Goal: Task Accomplishment & Management: Use online tool/utility

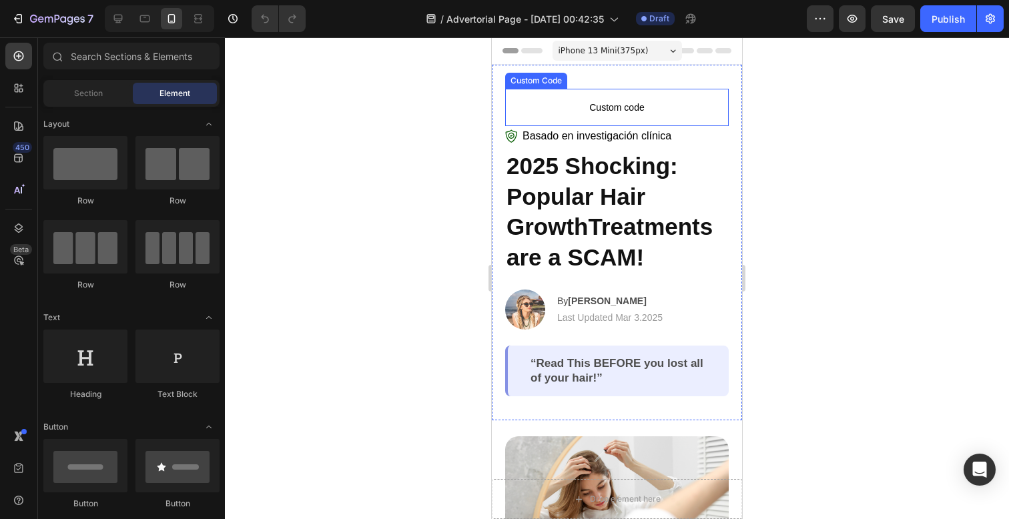
click at [635, 111] on span "Custom code" at bounding box center [617, 107] width 224 height 16
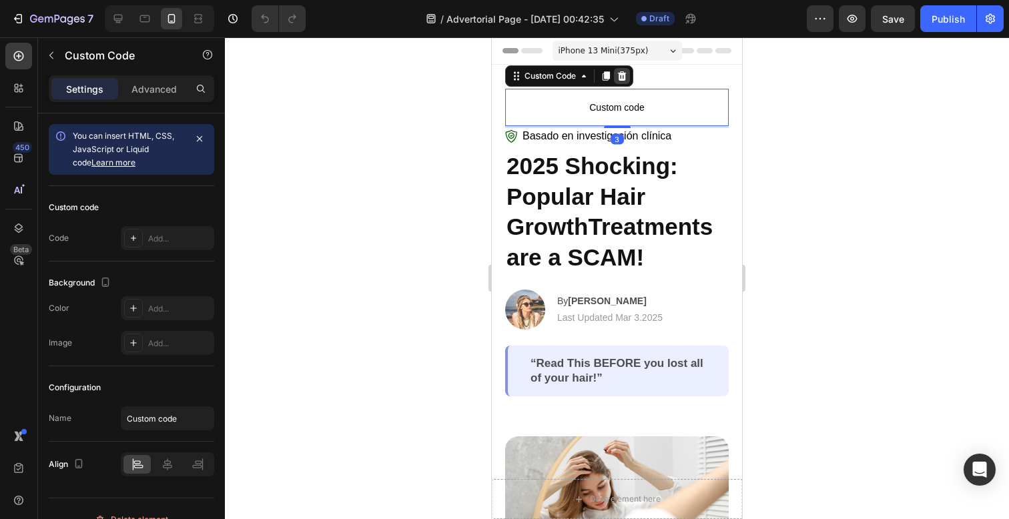
click at [619, 73] on icon at bounding box center [622, 76] width 11 height 11
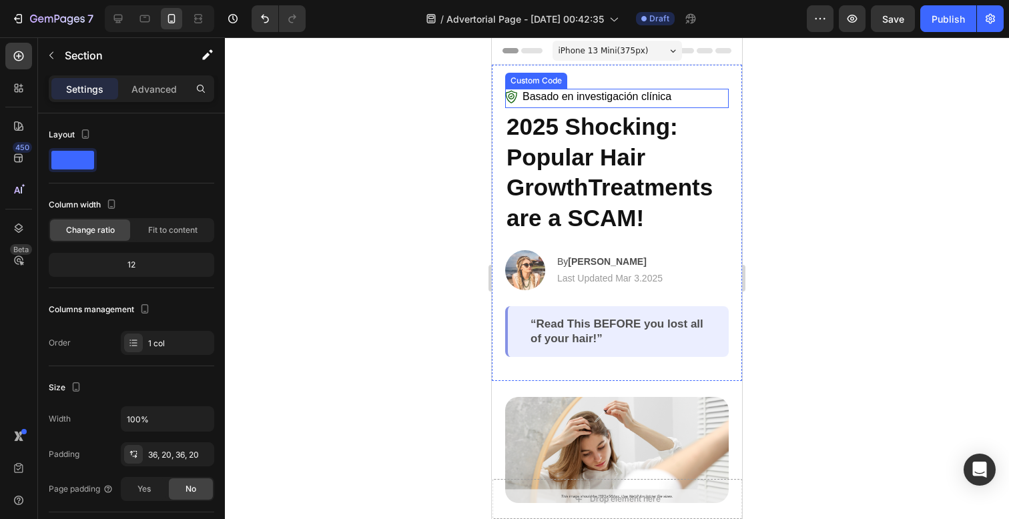
click at [628, 83] on div "Basado en investigación clínica Custom Code 2025 Shocking: Popular Hair GrowthT…" at bounding box center [617, 223] width 250 height 316
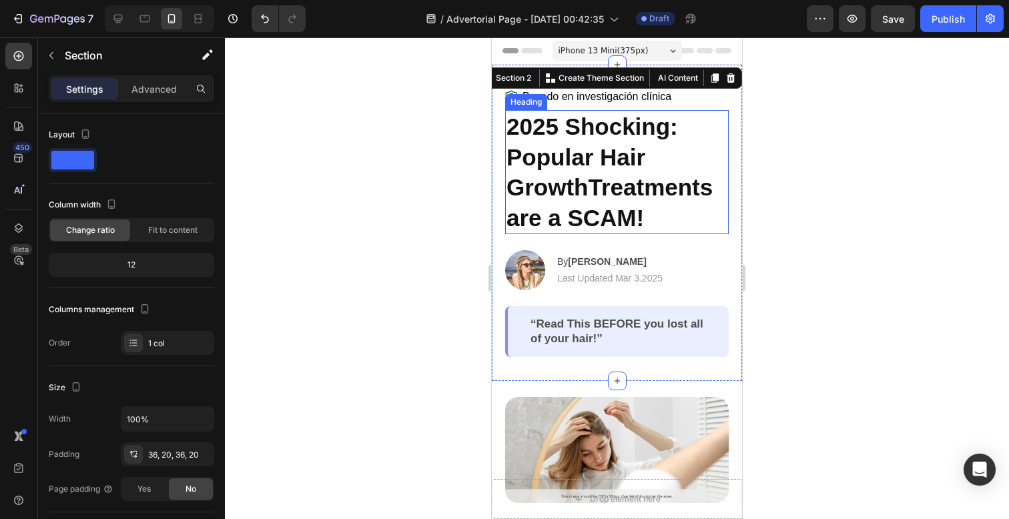
click at [712, 191] on h2 "2025 Shocking: Popular Hair GrowthTreatments are a SCAM!" at bounding box center [617, 172] width 224 height 124
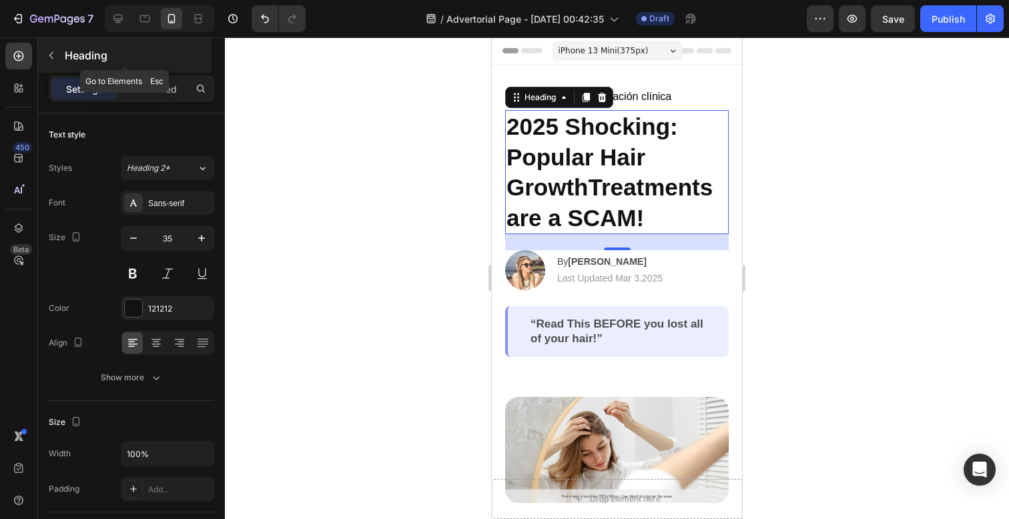
click at [53, 45] on button "button" at bounding box center [51, 55] width 21 height 21
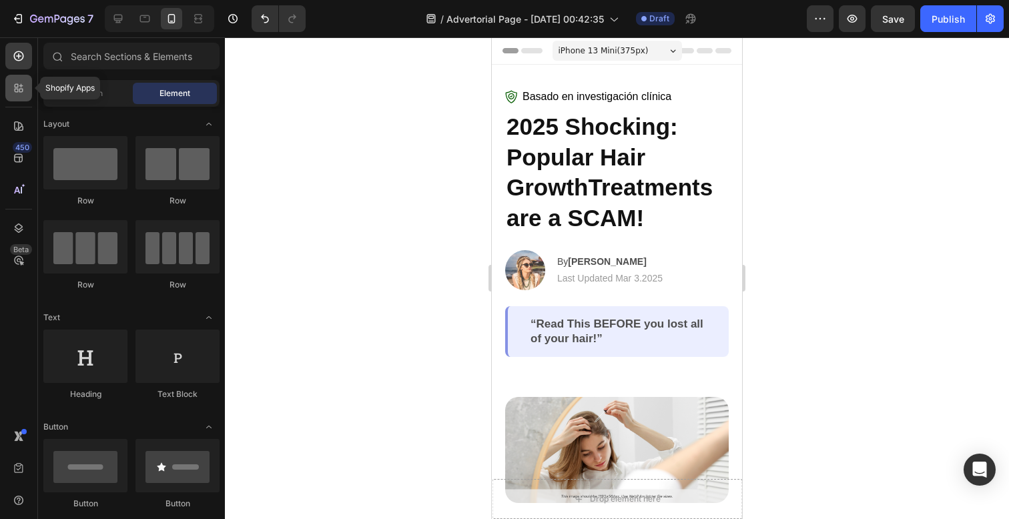
click at [30, 91] on div at bounding box center [18, 88] width 27 height 27
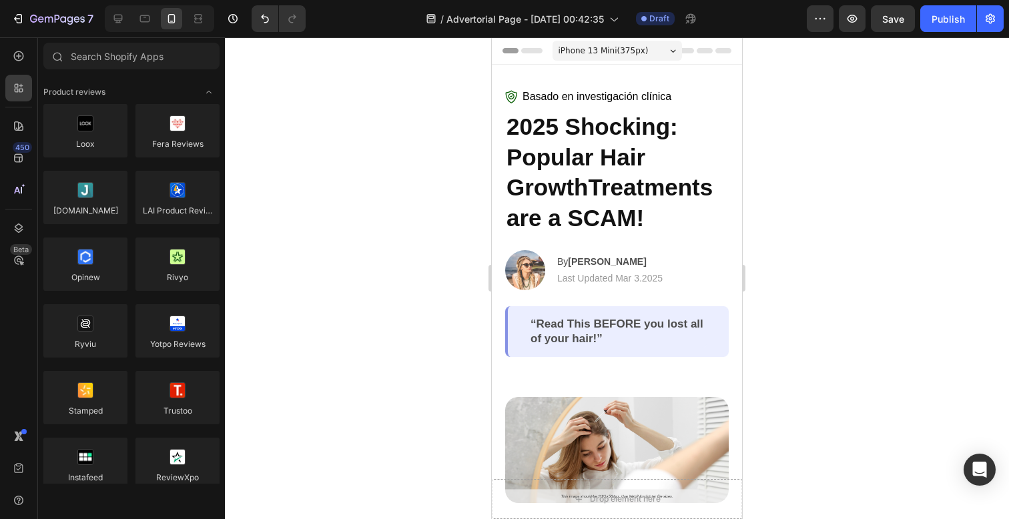
click at [35, 60] on div "450 Beta" at bounding box center [19, 278] width 38 height 482
click at [21, 123] on icon at bounding box center [18, 125] width 9 height 9
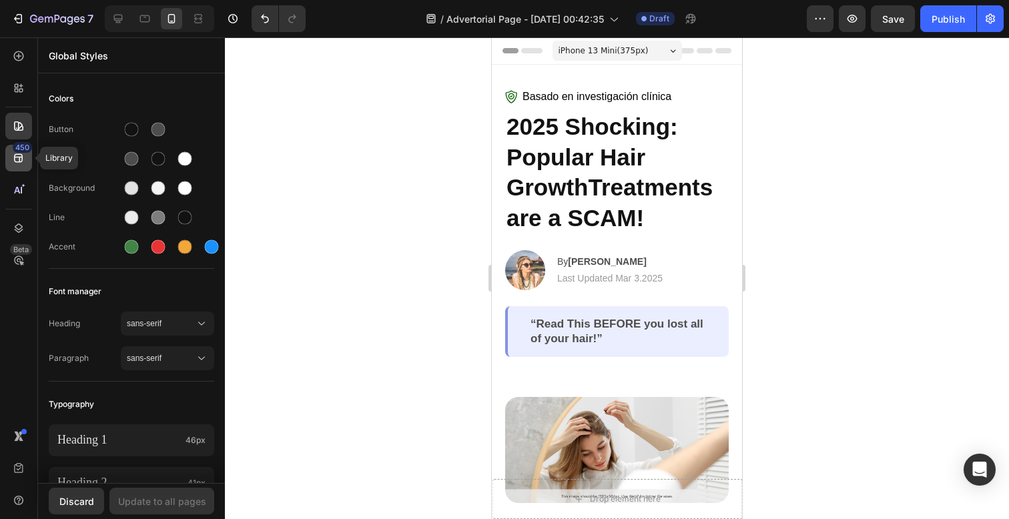
click at [25, 156] on icon at bounding box center [18, 158] width 13 height 13
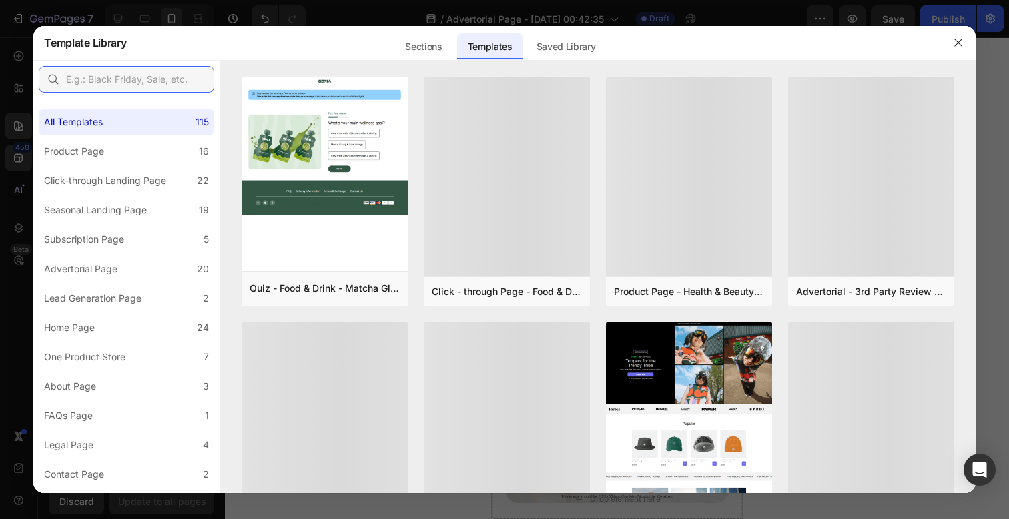
click at [45, 76] on input "text" at bounding box center [127, 79] width 176 height 27
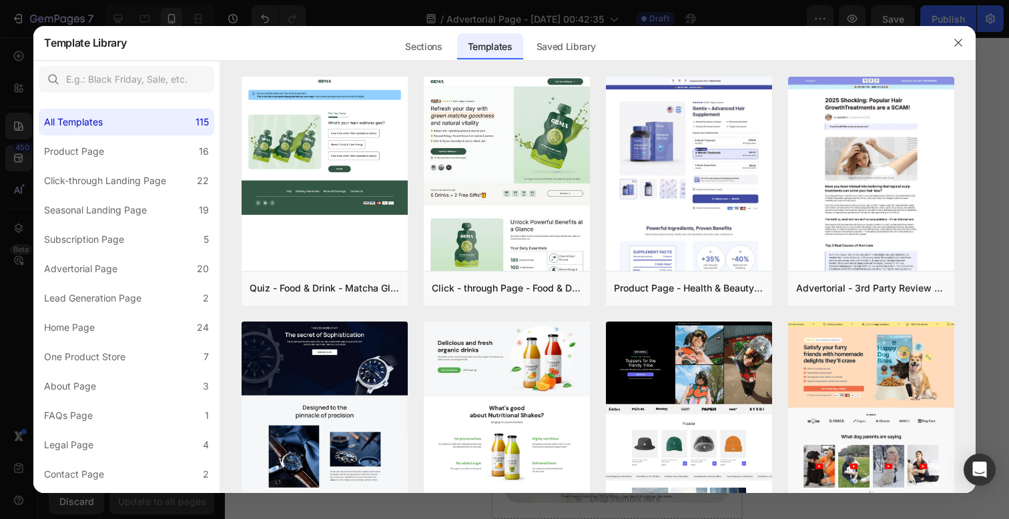
click at [17, 79] on div at bounding box center [504, 259] width 1009 height 519
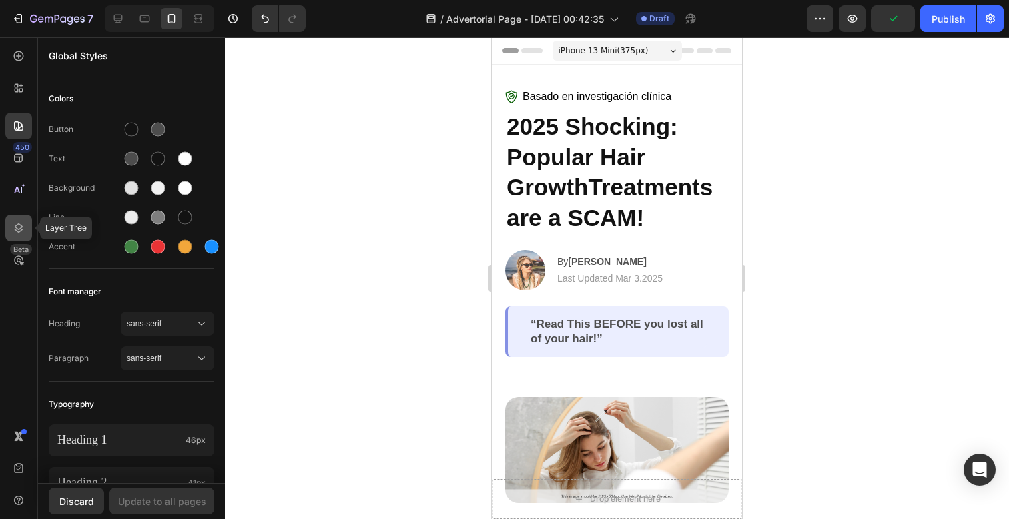
click at [25, 230] on icon at bounding box center [18, 228] width 13 height 13
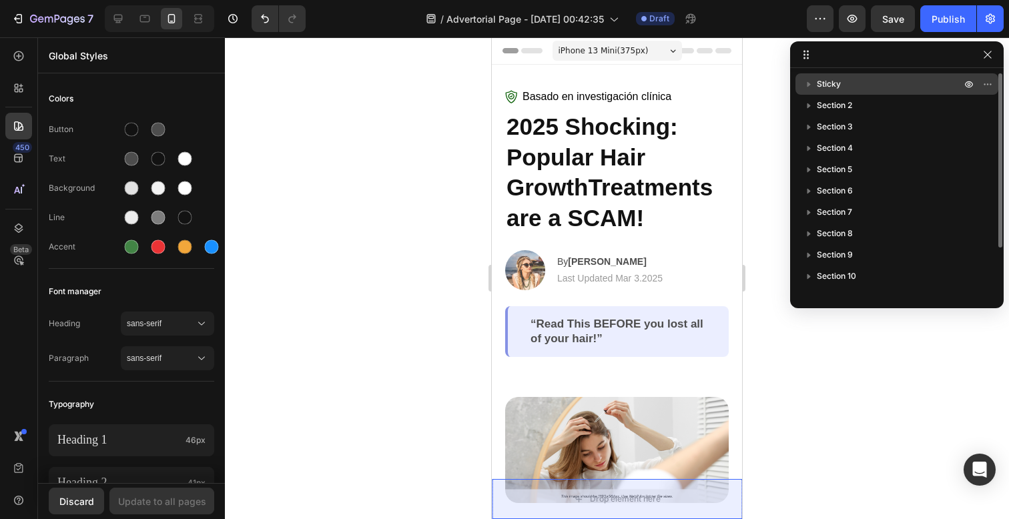
click at [806, 88] on icon "button" at bounding box center [808, 83] width 13 height 13
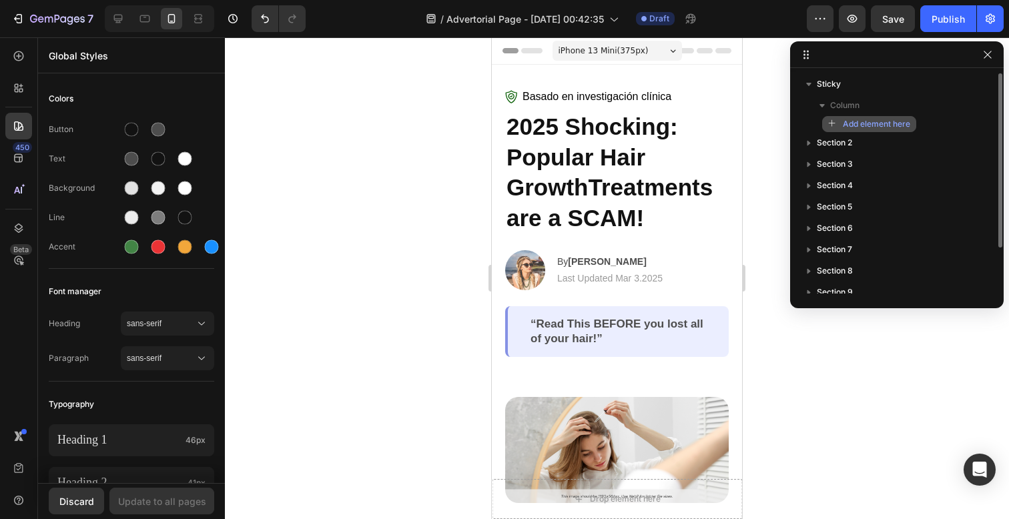
click at [852, 121] on span "Add element here" at bounding box center [876, 124] width 67 height 12
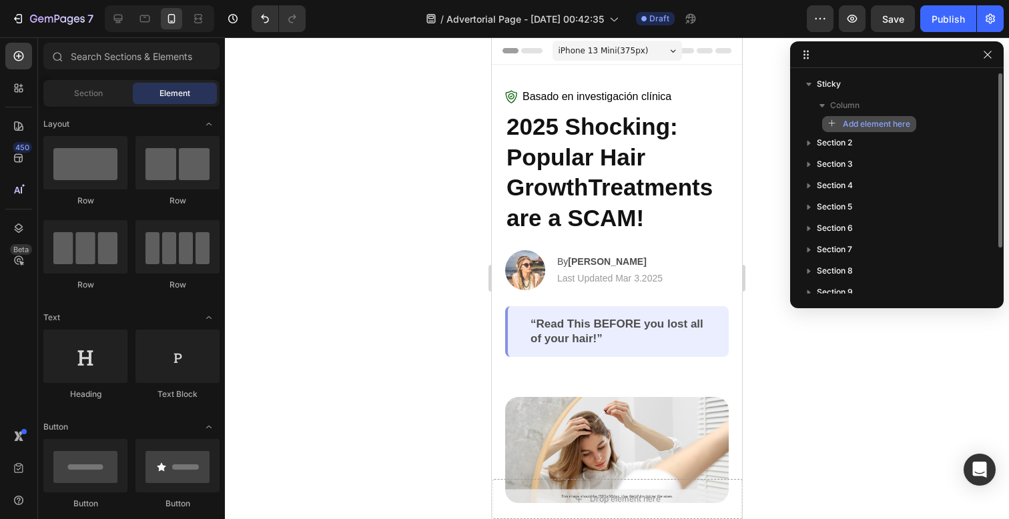
click at [890, 123] on span "Add element here" at bounding box center [876, 124] width 67 height 12
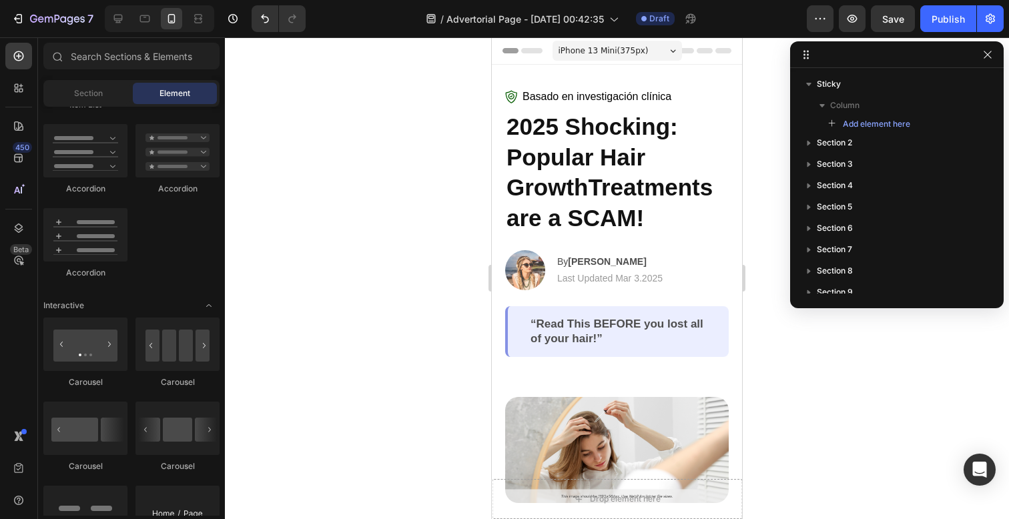
scroll to position [1826, 0]
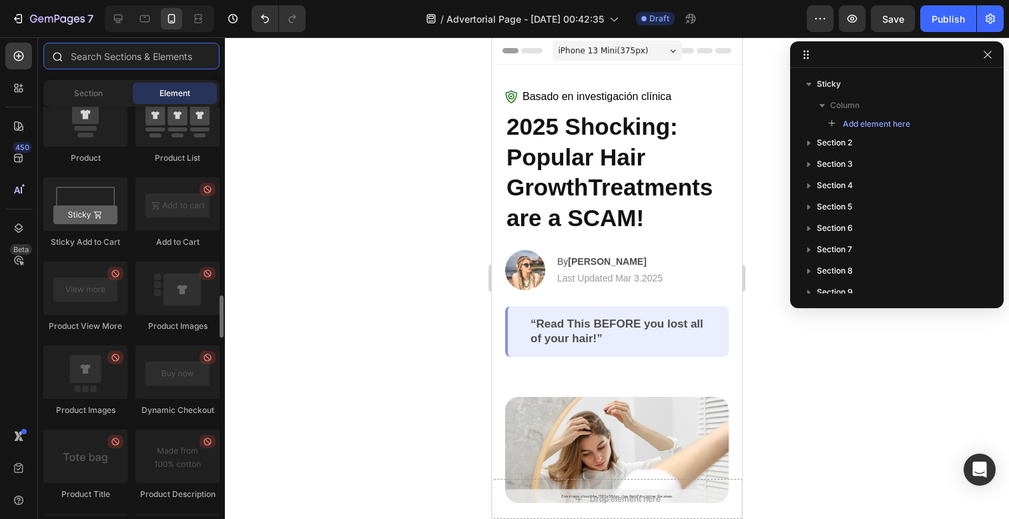
click at [144, 60] on input "text" at bounding box center [131, 56] width 176 height 27
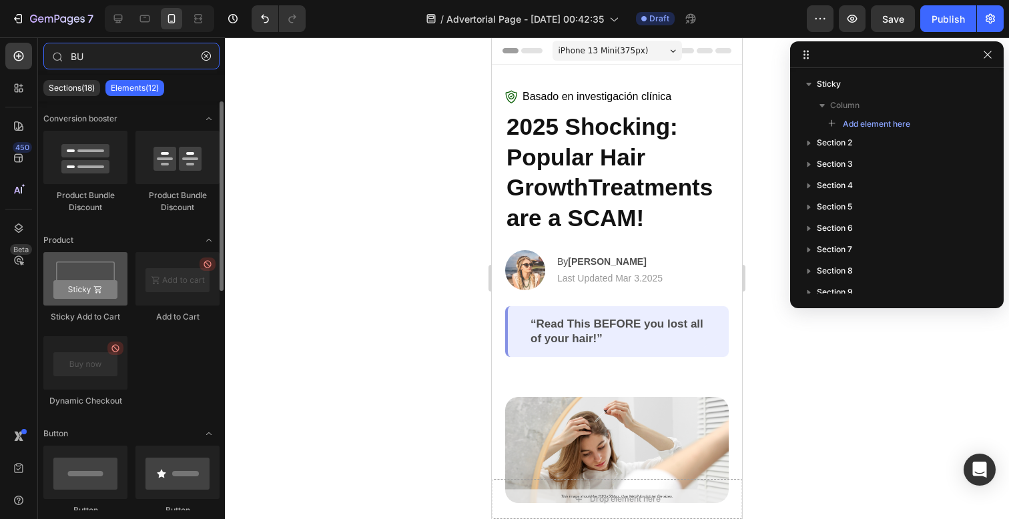
type input "BU"
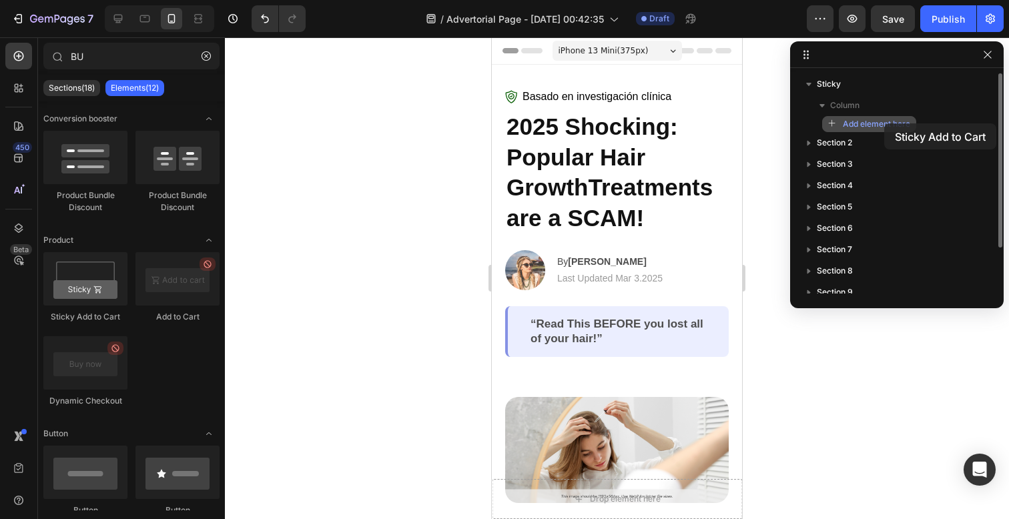
drag, startPoint x: 117, startPoint y: 282, endPoint x: 884, endPoint y: 122, distance: 782.8
click at [884, 0] on div "7 / Advertorial Page - Sep 27, 00:42:35 Draft Preview Save Publish 450 Beta BU …" at bounding box center [504, 0] width 1009 height 0
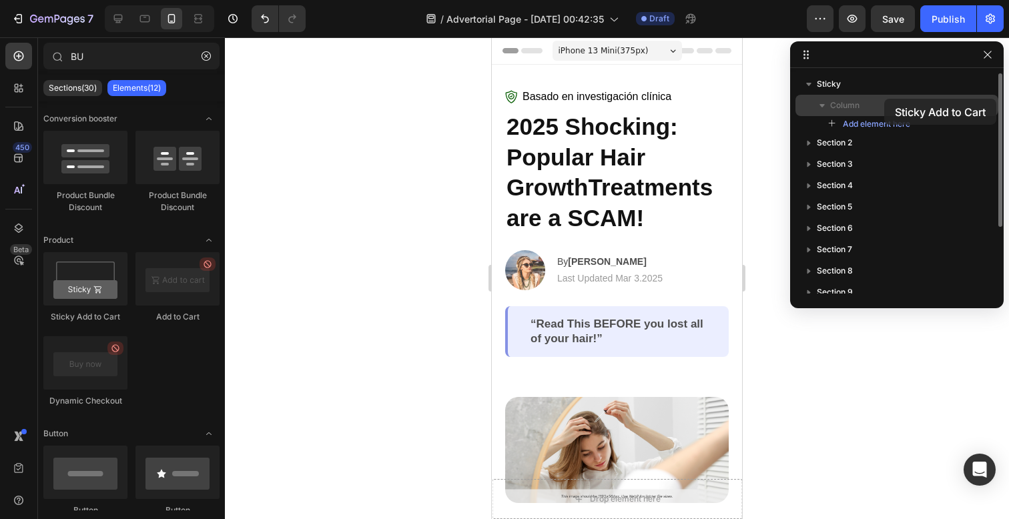
drag, startPoint x: 99, startPoint y: 276, endPoint x: 884, endPoint y: 99, distance: 804.6
click at [884, 0] on div "7 / Advertorial Page - Sep 27, 00:42:35 Draft Preview Save Publish 450 Beta BU …" at bounding box center [504, 0] width 1009 height 0
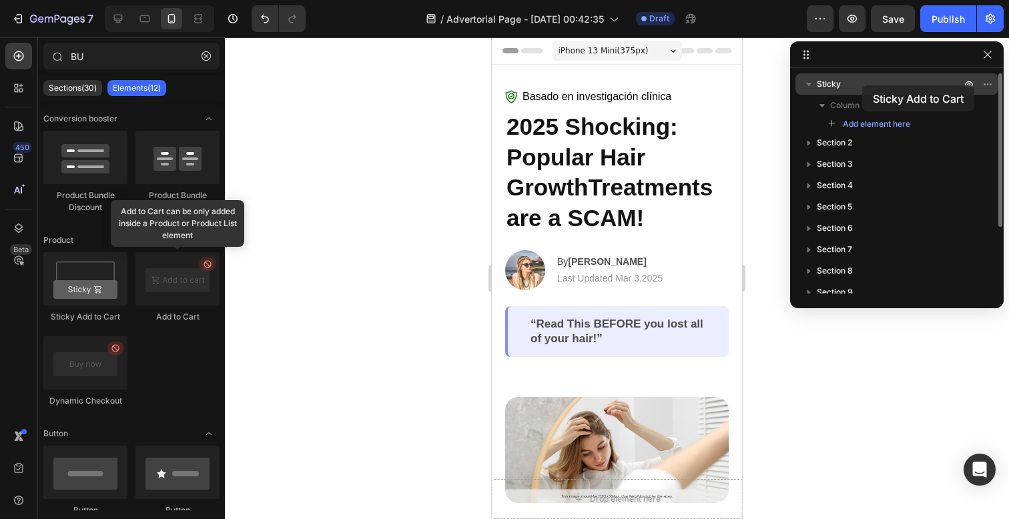
drag, startPoint x: 81, startPoint y: 283, endPoint x: 862, endPoint y: 85, distance: 805.5
click at [862, 0] on div "7 / Advertorial Page - Sep 27, 00:42:35 Draft Preview Save Publish 450 Beta BU …" at bounding box center [504, 0] width 1009 height 0
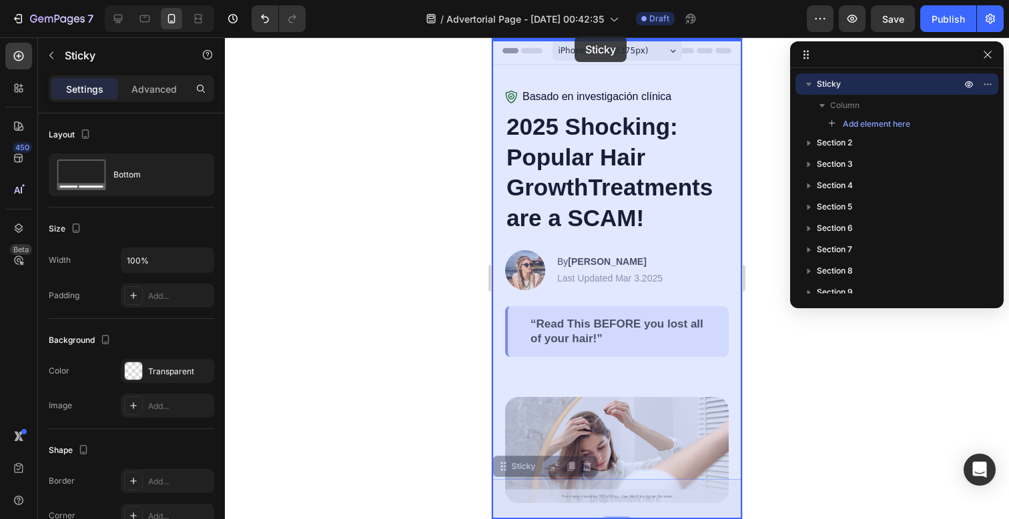
drag, startPoint x: 698, startPoint y: 499, endPoint x: 575, endPoint y: 36, distance: 479.4
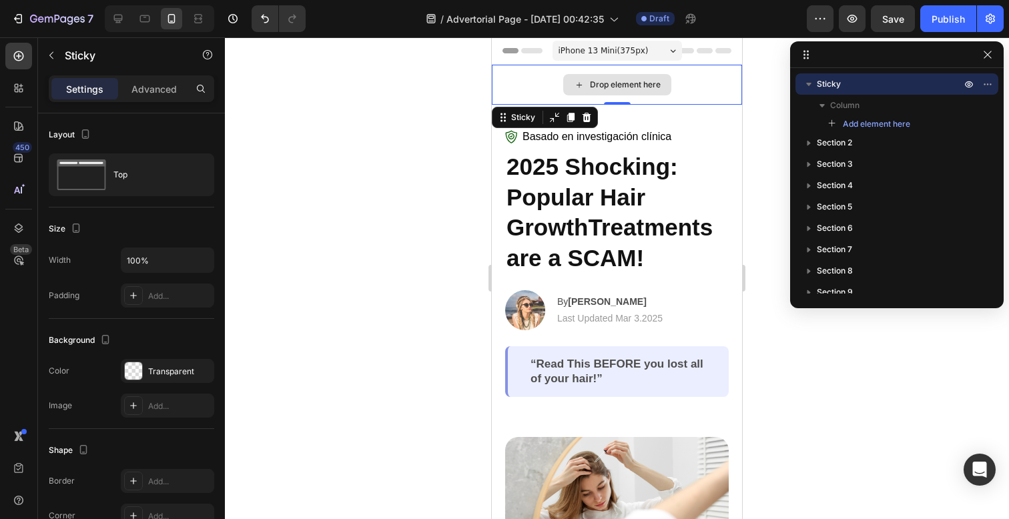
click at [691, 91] on div "Drop element here" at bounding box center [617, 85] width 250 height 40
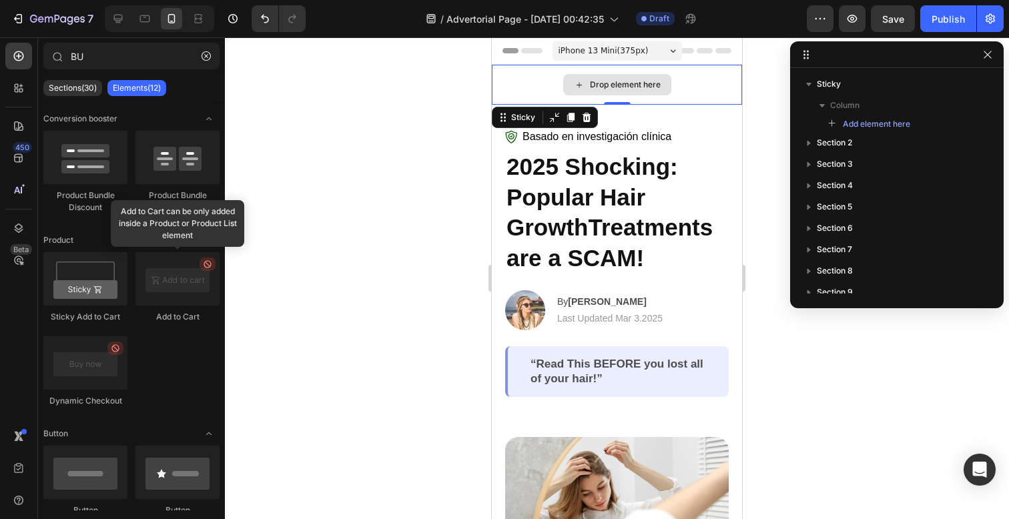
click at [647, 87] on div "Drop element here" at bounding box center [625, 84] width 71 height 11
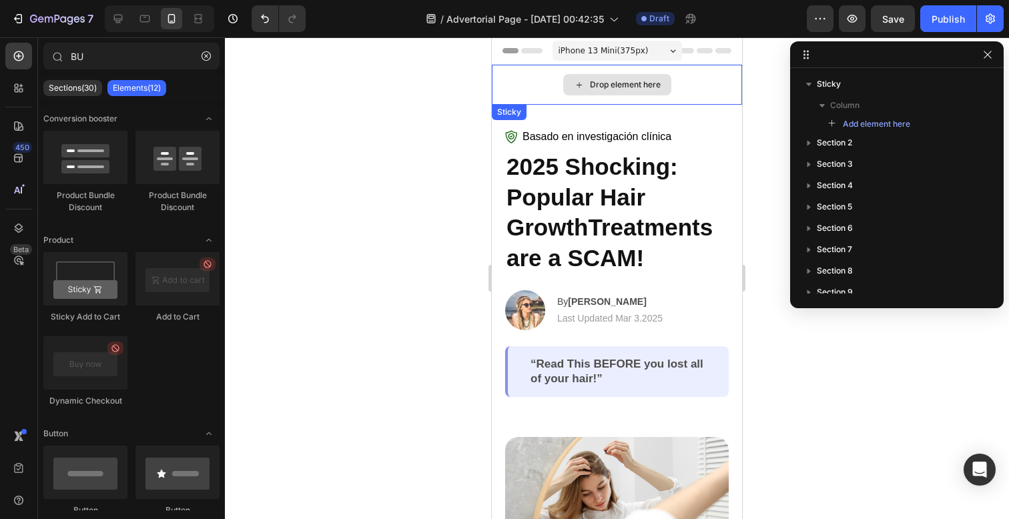
click at [590, 88] on div "Drop element here" at bounding box center [625, 84] width 71 height 11
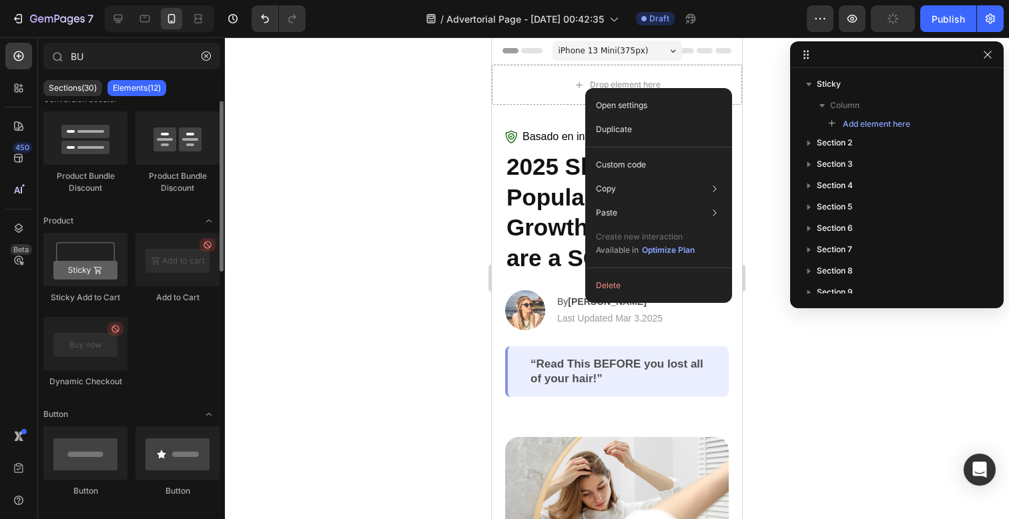
scroll to position [0, 0]
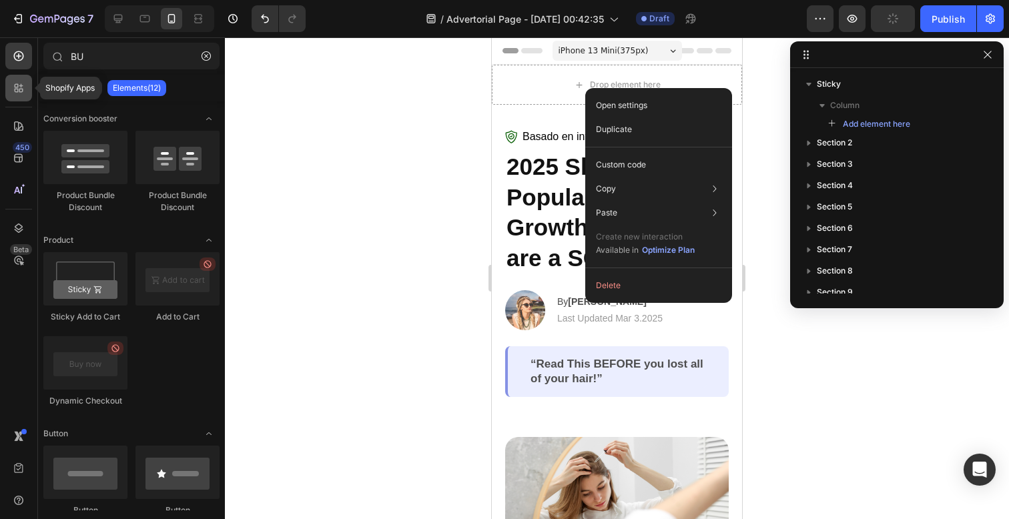
click at [11, 83] on div at bounding box center [18, 88] width 27 height 27
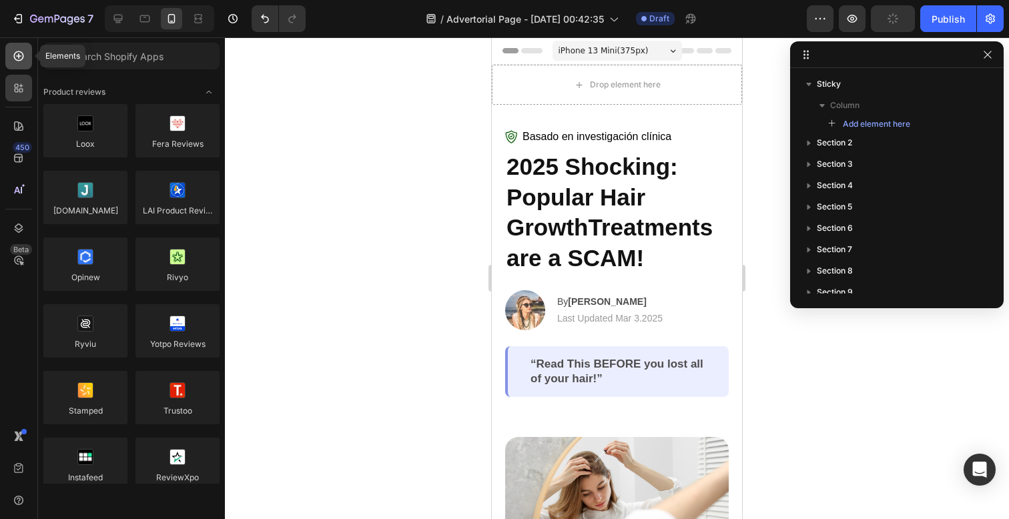
click at [22, 57] on icon at bounding box center [18, 55] width 13 height 13
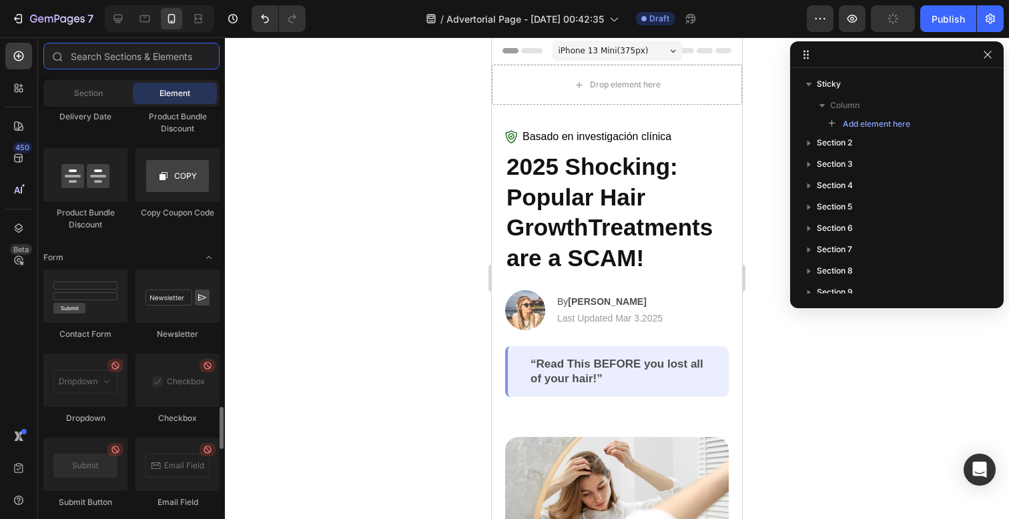
scroll to position [3547, 0]
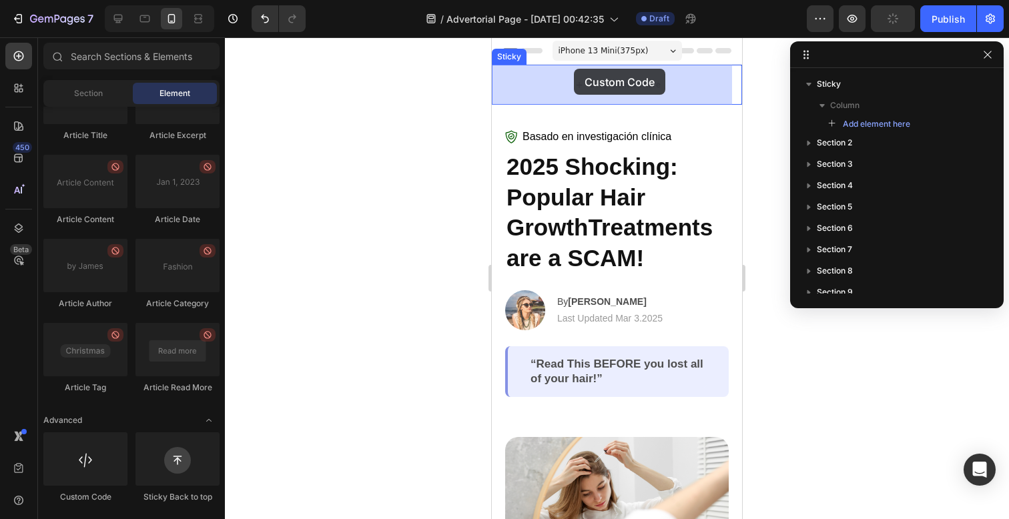
drag, startPoint x: 572, startPoint y: 491, endPoint x: 574, endPoint y: 69, distance: 421.8
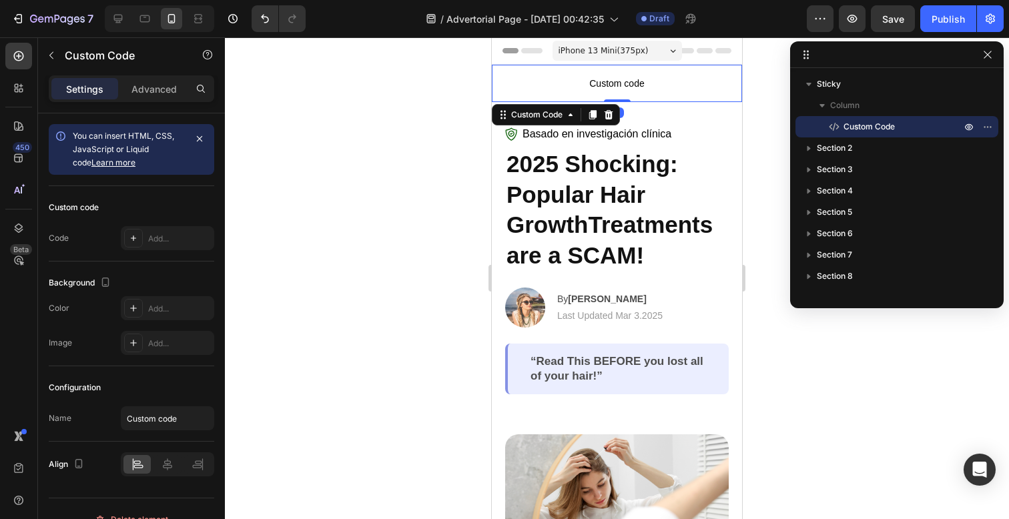
click at [670, 87] on span "Custom code" at bounding box center [617, 83] width 250 height 16
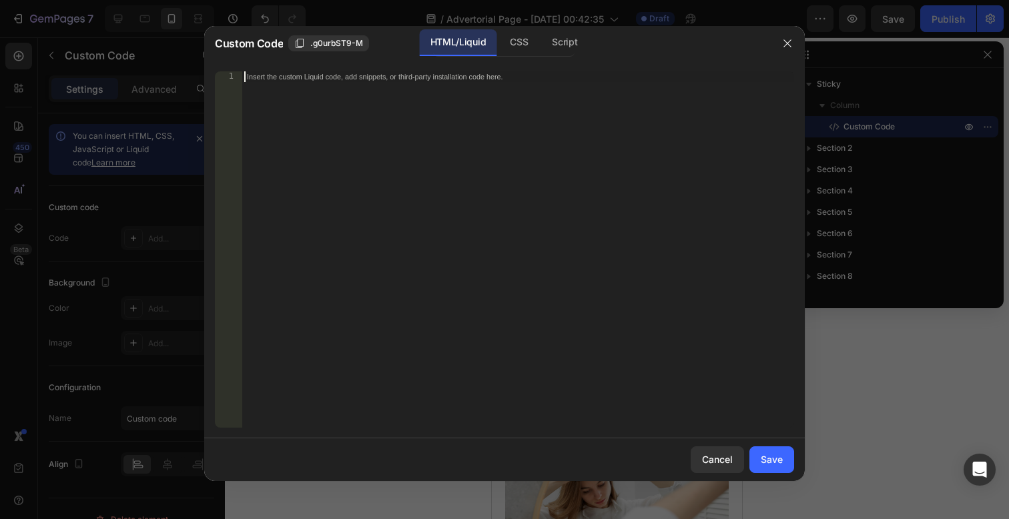
click at [525, 116] on div "Insert the custom Liquid code, add snippets, or third-party installation code h…" at bounding box center [518, 260] width 553 height 378
paste textarea "</style>"
type textarea "</style>"
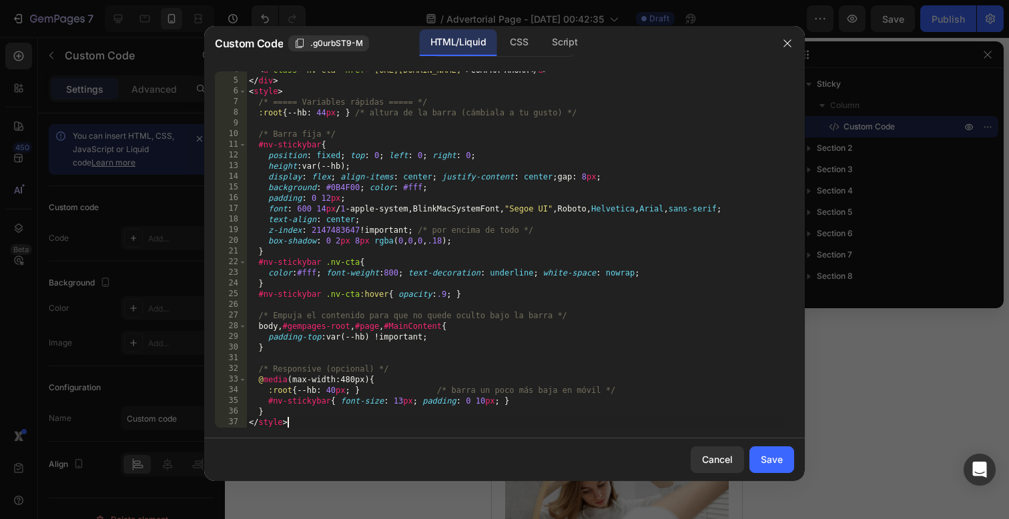
scroll to position [39, 0]
click at [756, 454] on button "Save" at bounding box center [772, 460] width 45 height 27
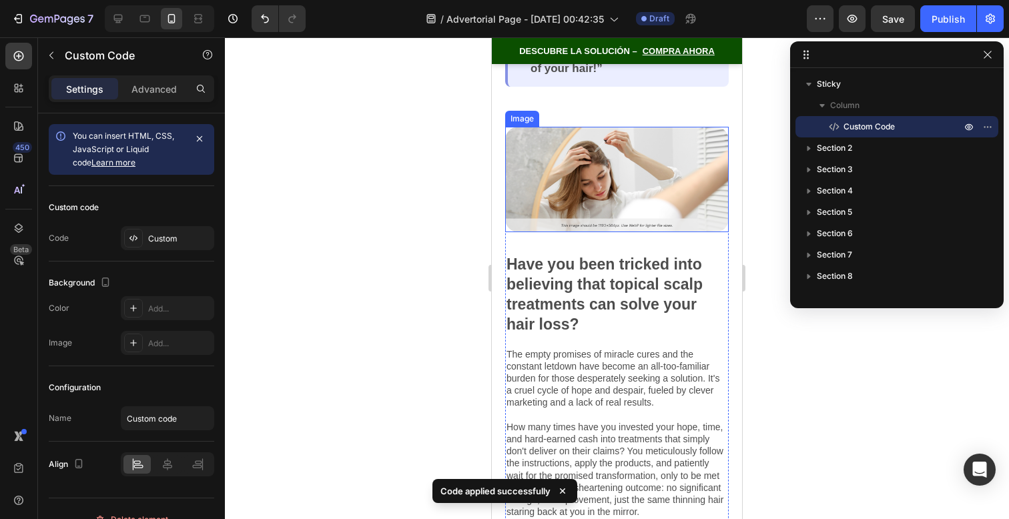
scroll to position [0, 0]
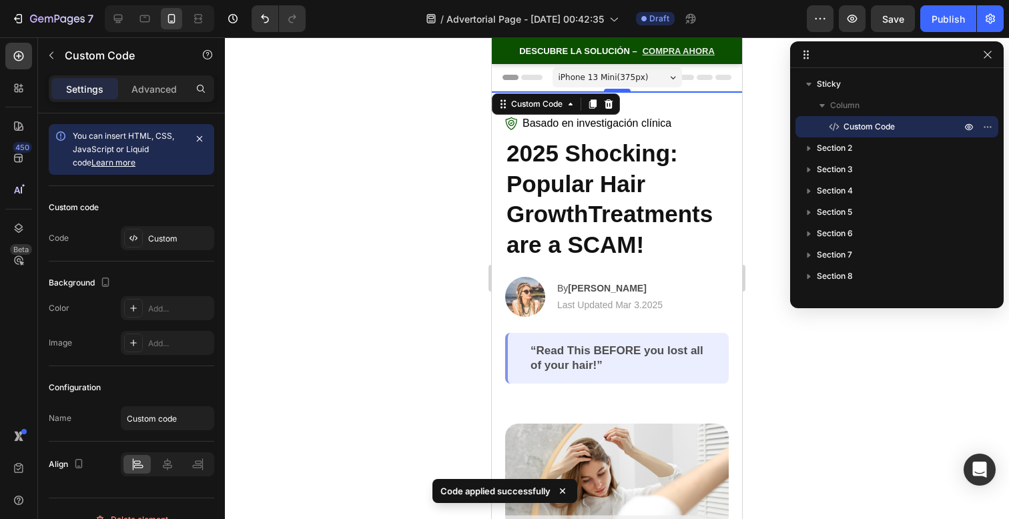
click at [703, 55] on link "COMPRA AHORA" at bounding box center [679, 51] width 72 height 9
click at [584, 47] on span "DESCUBRE LA SOLUCIÓN –" at bounding box center [577, 51] width 117 height 9
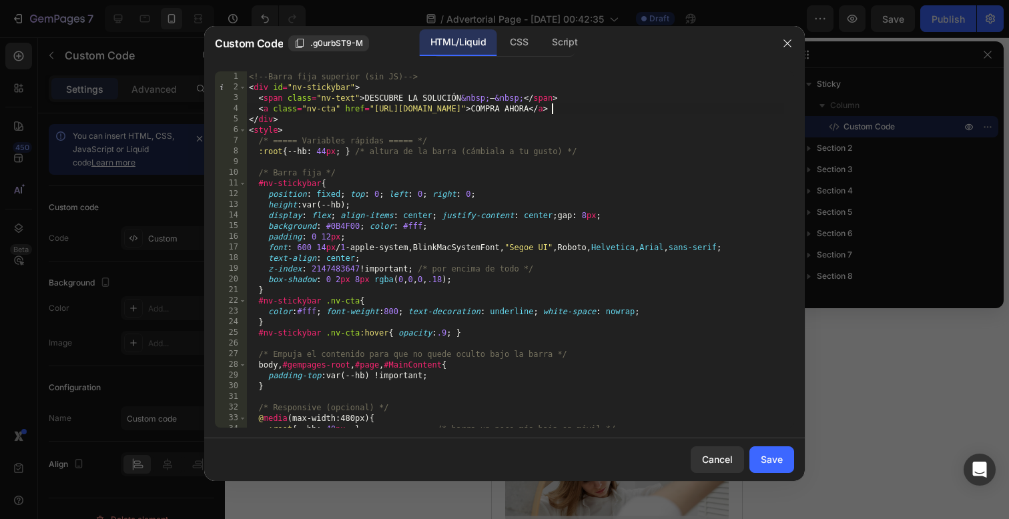
click at [553, 113] on div "<!-- Barra fija superior (sin JS) --> < div id = "nv-stickybar" > < span class …" at bounding box center [515, 260] width 538 height 378
type textarea "<a class="nv-cta" href="[URL][DOMAIN_NAME]">COMPRAR AHORA</a>"
click at [767, 461] on div "Save" at bounding box center [772, 460] width 22 height 14
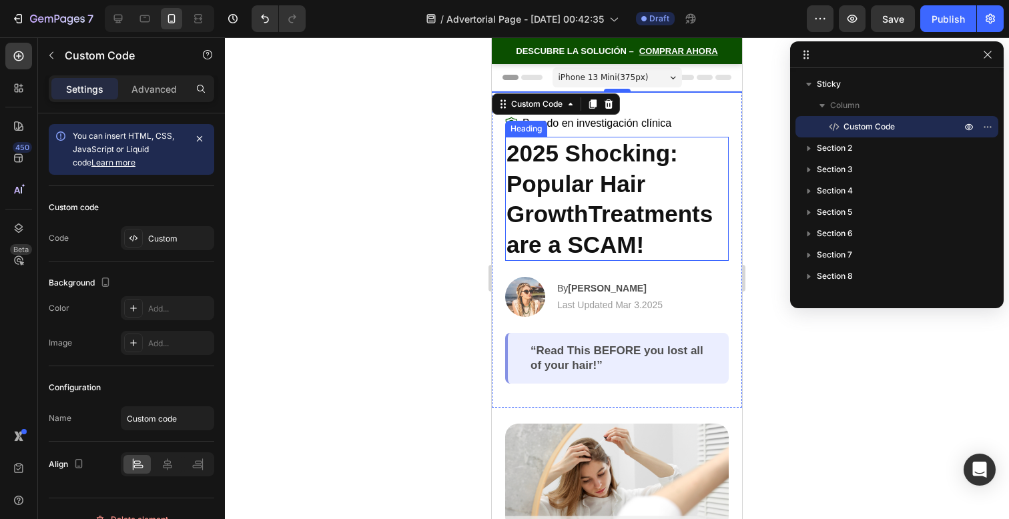
click at [647, 137] on h2 "2025 Shocking: Popular Hair GrowthTreatments are a SCAM!" at bounding box center [617, 199] width 224 height 124
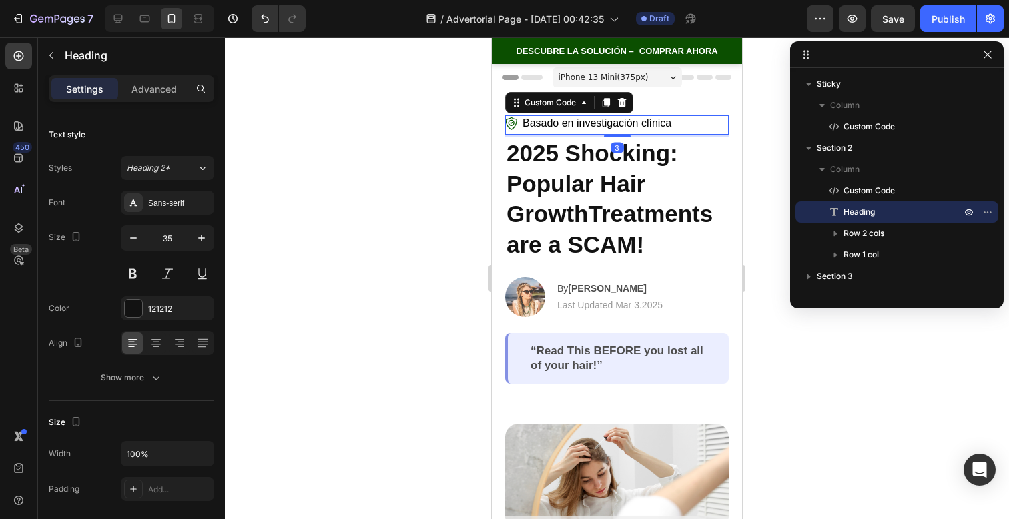
click at [650, 121] on span "Basado en investigación clínica" at bounding box center [597, 123] width 149 height 16
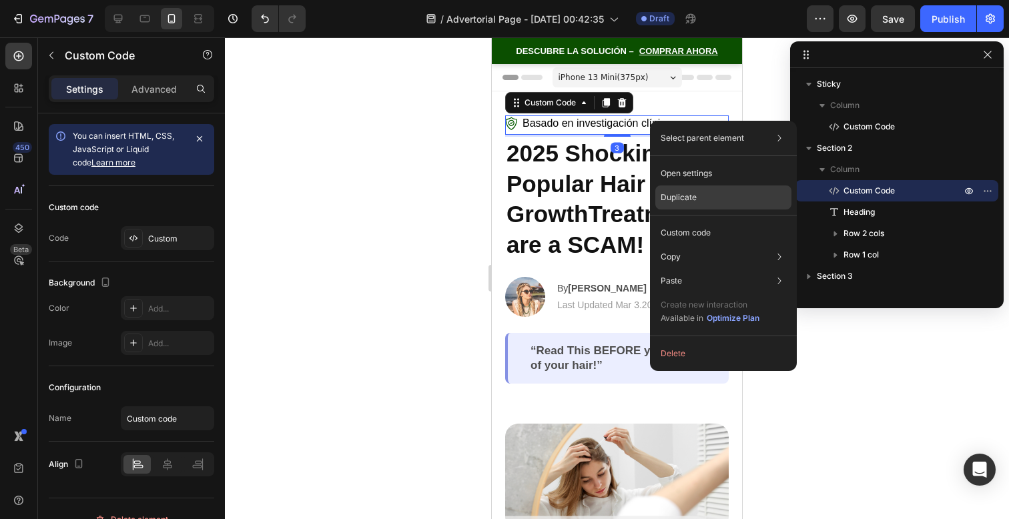
click at [691, 196] on p "Duplicate" at bounding box center [679, 198] width 36 height 12
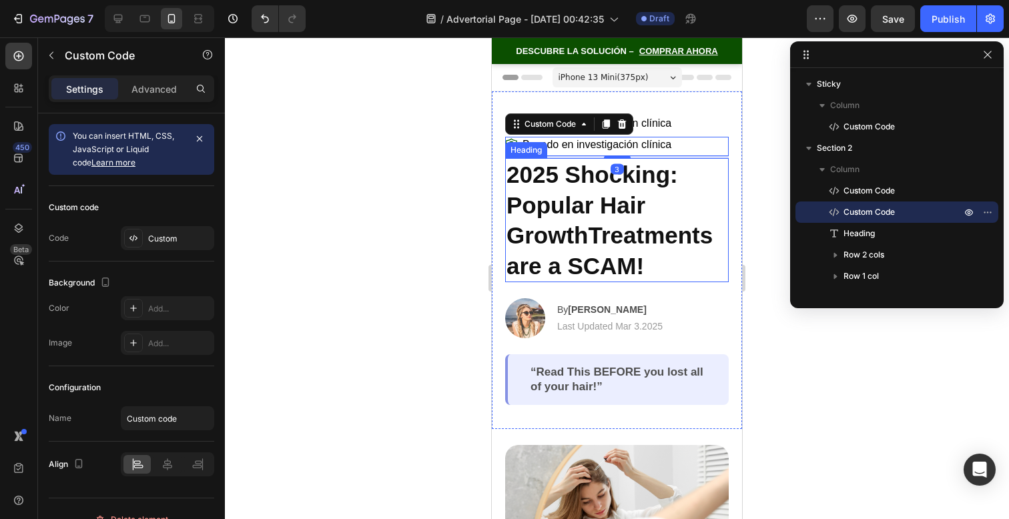
click at [681, 182] on h2 "2025 Shocking: Popular Hair GrowthTreatments are a SCAM!" at bounding box center [617, 220] width 224 height 124
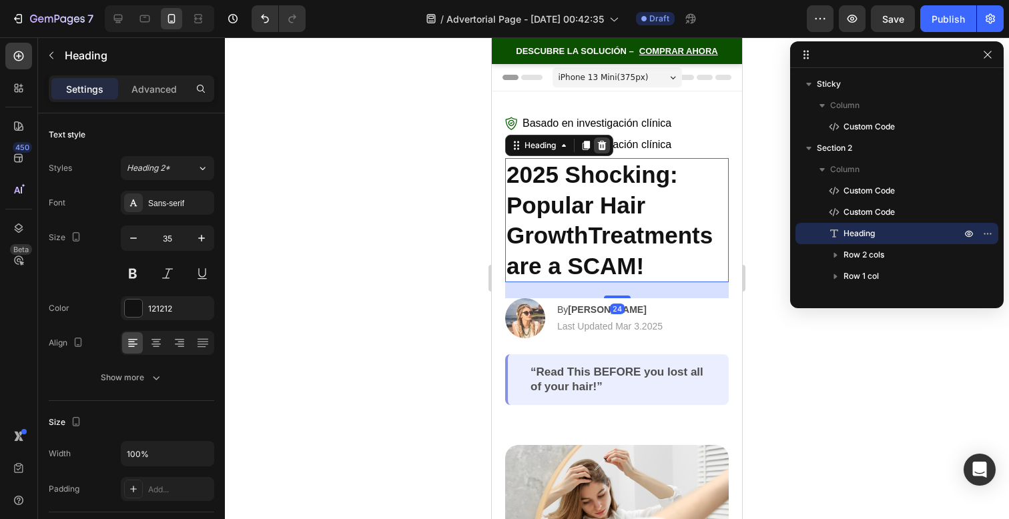
click at [603, 146] on icon at bounding box center [602, 145] width 9 height 9
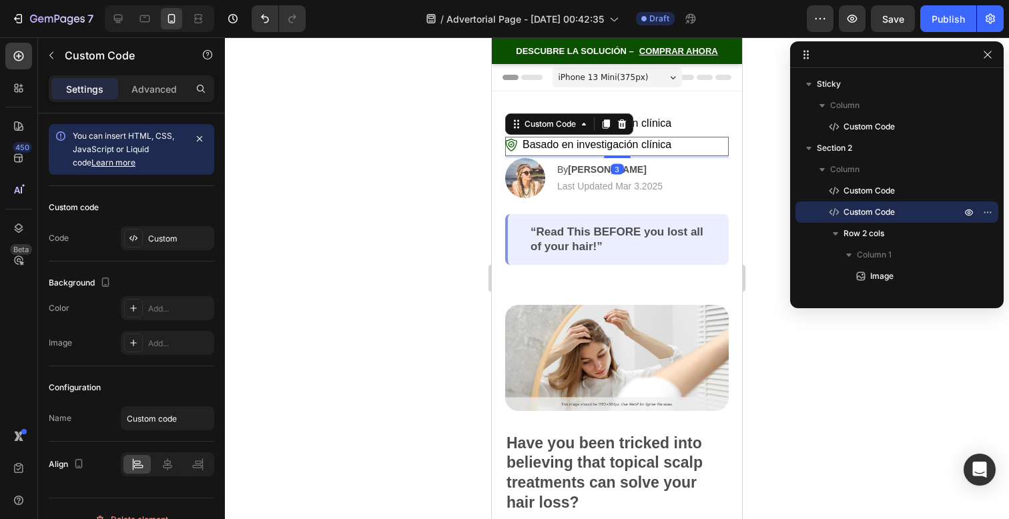
click at [653, 151] on span "Basado en investigación clínica" at bounding box center [597, 145] width 149 height 16
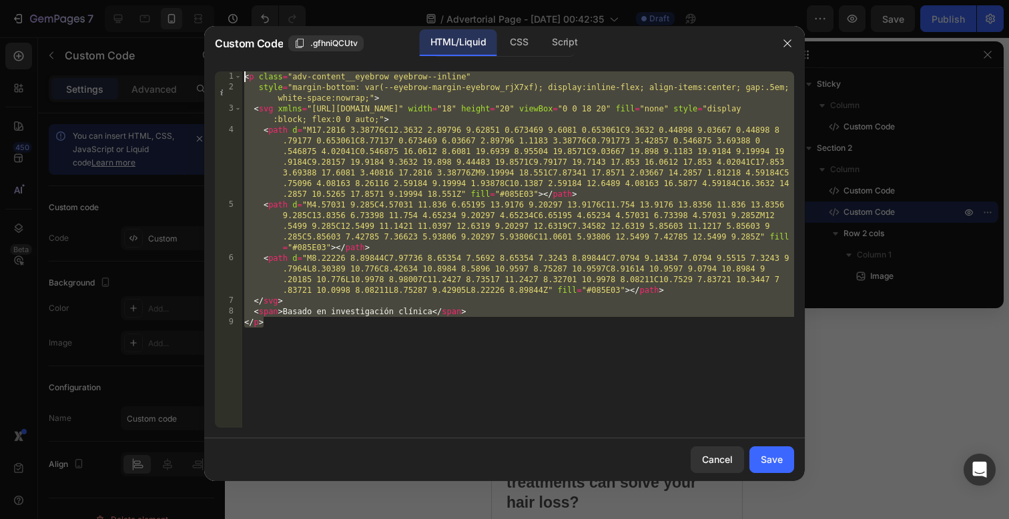
drag, startPoint x: 577, startPoint y: 329, endPoint x: 203, endPoint y: -141, distance: 600.4
click at [203, 0] on html "7 / Advertorial Page - Sep 27, 00:42:35 Draft Preview Save Publish 450 Beta Sec…" at bounding box center [504, 0] width 1009 height 0
paste textarea "</h1"
type textarea "</h1>"
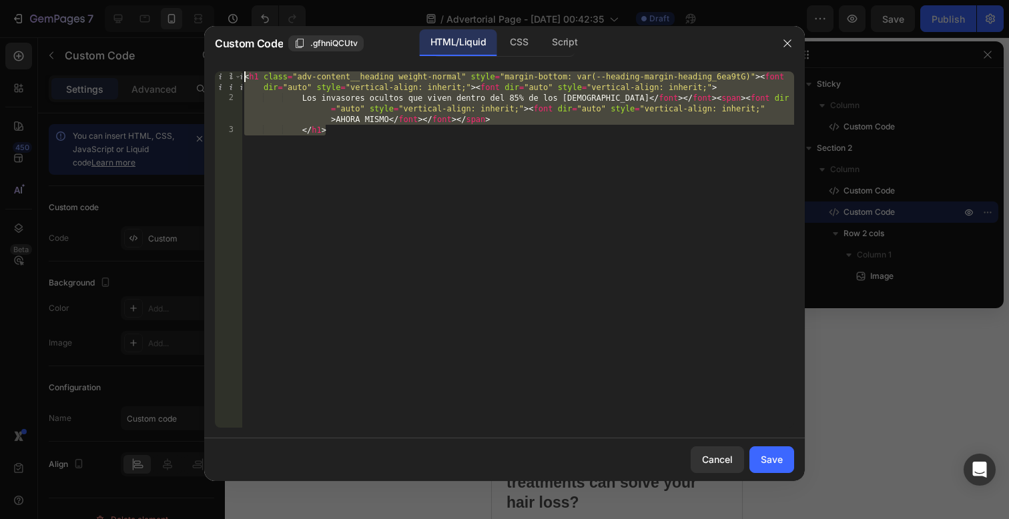
drag, startPoint x: 372, startPoint y: 150, endPoint x: 208, endPoint y: 41, distance: 196.8
click at [208, 41] on div "Custom Code .gfhniQCUtv HTML/Liquid CSS Script </h1> 1 2 3 < h1 class = "adv-co…" at bounding box center [504, 253] width 601 height 455
paste textarea "</h1>"
type textarea "</h1>"
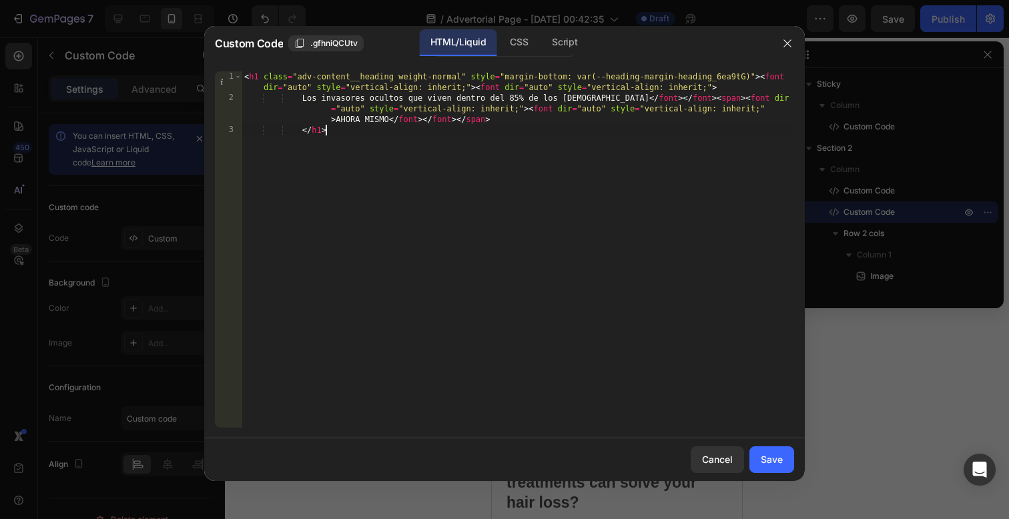
click at [775, 465] on div "Save" at bounding box center [772, 460] width 22 height 14
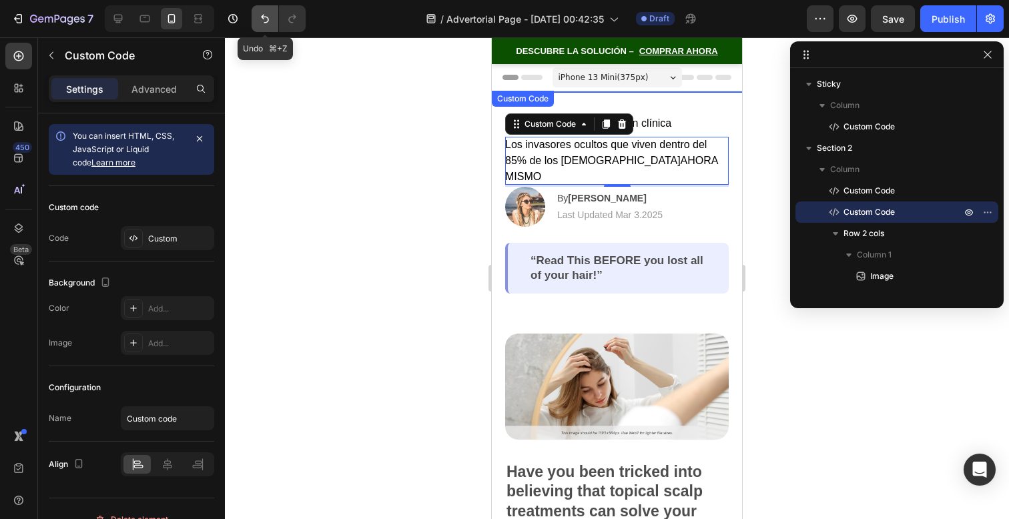
click at [261, 19] on icon "Undo/Redo" at bounding box center [264, 18] width 13 height 13
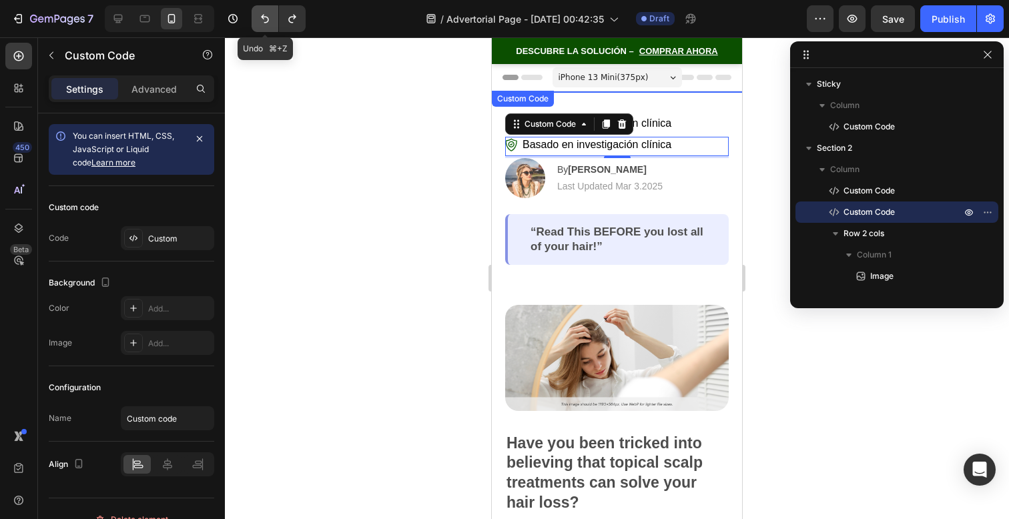
click at [261, 19] on icon "Undo/Redo" at bounding box center [264, 18] width 13 height 13
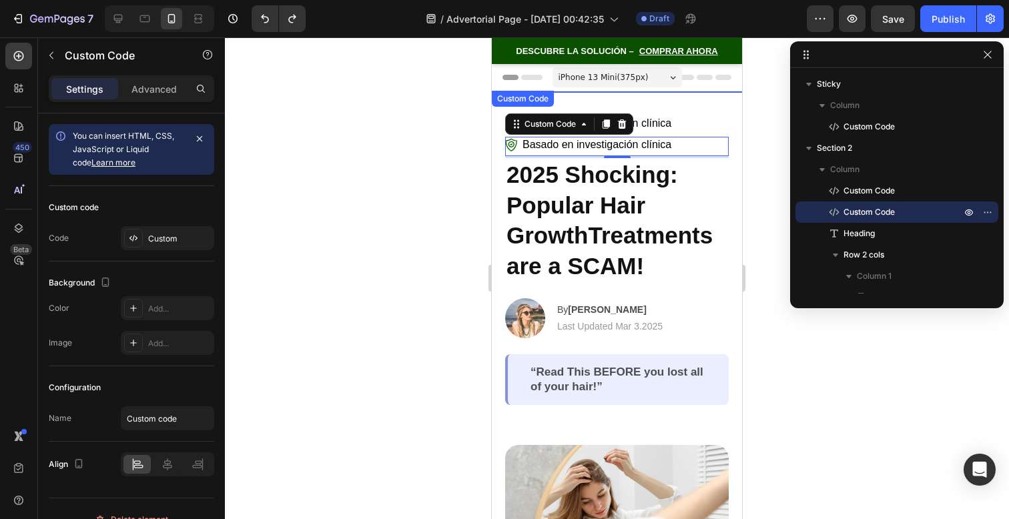
drag, startPoint x: 261, startPoint y: 19, endPoint x: 326, endPoint y: 141, distance: 137.6
click at [326, 0] on div "7 / Advertorial Page - Sep 27, 00:42:35 Draft Preview Save Publish 450 Beta Sec…" at bounding box center [504, 0] width 1009 height 0
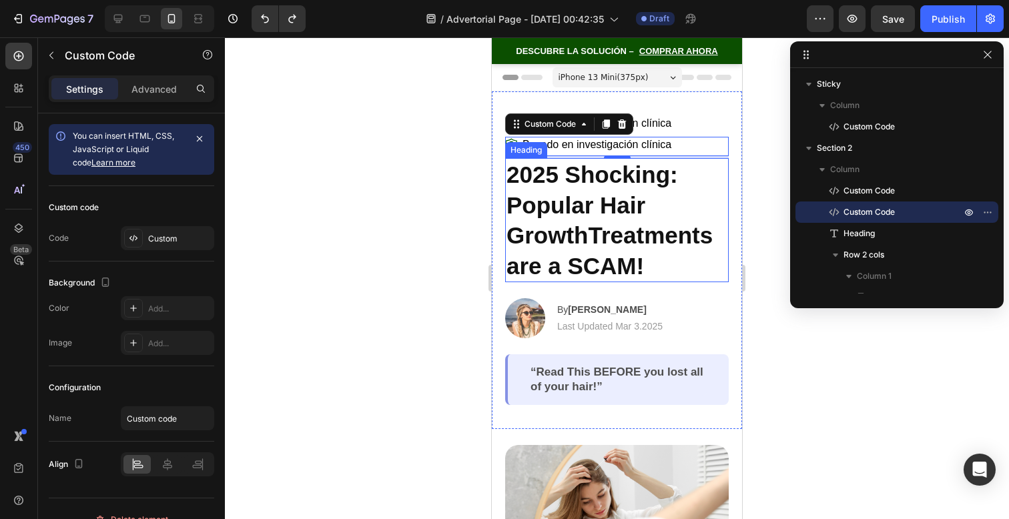
click at [657, 257] on h2 "2025 Shocking: Popular Hair GrowthTreatments are a SCAM!" at bounding box center [617, 220] width 224 height 124
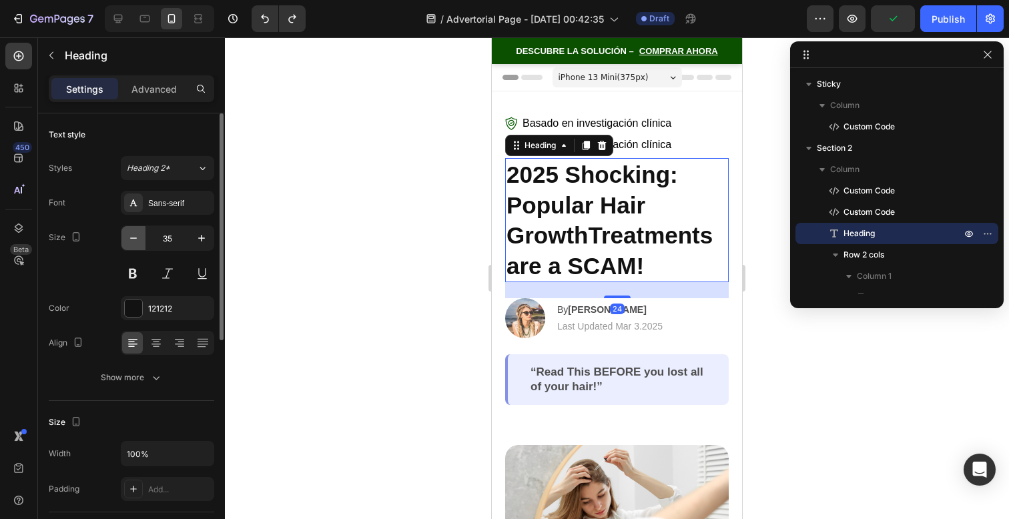
click at [136, 238] on icon "button" at bounding box center [133, 238] width 13 height 13
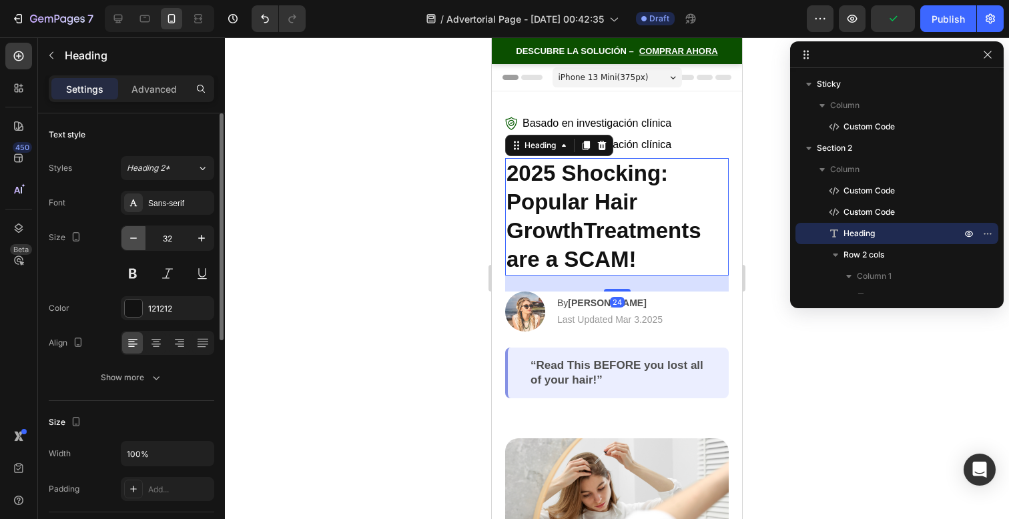
click at [136, 238] on icon "button" at bounding box center [133, 238] width 13 height 13
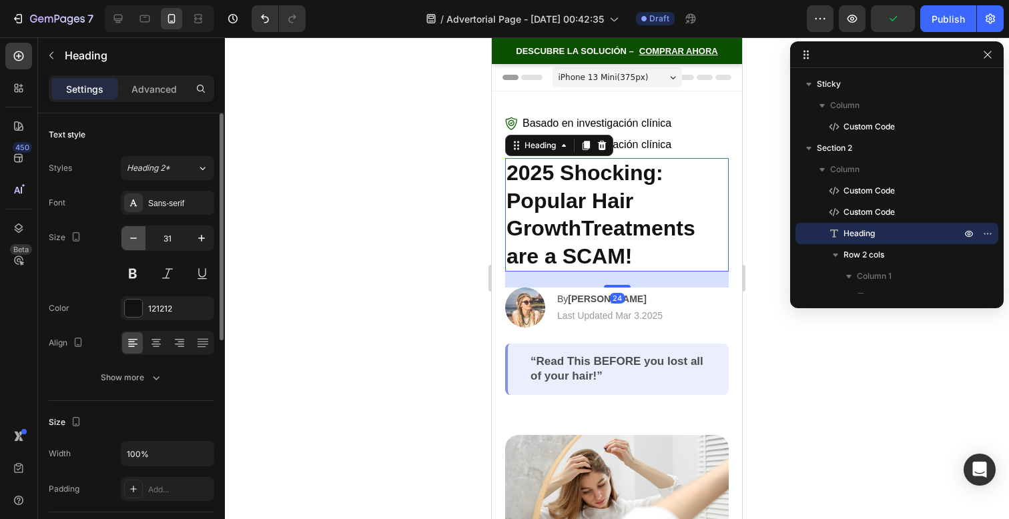
click at [136, 238] on icon "button" at bounding box center [133, 238] width 13 height 13
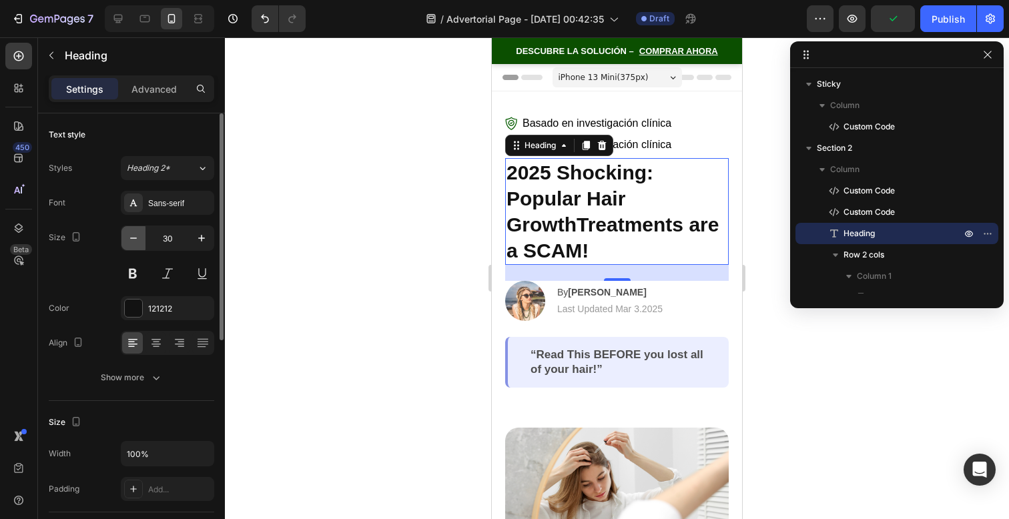
type input "29"
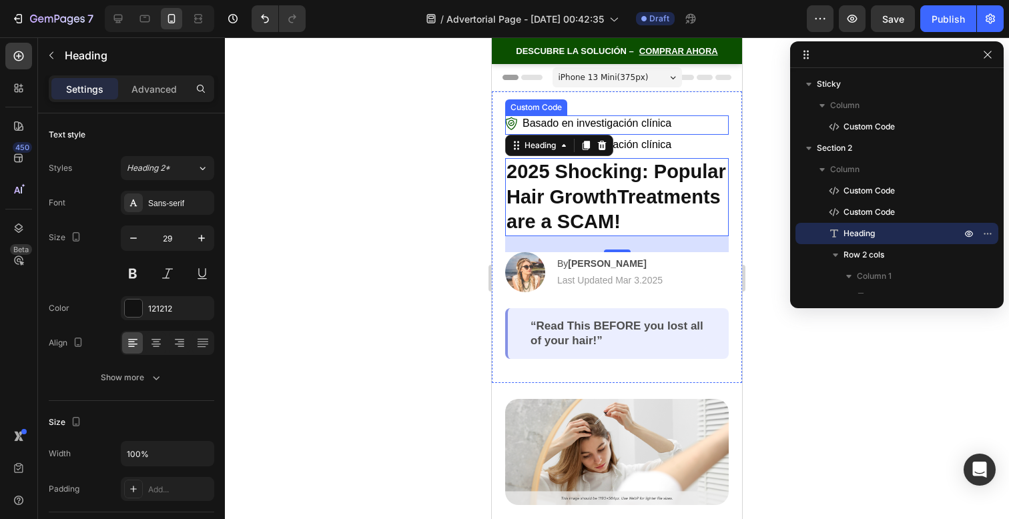
click at [663, 129] on span "Basado en investigación clínica" at bounding box center [597, 123] width 149 height 16
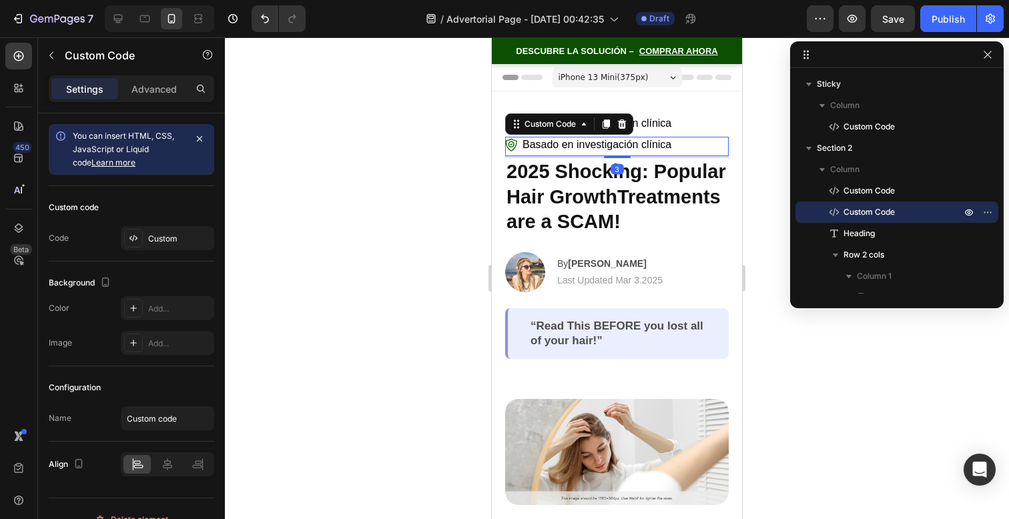
click at [667, 139] on span "Basado en investigación clínica" at bounding box center [597, 145] width 149 height 16
click at [626, 122] on icon at bounding box center [622, 124] width 11 height 11
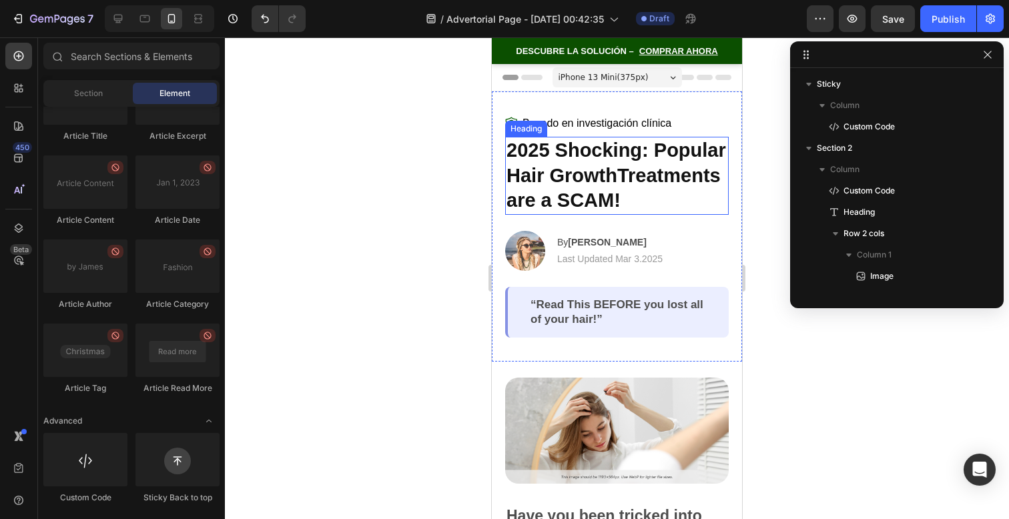
click at [644, 168] on h2 "2025 Shocking: Popular Hair GrowthTreatments are a SCAM!" at bounding box center [617, 176] width 224 height 78
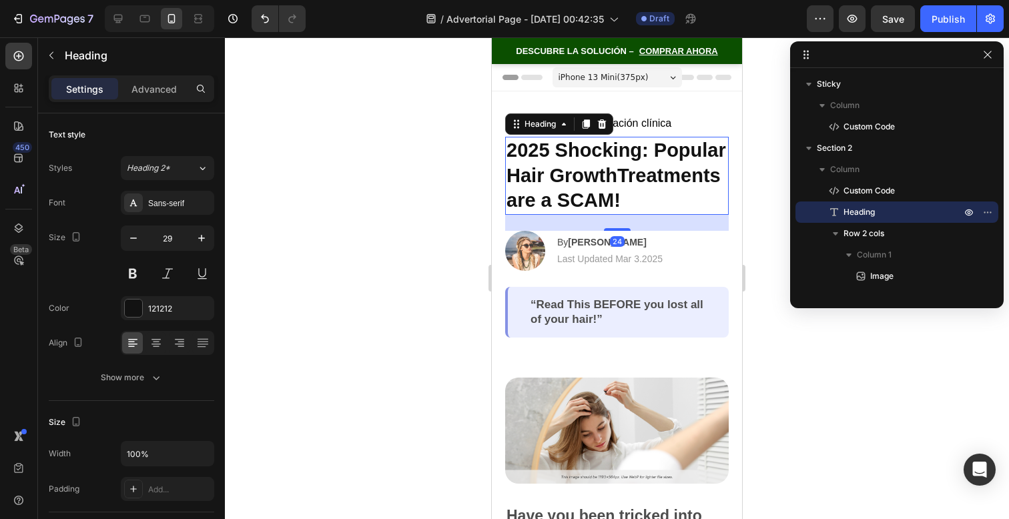
click at [644, 168] on h2 "2025 Shocking: Popular Hair GrowthTreatments are a SCAM!" at bounding box center [617, 176] width 224 height 78
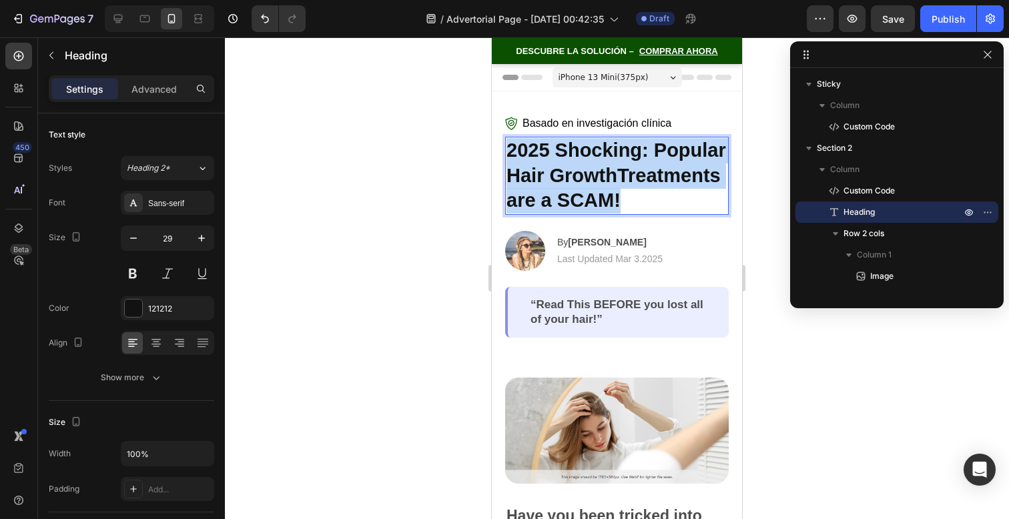
click at [644, 168] on p "2025 Shocking: Popular Hair GrowthTreatments are a SCAM!" at bounding box center [617, 175] width 221 height 75
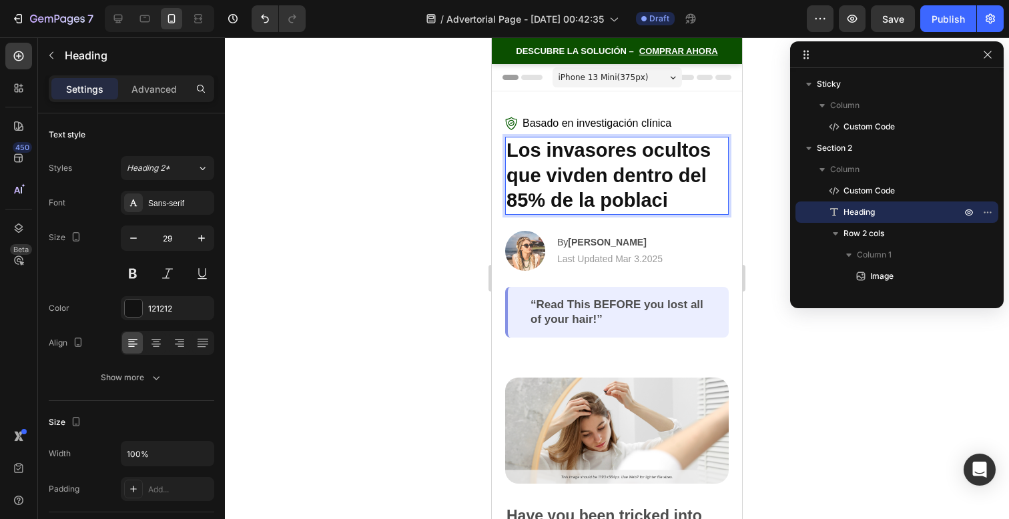
click at [683, 200] on h2 "Los invasores ocultos que vivden dentro del 85% de la poblaci" at bounding box center [617, 176] width 224 height 78
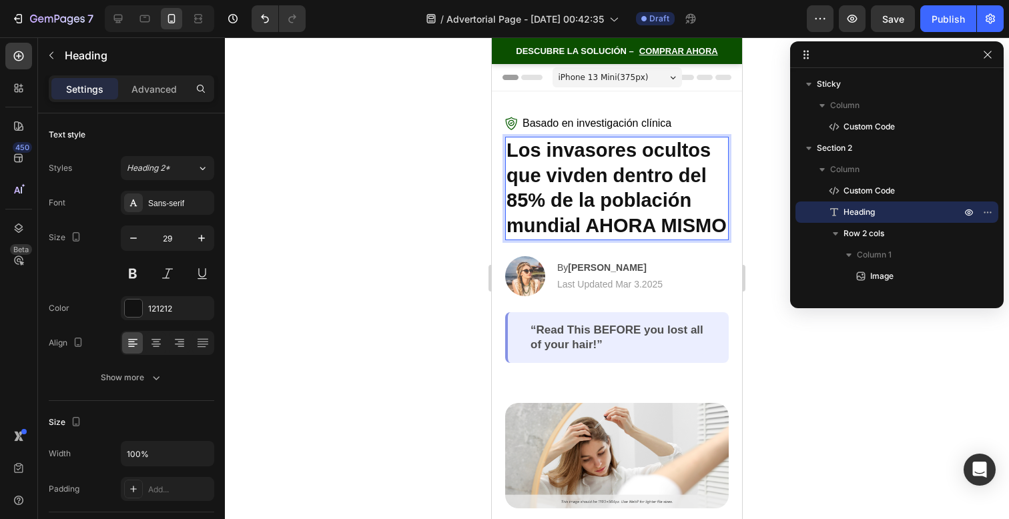
click at [801, 332] on div at bounding box center [617, 278] width 784 height 482
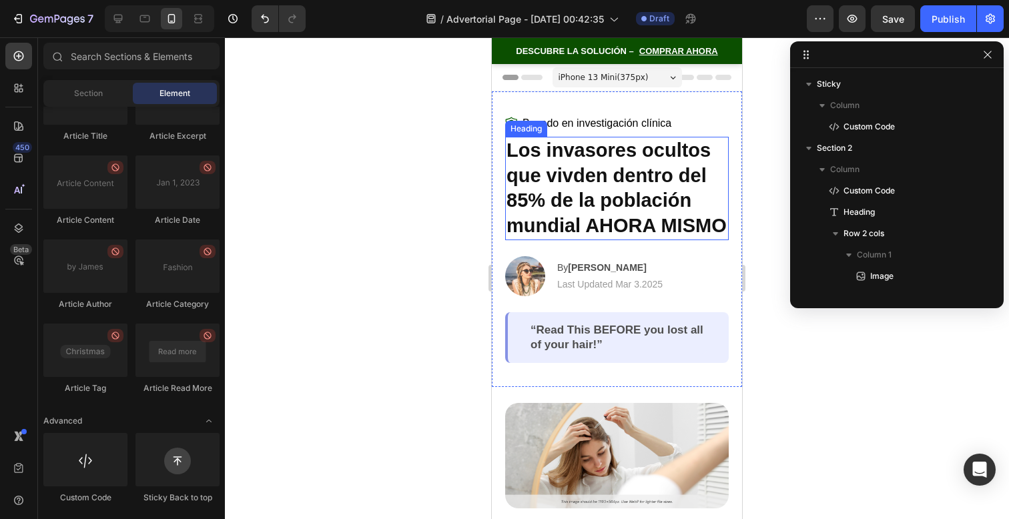
click at [685, 239] on p "Los invasores ocultos que vivden dentro del 85% de la población mundial AHORA M…" at bounding box center [617, 188] width 221 height 101
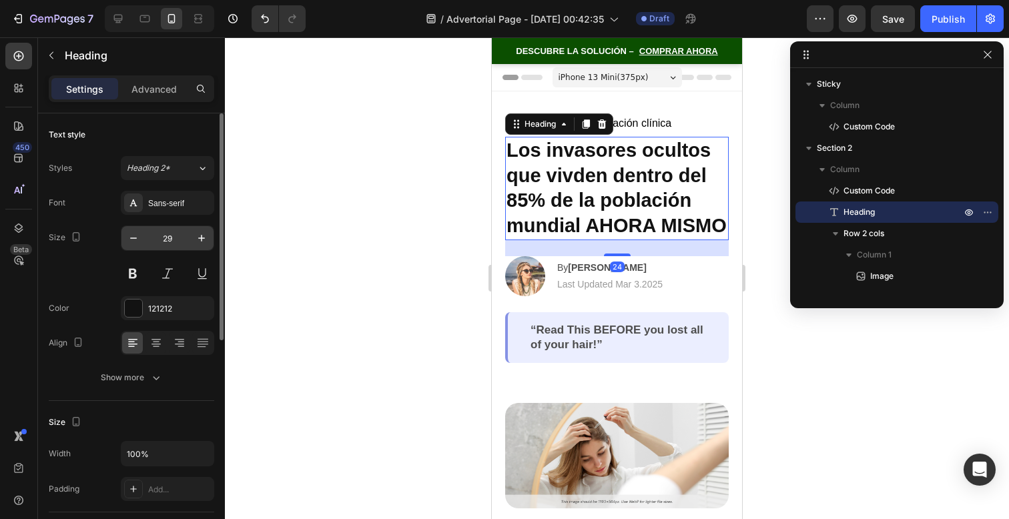
click at [148, 246] on input "29" at bounding box center [168, 238] width 44 height 24
click at [143, 242] on button "button" at bounding box center [133, 238] width 24 height 24
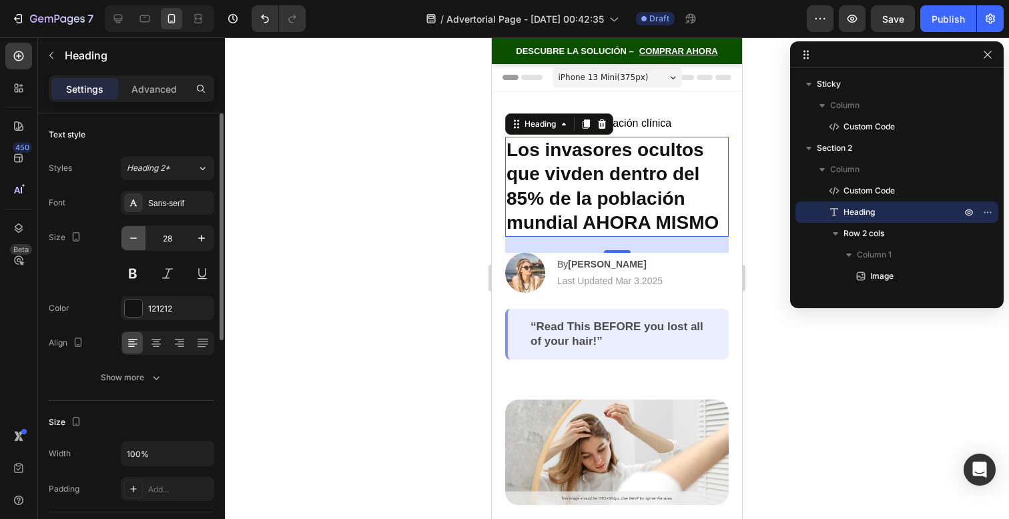
click at [140, 238] on button "button" at bounding box center [133, 238] width 24 height 24
type input "27"
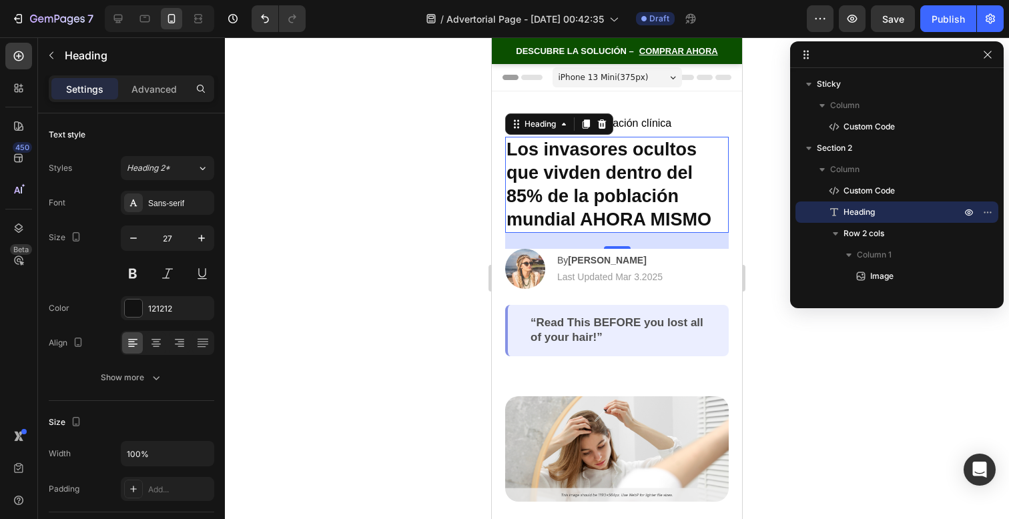
click at [840, 346] on div at bounding box center [617, 278] width 784 height 482
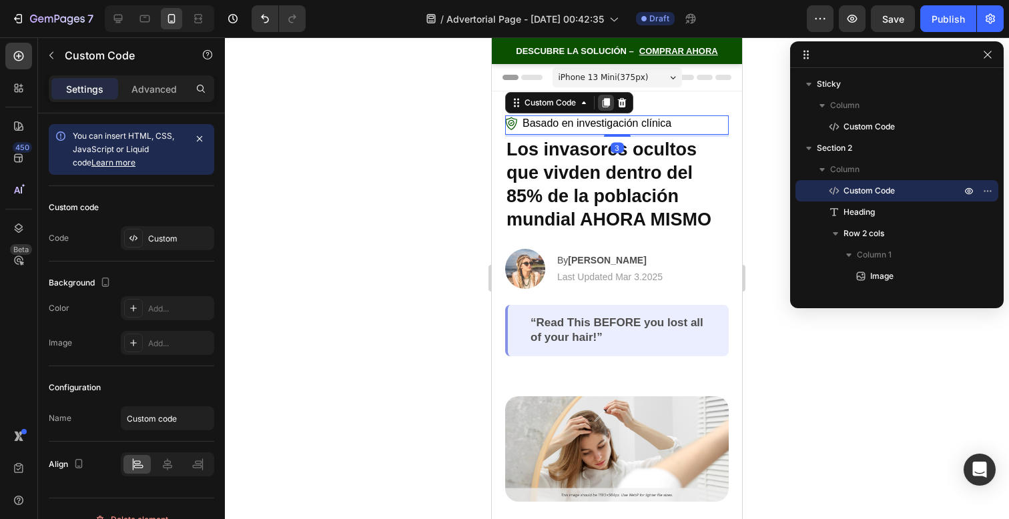
click at [605, 105] on icon at bounding box center [606, 102] width 11 height 11
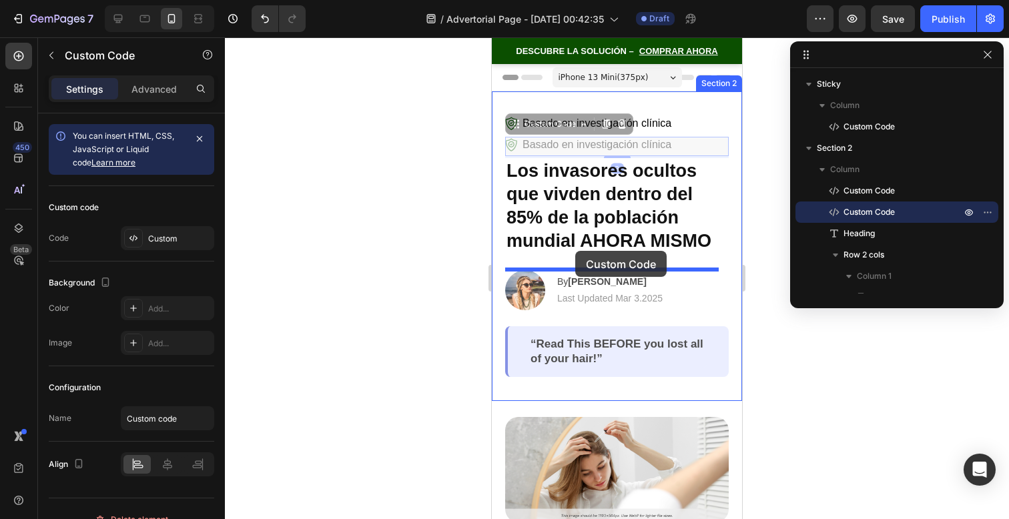
drag, startPoint x: 574, startPoint y: 139, endPoint x: 575, endPoint y: 251, distance: 112.1
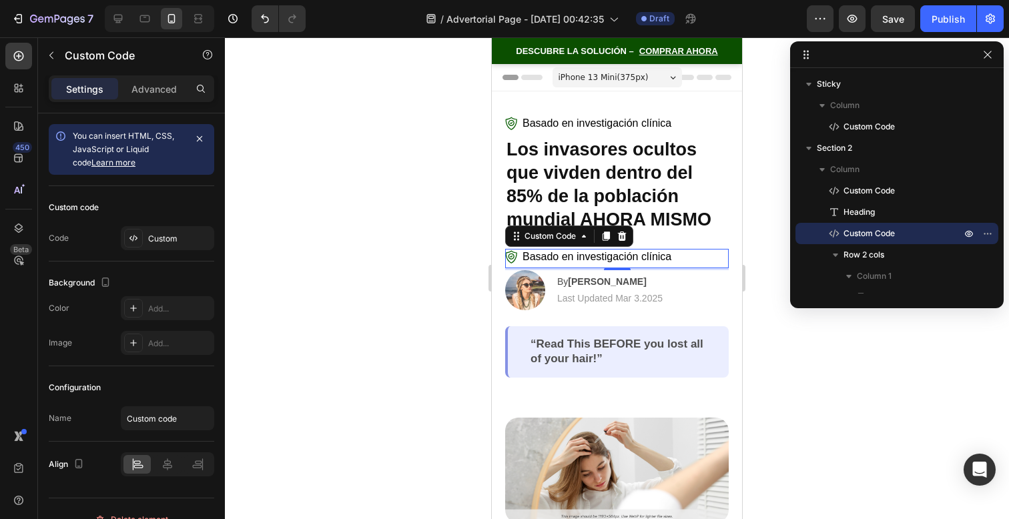
click at [577, 261] on span "Basado en investigación clínica" at bounding box center [597, 257] width 149 height 16
click at [577, 260] on span "Basado en investigación clínica" at bounding box center [597, 257] width 149 height 16
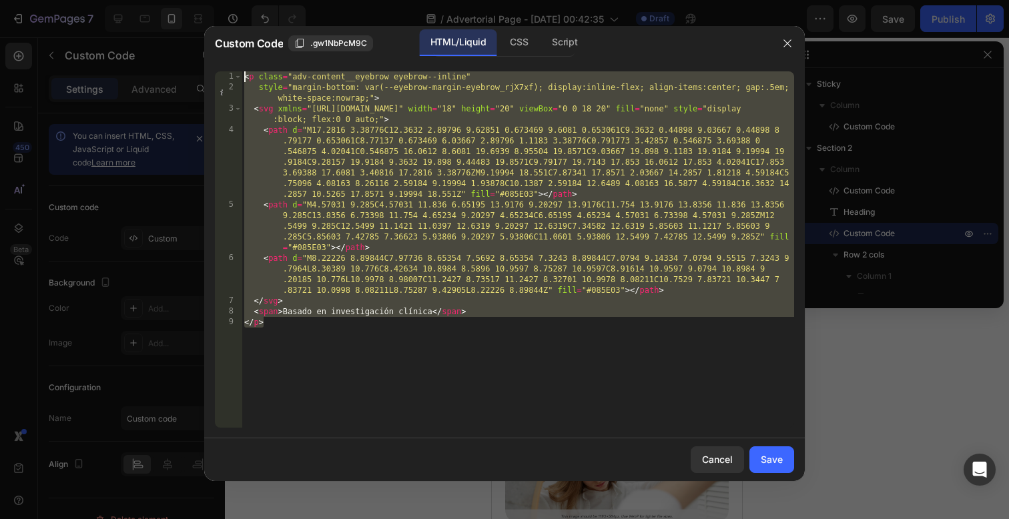
drag, startPoint x: 553, startPoint y: 327, endPoint x: 250, endPoint y: -36, distance: 472.9
click at [250, 0] on html "7 / Advertorial Page - Sep 27, 00:42:35 Draft Preview Save Publish 450 Beta Sec…" at bounding box center [504, 0] width 1009 height 0
type textarea "<p class="adv-content__subheading" style="margin-bottom: var(--subheading-margi…"
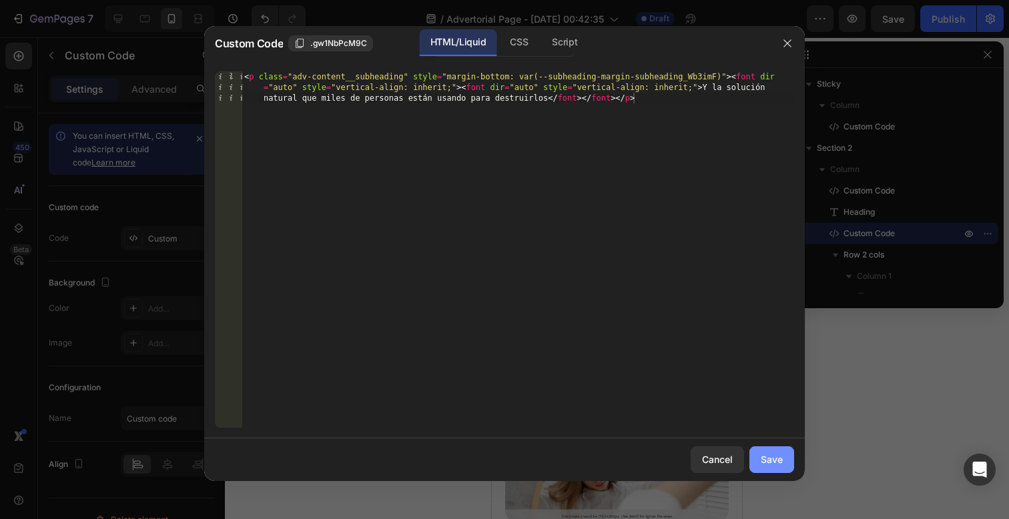
click at [757, 455] on button "Save" at bounding box center [772, 460] width 45 height 27
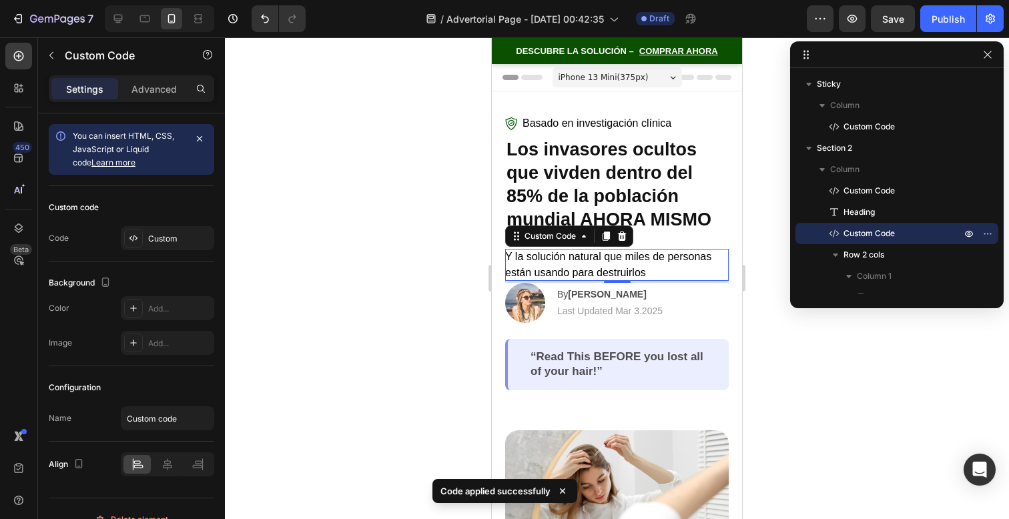
click at [803, 329] on div at bounding box center [617, 278] width 784 height 482
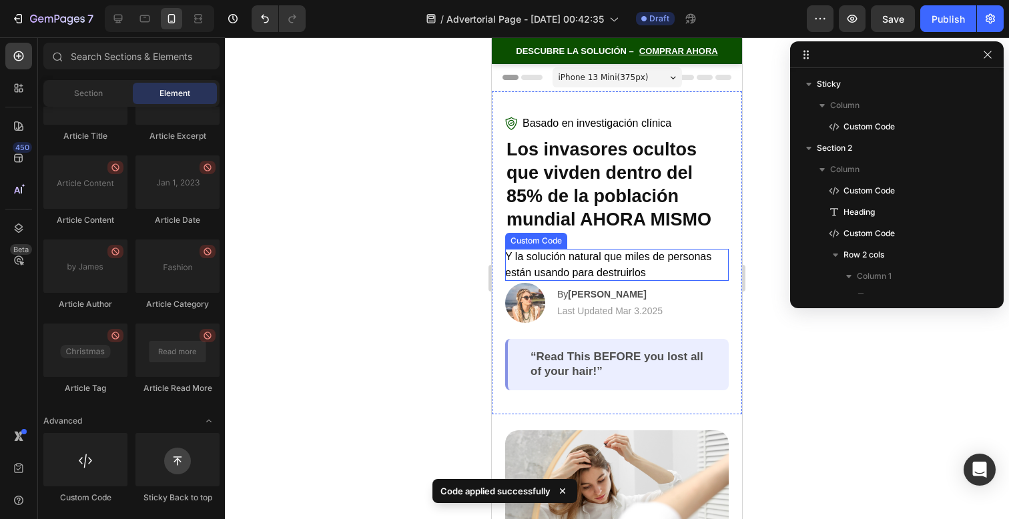
click at [660, 251] on font "Y la solución natural que miles de personas están usando para destruirlos" at bounding box center [608, 264] width 206 height 27
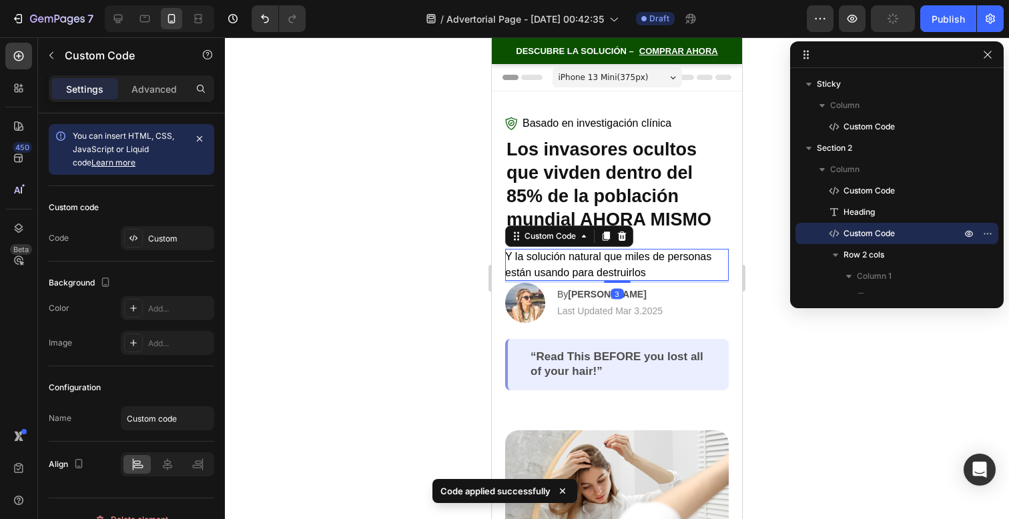
click at [619, 272] on font "Y la solución natural que miles de personas están usando para destruirlos" at bounding box center [608, 264] width 206 height 27
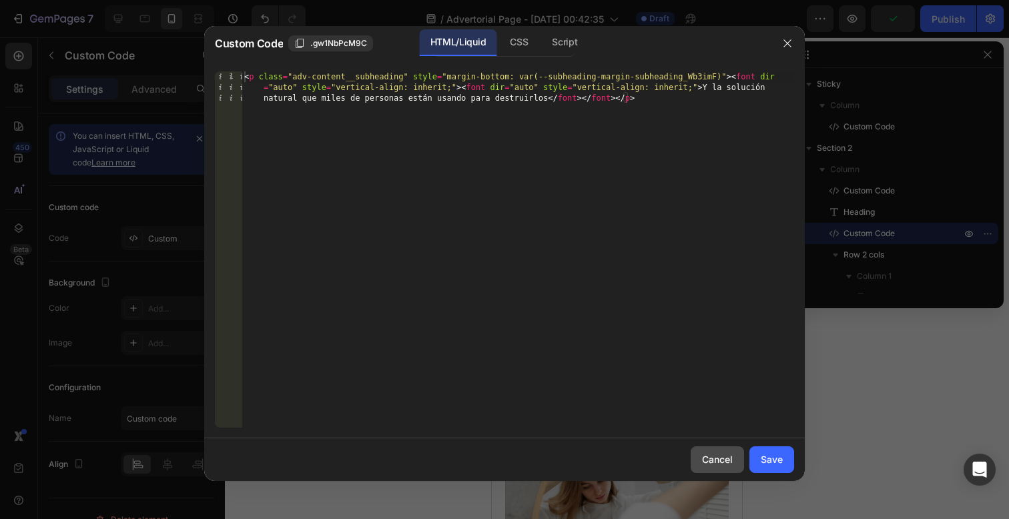
click at [728, 465] on div "Cancel" at bounding box center [717, 460] width 31 height 14
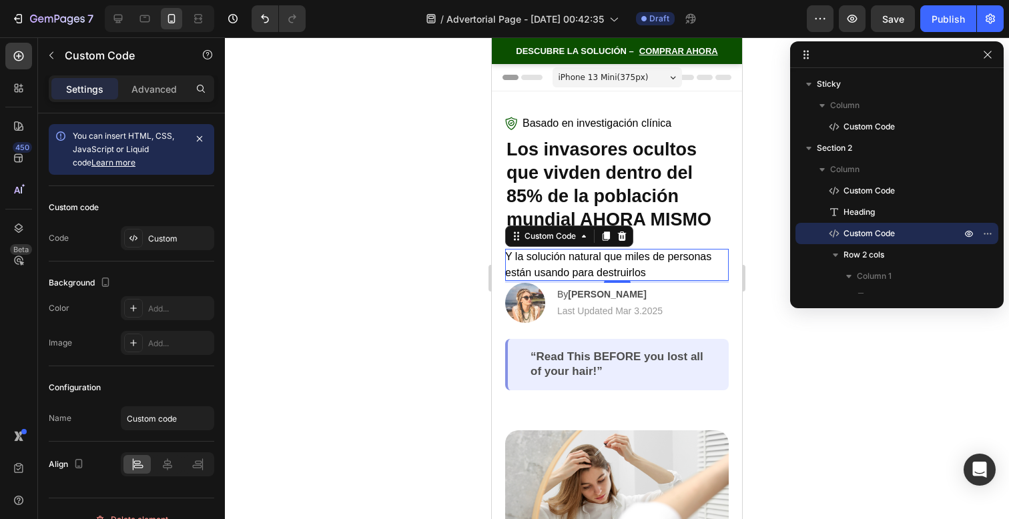
click at [673, 266] on p "Y la solución natural que miles de personas están usando para destruirlos" at bounding box center [617, 265] width 224 height 32
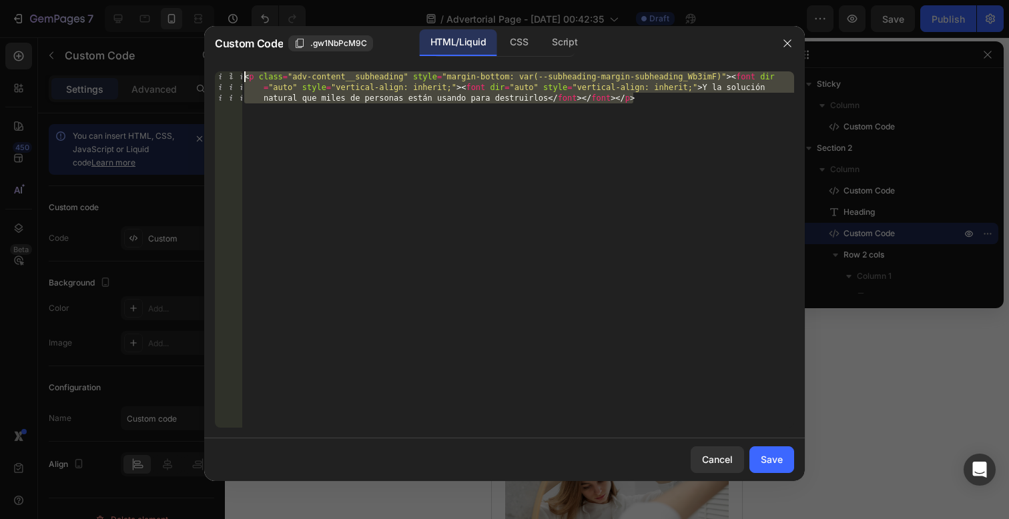
drag, startPoint x: 523, startPoint y: 252, endPoint x: 244, endPoint y: -168, distance: 503.5
click at [244, 0] on html "7 / Advertorial Page - Sep 27, 00:42:35 Draft Preview Save Publish 450 Beta Sec…" at bounding box center [504, 0] width 1009 height 0
paste textarea "font dir="auto" style="vertical-align: inherit;">Y la solución natural que mile…"
type textarea "<font dir="auto" style="vertical-align: inherit;">Y la solución natural que mil…"
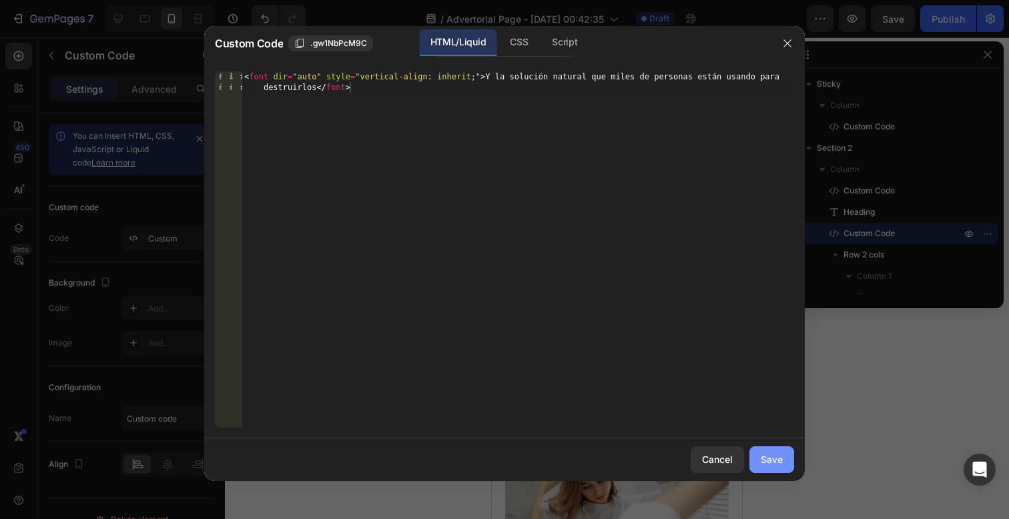
click at [772, 469] on button "Save" at bounding box center [772, 460] width 45 height 27
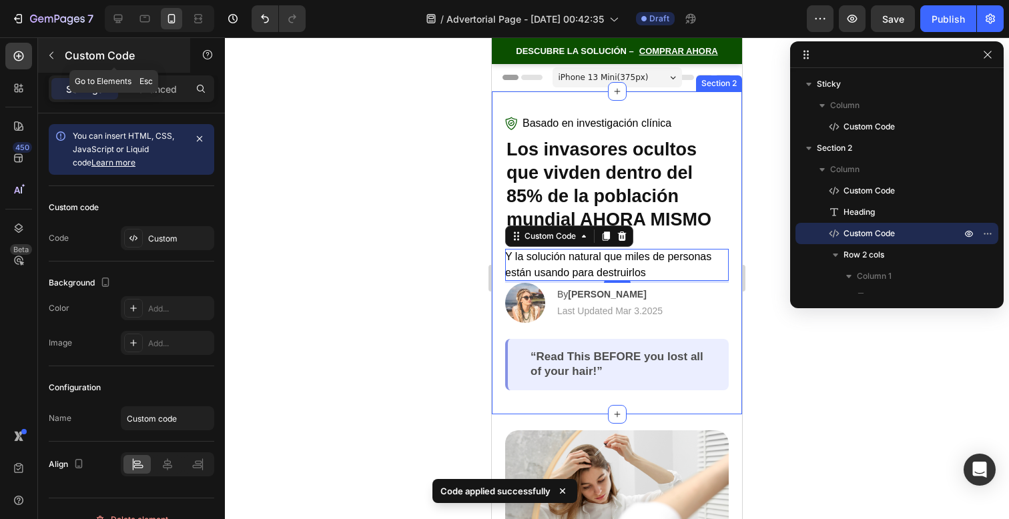
click at [50, 63] on button "button" at bounding box center [51, 55] width 21 height 21
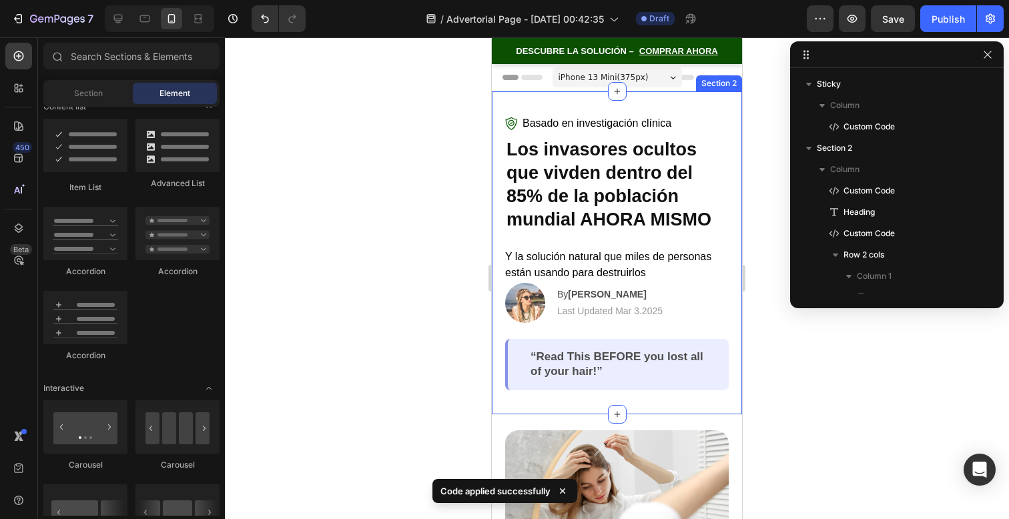
scroll to position [827, 0]
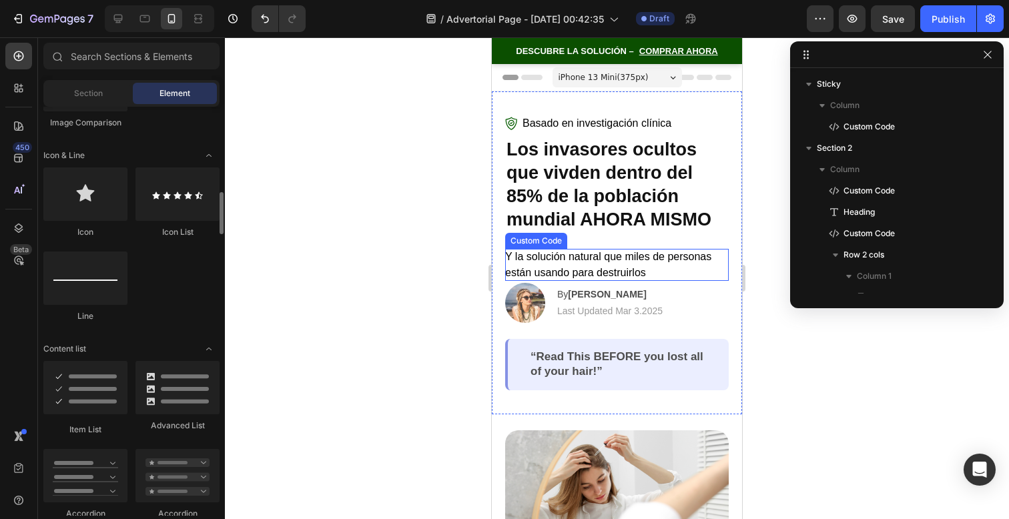
click at [636, 269] on font "Y la solución natural que miles de personas están usando para destruirlos" at bounding box center [608, 264] width 206 height 27
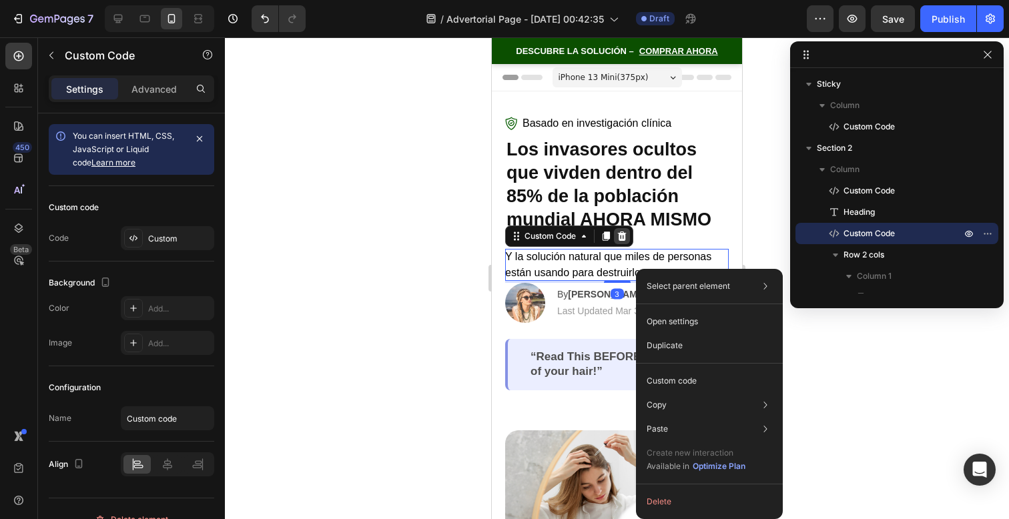
click at [622, 230] on div at bounding box center [622, 236] width 16 height 16
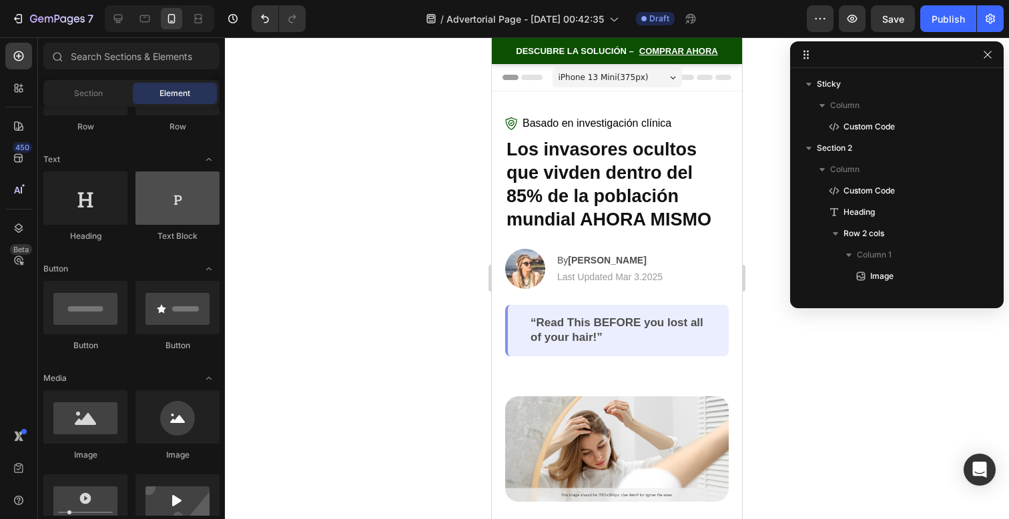
scroll to position [0, 0]
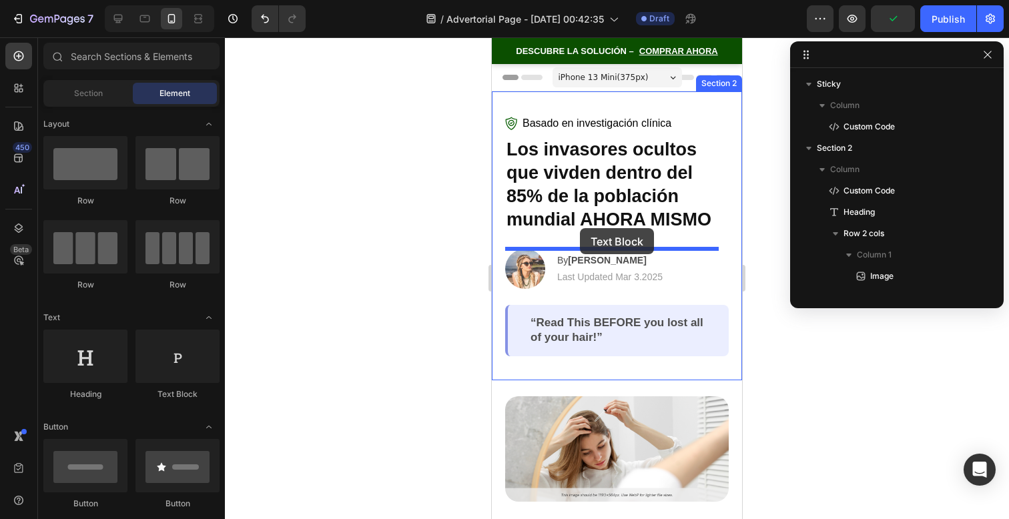
drag, startPoint x: 673, startPoint y: 402, endPoint x: 580, endPoint y: 229, distance: 196.5
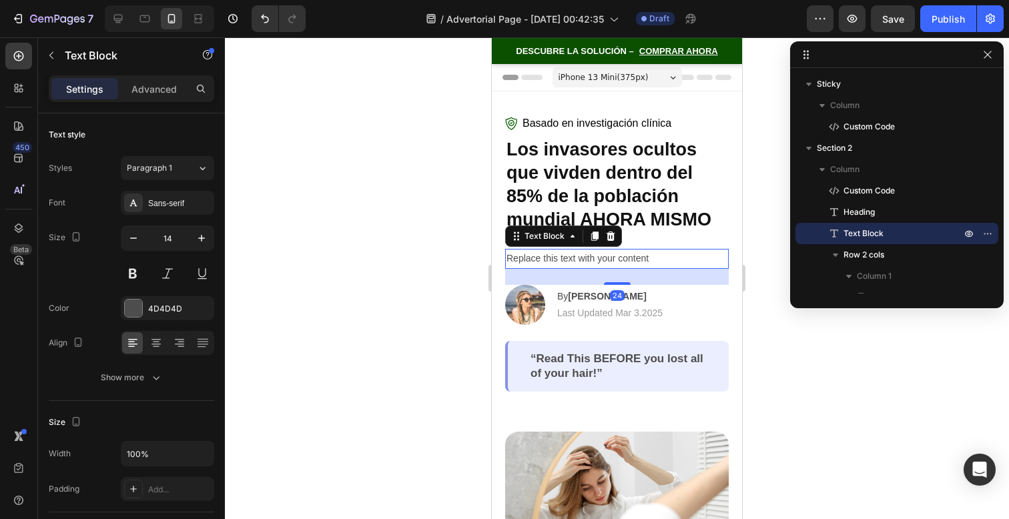
click at [587, 260] on div "Replace this text with your content" at bounding box center [617, 258] width 224 height 19
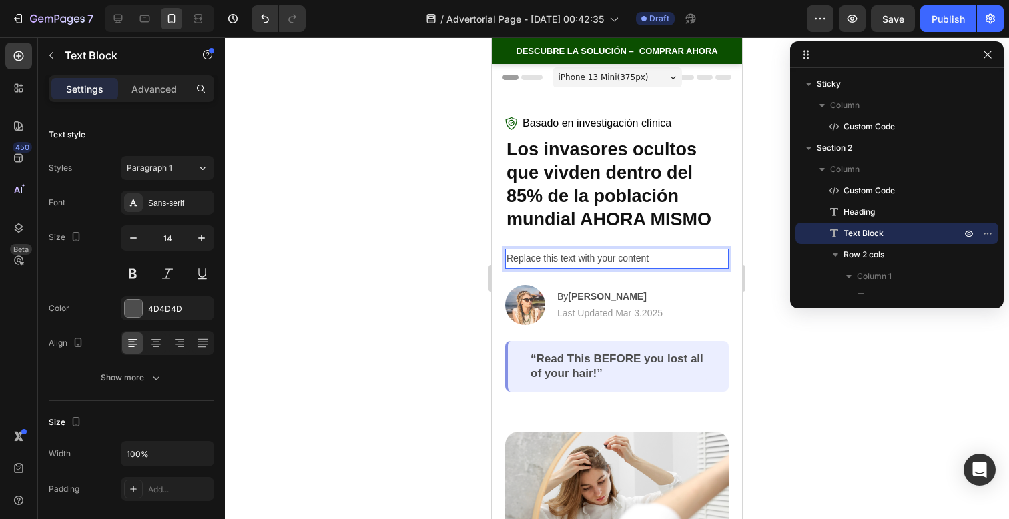
click at [587, 260] on p "Replace this text with your content" at bounding box center [617, 258] width 221 height 17
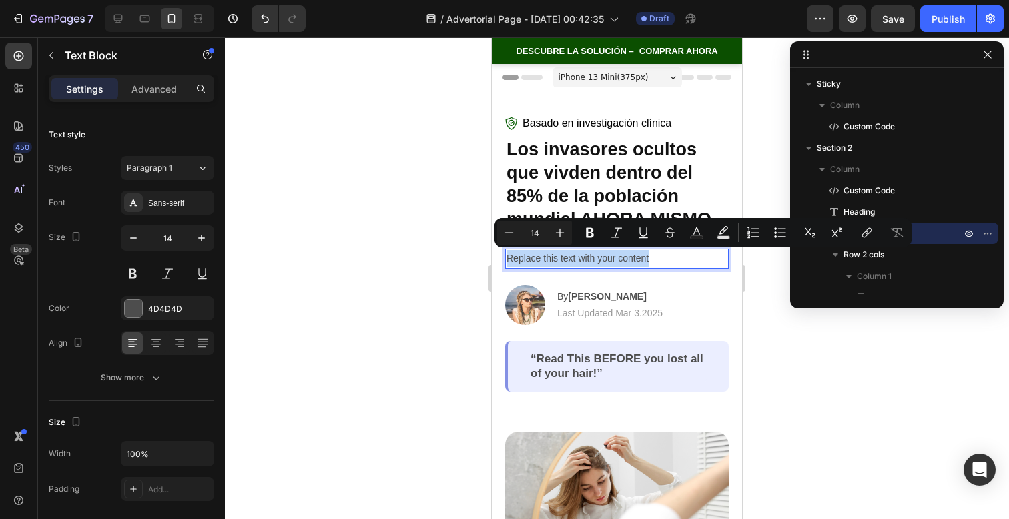
click at [587, 260] on p "Replace this text with your content" at bounding box center [617, 258] width 221 height 17
click at [705, 260] on p "Replace this text with your content" at bounding box center [617, 258] width 221 height 17
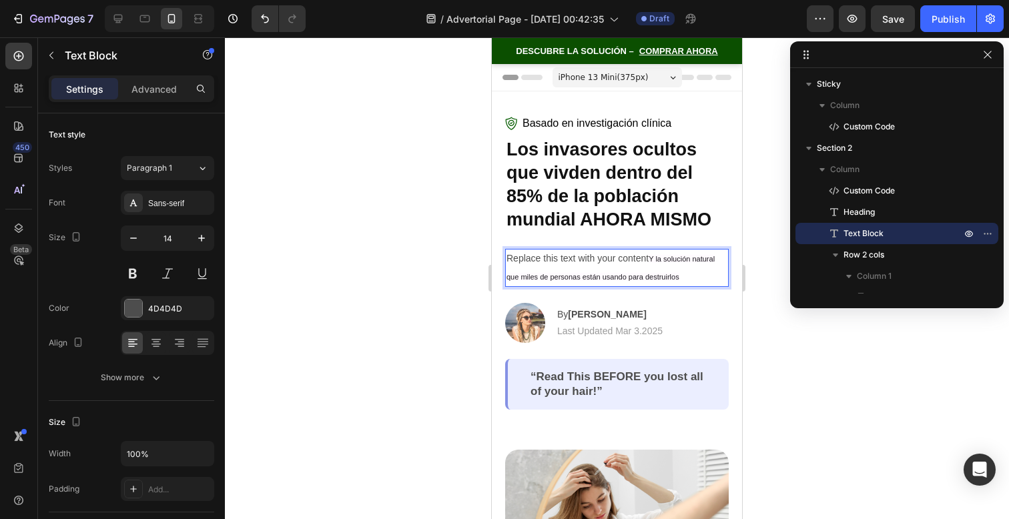
click at [705, 260] on span "Y la solución natural que miles de personas están usando para destruirlos" at bounding box center [611, 267] width 208 height 25
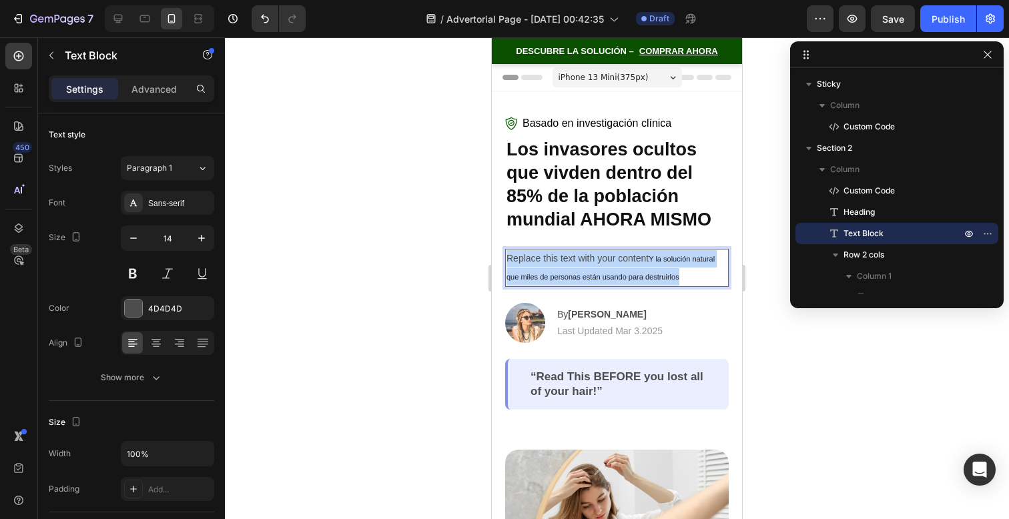
click at [705, 260] on span "Y la solución natural que miles de personas están usando para destruirlos" at bounding box center [611, 267] width 208 height 25
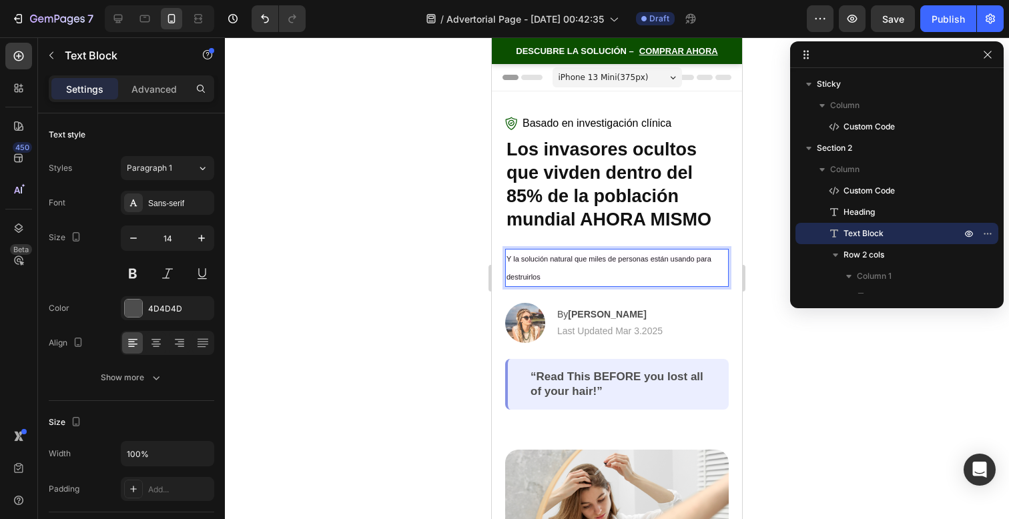
click at [599, 269] on p "Y la solución natural que miles de personas están usando para destruirlos" at bounding box center [617, 267] width 221 height 35
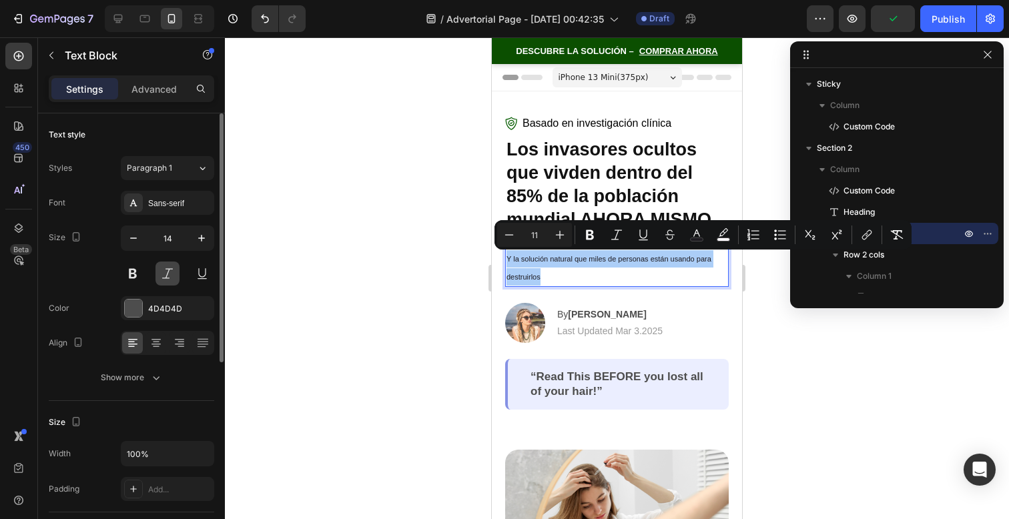
click at [175, 272] on button at bounding box center [168, 274] width 24 height 24
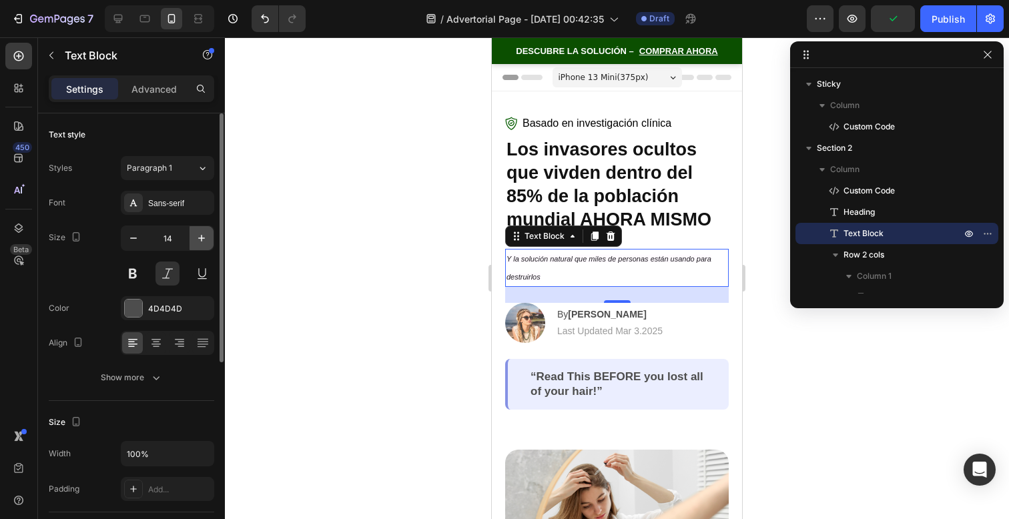
click at [197, 239] on icon "button" at bounding box center [201, 238] width 13 height 13
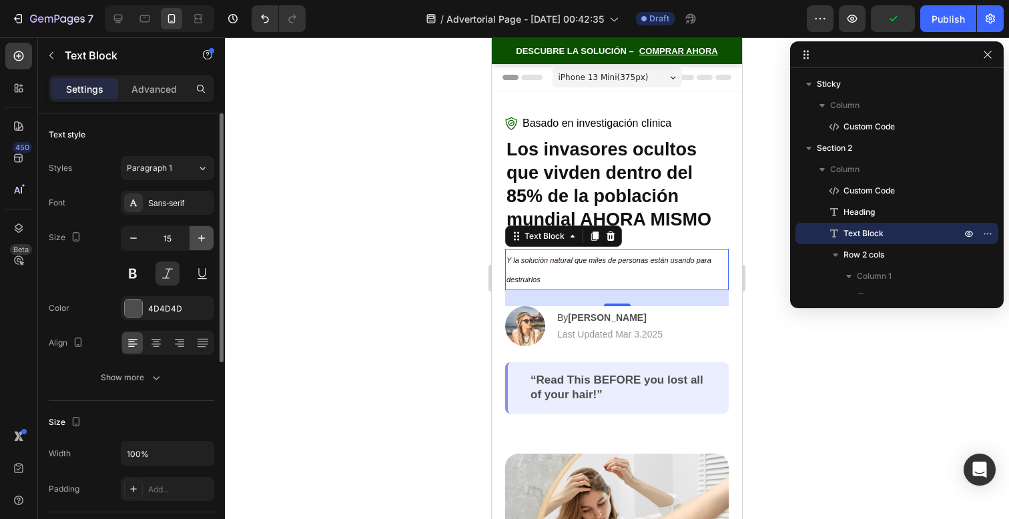
click at [197, 239] on icon "button" at bounding box center [201, 238] width 13 height 13
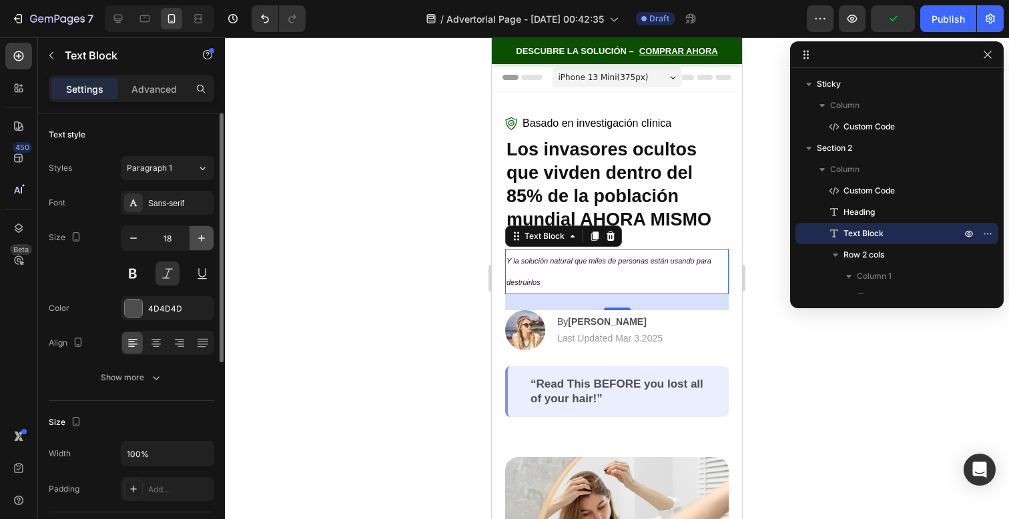
click at [197, 239] on icon "button" at bounding box center [201, 238] width 13 height 13
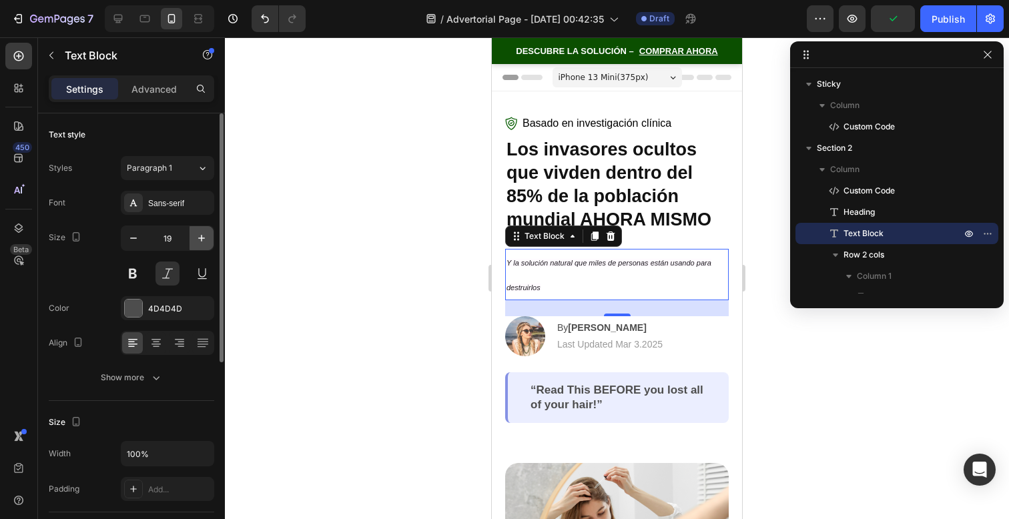
click at [197, 239] on icon "button" at bounding box center [201, 238] width 13 height 13
type input "20"
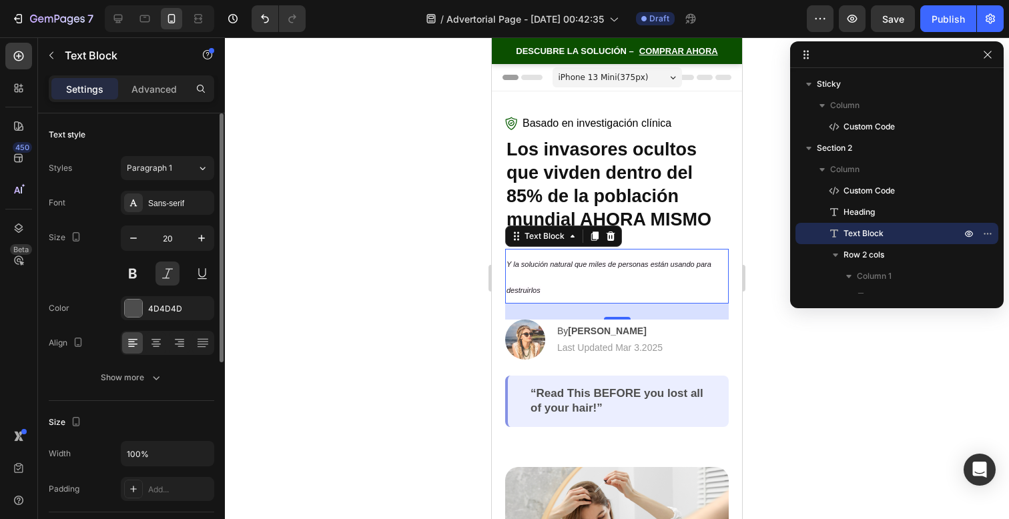
scroll to position [347, 0]
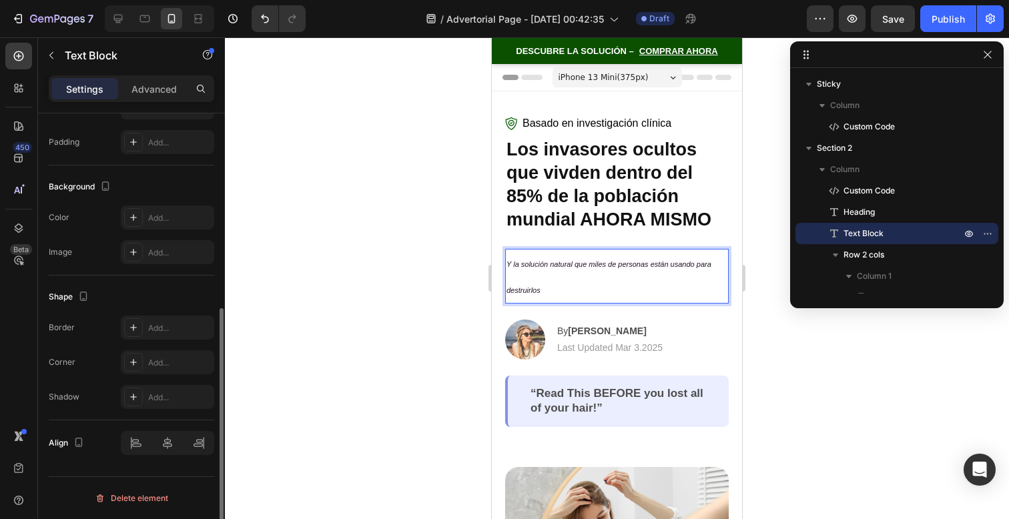
click at [564, 267] on span "Y la solución natural que miles de personas están usando para destruirlos" at bounding box center [609, 277] width 205 height 34
click at [555, 282] on p "Y la solución natural que miles de personas están usando para destruirlos" at bounding box center [617, 276] width 221 height 52
click at [513, 277] on p "Y la solución natural que miles de personas están usando para destruirlos" at bounding box center [617, 276] width 221 height 52
click at [515, 276] on p "Y la solución natural que miles de personas están usando para destruirlos" at bounding box center [617, 276] width 221 height 52
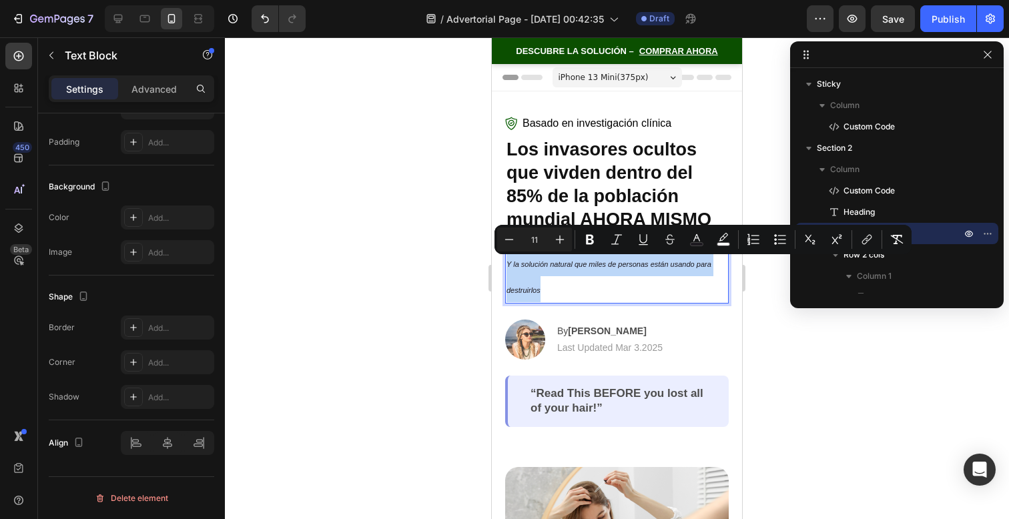
drag, startPoint x: 550, startPoint y: 288, endPoint x: 972, endPoint y: 269, distance: 422.2
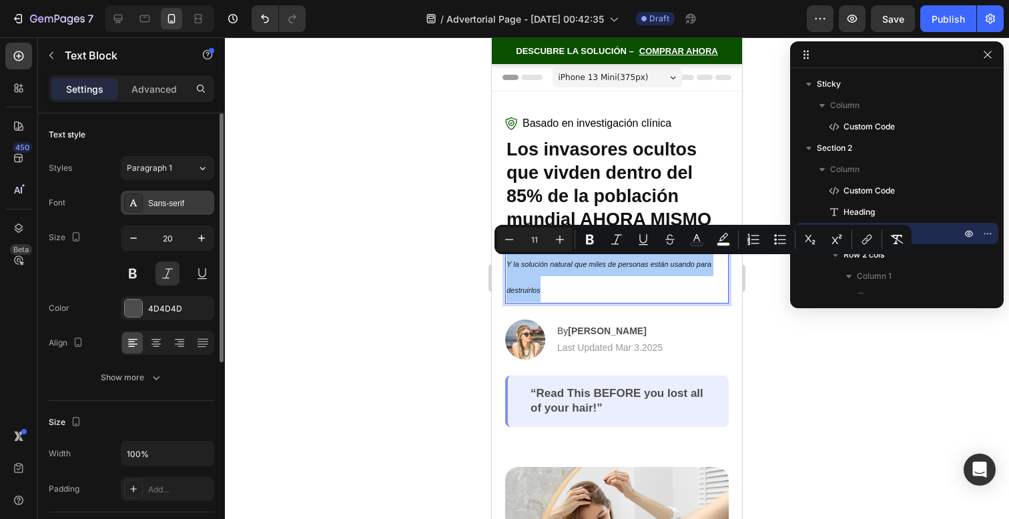
click at [160, 202] on div "Sans-serif" at bounding box center [179, 204] width 63 height 12
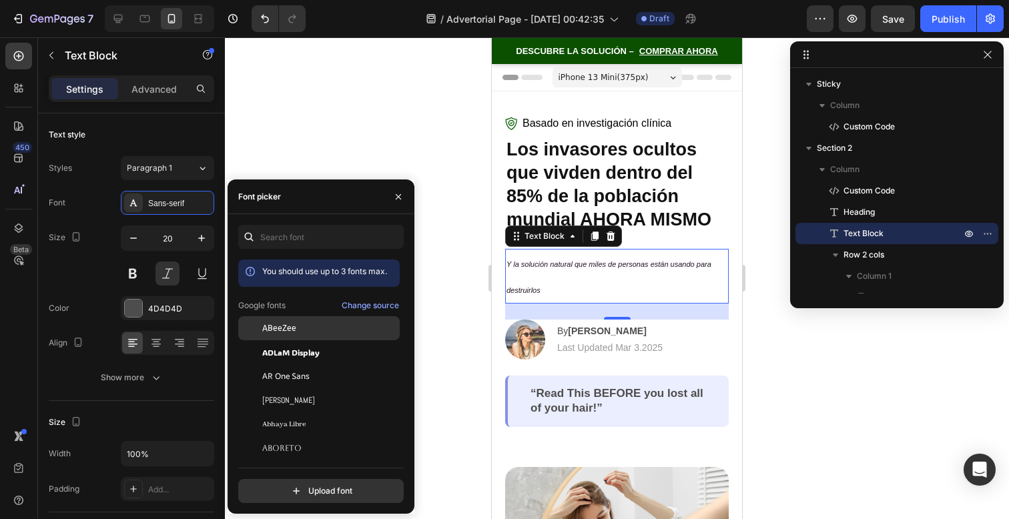
click at [297, 332] on div "ABeeZee" at bounding box center [329, 328] width 135 height 12
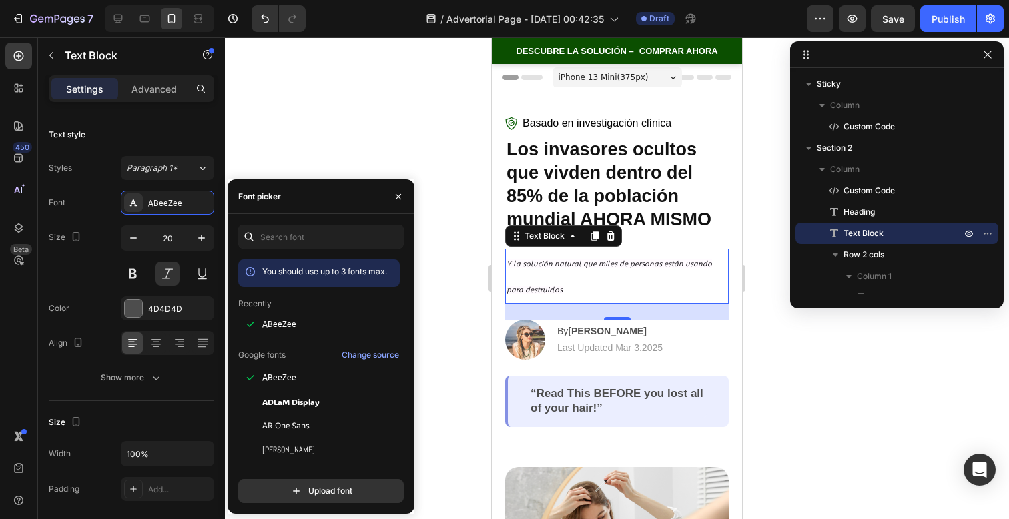
click at [313, 398] on span "ADLaM Display" at bounding box center [290, 402] width 57 height 12
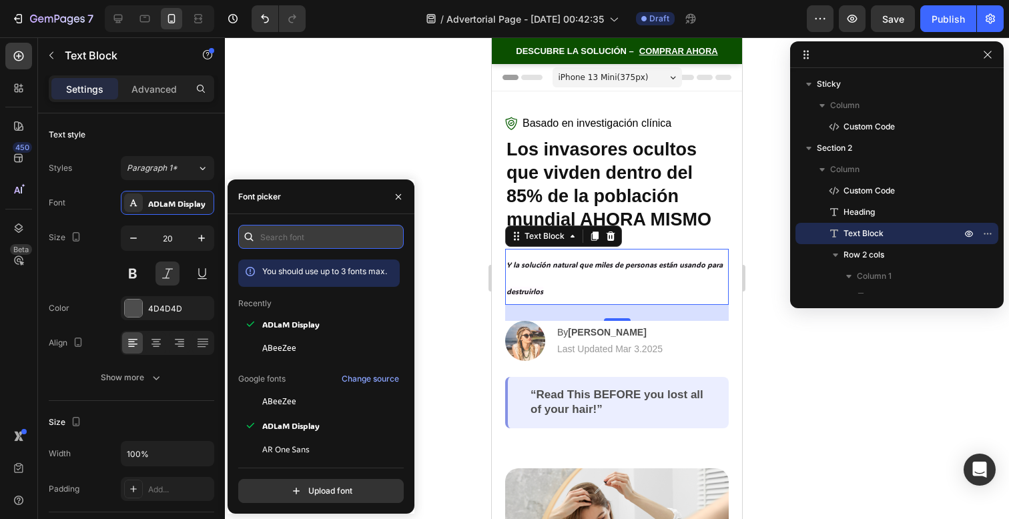
click at [304, 247] on input "text" at bounding box center [321, 237] width 166 height 24
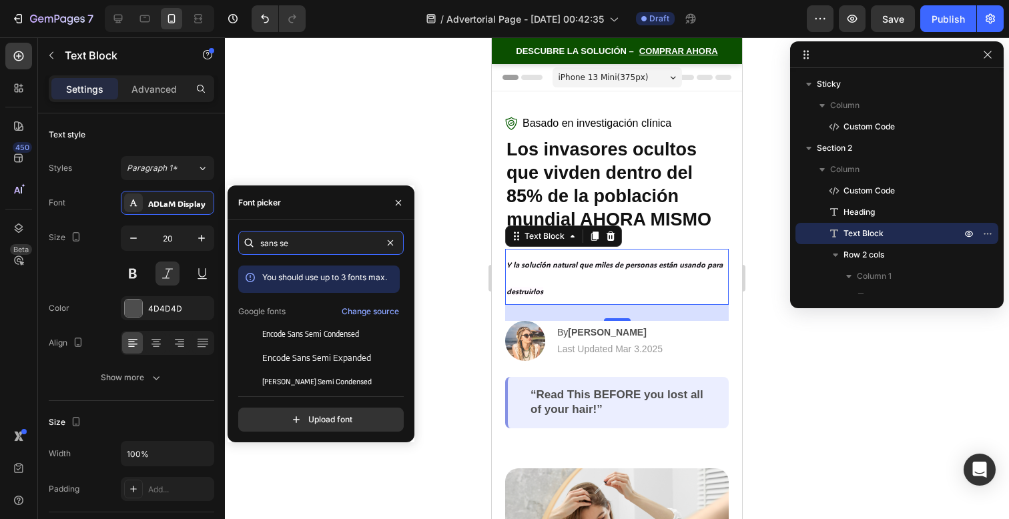
type input "sans ser"
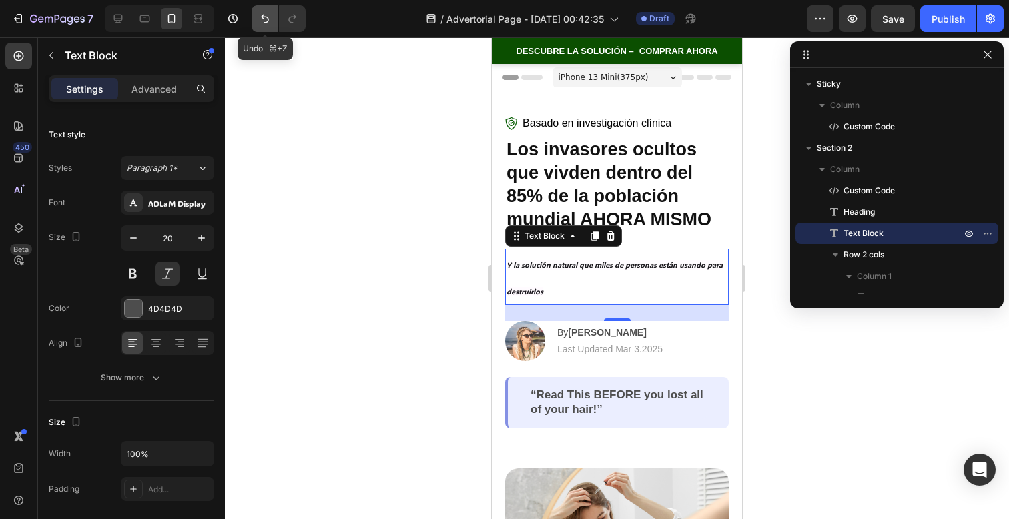
click at [270, 13] on icon "Undo/Redo" at bounding box center [264, 18] width 13 height 13
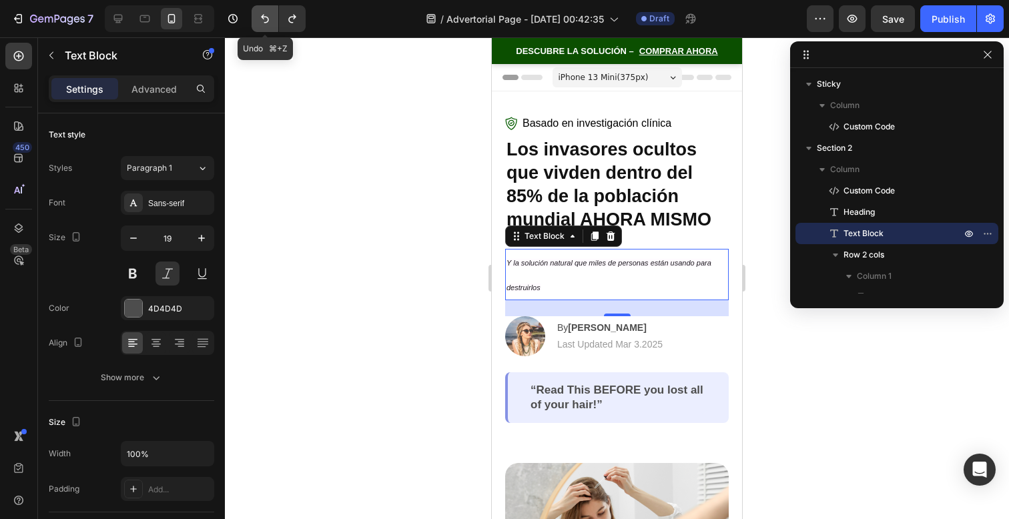
click at [271, 13] on icon "Undo/Redo" at bounding box center [264, 18] width 13 height 13
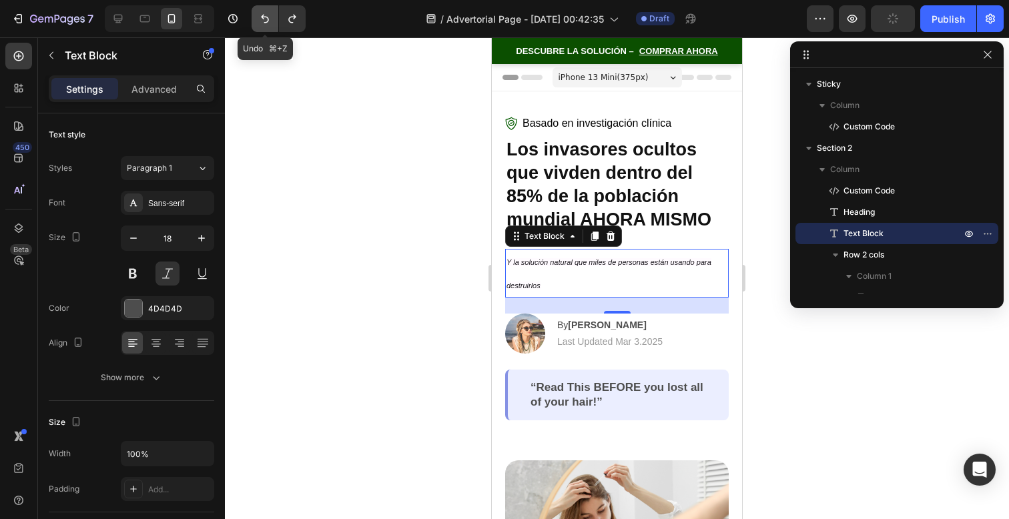
click at [271, 13] on icon "Undo/Redo" at bounding box center [264, 18] width 13 height 13
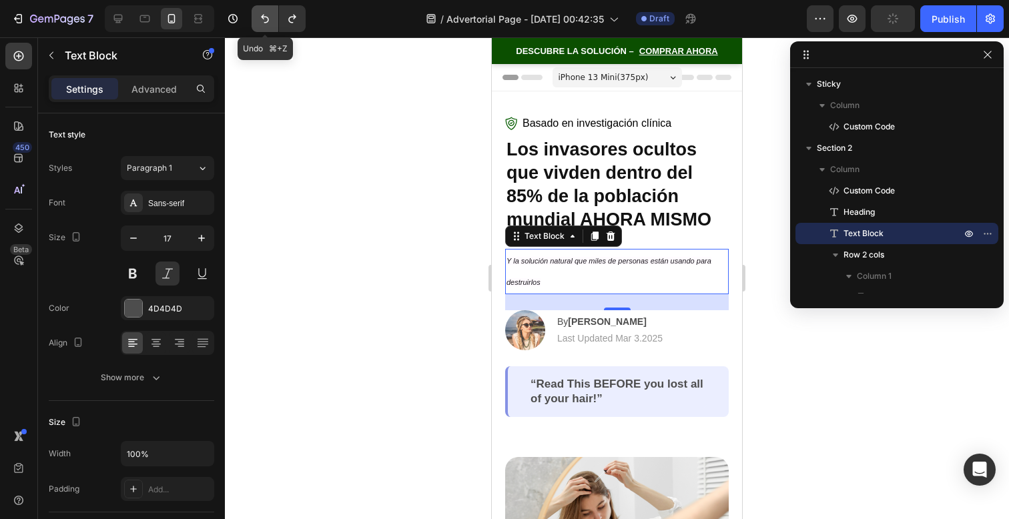
click at [271, 13] on icon "Undo/Redo" at bounding box center [264, 18] width 13 height 13
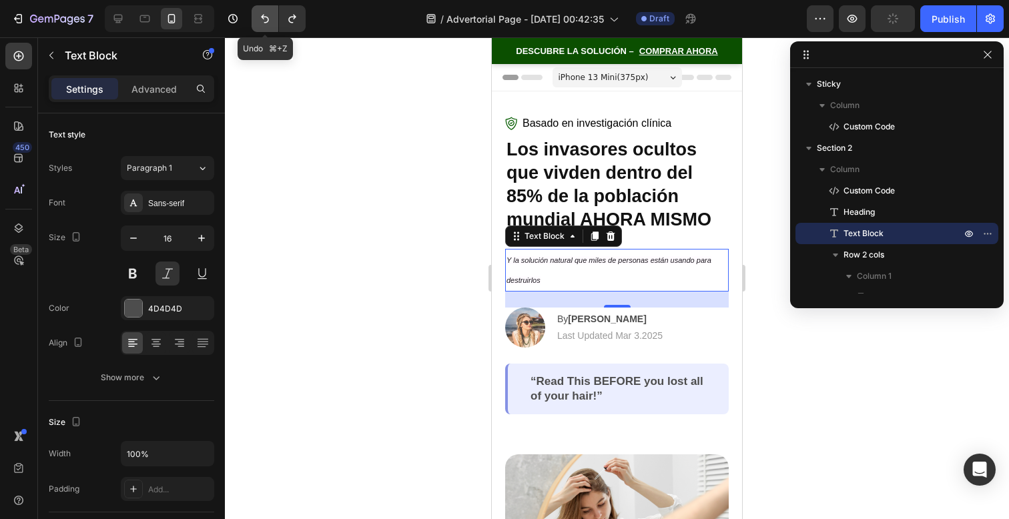
click at [271, 13] on icon "Undo/Redo" at bounding box center [264, 18] width 13 height 13
type input "14"
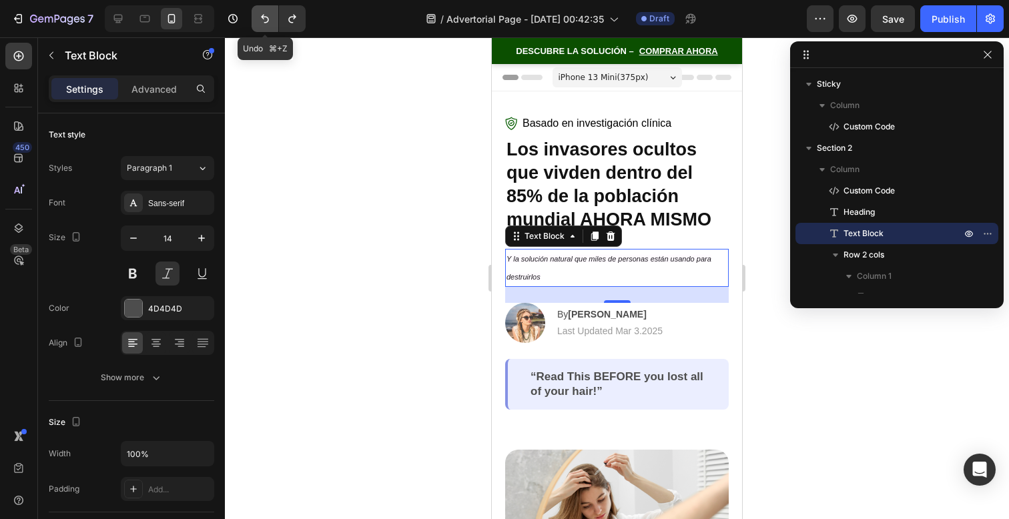
click at [271, 13] on icon "Undo/Redo" at bounding box center [264, 18] width 13 height 13
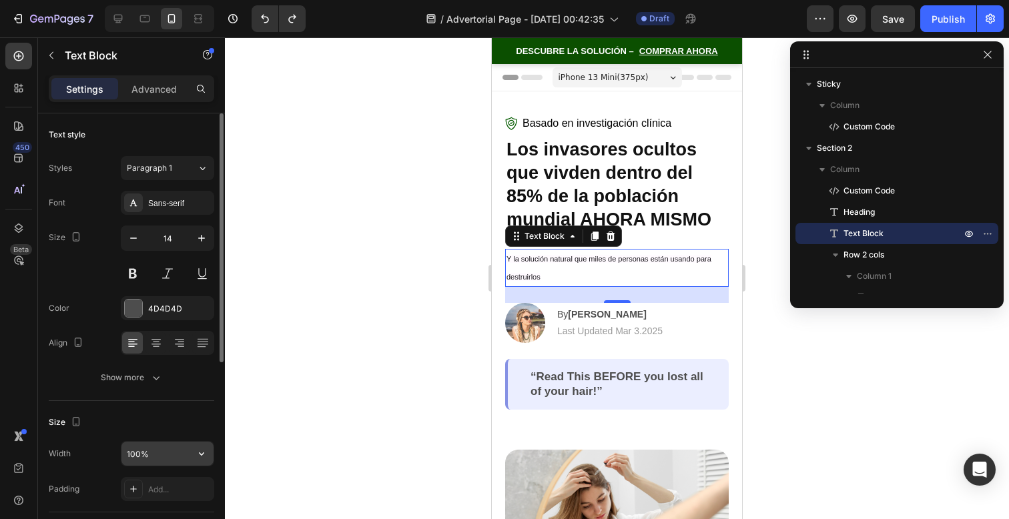
click at [176, 466] on div "100%" at bounding box center [167, 453] width 93 height 25
click at [168, 85] on p "Advanced" at bounding box center [153, 89] width 45 height 14
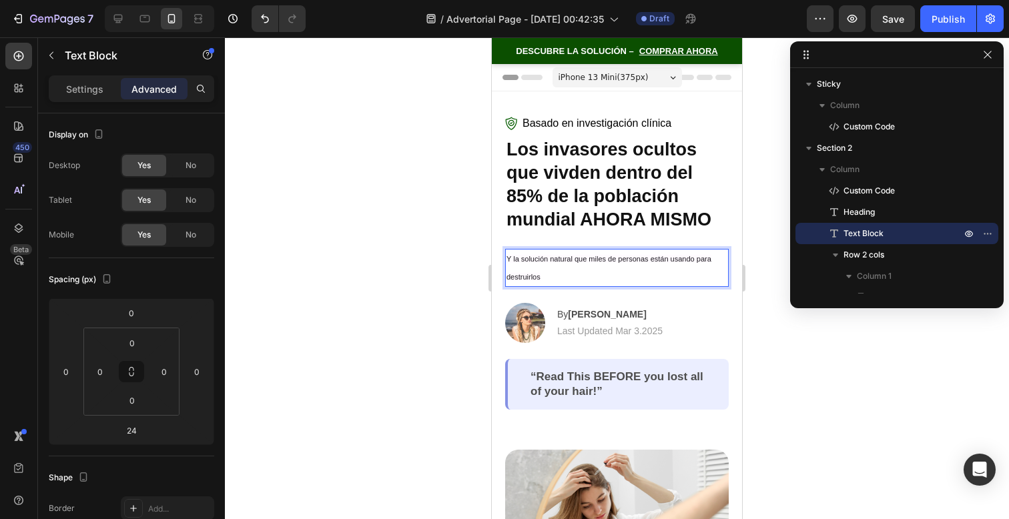
click at [661, 262] on span "Y la solución natural que miles de personas están usando para destruirlos" at bounding box center [609, 267] width 205 height 25
click at [636, 274] on p "Y la solución natural que miles de personas están usando para destruirlos" at bounding box center [617, 267] width 221 height 35
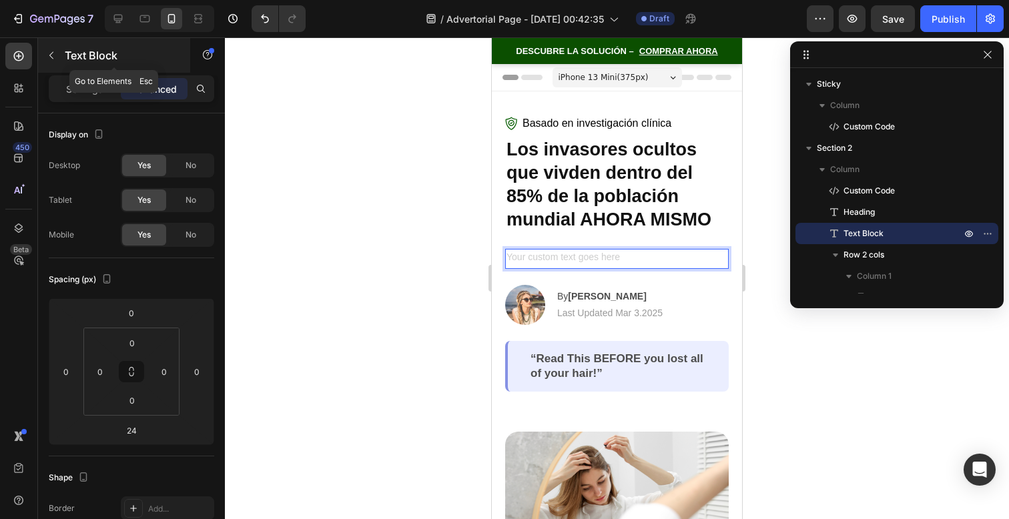
click at [76, 55] on p "Text Block" at bounding box center [121, 55] width 113 height 16
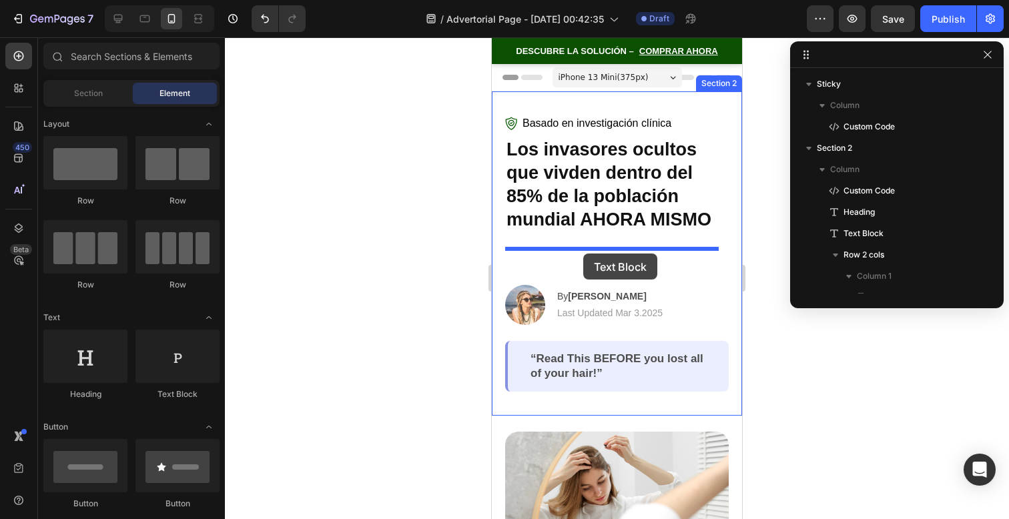
drag, startPoint x: 697, startPoint y: 430, endPoint x: 583, endPoint y: 254, distance: 210.1
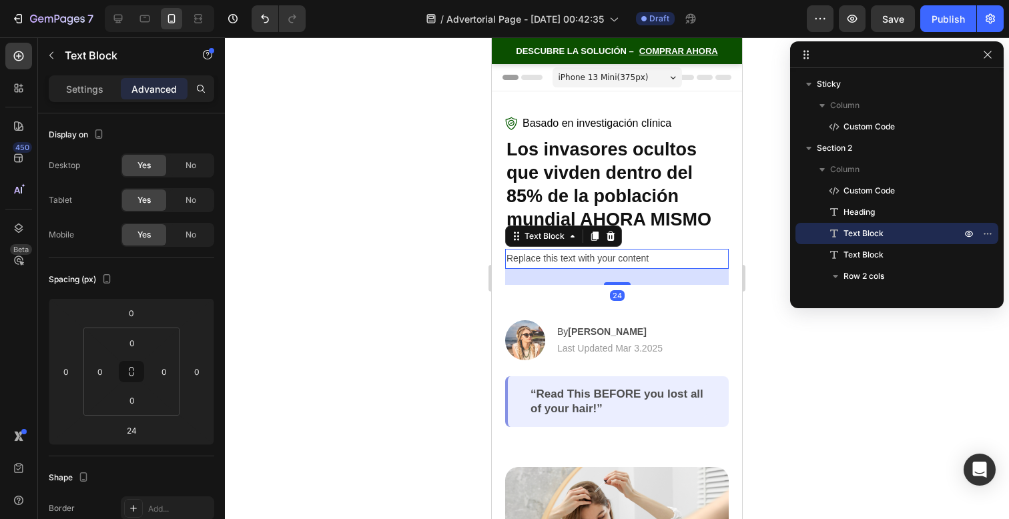
click at [599, 261] on div "Replace this text with your content" at bounding box center [617, 258] width 224 height 19
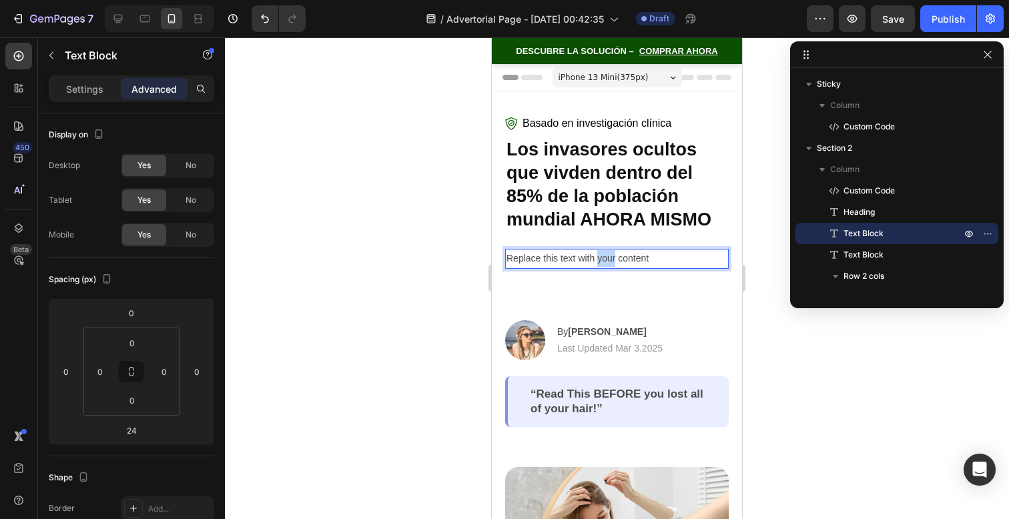
click at [599, 261] on p "Replace this text with your content" at bounding box center [617, 258] width 221 height 17
click at [633, 251] on p "Replace this text with your content" at bounding box center [617, 258] width 221 height 17
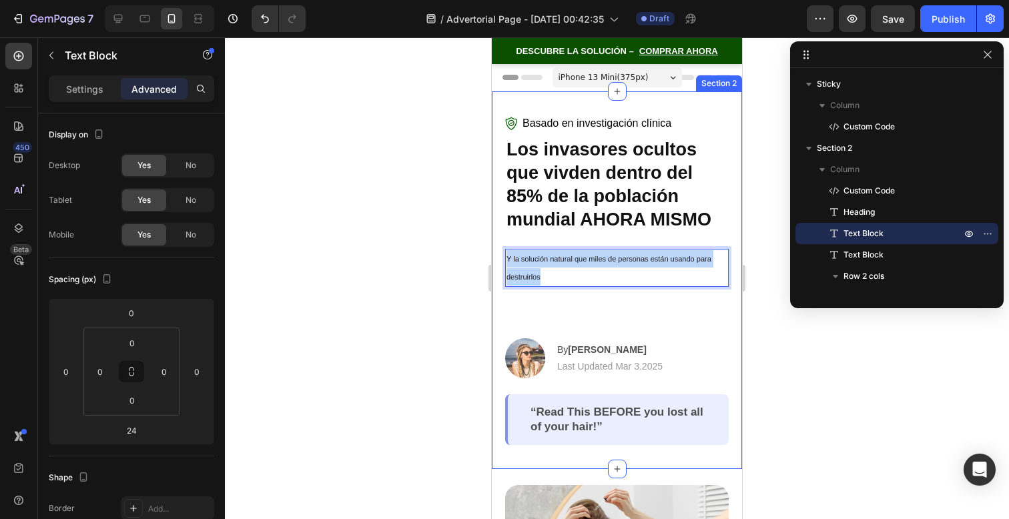
drag, startPoint x: 599, startPoint y: 280, endPoint x: 505, endPoint y: 233, distance: 105.7
click at [505, 233] on div "Basado en investigación clínica Custom Code Los invasores ocultos que vivden de…" at bounding box center [617, 280] width 224 height 330
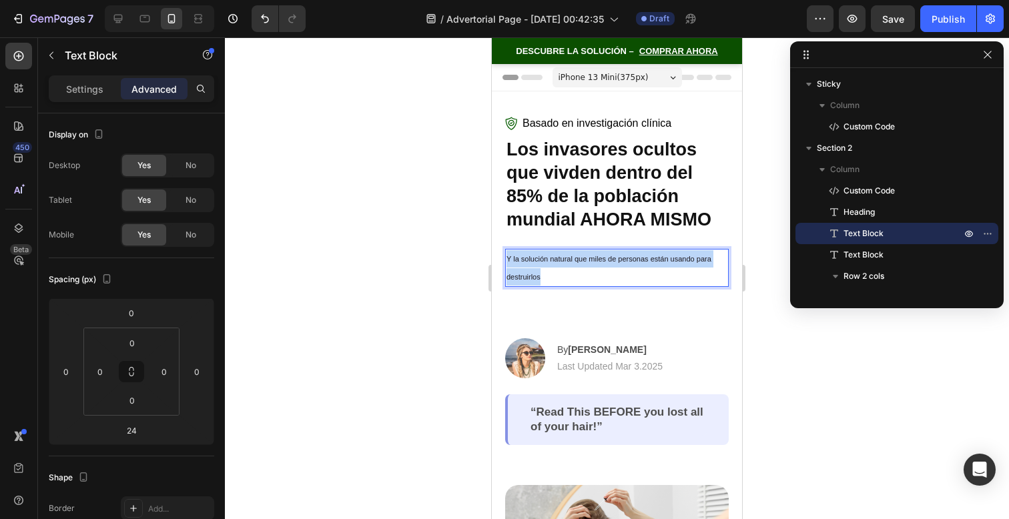
click at [615, 273] on p "Y la solución natural que miles de personas están usando para destruirlos" at bounding box center [617, 267] width 221 height 35
click at [105, 78] on div "Settings" at bounding box center [84, 88] width 67 height 21
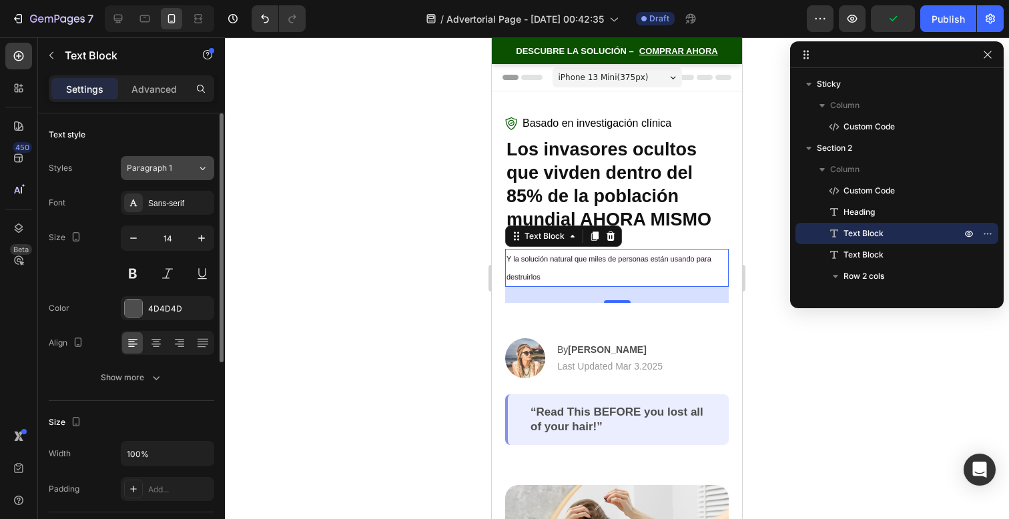
click at [194, 168] on div "Paragraph 1" at bounding box center [162, 168] width 70 height 12
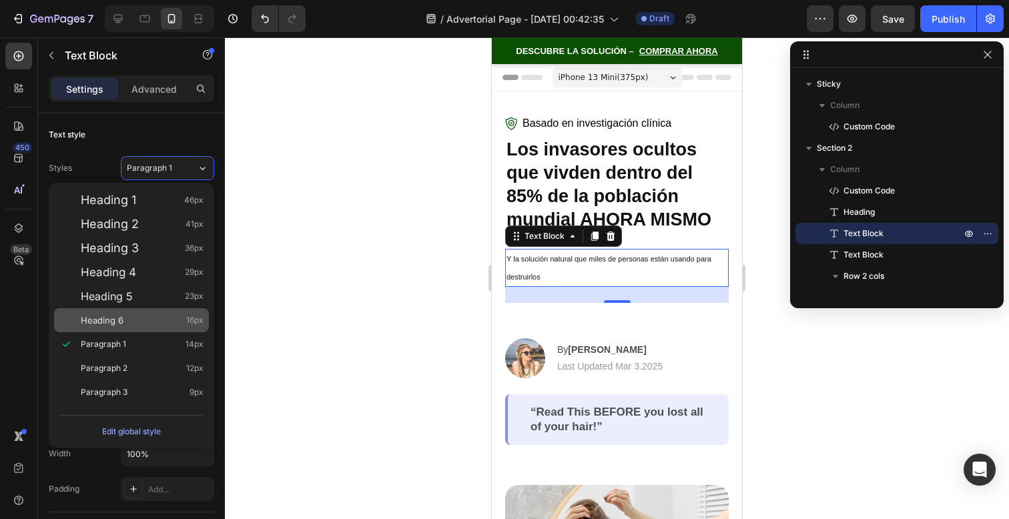
click at [184, 324] on div "Heading 6 16px" at bounding box center [142, 320] width 123 height 13
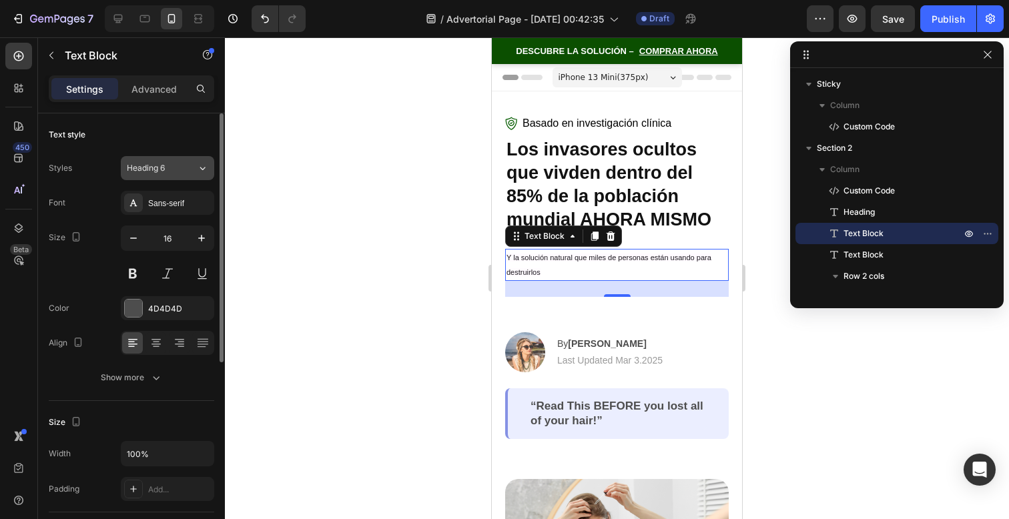
drag, startPoint x: 170, startPoint y: 202, endPoint x: 176, endPoint y: 174, distance: 28.5
click at [176, 174] on div "Styles Heading 6 Font Sans-serif Size 16 Color 4D4D4D Align Show more" at bounding box center [132, 273] width 166 height 234
click at [176, 174] on div "Heading 6" at bounding box center [154, 168] width 54 height 12
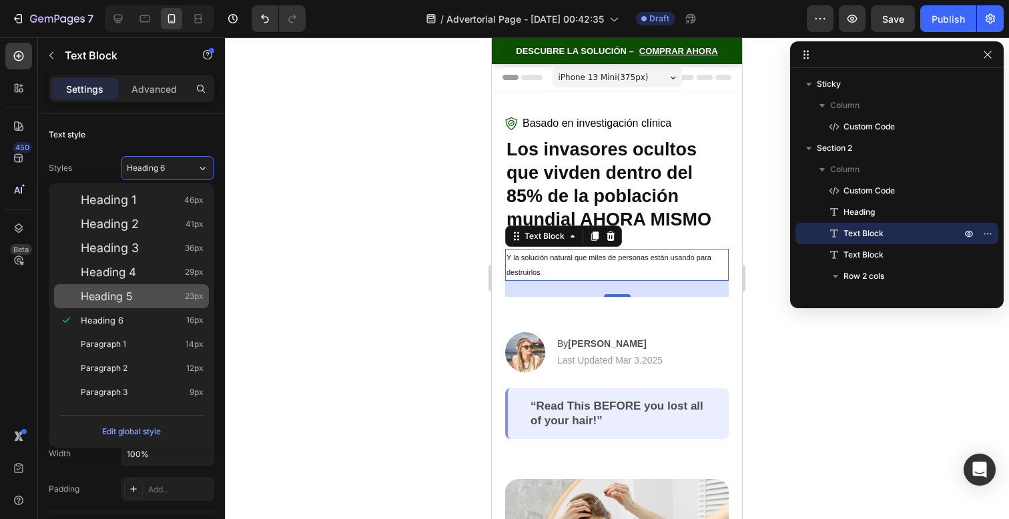
click at [172, 302] on div "Heading 5 23px" at bounding box center [142, 296] width 123 height 13
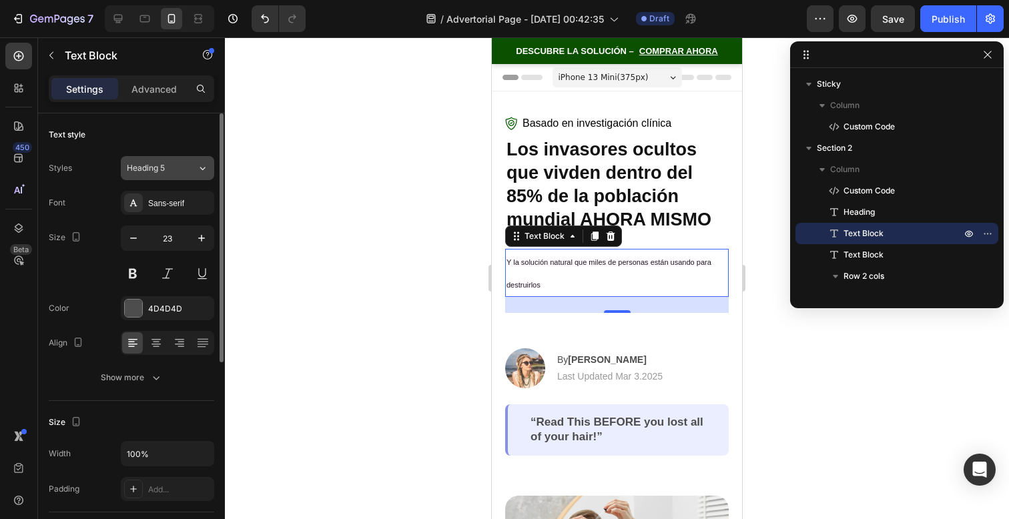
click at [178, 164] on div "Heading 5" at bounding box center [154, 168] width 54 height 12
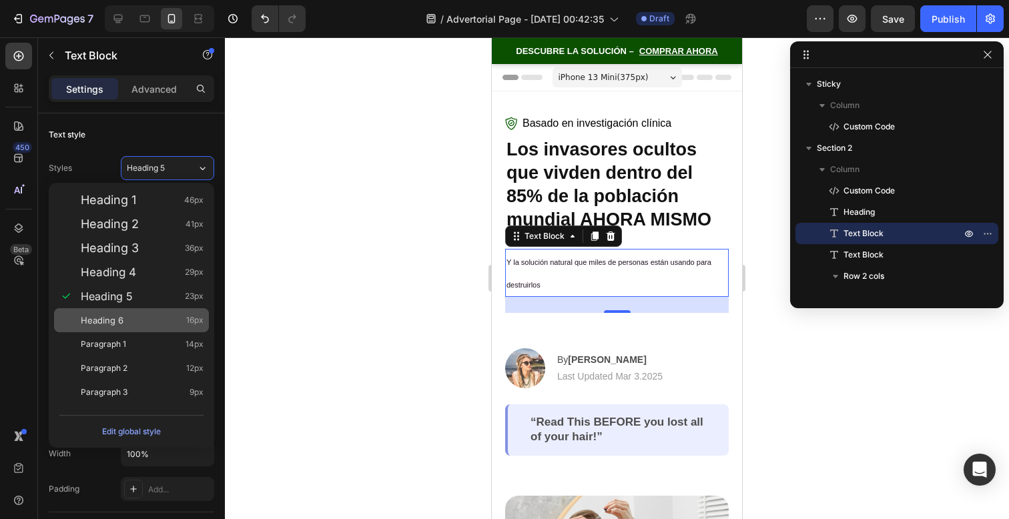
drag, startPoint x: 153, startPoint y: 298, endPoint x: 154, endPoint y: 322, distance: 23.4
click at [154, 322] on div "Heading 1 46px Heading 2 41px Heading 3 36px Heading 4 29px Heading 5 23px Head…" at bounding box center [132, 296] width 166 height 227
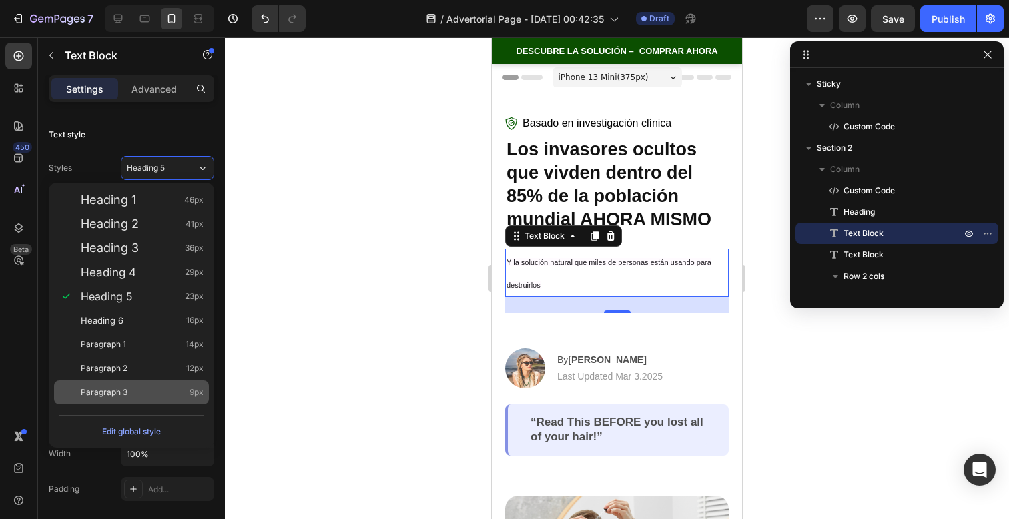
click at [170, 402] on div "Paragraph 3 9px" at bounding box center [131, 392] width 155 height 24
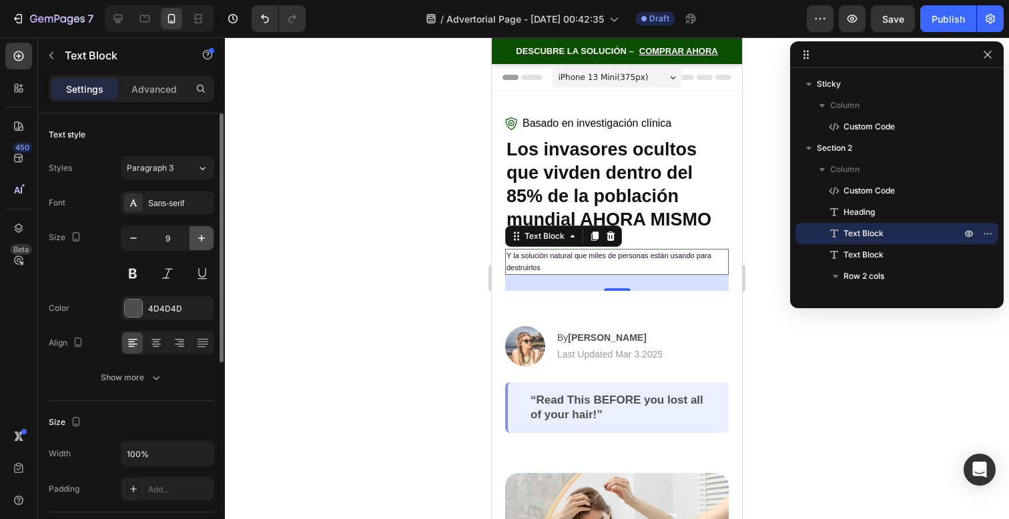
click at [200, 248] on button "button" at bounding box center [202, 238] width 24 height 24
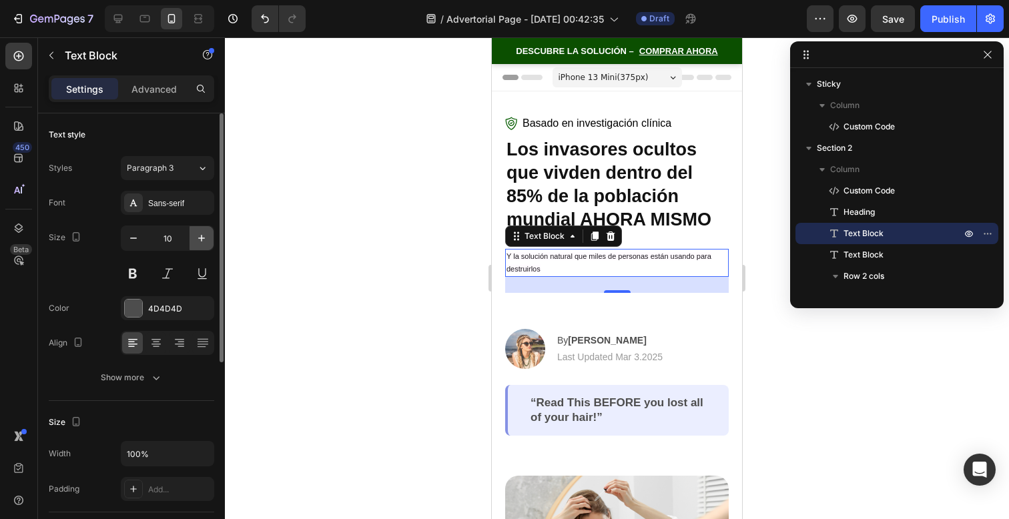
click at [200, 248] on button "button" at bounding box center [202, 238] width 24 height 24
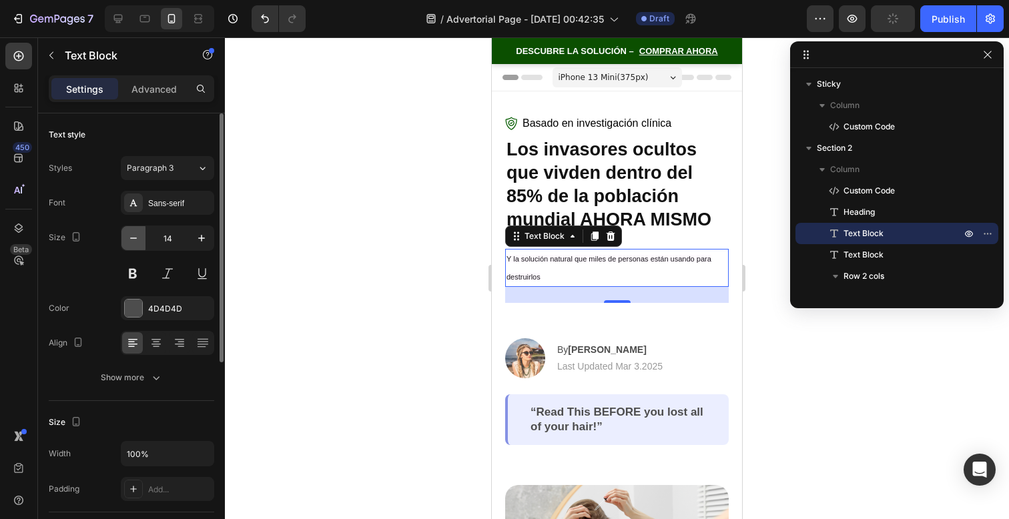
click at [136, 237] on icon "button" at bounding box center [133, 238] width 13 height 13
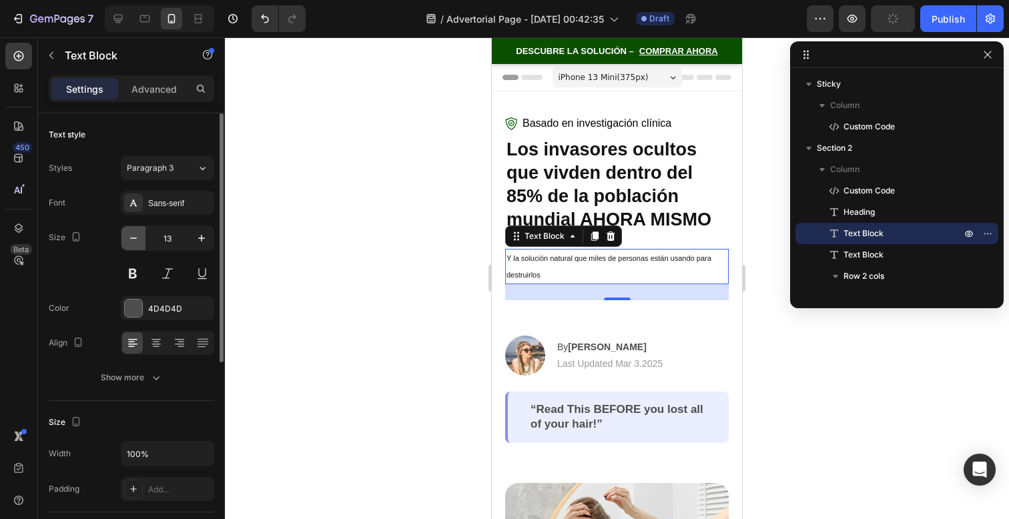
click at [136, 237] on icon "button" at bounding box center [133, 238] width 13 height 13
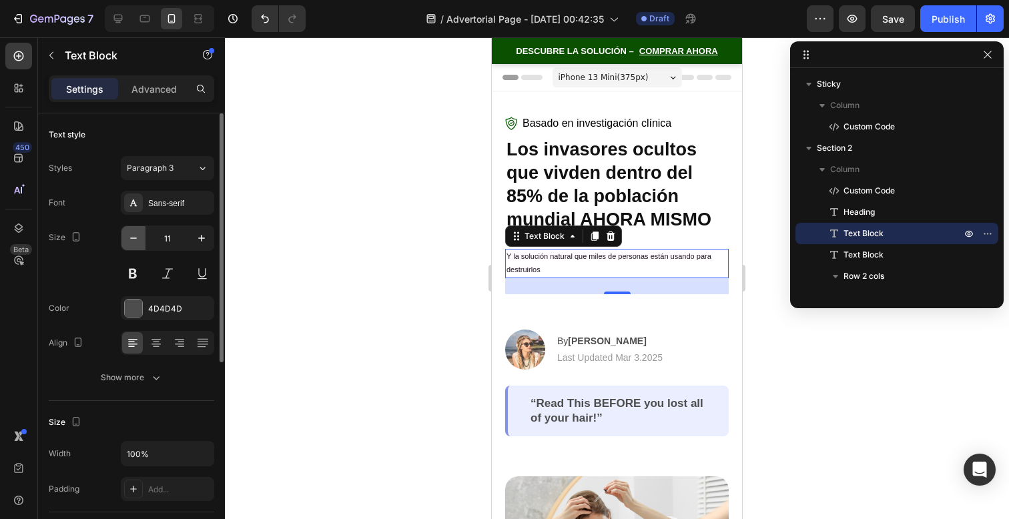
click at [136, 237] on icon "button" at bounding box center [133, 238] width 13 height 13
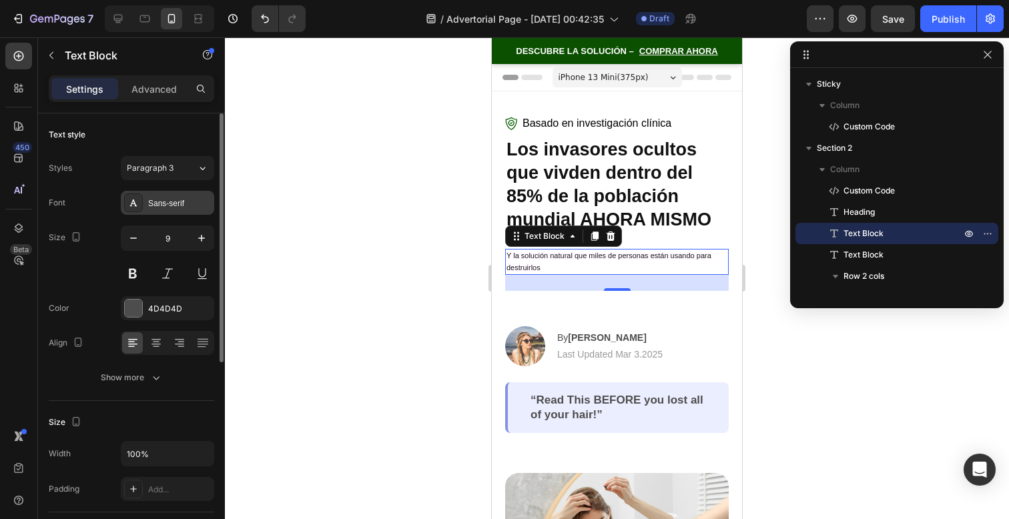
click at [160, 198] on div "Sans-serif" at bounding box center [179, 204] width 63 height 12
click at [170, 178] on button "Paragraph 3" at bounding box center [167, 168] width 93 height 24
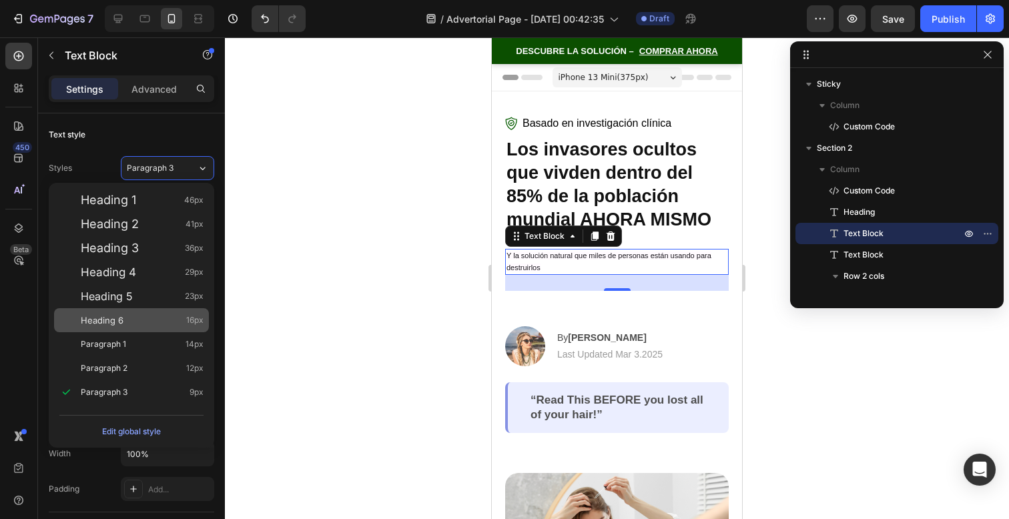
click at [152, 316] on div "Heading 6 16px" at bounding box center [142, 320] width 123 height 13
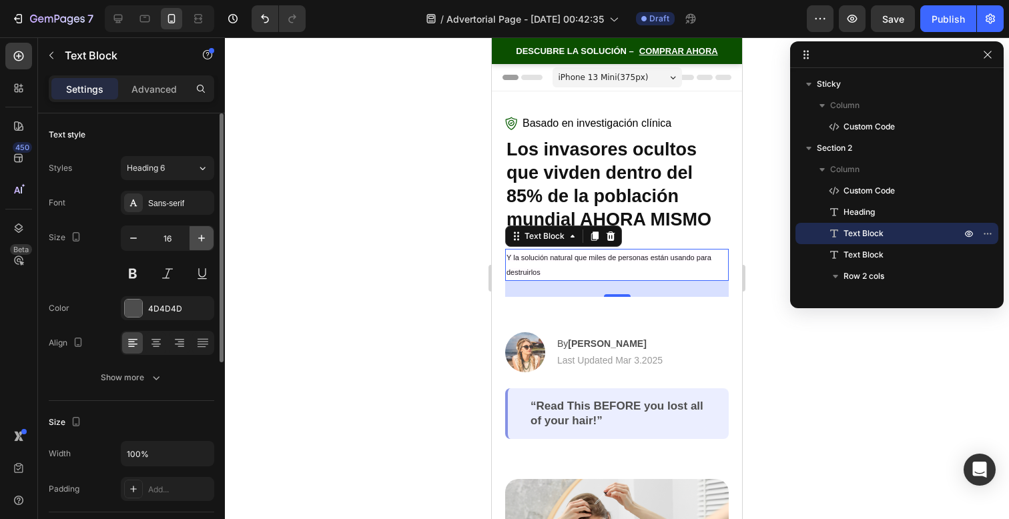
click at [210, 242] on button "button" at bounding box center [202, 238] width 24 height 24
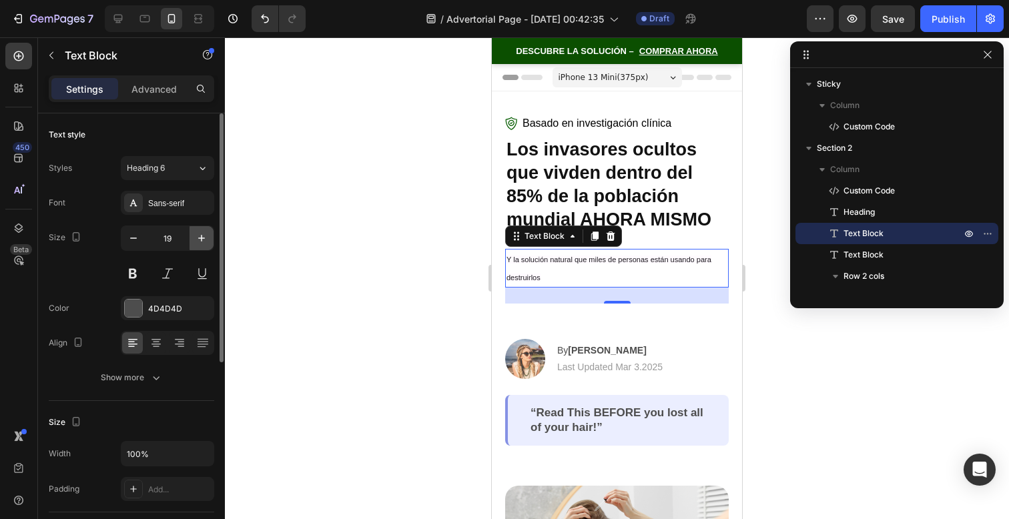
click at [210, 242] on button "button" at bounding box center [202, 238] width 24 height 24
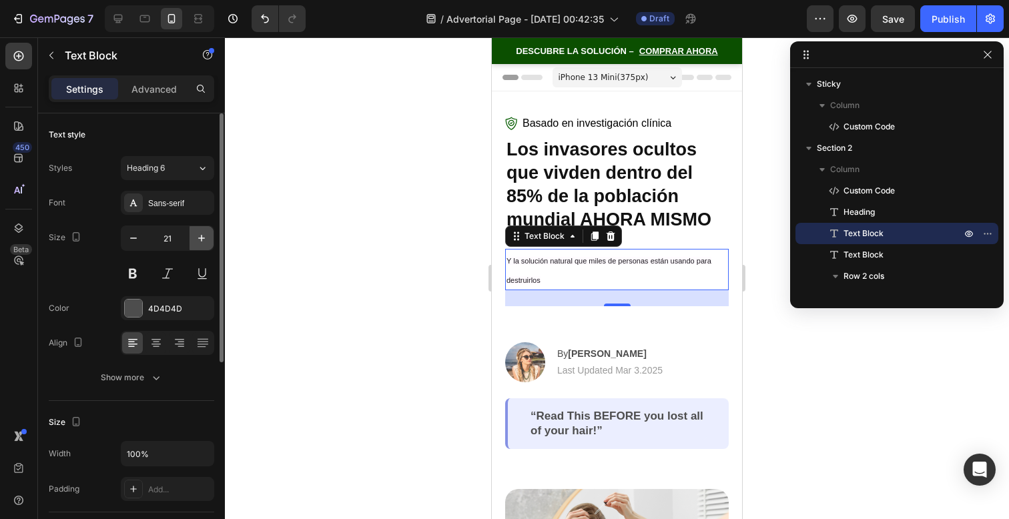
click at [210, 242] on button "button" at bounding box center [202, 238] width 24 height 24
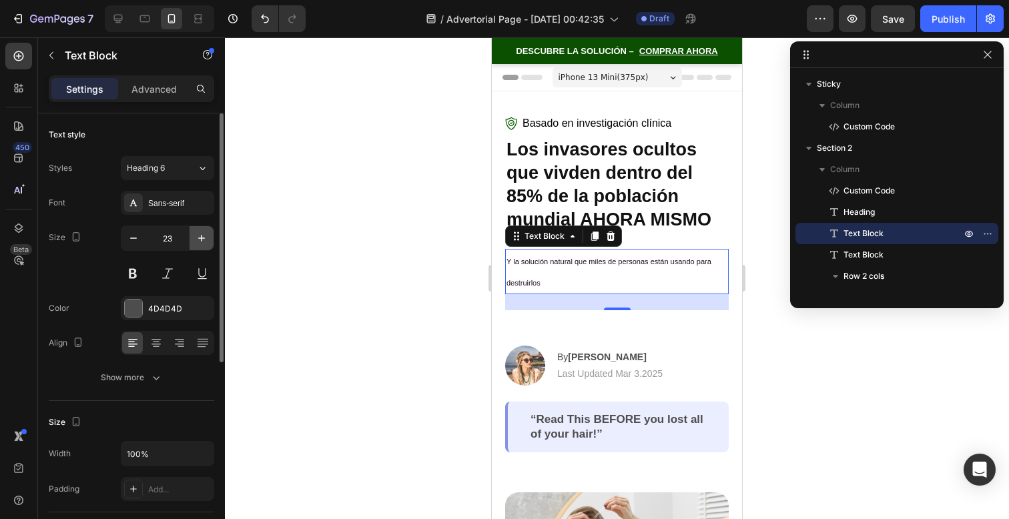
click at [210, 242] on button "button" at bounding box center [202, 238] width 24 height 24
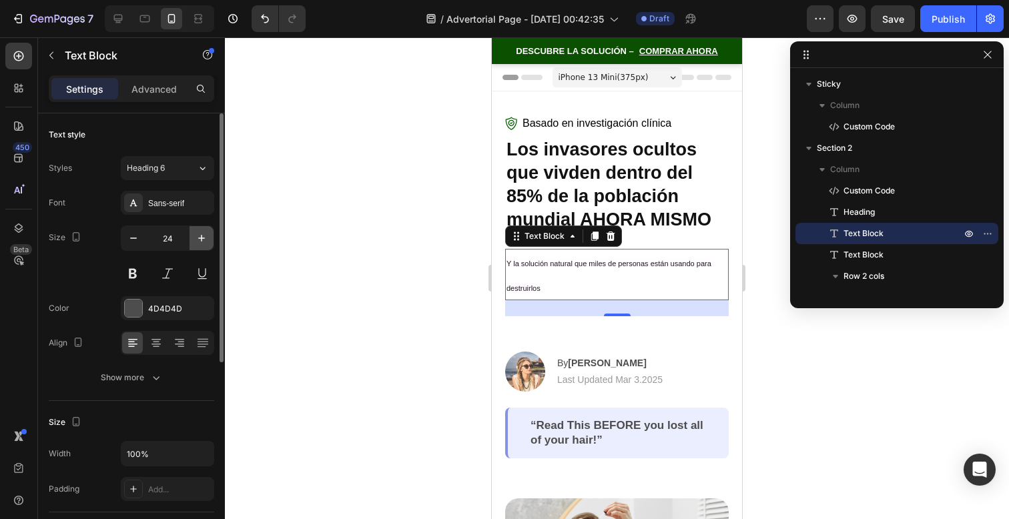
click at [210, 242] on button "button" at bounding box center [202, 238] width 24 height 24
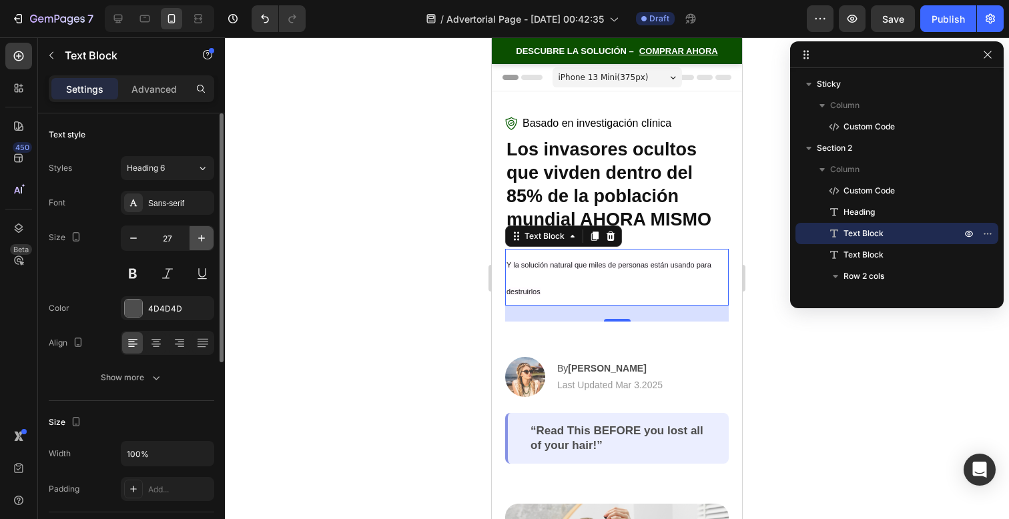
click at [210, 242] on button "button" at bounding box center [202, 238] width 24 height 24
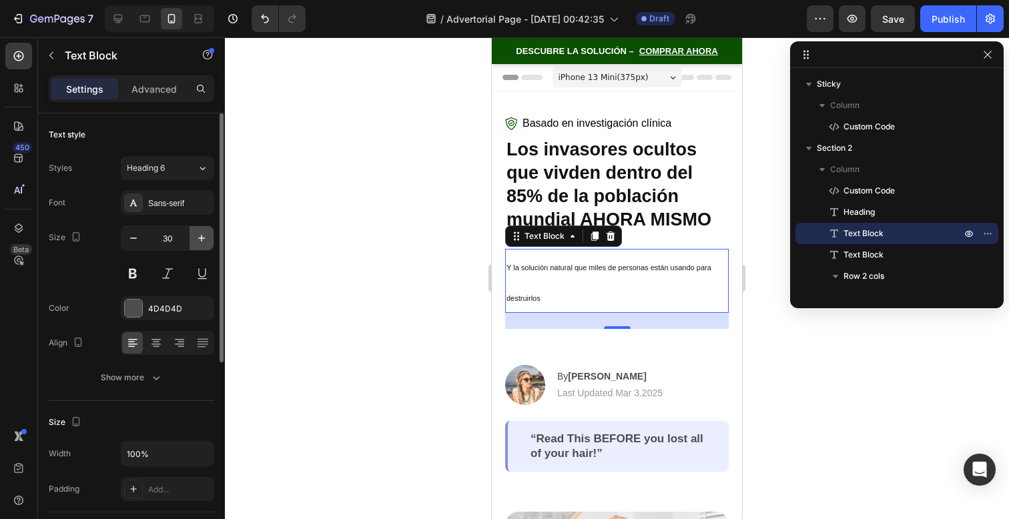
click at [210, 242] on button "button" at bounding box center [202, 238] width 24 height 24
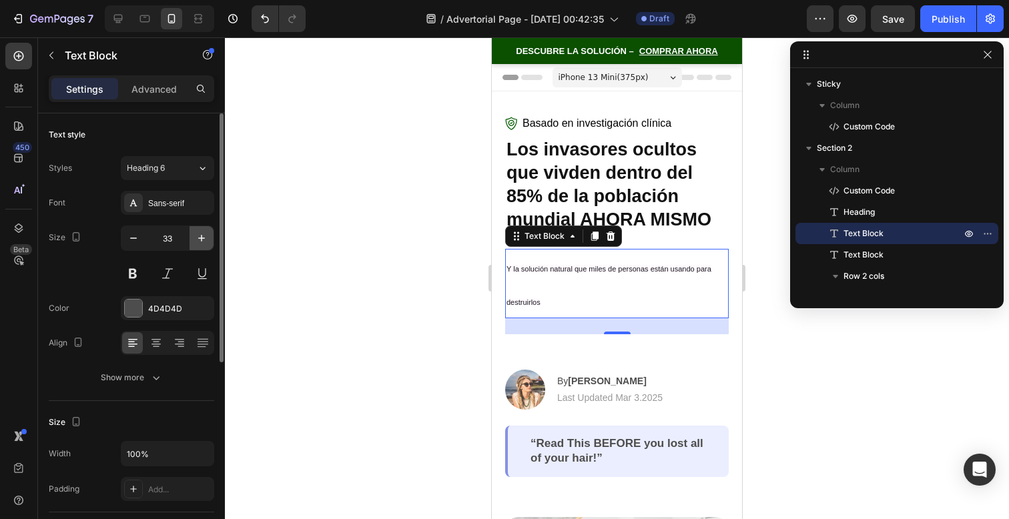
click at [210, 242] on button "button" at bounding box center [202, 238] width 24 height 24
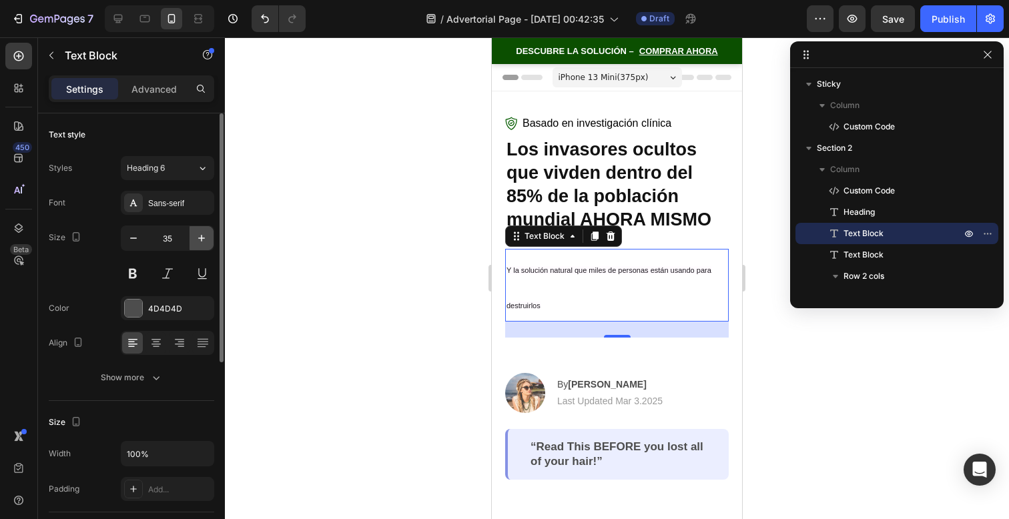
click at [210, 242] on button "button" at bounding box center [202, 238] width 24 height 24
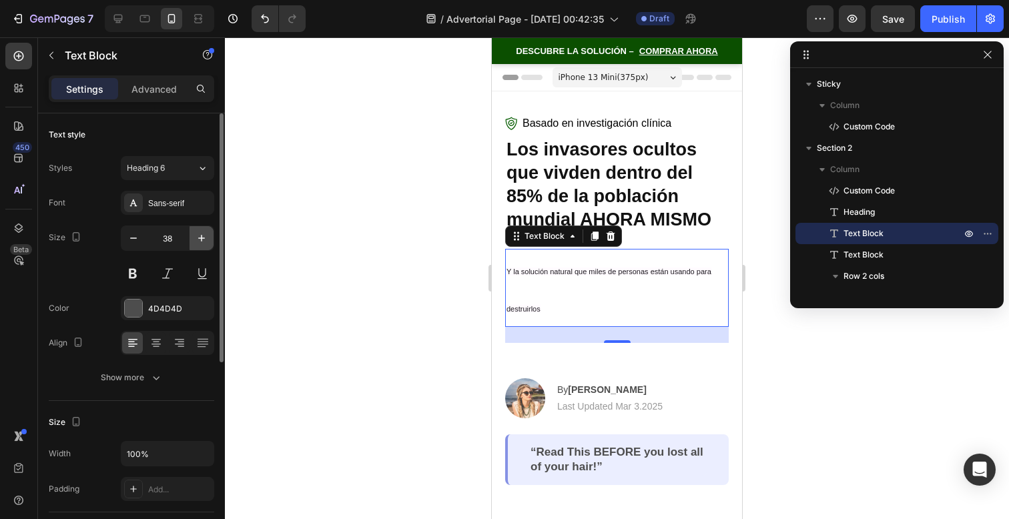
click at [210, 242] on button "button" at bounding box center [202, 238] width 24 height 24
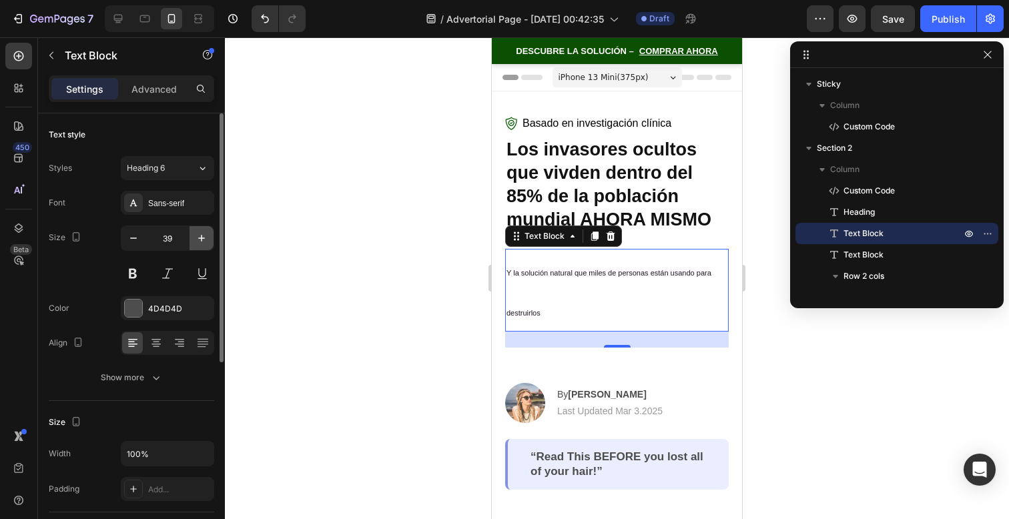
click at [210, 242] on button "button" at bounding box center [202, 238] width 24 height 24
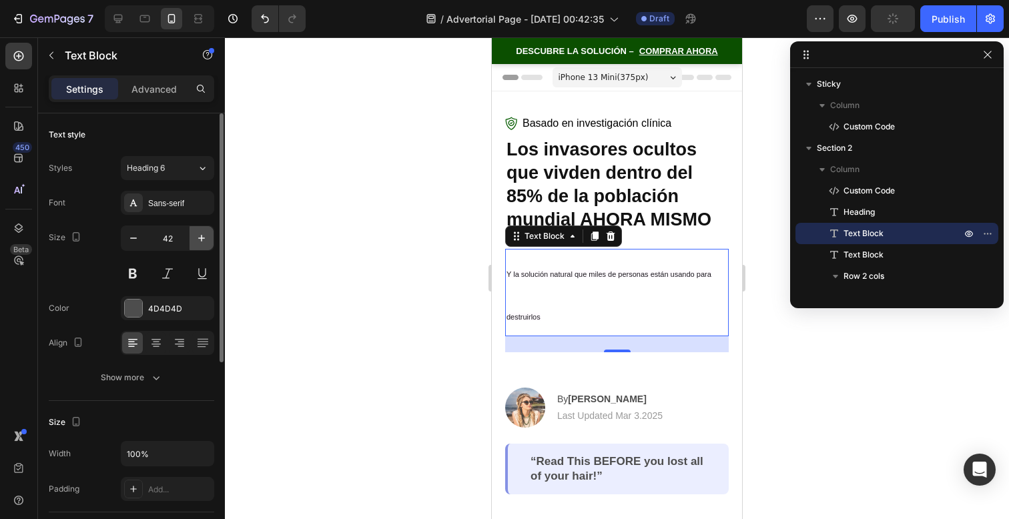
click at [210, 242] on button "button" at bounding box center [202, 238] width 24 height 24
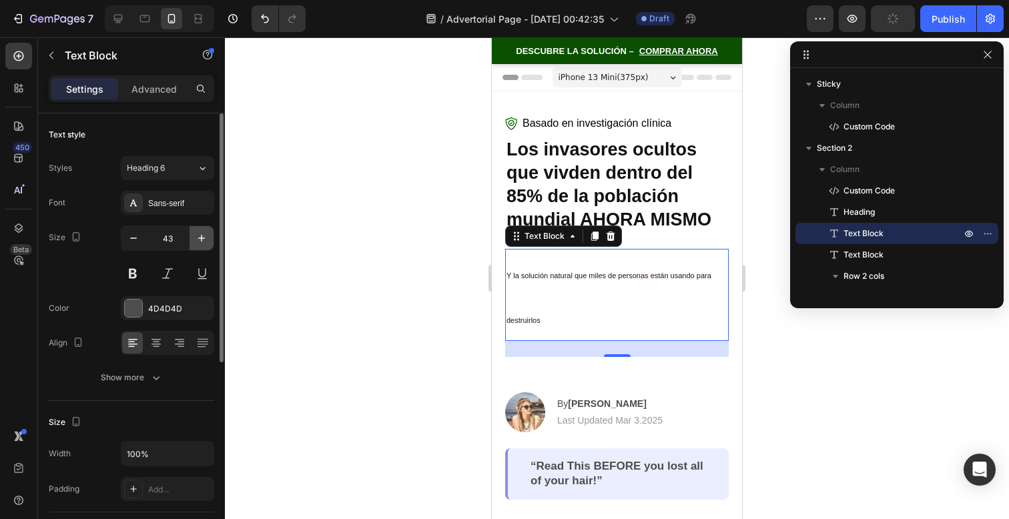
click at [210, 242] on button "button" at bounding box center [202, 238] width 24 height 24
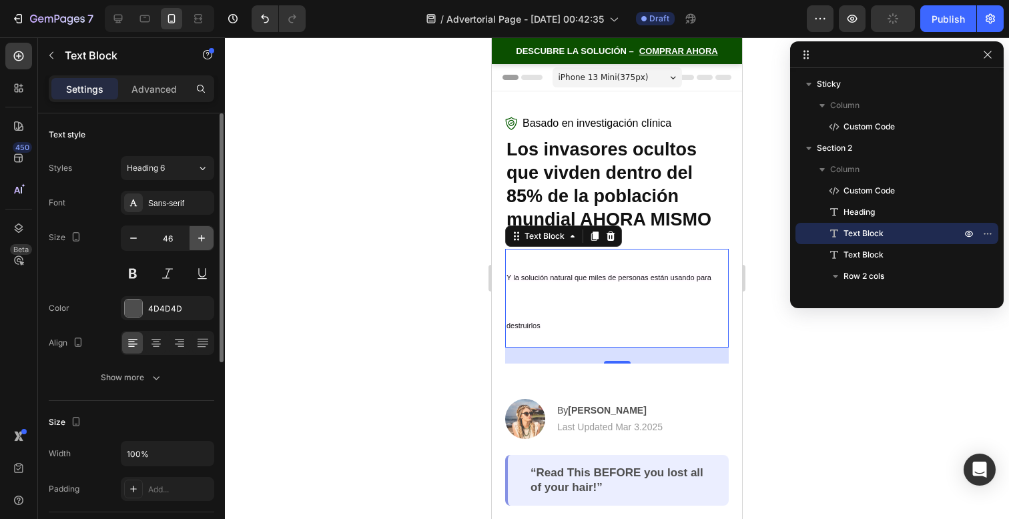
click at [205, 242] on icon "button" at bounding box center [201, 238] width 13 height 13
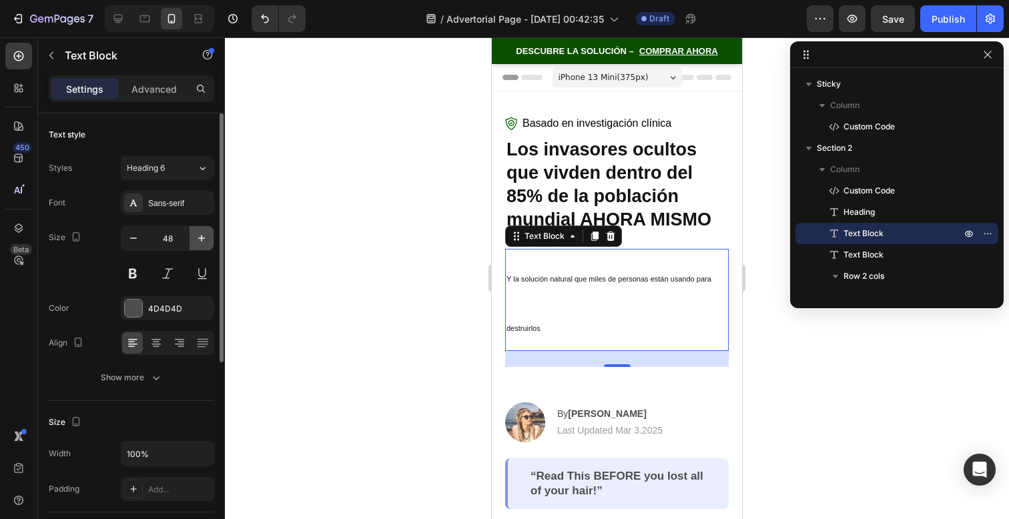
click at [205, 242] on icon "button" at bounding box center [201, 238] width 13 height 13
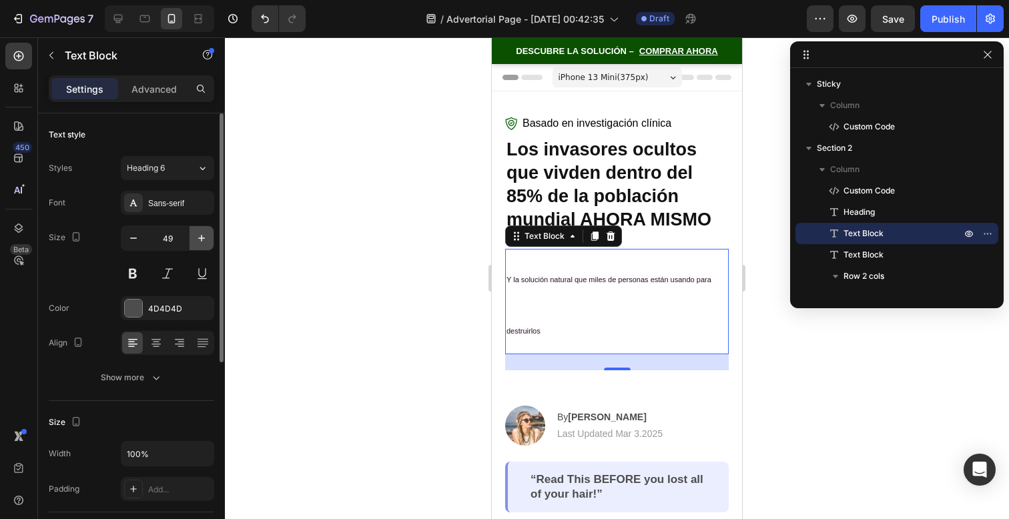
click at [205, 242] on icon "button" at bounding box center [201, 238] width 13 height 13
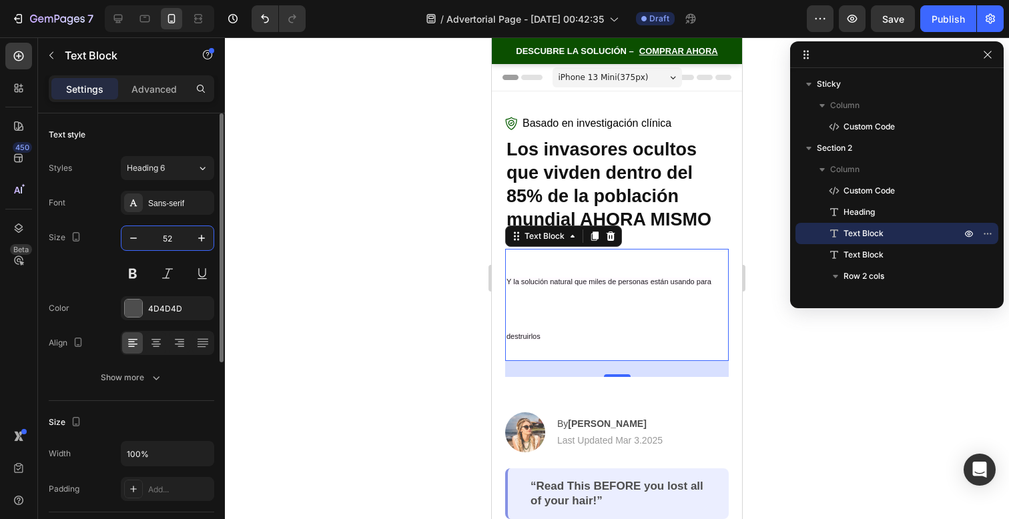
click at [170, 239] on input "52" at bounding box center [168, 238] width 44 height 24
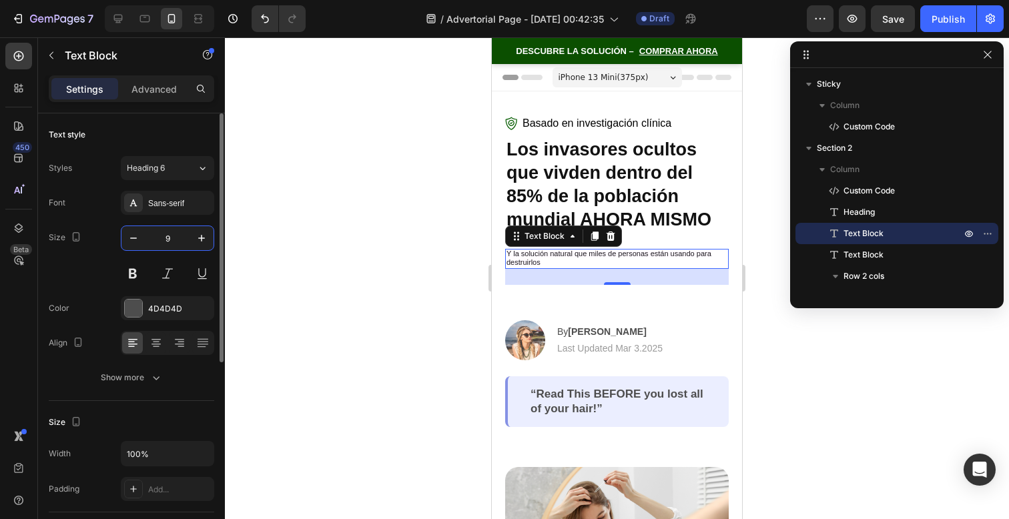
type input "9"
click at [117, 264] on div "Size 9" at bounding box center [132, 256] width 166 height 60
click at [103, 264] on div "Size 9" at bounding box center [132, 256] width 166 height 60
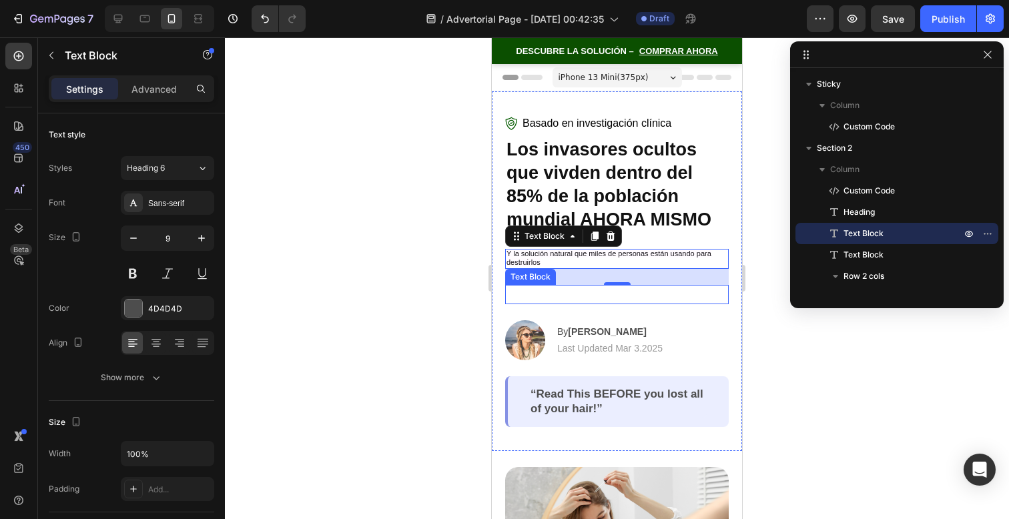
click at [569, 290] on p "Rich Text Editor. Editing area: main" at bounding box center [617, 294] width 221 height 17
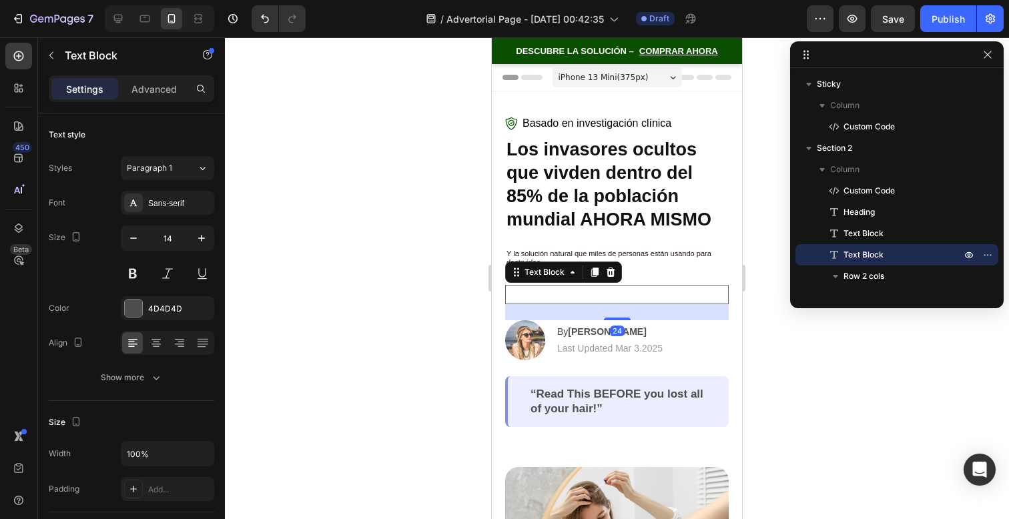
click at [793, 330] on div at bounding box center [617, 278] width 784 height 482
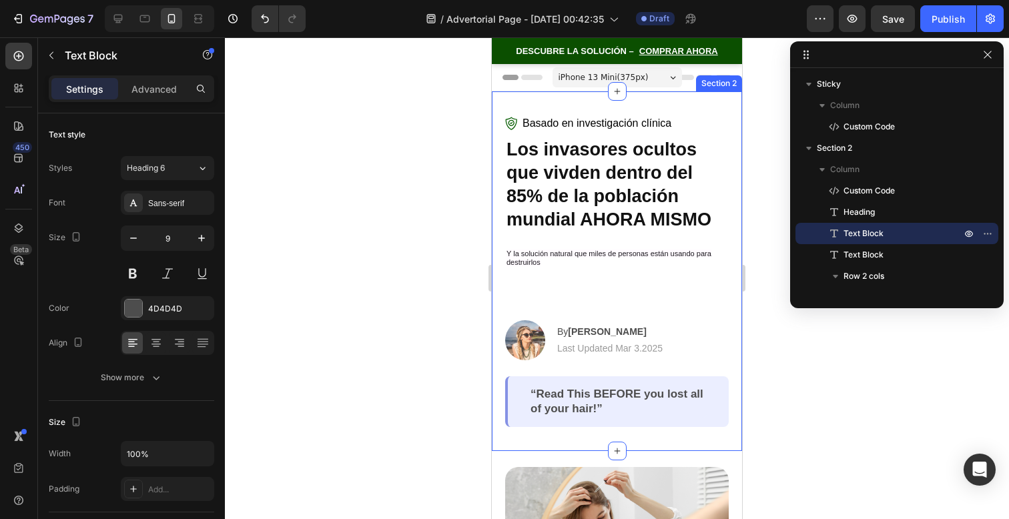
click at [668, 263] on p "Y la solución natural que miles de personas están usando para destruirlos" at bounding box center [617, 258] width 221 height 17
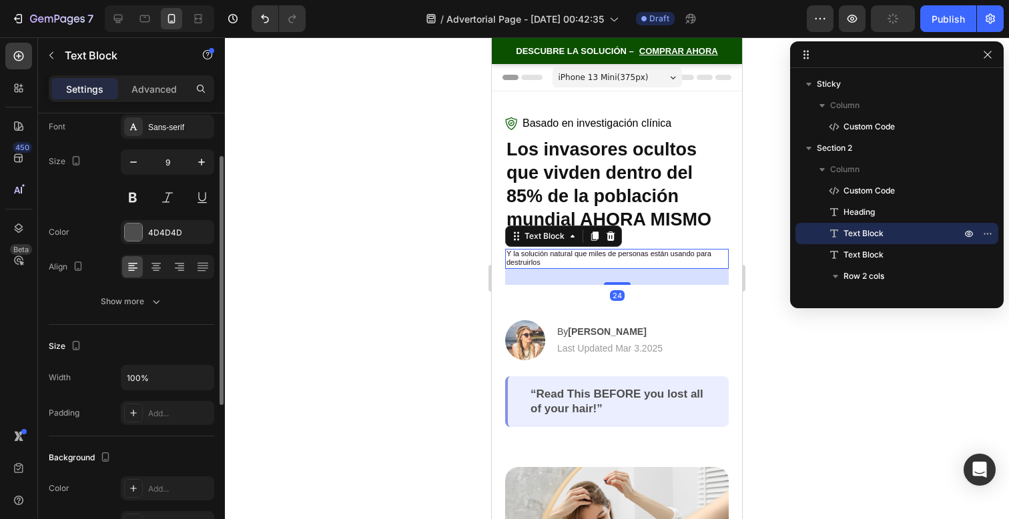
scroll to position [172, 0]
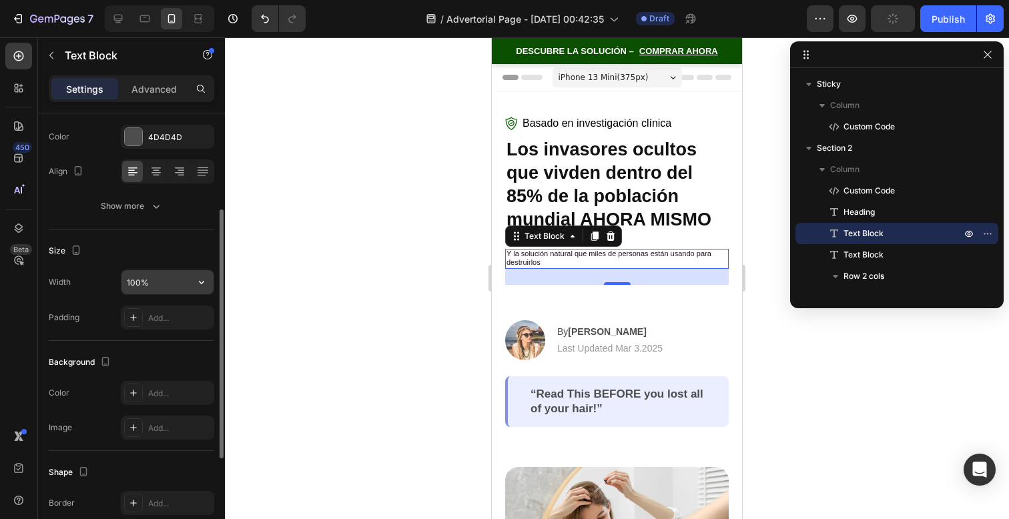
click at [164, 292] on input "100%" at bounding box center [167, 282] width 92 height 24
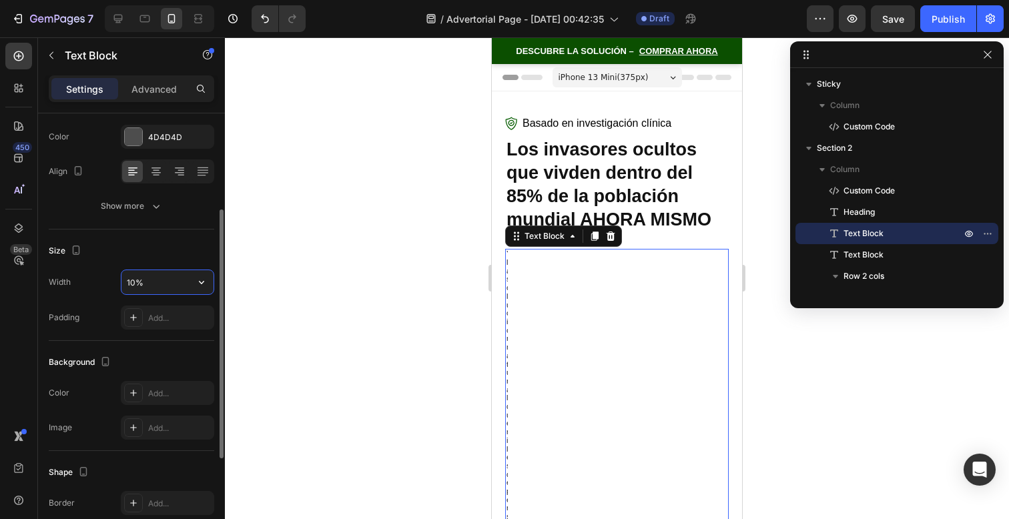
type input "100%"
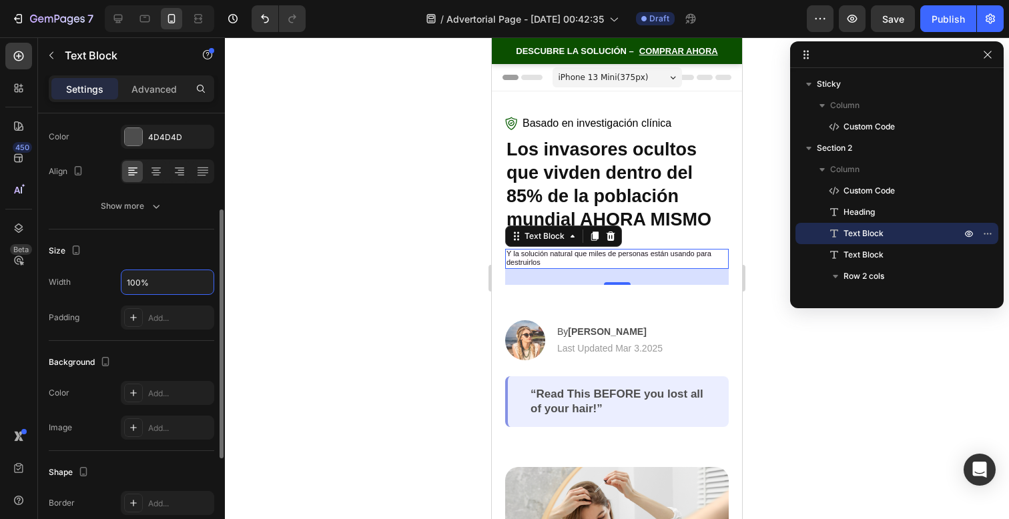
click at [78, 318] on div "Padding" at bounding box center [64, 318] width 31 height 12
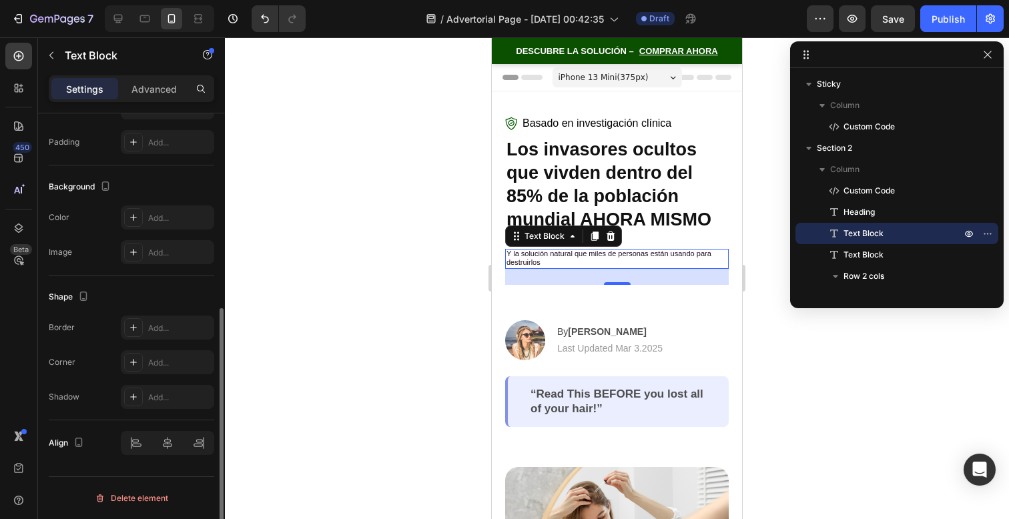
scroll to position [0, 0]
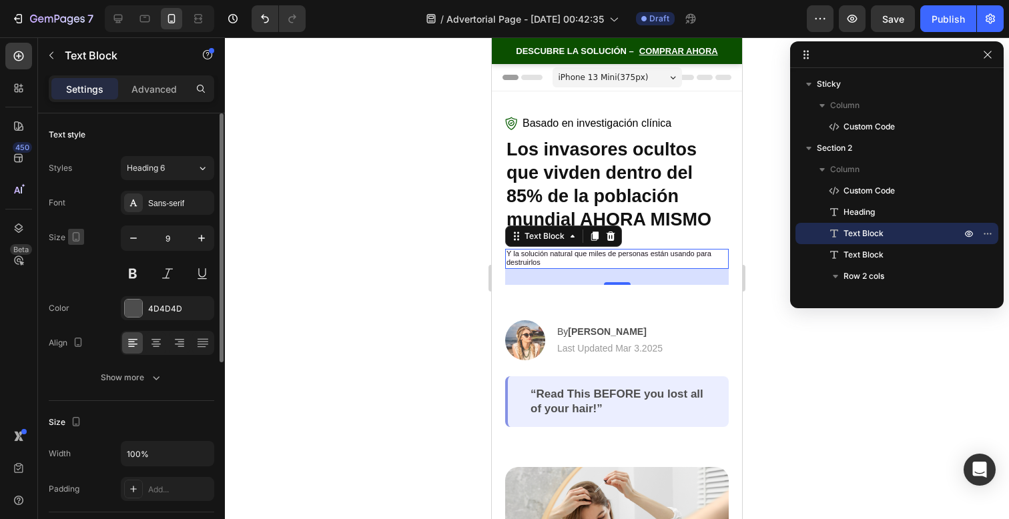
click at [79, 236] on icon "button" at bounding box center [75, 236] width 13 height 13
click at [82, 278] on icon "button" at bounding box center [78, 282] width 13 height 13
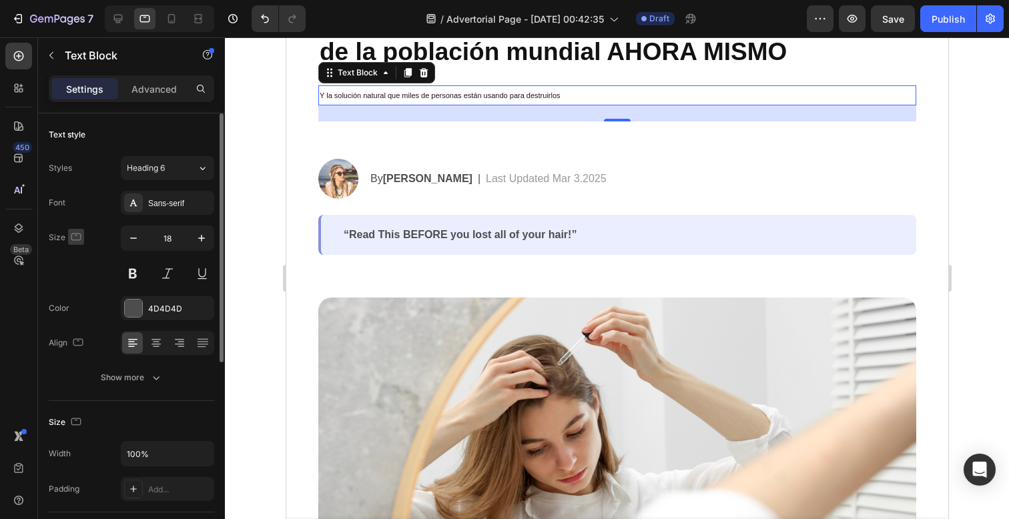
scroll to position [170, 0]
click at [77, 242] on icon "button" at bounding box center [75, 236] width 13 height 13
click at [78, 305] on icon "button" at bounding box center [78, 306] width 13 height 13
type input "9"
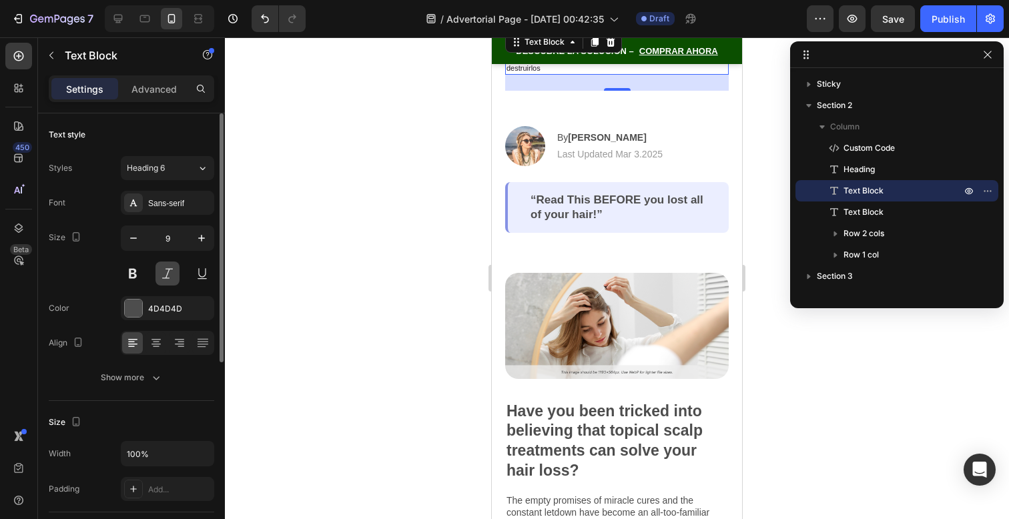
scroll to position [165, 0]
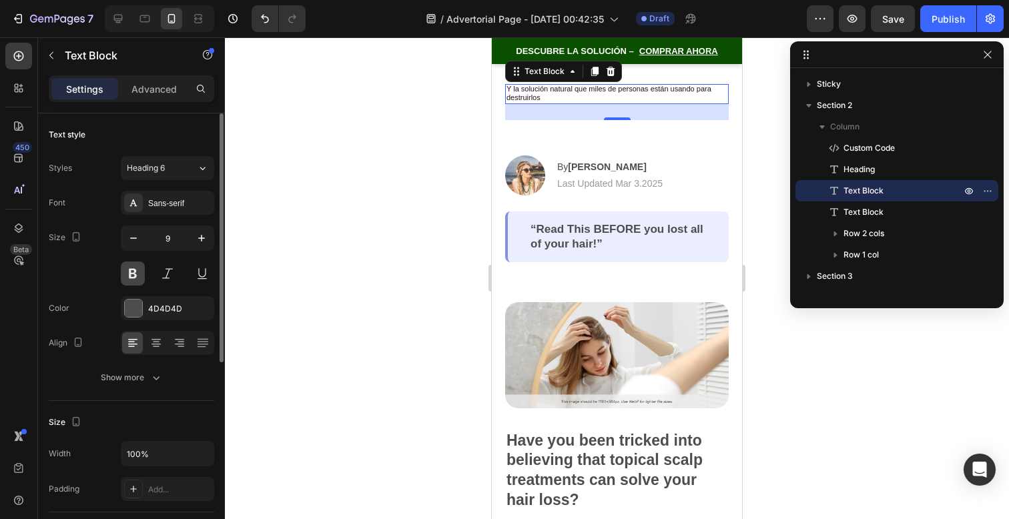
click at [140, 277] on button at bounding box center [133, 274] width 24 height 24
click at [663, 160] on div "By Jessica M." at bounding box center [610, 167] width 108 height 17
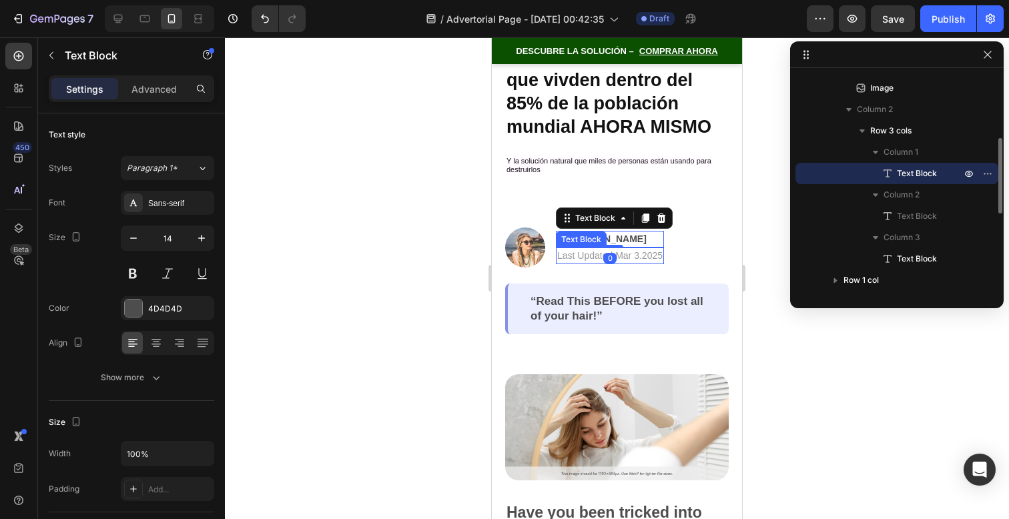
scroll to position [33, 0]
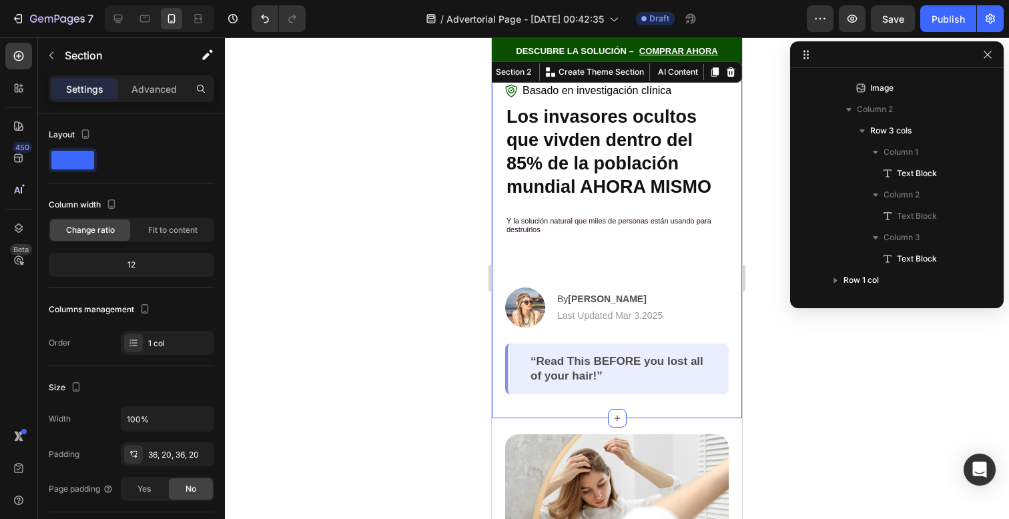
click at [682, 210] on div "Basado en investigación clínica Custom Code Los invasores ocultos que vivden de…" at bounding box center [617, 239] width 224 height 312
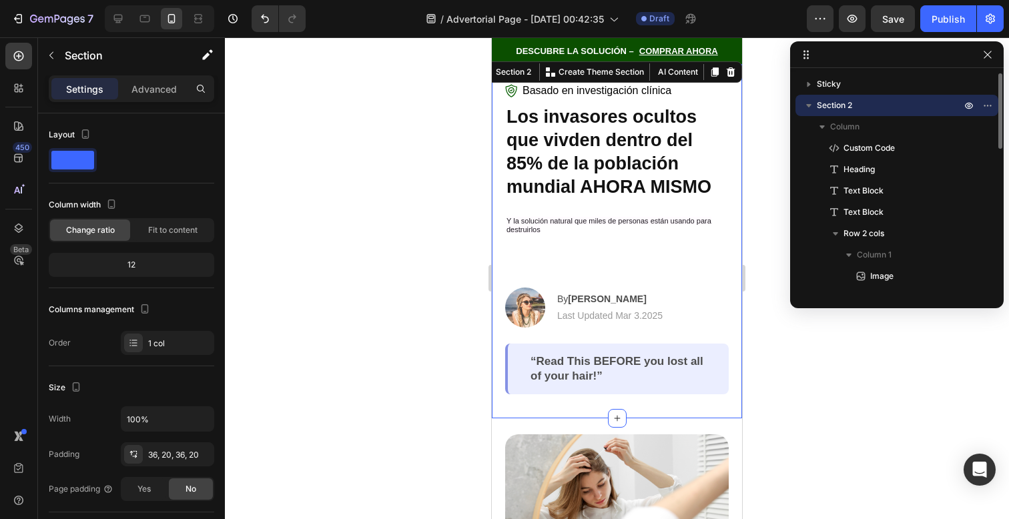
click at [682, 210] on div "Basado en investigación clínica Custom Code Los invasores ocultos que vivden de…" at bounding box center [617, 239] width 224 height 312
click at [675, 203] on div "Basado en investigación clínica Custom Code Los invasores ocultos que vivden de…" at bounding box center [617, 239] width 224 height 312
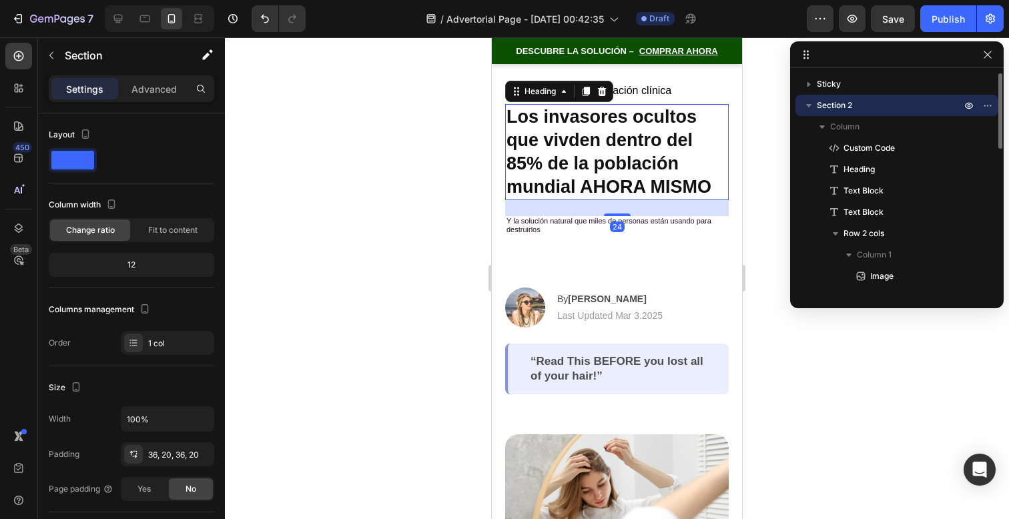
click at [671, 184] on p "Los invasores ocultos que vivden dentro del 85% de la población mundial AHORA M…" at bounding box center [617, 151] width 221 height 93
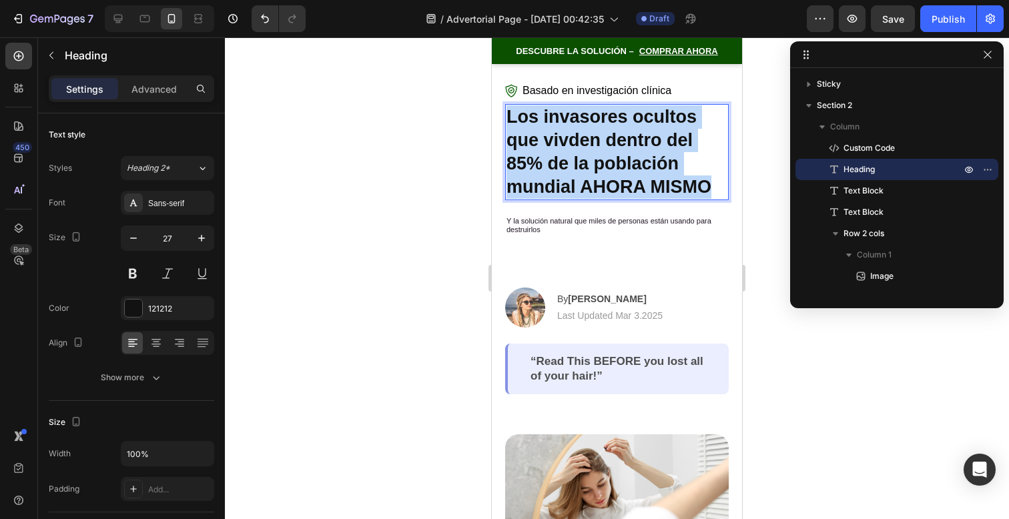
click at [671, 184] on p "Los invasores ocultos que vivden dentro del 85% de la población mundial AHORA M…" at bounding box center [617, 151] width 221 height 93
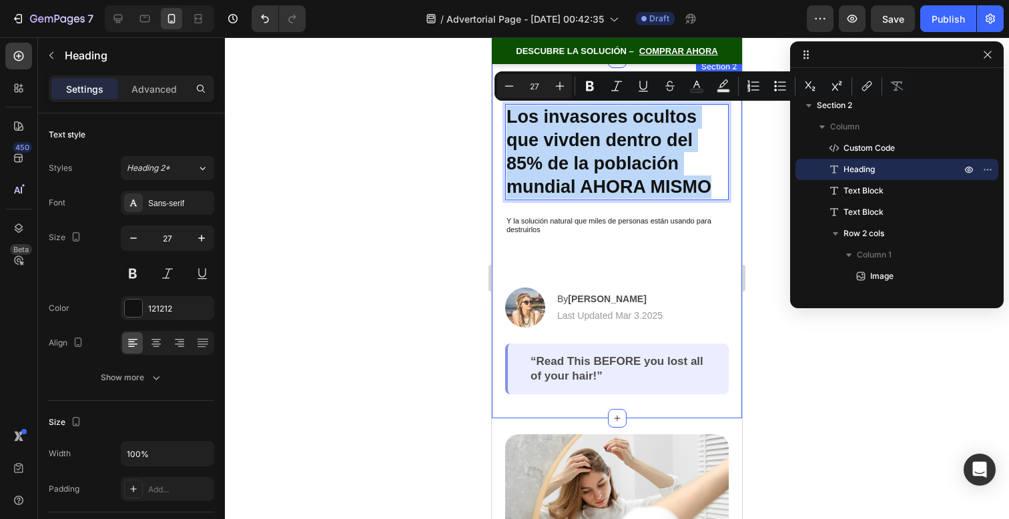
click at [639, 209] on div "Basado en investigación clínica Custom Code Los invasores ocultos que vivden de…" at bounding box center [617, 239] width 224 height 312
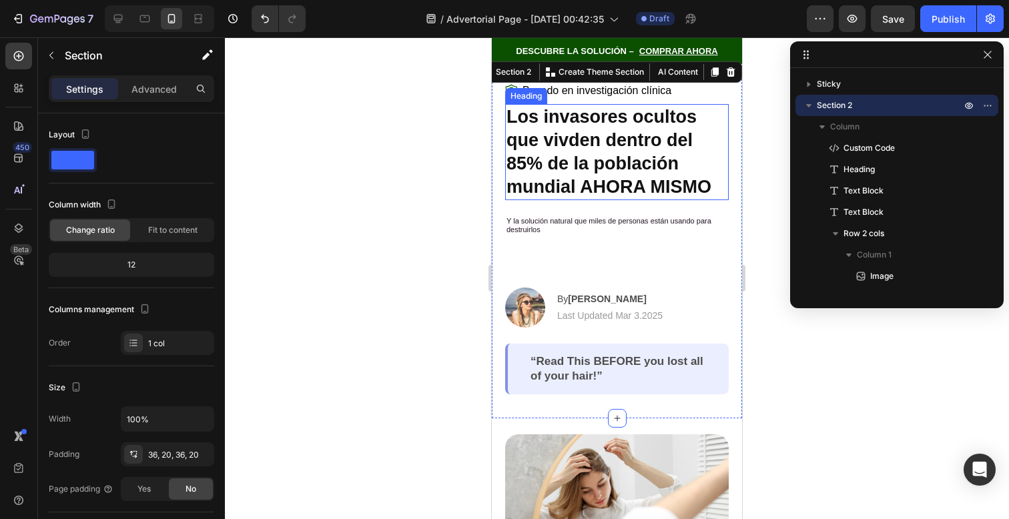
click at [643, 186] on p "Los invasores ocultos que vivden dentro del 85% de la población mundial AHORA M…" at bounding box center [617, 151] width 221 height 93
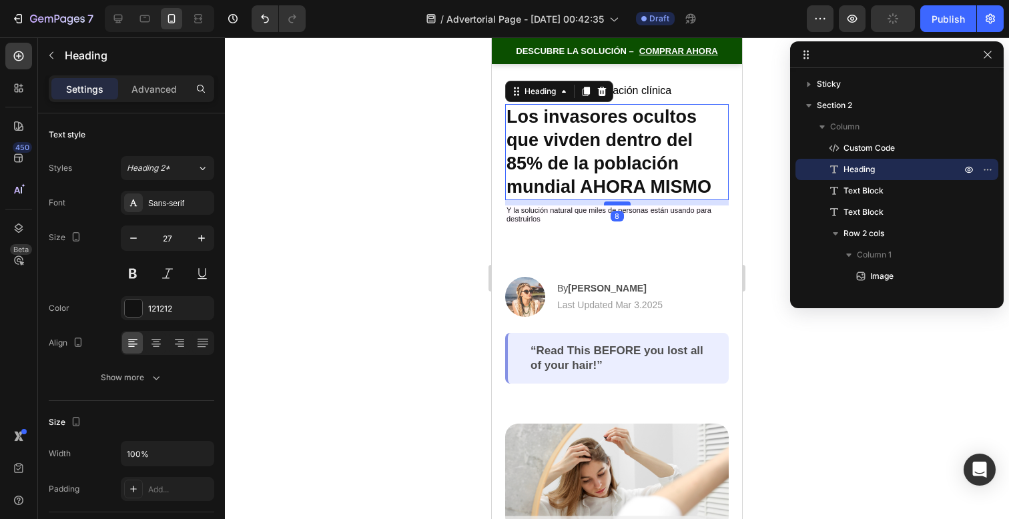
drag, startPoint x: 617, startPoint y: 214, endPoint x: 618, endPoint y: 203, distance: 10.7
click at [618, 203] on div at bounding box center [617, 204] width 27 height 4
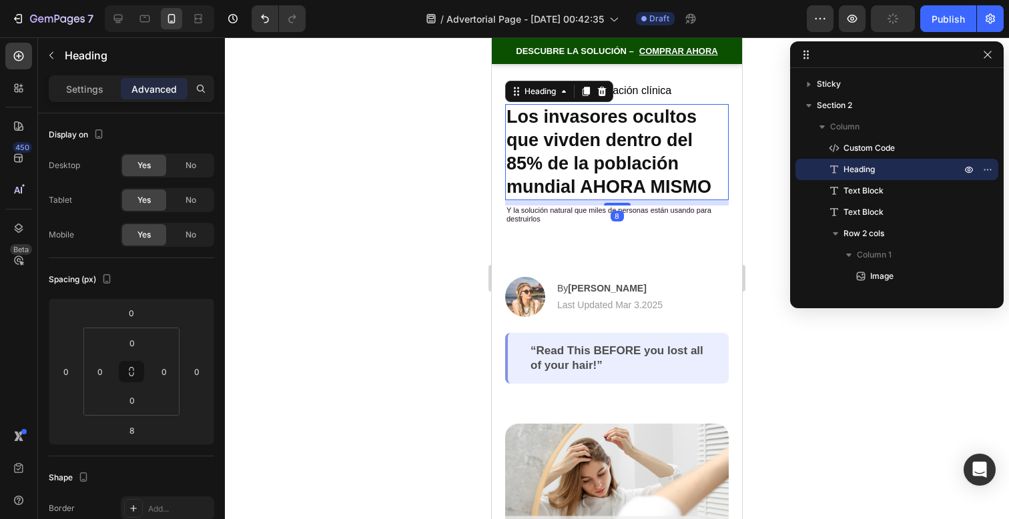
click at [792, 342] on div at bounding box center [617, 278] width 784 height 482
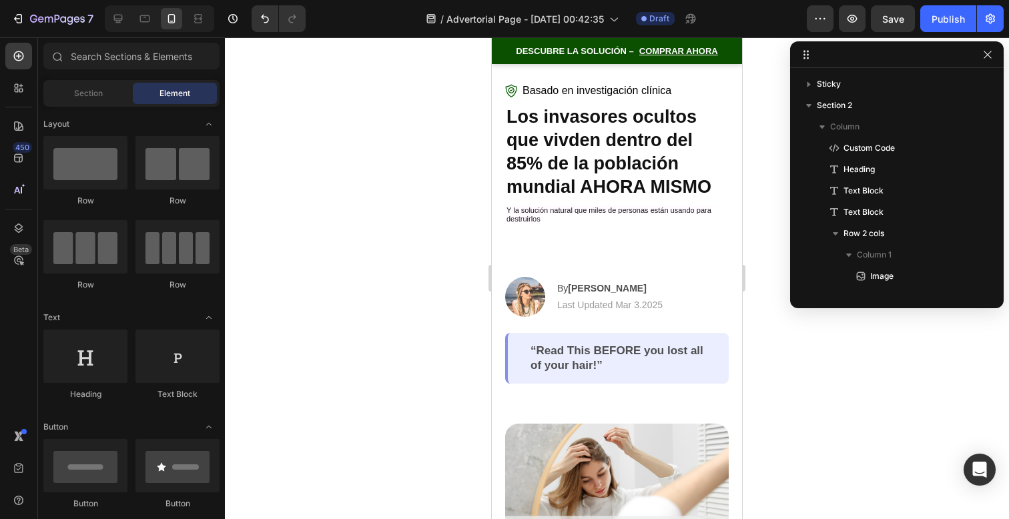
click at [796, 349] on div at bounding box center [617, 278] width 784 height 482
click at [895, 37] on div "7 / Advertorial Page - Sep 27, 00:42:35 Draft Preview Save Publish" at bounding box center [504, 19] width 1009 height 38
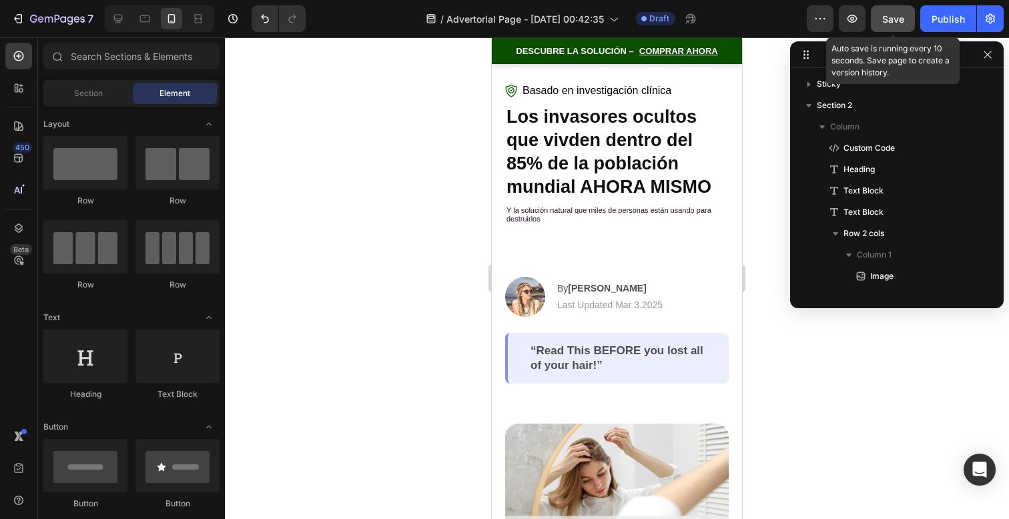
click at [895, 29] on button "Save" at bounding box center [893, 18] width 44 height 27
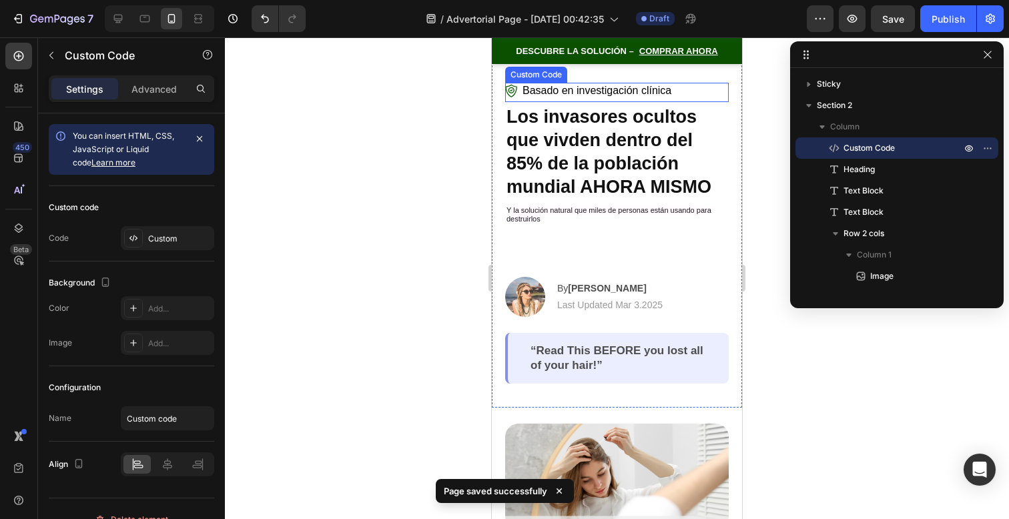
click at [686, 88] on div "Basado en investigación clínica" at bounding box center [617, 92] width 224 height 19
click at [838, 364] on div at bounding box center [617, 278] width 784 height 482
click at [655, 90] on span "Basado en investigación clínica" at bounding box center [597, 91] width 149 height 16
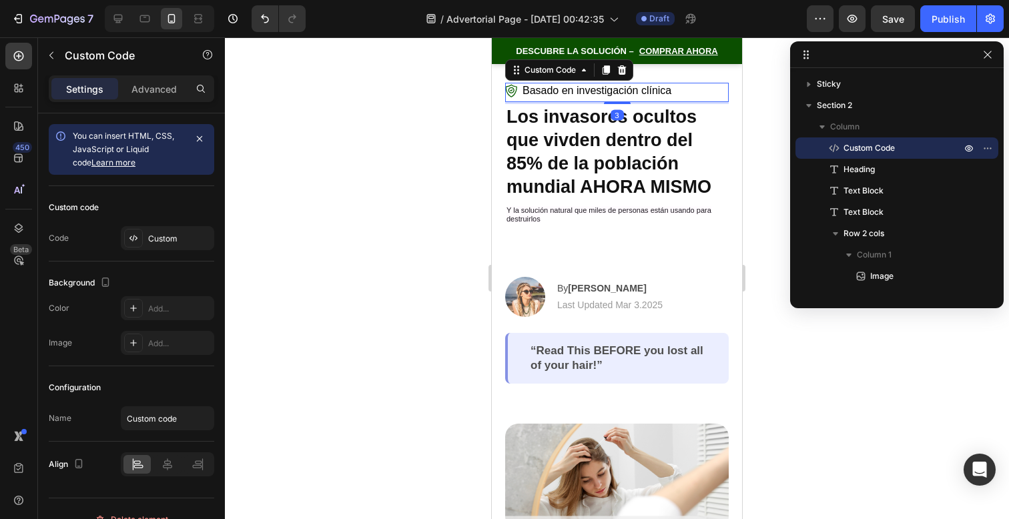
click at [655, 90] on span "Basado en investigación clínica" at bounding box center [597, 91] width 149 height 16
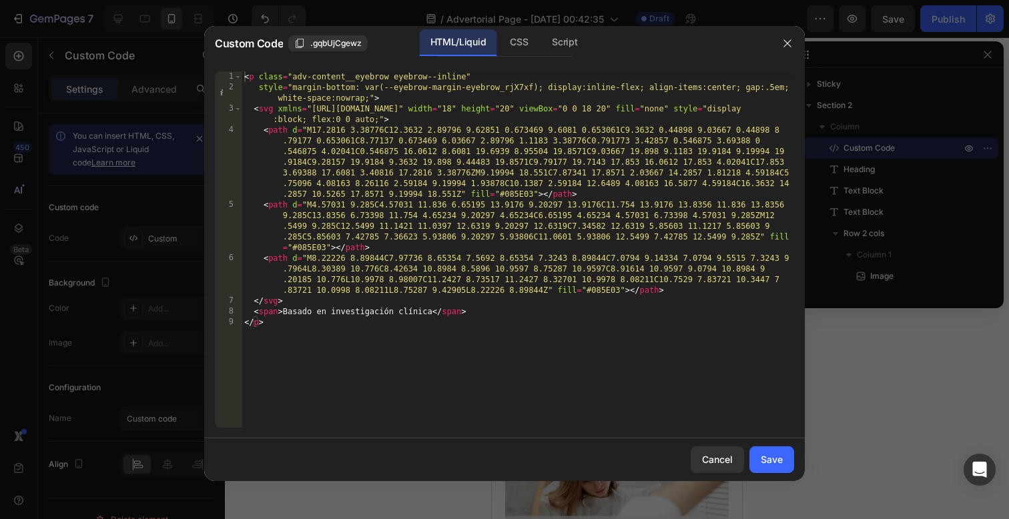
click at [791, 58] on div at bounding box center [787, 43] width 35 height 35
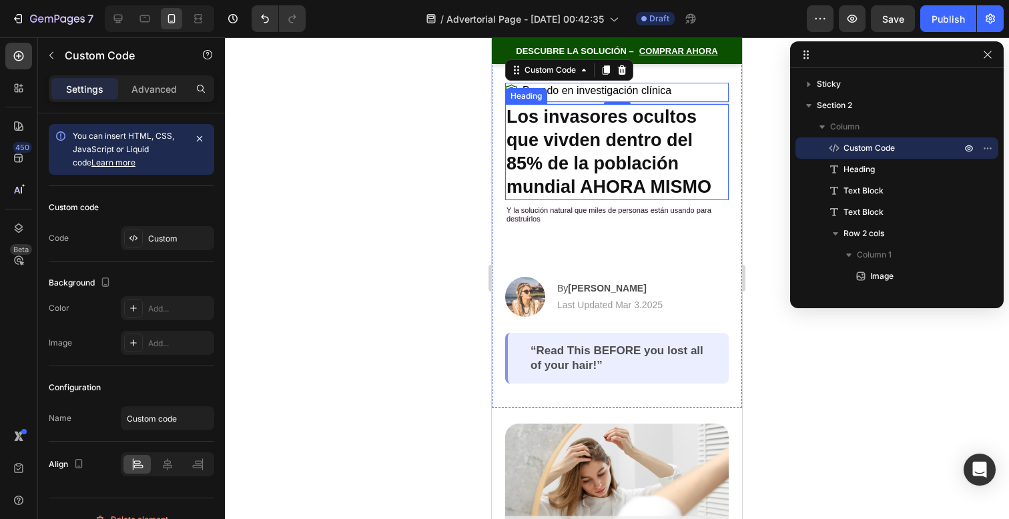
click at [713, 145] on p "Los invasores ocultos que vivden dentro del 85% de la población mundial AHORA M…" at bounding box center [617, 151] width 221 height 93
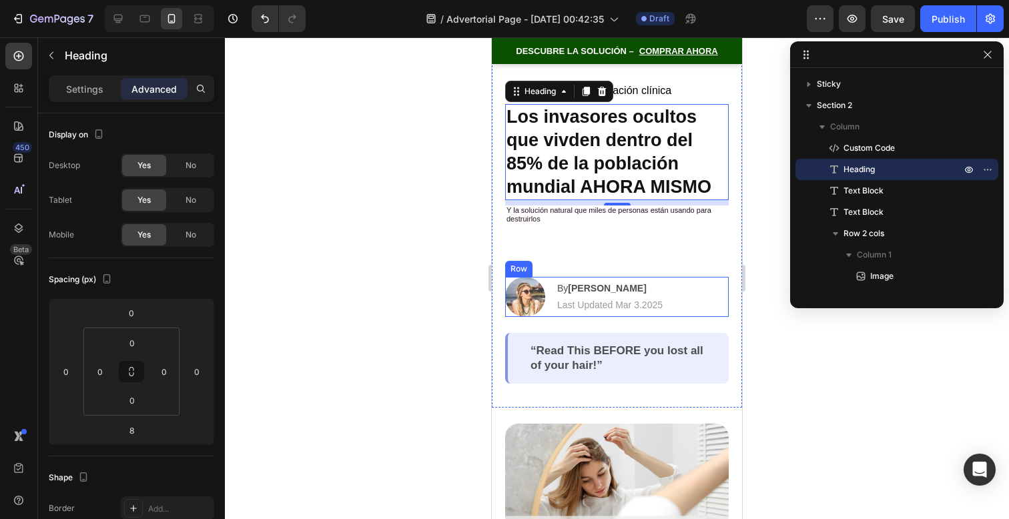
click at [606, 277] on div "By Jessica M. Text Block | Text Block Last Updated Mar 3.2025 Text Block Row" at bounding box center [610, 297] width 108 height 40
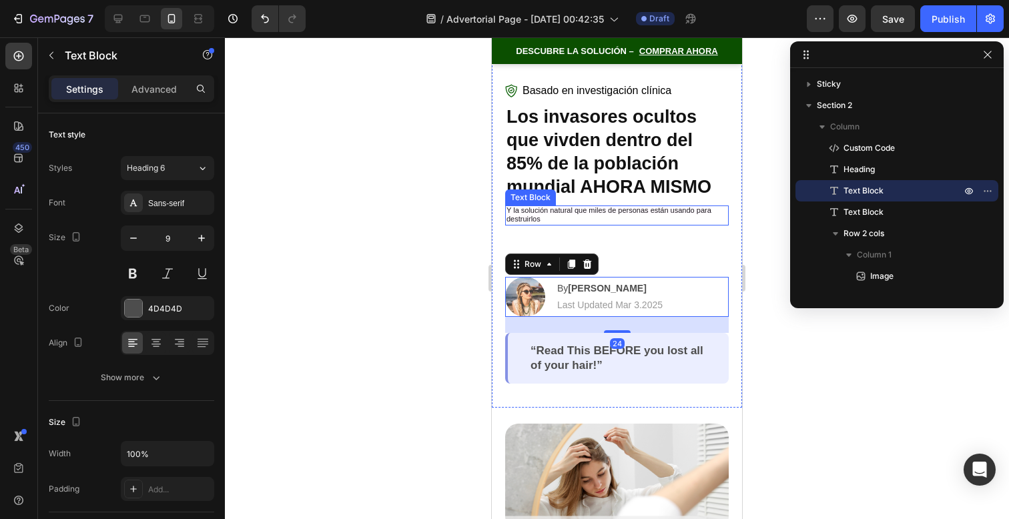
click at [604, 216] on p "Y la solución natural que miles de personas están usando para destruirlos" at bounding box center [617, 215] width 221 height 17
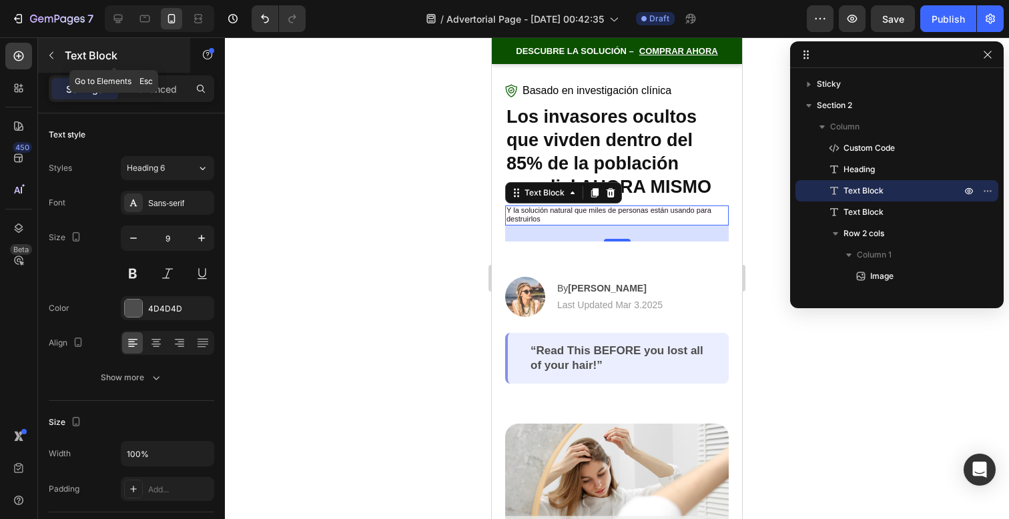
click at [53, 53] on icon "button" at bounding box center [51, 55] width 11 height 11
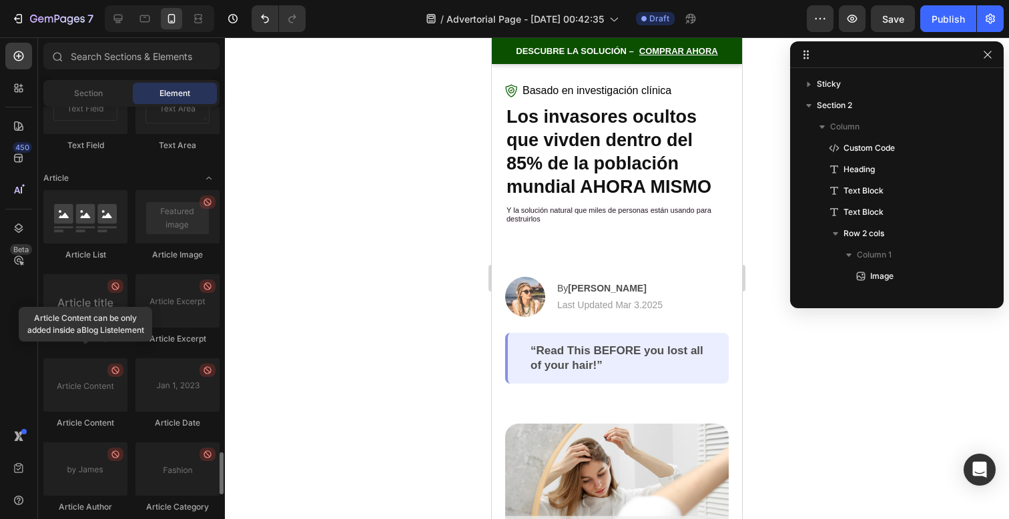
scroll to position [3547, 0]
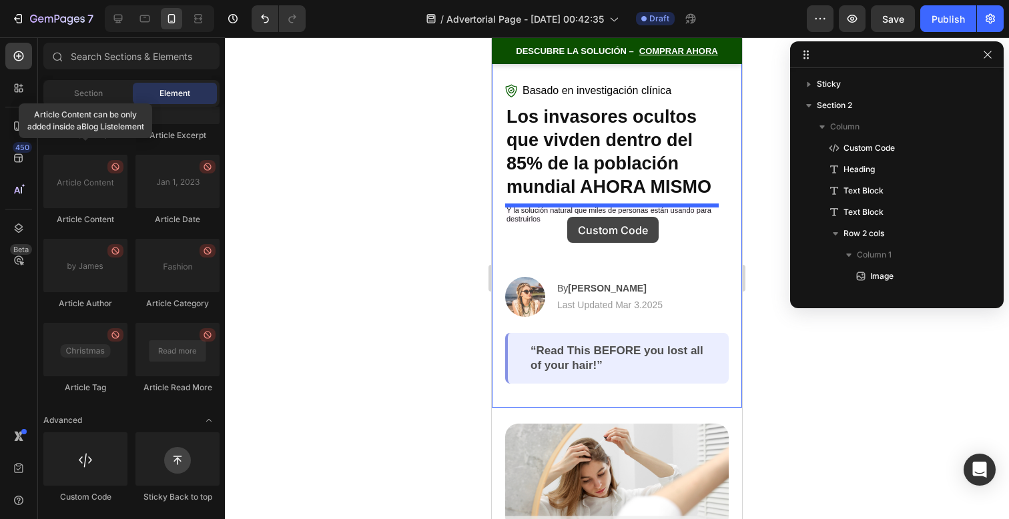
drag, startPoint x: 769, startPoint y: 390, endPoint x: 567, endPoint y: 217, distance: 266.0
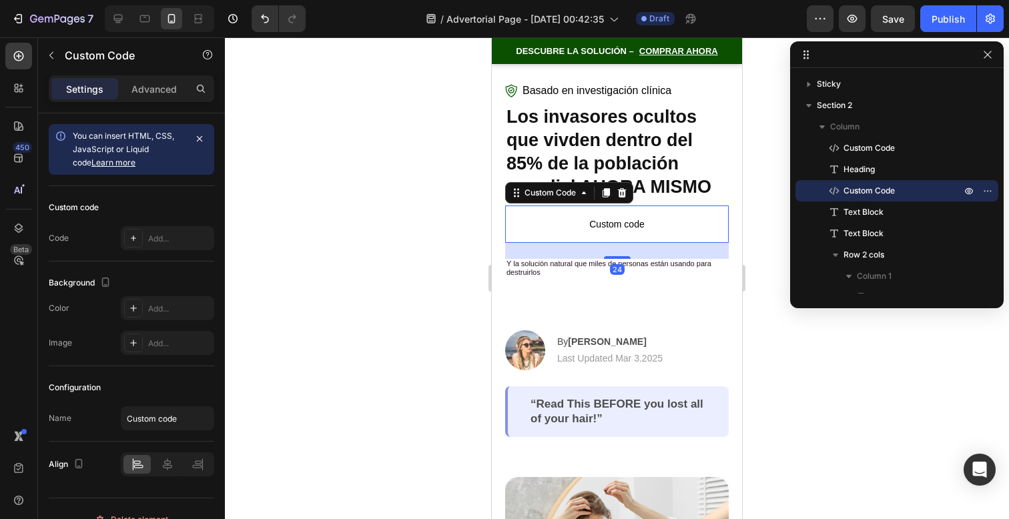
click at [575, 217] on span "Custom code" at bounding box center [617, 224] width 224 height 16
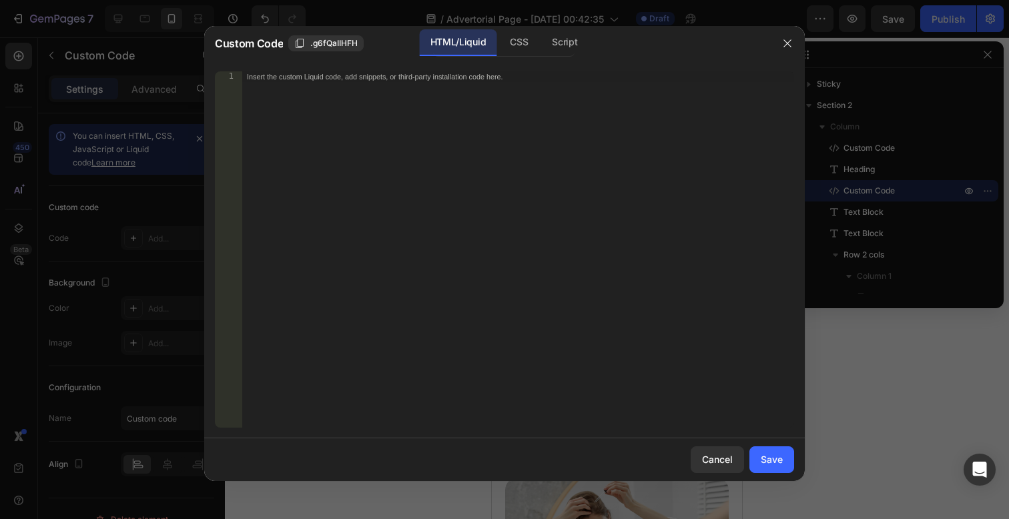
click at [439, 118] on div "Insert the custom Liquid code, add snippets, or third-party installation code h…" at bounding box center [518, 260] width 553 height 378
paste textarea "<p class="adv-content__subheading" style="margin-bottom: var(--subheading-margi…"
type textarea "<p class="adv-content__subheading" style="margin-bottom: var(--subheading-margi…"
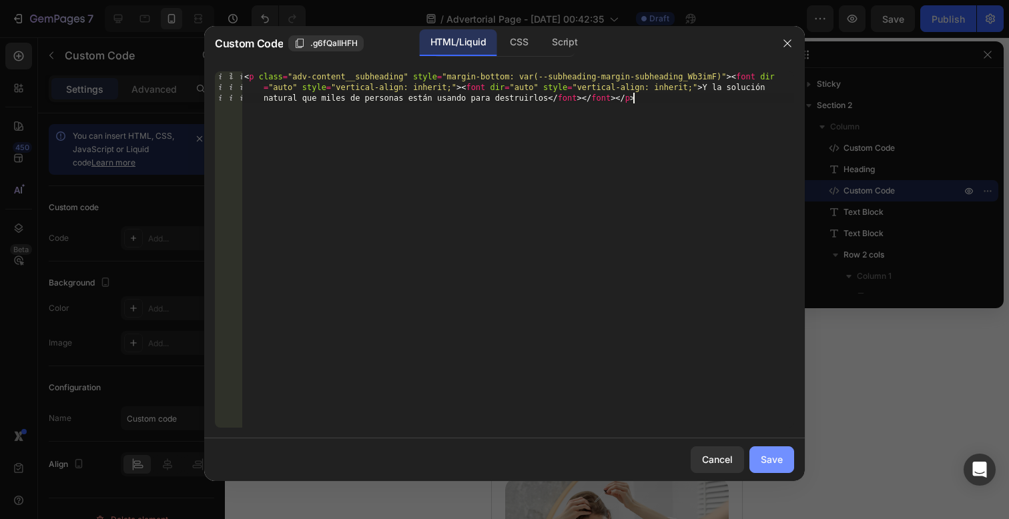
click at [784, 461] on button "Save" at bounding box center [772, 460] width 45 height 27
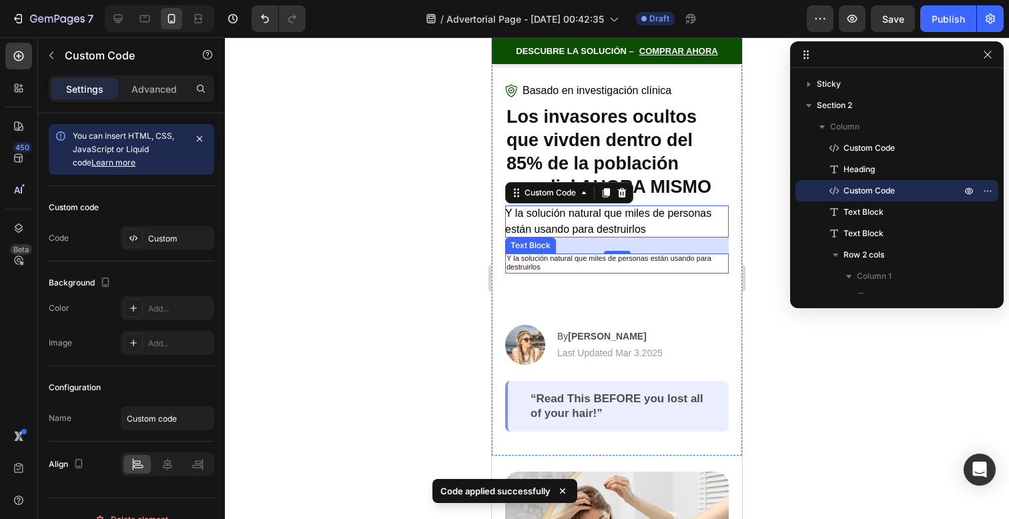
click at [685, 255] on span "Y la solución natural que miles de personas están usando para destruirlos" at bounding box center [609, 262] width 205 height 17
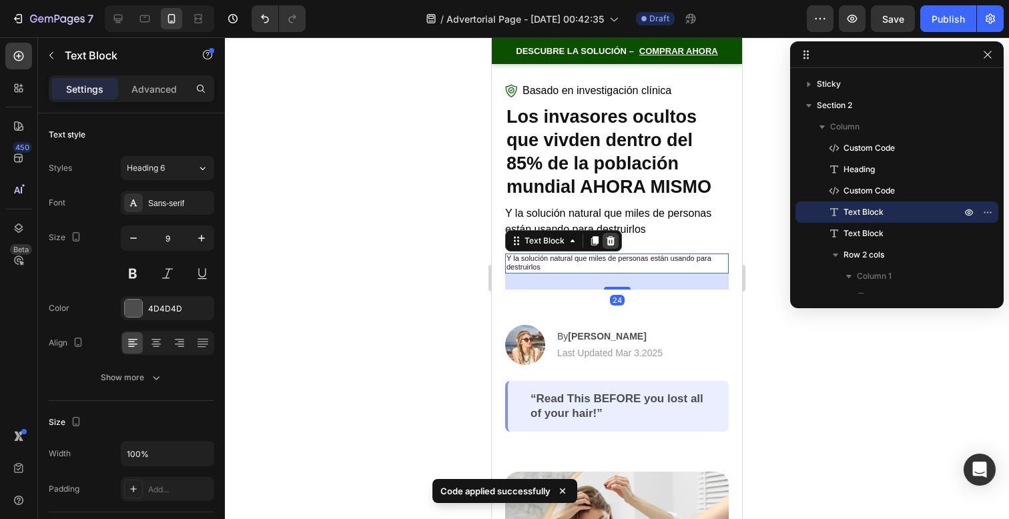
click at [608, 233] on div at bounding box center [611, 241] width 16 height 16
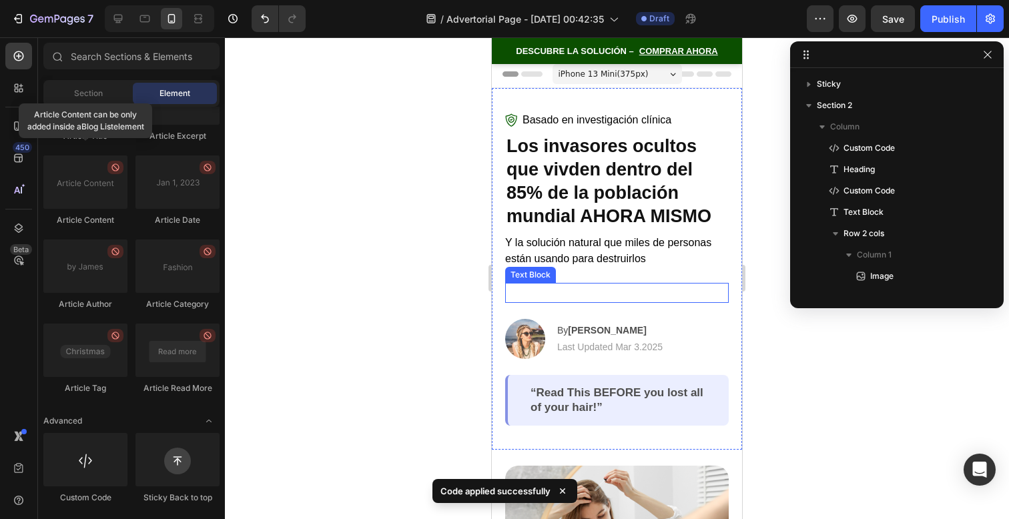
scroll to position [0, 0]
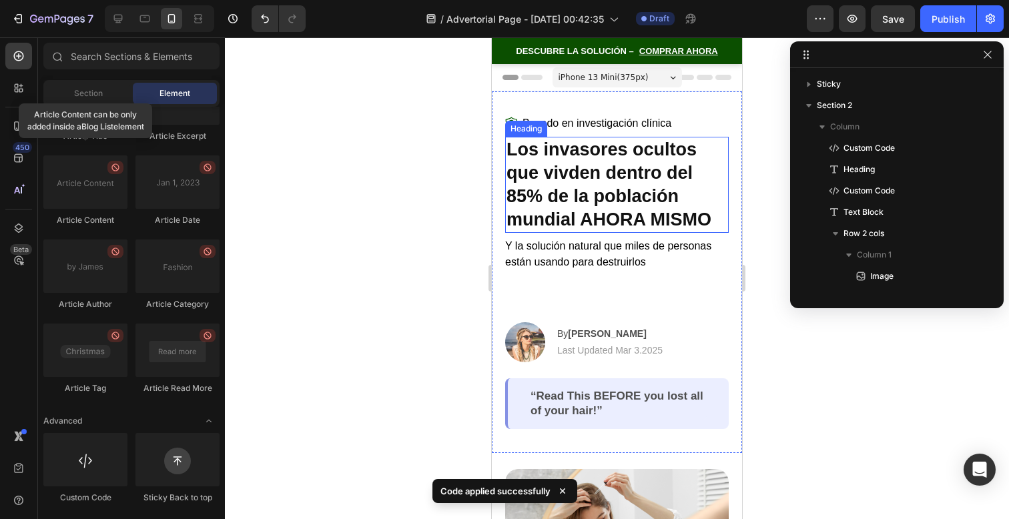
click at [563, 165] on p "Los invasores ocultos que vivden dentro del 85% de la población mundial AHORA M…" at bounding box center [617, 184] width 221 height 93
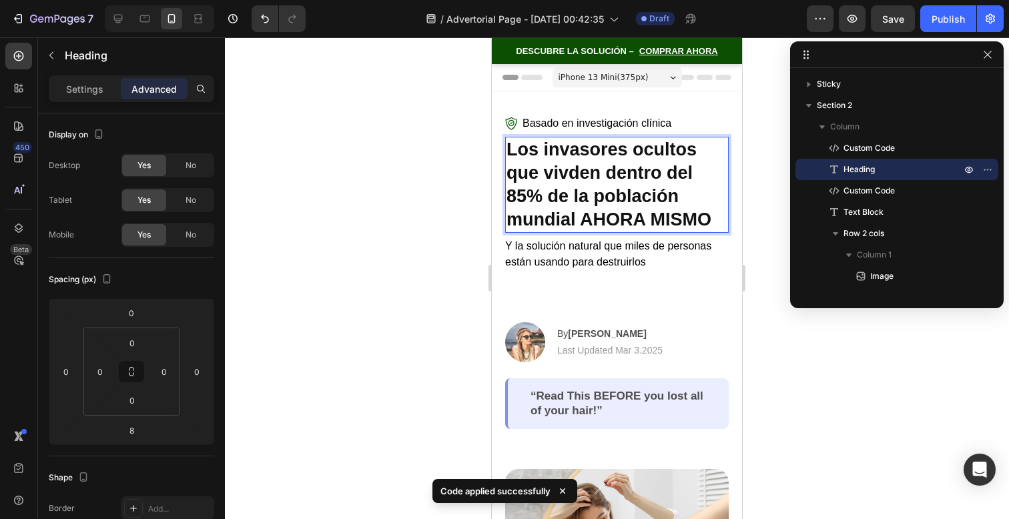
click at [565, 173] on p "Los invasores ocultos que vivden dentro del 85% de la población mundial AHORA M…" at bounding box center [617, 184] width 221 height 93
click at [583, 174] on p "Los invasores ocultos que vivden dentro del 85% de la población mundial AHORA M…" at bounding box center [617, 184] width 221 height 93
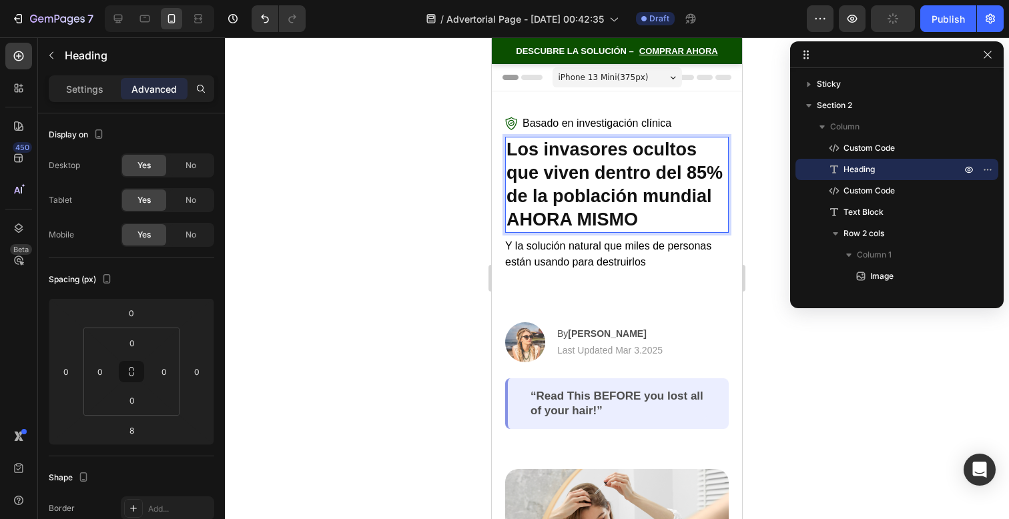
click at [820, 364] on div at bounding box center [617, 278] width 784 height 482
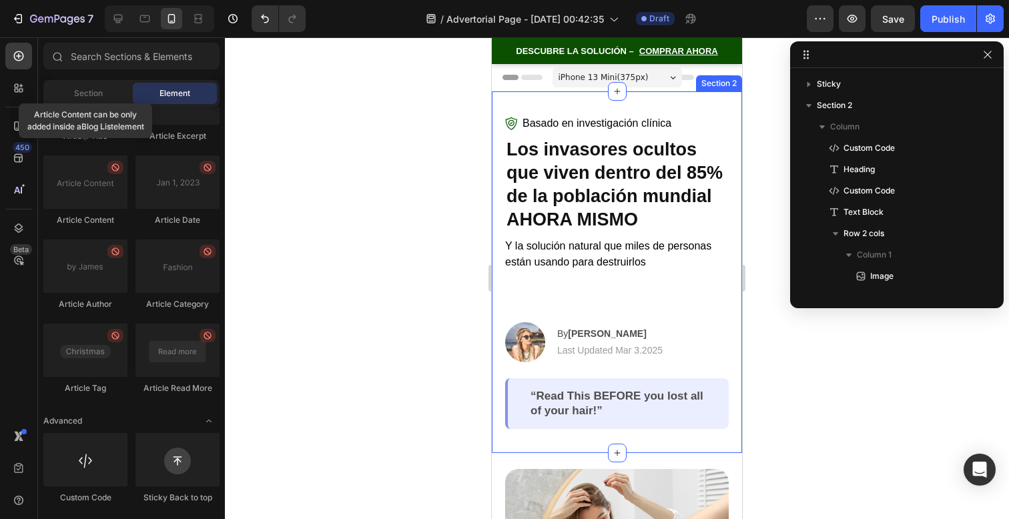
click at [679, 275] on div "Basado en investigación clínica Custom Code Los invasores ocultos que viven den…" at bounding box center [617, 272] width 224 height 314
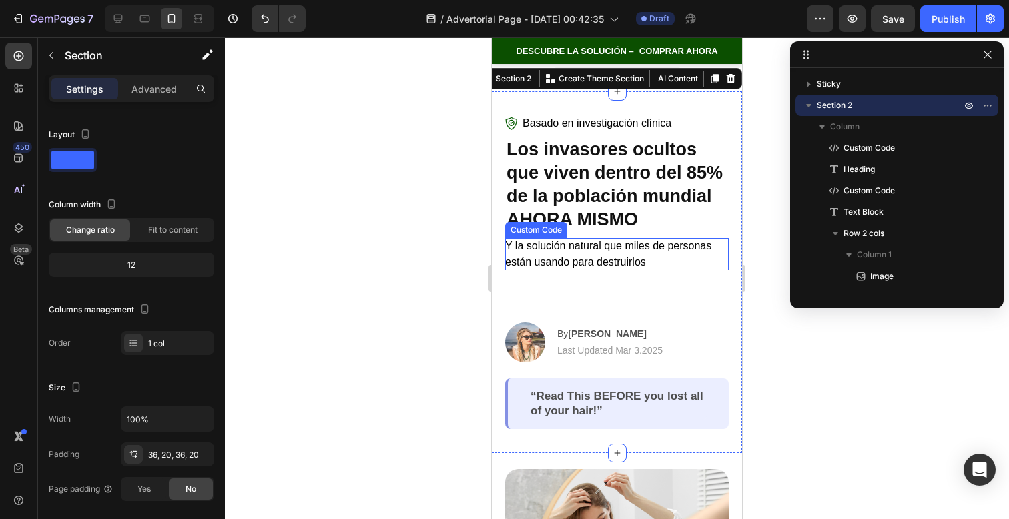
click at [679, 261] on p "Y la solución natural que miles de personas están usando para destruirlos" at bounding box center [617, 254] width 224 height 32
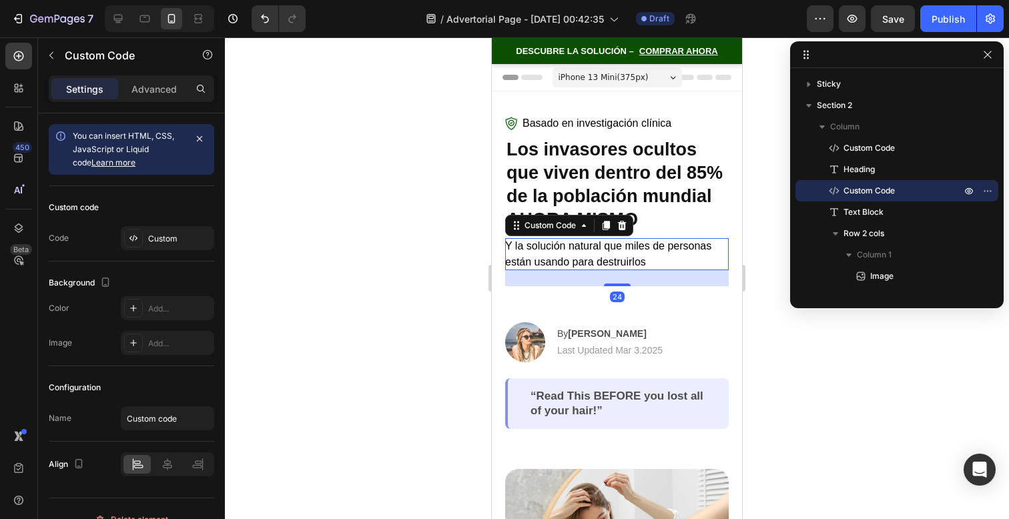
click at [679, 261] on p "Y la solución natural que miles de personas están usando para destruirlos" at bounding box center [617, 254] width 224 height 32
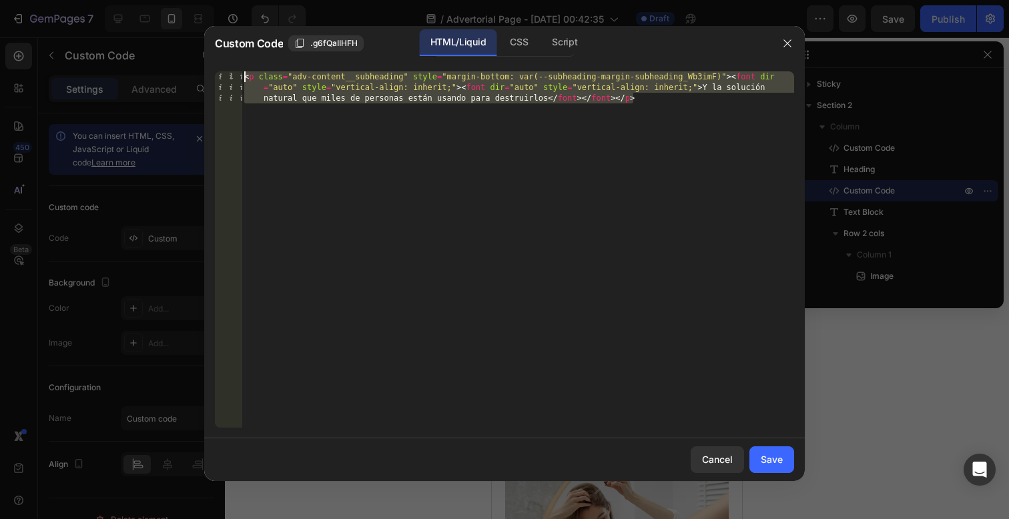
drag, startPoint x: 396, startPoint y: 119, endPoint x: 250, endPoint y: 21, distance: 176.4
click at [250, 21] on div "Custom Code .g6fQaIIHFH HTML/Liquid CSS Script <p class="adv-content__subheadin…" at bounding box center [504, 259] width 1009 height 519
paste textarea
type textarea "</p>"
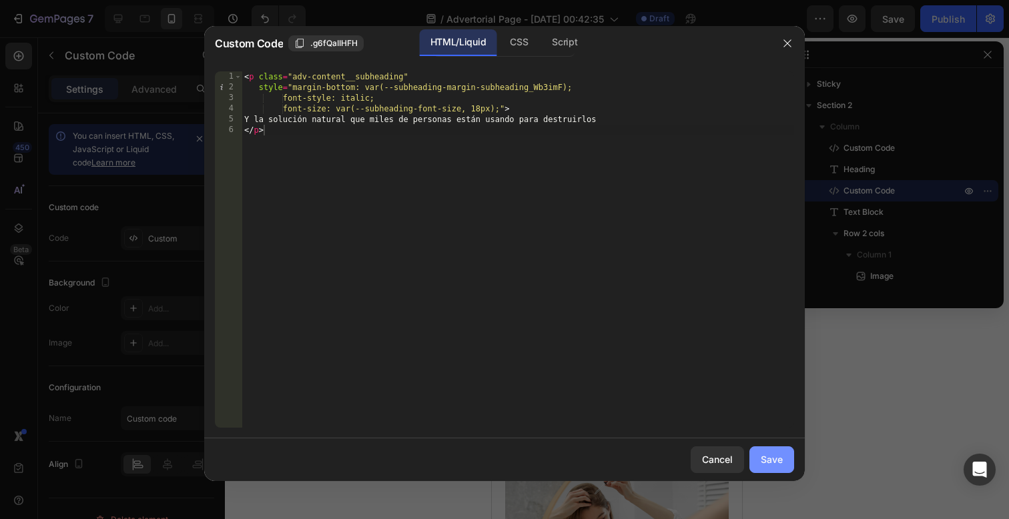
click at [776, 463] on div "Save" at bounding box center [772, 460] width 22 height 14
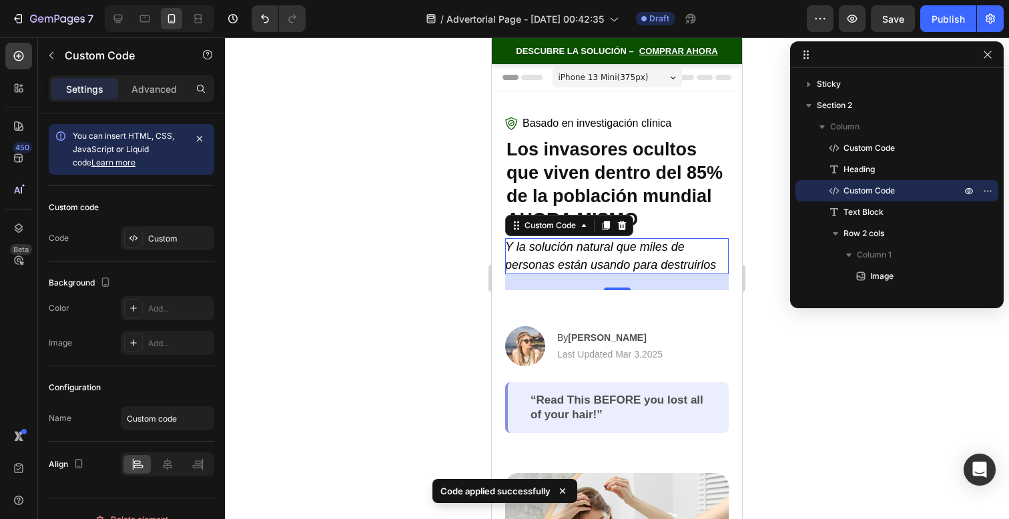
click at [774, 398] on div at bounding box center [617, 278] width 784 height 482
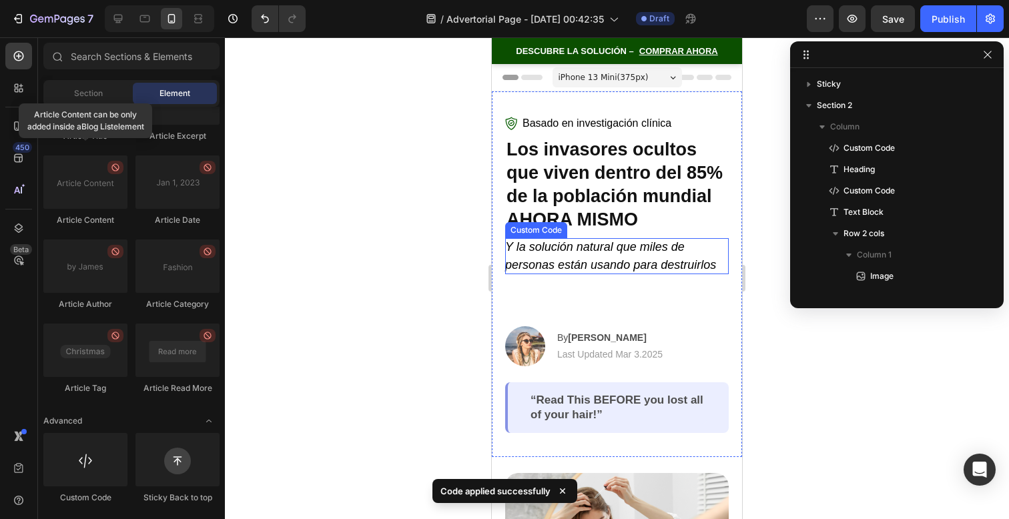
click at [659, 263] on p "Y la solución natural que miles de personas están usando para destruirlos" at bounding box center [617, 256] width 224 height 36
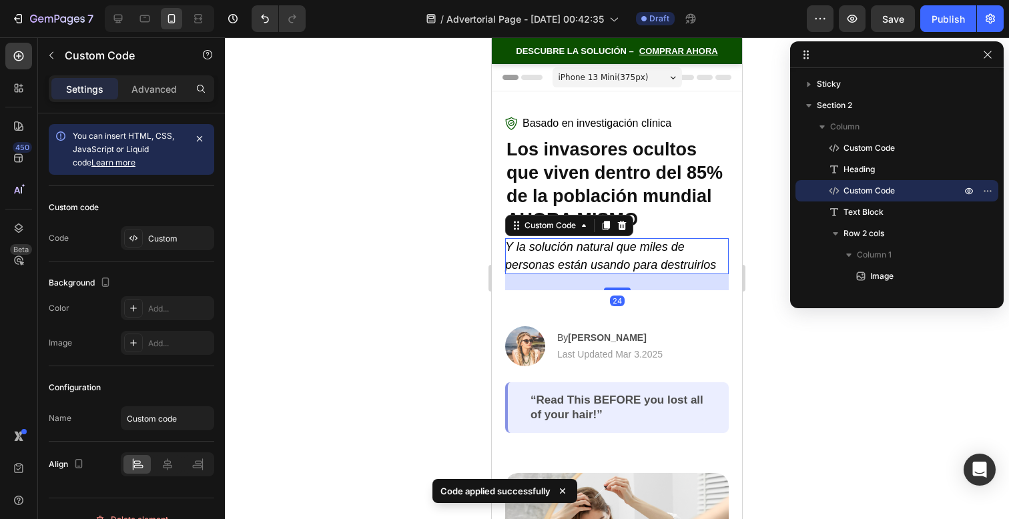
click at [659, 263] on p "Y la solución natural que miles de personas están usando para destruirlos" at bounding box center [617, 256] width 224 height 36
click at [638, 250] on p "Y la solución natural que miles de personas están usando para destruirlos" at bounding box center [617, 256] width 224 height 36
click at [573, 256] on p "Y la solución natural que miles de personas están usando para destruirlos" at bounding box center [617, 256] width 224 height 36
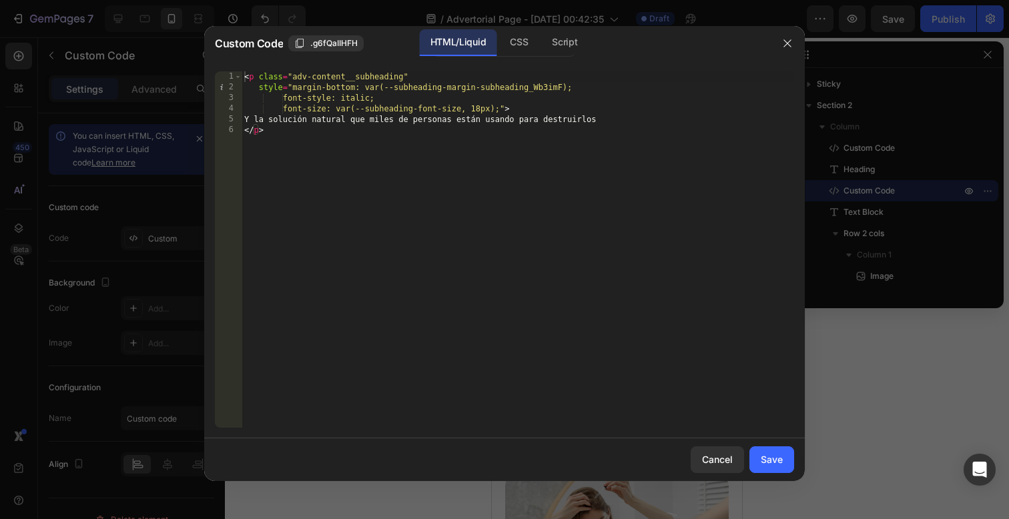
click at [489, 109] on div "< p class = "adv-content__subheading" style = "margin-bottom: var(--subheading-…" at bounding box center [518, 260] width 553 height 378
type textarea "font-size: var(--subheading-font-size, 14px);">"
click at [798, 471] on div "Cancel Save" at bounding box center [504, 460] width 601 height 43
click at [787, 465] on button "Save" at bounding box center [772, 460] width 45 height 27
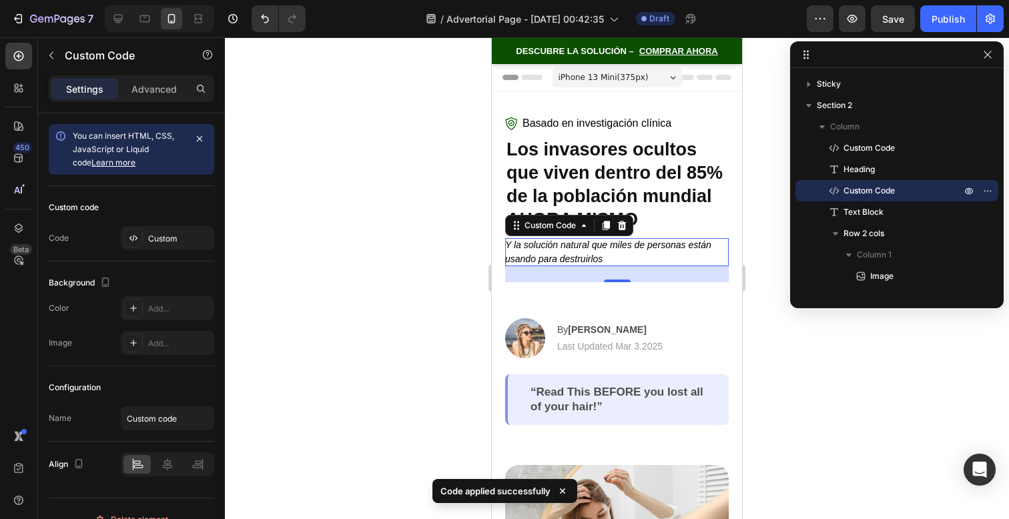
click at [785, 400] on div at bounding box center [617, 278] width 784 height 482
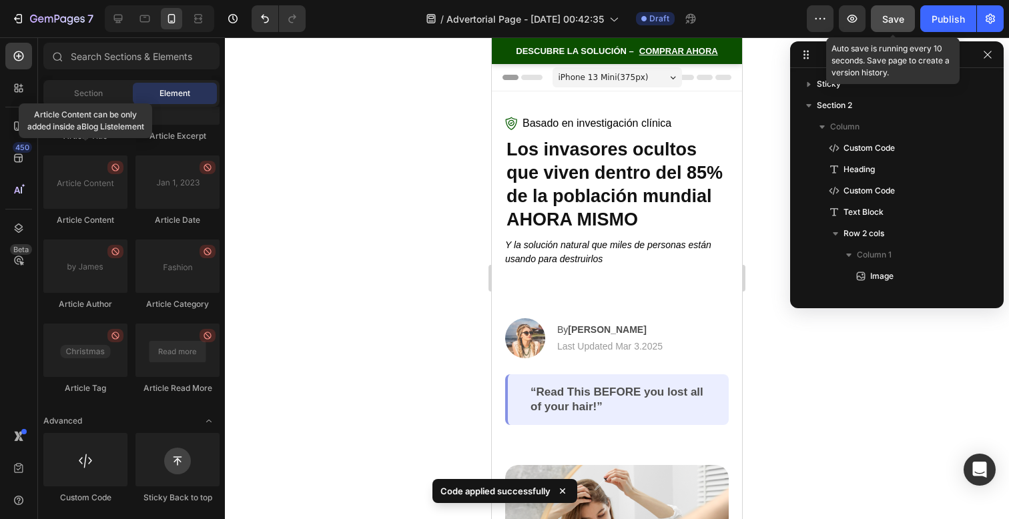
click at [884, 27] on button "Save" at bounding box center [893, 18] width 44 height 27
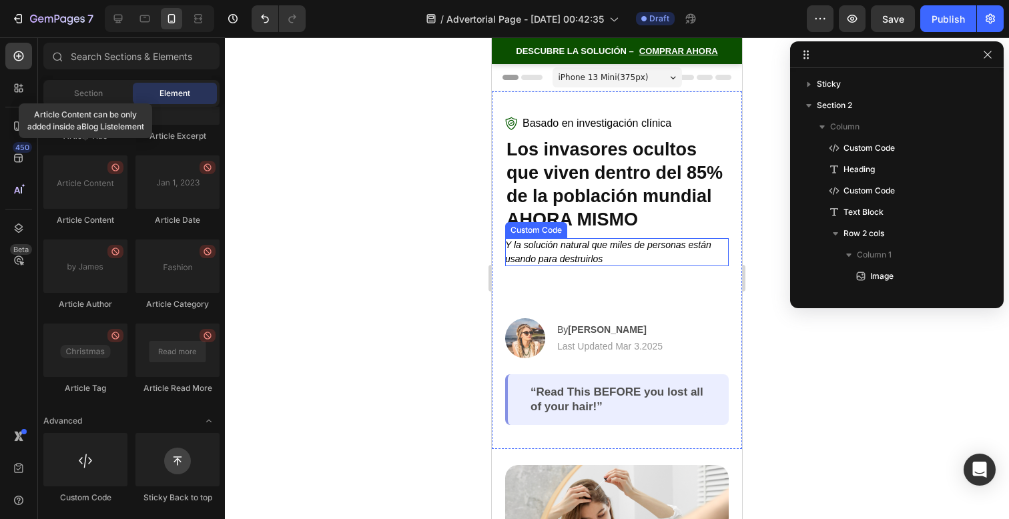
click at [540, 256] on p "Y la solución natural que miles de personas están usando para destruirlos" at bounding box center [617, 252] width 224 height 28
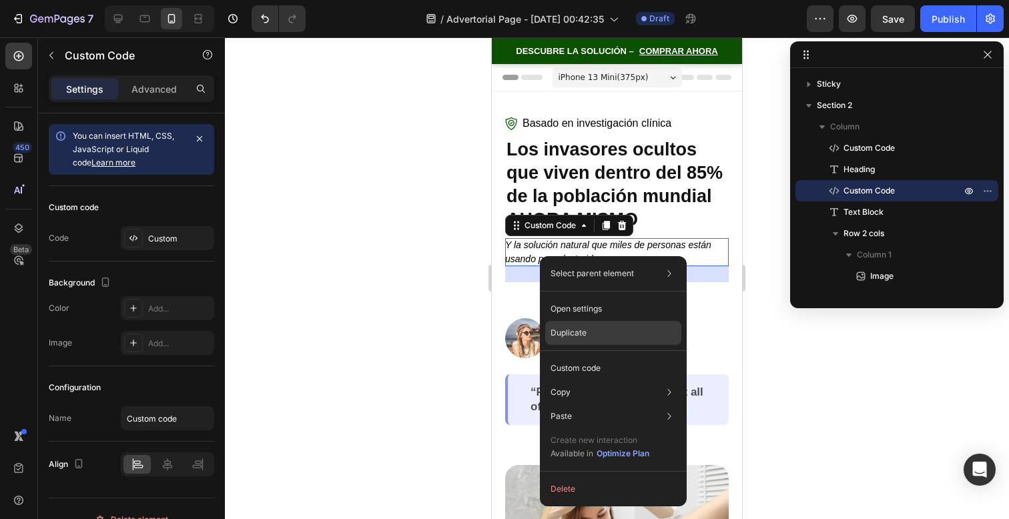
click at [591, 326] on div "Duplicate" at bounding box center [613, 333] width 136 height 24
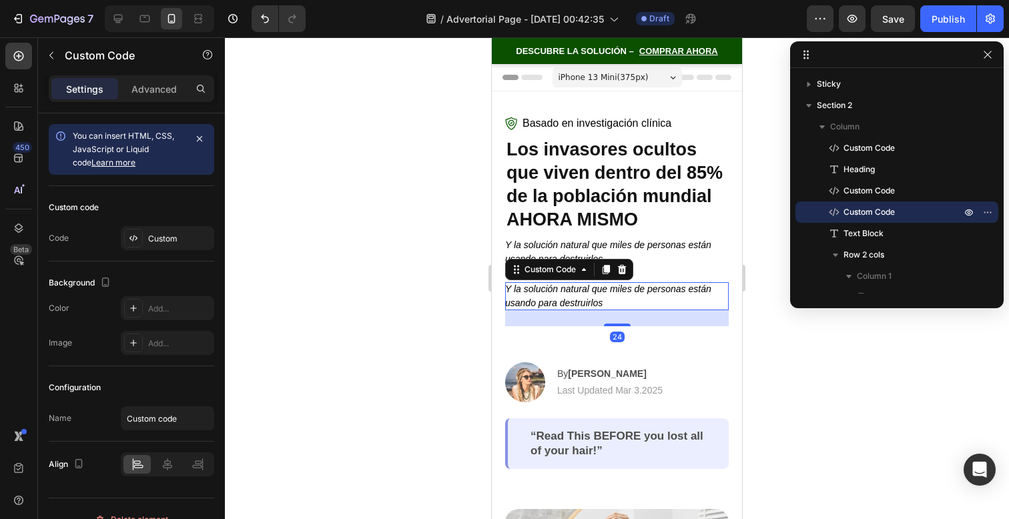
click at [594, 301] on p "Y la solución natural que miles de personas están usando para destruirlos" at bounding box center [617, 296] width 224 height 28
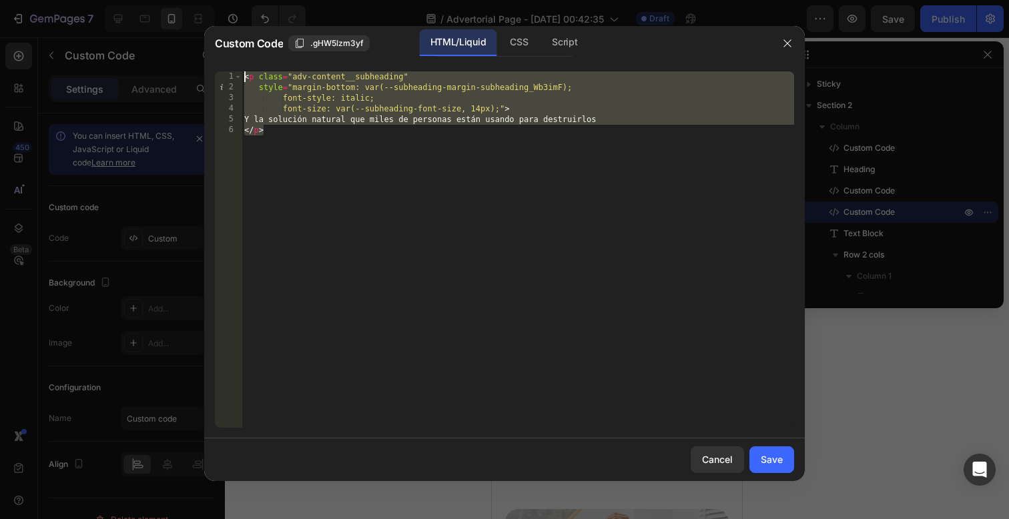
drag, startPoint x: 543, startPoint y: 214, endPoint x: 10, endPoint y: -188, distance: 667.7
click at [10, 0] on html "7 / Advertorial Page - Sep 27, 00:42:35 Draft Preview Save Publish 450 Beta Sec…" at bounding box center [504, 0] width 1009 height 0
paste textarea "</div>"
type textarea "</div>"
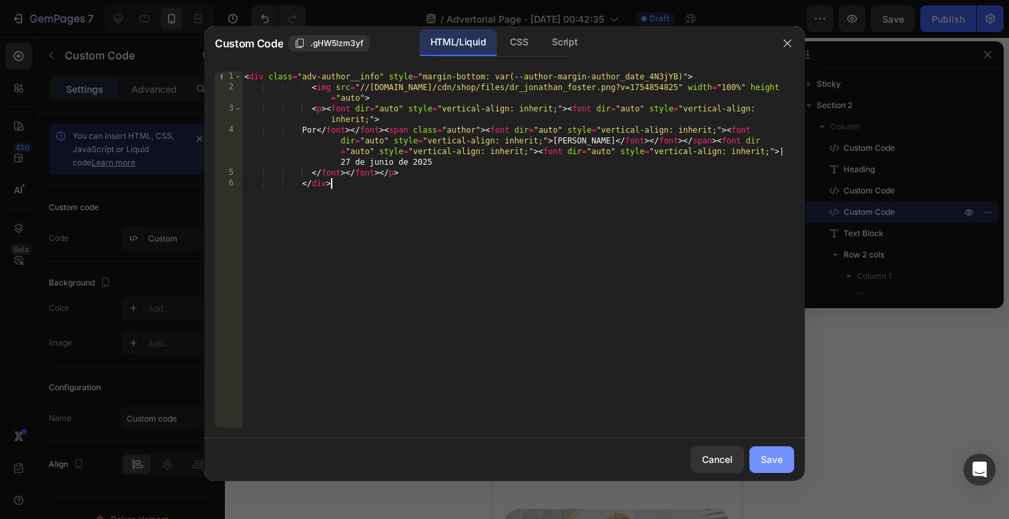
click at [769, 461] on div "Save" at bounding box center [772, 460] width 22 height 14
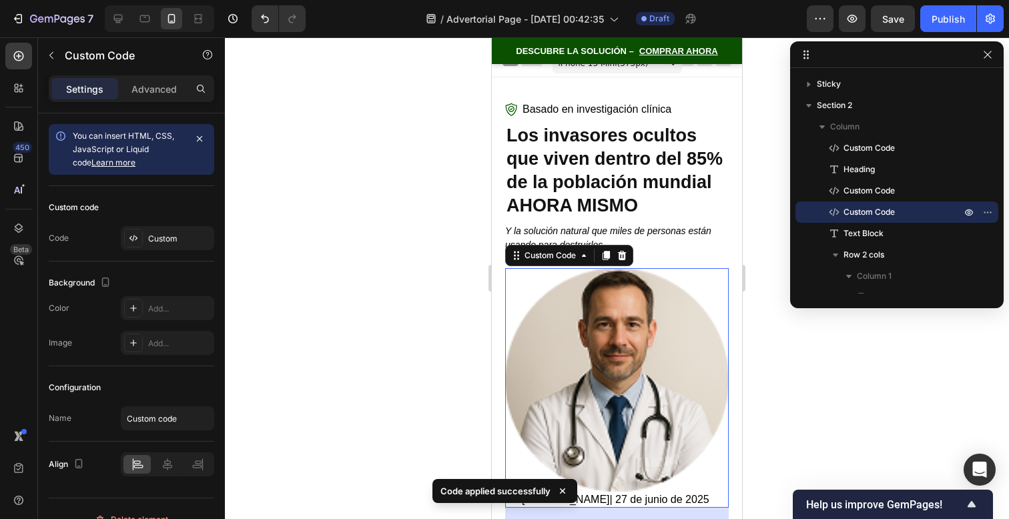
scroll to position [146, 0]
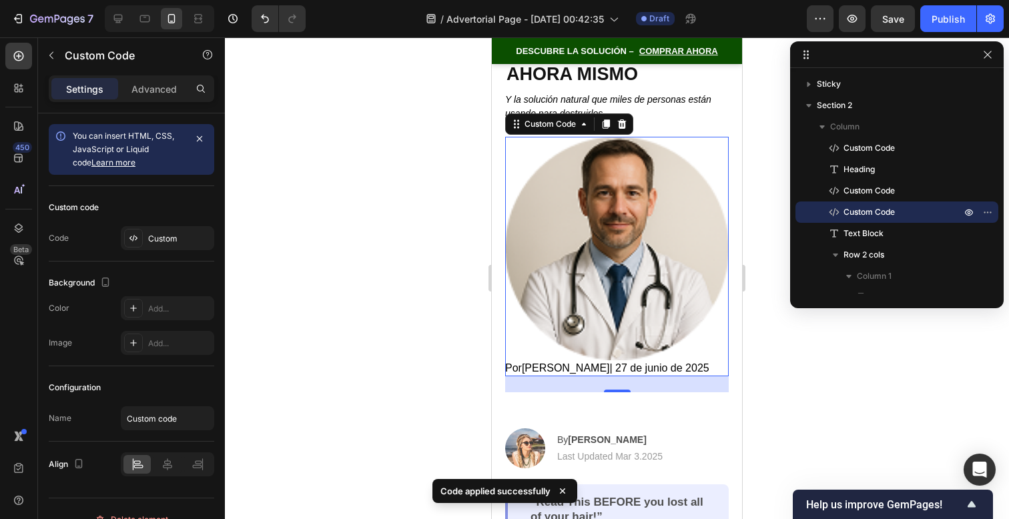
click at [674, 299] on img at bounding box center [617, 249] width 224 height 224
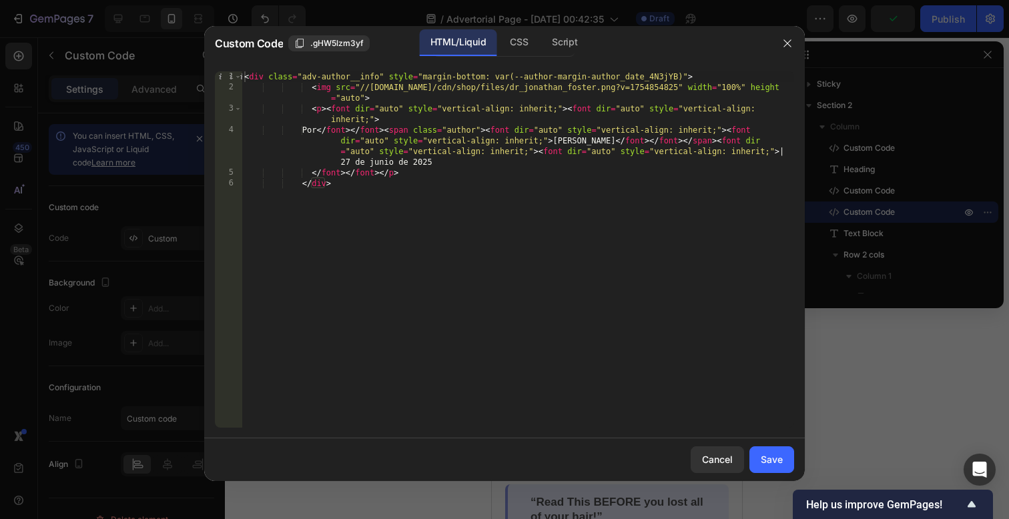
type textarea "<img src="//resilia.shop/cdn/shop/files/dr_jonathan_foster.png?v=1754854825" wi…"
drag, startPoint x: 361, startPoint y: 86, endPoint x: 687, endPoint y: 83, distance: 326.4
click at [687, 83] on div "< div class = "adv-author__info" style = "margin-bottom: var(--author-margin-au…" at bounding box center [518, 260] width 553 height 378
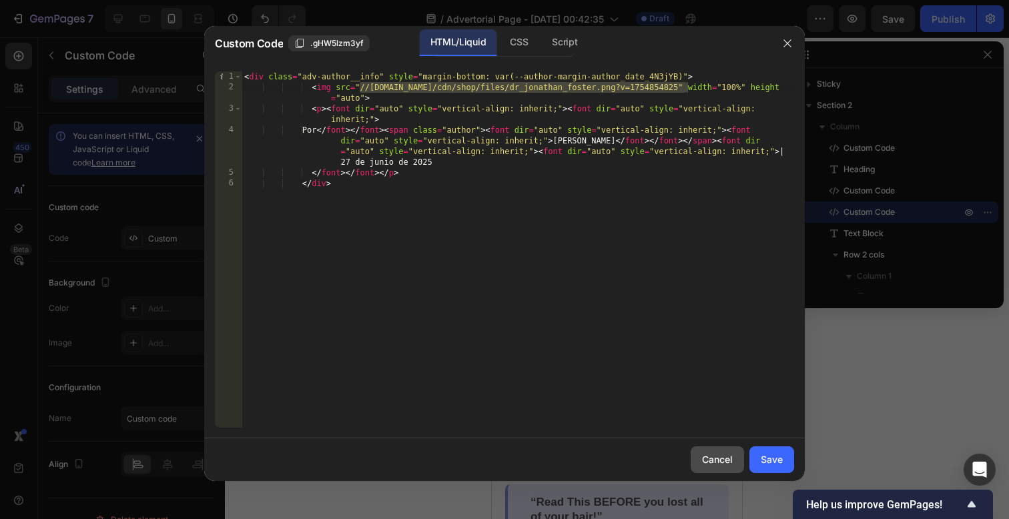
click at [708, 459] on div "Cancel" at bounding box center [717, 460] width 31 height 14
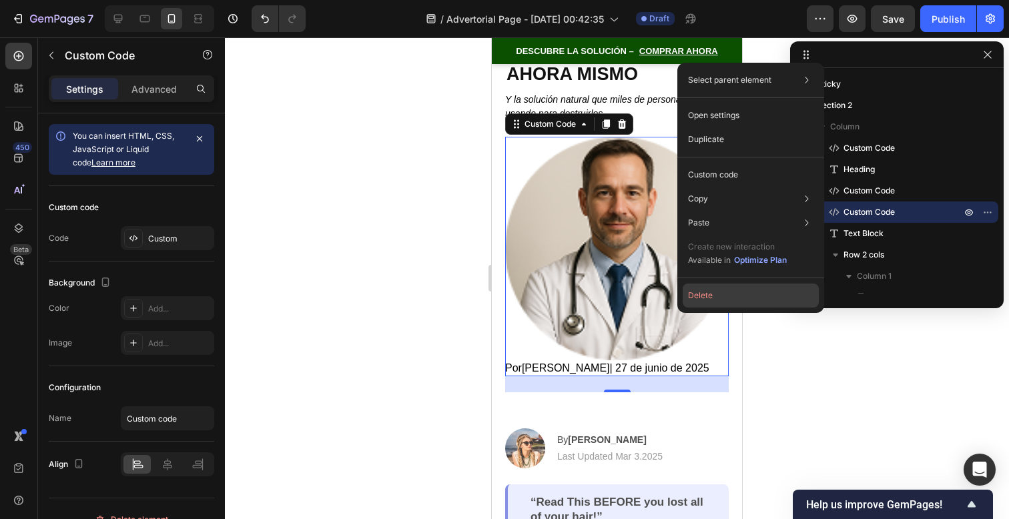
click at [727, 291] on button "Delete" at bounding box center [751, 296] width 136 height 24
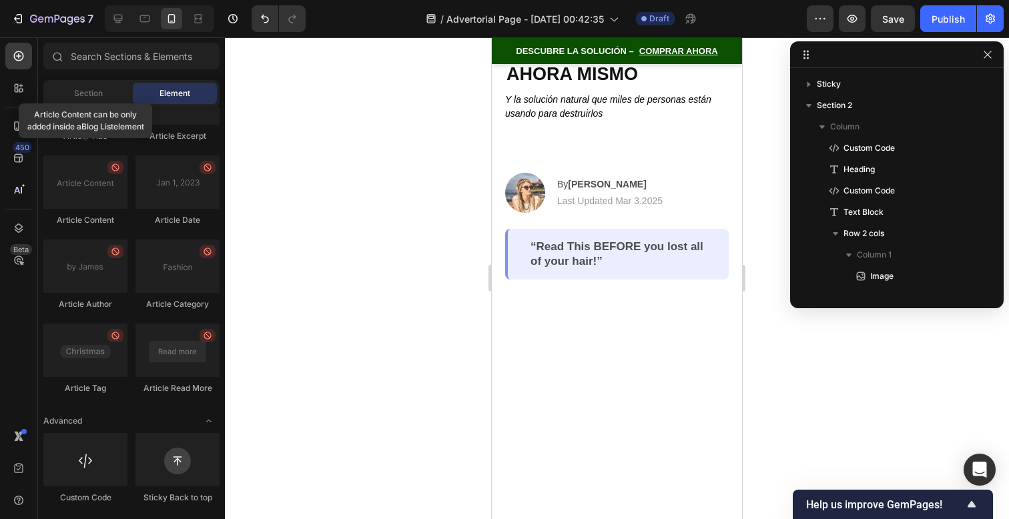
click at [603, 202] on p "Last Updated Mar 3.2025" at bounding box center [609, 201] width 105 height 14
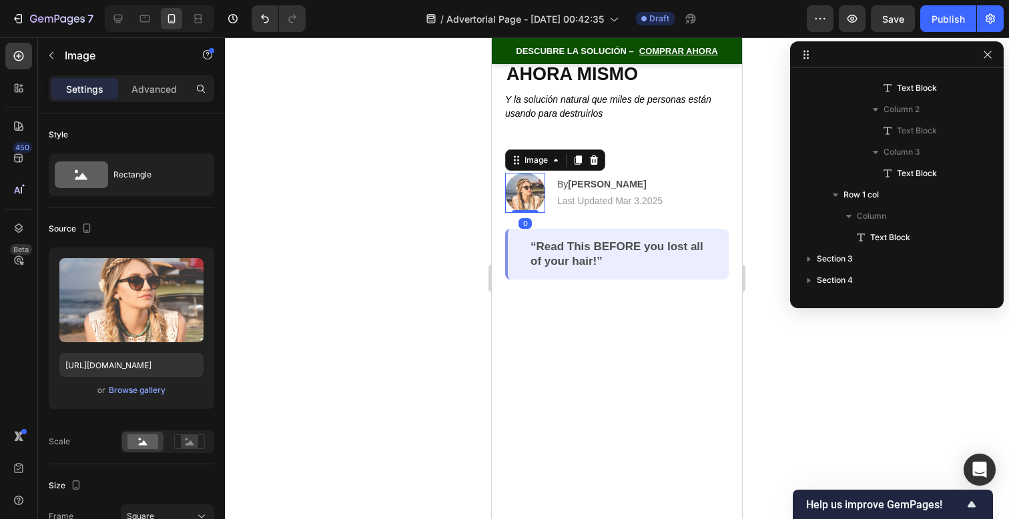
click at [537, 199] on img at bounding box center [525, 193] width 40 height 40
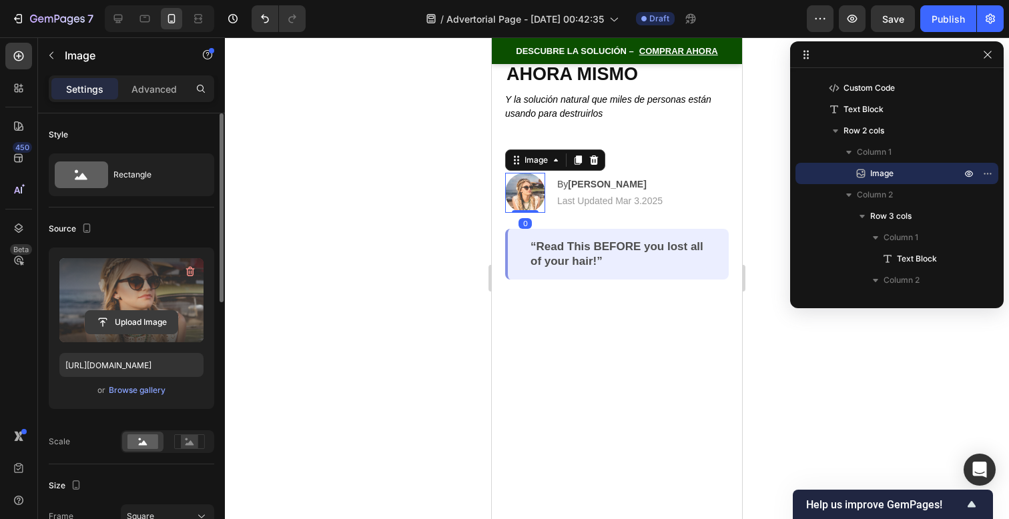
click at [141, 319] on input "file" at bounding box center [131, 322] width 92 height 23
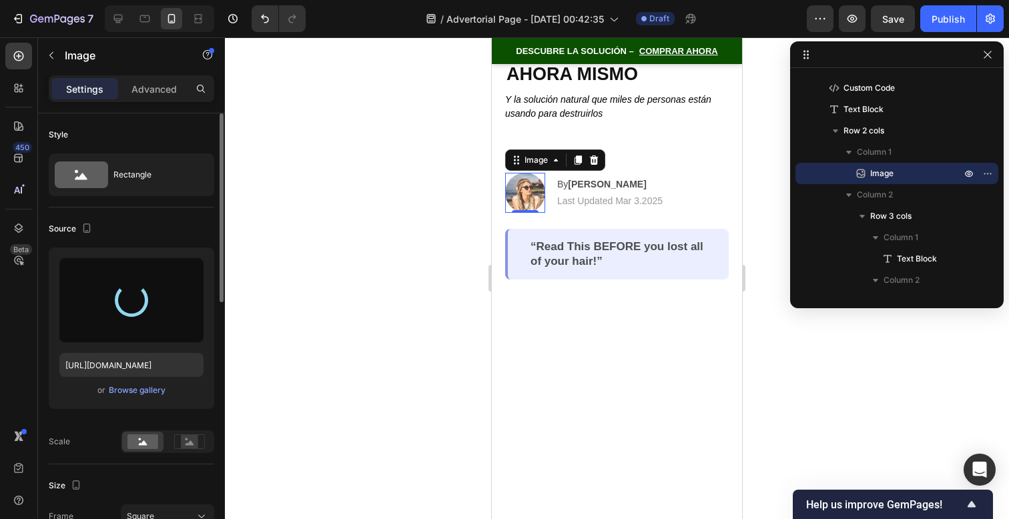
type input "https://cdn.shopify.com/s/files/1/0650/5267/2096/files/gempages_586220746867475…"
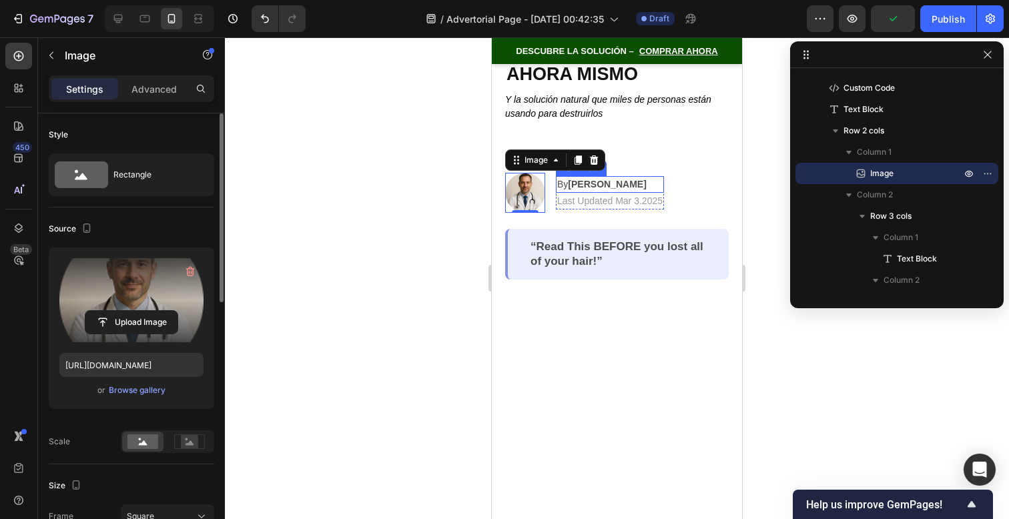
click at [617, 186] on strong "Jessica M." at bounding box center [607, 184] width 78 height 11
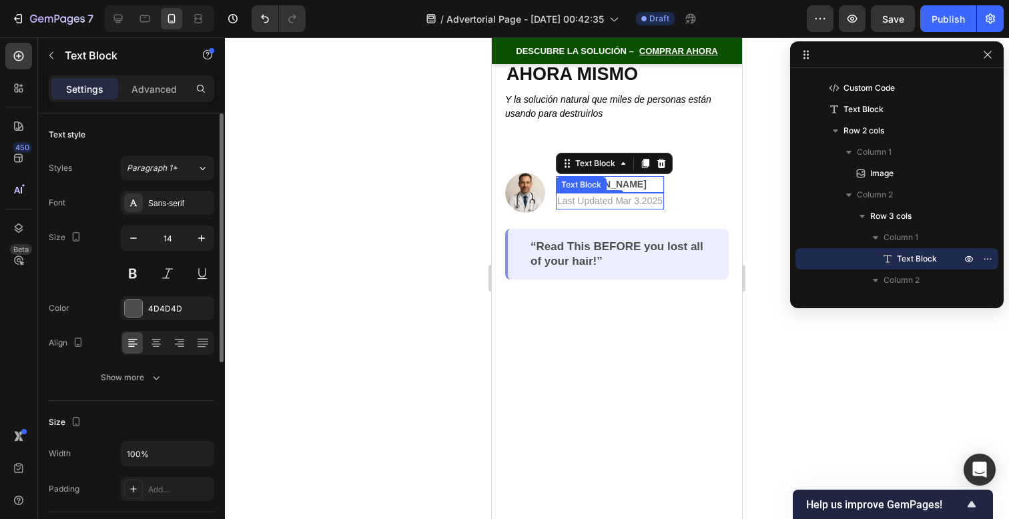
click at [625, 197] on p "Last Updated Mar 3.2025" at bounding box center [609, 201] width 105 height 14
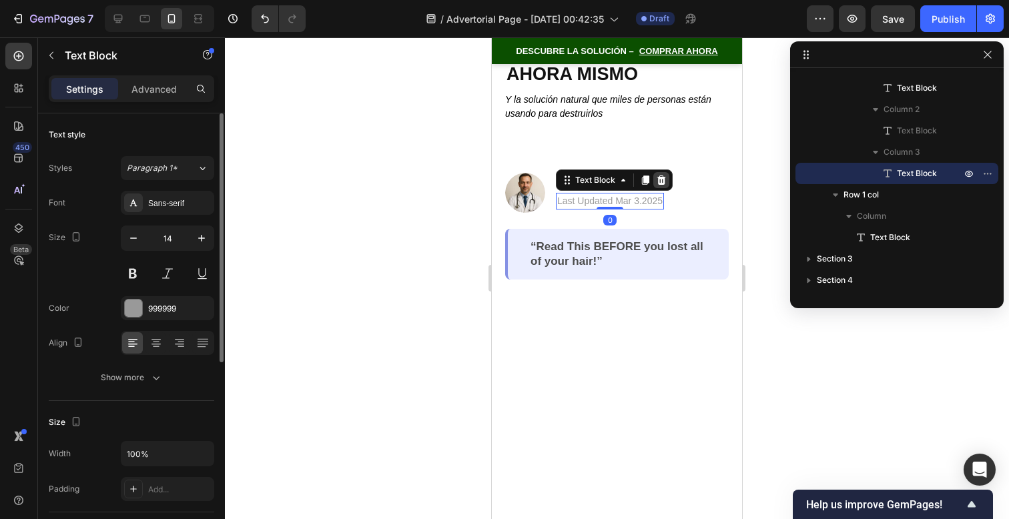
click at [659, 180] on icon at bounding box center [661, 180] width 11 height 11
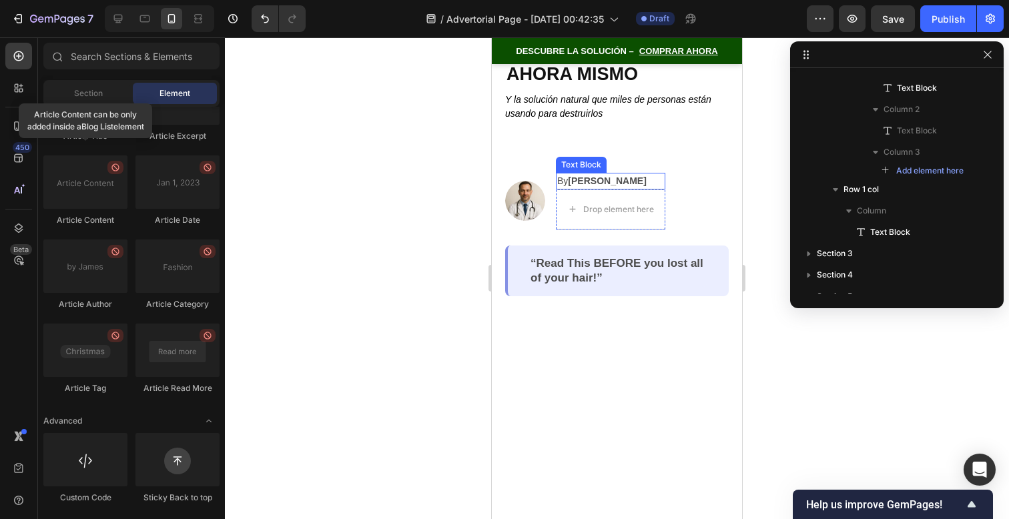
click at [656, 178] on p "By Jessica M." at bounding box center [610, 181] width 107 height 14
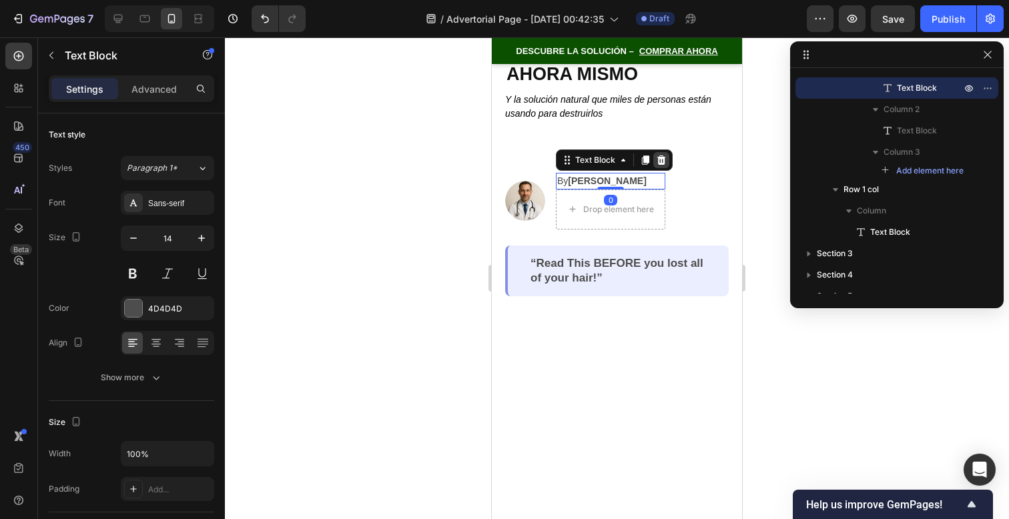
click at [659, 163] on icon at bounding box center [661, 159] width 9 height 9
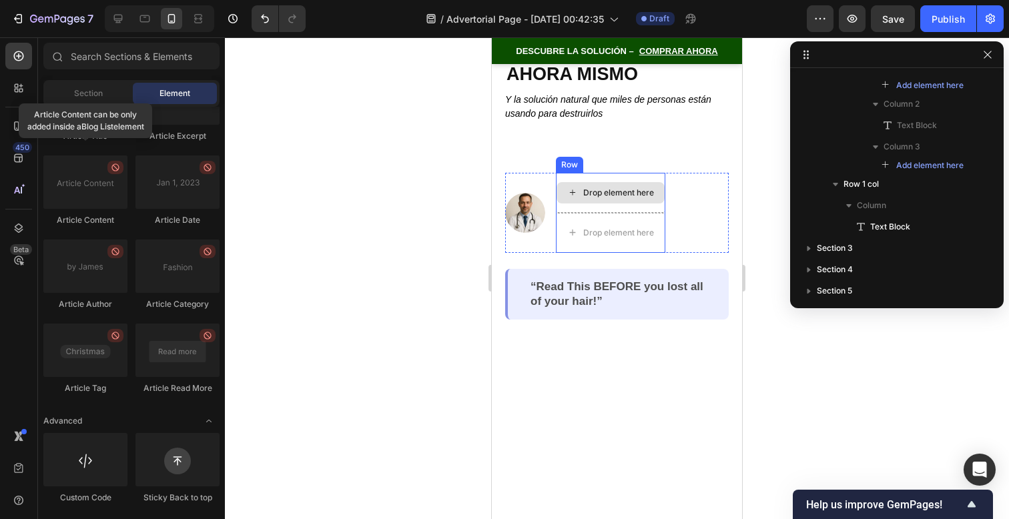
click at [651, 201] on div "Drop element here" at bounding box center [611, 192] width 108 height 21
click at [683, 216] on div "Image Drop element here | Text Block Drop element here Row Row" at bounding box center [617, 213] width 224 height 80
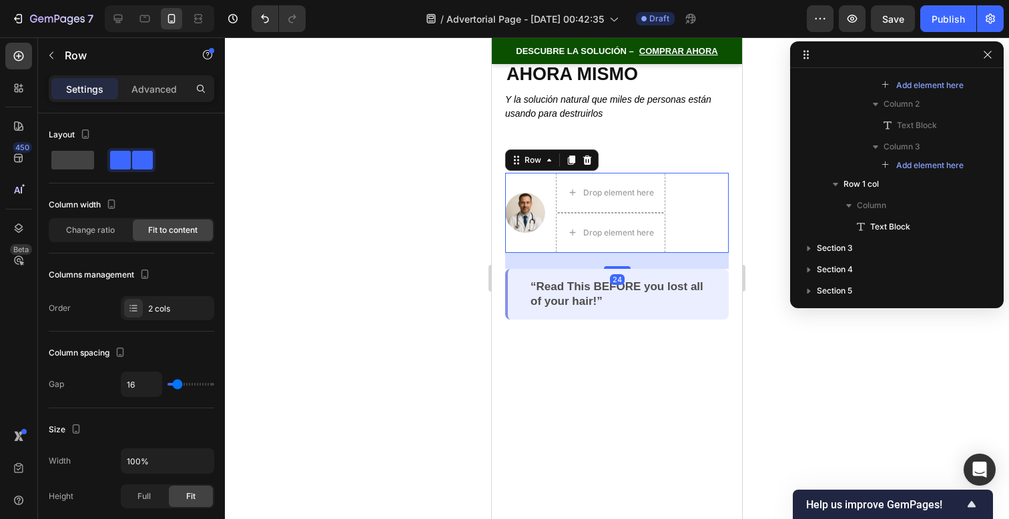
scroll to position [60, 0]
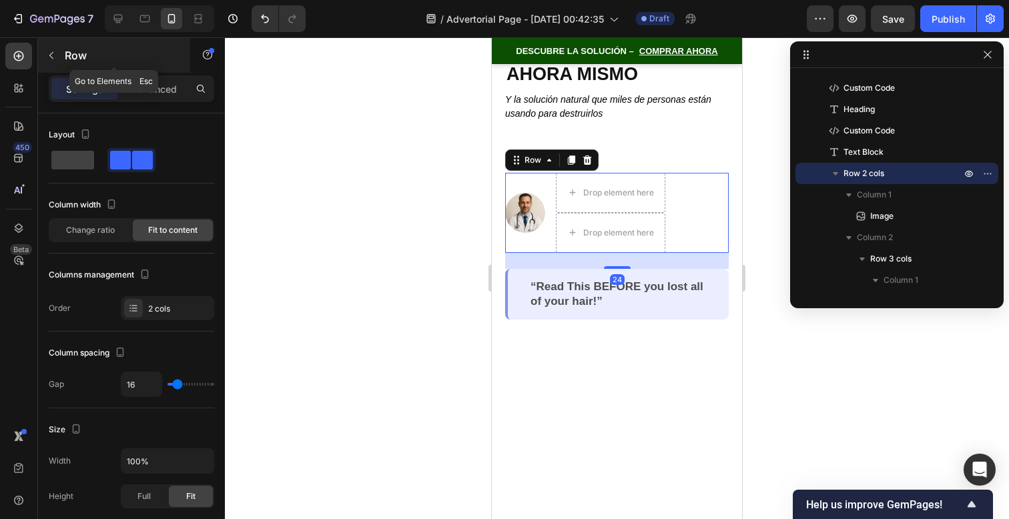
click at [57, 60] on button "button" at bounding box center [51, 55] width 21 height 21
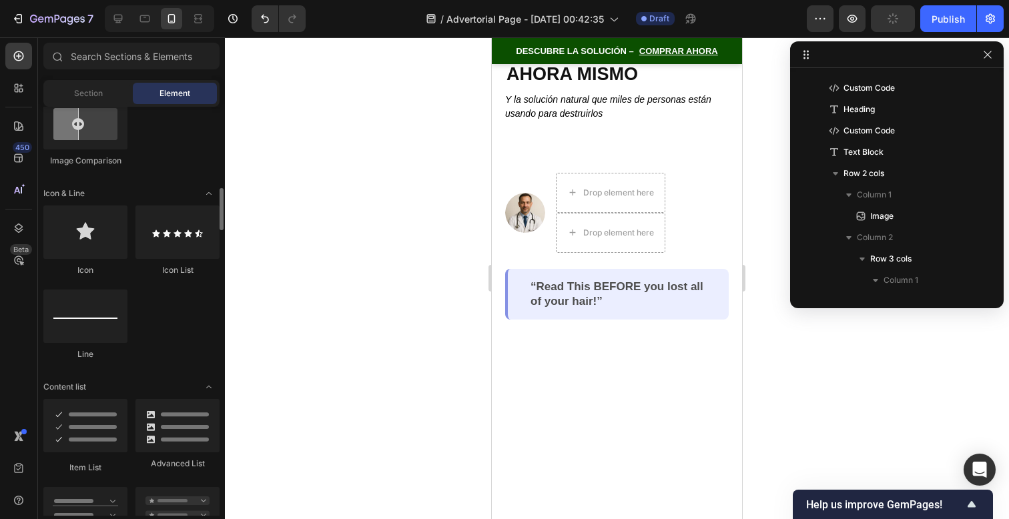
scroll to position [0, 0]
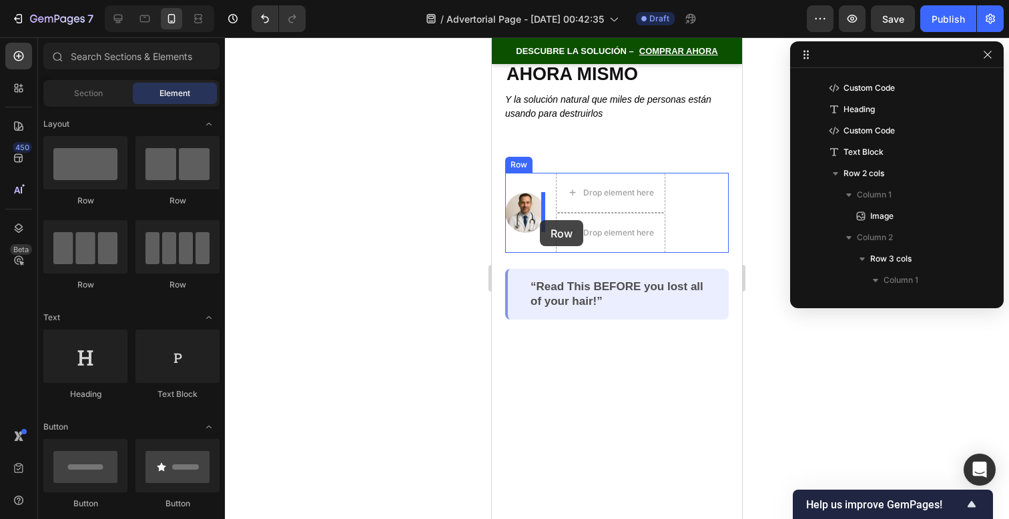
drag, startPoint x: 981, startPoint y: 245, endPoint x: 540, endPoint y: 220, distance: 441.9
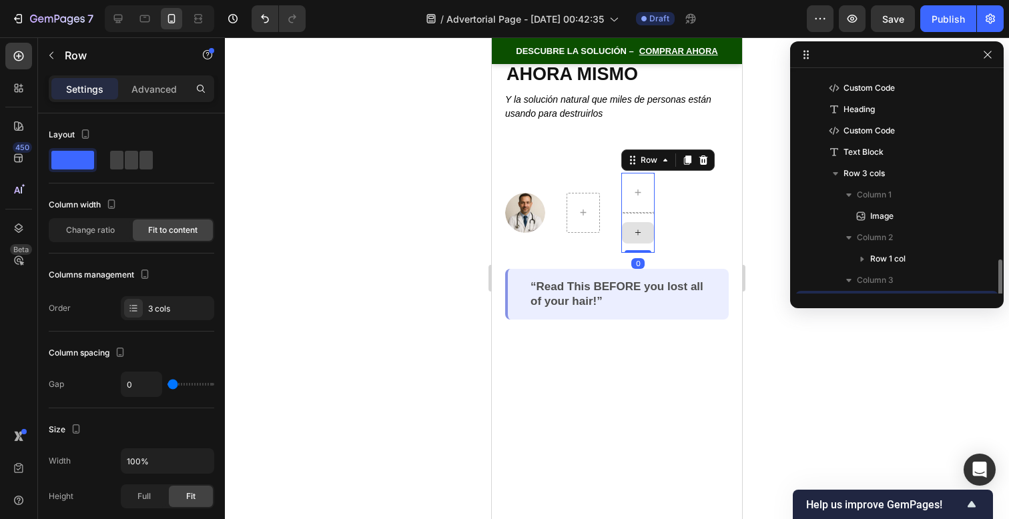
click at [637, 216] on div at bounding box center [637, 233] width 33 height 40
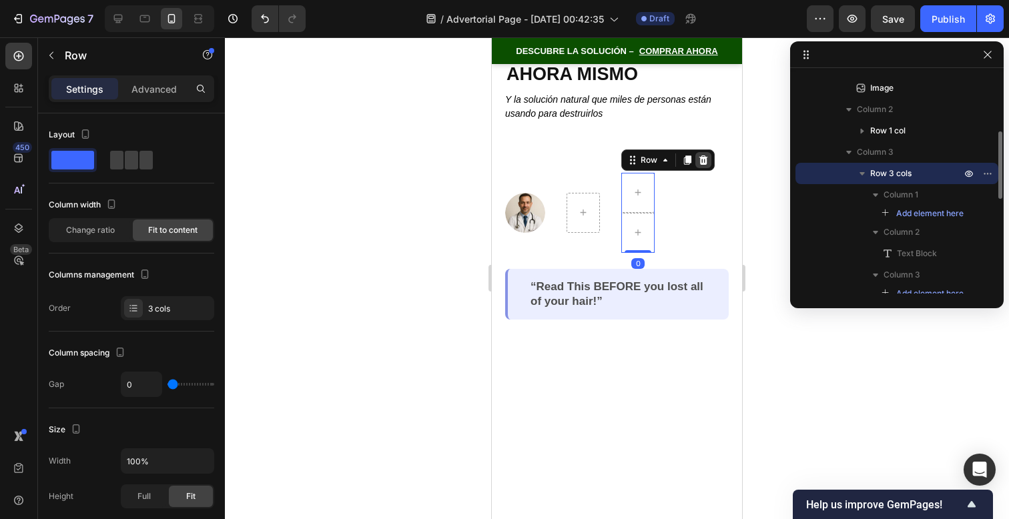
click at [700, 155] on icon at bounding box center [703, 160] width 11 height 11
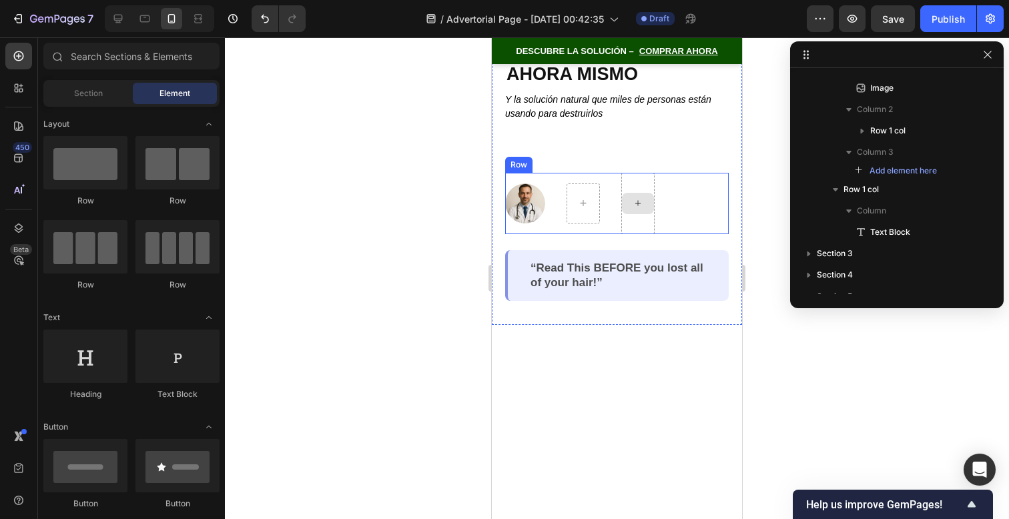
click at [640, 219] on div at bounding box center [637, 203] width 33 height 61
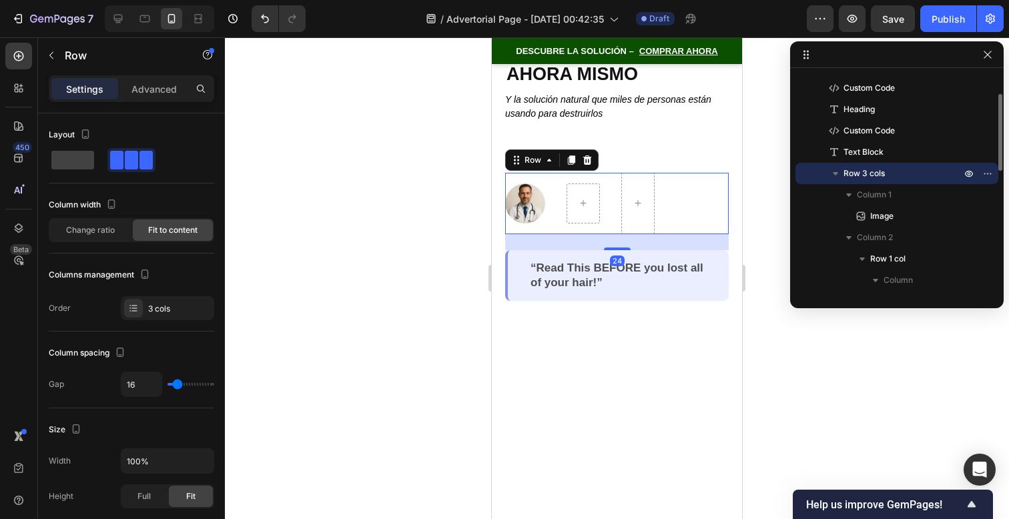
click at [655, 201] on div "Image Row Row 24" at bounding box center [617, 203] width 224 height 61
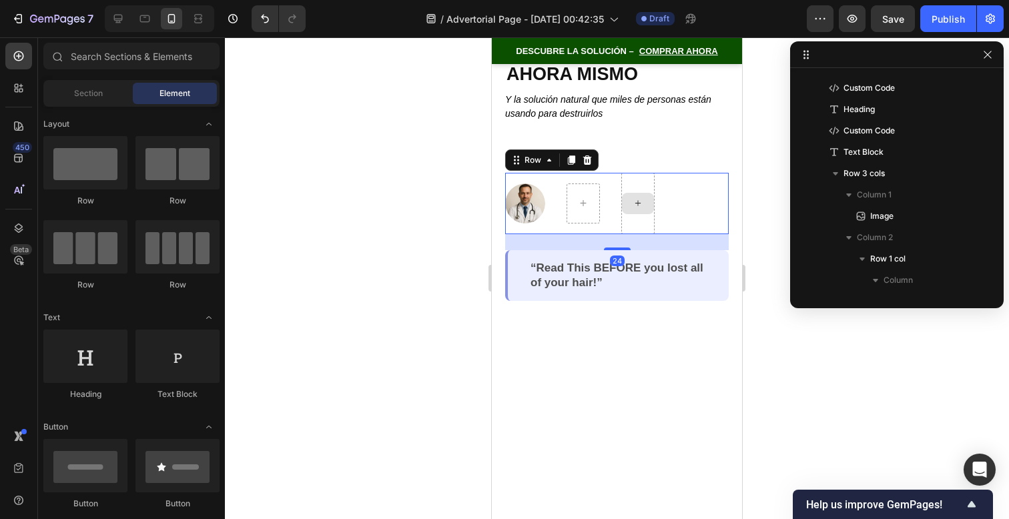
click at [641, 193] on div at bounding box center [638, 203] width 32 height 21
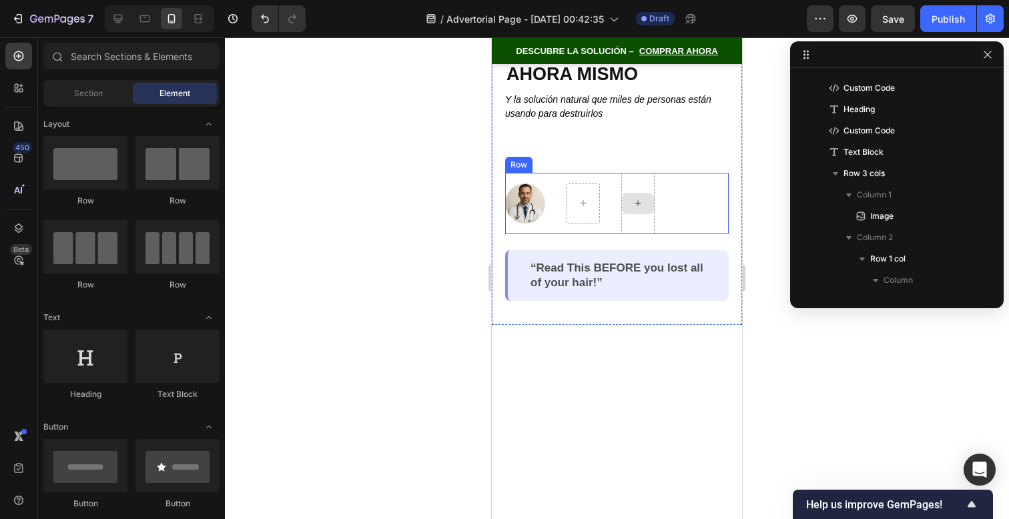
click at [641, 184] on div at bounding box center [637, 203] width 33 height 61
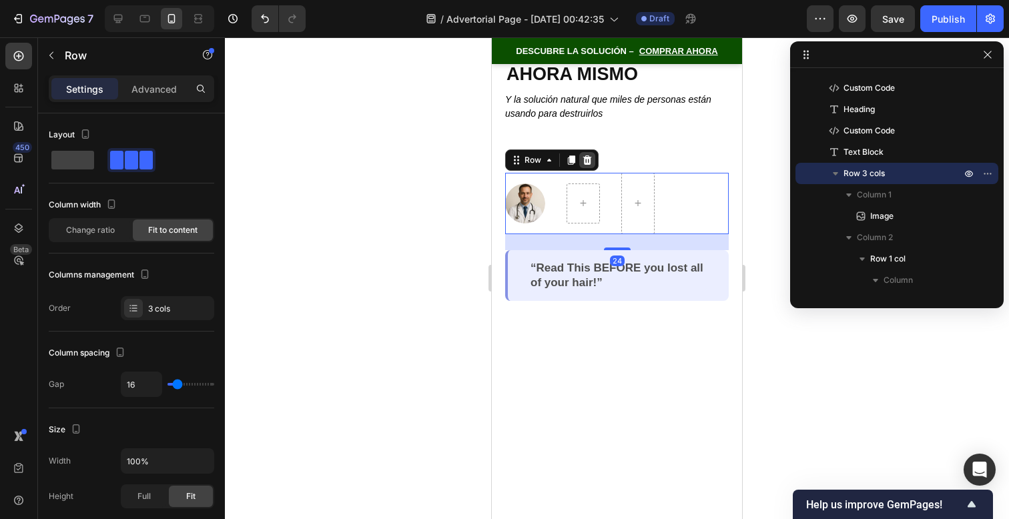
click at [587, 165] on icon at bounding box center [587, 160] width 11 height 11
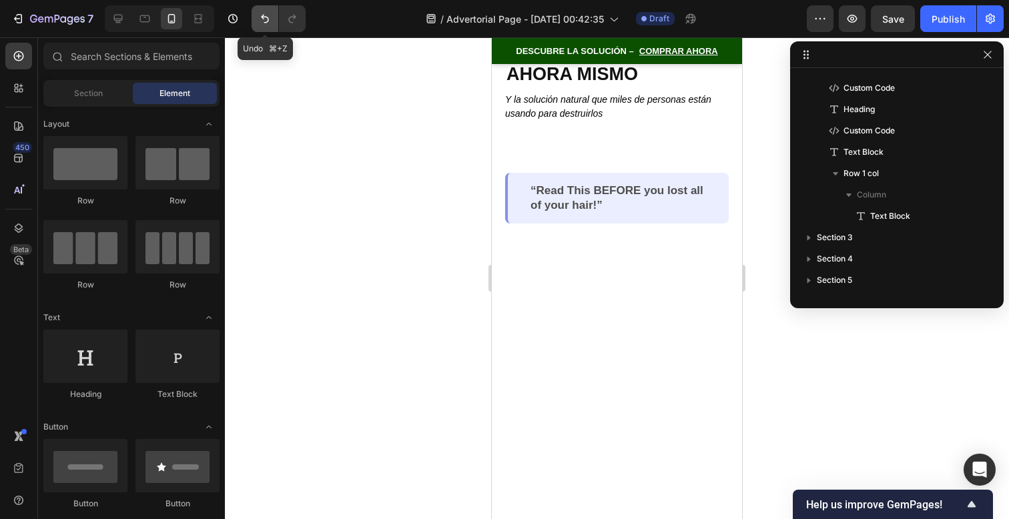
click at [270, 13] on icon "Undo/Redo" at bounding box center [264, 18] width 13 height 13
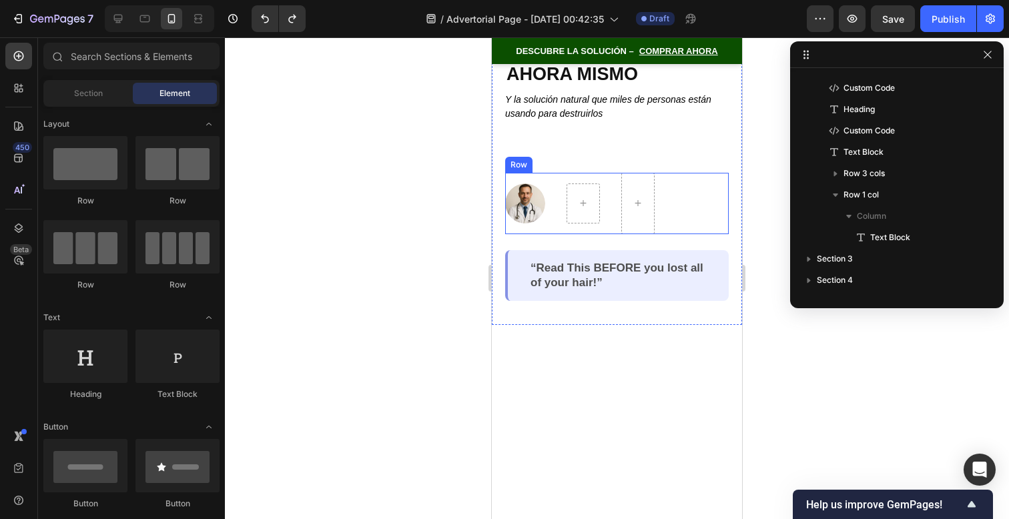
click at [611, 214] on div "Image Row Row" at bounding box center [617, 203] width 224 height 61
click at [593, 210] on div at bounding box center [583, 203] width 32 height 21
click at [659, 199] on div "Image Row Row" at bounding box center [617, 203] width 224 height 61
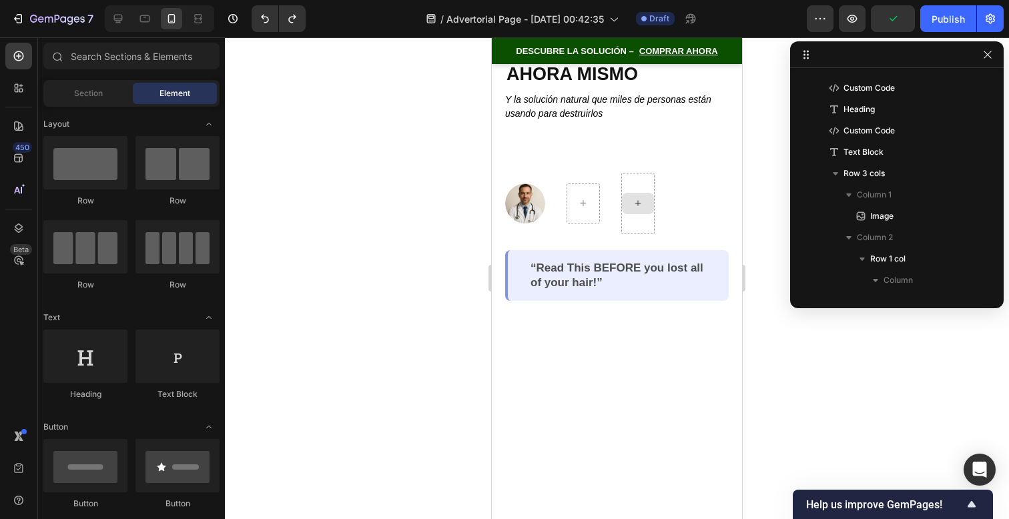
click at [649, 202] on div at bounding box center [638, 203] width 32 height 21
click at [692, 222] on div "Image Row Row" at bounding box center [617, 203] width 224 height 61
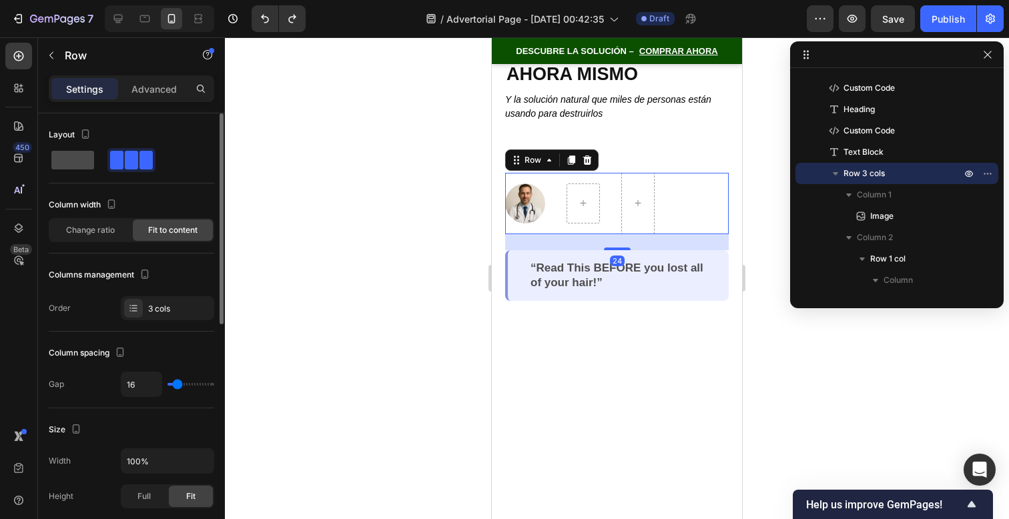
click at [67, 162] on span at bounding box center [72, 160] width 43 height 19
type input "0"
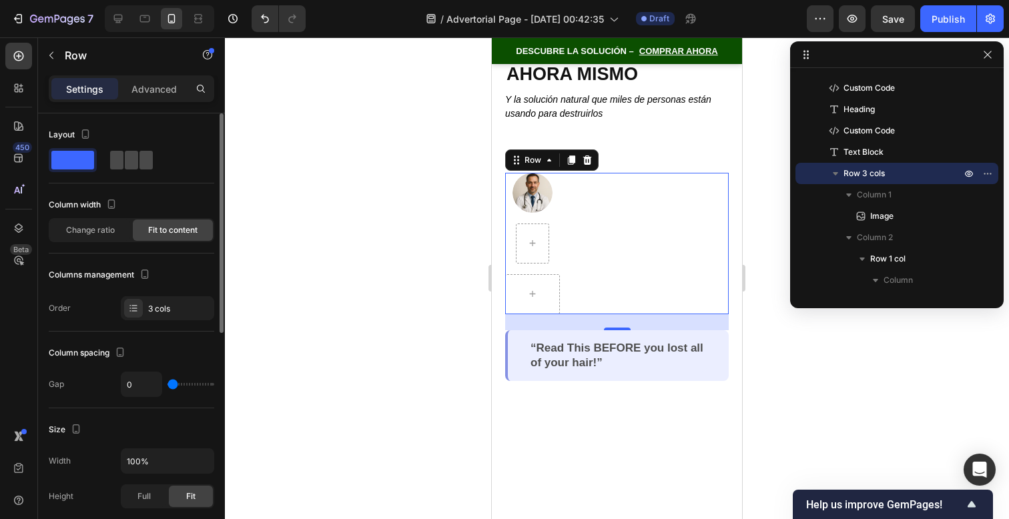
click at [142, 167] on span at bounding box center [145, 160] width 13 height 19
type input "16"
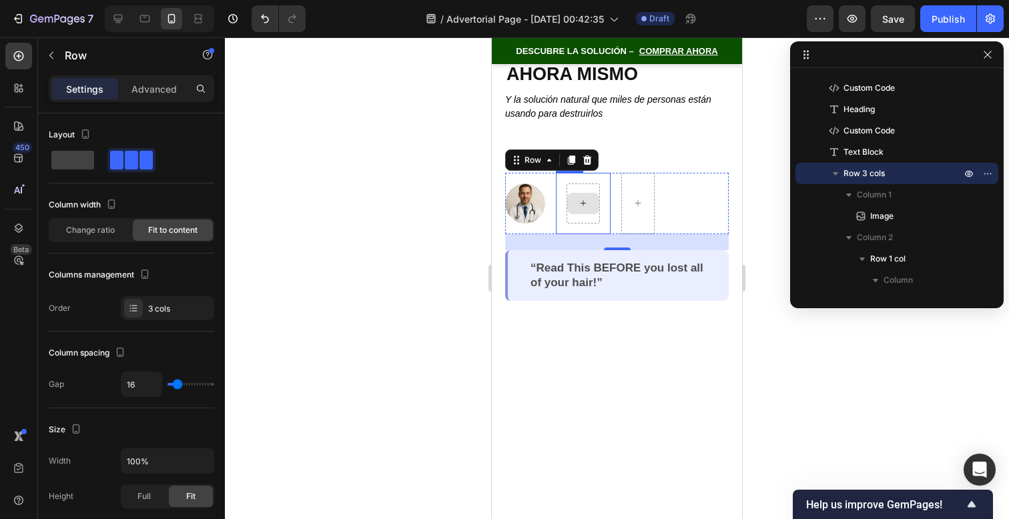
click at [584, 212] on div at bounding box center [583, 203] width 32 height 21
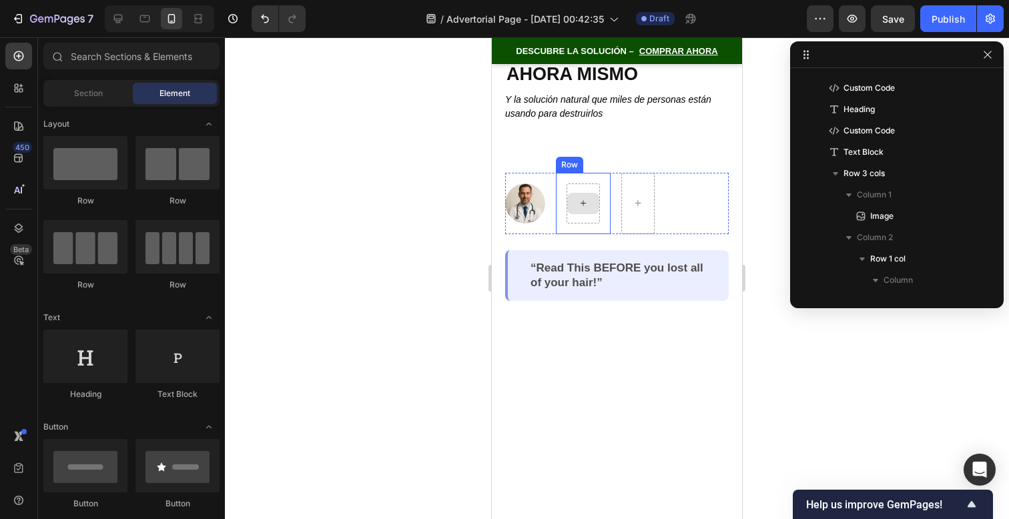
click at [584, 212] on div at bounding box center [583, 203] width 32 height 21
drag, startPoint x: 681, startPoint y: 390, endPoint x: 579, endPoint y: 204, distance: 212.4
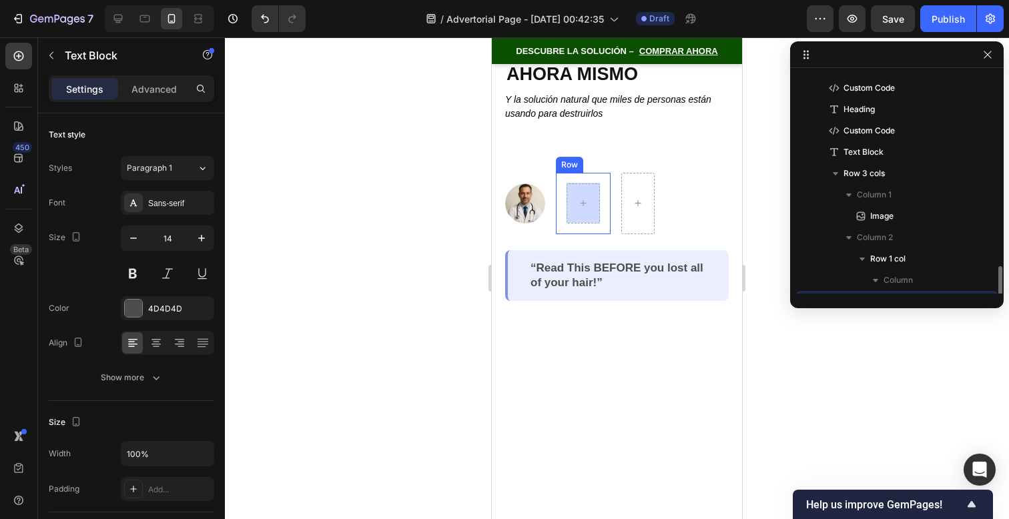
scroll to position [188, 0]
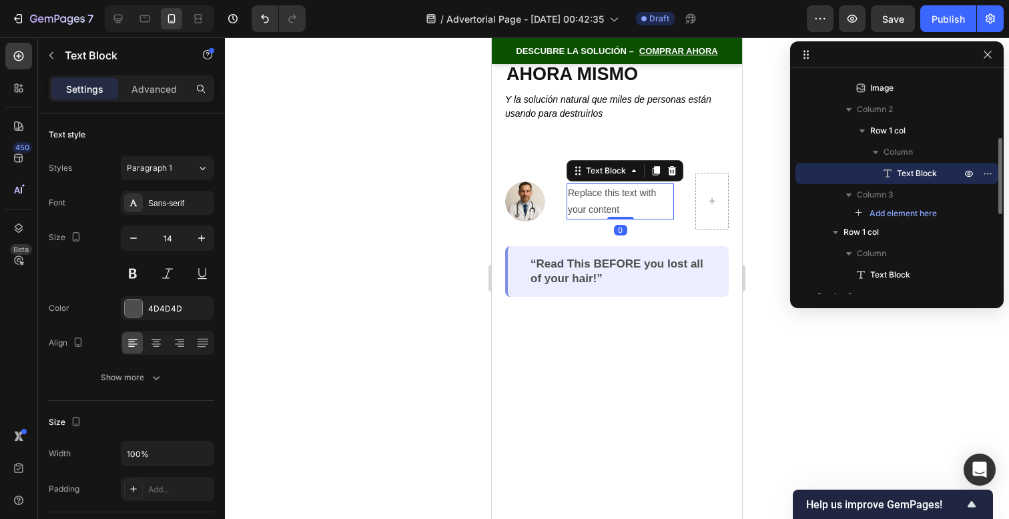
click at [585, 203] on div "Replace this text with your content" at bounding box center [620, 202] width 107 height 36
click at [585, 203] on p "Replace this text with your content" at bounding box center [620, 201] width 105 height 33
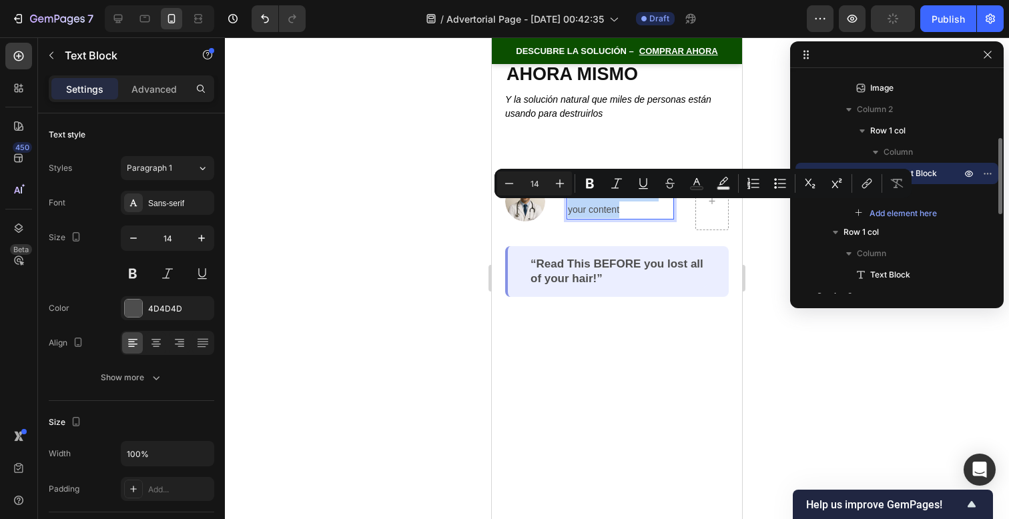
click at [585, 203] on p "Replace this text with your content" at bounding box center [620, 201] width 105 height 33
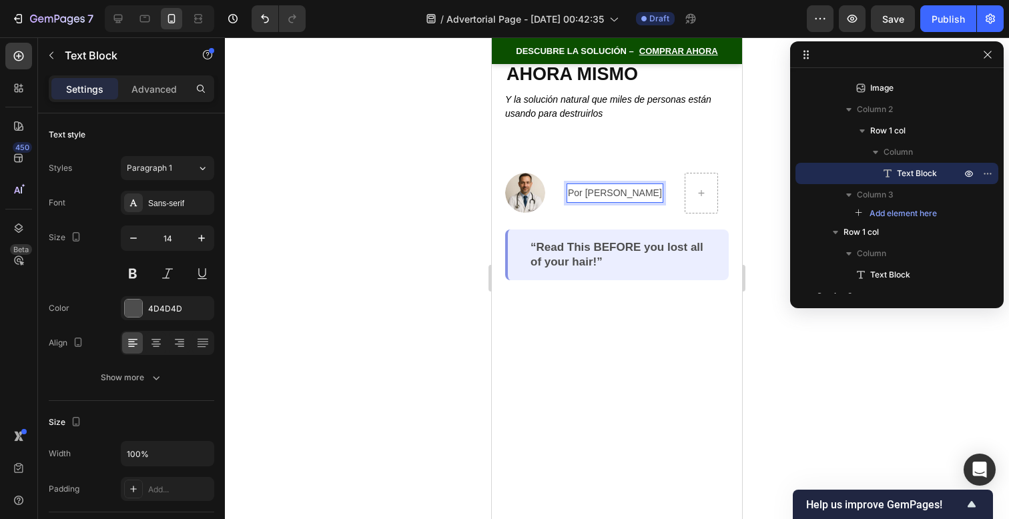
click at [638, 202] on p "Por Jonathan Santamaría" at bounding box center [615, 193] width 94 height 17
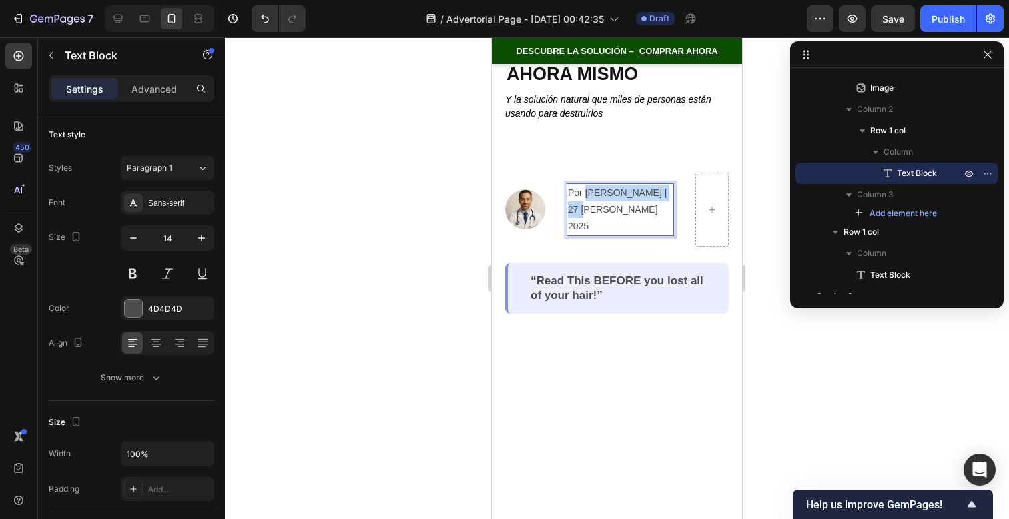
drag, startPoint x: 618, startPoint y: 213, endPoint x: 587, endPoint y: 194, distance: 36.5
click at [587, 194] on p "Por Jonathan Santamaría | 27 de Agosto 2025" at bounding box center [620, 210] width 105 height 51
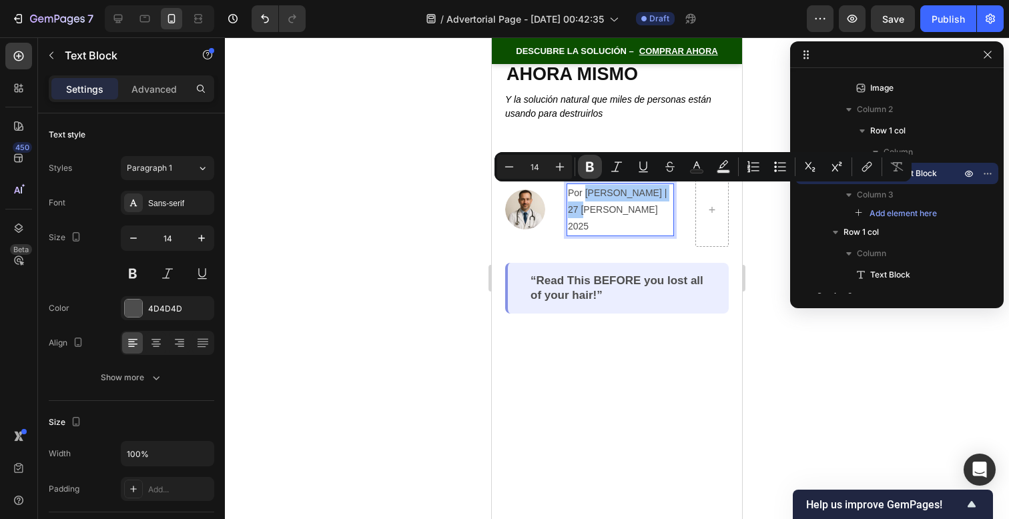
click at [595, 170] on icon "Editor contextual toolbar" at bounding box center [589, 166] width 13 height 13
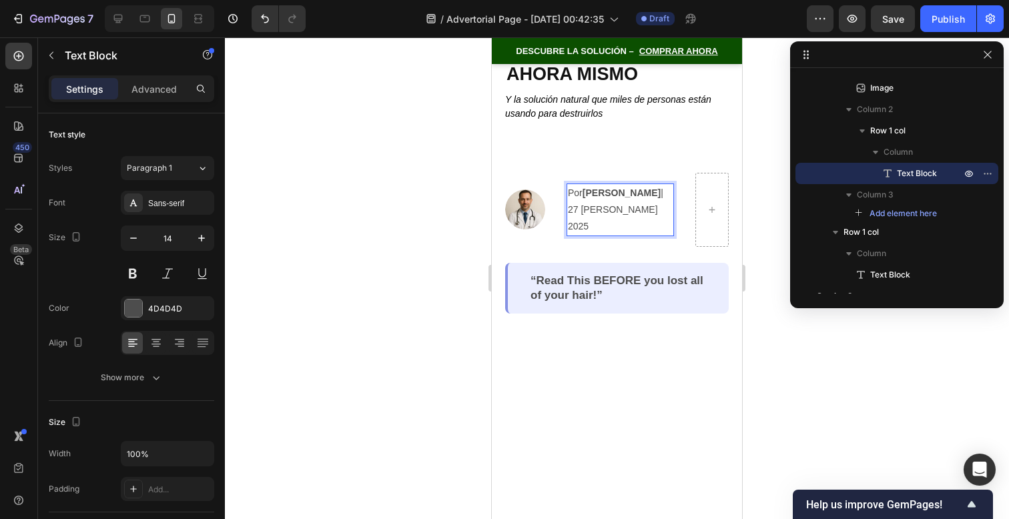
click at [623, 220] on p "Por Jonathan Santamaría | 27 de Agosto 2025" at bounding box center [620, 210] width 105 height 51
click at [757, 337] on div at bounding box center [617, 278] width 784 height 482
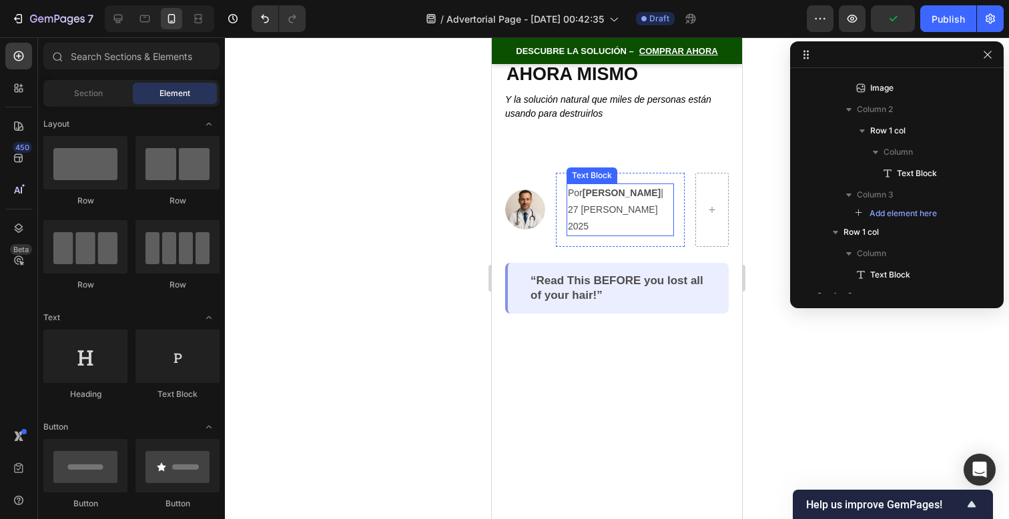
click at [635, 226] on p "Por Jonathan Santamaría | 27 de Agosto 2025" at bounding box center [620, 210] width 105 height 51
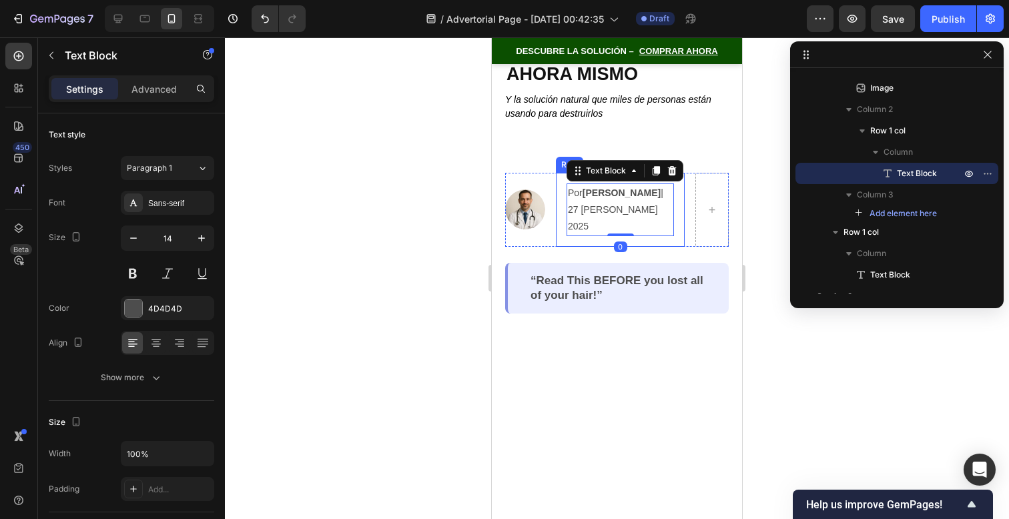
click at [559, 216] on div "Por Jonathan Santamaría | 27 de Agosto 2025 Text Block 0 Row" at bounding box center [620, 210] width 129 height 75
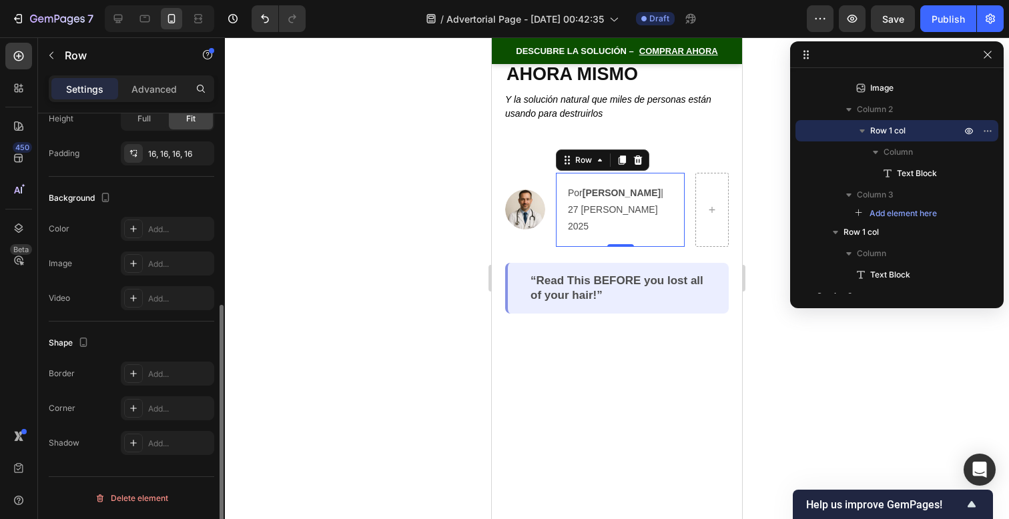
scroll to position [0, 0]
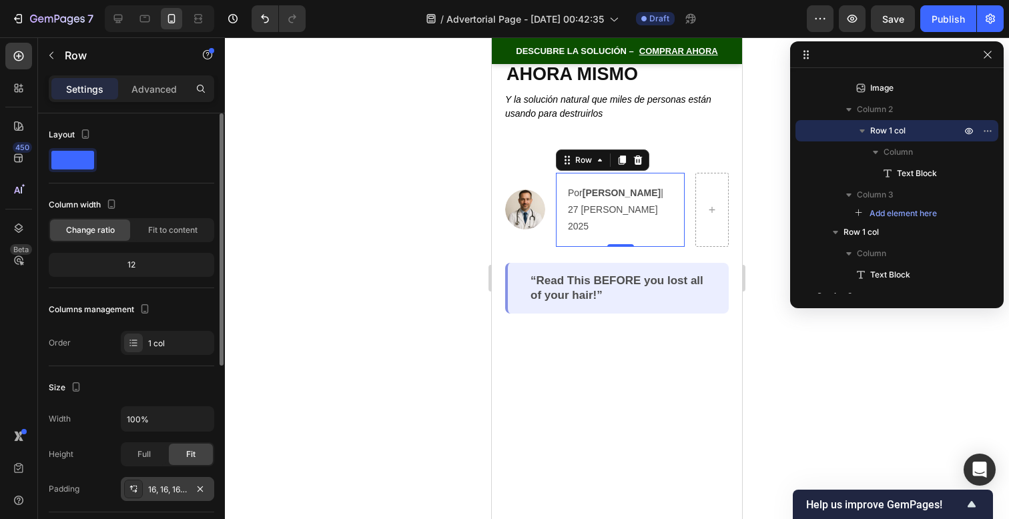
click at [178, 495] on div "16, 16, 16, 16" at bounding box center [167, 490] width 39 height 12
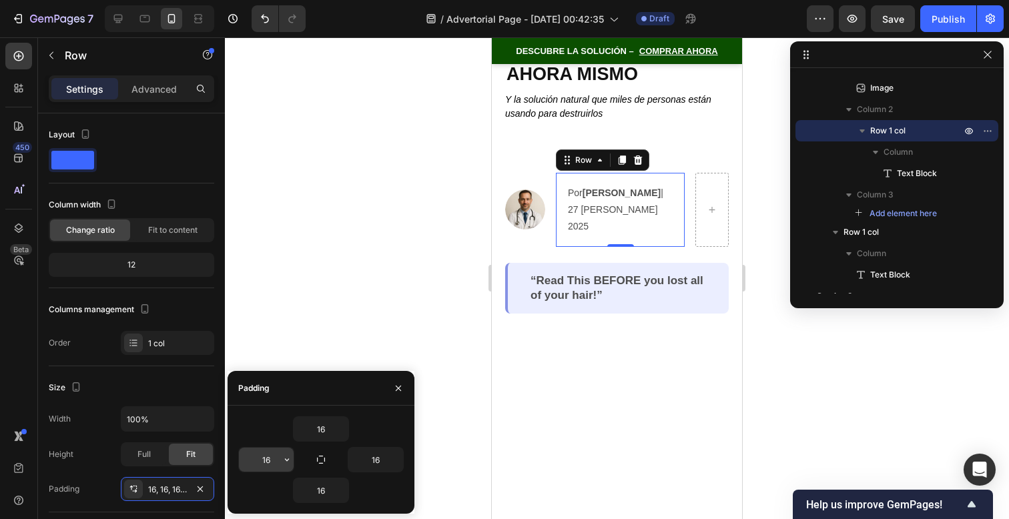
click at [260, 455] on input "16" at bounding box center [266, 460] width 55 height 24
type input "0"
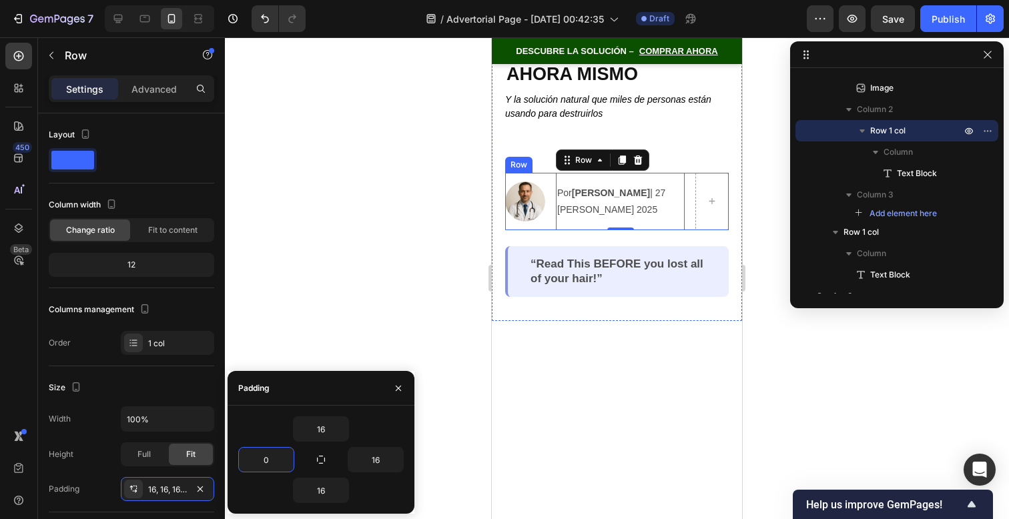
click at [548, 216] on div "Image Por Jonathan Santamaría | 27 de Agosto 2025 Text Block Row 0 Row" at bounding box center [617, 201] width 224 height 57
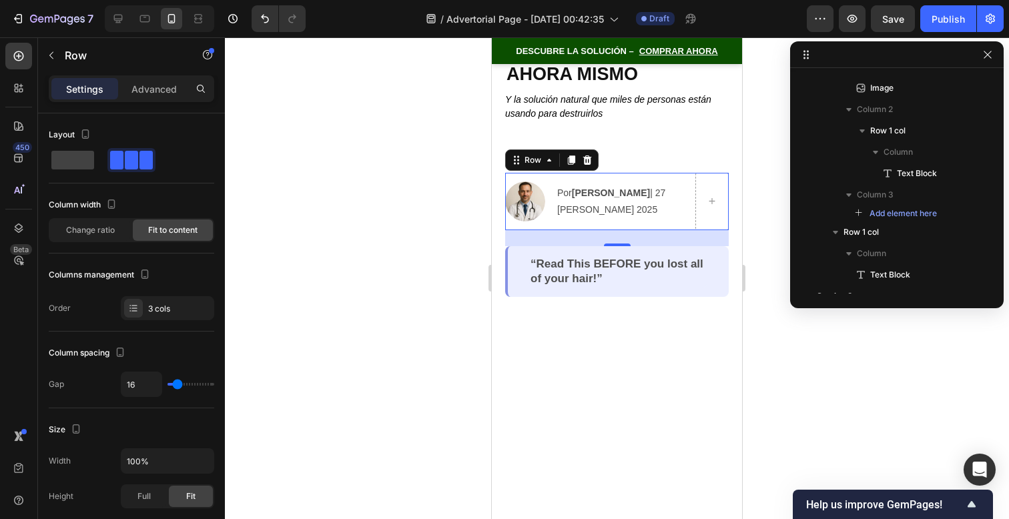
scroll to position [60, 0]
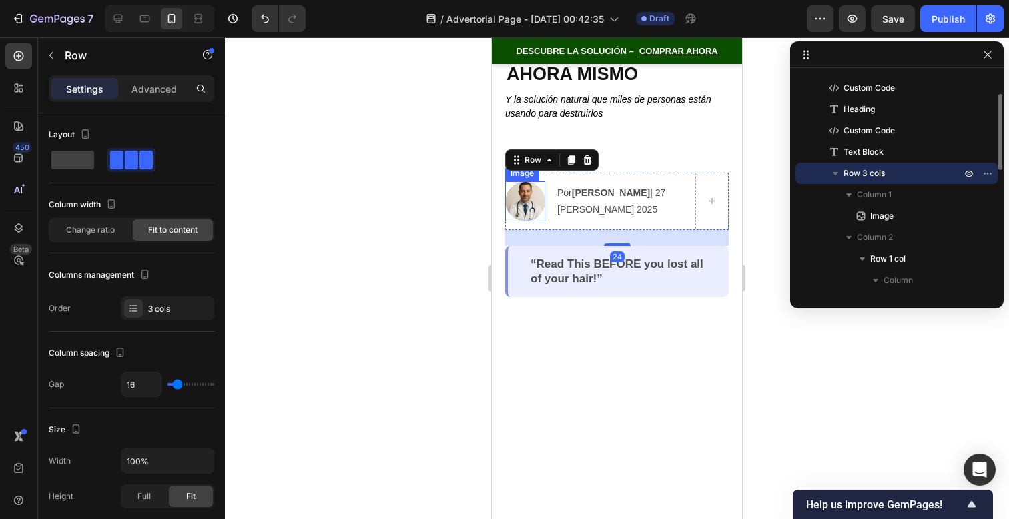
click at [542, 214] on img at bounding box center [525, 202] width 40 height 40
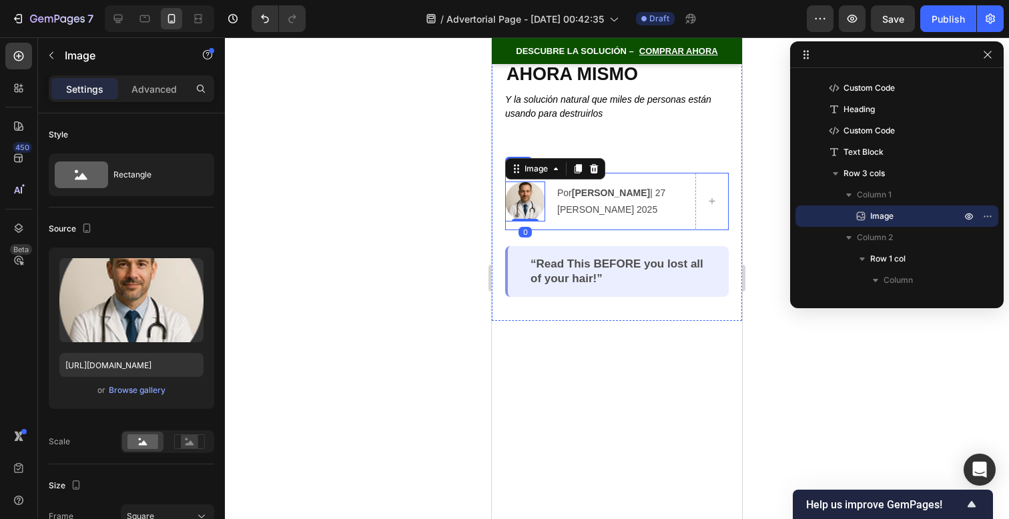
click at [551, 212] on div "Image 0 Por Jonathan Santamaría | 27 de Agosto 2025 Text Block Row Row" at bounding box center [617, 201] width 224 height 57
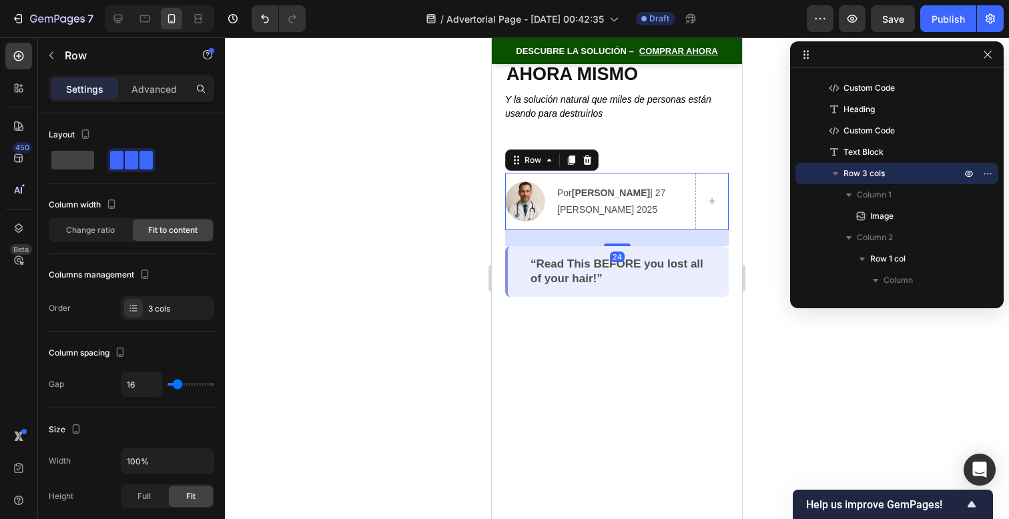
click at [553, 214] on div "Image Por Jonathan Santamaría | 27 de Agosto 2025 Text Block Row Row 24" at bounding box center [617, 201] width 224 height 57
click at [614, 217] on p "Por Jonathan Santamaría | 27 de Agosto 2025" at bounding box center [614, 201] width 115 height 33
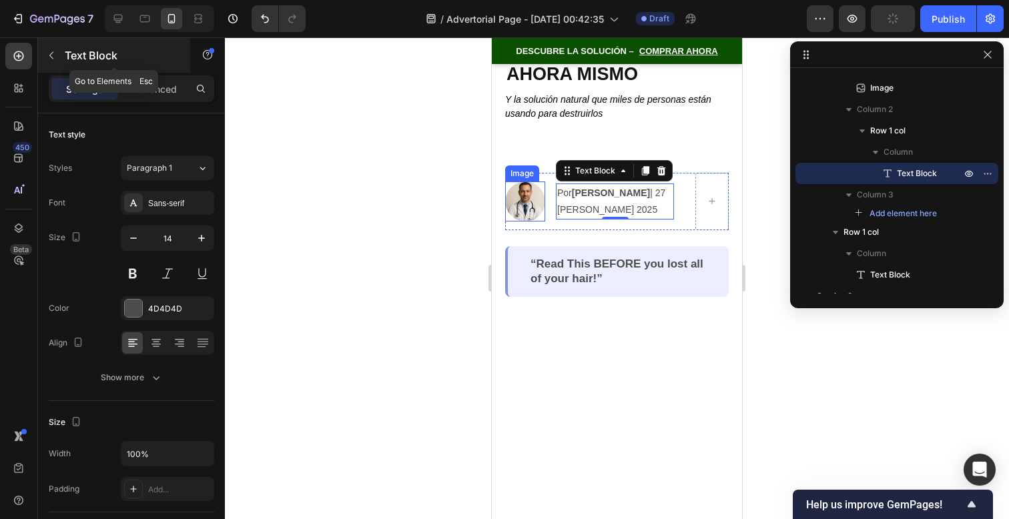
click at [52, 57] on icon "button" at bounding box center [51, 55] width 11 height 11
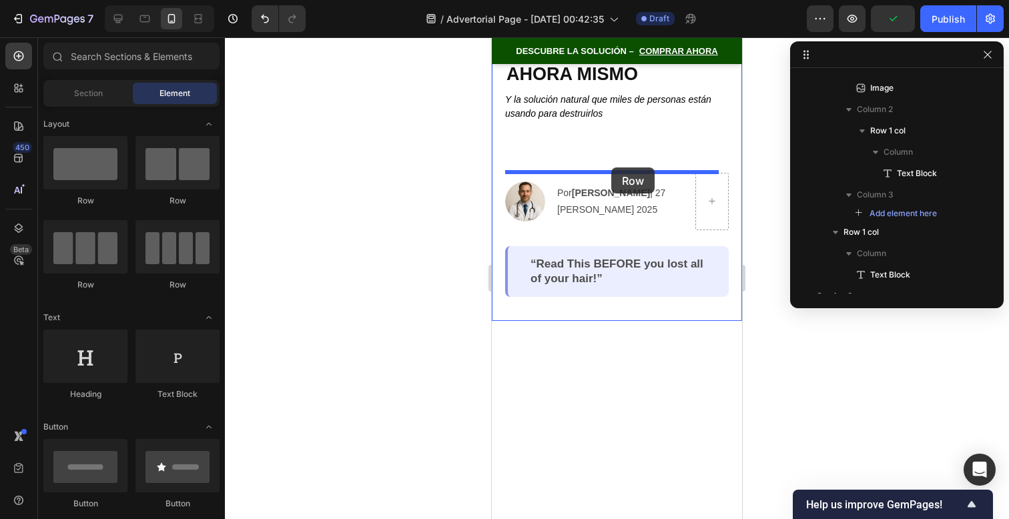
drag, startPoint x: 652, startPoint y: 215, endPoint x: 611, endPoint y: 168, distance: 62.5
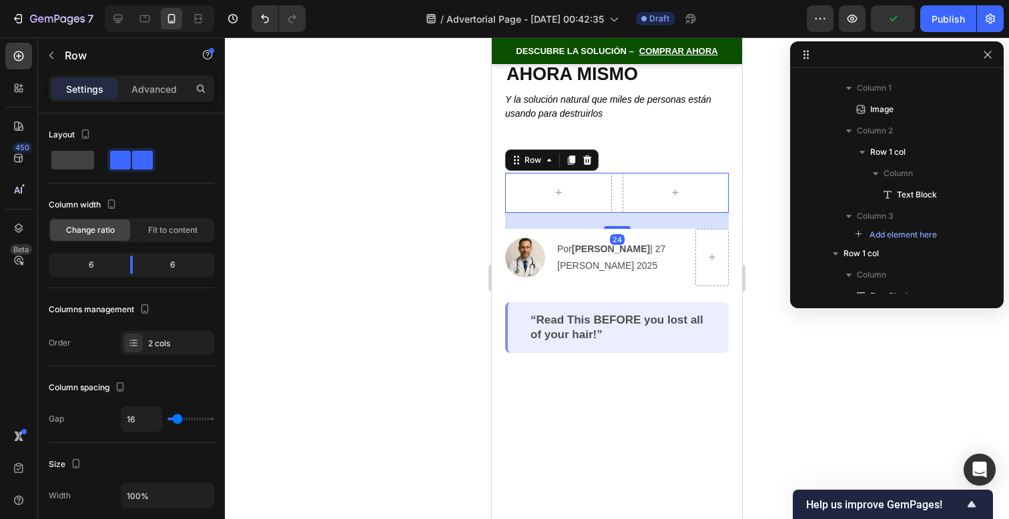
scroll to position [60, 0]
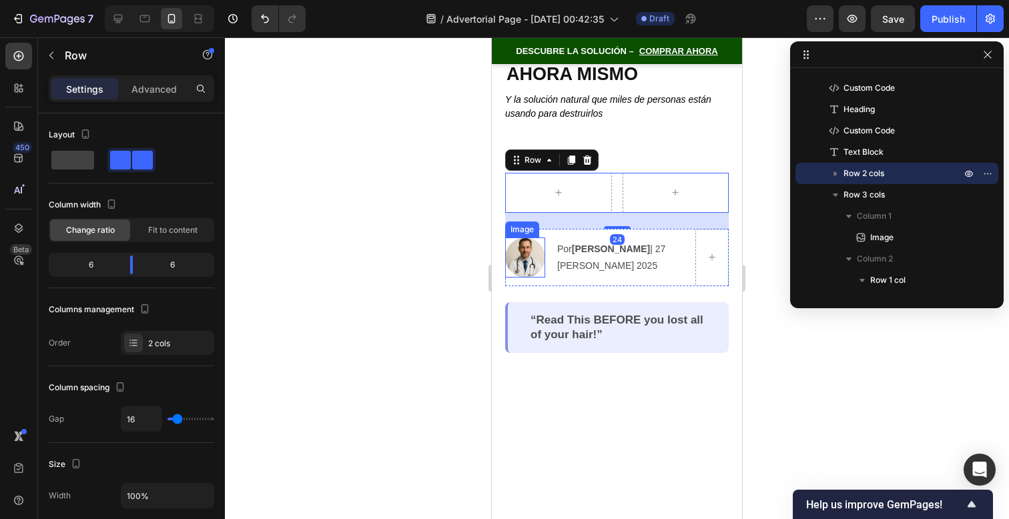
click at [513, 264] on img at bounding box center [525, 258] width 40 height 40
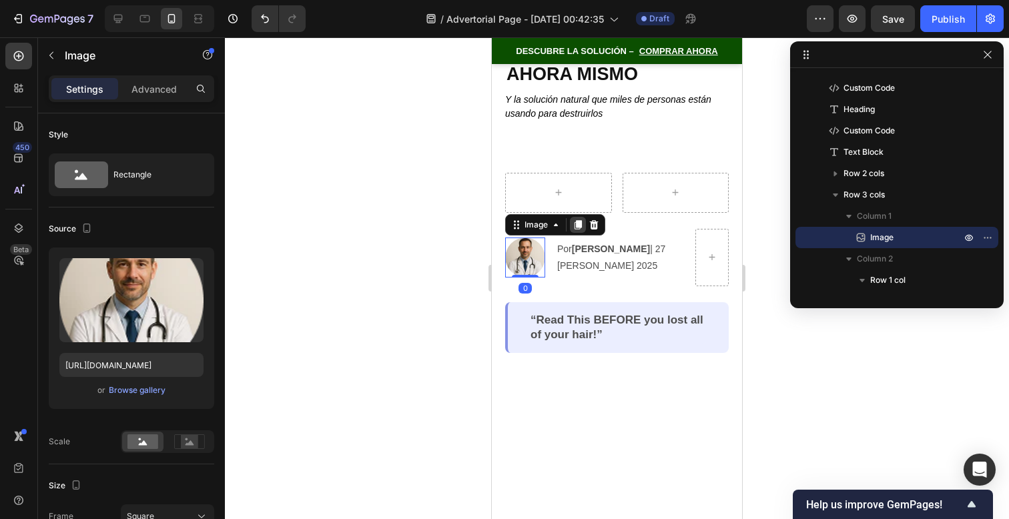
click at [576, 230] on icon at bounding box center [578, 224] width 7 height 9
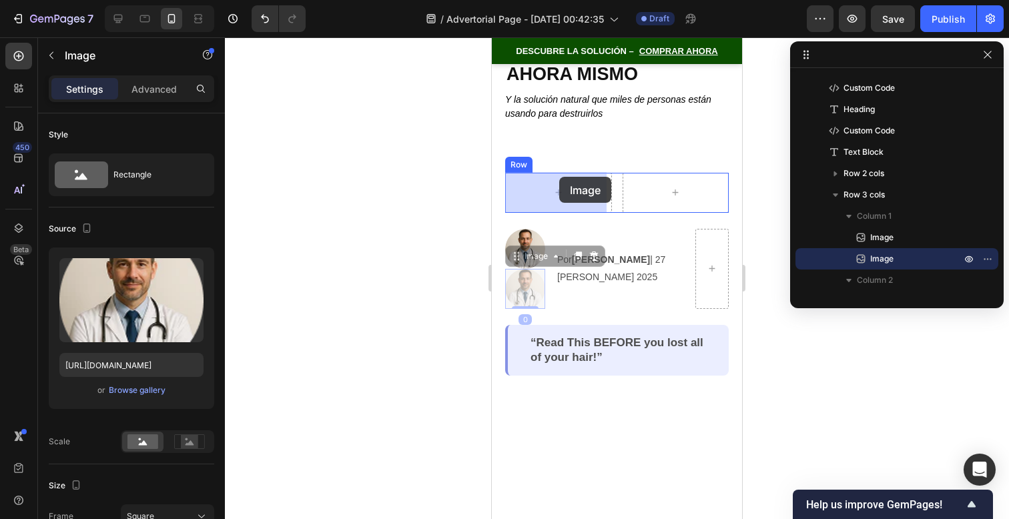
drag, startPoint x: 541, startPoint y: 255, endPoint x: 559, endPoint y: 179, distance: 78.2
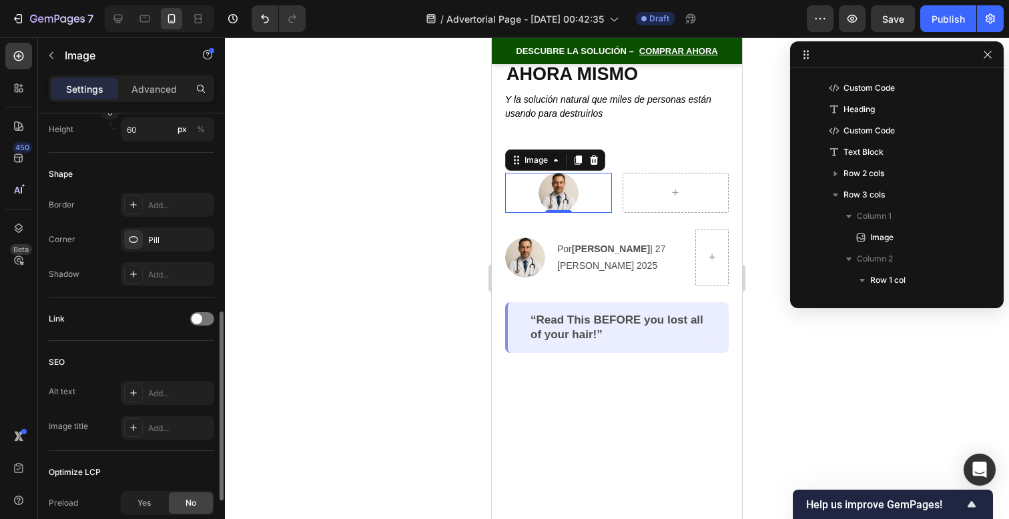
scroll to position [597, 0]
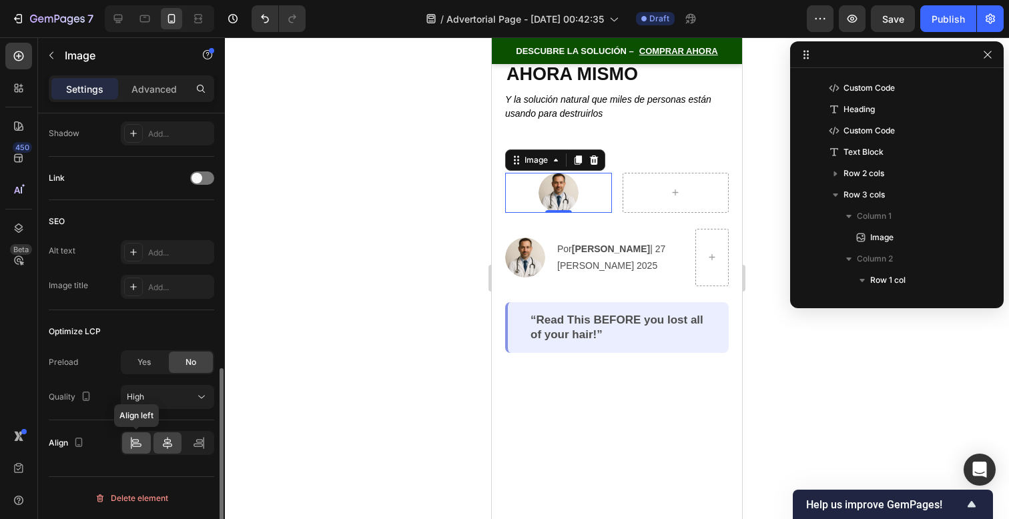
click at [131, 443] on icon at bounding box center [131, 443] width 1 height 12
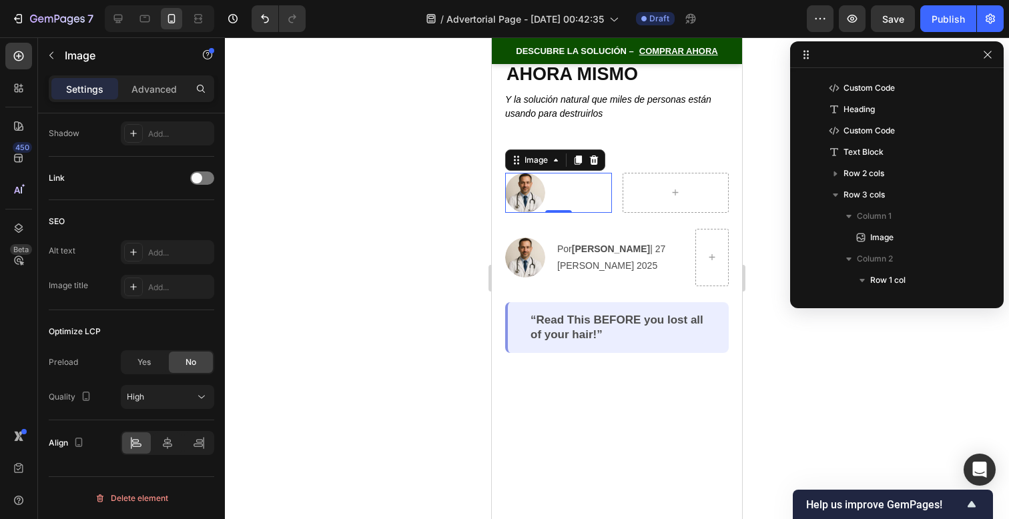
click at [578, 199] on div at bounding box center [558, 193] width 107 height 40
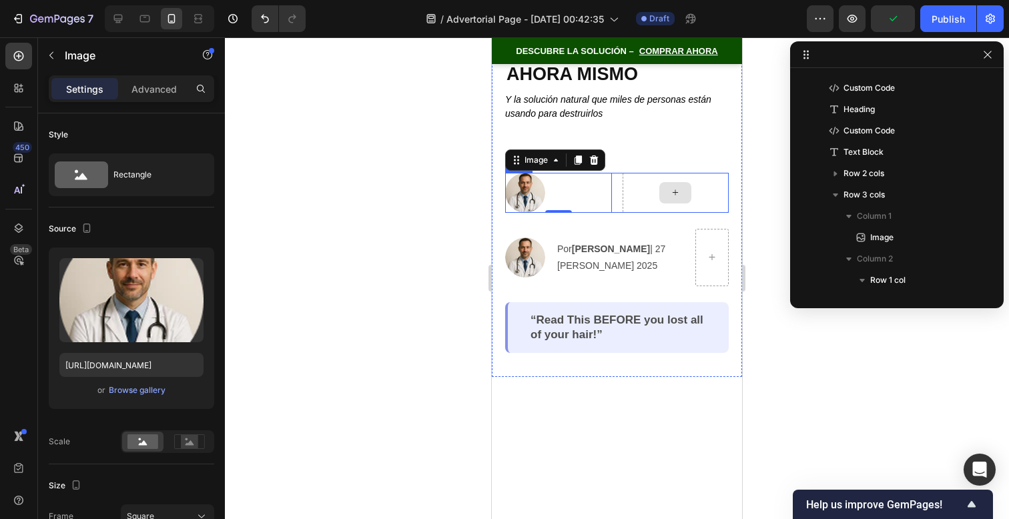
click at [631, 169] on div "Basado en investigación clínica Custom Code Los invasores ocultos que viven den…" at bounding box center [617, 161] width 224 height 383
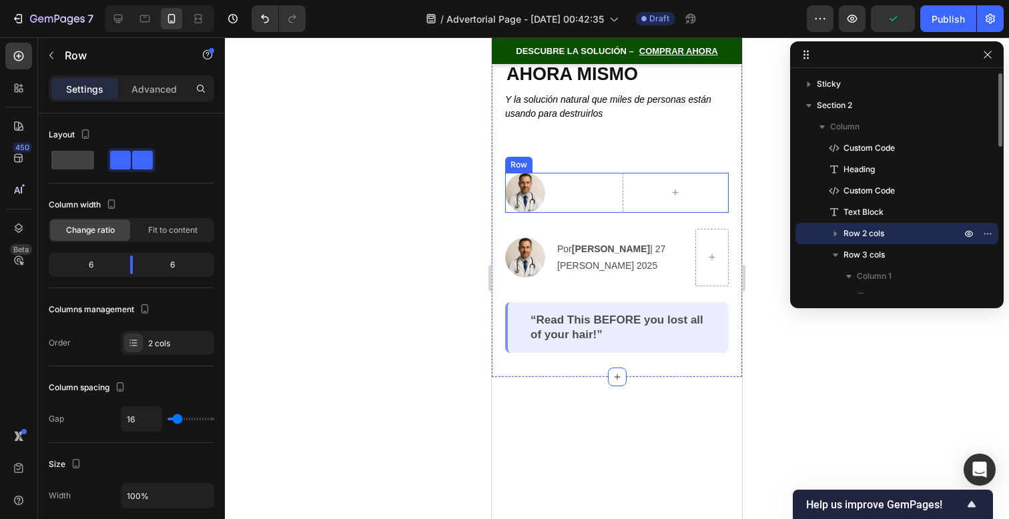
click at [609, 183] on div "Image Row" at bounding box center [617, 193] width 224 height 40
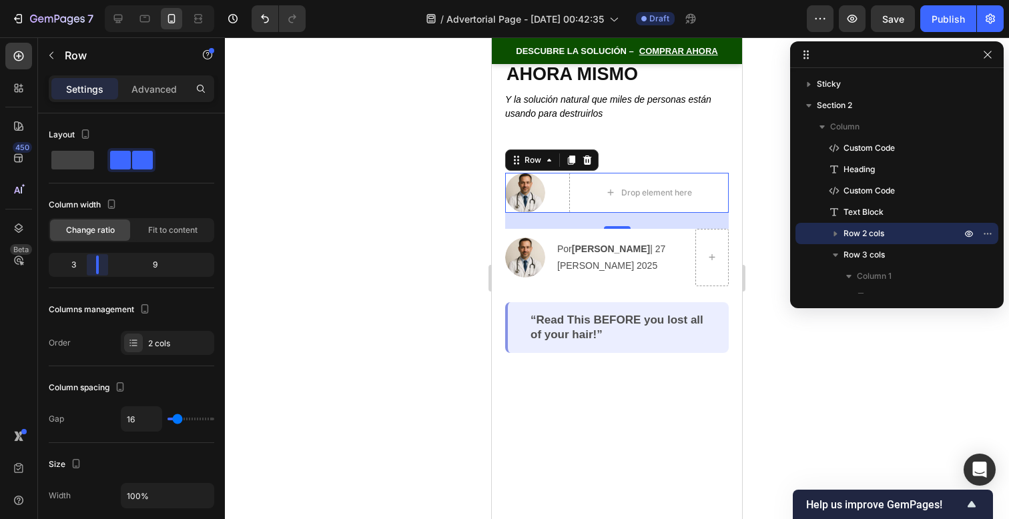
drag, startPoint x: 140, startPoint y: 268, endPoint x: 85, endPoint y: 270, distance: 55.4
click at [85, 0] on body "7 / Advertorial Page - Sep 27, 00:42:35 Draft Preview Save Publish 450 Beta Sec…" at bounding box center [504, 0] width 1009 height 0
click at [581, 193] on div "Drop element here" at bounding box center [649, 193] width 160 height 40
click at [563, 196] on div "Image Drop element here Row 24" at bounding box center [617, 193] width 224 height 40
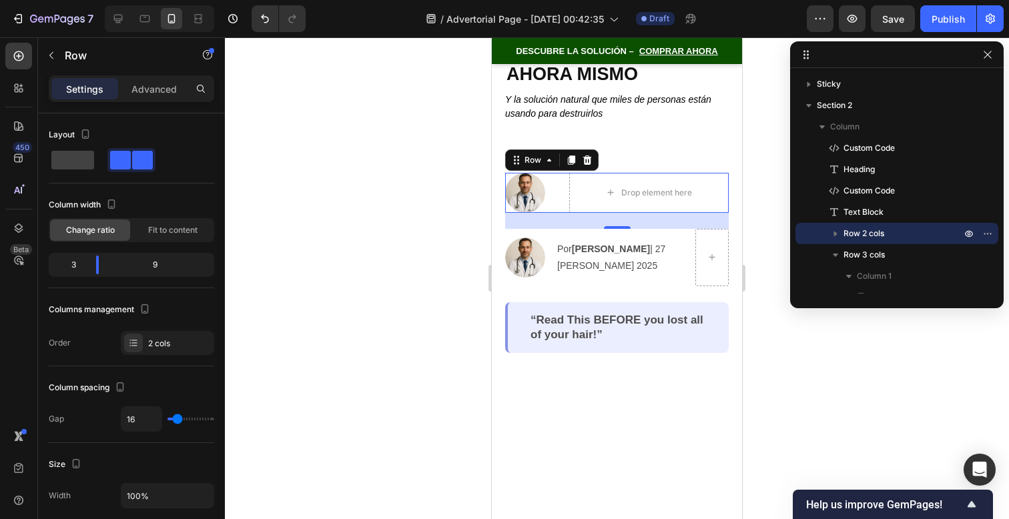
click at [565, 198] on div "Image Drop element here Row 24" at bounding box center [617, 193] width 224 height 40
click at [563, 199] on div "Image Drop element here Row 24" at bounding box center [617, 193] width 224 height 40
click at [465, 287] on div at bounding box center [617, 278] width 784 height 482
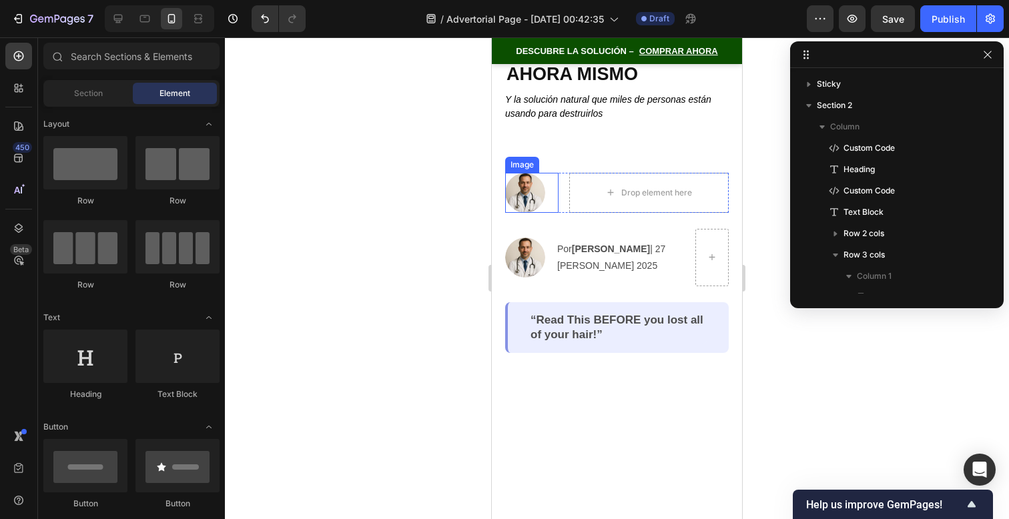
click at [546, 202] on div at bounding box center [531, 193] width 53 height 40
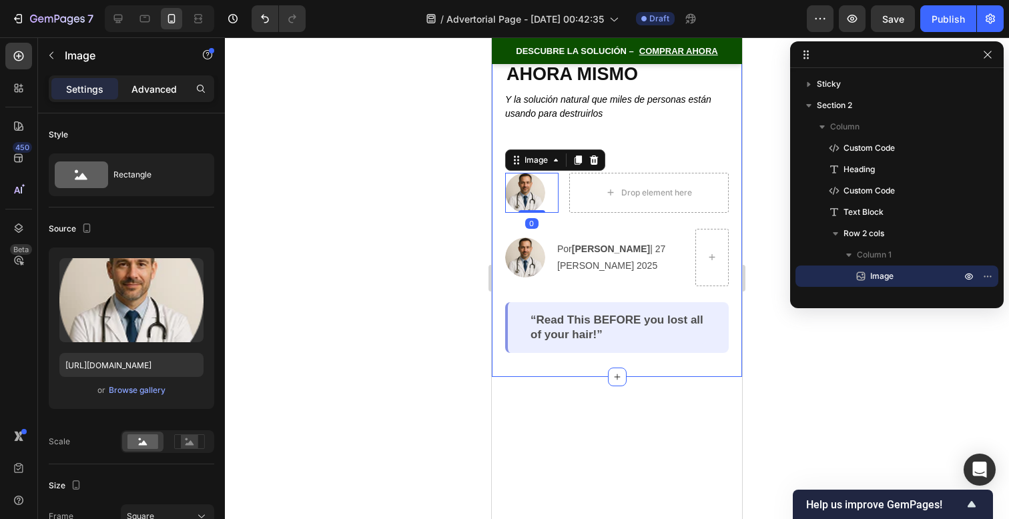
click at [166, 94] on p "Advanced" at bounding box center [153, 89] width 45 height 14
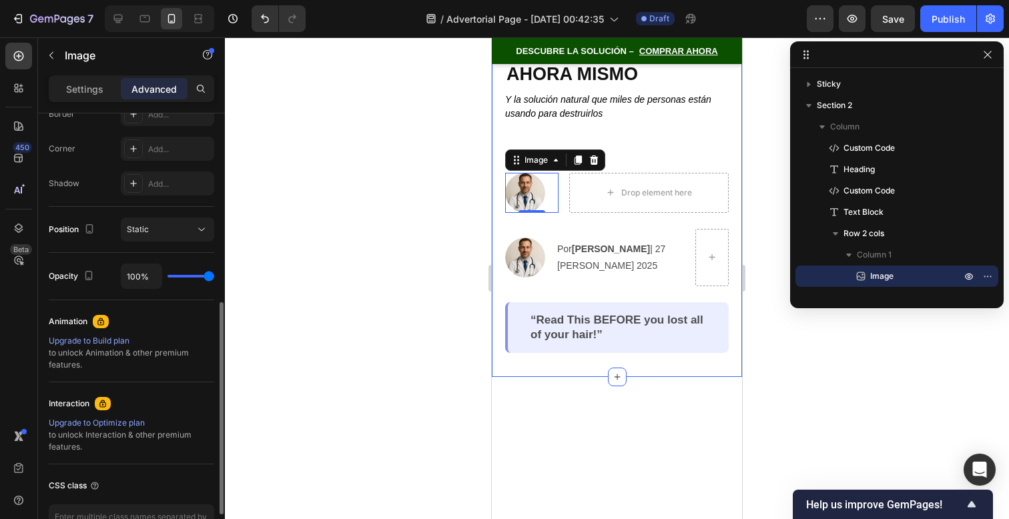
scroll to position [483, 0]
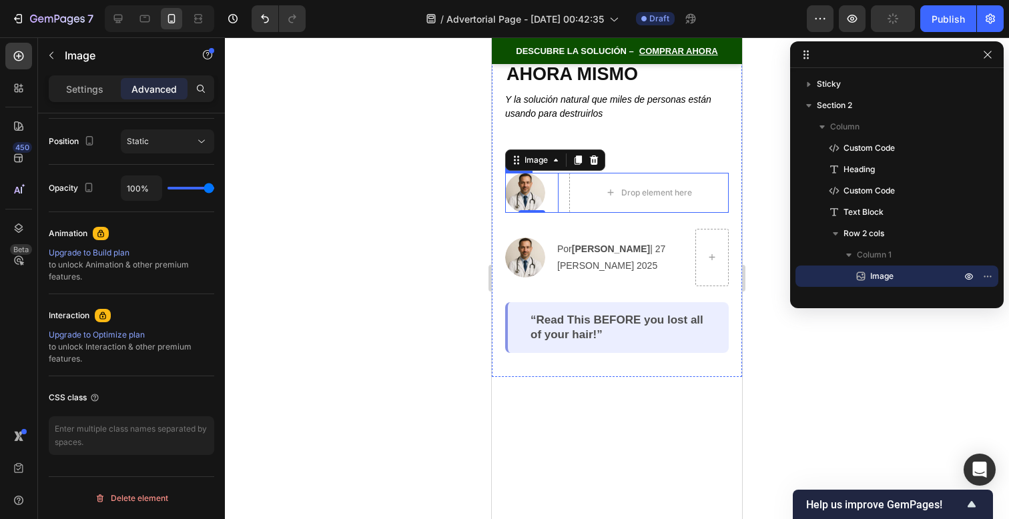
click at [566, 193] on div "Image 0 Drop element here Row" at bounding box center [617, 193] width 224 height 40
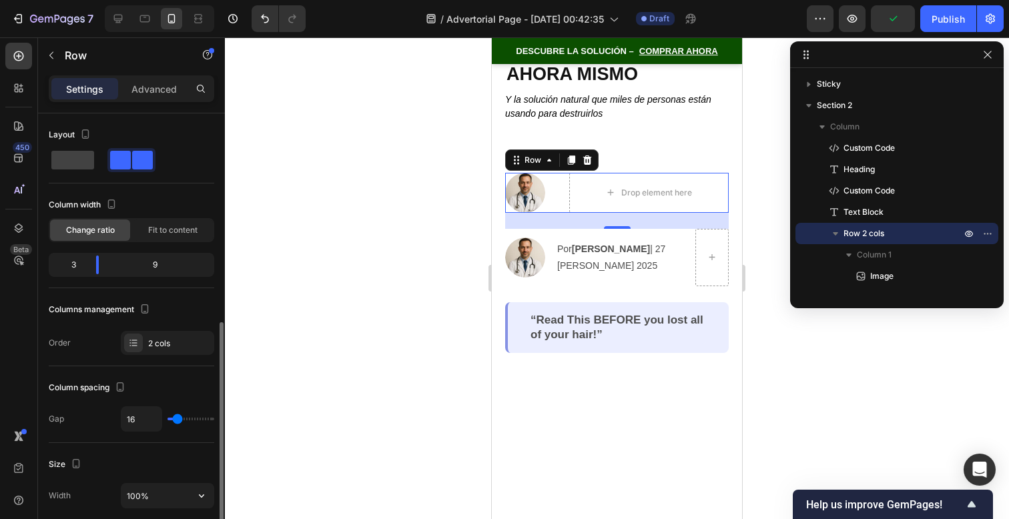
scroll to position [488, 0]
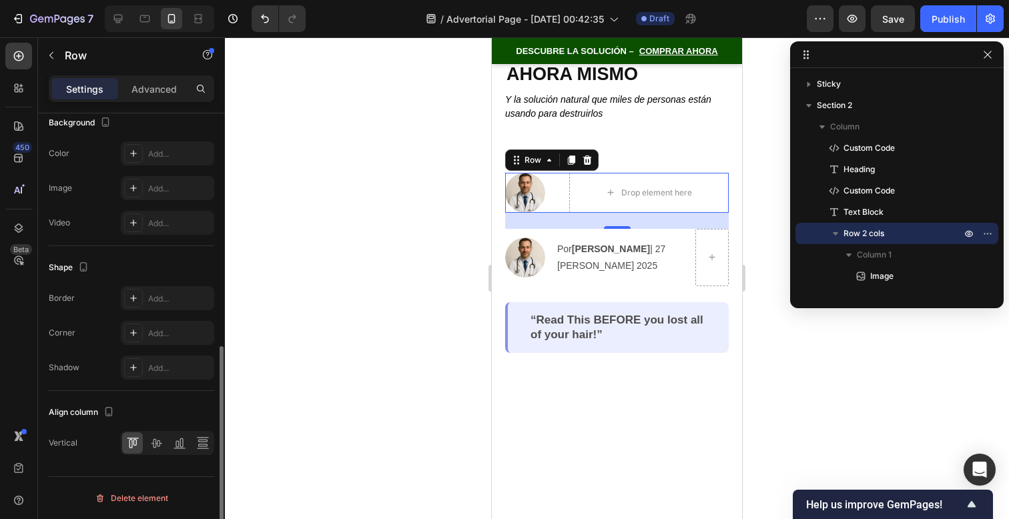
click at [166, 105] on div "Settings Advanced" at bounding box center [131, 94] width 187 height 38
click at [166, 101] on div "Settings Advanced" at bounding box center [132, 88] width 166 height 27
click at [167, 93] on p "Advanced" at bounding box center [153, 89] width 45 height 14
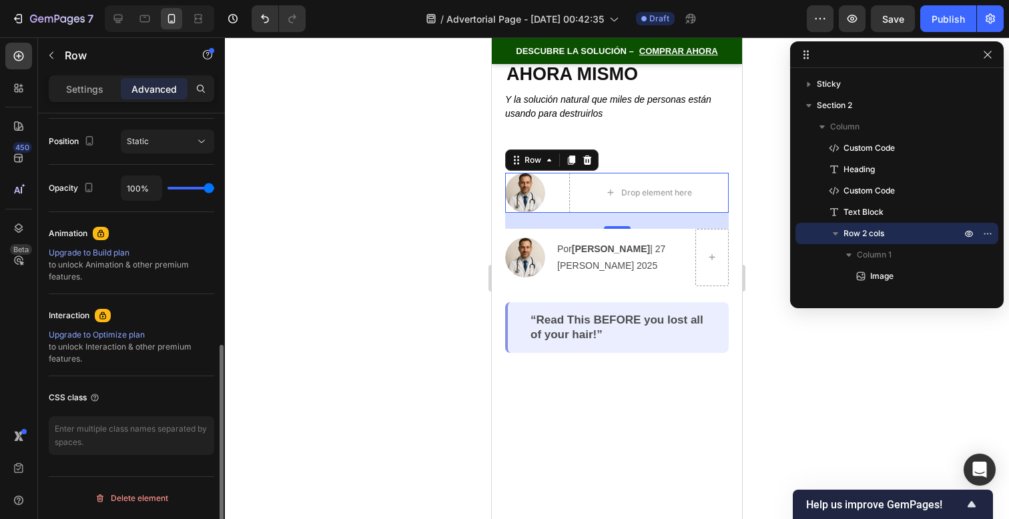
scroll to position [0, 0]
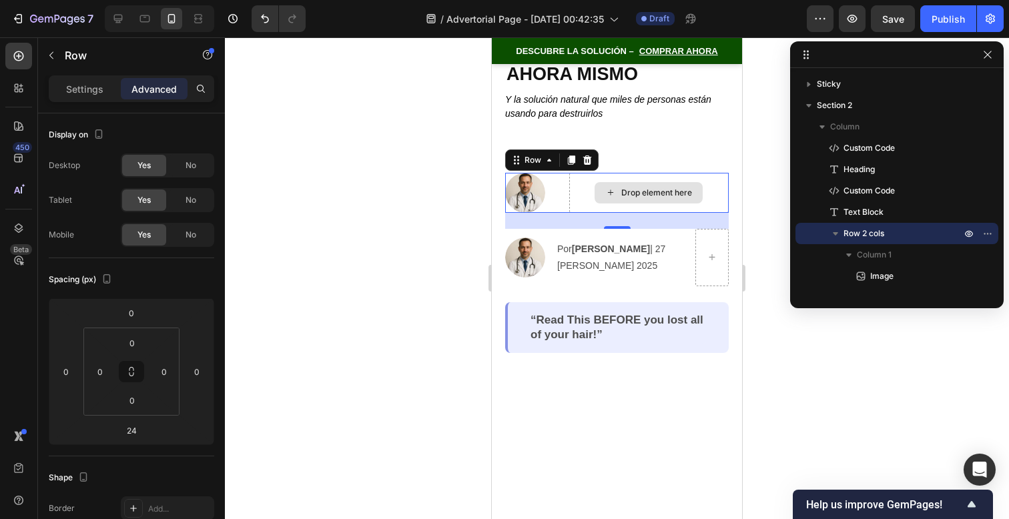
click at [623, 188] on div "Drop element here" at bounding box center [656, 193] width 71 height 11
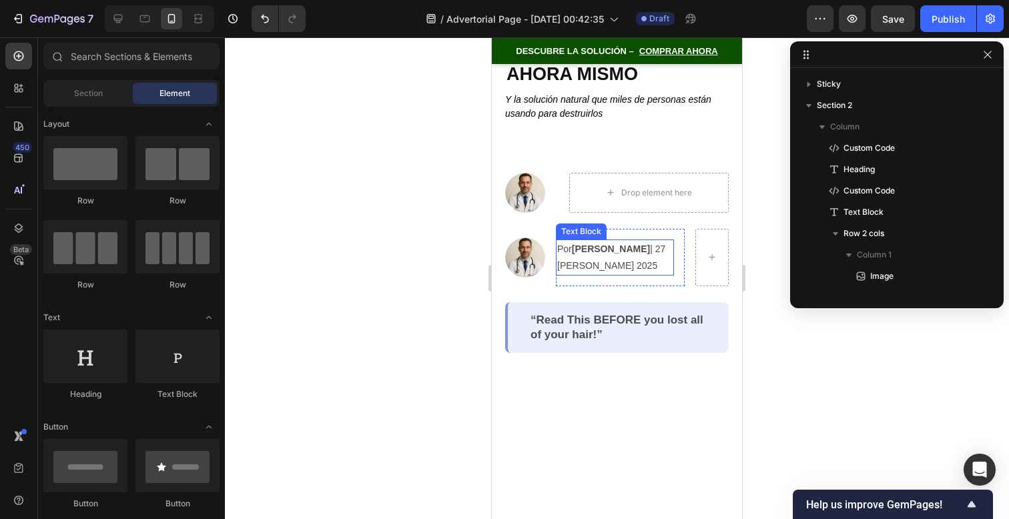
click at [608, 274] on p "Por Jonathan Santamaría | 27 de Agosto 2025" at bounding box center [614, 257] width 115 height 33
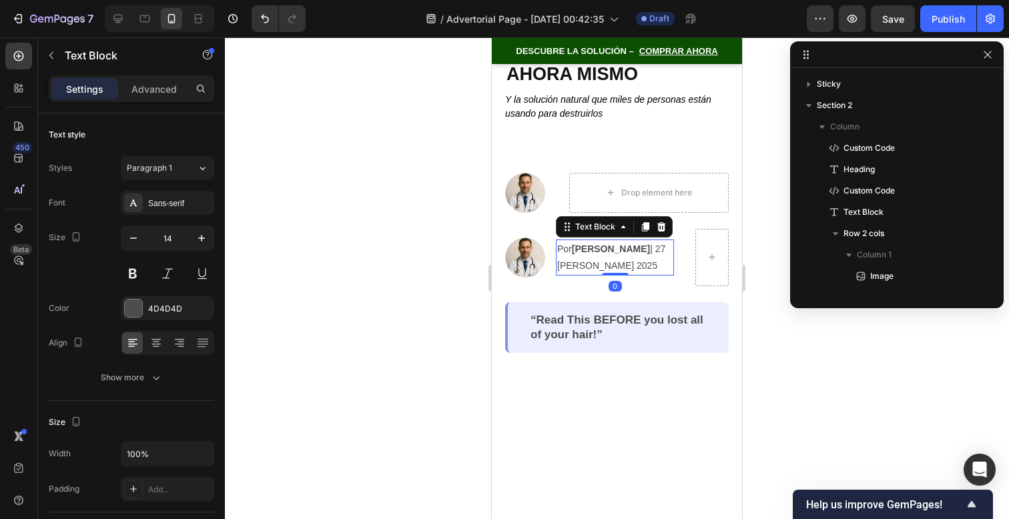
scroll to position [290, 0]
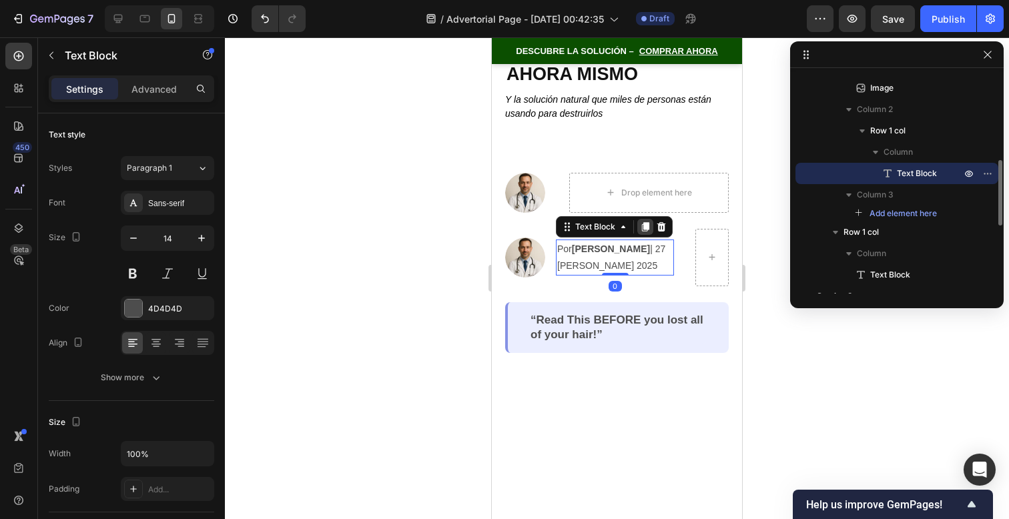
click at [645, 222] on icon at bounding box center [645, 227] width 11 height 11
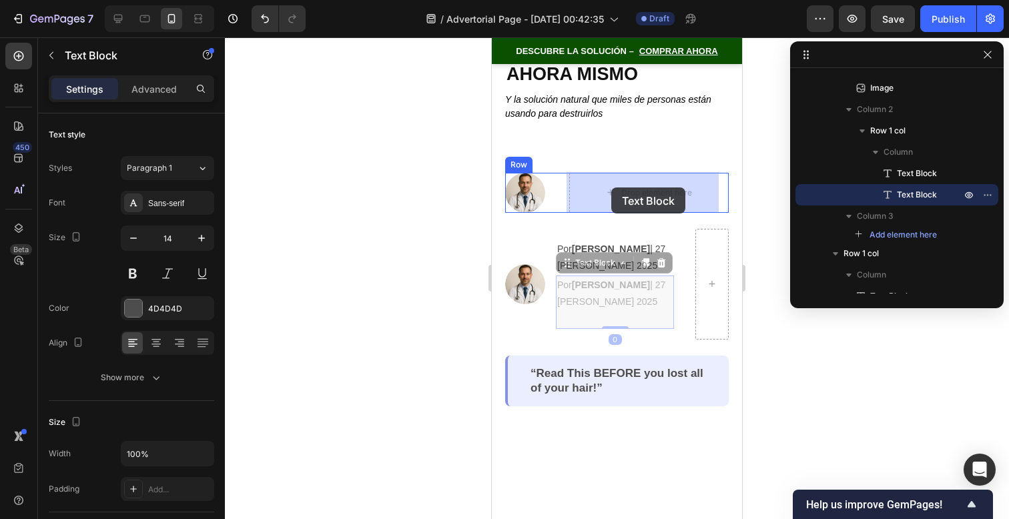
drag, startPoint x: 583, startPoint y: 278, endPoint x: 611, endPoint y: 188, distance: 95.2
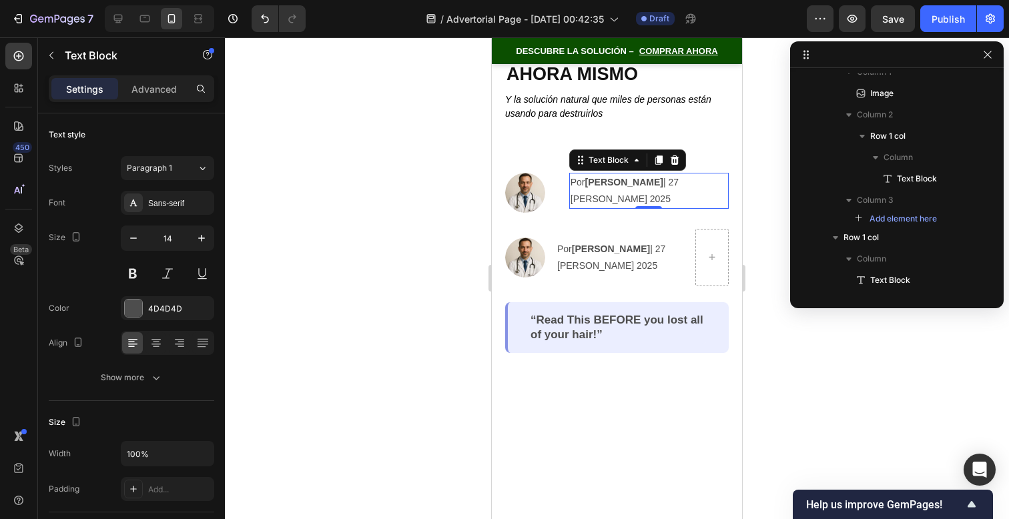
click at [587, 193] on p "Por Jonathan Santamaría | 27 de Agosto 2025" at bounding box center [649, 190] width 157 height 33
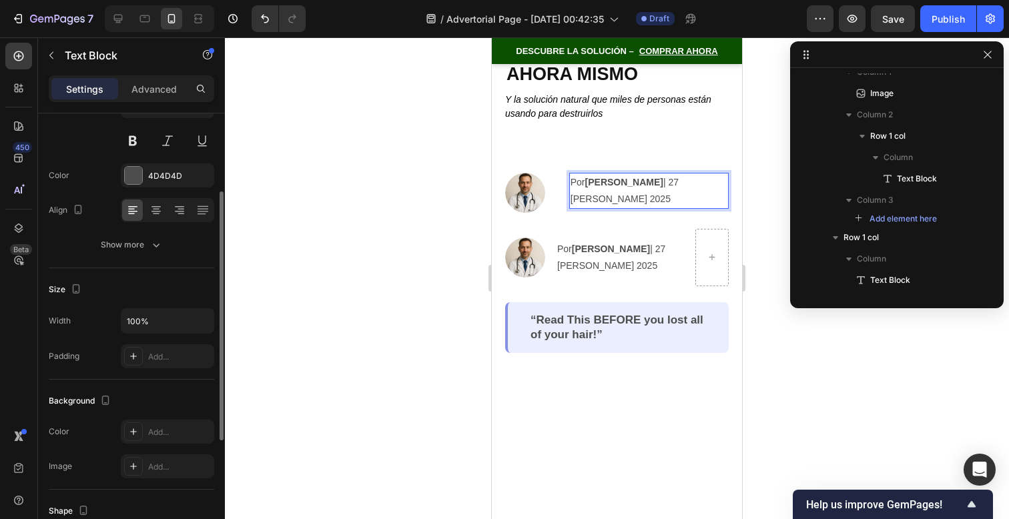
scroll to position [347, 0]
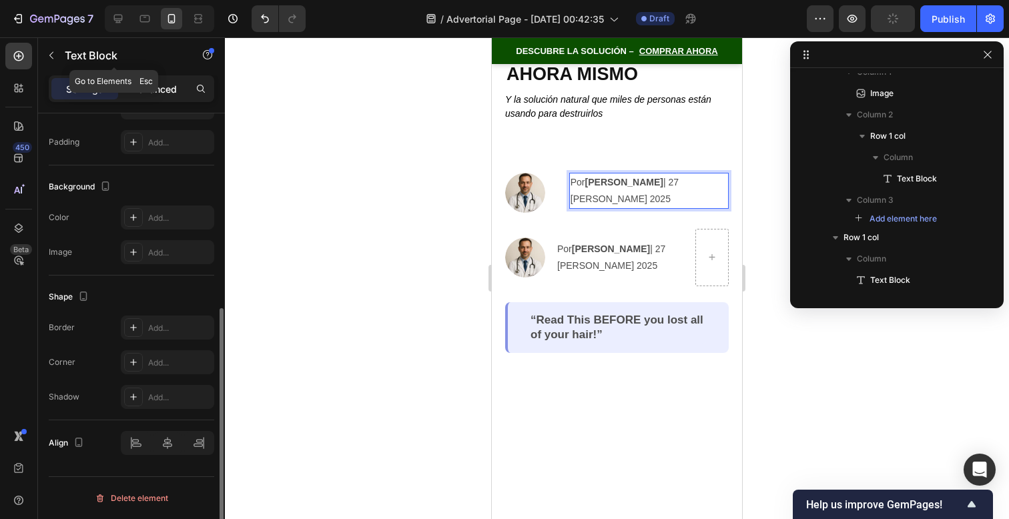
click at [147, 86] on p "Advanced" at bounding box center [153, 89] width 45 height 14
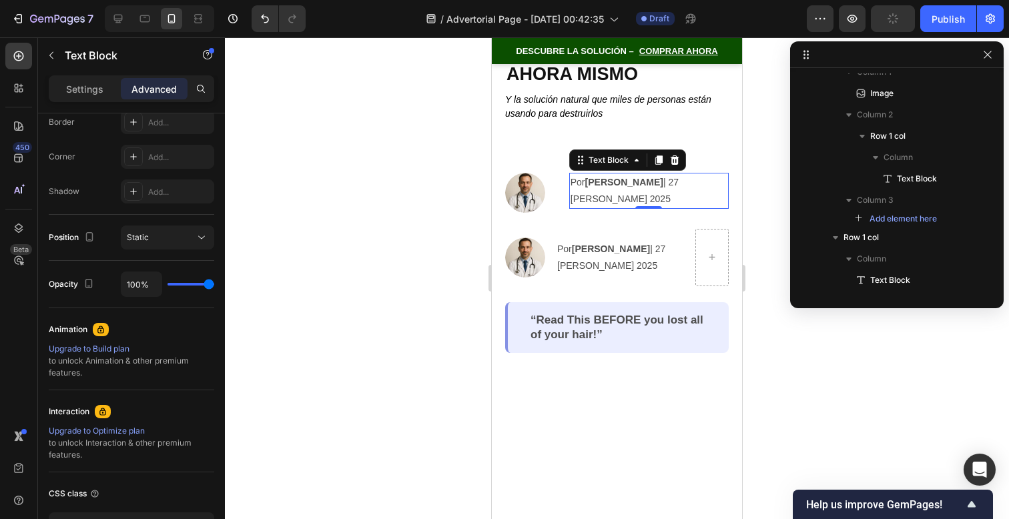
scroll to position [0, 0]
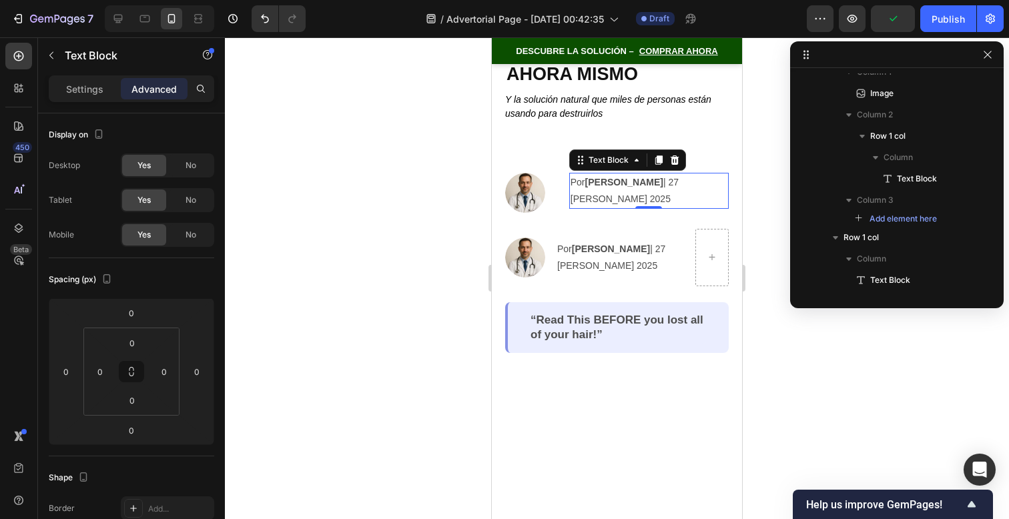
click at [766, 344] on div at bounding box center [617, 278] width 784 height 482
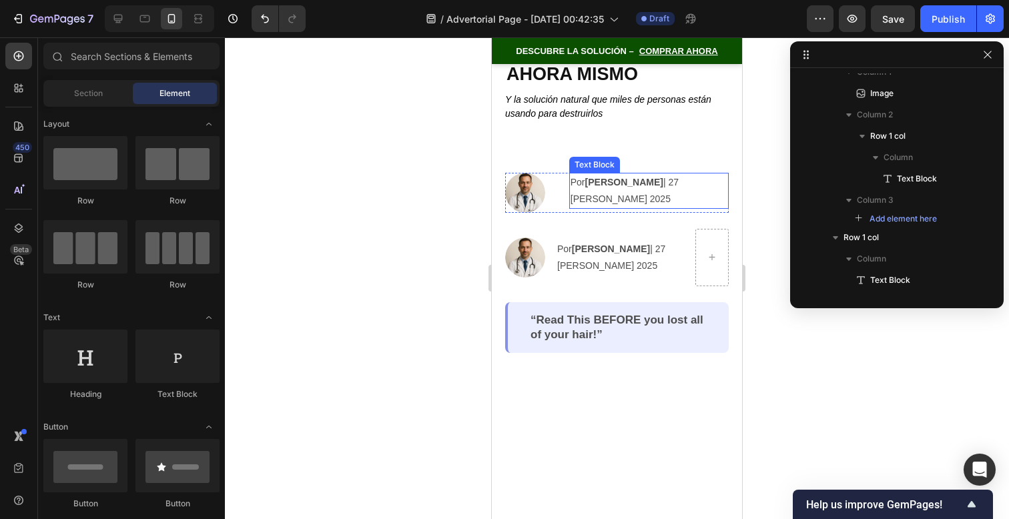
click at [639, 183] on strong "[PERSON_NAME]" at bounding box center [624, 182] width 78 height 11
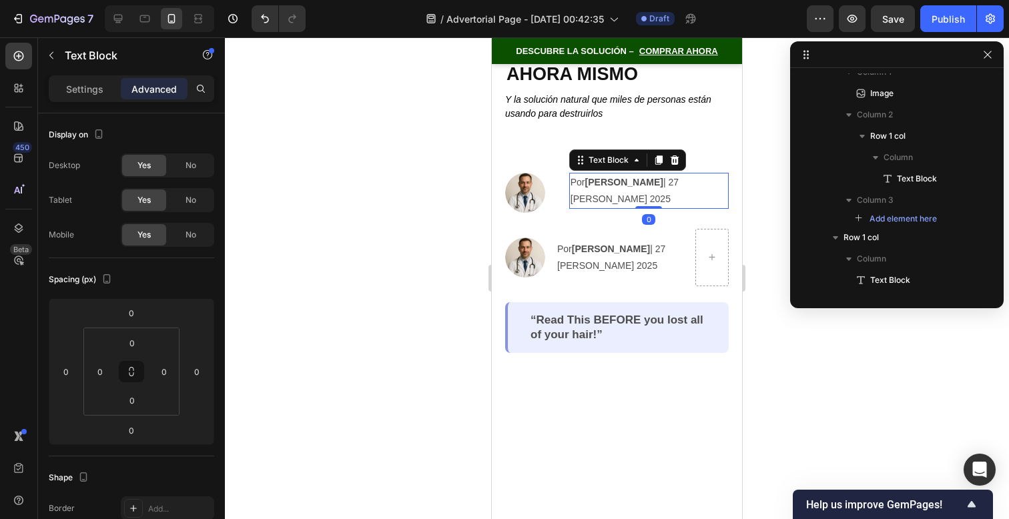
scroll to position [146, 0]
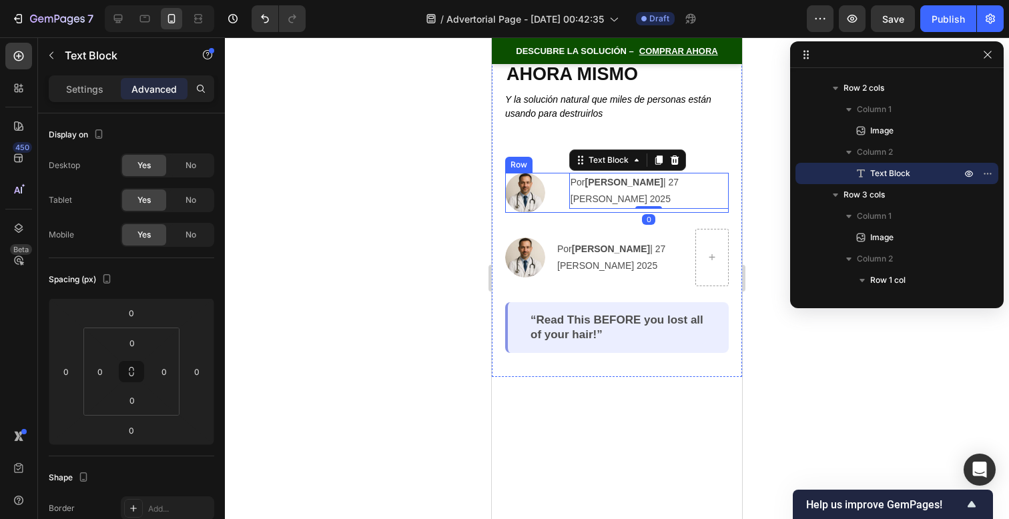
click at [557, 196] on div "Image Por Jonathan Santamaría | 27 de Agosto 2025 Text Block 0 Row" at bounding box center [617, 193] width 224 height 40
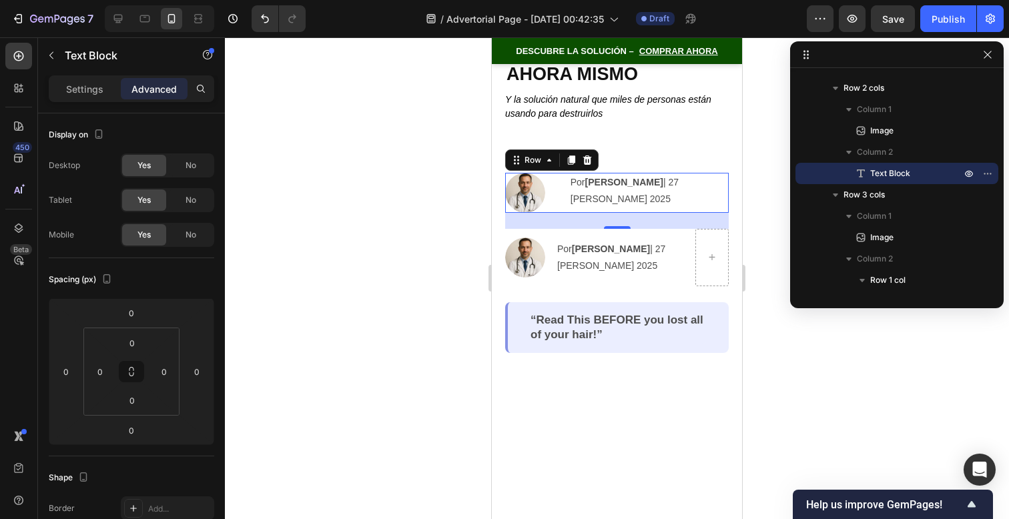
click at [578, 196] on p "Por Jonathan Santamaría | 27 de Agosto 2025" at bounding box center [649, 190] width 157 height 33
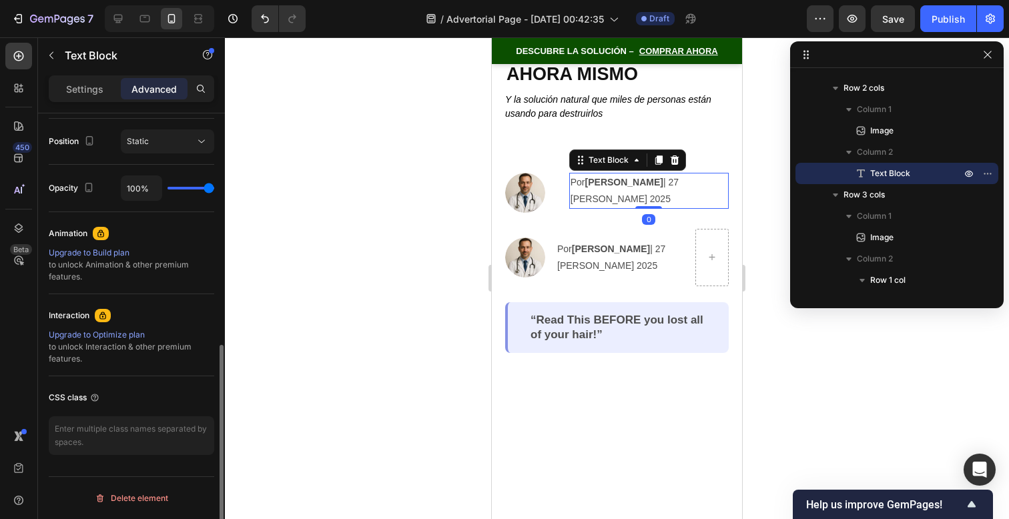
scroll to position [0, 0]
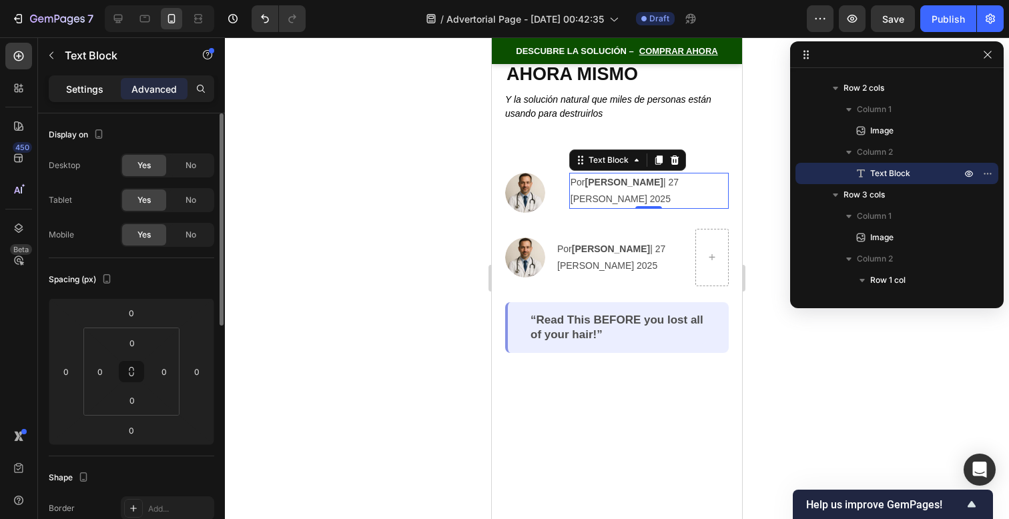
click at [104, 84] on div "Settings" at bounding box center [84, 88] width 67 height 21
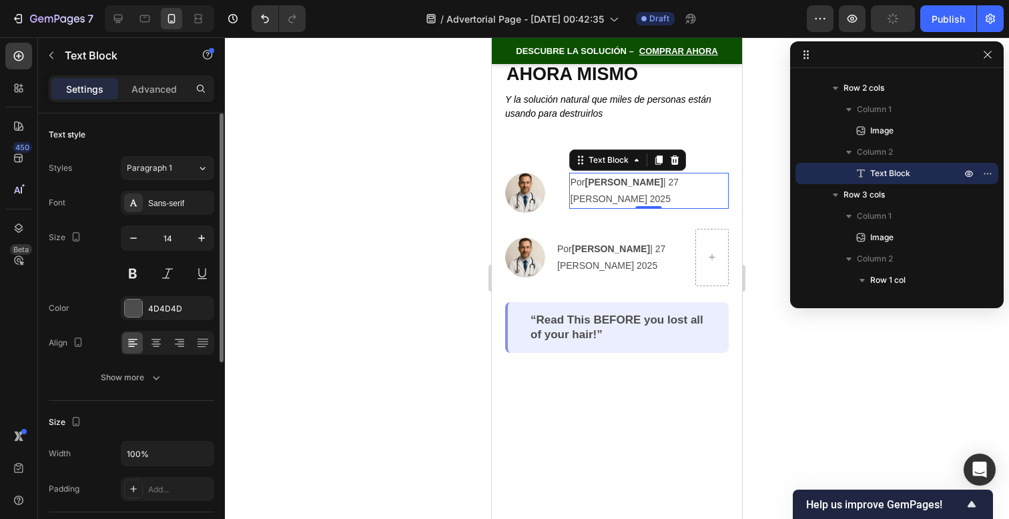
scroll to position [347, 0]
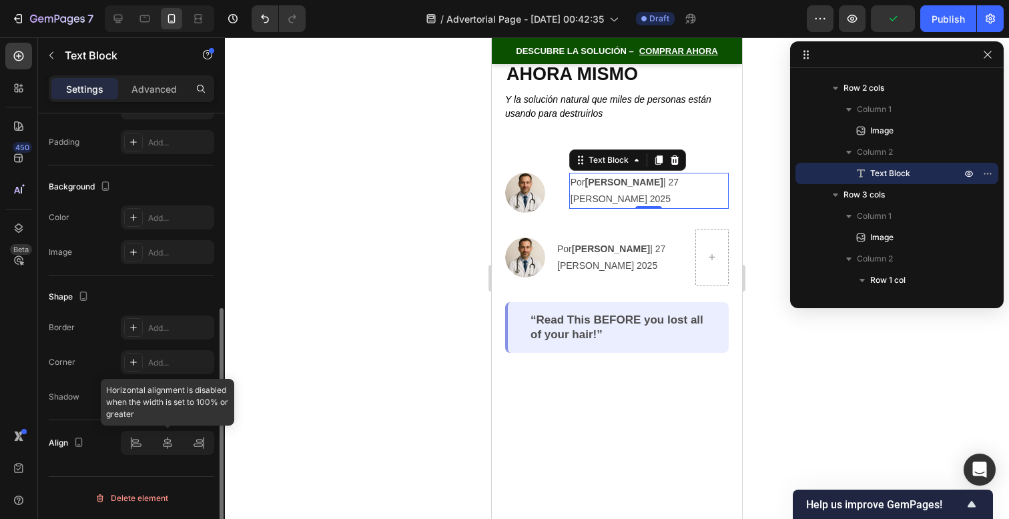
click at [133, 443] on div at bounding box center [167, 443] width 93 height 24
click at [133, 442] on div at bounding box center [167, 443] width 93 height 24
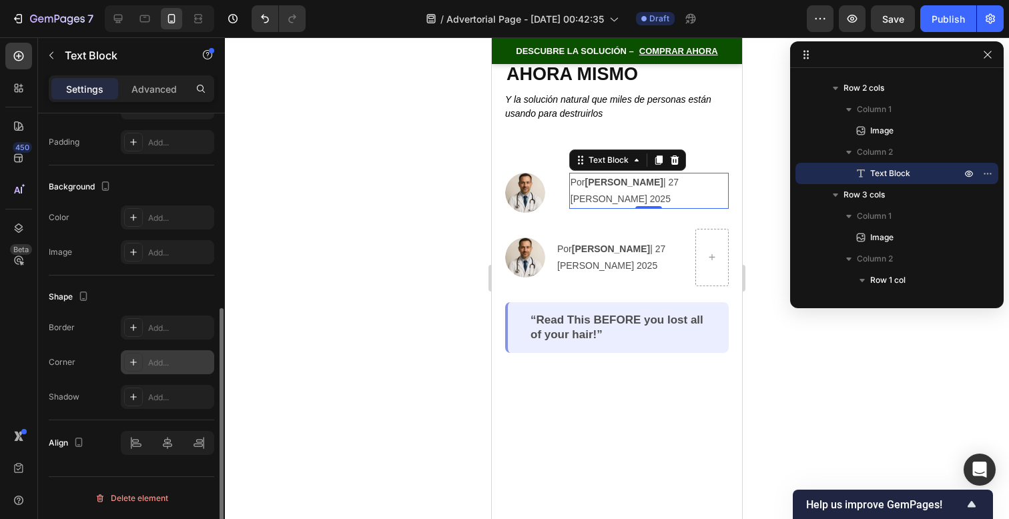
scroll to position [0, 0]
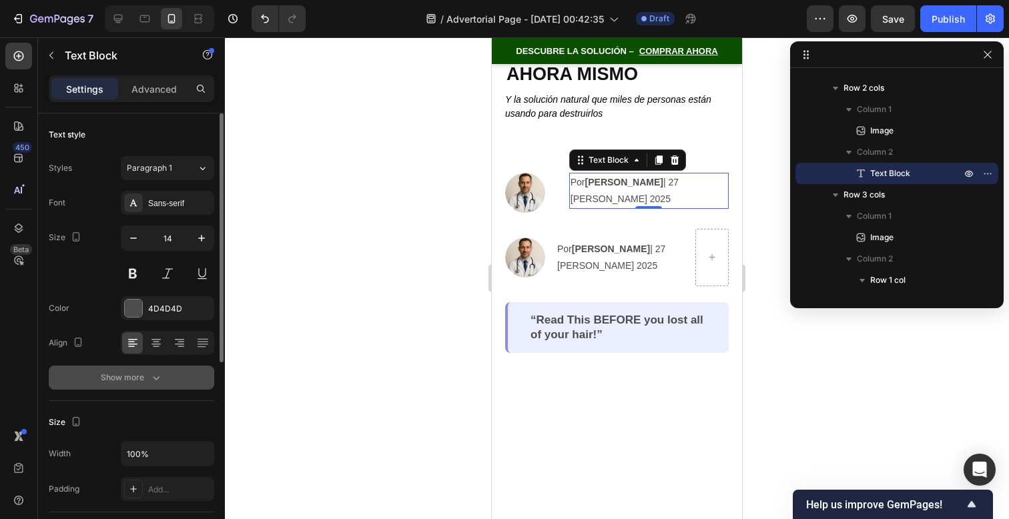
click at [172, 384] on button "Show more" at bounding box center [132, 378] width 166 height 24
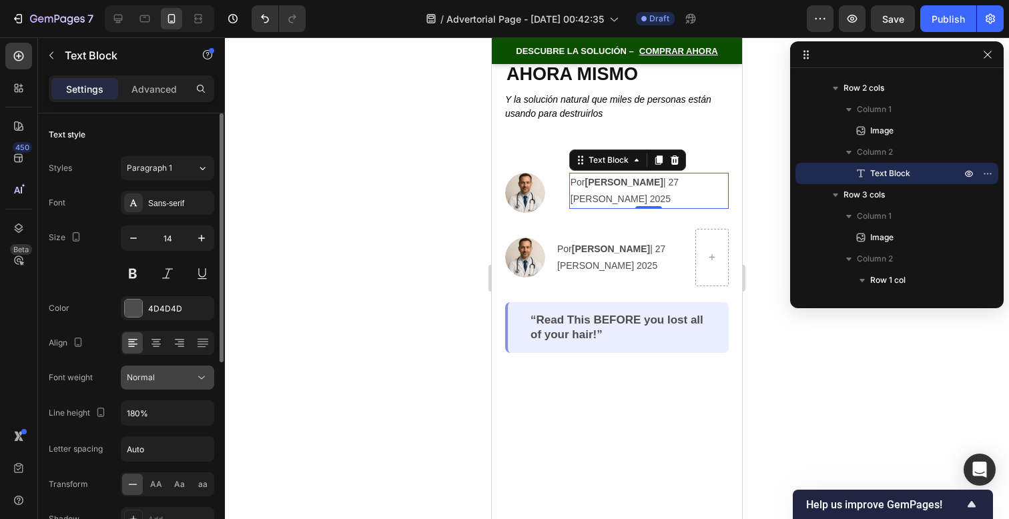
scroll to position [117, 0]
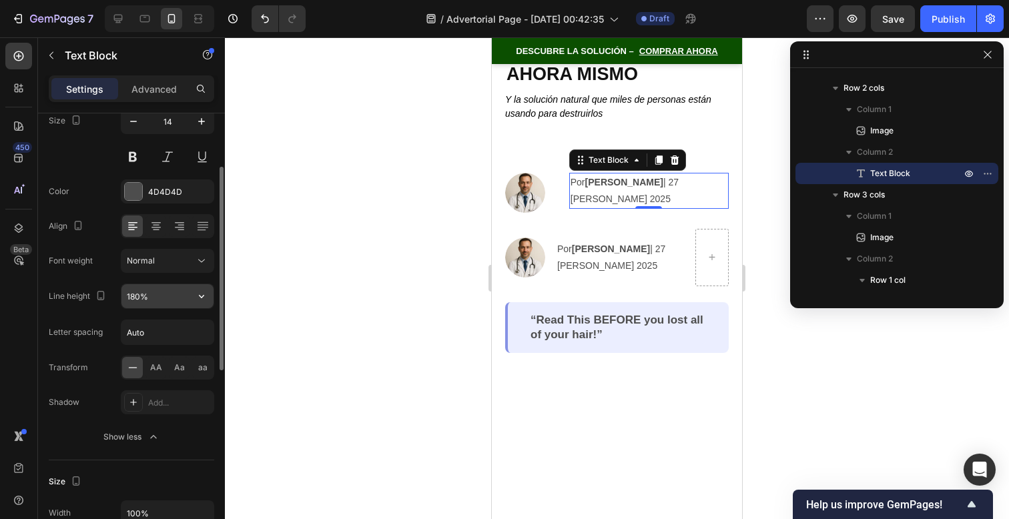
click at [159, 296] on input "180%" at bounding box center [167, 296] width 92 height 24
type input "120%"
click at [150, 232] on icon at bounding box center [156, 226] width 13 height 13
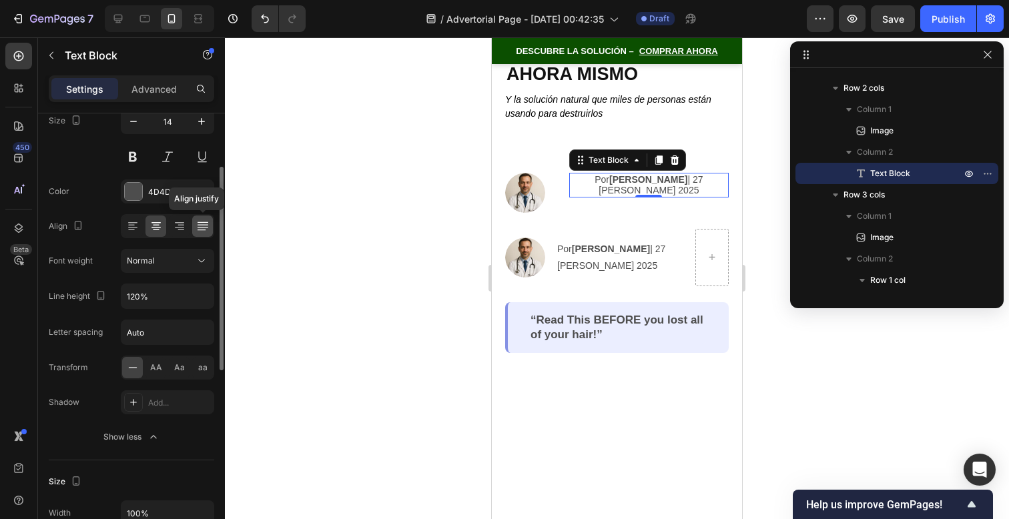
click at [200, 228] on icon at bounding box center [202, 226] width 13 height 13
click at [138, 230] on icon at bounding box center [132, 226] width 13 height 13
click at [107, 222] on div "Align" at bounding box center [132, 226] width 166 height 24
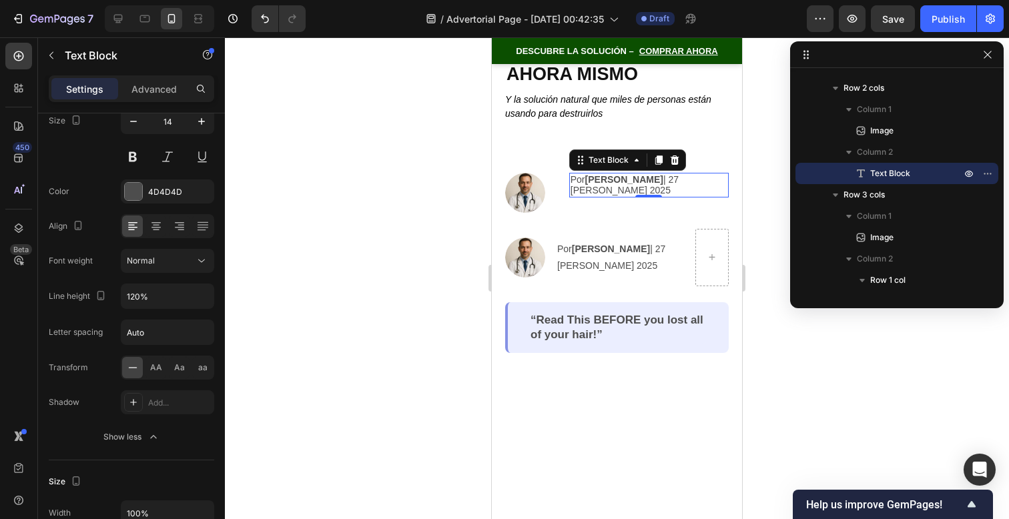
click at [829, 429] on div at bounding box center [617, 278] width 784 height 482
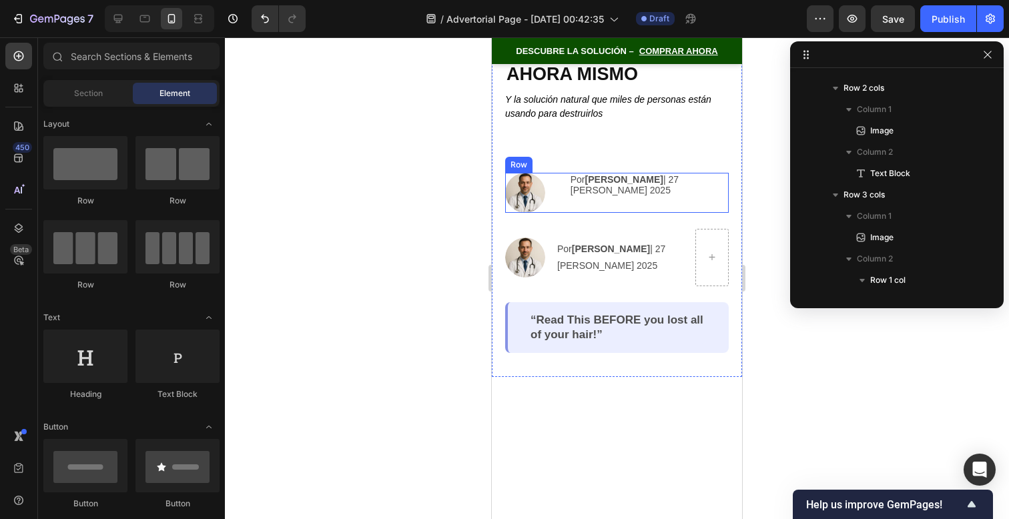
click at [625, 200] on div "Por Jonathan Santamaría | 27 de Agosto 2025 Text Block" at bounding box center [649, 193] width 160 height 40
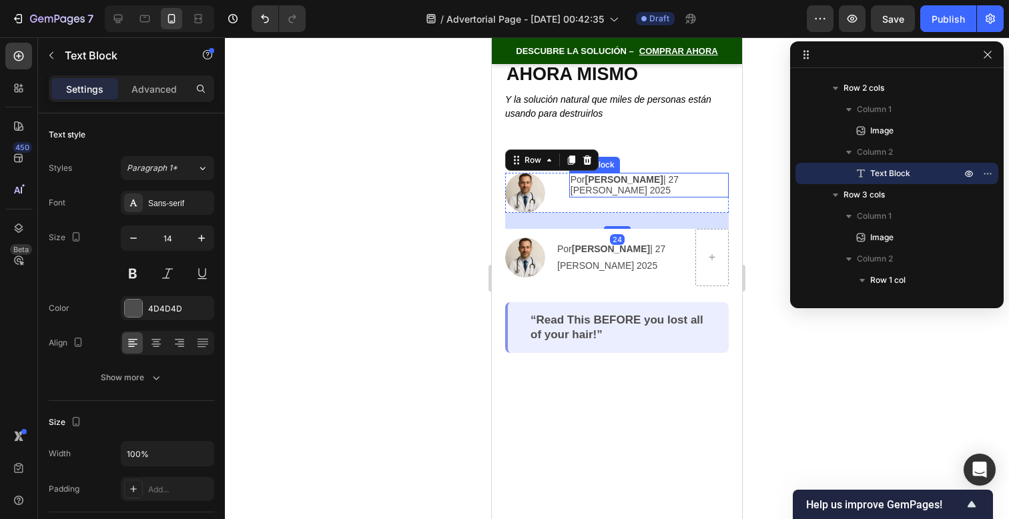
click at [627, 190] on p "Por Jonathan Santamaría | 27 de Agosto 2025" at bounding box center [649, 185] width 157 height 23
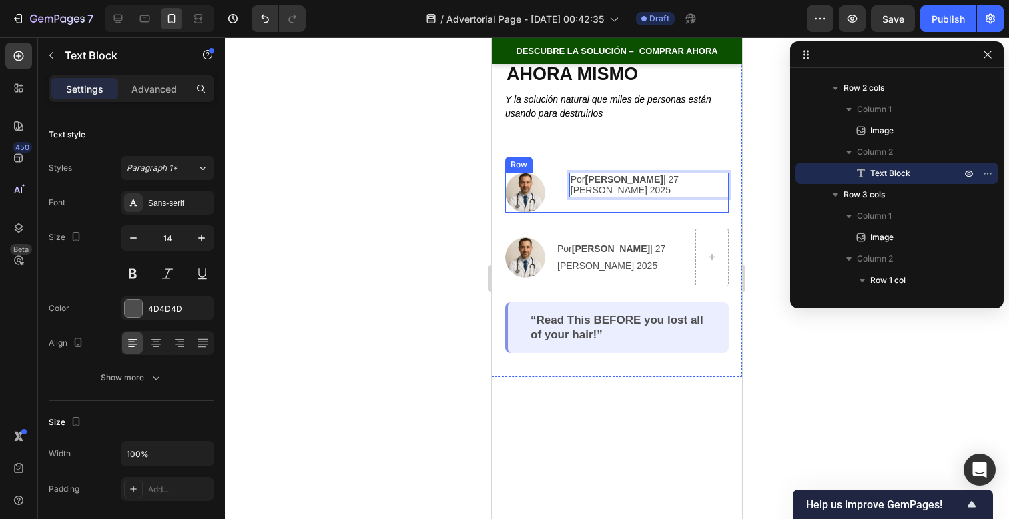
drag, startPoint x: 627, startPoint y: 190, endPoint x: 613, endPoint y: 204, distance: 20.3
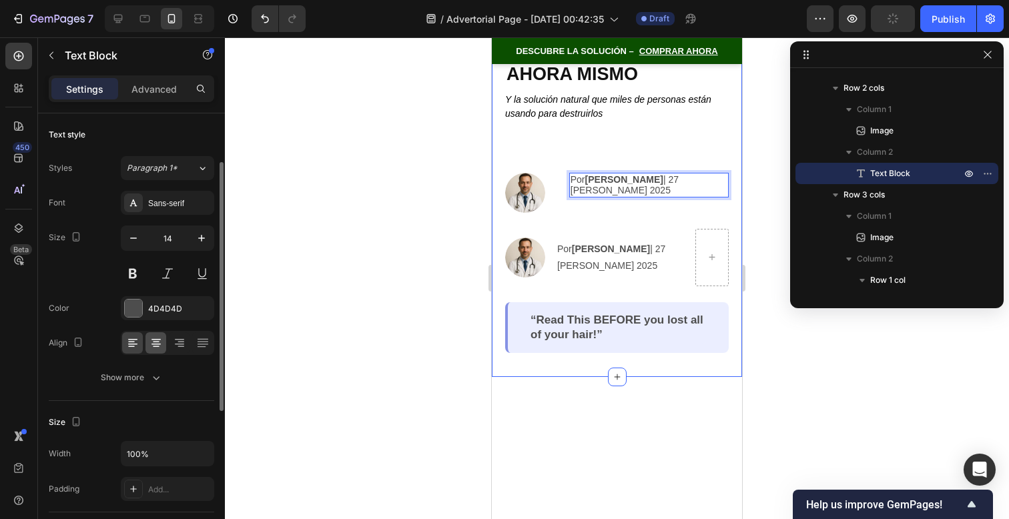
scroll to position [347, 0]
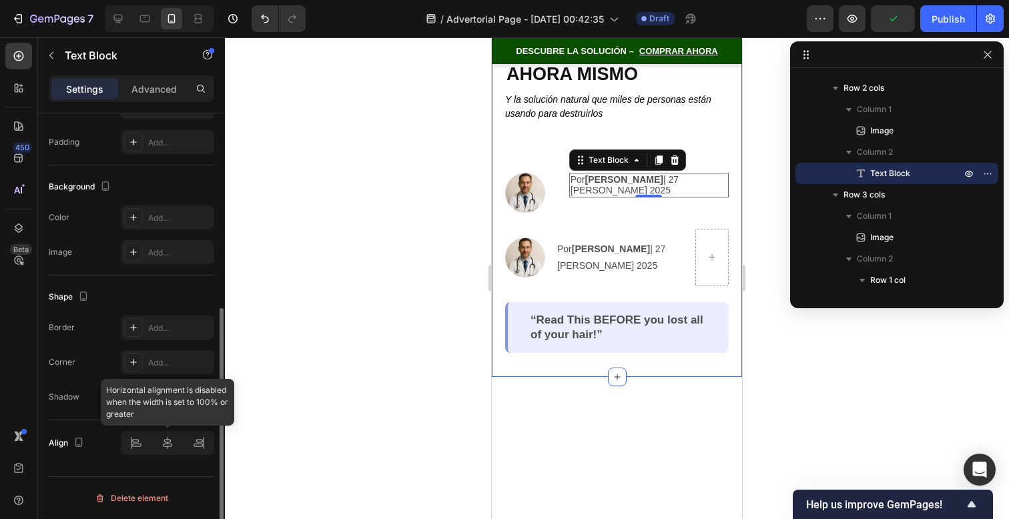
click at [170, 432] on div at bounding box center [167, 443] width 93 height 24
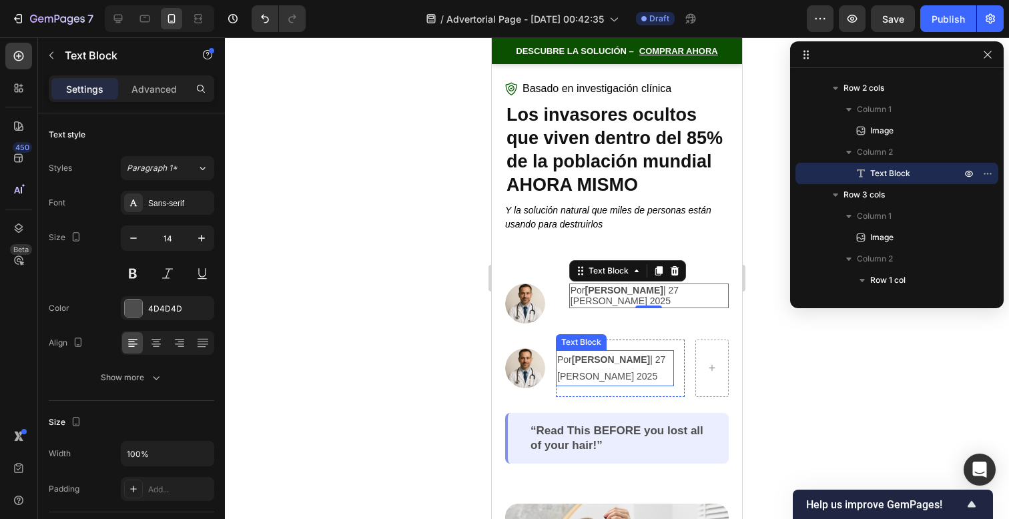
scroll to position [0, 0]
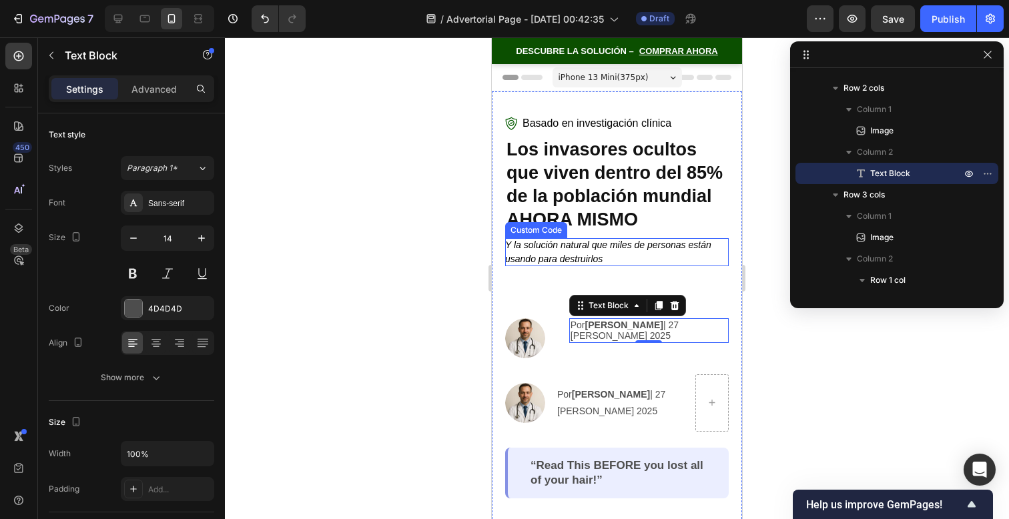
click at [600, 253] on p "Y la solución natural que miles de personas están usando para destruirlos" at bounding box center [617, 252] width 224 height 28
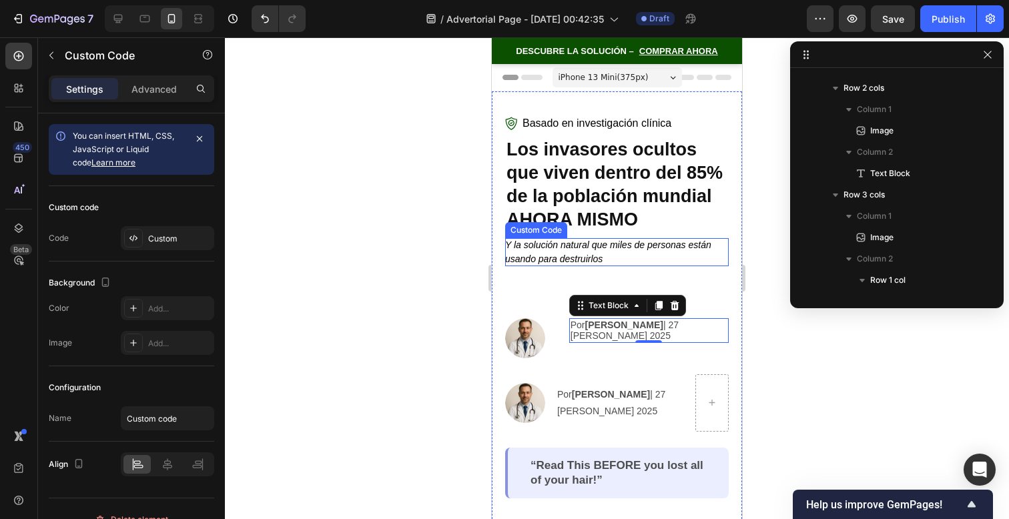
scroll to position [17, 0]
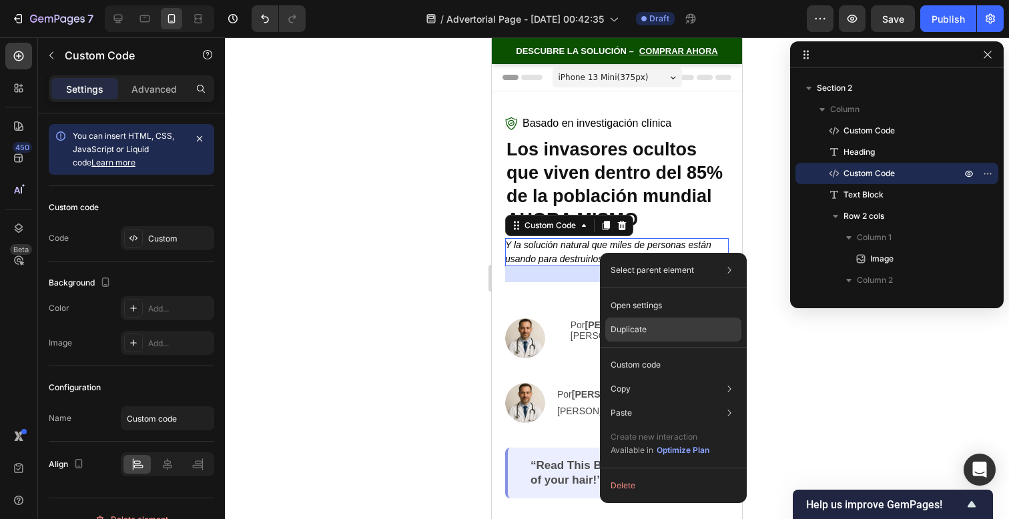
click at [651, 327] on div "Duplicate" at bounding box center [673, 330] width 136 height 24
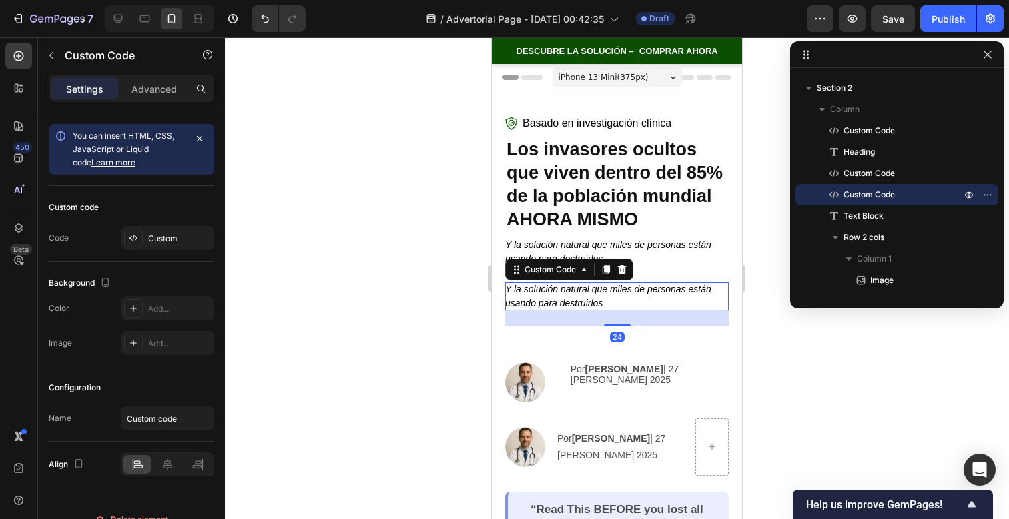
click at [620, 297] on p "Y la solución natural que miles de personas están usando para destruirlos" at bounding box center [617, 296] width 224 height 28
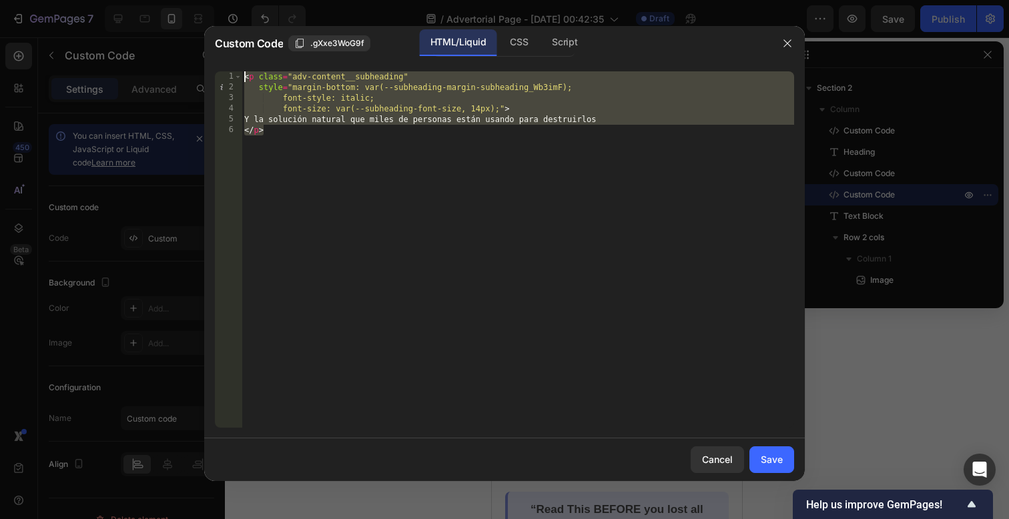
drag, startPoint x: 593, startPoint y: 266, endPoint x: 230, endPoint y: -155, distance: 556.1
click at [230, 0] on html "7 / Advertorial Page - Sep 27, 00:42:35 Draft Preview Save Publish 450 Beta Sec…" at bounding box center [504, 0] width 1009 height 0
paste textarea "</div>"
type textarea "</div>"
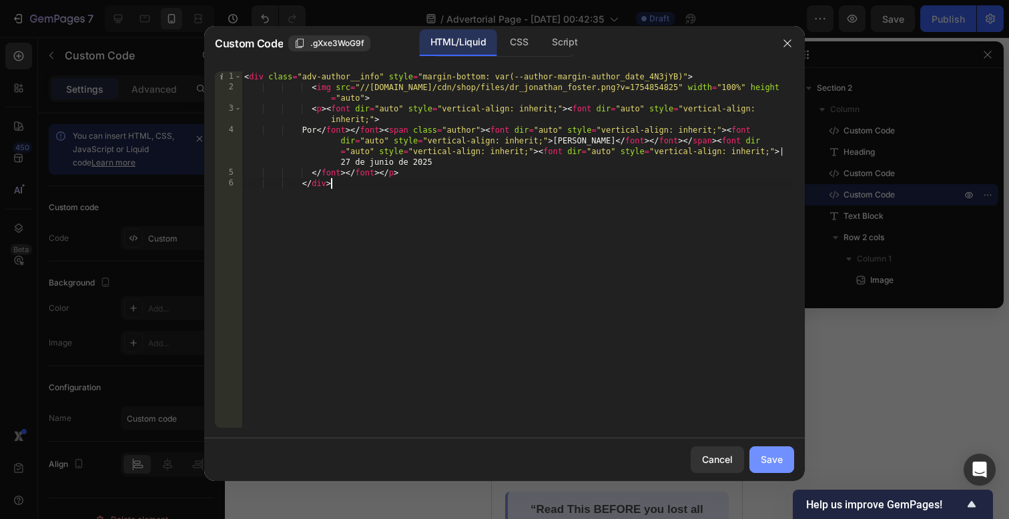
click at [763, 463] on div "Save" at bounding box center [772, 460] width 22 height 14
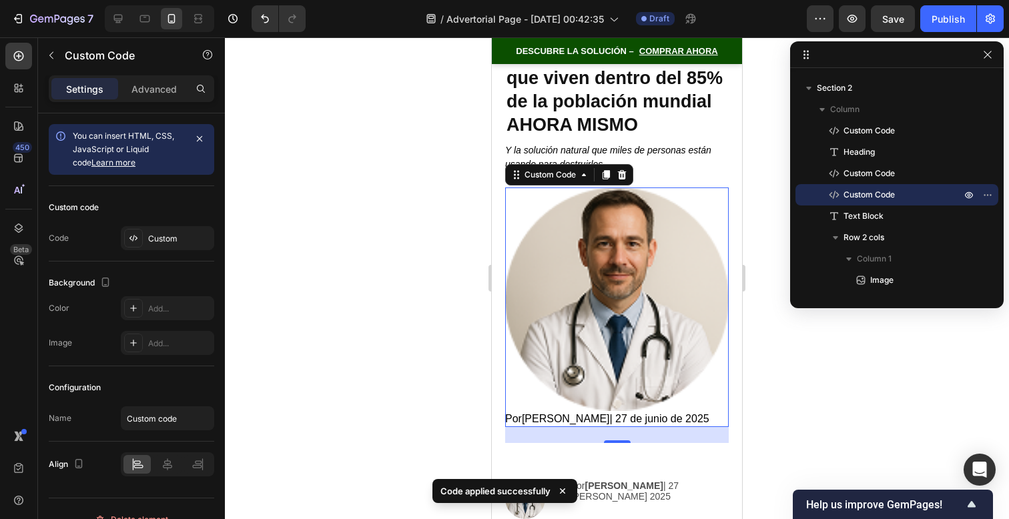
scroll to position [101, 0]
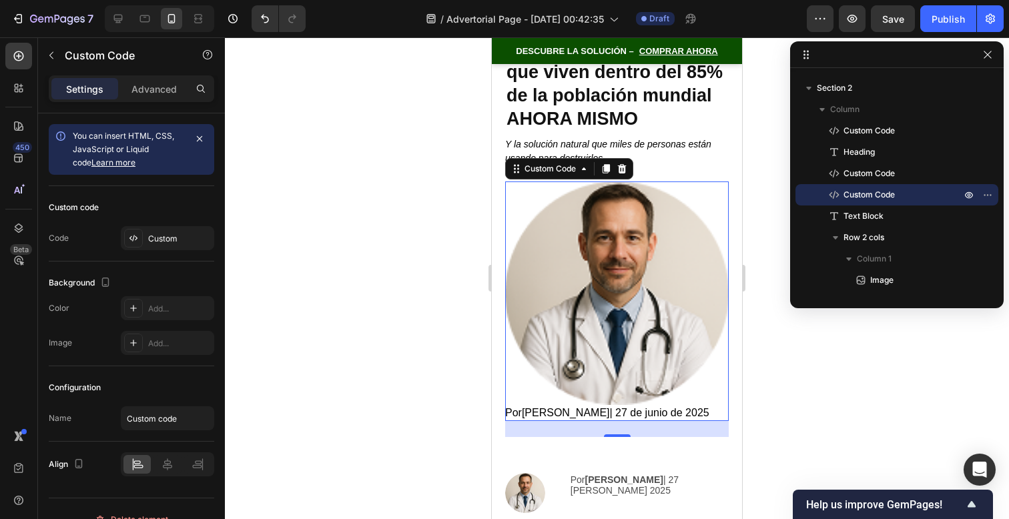
click at [673, 268] on img at bounding box center [617, 294] width 224 height 224
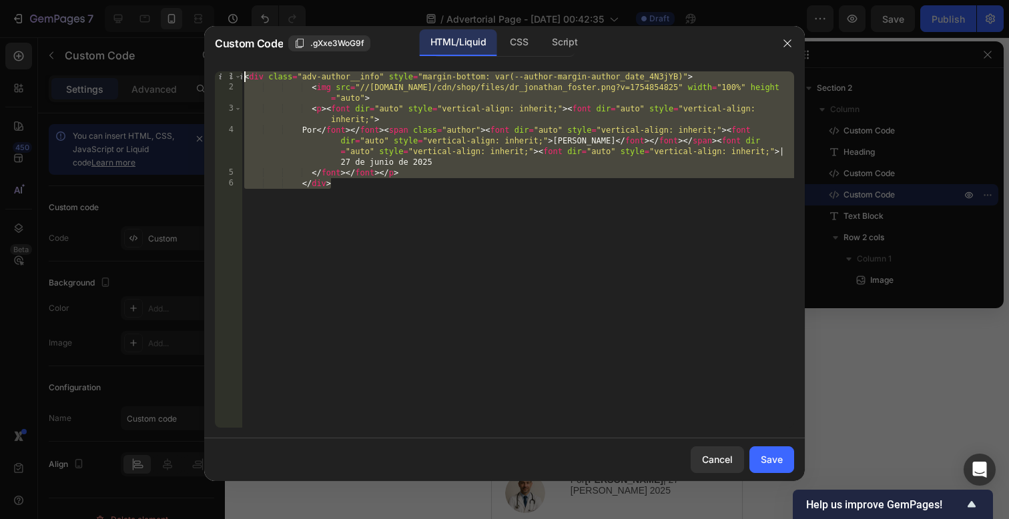
drag, startPoint x: 536, startPoint y: 224, endPoint x: 277, endPoint y: -85, distance: 403.2
click at [277, 0] on html "7 / Advertorial Page - Sep 27, 00:42:35 Draft Preview Save Publish 450 Beta Sec…" at bounding box center [504, 0] width 1009 height 0
type textarea "<div class="adv-author__info" style="margin-bottom: var(--author-margin-author_…"
drag, startPoint x: 417, startPoint y: 212, endPoint x: 262, endPoint y: 5, distance: 259.4
click at [262, 26] on div "Custom Code .gXxe3WoG9f HTML/Liquid CSS Script <div class="adv-author__info" st…" at bounding box center [504, 253] width 601 height 455
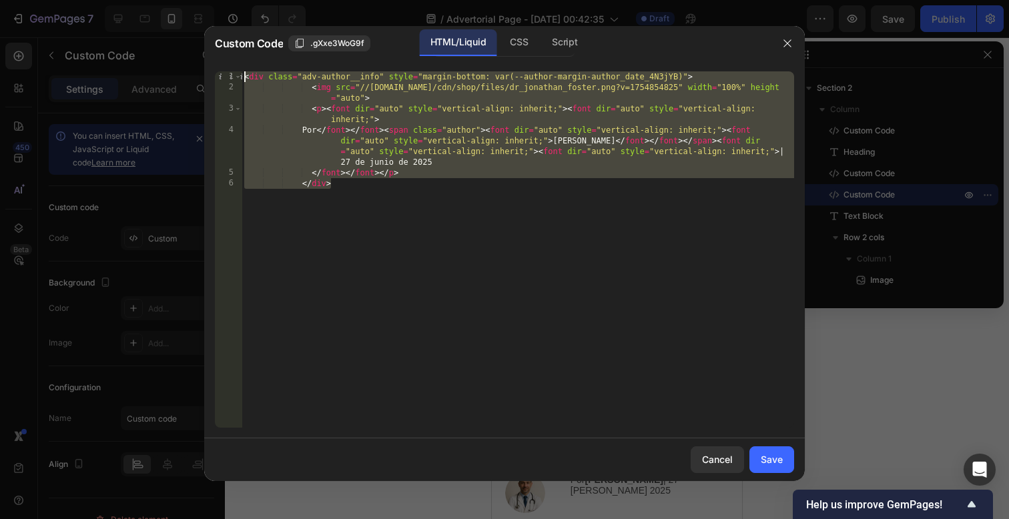
paste textarea "</div>"
type textarea "</div>"
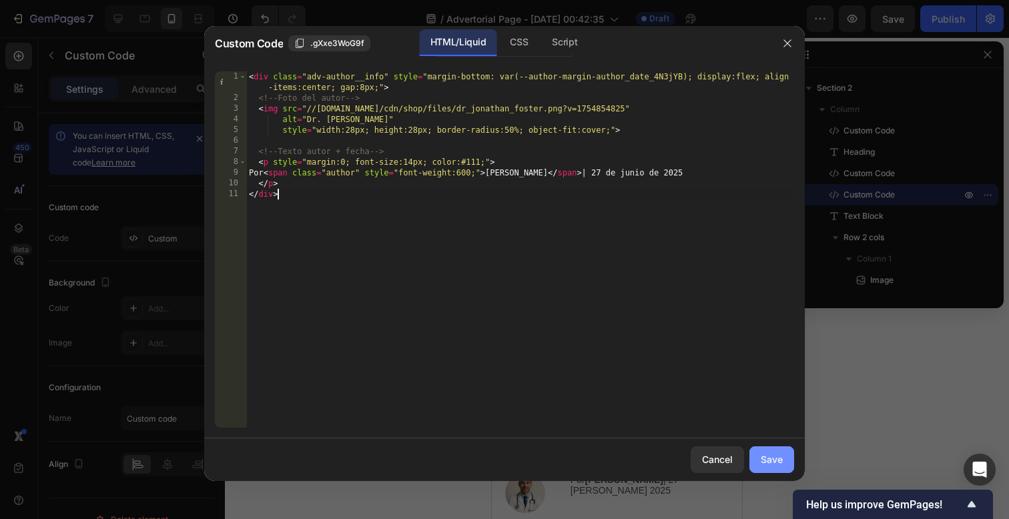
click at [776, 461] on div "Save" at bounding box center [772, 460] width 22 height 14
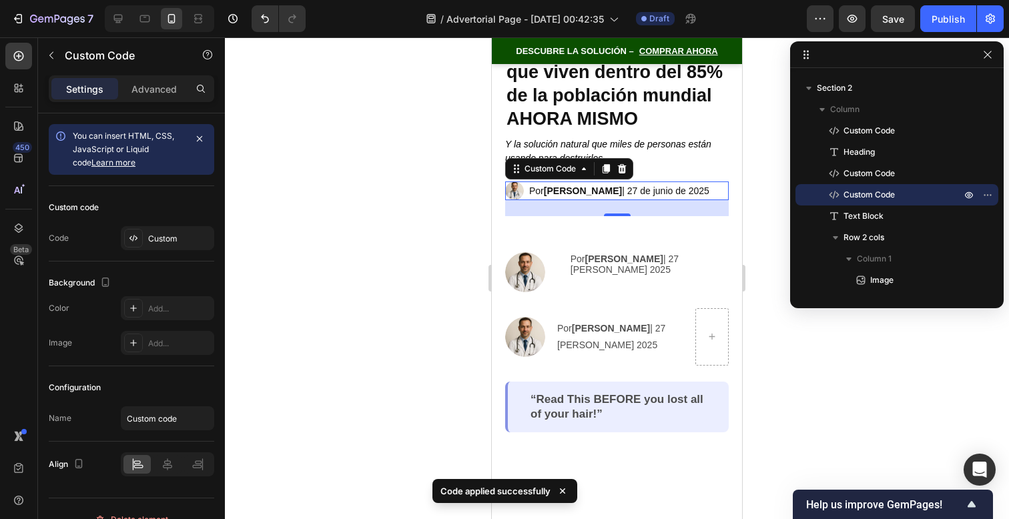
click at [775, 376] on div at bounding box center [617, 278] width 784 height 482
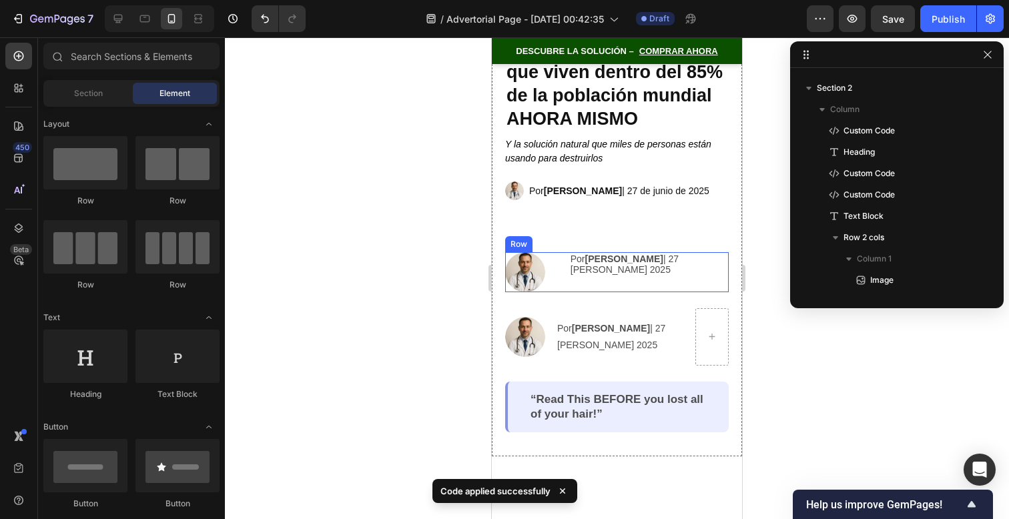
click at [659, 282] on div "Por Jonathan Santamaría | 27 de Agosto 2025 Text Block" at bounding box center [649, 272] width 160 height 40
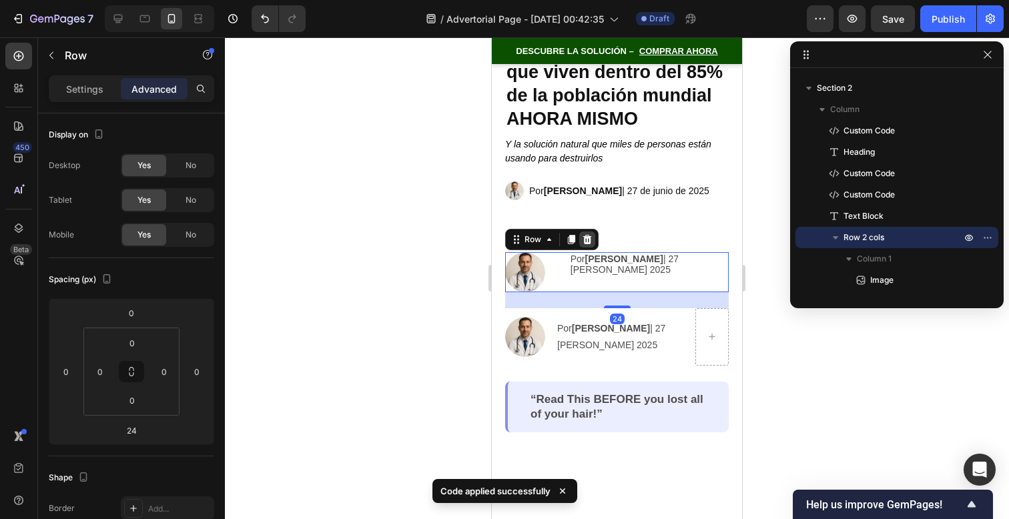
click at [592, 242] on icon at bounding box center [587, 239] width 11 height 11
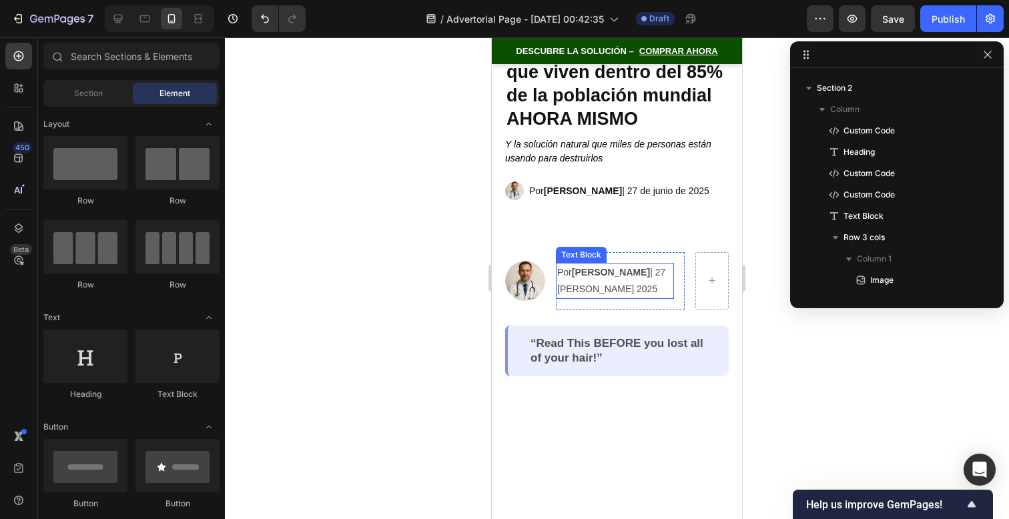
click at [622, 273] on p "Por Jonathan Santamaría | 27 de Agosto 2025" at bounding box center [614, 280] width 115 height 33
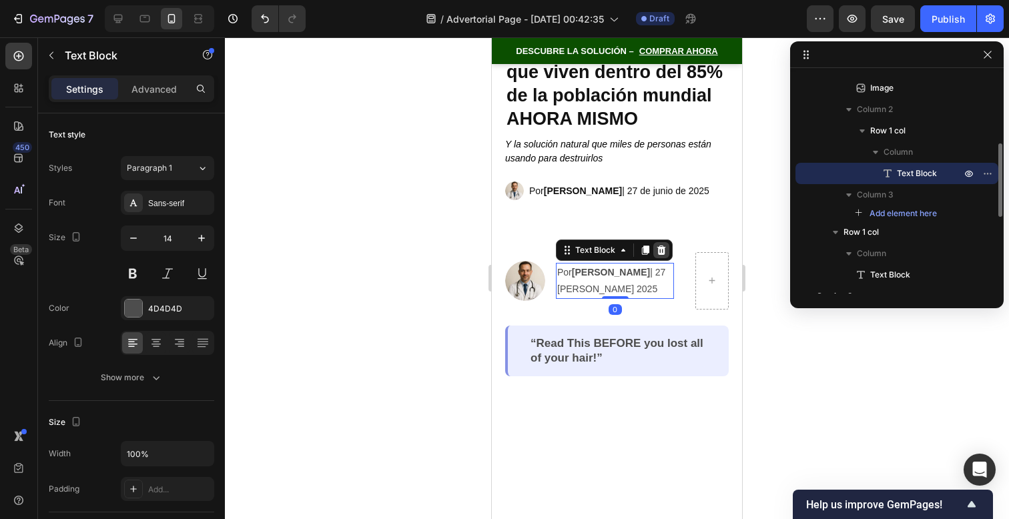
click at [657, 248] on icon at bounding box center [661, 250] width 11 height 11
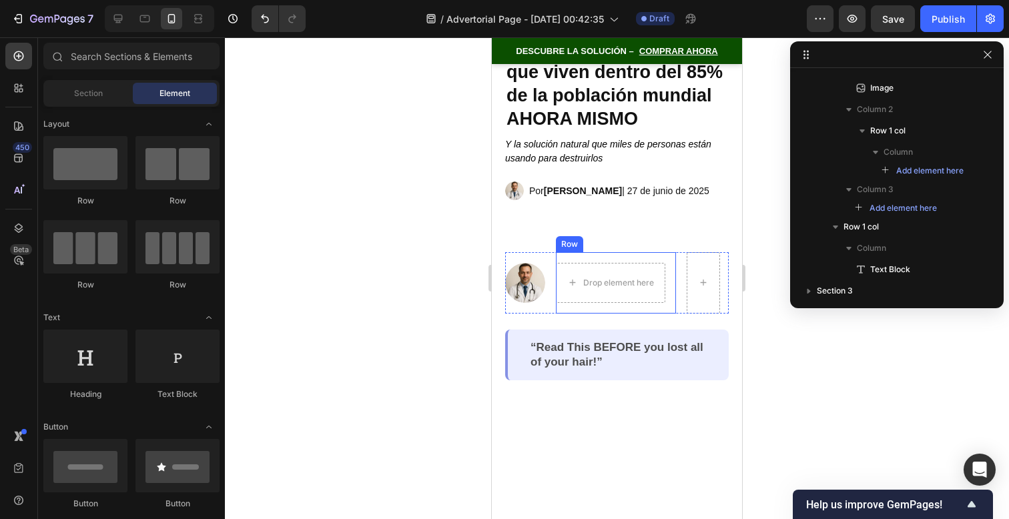
click at [664, 276] on div "Drop element here Row" at bounding box center [616, 282] width 120 height 61
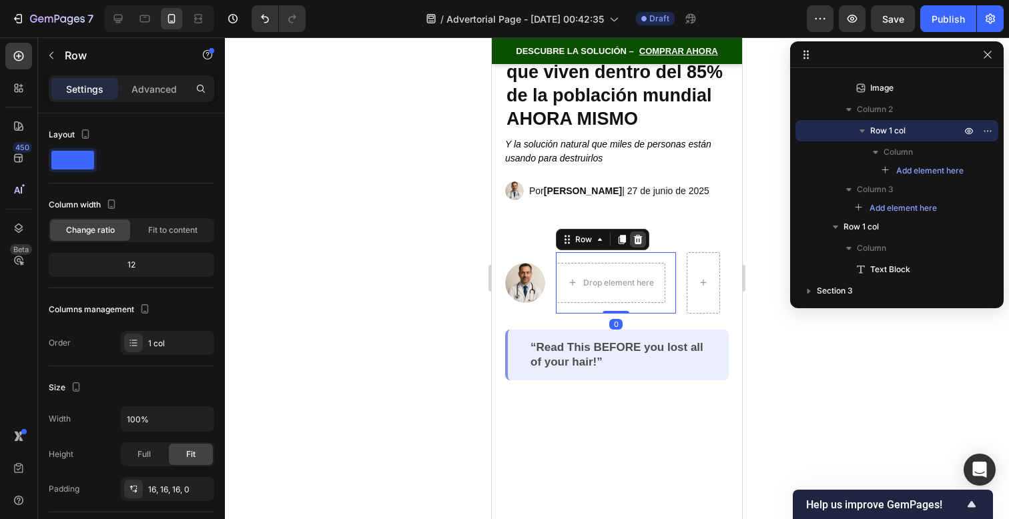
click at [636, 234] on icon at bounding box center [638, 239] width 11 height 11
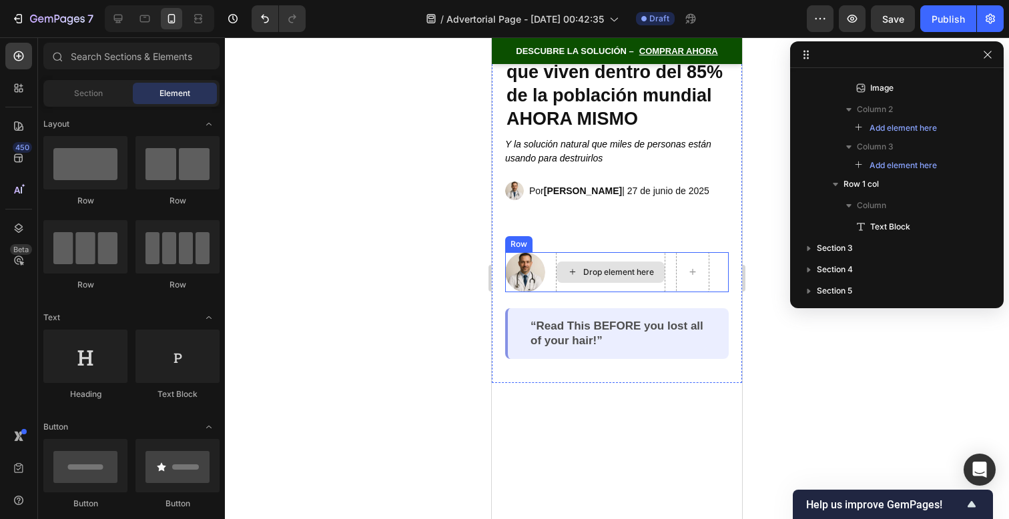
click at [641, 268] on div "Drop element here" at bounding box center [618, 272] width 71 height 11
click at [653, 264] on div "Drop element here" at bounding box center [611, 272] width 108 height 21
click at [655, 257] on div "Drop element here" at bounding box center [610, 272] width 109 height 40
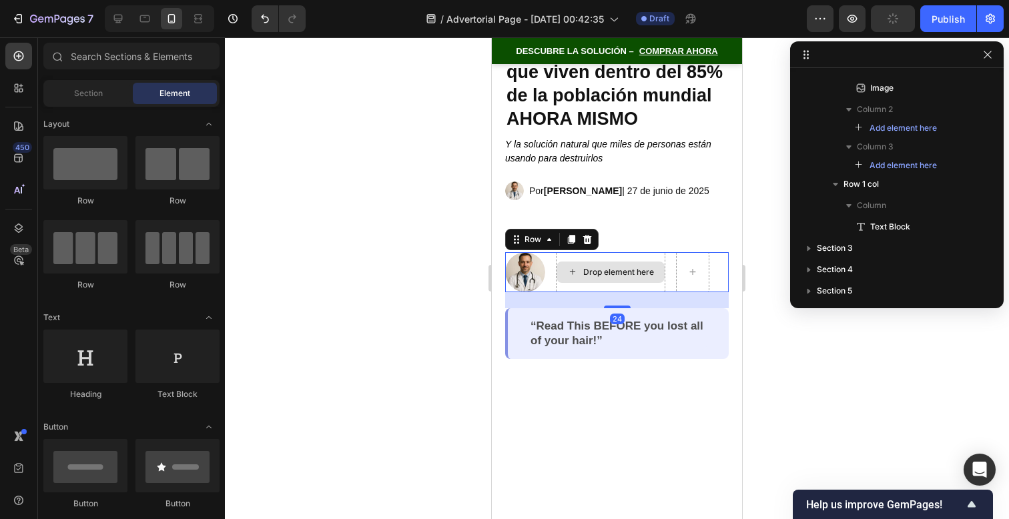
scroll to position [81, 0]
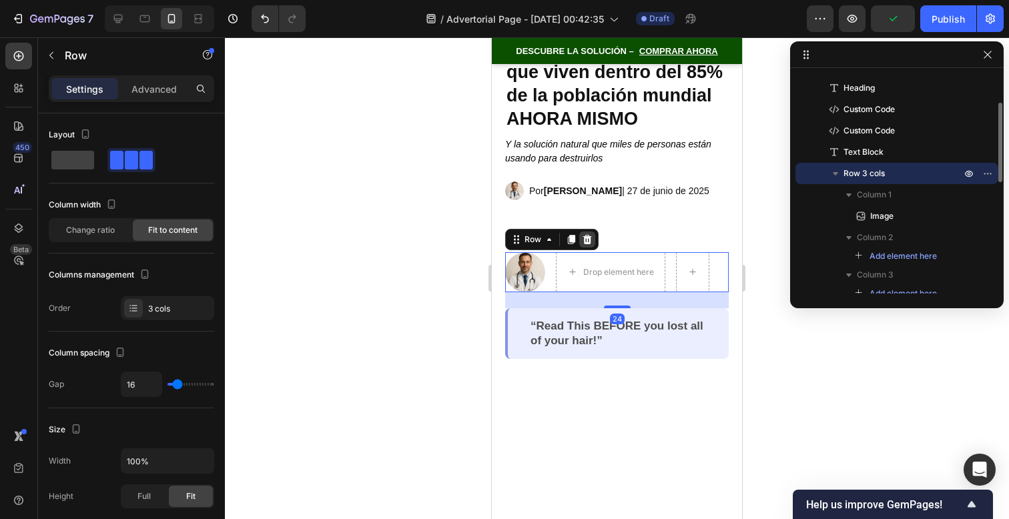
click at [583, 240] on icon at bounding box center [587, 238] width 9 height 9
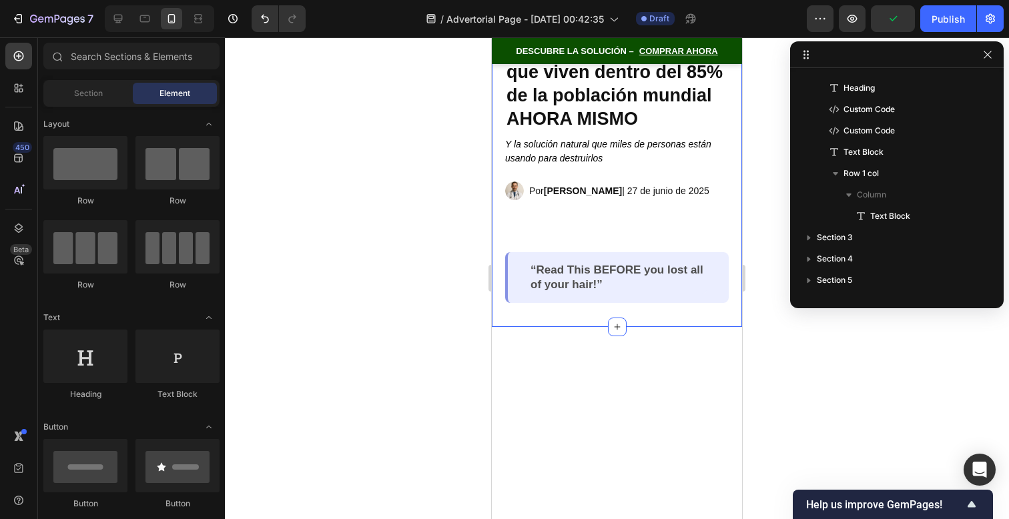
click at [611, 226] on p "Rich Text Editor. Editing area: main" at bounding box center [617, 226] width 221 height 17
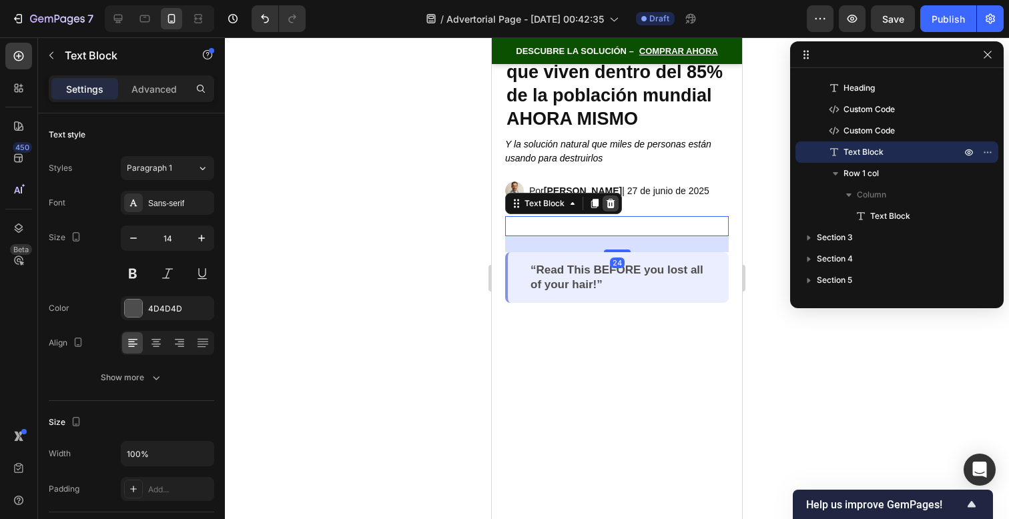
click at [607, 206] on icon at bounding box center [611, 203] width 9 height 9
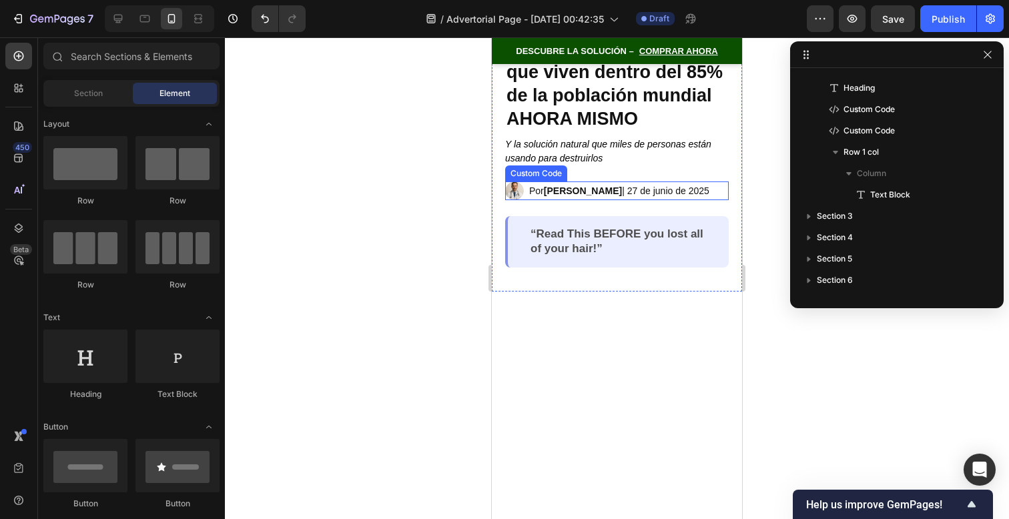
click at [608, 189] on span "[PERSON_NAME]" at bounding box center [583, 191] width 78 height 11
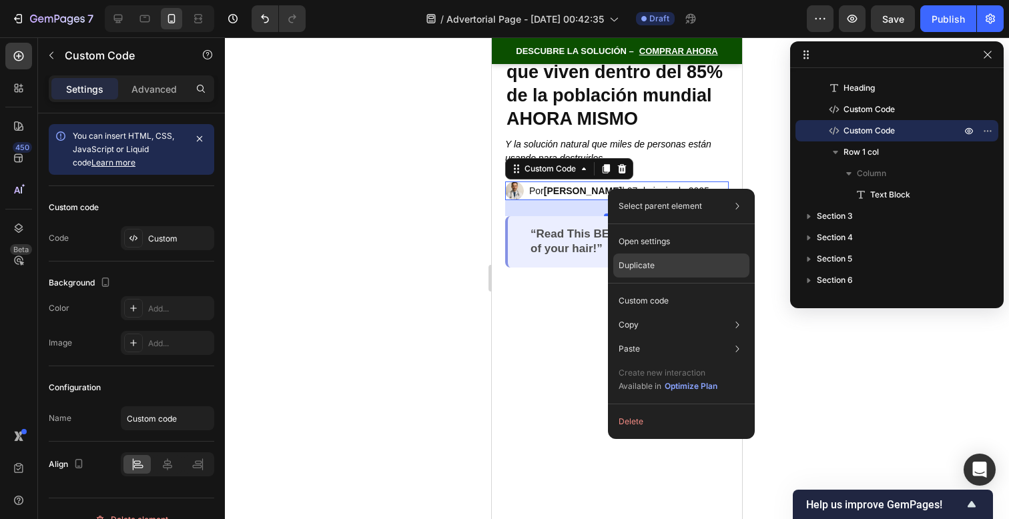
click at [648, 274] on div "Duplicate" at bounding box center [681, 266] width 136 height 24
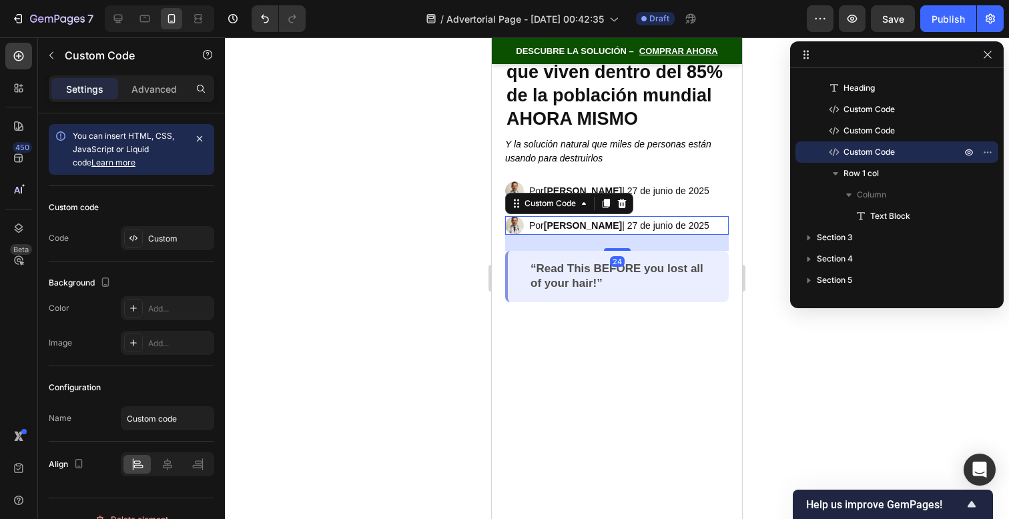
click at [607, 227] on span "[PERSON_NAME]" at bounding box center [583, 225] width 78 height 11
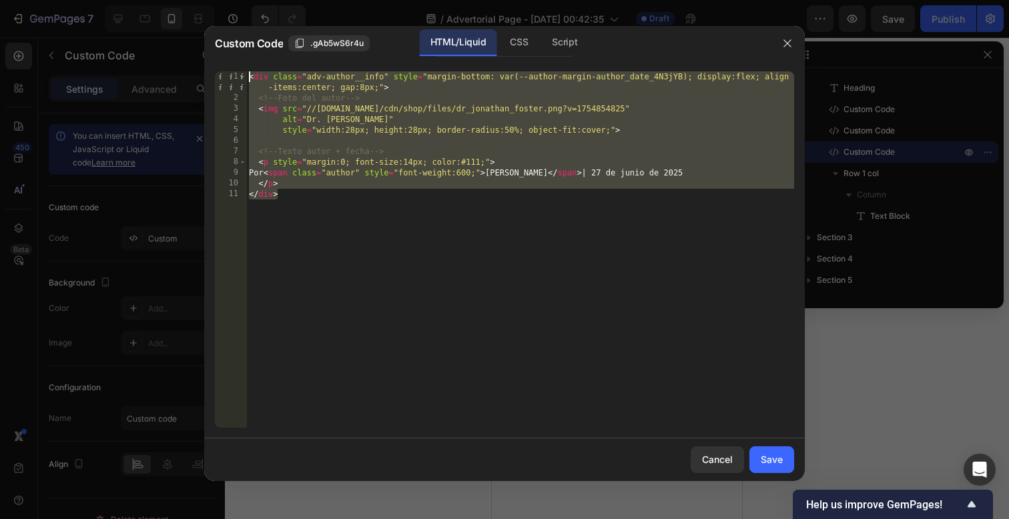
drag, startPoint x: 563, startPoint y: 256, endPoint x: 426, endPoint y: -80, distance: 363.1
click at [426, 0] on html "7 / Advertorial Page - Sep 27, 00:42:35 Draft Preview Save Publish 450 Beta Sec…" at bounding box center [504, 0] width 1009 height 0
paste textarea "</p"
type textarea "</p>"
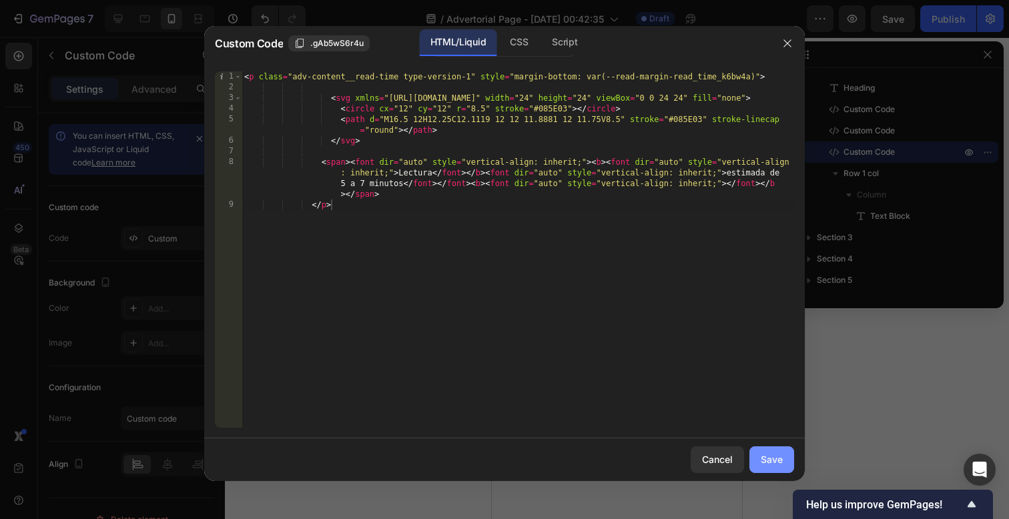
click at [779, 461] on div "Save" at bounding box center [772, 460] width 22 height 14
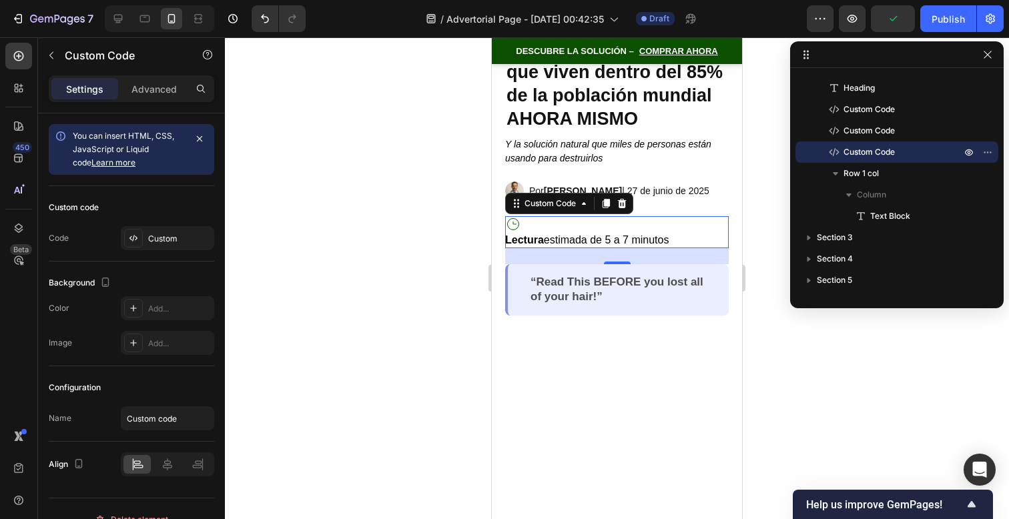
click at [545, 240] on font "estimada de 5 a 7 minutos" at bounding box center [606, 239] width 125 height 11
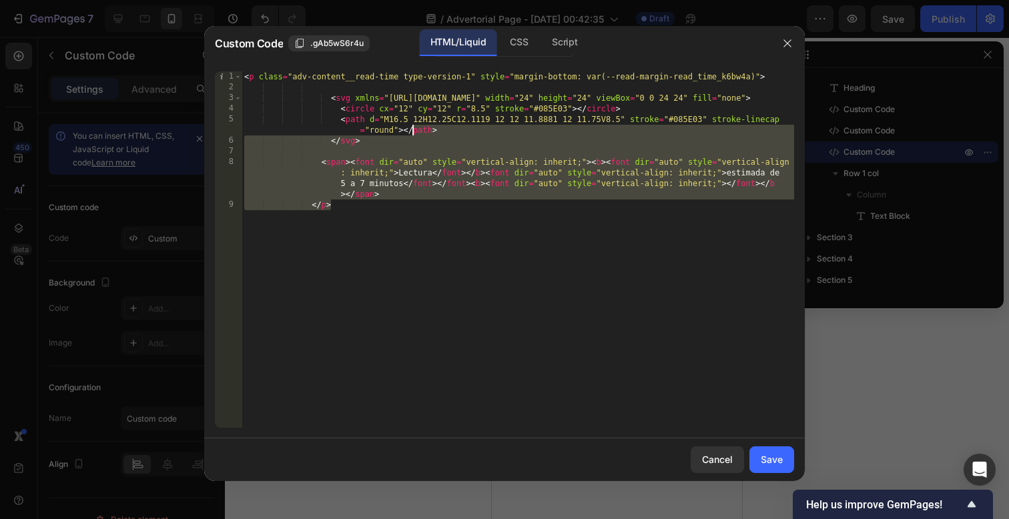
drag, startPoint x: 541, startPoint y: 259, endPoint x: 188, endPoint y: -83, distance: 491.8
click at [188, 0] on html "7 / Advertorial Page - Sep 27, 00:42:35 Draft Preview Save Publish 450 Beta Sec…" at bounding box center [504, 0] width 1009 height 0
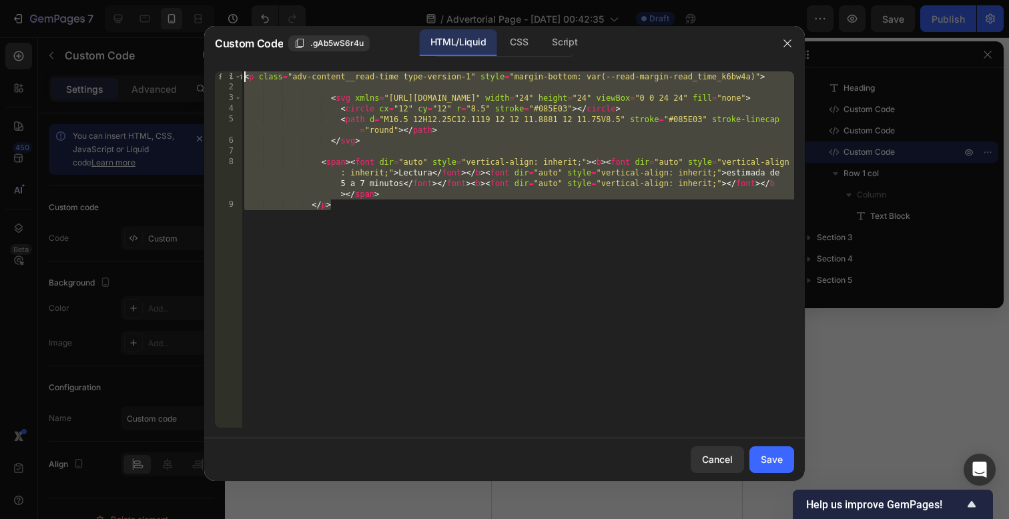
click at [390, 222] on div "< p class = "adv-content__read-time type-version-1" style = "margin-bottom: var…" at bounding box center [518, 260] width 553 height 378
drag, startPoint x: 391, startPoint y: 232, endPoint x: 145, endPoint y: -95, distance: 409.4
click at [145, 0] on html "7 / Advertorial Page - Sep 27, 00:42:35 Draft Preview Save Publish 450 Beta Sec…" at bounding box center [504, 0] width 1009 height 0
type textarea "<p class="adv-content__read-time type-version-1" style="margin-bottom: var(--re…"
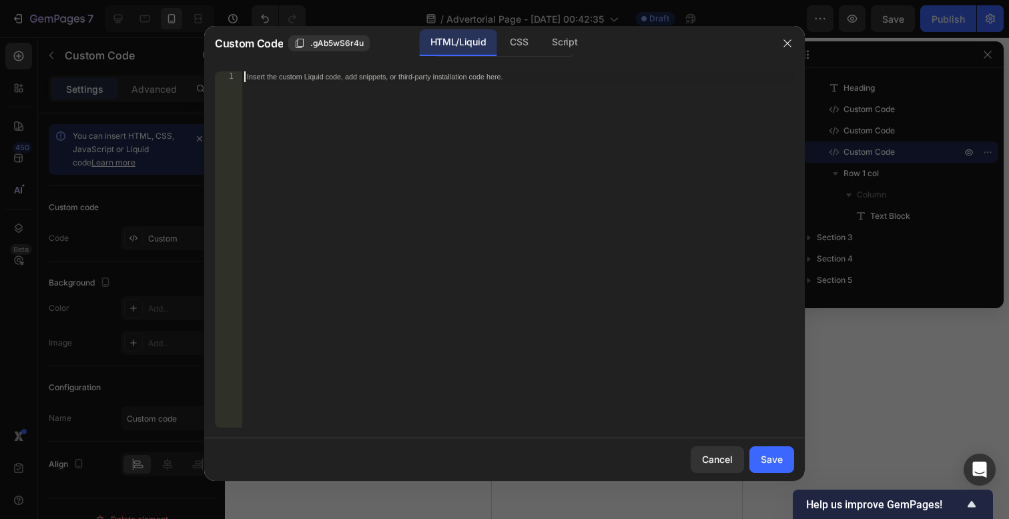
paste textarea "</style>"
type textarea "</style>"
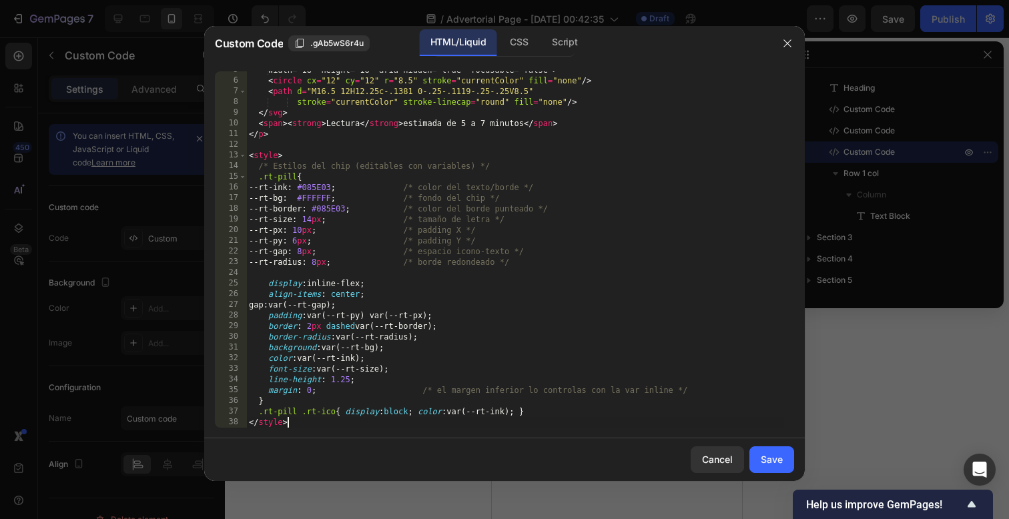
scroll to position [49, 0]
click at [787, 467] on button "Save" at bounding box center [772, 460] width 45 height 27
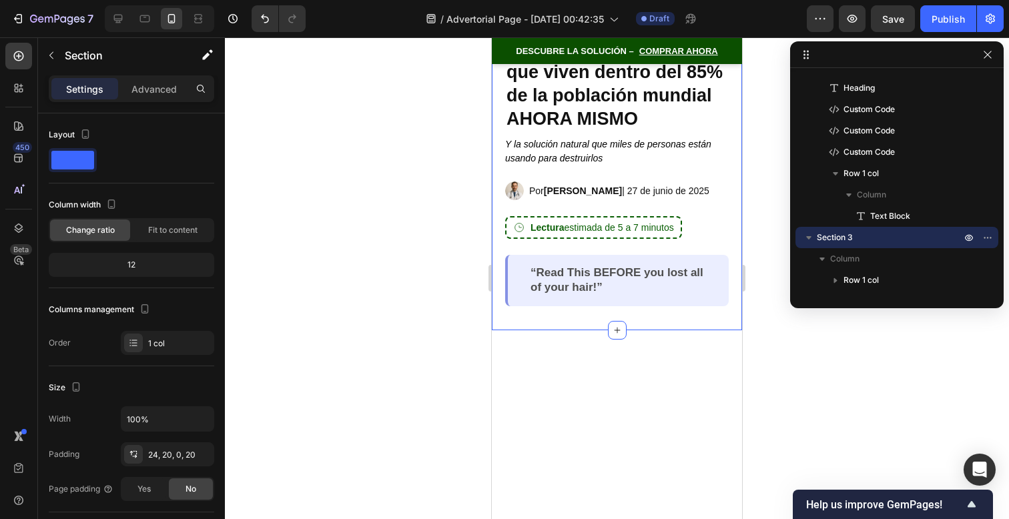
click at [587, 201] on div "Basado en investigación clínica Custom Code Los invasores ocultos que viven den…" at bounding box center [617, 161] width 224 height 292
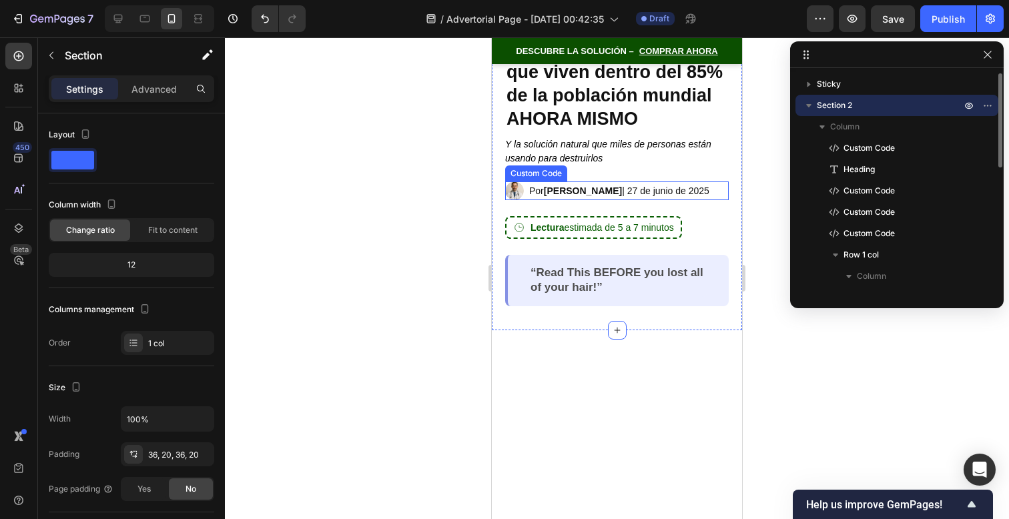
click at [589, 193] on span "[PERSON_NAME]" at bounding box center [583, 191] width 78 height 11
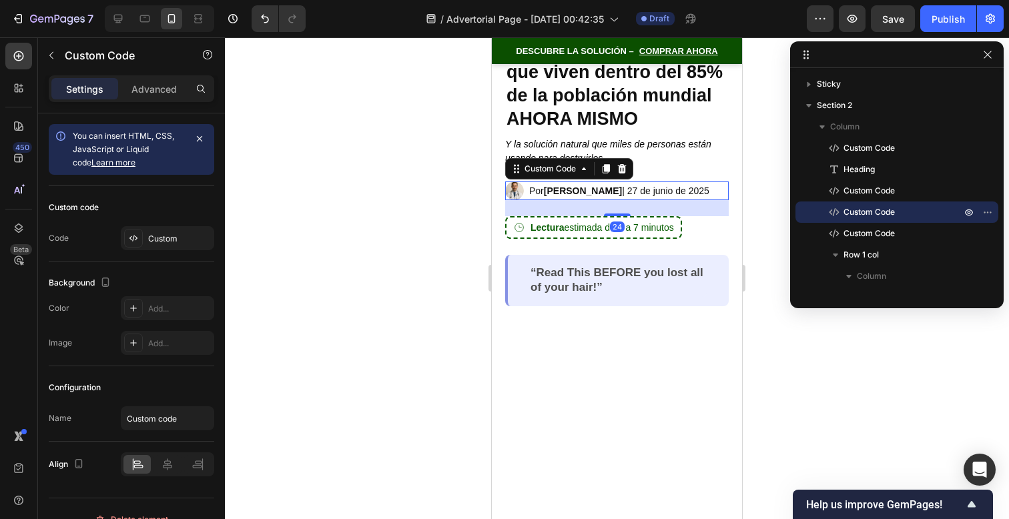
drag, startPoint x: 604, startPoint y: 212, endPoint x: 609, endPoint y: 205, distance: 8.1
click at [604, 202] on div "24" at bounding box center [617, 208] width 224 height 16
click at [611, 206] on div "24" at bounding box center [617, 208] width 224 height 16
click at [613, 210] on div "24" at bounding box center [617, 208] width 224 height 16
click at [669, 222] on span "Lectura estimada de 5 a 7 minutos" at bounding box center [602, 228] width 143 height 12
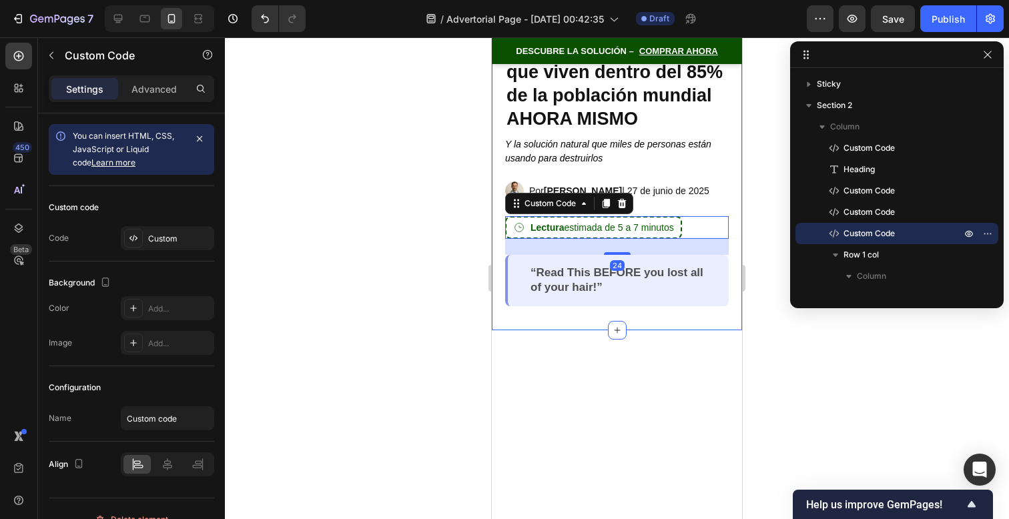
click at [660, 206] on div "Basado en investigación clínica Custom Code Los invasores ocultos que viven den…" at bounding box center [617, 161] width 224 height 292
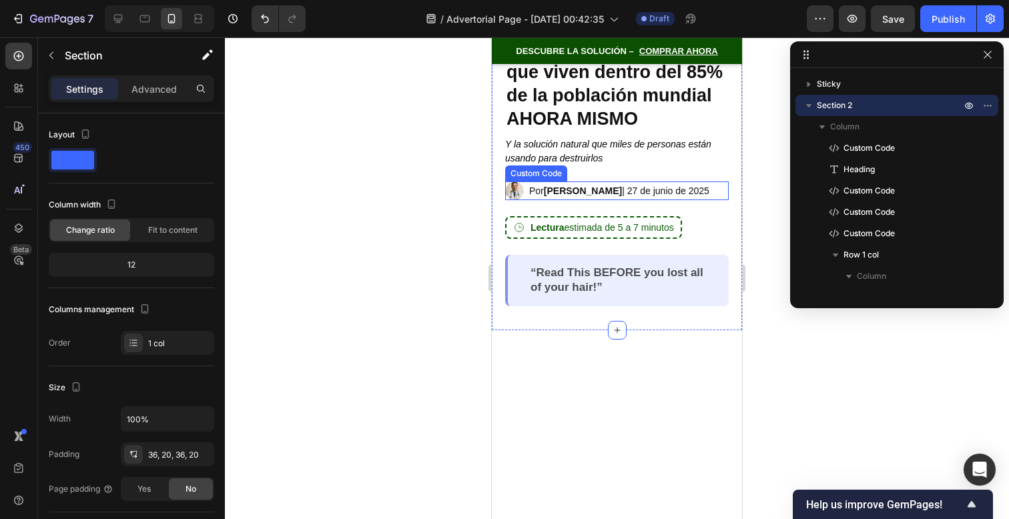
click at [656, 191] on p "Por [PERSON_NAME] | [DATE][PERSON_NAME]" at bounding box center [619, 191] width 180 height 14
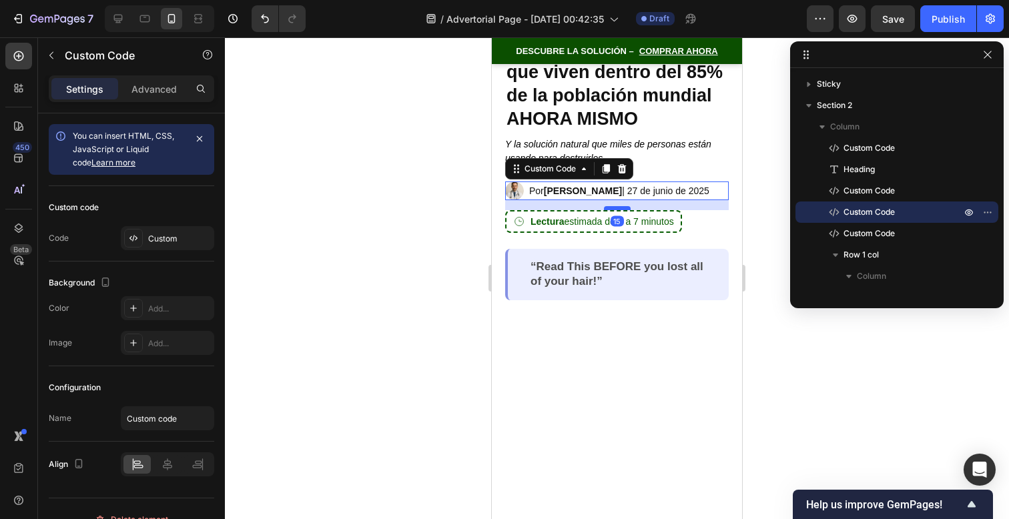
click at [620, 208] on div at bounding box center [617, 208] width 27 height 4
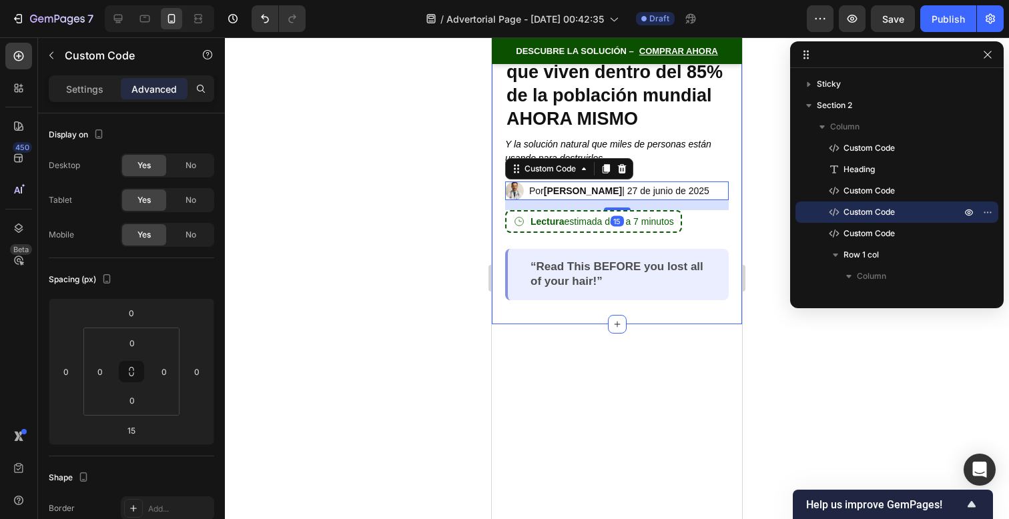
click at [673, 174] on div "Basado en investigación clínica Custom Code Los invasores ocultos que viven den…" at bounding box center [617, 158] width 224 height 286
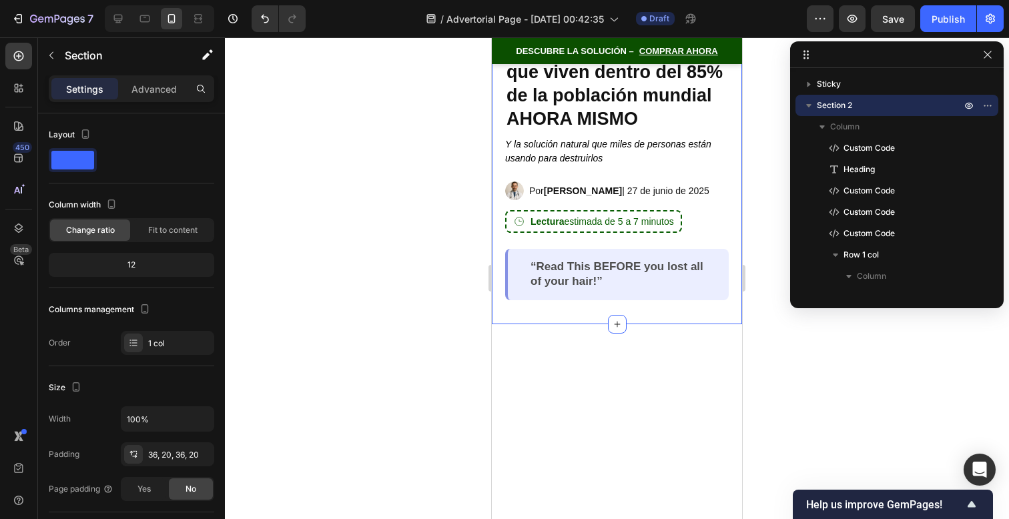
click at [592, 166] on div "Basado en investigación clínica Custom Code Los invasores ocultos que viven den…" at bounding box center [617, 158] width 224 height 286
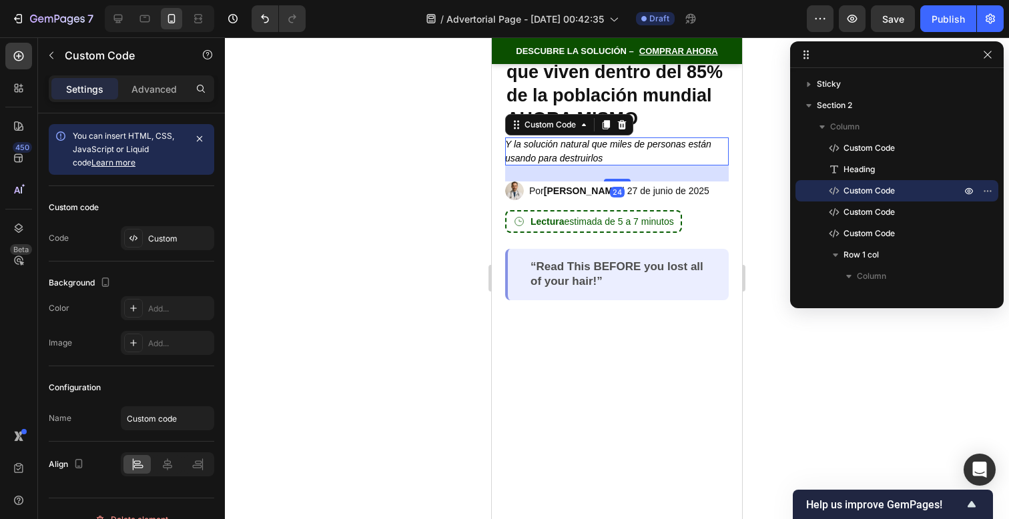
click at [592, 160] on p "Y la solución natural que miles de personas están usando para destruirlos" at bounding box center [617, 151] width 224 height 28
click at [614, 178] on div at bounding box center [617, 178] width 27 height 4
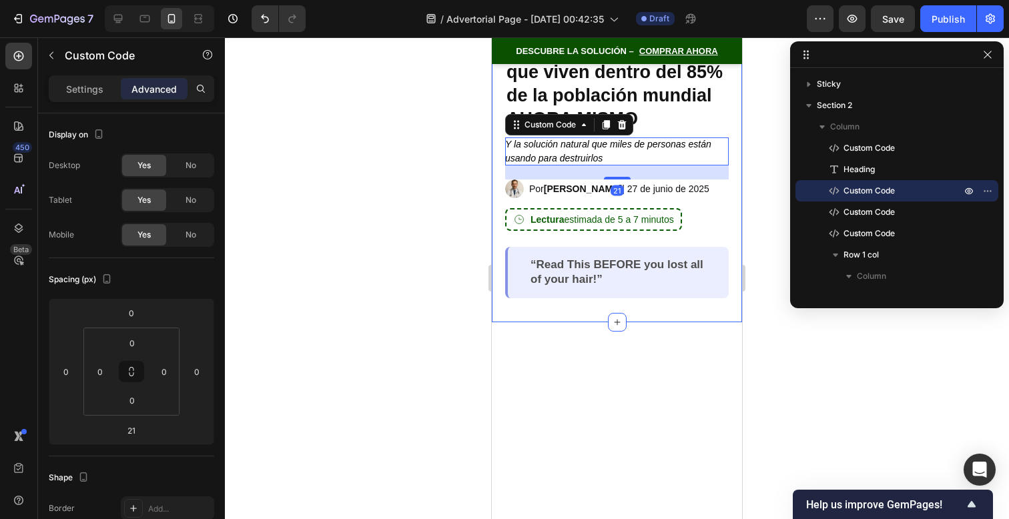
click at [689, 236] on div "Basado en investigación clínica Custom Code Los invasores ocultos que viven den…" at bounding box center [617, 157] width 224 height 284
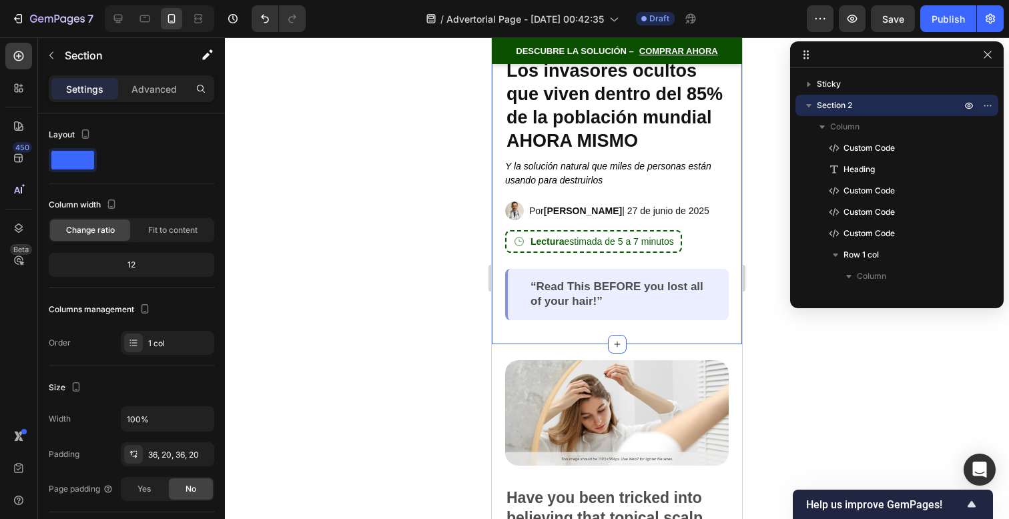
scroll to position [77, 0]
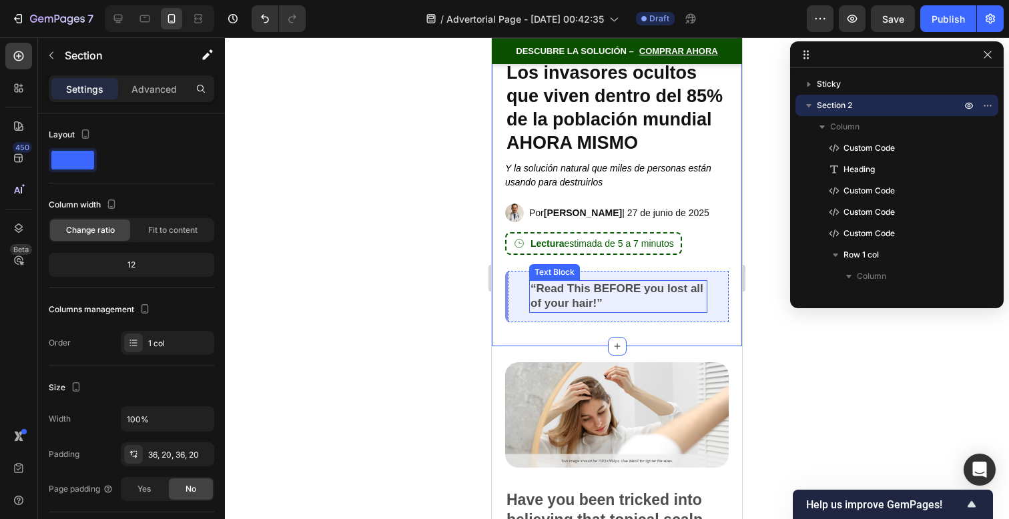
click at [614, 232] on p "Lectura estimada de 5 a 7 minutos" at bounding box center [593, 243] width 177 height 23
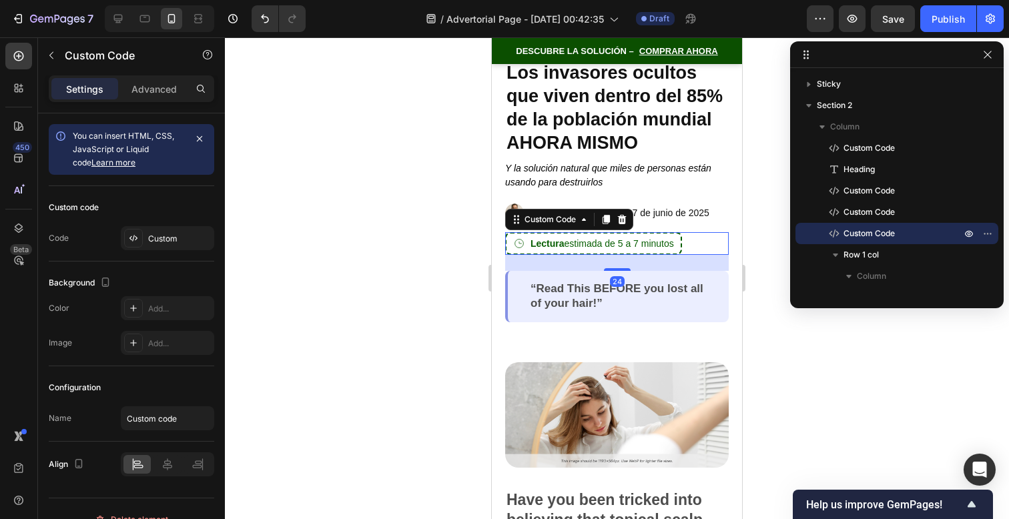
click at [616, 236] on p "Lectura estimada de 5 a 7 minutos" at bounding box center [593, 243] width 177 height 23
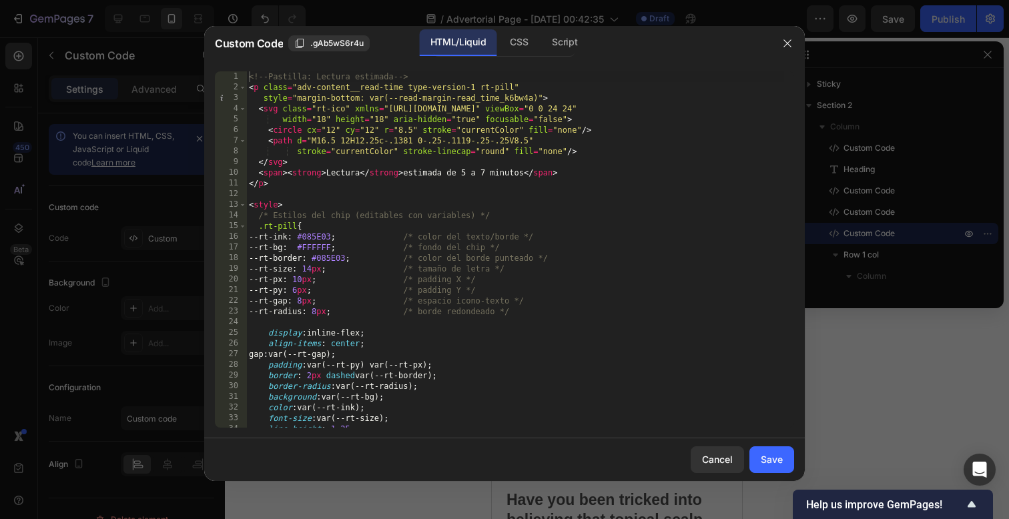
scroll to position [49, 0]
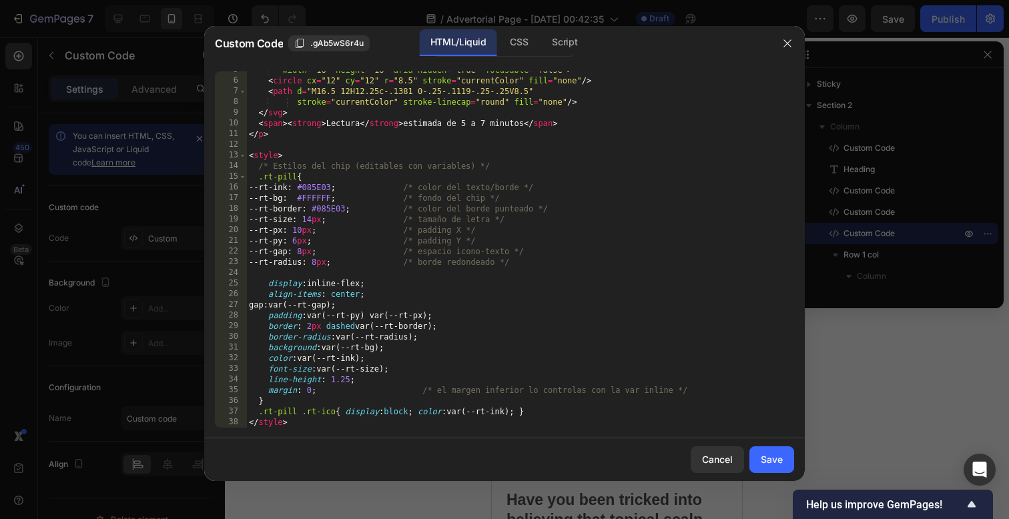
drag, startPoint x: 312, startPoint y: 323, endPoint x: 338, endPoint y: 324, distance: 26.1
click at [312, 323] on div "width = "18" height = "18" aria-hidden = "true" focusable = "false" > < circle …" at bounding box center [515, 254] width 538 height 378
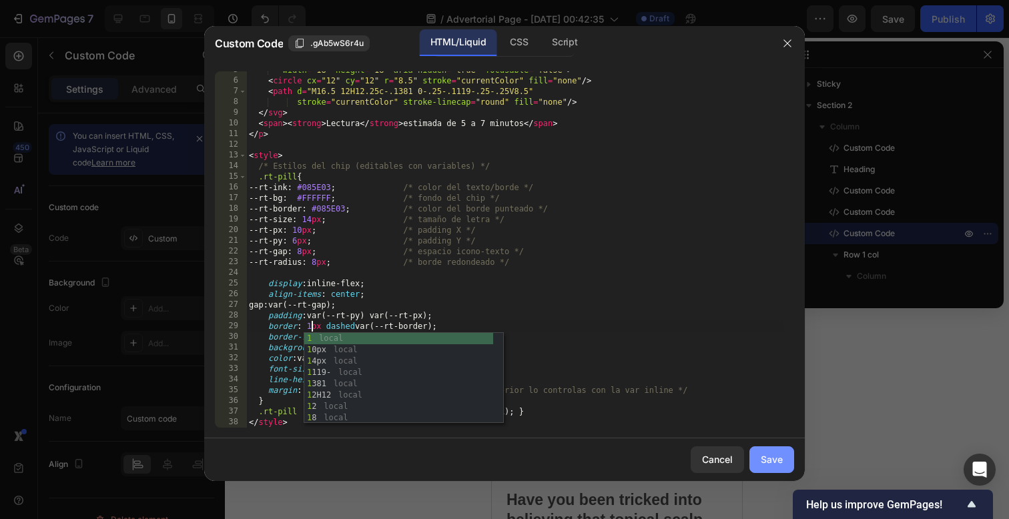
type textarea "border: 1px dashed var(--rt-border);"
click at [775, 455] on div "Save" at bounding box center [772, 460] width 22 height 14
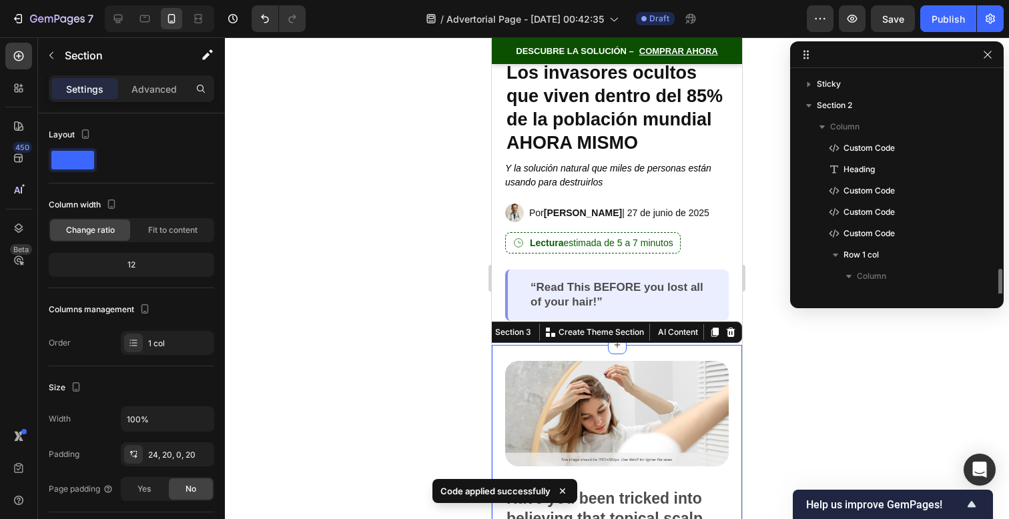
scroll to position [146, 0]
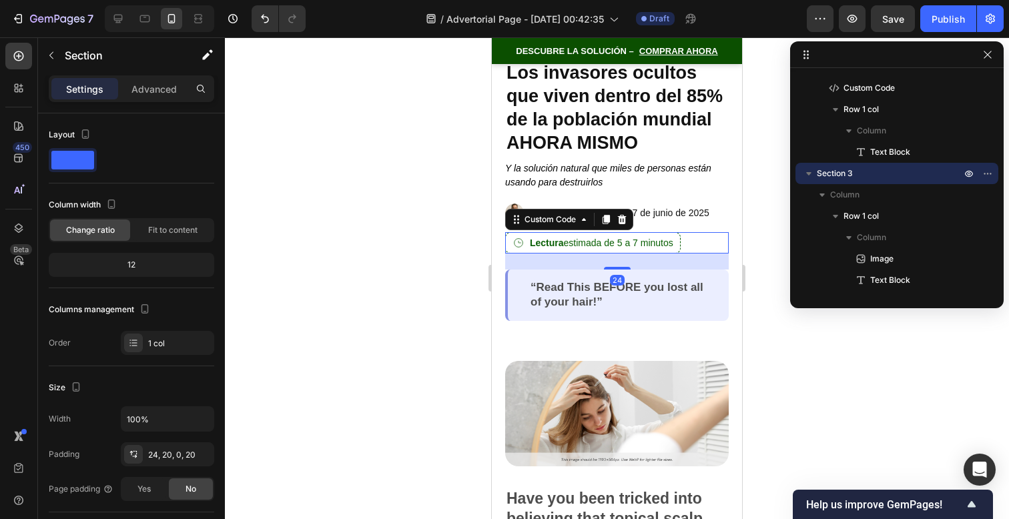
click at [681, 247] on p "Lectura estimada de 5 a 7 minutos" at bounding box center [593, 242] width 176 height 21
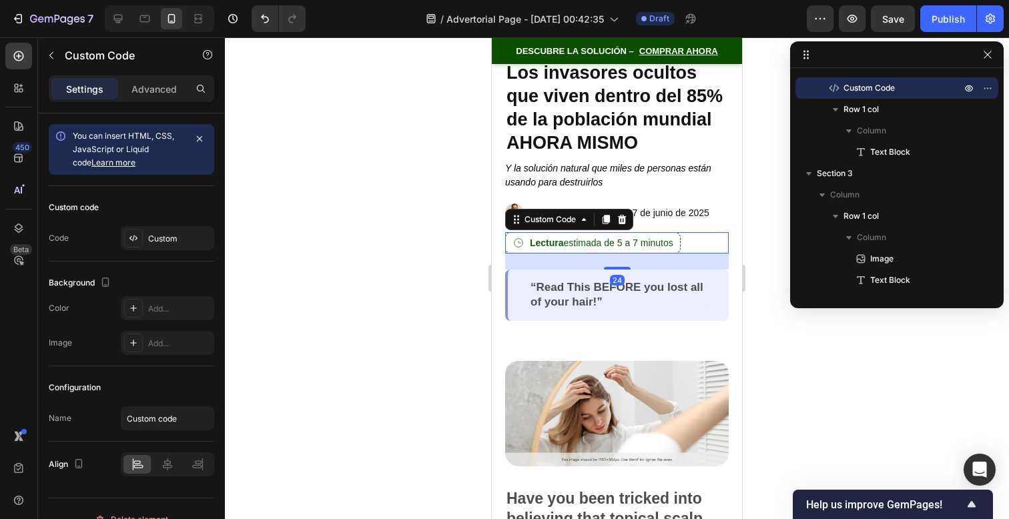
click at [681, 247] on p "Lectura estimada de 5 a 7 minutos" at bounding box center [593, 242] width 176 height 21
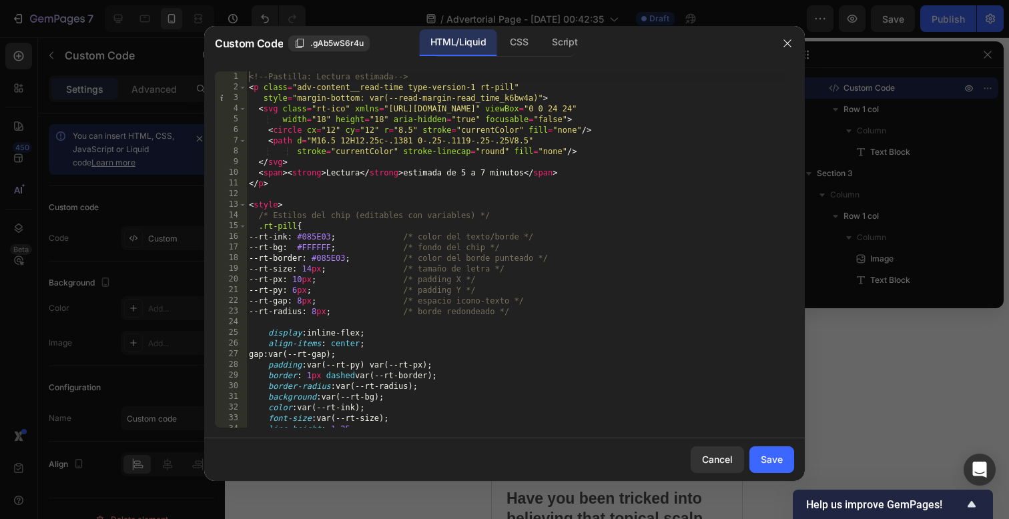
scroll to position [49, 0]
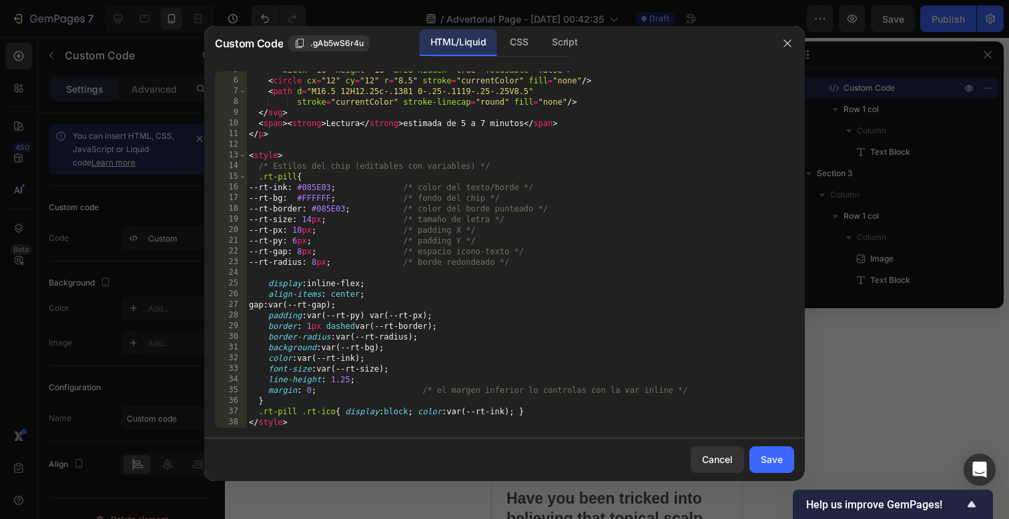
drag, startPoint x: 336, startPoint y: 262, endPoint x: 355, endPoint y: 259, distance: 19.5
click at [336, 262] on div "width = "18" height = "18" aria-hidden = "true" focusable = "false" > < circle …" at bounding box center [515, 254] width 538 height 378
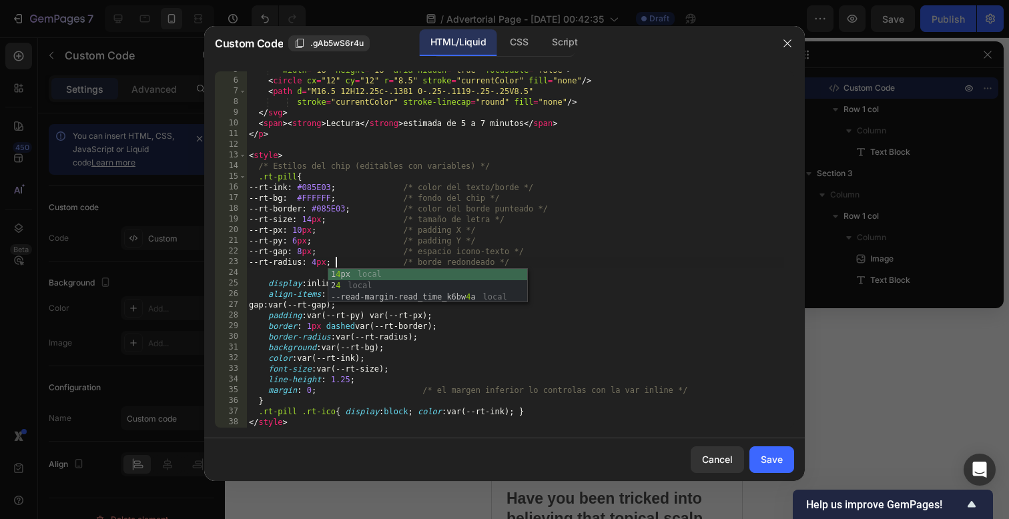
type textarea "--rt-radius: 4px; /* borde redondeado */"
click at [771, 459] on div "Save" at bounding box center [772, 460] width 22 height 14
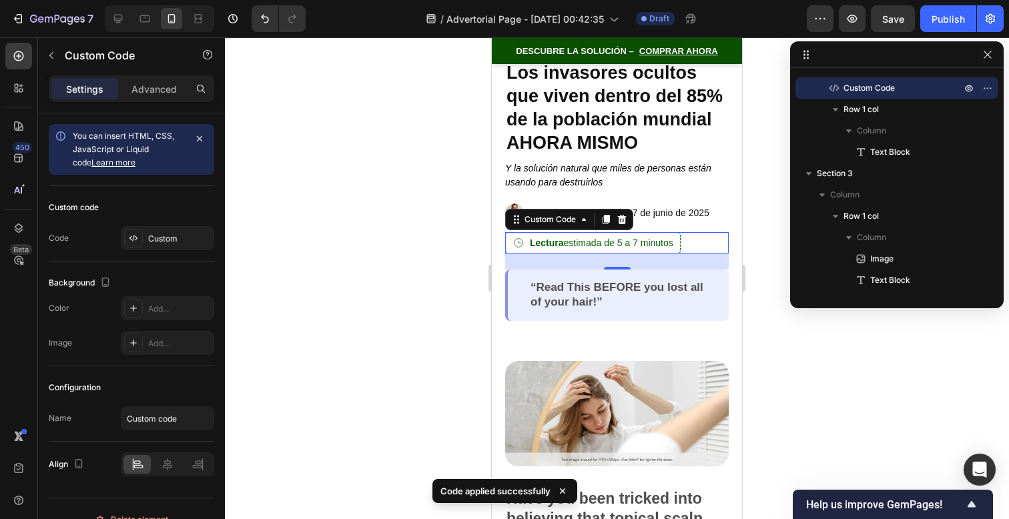
click at [799, 359] on div at bounding box center [617, 278] width 784 height 482
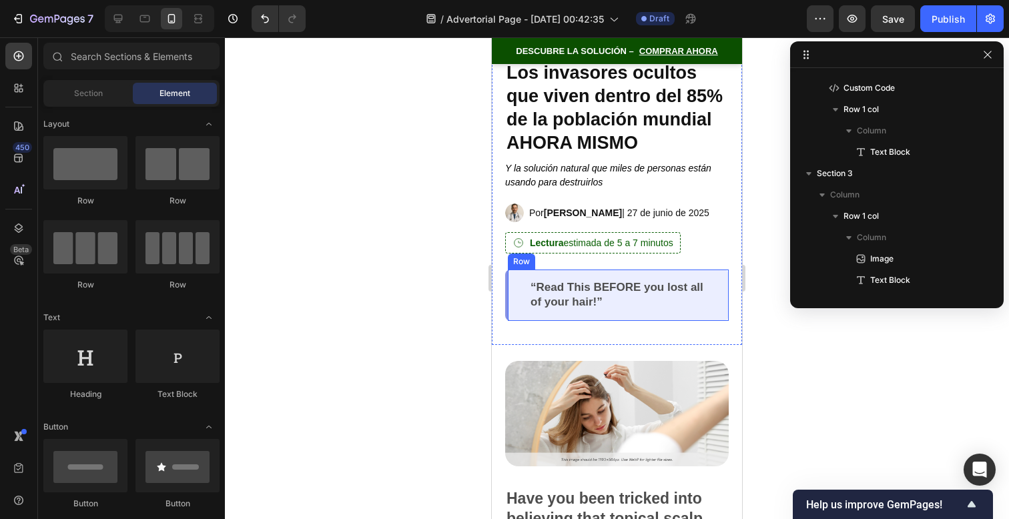
click at [676, 285] on p "“Read This BEFORE you lost all of your hair!”" at bounding box center [619, 294] width 176 height 29
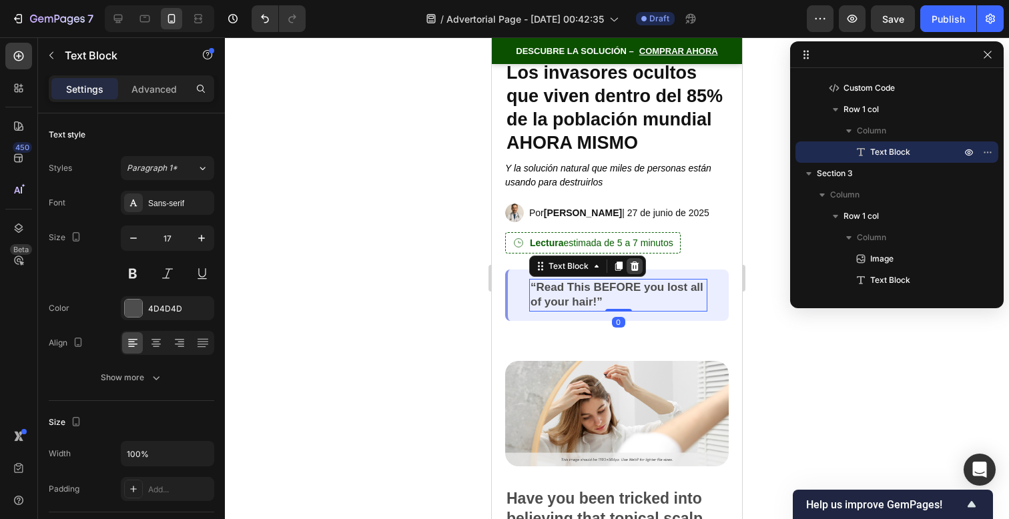
click at [635, 264] on icon at bounding box center [635, 266] width 9 height 9
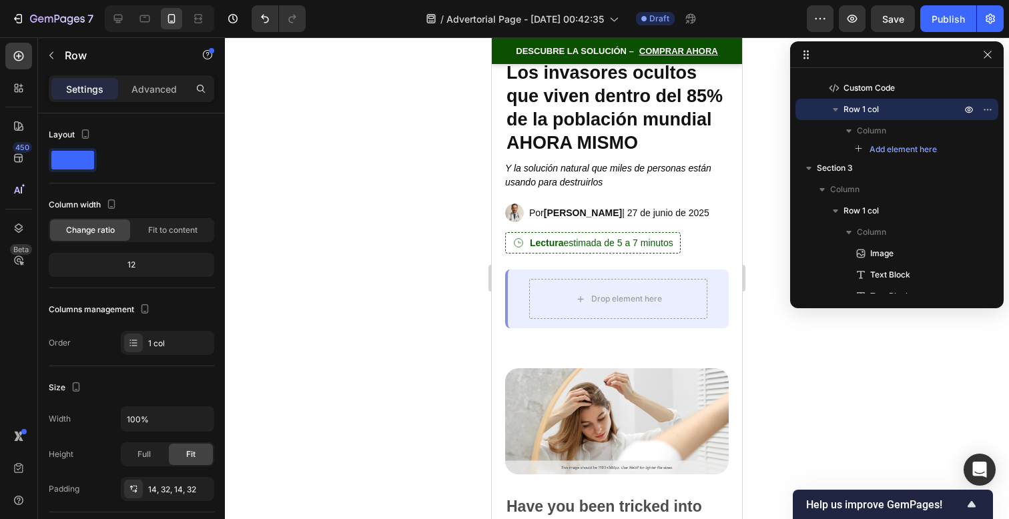
click at [689, 279] on div "Drop element here" at bounding box center [618, 299] width 178 height 40
click at [592, 258] on icon at bounding box center [590, 256] width 9 height 9
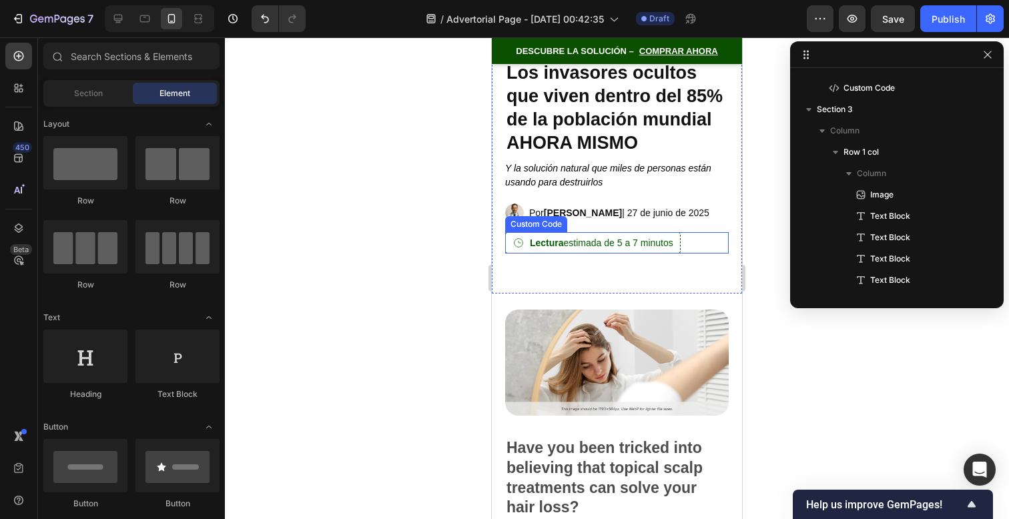
click at [655, 245] on span "Lectura estimada de 5 a 7 minutos" at bounding box center [601, 244] width 143 height 12
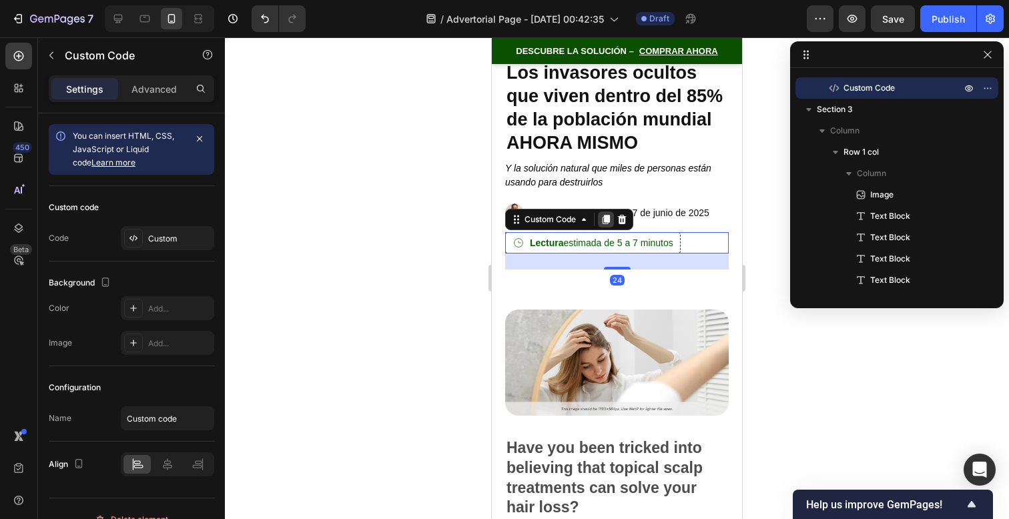
click at [609, 221] on icon at bounding box center [606, 220] width 7 height 9
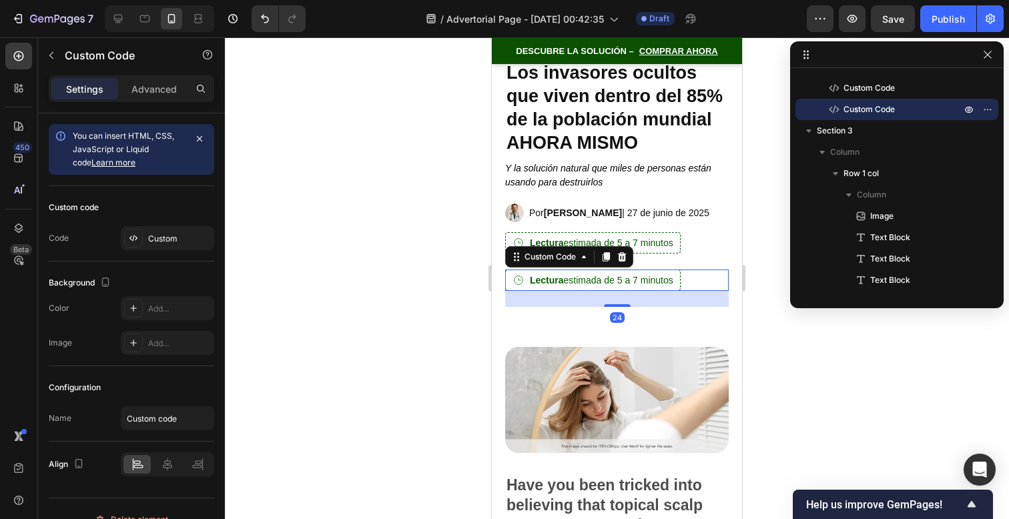
drag, startPoint x: 605, startPoint y: 244, endPoint x: 603, endPoint y: 280, distance: 36.1
click at [603, 280] on span "Lectura estimada de 5 a 7 minutos" at bounding box center [601, 281] width 143 height 12
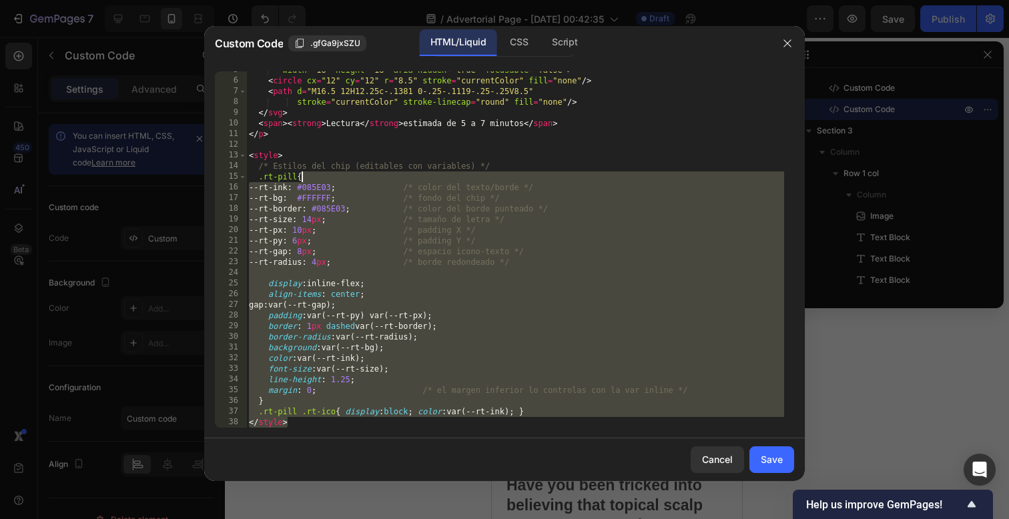
scroll to position [0, 0]
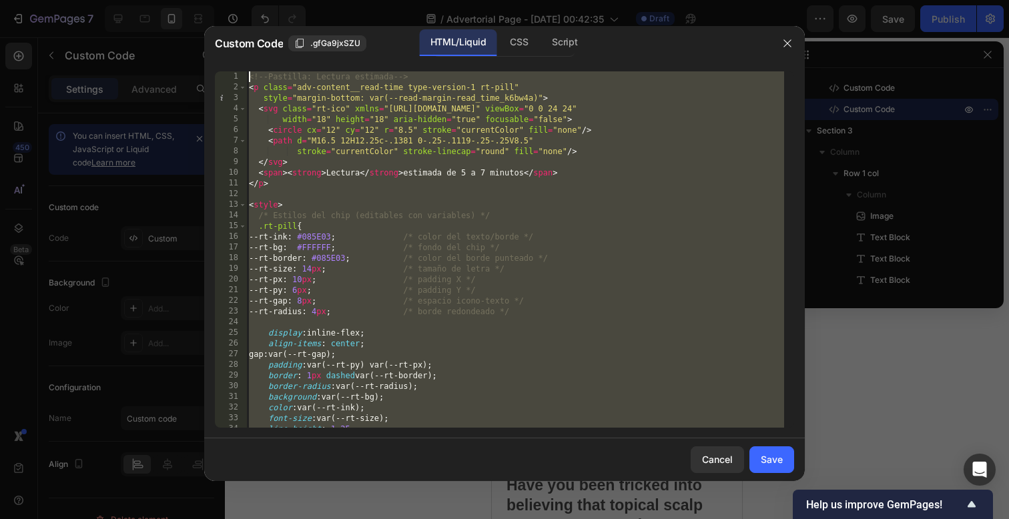
drag, startPoint x: 567, startPoint y: 422, endPoint x: 327, endPoint y: -122, distance: 595.3
click at [327, 0] on html "7 / Advertorial Page - Sep 27, 00:42:35 Draft Preview Save Publish 450 Beta Sec…" at bounding box center [504, 0] width 1009 height 0
paste textarea "div class="adv-content__divider" style="margin-bottom: var(--divider-margin-div…"
type textarea "<div class="adv-content__divider" style="margin-bottom: var(--divider-margin-di…"
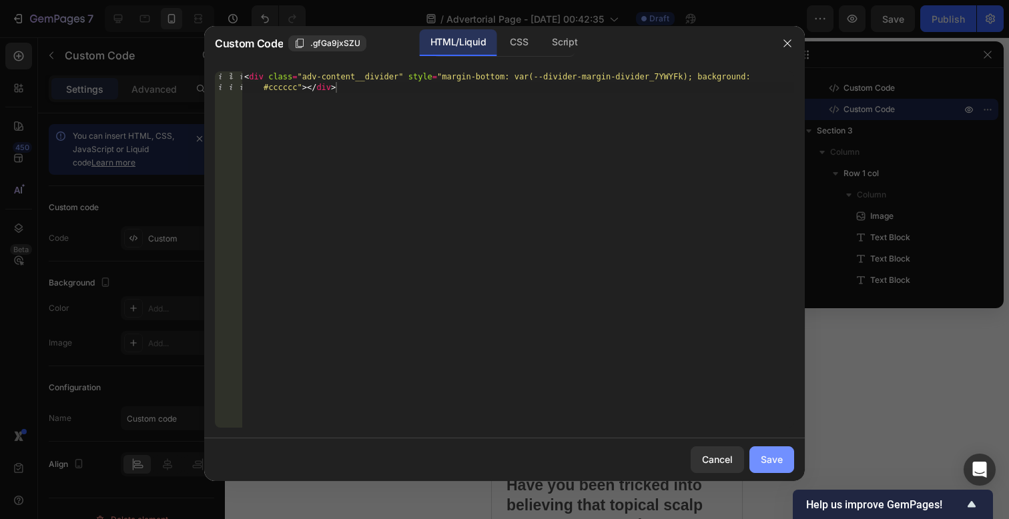
click at [762, 451] on button "Save" at bounding box center [772, 460] width 45 height 27
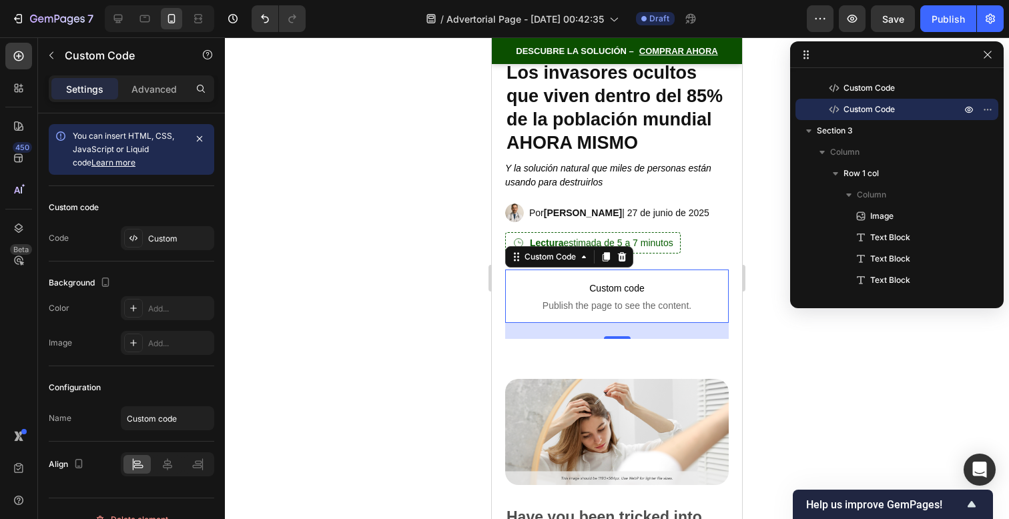
click at [760, 377] on div at bounding box center [617, 278] width 784 height 482
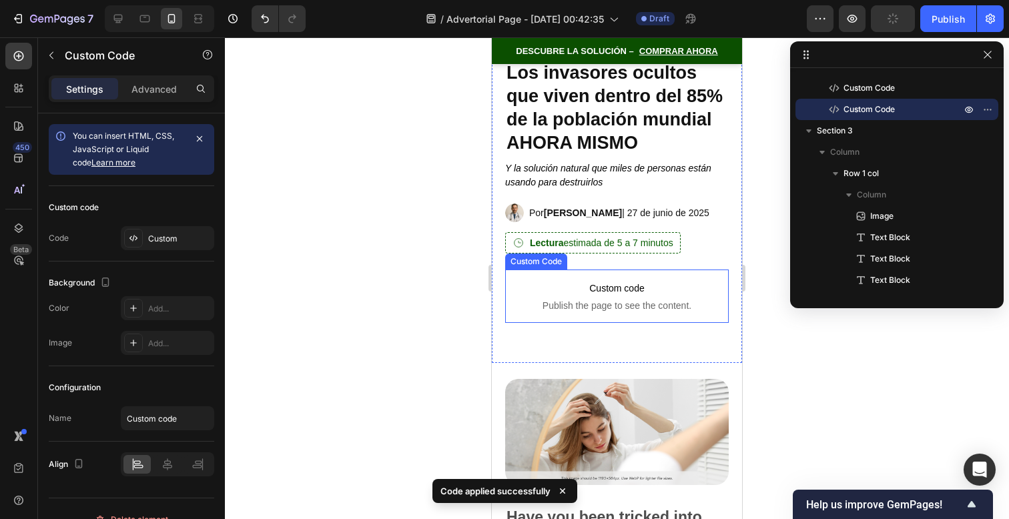
click at [660, 292] on span "Custom code" at bounding box center [617, 288] width 224 height 16
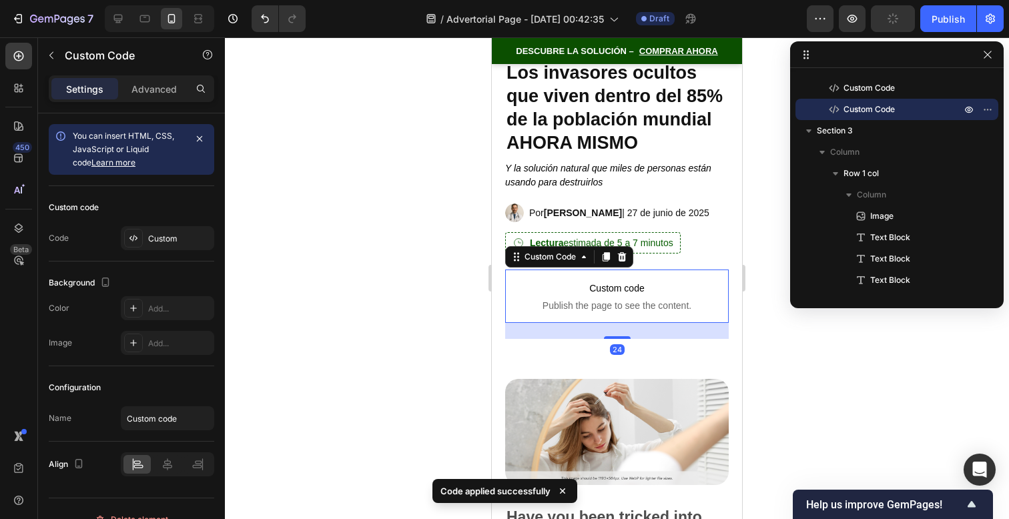
click at [660, 292] on span "Custom code" at bounding box center [617, 288] width 224 height 16
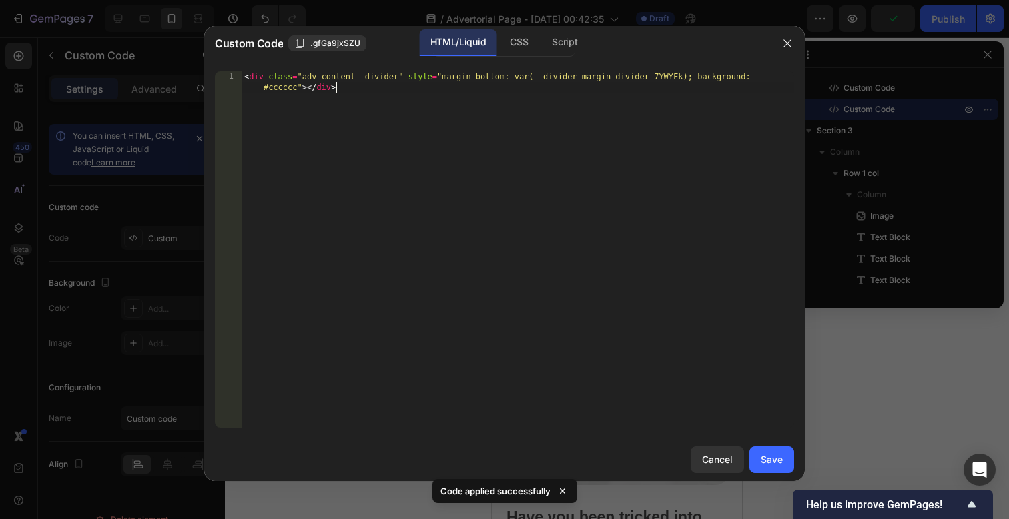
click at [660, 292] on div "< div class = "adv-content__divider" style = "margin-bottom: var(--divider-marg…" at bounding box center [518, 270] width 553 height 399
drag, startPoint x: 567, startPoint y: 322, endPoint x: 469, endPoint y: 15, distance: 322.3
click at [485, 52] on div "Custom Code .gfGa9jxSZU HTML/Liquid CSS Script <div class="adv-content__divider…" at bounding box center [504, 253] width 601 height 455
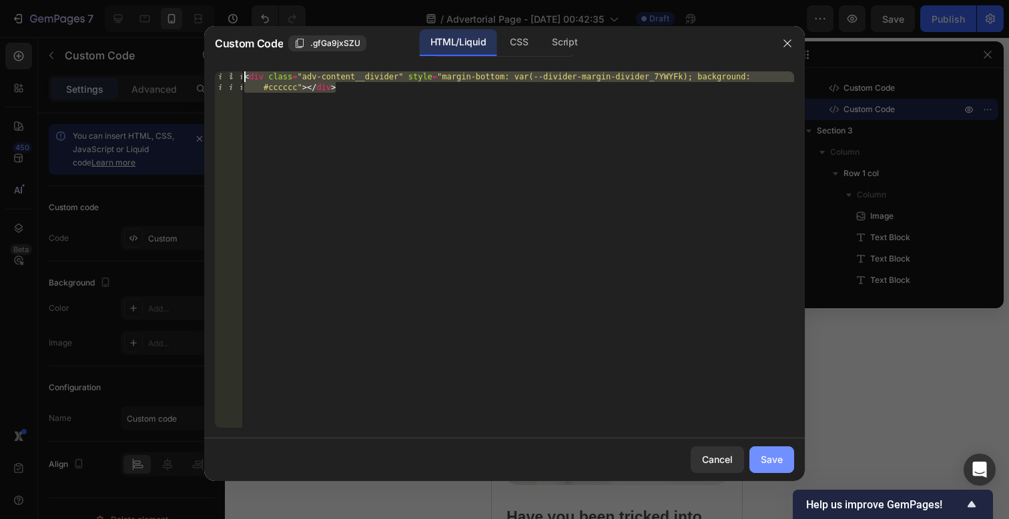
click at [776, 463] on div "Save" at bounding box center [772, 460] width 22 height 14
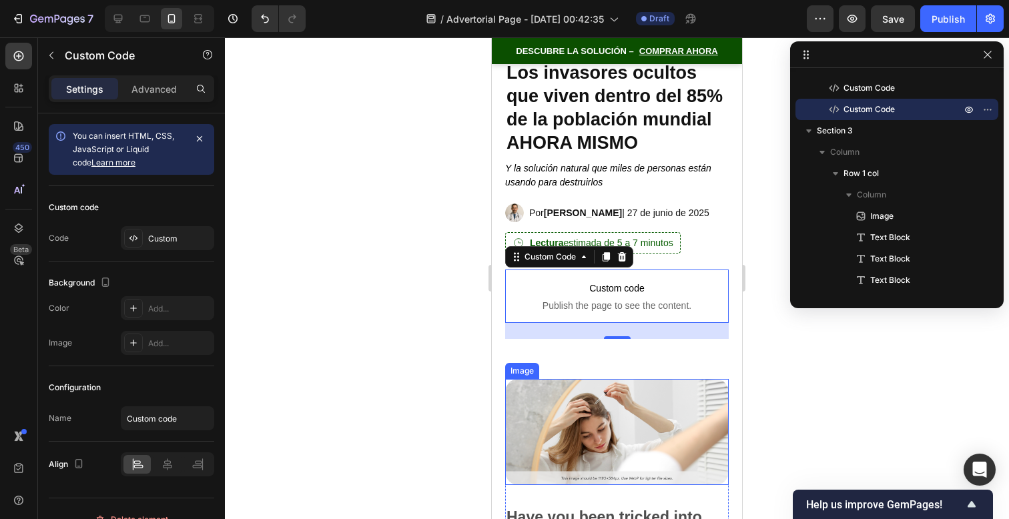
click at [656, 422] on img at bounding box center [617, 431] width 224 height 105
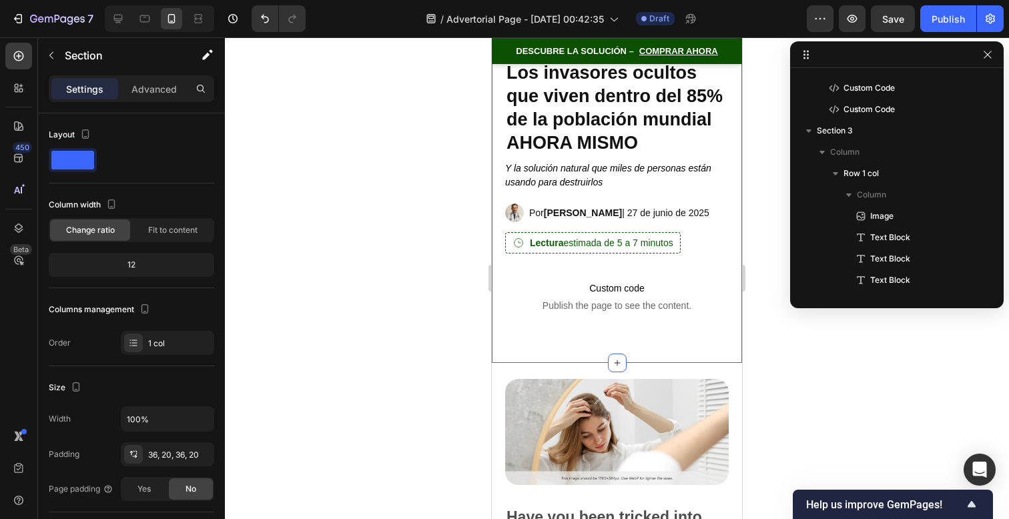
click at [685, 303] on span "Publish the page to see the content." at bounding box center [617, 305] width 224 height 13
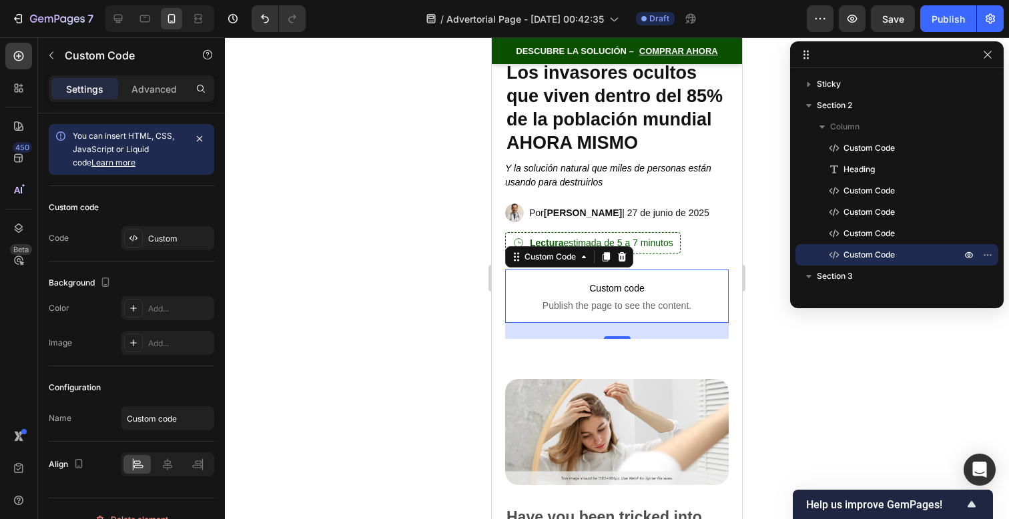
click at [600, 294] on span "Custom code" at bounding box center [617, 288] width 224 height 16
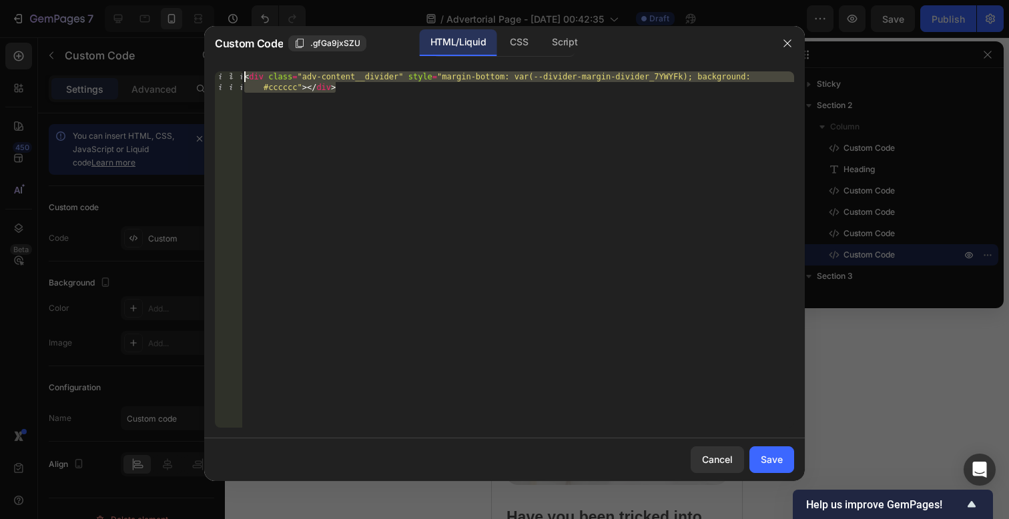
drag, startPoint x: 459, startPoint y: 157, endPoint x: 270, endPoint y: -101, distance: 319.1
click at [270, 0] on html "7 / Advertorial Page - Sep 27, 00:42:35 Draft Preview Save Publish 450 Beta Sec…" at bounding box center [504, 0] width 1009 height 0
paste textarea "hr style="border:0; border-top:1px solid #ccc; width:100%; margin:10px 0;""
type textarea "<hr style="border:0; border-top:1px solid #ccc; width:100%; margin:10px 0;">"
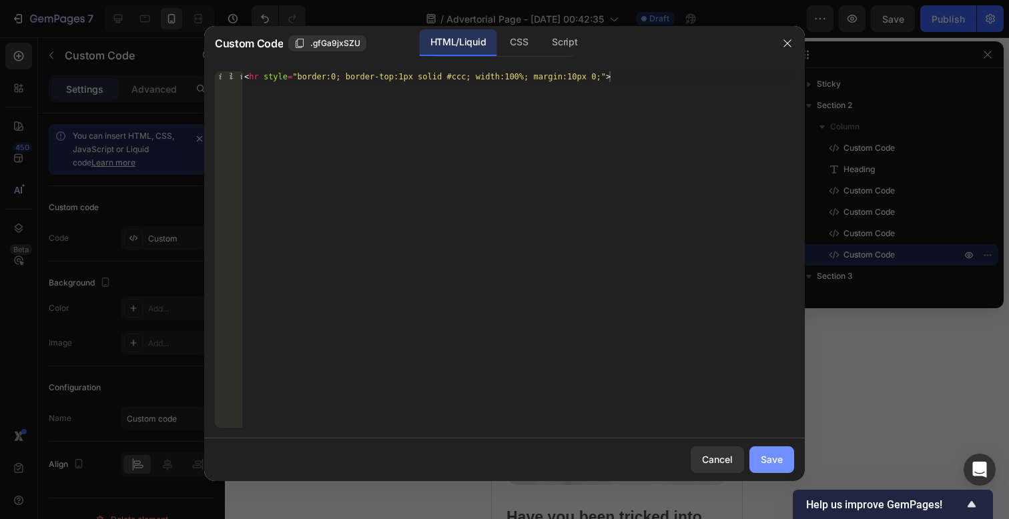
click at [762, 453] on div "Save" at bounding box center [772, 460] width 22 height 14
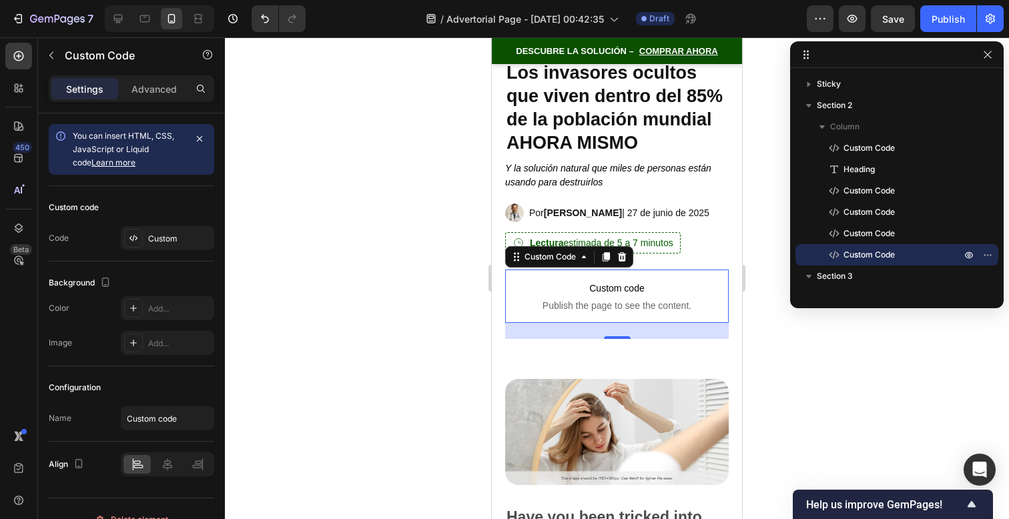
click at [796, 397] on div at bounding box center [617, 278] width 784 height 482
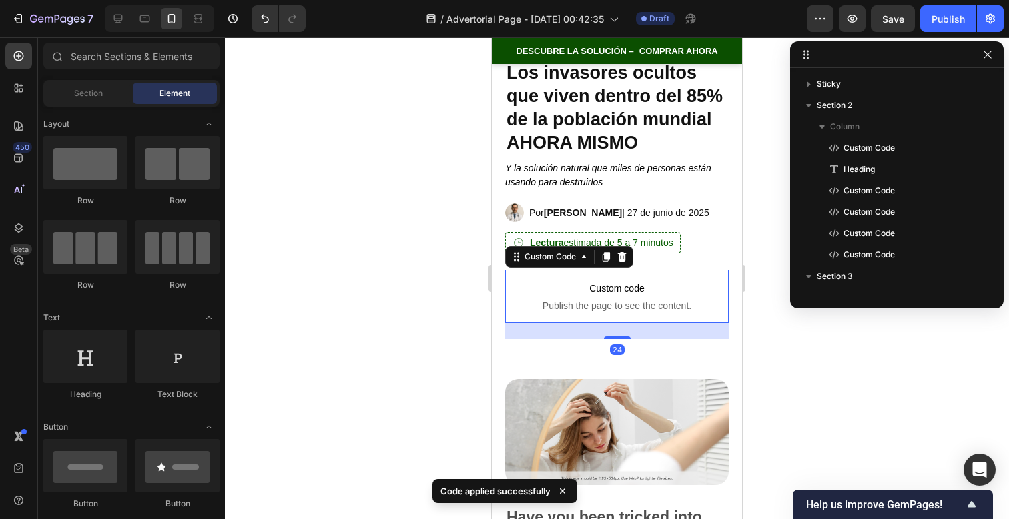
click at [664, 307] on span "Publish the page to see the content." at bounding box center [617, 305] width 224 height 13
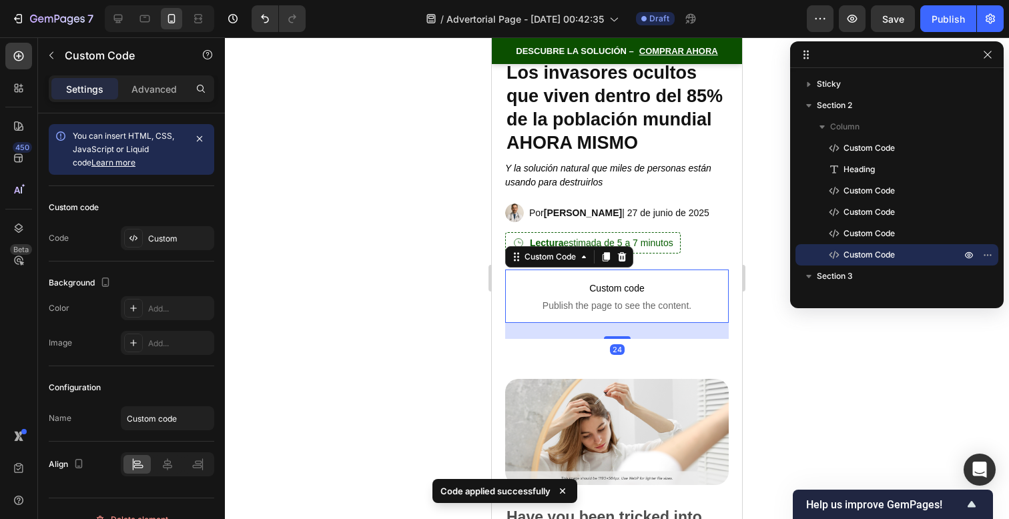
click at [664, 307] on span "Publish the page to see the content." at bounding box center [617, 305] width 224 height 13
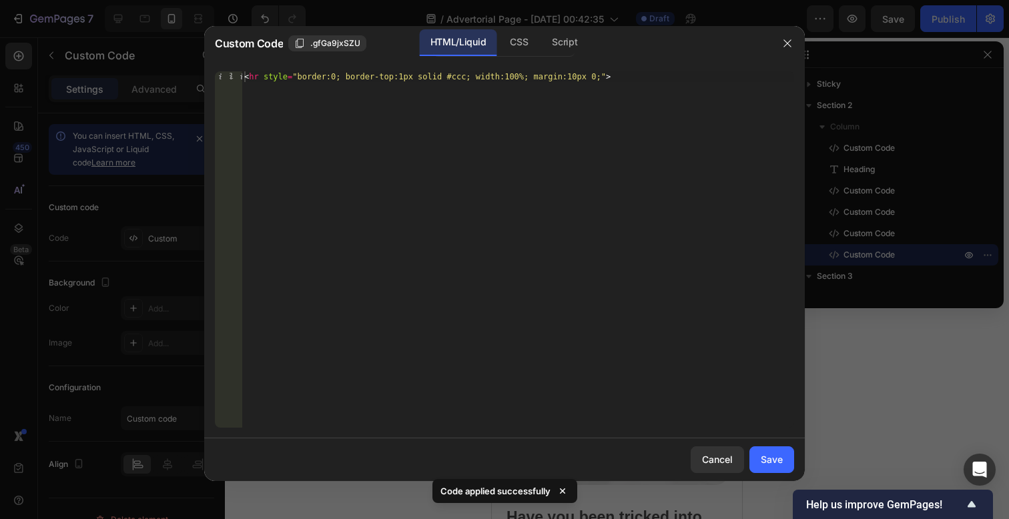
click at [390, 108] on div "< hr style = "border:0; border-top:1px solid #ccc; width:100%; margin:10px 0;" >" at bounding box center [518, 260] width 553 height 378
click at [390, 107] on div "< hr style = "border:0; border-top:1px solid #ccc; width:100%; margin:10px 0;" >" at bounding box center [518, 260] width 553 height 378
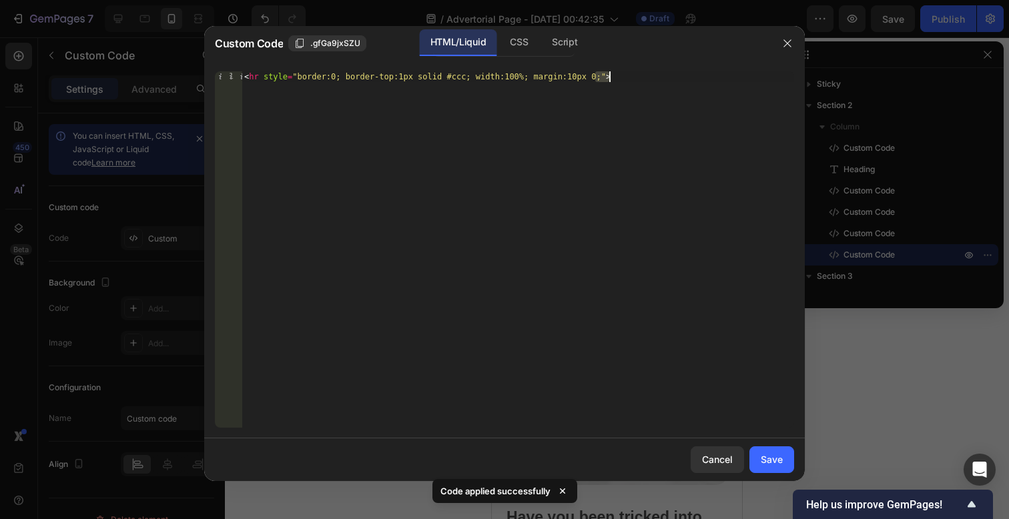
click at [390, 107] on div "< hr style = "border:0; border-top:1px solid #ccc; width:100%; margin:10px 0;" >" at bounding box center [518, 260] width 553 height 378
click at [477, 125] on div "< hr style = "border:0; border-top:1px solid #ccc; width:100%; margin:10px 0;" >" at bounding box center [518, 260] width 553 height 378
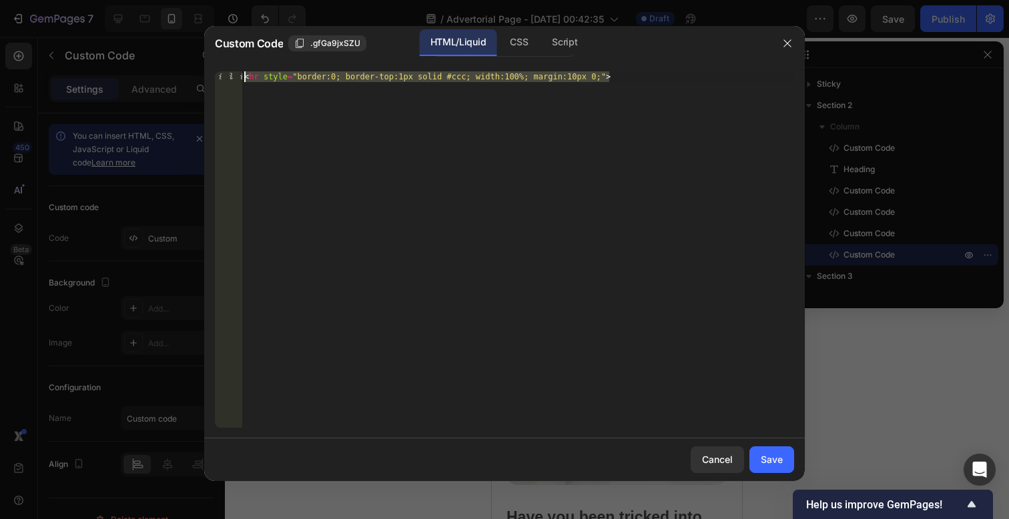
drag, startPoint x: 473, startPoint y: 122, endPoint x: 219, endPoint y: -23, distance: 293.0
click at [219, 0] on html "7 / Advertorial Page - Sep 27, 00:42:35 Draft Preview Save Publish 450 Beta Sec…" at bounding box center [504, 0] width 1009 height 0
paste textarea "div style="border-top:0.5px solid #ddd; width:100%; margin:10px 0;"></div"
type textarea "<div style="border-top:0.5px solid #ddd; width:100%; margin:10px 0;"></div>"
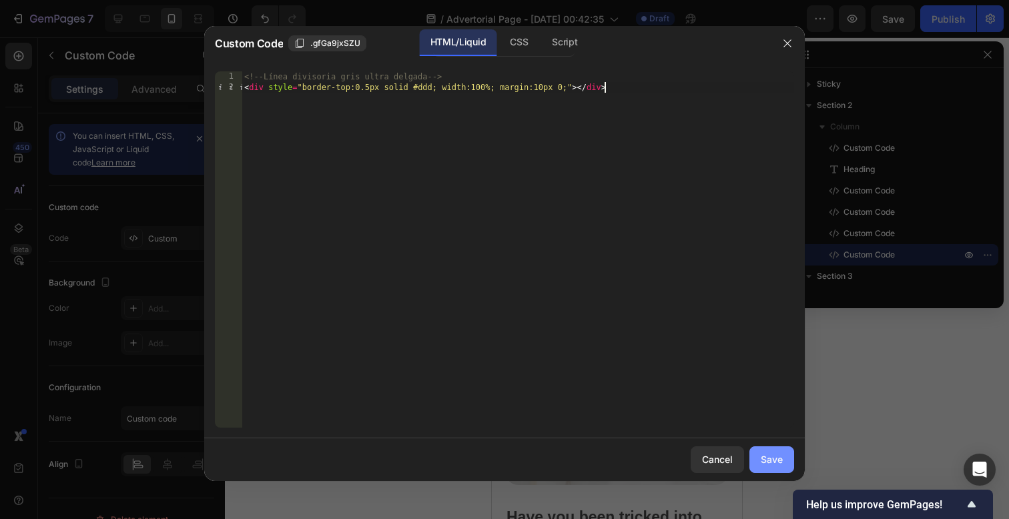
click at [773, 458] on div "Save" at bounding box center [772, 460] width 22 height 14
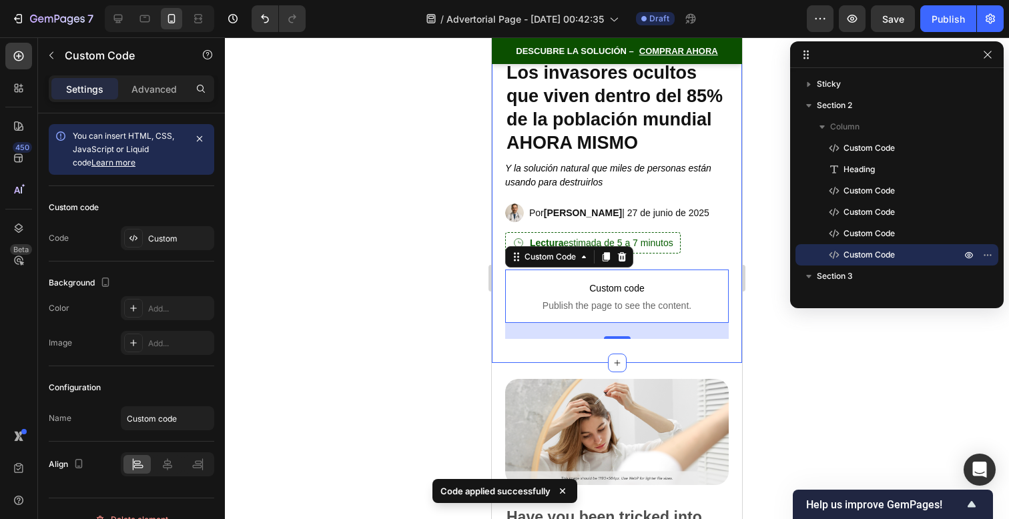
click at [691, 359] on div "Basado en investigación clínica Custom Code Los invasores ocultos que viven den…" at bounding box center [617, 189] width 250 height 348
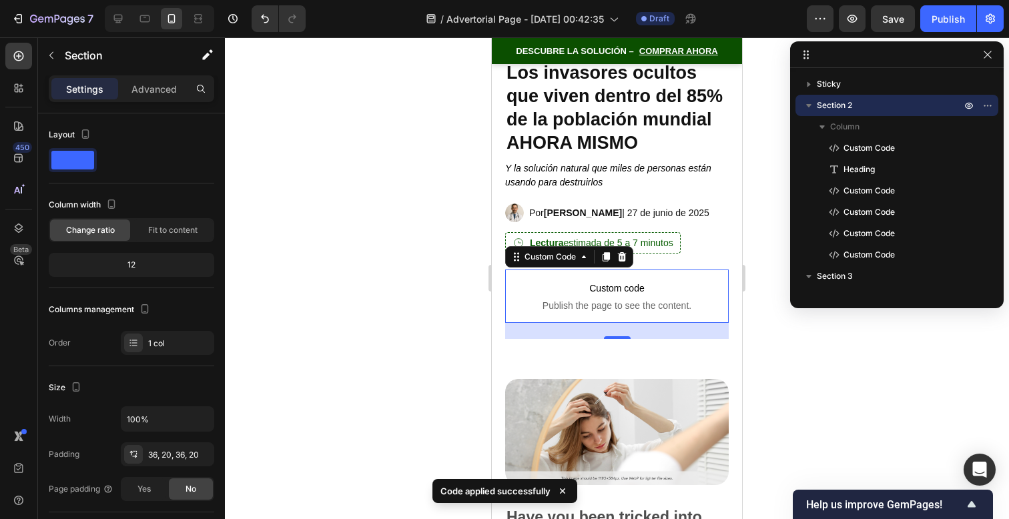
click at [653, 305] on span "Publish the page to see the content." at bounding box center [617, 305] width 224 height 13
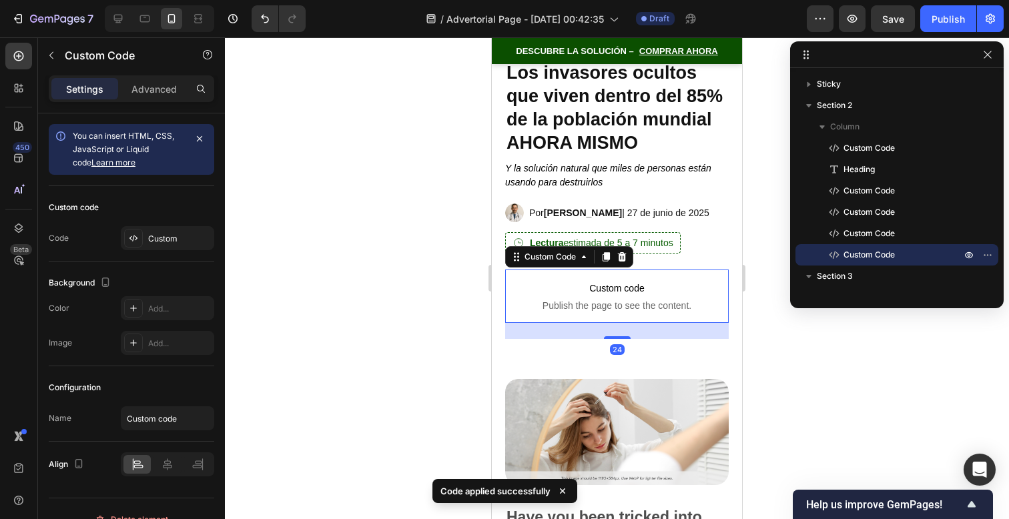
click at [653, 305] on span "Publish the page to see the content." at bounding box center [617, 305] width 224 height 13
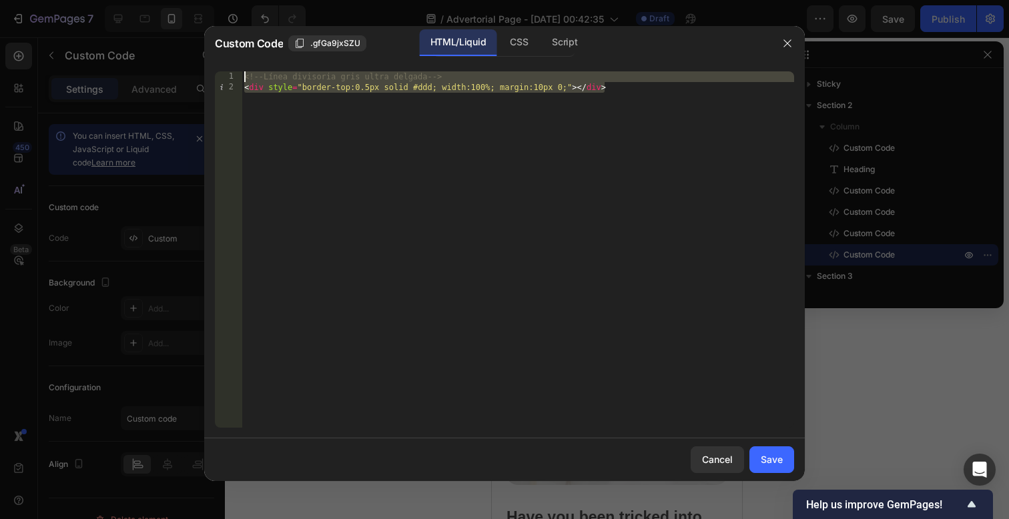
drag, startPoint x: 611, startPoint y: 105, endPoint x: 356, endPoint y: -18, distance: 282.4
click at [356, 0] on html "7 / Advertorial Page - Sep 27, 00:42:35 Draft Preview Save Publish 450 Beta Sec…" at bounding box center [504, 0] width 1009 height 0
paste textarea "div style="display:block;width:100%;height:1px;background:#d0d0d0;margin:12px 0…"
type textarea "<div style="display:block;width:100%;height:1px;background:#d0d0d0;margin:12px …"
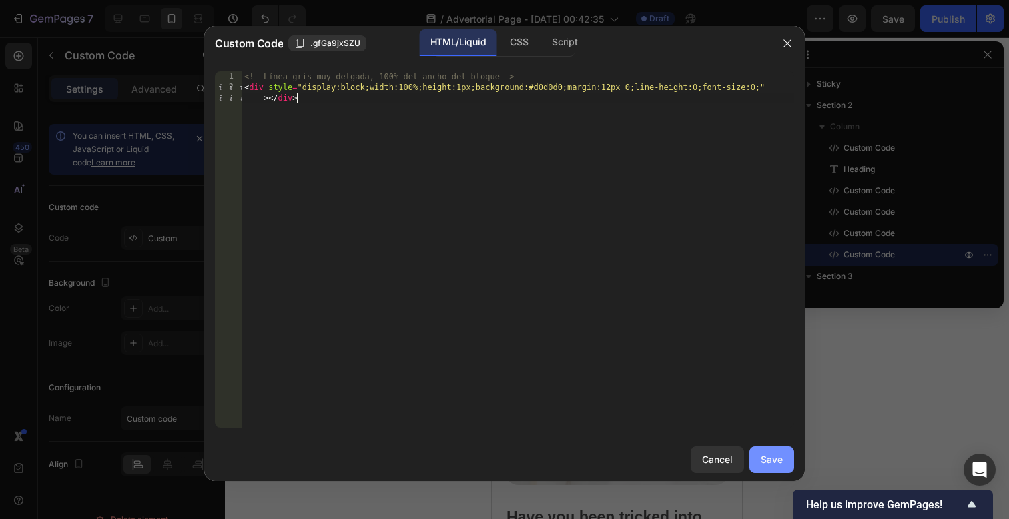
click at [780, 459] on div "Save" at bounding box center [772, 460] width 22 height 14
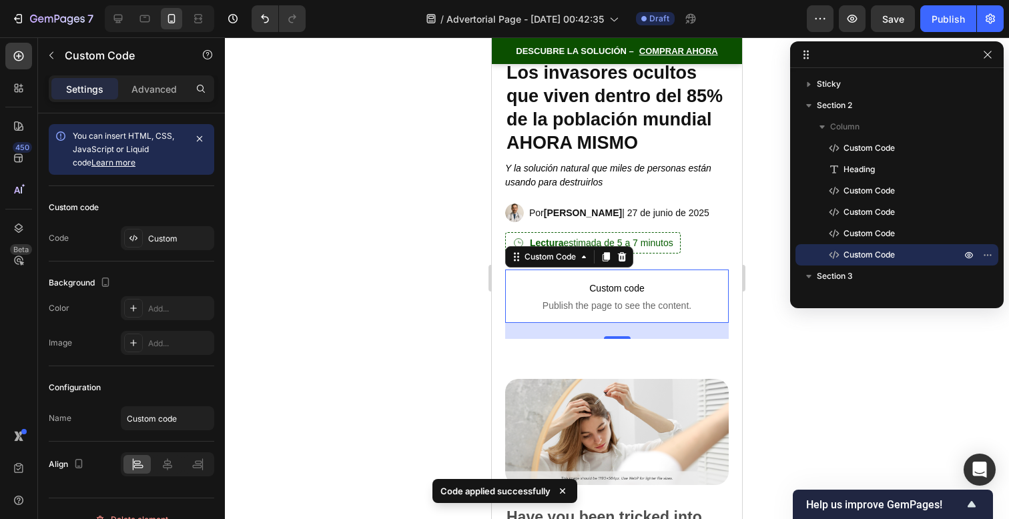
click at [786, 366] on div at bounding box center [617, 278] width 784 height 482
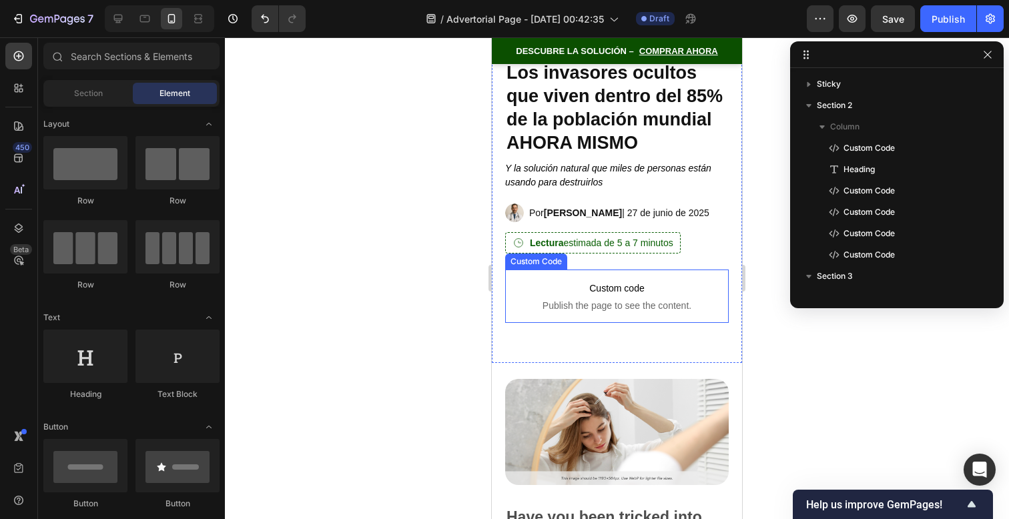
click at [676, 310] on span "Publish the page to see the content." at bounding box center [617, 305] width 224 height 13
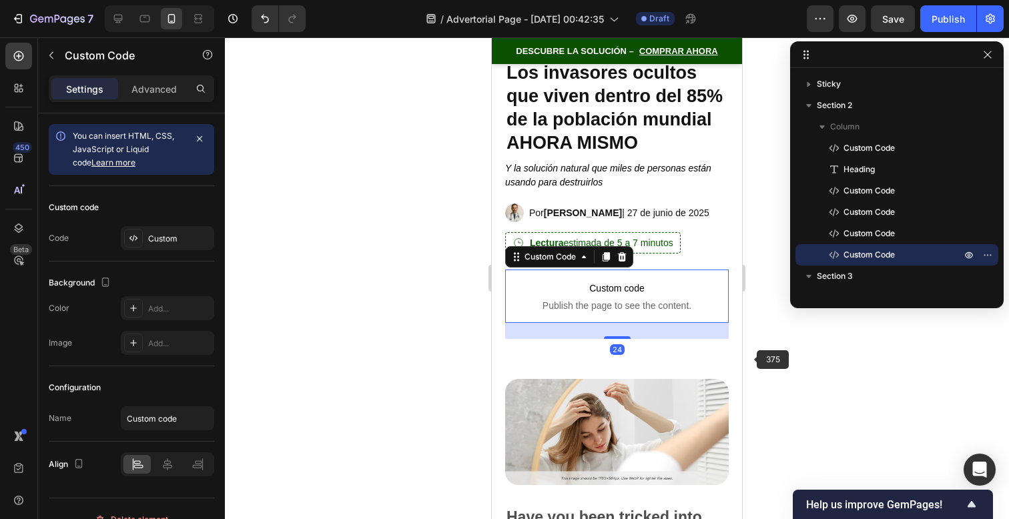
click at [759, 365] on div at bounding box center [617, 278] width 784 height 482
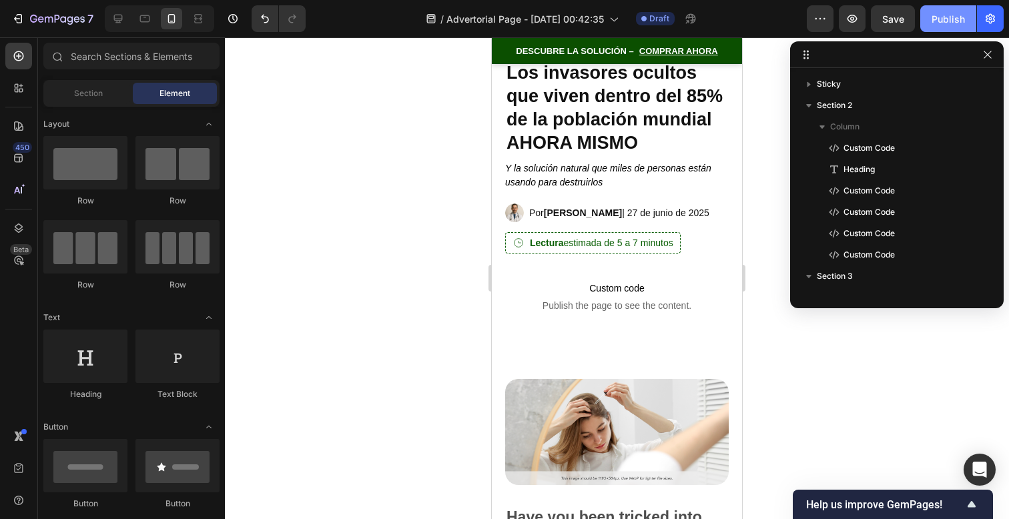
click at [938, 25] on div "Publish" at bounding box center [948, 19] width 33 height 14
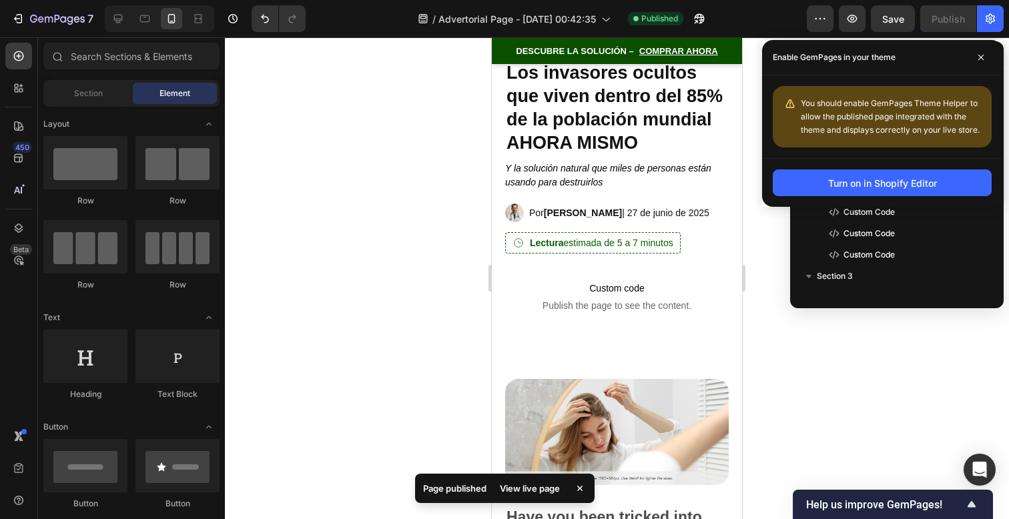
click at [846, 137] on div "You should enable GemPages Theme Helper to allow the published page integrated …" at bounding box center [882, 116] width 219 height 61
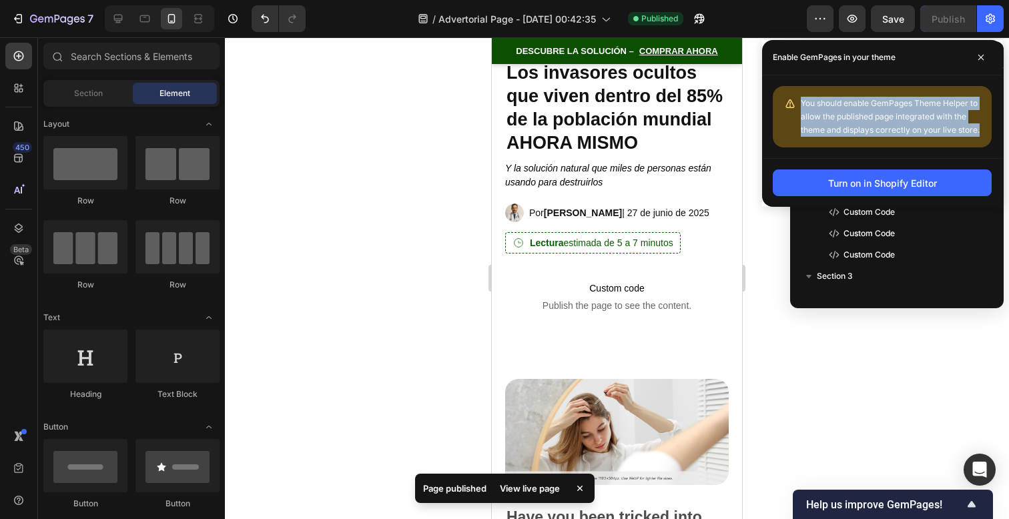
click at [846, 137] on div "You should enable GemPages Theme Helper to allow the published page integrated …" at bounding box center [882, 116] width 219 height 61
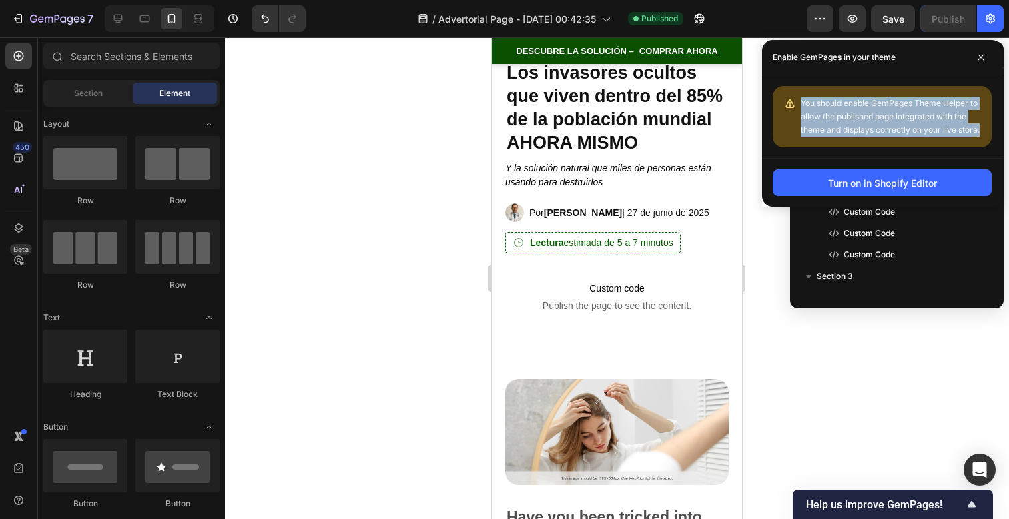
click at [846, 137] on div "You should enable GemPages Theme Helper to allow the published page integrated …" at bounding box center [882, 116] width 219 height 61
copy div "You should enable GemPages Theme Helper to allow the published page integrated …"
click at [858, 186] on div "Turn on in Shopify Editor" at bounding box center [882, 183] width 109 height 14
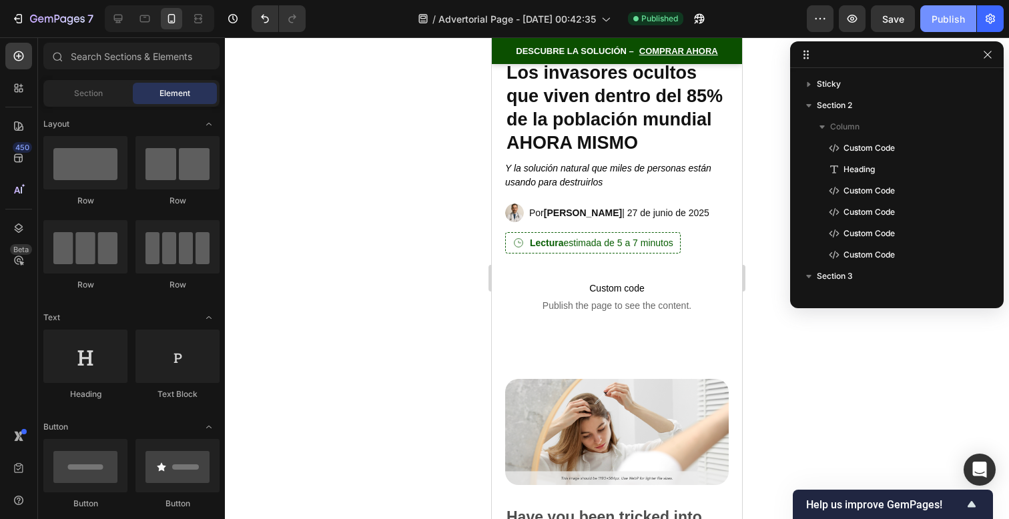
click at [953, 26] on button "Publish" at bounding box center [948, 18] width 56 height 27
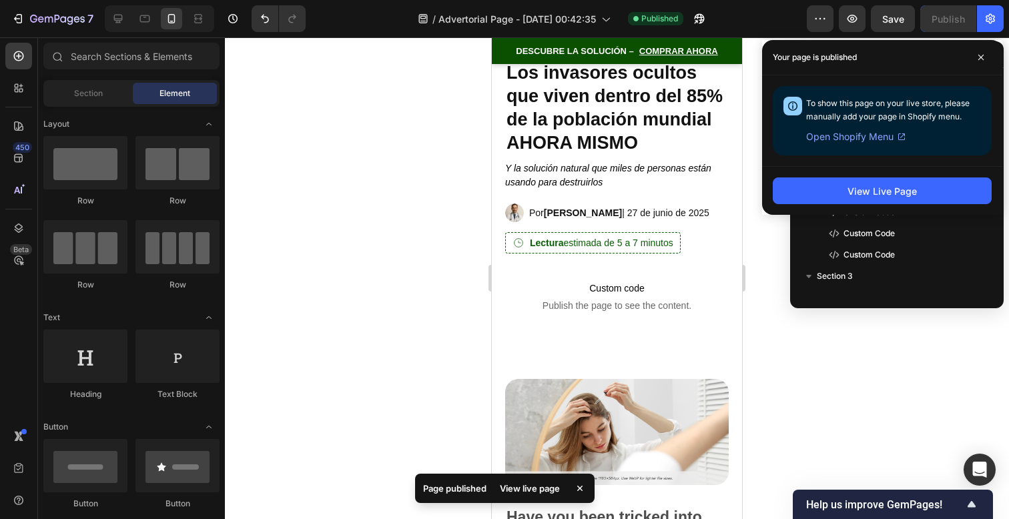
click at [924, 69] on div "Your page is published" at bounding box center [882, 57] width 240 height 35
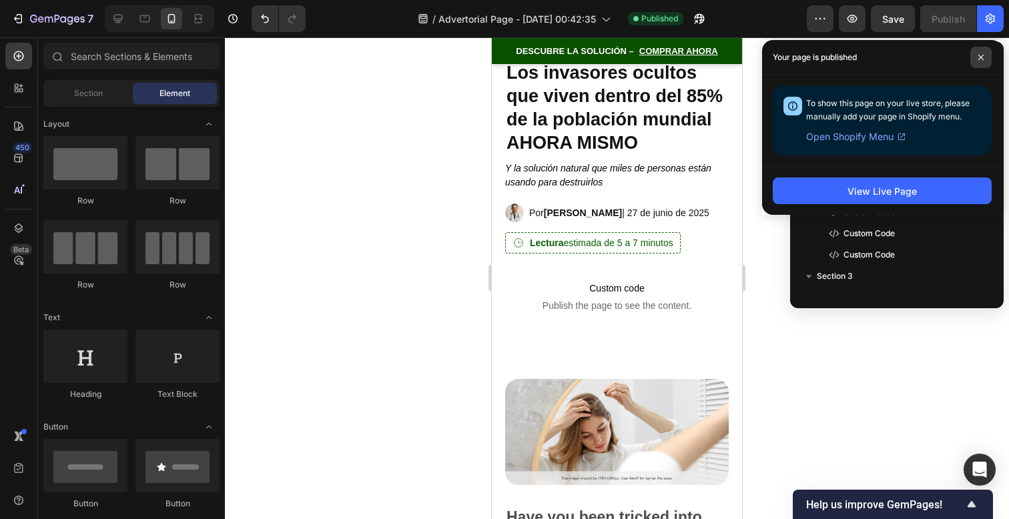
click at [974, 59] on span at bounding box center [980, 57] width 21 height 21
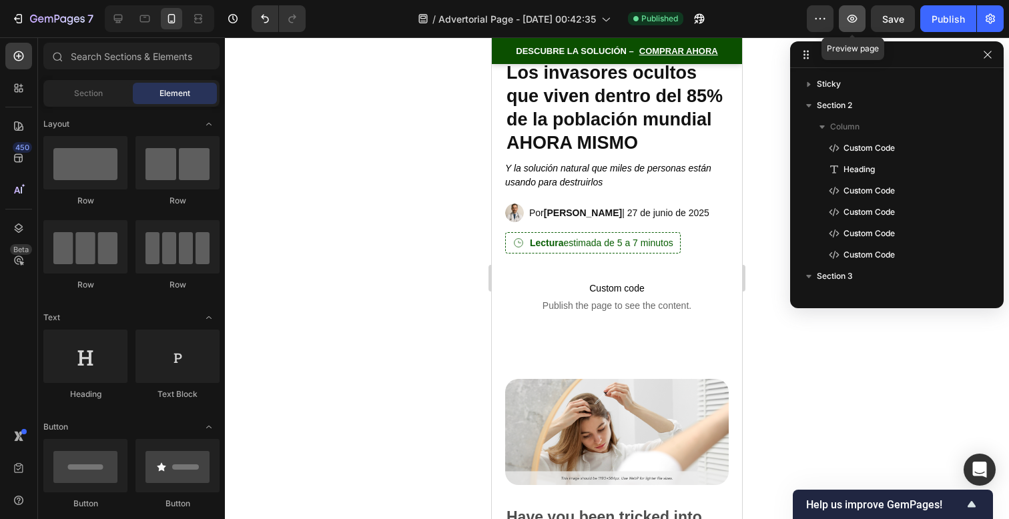
click at [852, 19] on icon "button" at bounding box center [852, 18] width 13 height 13
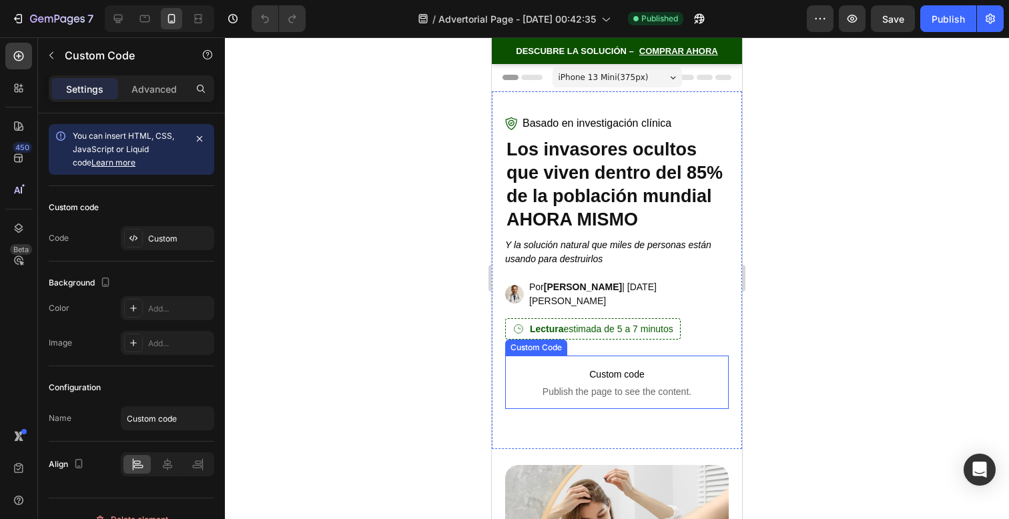
click at [702, 385] on span "Publish the page to see the content." at bounding box center [617, 391] width 224 height 13
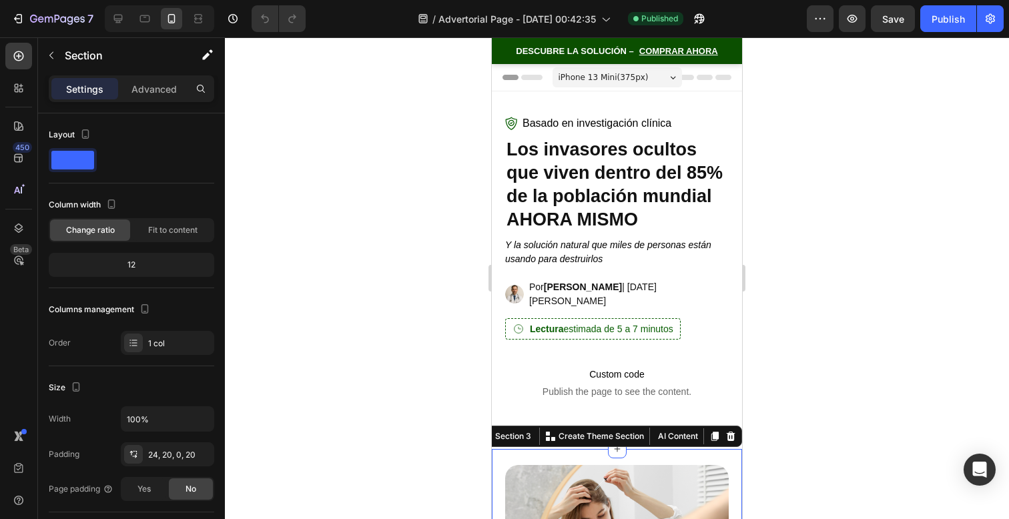
click at [788, 374] on div at bounding box center [617, 278] width 784 height 482
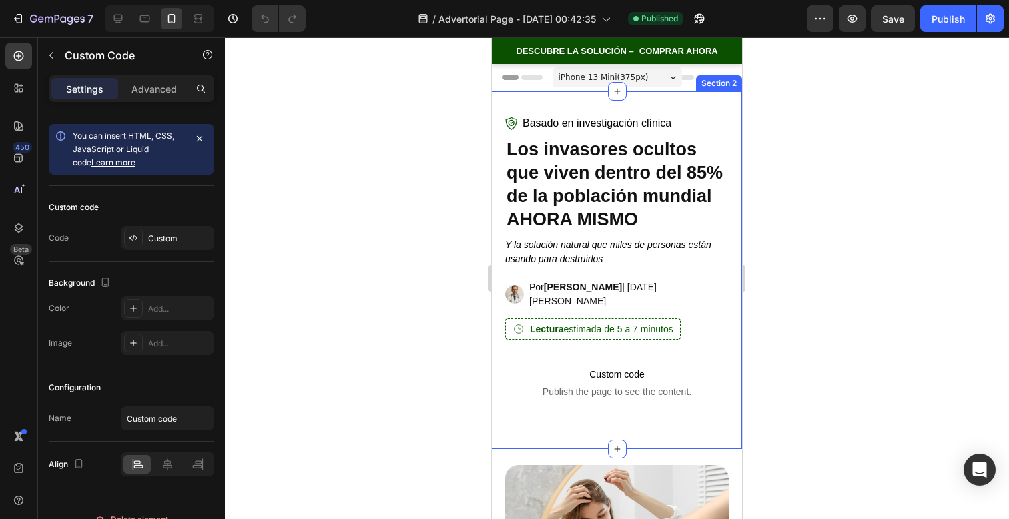
click at [691, 370] on span "Custom code" at bounding box center [617, 374] width 224 height 16
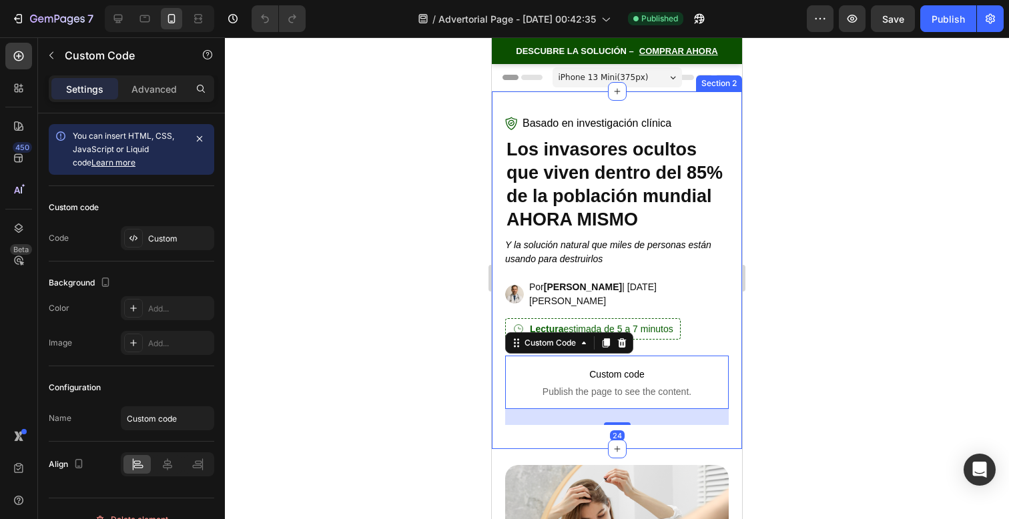
click at [830, 381] on div at bounding box center [617, 278] width 784 height 482
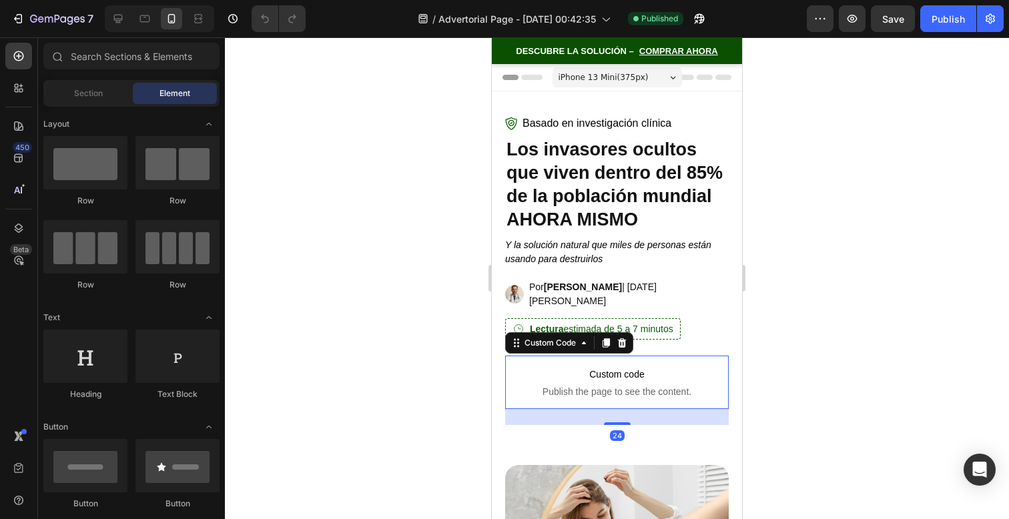
click at [671, 366] on span "Custom code" at bounding box center [617, 374] width 224 height 16
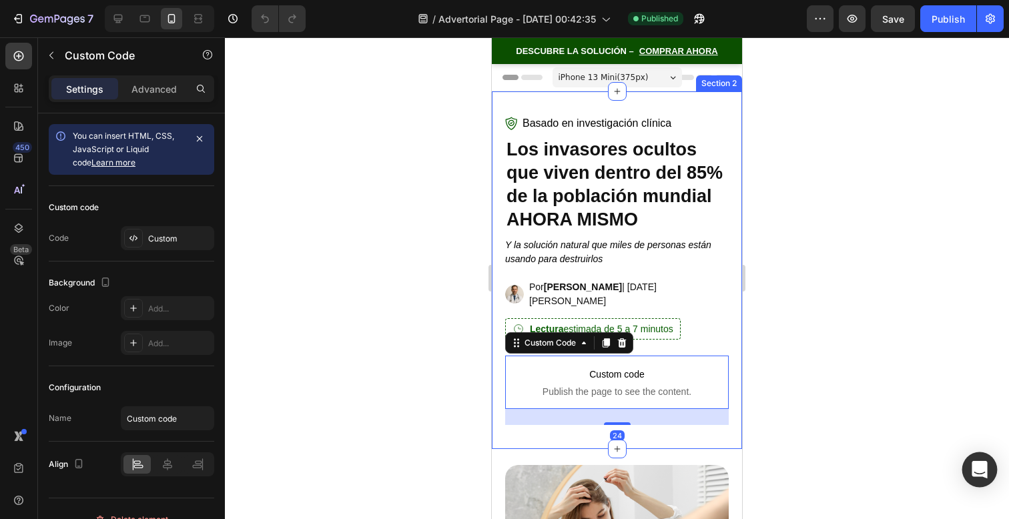
click at [980, 473] on icon "Open Intercom Messenger" at bounding box center [979, 469] width 17 height 17
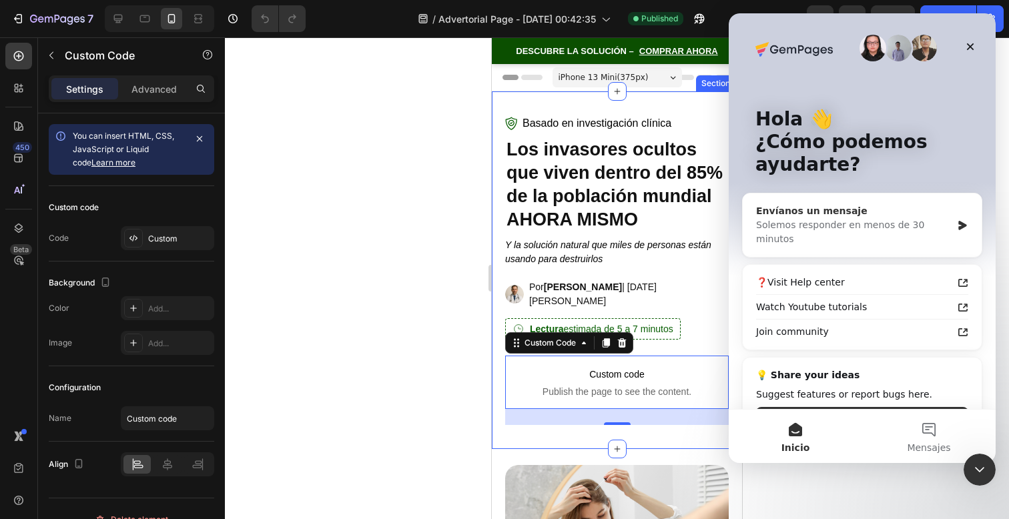
click at [869, 220] on div "Solemos responder en menos de 30 minutos" at bounding box center [854, 232] width 196 height 28
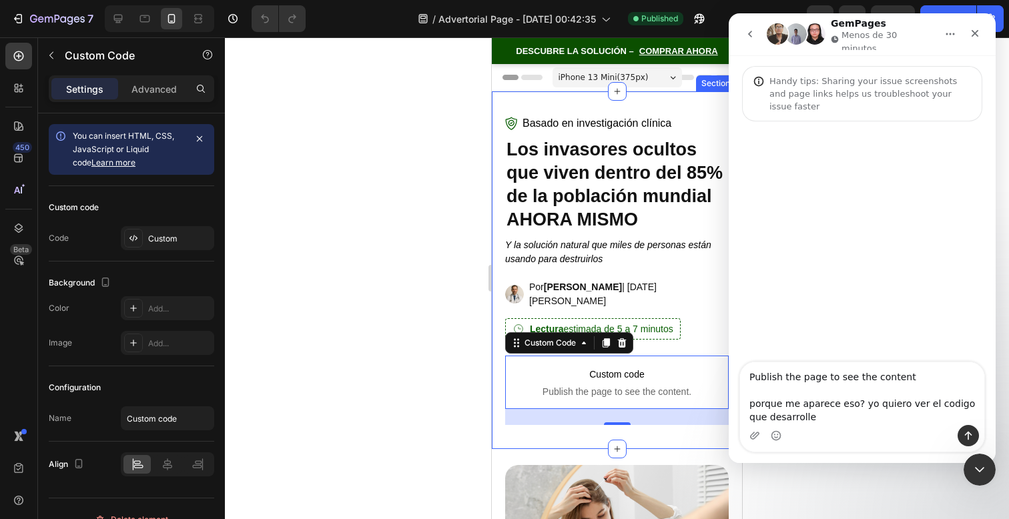
type textarea "Publish the page to see the content porque me aparece eso? yo quiero ver el cod…"
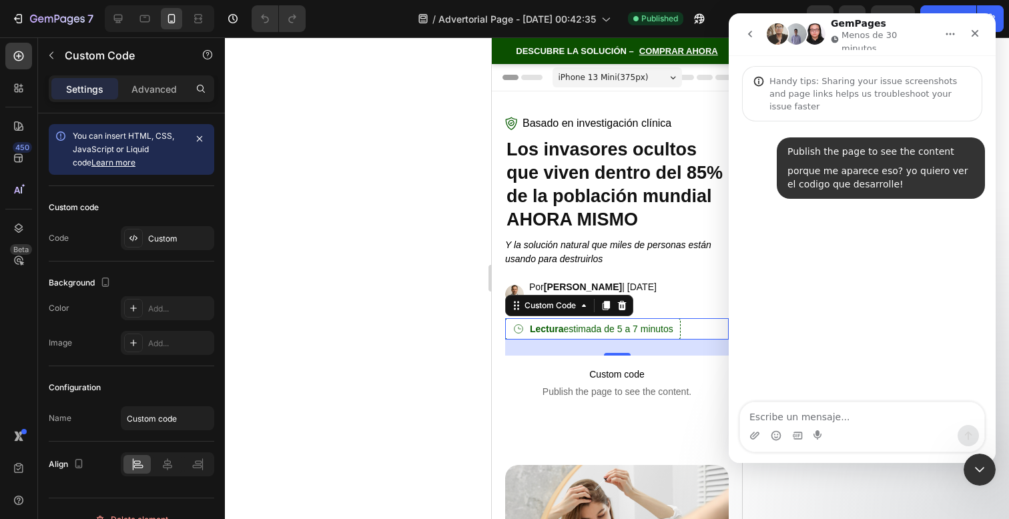
click at [673, 324] on span "Lectura estimada de 5 a 7 minutos" at bounding box center [601, 330] width 143 height 12
click at [687, 272] on div "Basado en investigación clínica Custom Code Los invasores ocultos que viven den…" at bounding box center [617, 270] width 224 height 310
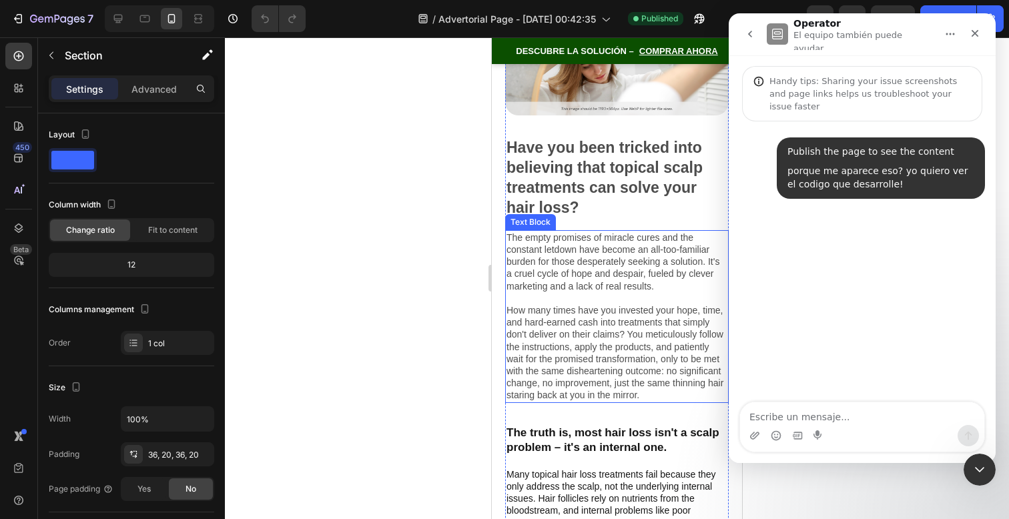
scroll to position [159, 0]
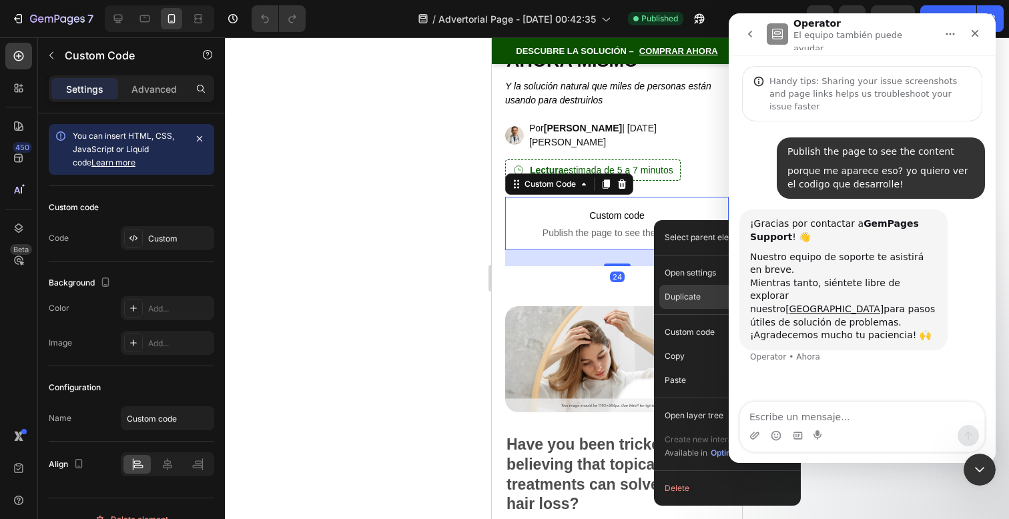
click at [690, 291] on p "Duplicate" at bounding box center [683, 297] width 36 height 12
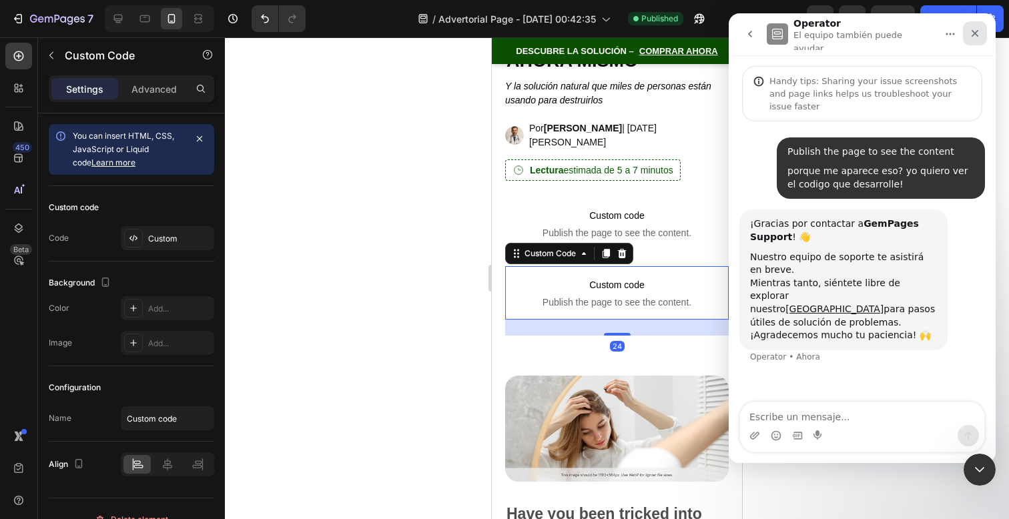
click at [975, 35] on icon "Cerrar" at bounding box center [975, 33] width 11 height 11
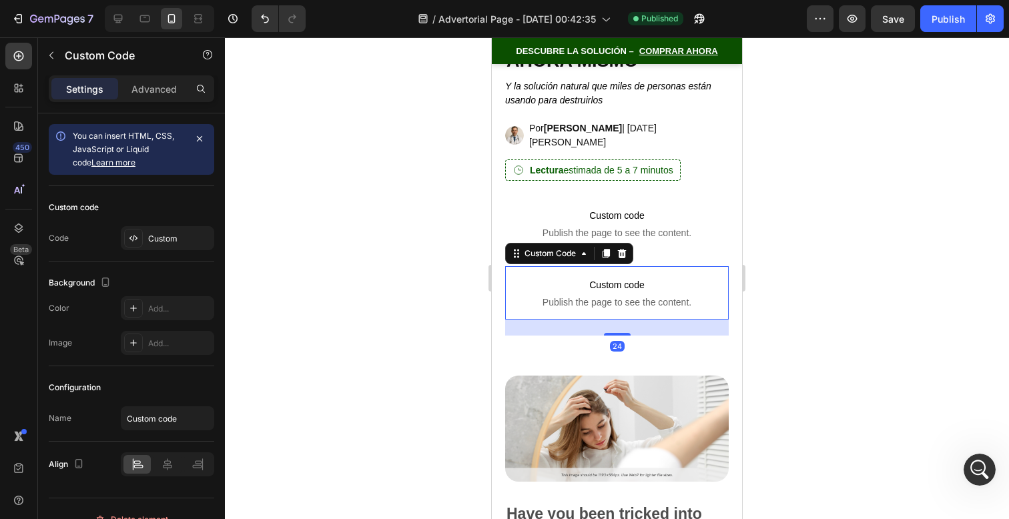
scroll to position [0, 0]
click at [647, 284] on p "Custom code Publish the page to see the content." at bounding box center [617, 292] width 224 height 53
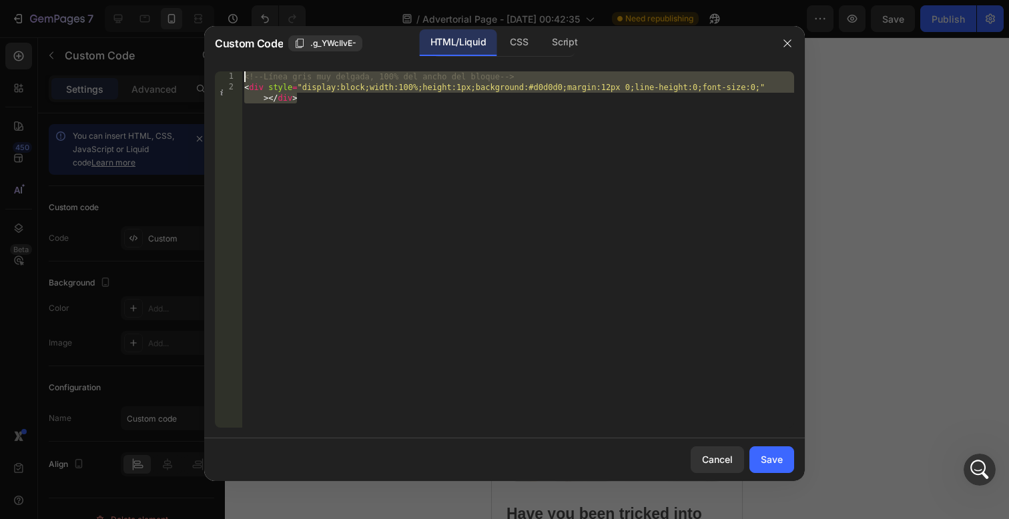
drag, startPoint x: 568, startPoint y: 281, endPoint x: 362, endPoint y: -31, distance: 373.7
click at [362, 0] on html "7 / Advertorial Page - Sep 27, 00:42:35 Need republishing Preview Save Publish …" at bounding box center [504, 0] width 1009 height 0
paste textarea
type textarea "</div>"
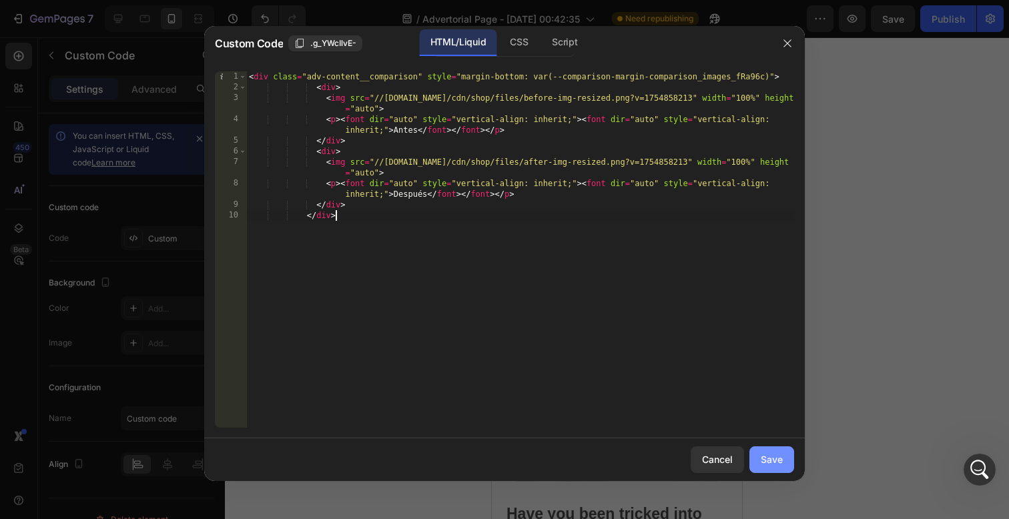
click at [771, 458] on div "Save" at bounding box center [772, 460] width 22 height 14
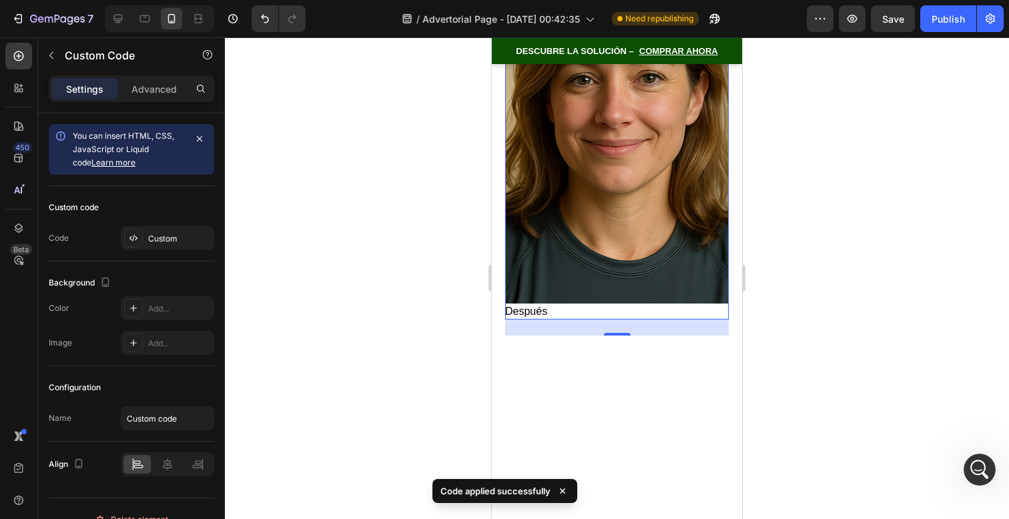
scroll to position [874, 0]
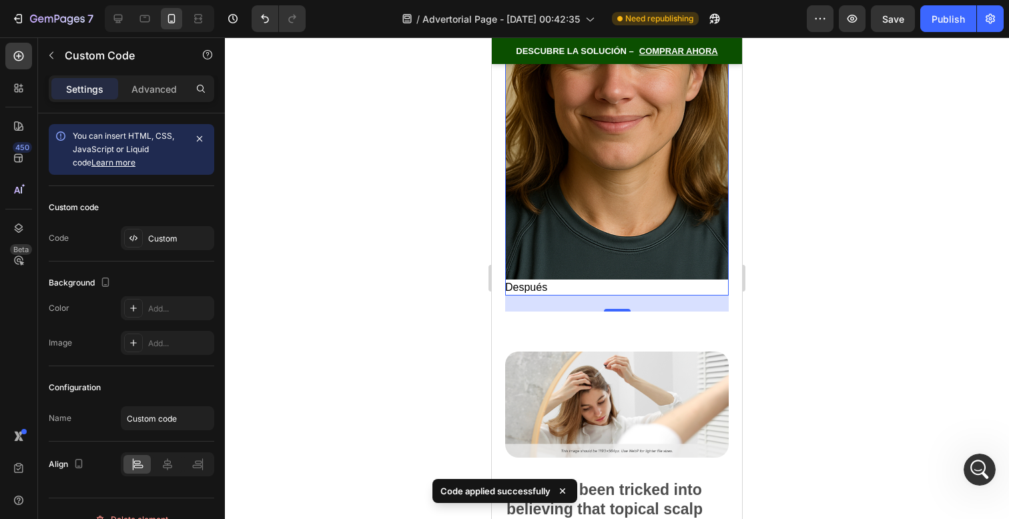
click at [816, 274] on div at bounding box center [617, 278] width 784 height 482
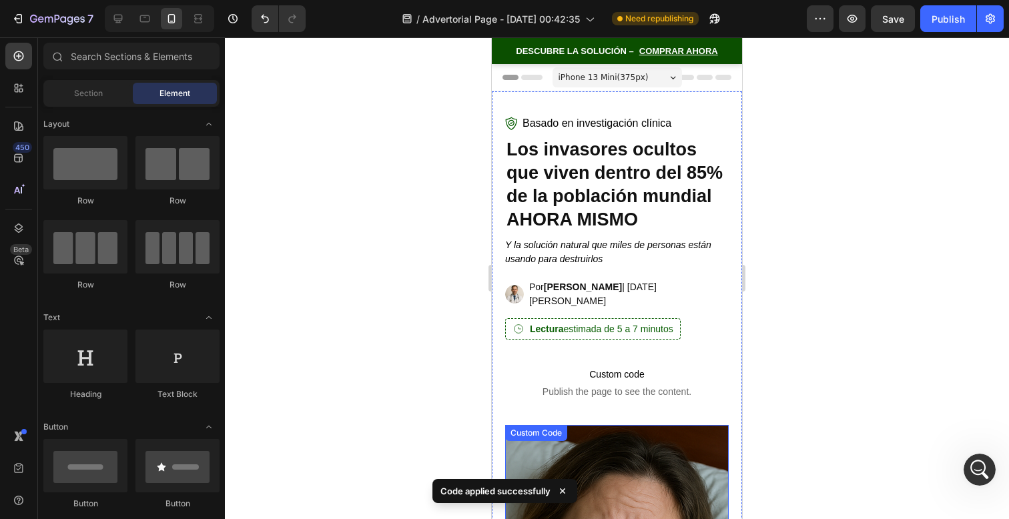
scroll to position [444, 0]
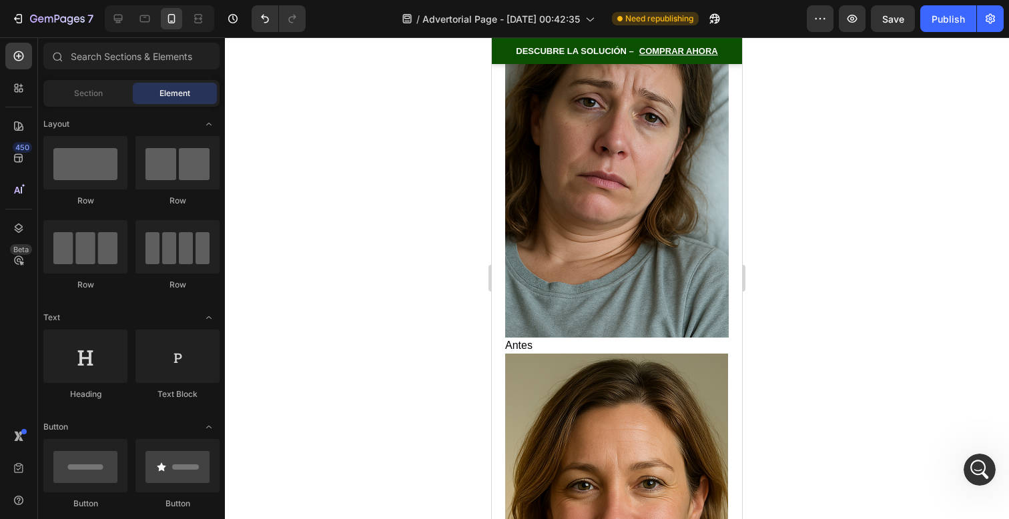
click at [575, 197] on img at bounding box center [617, 159] width 224 height 356
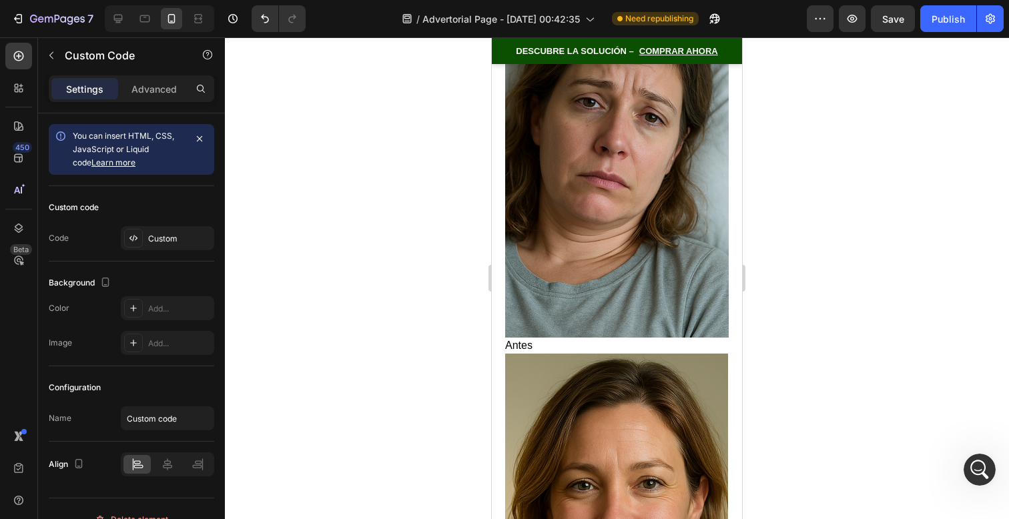
click at [575, 197] on img at bounding box center [617, 159] width 224 height 356
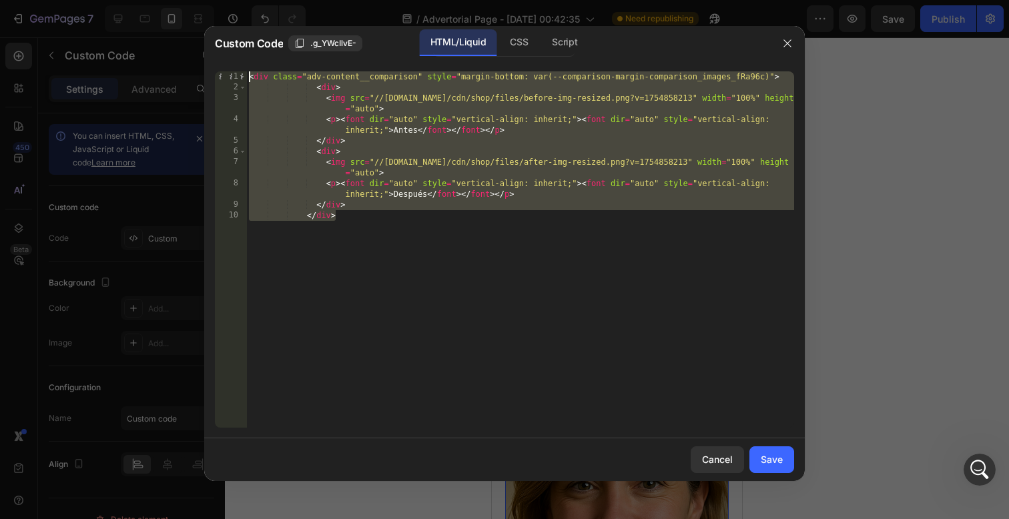
drag, startPoint x: 515, startPoint y: 198, endPoint x: 298, endPoint y: -40, distance: 321.7
click at [298, 0] on html "7 / Advertorial Page - Sep 27, 00:42:35 Need republishing Preview Save Publish …" at bounding box center [504, 0] width 1009 height 0
click at [970, 483] on div at bounding box center [979, 470] width 35 height 35
click at [969, 478] on div "Abrir Intercom Messenger" at bounding box center [978, 468] width 44 height 44
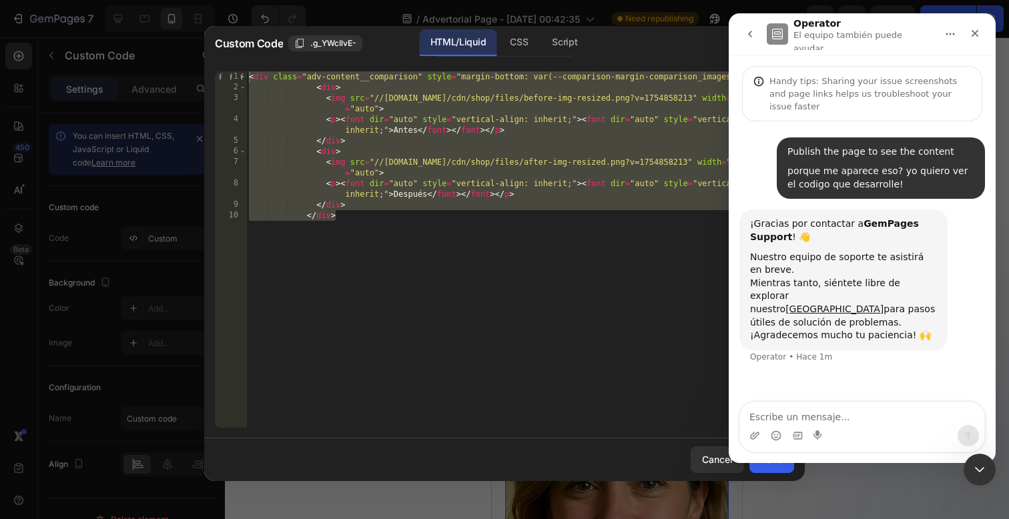
click at [561, 269] on div "< div class = "adv-content__comparison" style = "margin-bottom: var(--compariso…" at bounding box center [520, 260] width 548 height 378
drag, startPoint x: 556, startPoint y: 260, endPoint x: 291, endPoint y: 37, distance: 345.8
click at [284, 27] on div "Custom Code .g_YWcIlvE- HTML/Liquid CSS Script </div> 1 2 3 4 5 6 7 8 9 10 < di…" at bounding box center [504, 253] width 601 height 455
paste textarea "/"
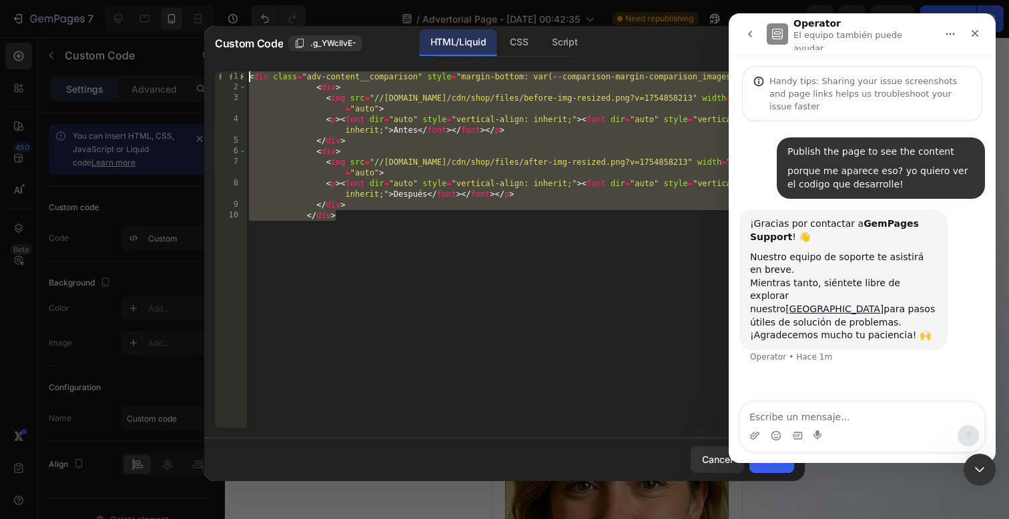
type textarea "</div>"
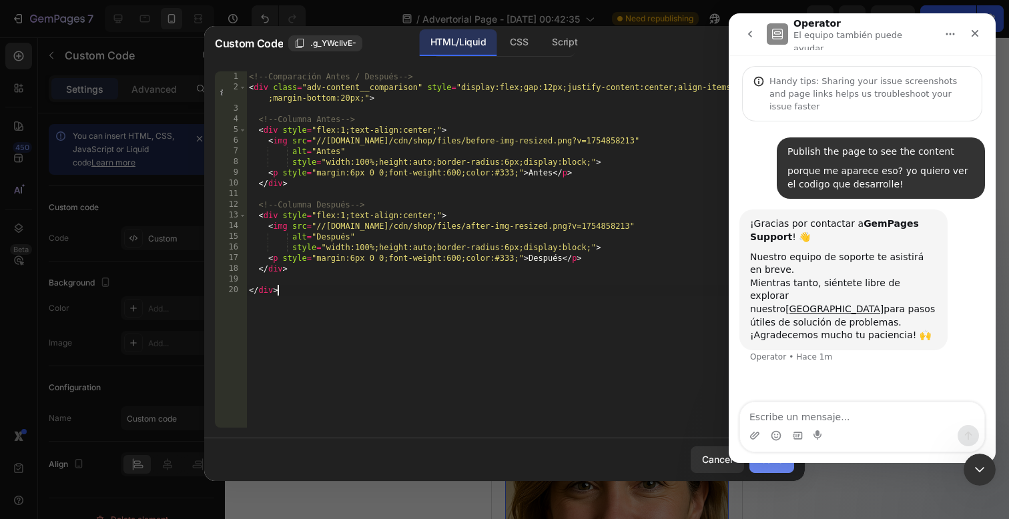
click at [772, 472] on button "Save" at bounding box center [772, 460] width 45 height 27
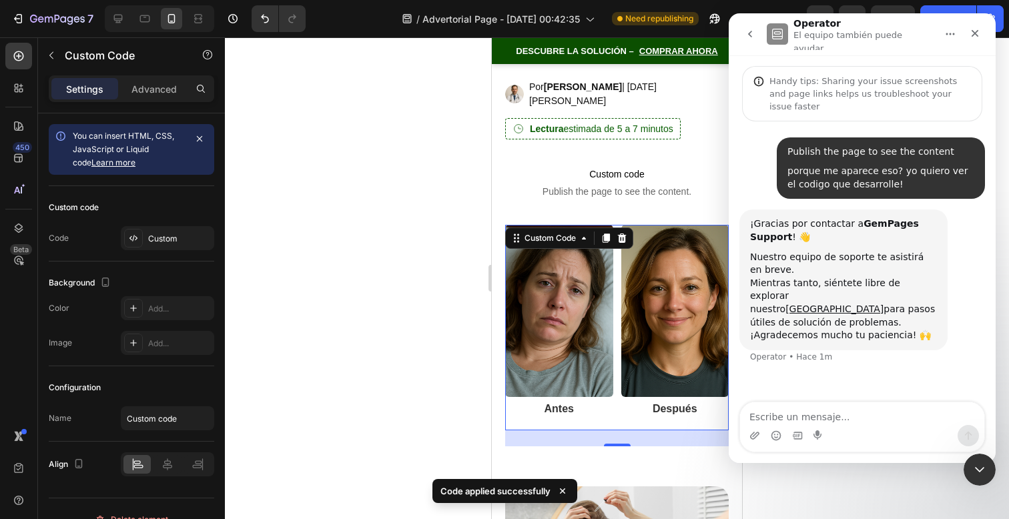
scroll to position [201, 0]
click at [401, 320] on div at bounding box center [617, 278] width 784 height 482
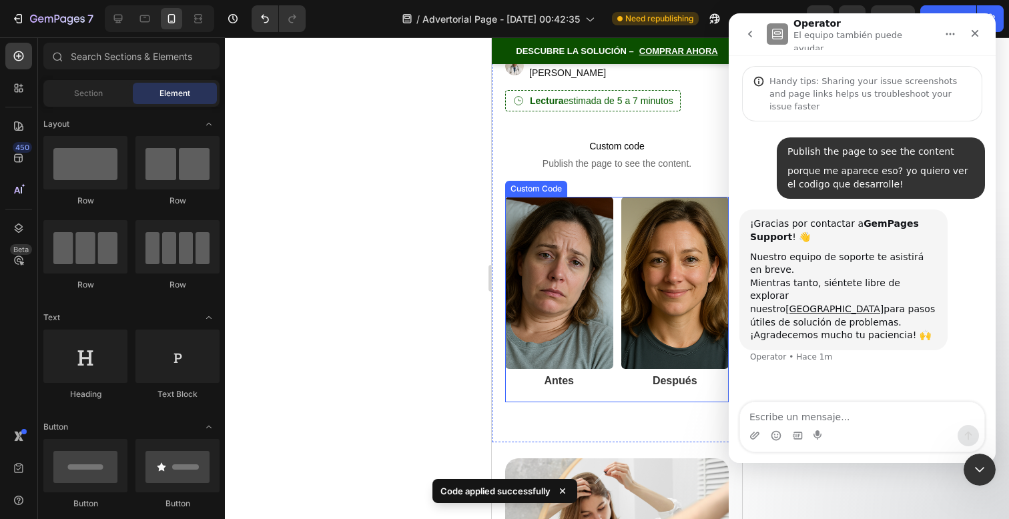
scroll to position [229, 0]
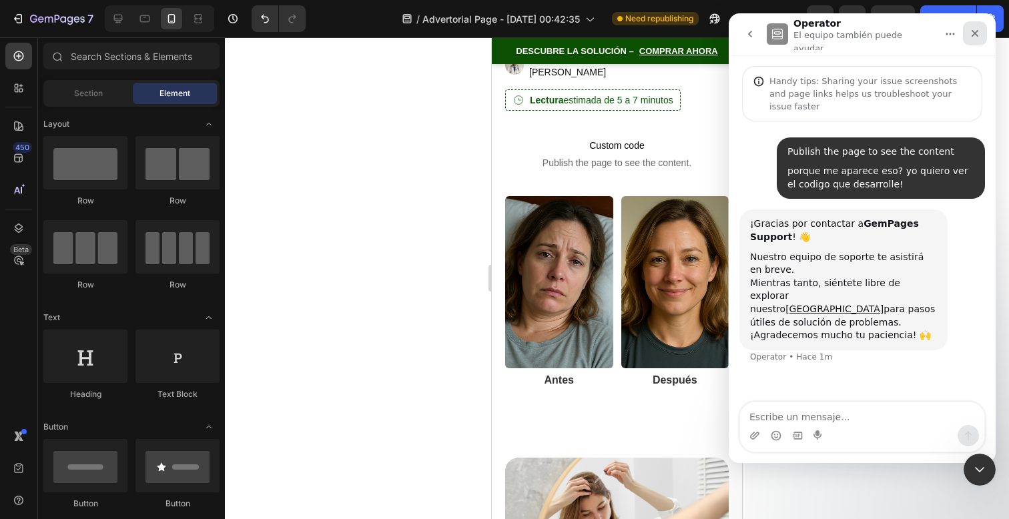
drag, startPoint x: 978, startPoint y: 34, endPoint x: 1723, endPoint y: 102, distance: 748.0
click at [978, 34] on icon "Cerrar" at bounding box center [975, 33] width 11 height 11
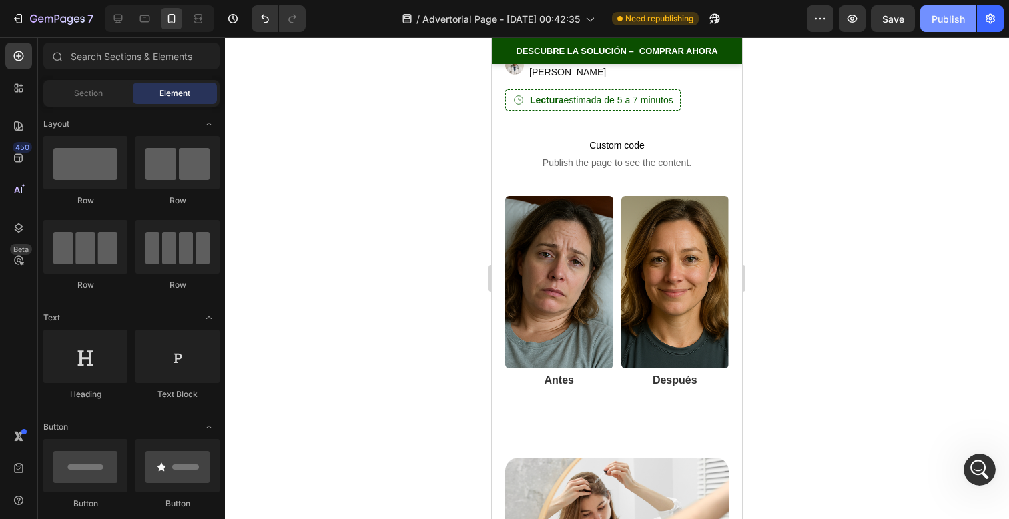
click at [939, 28] on button "Publish" at bounding box center [948, 18] width 56 height 27
click at [860, 25] on button "button" at bounding box center [852, 18] width 27 height 27
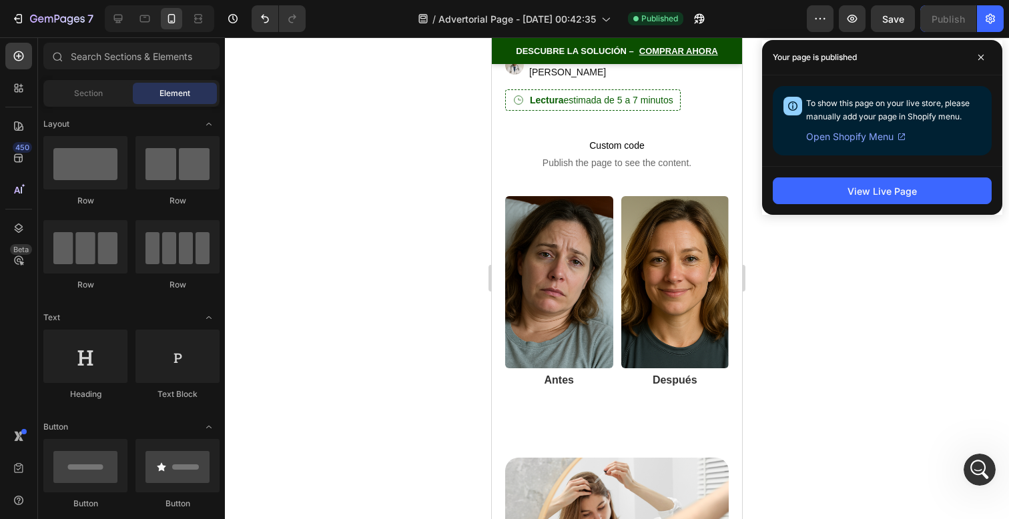
click at [596, 227] on img at bounding box center [559, 282] width 108 height 172
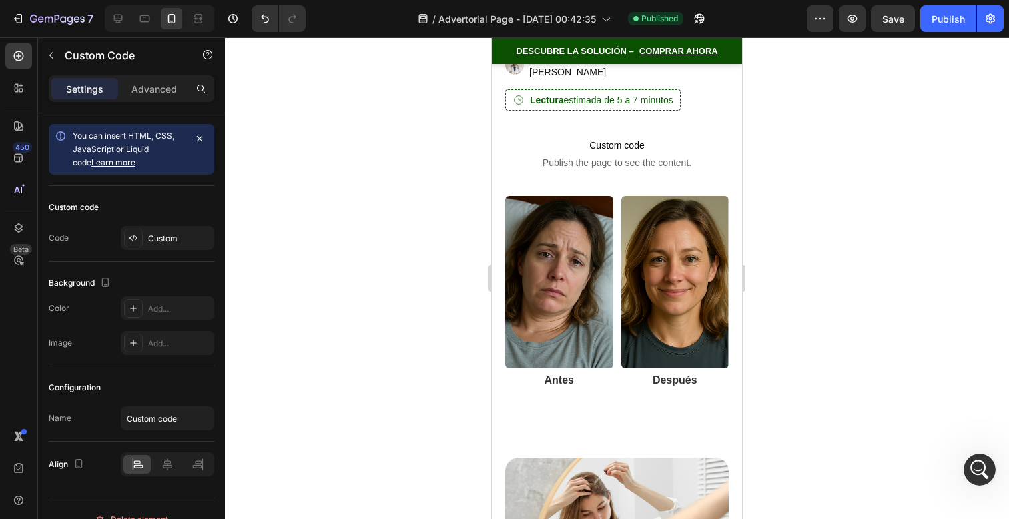
click at [596, 227] on img at bounding box center [559, 282] width 108 height 172
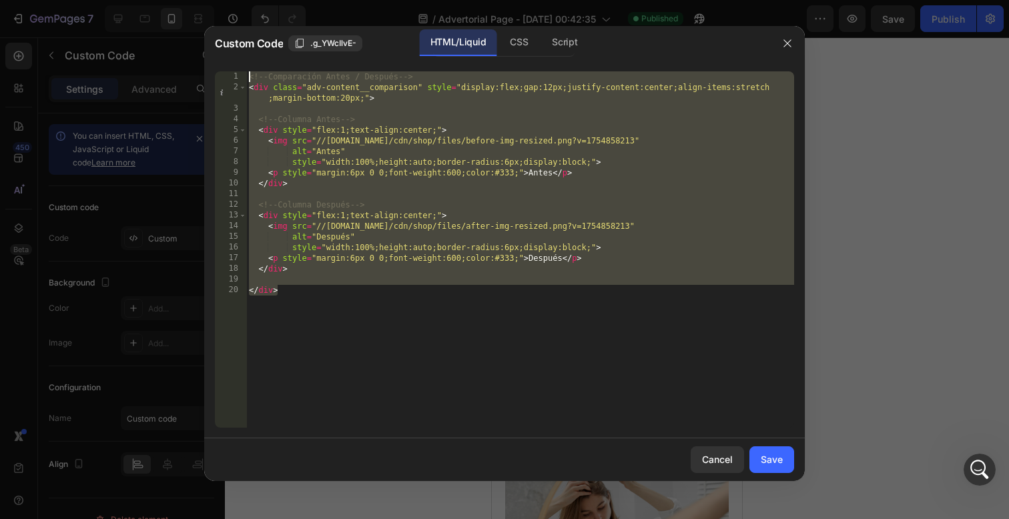
drag, startPoint x: 511, startPoint y: 356, endPoint x: 256, endPoint y: -74, distance: 499.8
click at [256, 0] on html "7 / Advertorial Page - Sep 27, 00:42:35 Published Preview Save Publish 450 Beta…" at bounding box center [504, 0] width 1009 height 0
paste textarea "/div"
type textarea "</div>"
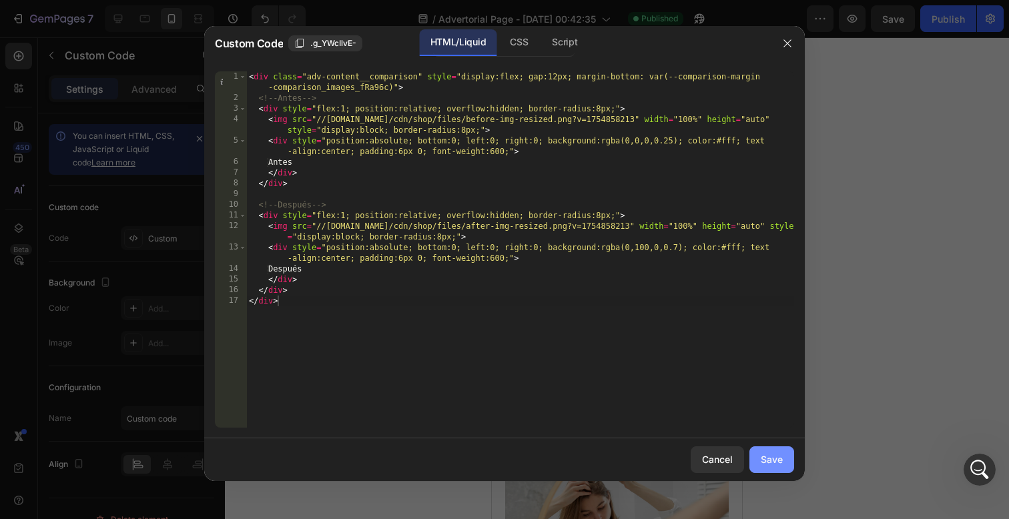
click at [770, 466] on div "Save" at bounding box center [772, 460] width 22 height 14
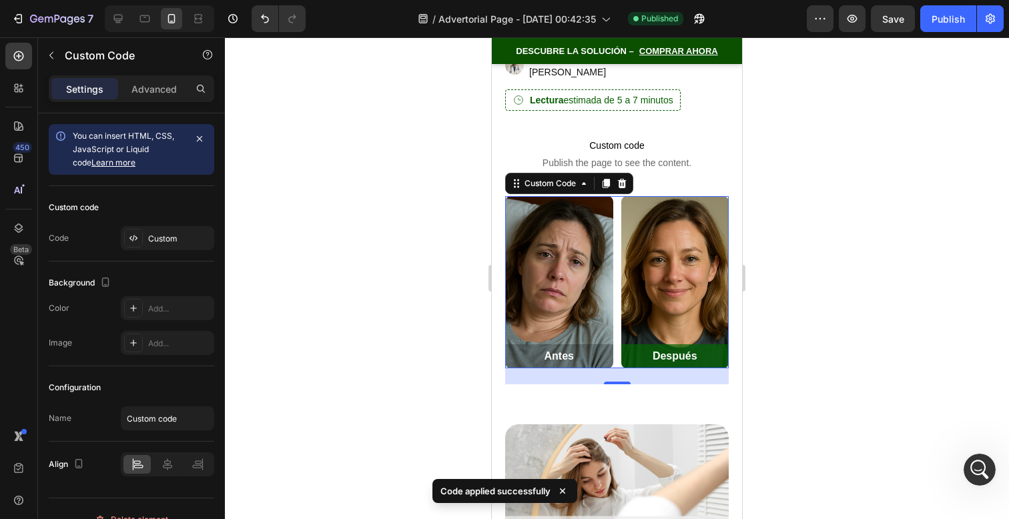
click at [773, 404] on div at bounding box center [617, 278] width 784 height 482
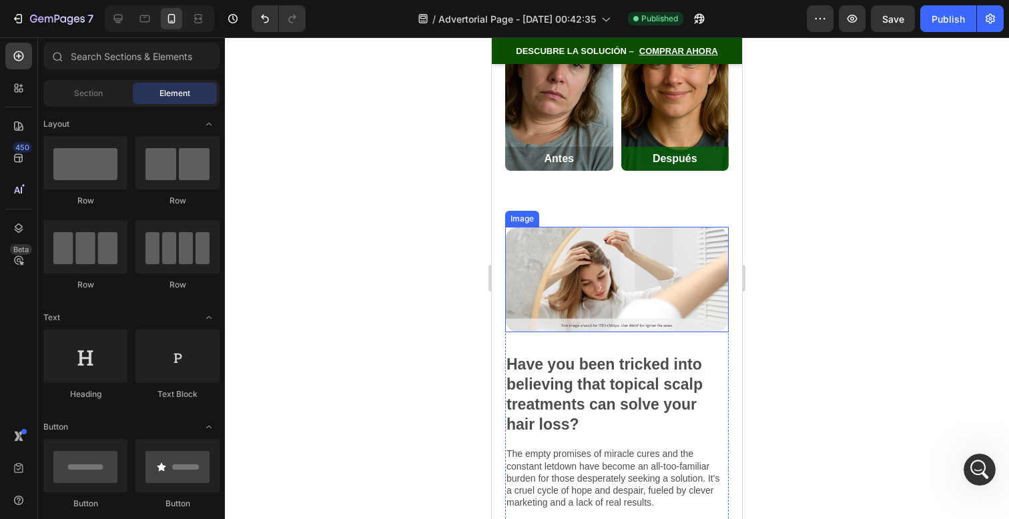
scroll to position [429, 0]
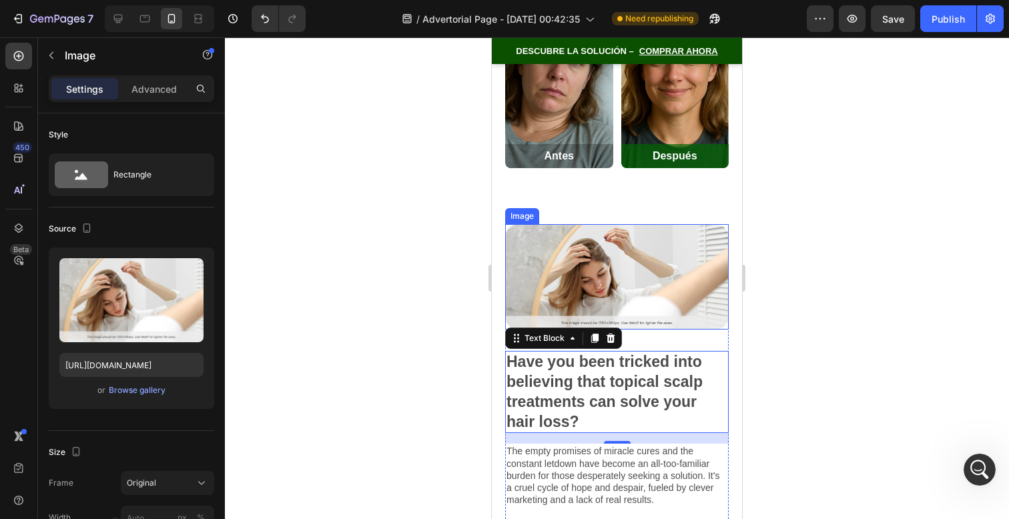
click at [652, 239] on img at bounding box center [617, 276] width 224 height 105
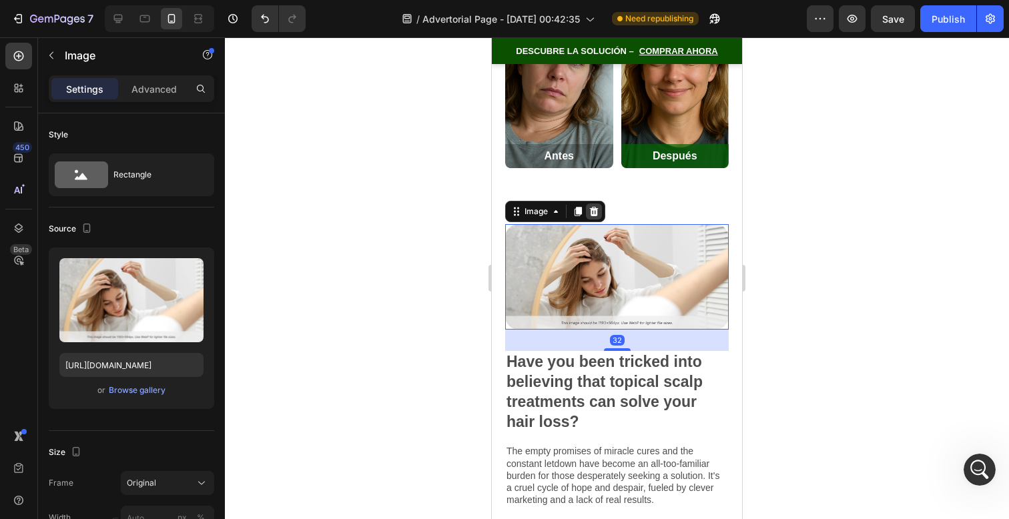
click at [591, 206] on icon at bounding box center [594, 210] width 9 height 9
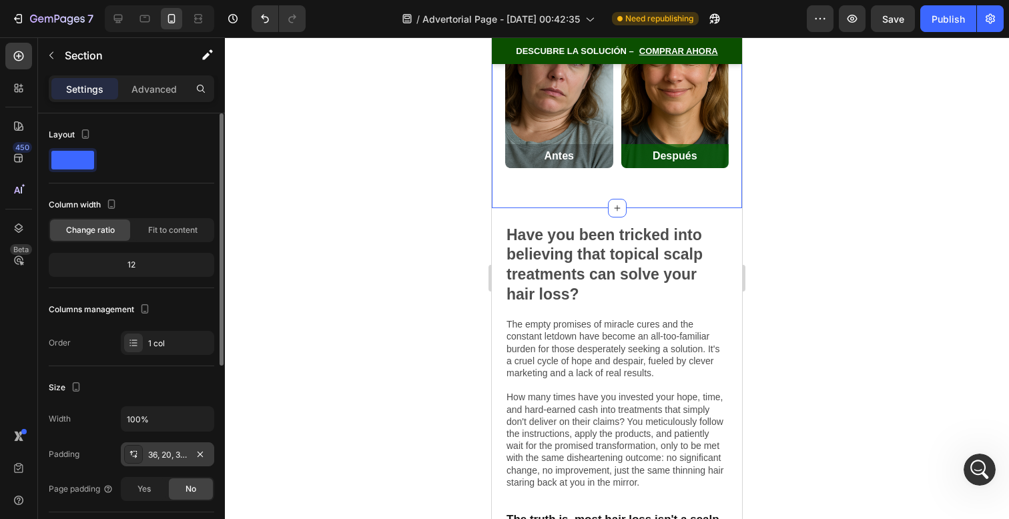
click at [177, 462] on div "36, 20, 36, 20" at bounding box center [167, 455] width 93 height 24
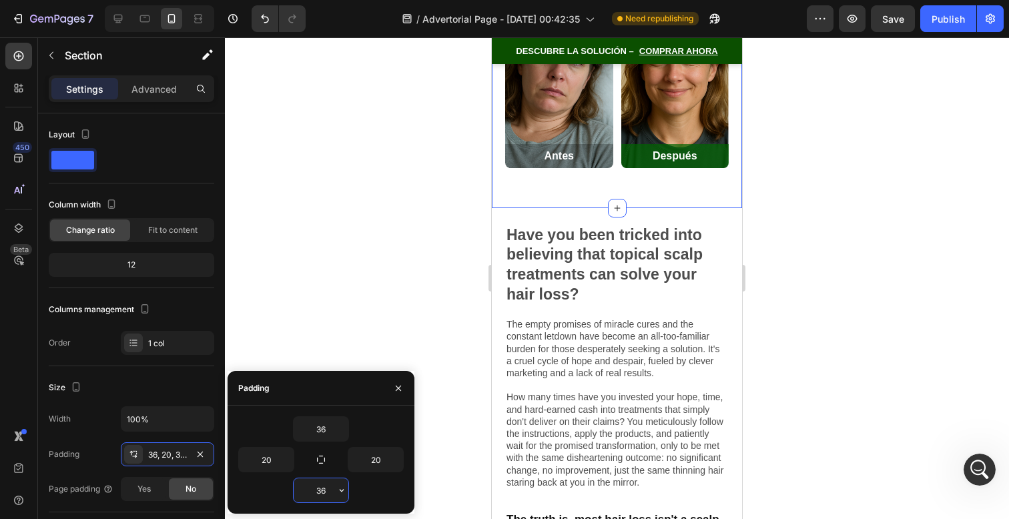
click at [330, 497] on input "36" at bounding box center [321, 491] width 55 height 24
type input "0"
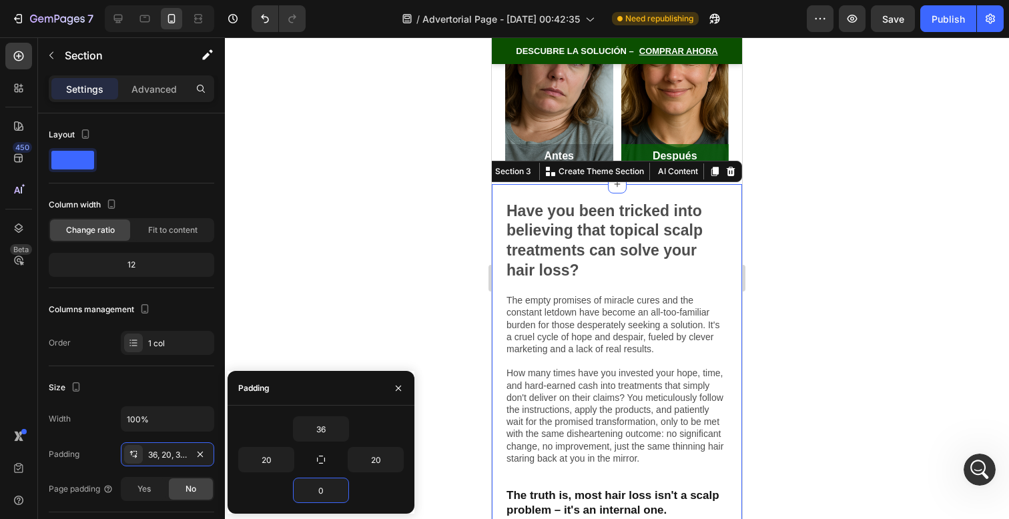
click at [567, 184] on div "Have you been tricked into believing that topical scalp treatments can solve yo…" at bounding box center [617, 419] width 250 height 471
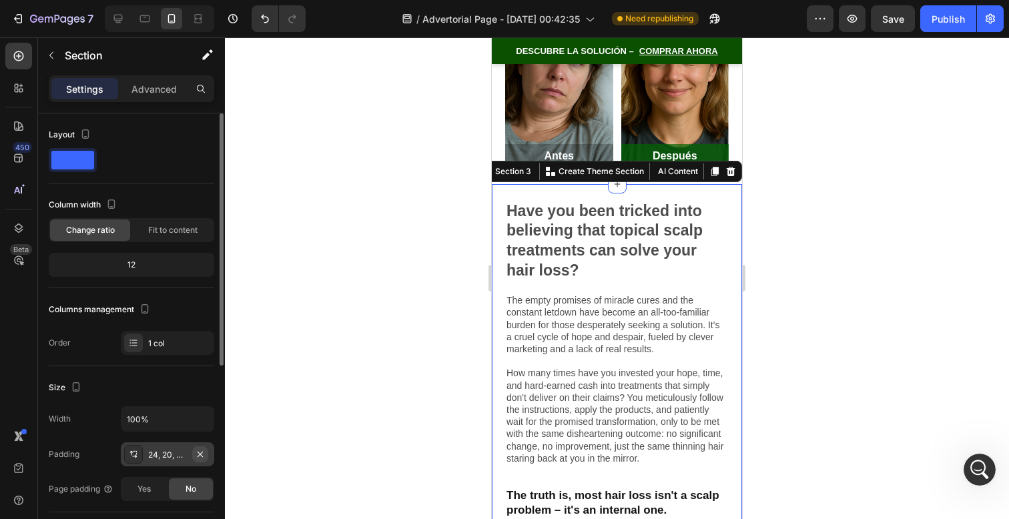
click at [194, 456] on button "button" at bounding box center [200, 455] width 16 height 16
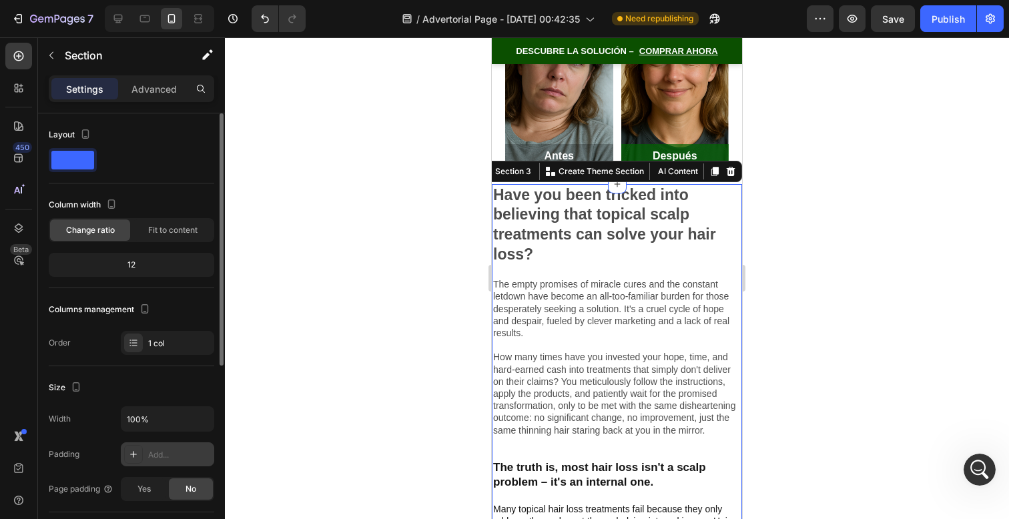
click at [796, 216] on div at bounding box center [617, 278] width 784 height 482
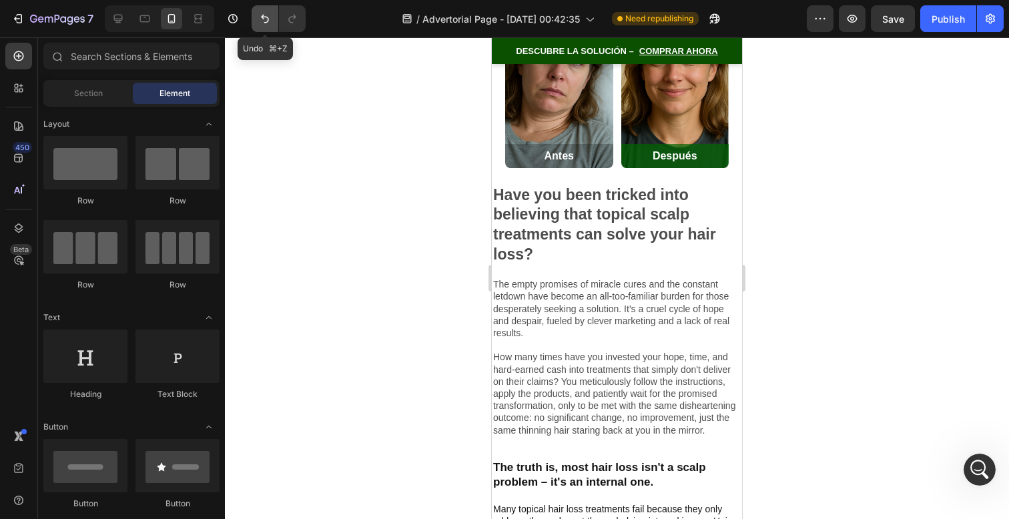
click at [262, 18] on icon "Undo/Redo" at bounding box center [265, 19] width 8 height 9
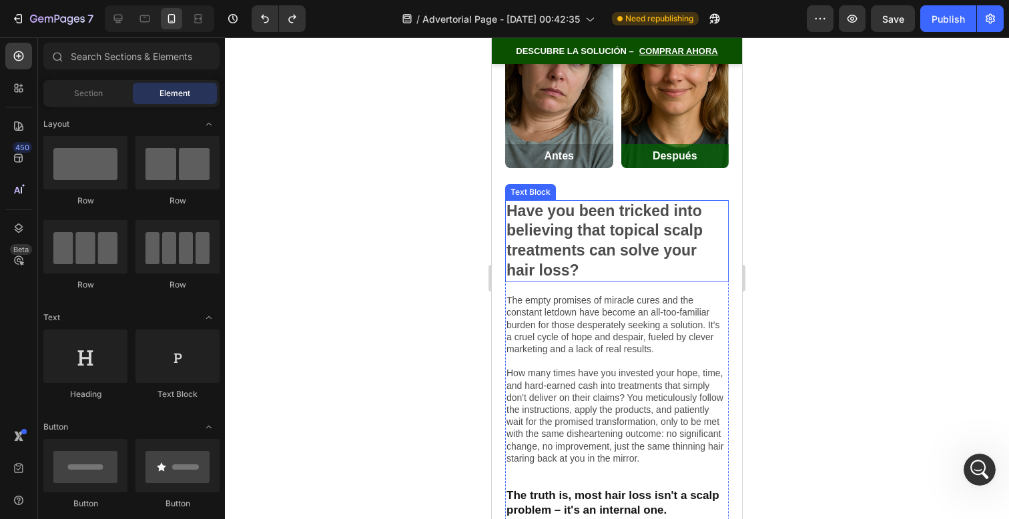
click at [581, 202] on p "Have you been tricked into believing that topical scalp treatments can solve yo…" at bounding box center [617, 242] width 221 height 80
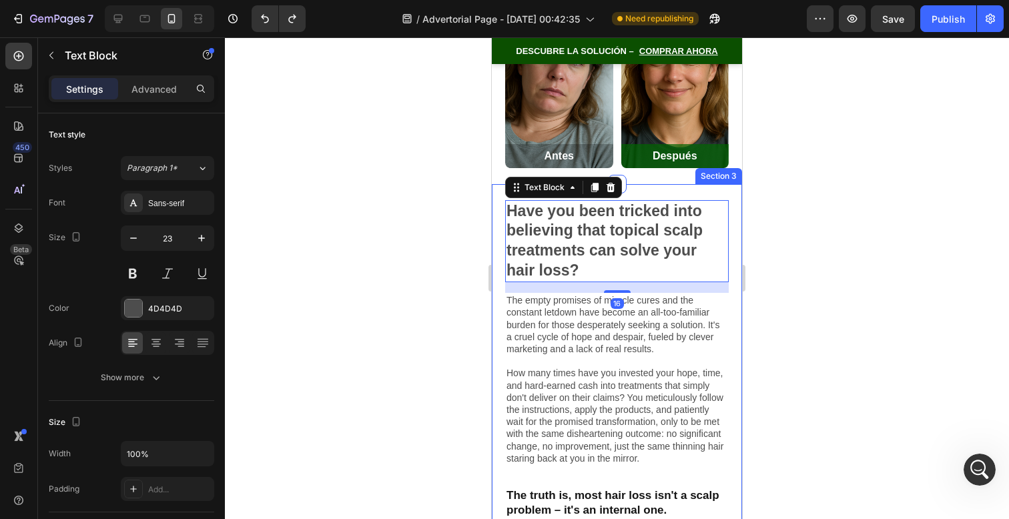
click at [645, 184] on div "Have you been tricked into believing that topical scalp treatments can solve yo…" at bounding box center [617, 419] width 250 height 471
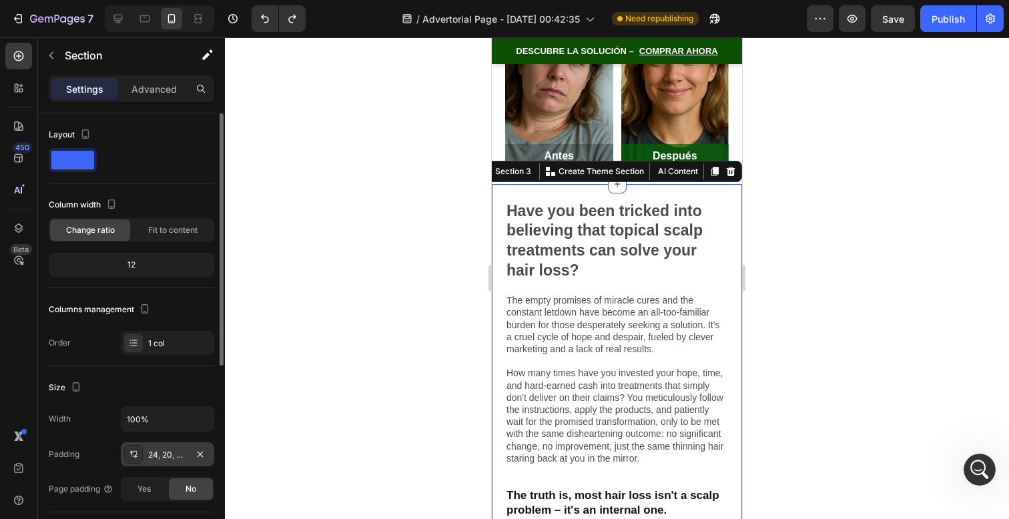
click at [170, 458] on div "24, 20, 0, 20" at bounding box center [167, 455] width 39 height 12
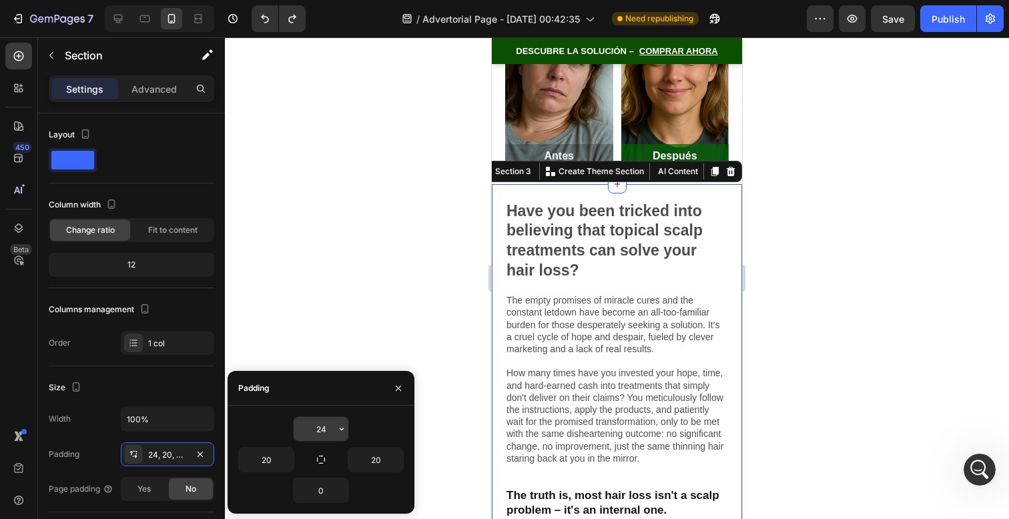
click at [326, 423] on input "24" at bounding box center [321, 429] width 55 height 24
type input "0"
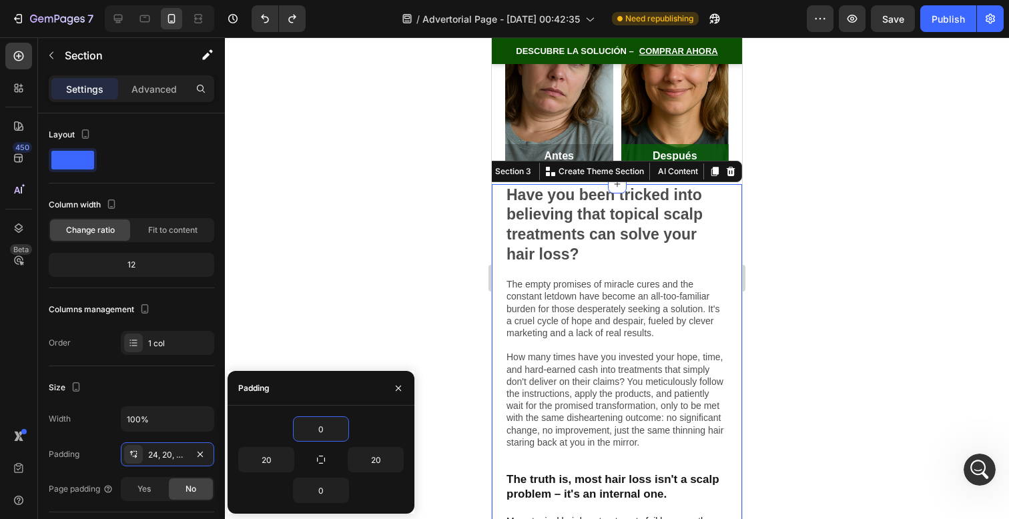
click at [807, 288] on div at bounding box center [617, 278] width 784 height 482
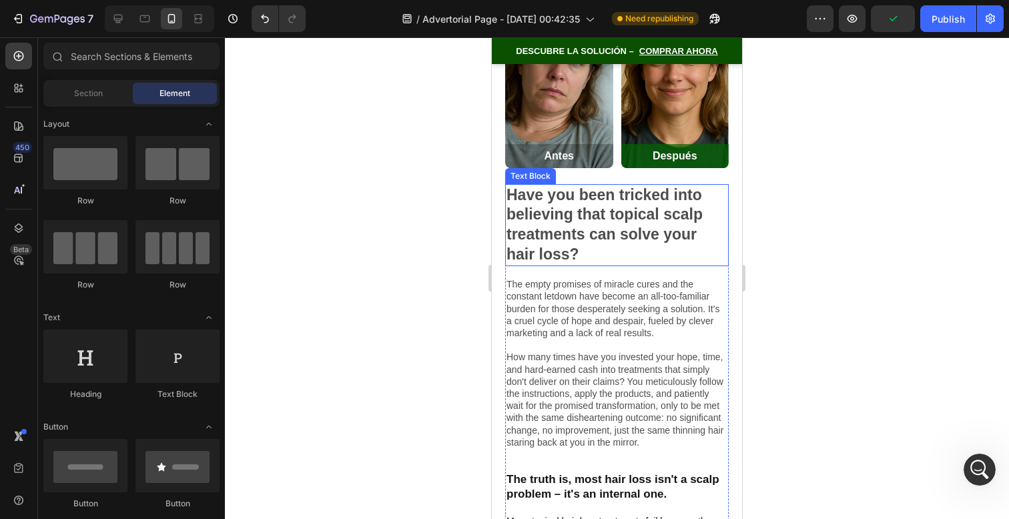
click at [576, 205] on p "Have you been tricked into believing that topical scalp treatments can solve yo…" at bounding box center [617, 226] width 221 height 80
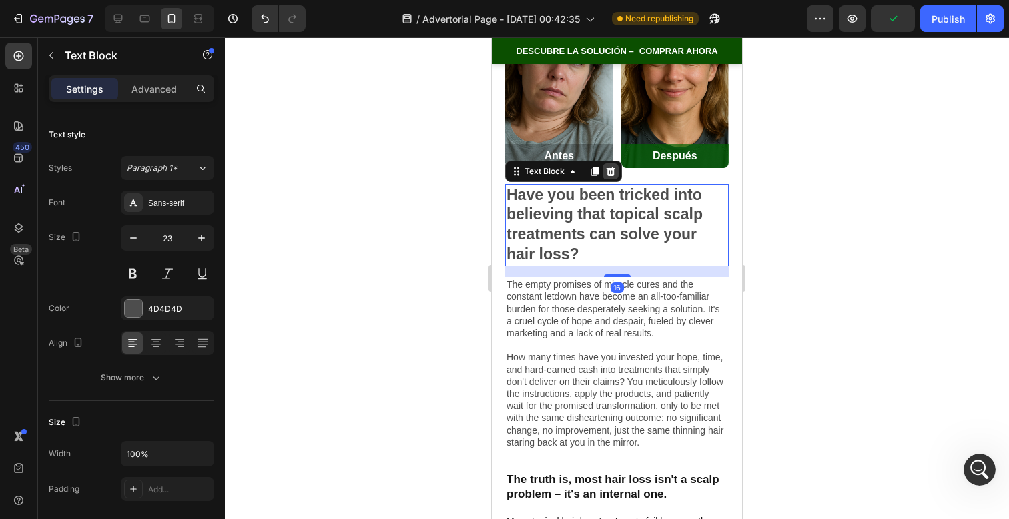
click at [611, 166] on icon at bounding box center [610, 171] width 11 height 11
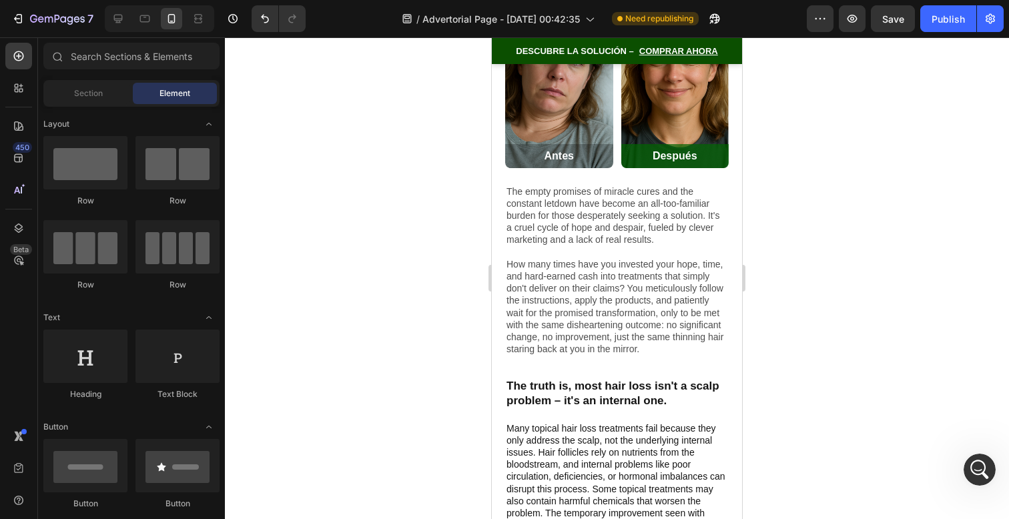
click at [589, 189] on p "The empty promises of miracle cures and the constant letdown have become an all…" at bounding box center [617, 271] width 221 height 170
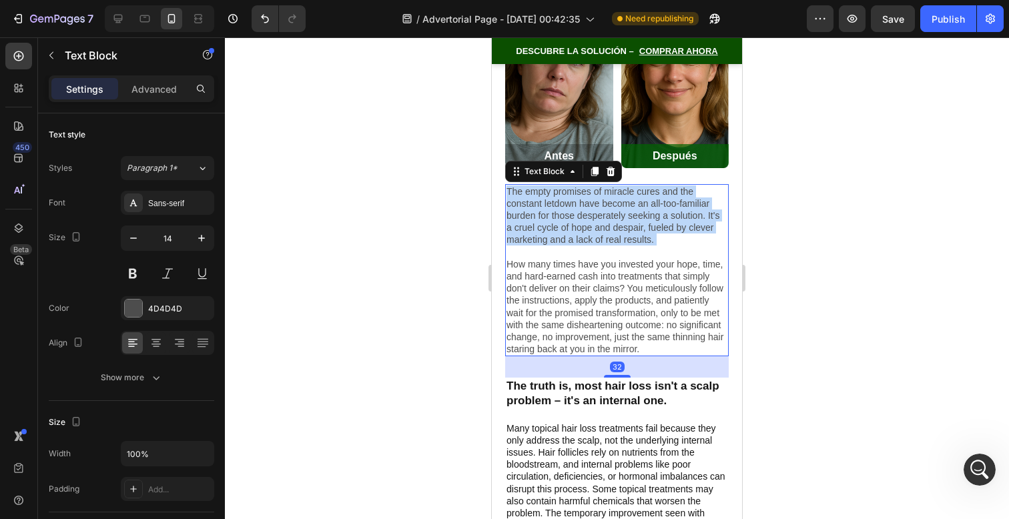
click at [589, 189] on p "The empty promises of miracle cures and the constant letdown have become an all…" at bounding box center [617, 271] width 221 height 170
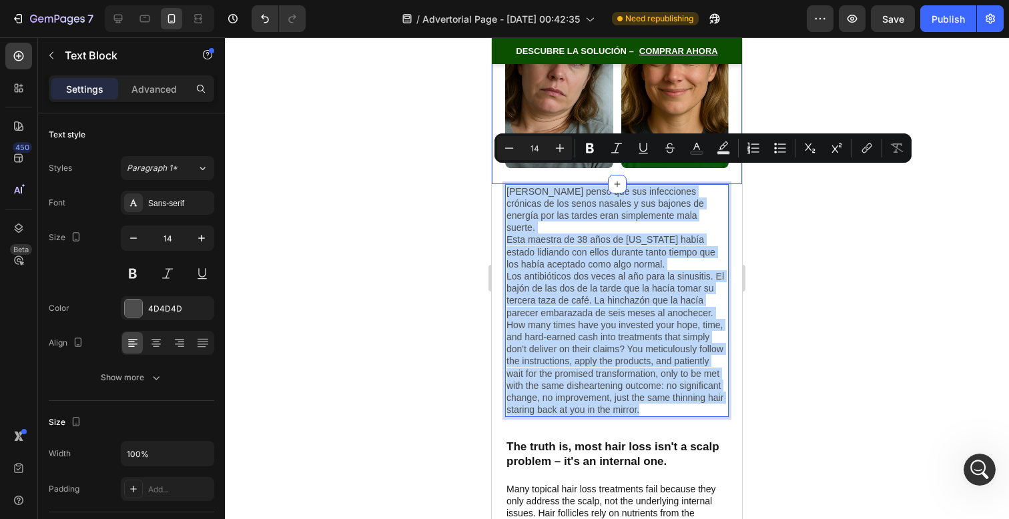
drag, startPoint x: 663, startPoint y: 390, endPoint x: 494, endPoint y: 153, distance: 291.9
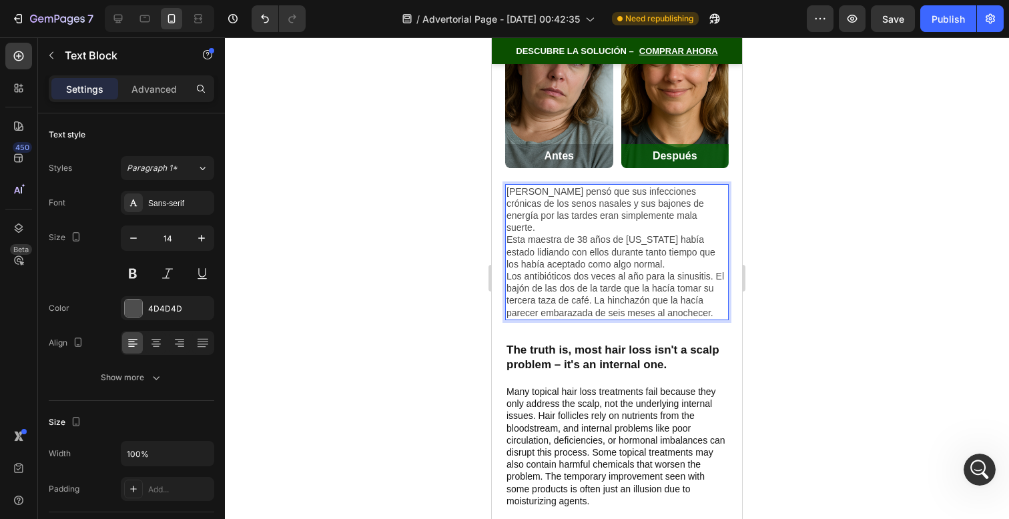
click at [667, 199] on p "[PERSON_NAME] pensó que sus infecciones crónicas de los senos nasales y sus baj…" at bounding box center [617, 210] width 221 height 49
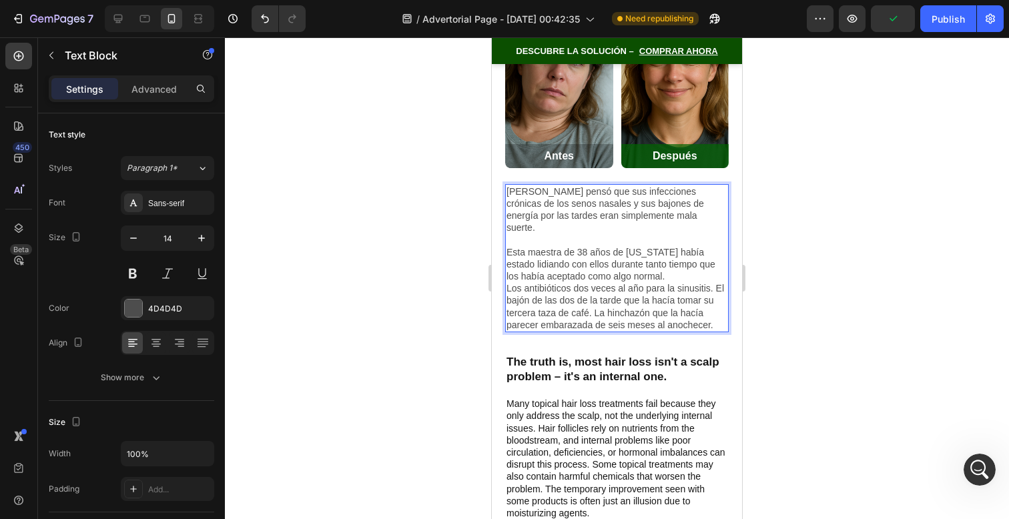
click at [681, 246] on p "Esta maestra de 38 años de [US_STATE] había estado lidiando con ellos durante t…" at bounding box center [617, 264] width 221 height 37
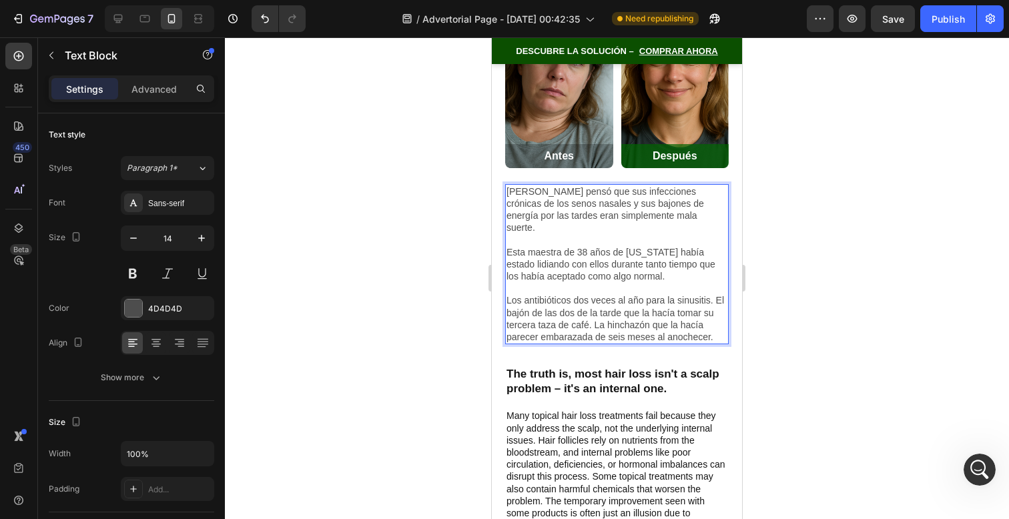
click at [451, 267] on div at bounding box center [617, 278] width 784 height 482
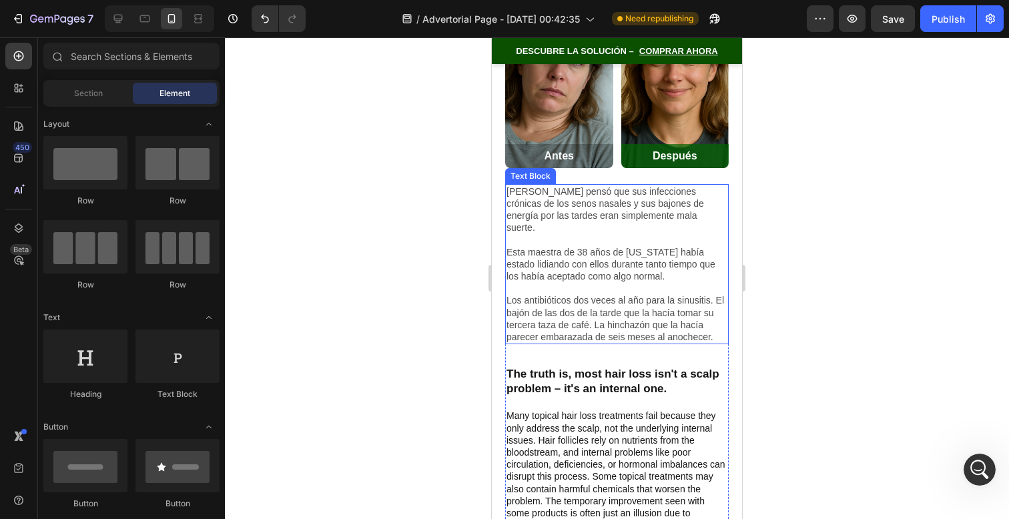
click at [641, 294] on p "Los antibióticos dos veces al año para la sinusitis. El bajón de las dos de la …" at bounding box center [617, 318] width 221 height 49
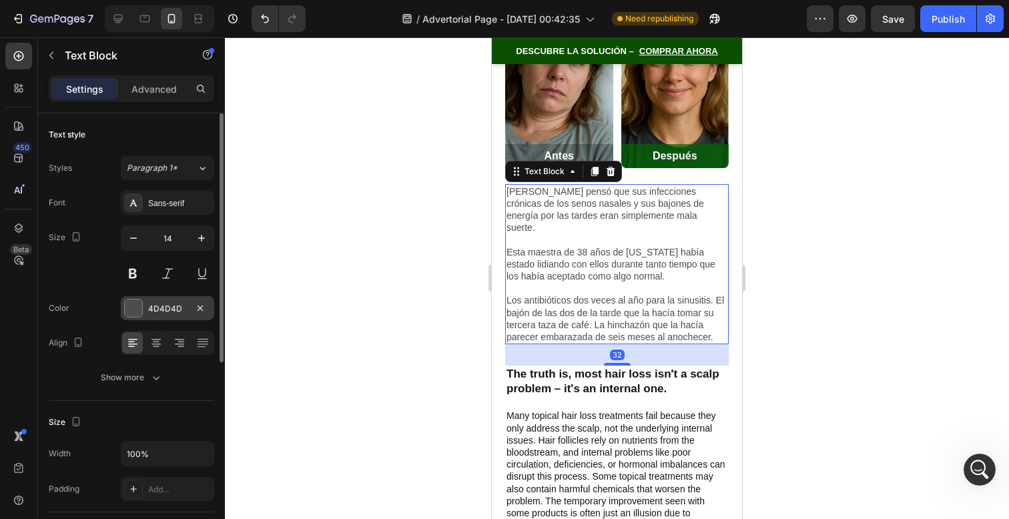
click at [153, 307] on div "4D4D4D" at bounding box center [167, 309] width 39 height 12
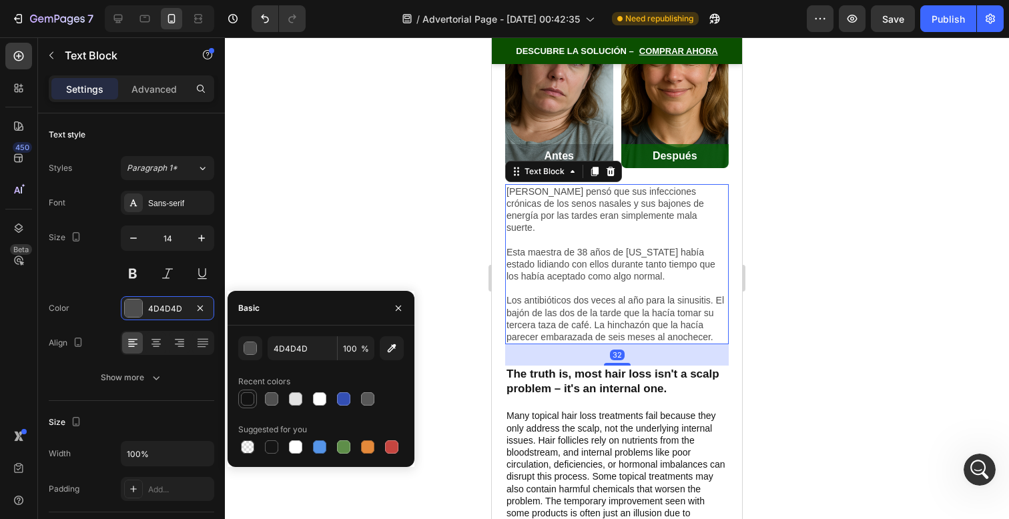
click at [244, 393] on div at bounding box center [247, 398] width 13 height 13
type input "121212"
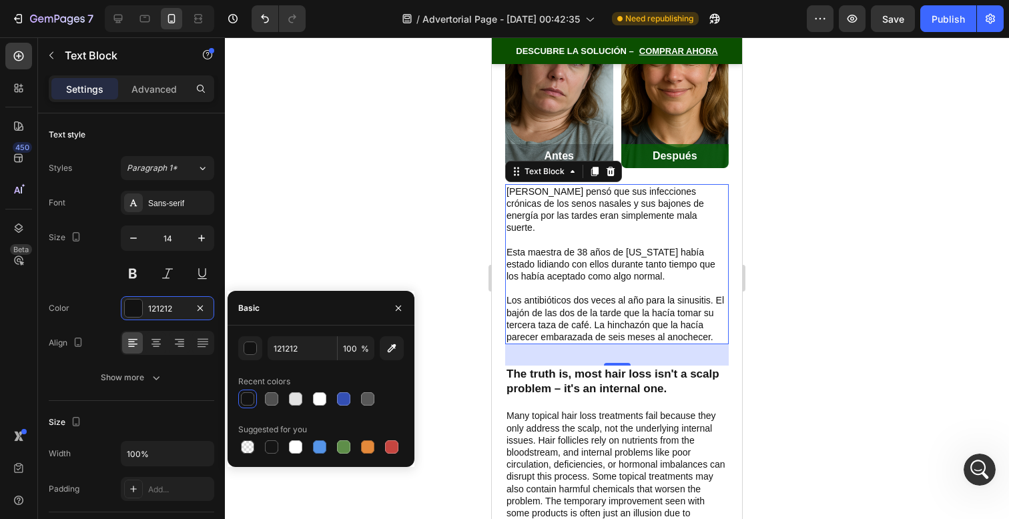
click at [794, 211] on div at bounding box center [617, 278] width 784 height 482
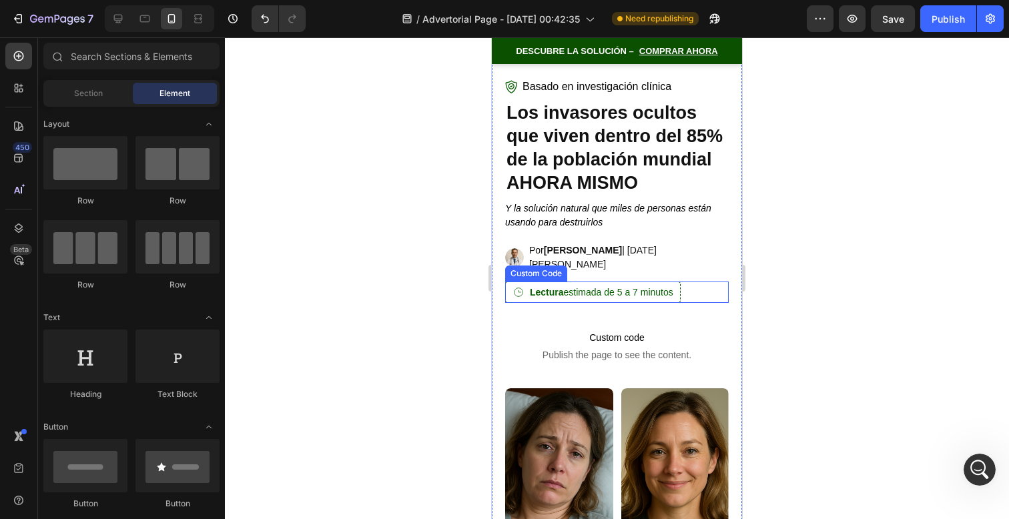
scroll to position [0, 0]
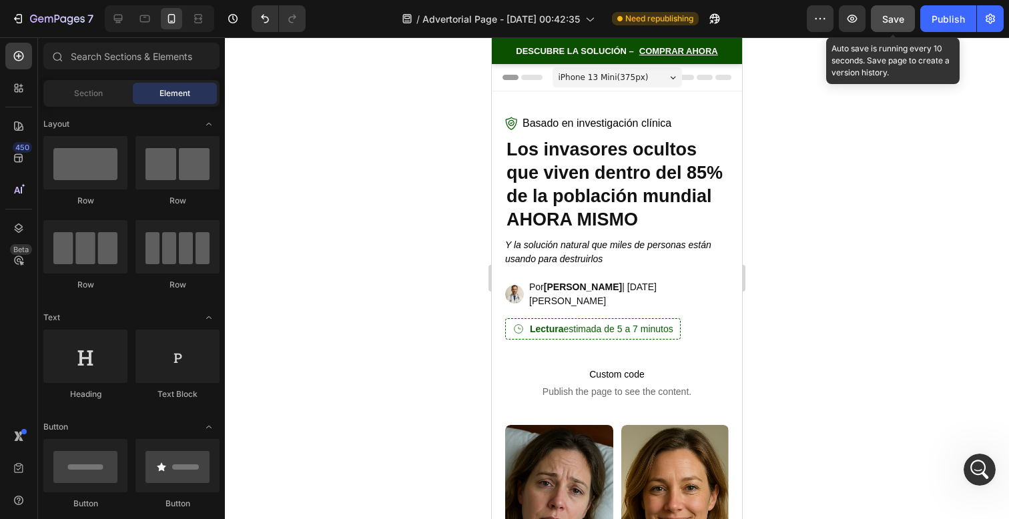
click at [910, 19] on button "Save" at bounding box center [893, 18] width 44 height 27
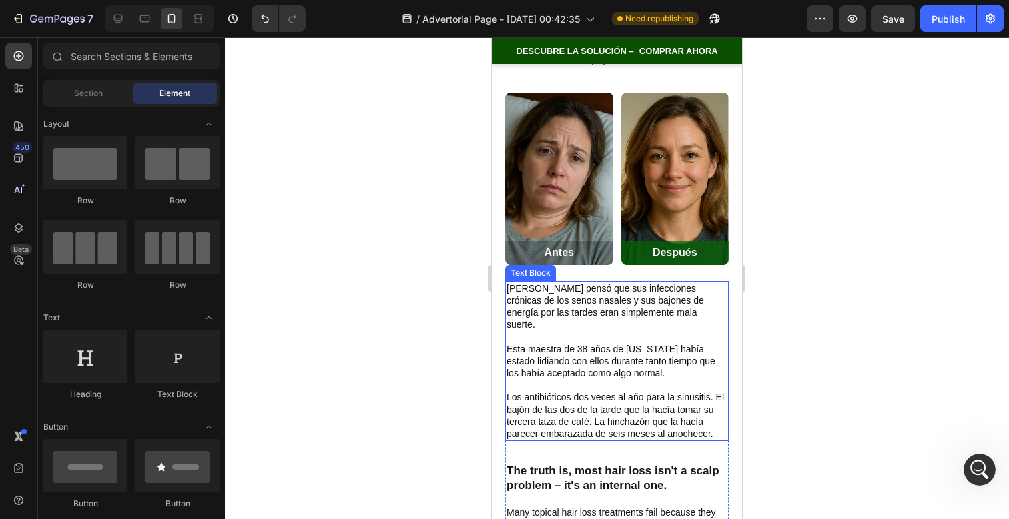
scroll to position [313, 0]
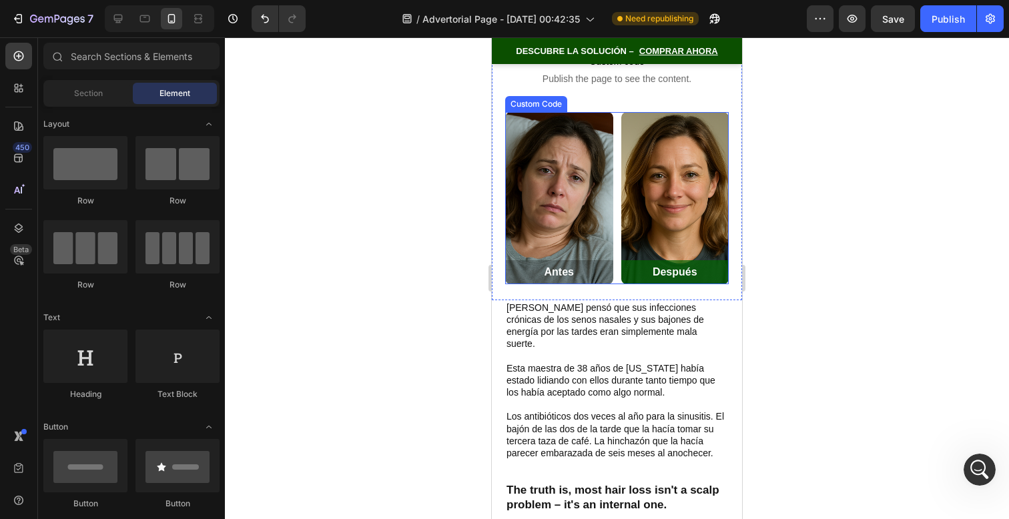
click at [621, 180] on img at bounding box center [675, 198] width 108 height 172
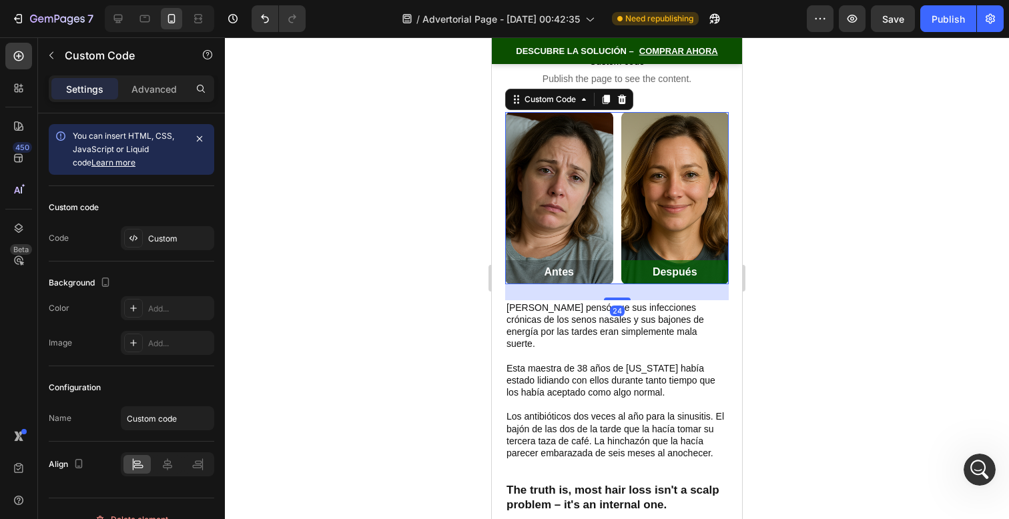
click at [621, 180] on img at bounding box center [675, 198] width 108 height 172
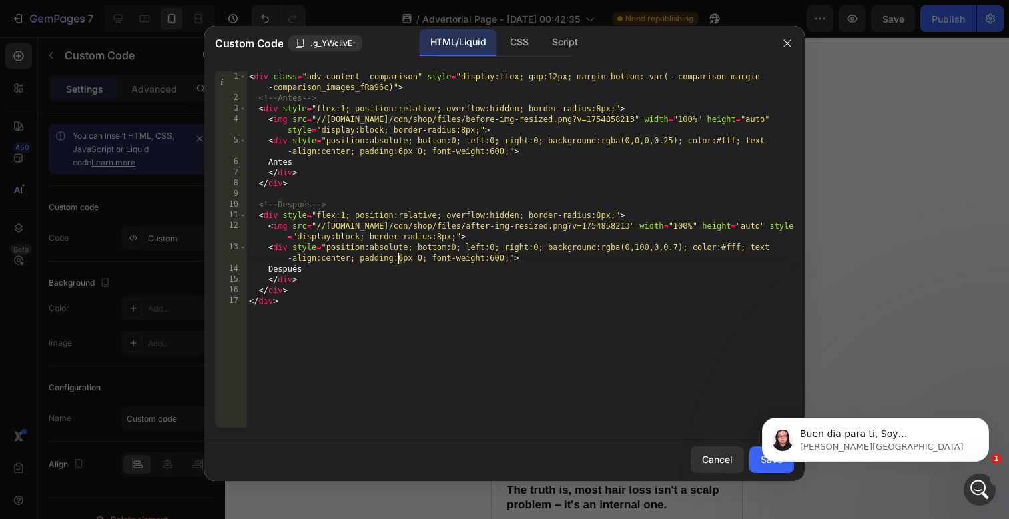
scroll to position [144, 0]
click at [400, 258] on div "< div class = "adv-content__comparison" style = "display:flex; gap:12px; margin…" at bounding box center [520, 265] width 548 height 388
click at [759, 462] on body "Buen día para ti, Soy Nathan de Soporte al Cliente de GemPages, ¡es un placer a…" at bounding box center [876, 436] width 256 height 83
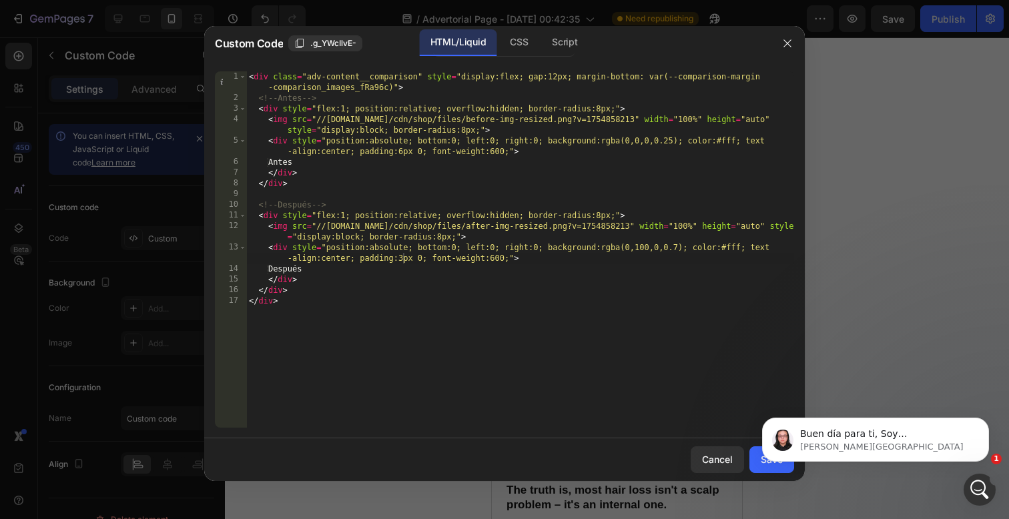
click at [759, 463] on body "Buen día para ti, Soy Nathan de Soporte al Cliente de GemPages, ¡es un placer a…" at bounding box center [876, 436] width 256 height 83
click at [759, 465] on body "Buen día para ti, Soy Nathan de Soporte al Cliente de GemPages, ¡es un placer a…" at bounding box center [876, 436] width 256 height 83
click at [759, 467] on body "Buen día para ti, Soy Nathan de Soporte al Cliente de GemPages, ¡es un placer a…" at bounding box center [876, 436] width 256 height 83
click at [764, 471] on body "Buen día para ti, Soy Nathan de Soporte al Cliente de GemPages, ¡es un placer a…" at bounding box center [876, 436] width 256 height 83
click at [742, 443] on html "Buen día para ti, Soy Nathan de Soporte al Cliente de GemPages, ¡es un placer a…" at bounding box center [875, 436] width 267 height 93
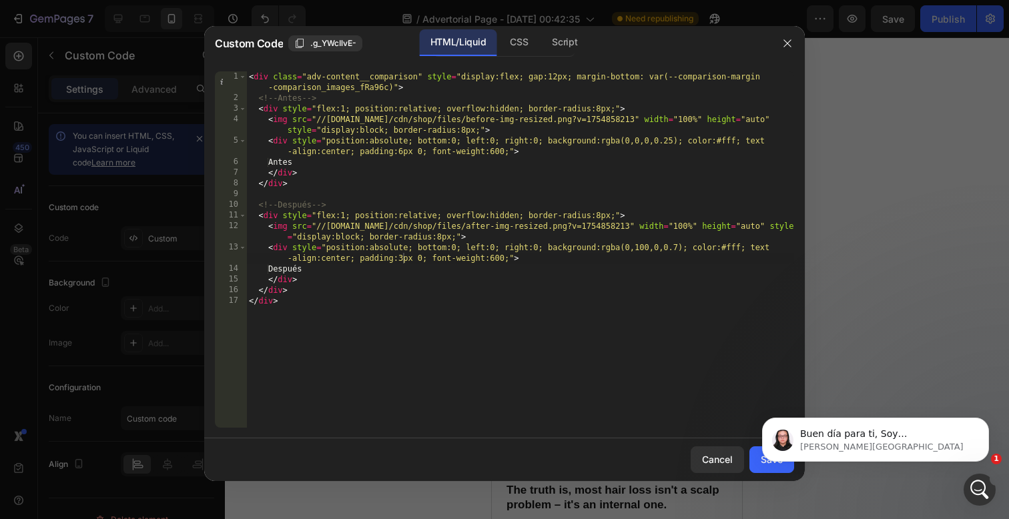
click at [748, 453] on body "Buen día para ti, Soy Nathan de Soporte al Cliente de GemPages, ¡es un placer a…" at bounding box center [876, 436] width 256 height 83
click at [754, 456] on body "Buen día para ti, Soy Nathan de Soporte al Cliente de GemPages, ¡es un placer a…" at bounding box center [876, 436] width 256 height 83
click at [754, 457] on body "Buen día para ti, Soy Nathan de Soporte al Cliente de GemPages, ¡es un placer a…" at bounding box center [876, 436] width 256 height 83
type textarea "</div>"
click at [715, 356] on div "< div class = "adv-content__comparison" style = "display:flex; gap:12px; margin…" at bounding box center [520, 265] width 548 height 388
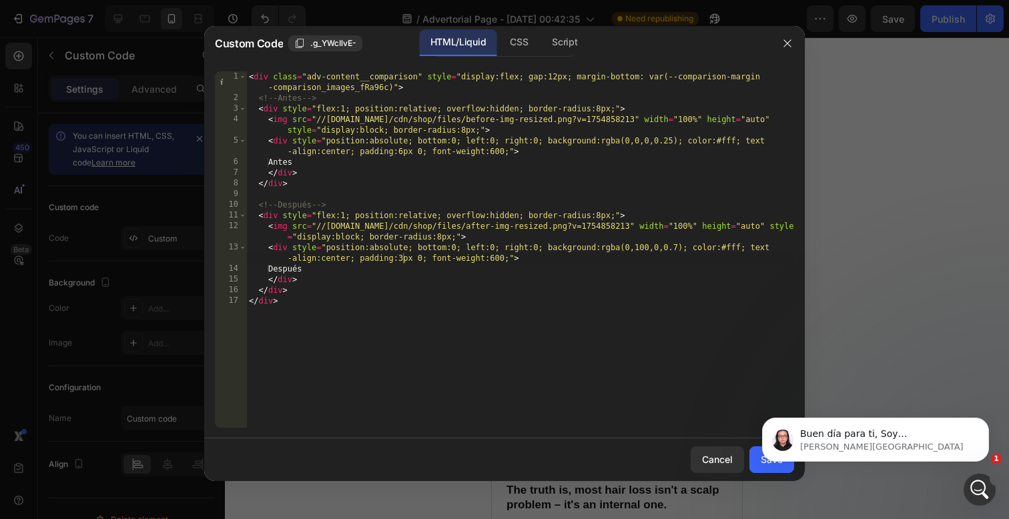
scroll to position [0, 1]
click at [839, 256] on div at bounding box center [504, 259] width 1009 height 519
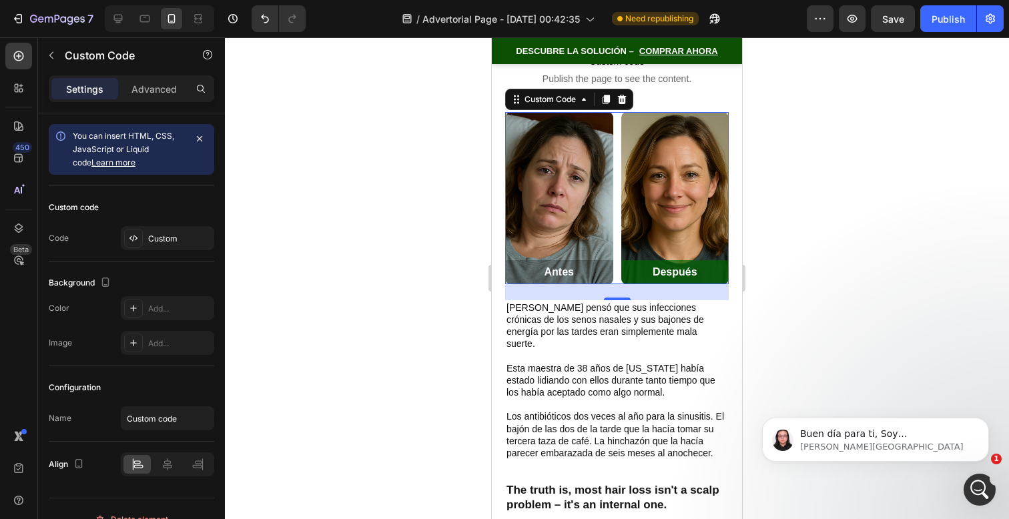
click at [679, 215] on img at bounding box center [675, 198] width 108 height 172
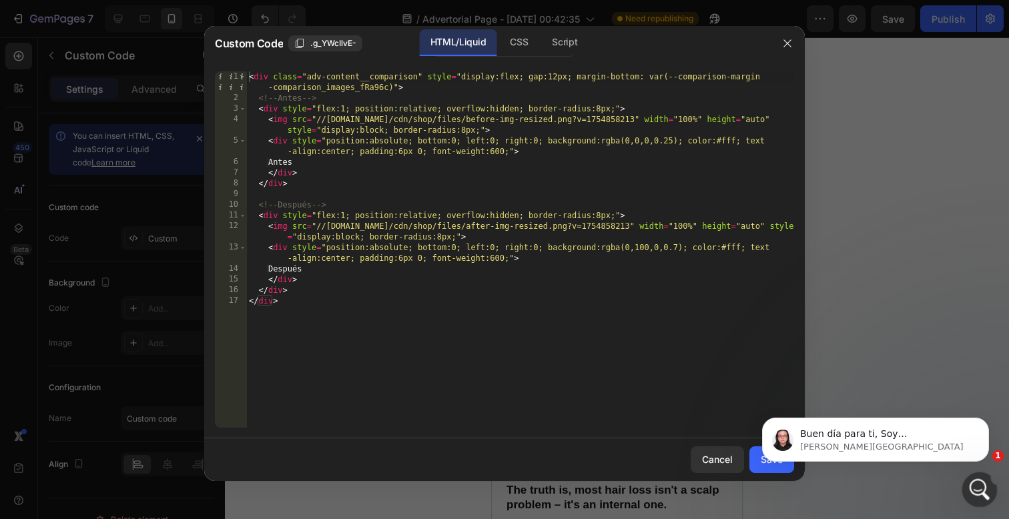
drag, startPoint x: 982, startPoint y: 499, endPoint x: 1946, endPoint y: 966, distance: 1070.4
click at [984, 501] on div "Abrir Intercom Messenger" at bounding box center [978, 488] width 44 height 44
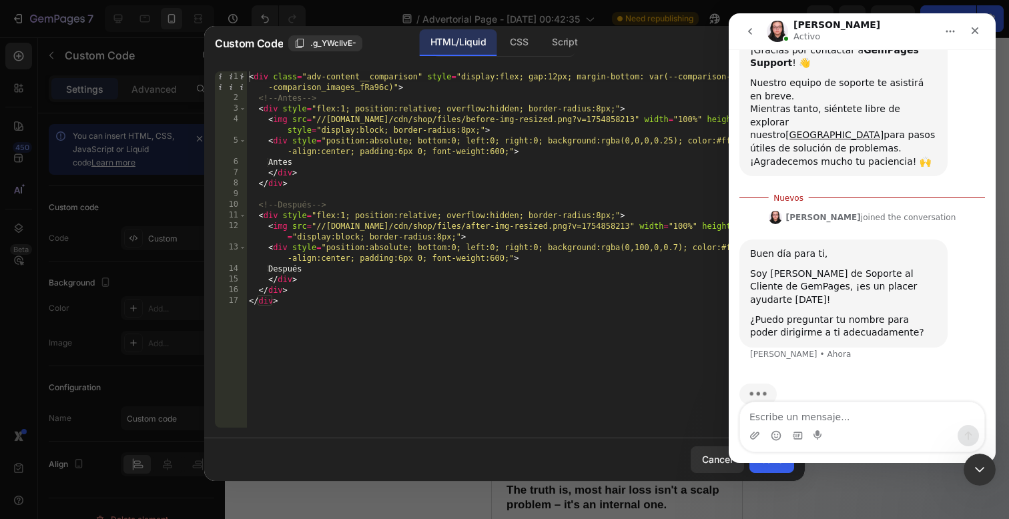
scroll to position [166, 0]
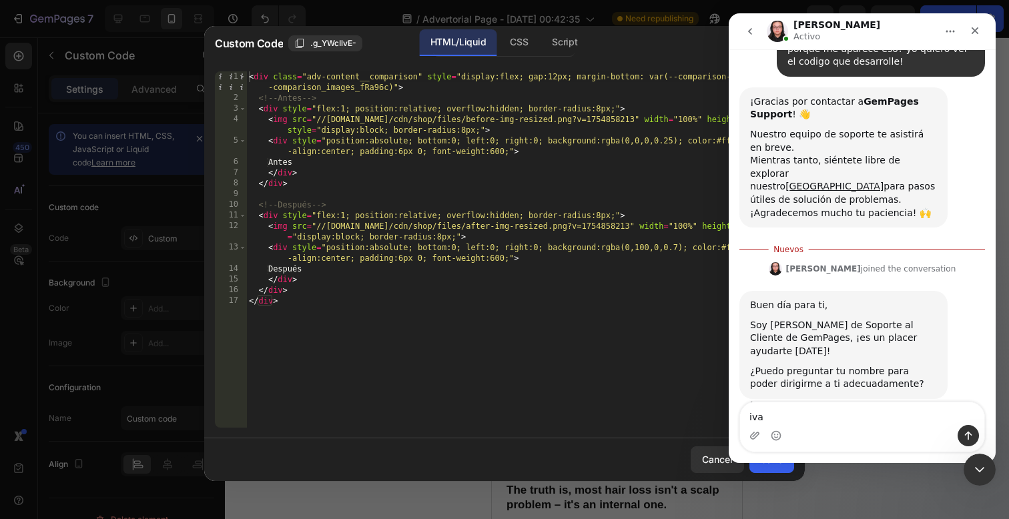
type textarea "[PERSON_NAME]"
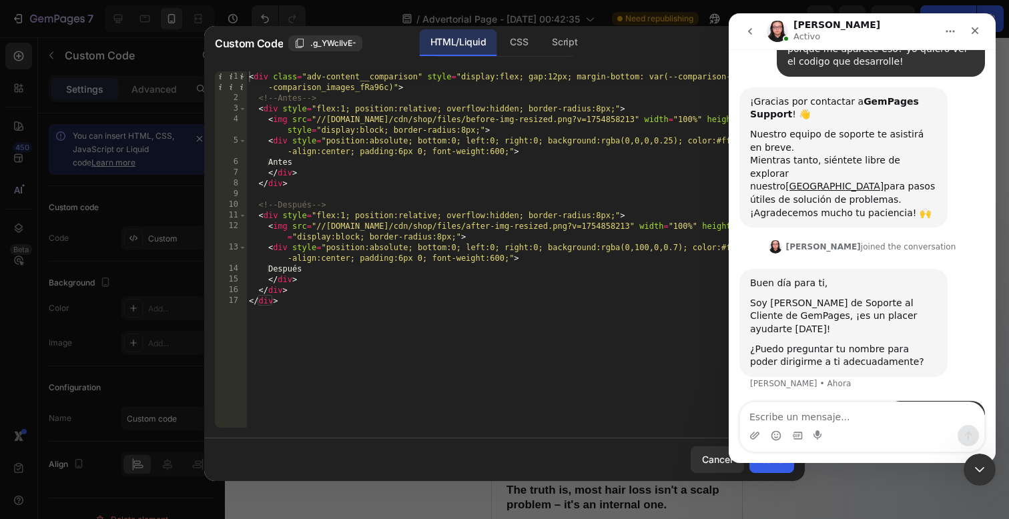
scroll to position [133, 0]
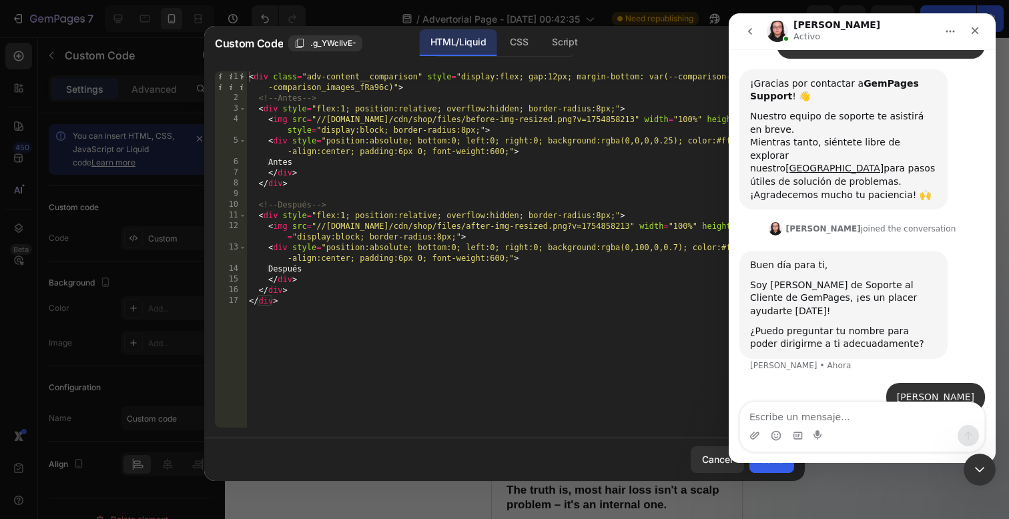
click at [749, 33] on icon "go back" at bounding box center [750, 31] width 11 height 11
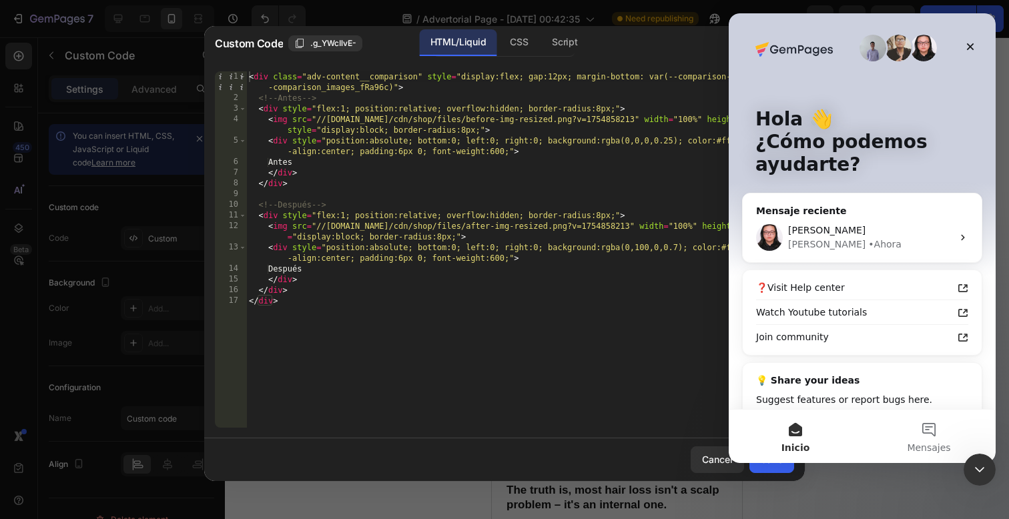
scroll to position [0, 0]
click at [689, 374] on div "< div class = "adv-content__comparison" style = "display:flex; gap:12px; margin…" at bounding box center [520, 265] width 548 height 388
click at [966, 471] on div "Cerrar Intercom Messenger" at bounding box center [978, 468] width 32 height 32
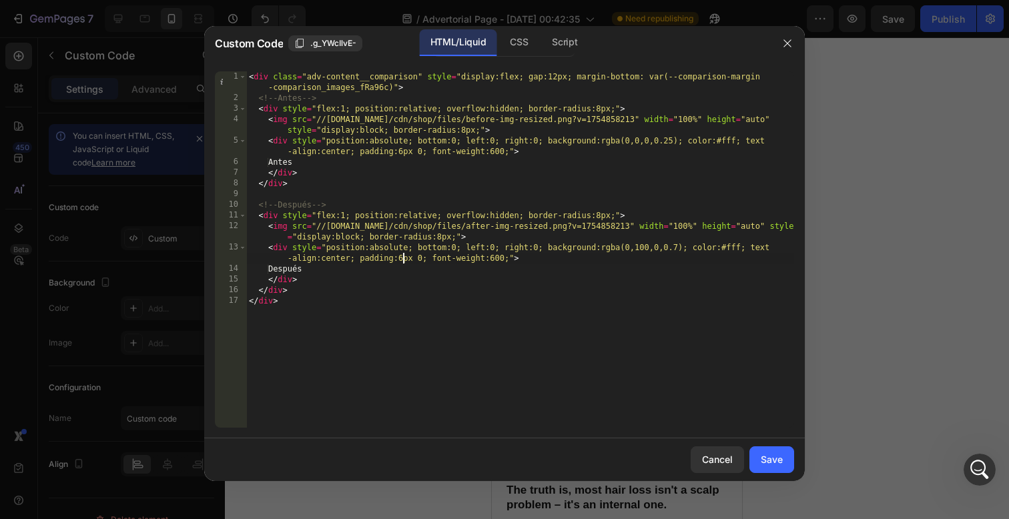
click at [401, 258] on div "< div class = "adv-content__comparison" style = "display:flex; gap:12px; margin…" at bounding box center [520, 265] width 548 height 388
type textarea "<div style="position:absolute; bottom:0; left:0; right:0; background:rgba(0,100…"
click at [772, 469] on button "Save" at bounding box center [772, 460] width 45 height 27
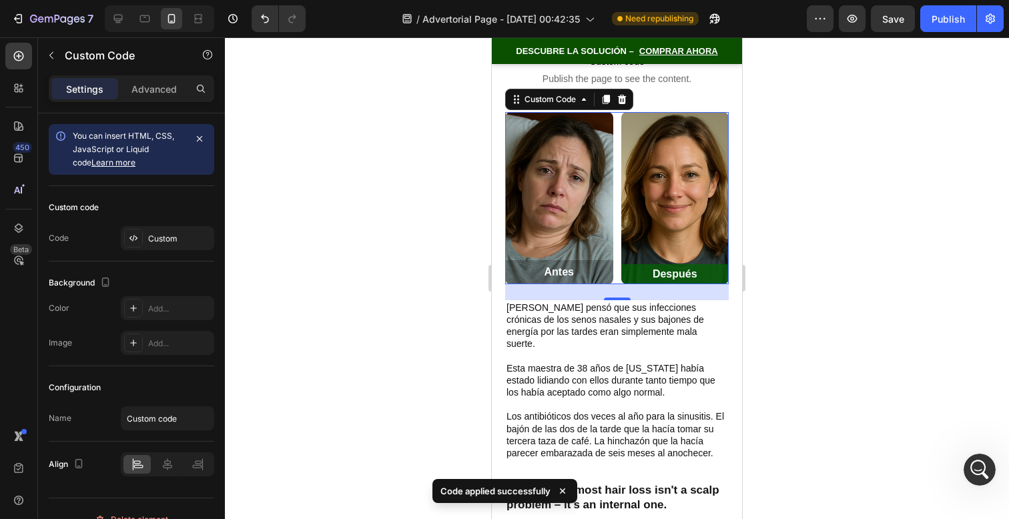
click at [779, 310] on div at bounding box center [617, 278] width 784 height 482
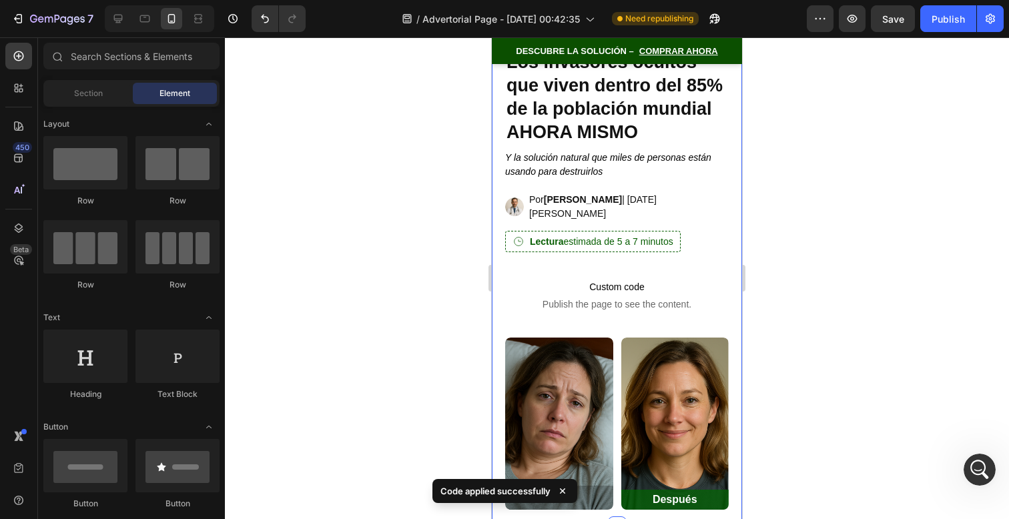
scroll to position [129, 0]
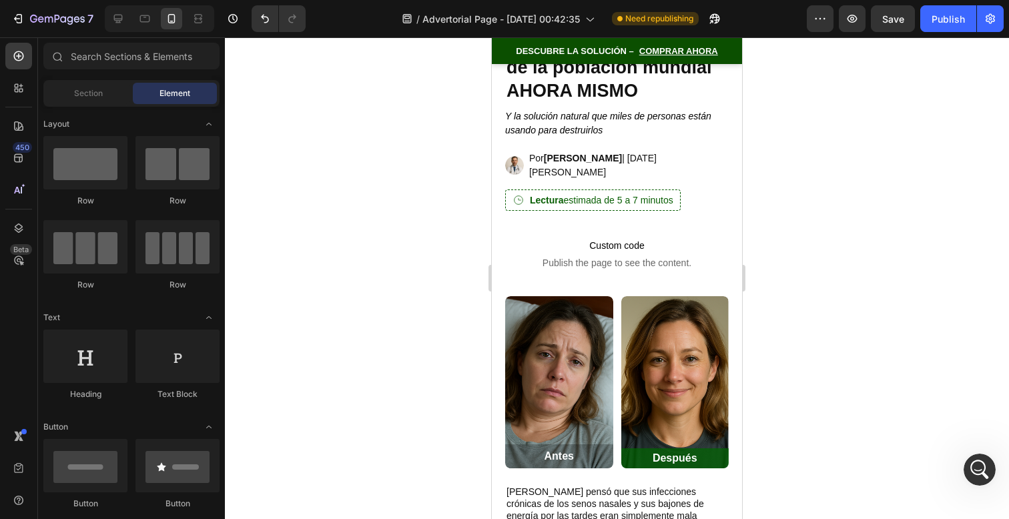
click at [561, 355] on img at bounding box center [559, 382] width 108 height 172
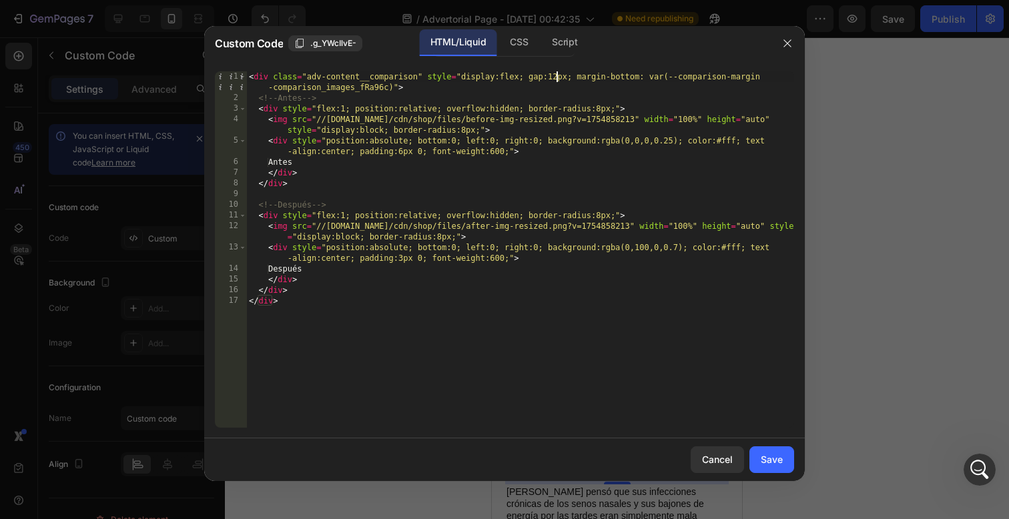
click at [557, 77] on div "< div class = "adv-content__comparison" style = "display:flex; gap:12px; margin…" at bounding box center [520, 265] width 548 height 388
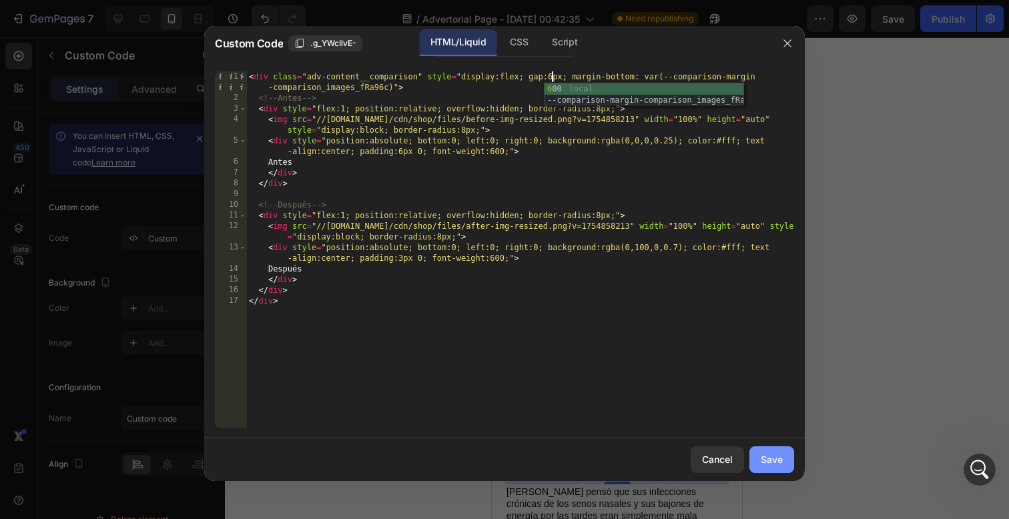
type textarea "<div class="adv-content__comparison" style="display:flex; gap:6px; margin-botto…"
click at [756, 473] on button "Save" at bounding box center [772, 460] width 45 height 27
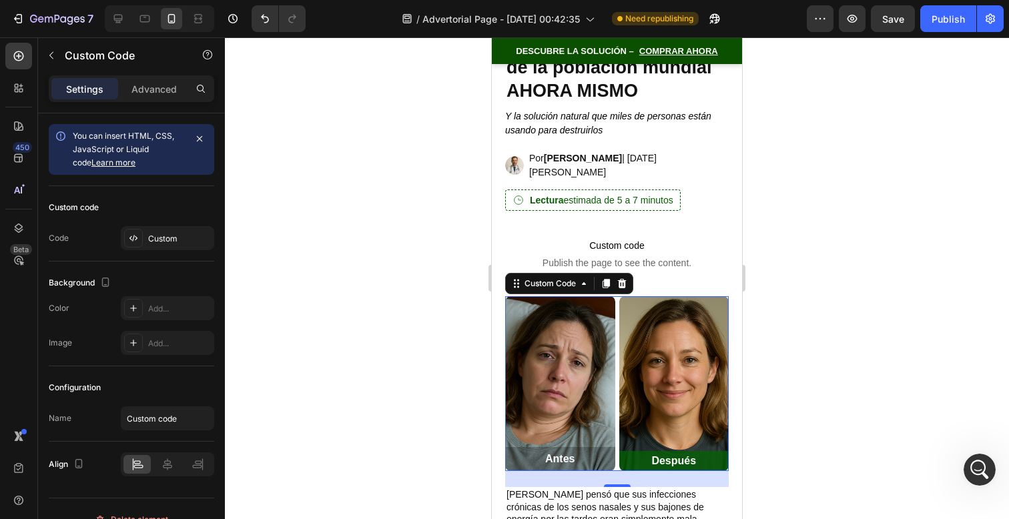
click at [792, 422] on div at bounding box center [617, 278] width 784 height 482
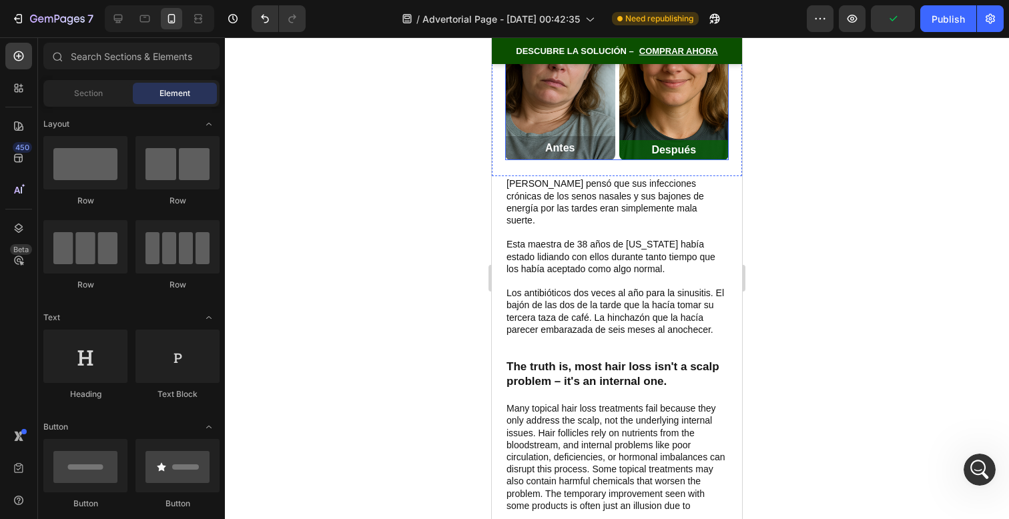
scroll to position [527, 0]
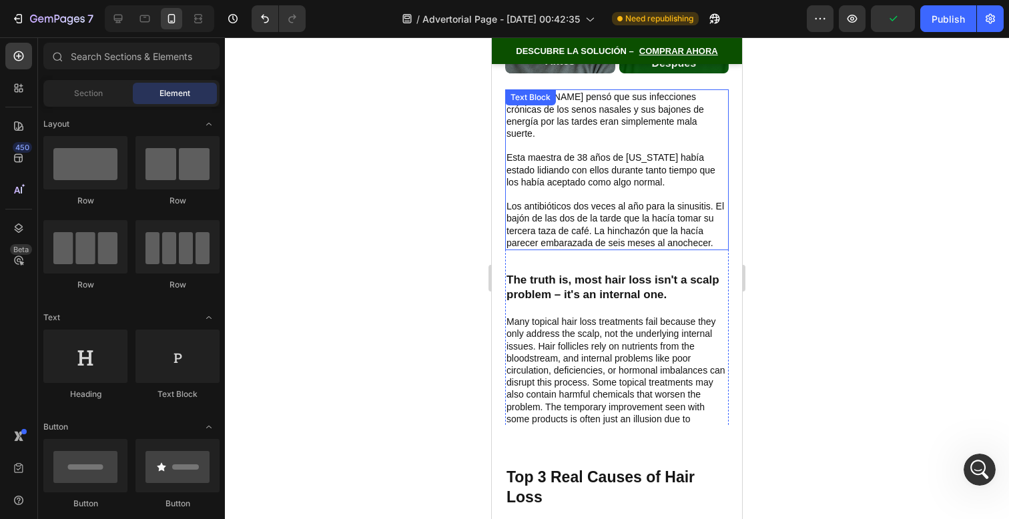
click at [676, 224] on div "Lisa pensó que sus infecciones crónicas de los senos nasales y sus bajones de e…" at bounding box center [617, 263] width 224 height 349
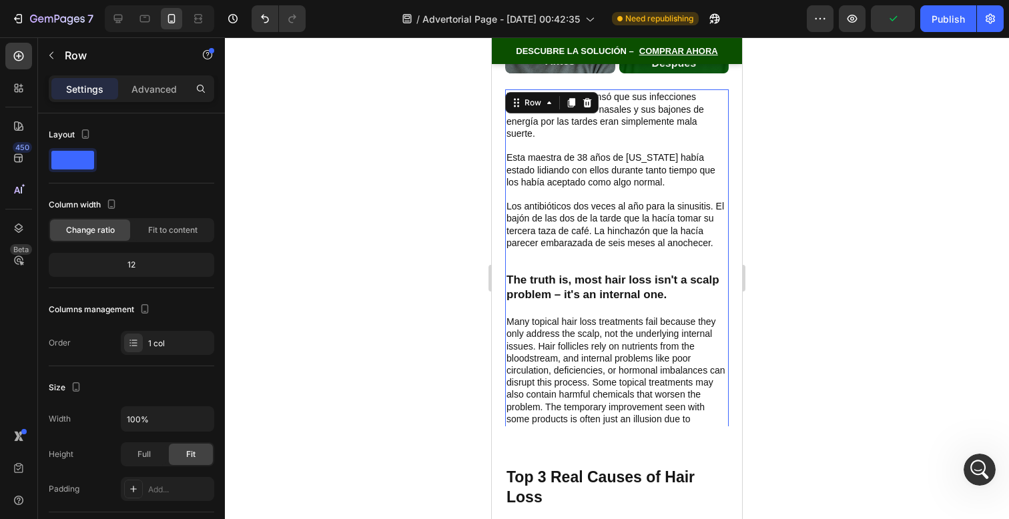
click at [676, 202] on p "Los antibióticos dos veces al año para la sinusitis. El bajón de las dos de la …" at bounding box center [617, 224] width 221 height 49
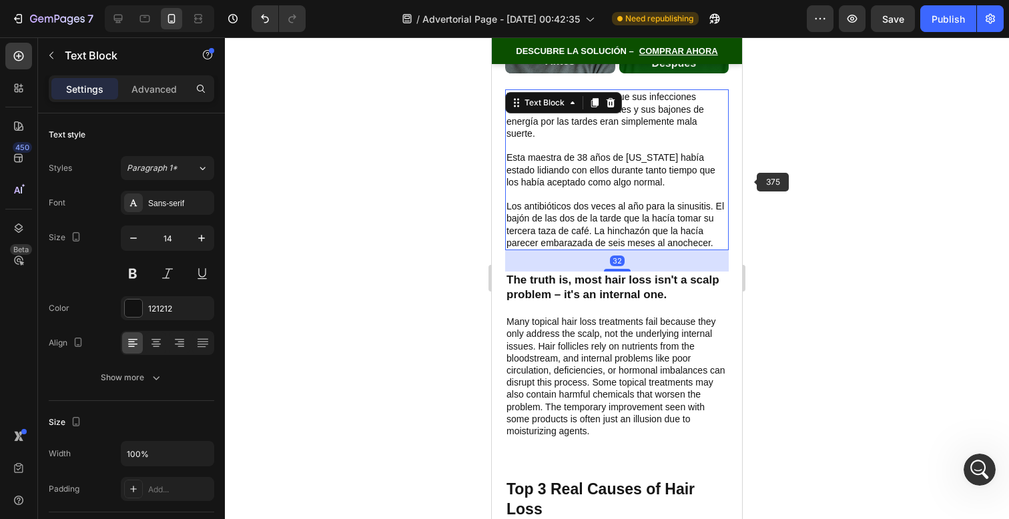
click at [827, 193] on div at bounding box center [617, 278] width 784 height 482
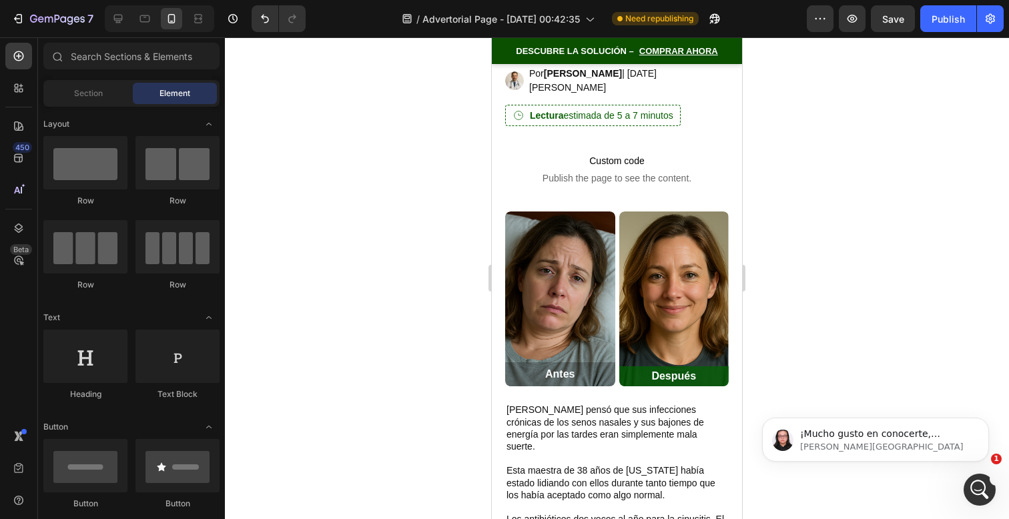
scroll to position [0, 0]
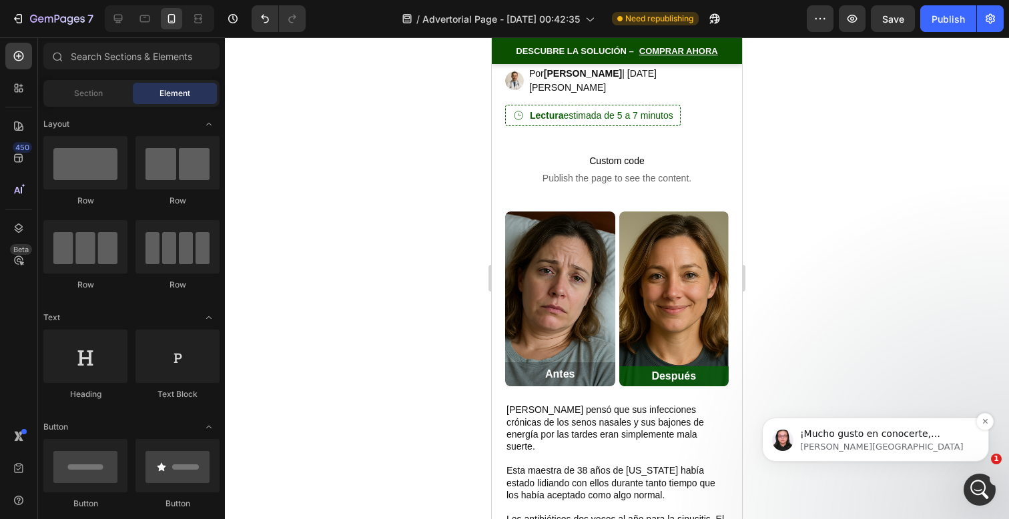
click at [934, 430] on span "¡Mucho gusto en conocerte, Ivan! Entiendo que estás creando un elemento de códi…" at bounding box center [885, 519] width 170 height 183
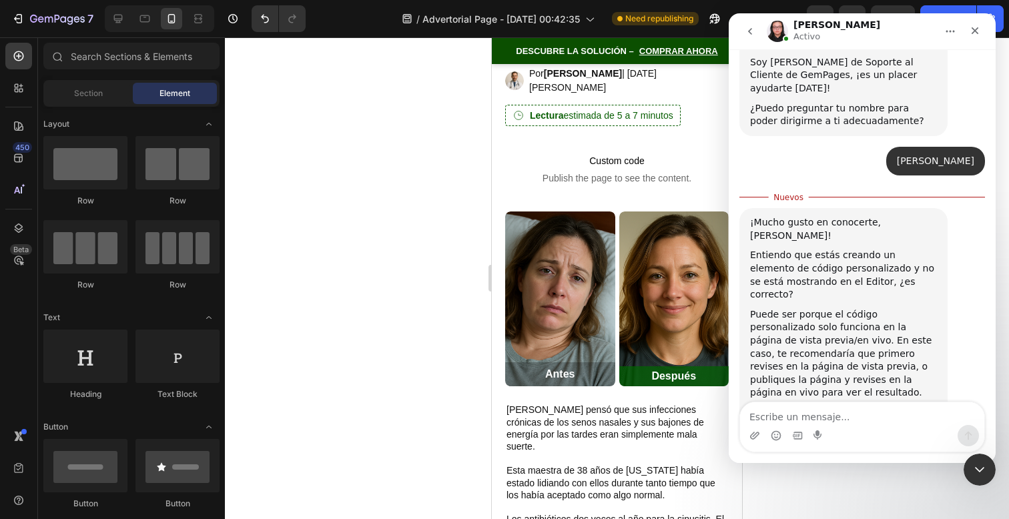
scroll to position [358, 0]
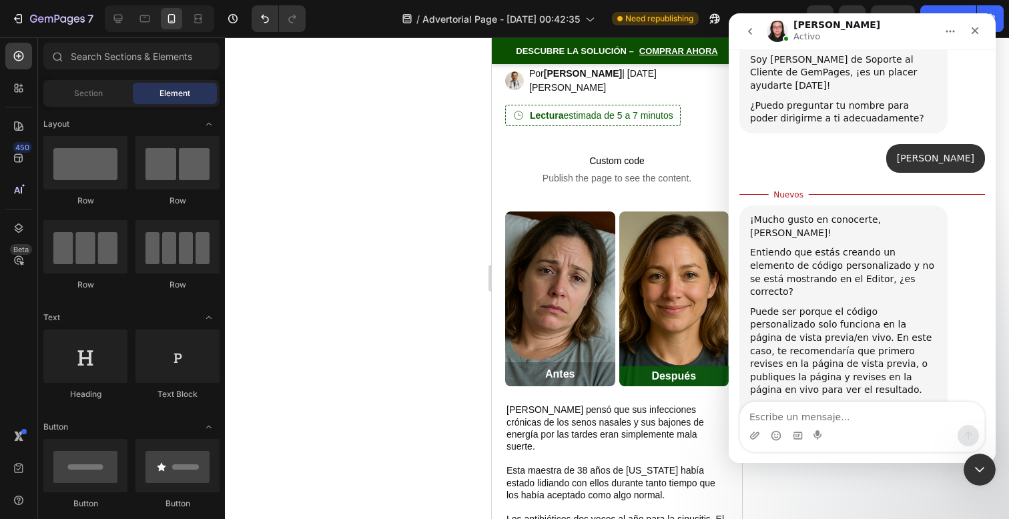
click at [882, 399] on div "¡Mucho gusto en conocerte, Ivan! Entiendo que estás creando un elemento de códi…" at bounding box center [863, 330] width 246 height 248
click at [884, 404] on textarea "Escribe un mensaje..." at bounding box center [862, 413] width 244 height 23
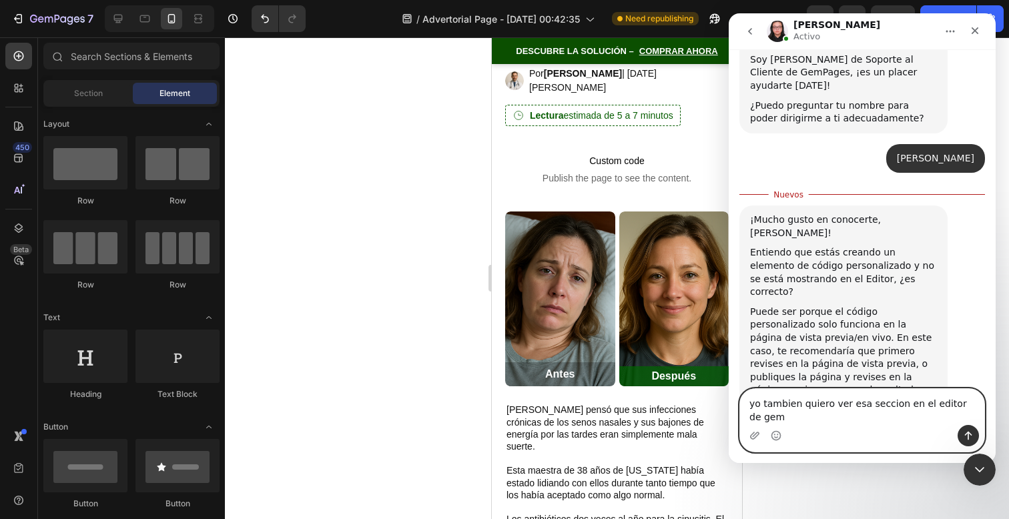
scroll to position [372, 0]
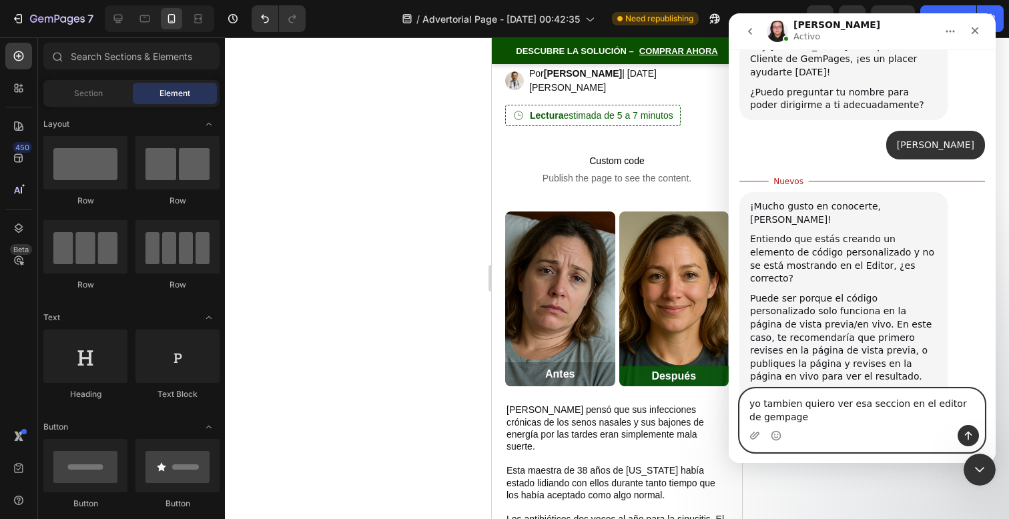
type textarea "yo tambien quiero ver esa seccion en el editor de gempages"
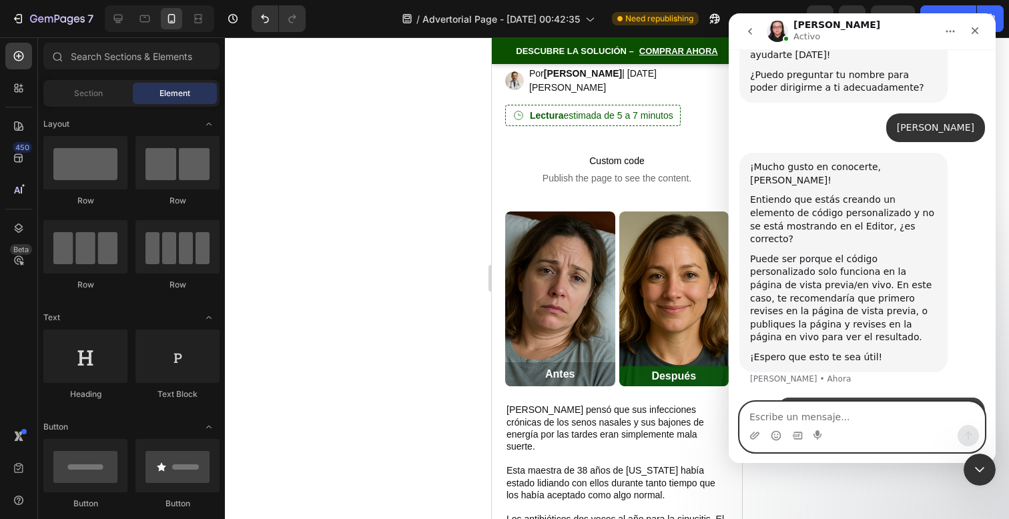
scroll to position [389, 0]
type textarea "para evt"
type textarea "es m"
type textarea "existe la psiibilid"
type textarea "existe la posibilidad?"
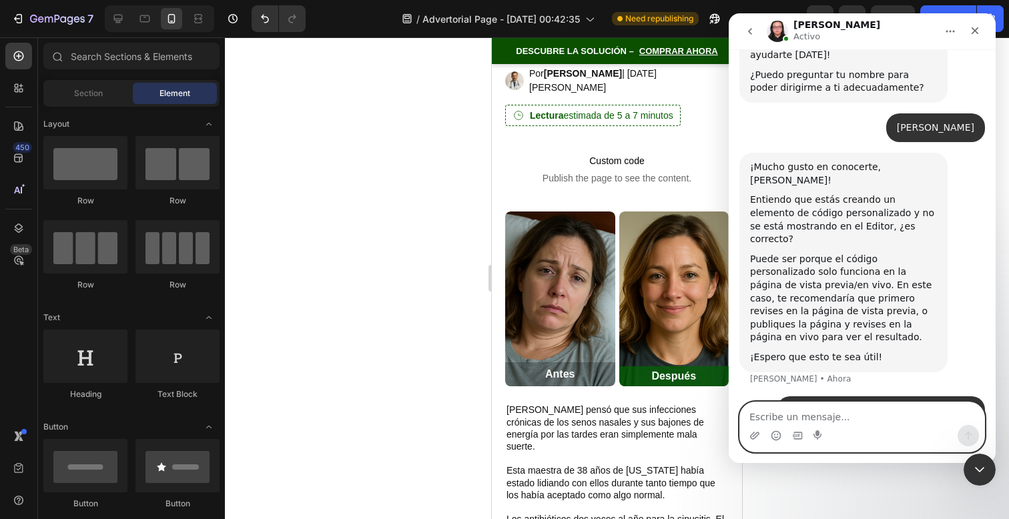
scroll to position [420, 0]
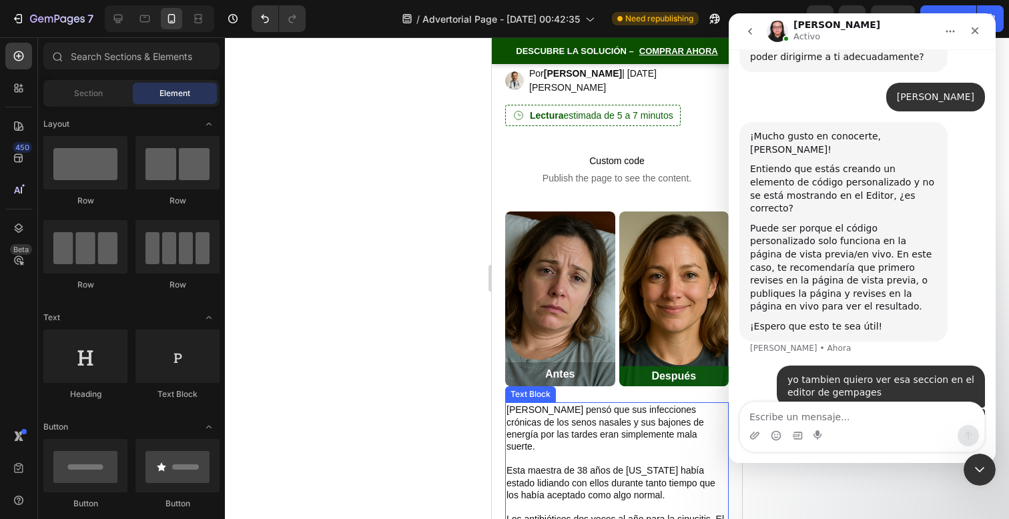
click at [647, 465] on p "Esta maestra de 38 años de [US_STATE] había estado lidiando con ellos durante t…" at bounding box center [617, 483] width 221 height 37
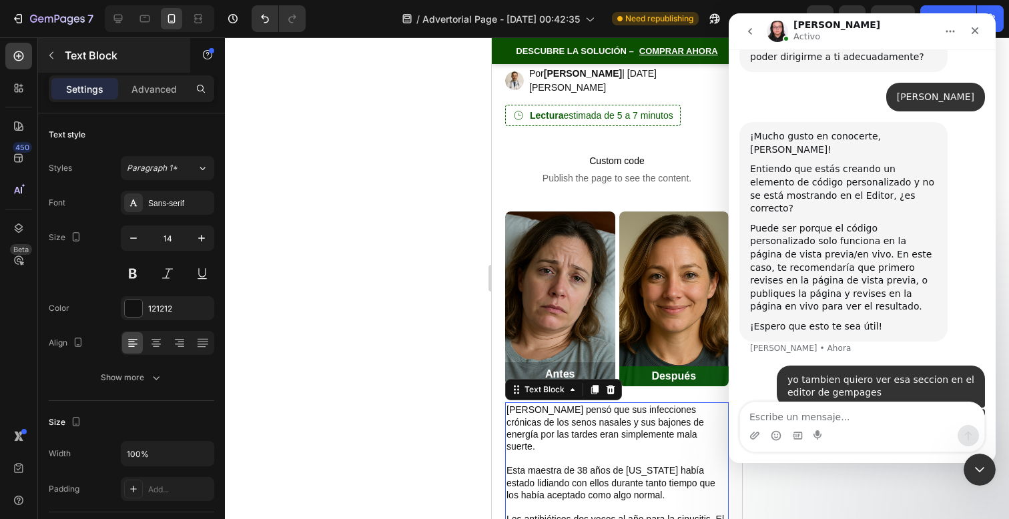
click at [37, 57] on div "450 Beta Sections(18) Elements(83) Section Element Hero Section Product Detail …" at bounding box center [112, 278] width 225 height 482
click at [57, 57] on button "button" at bounding box center [51, 55] width 21 height 21
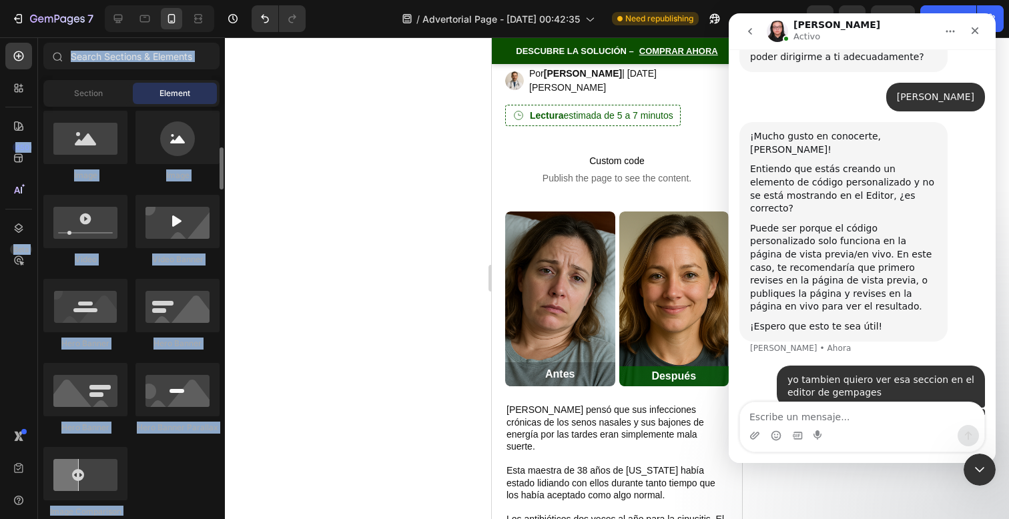
scroll to position [434, 0]
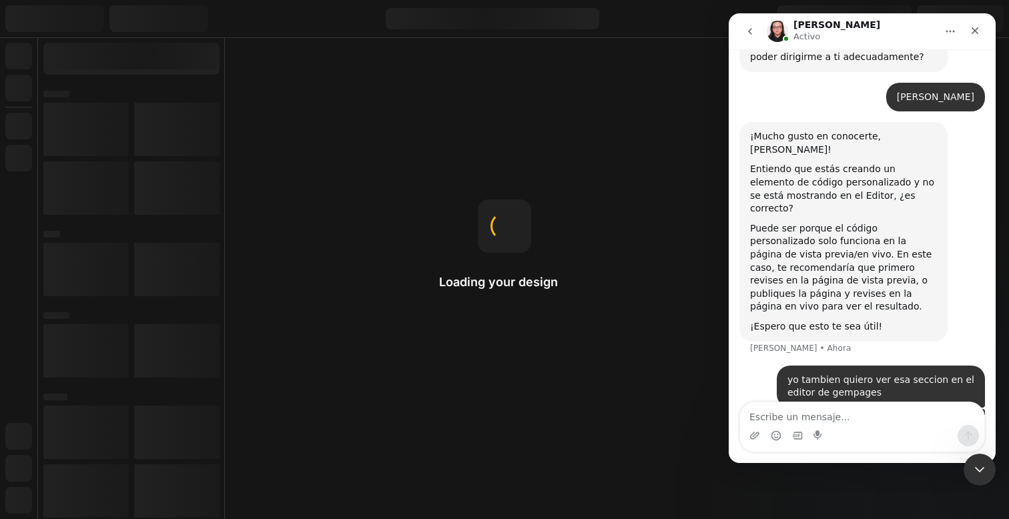
click at [701, 79] on div "Loading your design Theme page Templates control what's displayed on each type …" at bounding box center [504, 259] width 1009 height 519
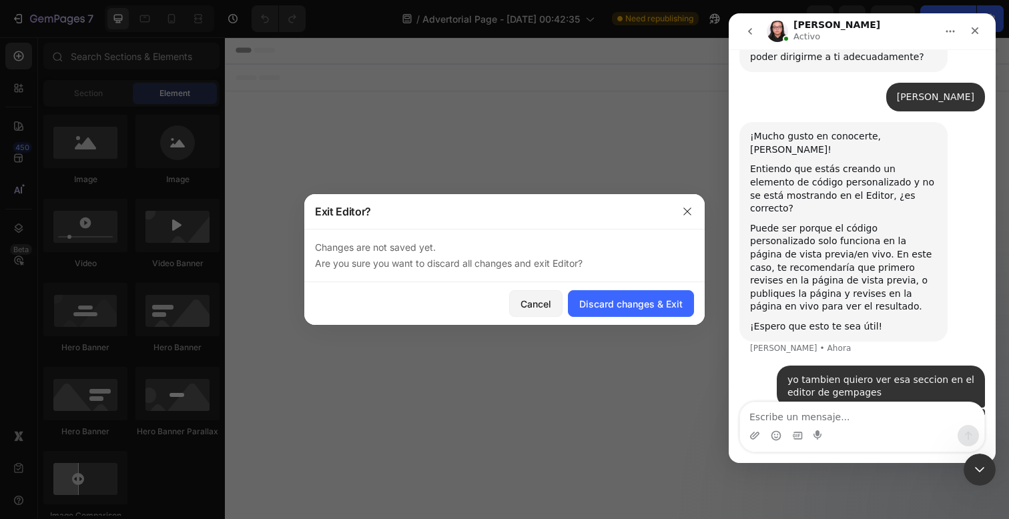
click at [759, 32] on button "go back" at bounding box center [750, 31] width 25 height 25
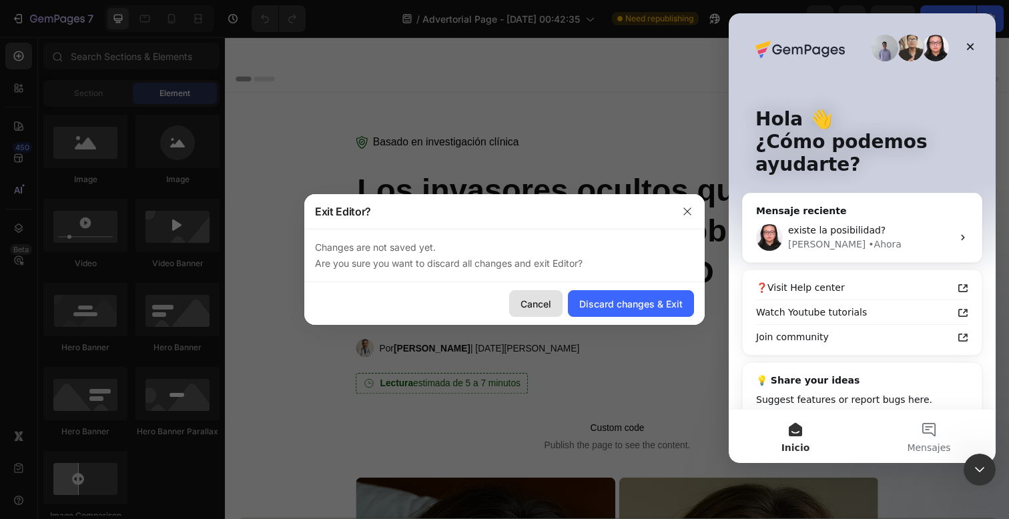
click at [553, 307] on button "Cancel" at bounding box center [535, 303] width 53 height 27
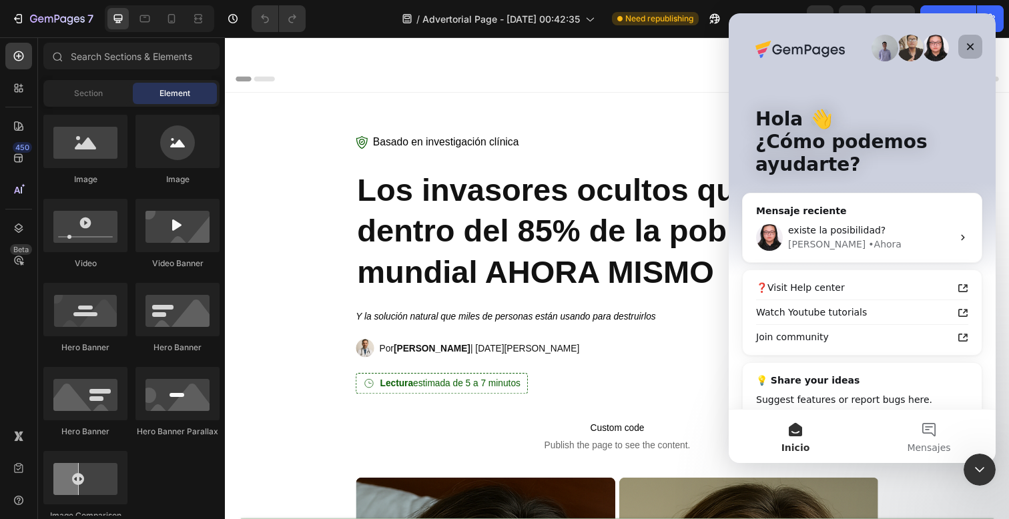
click at [972, 41] on icon "Cerrar" at bounding box center [970, 46] width 11 height 11
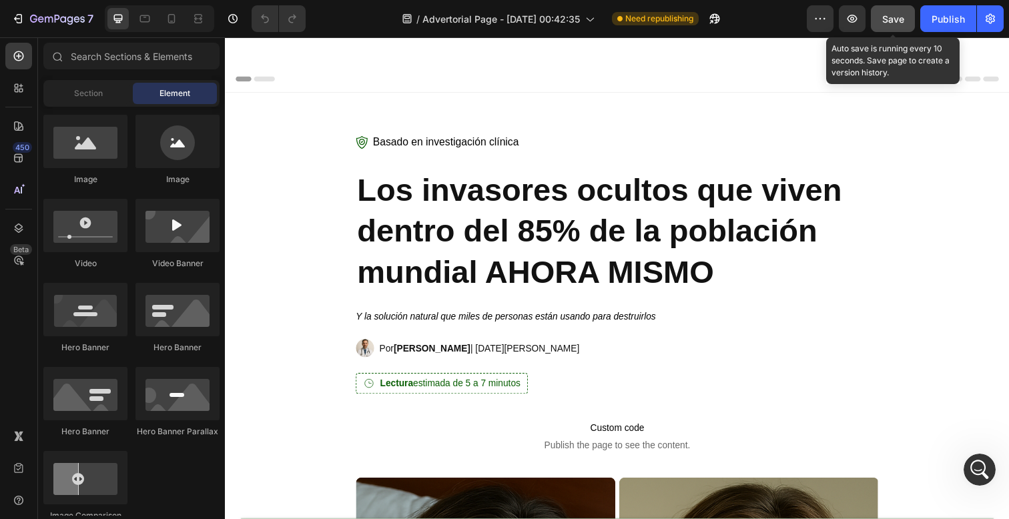
click at [898, 21] on span "Save" at bounding box center [893, 18] width 22 height 11
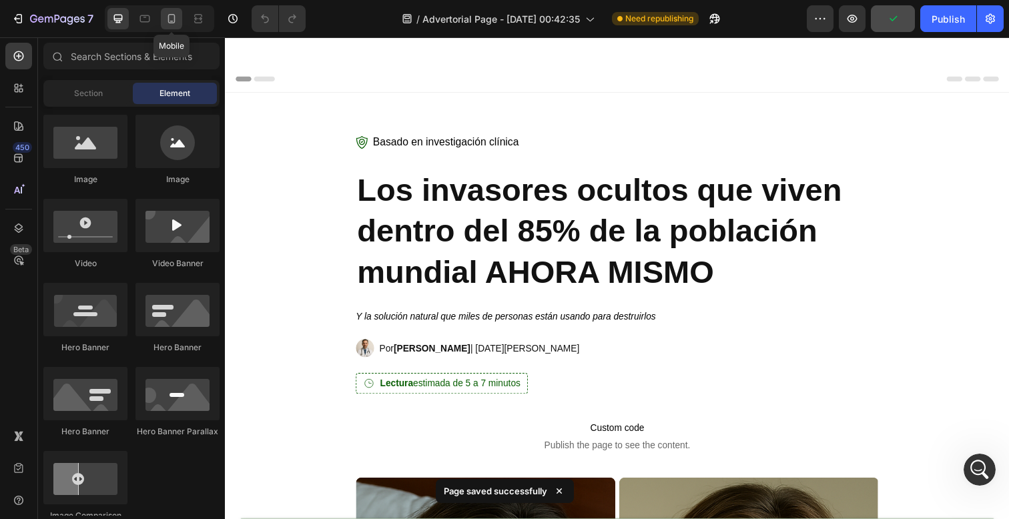
click at [171, 18] on icon at bounding box center [171, 18] width 13 height 13
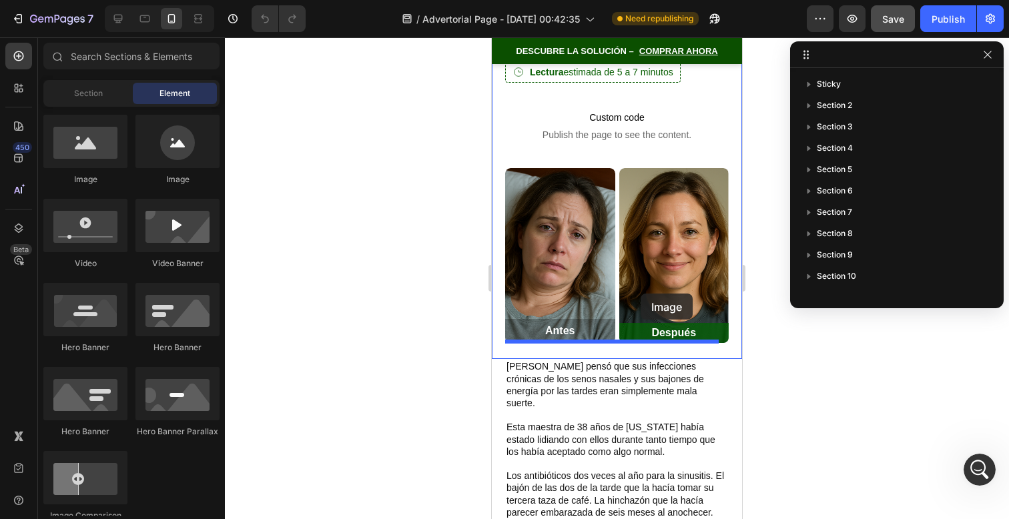
scroll to position [482, 0]
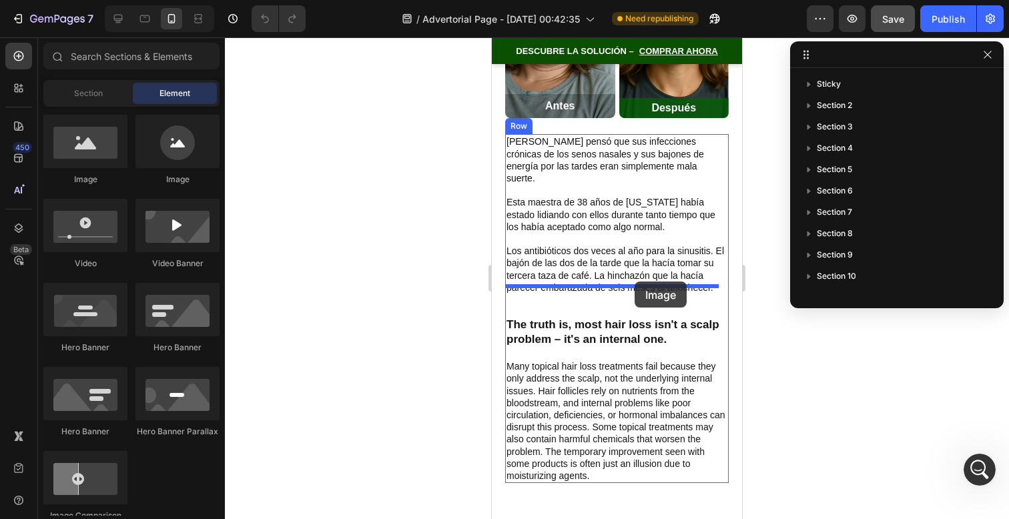
drag, startPoint x: 603, startPoint y: 190, endPoint x: 635, endPoint y: 282, distance: 97.3
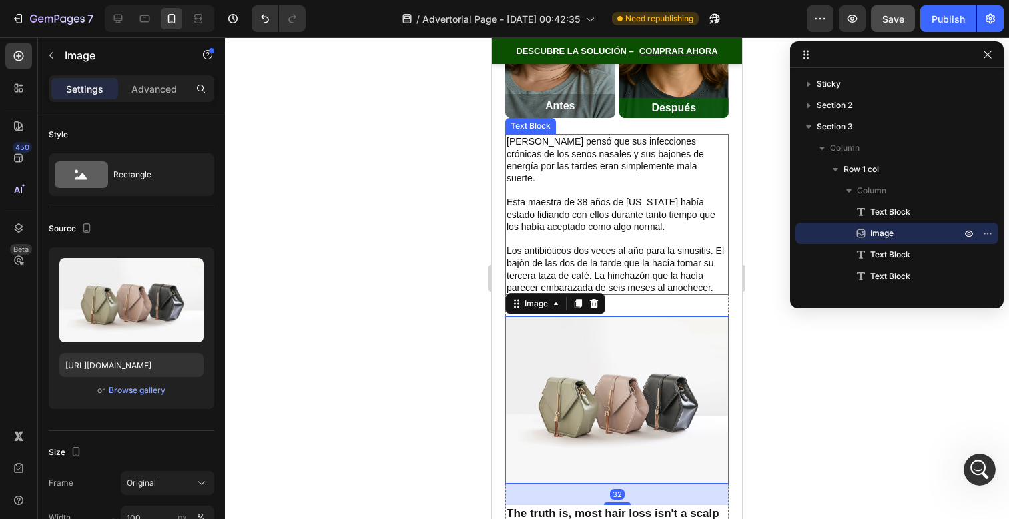
click at [673, 256] on p "Los antibióticos dos veces al año para la sinusitis. El bajón de las dos de la …" at bounding box center [617, 269] width 221 height 49
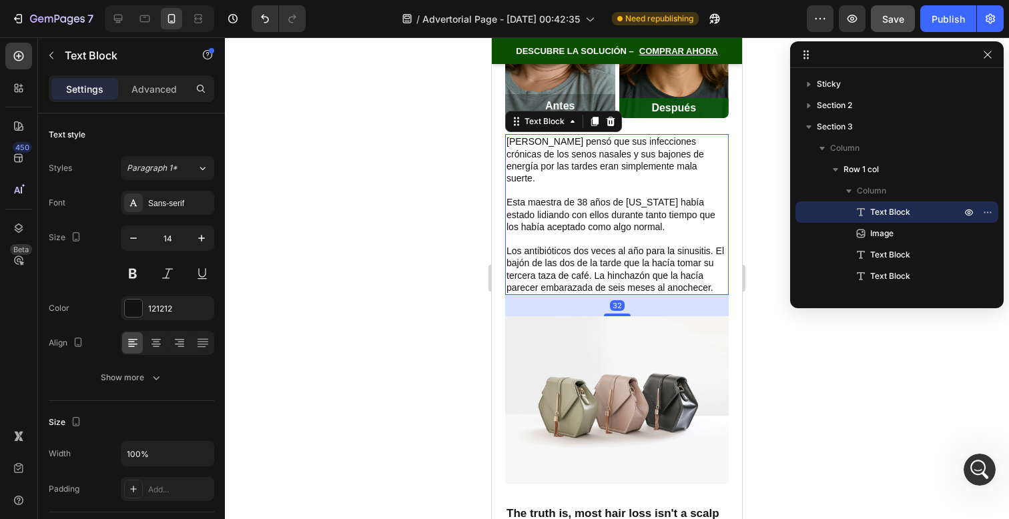
click at [617, 295] on div "32" at bounding box center [617, 305] width 224 height 21
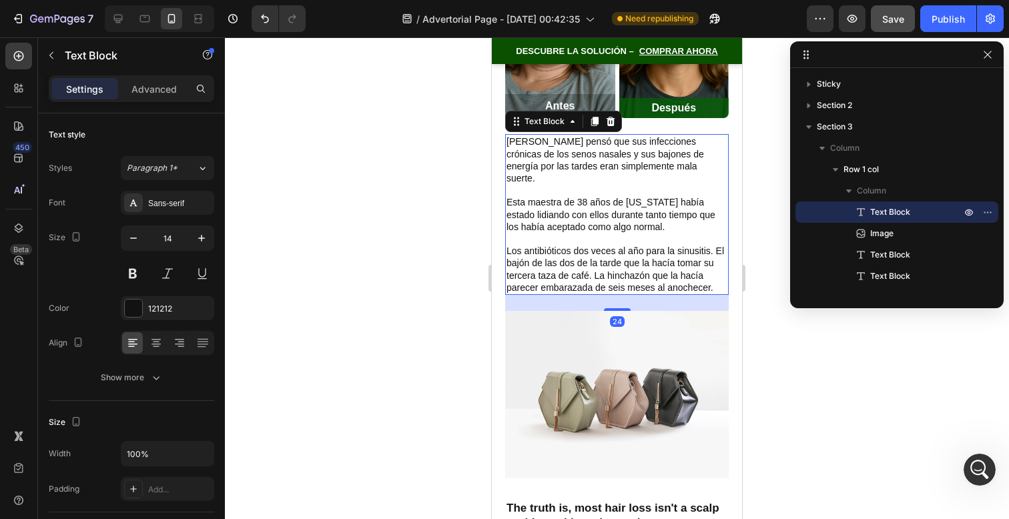
drag, startPoint x: 618, startPoint y: 284, endPoint x: 735, endPoint y: 299, distance: 117.7
click at [617, 308] on div at bounding box center [617, 309] width 27 height 3
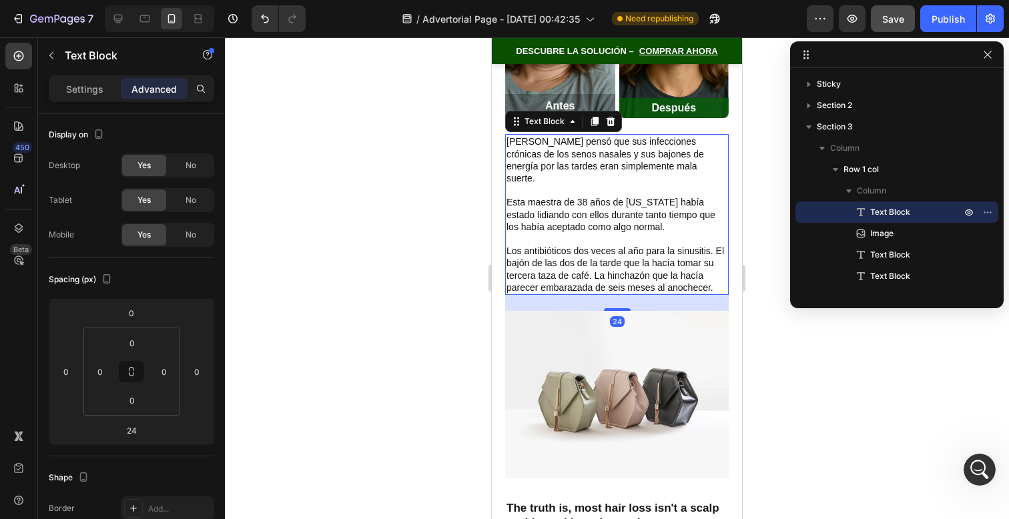
click at [782, 319] on div at bounding box center [617, 278] width 784 height 482
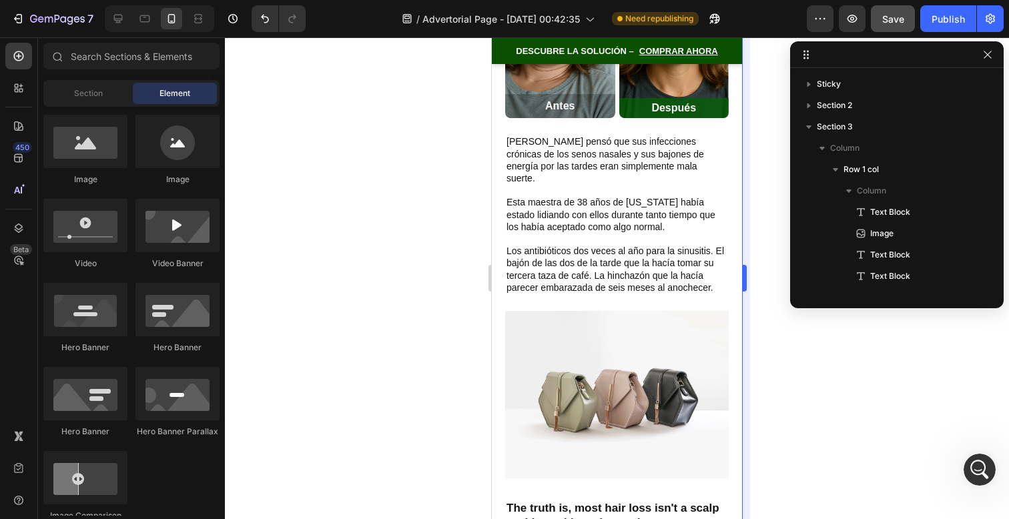
drag, startPoint x: 765, startPoint y: 165, endPoint x: 746, endPoint y: 157, distance: 20.3
click at [765, 165] on div at bounding box center [617, 278] width 784 height 482
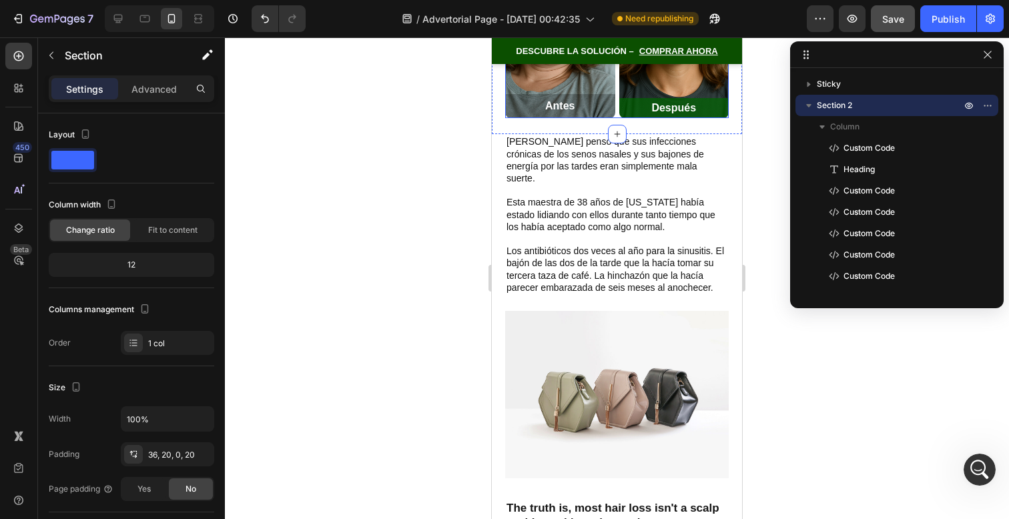
click at [642, 98] on div "Después" at bounding box center [674, 108] width 110 height 20
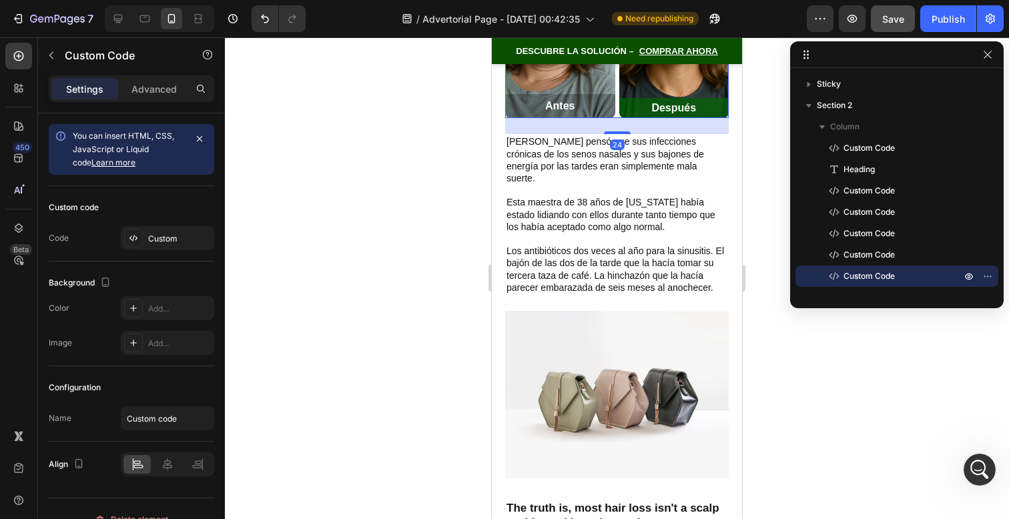
click at [615, 118] on div "24" at bounding box center [617, 126] width 224 height 16
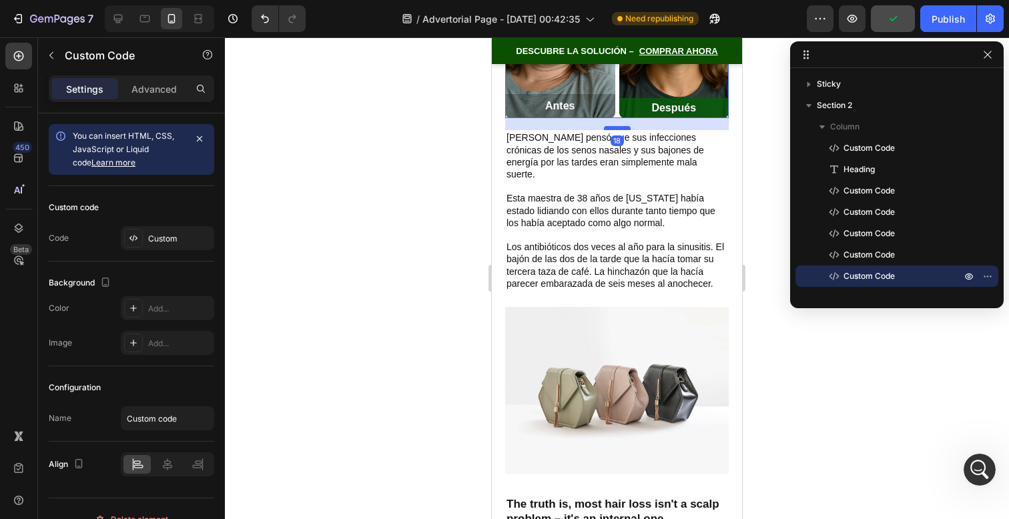
click at [618, 126] on div at bounding box center [617, 128] width 27 height 4
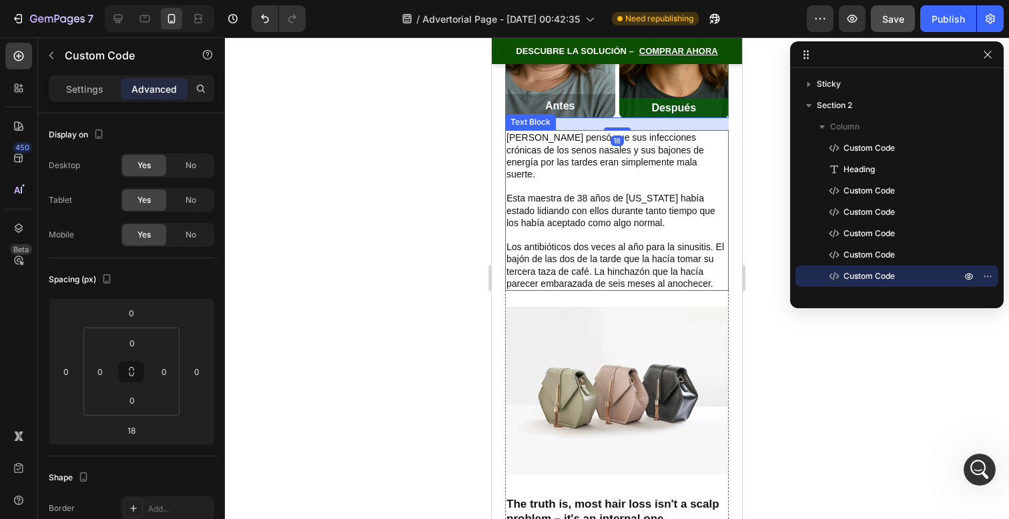
click at [642, 193] on p "Esta maestra de 38 años de [US_STATE] había estado lidiando con ellos durante t…" at bounding box center [617, 210] width 221 height 37
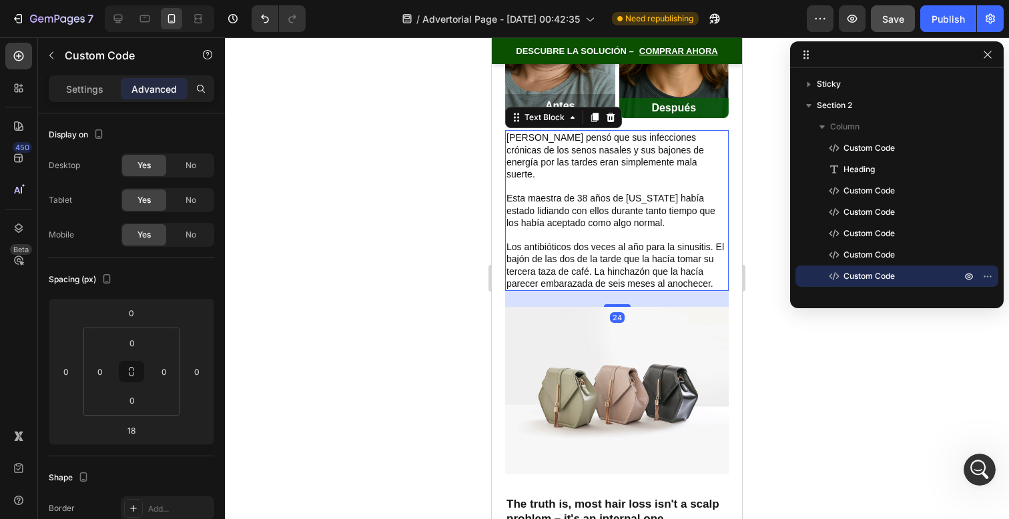
scroll to position [210, 0]
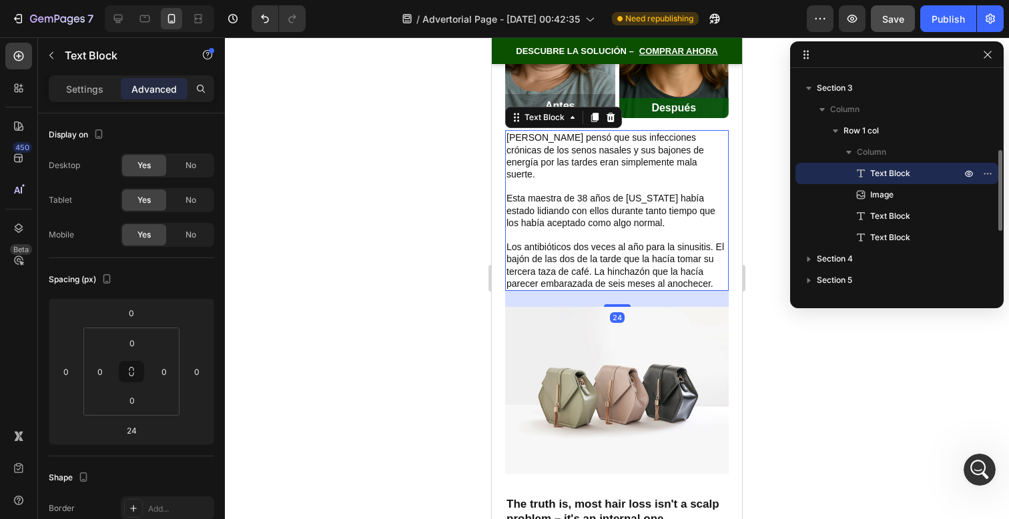
click at [806, 361] on div at bounding box center [617, 278] width 784 height 482
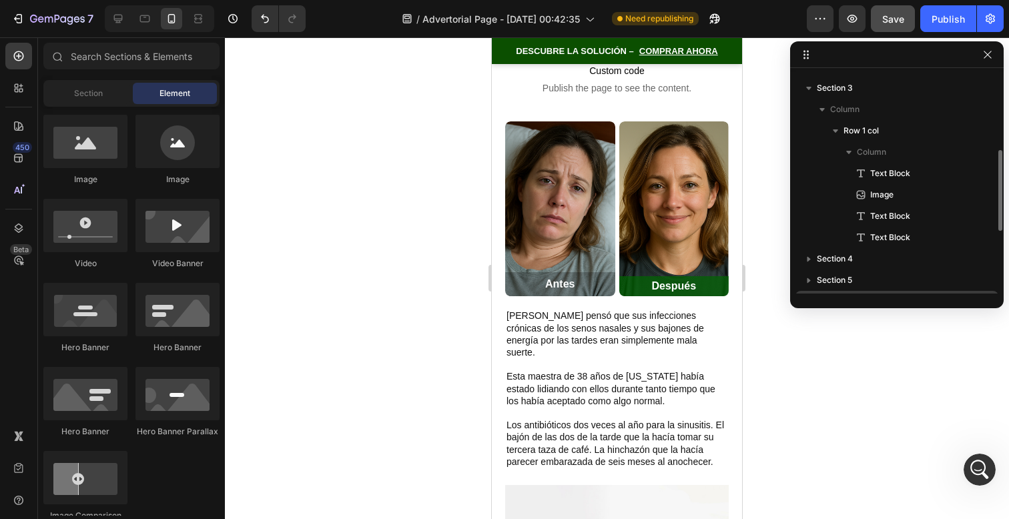
scroll to position [302, 0]
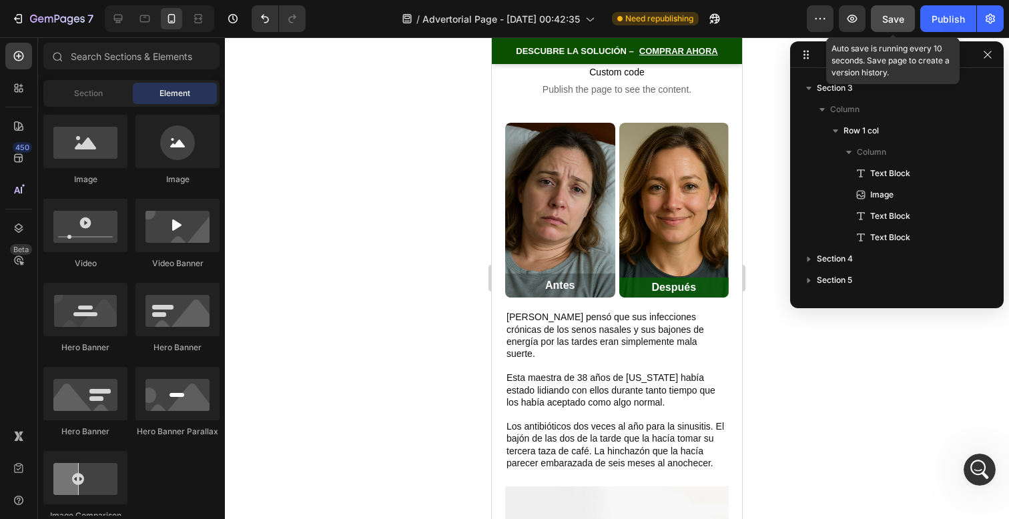
click at [886, 16] on span "Save" at bounding box center [893, 18] width 22 height 11
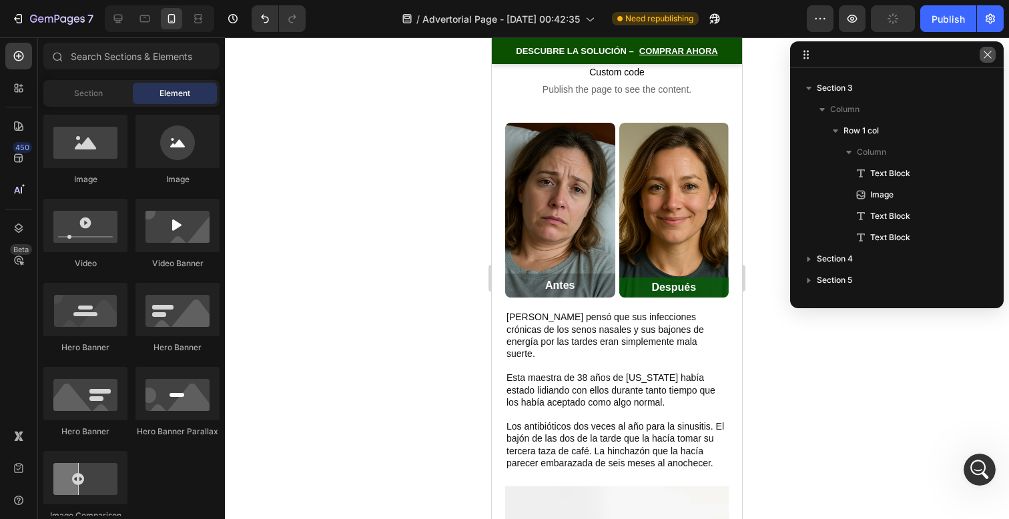
click at [989, 55] on icon "button" at bounding box center [987, 54] width 11 height 11
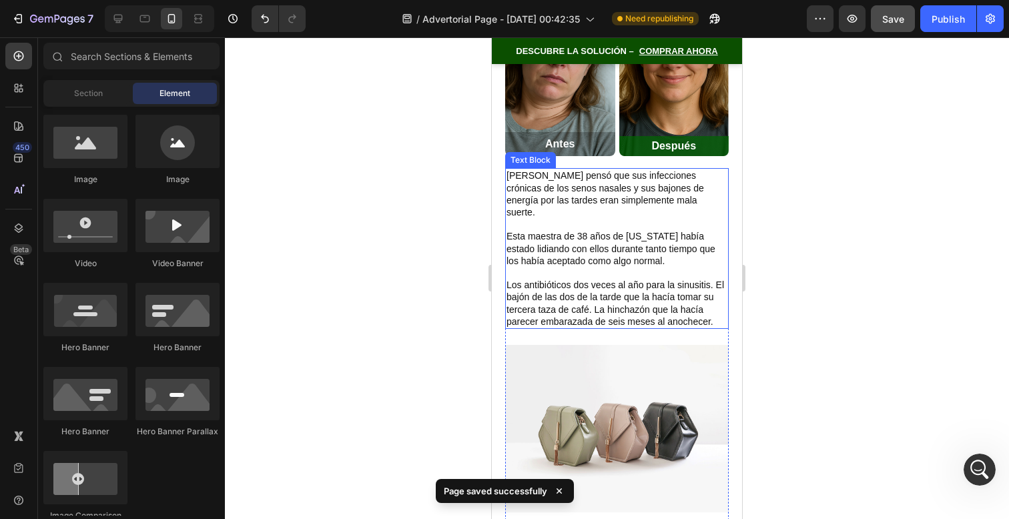
scroll to position [451, 0]
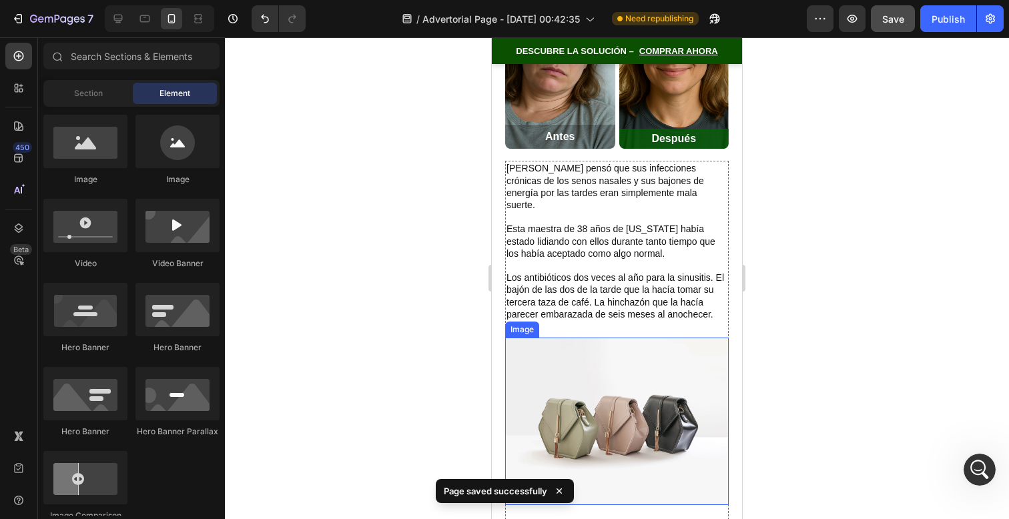
click at [678, 342] on img at bounding box center [617, 422] width 224 height 168
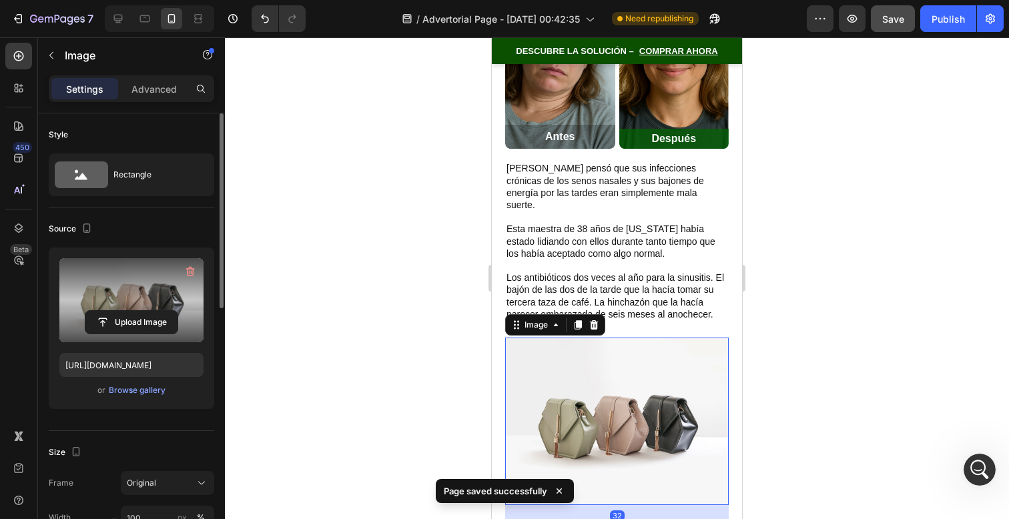
click at [153, 304] on label at bounding box center [131, 300] width 144 height 84
click at [153, 311] on input "file" at bounding box center [131, 322] width 92 height 23
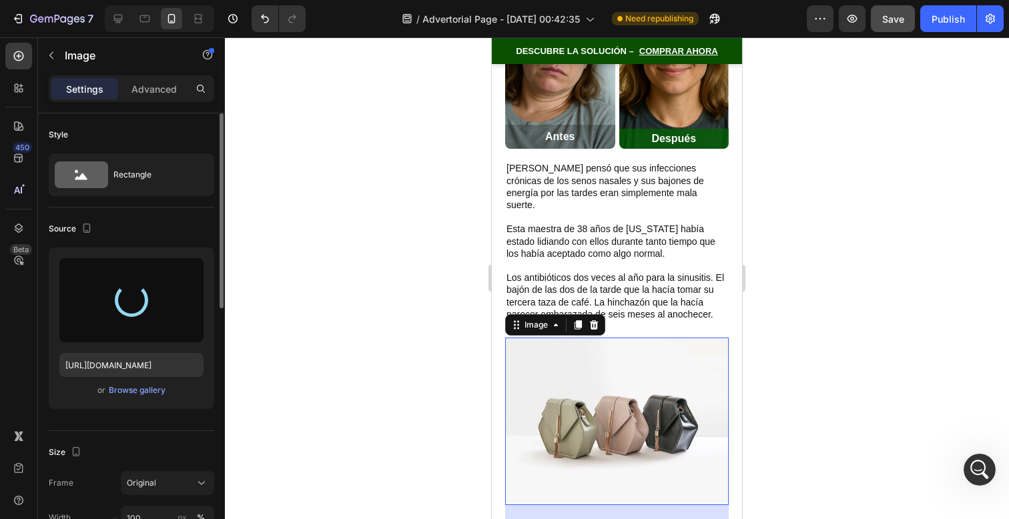
type input "https://cdn.shopify.com/s/files/1/0650/5267/2096/files/gempages_586220746867475…"
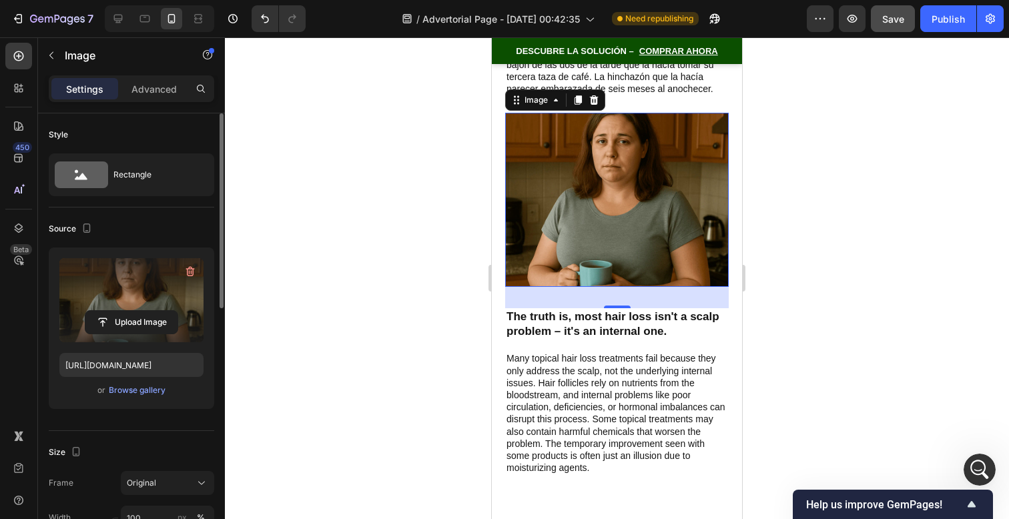
scroll to position [664, 0]
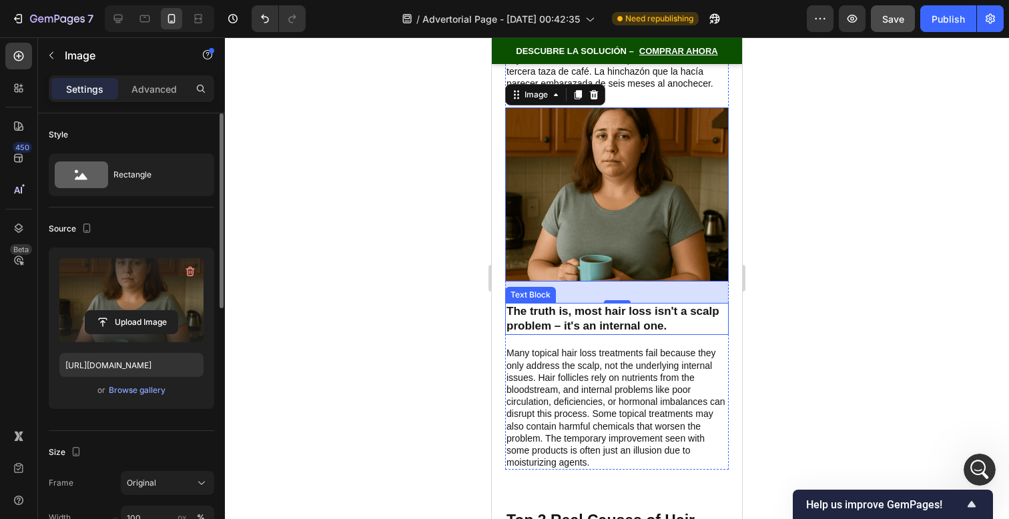
click at [673, 304] on p "The truth is, most hair loss isn't a scalp problem – it's an internal one." at bounding box center [617, 318] width 221 height 29
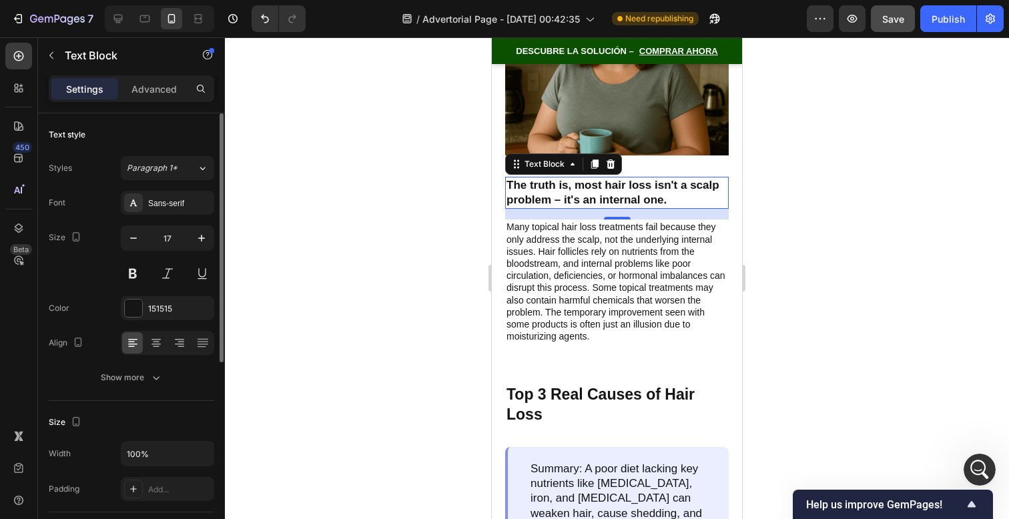
scroll to position [791, 0]
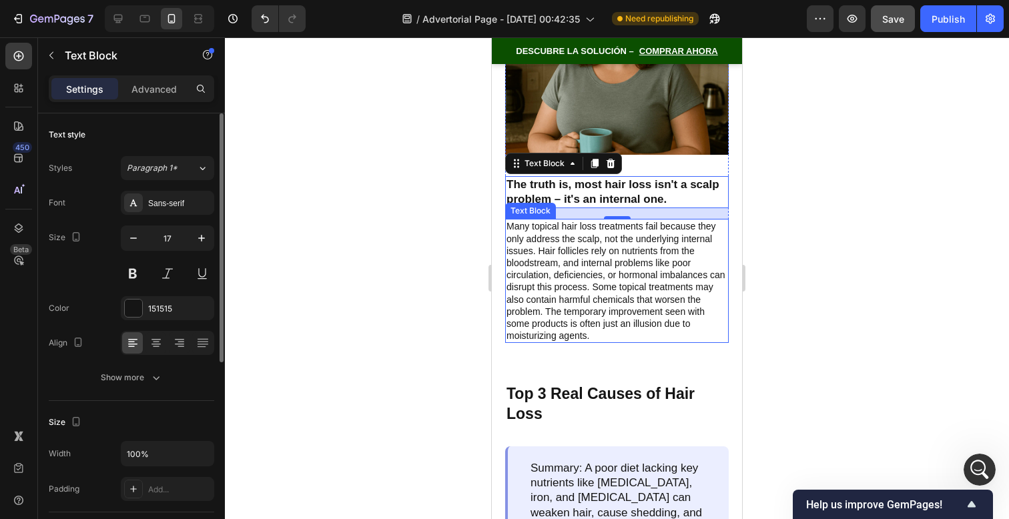
click at [634, 278] on p "Many topical hair loss treatments fail because they only address the scalp, not…" at bounding box center [617, 280] width 221 height 121
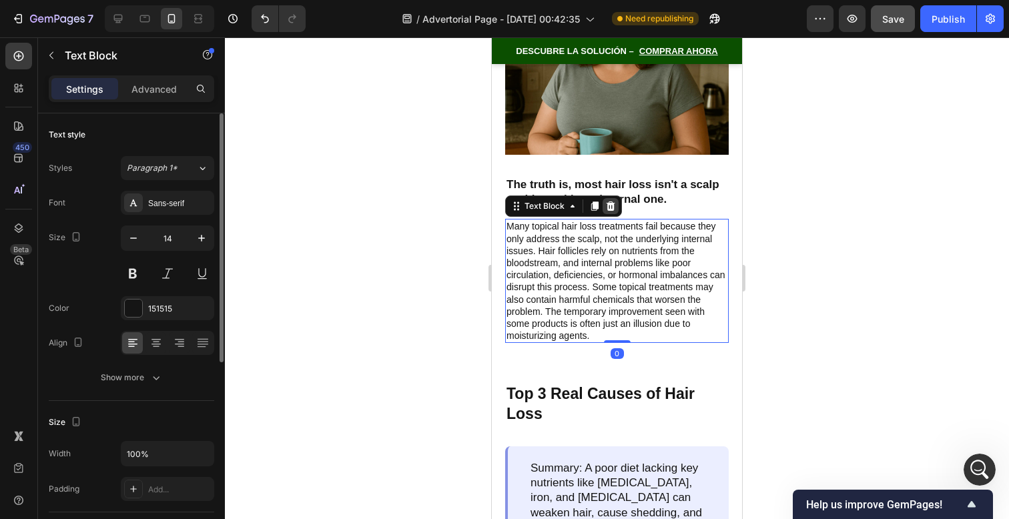
click at [610, 202] on icon at bounding box center [611, 206] width 9 height 9
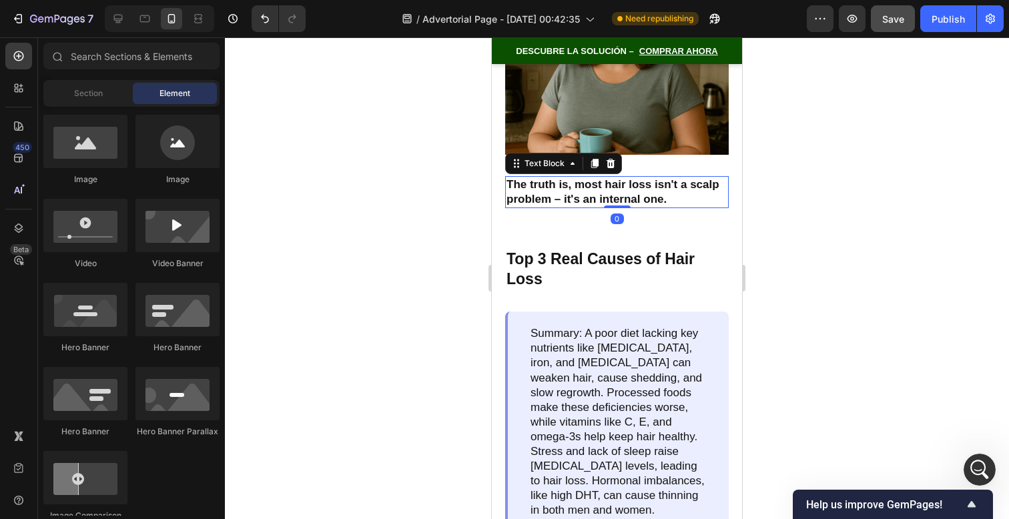
click at [611, 187] on div "The truth is, most hair loss isn't a scalp problem – it's an internal one. Text…" at bounding box center [617, 192] width 224 height 32
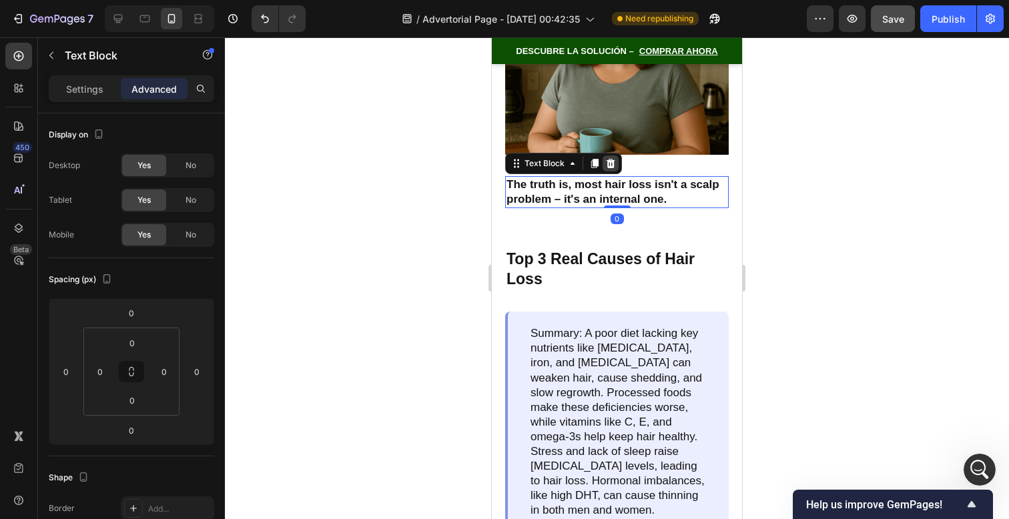
click at [614, 158] on icon at bounding box center [610, 163] width 11 height 11
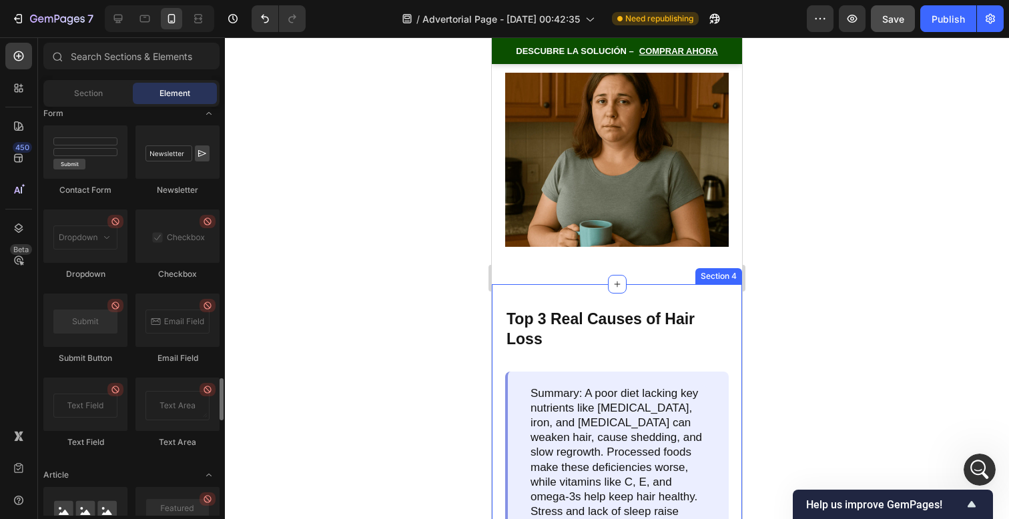
scroll to position [3547, 0]
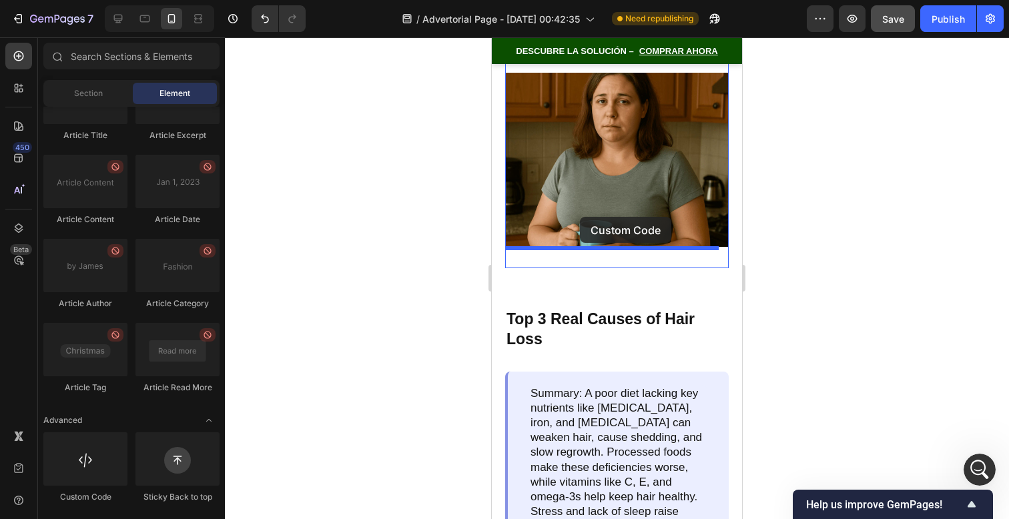
drag, startPoint x: 601, startPoint y: 501, endPoint x: 580, endPoint y: 217, distance: 285.1
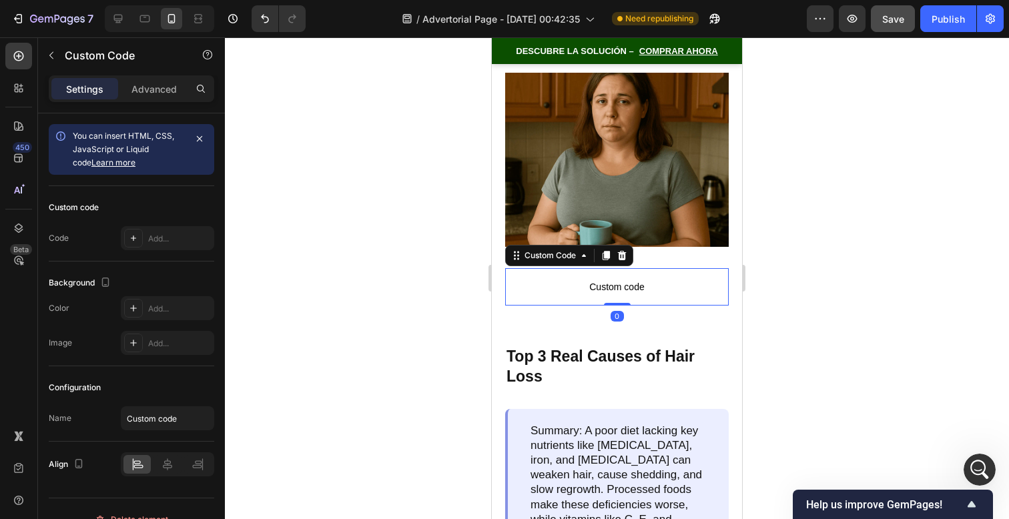
click at [641, 278] on p "Custom code" at bounding box center [617, 286] width 224 height 37
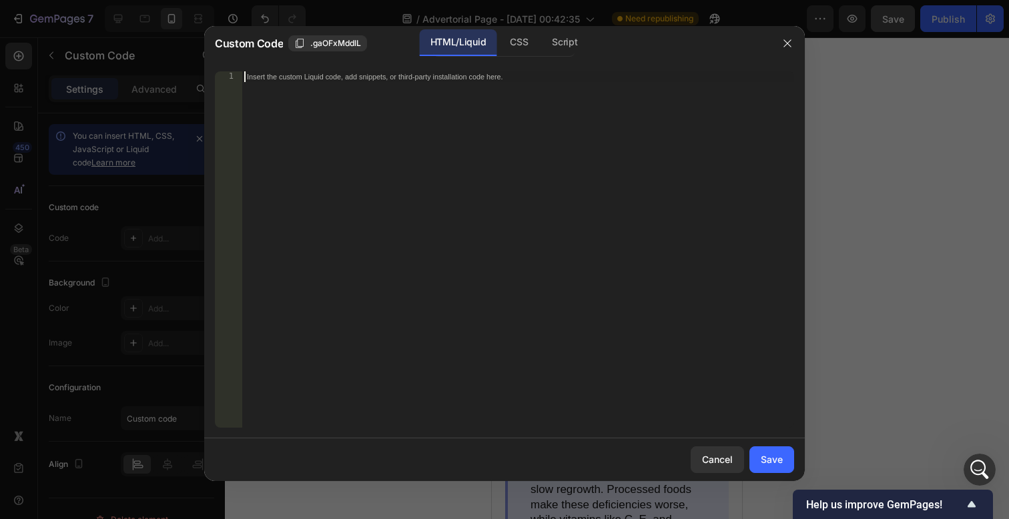
click at [641, 278] on div "Insert the custom Liquid code, add snippets, or third-party installation code h…" at bounding box center [518, 260] width 553 height 378
type textarea "</div>"
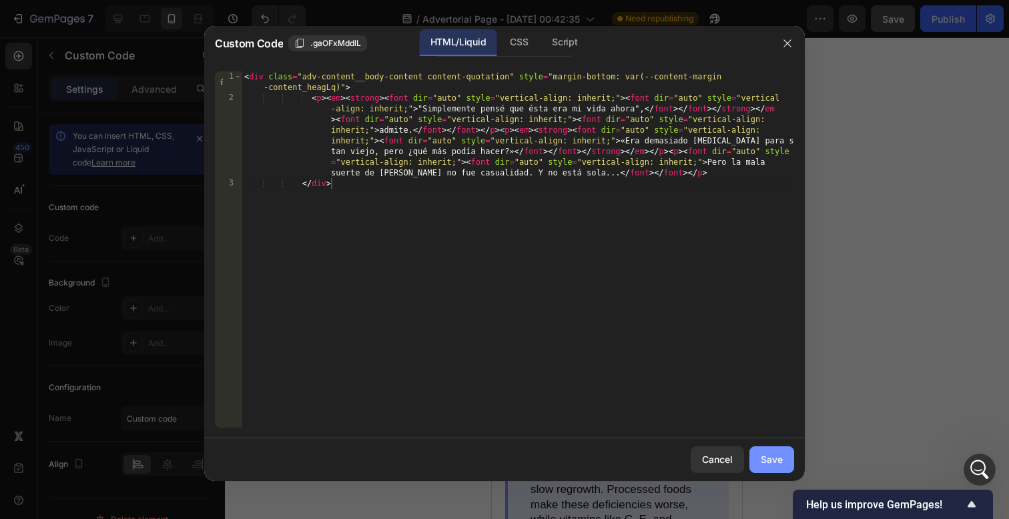
click at [786, 459] on button "Save" at bounding box center [772, 460] width 45 height 27
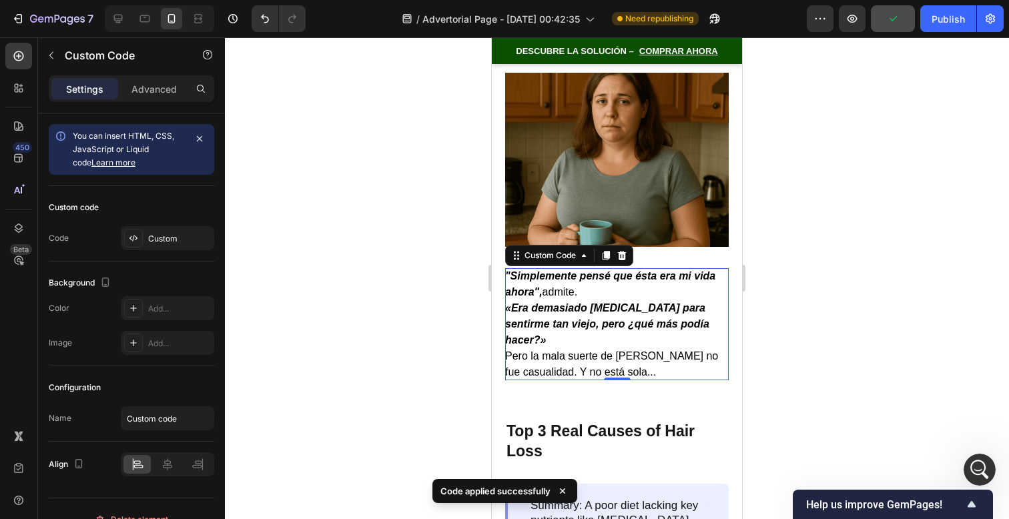
click at [786, 350] on div at bounding box center [617, 278] width 784 height 482
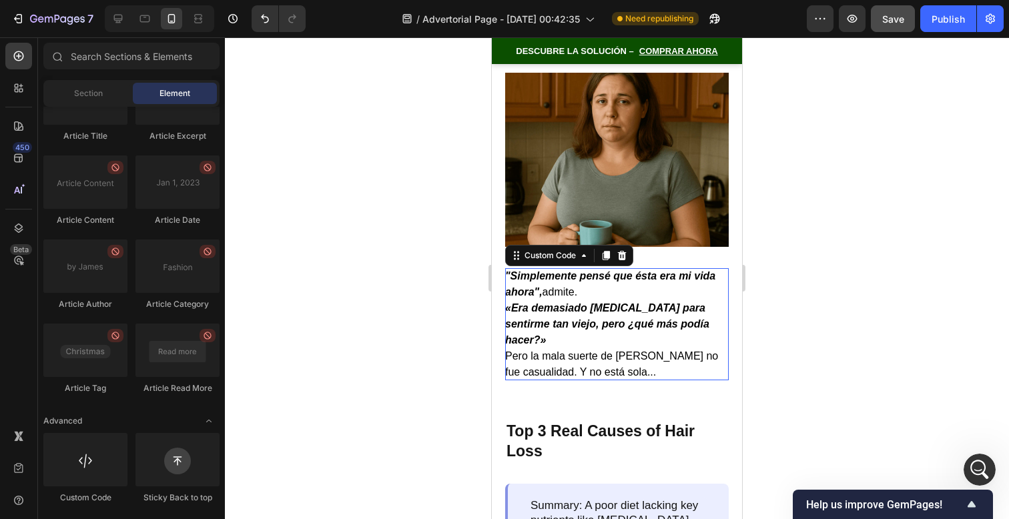
click at [615, 268] on p ""Simplemente pensé que ésta era mi vida ahora", admite." at bounding box center [617, 284] width 224 height 32
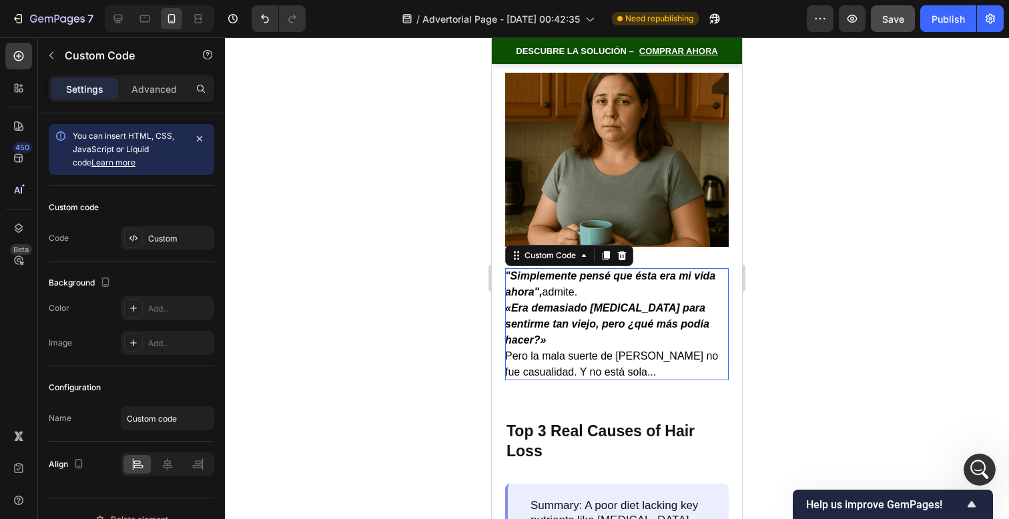
click at [615, 268] on p ""Simplemente pensé que ésta era mi vida ahora", admite." at bounding box center [617, 284] width 224 height 32
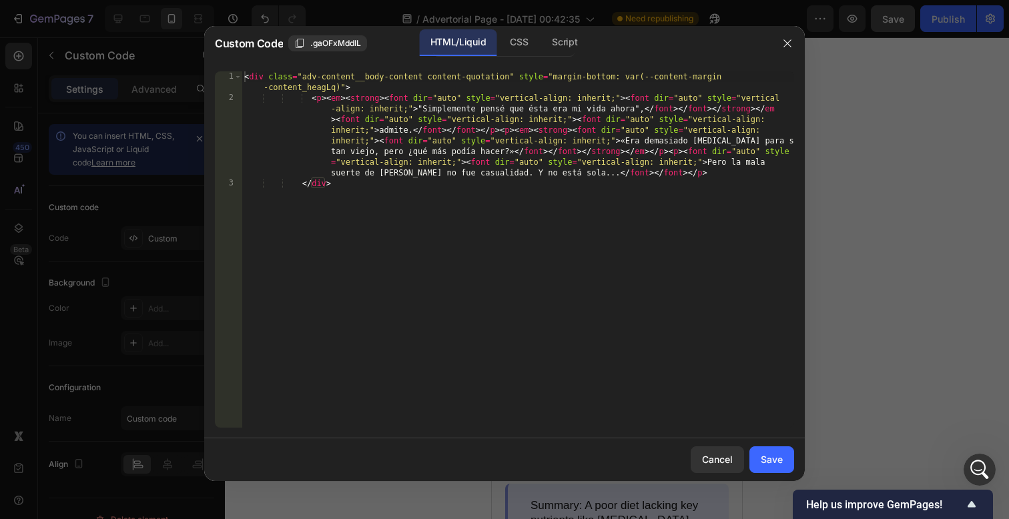
type textarea "</div>"
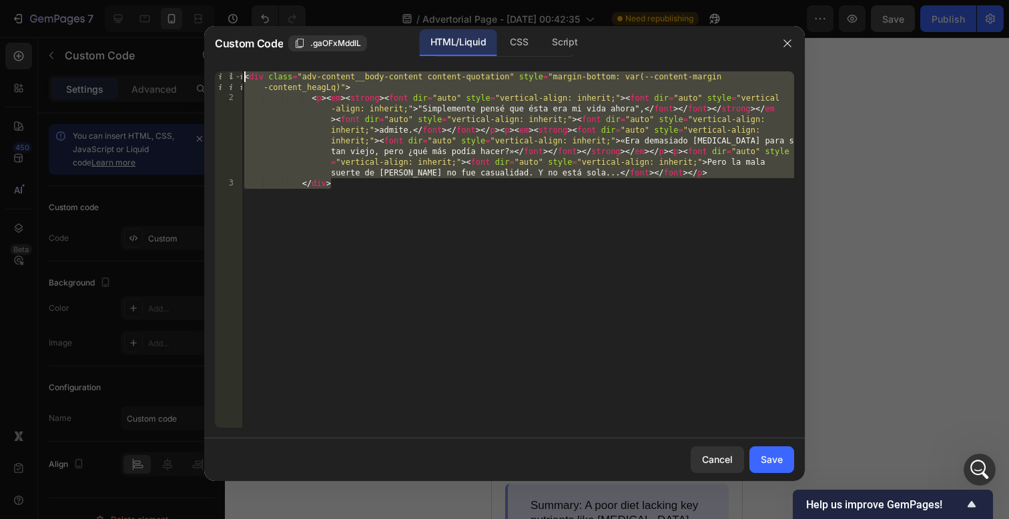
drag, startPoint x: 593, startPoint y: 224, endPoint x: 114, endPoint y: -123, distance: 591.5
click at [114, 0] on html "7 / Advertorial Page - [DATE] 00:42:35 Need republishing Preview Save Publish 4…" at bounding box center [504, 0] width 1009 height 0
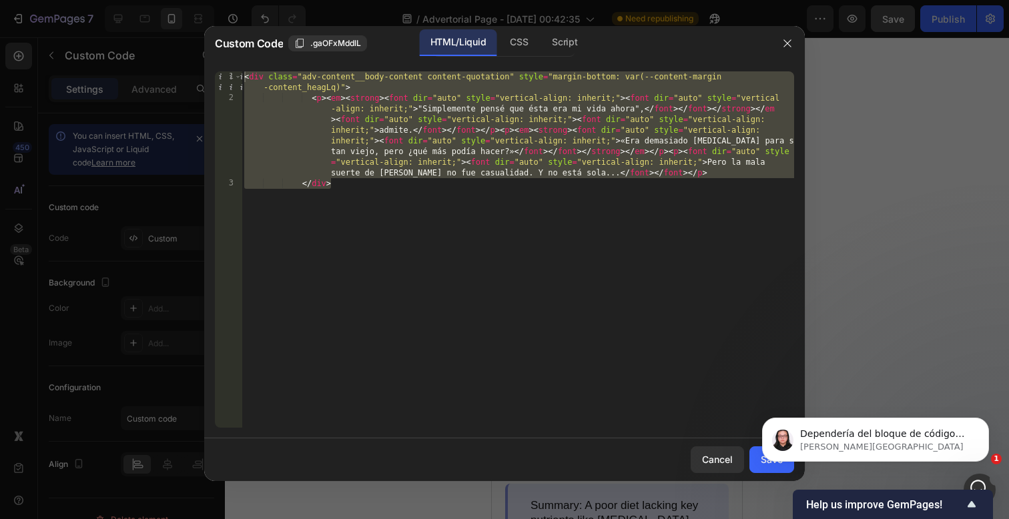
scroll to position [0, 0]
click at [844, 437] on span "Dependería del bloque de código personalizado. Pero como dice que necesitas pub…" at bounding box center [884, 466] width 168 height 77
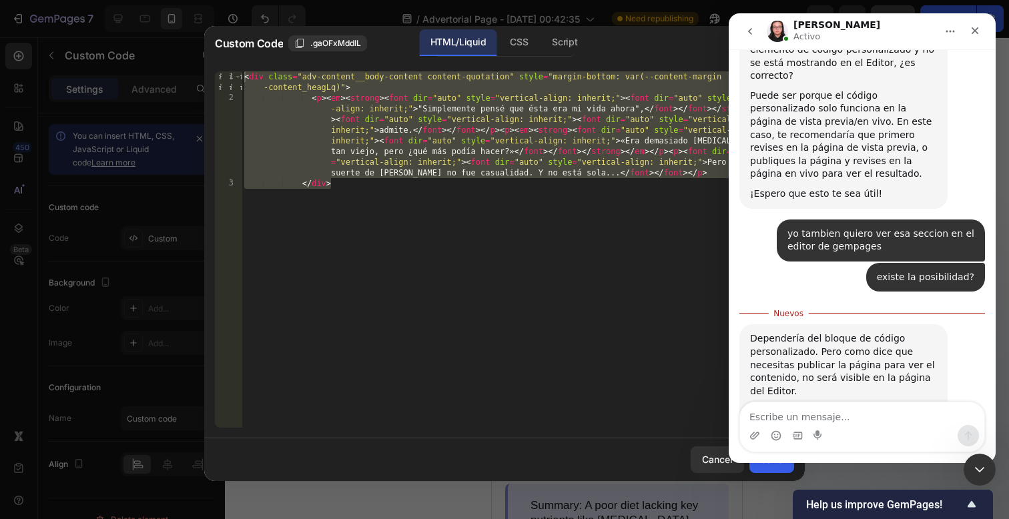
scroll to position [553, 0]
click at [852, 414] on textarea "Escribe un mensaje..." at bounding box center [862, 413] width 244 height 23
click at [852, 416] on textarea "Escribe un mensaje..." at bounding box center [862, 413] width 244 height 23
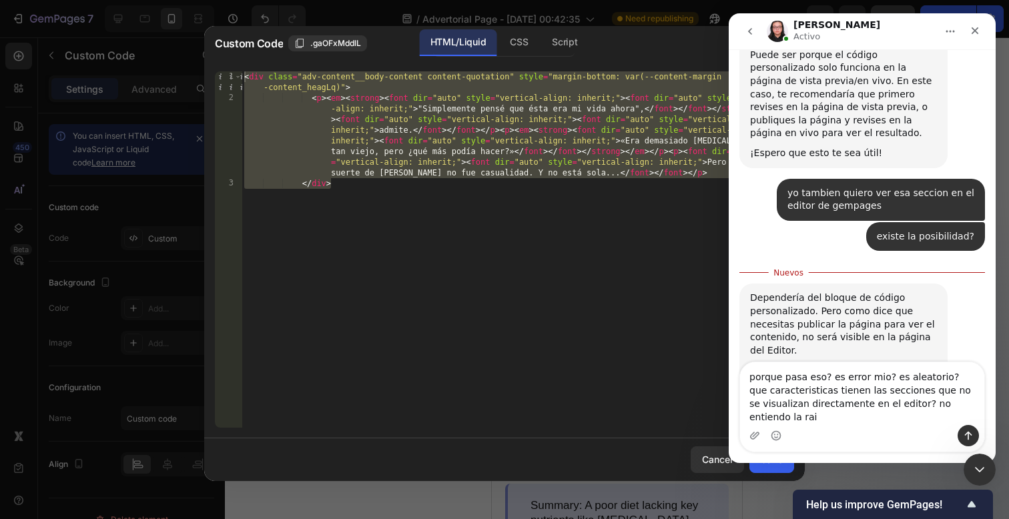
scroll to position [593, 0]
type textarea "porque pasa eso? es error mio? es aleatorio? que caracteristicas tienen las sec…"
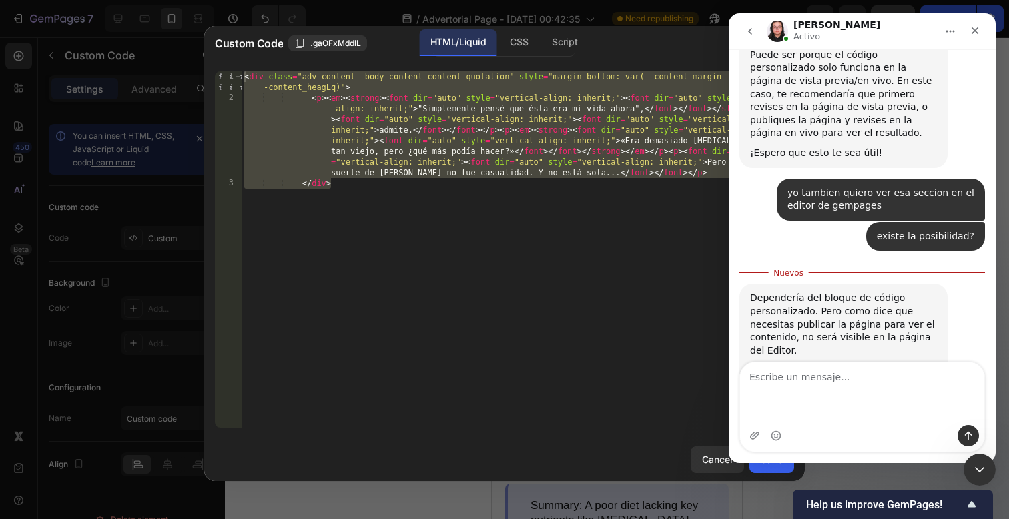
scroll to position [623, 0]
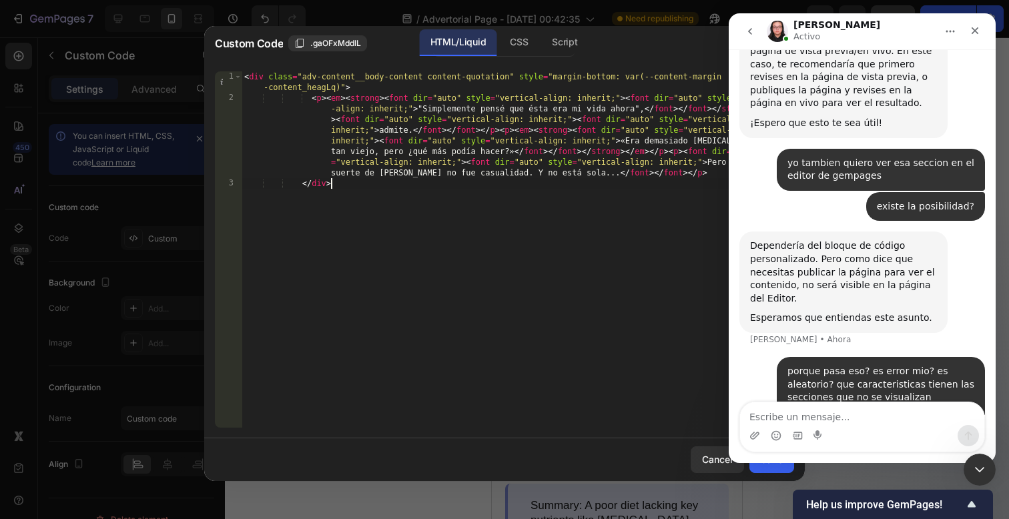
click at [411, 234] on div "< div class = "adv-content__body-content content-quotation" style = "margin-bot…" at bounding box center [518, 265] width 553 height 388
type textarea "</div>"
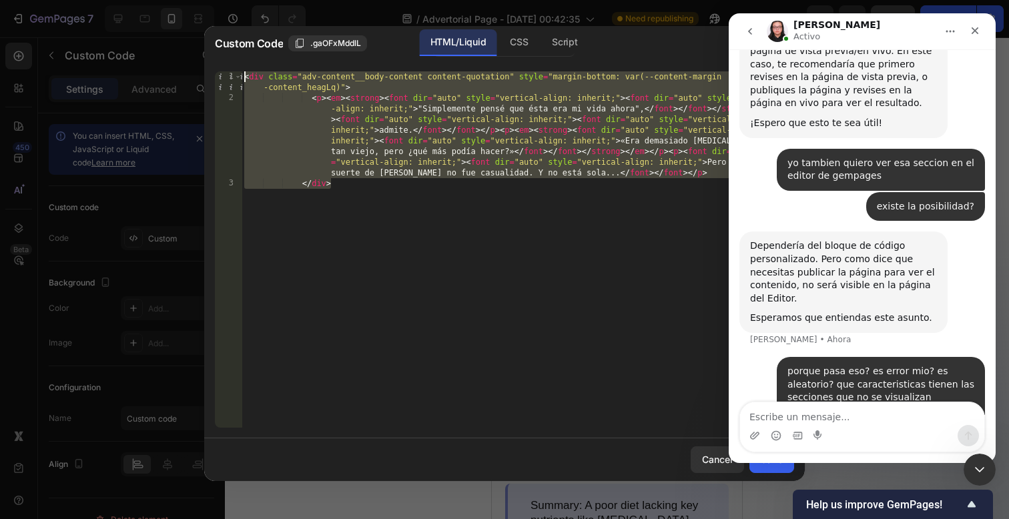
drag, startPoint x: 411, startPoint y: 230, endPoint x: 227, endPoint y: 5, distance: 291.2
click at [227, 5] on div "Custom Code .gaOFxMddlL HTML/Liquid CSS Script </div> 1 2 3 < div class = "adv-…" at bounding box center [504, 259] width 1009 height 519
paste textarea "</div>"
type textarea "</div>"
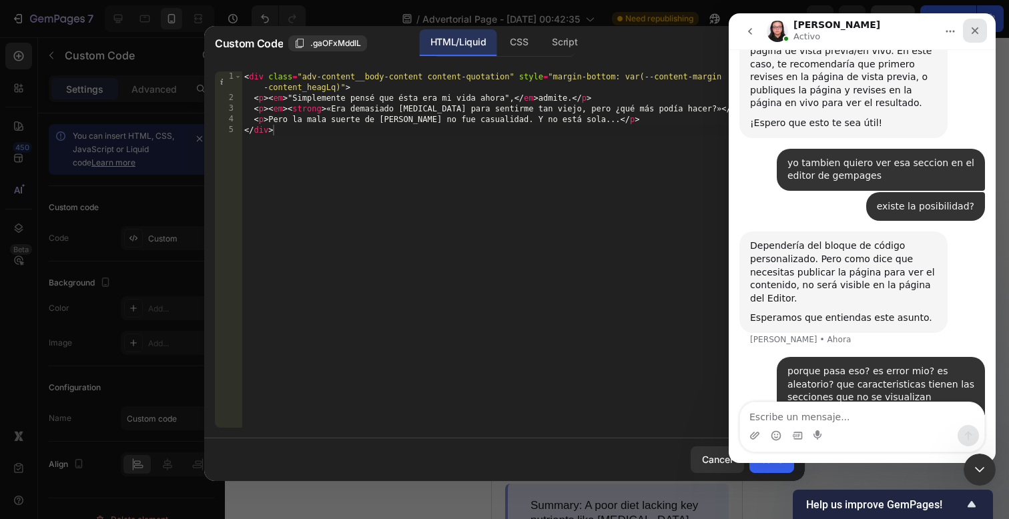
click at [984, 32] on div "Cerrar" at bounding box center [975, 31] width 24 height 24
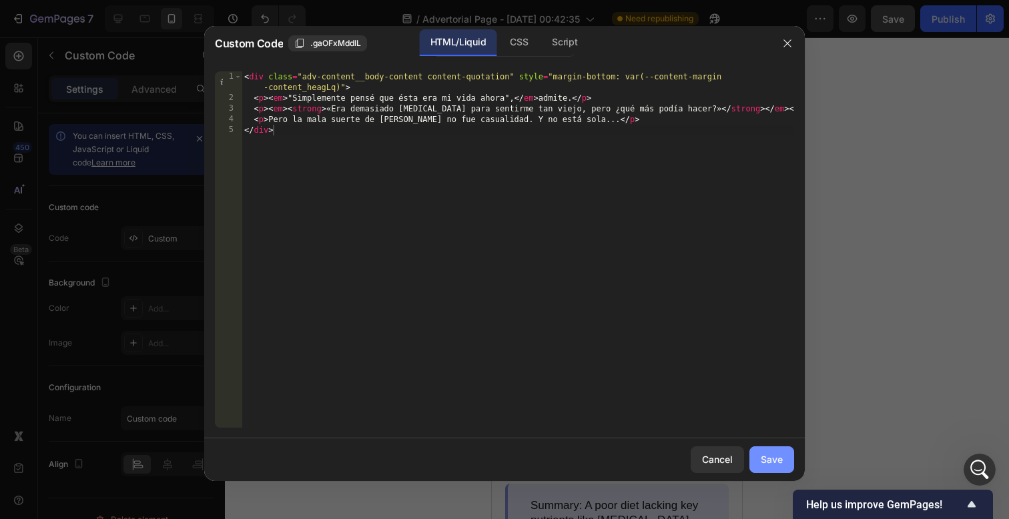
click at [770, 465] on div "Save" at bounding box center [772, 460] width 22 height 14
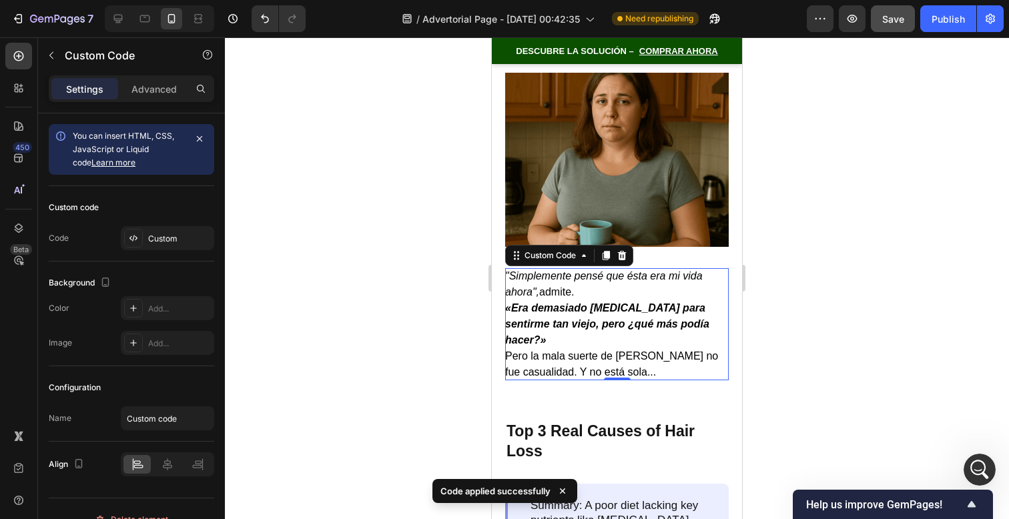
click at [814, 350] on div at bounding box center [617, 278] width 784 height 482
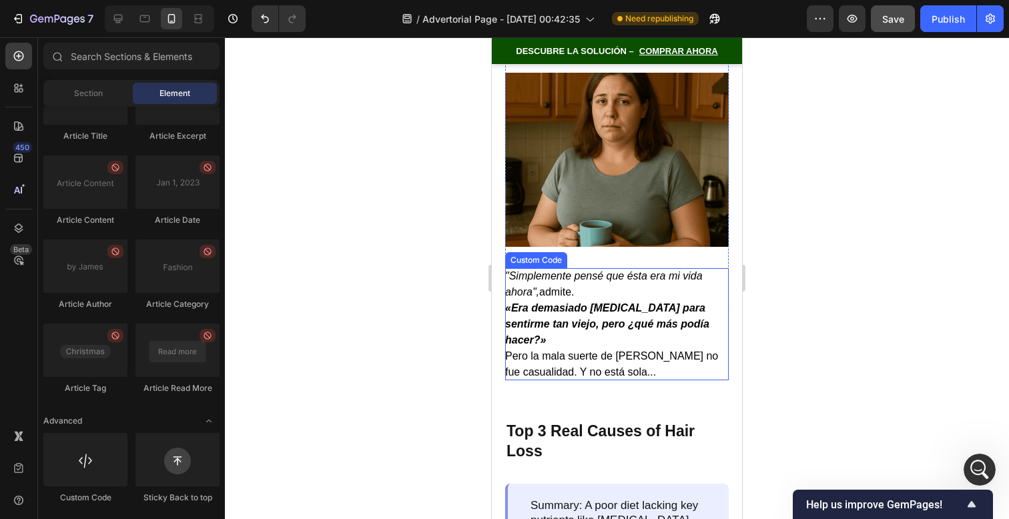
click at [613, 271] on p ""Simplemente pensé que ésta era mi vida ahora", admite." at bounding box center [617, 284] width 224 height 32
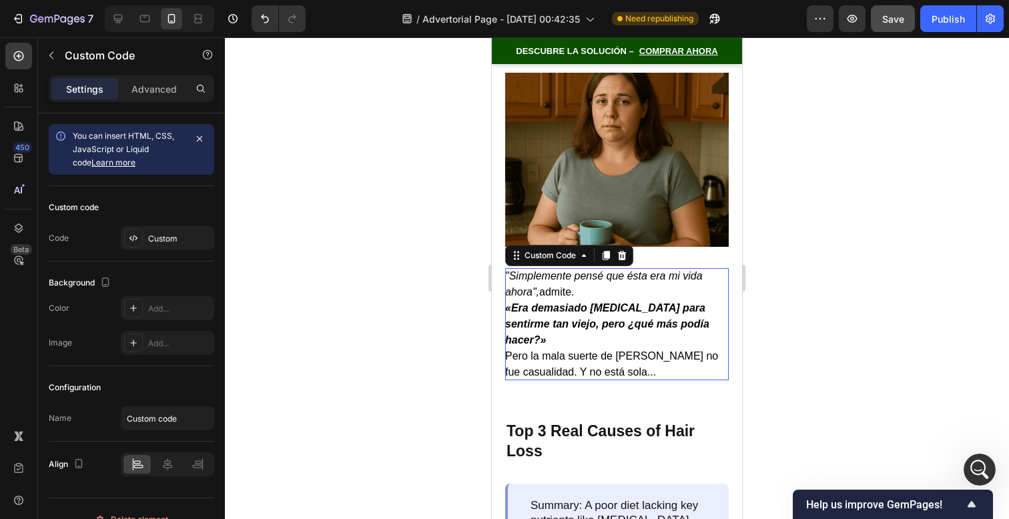
click at [613, 271] on p ""Simplemente pensé que ésta era mi vida ahora", admite." at bounding box center [617, 284] width 224 height 32
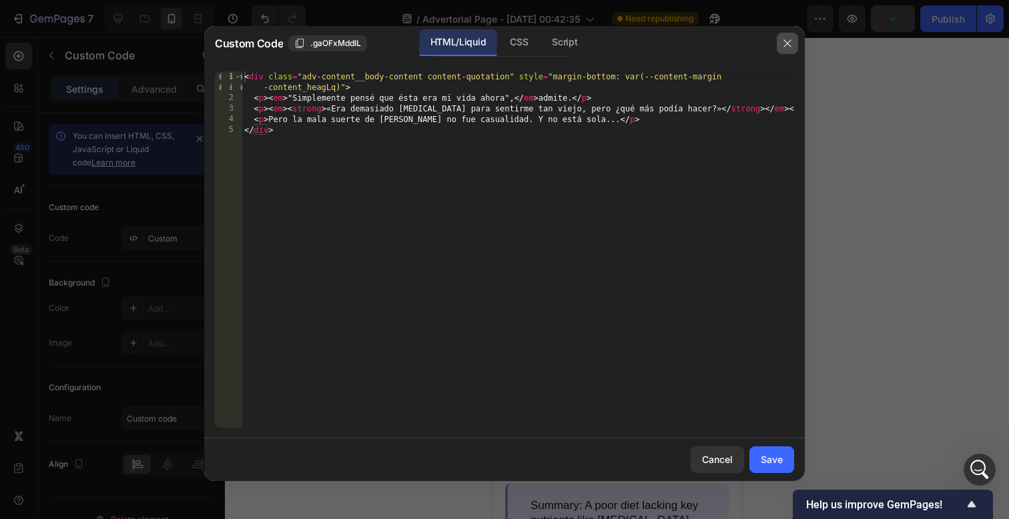
click at [780, 37] on button "button" at bounding box center [787, 43] width 21 height 21
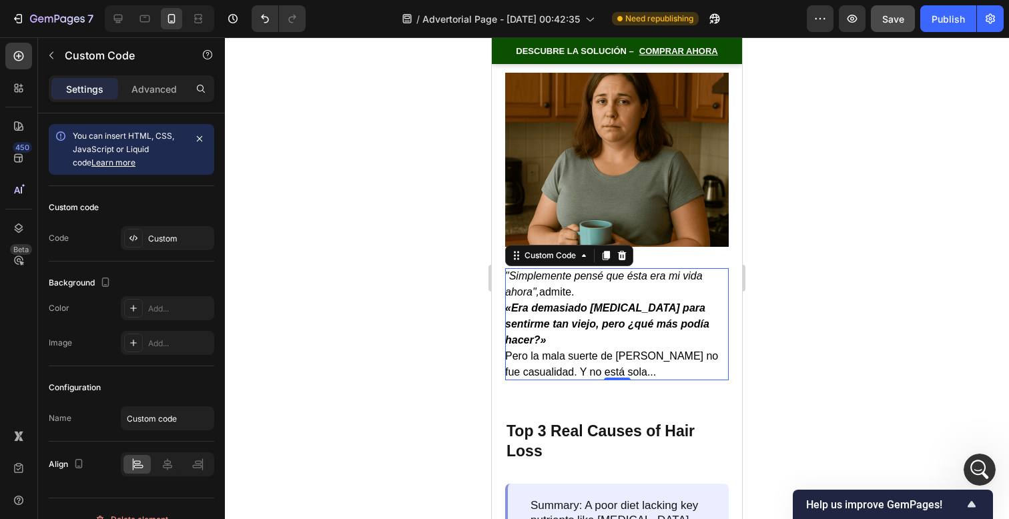
click at [553, 302] on strong "«Era demasiado [MEDICAL_DATA] para sentirme tan viejo, pero ¿qué más podía hace…" at bounding box center [607, 323] width 204 height 43
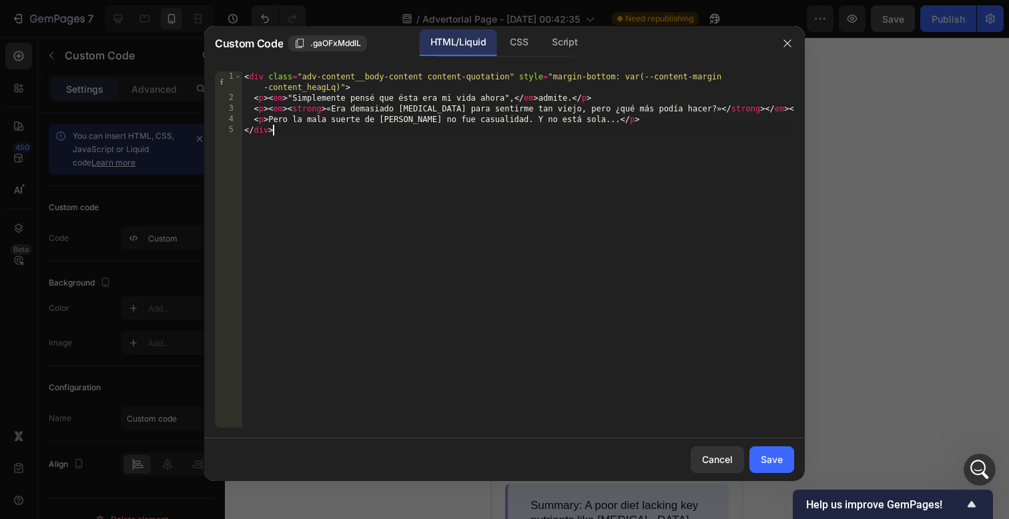
drag, startPoint x: 543, startPoint y: 304, endPoint x: 185, endPoint y: -135, distance: 565.9
click at [185, 0] on html "7 / Advertorial Page - [DATE] 00:42:35 Need republishing Preview Save Publish 4…" at bounding box center [504, 0] width 1009 height 0
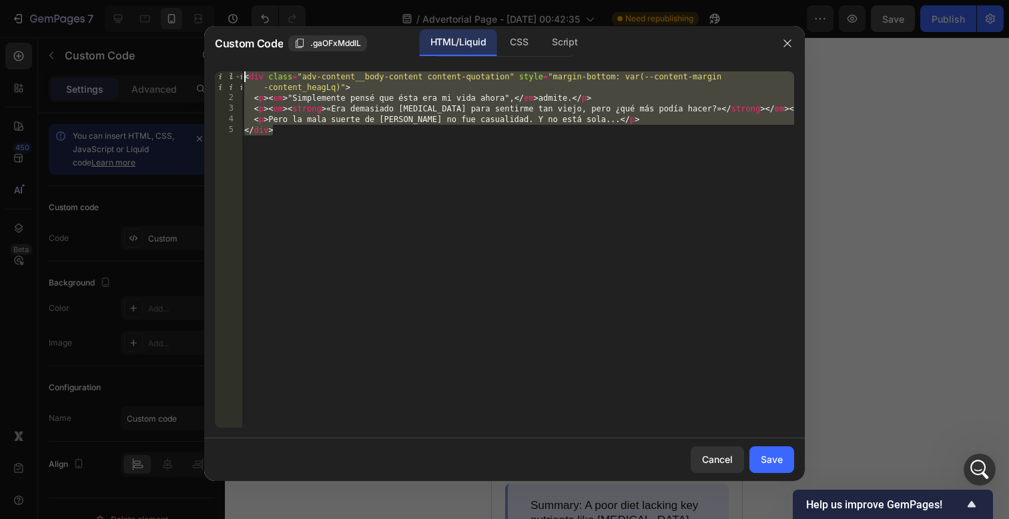
paste textarea "/div"
type textarea "</div>"
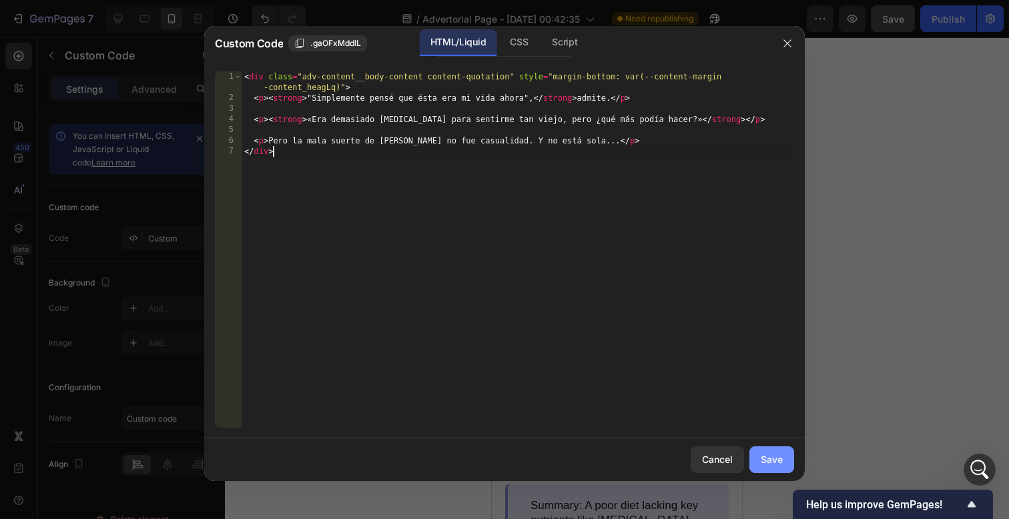
click at [781, 465] on div "Save" at bounding box center [772, 460] width 22 height 14
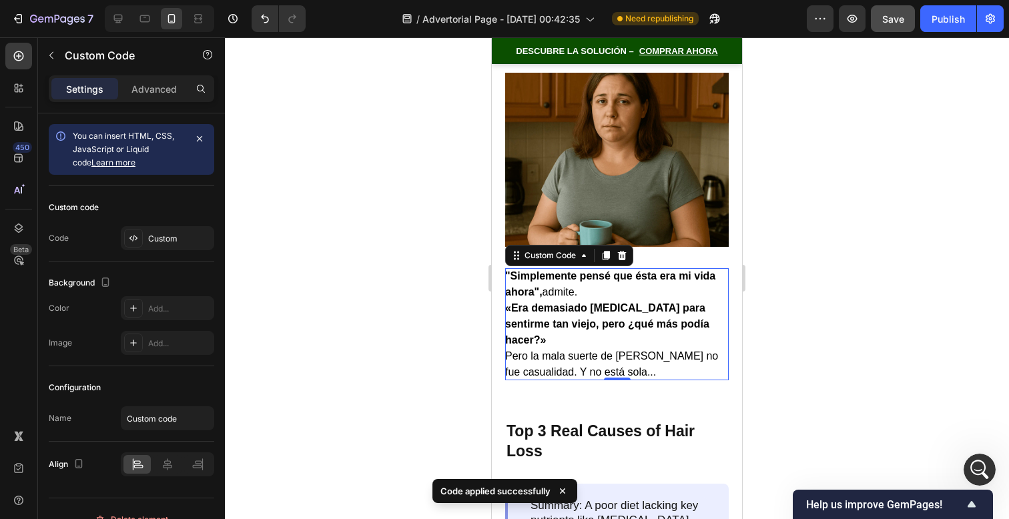
click at [766, 256] on div at bounding box center [617, 278] width 784 height 482
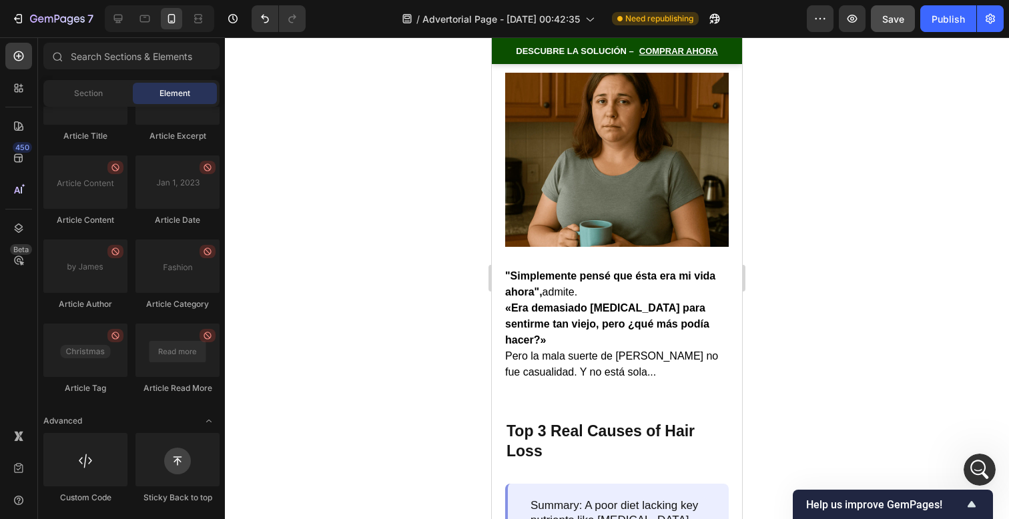
click at [934, 508] on span "Help us improve GemPages!" at bounding box center [885, 505] width 158 height 13
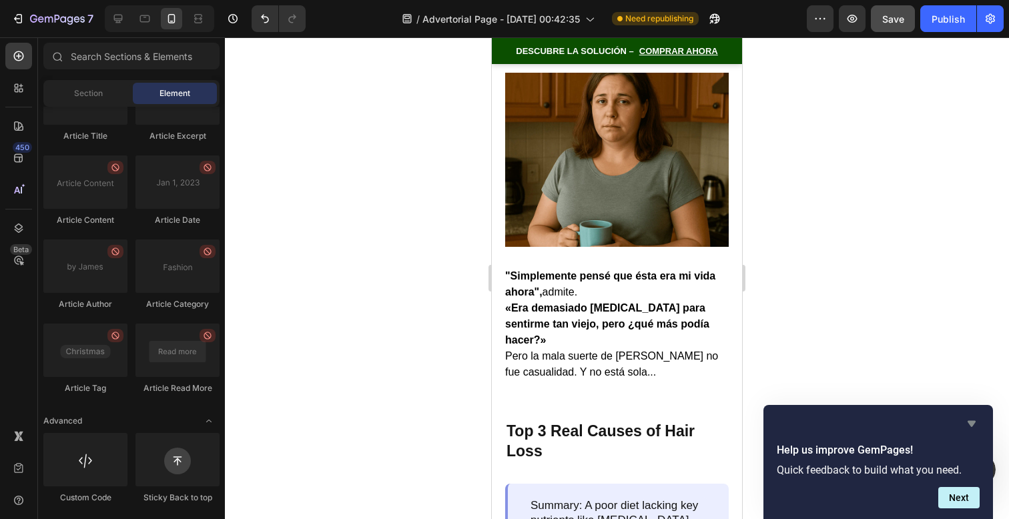
click at [972, 413] on div "Help us improve GemPages! Quick feedback to build what you need. Next" at bounding box center [879, 462] width 230 height 114
click at [975, 424] on icon "Hide survey" at bounding box center [972, 424] width 16 height 16
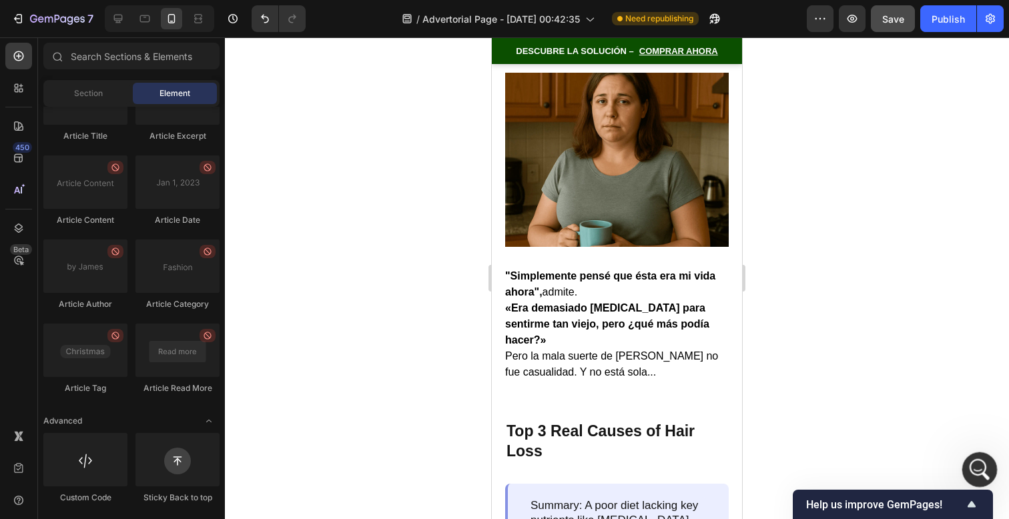
click at [986, 461] on div "Abrir Intercom Messenger" at bounding box center [978, 468] width 44 height 44
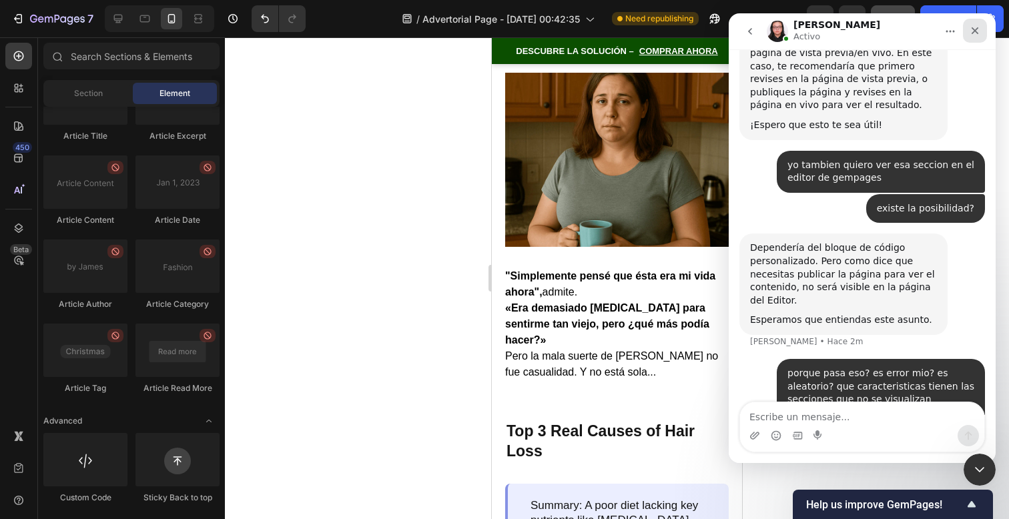
drag, startPoint x: 980, startPoint y: 31, endPoint x: 1691, endPoint y: 55, distance: 711.9
click at [980, 31] on icon "Cerrar" at bounding box center [975, 30] width 11 height 11
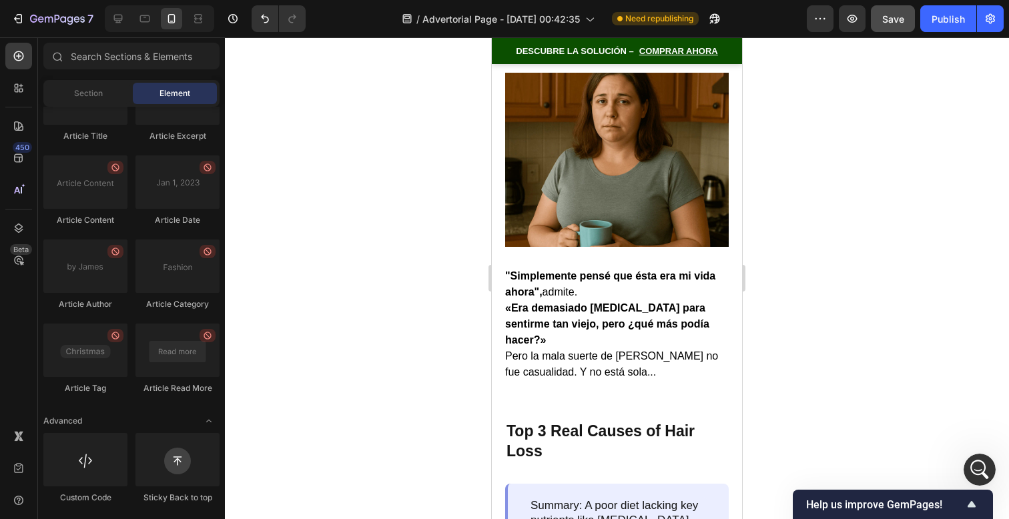
click at [566, 300] on p "«Era demasiado [MEDICAL_DATA] para sentirme tan viejo, pero ¿qué más podía hace…" at bounding box center [617, 324] width 224 height 48
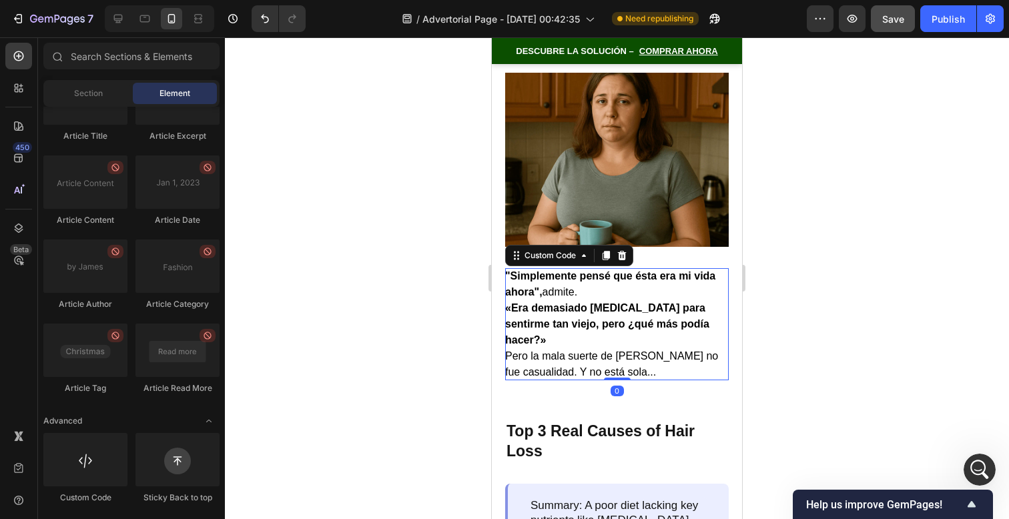
click at [566, 300] on p "«Era demasiado [MEDICAL_DATA] para sentirme tan viejo, pero ¿qué más podía hace…" at bounding box center [617, 324] width 224 height 48
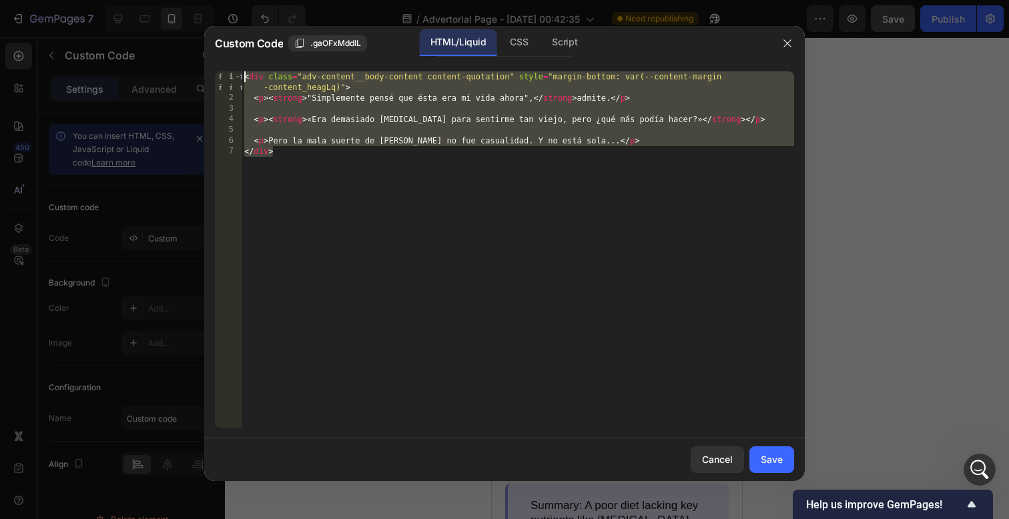
drag, startPoint x: 578, startPoint y: 259, endPoint x: 180, endPoint y: -21, distance: 486.6
click at [180, 0] on html "7 / Advertorial Page - [DATE] 00:42:35 Need republishing Preview Save Publish 4…" at bounding box center [504, 0] width 1009 height 0
paste textarea "/div"
type textarea "</div>"
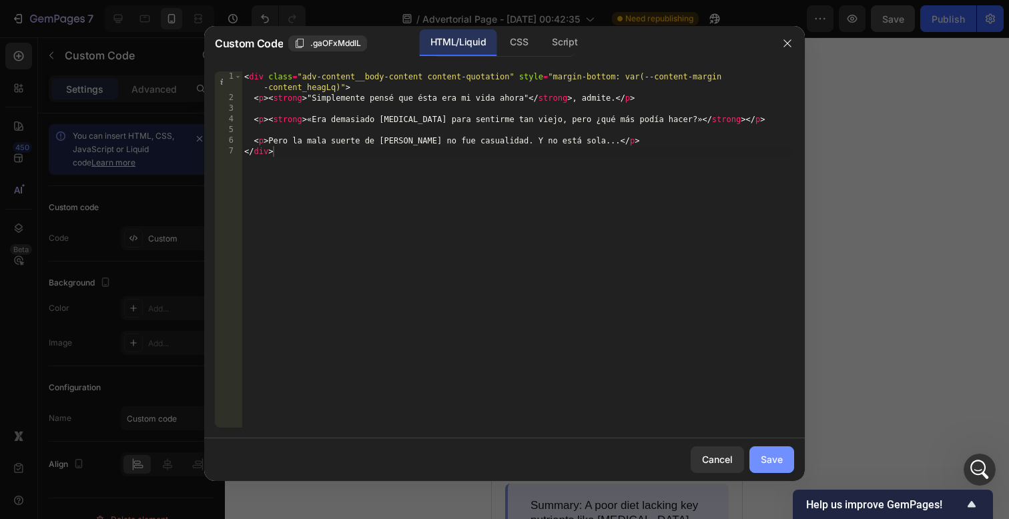
click at [773, 463] on div "Save" at bounding box center [772, 460] width 22 height 14
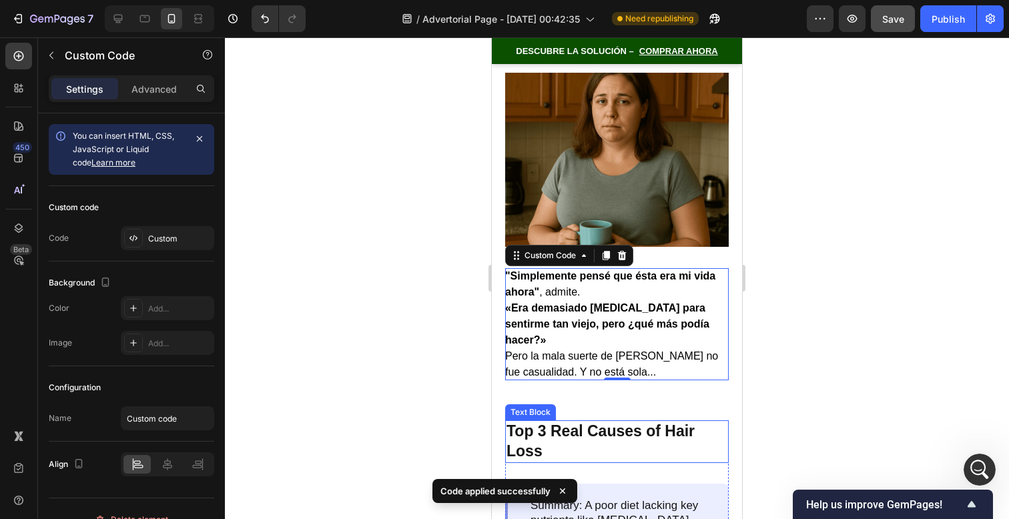
click at [688, 422] on p "Top 3 Real Causes of Hair Loss" at bounding box center [617, 442] width 221 height 40
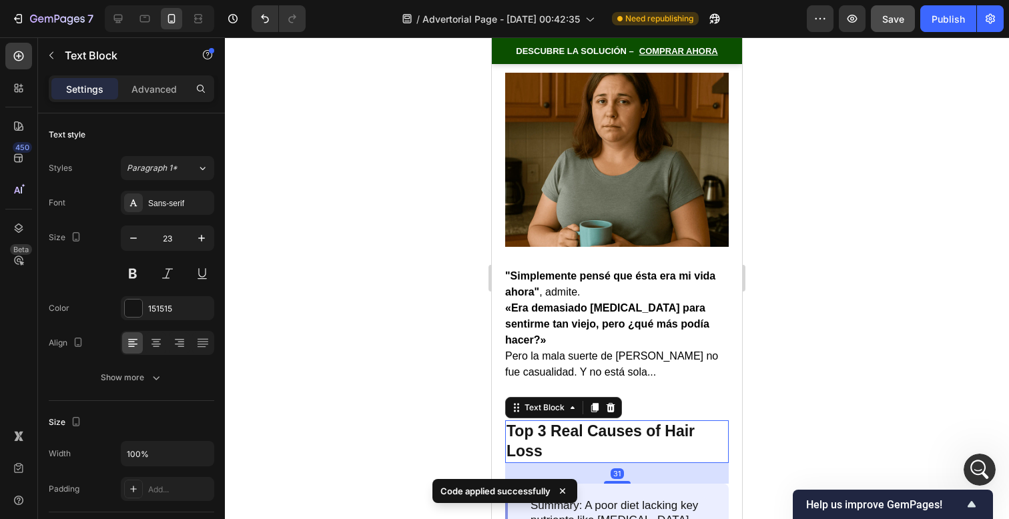
click at [827, 332] on div at bounding box center [617, 278] width 784 height 482
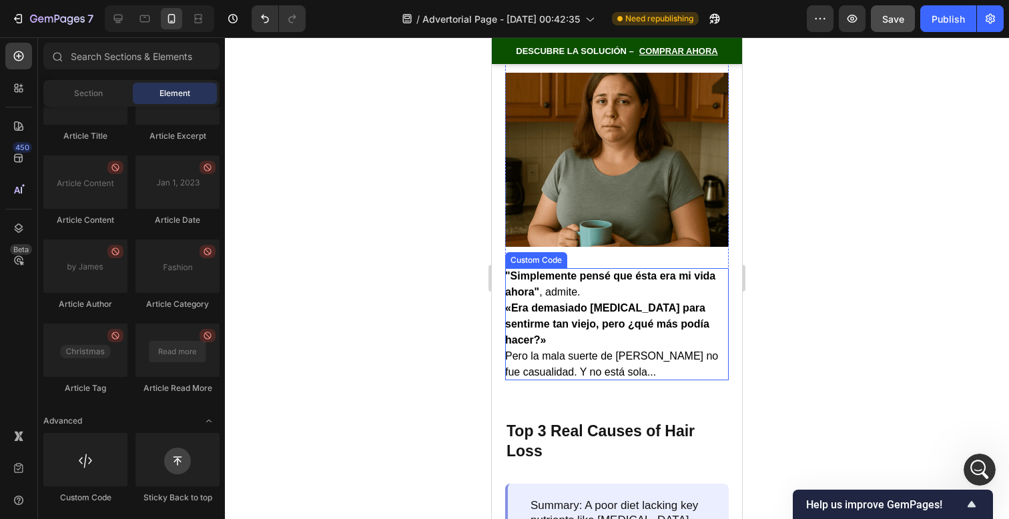
click at [651, 268] on p ""Simplemente pensé que ésta era mi vida ahora" , admite." at bounding box center [617, 284] width 224 height 32
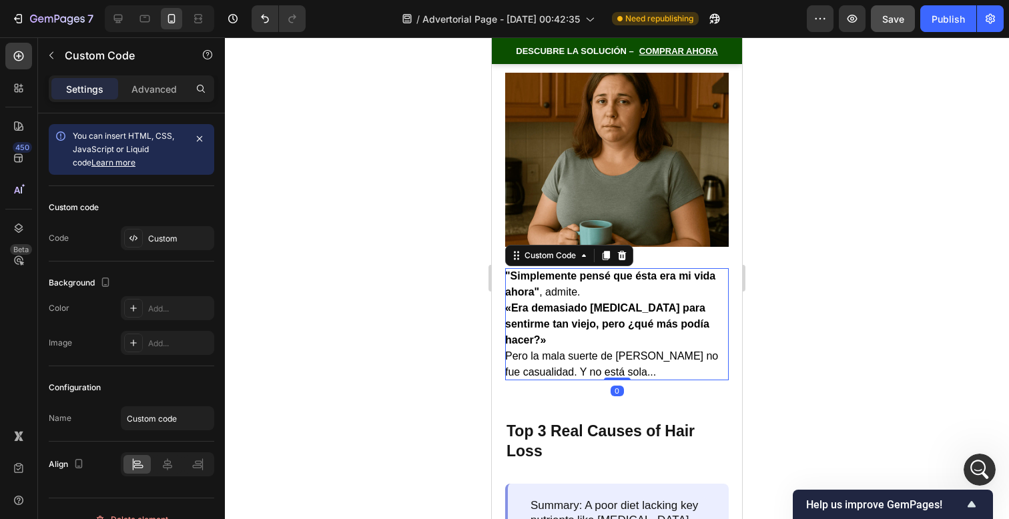
click at [652, 268] on p ""Simplemente pensé que ésta era mi vida ahora" , admite." at bounding box center [617, 284] width 224 height 32
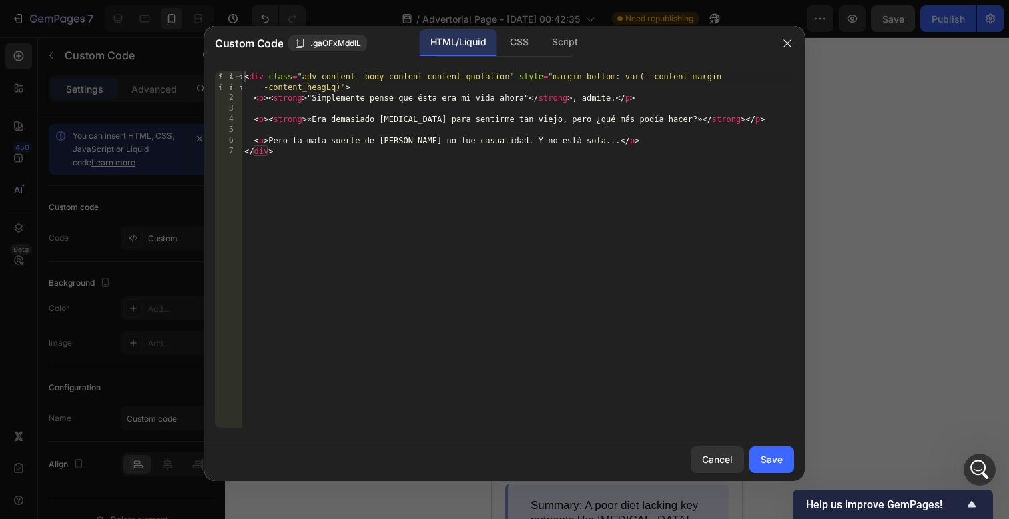
click at [834, 279] on div at bounding box center [504, 259] width 1009 height 519
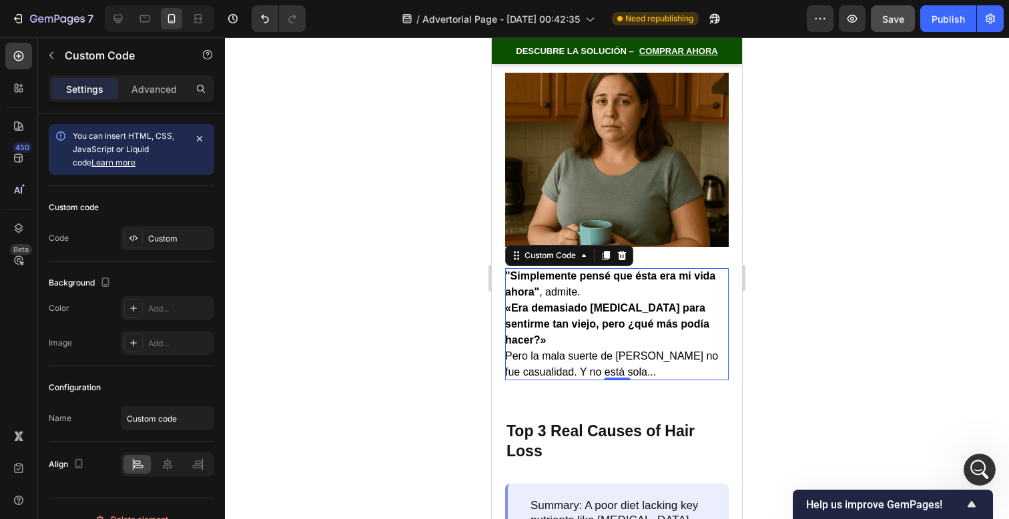
click at [662, 300] on p "«Era demasiado [MEDICAL_DATA] para sentirme tan viejo, pero ¿qué más podía hace…" at bounding box center [617, 324] width 224 height 48
click at [608, 251] on icon at bounding box center [606, 255] width 7 height 9
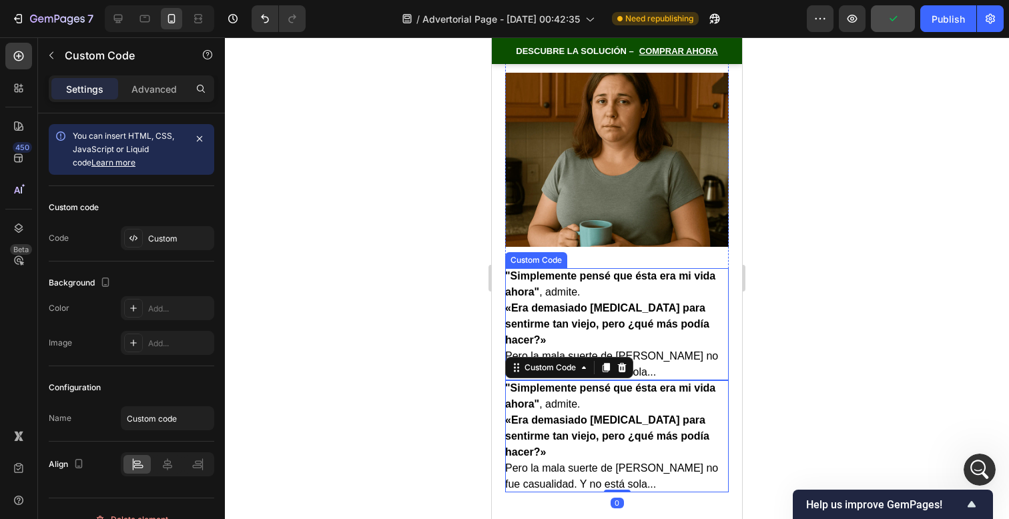
click at [665, 348] on p "Pero la mala suerte de [PERSON_NAME] no fue casualidad. Y no está sola..." at bounding box center [617, 364] width 224 height 32
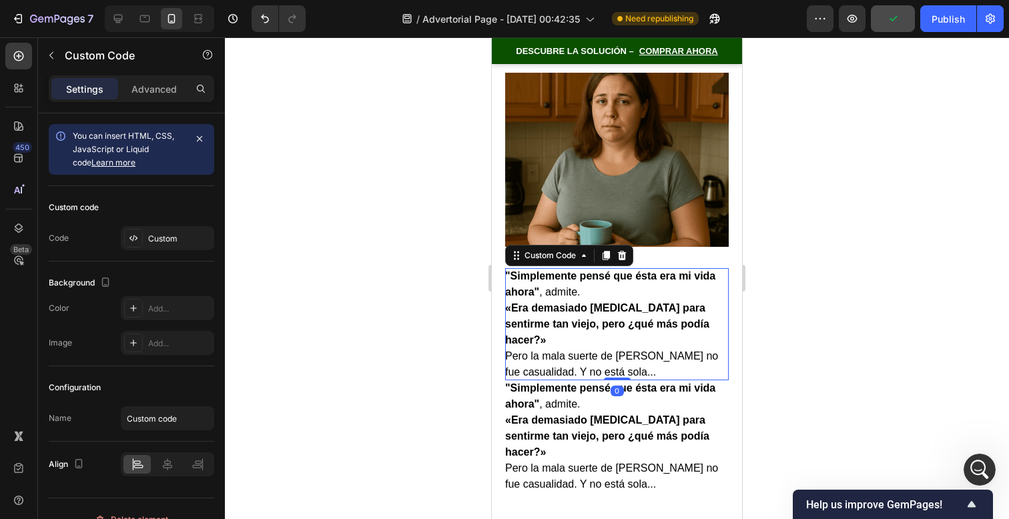
click at [577, 269] on p ""Simplemente pensé que ésta era mi vida ahora" , admite." at bounding box center [617, 284] width 224 height 32
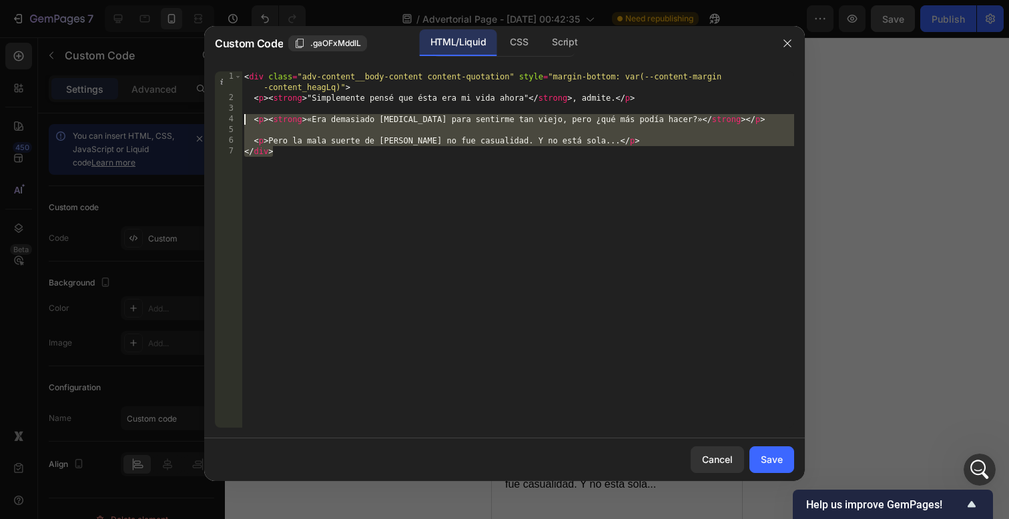
drag, startPoint x: 638, startPoint y: 162, endPoint x: 215, endPoint y: 120, distance: 425.2
click at [215, 120] on div "</div> 1 2 3 4 5 6 7 < div class = "adv-content__body-content content-quotation…" at bounding box center [504, 249] width 579 height 356
type textarea "<p><strong>«Era demasiado joven para sentirme tan viejo, pero ¿qué más podía ha…"
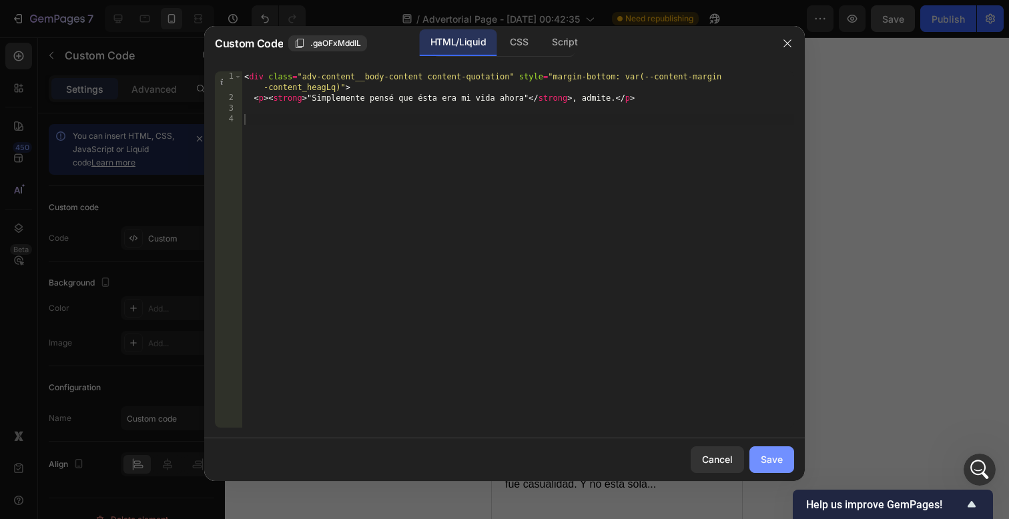
click at [779, 457] on div "Save" at bounding box center [772, 460] width 22 height 14
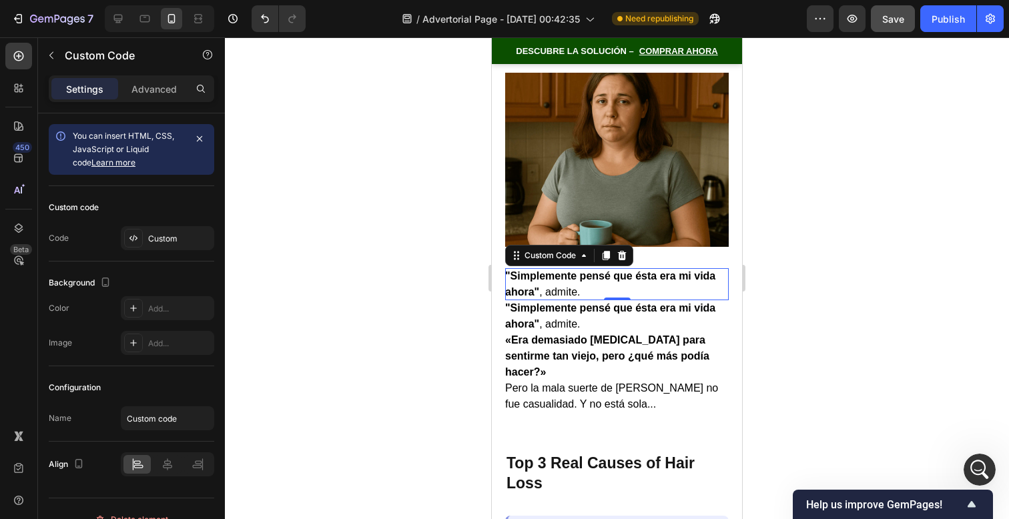
click at [814, 357] on div at bounding box center [617, 278] width 784 height 482
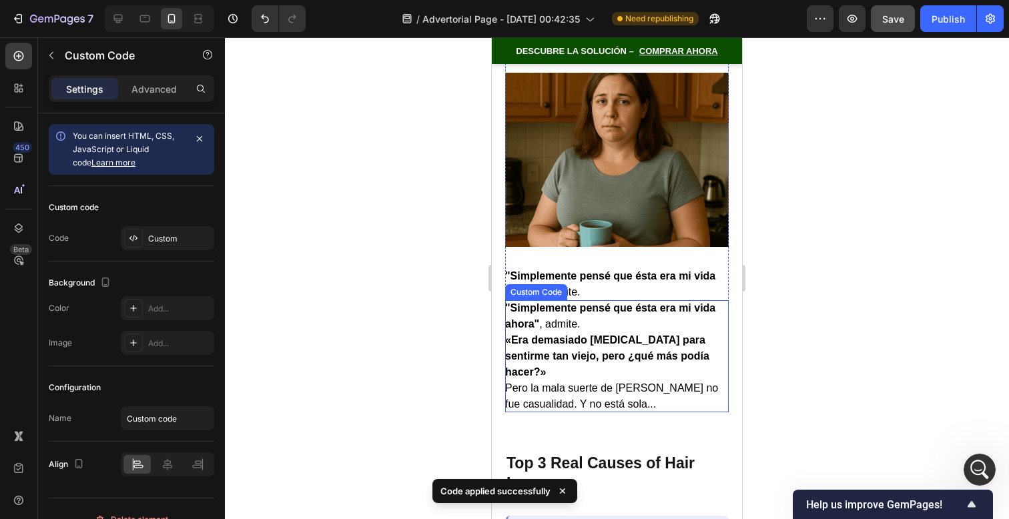
click at [621, 308] on p ""Simplemente pensé que ésta era mi vida ahora" , admite." at bounding box center [617, 316] width 224 height 32
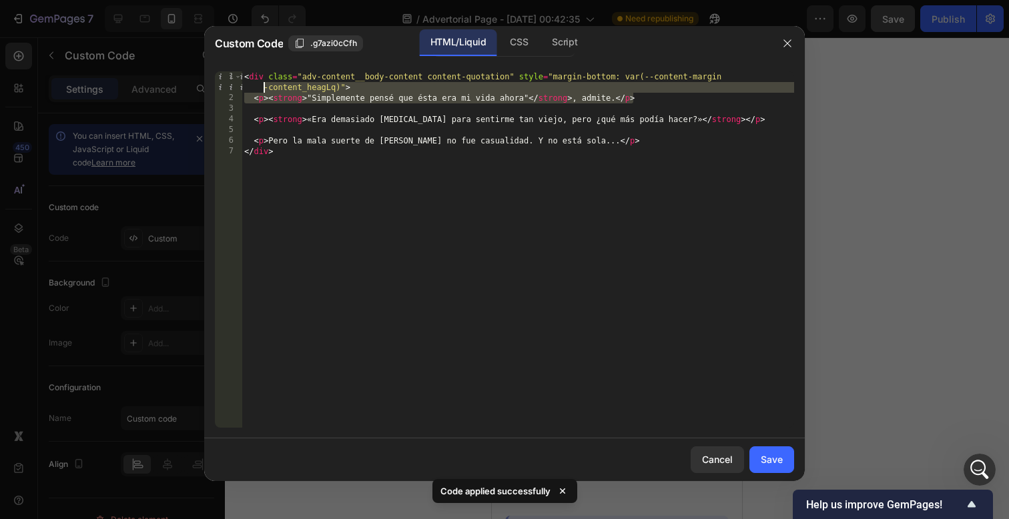
drag, startPoint x: 648, startPoint y: 98, endPoint x: 186, endPoint y: 71, distance: 462.7
click at [173, 90] on div "Custom Code .g7azi0cCfh HTML/Liquid CSS Script <p><strong>"Simplemente pensé qu…" at bounding box center [504, 259] width 1009 height 519
click at [656, 153] on div "< div class = "adv-content__body-content content-quotation" style = "margin-bot…" at bounding box center [518, 265] width 553 height 388
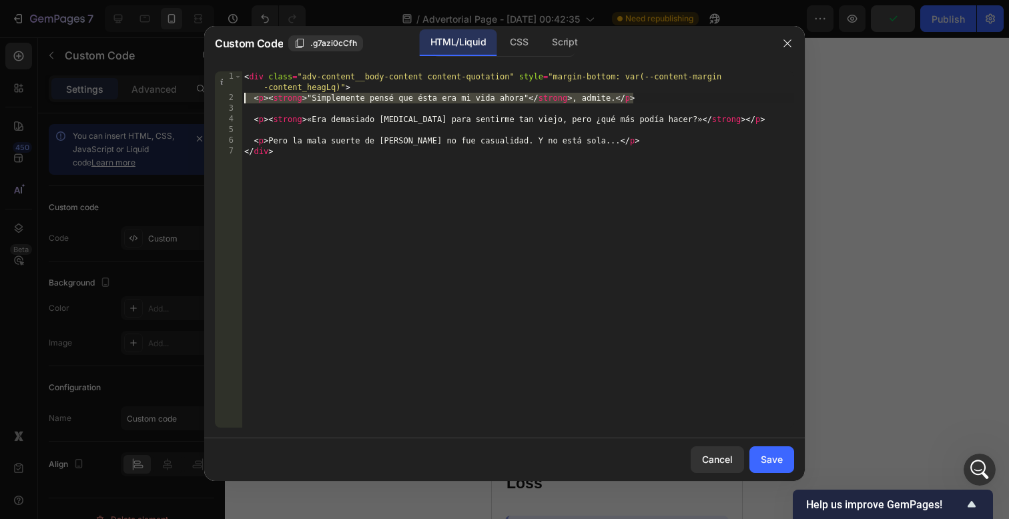
drag, startPoint x: 655, startPoint y: 102, endPoint x: 69, endPoint y: 89, distance: 586.8
click at [66, 95] on div "Custom Code .g7azi0cCfh HTML/Liquid CSS Script </div> 1 2 3 4 5 6 7 < div class…" at bounding box center [504, 259] width 1009 height 519
type textarea "<p><strong>"Simplemente pensé que ésta era mi vida ahora"</strong>, admite.</p>"
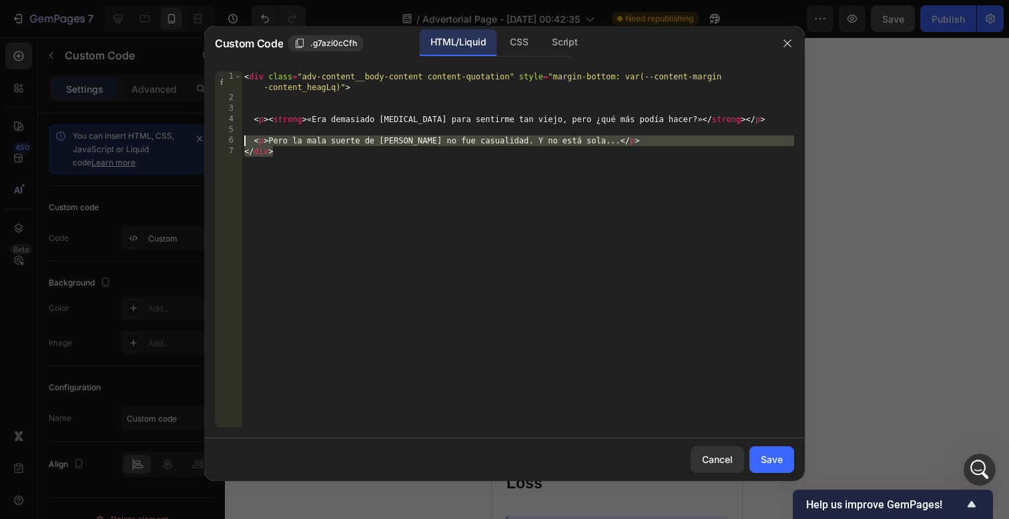
drag, startPoint x: 657, startPoint y: 159, endPoint x: 141, endPoint y: 140, distance: 516.9
click at [141, 140] on div "Custom Code .g7azi0cCfh HTML/Liquid CSS Script 1 2 3 4 5 6 7 < div class = "adv…" at bounding box center [504, 259] width 1009 height 519
type textarea "<p>Pero la mala suerte de Lisa no fue casualidad. Y no está sola...</p> </div>"
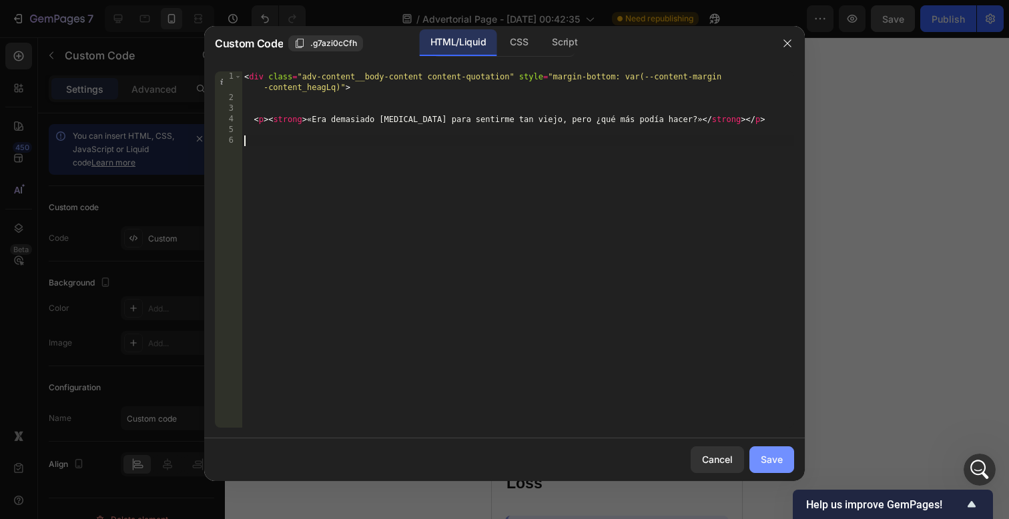
click at [777, 463] on div "Save" at bounding box center [772, 460] width 22 height 14
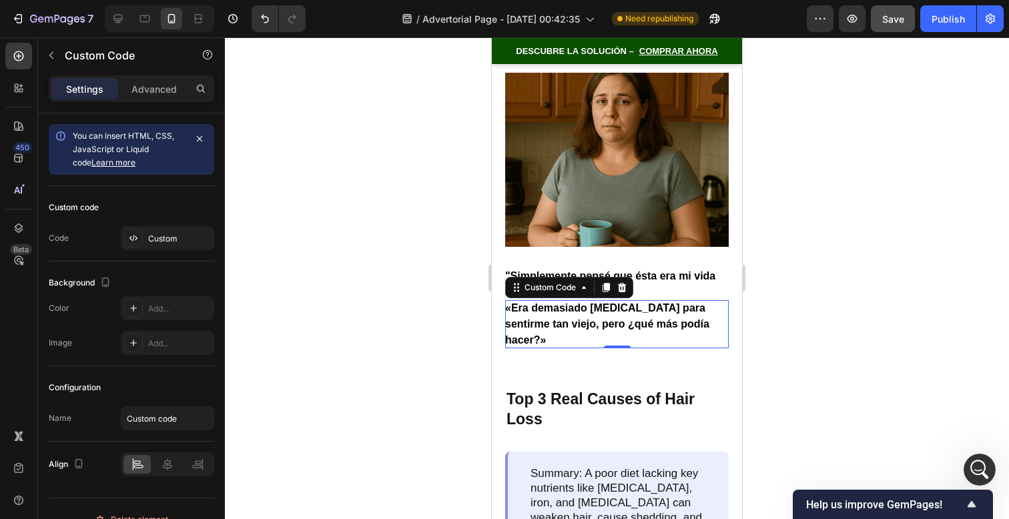
click at [798, 360] on div at bounding box center [617, 278] width 784 height 482
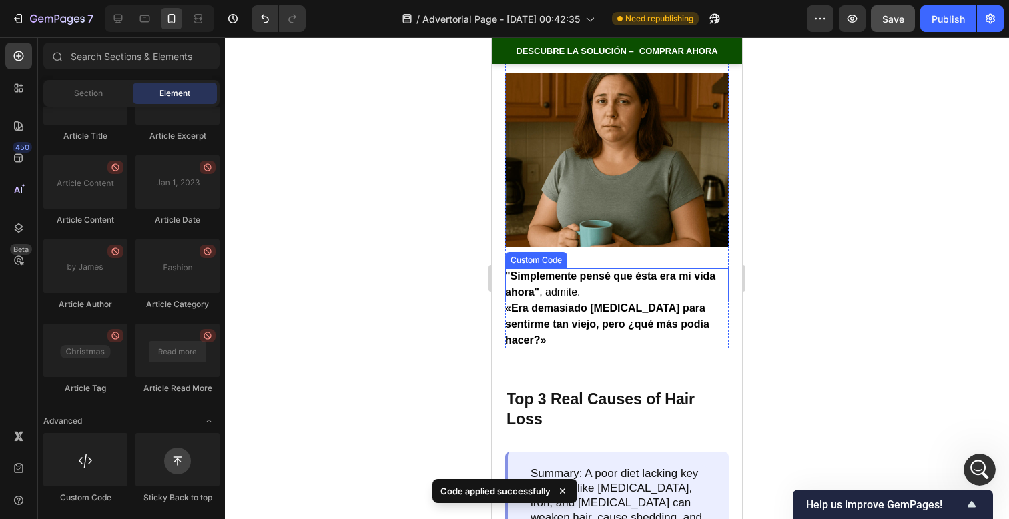
click at [629, 270] on strong ""Simplemente pensé que ésta era mi vida ahora"" at bounding box center [610, 283] width 210 height 27
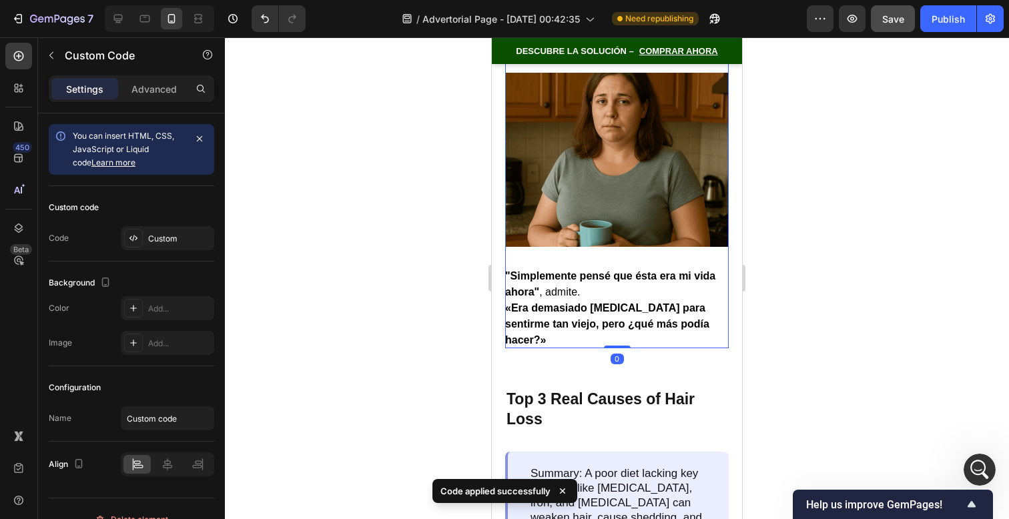
click at [659, 236] on div "Lisa pensó que sus infecciones crónicas de los senos nasales y sus bajones de e…" at bounding box center [617, 122] width 224 height 453
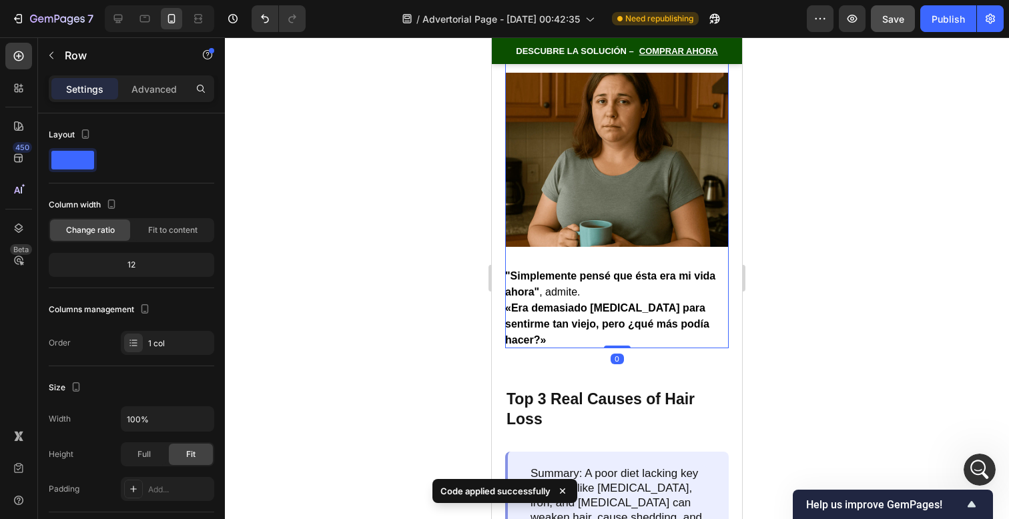
click at [661, 229] on div "Lisa pensó que sus infecciones crónicas de los senos nasales y sus bajones de e…" at bounding box center [617, 122] width 224 height 453
click at [643, 240] on div "Lisa pensó que sus infecciones crónicas de los senos nasales y sus bajones de e…" at bounding box center [617, 122] width 224 height 453
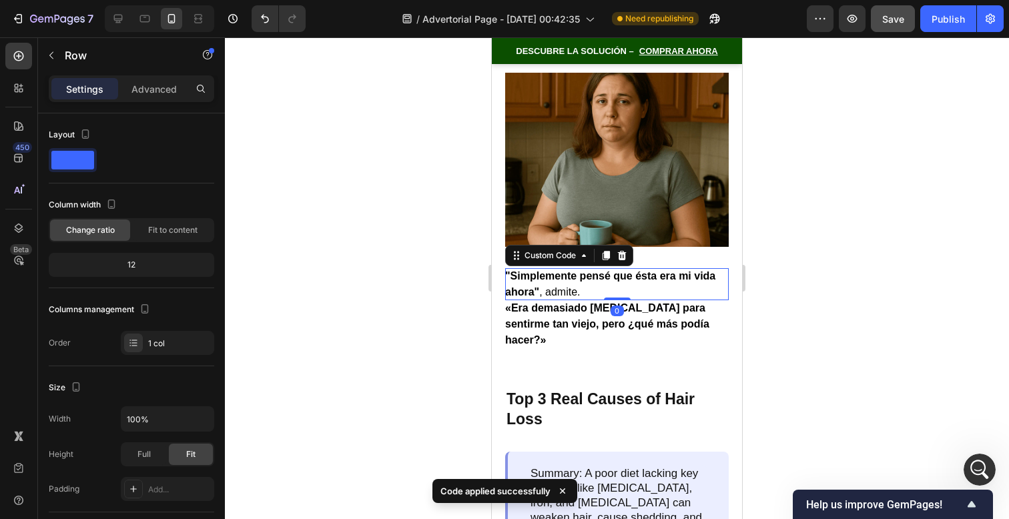
click at [645, 268] on p ""Simplemente pensé que ésta era mi vida ahora" , admite." at bounding box center [617, 284] width 224 height 32
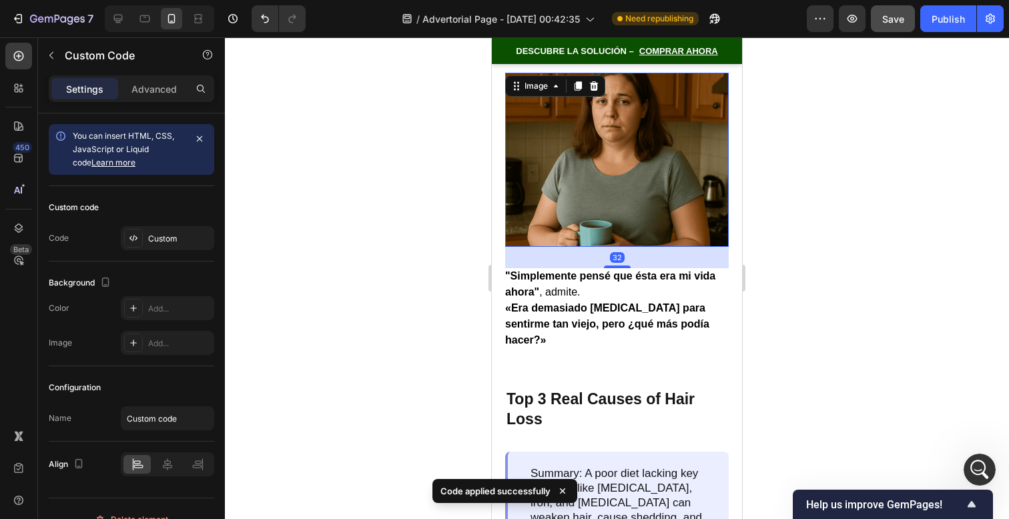
click at [644, 211] on img at bounding box center [617, 160] width 224 height 175
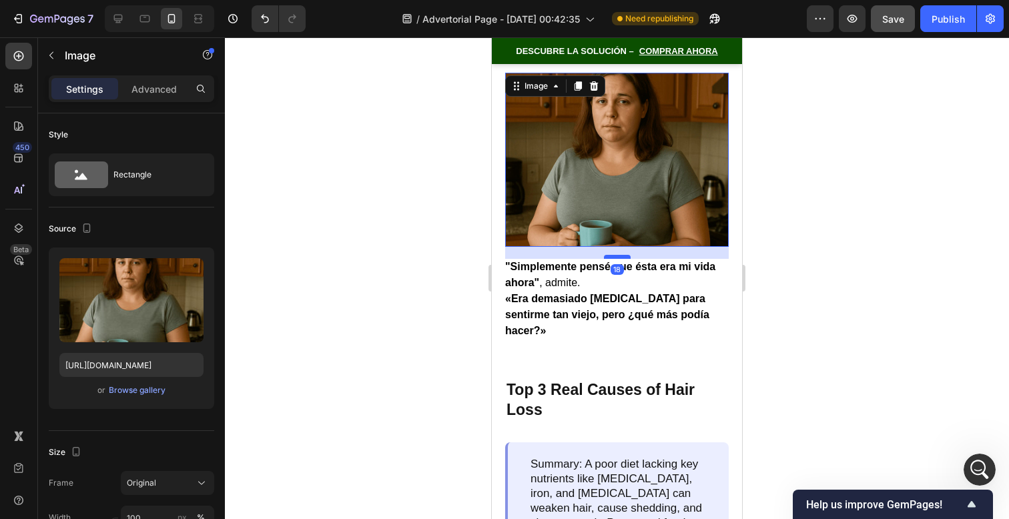
drag, startPoint x: 620, startPoint y: 246, endPoint x: 620, endPoint y: 237, distance: 9.3
click at [620, 255] on div at bounding box center [617, 257] width 27 height 4
click at [764, 244] on div at bounding box center [617, 278] width 784 height 482
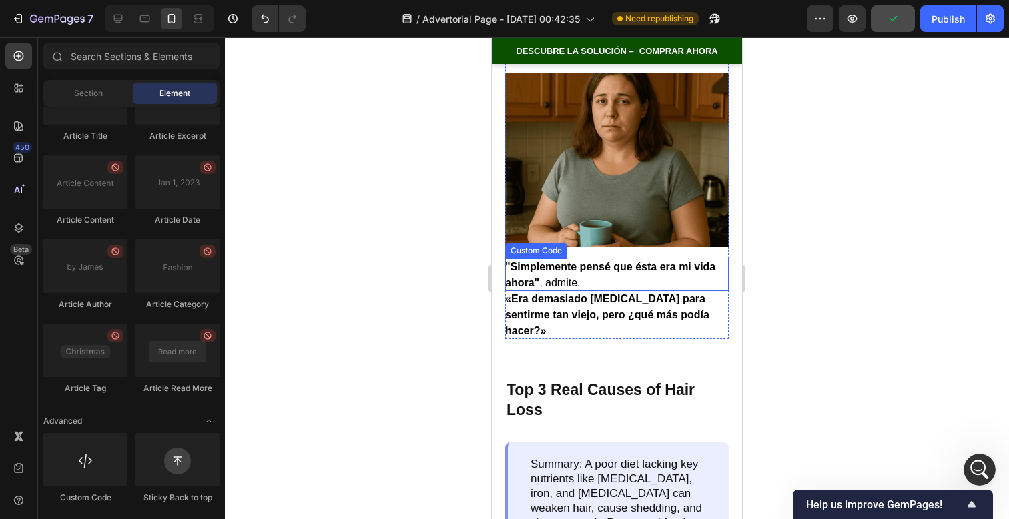
click at [665, 259] on p ""Simplemente pensé que ésta era mi vida ahora" , admite." at bounding box center [617, 275] width 224 height 32
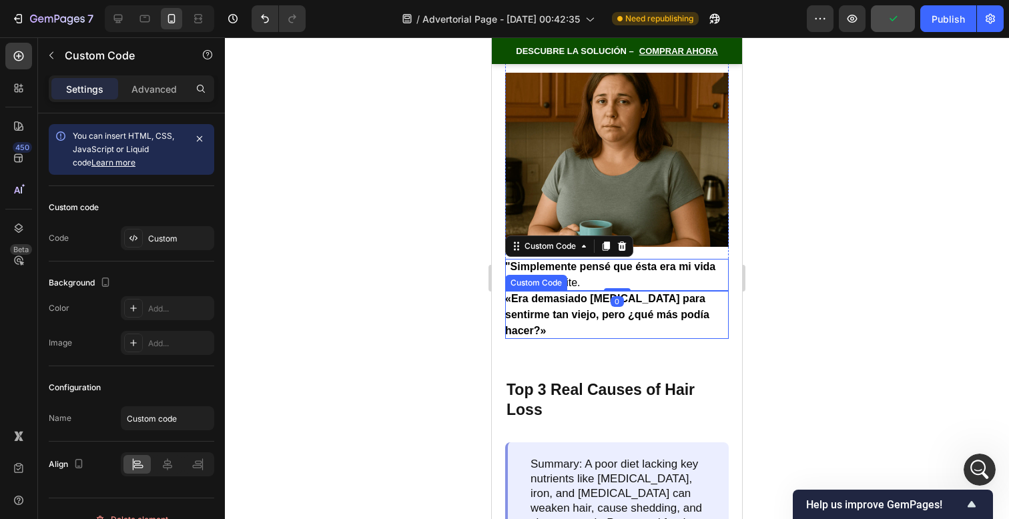
click at [661, 293] on strong "«Era demasiado [MEDICAL_DATA] para sentirme tan viejo, pero ¿qué más podía hace…" at bounding box center [607, 314] width 204 height 43
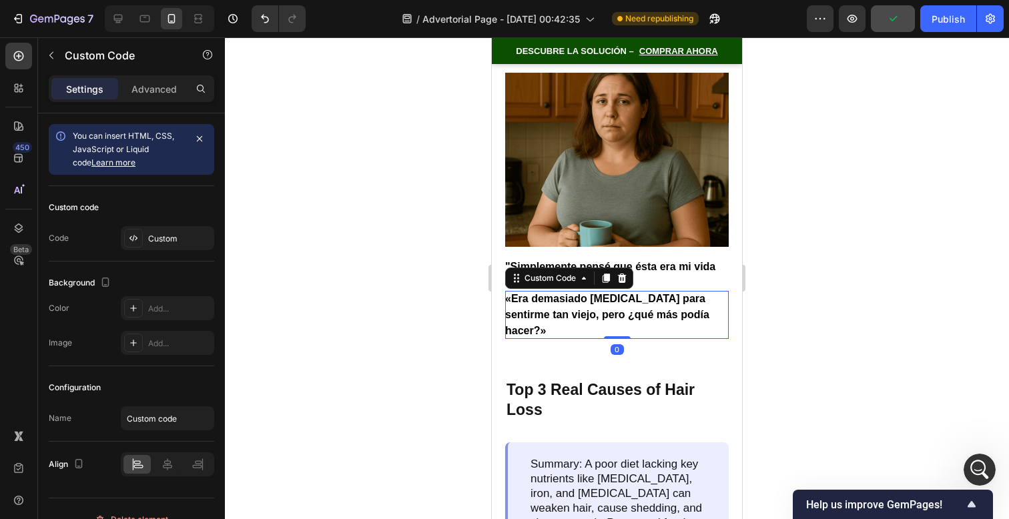
click at [607, 274] on icon at bounding box center [606, 278] width 7 height 9
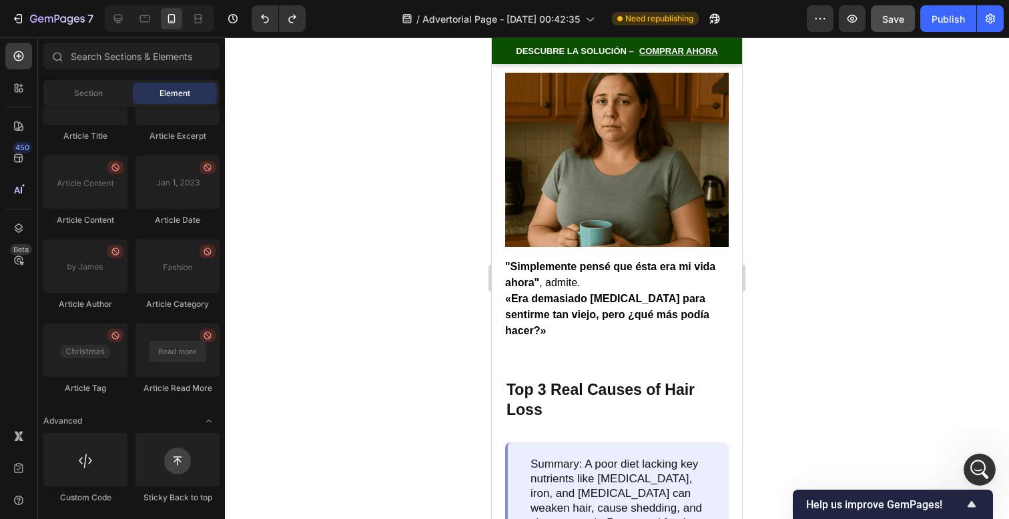
click at [776, 289] on div at bounding box center [617, 278] width 784 height 482
click at [659, 293] on strong "«Era demasiado [MEDICAL_DATA] para sentirme tan viejo, pero ¿qué más podía hace…" at bounding box center [607, 314] width 204 height 43
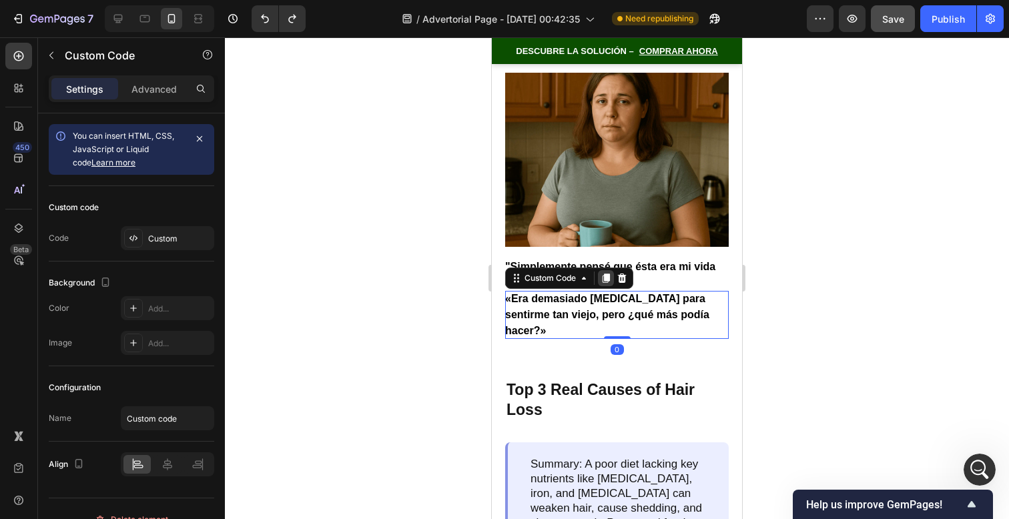
click at [604, 273] on icon at bounding box center [606, 278] width 11 height 11
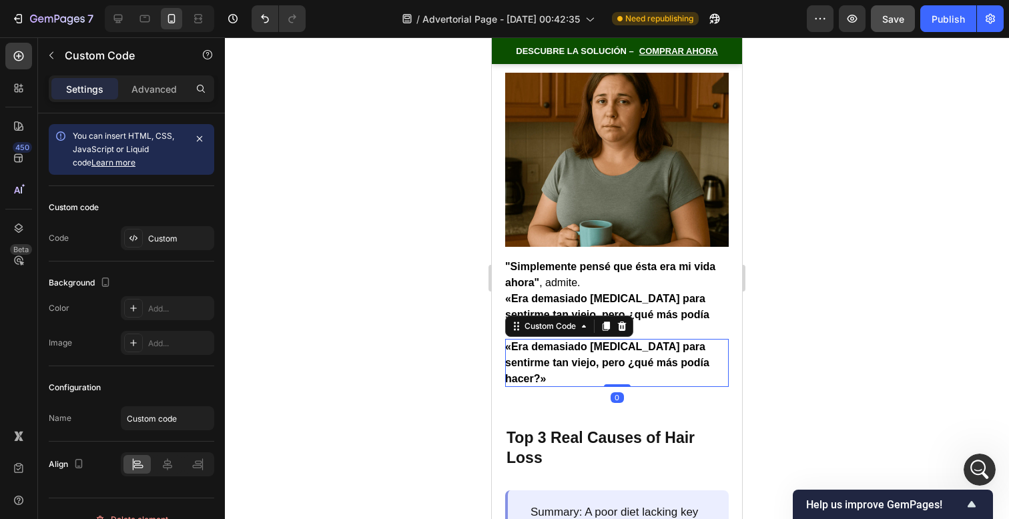
click at [629, 339] on p "«Era demasiado [MEDICAL_DATA] para sentirme tan viejo, pero ¿qué más podía hace…" at bounding box center [617, 363] width 224 height 48
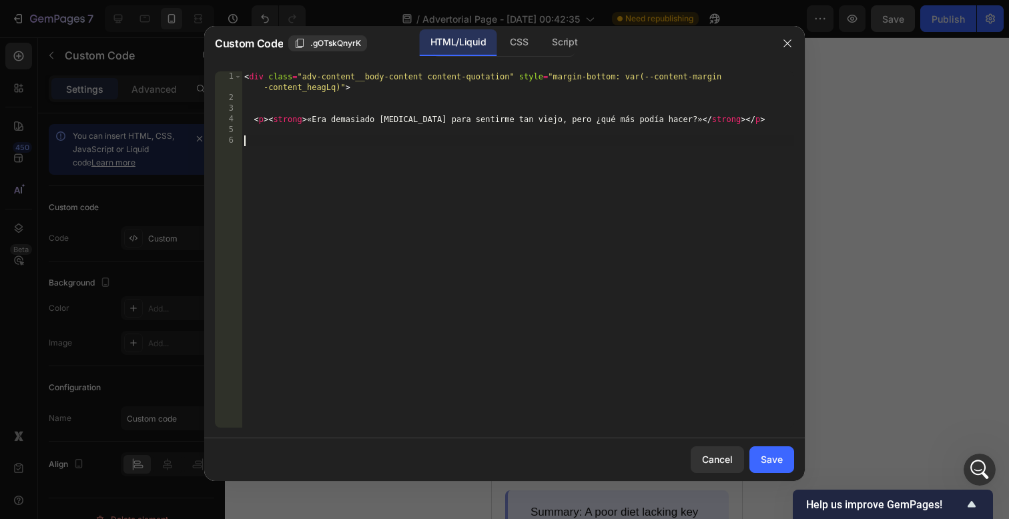
drag, startPoint x: 443, startPoint y: 149, endPoint x: 190, endPoint y: -79, distance: 340.2
click at [190, 0] on html "7 / Advertorial Page - [DATE] 00:42:35 Need republishing Preview Save Publish 4…" at bounding box center [504, 0] width 1009 height 0
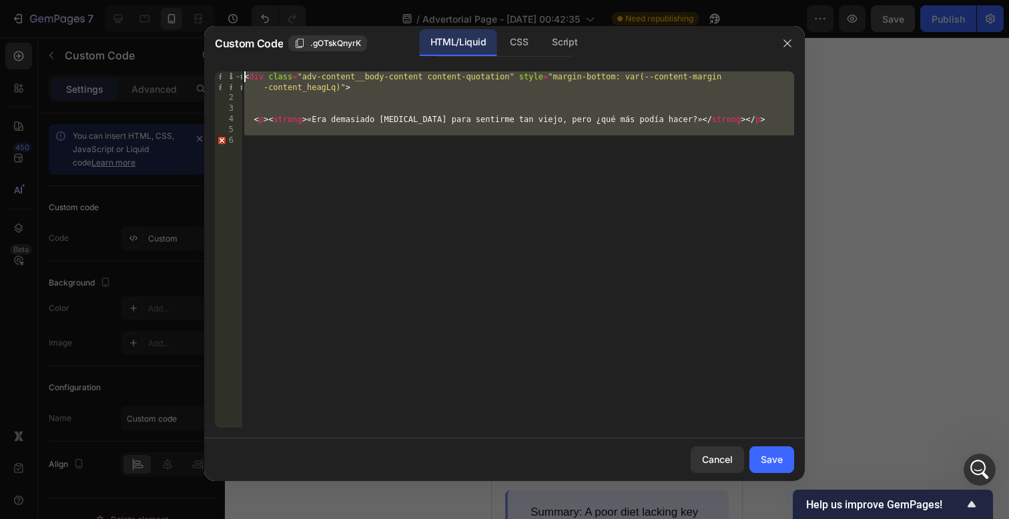
paste textarea "/div>"
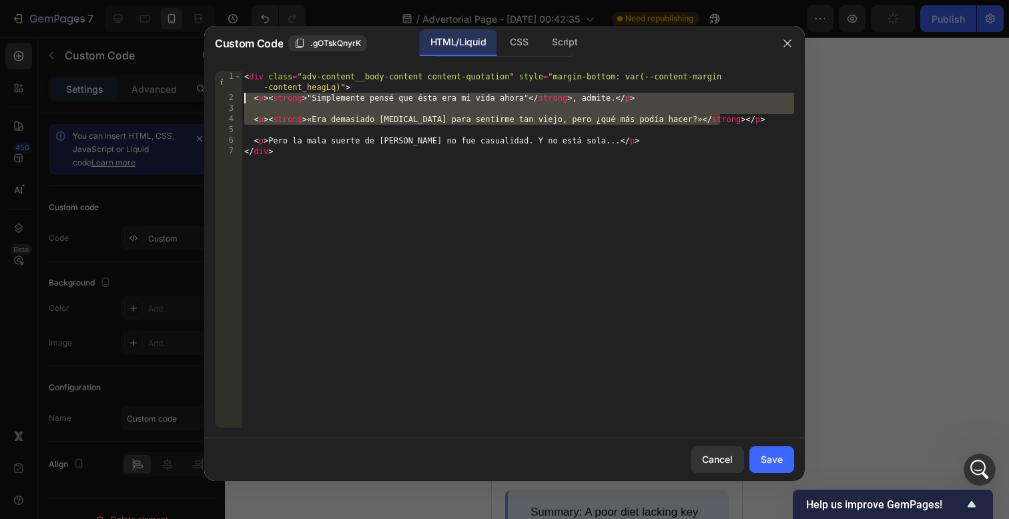
drag, startPoint x: 729, startPoint y: 123, endPoint x: 176, endPoint y: 99, distance: 553.8
click at [176, 99] on div "Custom Code .gOTskQnyrK HTML/Liquid CSS Script </div> 1 2 3 4 5 6 7 < div class…" at bounding box center [504, 259] width 1009 height 519
type textarea "<p><strong>"Simplemente pensé que ésta era mi vida ahora"</strong>, admite.</p>"
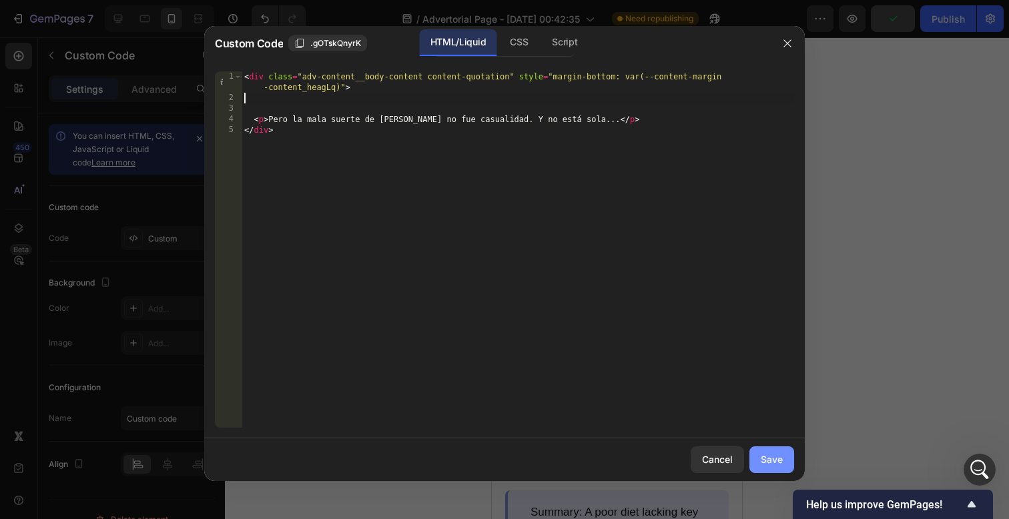
drag, startPoint x: 777, startPoint y: 445, endPoint x: 776, endPoint y: 456, distance: 10.8
click at [777, 445] on div "Cancel Save" at bounding box center [504, 460] width 601 height 43
click at [775, 475] on div "Cancel Save" at bounding box center [504, 460] width 601 height 43
click at [775, 466] on div "Save" at bounding box center [772, 460] width 22 height 14
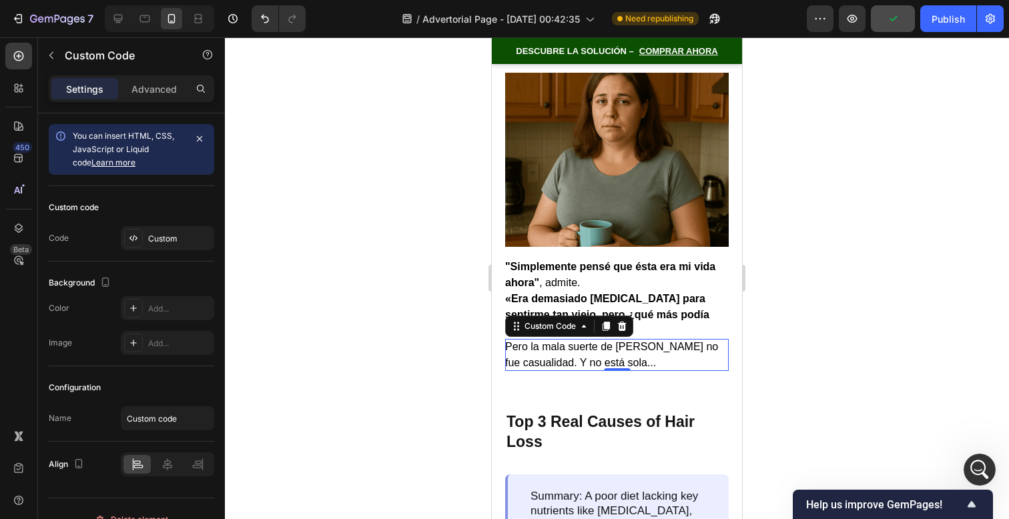
click at [808, 297] on div at bounding box center [617, 278] width 784 height 482
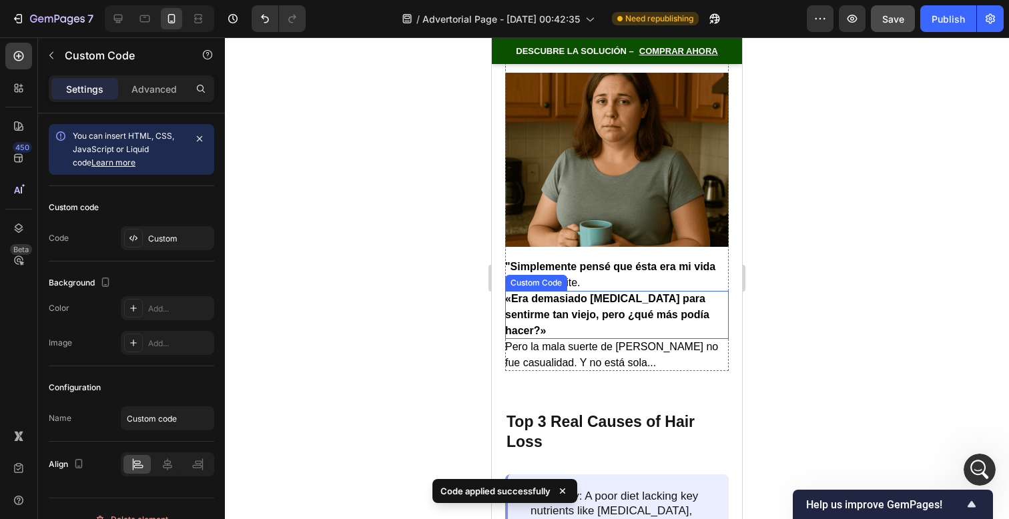
click at [637, 291] on p "«Era demasiado [MEDICAL_DATA] para sentirme tan viejo, pero ¿qué más podía hace…" at bounding box center [617, 315] width 224 height 48
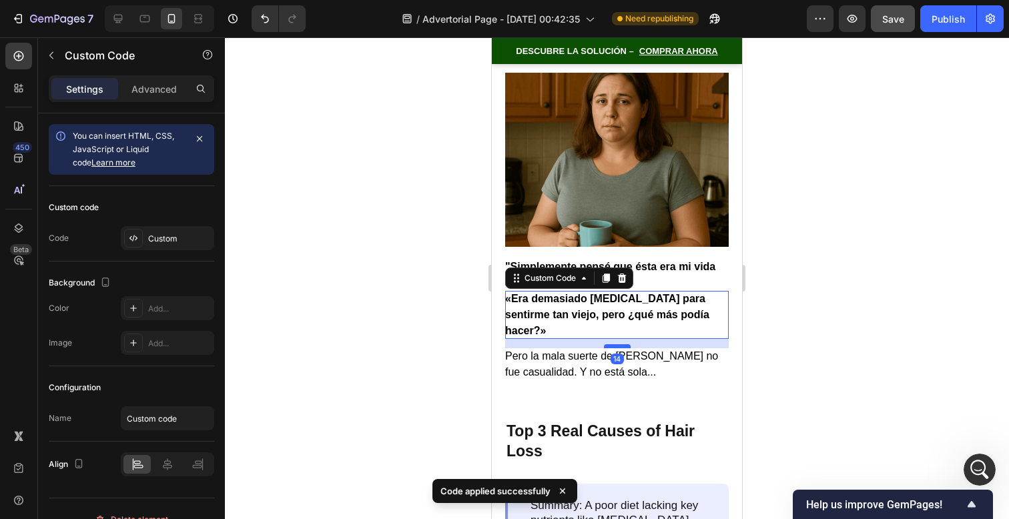
drag, startPoint x: 613, startPoint y: 300, endPoint x: 615, endPoint y: 310, distance: 9.6
click at [615, 344] on div at bounding box center [617, 346] width 27 height 4
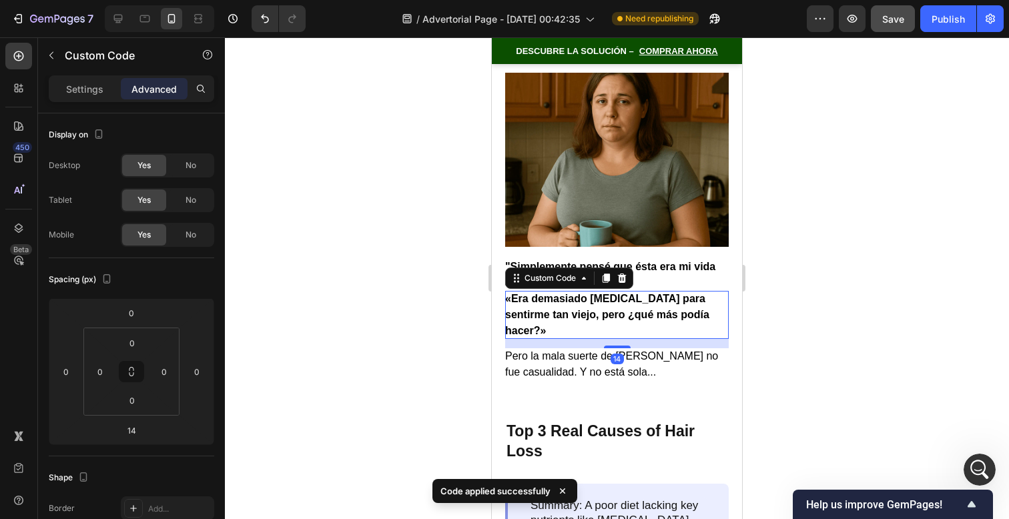
click at [812, 298] on div at bounding box center [617, 278] width 784 height 482
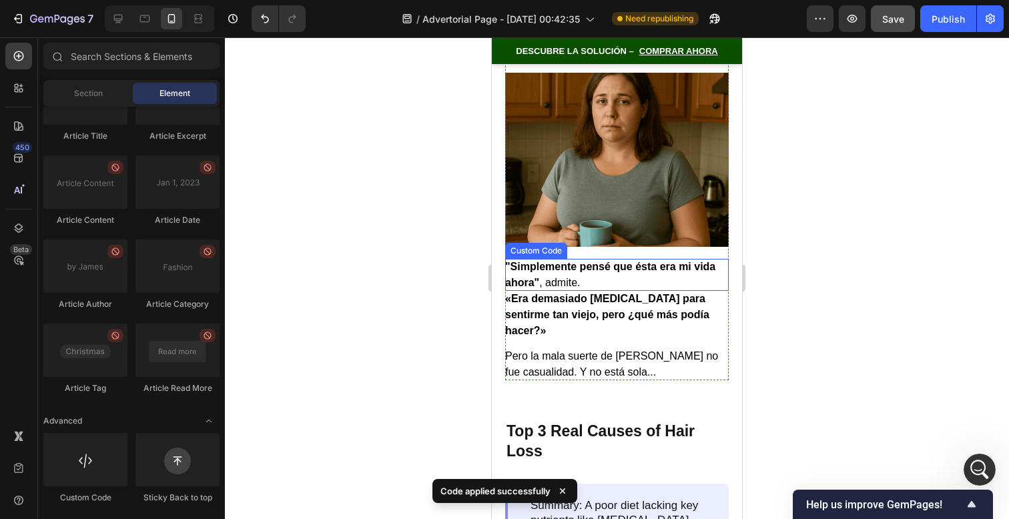
click at [654, 268] on p ""Simplemente pensé que ésta era mi vida ahora" , admite." at bounding box center [617, 275] width 224 height 32
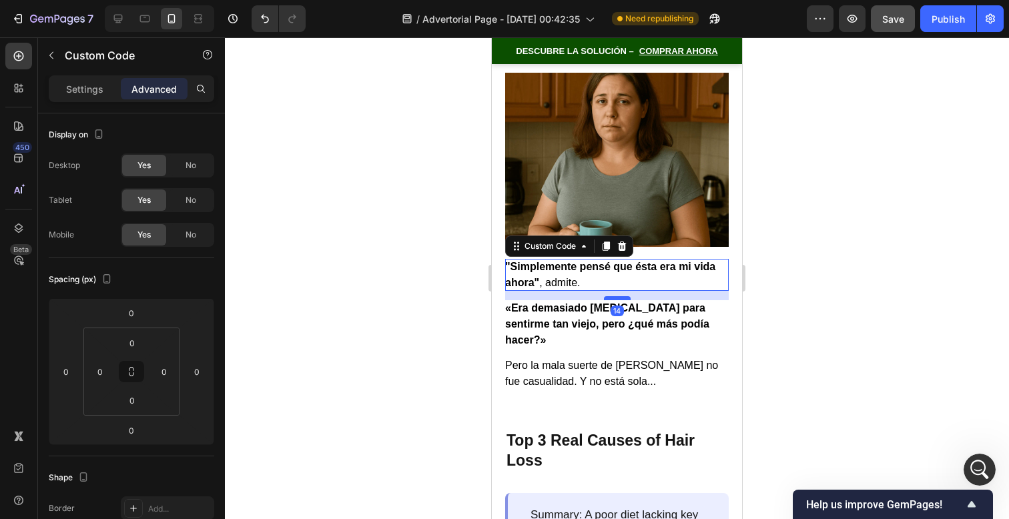
drag, startPoint x: 613, startPoint y: 268, endPoint x: 616, endPoint y: 278, distance: 9.7
click at [616, 296] on div at bounding box center [617, 298] width 27 height 4
type input "14"
click at [754, 294] on div at bounding box center [617, 278] width 784 height 482
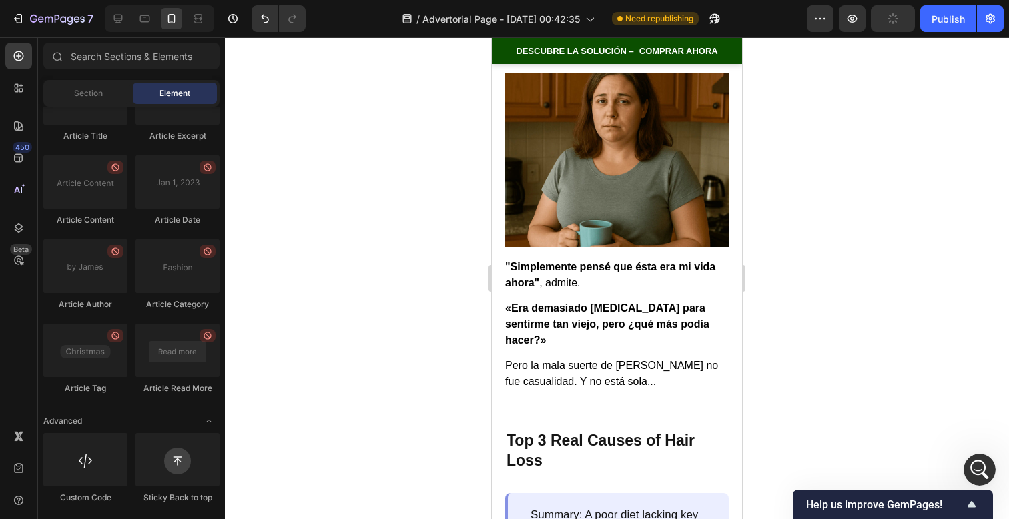
click at [856, 266] on div at bounding box center [617, 278] width 784 height 482
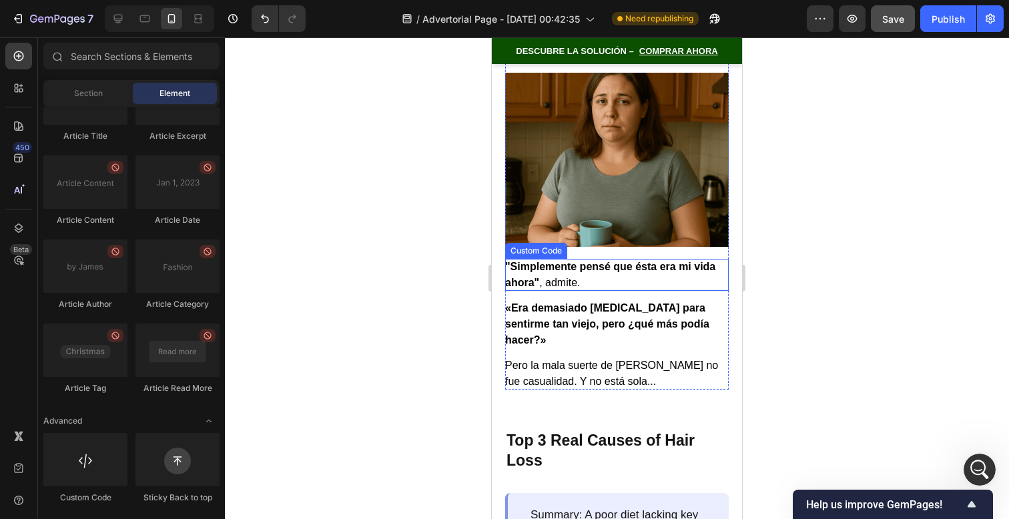
click at [675, 259] on p ""Simplemente pensé que ésta era mi vida ahora" , admite." at bounding box center [617, 275] width 224 height 32
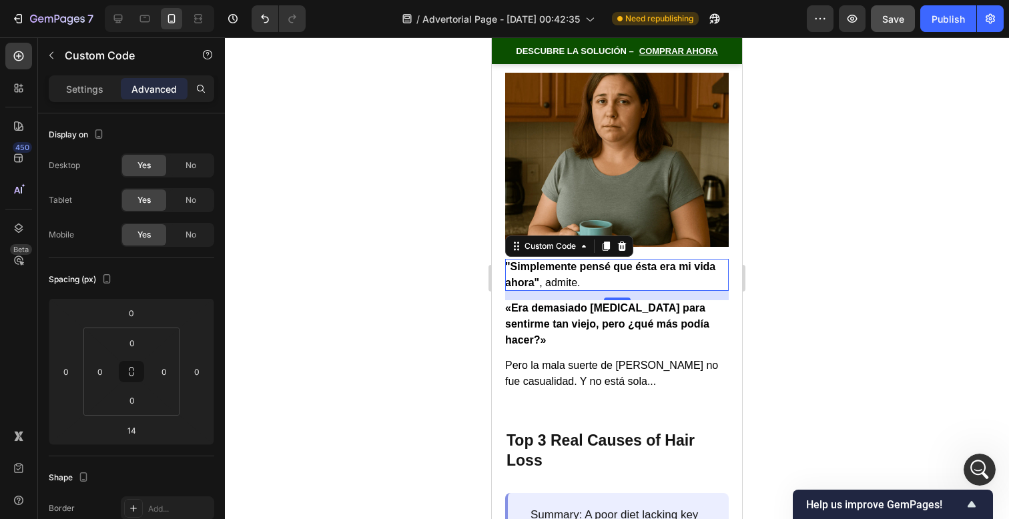
click at [639, 261] on p ""Simplemente pensé que ésta era mi vida ahora" , admite." at bounding box center [617, 275] width 224 height 32
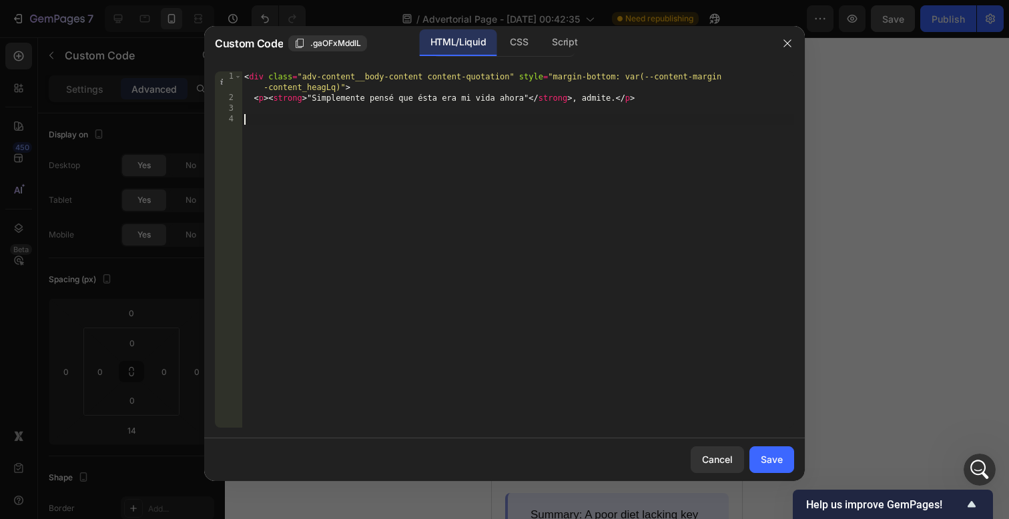
click at [361, 171] on div "< div class = "adv-content__body-content content-quotation" style = "margin-bot…" at bounding box center [518, 265] width 553 height 388
paste textarea "</style>"
type textarea "</style>"
click at [788, 452] on button "Save" at bounding box center [772, 460] width 45 height 27
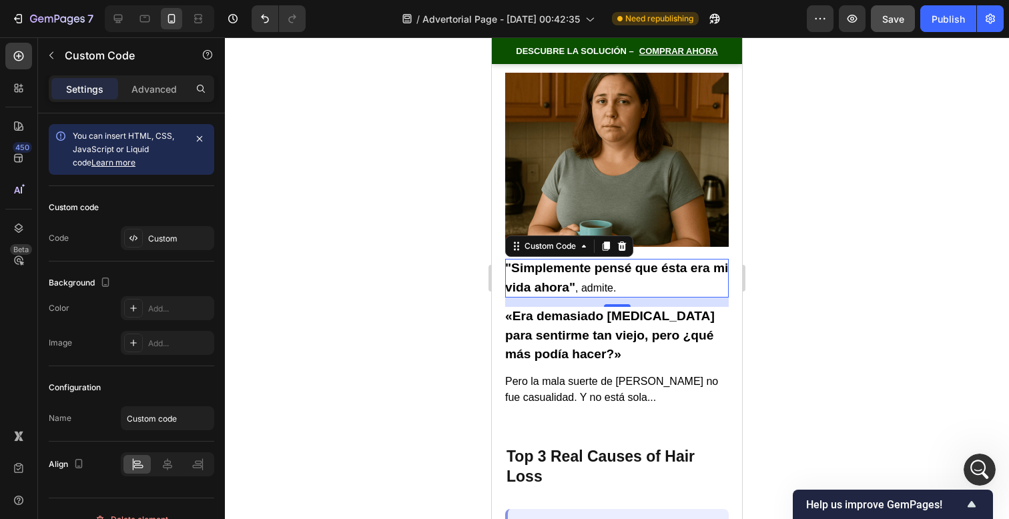
click at [807, 410] on div at bounding box center [617, 278] width 784 height 482
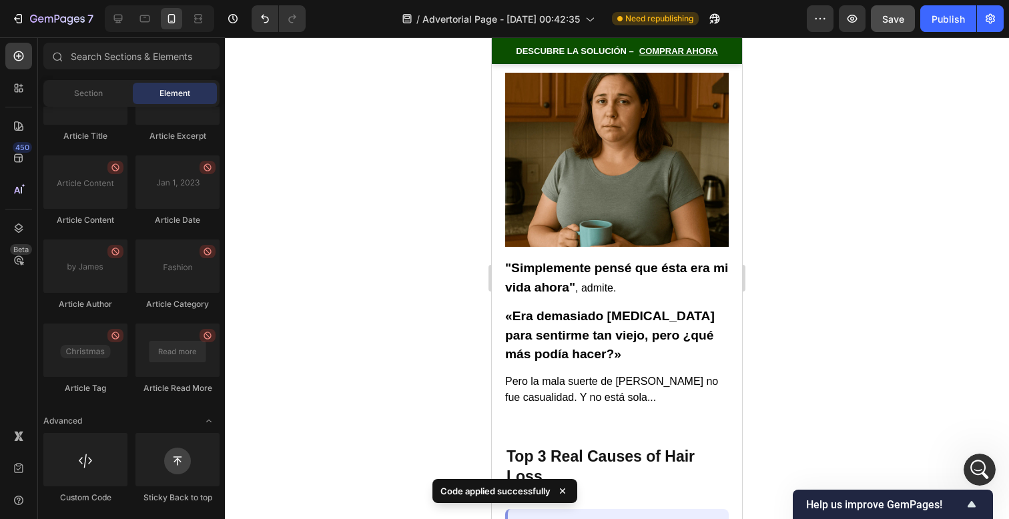
click at [639, 261] on strong ""Simplemente pensé que ésta era mi vida ahora"" at bounding box center [616, 277] width 223 height 33
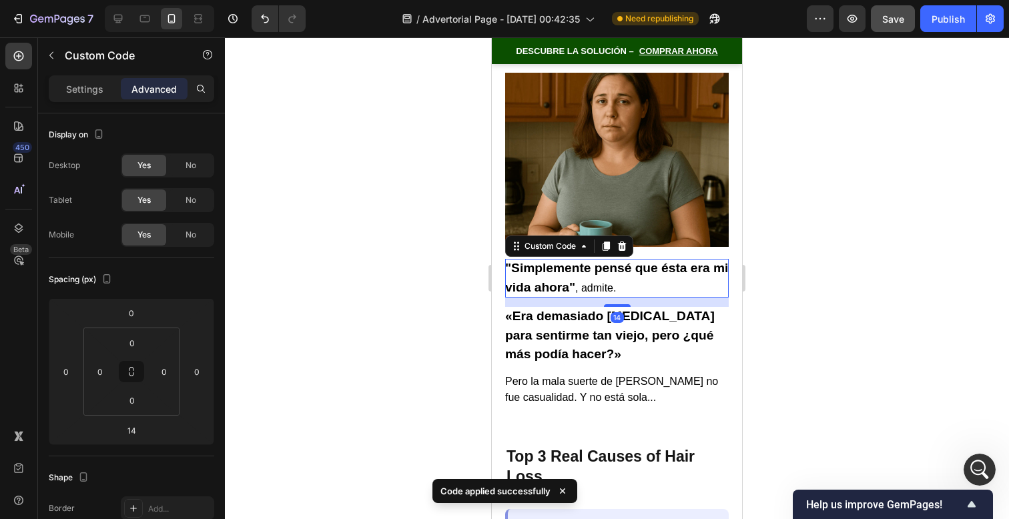
click at [639, 261] on strong ""Simplemente pensé que ésta era mi vida ahora"" at bounding box center [616, 277] width 223 height 33
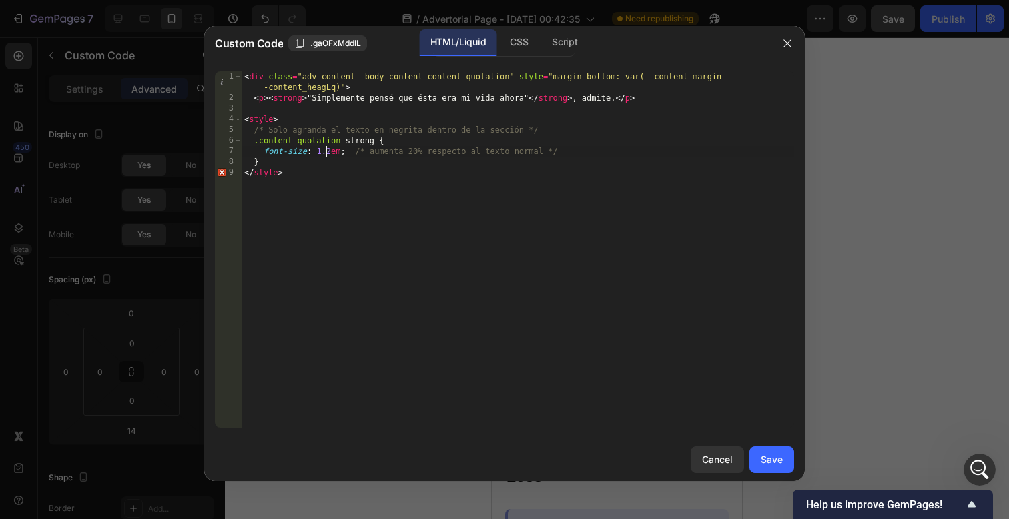
click at [327, 154] on div "< div class = "adv-content__body-content content-quotation" style = "margin-bot…" at bounding box center [518, 265] width 553 height 388
type textarea "font-size: 3.2em; /* aumenta 20% respecto al texto normal */"
click at [775, 459] on div "Save" at bounding box center [772, 460] width 22 height 14
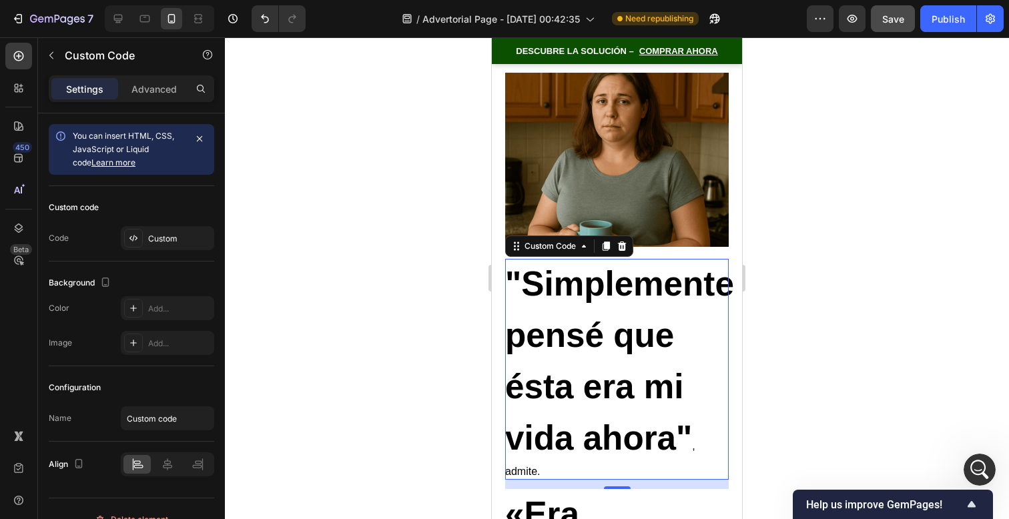
click at [857, 356] on div at bounding box center [617, 278] width 784 height 482
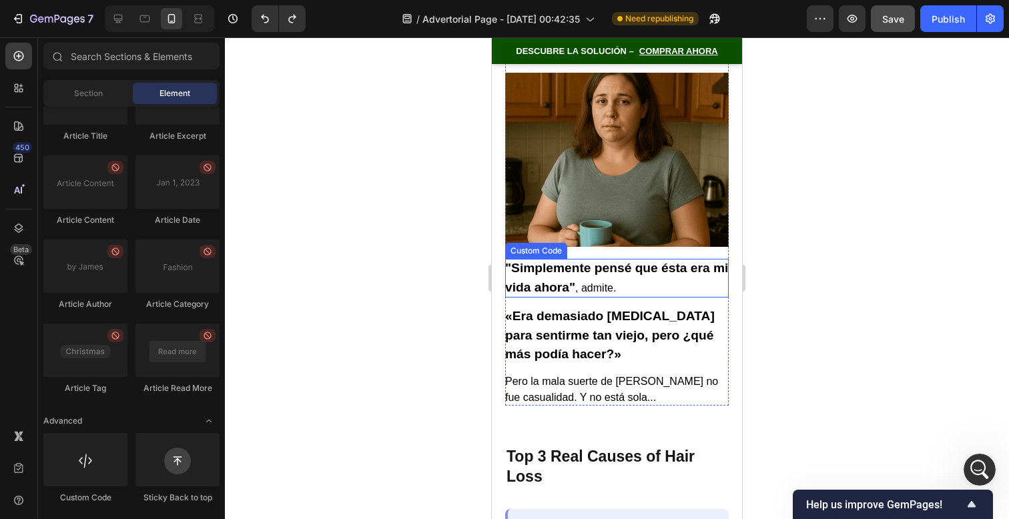
click at [632, 261] on strong ""Simplemente pensé que ésta era mi vida ahora"" at bounding box center [616, 277] width 223 height 33
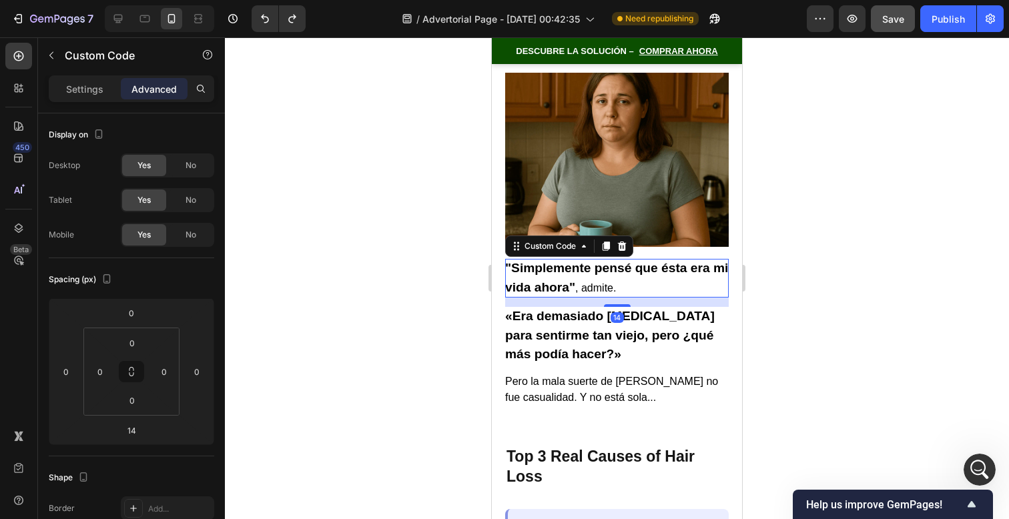
click at [633, 261] on strong ""Simplemente pensé que ésta era mi vida ahora"" at bounding box center [616, 277] width 223 height 33
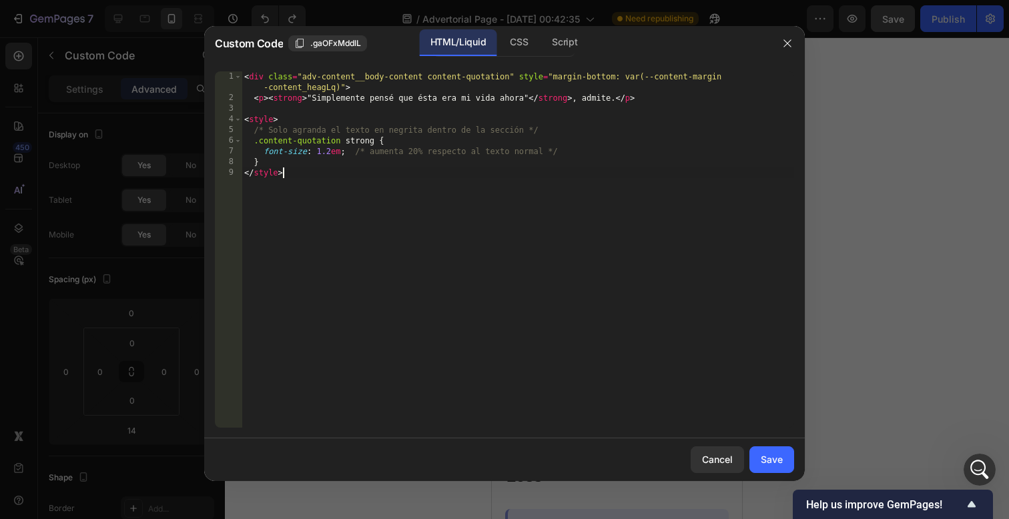
click at [633, 252] on div "< div class = "adv-content__body-content content-quotation" style = "margin-bot…" at bounding box center [518, 265] width 553 height 388
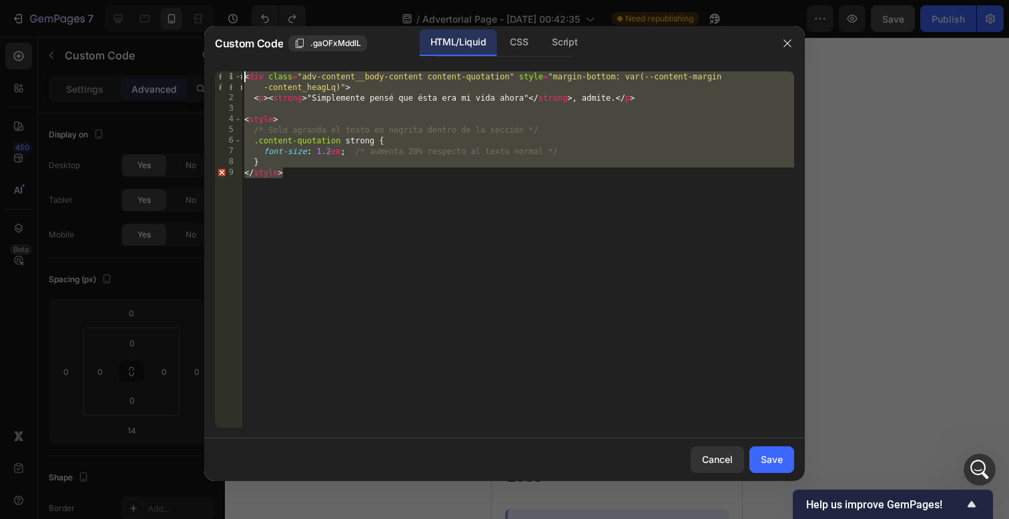
drag, startPoint x: 385, startPoint y: 196, endPoint x: 154, endPoint y: 26, distance: 286.9
click at [154, 26] on div "Custom Code .gaOFxMddlL HTML/Liquid CSS Script </style> 1 2 3 4 5 6 7 8 9 < div…" at bounding box center [504, 259] width 1009 height 519
paste textarea "/style"
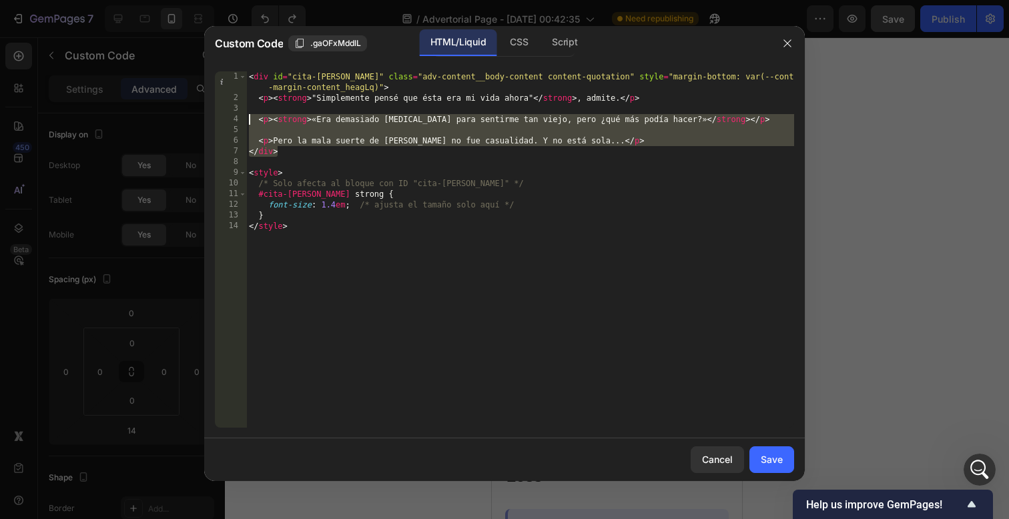
drag, startPoint x: 637, startPoint y: 150, endPoint x: 87, endPoint y: 125, distance: 549.8
click at [87, 125] on div "Custom Code .gaOFxMddlL HTML/Liquid CSS Script </style> 1 2 3 4 5 6 7 8 9 10 11…" at bounding box center [504, 259] width 1009 height 519
type textarea "<p>Pero la mala suerte de Lisa no fue casualidad. Y no está sola...</p>"
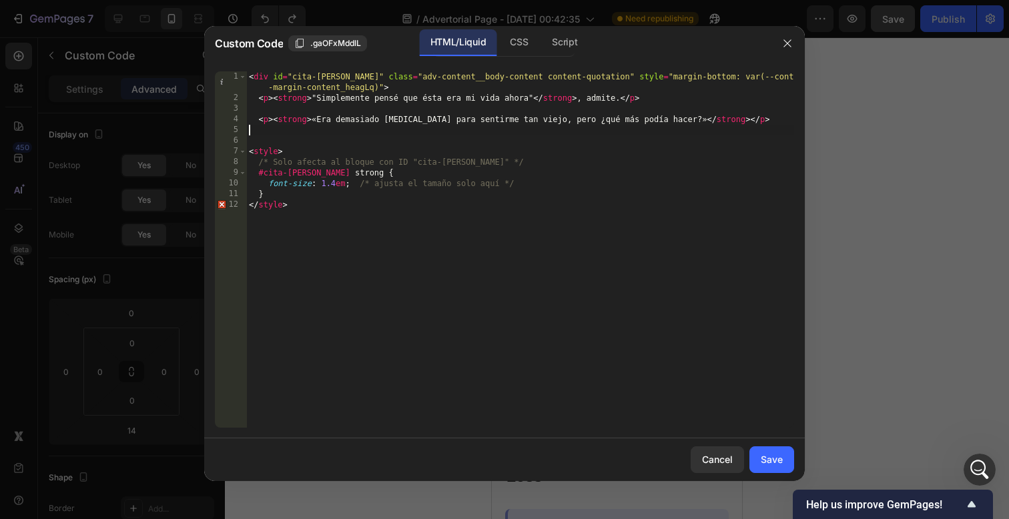
type textarea "<p><strong>«Era demasiado joven para sentirme tan viejo, pero ¿qué más podía ha…"
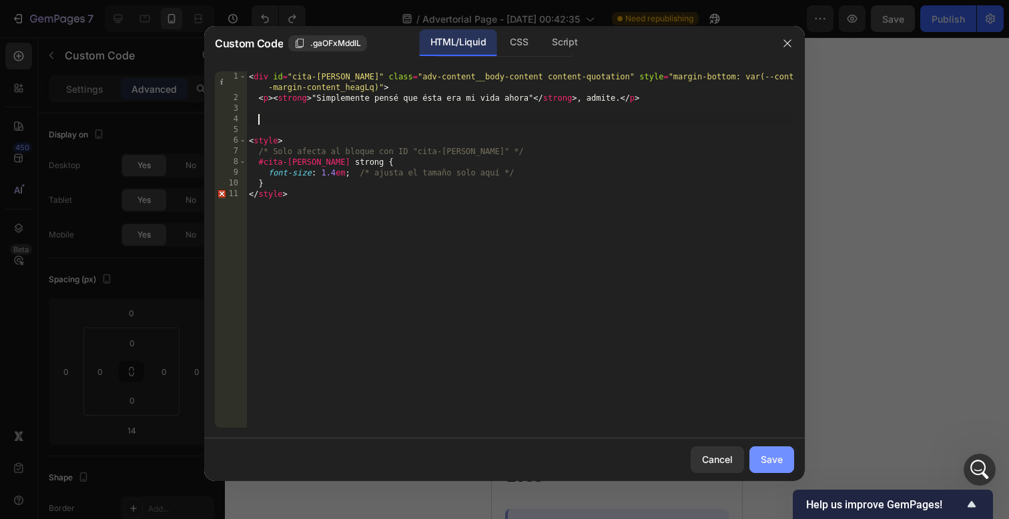
click at [770, 466] on div "Save" at bounding box center [772, 460] width 22 height 14
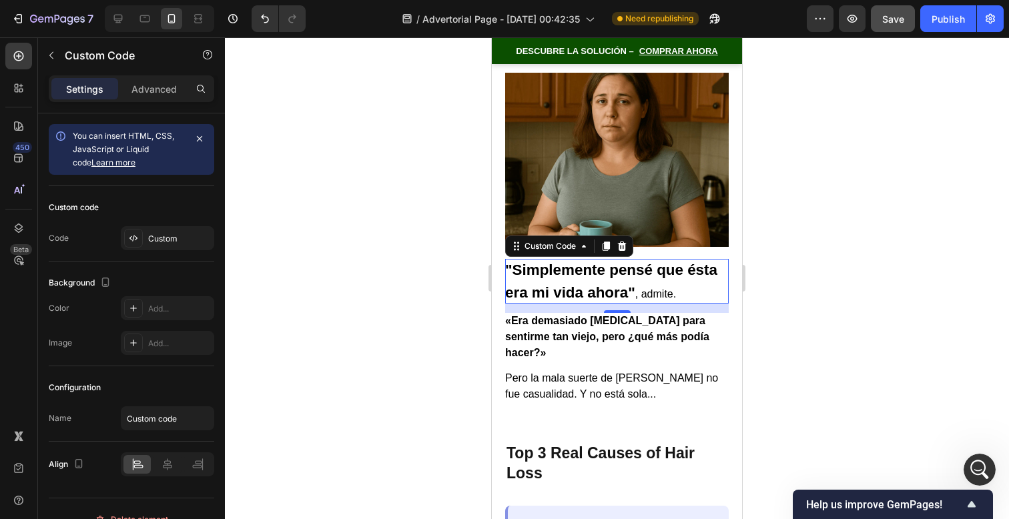
click at [784, 313] on div at bounding box center [617, 278] width 784 height 482
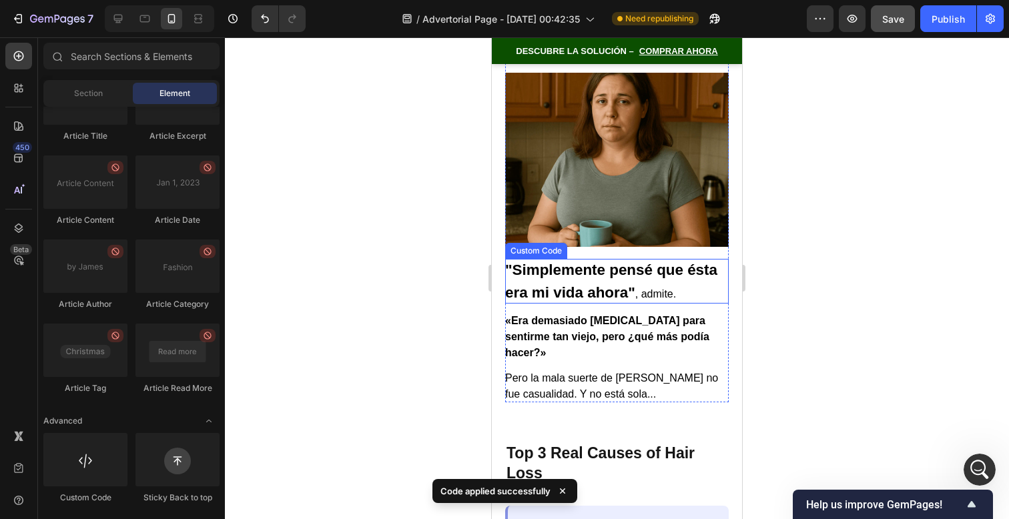
click at [671, 270] on p ""Simplemente pensé que ésta era mi vida ahora" , admite." at bounding box center [617, 281] width 224 height 45
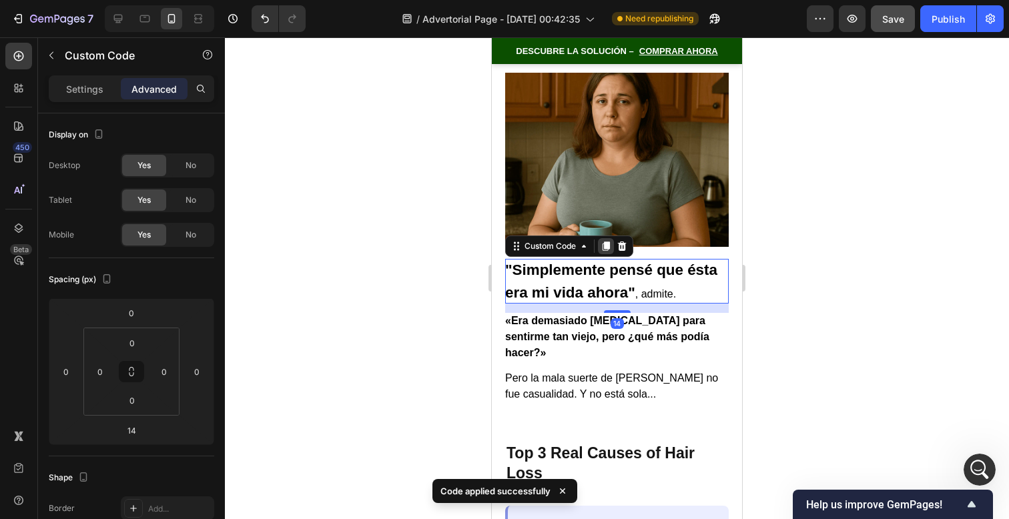
click at [607, 238] on div at bounding box center [606, 246] width 16 height 16
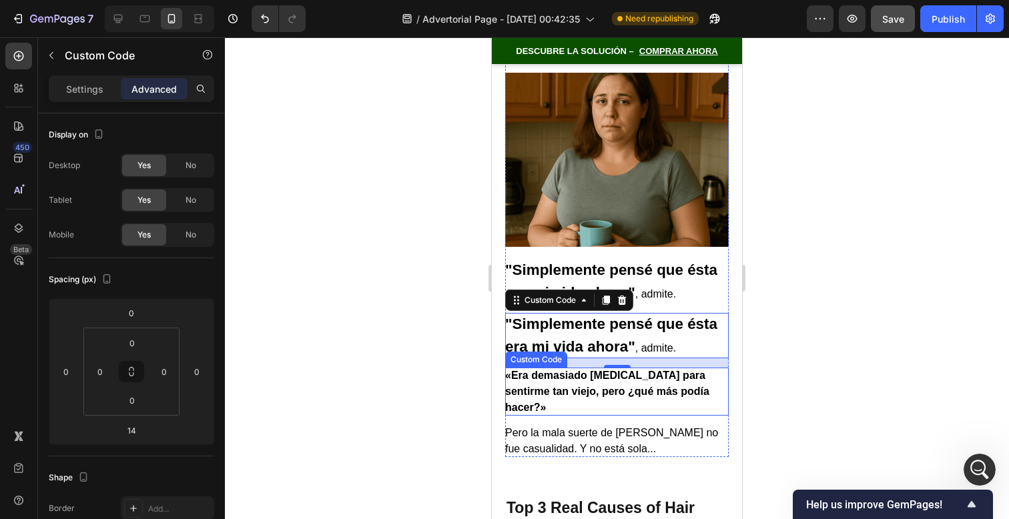
click at [673, 368] on p "«Era demasiado [MEDICAL_DATA] para sentirme tan viejo, pero ¿qué más podía hace…" at bounding box center [617, 392] width 224 height 48
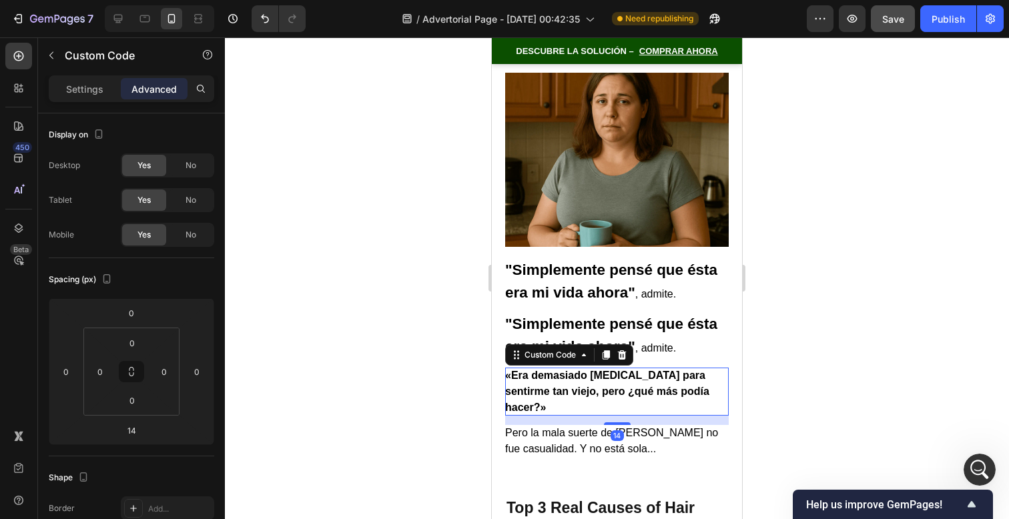
click at [625, 350] on icon at bounding box center [622, 355] width 11 height 11
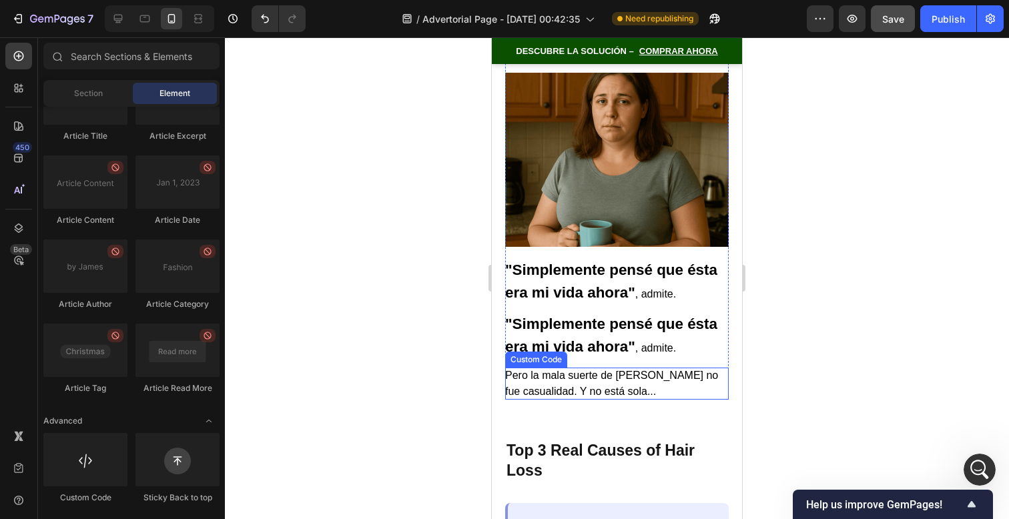
click at [625, 368] on p "Pero la mala suerte de [PERSON_NAME] no fue casualidad. Y no está sola..." at bounding box center [617, 384] width 224 height 32
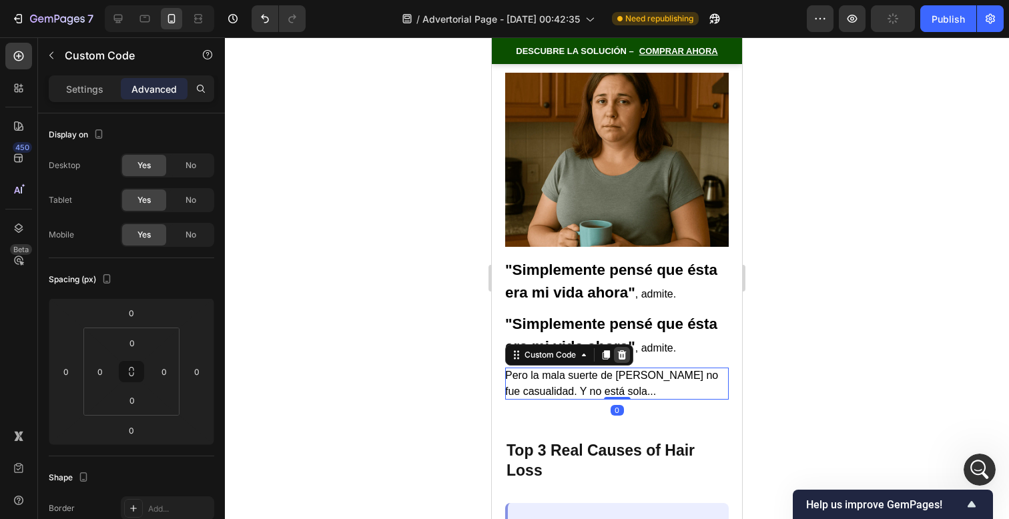
click at [622, 347] on div at bounding box center [622, 355] width 16 height 16
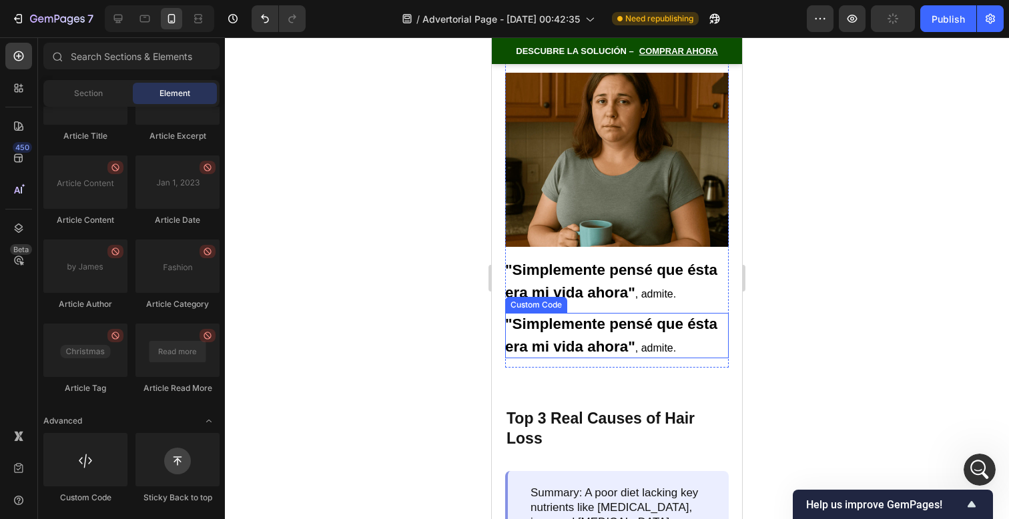
click at [639, 314] on p ""Simplemente pensé que ésta era mi vida ahora" , admite." at bounding box center [617, 335] width 224 height 45
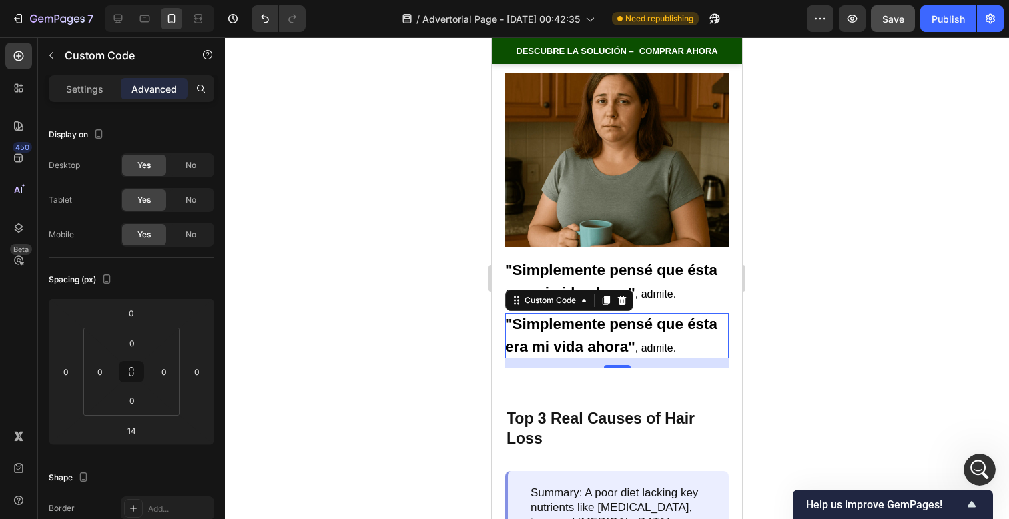
click at [579, 316] on strong ""Simplemente pensé que ésta era mi vida ahora"" at bounding box center [611, 335] width 212 height 39
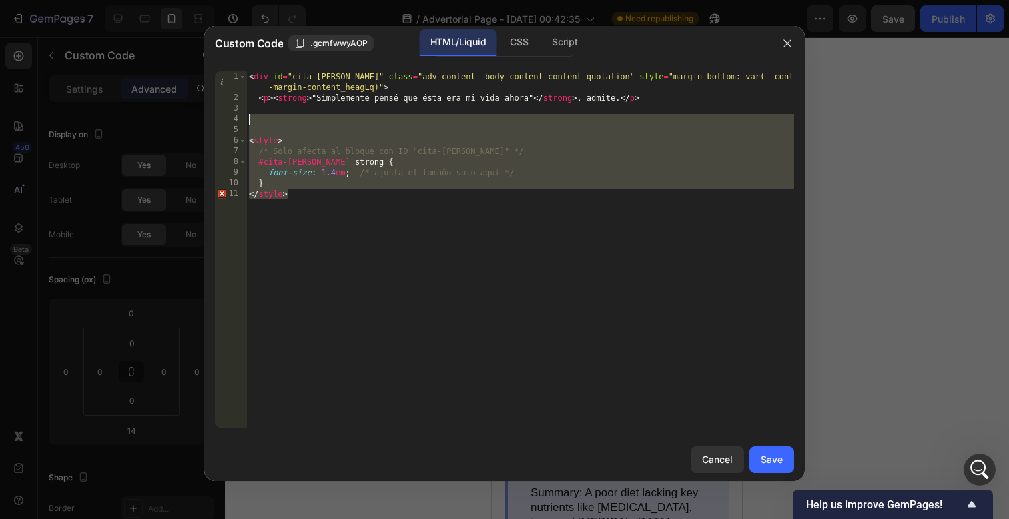
drag, startPoint x: 513, startPoint y: 252, endPoint x: 31, endPoint y: -10, distance: 548.3
click at [31, 0] on html "7 / Advertorial Page - [DATE] 00:42:35 Need republishing Preview Save Publish 4…" at bounding box center [504, 0] width 1009 height 0
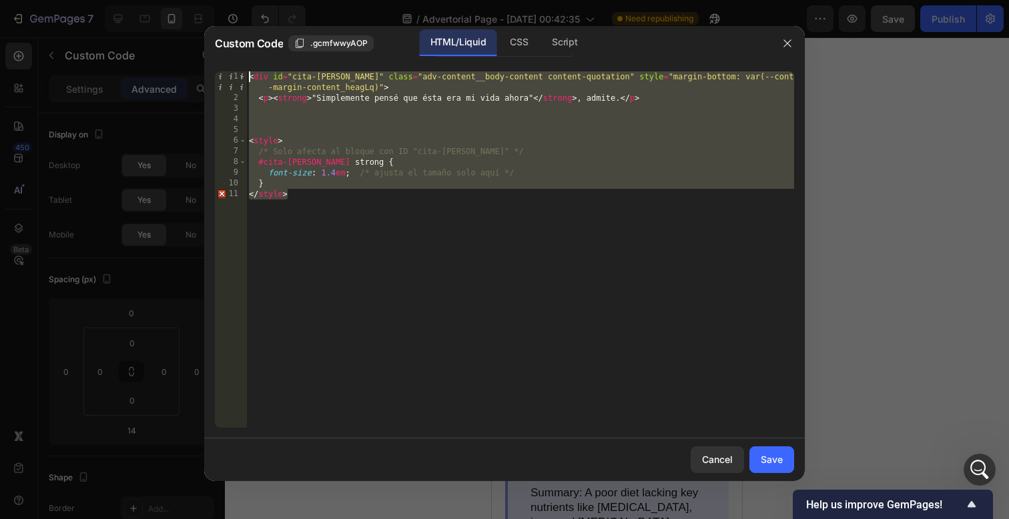
paste textarea "/style"
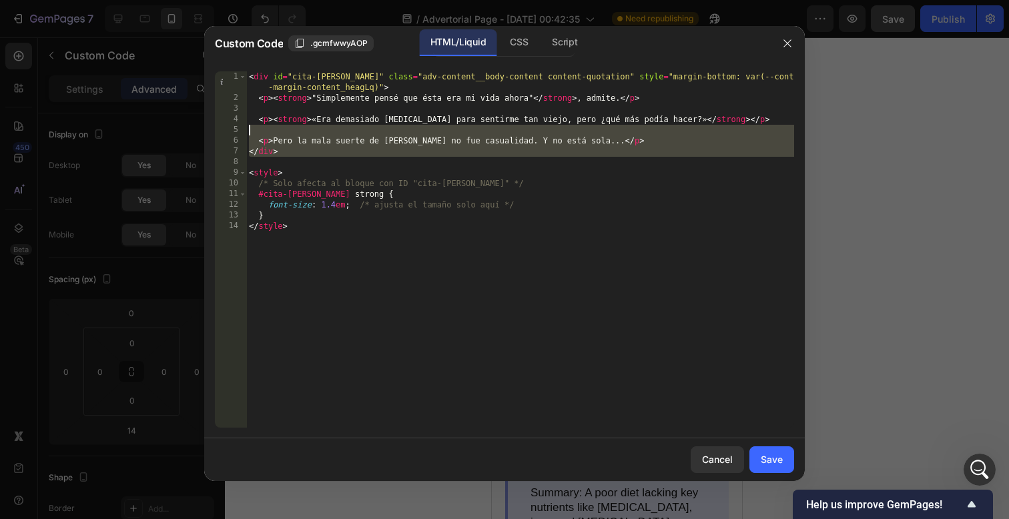
drag, startPoint x: 711, startPoint y: 163, endPoint x: 96, endPoint y: 133, distance: 616.1
click at [96, 133] on div "Custom Code .gcmfwwyAOP HTML/Liquid CSS Script </style> 1 2 3 4 5 6 7 8 9 10 11…" at bounding box center [504, 259] width 1009 height 519
type textarea "<p>Pero la mala suerte de Lisa no fue casualidad. Y no está sola...</p>"
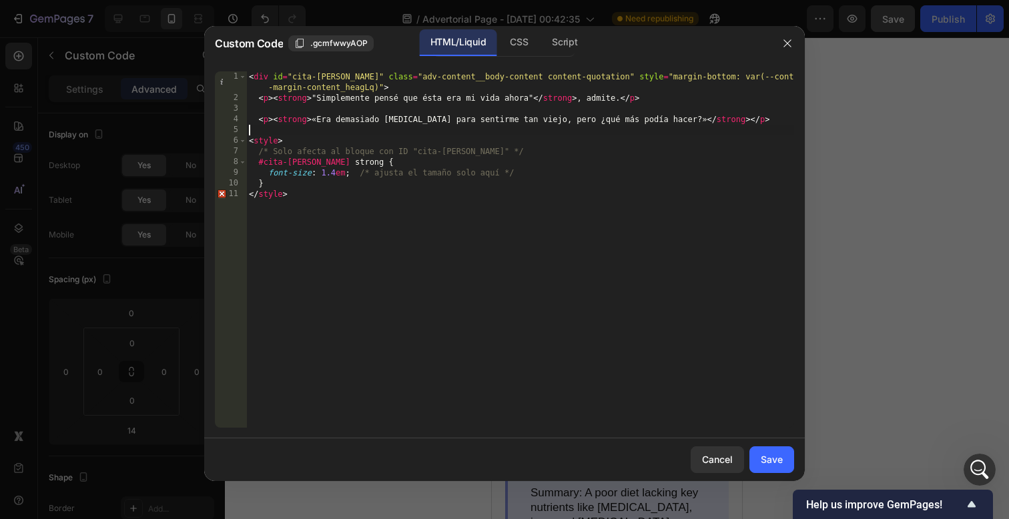
click at [679, 107] on div "< div id = "cita-lisa" class = "adv-content__body-content content-quotation" st…" at bounding box center [520, 265] width 548 height 388
click at [678, 106] on div "< div id = "cita-lisa" class = "adv-content__body-content content-quotation" st…" at bounding box center [520, 265] width 548 height 388
click at [678, 95] on div "< div id = "cita-lisa" class = "adv-content__body-content content-quotation" st…" at bounding box center [520, 265] width 548 height 388
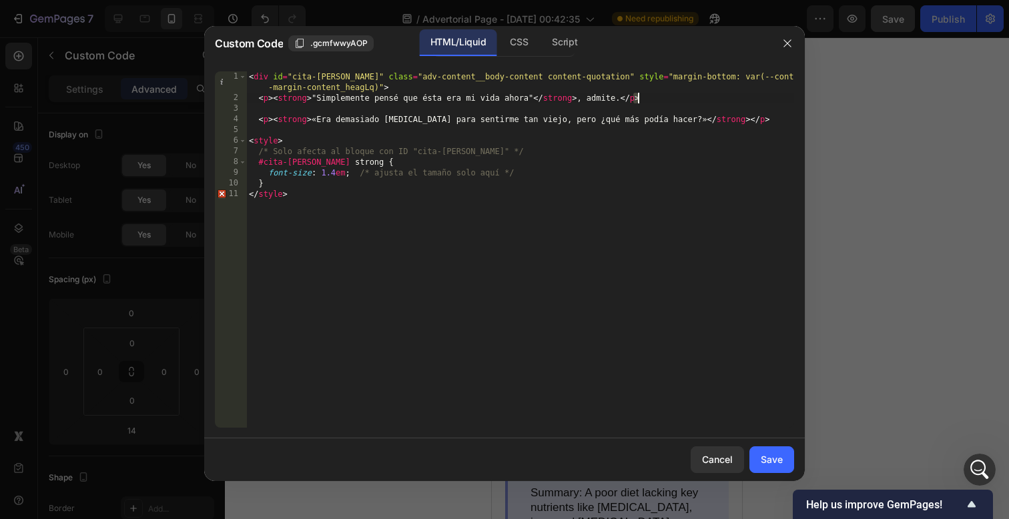
type textarea "<p><strong>"Simplemente pensé que ésta era mi vida ahora"</strong>, admite.</p>"
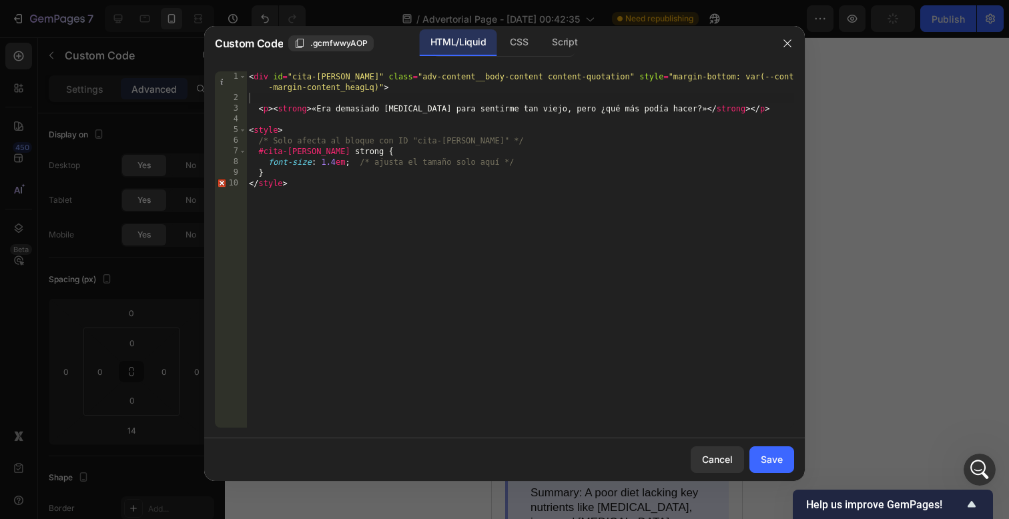
click at [775, 478] on div "Cancel Save" at bounding box center [504, 460] width 601 height 43
click at [774, 469] on button "Save" at bounding box center [772, 460] width 45 height 27
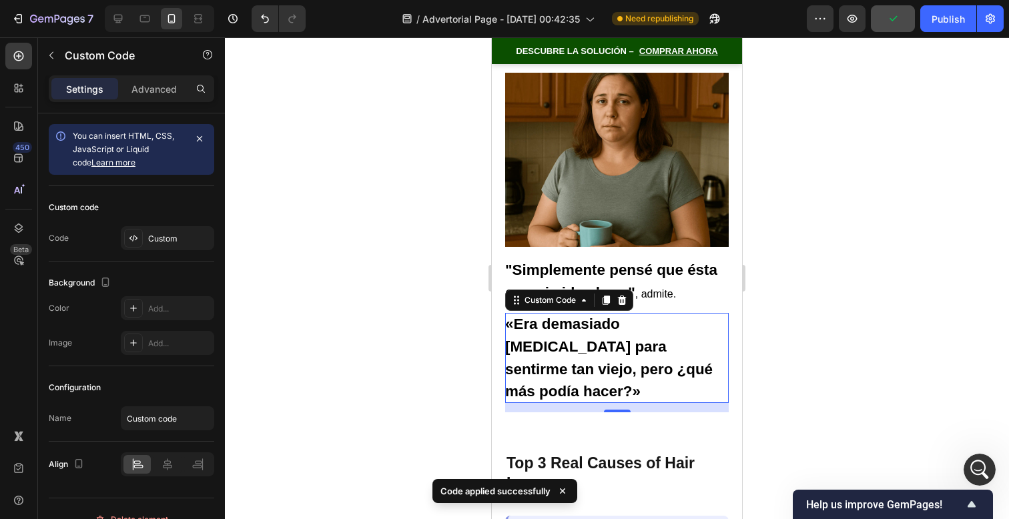
click at [830, 337] on div at bounding box center [617, 278] width 784 height 482
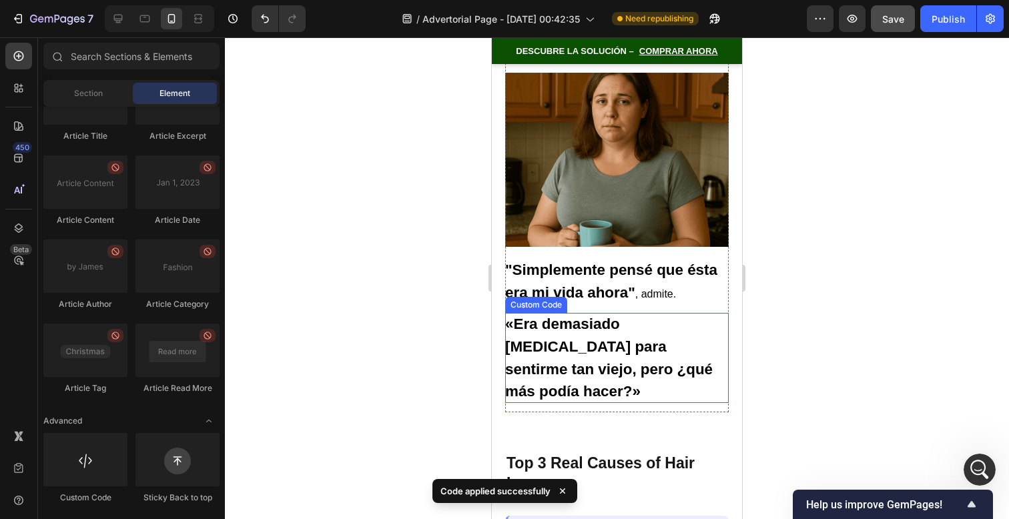
click at [702, 335] on p "«Era demasiado [MEDICAL_DATA] para sentirme tan viejo, pero ¿qué más podía hace…" at bounding box center [617, 357] width 224 height 89
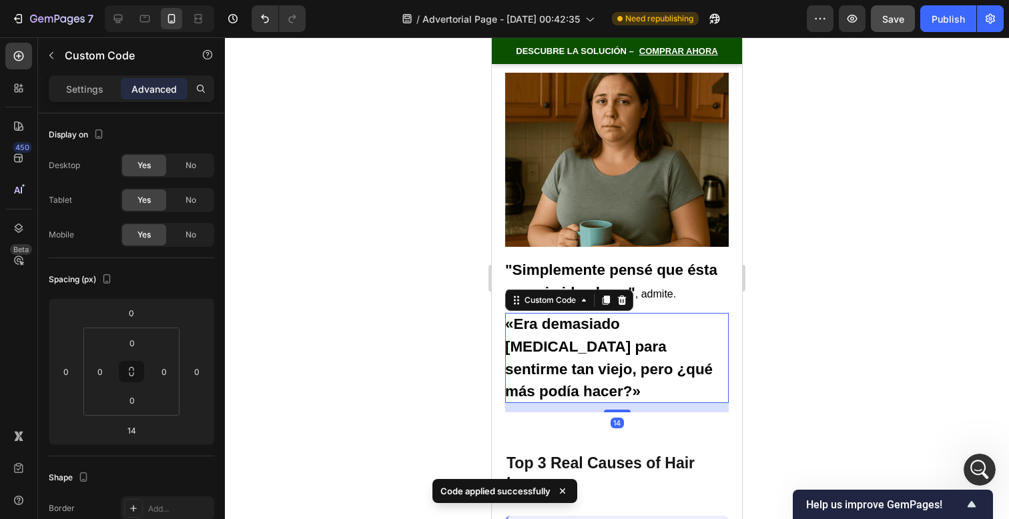
click at [702, 335] on p "«Era demasiado [MEDICAL_DATA] para sentirme tan viejo, pero ¿qué más podía hace…" at bounding box center [617, 357] width 224 height 89
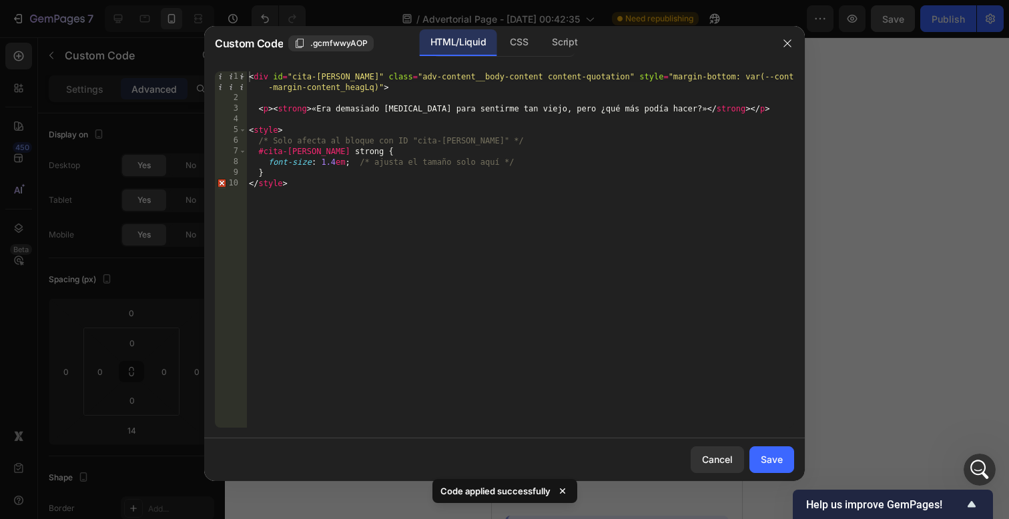
click at [337, 158] on div "< div id = "cita-lisa" class = "adv-content__body-content content-quotation" st…" at bounding box center [520, 265] width 548 height 388
type textarea "font-size: 1.25em; /* ajusta el tamaño solo aquí */"
click at [776, 466] on div "Save" at bounding box center [772, 460] width 22 height 14
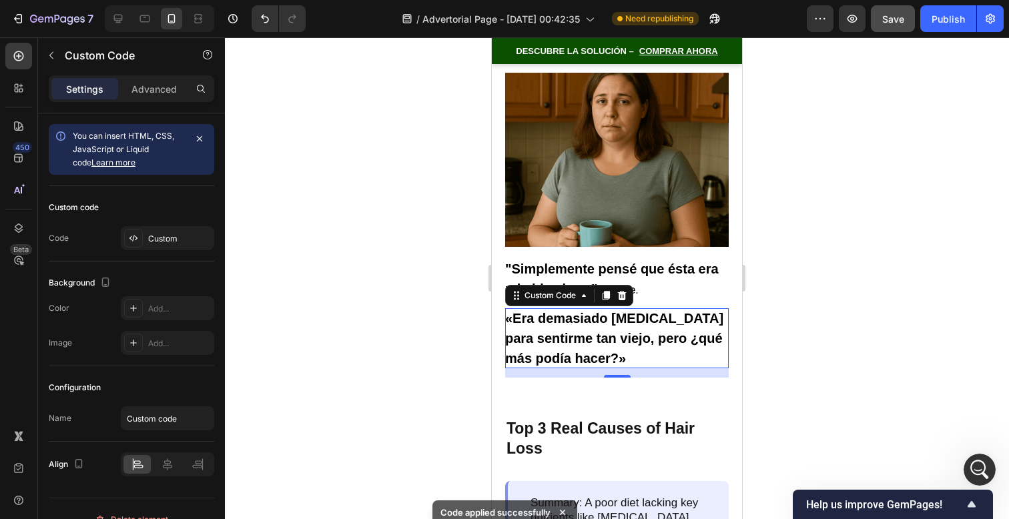
click at [807, 361] on div at bounding box center [617, 278] width 784 height 482
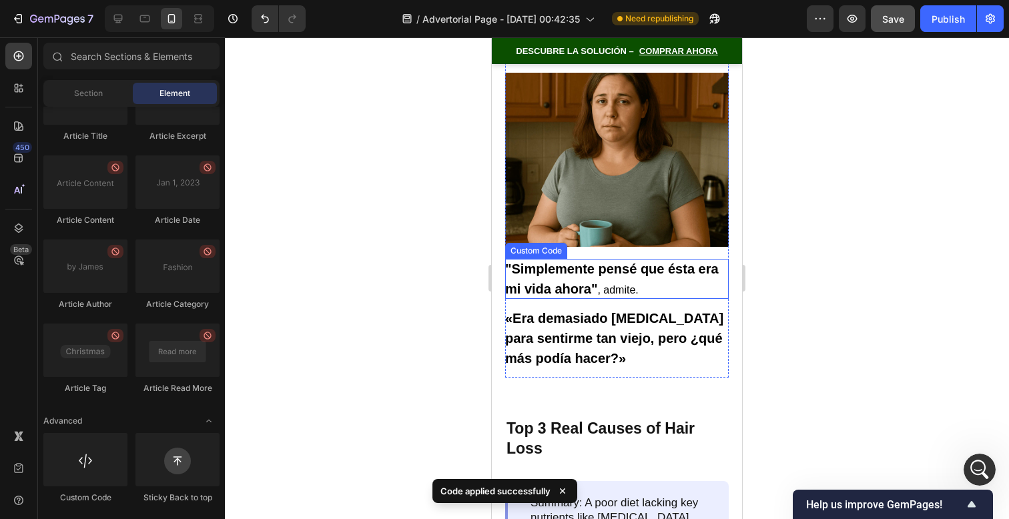
click at [619, 260] on p ""Simplemente pensé que ésta era mi vida ahora" , admite." at bounding box center [617, 279] width 224 height 40
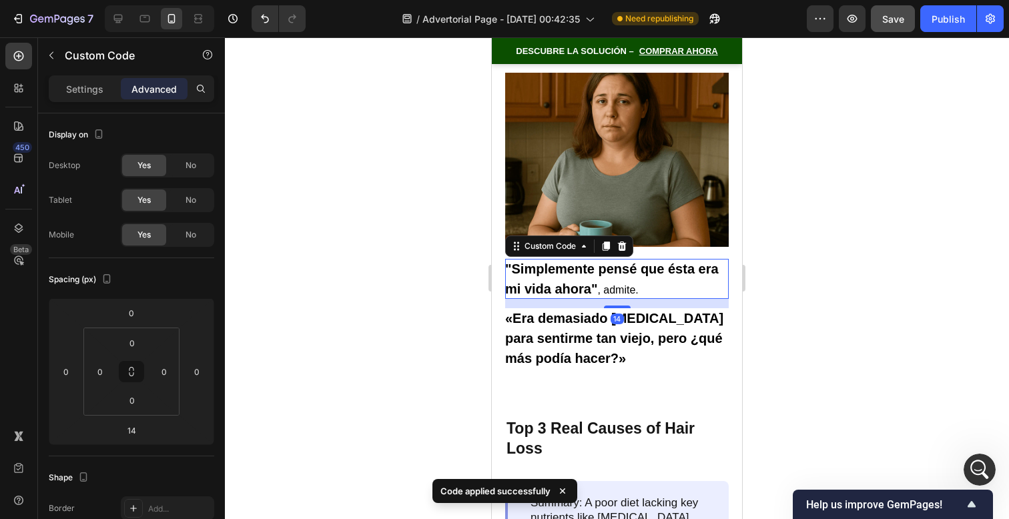
click at [619, 260] on p ""Simplemente pensé que ésta era mi vida ahora" , admite." at bounding box center [617, 279] width 224 height 40
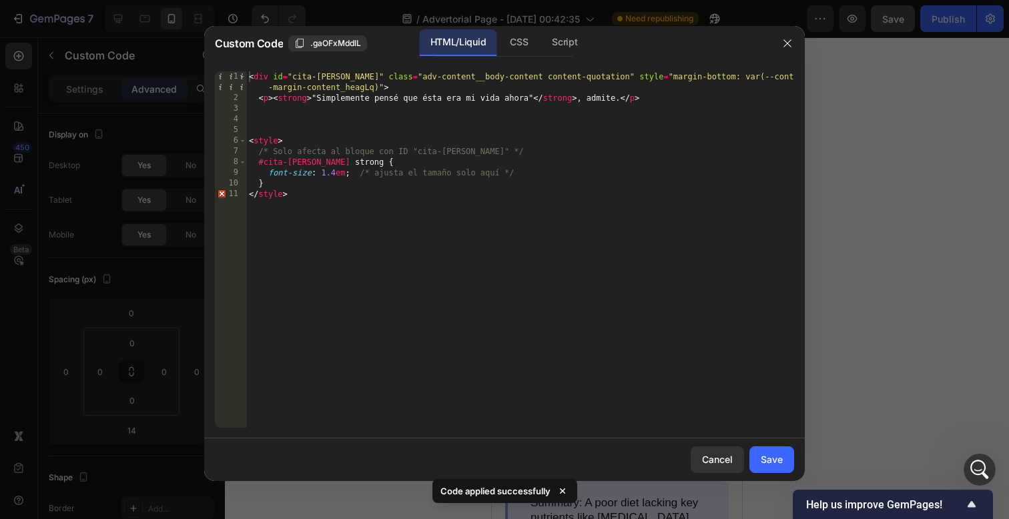
click at [336, 175] on div "< div id = "cita-lisa" class = "adv-content__body-content content-quotation" st…" at bounding box center [520, 265] width 548 height 388
type textarea "font-size: 1.2em; /* ajusta el tamaño solo aquí */"
click at [773, 465] on div "Save" at bounding box center [772, 460] width 22 height 14
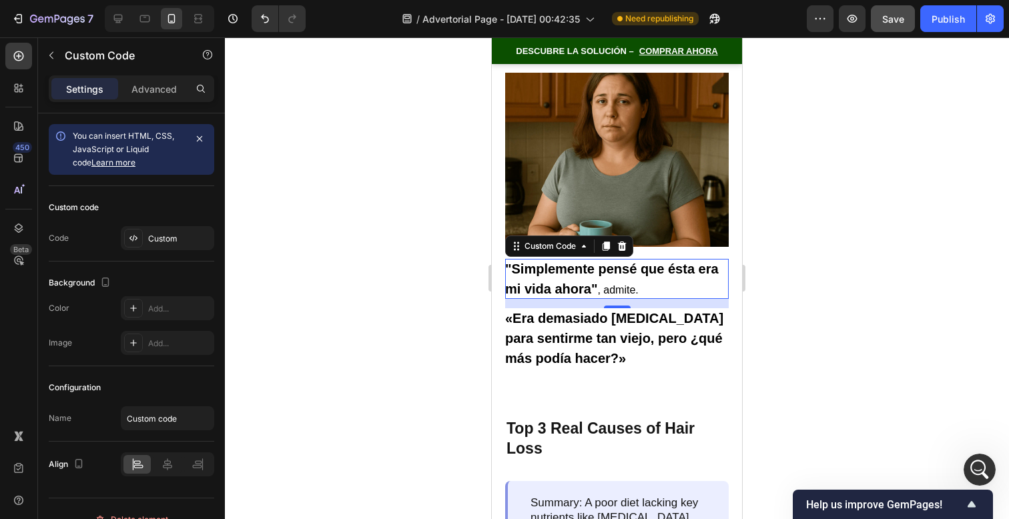
click at [784, 346] on div at bounding box center [617, 278] width 784 height 482
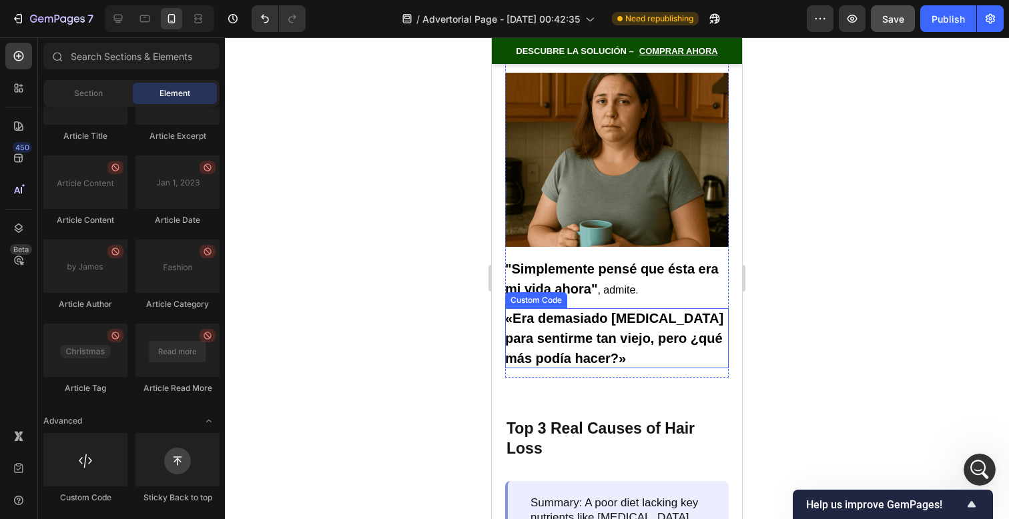
click at [637, 333] on p "«Era demasiado [MEDICAL_DATA] para sentirme tan viejo, pero ¿qué más podía hace…" at bounding box center [617, 338] width 224 height 60
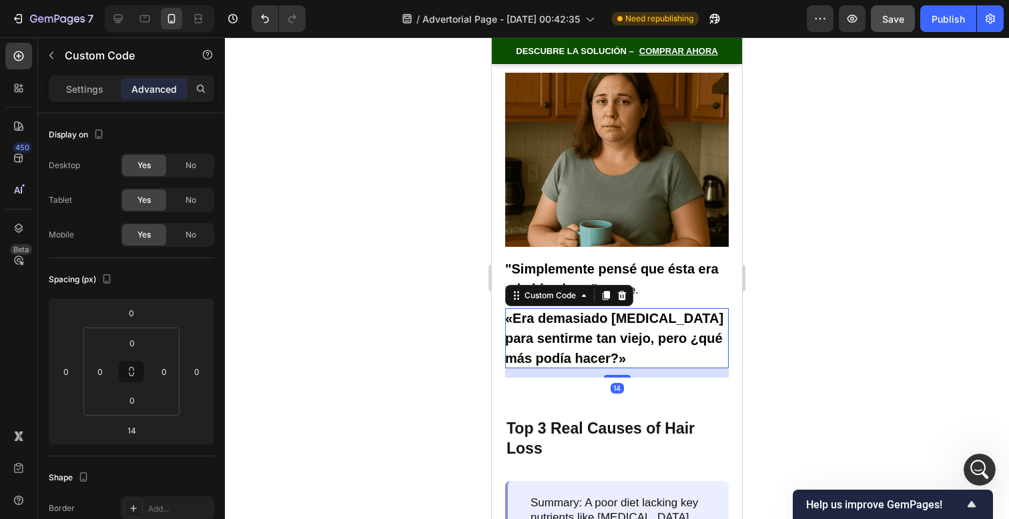
click at [637, 333] on p "«Era demasiado [MEDICAL_DATA] para sentirme tan viejo, pero ¿qué más podía hace…" at bounding box center [617, 338] width 224 height 60
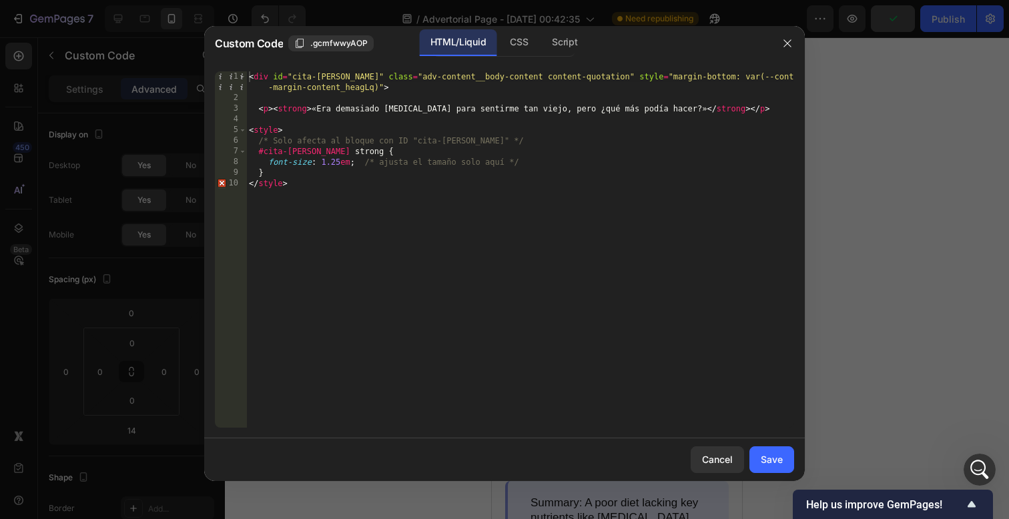
drag, startPoint x: 341, startPoint y: 164, endPoint x: 366, endPoint y: 153, distance: 26.9
click at [341, 164] on div "< div id = "cita-lisa" class = "adv-content__body-content content-quotation" st…" at bounding box center [520, 265] width 548 height 388
type textarea "font-size: 1.1em; /* ajusta el tamaño solo aquí */"
click at [780, 475] on div "Cancel Save" at bounding box center [504, 460] width 601 height 43
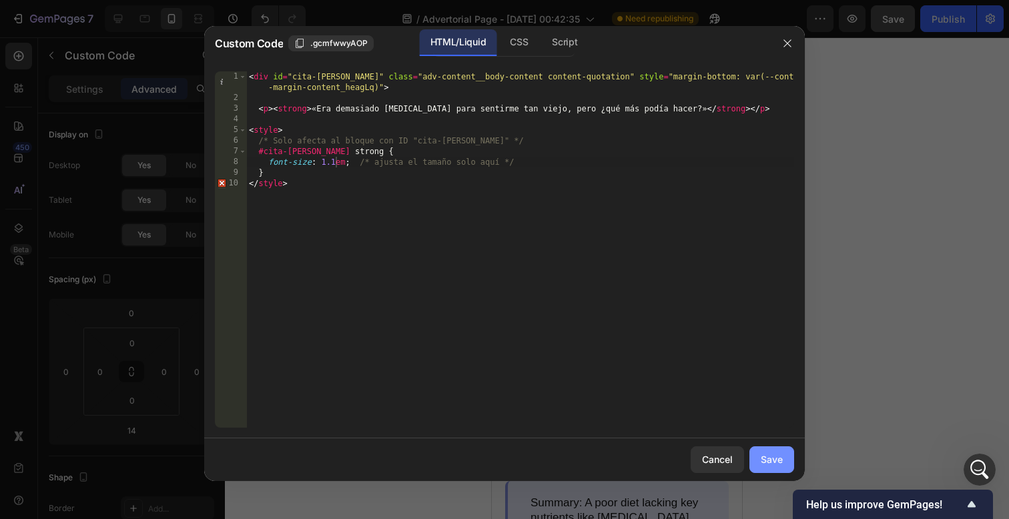
click at [779, 462] on div "Save" at bounding box center [772, 460] width 22 height 14
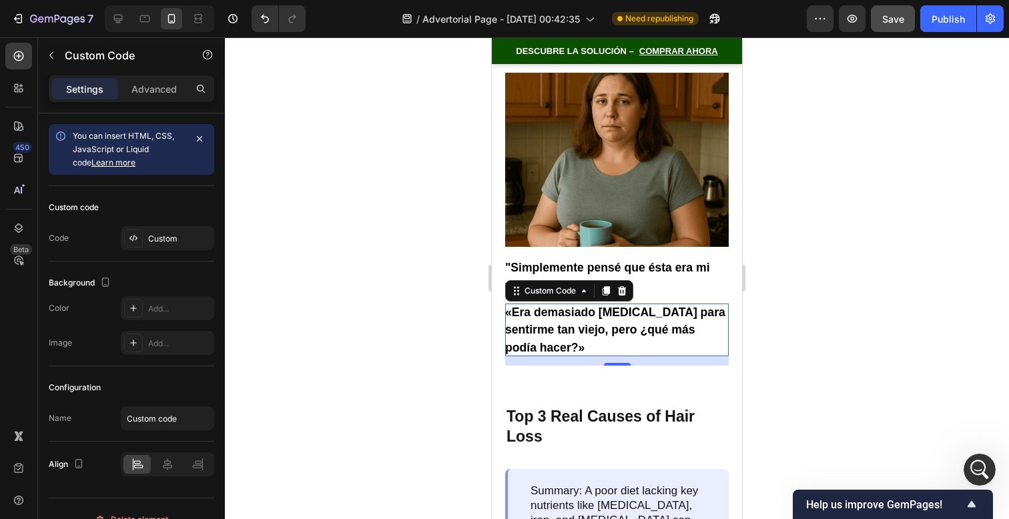
click at [766, 286] on div at bounding box center [617, 278] width 784 height 482
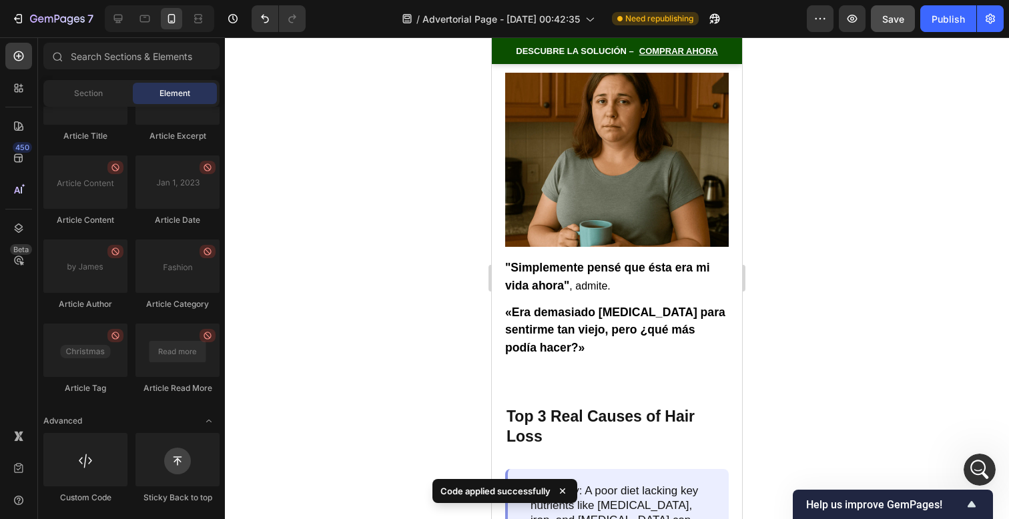
click at [807, 244] on div at bounding box center [617, 278] width 784 height 482
click at [621, 320] on p "«Era demasiado [MEDICAL_DATA] para sentirme tan viejo, pero ¿qué más podía hace…" at bounding box center [617, 330] width 224 height 53
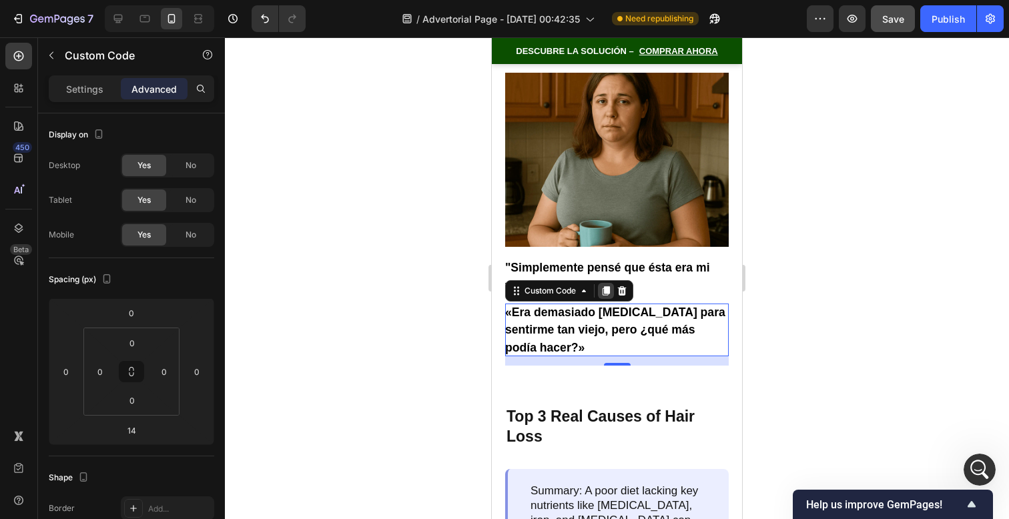
click at [611, 286] on icon at bounding box center [606, 291] width 11 height 11
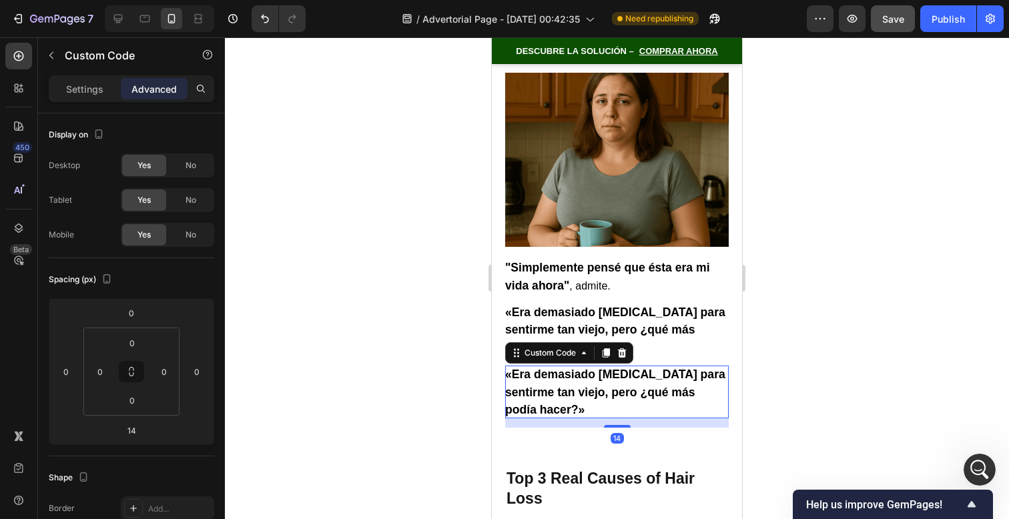
click at [619, 368] on strong "«Era demasiado [MEDICAL_DATA] para sentirme tan viejo, pero ¿qué más podía hace…" at bounding box center [615, 392] width 220 height 49
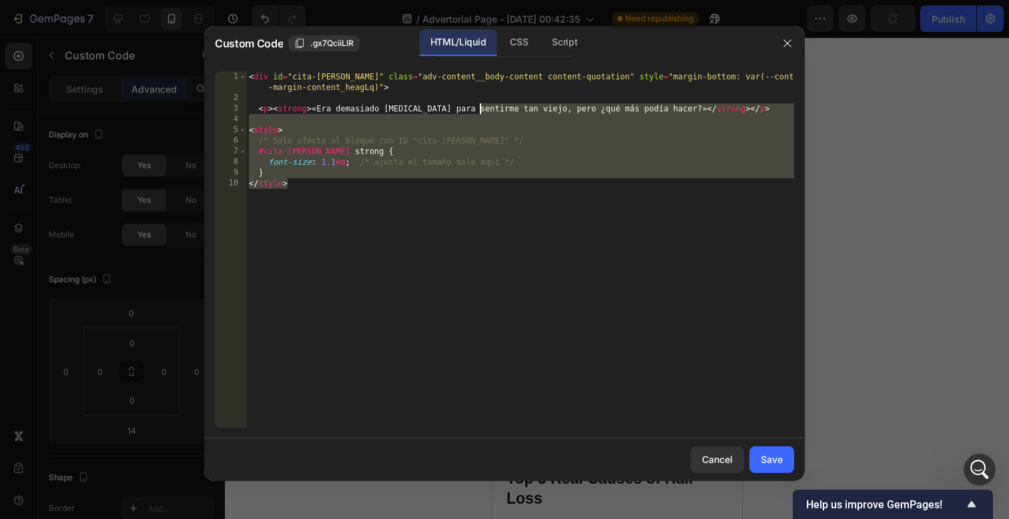
drag, startPoint x: 478, startPoint y: 111, endPoint x: 261, endPoint y: -206, distance: 384.1
click at [261, 0] on html "7 / Advertorial Page - [DATE] 00:42:35 Need republishing Preview Publish 450 Be…" at bounding box center [504, 0] width 1009 height 0
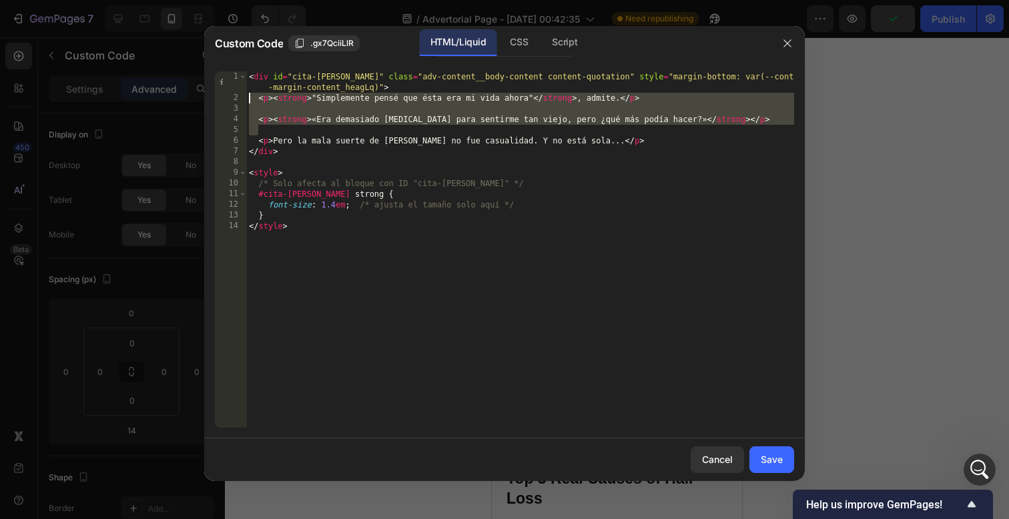
drag, startPoint x: 754, startPoint y: 128, endPoint x: 51, endPoint y: 101, distance: 704.0
click at [51, 101] on div "Custom Code .gx7QciiLlR HTML/Liquid CSS Script </style> 1 2 3 4 5 6 7 8 9 10 11…" at bounding box center [504, 259] width 1009 height 519
type textarea "<p><strong>"Simplemente pensé que ésta era mi vida ahora"</strong>, admite.</p>"
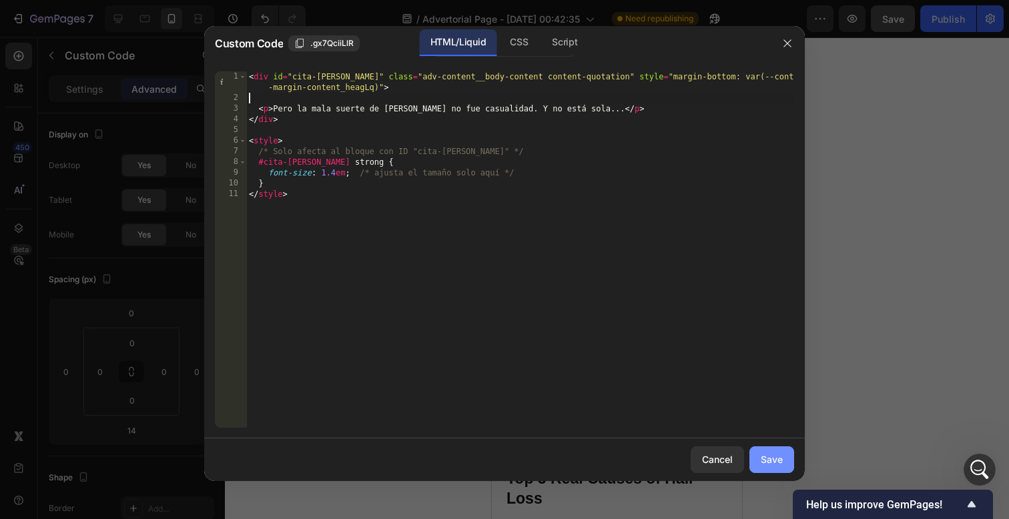
click at [780, 455] on div "Save" at bounding box center [772, 460] width 22 height 14
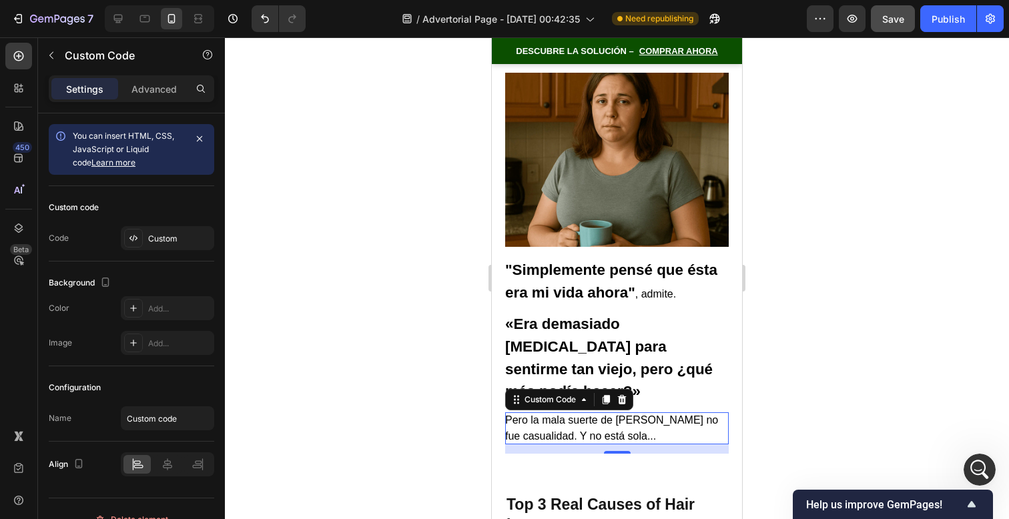
click at [817, 348] on div at bounding box center [617, 278] width 784 height 482
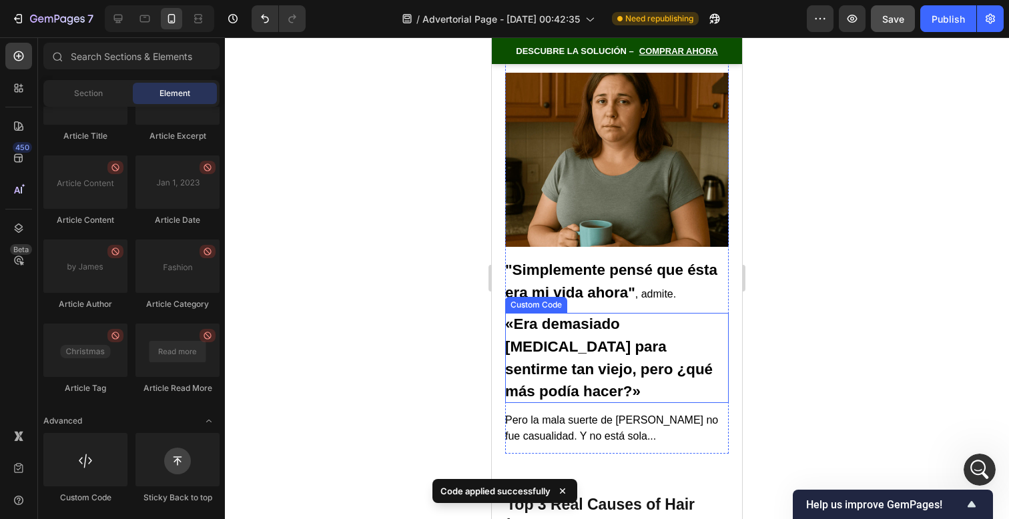
click at [646, 328] on strong "«Era demasiado [MEDICAL_DATA] para sentirme tan viejo, pero ¿qué más podía hace…" at bounding box center [609, 358] width 208 height 84
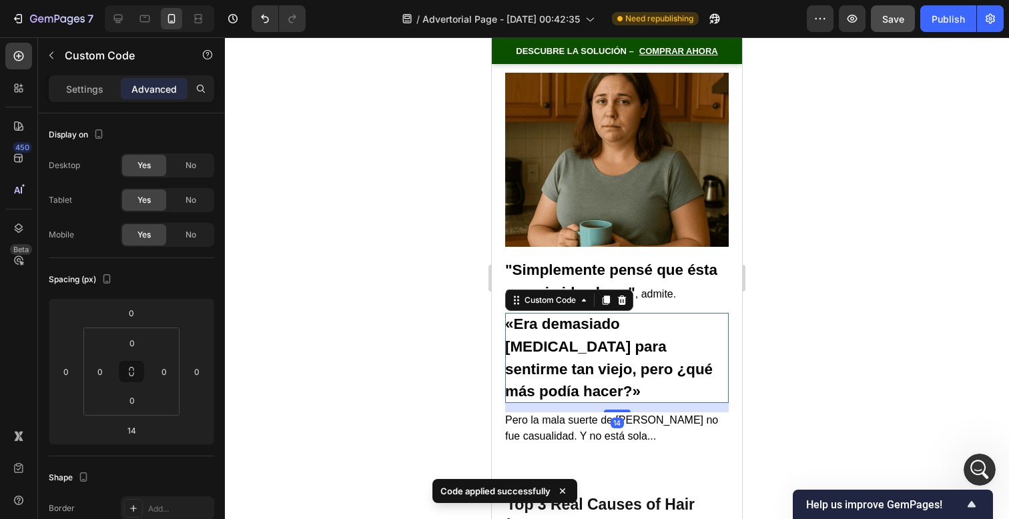
click at [646, 328] on strong "«Era demasiado [MEDICAL_DATA] para sentirme tan viejo, pero ¿qué más podía hace…" at bounding box center [609, 358] width 208 height 84
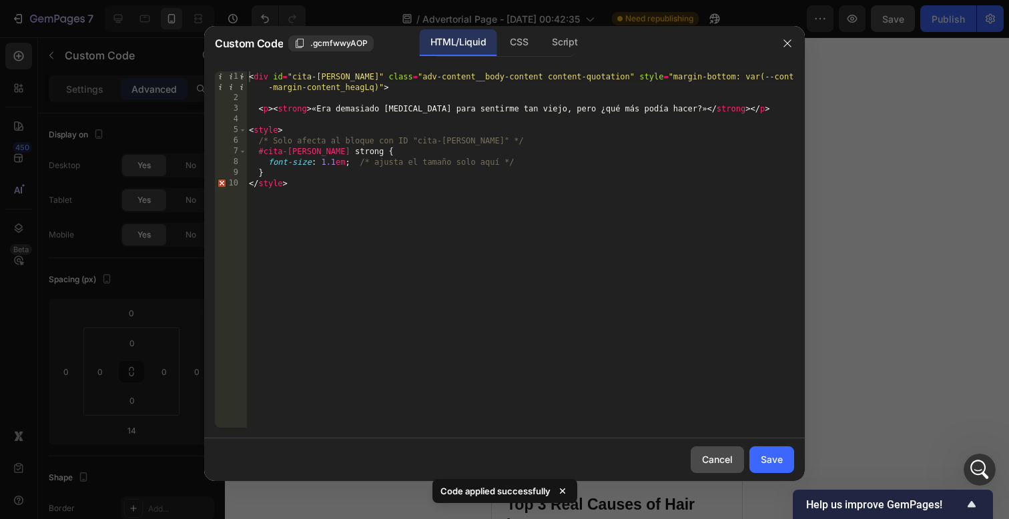
drag, startPoint x: 191, startPoint y: 417, endPoint x: 726, endPoint y: 465, distance: 536.8
click at [726, 465] on div "Cancel" at bounding box center [717, 460] width 31 height 14
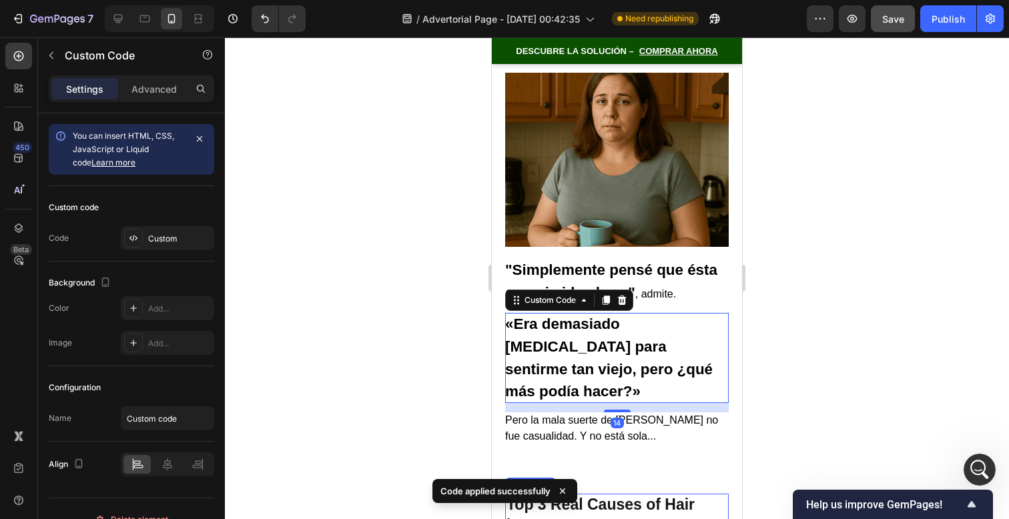
click at [609, 404] on div "Lisa pensó que sus infecciones crónicas de los senos nasales y sus bajones de e…" at bounding box center [617, 175] width 224 height 558
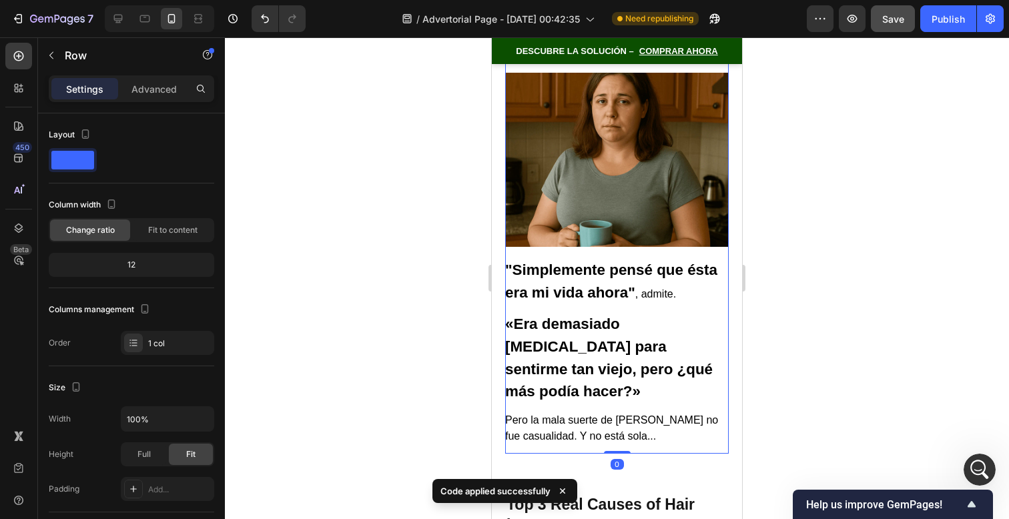
click at [611, 412] on p "Pero la mala suerte de [PERSON_NAME] no fue casualidad. Y no está sola..." at bounding box center [617, 428] width 224 height 32
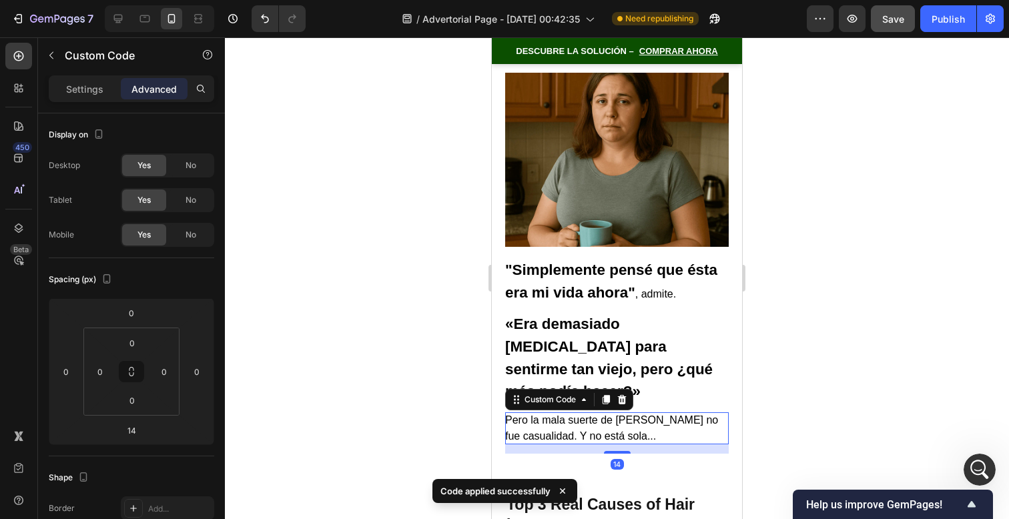
click at [611, 412] on p "Pero la mala suerte de [PERSON_NAME] no fue casualidad. Y no está sola..." at bounding box center [617, 428] width 224 height 32
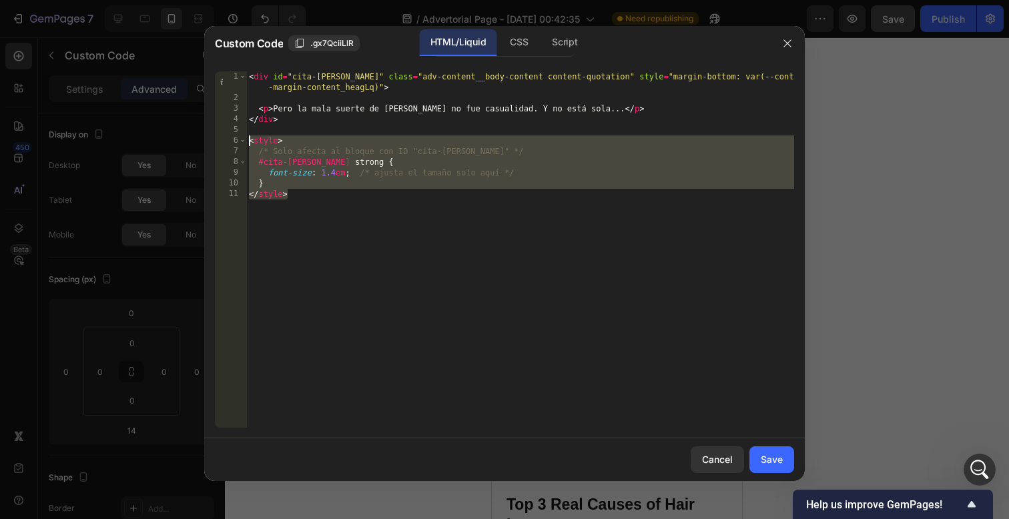
drag, startPoint x: 376, startPoint y: 204, endPoint x: 209, endPoint y: 145, distance: 177.5
click at [209, 145] on div "</style> 1 2 3 4 5 6 7 8 9 10 11 < div id = "cita-lisa" class = "adv-content__b…" at bounding box center [504, 250] width 601 height 378
type textarea "<style> /* Solo afecta al bloque con ID "cita-lisa" */"
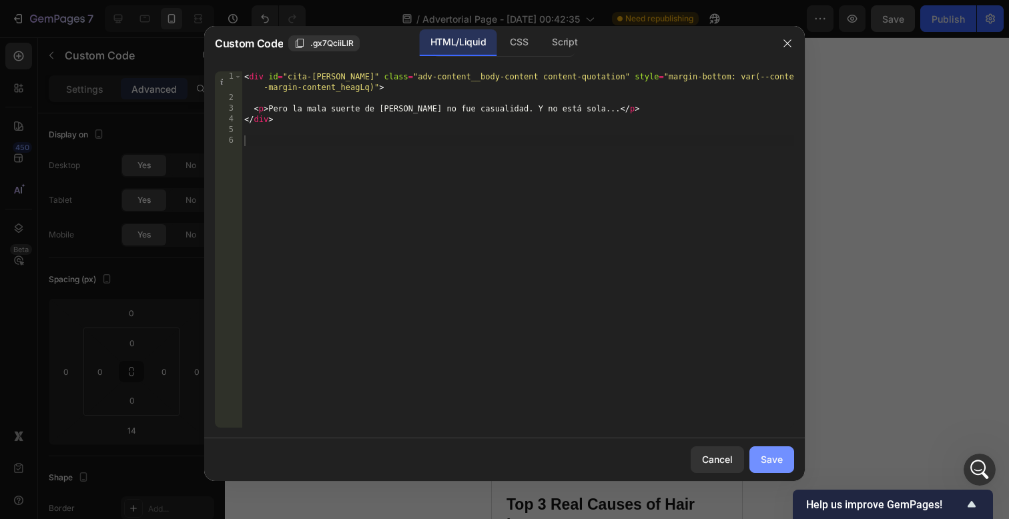
click at [776, 456] on button "Save" at bounding box center [772, 460] width 45 height 27
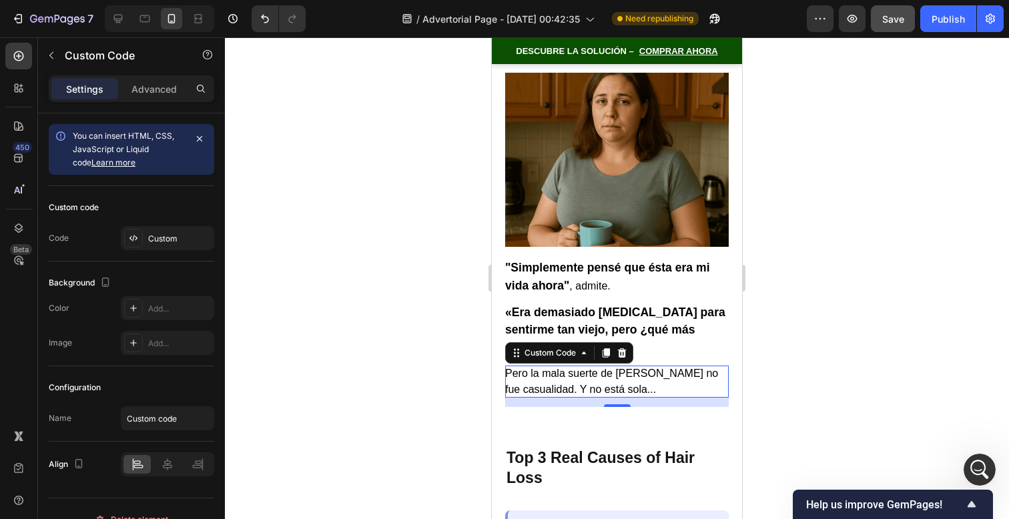
click at [776, 456] on div at bounding box center [617, 278] width 784 height 482
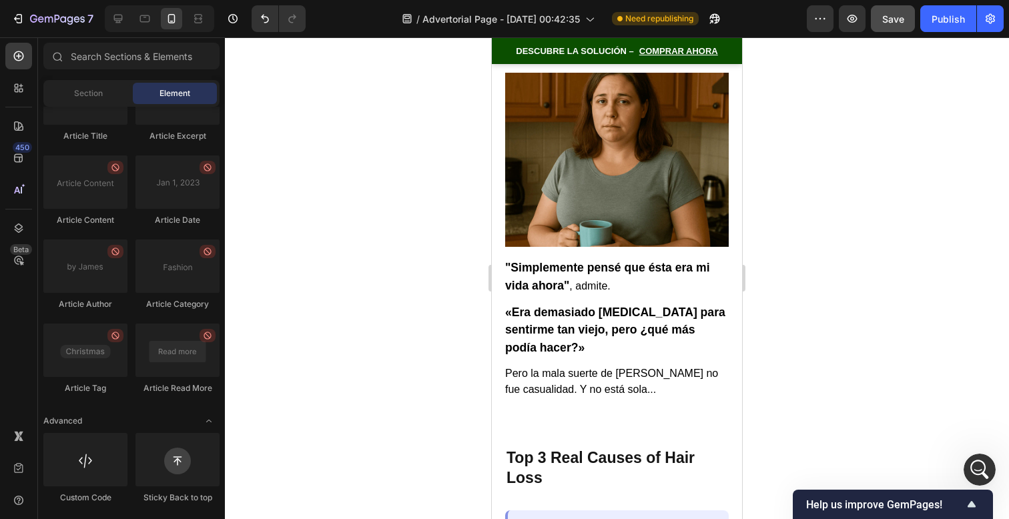
click at [801, 406] on div at bounding box center [617, 278] width 784 height 482
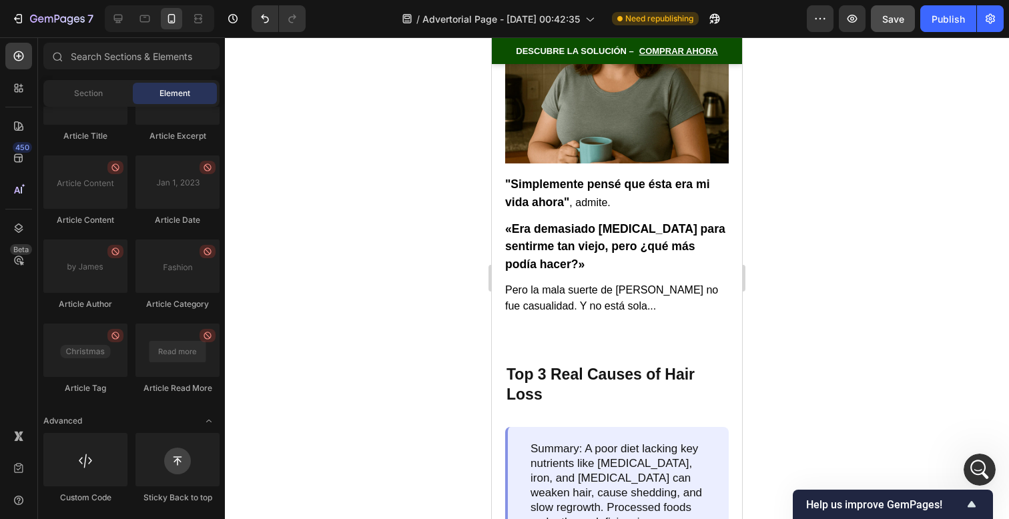
scroll to position [792, 0]
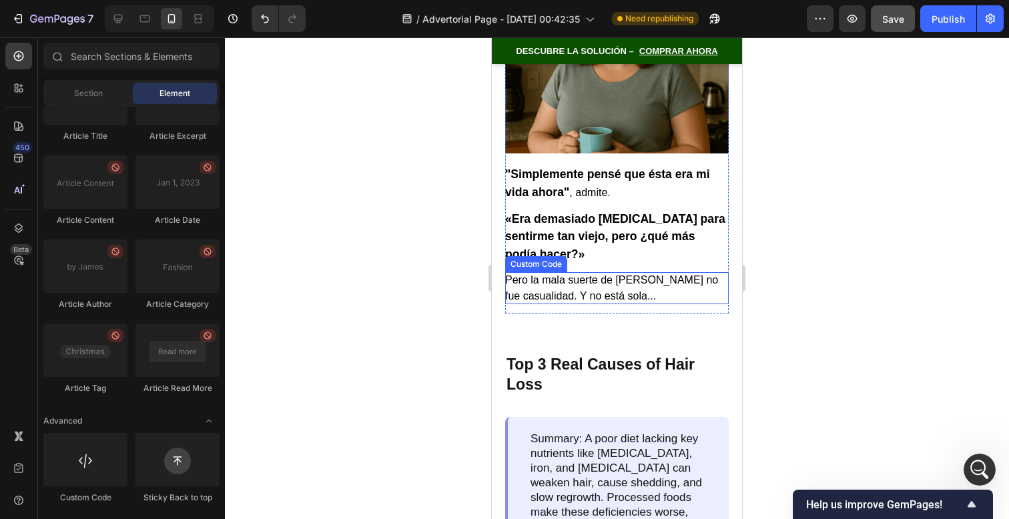
click at [628, 278] on p "Pero la mala suerte de [PERSON_NAME] no fue casualidad. Y no está sola..." at bounding box center [617, 288] width 224 height 32
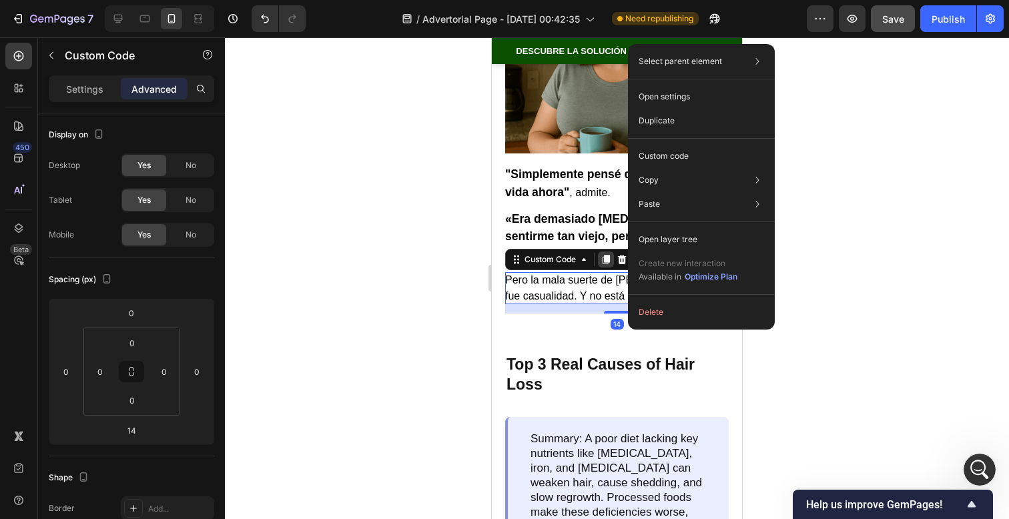
click at [609, 252] on div at bounding box center [606, 260] width 16 height 16
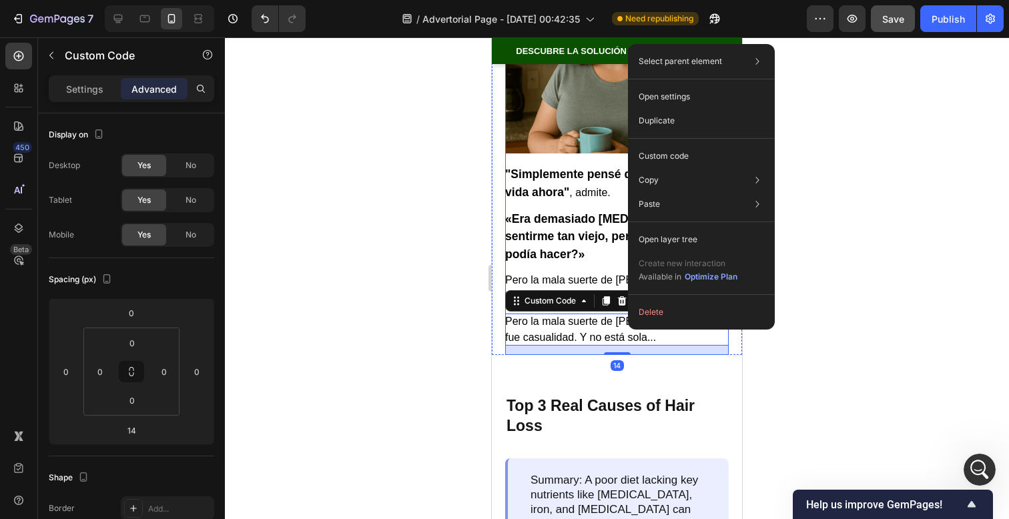
click at [609, 236] on p "«Era demasiado [MEDICAL_DATA] para sentirme tan viejo, pero ¿qué más podía hace…" at bounding box center [617, 236] width 224 height 53
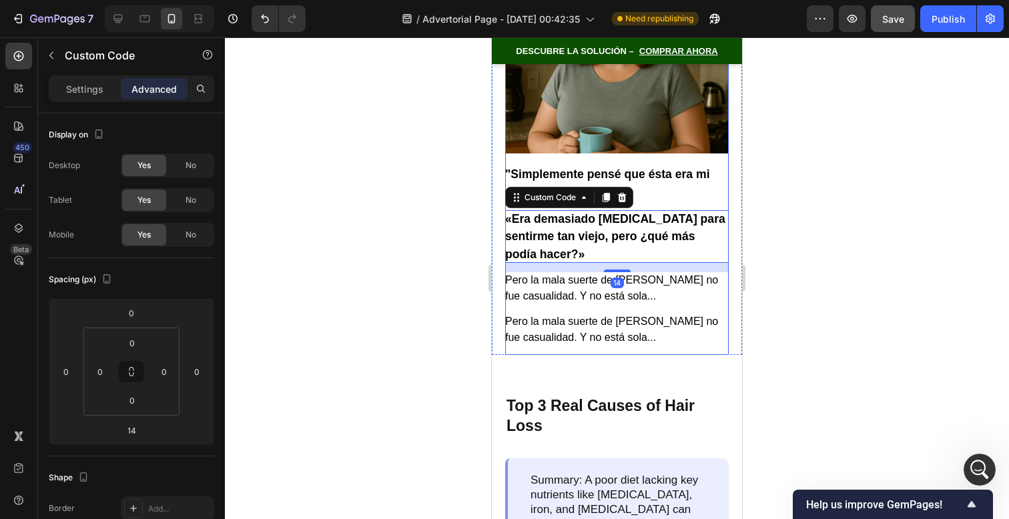
click at [613, 288] on div "Lisa pensó que sus infecciones crónicas de los senos nasales y sus bajones de e…" at bounding box center [617, 78] width 224 height 553
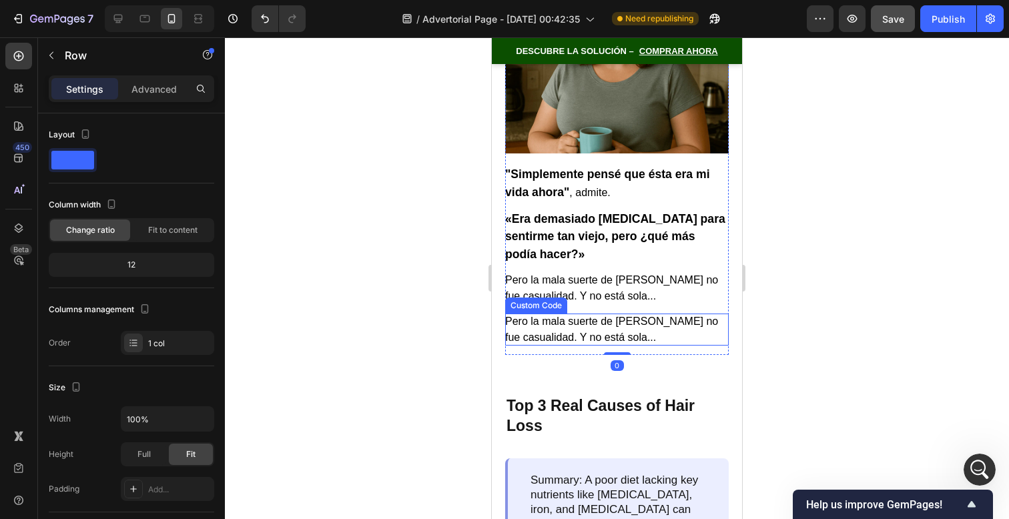
click at [615, 314] on p "Pero la mala suerte de [PERSON_NAME] no fue casualidad. Y no está sola..." at bounding box center [617, 330] width 224 height 32
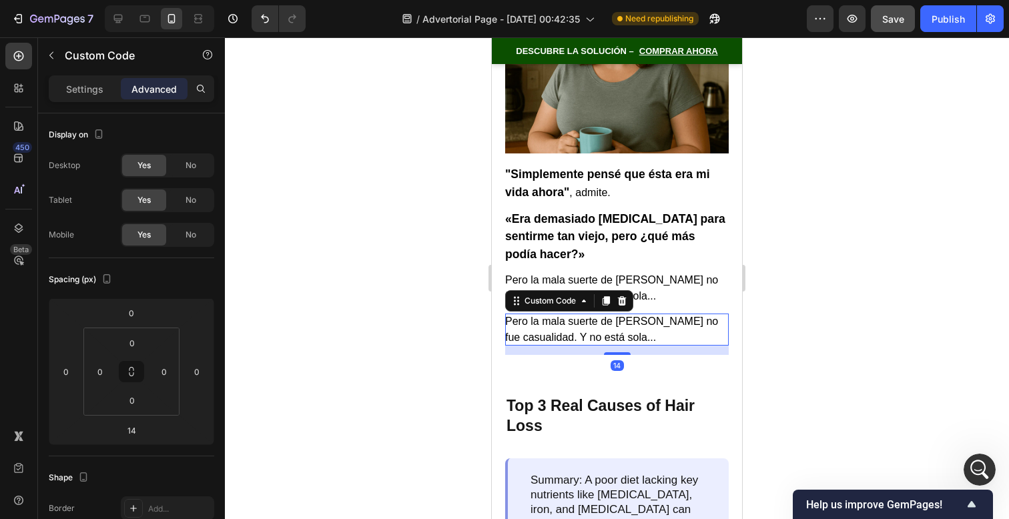
click at [615, 314] on p "Pero la mala suerte de [PERSON_NAME] no fue casualidad. Y no está sola..." at bounding box center [617, 330] width 224 height 32
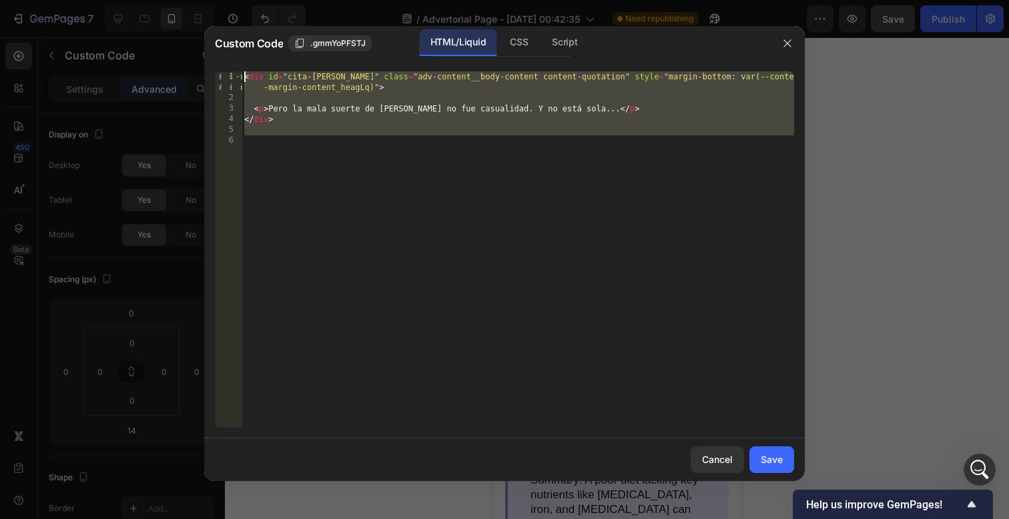
drag, startPoint x: 447, startPoint y: 163, endPoint x: 41, endPoint y: -218, distance: 556.7
click at [41, 0] on html "7 / Advertorial Page - [DATE] 00:42:35 Need republishing Preview Save Publish 4…" at bounding box center [504, 0] width 1009 height 0
paste textarea "/div>"
type textarea "</div>"
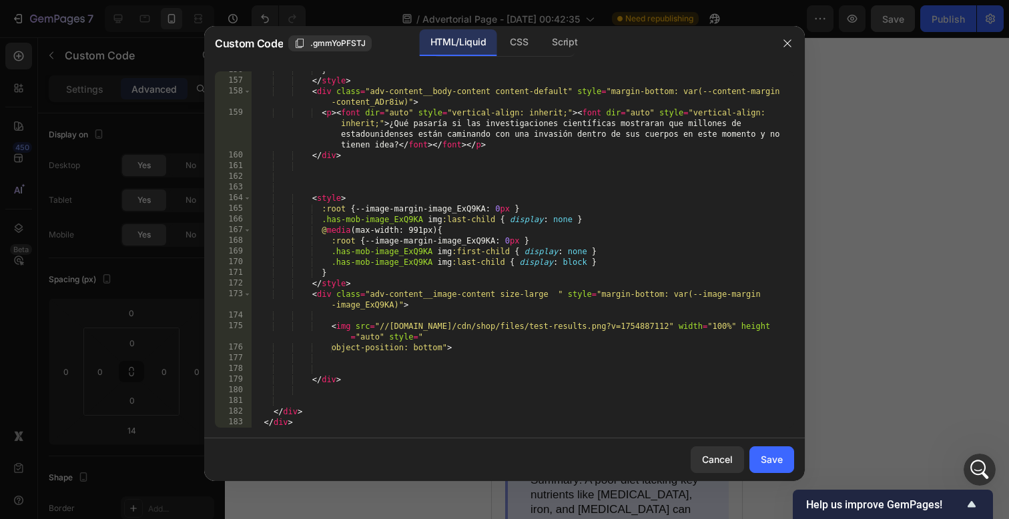
click at [788, 455] on button "Save" at bounding box center [772, 460] width 45 height 27
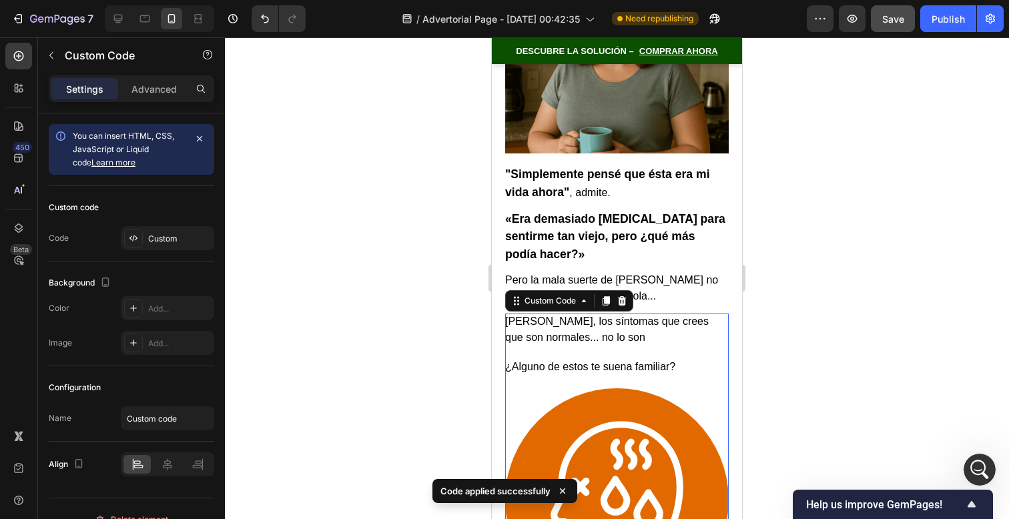
click at [790, 312] on div at bounding box center [617, 278] width 784 height 482
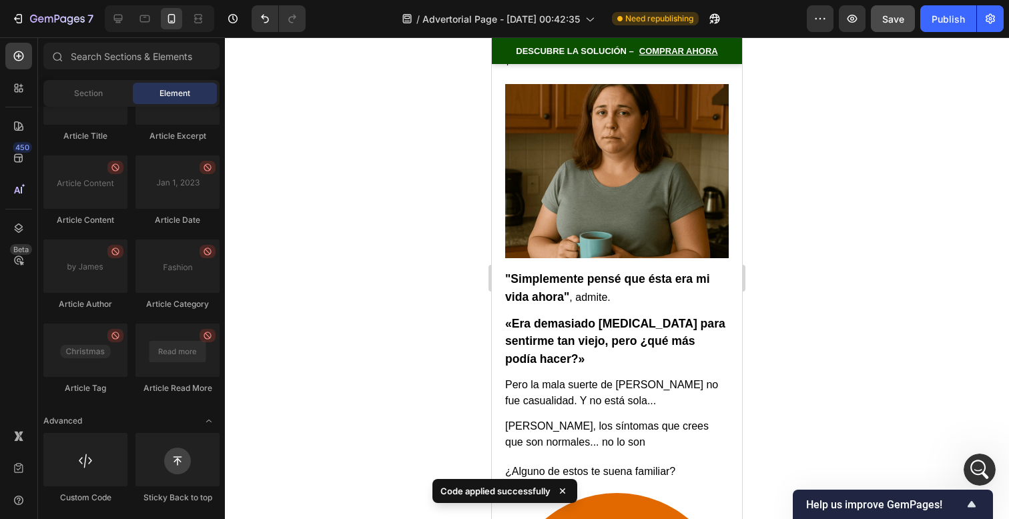
scroll to position [685, 0]
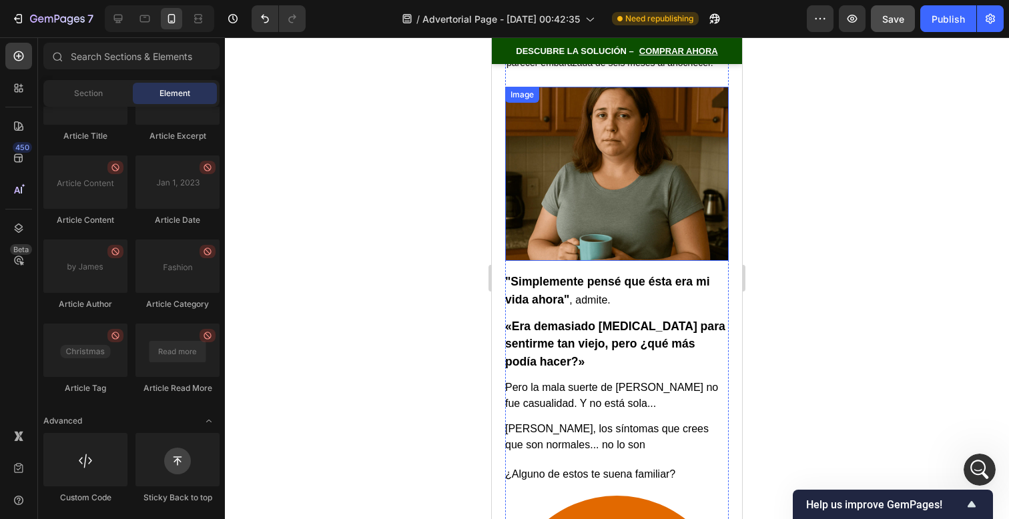
click at [679, 207] on img at bounding box center [617, 174] width 224 height 175
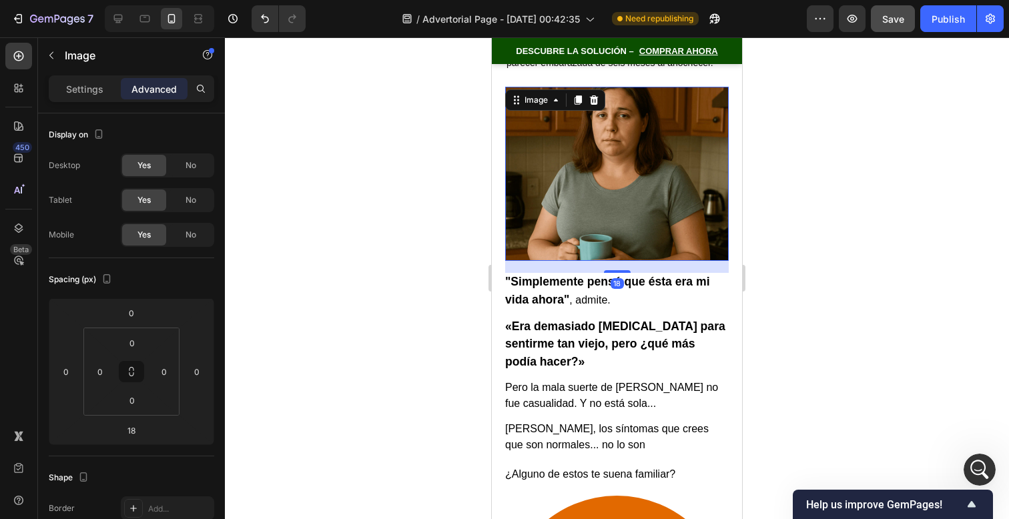
click at [679, 207] on img at bounding box center [617, 174] width 224 height 175
click at [683, 320] on strong "«Era demasiado [MEDICAL_DATA] para sentirme tan viejo, pero ¿qué más podía hace…" at bounding box center [615, 344] width 220 height 49
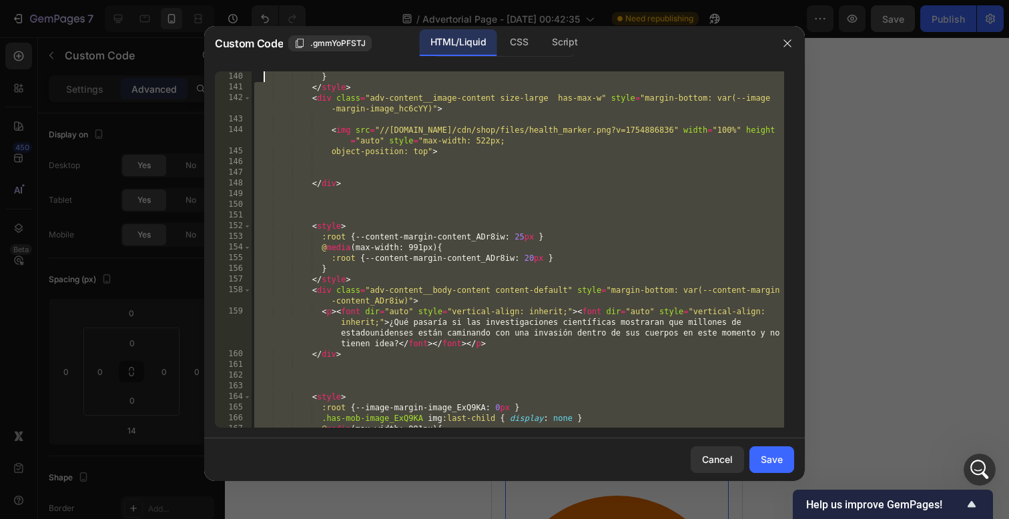
scroll to position [0, 0]
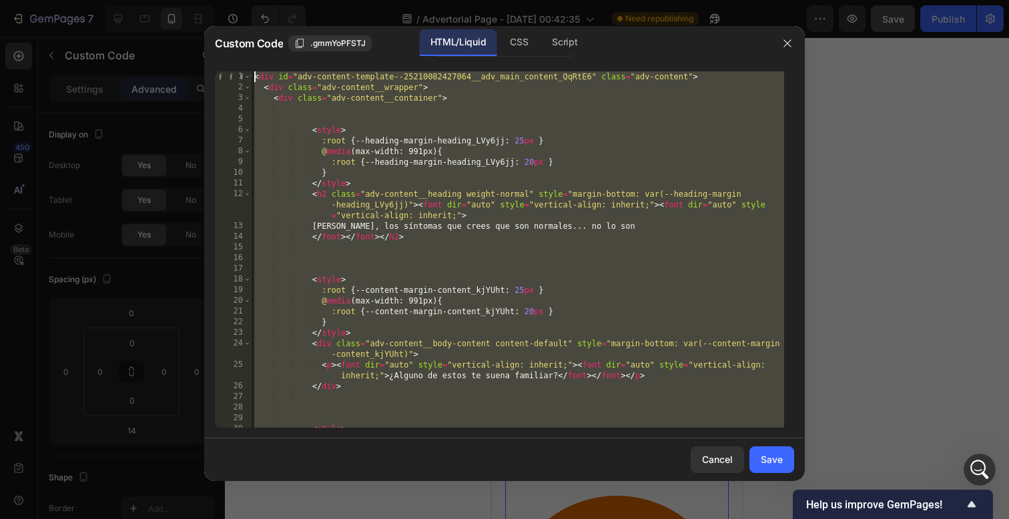
drag, startPoint x: 503, startPoint y: 424, endPoint x: 192, endPoint y: -244, distance: 737.6
click at [192, 0] on html "7 / Advertorial Page - [DATE] 00:42:35 Need republishing Preview Save Publish 4…" at bounding box center [504, 0] width 1009 height 0
type textarea "<div id="adv-content-template--25210082427064__adv_main_content_QqRtE6" class="…"
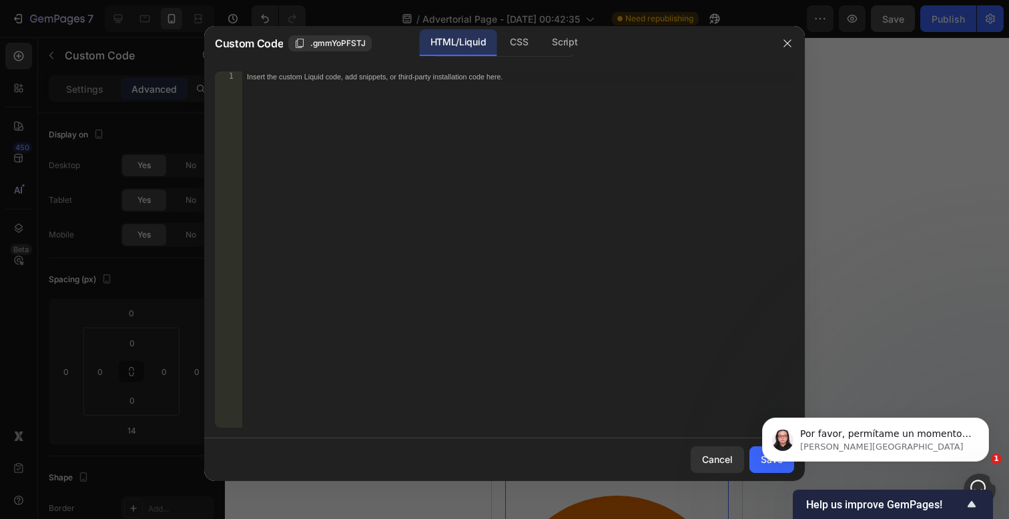
scroll to position [676, 0]
click at [934, 453] on p "Nathan • Hace 13m" at bounding box center [886, 447] width 172 height 12
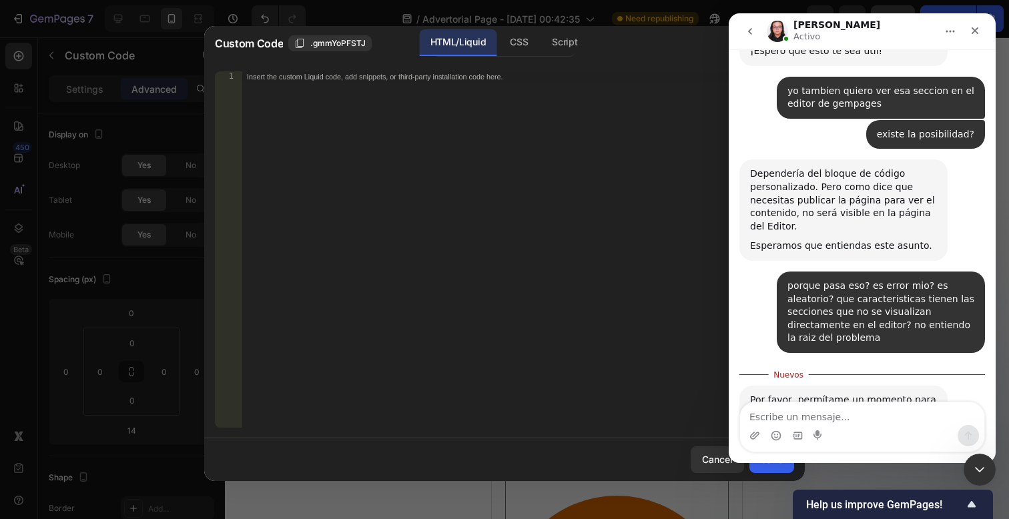
scroll to position [698, 0]
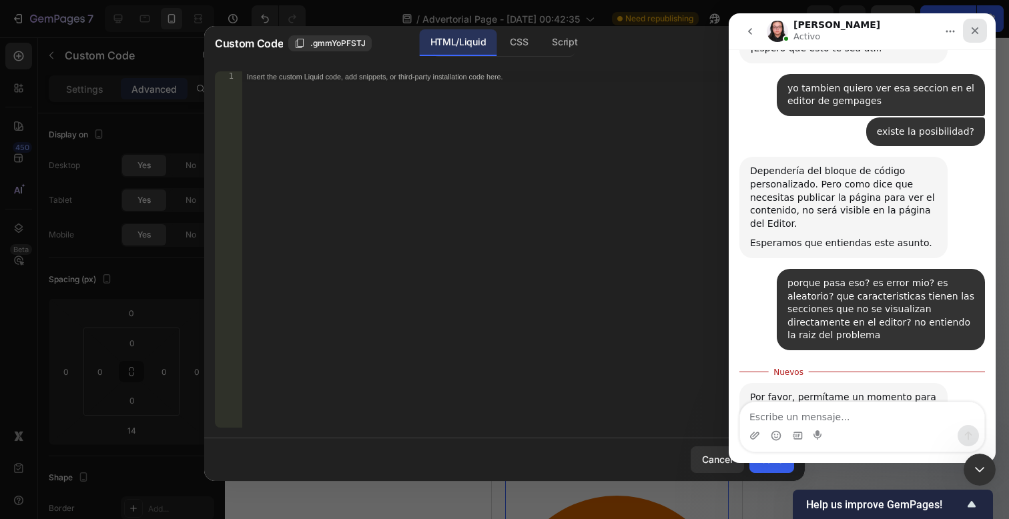
click at [973, 29] on icon "Cerrar" at bounding box center [975, 30] width 7 height 7
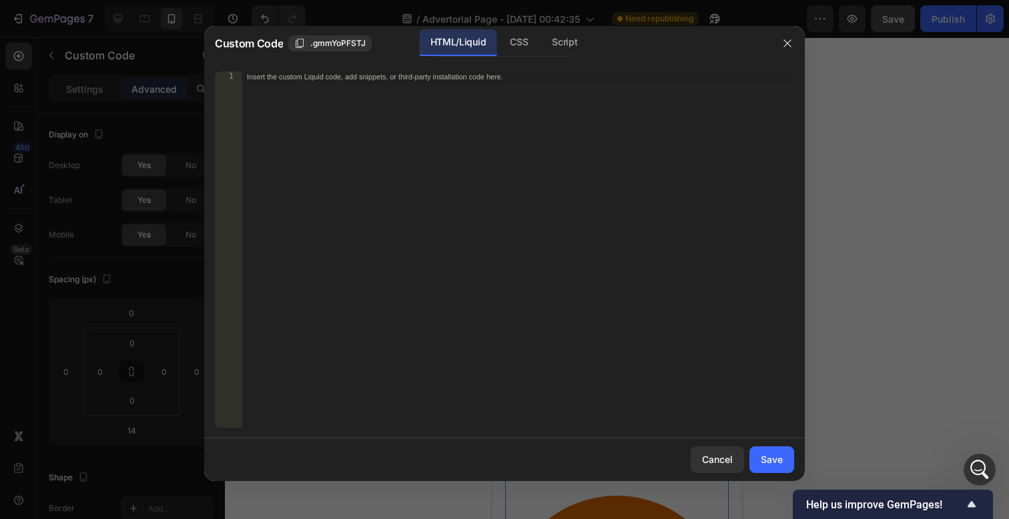
scroll to position [750, 0]
click at [332, 89] on div "Insert the custom Liquid code, add snippets, or third-party installation code h…" at bounding box center [518, 260] width 553 height 378
type textarea "</style>"
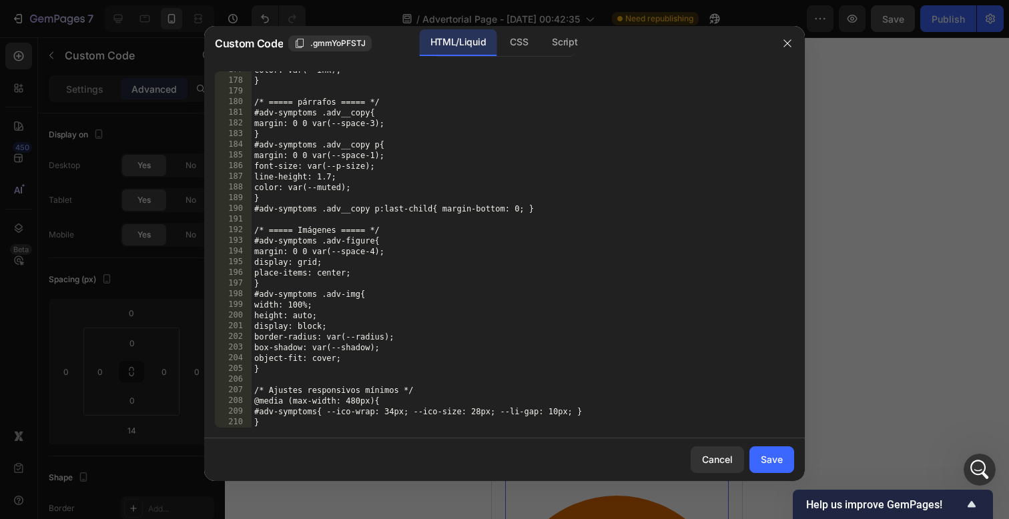
scroll to position [1950, 0]
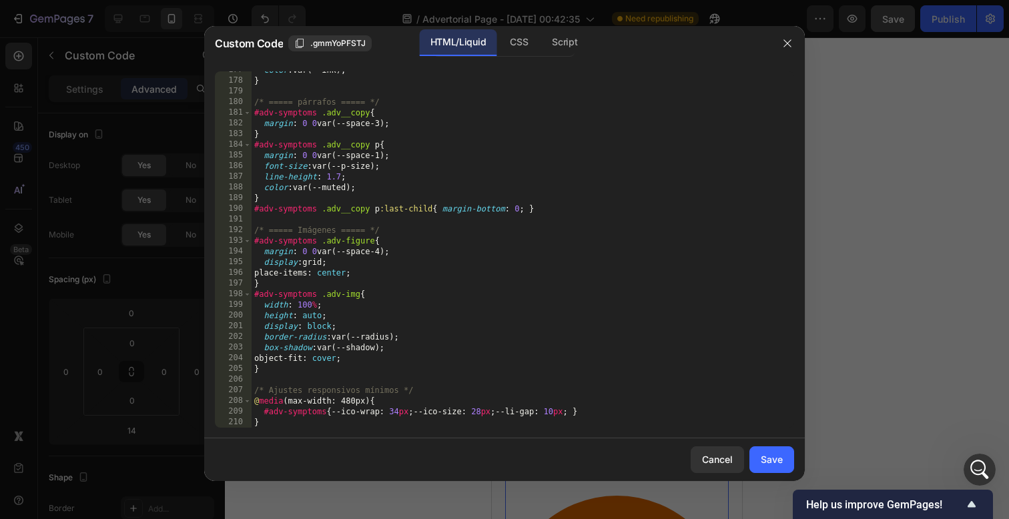
drag, startPoint x: 768, startPoint y: 465, endPoint x: 755, endPoint y: 437, distance: 31.0
click at [768, 466] on div "Save" at bounding box center [772, 460] width 22 height 14
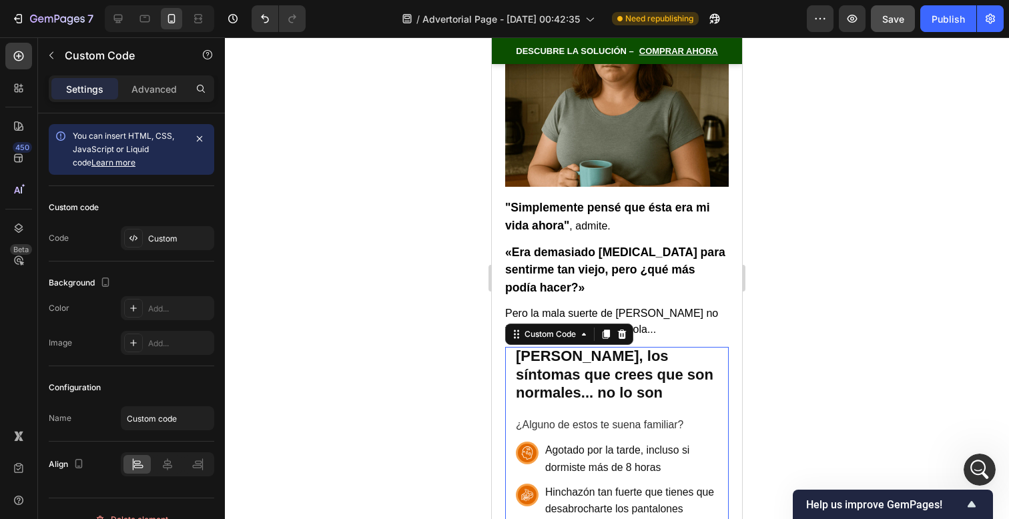
scroll to position [681, 0]
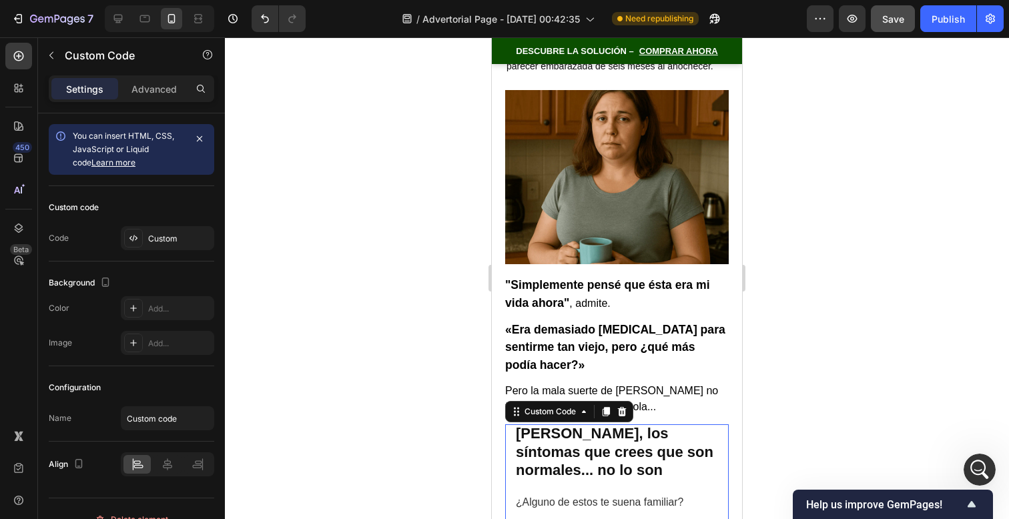
click at [788, 316] on div at bounding box center [617, 278] width 784 height 482
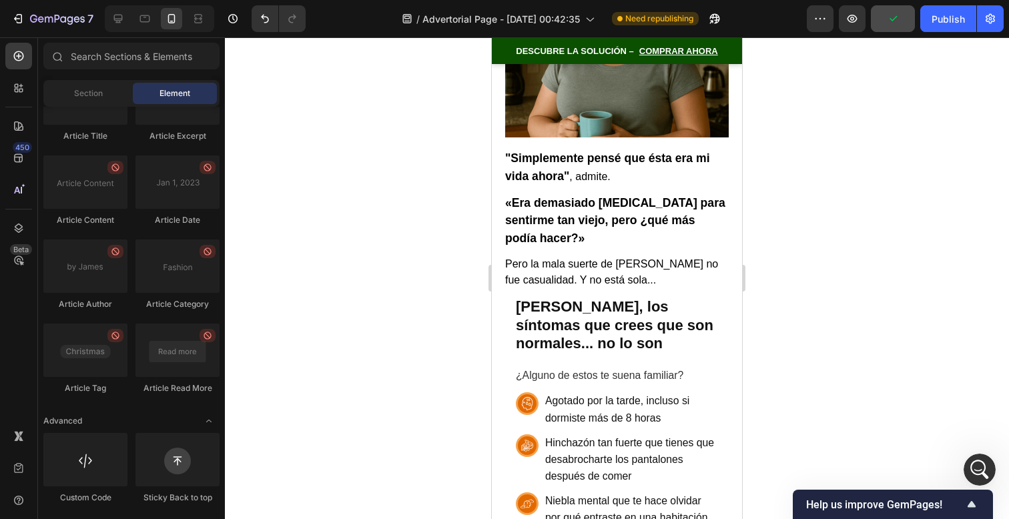
scroll to position [750, 0]
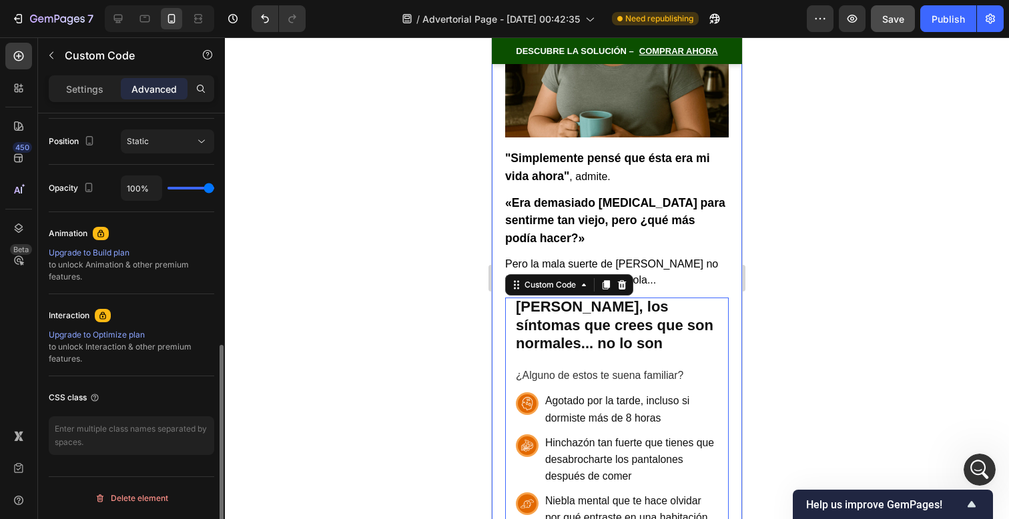
scroll to position [0, 0]
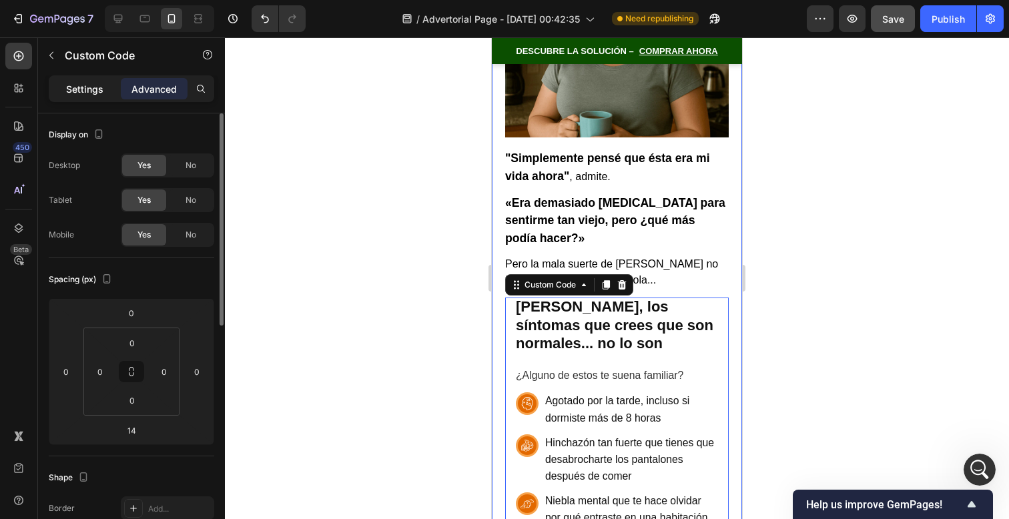
click at [88, 91] on p "Settings" at bounding box center [84, 89] width 37 height 14
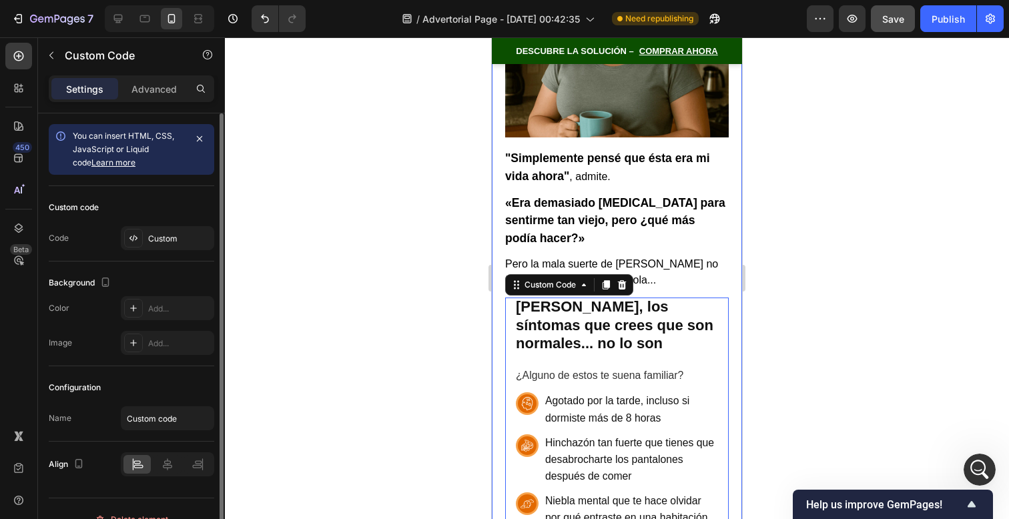
scroll to position [21, 0]
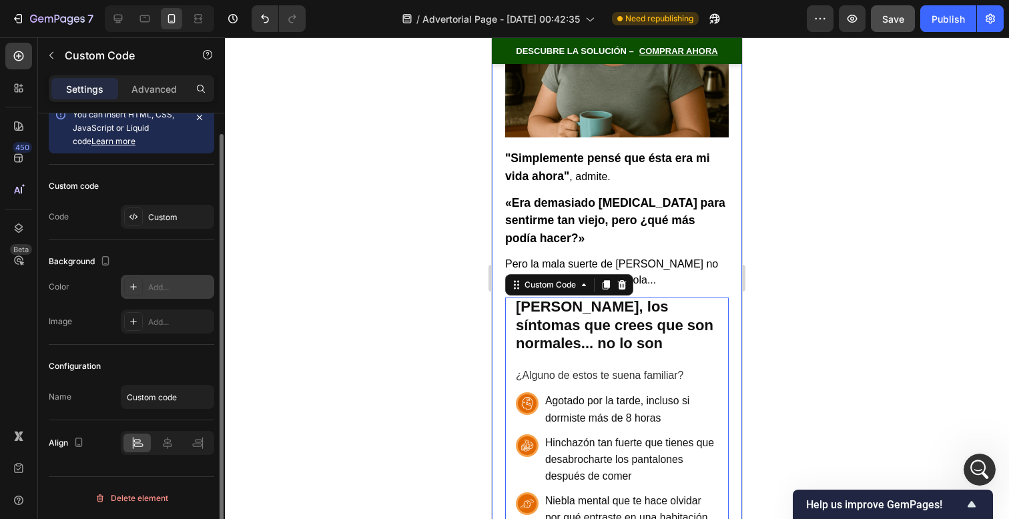
click at [170, 288] on div "Add..." at bounding box center [179, 288] width 63 height 12
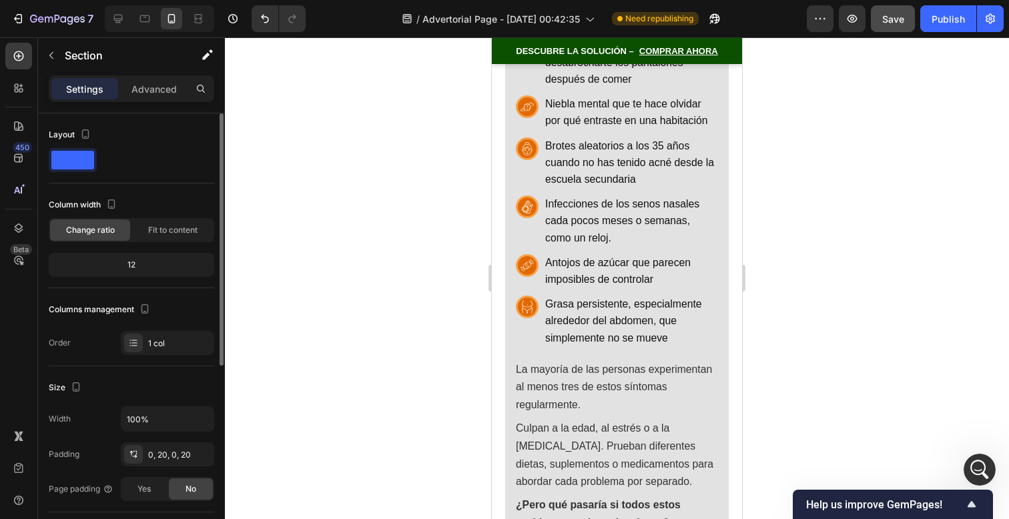
scroll to position [866, 0]
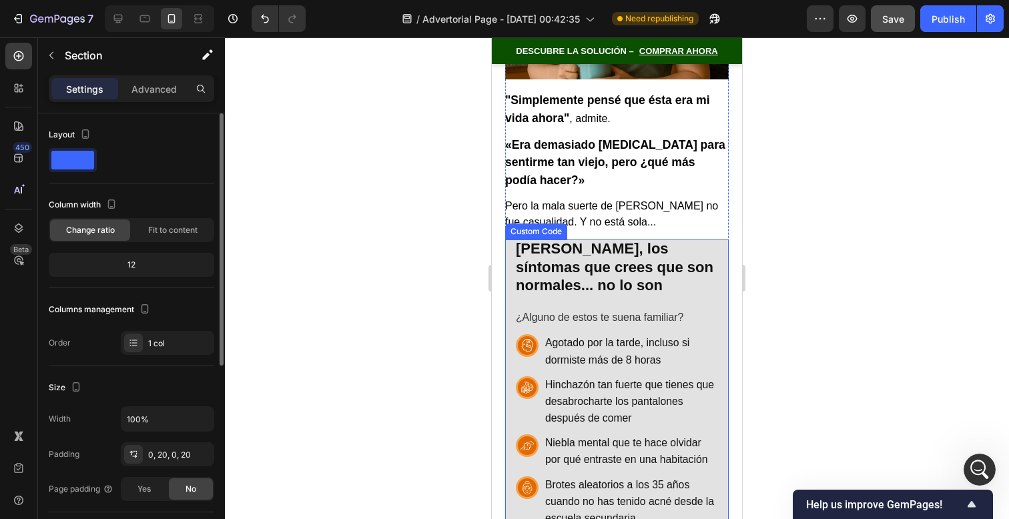
click at [627, 261] on h2 "[PERSON_NAME], los síntomas que crees que son normales... no lo son" at bounding box center [617, 267] width 202 height 55
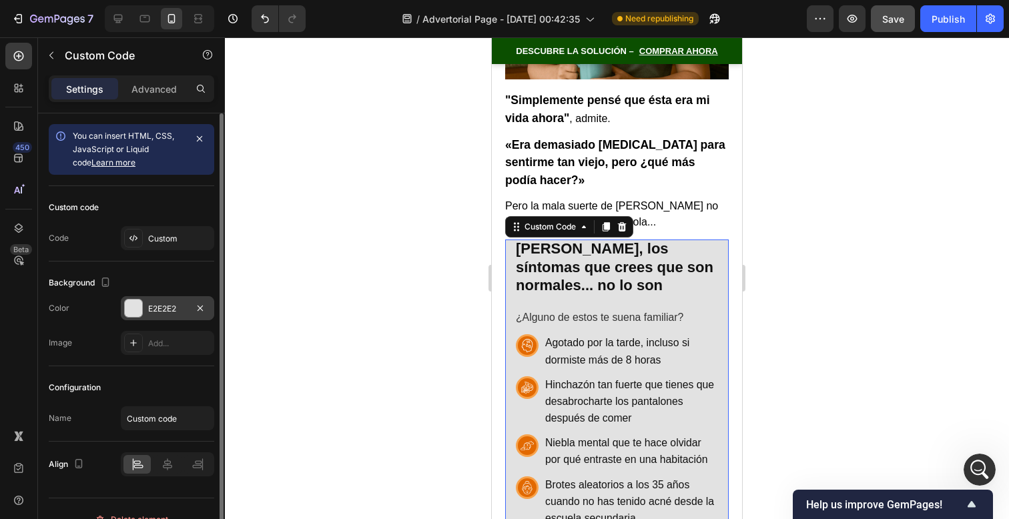
click at [189, 304] on div "E2E2E2" at bounding box center [167, 308] width 93 height 24
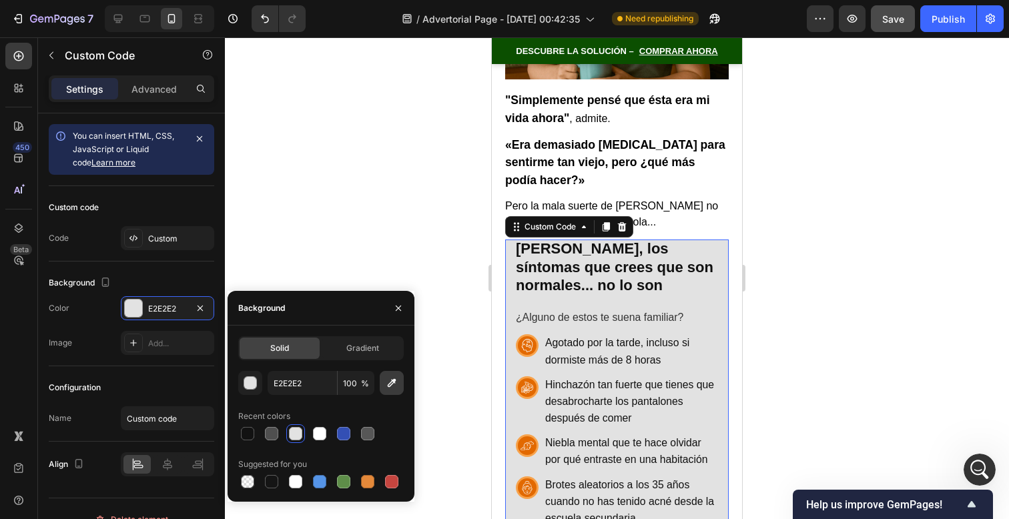
click at [394, 382] on icon "button" at bounding box center [392, 383] width 9 height 9
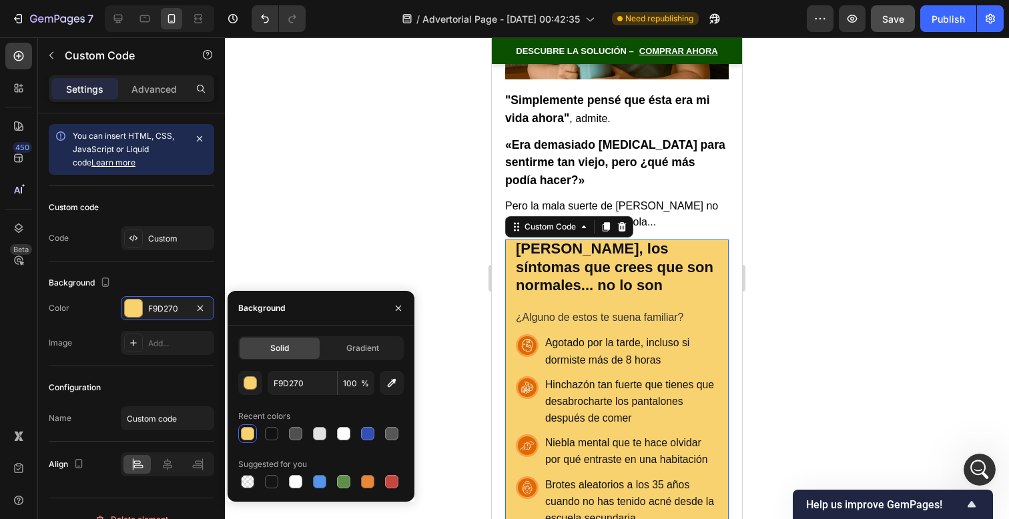
scroll to position [750, 0]
click at [385, 389] on icon "button" at bounding box center [391, 382] width 13 height 13
type input "FFFCF9"
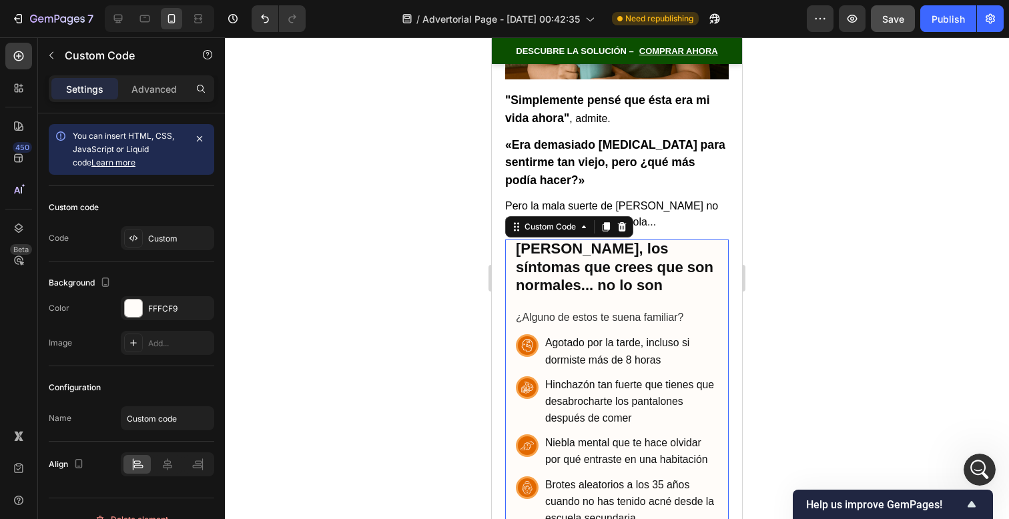
click at [838, 228] on div at bounding box center [617, 278] width 784 height 482
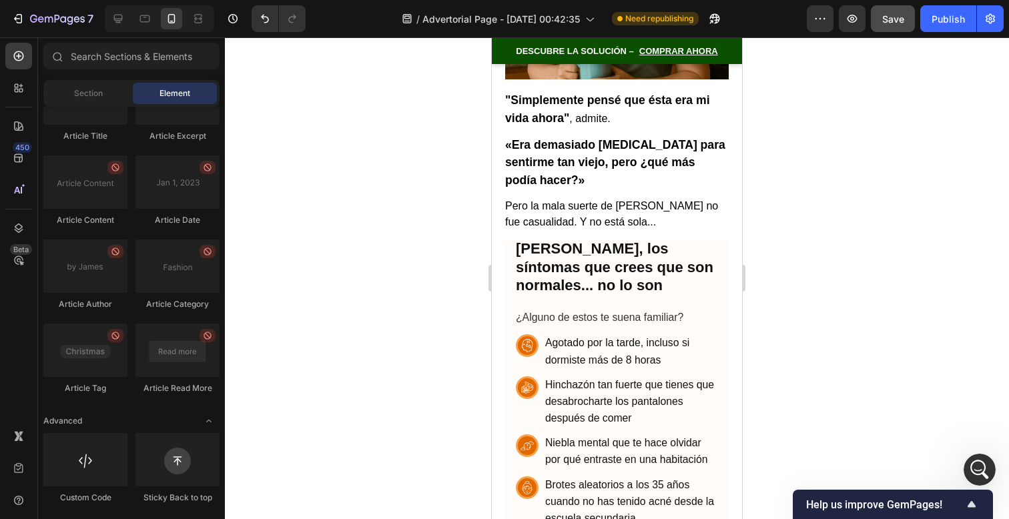
click at [838, 228] on div at bounding box center [617, 278] width 784 height 482
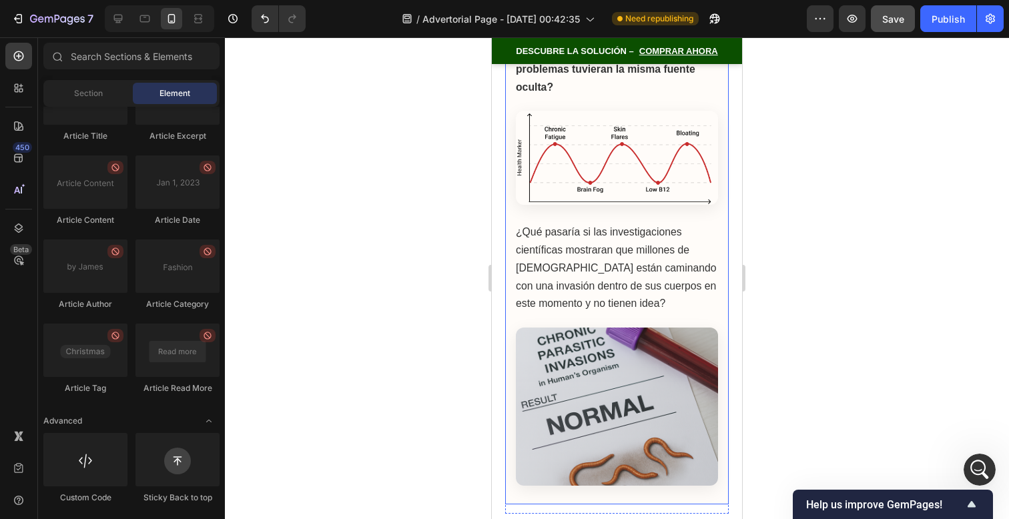
scroll to position [1000, 0]
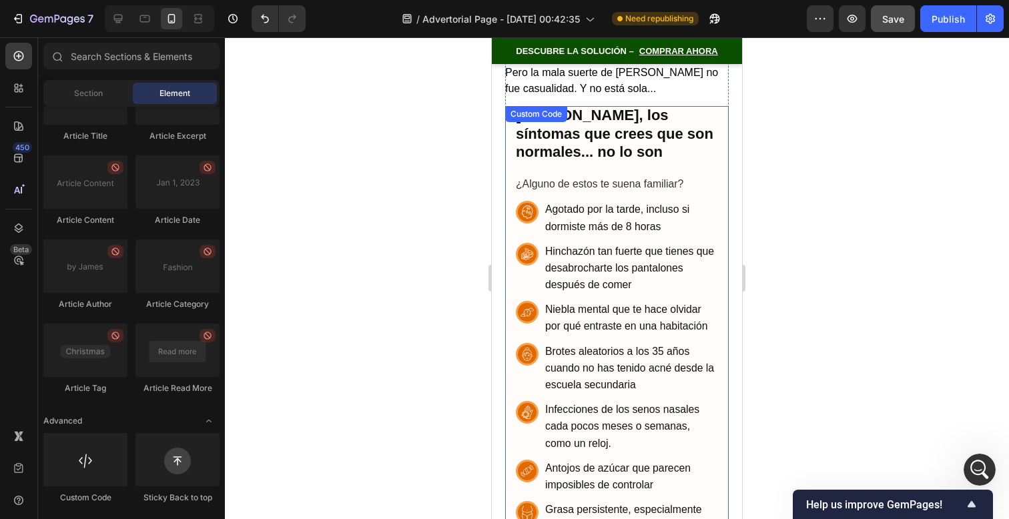
click at [615, 201] on span "Agotado por la tarde, incluso si dormiste más de 8 horas" at bounding box center [631, 217] width 173 height 33
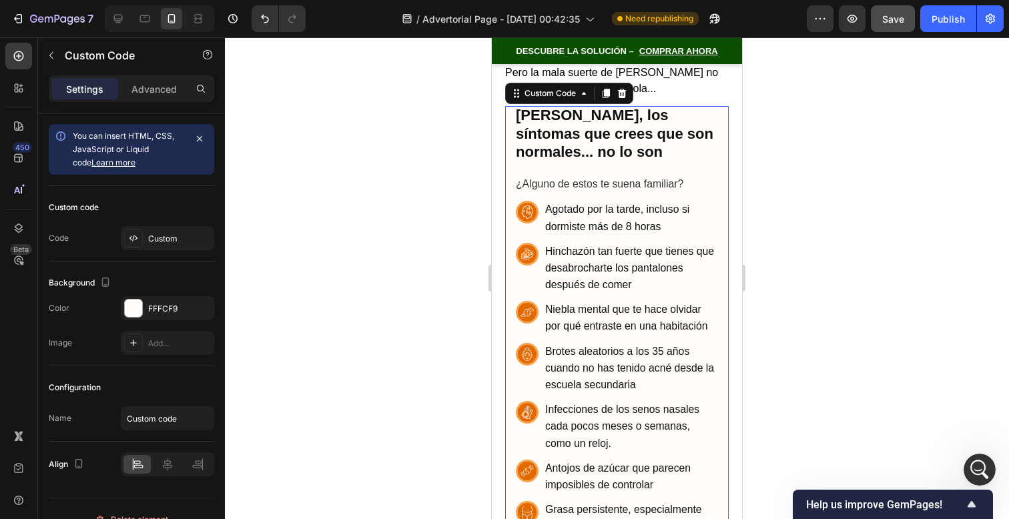
click at [573, 176] on p "¿Alguno de estos te suena familiar?" at bounding box center [617, 184] width 202 height 16
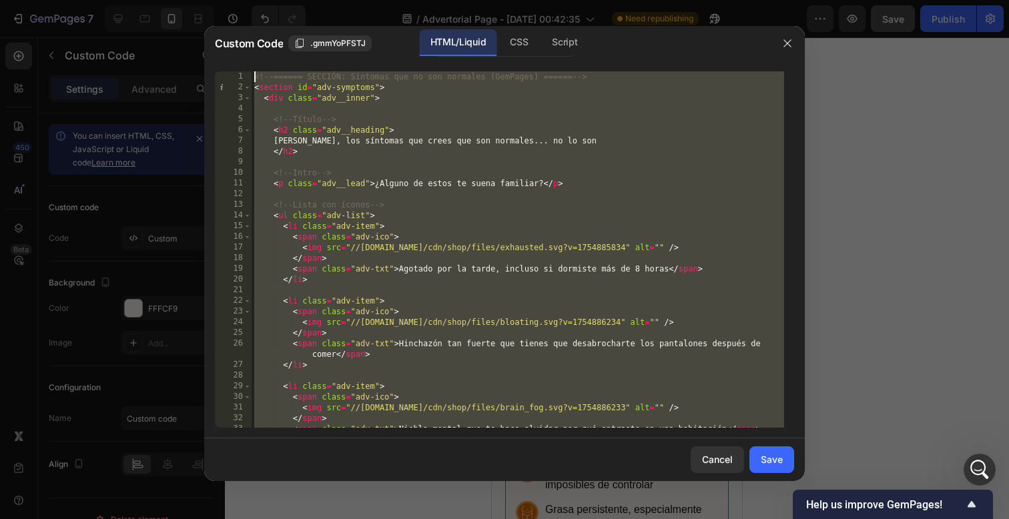
scroll to position [0, 0]
drag, startPoint x: 596, startPoint y: 414, endPoint x: 435, endPoint y: -184, distance: 618.6
click at [435, 0] on html "7 / Advertorial Page - [DATE] 00:42:35 Need republishing Preview Save Publish 4…" at bounding box center [504, 0] width 1009 height 0
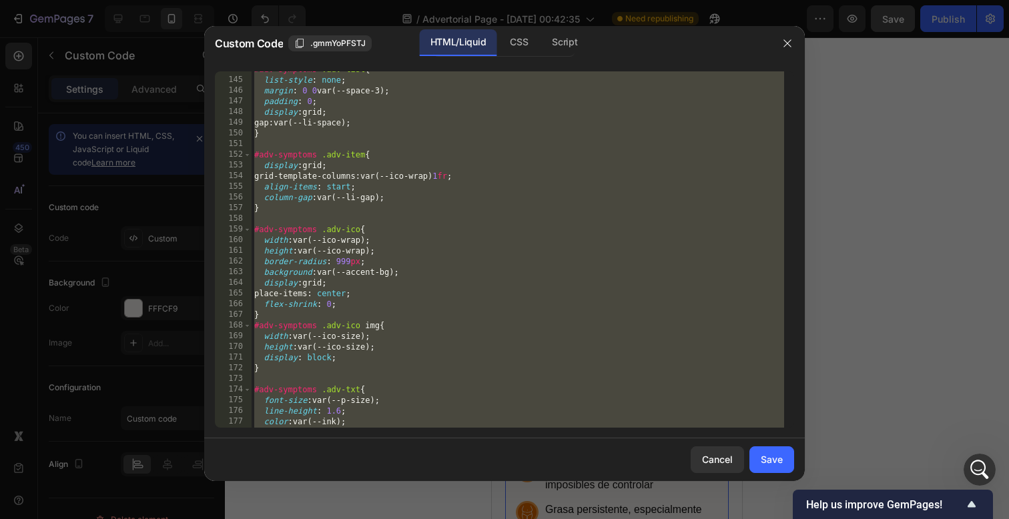
scroll to position [1961, 0]
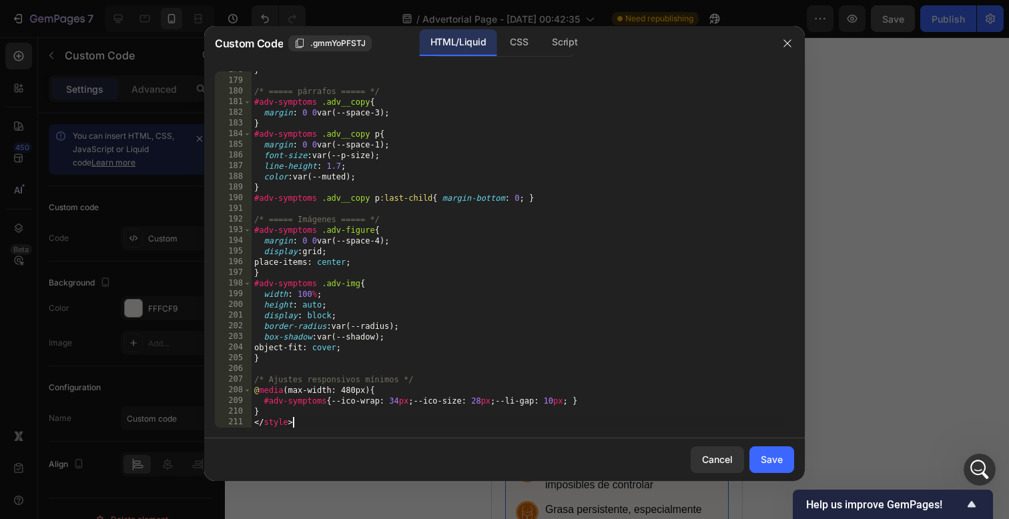
click at [437, 421] on div "} /* ===== párrafos ===== */ #adv-symptoms .adv__copy { margin : 0 0 var(--spac…" at bounding box center [518, 254] width 533 height 378
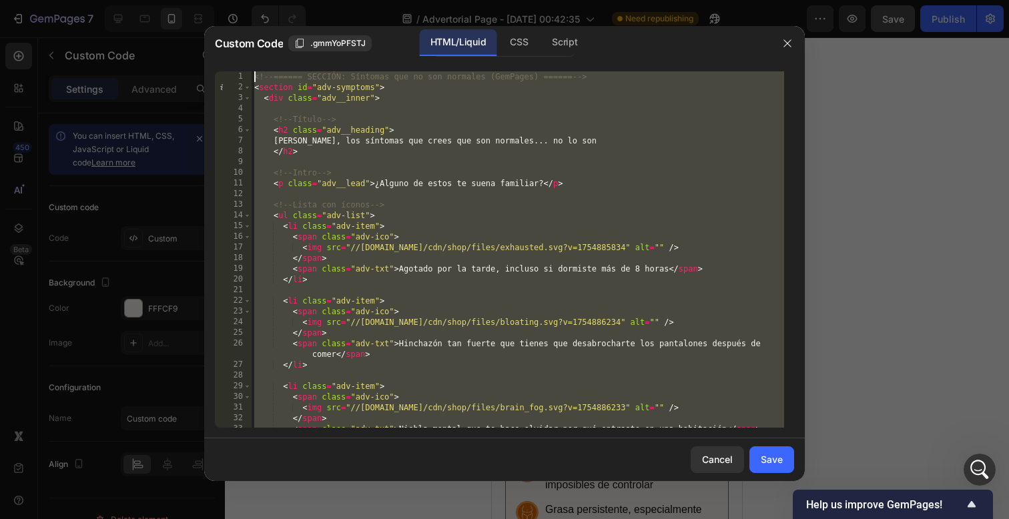
scroll to position [0, 0]
drag, startPoint x: 437, startPoint y: 422, endPoint x: 354, endPoint y: -216, distance: 642.8
click at [354, 0] on html "7 / Advertorial Page - [DATE] 00:42:35 Need republishing Preview Save Publish 4…" at bounding box center [504, 0] width 1009 height 0
type textarea "<!-- ====== SECCIÓN: Síntomas que no son normales (GemPages) ====== --> <sectio…"
click at [777, 458] on div "Save" at bounding box center [772, 460] width 22 height 14
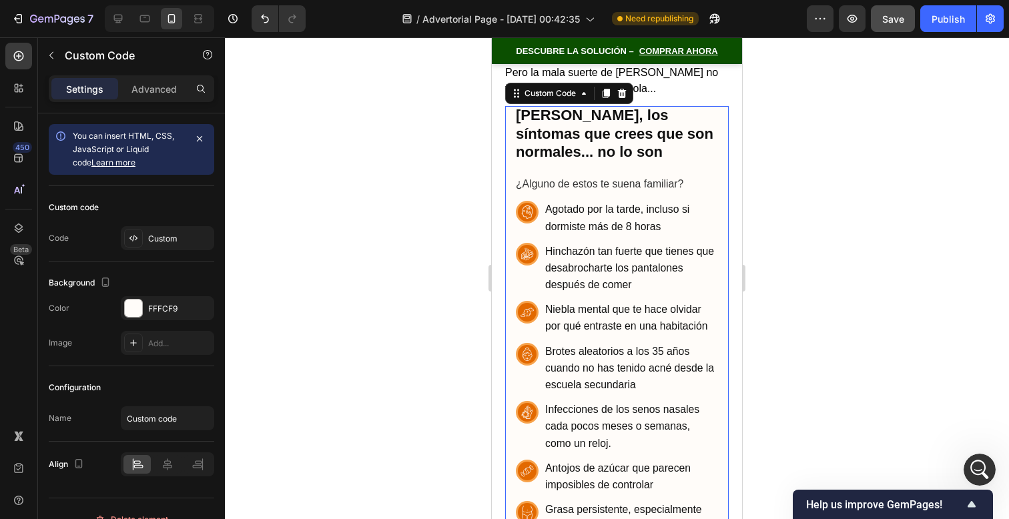
click at [638, 266] on span "Hinchazón tan fuerte que tienes que desabrocharte los pantalones después de com…" at bounding box center [631, 268] width 173 height 51
click at [625, 89] on icon at bounding box center [622, 93] width 9 height 9
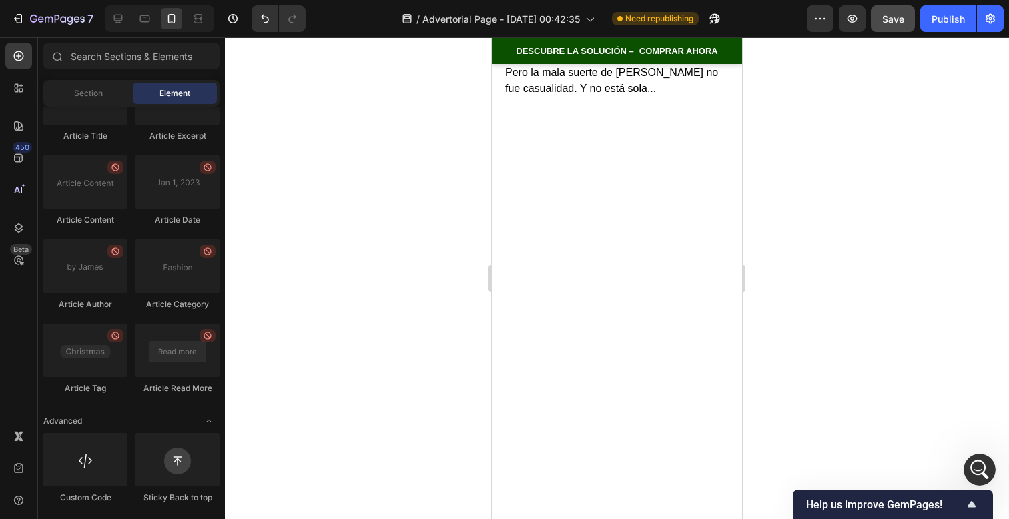
click at [637, 122] on div at bounding box center [617, 488] width 250 height 732
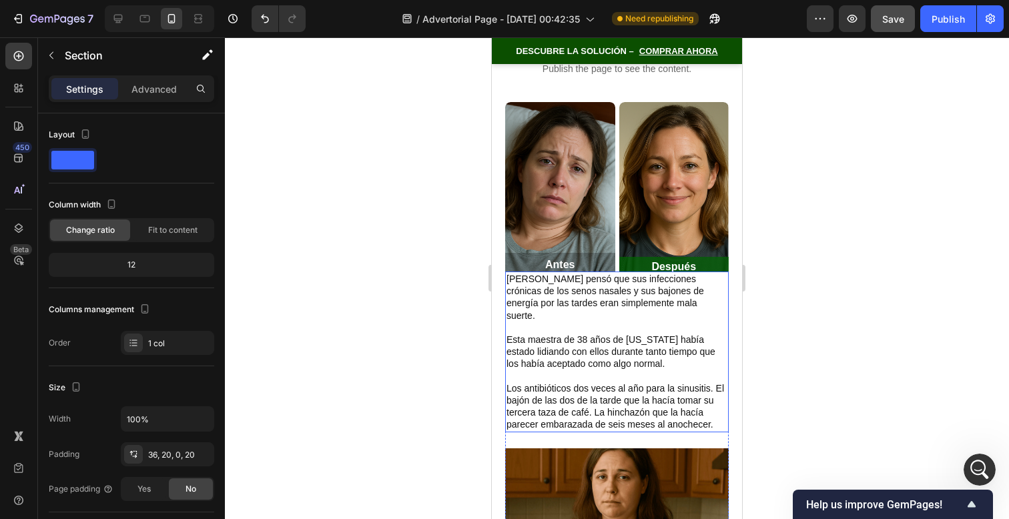
scroll to position [776, 0]
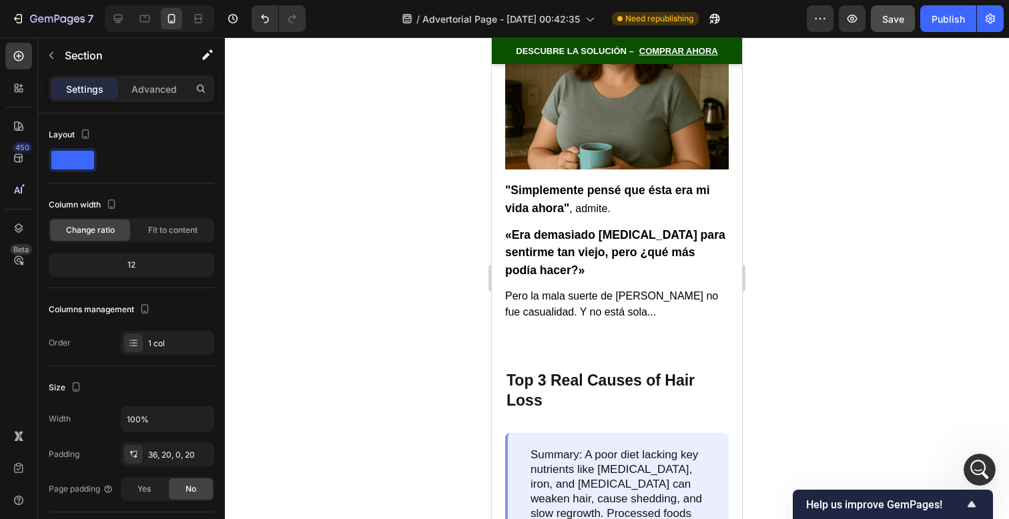
click at [509, 296] on p "Pero la mala suerte de [PERSON_NAME] no fue casualidad. Y no está sola..." at bounding box center [617, 304] width 224 height 32
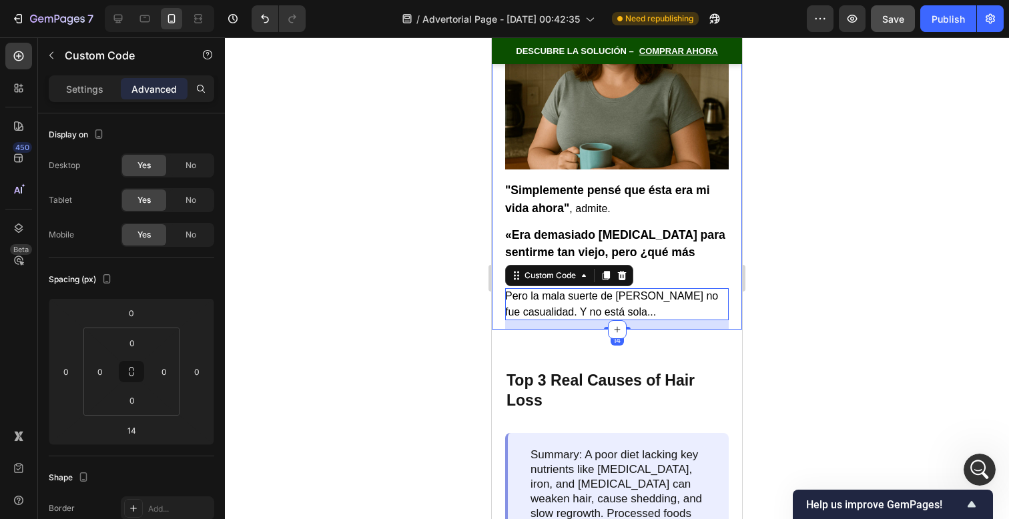
click at [495, 294] on div "Lisa pensó que sus infecciones crónicas de los senos nasales y sus bajones de e…" at bounding box center [617, 73] width 250 height 511
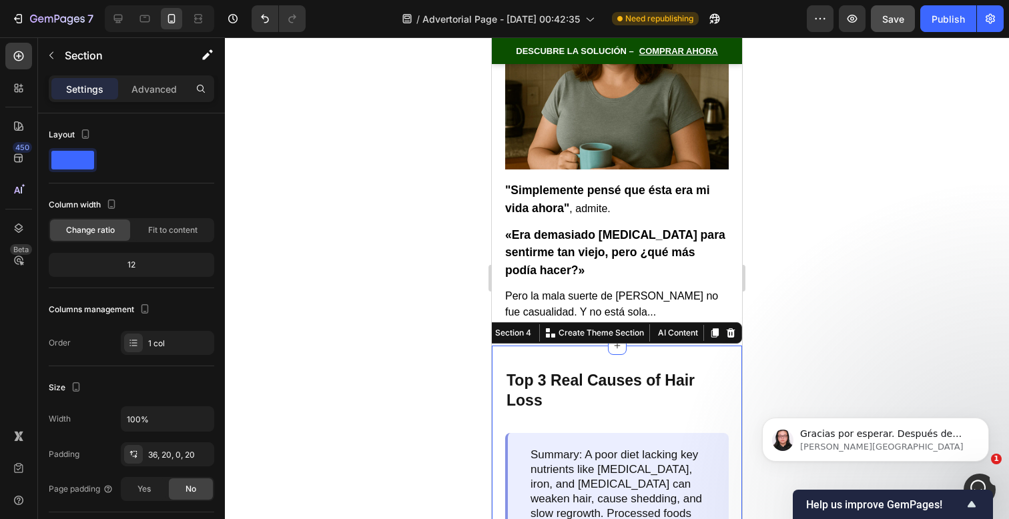
scroll to position [0, 0]
click at [559, 290] on p "Pero la mala suerte de [PERSON_NAME] no fue casualidad. Y no está sola..." at bounding box center [617, 304] width 224 height 32
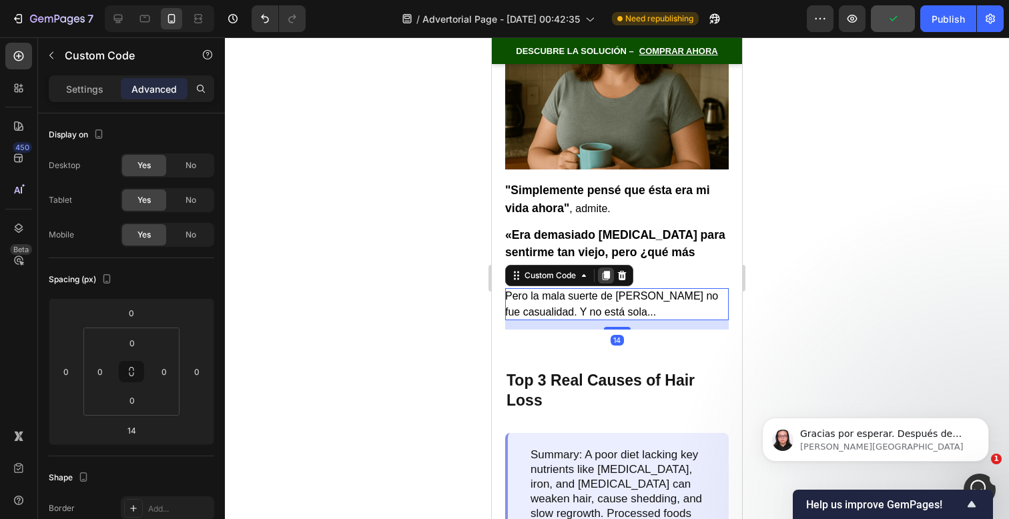
click at [611, 270] on icon at bounding box center [606, 275] width 11 height 11
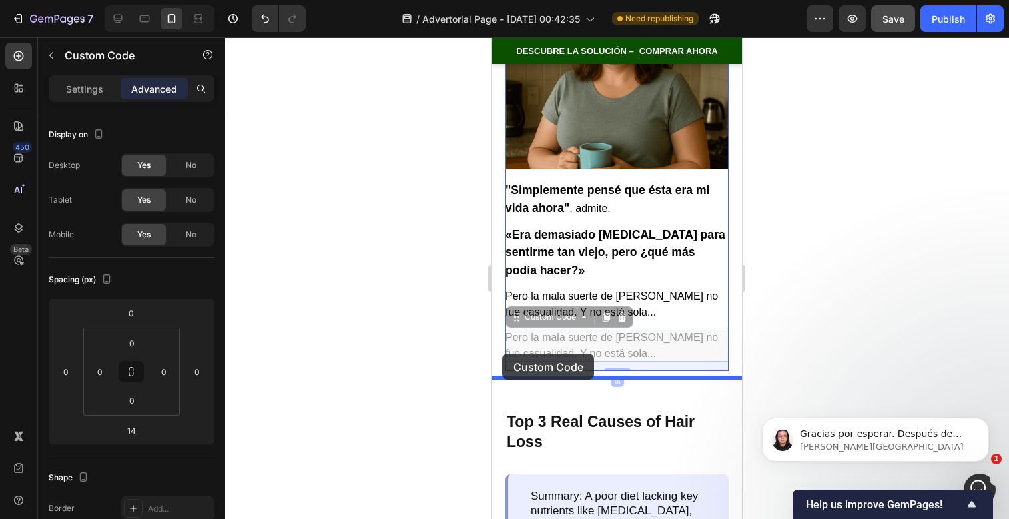
drag, startPoint x: 551, startPoint y: 300, endPoint x: 503, endPoint y: 354, distance: 72.3
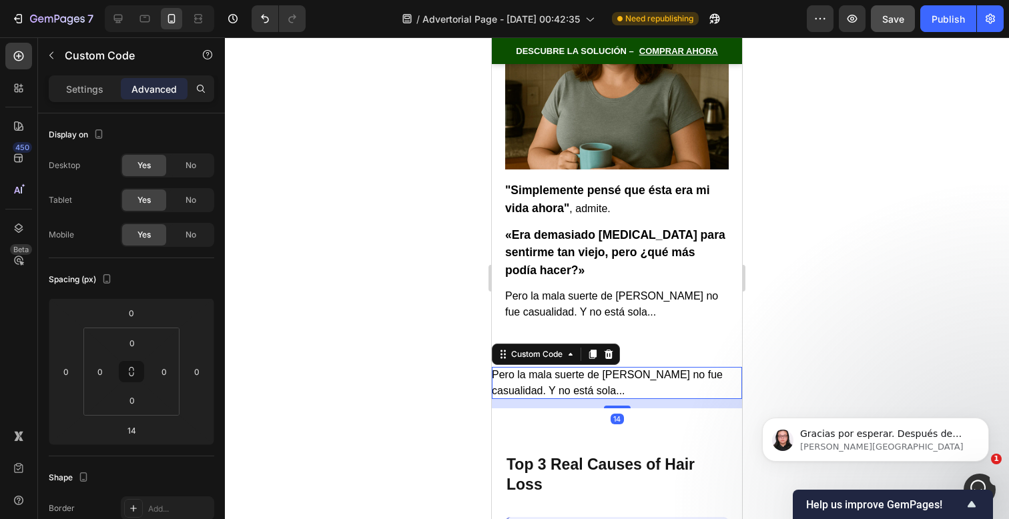
click at [518, 368] on p "Pero la mala suerte de [PERSON_NAME] no fue casualidad. Y no está sola..." at bounding box center [617, 383] width 250 height 32
click at [518, 367] on p "Pero la mala suerte de [PERSON_NAME] no fue casualidad. Y no está sola..." at bounding box center [617, 383] width 250 height 32
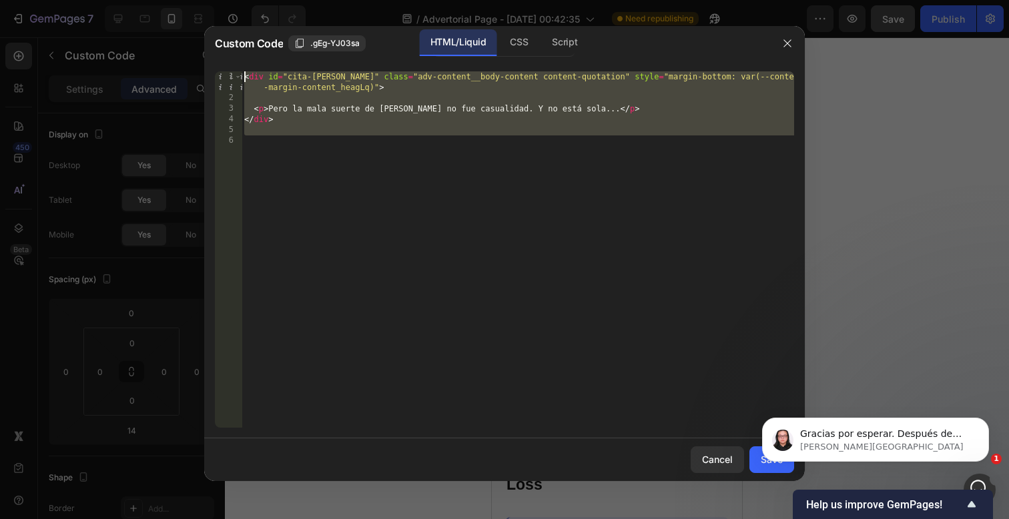
drag, startPoint x: 515, startPoint y: 281, endPoint x: 339, endPoint y: -15, distance: 344.4
click at [339, 0] on html "7 / Advertorial Page - [DATE] 00:42:35 Need republishing Preview Save Publish 4…" at bounding box center [504, 0] width 1009 height 0
paste textarea "/style>"
type textarea "</style>"
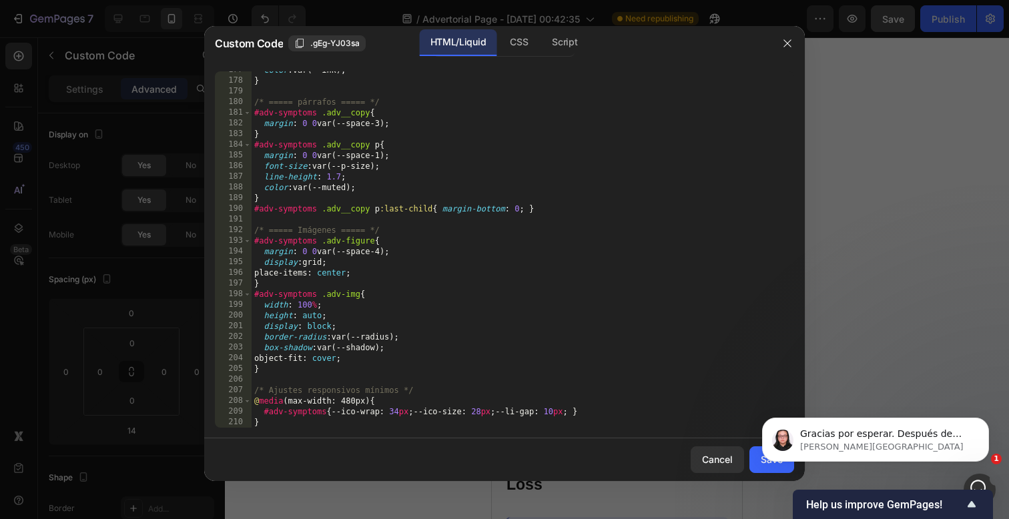
click at [755, 465] on body "Gracias por esperar. Después de consultar con el equipo, hemos confirmado que e…" at bounding box center [876, 436] width 256 height 83
click at [758, 465] on body "Gracias por esperar. Después de consultar con el equipo, hemos confirmado que e…" at bounding box center [876, 436] width 256 height 83
click at [759, 468] on body "Gracias por esperar. Después de consultar con el equipo, hemos confirmado que e…" at bounding box center [876, 436] width 256 height 83
drag, startPoint x: 754, startPoint y: 468, endPoint x: 1488, endPoint y: 856, distance: 830.3
click at [754, 468] on body "Gracias por esperar. Después de consultar con el equipo, hemos confirmado que e…" at bounding box center [876, 436] width 256 height 83
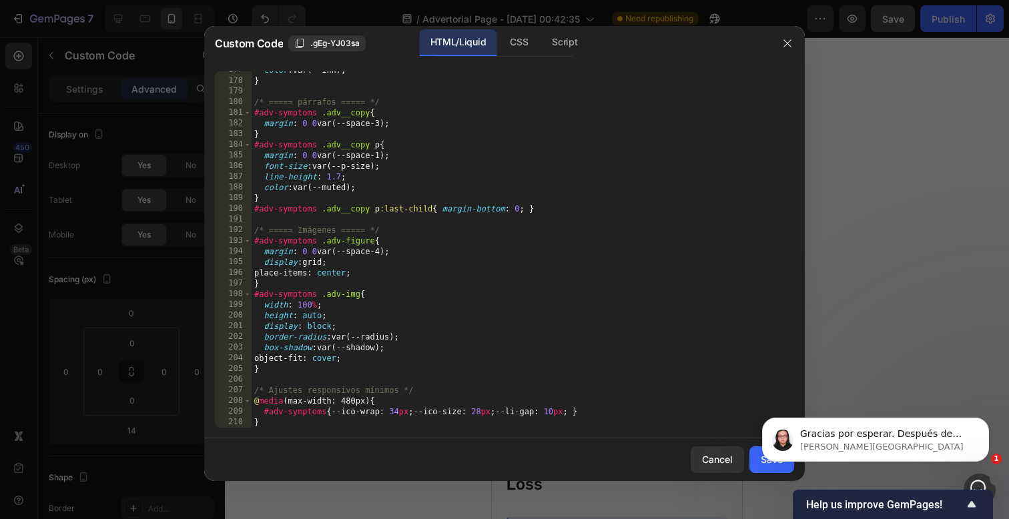
click at [622, 453] on div "Cancel Save" at bounding box center [504, 460] width 601 height 43
click at [754, 469] on body "Gracias por esperar. Después de consultar con el equipo, hemos confirmado que e…" at bounding box center [876, 436] width 256 height 83
click at [984, 418] on icon "Dismiss notification" at bounding box center [985, 421] width 7 height 7
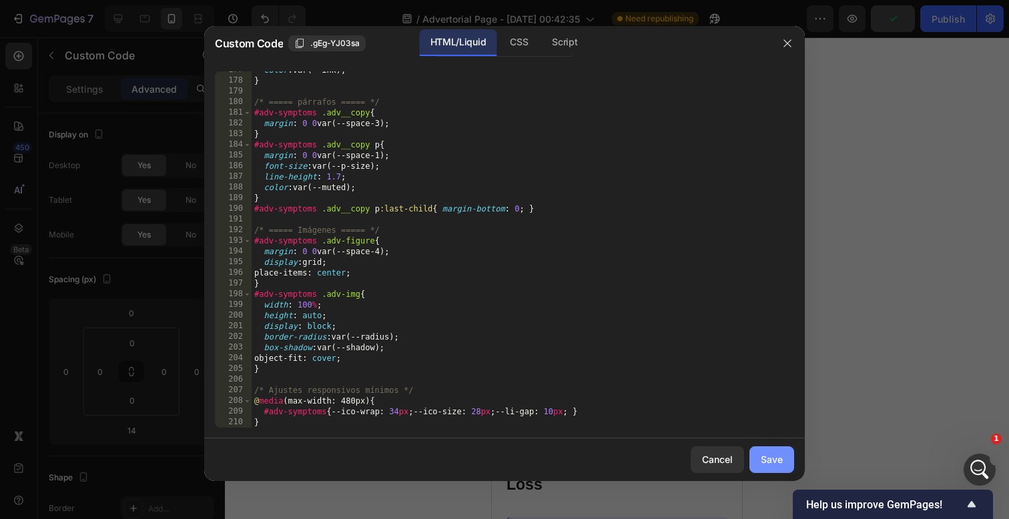
click at [772, 457] on div "Save" at bounding box center [772, 460] width 22 height 14
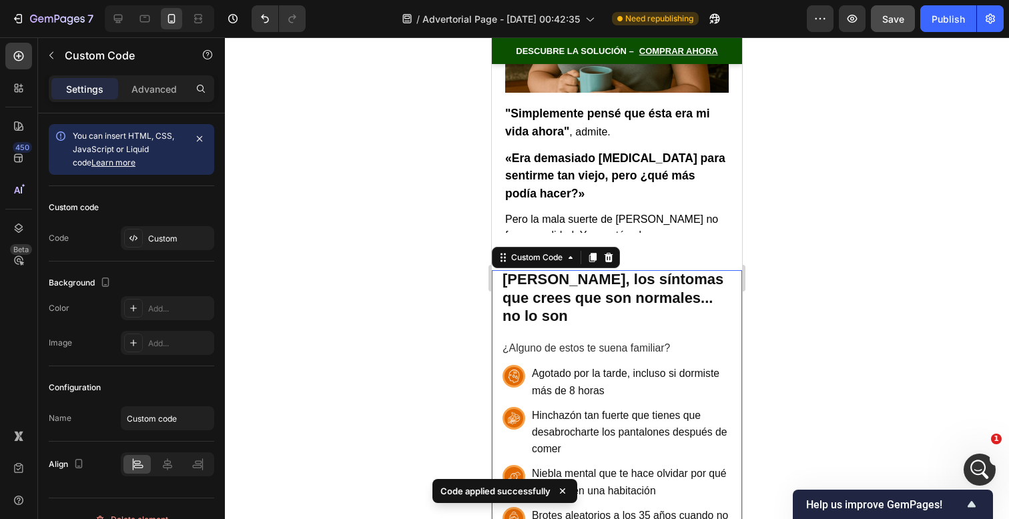
scroll to position [859, 0]
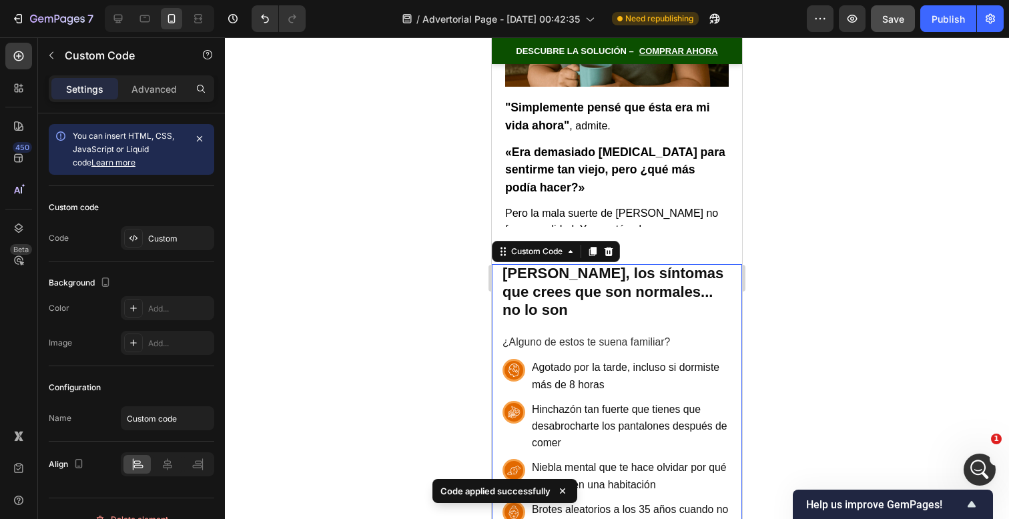
click at [671, 359] on span "Agotado por la tarde, incluso si dormiste más de 8 horas" at bounding box center [632, 375] width 200 height 33
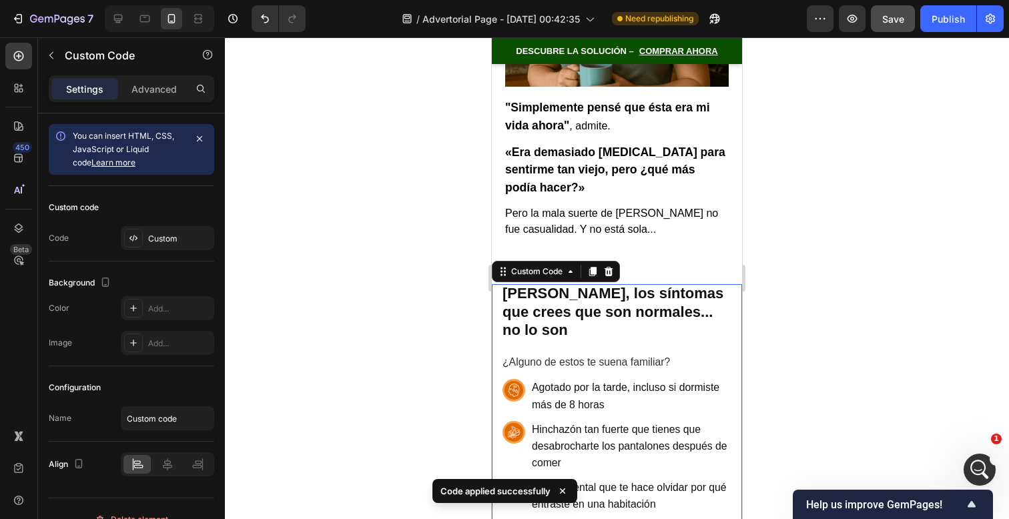
click at [672, 379] on span "Agotado por la tarde, incluso si dormiste más de 8 horas" at bounding box center [632, 395] width 200 height 33
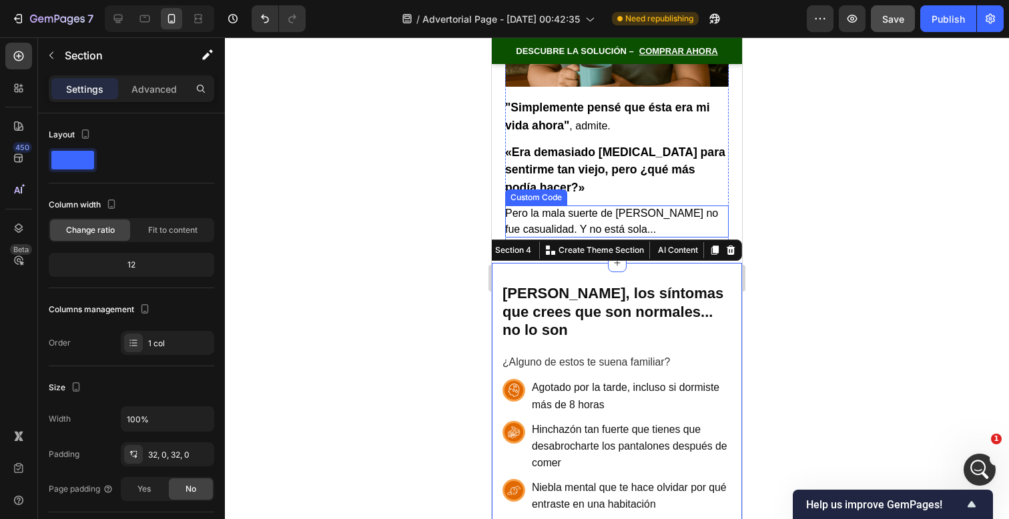
click at [686, 206] on p "Pero la mala suerte de [PERSON_NAME] no fue casualidad. Y no está sola..." at bounding box center [617, 222] width 224 height 32
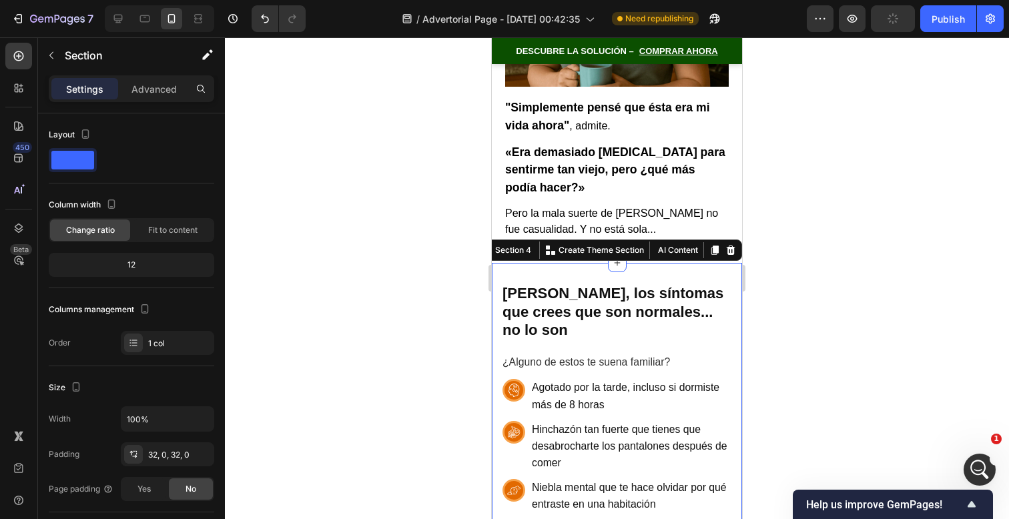
click at [170, 478] on div "Yes No" at bounding box center [167, 489] width 93 height 24
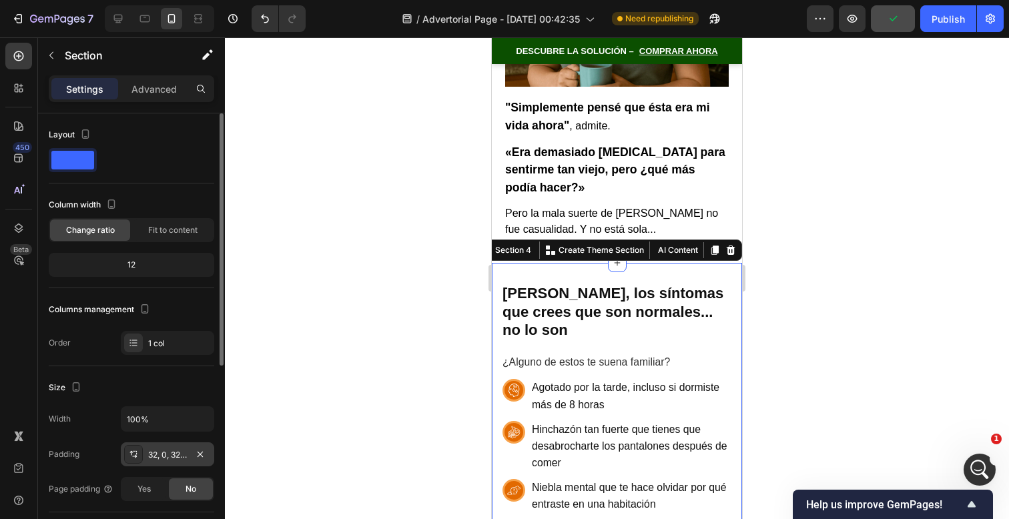
click at [174, 457] on div "32, 0, 32, 0" at bounding box center [167, 455] width 39 height 12
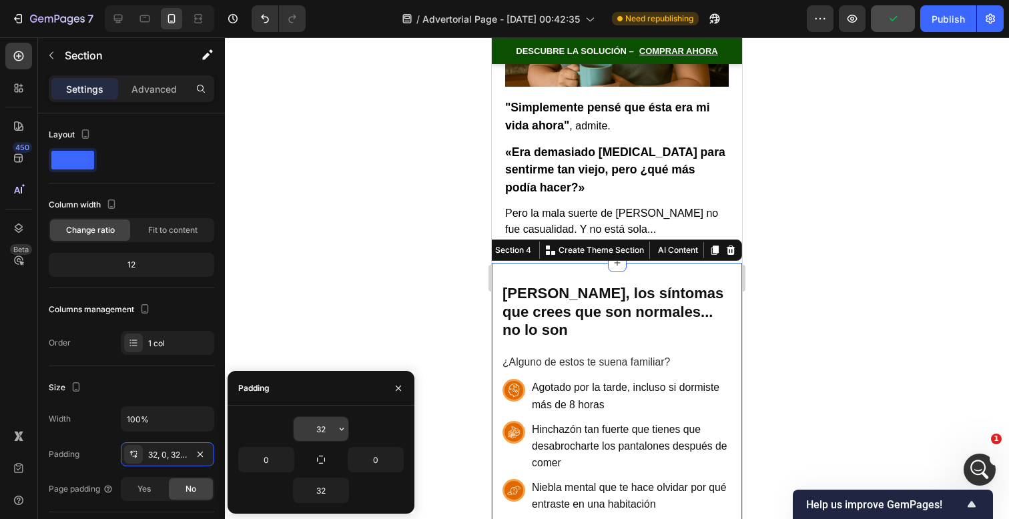
click at [312, 417] on input "32" at bounding box center [321, 429] width 55 height 24
type input "o"
click at [770, 320] on div at bounding box center [617, 278] width 784 height 482
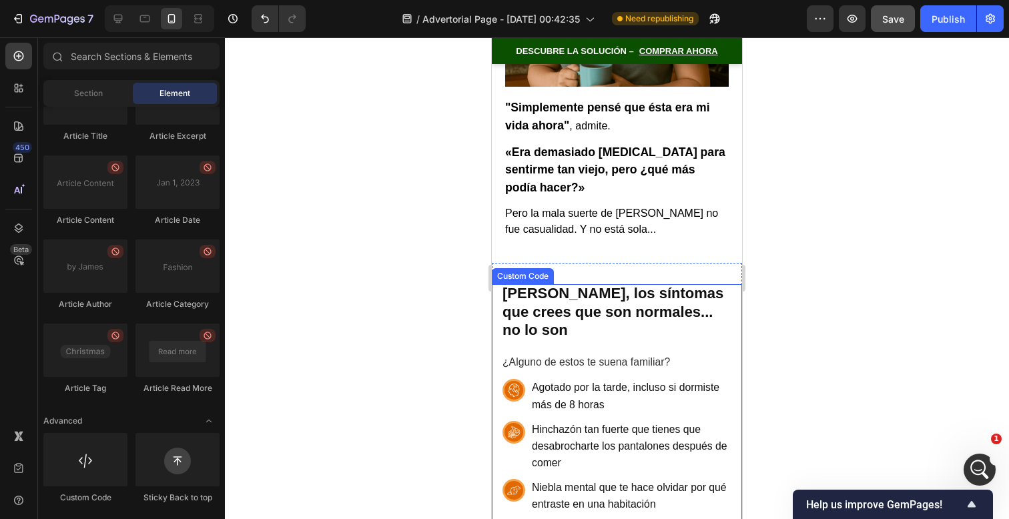
click at [661, 284] on h2 "[PERSON_NAME], los síntomas que crees que son normales... no lo son" at bounding box center [617, 311] width 229 height 55
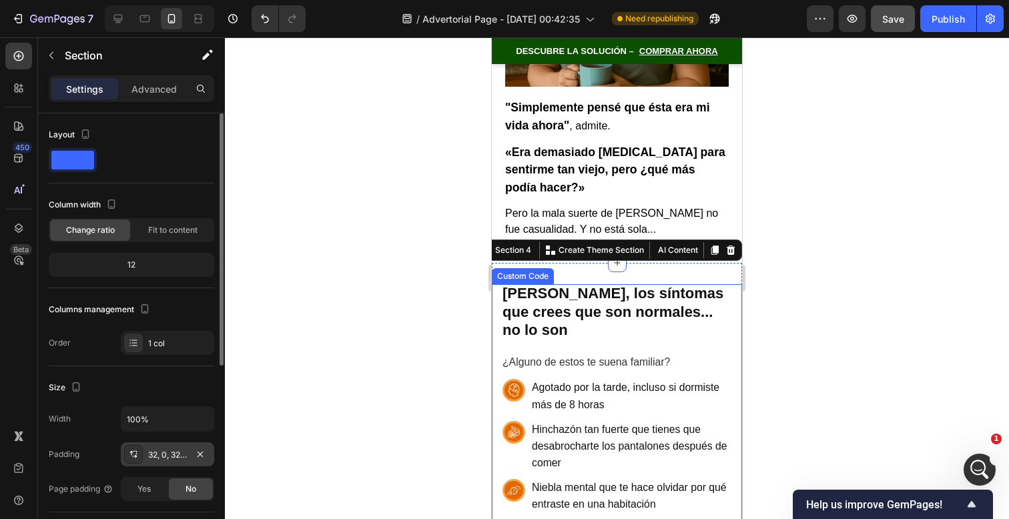
click at [165, 456] on div "32, 0, 32, 0" at bounding box center [167, 455] width 39 height 12
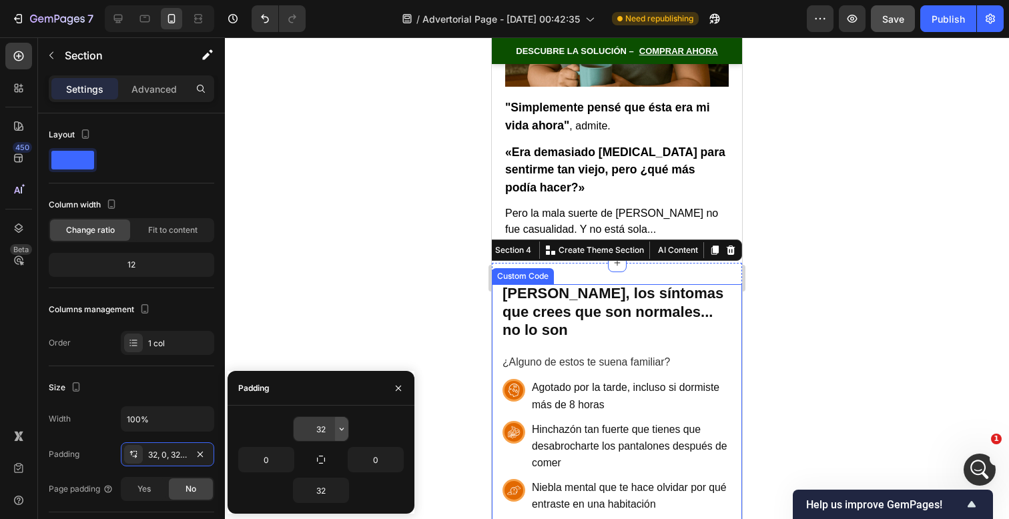
click at [338, 434] on icon "button" at bounding box center [341, 429] width 11 height 11
click at [324, 430] on input "32" at bounding box center [321, 429] width 55 height 24
type input "0"
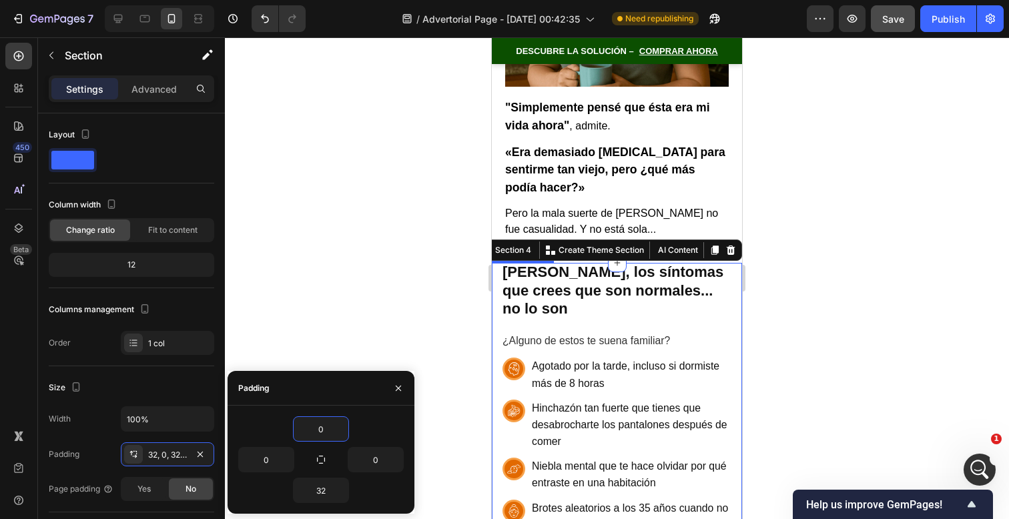
click at [812, 227] on div at bounding box center [617, 278] width 784 height 482
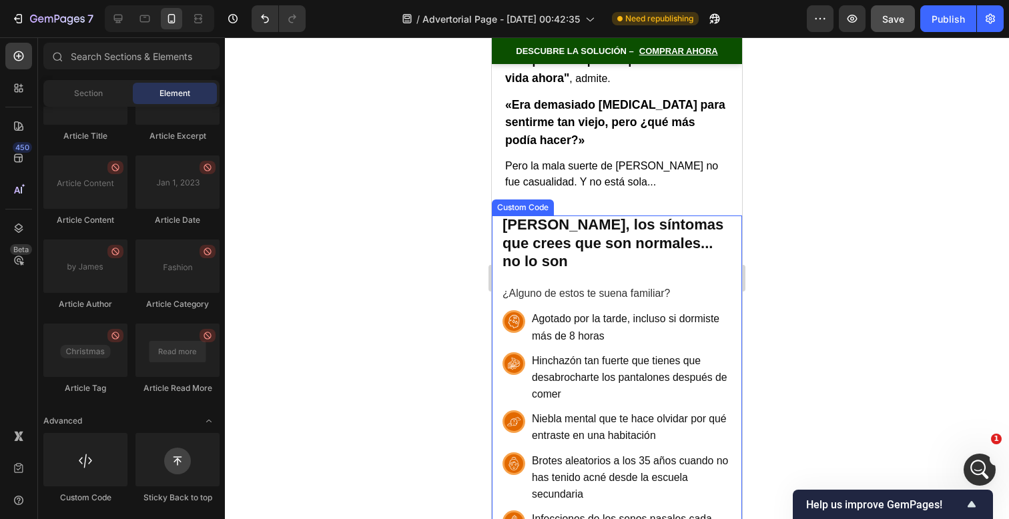
scroll to position [914, 0]
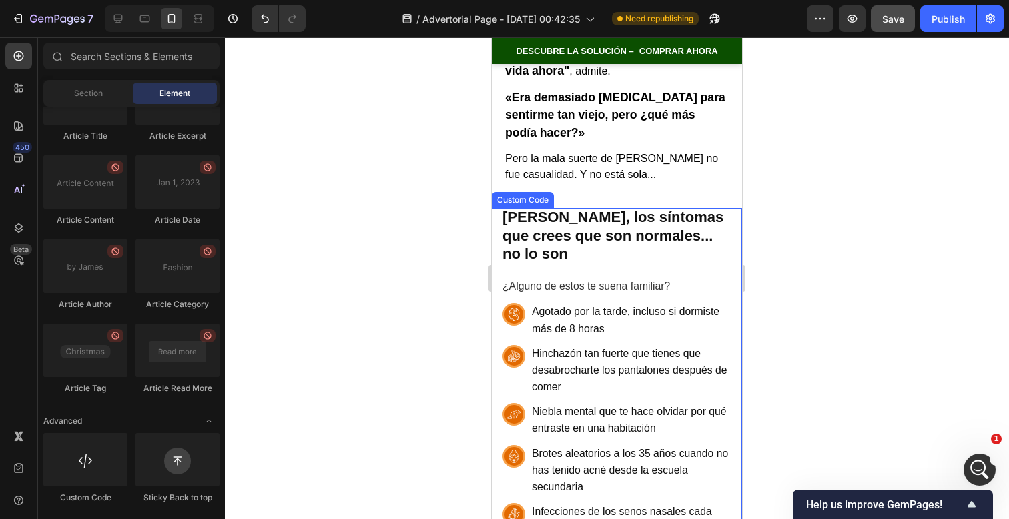
click at [712, 208] on h2 "[PERSON_NAME], los síntomas que crees que son normales... no lo son" at bounding box center [617, 235] width 229 height 55
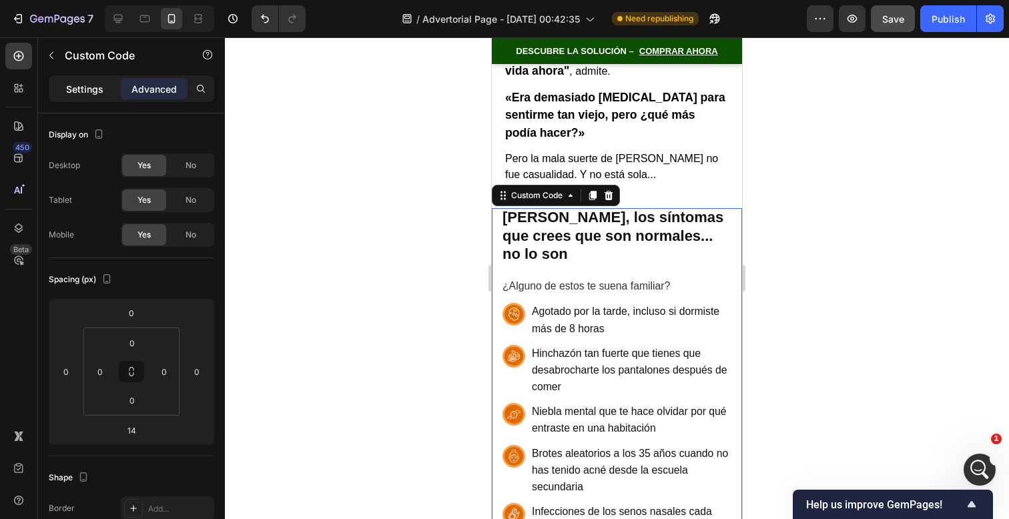
click at [85, 99] on div "Settings Advanced" at bounding box center [132, 88] width 166 height 27
click at [90, 94] on p "Settings" at bounding box center [84, 89] width 37 height 14
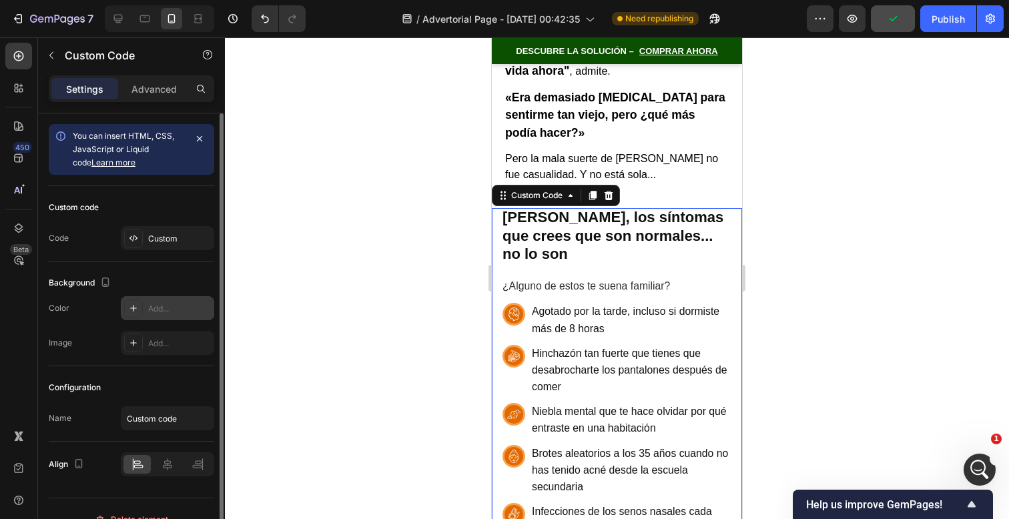
click at [164, 311] on div "Add..." at bounding box center [179, 309] width 63 height 12
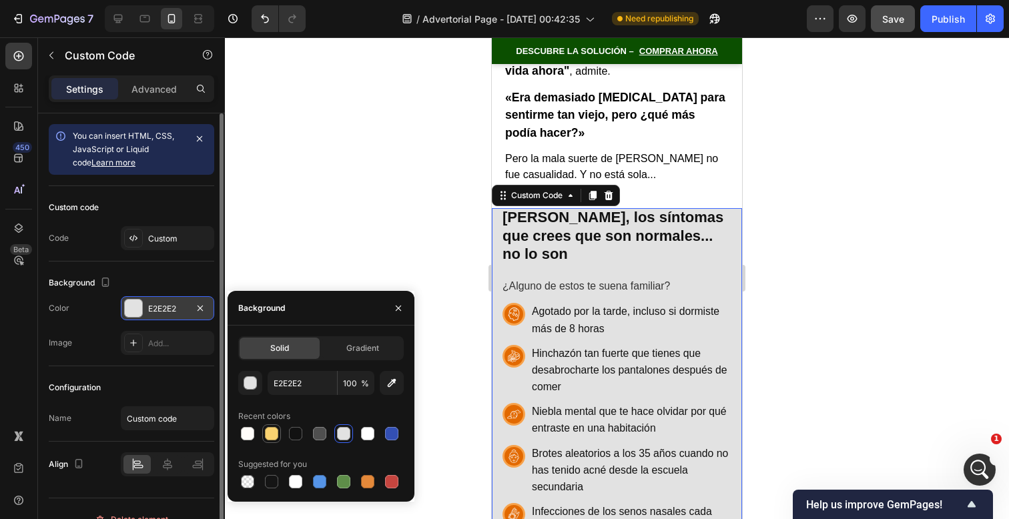
click at [272, 430] on div at bounding box center [271, 433] width 13 height 13
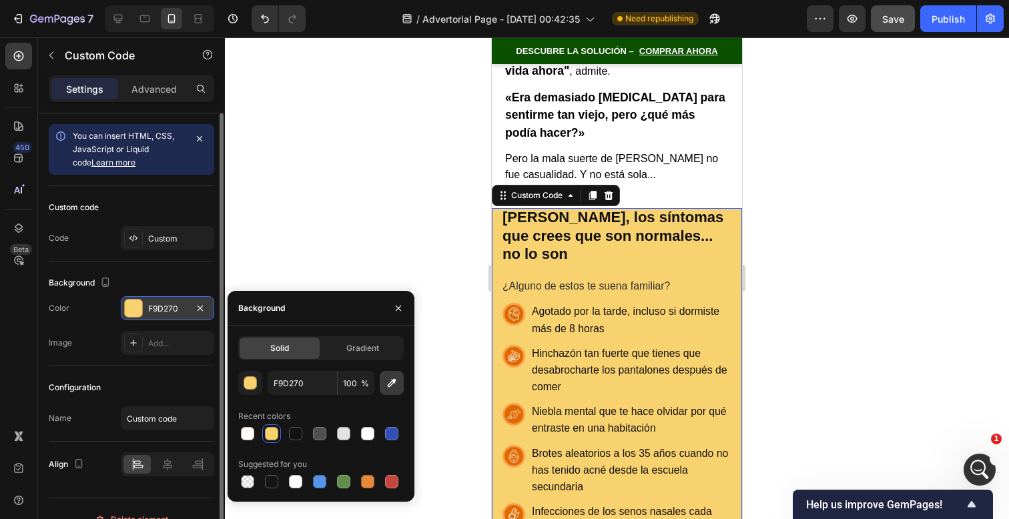
click at [390, 386] on icon "button" at bounding box center [391, 382] width 13 height 13
type input "FFFCF9"
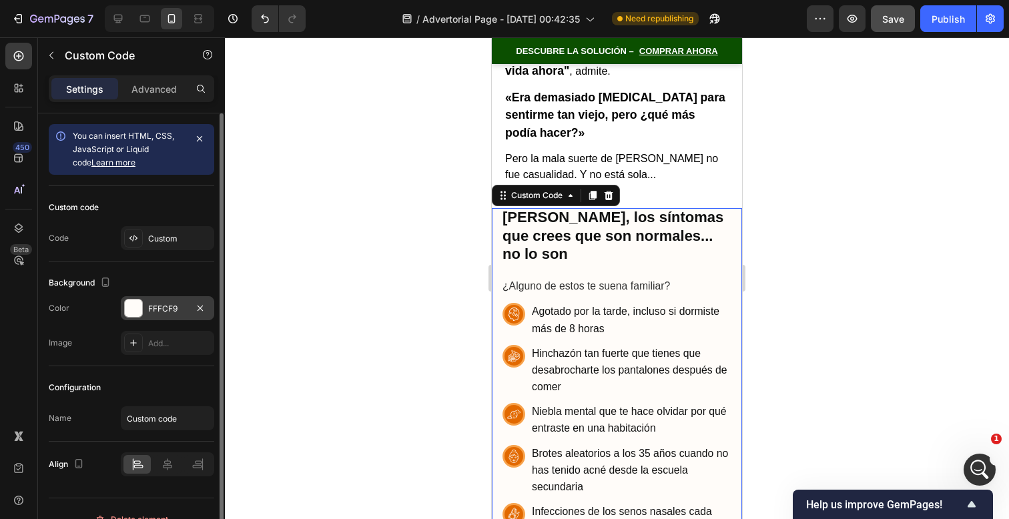
click at [856, 152] on div at bounding box center [617, 278] width 784 height 482
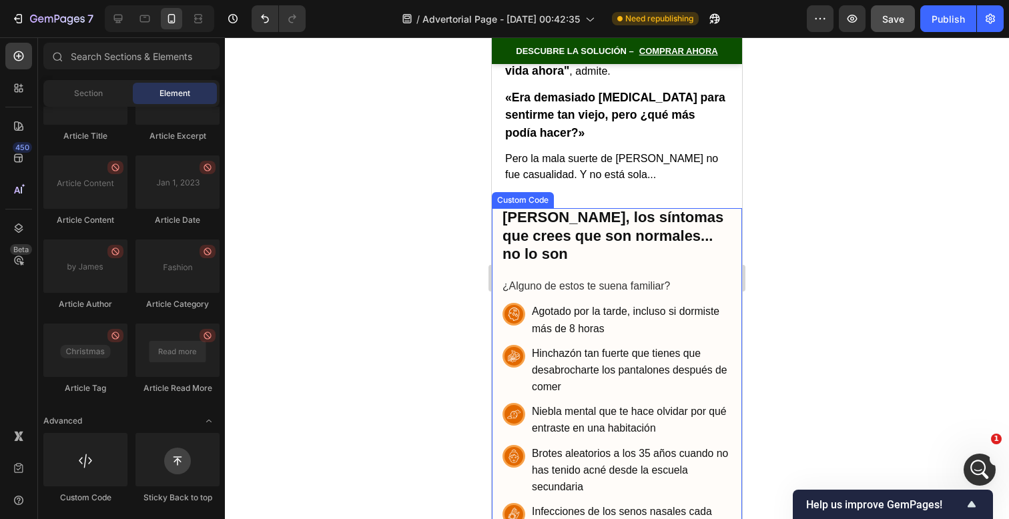
click at [715, 208] on h2 "[PERSON_NAME], los síntomas que crees que son normales... no lo son" at bounding box center [617, 235] width 229 height 55
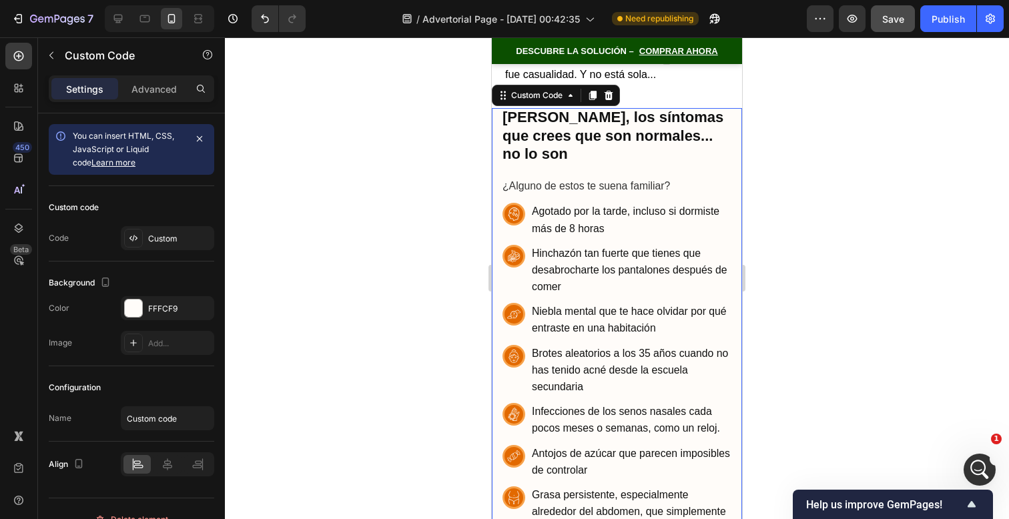
scroll to position [716, 0]
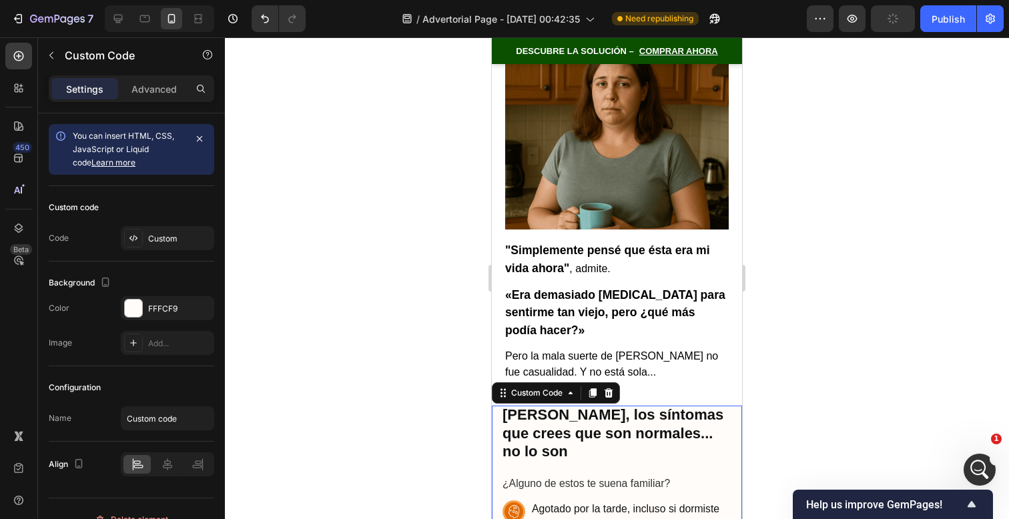
click at [794, 310] on div at bounding box center [617, 278] width 784 height 482
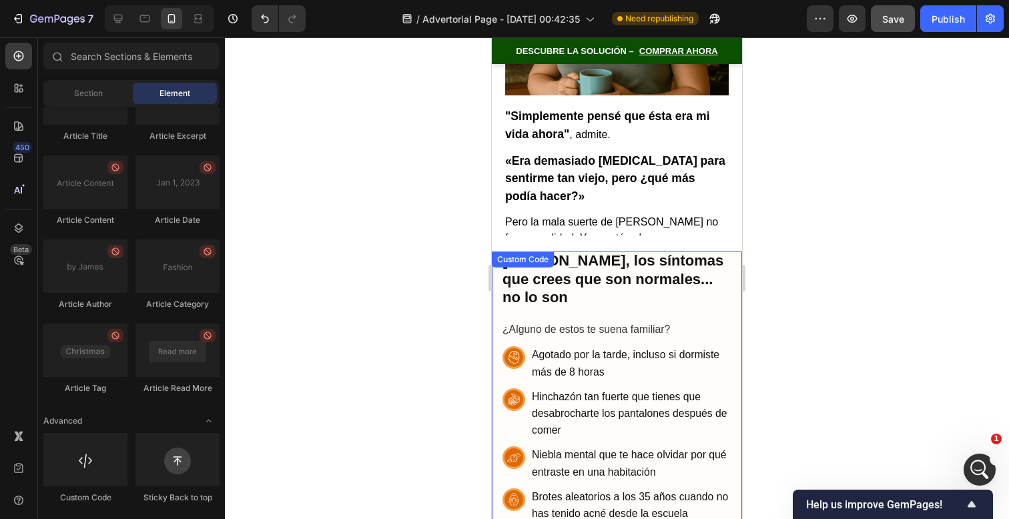
scroll to position [850, 0]
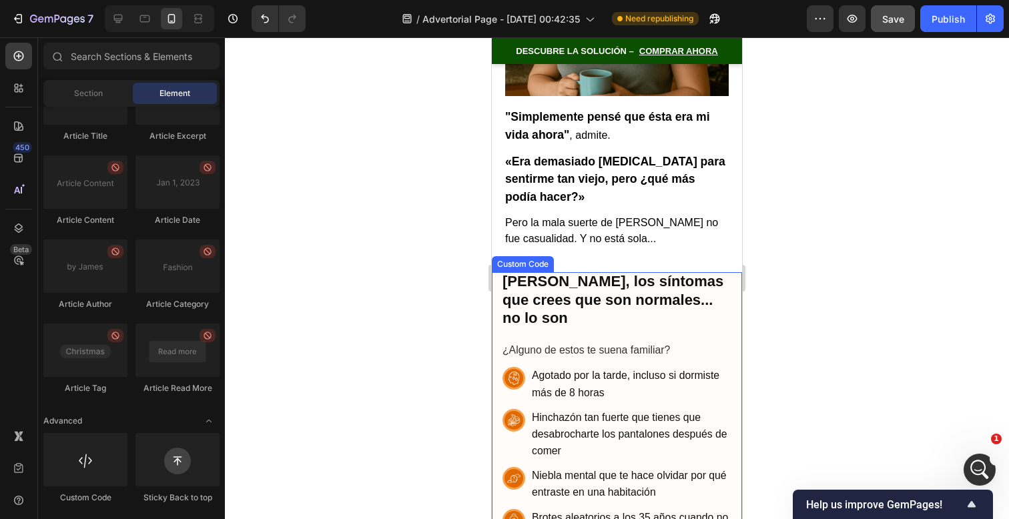
click at [713, 272] on h2 "[PERSON_NAME], los síntomas que crees que son normales... no lo son" at bounding box center [617, 299] width 229 height 55
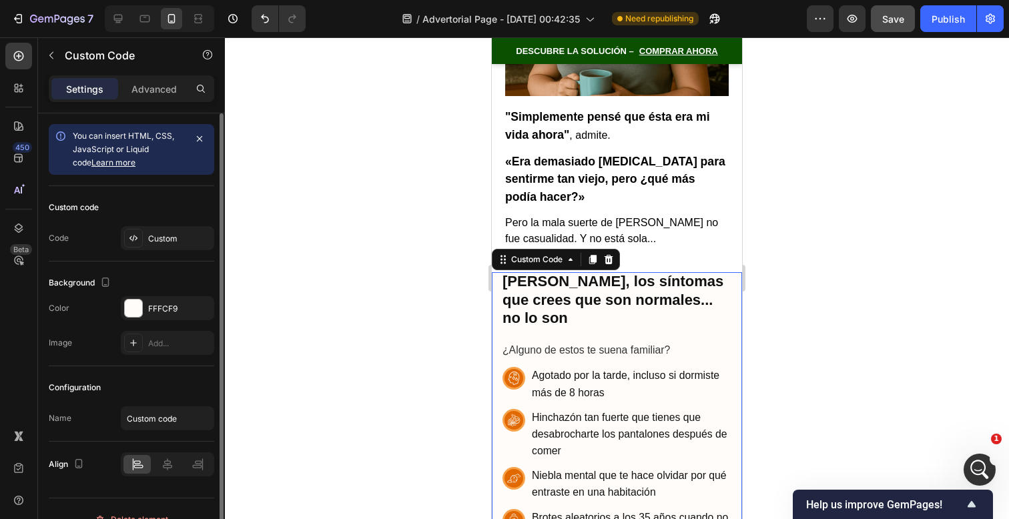
scroll to position [21, 0]
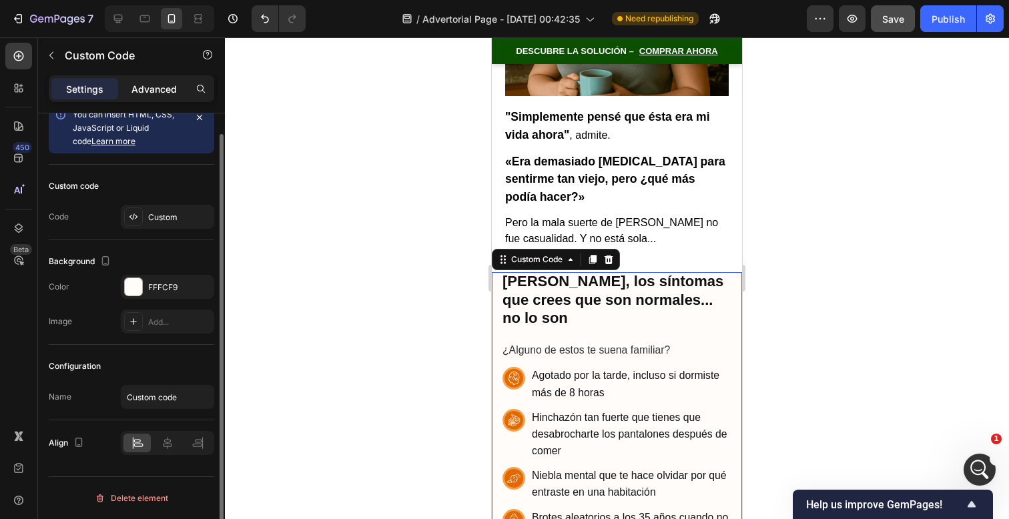
click at [162, 94] on p "Advanced" at bounding box center [153, 89] width 45 height 14
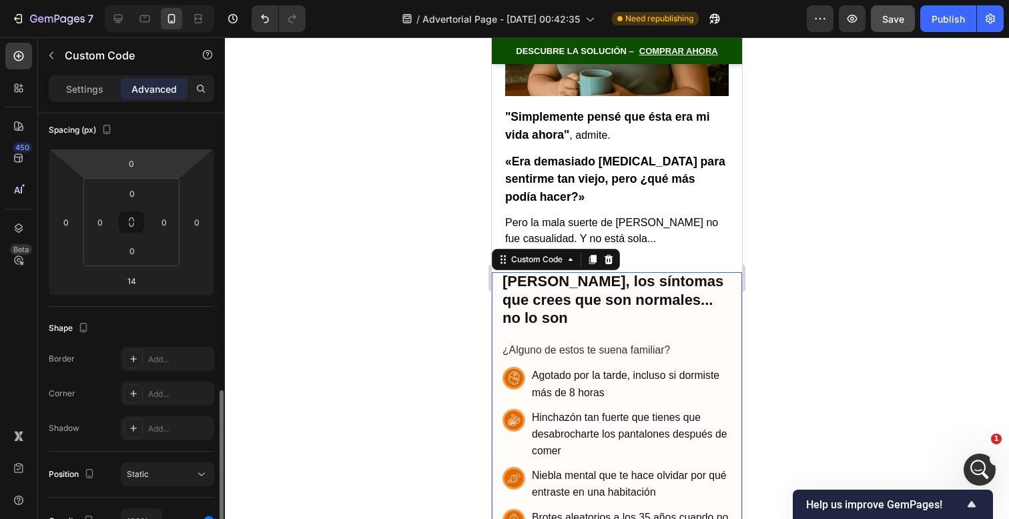
scroll to position [288, 0]
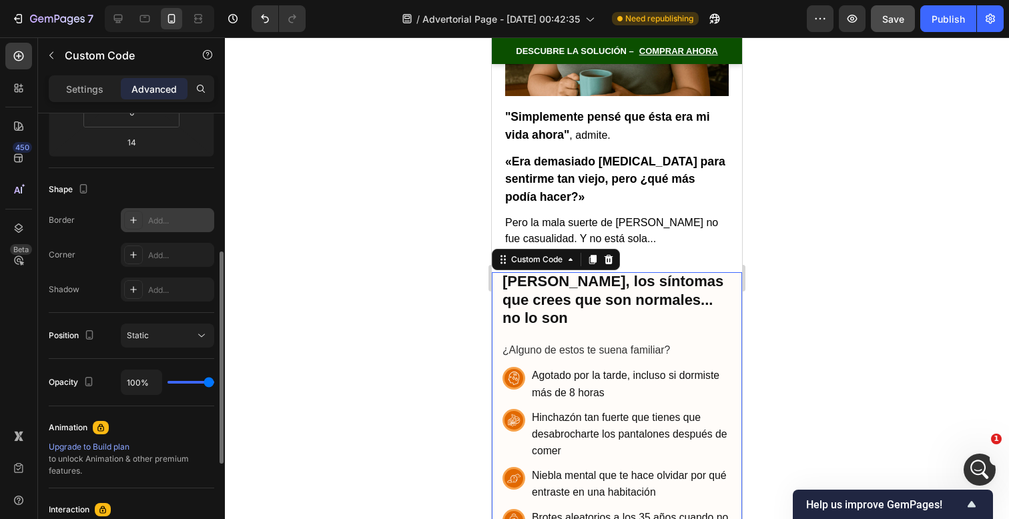
click at [158, 228] on div "Add..." at bounding box center [167, 220] width 93 height 24
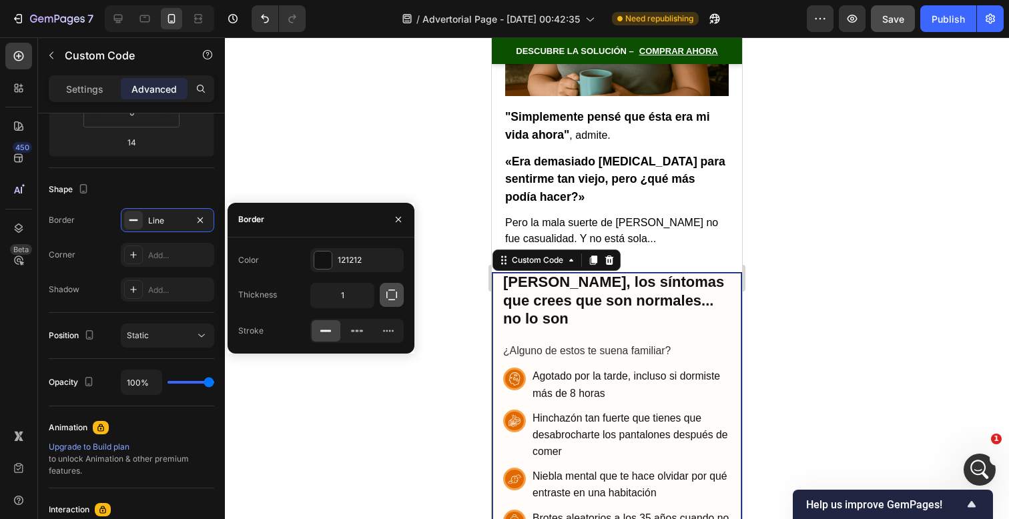
click at [389, 294] on icon "button" at bounding box center [391, 294] width 13 height 13
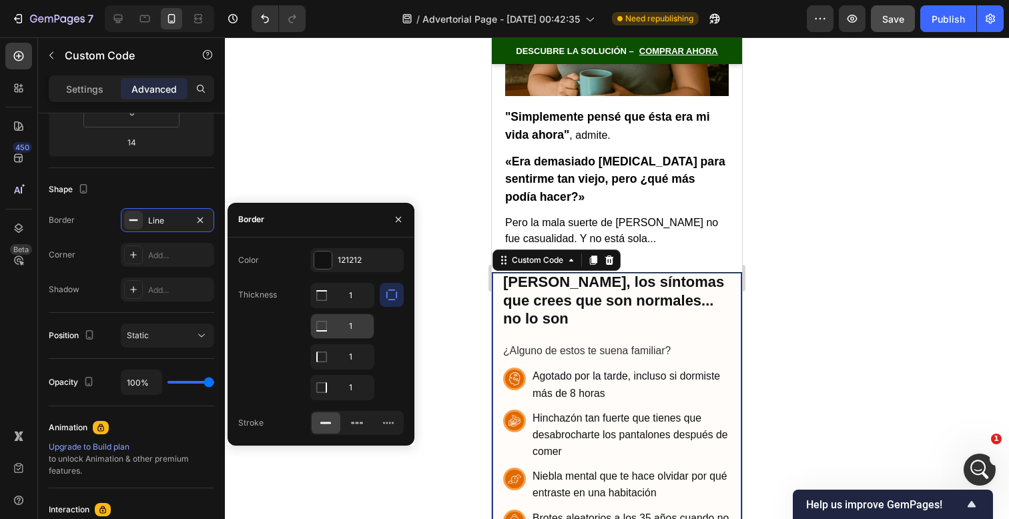
click at [340, 333] on input "1" at bounding box center [342, 326] width 63 height 24
click at [354, 356] on input "1" at bounding box center [342, 357] width 63 height 24
type input "0"
click at [352, 386] on input "1" at bounding box center [342, 388] width 63 height 24
type input "0"
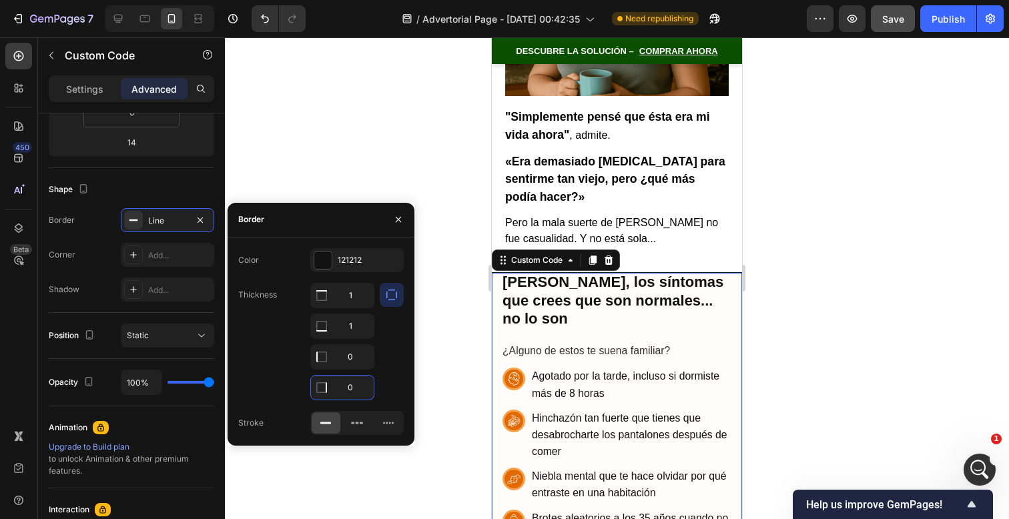
click at [834, 257] on div at bounding box center [617, 278] width 784 height 482
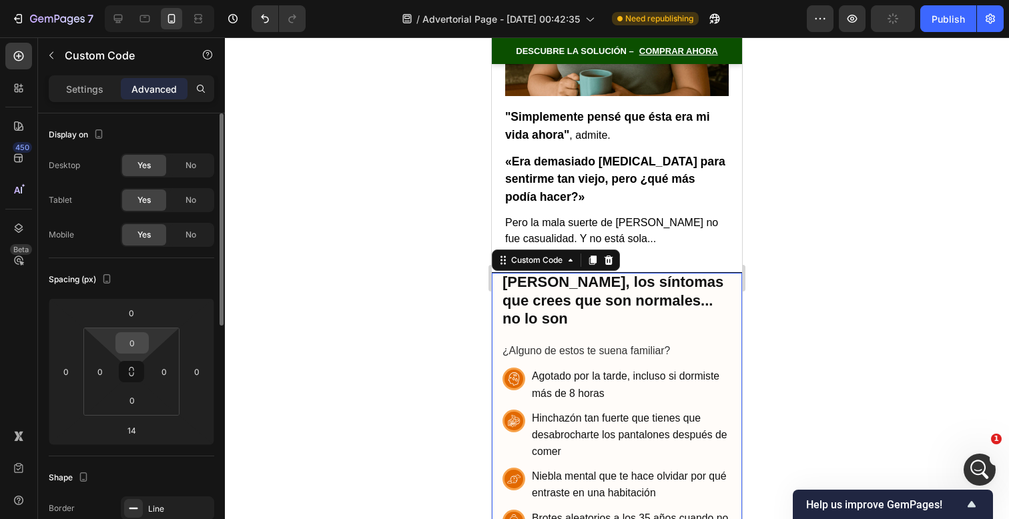
click at [142, 342] on input "0" at bounding box center [132, 343] width 27 height 20
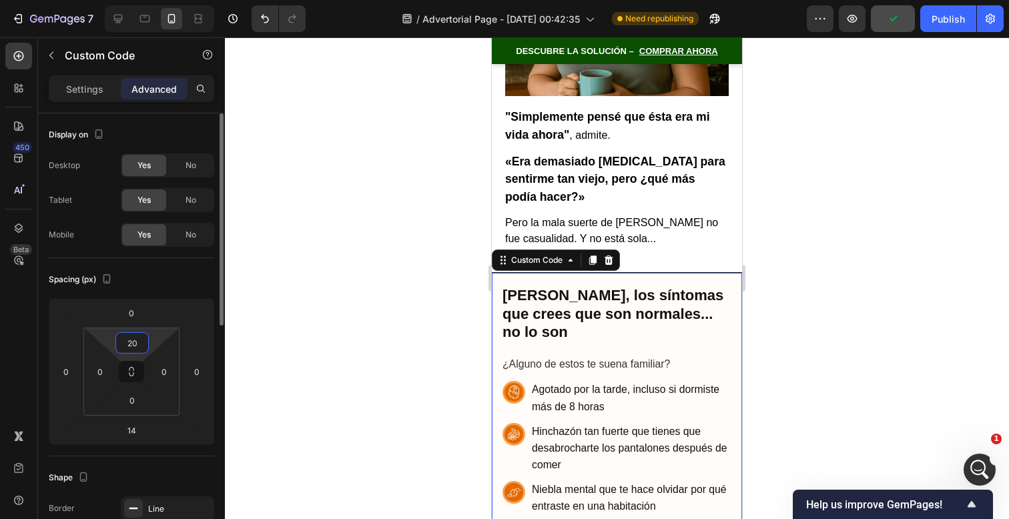
type input "20"
click at [866, 264] on div at bounding box center [617, 278] width 784 height 482
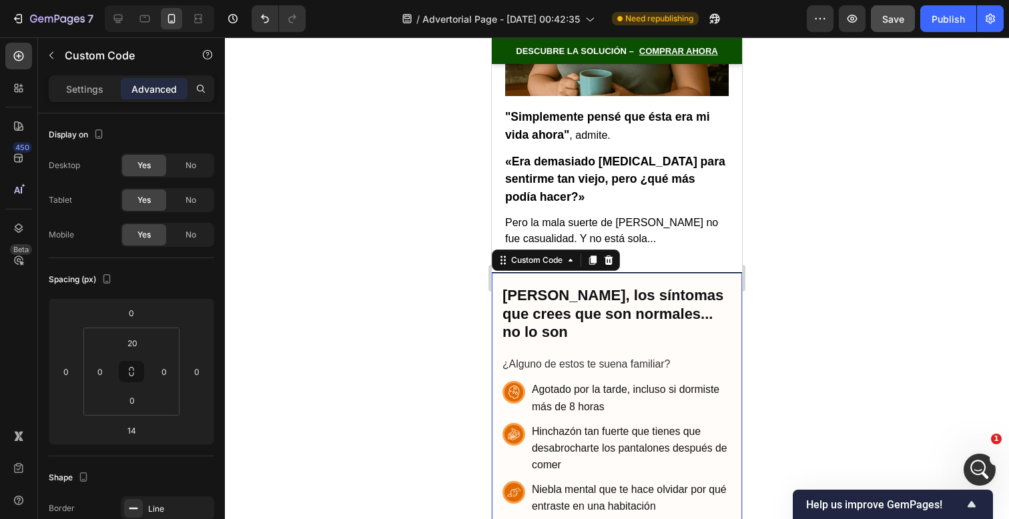
click at [800, 230] on div at bounding box center [617, 278] width 784 height 482
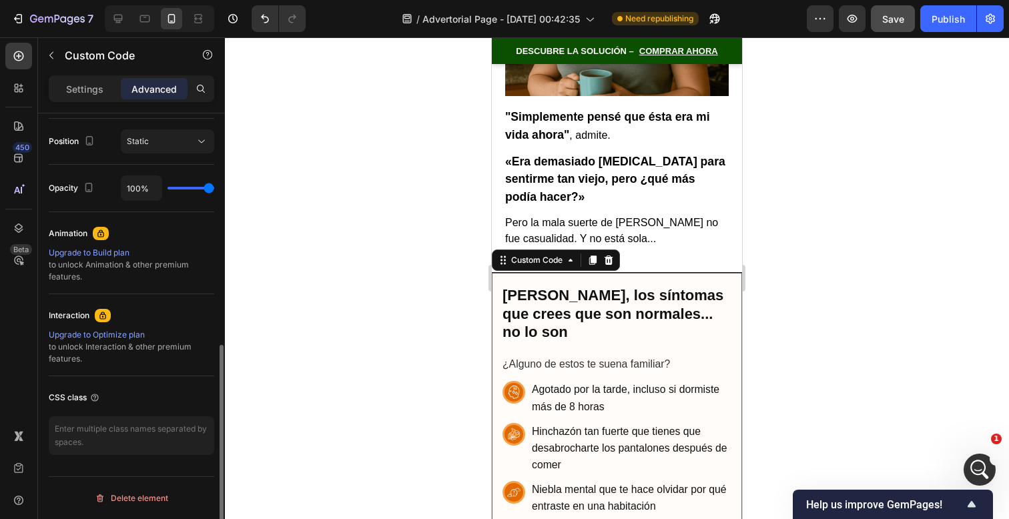
scroll to position [199, 0]
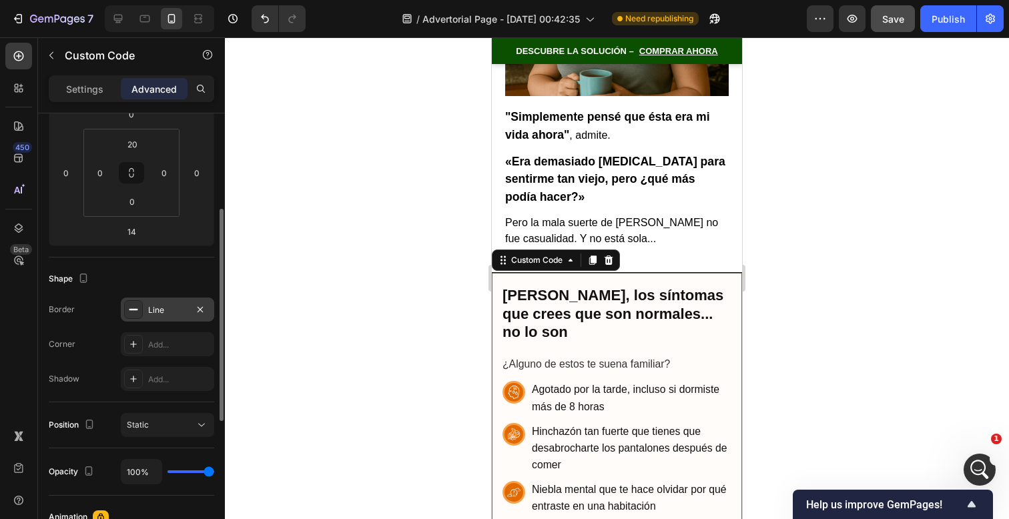
click at [180, 318] on div "Line" at bounding box center [167, 310] width 93 height 24
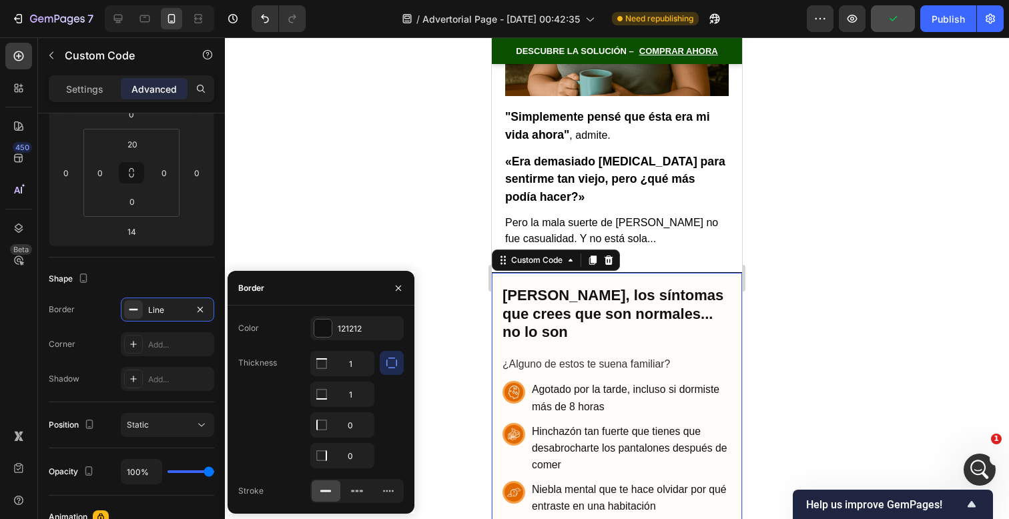
click at [346, 341] on div "Color 121212 Thickness 1 1 0 0 Stroke" at bounding box center [321, 409] width 187 height 187
click at [346, 330] on div "121212" at bounding box center [357, 329] width 39 height 12
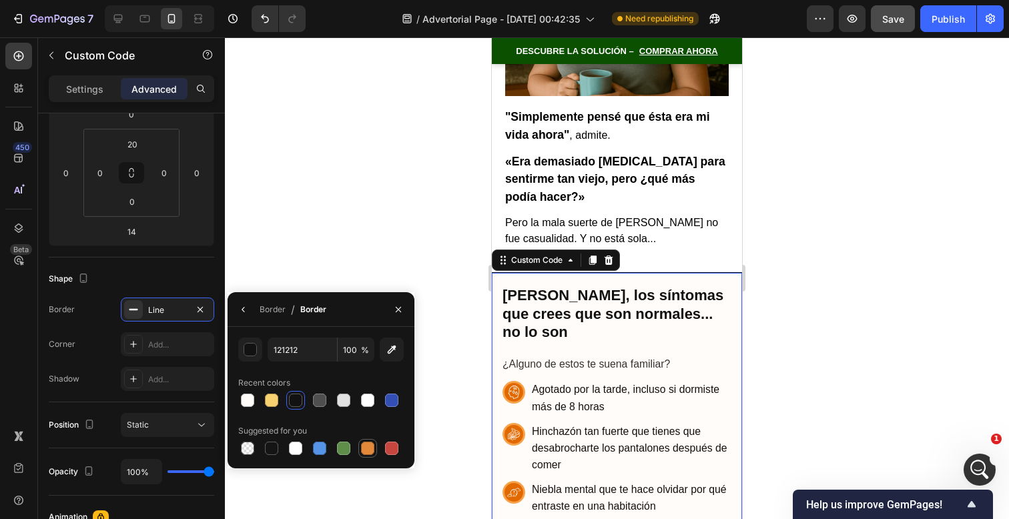
click at [361, 445] on div at bounding box center [367, 448] width 13 height 13
click at [272, 406] on div at bounding box center [271, 400] width 13 height 13
type input "F9D270"
click at [912, 131] on div at bounding box center [617, 278] width 784 height 482
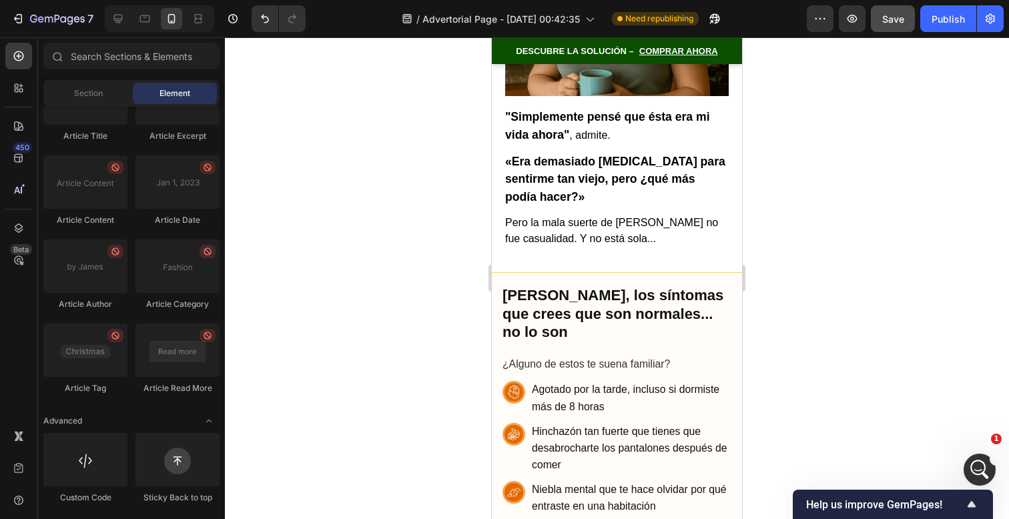
click at [868, 198] on div at bounding box center [617, 278] width 784 height 482
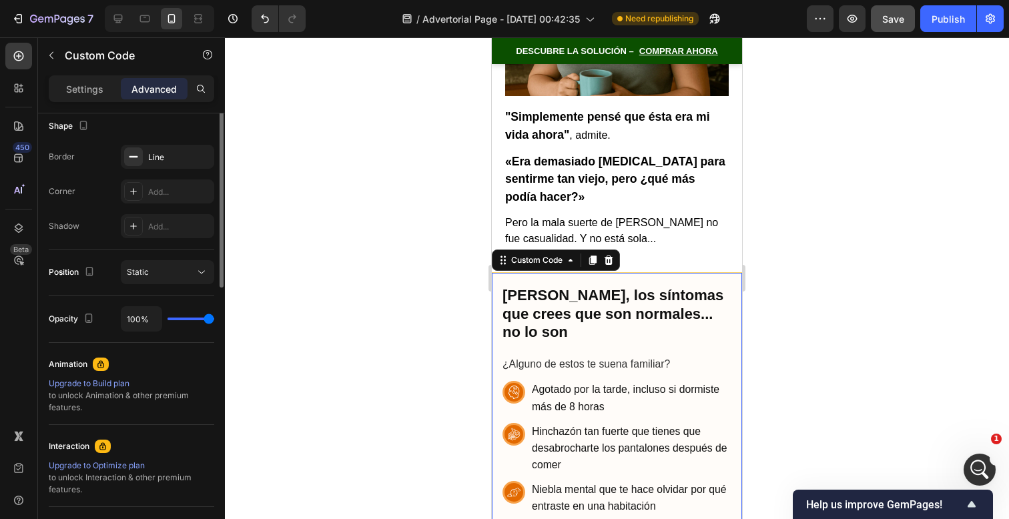
scroll to position [212, 0]
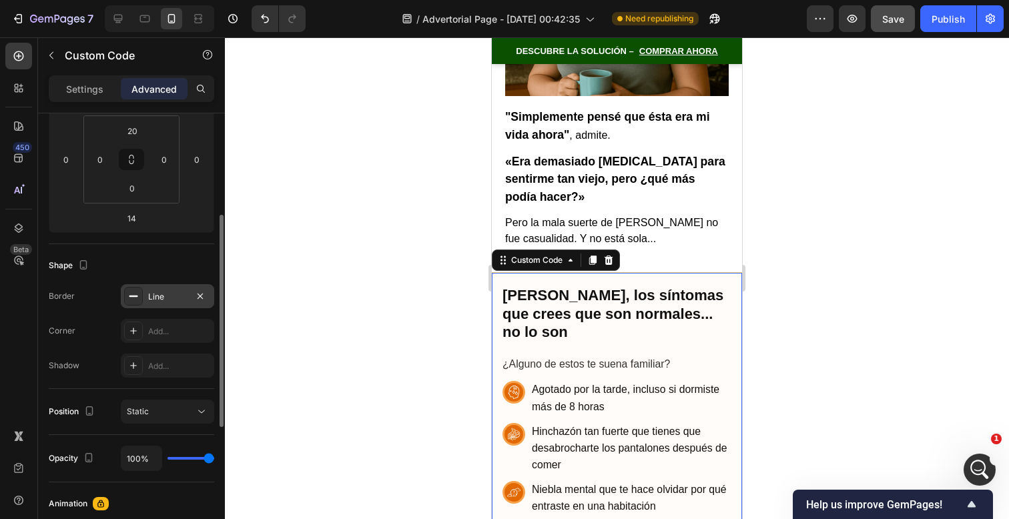
click at [172, 295] on div "Line" at bounding box center [167, 297] width 39 height 12
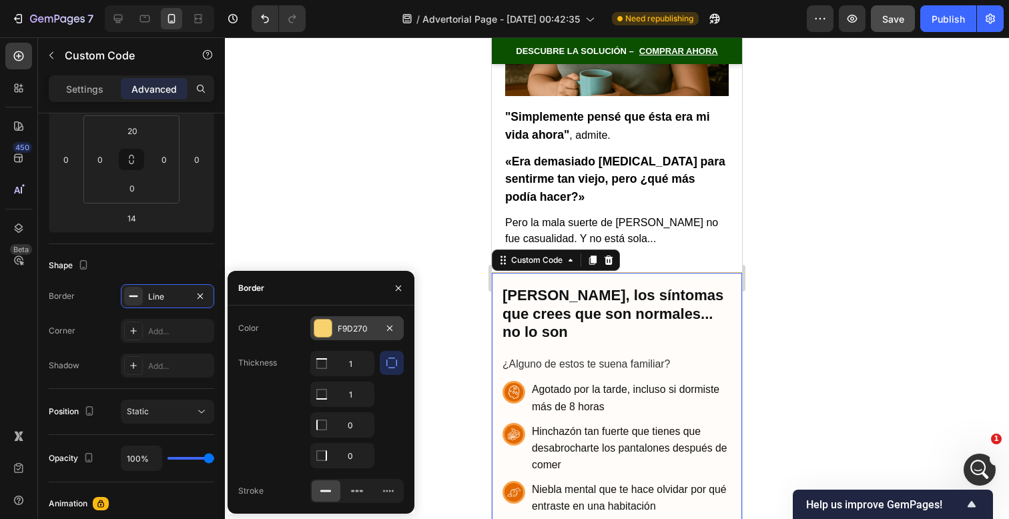
click at [334, 324] on div "F9D270" at bounding box center [356, 328] width 93 height 24
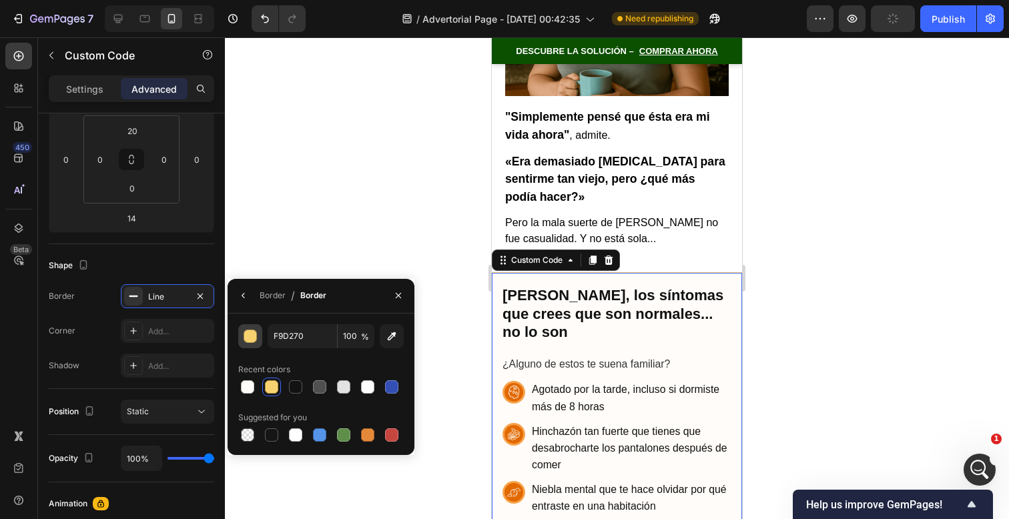
click at [254, 339] on div "button" at bounding box center [250, 336] width 13 height 13
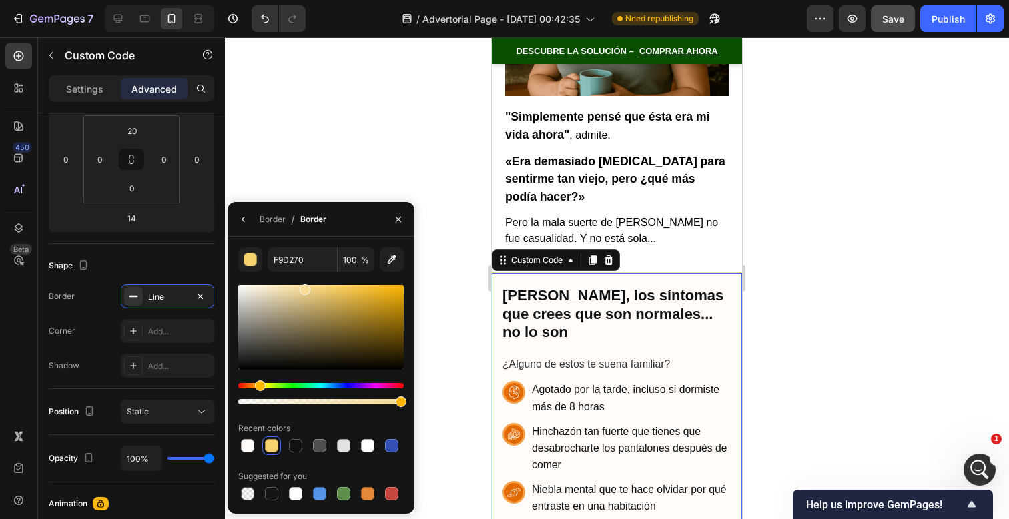
drag, startPoint x: 324, startPoint y: 297, endPoint x: 304, endPoint y: 286, distance: 22.7
click at [304, 286] on div at bounding box center [321, 327] width 166 height 85
type input "F9DE98"
click at [392, 176] on div at bounding box center [617, 278] width 784 height 482
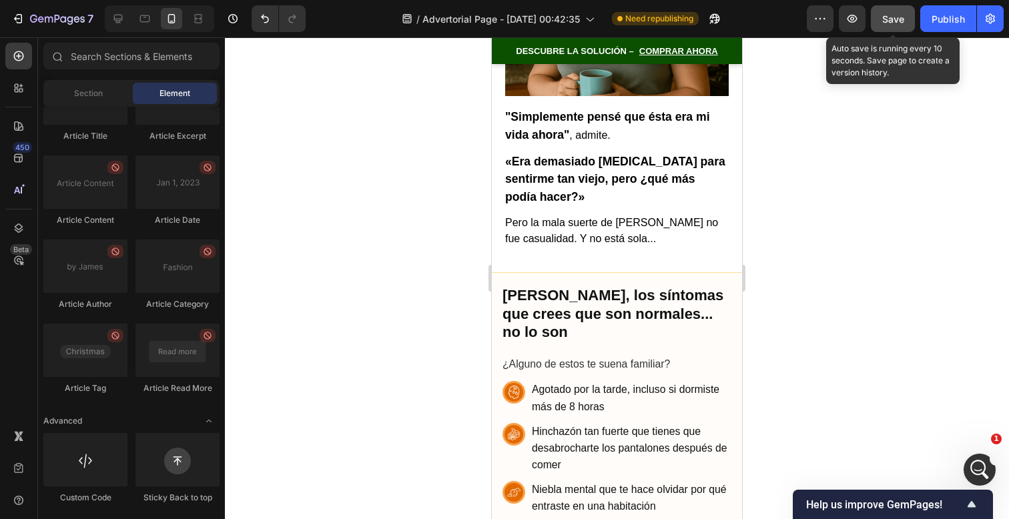
click at [894, 17] on span "Save" at bounding box center [893, 18] width 22 height 11
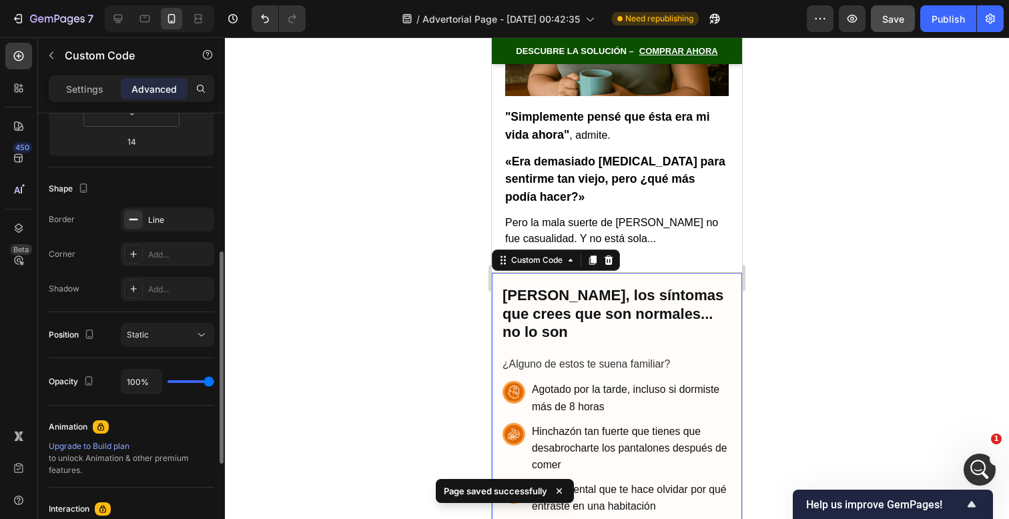
scroll to position [0, 0]
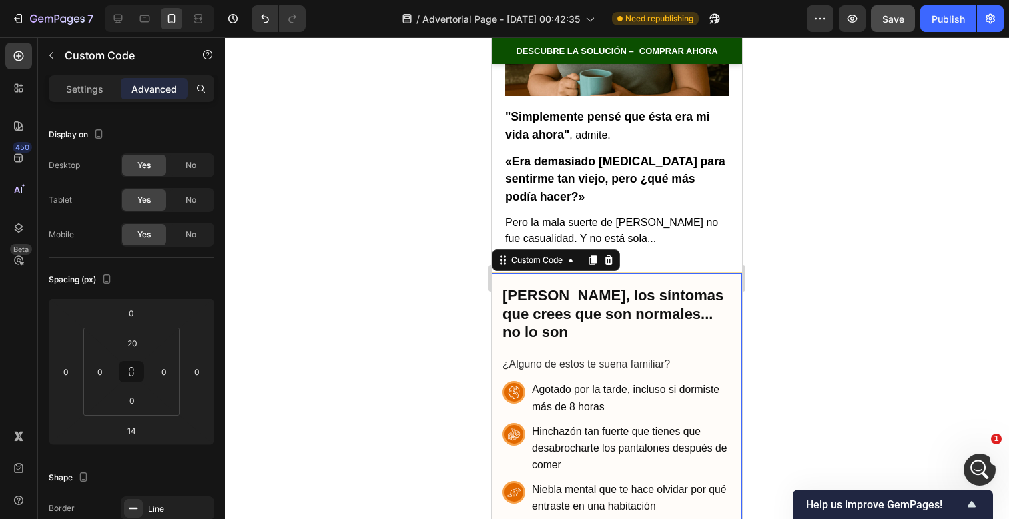
click at [673, 291] on h2 "[PERSON_NAME], los síntomas que crees que son normales... no lo son" at bounding box center [617, 313] width 229 height 55
click at [143, 79] on div "Advanced" at bounding box center [154, 88] width 67 height 21
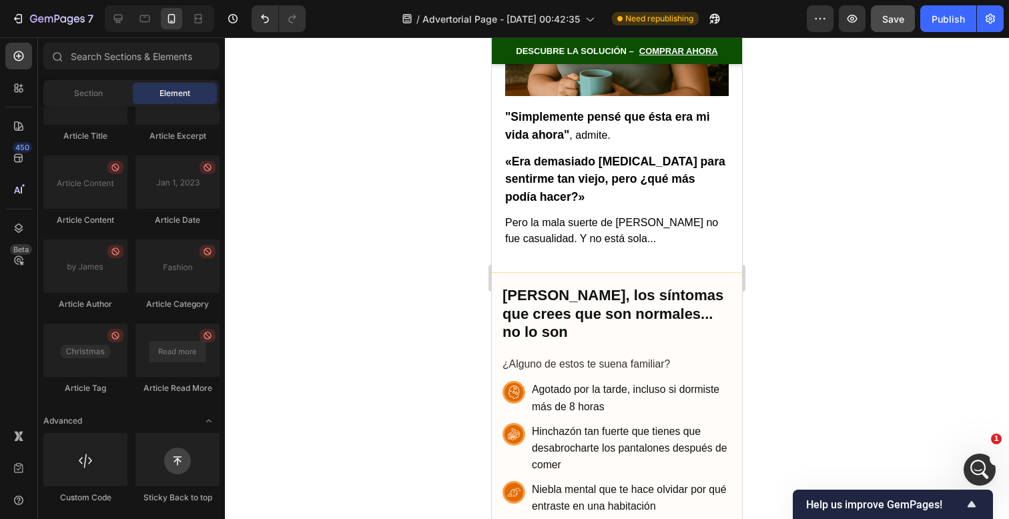
click at [717, 286] on h2 "[PERSON_NAME], los síntomas que crees que son normales... no lo son" at bounding box center [617, 313] width 229 height 55
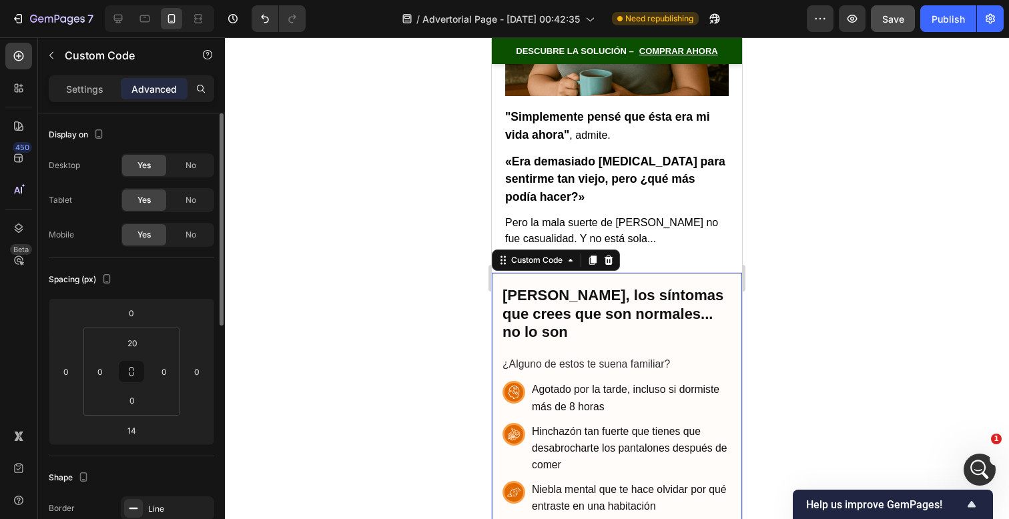
scroll to position [117, 0]
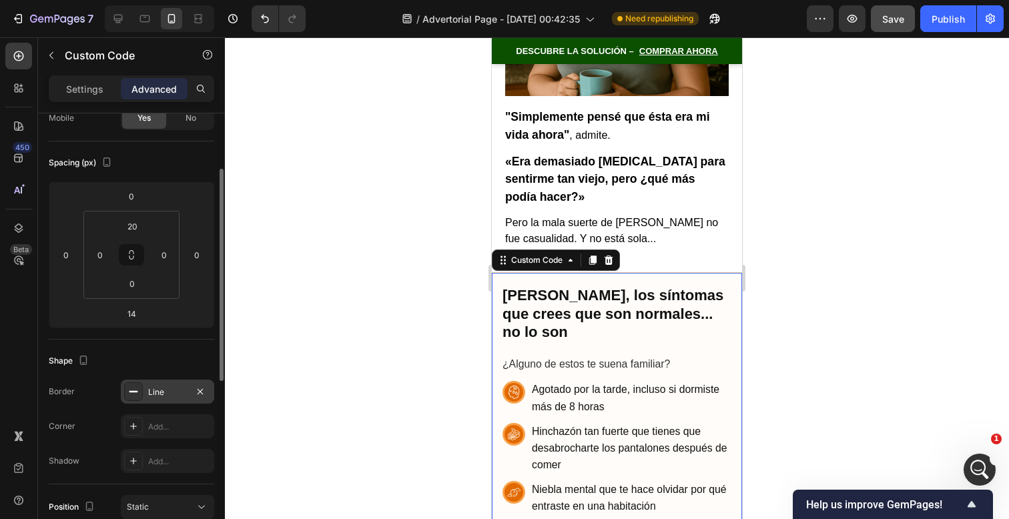
click at [176, 385] on div "Line" at bounding box center [167, 392] width 93 height 24
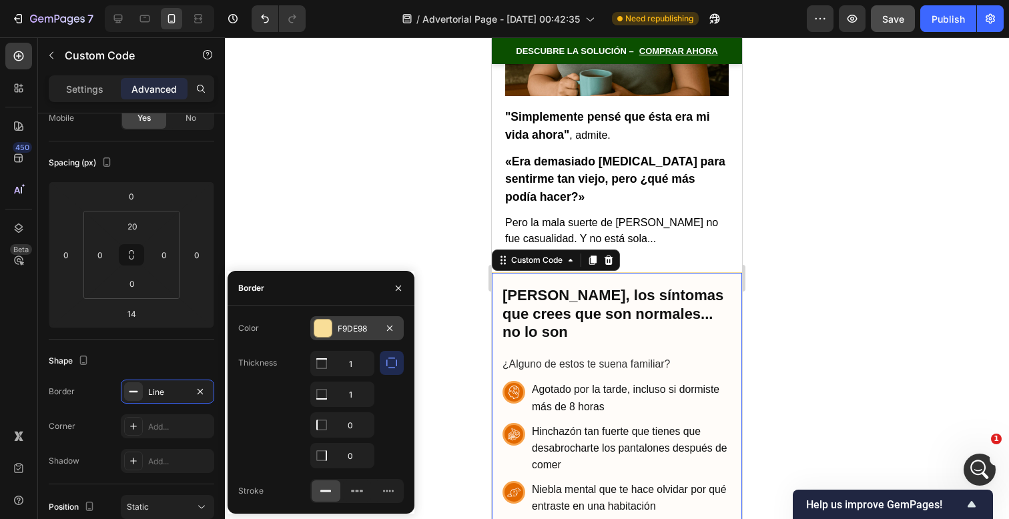
click at [372, 330] on div "F9DE98" at bounding box center [357, 329] width 39 height 12
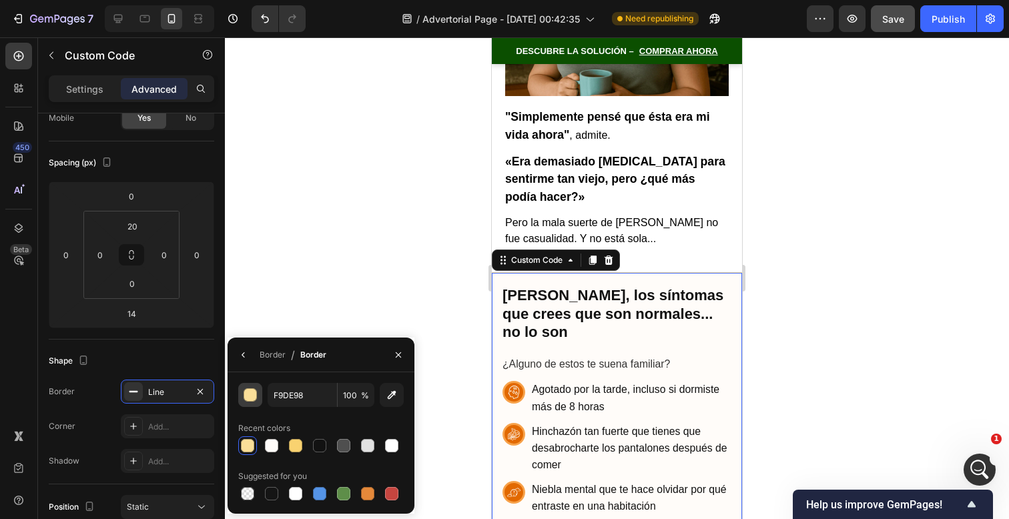
click at [254, 396] on div "button" at bounding box center [250, 395] width 13 height 13
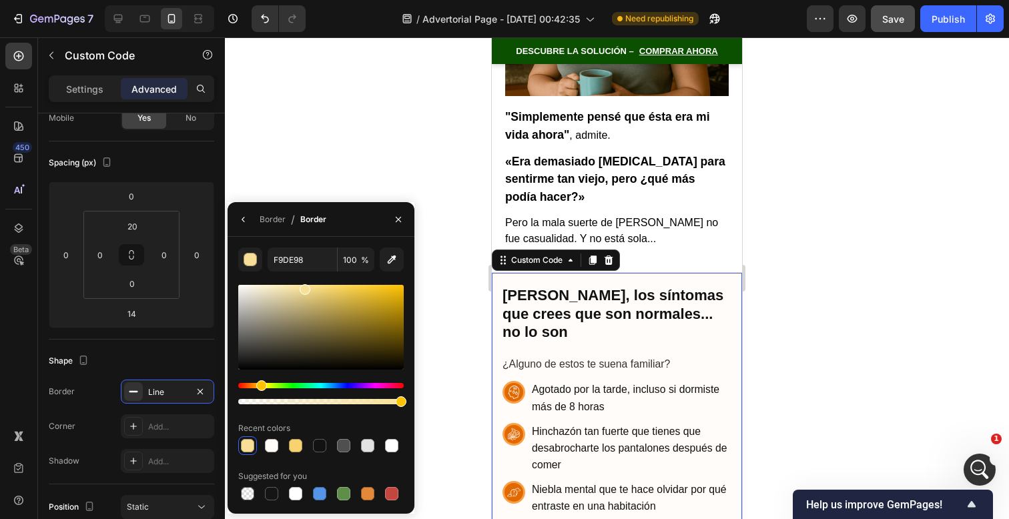
click at [260, 385] on div "Hue" at bounding box center [261, 385] width 11 height 11
drag, startPoint x: 304, startPoint y: 309, endPoint x: 329, endPoint y: 316, distance: 25.6
click at [329, 315] on div at bounding box center [321, 327] width 166 height 85
type input "A38E4B"
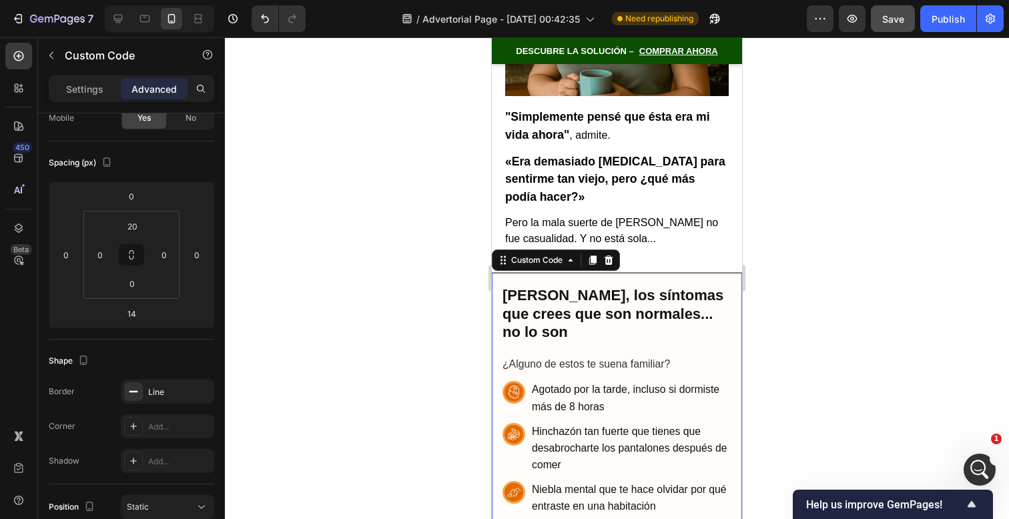
click at [457, 264] on div at bounding box center [617, 278] width 784 height 482
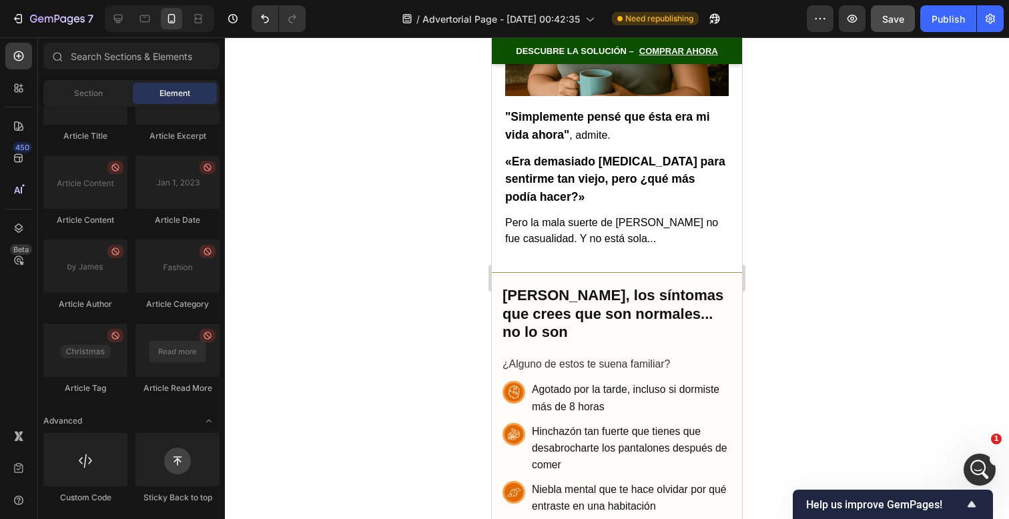
click at [844, 231] on div at bounding box center [617, 278] width 784 height 482
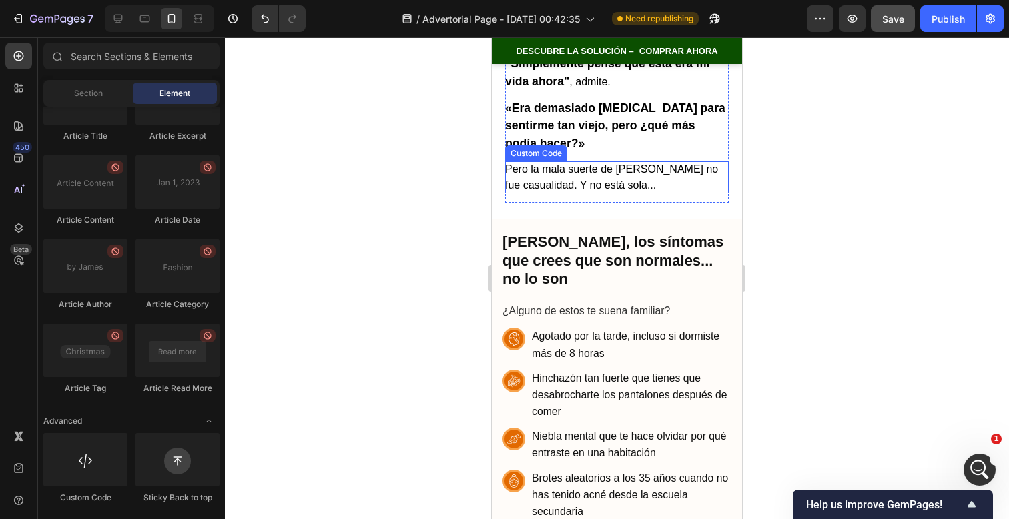
scroll to position [973, 0]
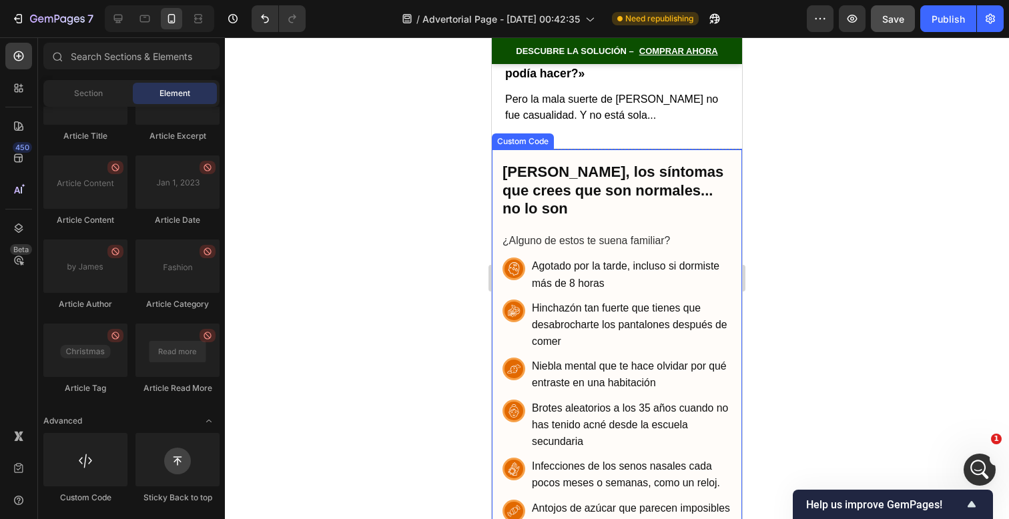
click at [661, 163] on h2 "[PERSON_NAME], los síntomas que crees que son normales... no lo son" at bounding box center [617, 190] width 229 height 55
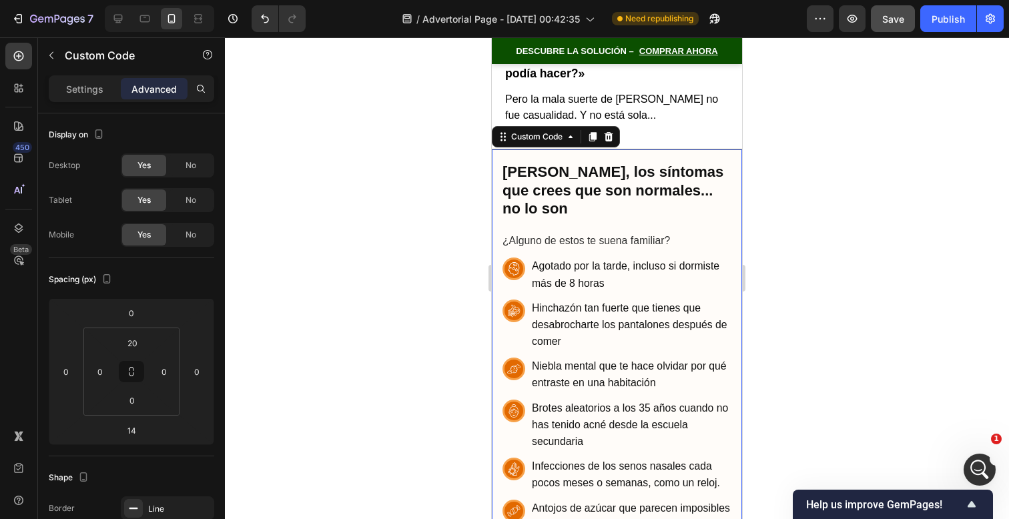
click at [779, 132] on div at bounding box center [617, 278] width 784 height 482
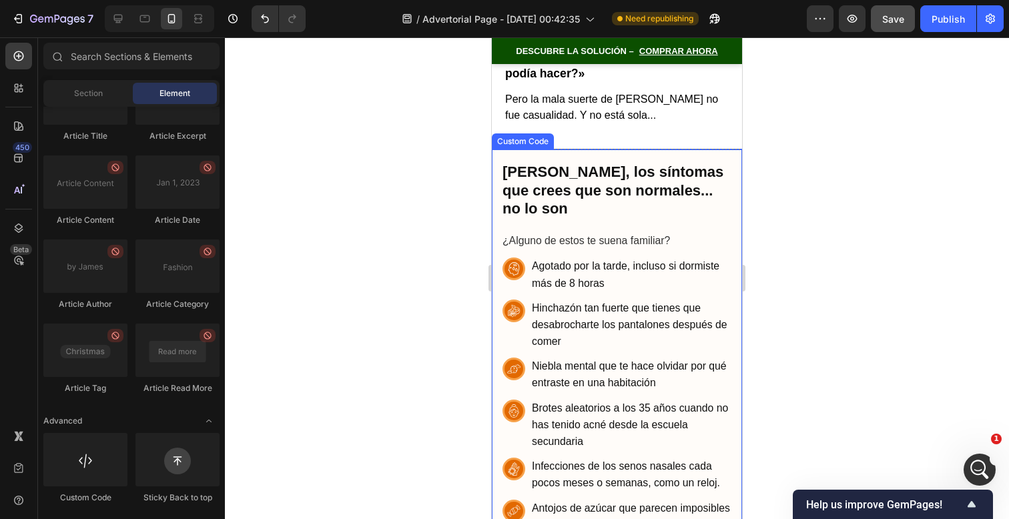
click at [675, 163] on h2 "[PERSON_NAME], los síntomas que crees que son normales... no lo son" at bounding box center [617, 190] width 229 height 55
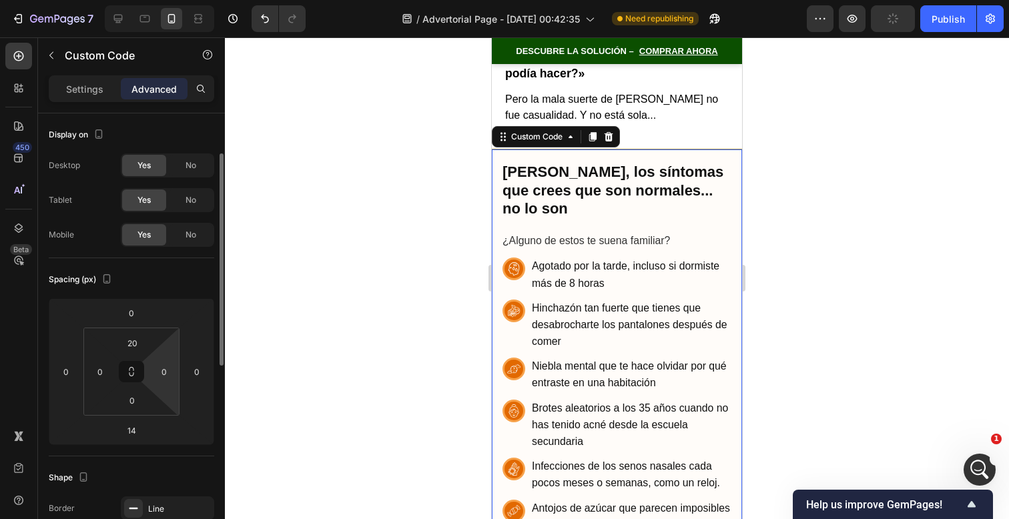
scroll to position [27, 0]
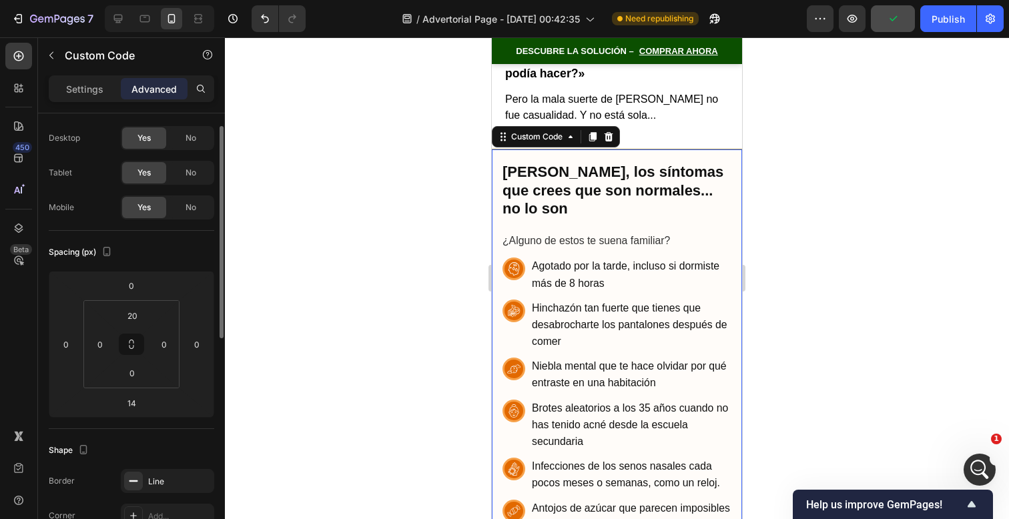
click at [146, 495] on div "Border Line Corner Add... Shadow Add..." at bounding box center [132, 515] width 166 height 93
click at [146, 493] on div "Border Line Corner Add... Shadow Add..." at bounding box center [132, 515] width 166 height 93
click at [152, 485] on div "Line" at bounding box center [167, 482] width 39 height 12
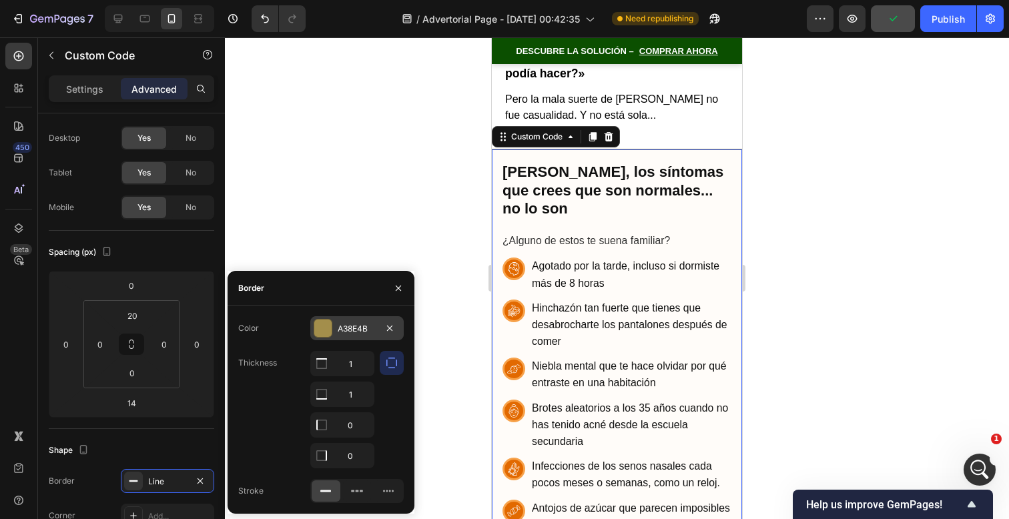
click at [356, 336] on div "A38E4B" at bounding box center [356, 328] width 93 height 24
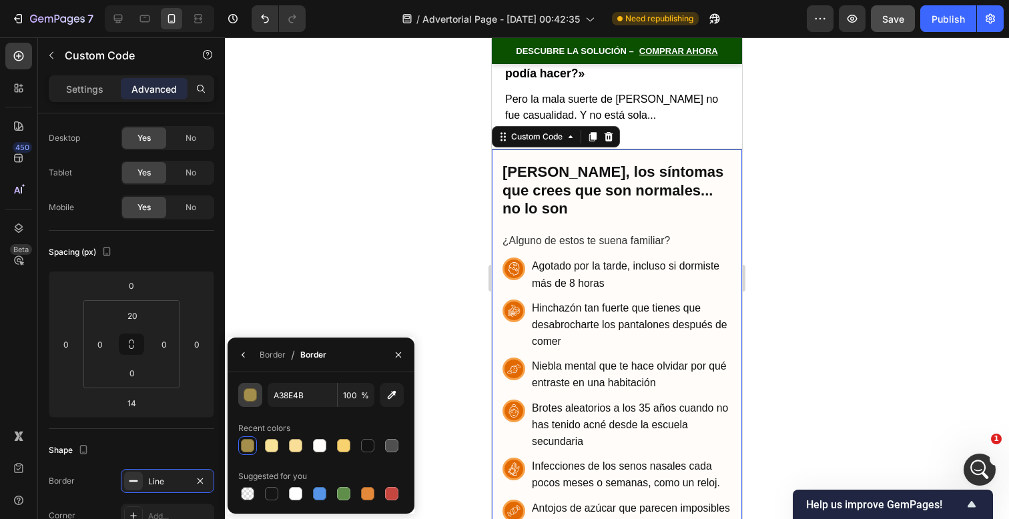
click at [260, 395] on button "button" at bounding box center [250, 395] width 24 height 24
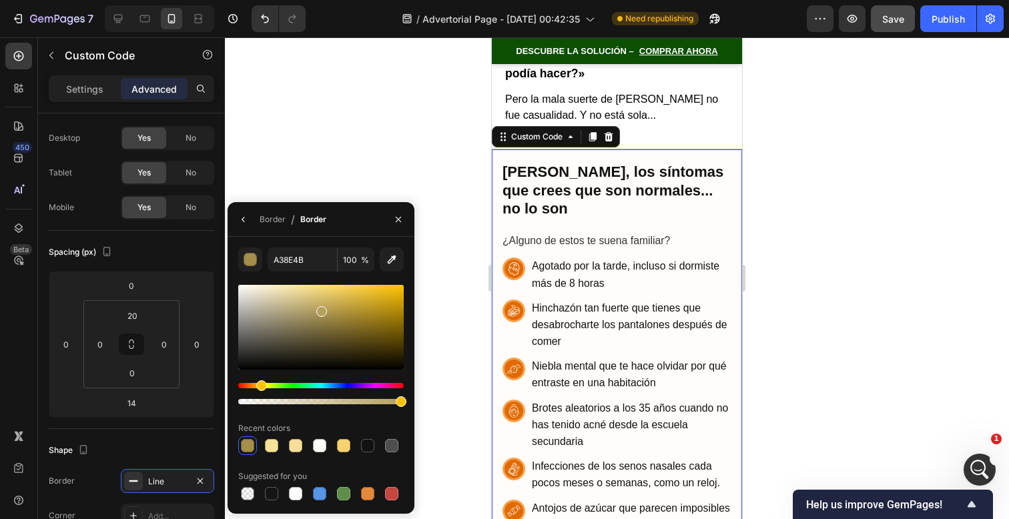
click at [320, 306] on div at bounding box center [321, 327] width 166 height 85
drag, startPoint x: 326, startPoint y: 308, endPoint x: 330, endPoint y: 302, distance: 7.8
click at [330, 302] on div at bounding box center [331, 304] width 11 height 11
click at [335, 299] on div at bounding box center [321, 327] width 166 height 85
type input "D3B758"
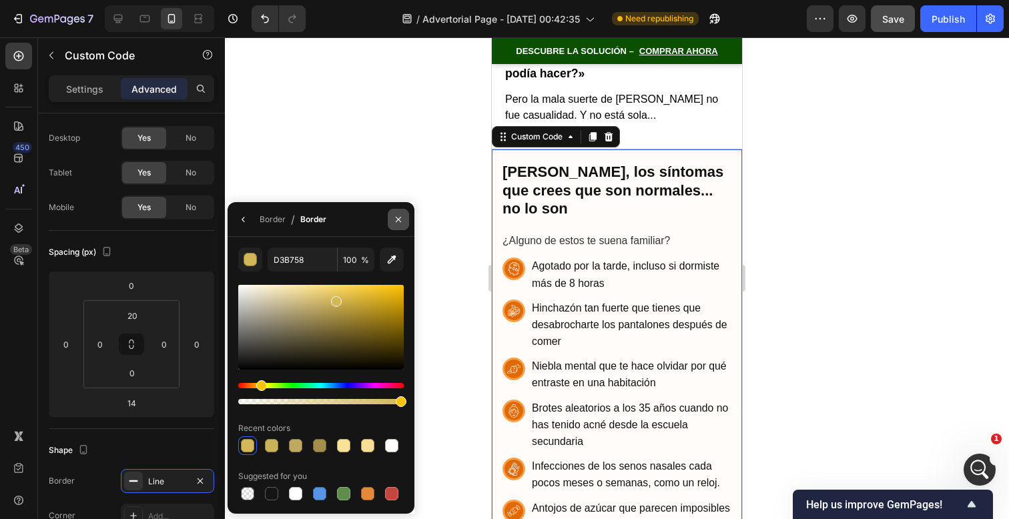
click at [396, 210] on button "button" at bounding box center [398, 219] width 21 height 21
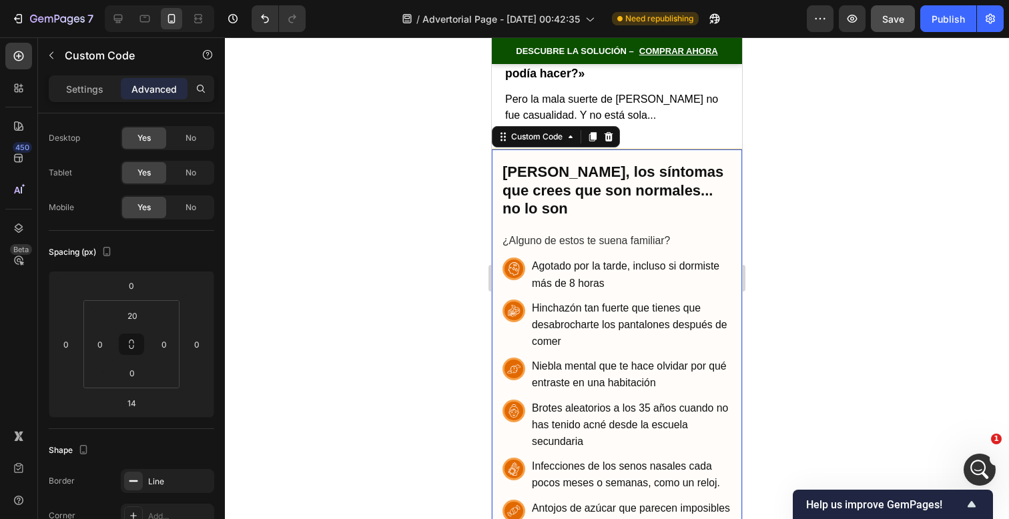
click at [832, 194] on div at bounding box center [617, 278] width 784 height 482
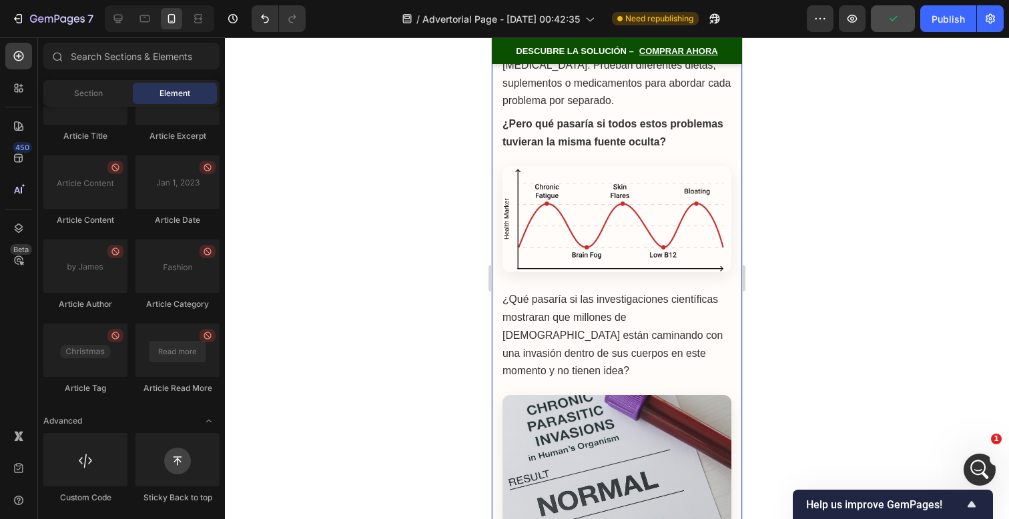
scroll to position [1563, 0]
click at [657, 182] on img at bounding box center [617, 218] width 229 height 107
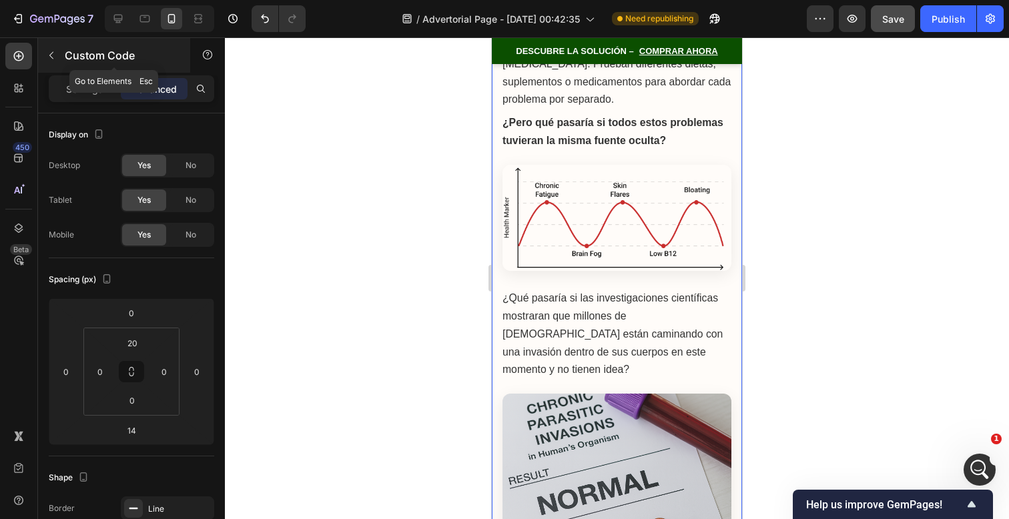
click at [46, 58] on icon "button" at bounding box center [51, 55] width 11 height 11
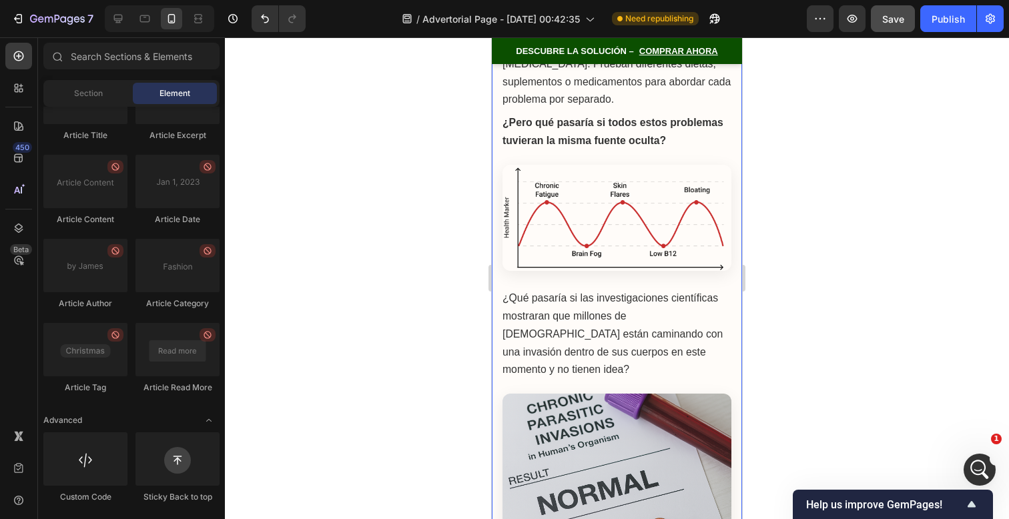
click at [601, 178] on img at bounding box center [617, 218] width 229 height 107
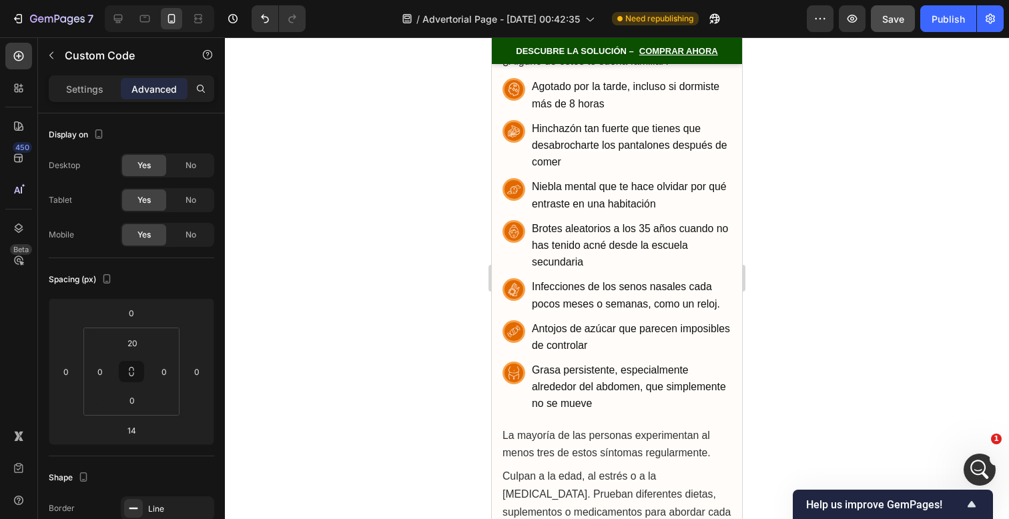
scroll to position [1597, 0]
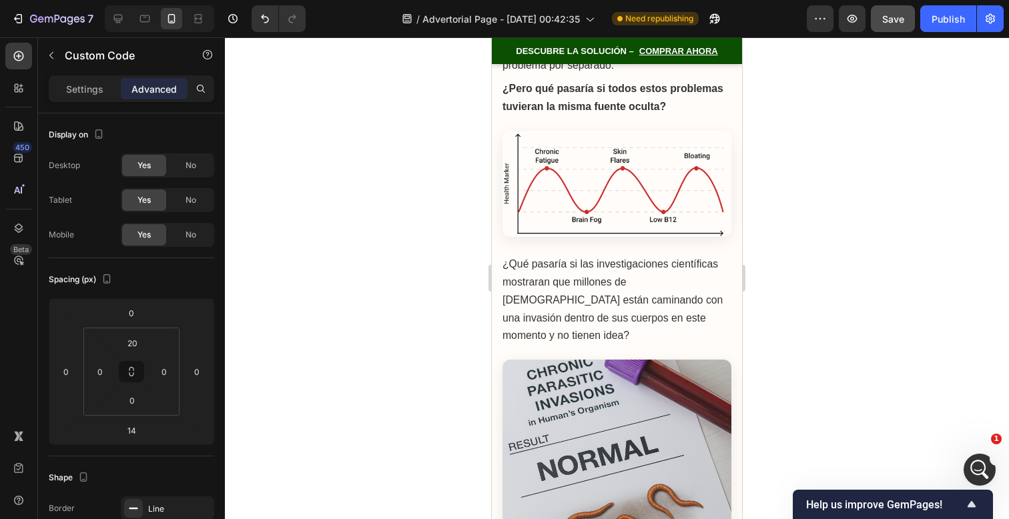
click at [610, 137] on img at bounding box center [617, 184] width 229 height 107
click at [46, 48] on button "button" at bounding box center [51, 55] width 21 height 21
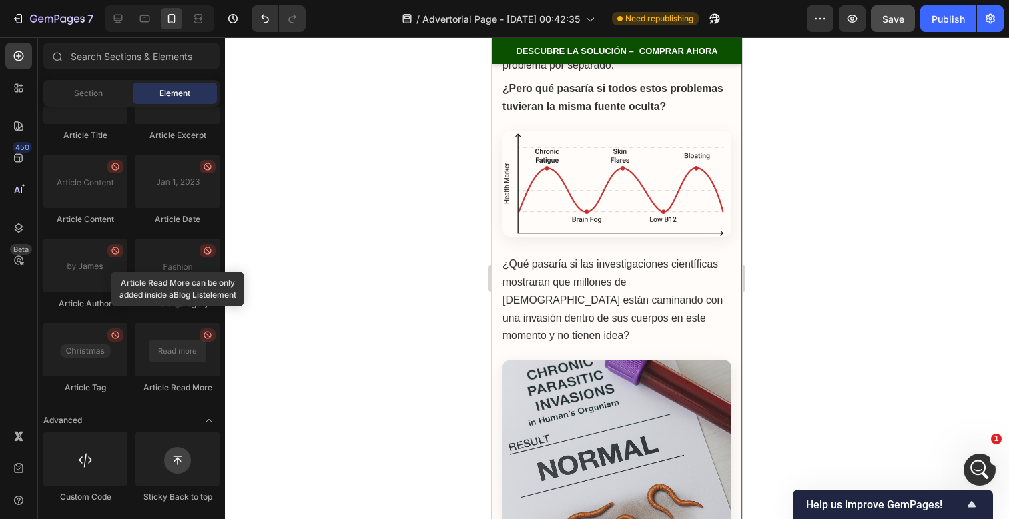
click at [577, 197] on img at bounding box center [617, 184] width 229 height 107
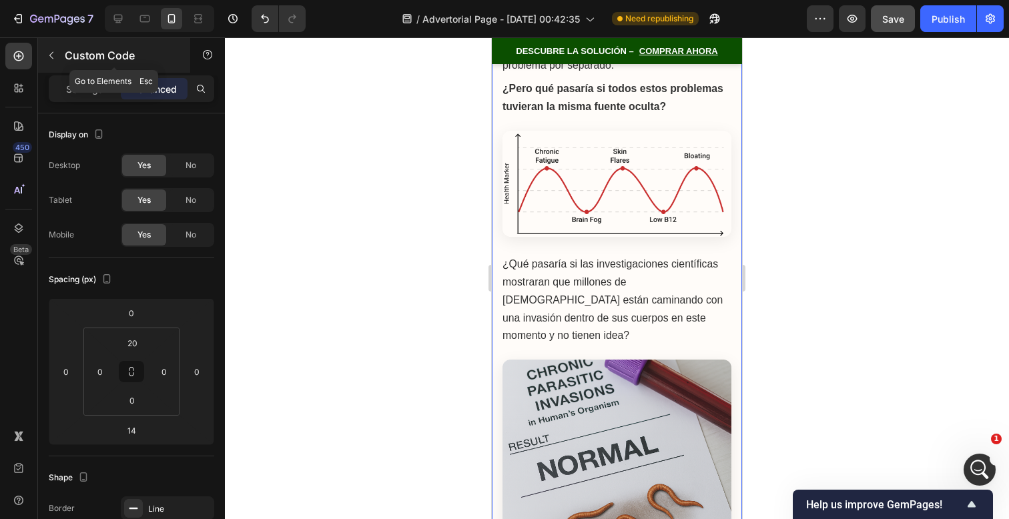
click at [54, 56] on icon "button" at bounding box center [51, 55] width 11 height 11
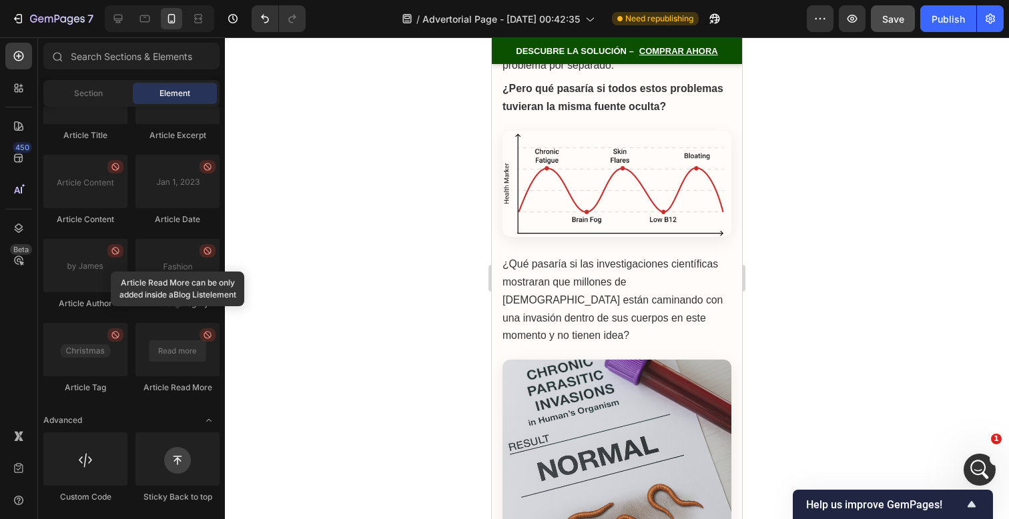
click at [606, 169] on img at bounding box center [617, 184] width 229 height 107
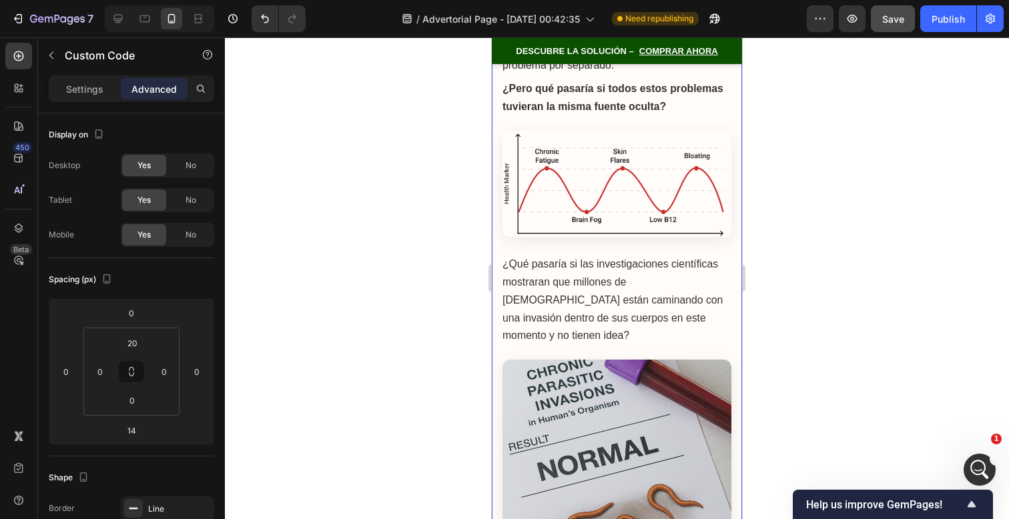
click at [606, 169] on img at bounding box center [617, 184] width 229 height 107
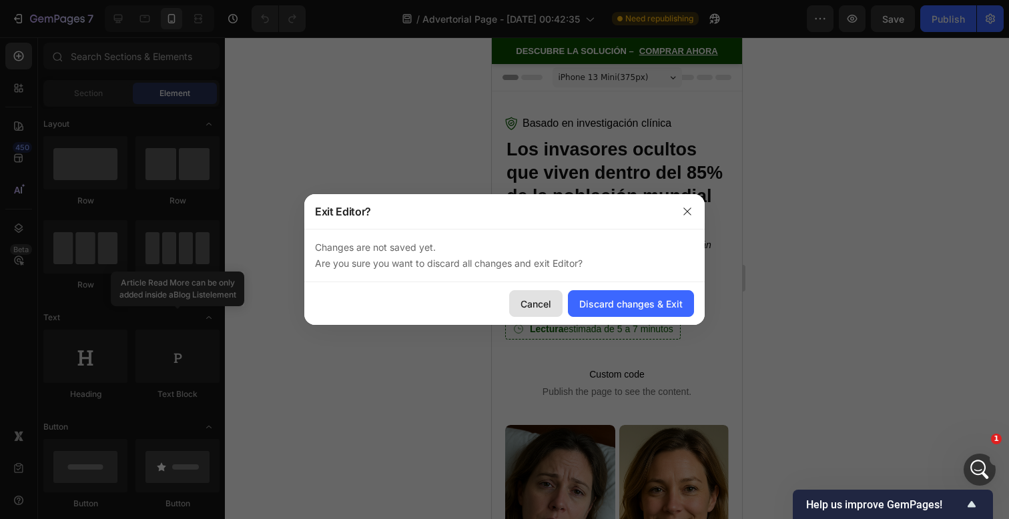
click at [531, 309] on div "Cancel" at bounding box center [536, 304] width 31 height 14
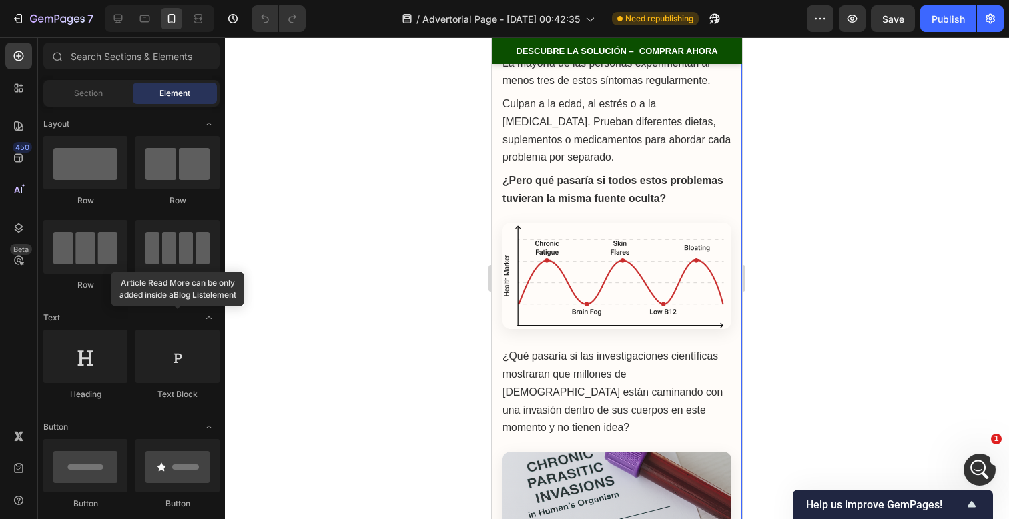
scroll to position [1522, 0]
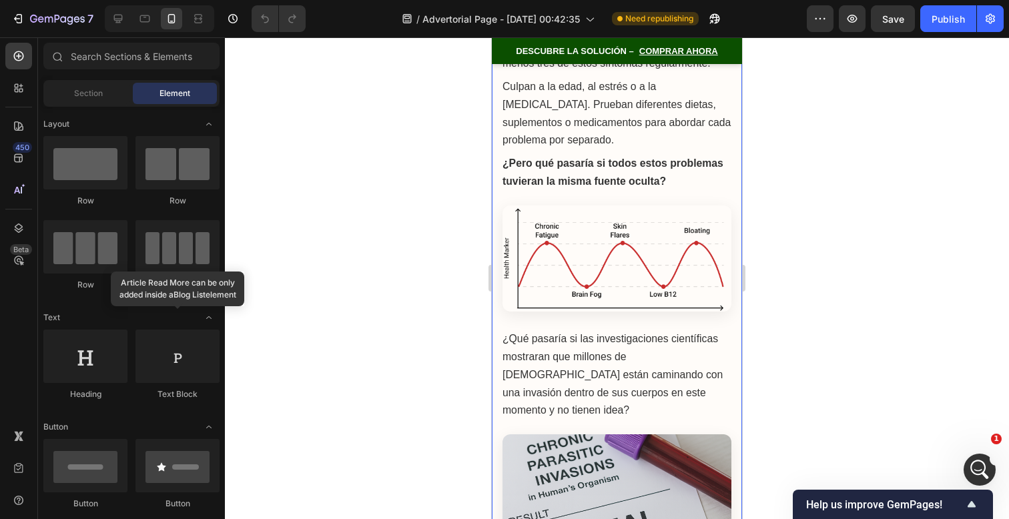
click at [669, 252] on img at bounding box center [617, 259] width 229 height 107
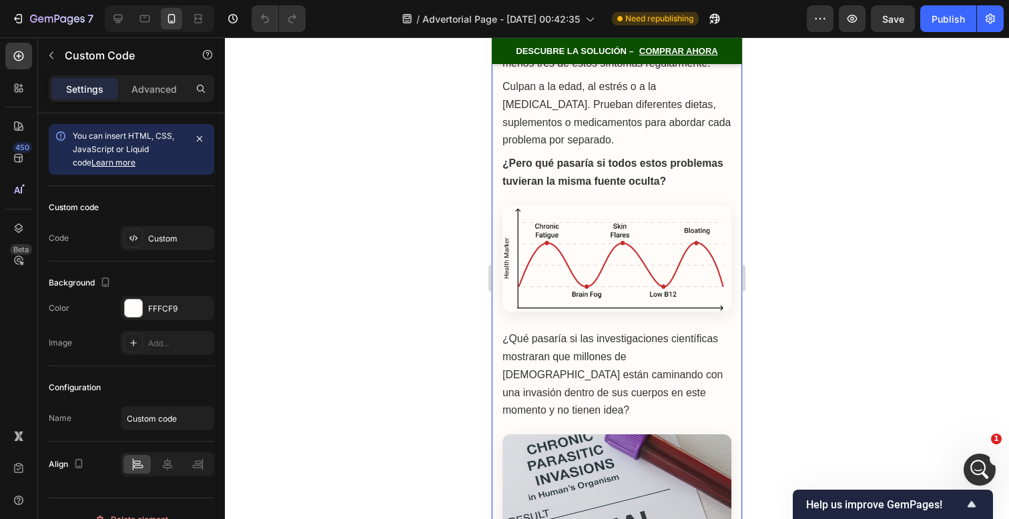
click at [669, 252] on img at bounding box center [617, 259] width 229 height 107
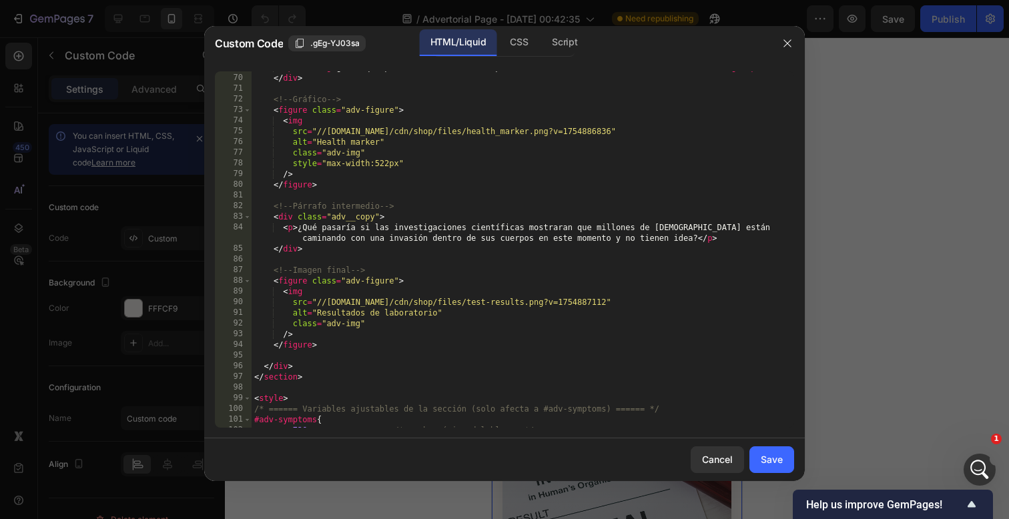
scroll to position [695, 0]
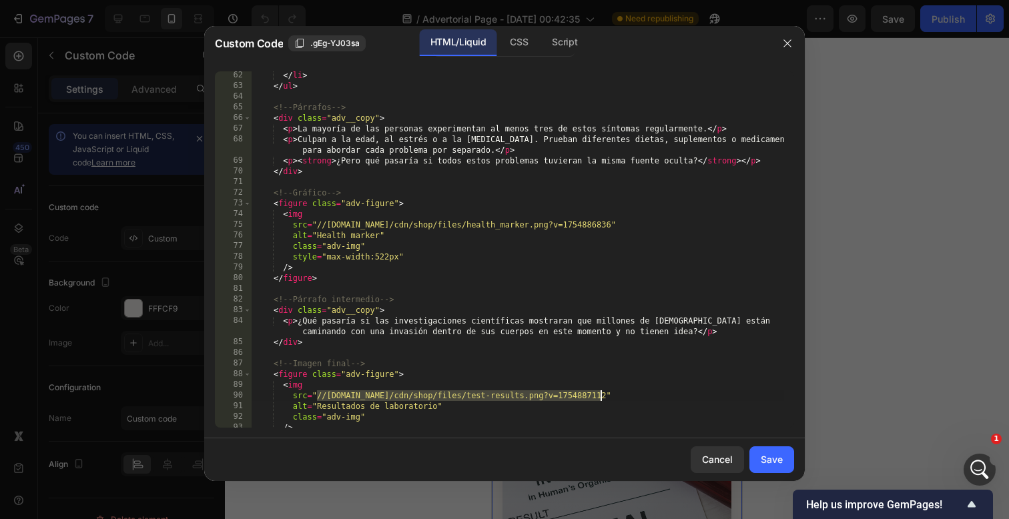
drag, startPoint x: 329, startPoint y: 398, endPoint x: 599, endPoint y: 398, distance: 269.6
click at [599, 398] on div "</ li > </ ul > <!-- Párrafos --> < div class = "adv__copy" > < p > La mayoría …" at bounding box center [518, 259] width 533 height 378
paste textarea "[URL][DOMAIN_NAME]"
type textarea "src="[URL][DOMAIN_NAME]""
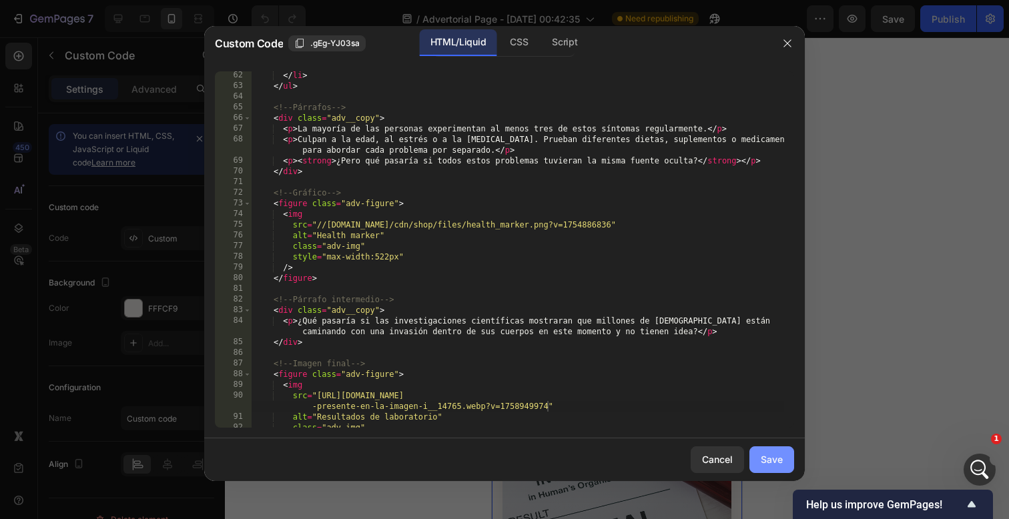
click at [753, 459] on button "Save" at bounding box center [772, 460] width 45 height 27
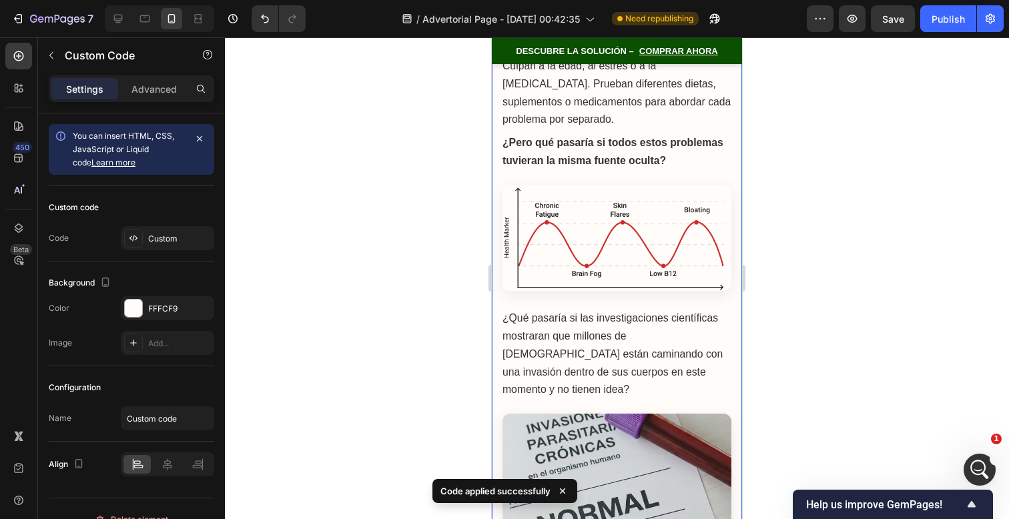
scroll to position [1495, 0]
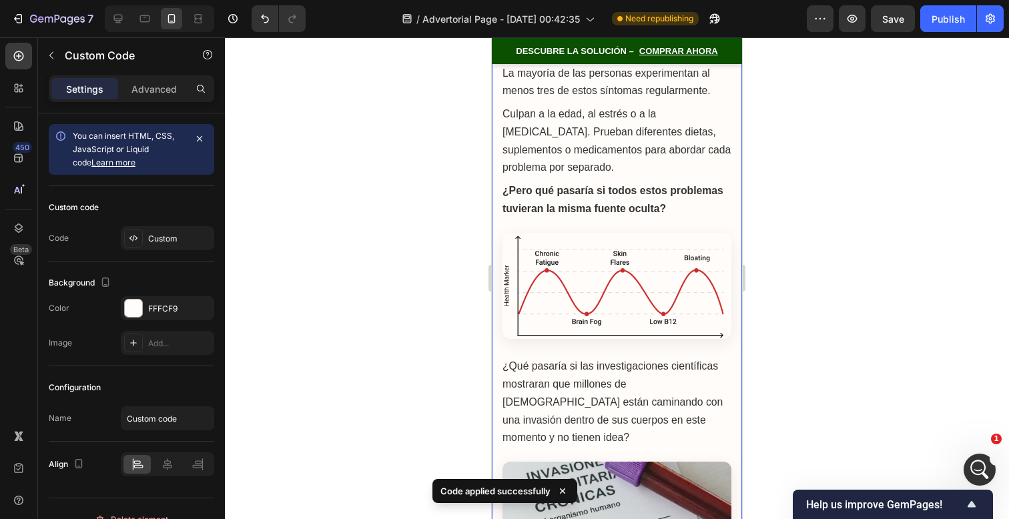
click at [647, 272] on img at bounding box center [617, 286] width 229 height 107
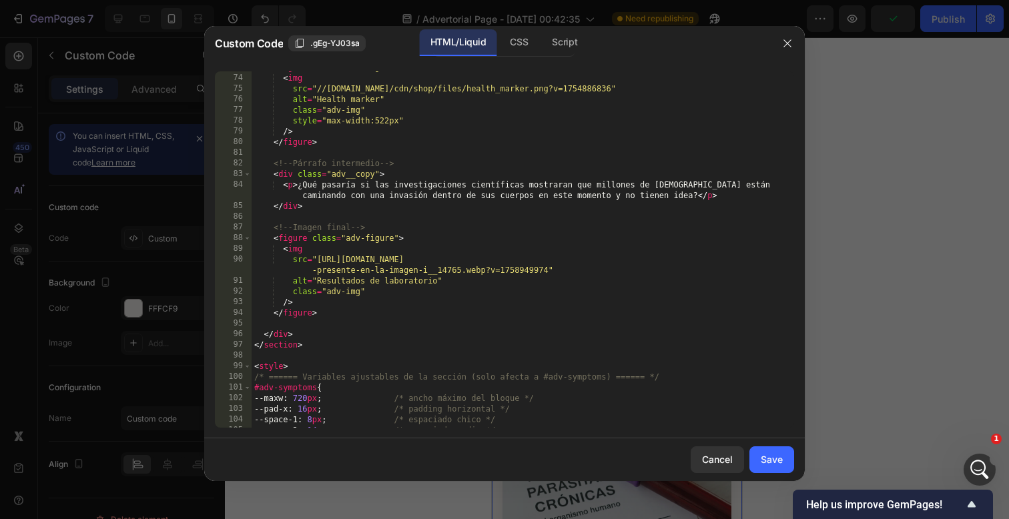
scroll to position [661, 0]
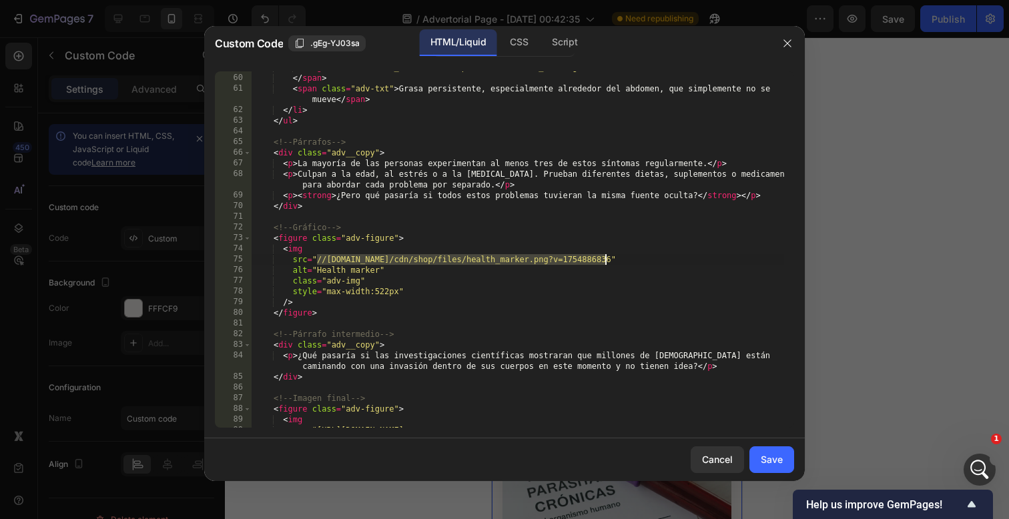
drag, startPoint x: 317, startPoint y: 263, endPoint x: 605, endPoint y: 261, distance: 287.7
click at [605, 261] on div "< img src = "//[DOMAIN_NAME]/cdn/shop/files/stubborn_fat.svg?v=1754886233" alt …" at bounding box center [518, 256] width 533 height 388
paste textarea "[URL][DOMAIN_NAME]"
type textarea "src="[URL][DOMAIN_NAME]""
click at [764, 457] on div "Save" at bounding box center [772, 460] width 22 height 14
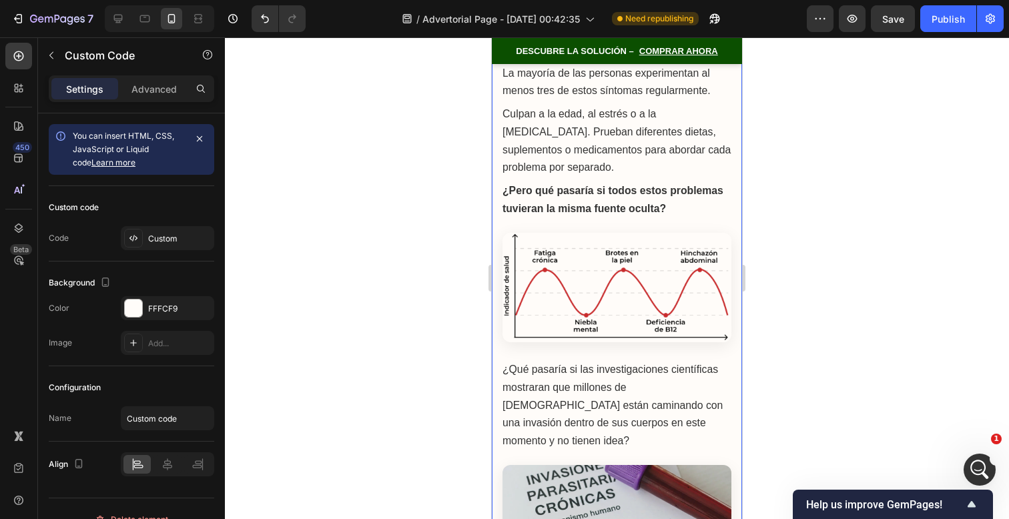
click at [618, 241] on img at bounding box center [617, 287] width 229 height 109
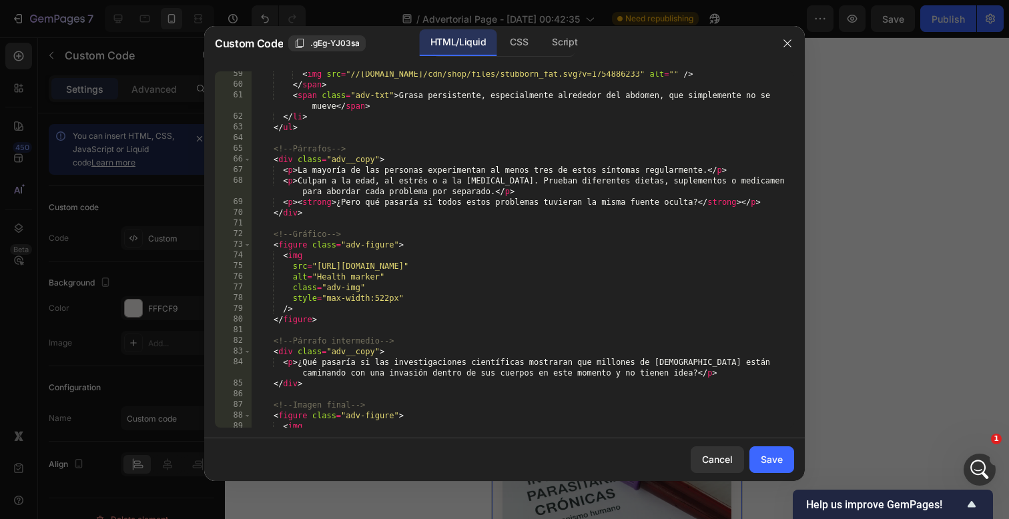
scroll to position [654, 0]
drag, startPoint x: 318, startPoint y: 266, endPoint x: 547, endPoint y: 263, distance: 228.3
click at [547, 263] on div "< img src = "//[DOMAIN_NAME]/cdn/shop/files/stubborn_fat.svg?v=1754886233" alt …" at bounding box center [518, 263] width 533 height 388
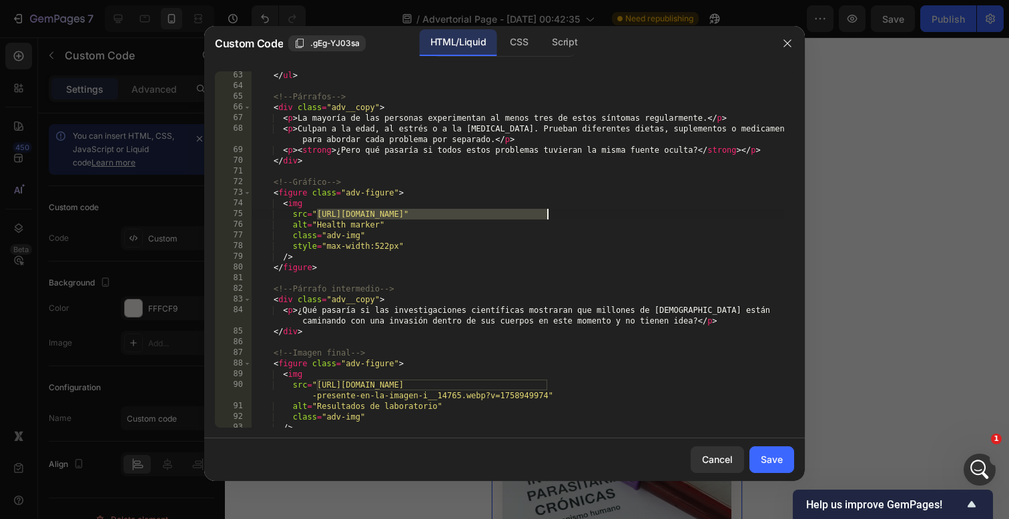
scroll to position [707, 0]
drag, startPoint x: 734, startPoint y: 216, endPoint x: 315, endPoint y: 216, distance: 418.5
click at [315, 216] on div "</ ul > <!-- Párrafos --> < div class = "adv__copy" > < p > La mayoría de las p…" at bounding box center [518, 258] width 533 height 378
paste textarea "1.webp?v=1758949974"
type textarea "src="[URL][DOMAIN_NAME]""
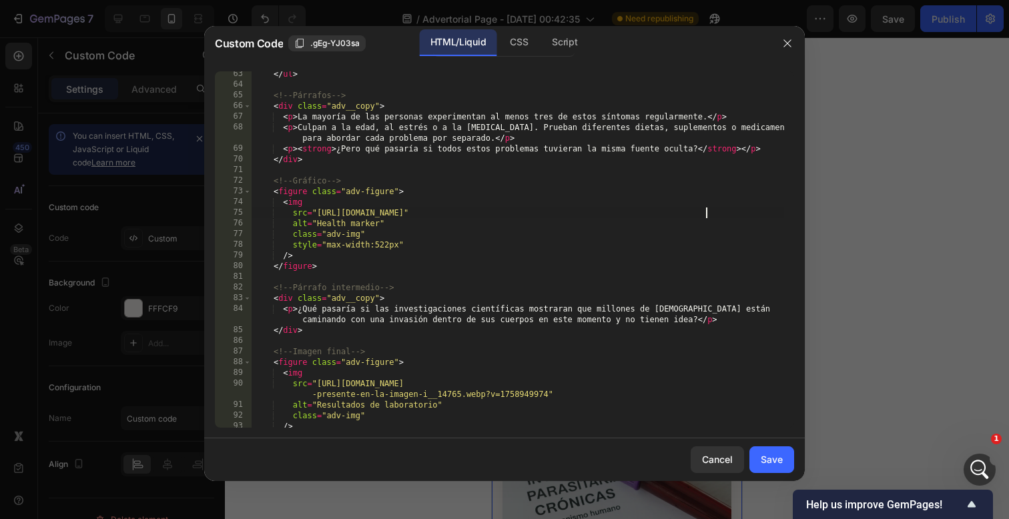
click at [786, 475] on div "Cancel Save" at bounding box center [504, 460] width 601 height 43
click at [786, 471] on button "Save" at bounding box center [772, 460] width 45 height 27
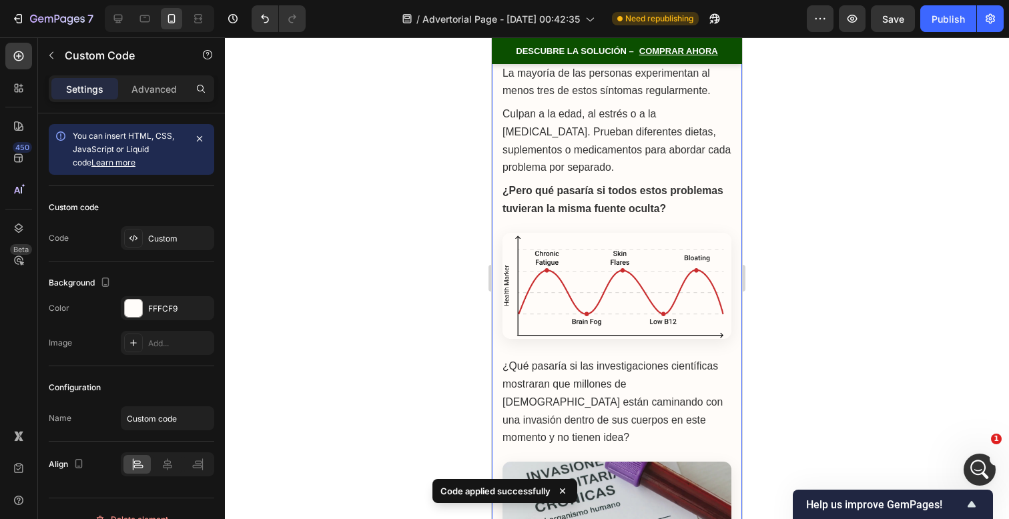
click at [798, 303] on div at bounding box center [617, 278] width 784 height 482
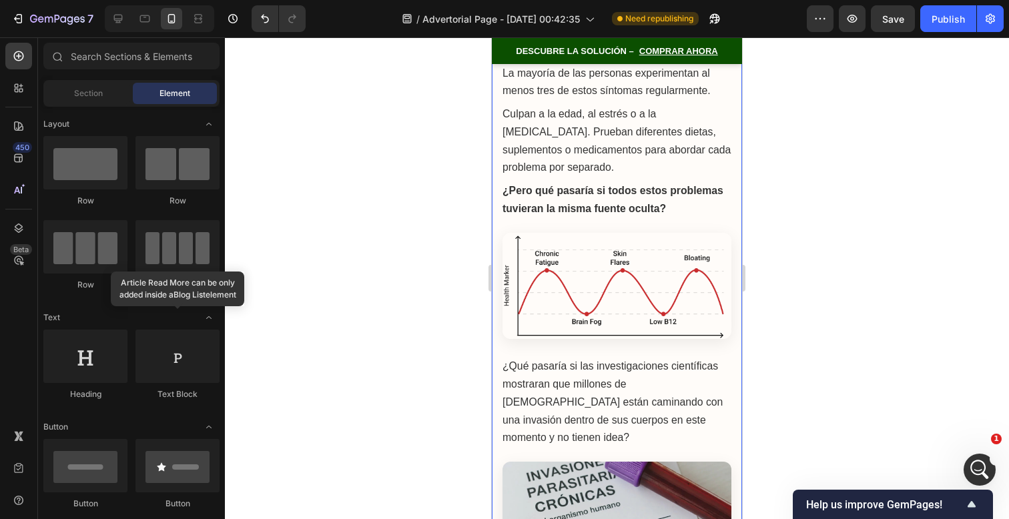
click at [643, 278] on img at bounding box center [617, 286] width 229 height 107
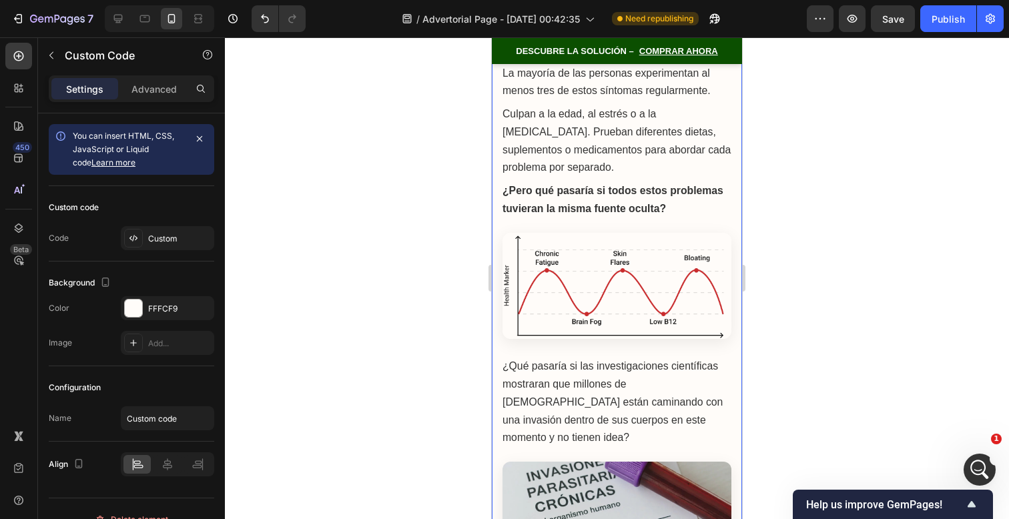
click at [643, 278] on img at bounding box center [617, 286] width 229 height 107
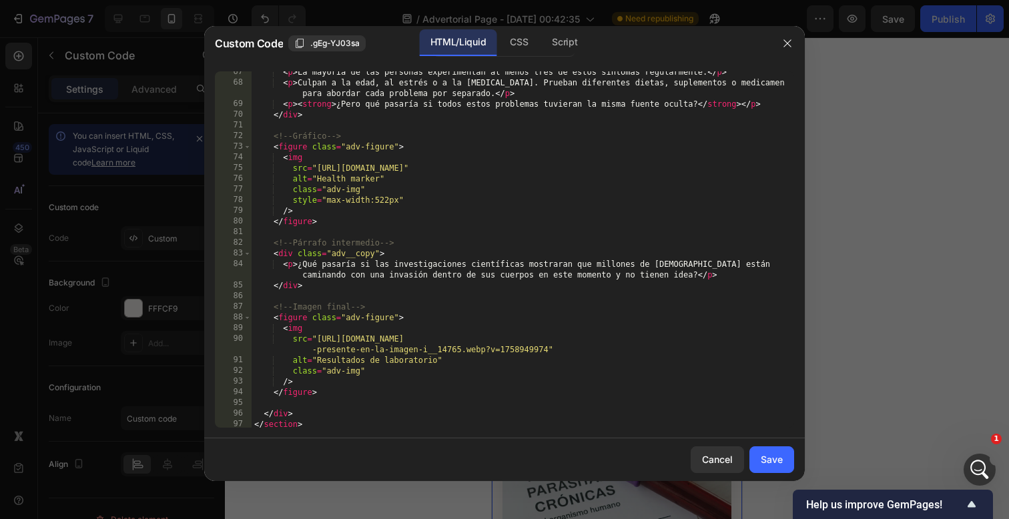
scroll to position [748, 0]
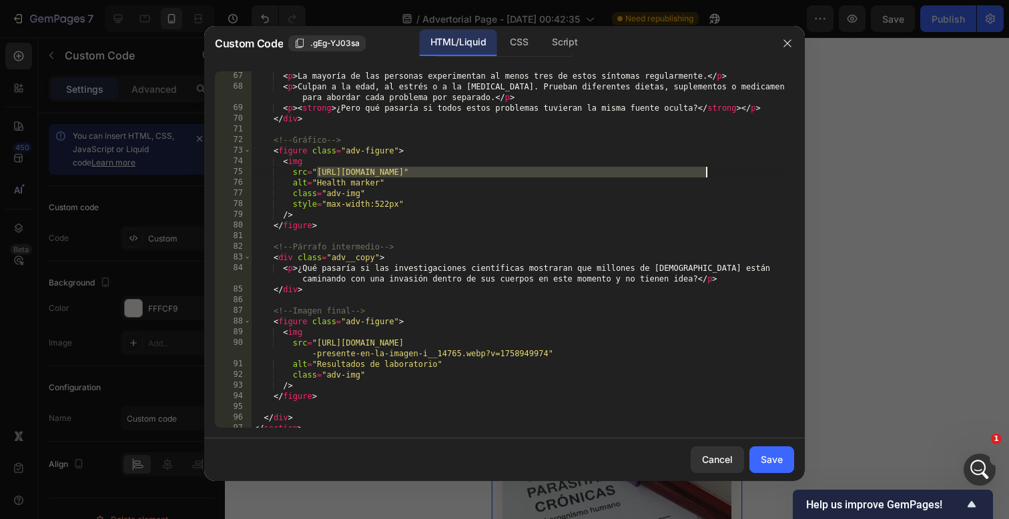
drag, startPoint x: 318, startPoint y: 176, endPoint x: 705, endPoint y: 172, distance: 387.8
click at [705, 172] on div "< p > La mayoría de las personas experimentan al menos tres de estos síntomas r…" at bounding box center [518, 260] width 533 height 378
paste textarea "_1_listo.png?v=1758950112"
type textarea "src="[URL][DOMAIN_NAME]""
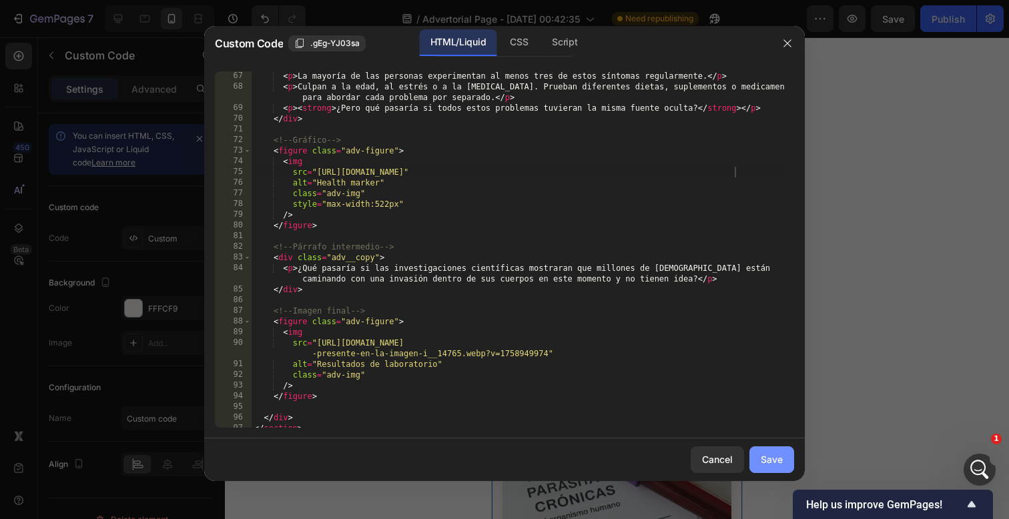
click at [782, 461] on div "Save" at bounding box center [772, 460] width 22 height 14
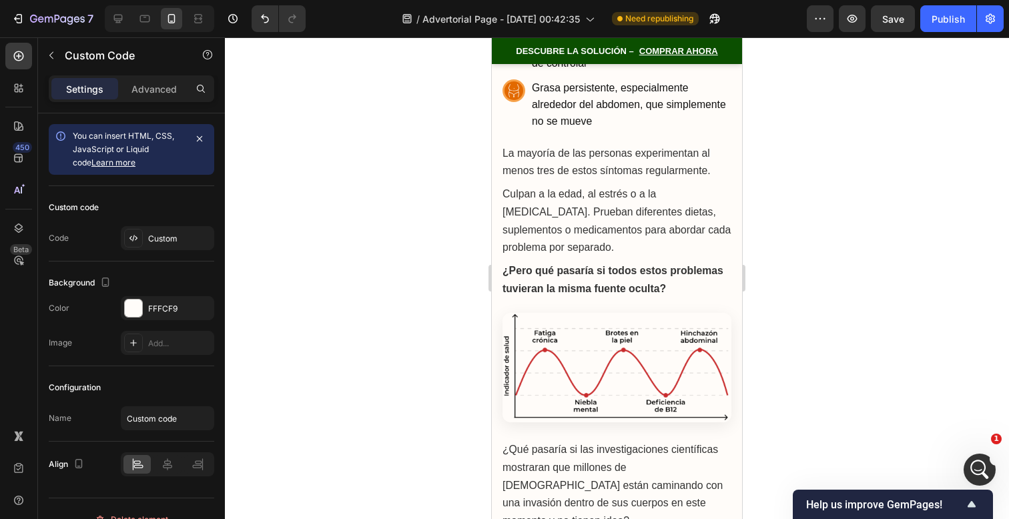
scroll to position [1770, 0]
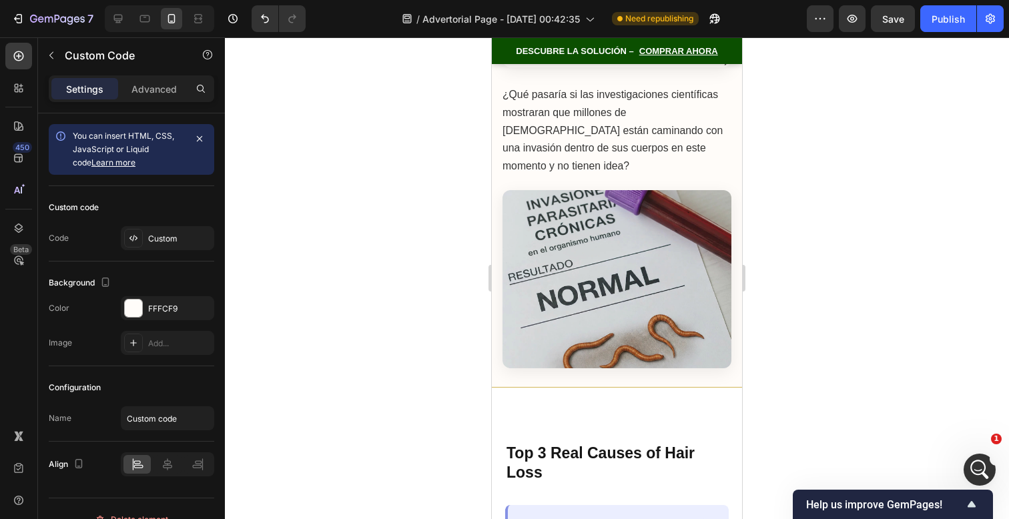
click at [655, 308] on img at bounding box center [617, 279] width 229 height 178
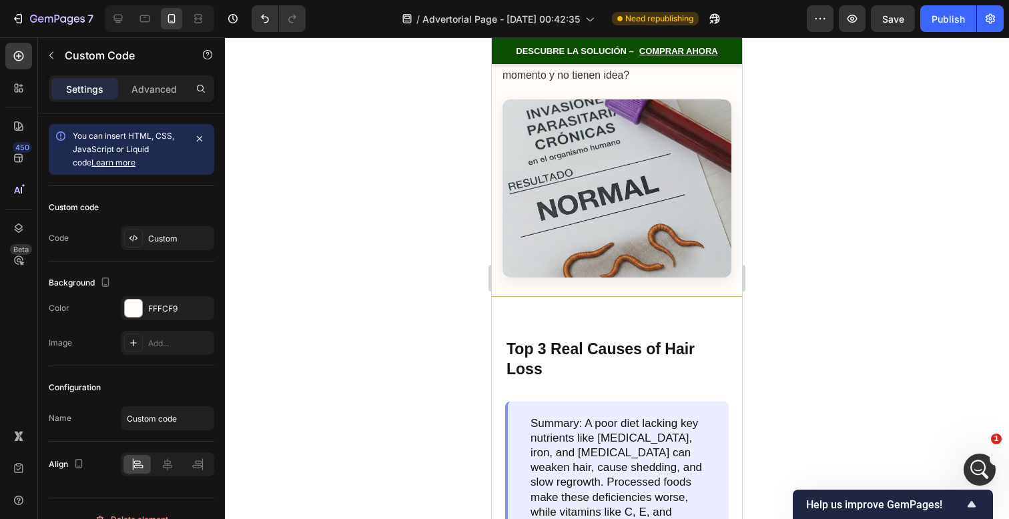
scroll to position [1819, 0]
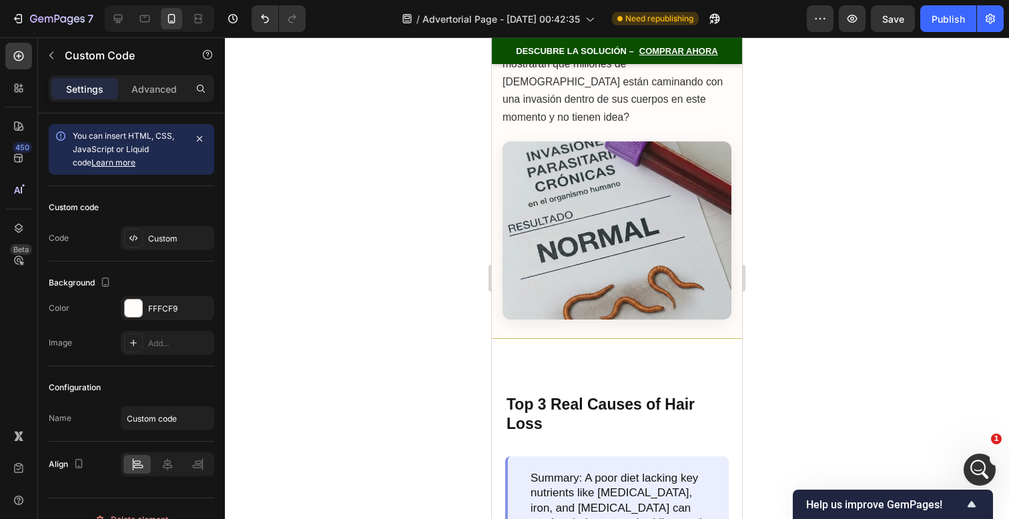
click at [648, 259] on img at bounding box center [617, 230] width 229 height 178
click at [624, 209] on img at bounding box center [617, 230] width 229 height 178
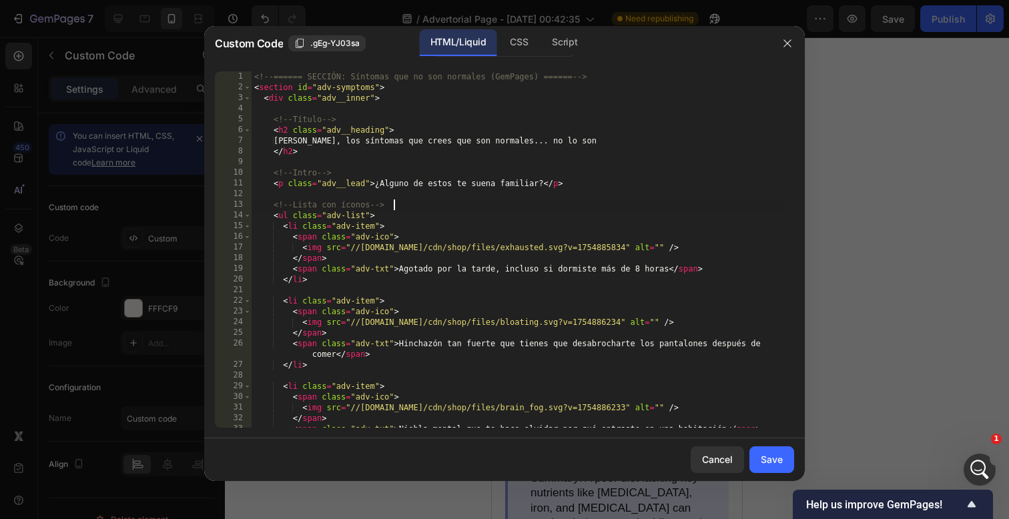
click at [624, 209] on div "<!-- ====== SECCIÓN: Síntomas que no son normales (GemPages) ====== --> < secti…" at bounding box center [518, 260] width 533 height 378
click at [859, 158] on div at bounding box center [504, 259] width 1009 height 519
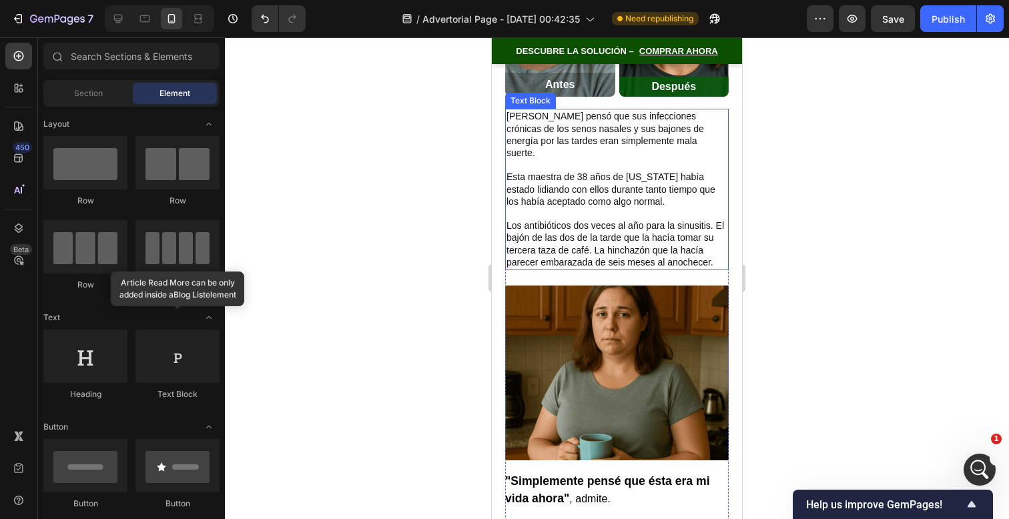
scroll to position [511, 0]
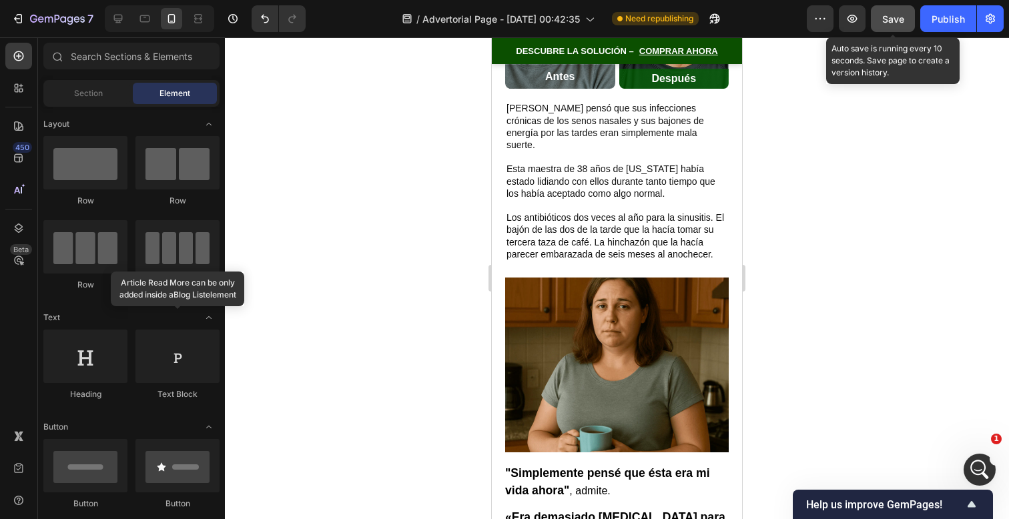
click at [884, 16] on span "Save" at bounding box center [893, 18] width 22 height 11
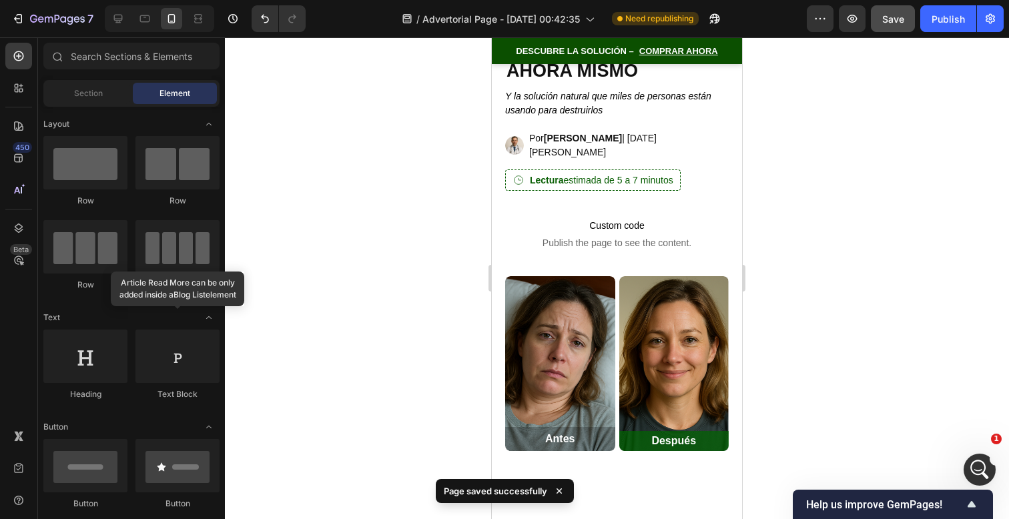
scroll to position [0, 0]
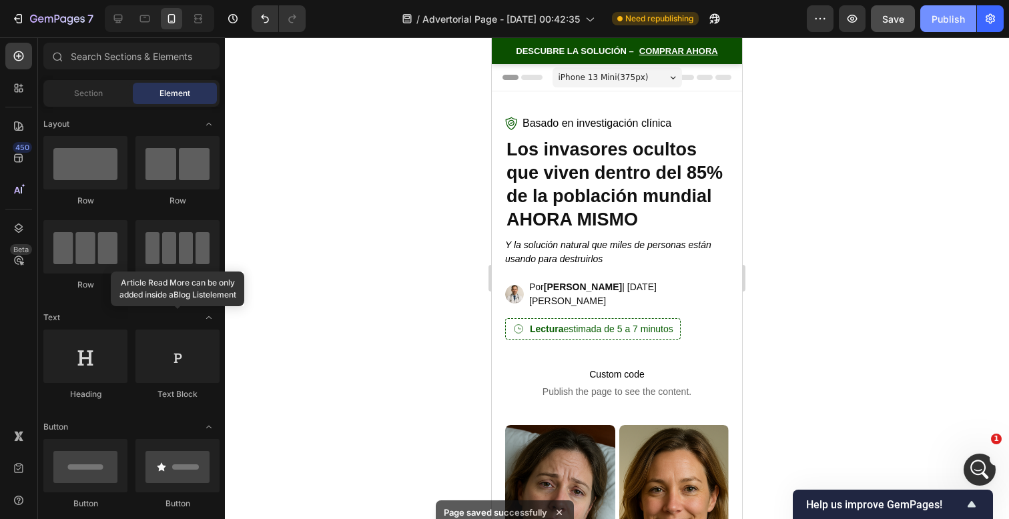
click at [944, 25] on div "Publish" at bounding box center [948, 19] width 33 height 14
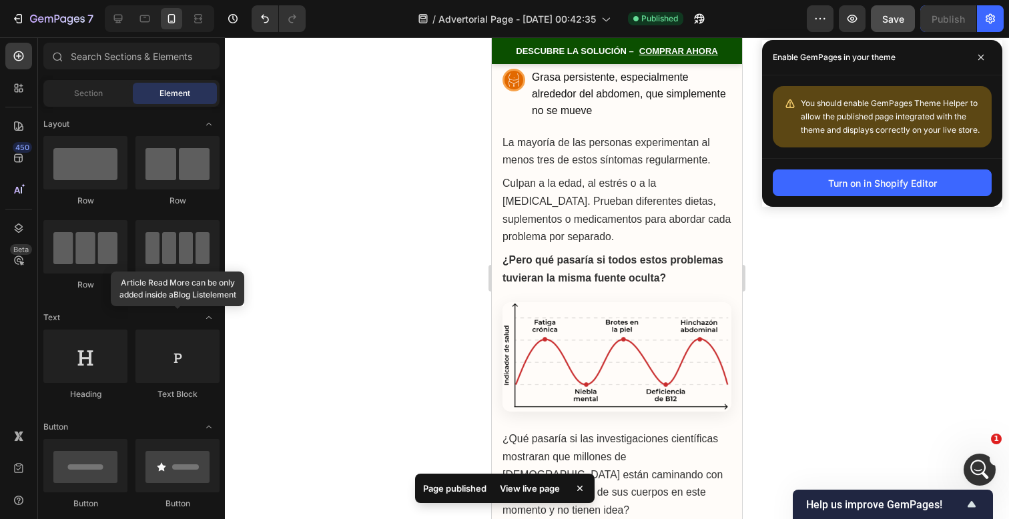
scroll to position [1527, 0]
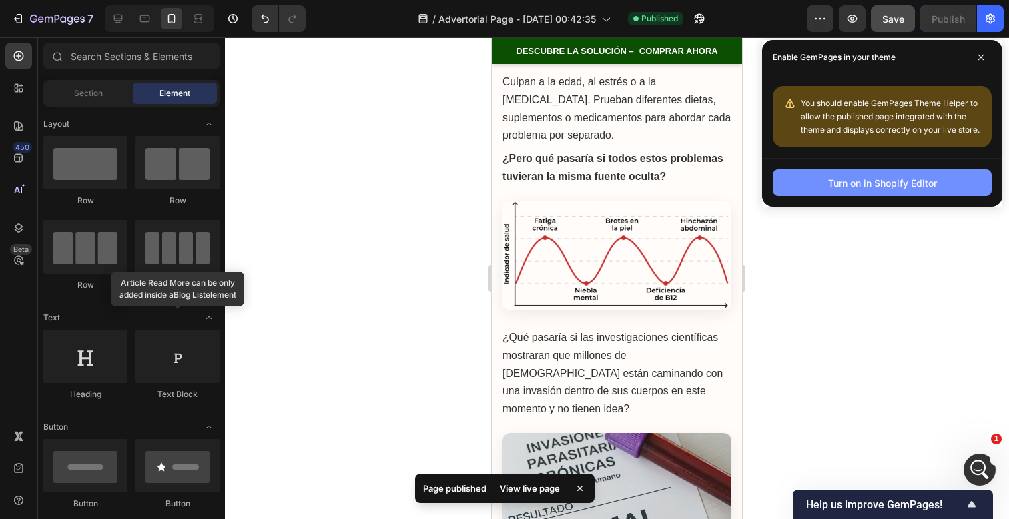
click at [866, 186] on div "Turn on in Shopify Editor" at bounding box center [882, 183] width 109 height 14
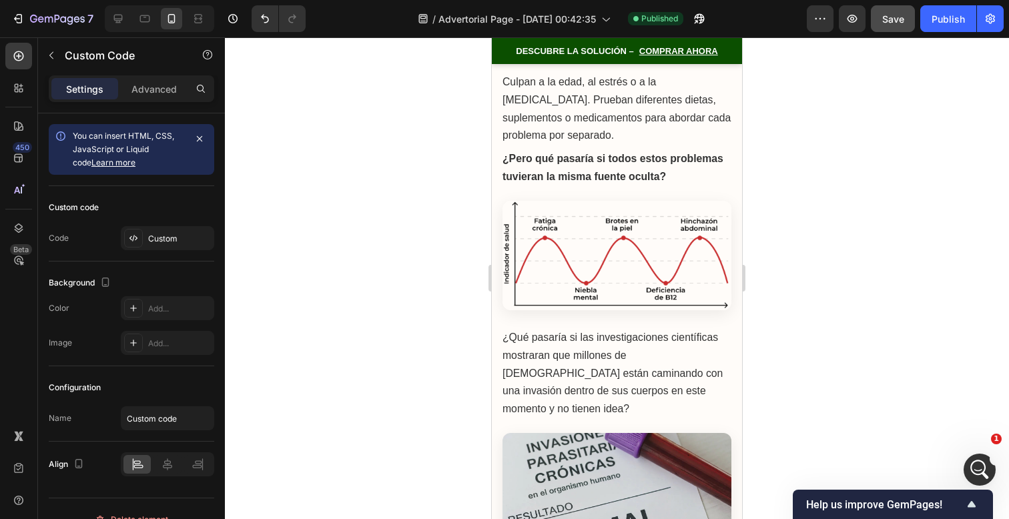
click at [602, 47] on span "DESCUBRE LA SOLUCIÓN –" at bounding box center [574, 51] width 117 height 9
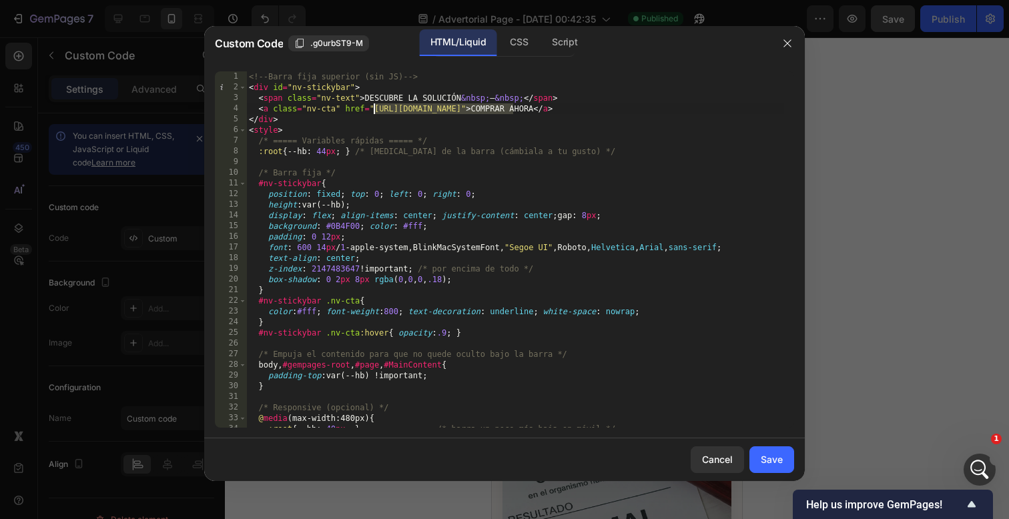
drag, startPoint x: 515, startPoint y: 111, endPoint x: 372, endPoint y: 111, distance: 142.2
click at [372, 111] on div "<!-- Barra fija superior (sin JS) --> < div id = "nv-stickybar" > < span class …" at bounding box center [515, 260] width 538 height 378
paste textarea "[DOMAIN_NAME]/products/capsulas-blandas-de-aceite-de-oregano"
type textarea "<a class="nv-cta" href="[URL][DOMAIN_NAME]">COMPRAR AHORA</a>"
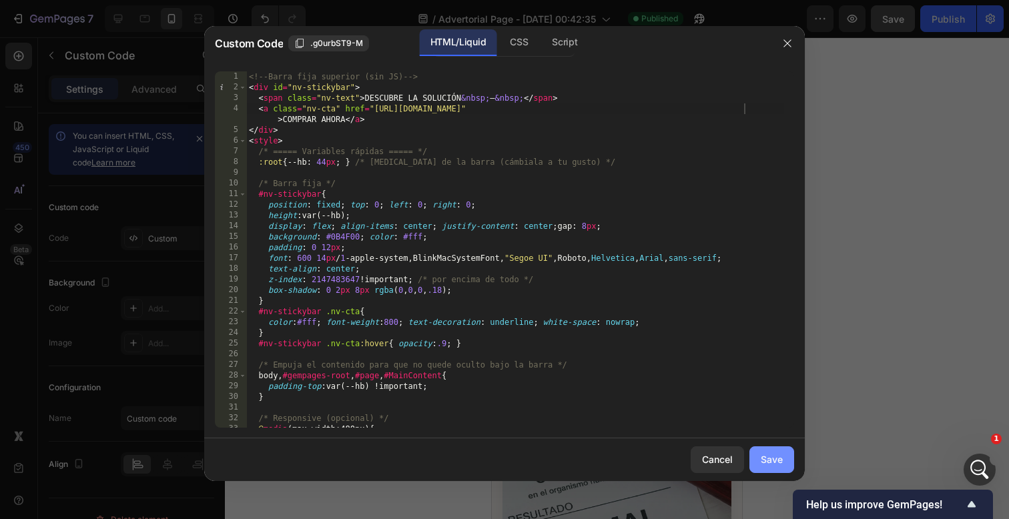
click at [770, 463] on div "Save" at bounding box center [772, 460] width 22 height 14
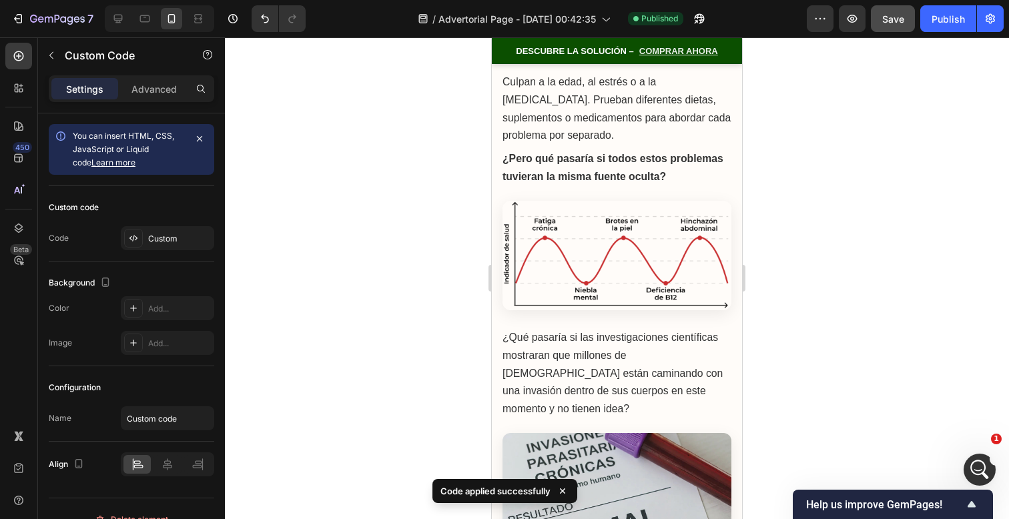
click at [685, 51] on link "COMPRAR AHORA" at bounding box center [678, 51] width 79 height 9
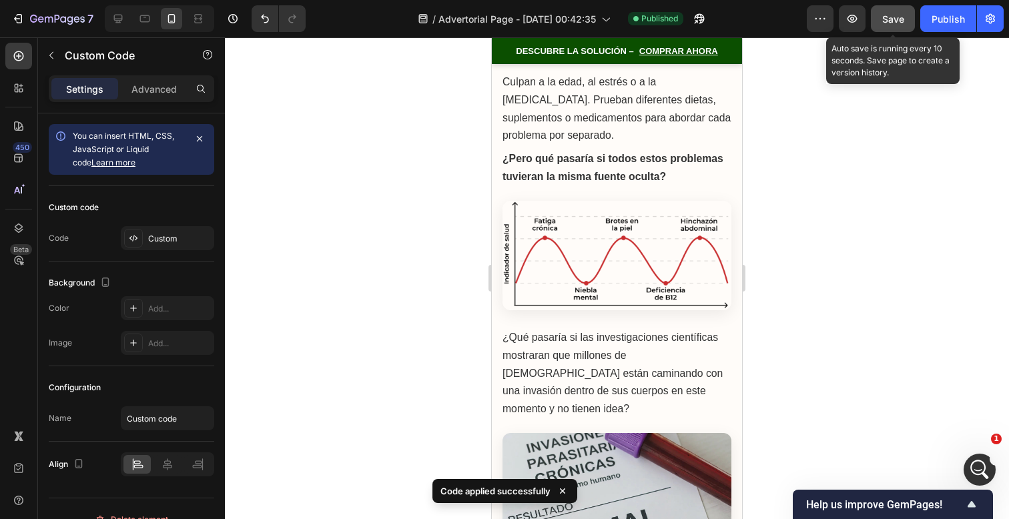
click at [890, 18] on span "Save" at bounding box center [893, 18] width 22 height 11
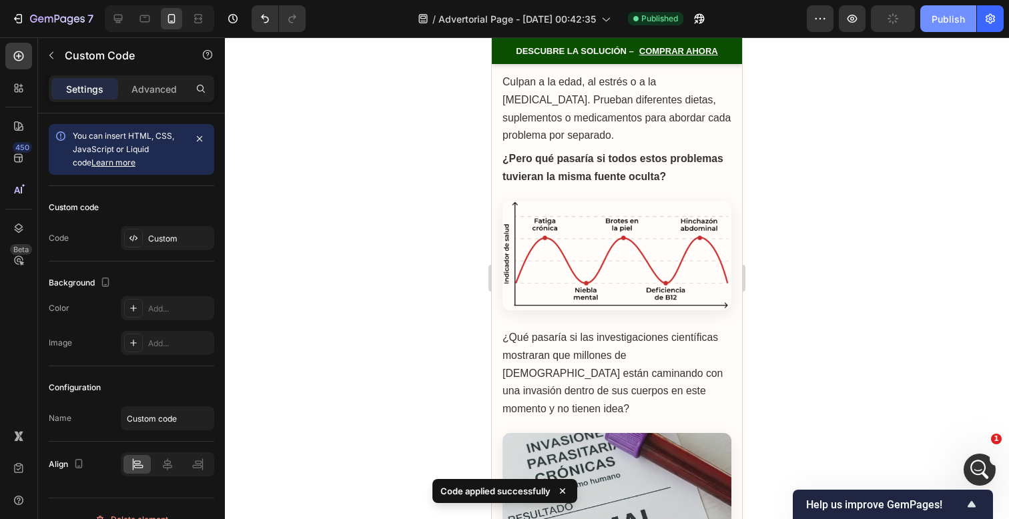
click at [941, 26] on button "Publish" at bounding box center [948, 18] width 56 height 27
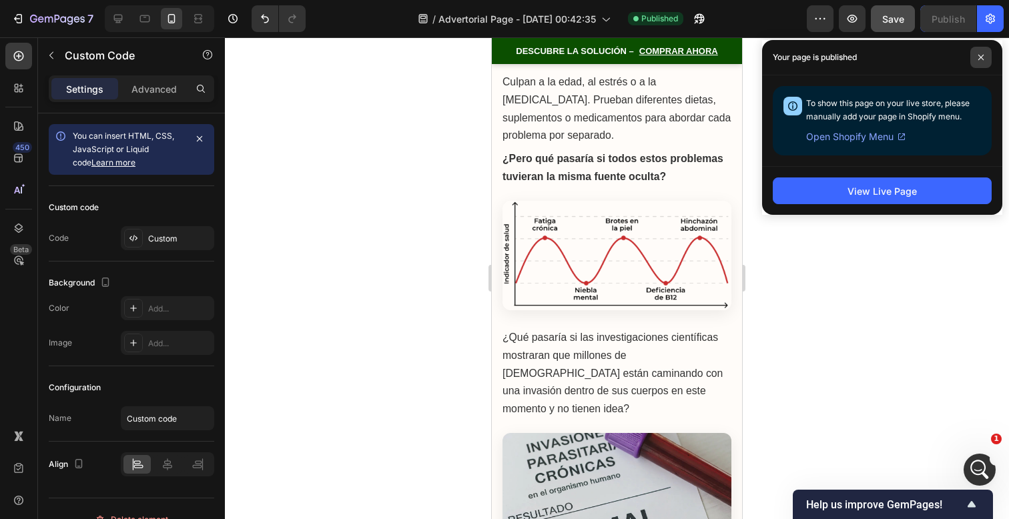
click at [978, 56] on icon at bounding box center [981, 57] width 7 height 7
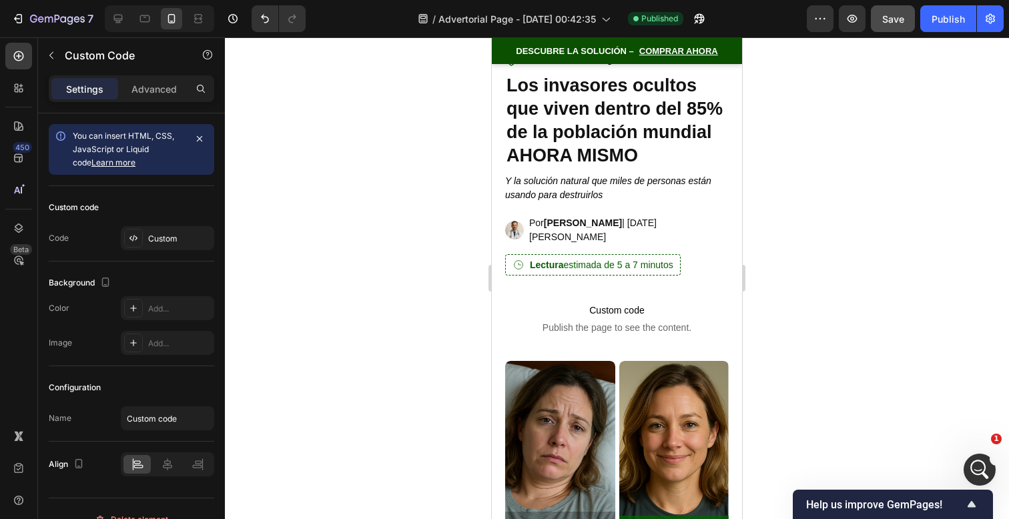
scroll to position [0, 0]
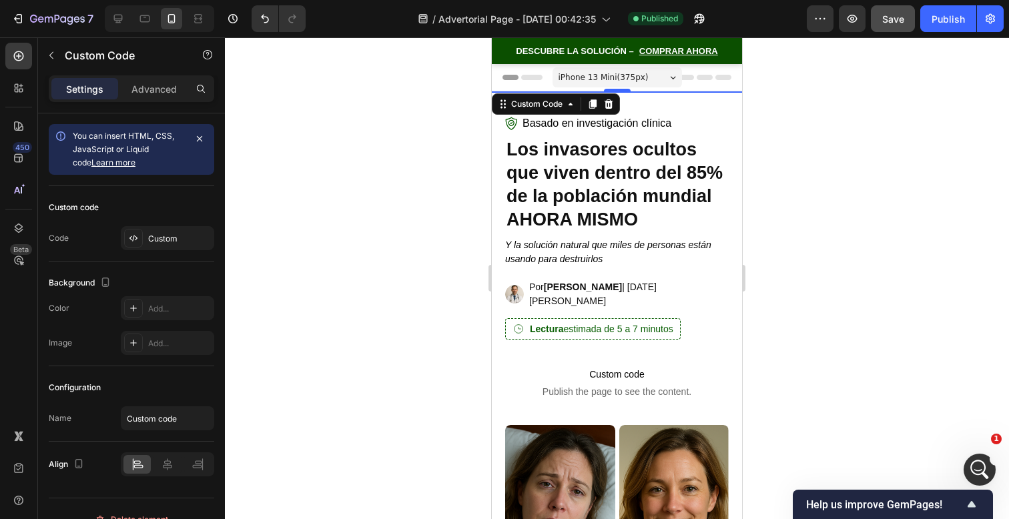
click at [888, 23] on span "Save" at bounding box center [893, 18] width 22 height 11
click at [944, 20] on div "Publish" at bounding box center [948, 19] width 33 height 14
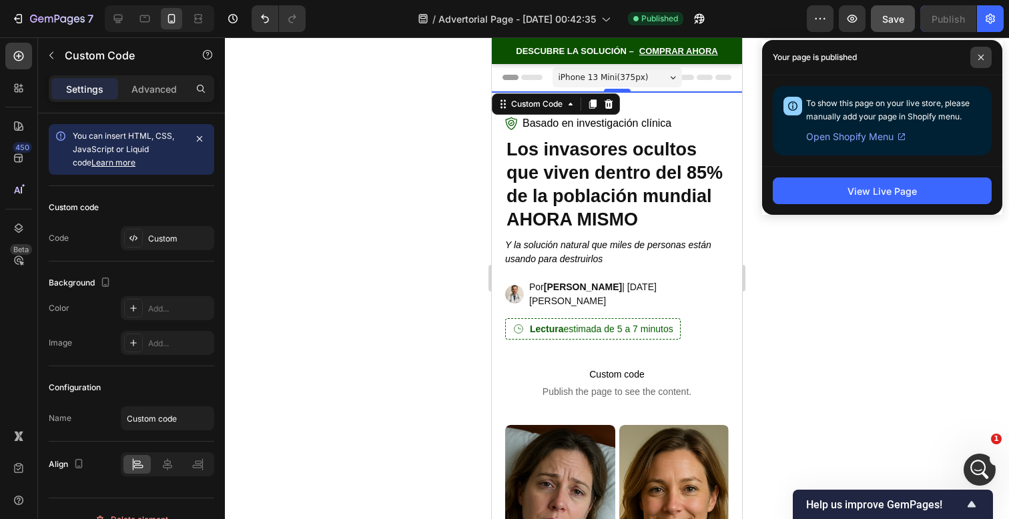
click at [986, 57] on span at bounding box center [980, 57] width 21 height 21
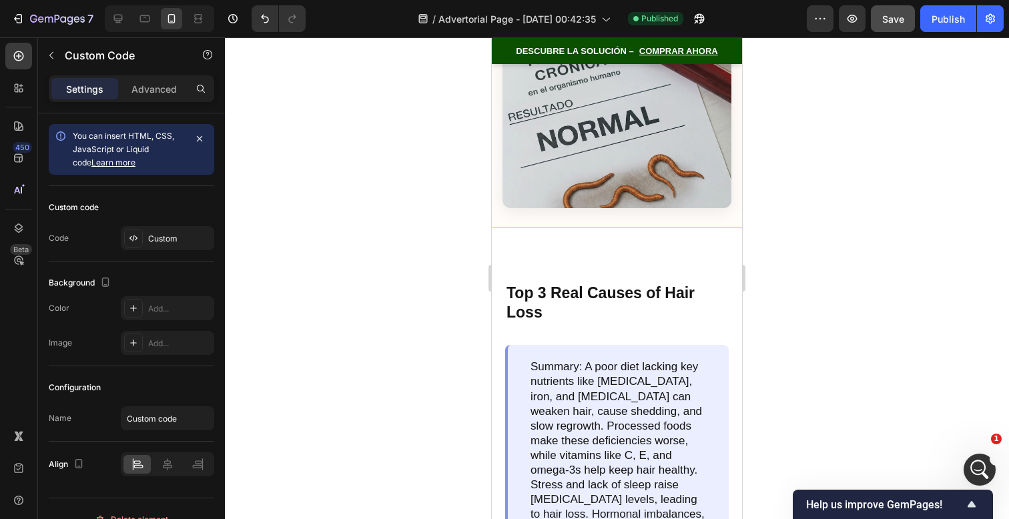
scroll to position [1957, 0]
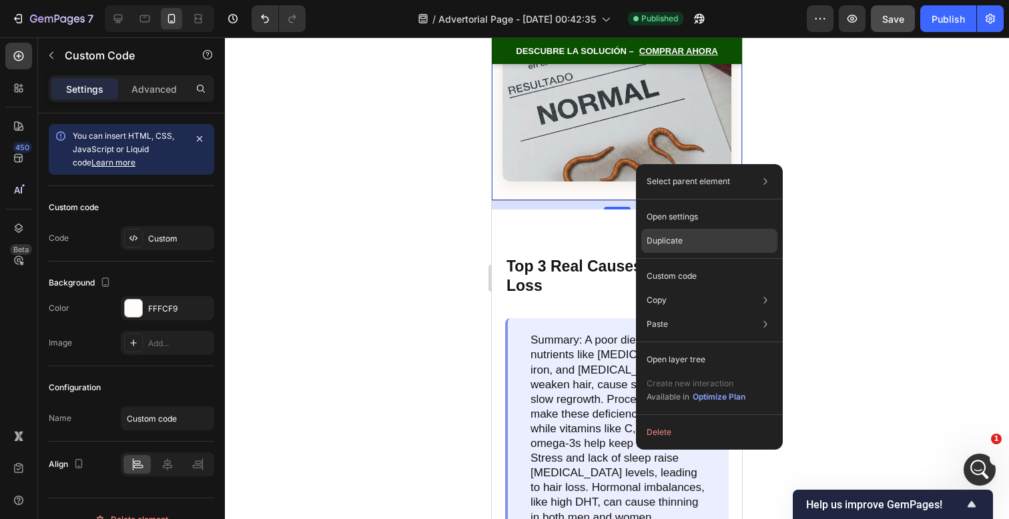
click at [657, 233] on div "Duplicate" at bounding box center [709, 241] width 136 height 24
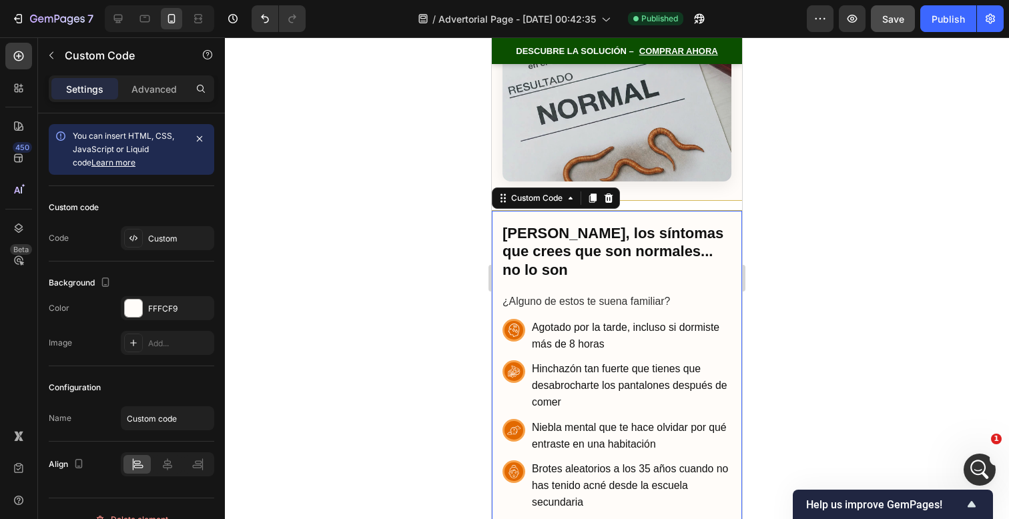
scroll to position [1952, 0]
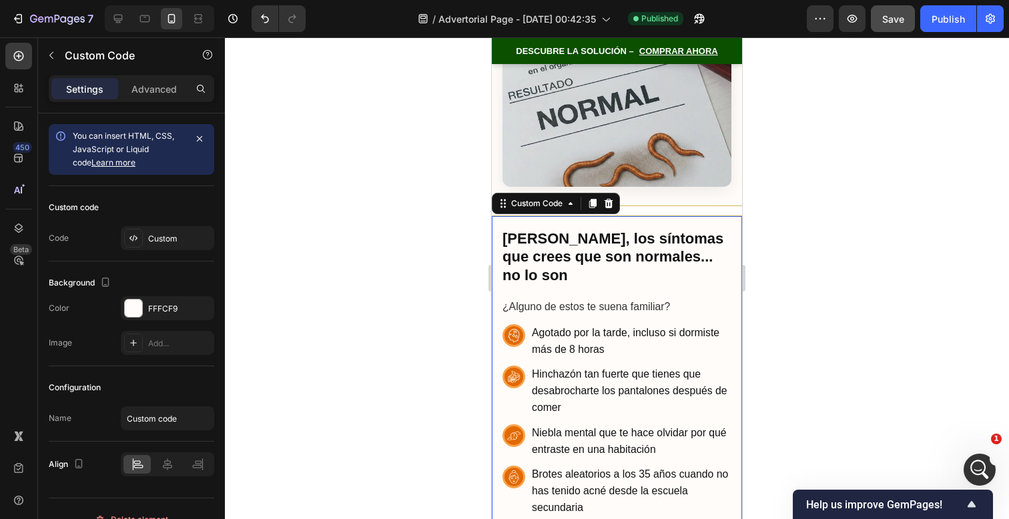
click at [772, 182] on div at bounding box center [617, 278] width 784 height 482
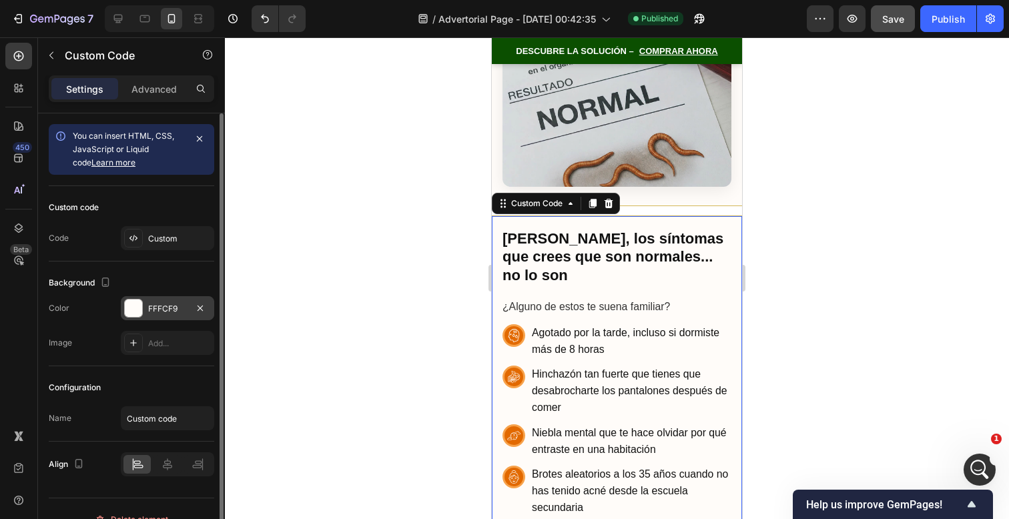
click at [167, 300] on div "FFFCF9" at bounding box center [167, 308] width 93 height 24
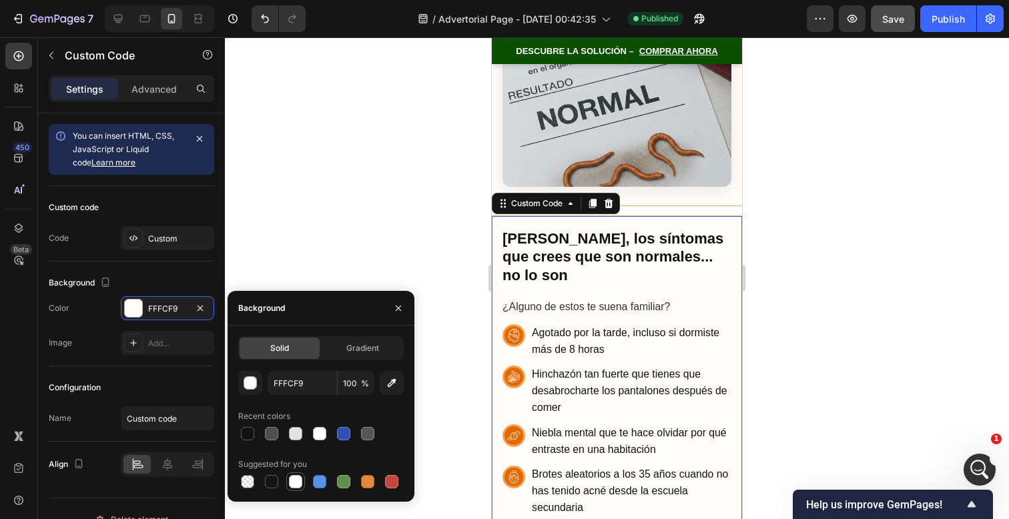
click at [294, 480] on div at bounding box center [295, 481] width 13 height 13
type input "FFFFFF"
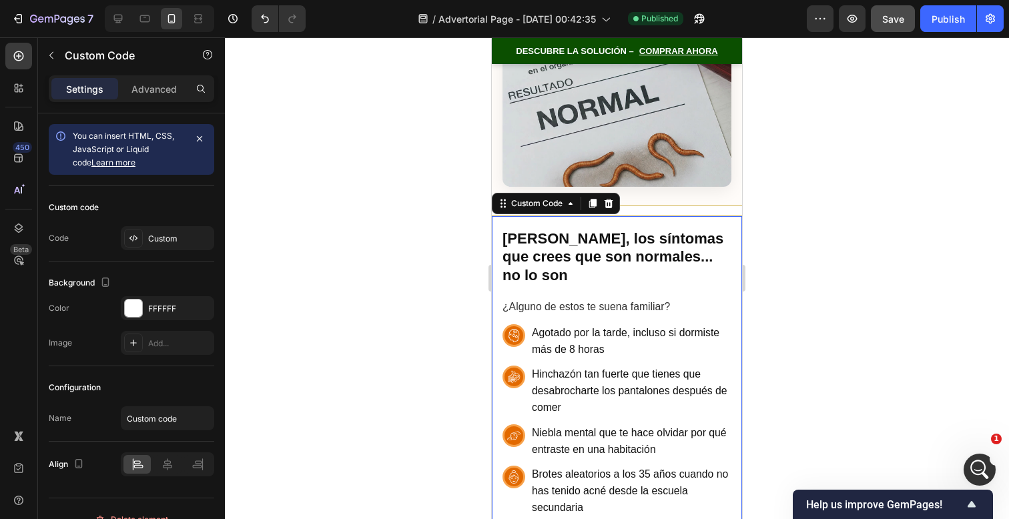
click at [779, 280] on div at bounding box center [617, 278] width 784 height 482
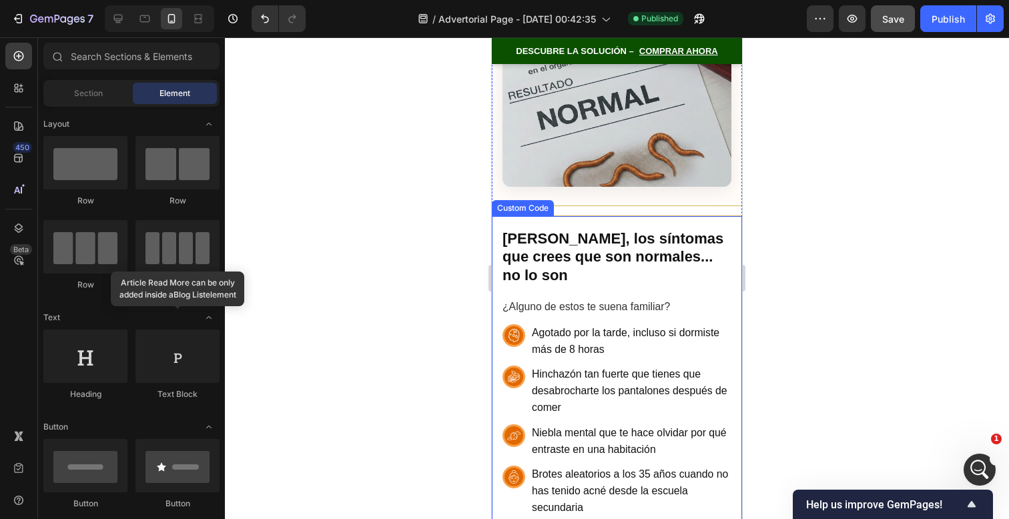
click at [714, 240] on h2 "[PERSON_NAME], los síntomas que crees que son normales... no lo son" at bounding box center [617, 257] width 229 height 55
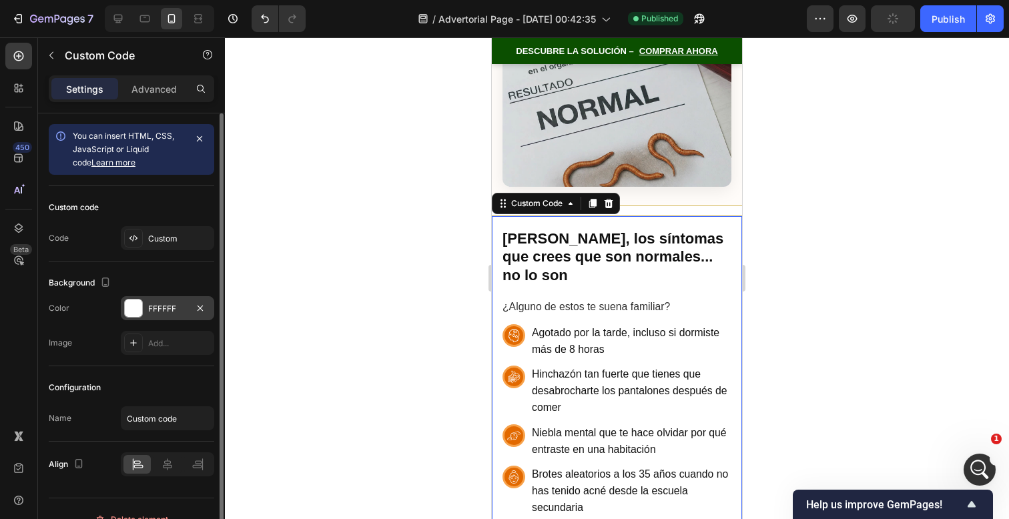
click at [182, 311] on div "FFFFFF" at bounding box center [167, 309] width 39 height 12
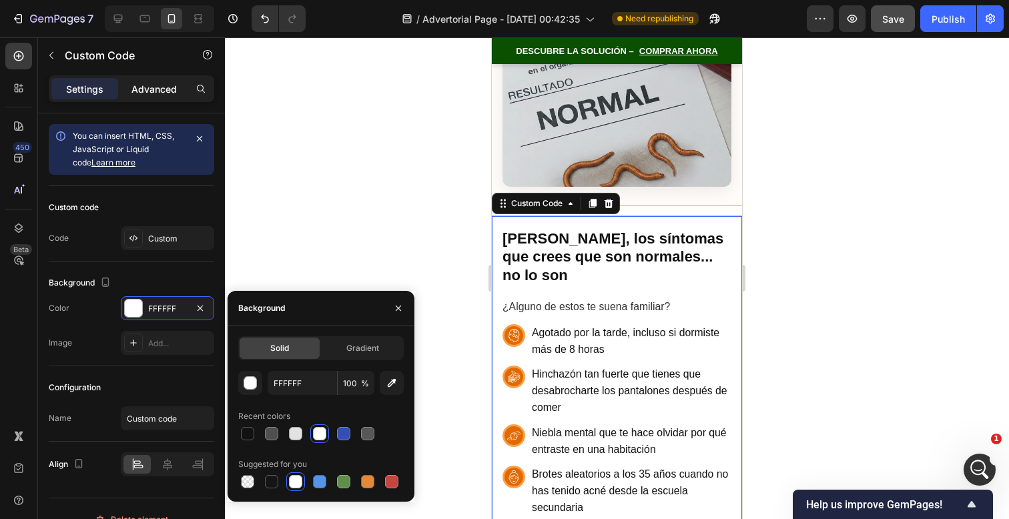
click at [169, 88] on p "Advanced" at bounding box center [153, 89] width 45 height 14
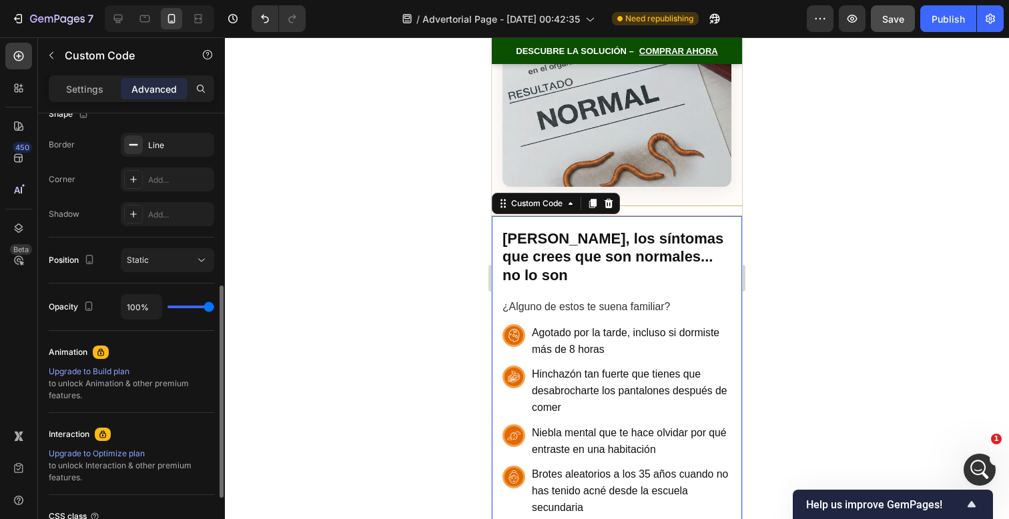
scroll to position [356, 0]
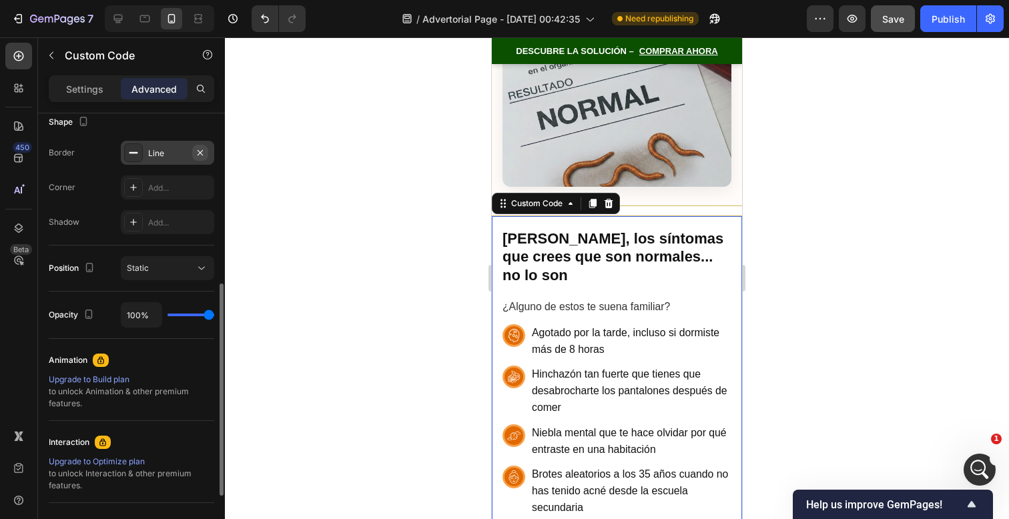
click at [198, 152] on icon "button" at bounding box center [200, 153] width 11 height 11
click at [820, 186] on div at bounding box center [617, 278] width 784 height 482
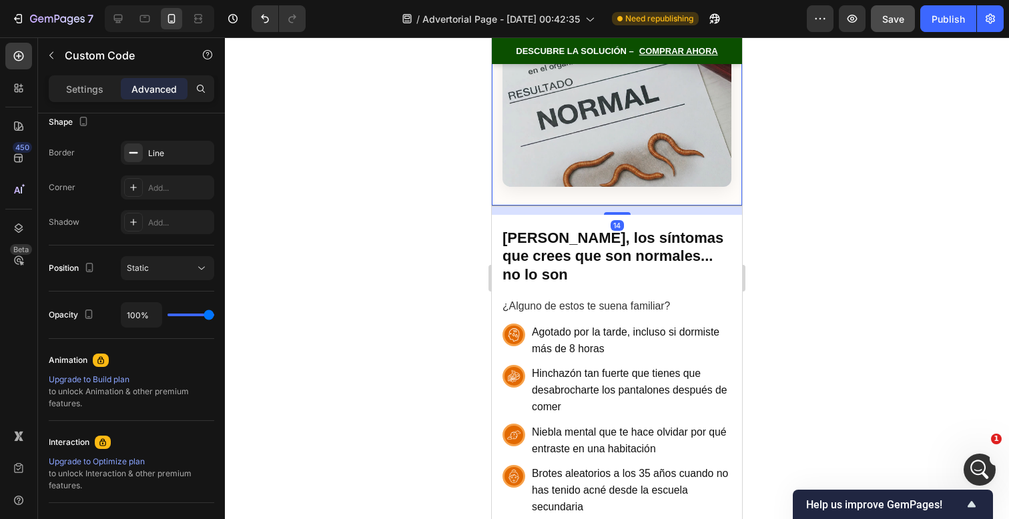
drag, startPoint x: 611, startPoint y: 199, endPoint x: 613, endPoint y: 165, distance: 34.1
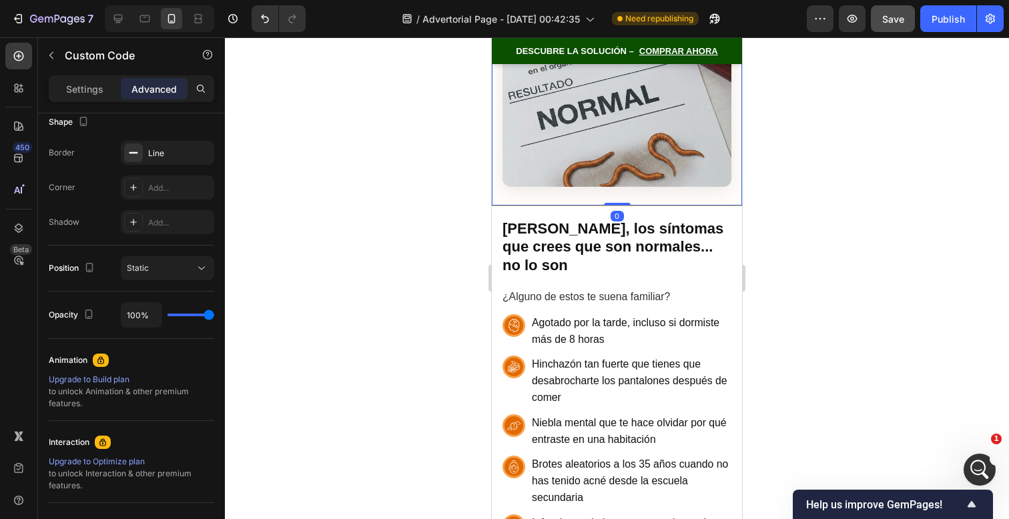
type input "0"
click at [880, 102] on div at bounding box center [617, 278] width 784 height 482
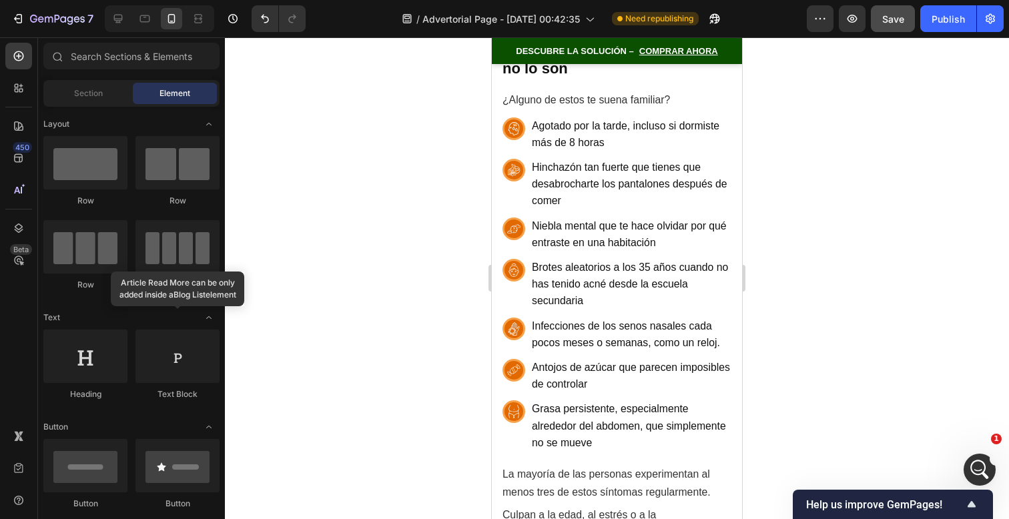
scroll to position [2146, 0]
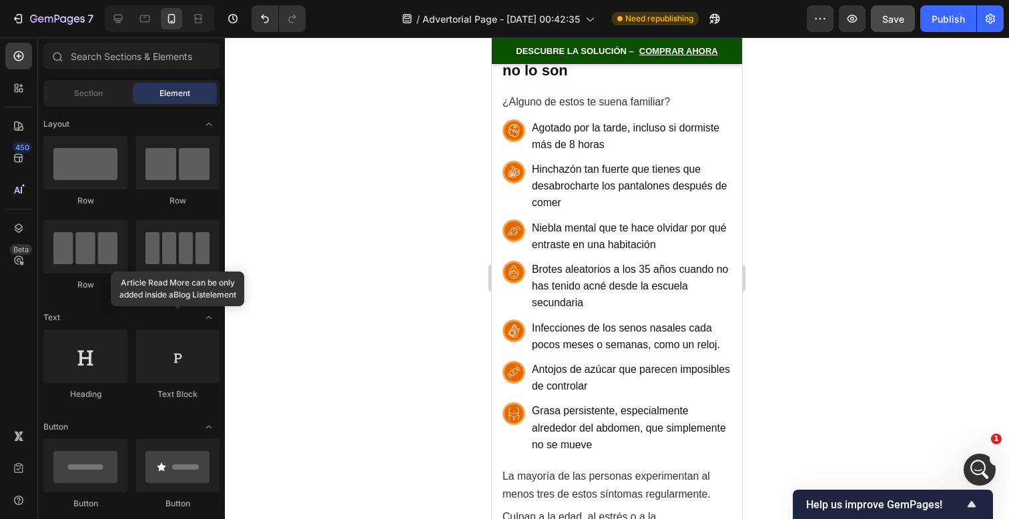
click at [596, 220] on span "Niebla mental que te hace olvidar por qué entraste en una habitación" at bounding box center [632, 236] width 200 height 33
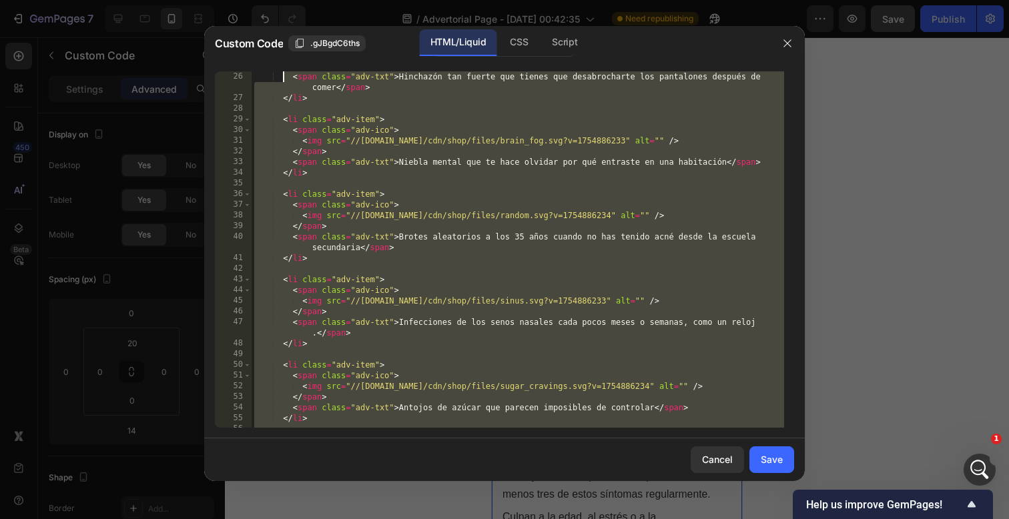
scroll to position [0, 0]
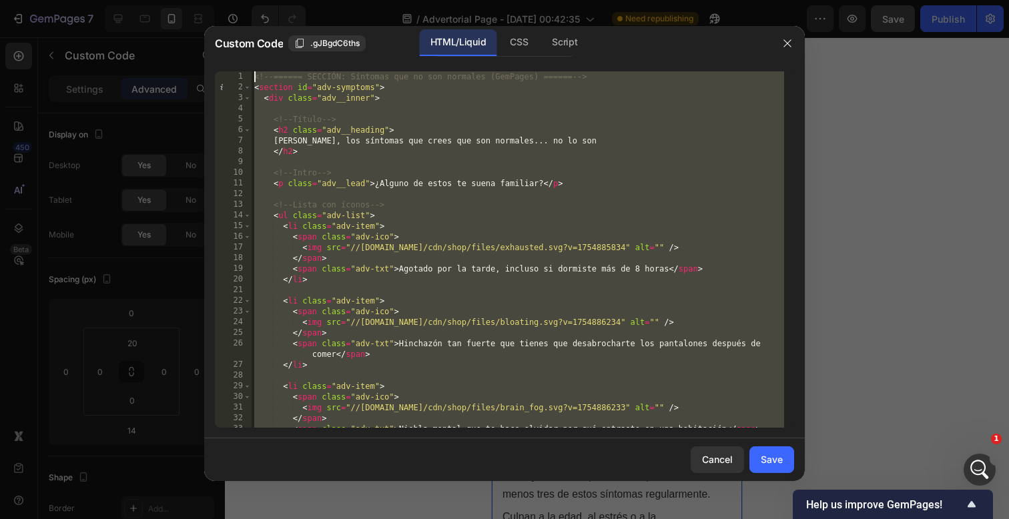
drag, startPoint x: 378, startPoint y: 418, endPoint x: 280, endPoint y: -141, distance: 568.0
click at [280, 0] on html "7 / Advertorial Page - [DATE] 00:42:35 Need republishing Preview Save Publish 4…" at bounding box center [504, 0] width 1009 height 0
paste textarea "/style"
type textarea "</style>"
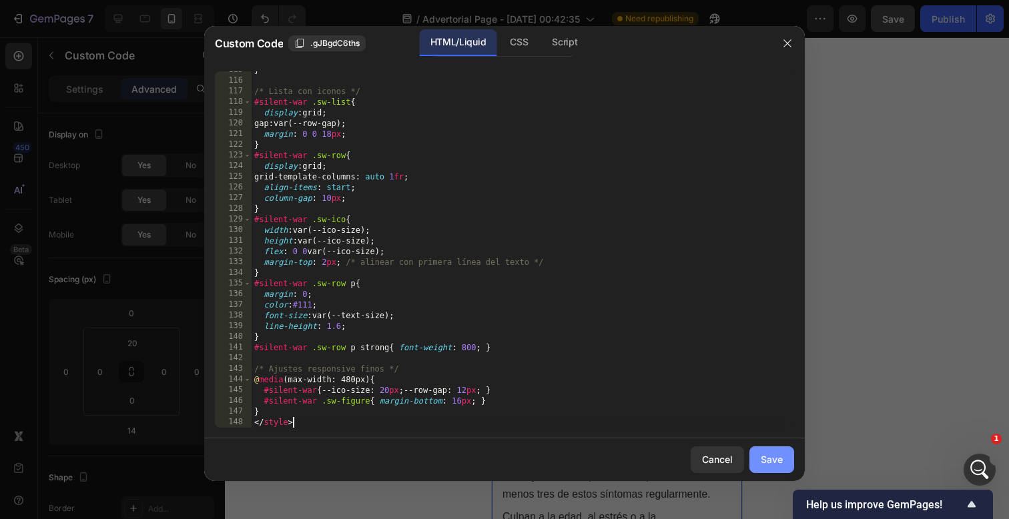
click at [762, 457] on div "Save" at bounding box center [772, 460] width 22 height 14
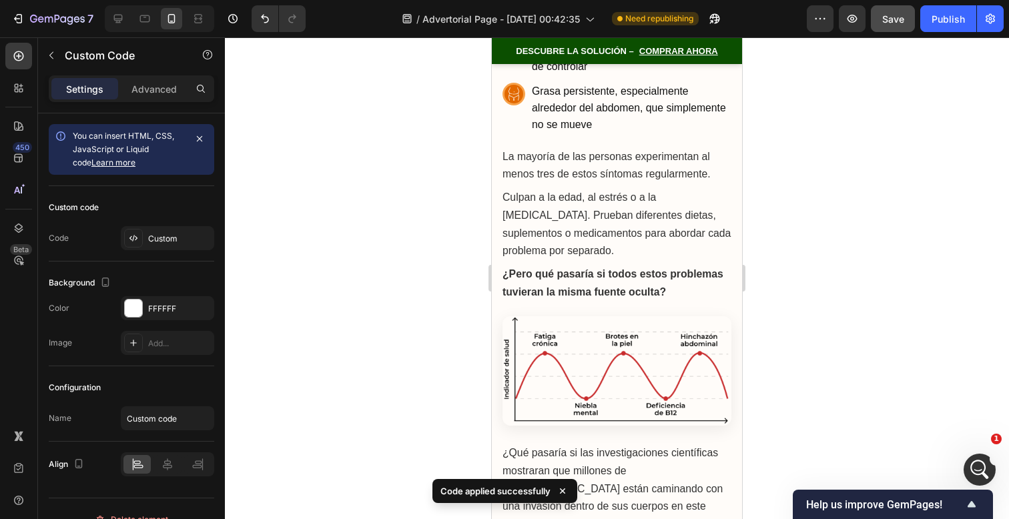
scroll to position [1873, 0]
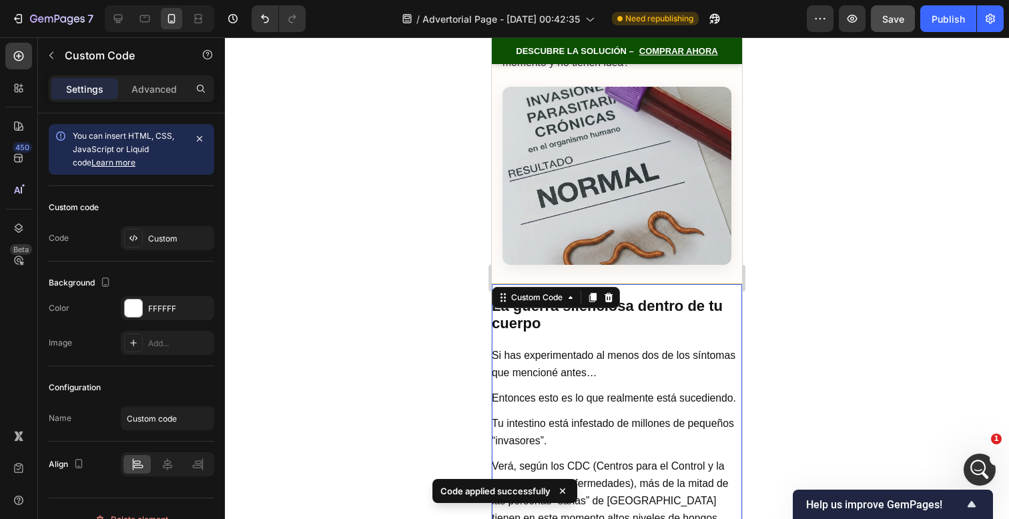
click at [848, 328] on div at bounding box center [617, 278] width 784 height 482
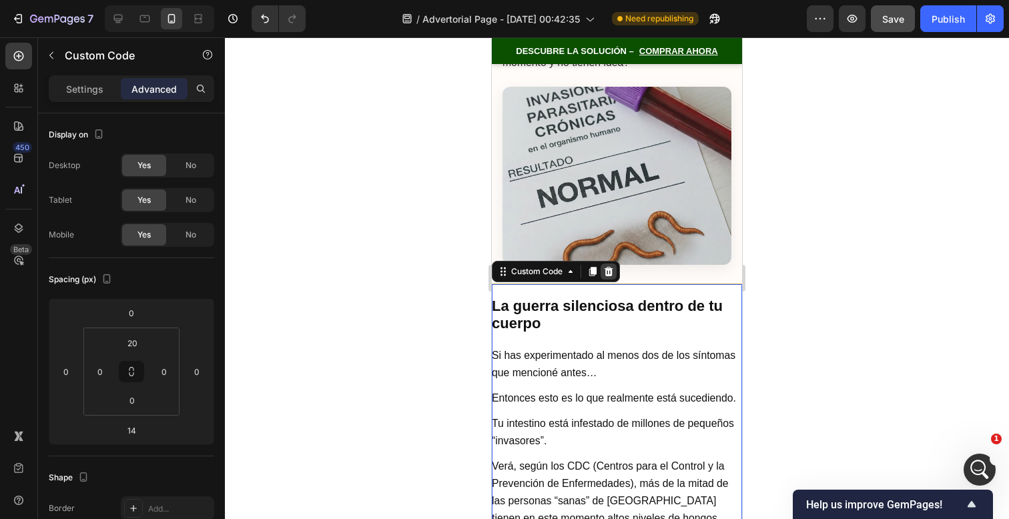
click at [613, 266] on icon at bounding box center [608, 271] width 11 height 11
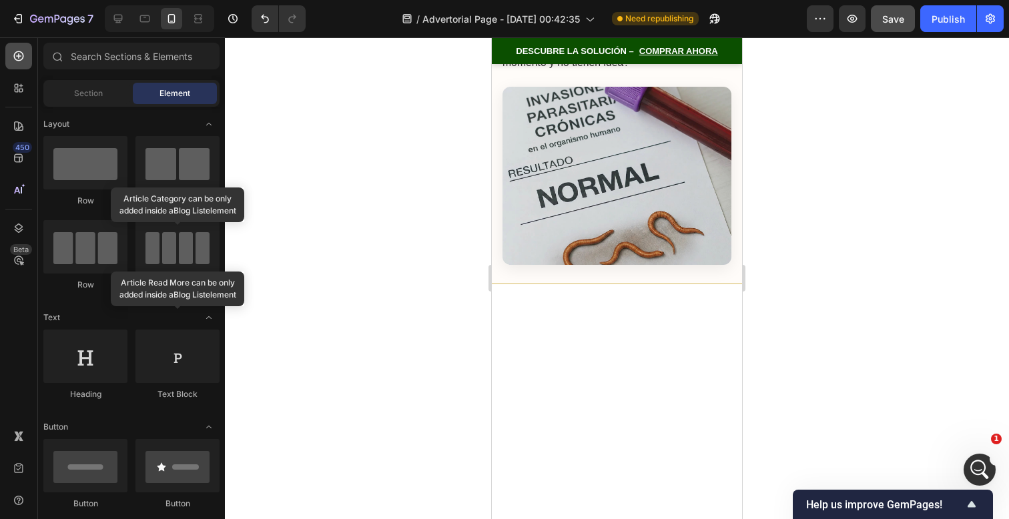
click at [23, 63] on div at bounding box center [18, 56] width 27 height 27
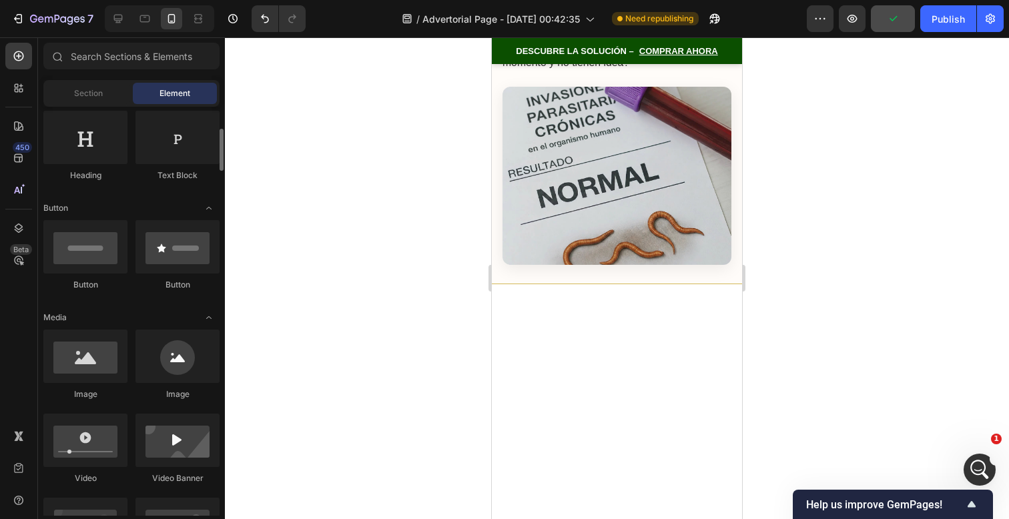
scroll to position [0, 0]
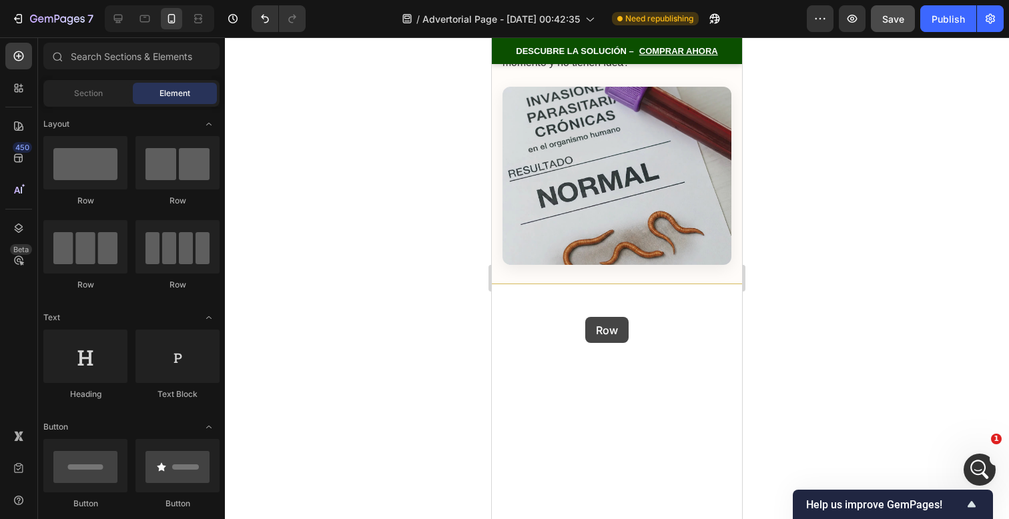
drag, startPoint x: 587, startPoint y: 210, endPoint x: 587, endPoint y: 305, distance: 94.8
click at [608, 299] on div at bounding box center [617, 305] width 19 height 19
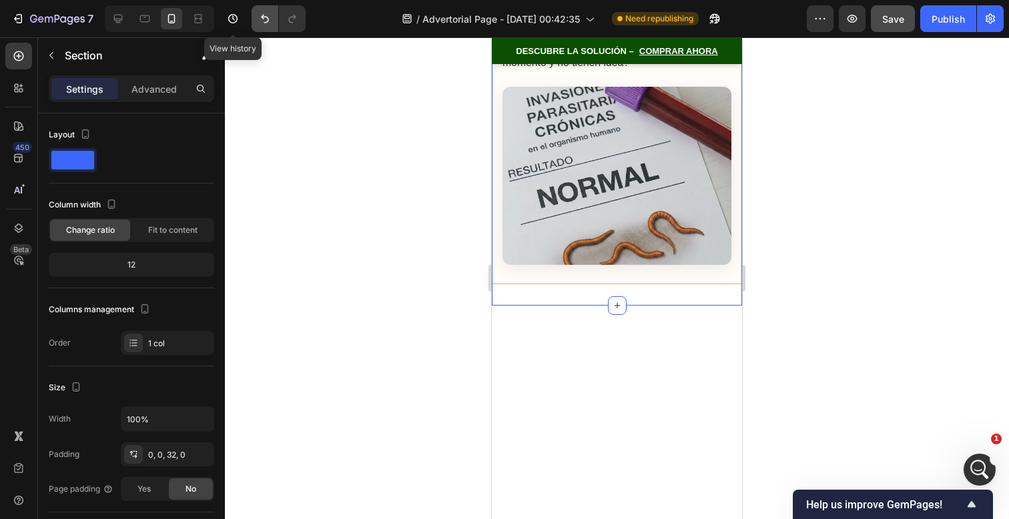
click at [273, 22] on button "Undo/Redo" at bounding box center [265, 18] width 27 height 27
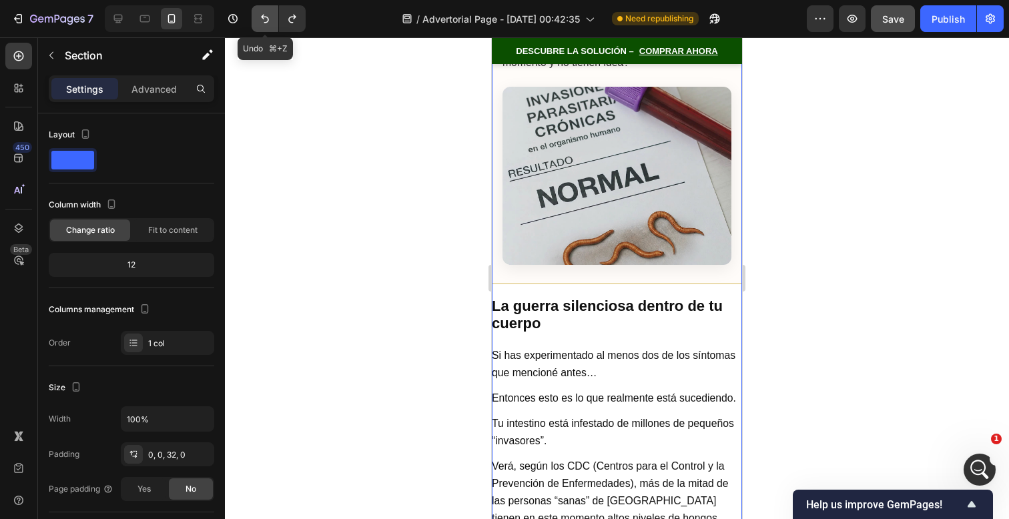
click at [273, 22] on button "Undo/Redo" at bounding box center [265, 18] width 27 height 27
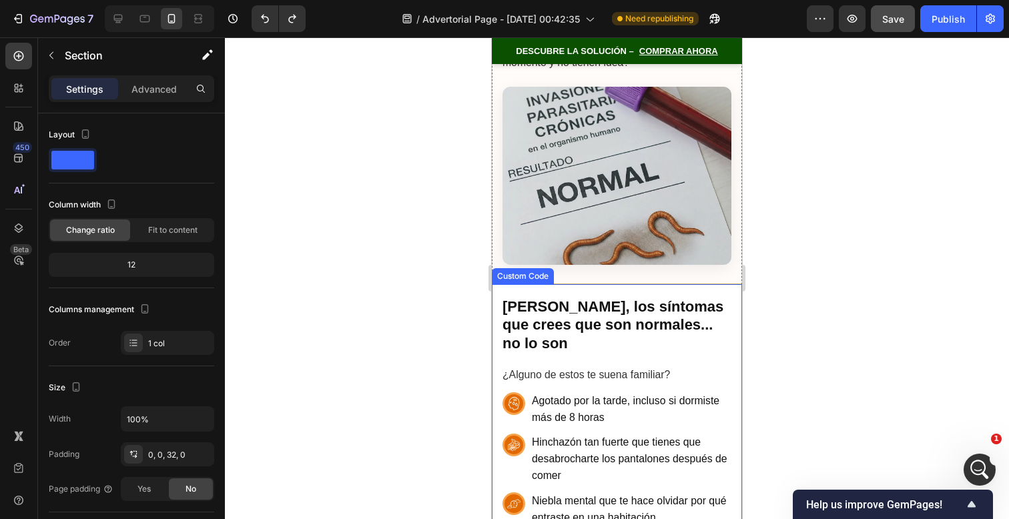
click at [593, 305] on h2 "[PERSON_NAME], los síntomas que crees que son normales... no lo son" at bounding box center [617, 325] width 229 height 55
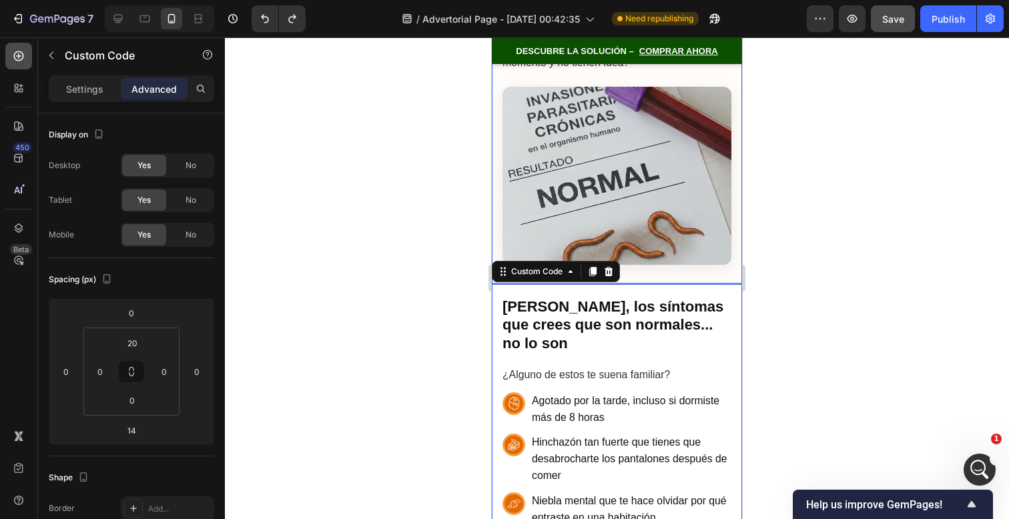
click at [17, 59] on icon at bounding box center [18, 55] width 13 height 13
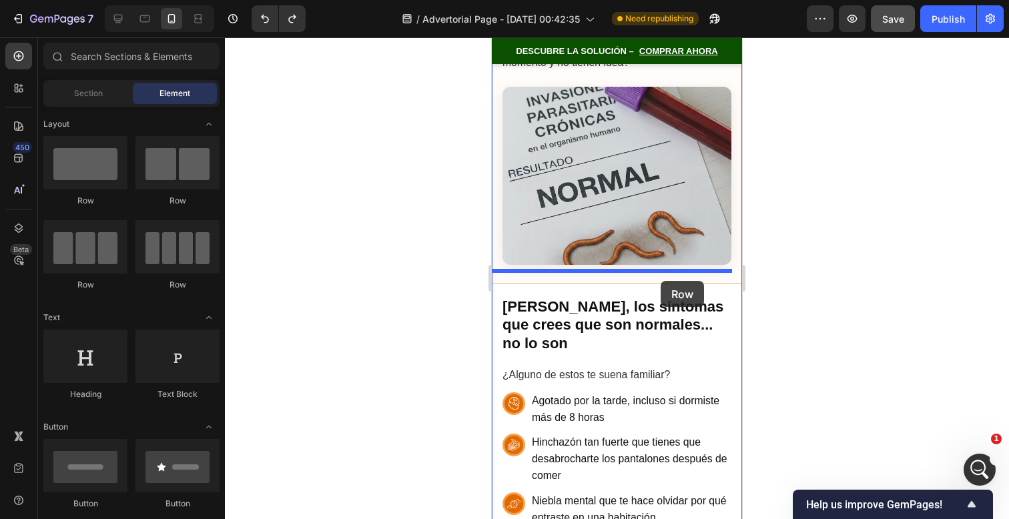
drag, startPoint x: 590, startPoint y: 194, endPoint x: 659, endPoint y: 281, distance: 111.1
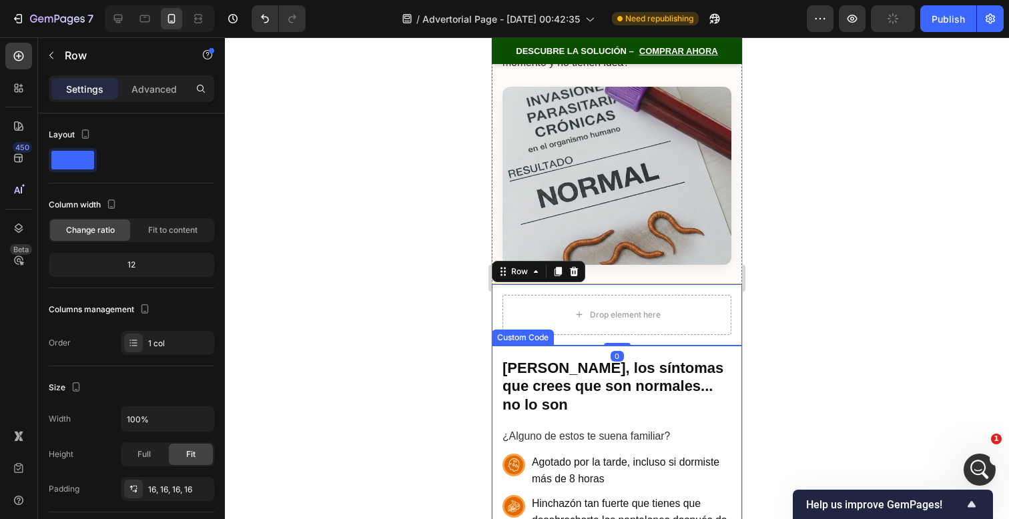
click at [671, 359] on h2 "[PERSON_NAME], los síntomas que crees que son normales... no lo son" at bounding box center [617, 386] width 229 height 55
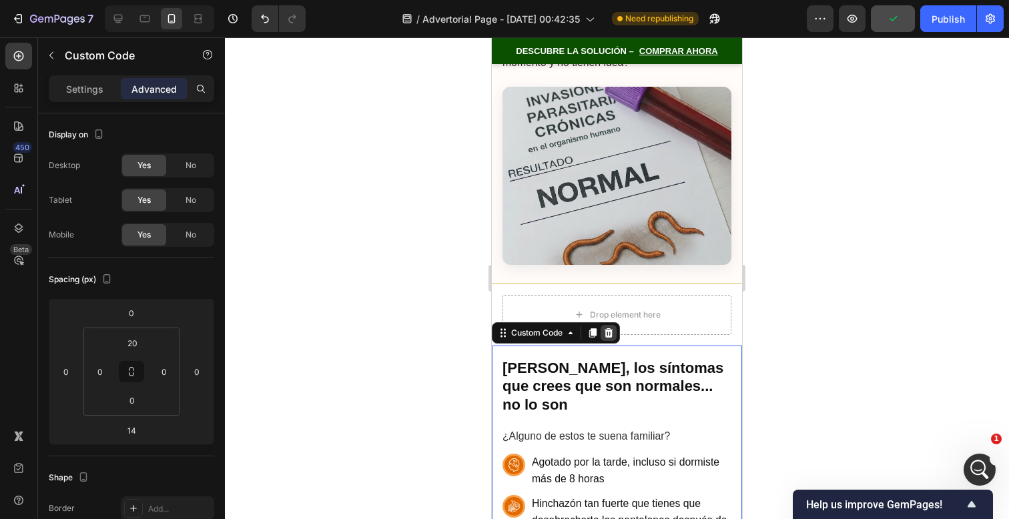
click at [612, 328] on icon at bounding box center [609, 332] width 9 height 9
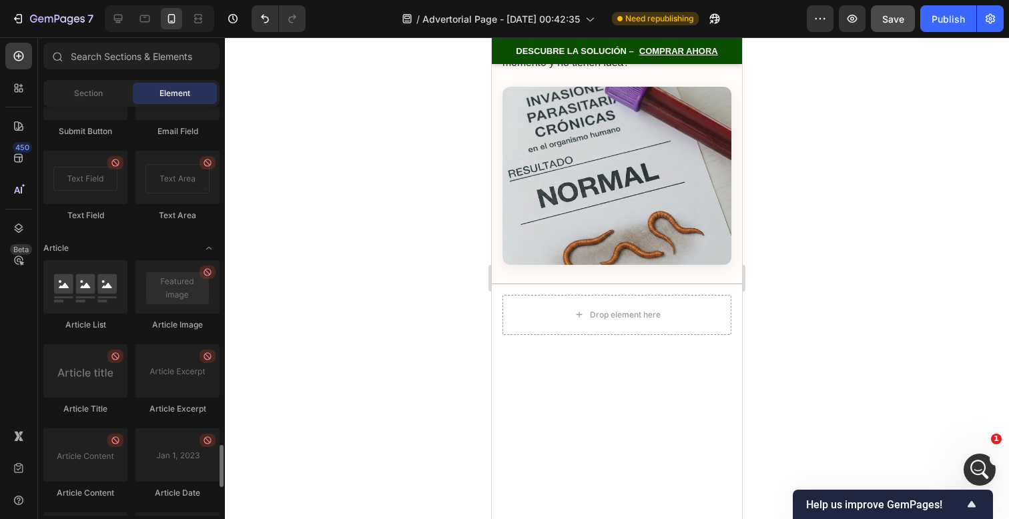
scroll to position [3547, 0]
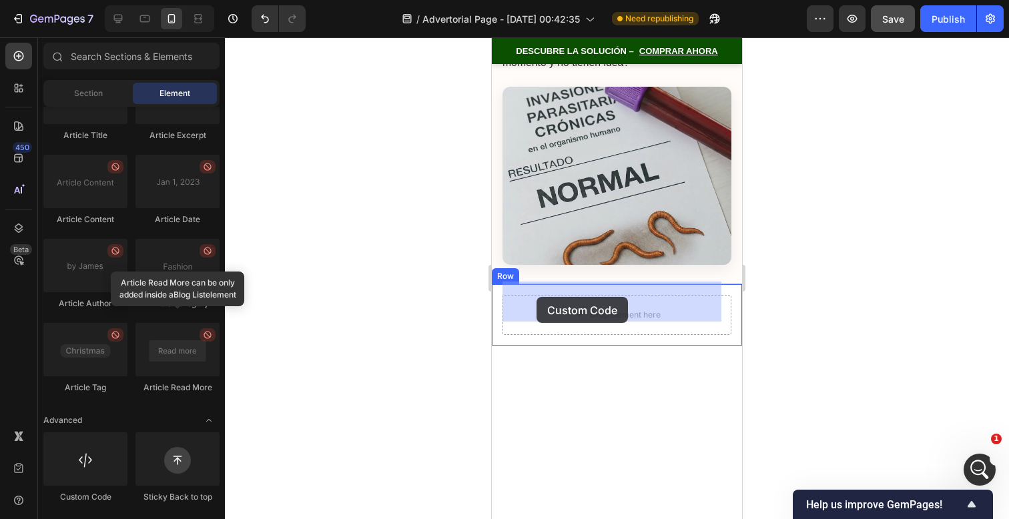
drag, startPoint x: 593, startPoint y: 504, endPoint x: 537, endPoint y: 297, distance: 214.5
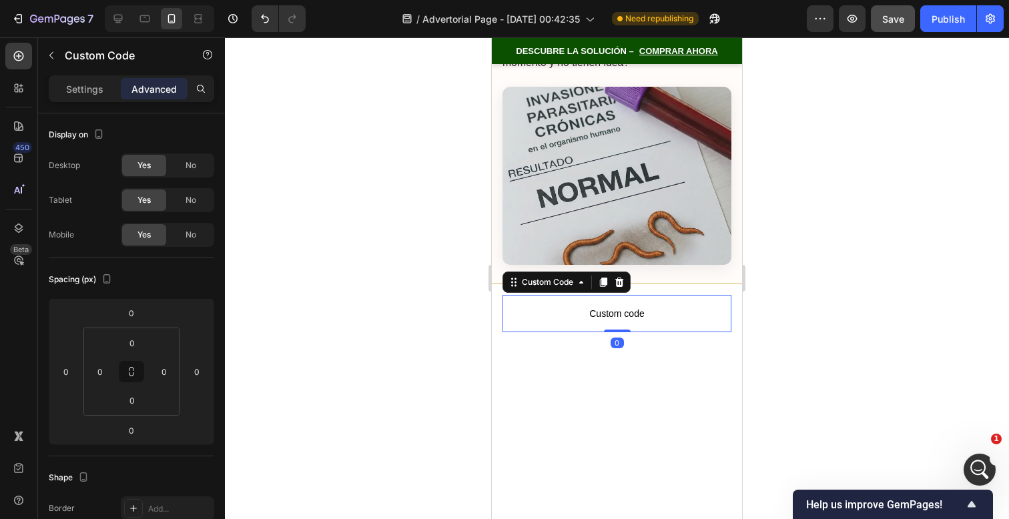
click at [554, 309] on p "Custom code" at bounding box center [617, 313] width 229 height 37
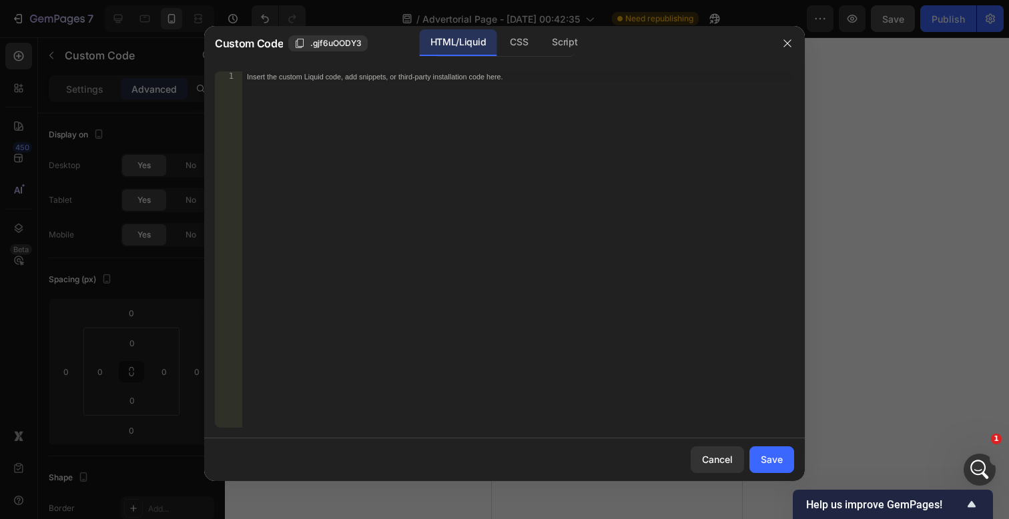
click at [491, 224] on div "Insert the custom Liquid code, add snippets, or third-party installation code h…" at bounding box center [518, 260] width 553 height 378
paste textarea "</style>"
type textarea "</style>"
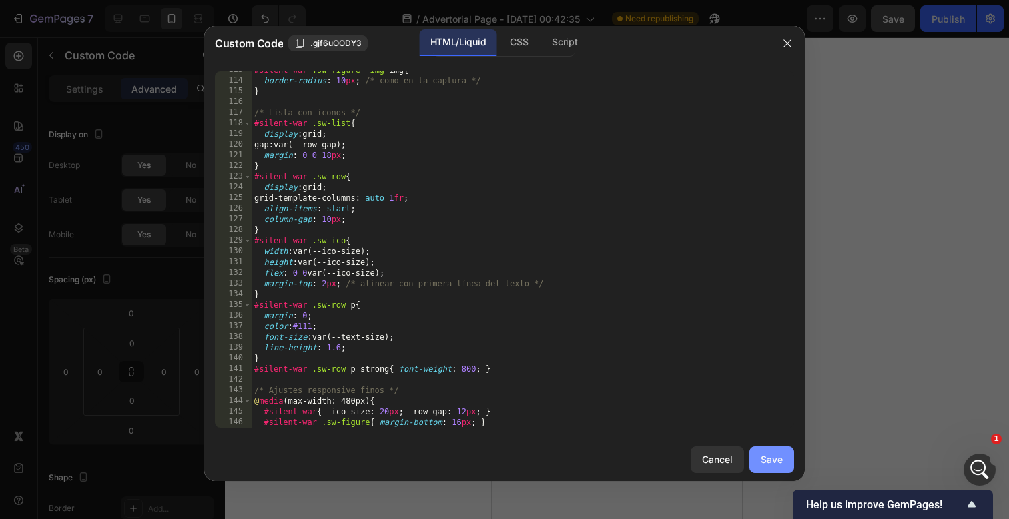
click at [761, 459] on div "Save" at bounding box center [772, 460] width 22 height 14
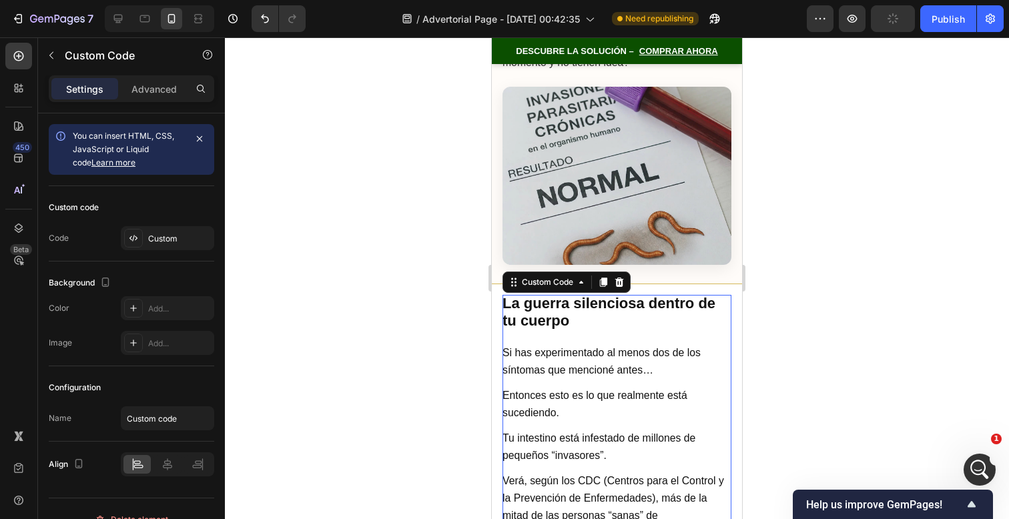
click at [787, 361] on div at bounding box center [617, 278] width 784 height 482
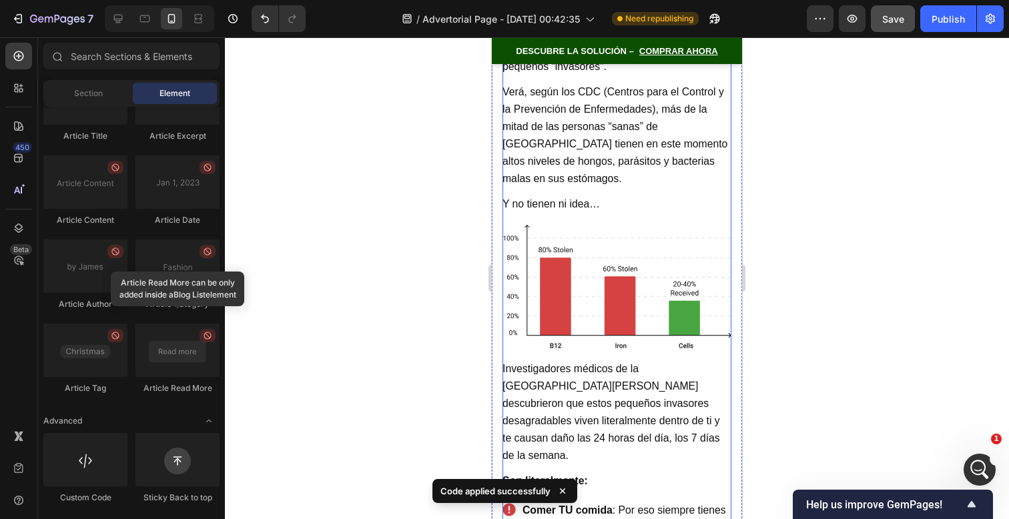
scroll to position [2283, 0]
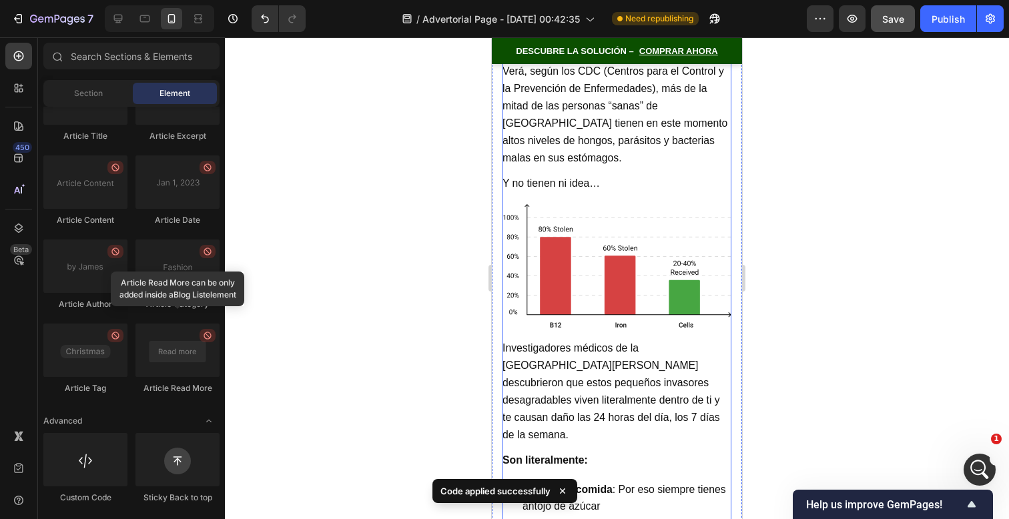
click at [657, 274] on img at bounding box center [617, 266] width 229 height 125
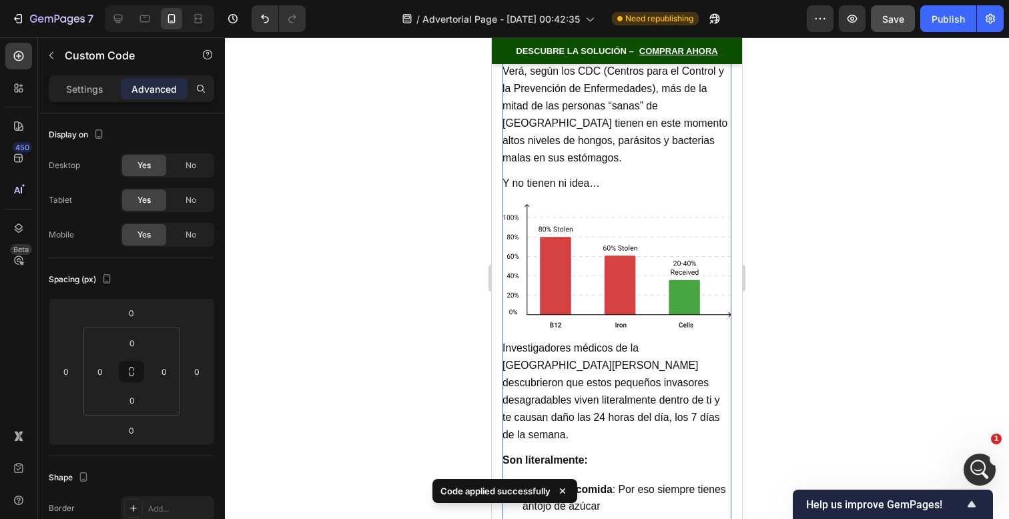
click at [657, 274] on img at bounding box center [617, 266] width 229 height 125
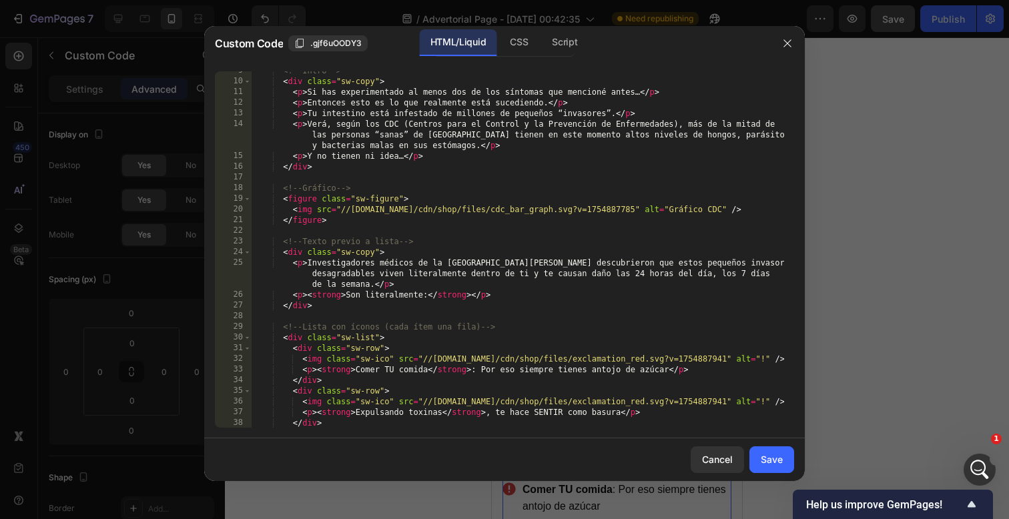
scroll to position [0, 0]
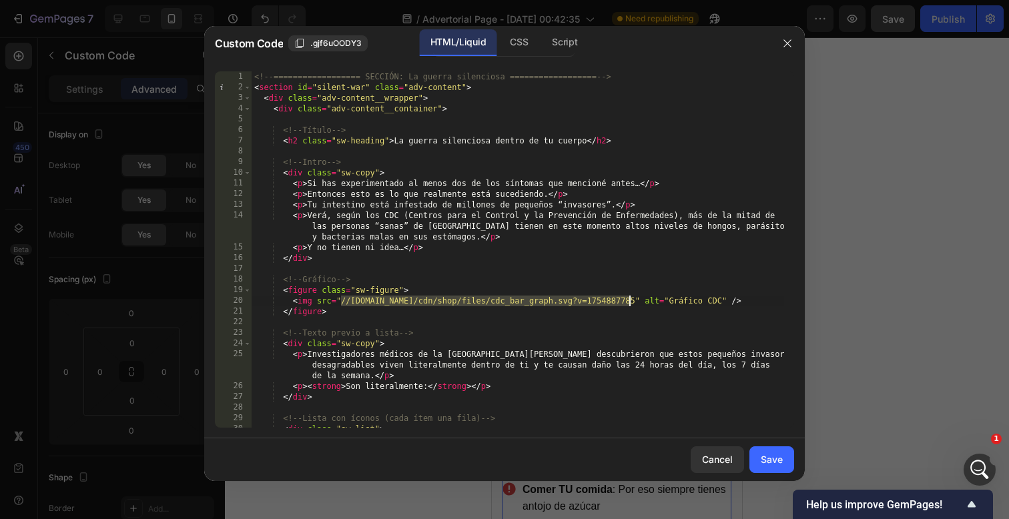
drag, startPoint x: 342, startPoint y: 302, endPoint x: 628, endPoint y: 304, distance: 286.3
click at [628, 304] on div "<!-- ================== SECCIÓN: La guerra silenciosa ================== --> < …" at bounding box center [518, 260] width 533 height 378
paste textarea "[URL][DOMAIN_NAME]"
type textarea "<img src="[URL][DOMAIN_NAME]" alt="Gráfico CDC" />"
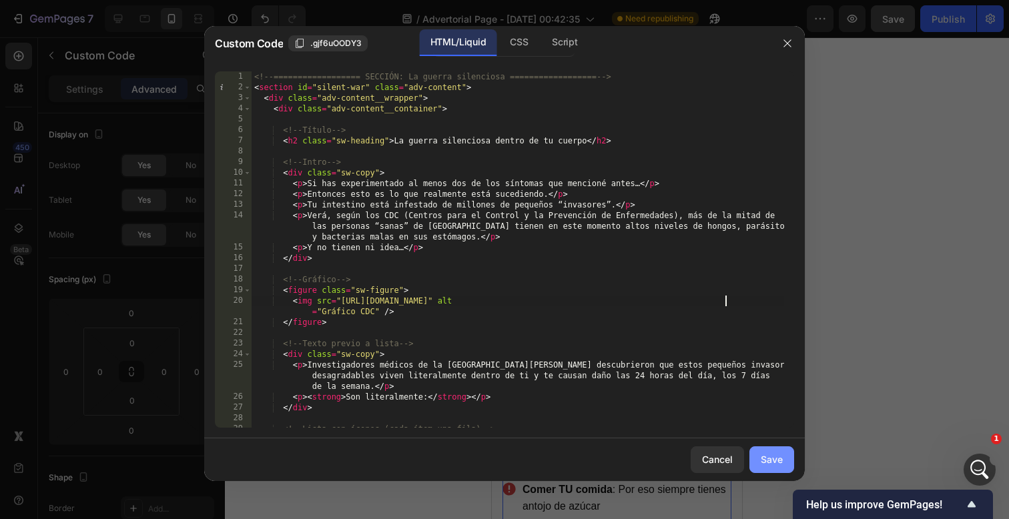
click at [777, 453] on div "Save" at bounding box center [772, 460] width 22 height 14
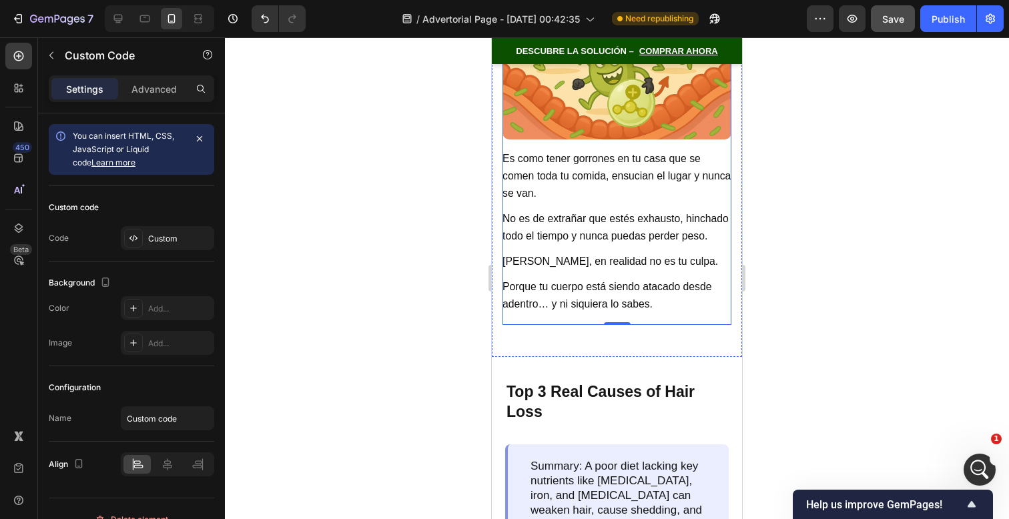
scroll to position [3130, 0]
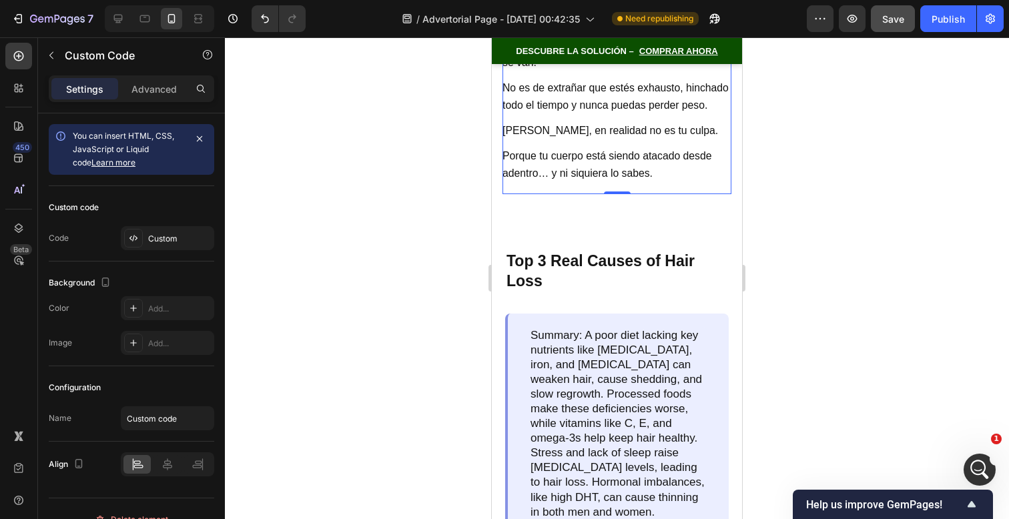
click at [902, 30] on button "Save" at bounding box center [893, 18] width 44 height 27
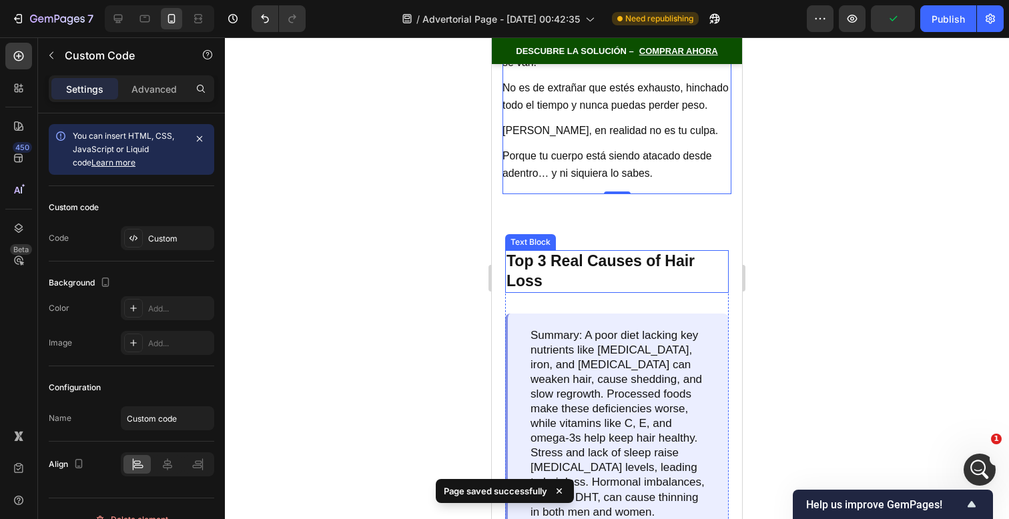
scroll to position [2863, 0]
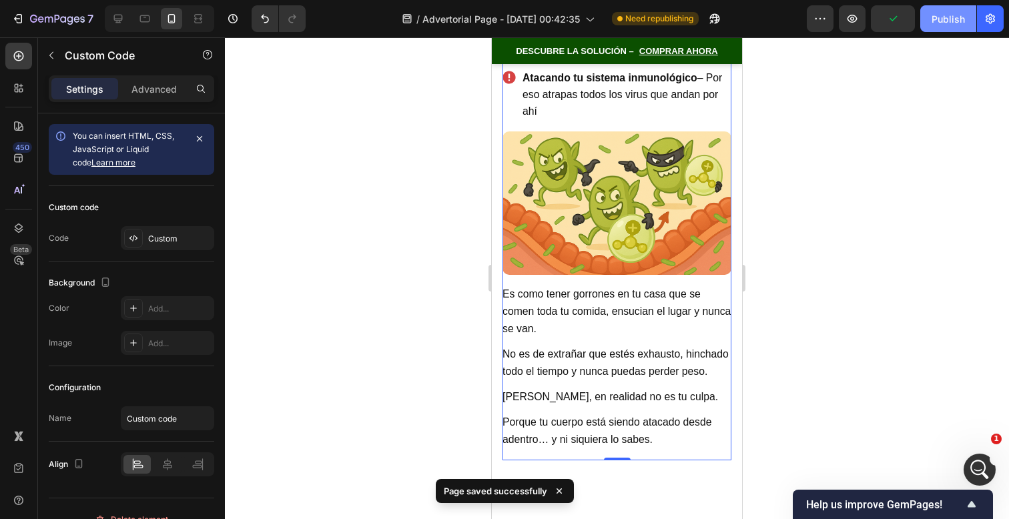
click at [935, 15] on div "Publish" at bounding box center [948, 19] width 33 height 14
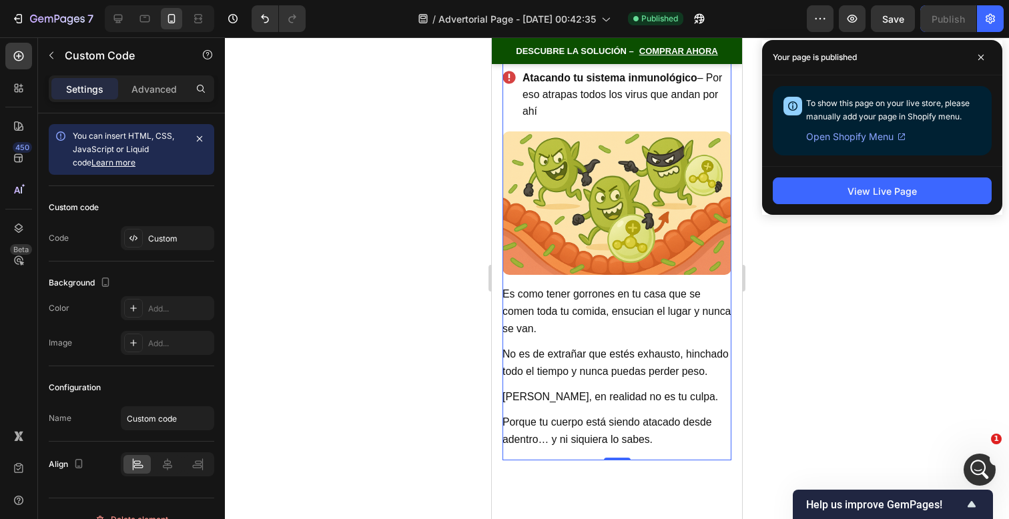
click at [860, 139] on span "Open Shopify Menu" at bounding box center [849, 137] width 87 height 16
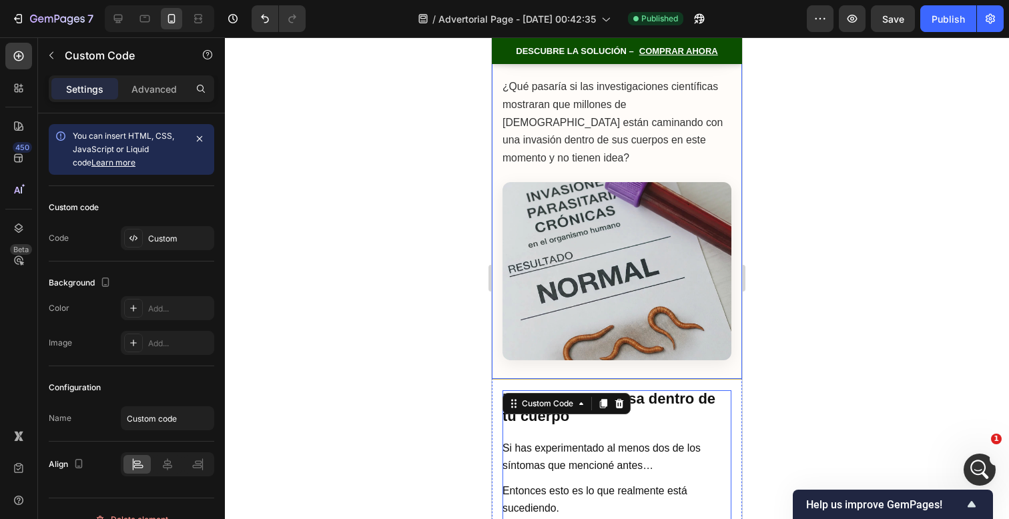
scroll to position [1957, 0]
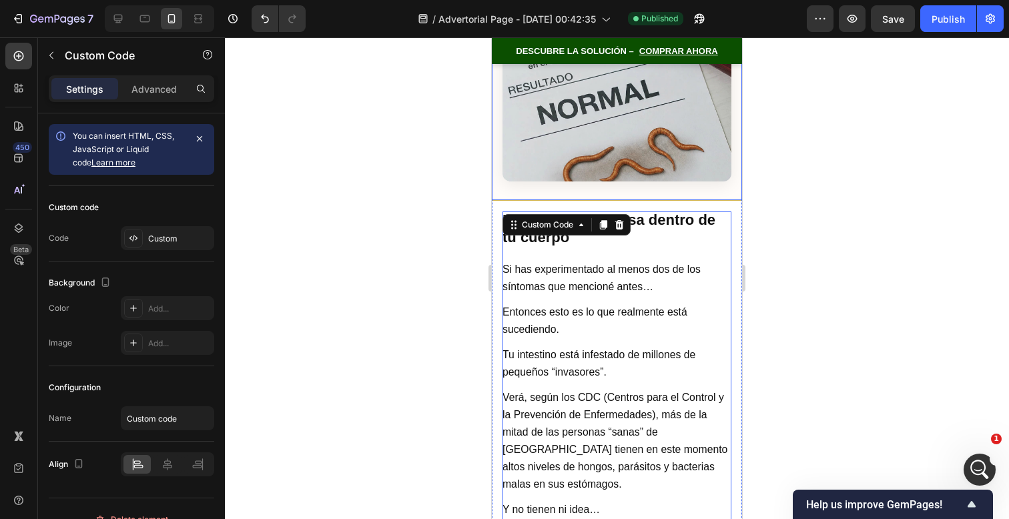
click at [661, 166] on img at bounding box center [617, 92] width 229 height 178
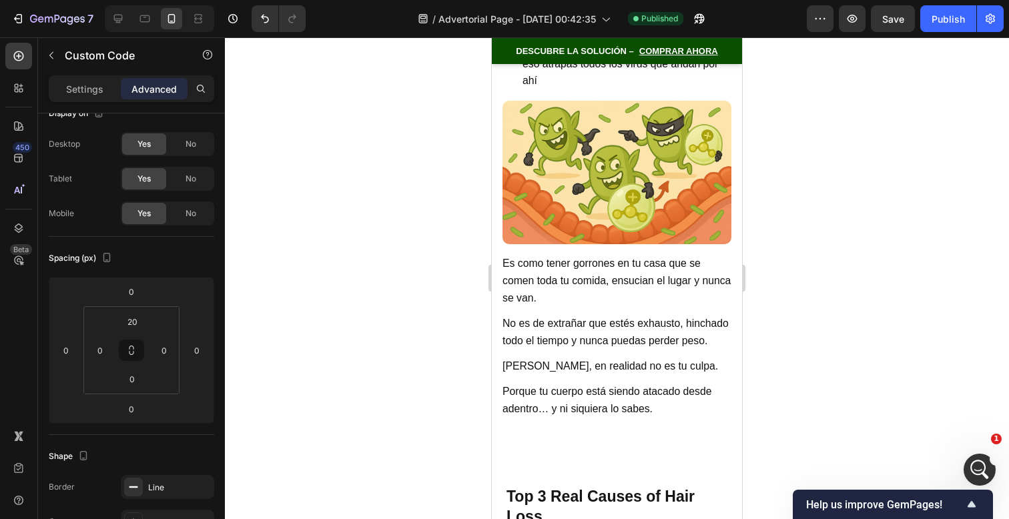
scroll to position [2897, 0]
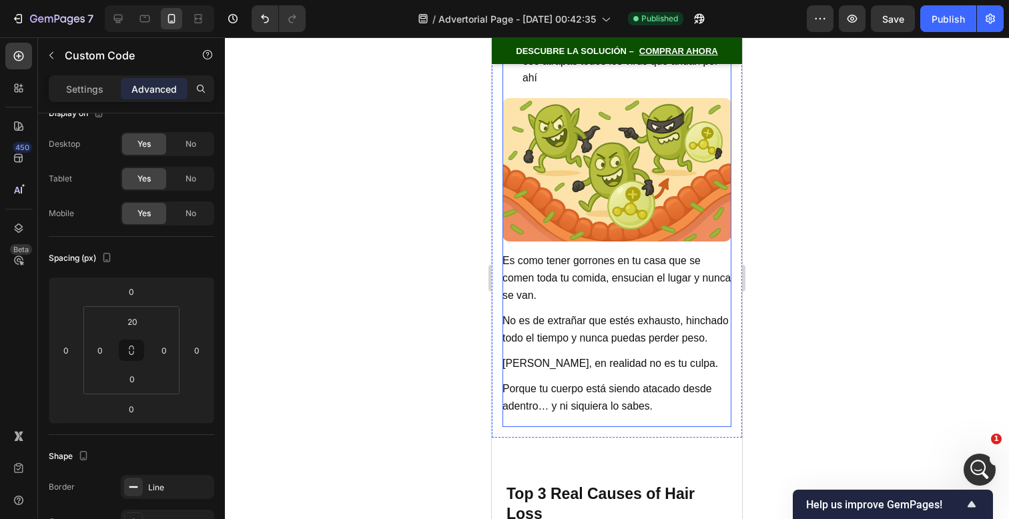
click at [658, 312] on p "No es de extrañar que estés exhausto, hinchado todo el tiempo y nunca puedas pe…" at bounding box center [617, 329] width 229 height 35
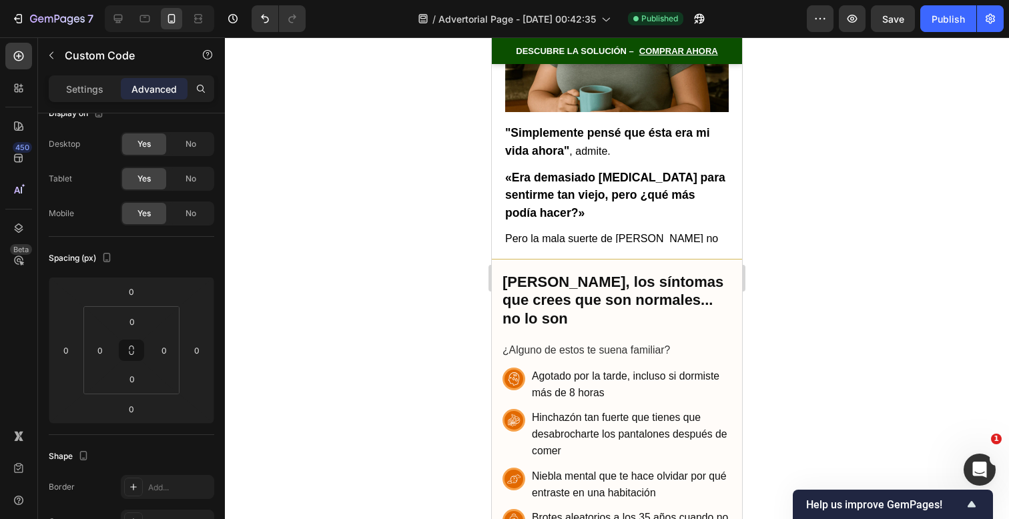
scroll to position [848, 0]
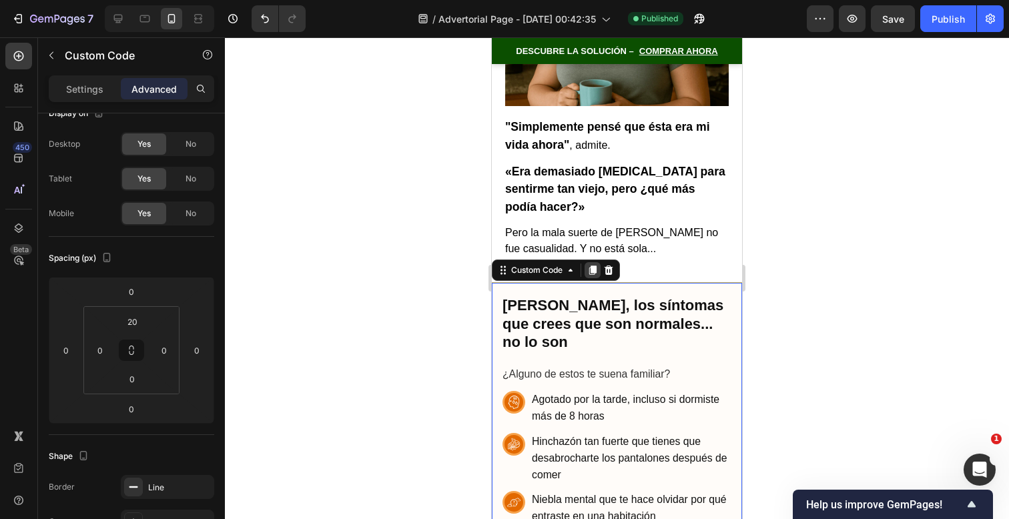
click at [596, 266] on icon at bounding box center [592, 270] width 7 height 9
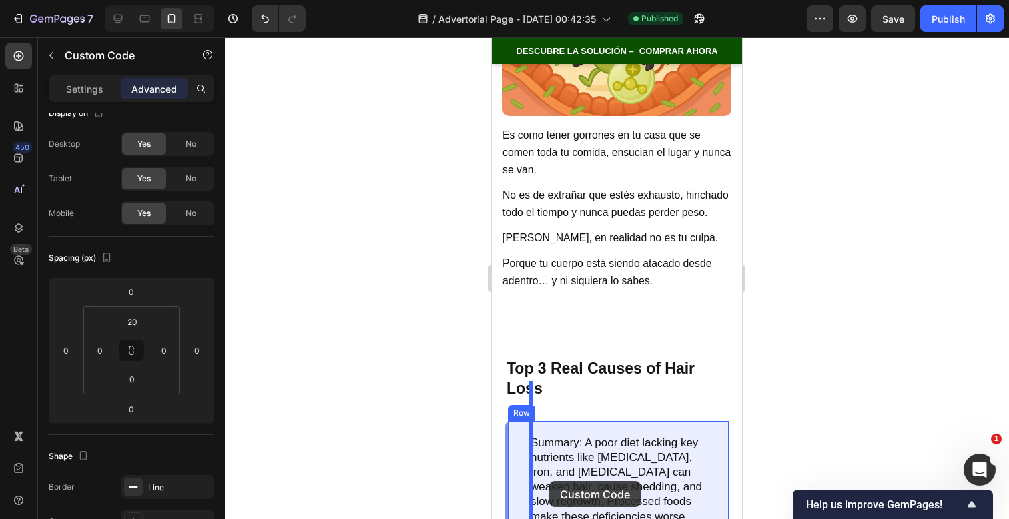
scroll to position [4075, 0]
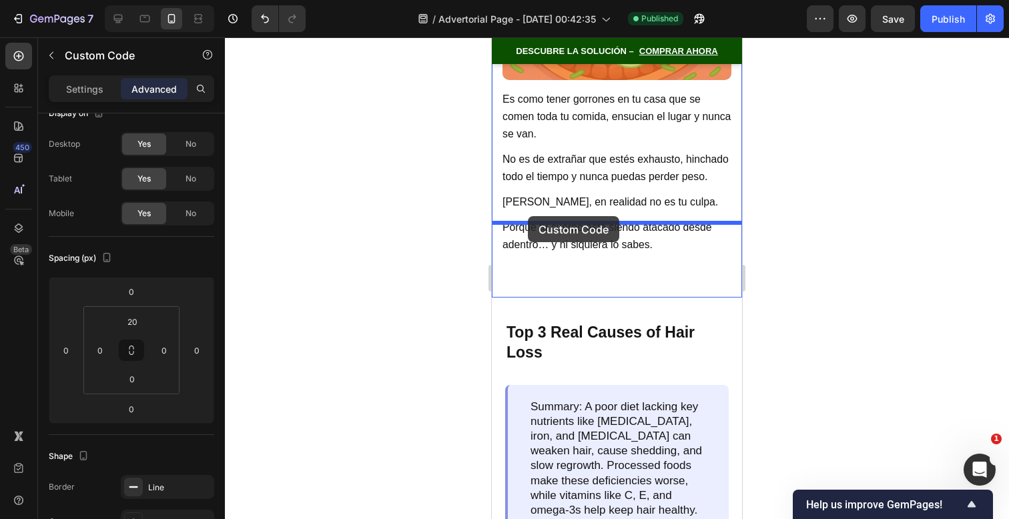
drag, startPoint x: 502, startPoint y: 109, endPoint x: 528, endPoint y: 217, distance: 110.6
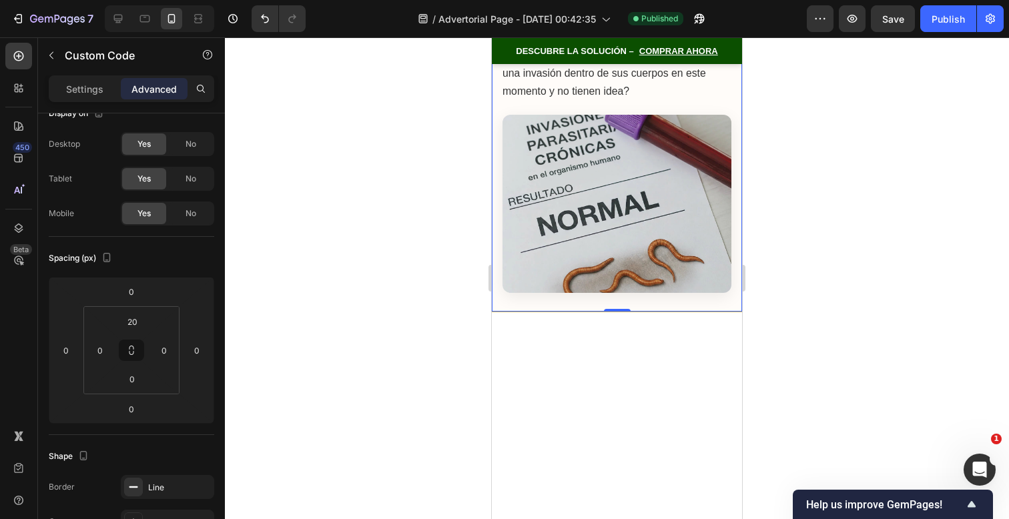
scroll to position [3056, 0]
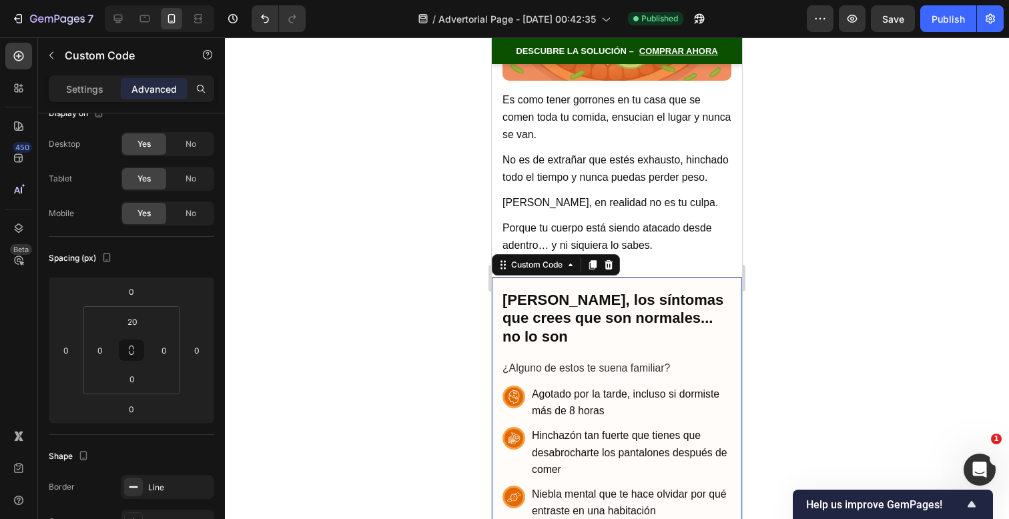
click at [566, 291] on h2 "[PERSON_NAME], los síntomas que crees que son normales... no lo son" at bounding box center [617, 318] width 229 height 55
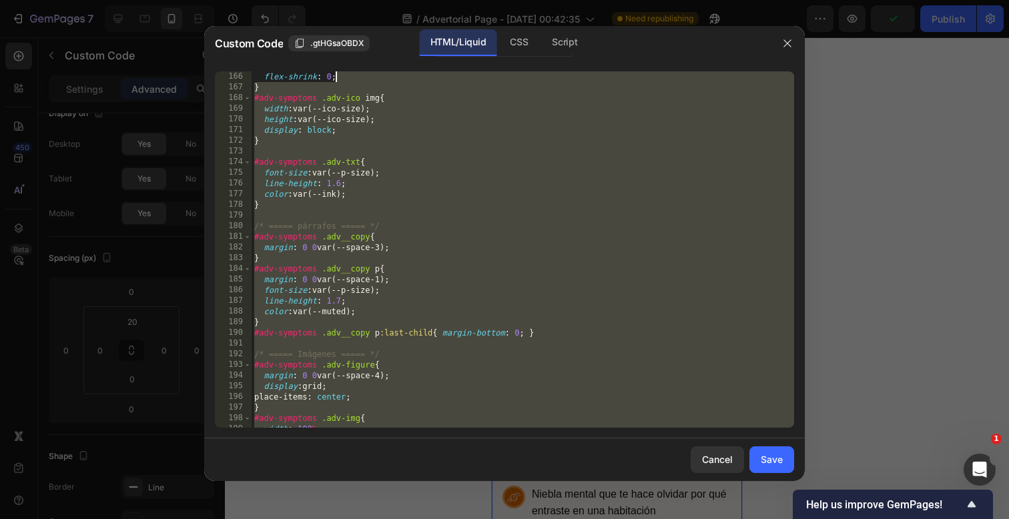
scroll to position [0, 0]
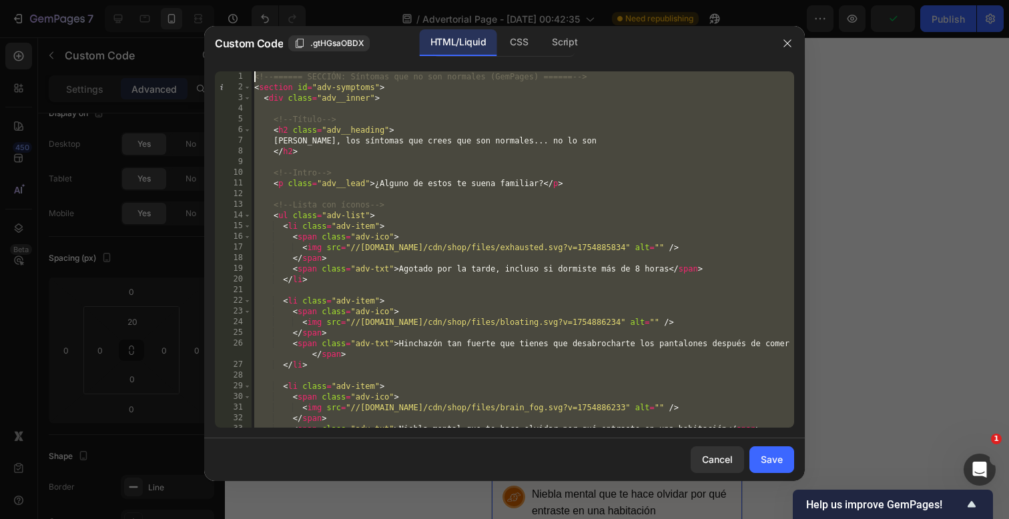
drag, startPoint x: 461, startPoint y: 424, endPoint x: 465, endPoint y: -249, distance: 672.8
click at [465, 0] on html "7 / Advertorial Page - [DATE] 00:42:35 Need republishing Preview Publish 450 Be…" at bounding box center [504, 0] width 1009 height 0
paste textarea "/div"
type textarea "</div>"
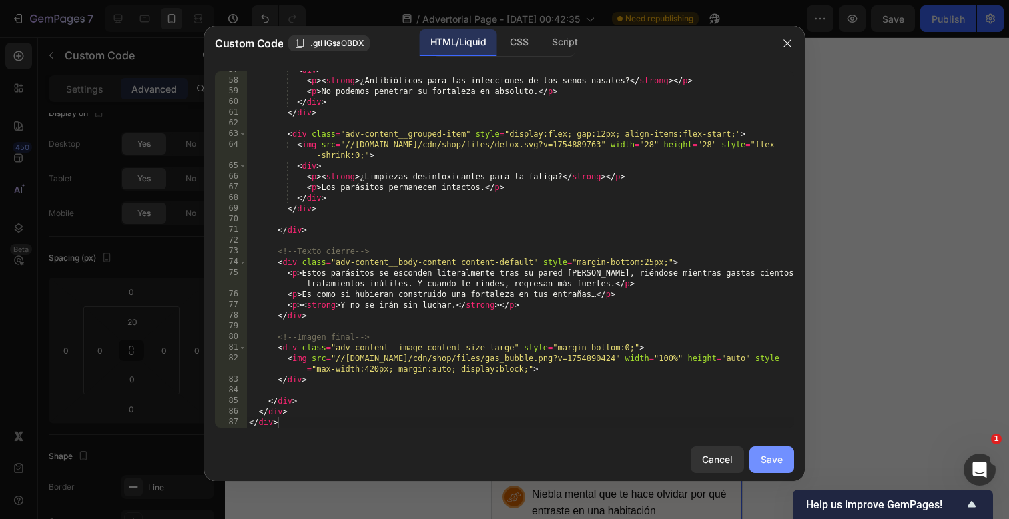
click at [760, 450] on button "Save" at bounding box center [772, 460] width 45 height 27
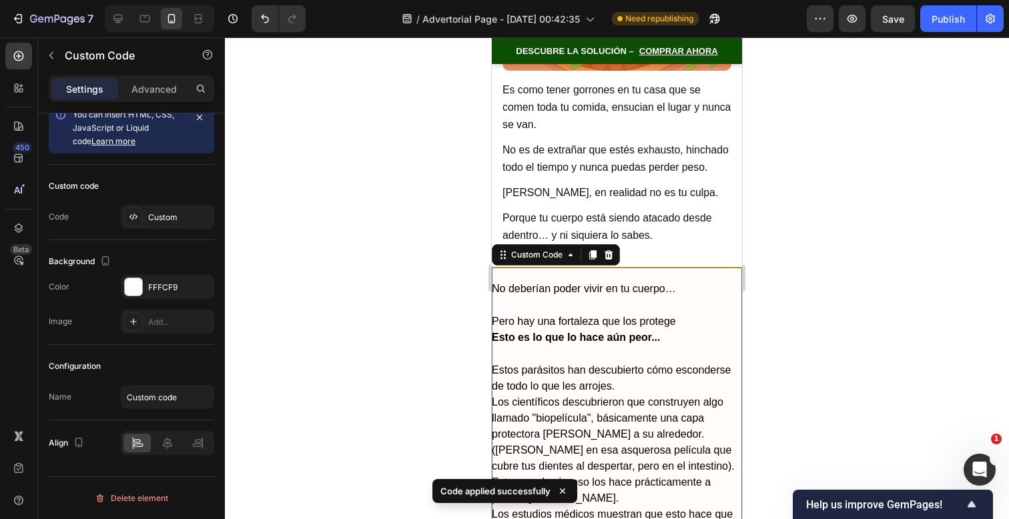
scroll to position [3046, 0]
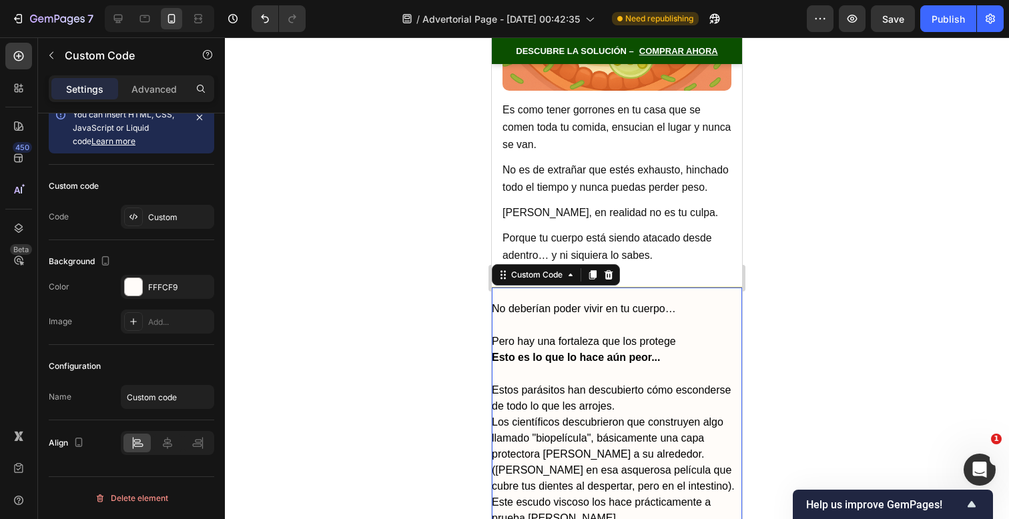
click at [726, 230] on p "Porque tu cuerpo está siendo atacado desde adentro… y ni siquiera lo sabes." at bounding box center [617, 247] width 229 height 35
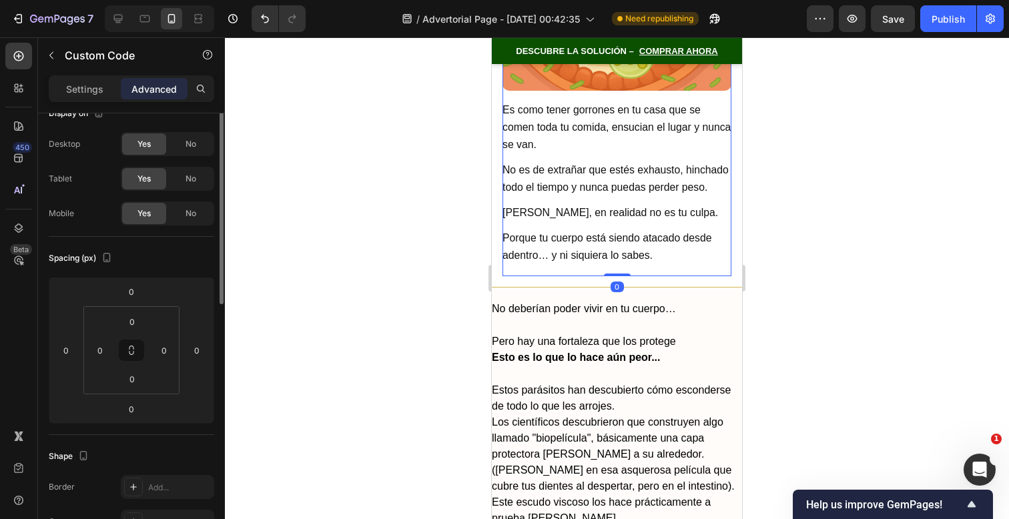
scroll to position [0, 0]
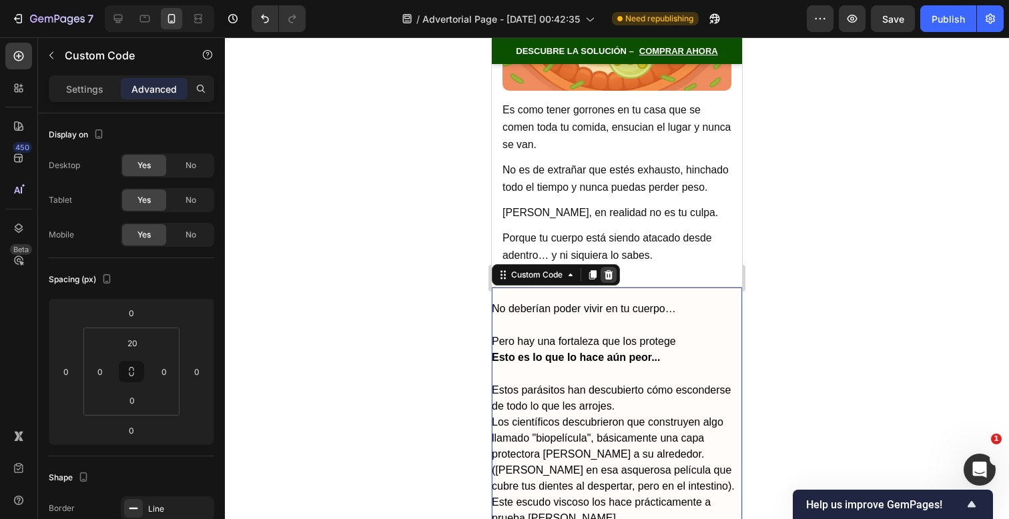
click at [609, 270] on icon at bounding box center [609, 274] width 9 height 9
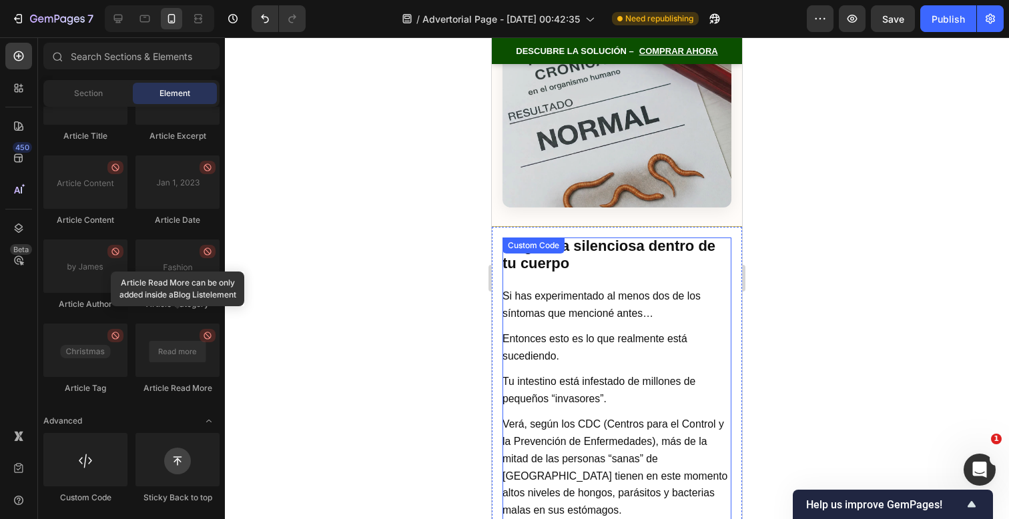
scroll to position [1926, 0]
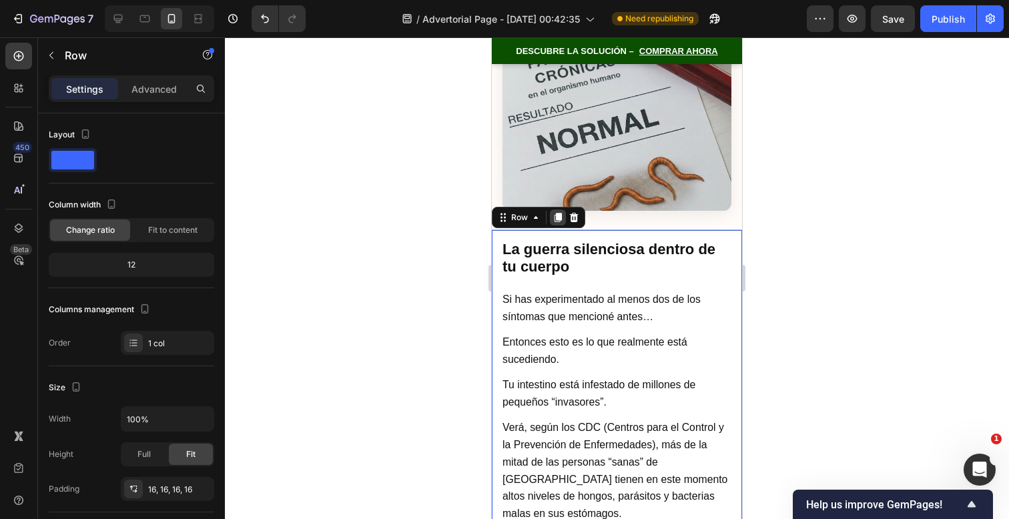
click at [559, 213] on icon at bounding box center [558, 217] width 7 height 9
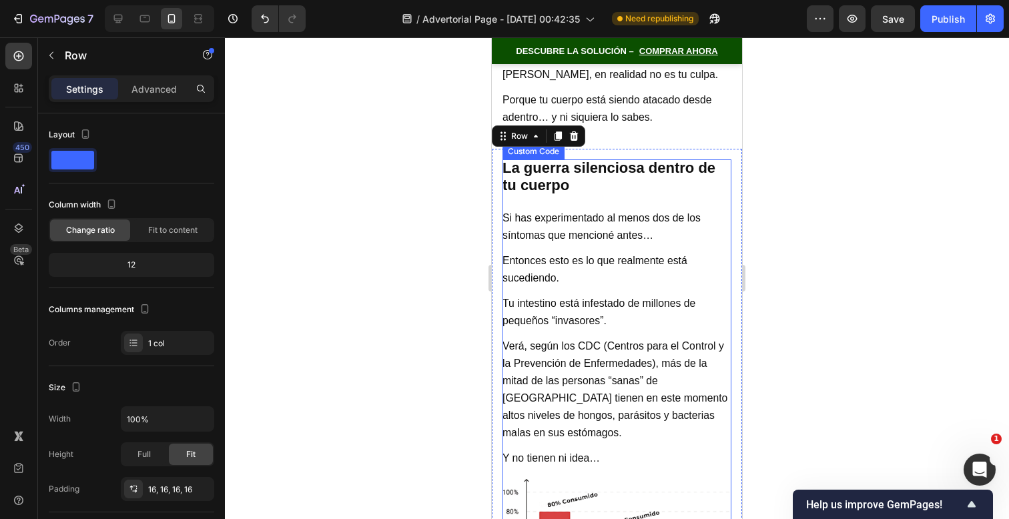
scroll to position [3182, 0]
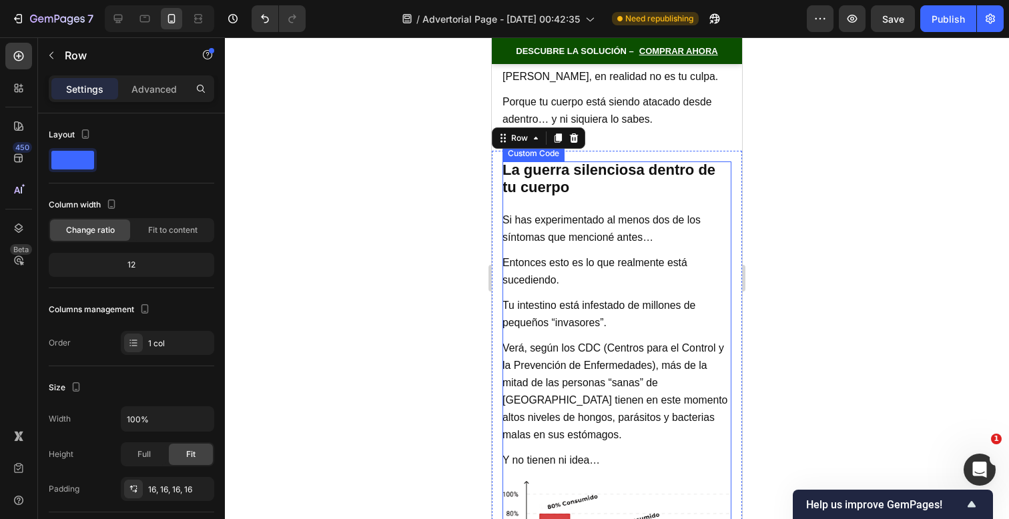
click at [614, 254] on p "Entonces esto es lo que realmente está sucediendo." at bounding box center [617, 271] width 229 height 35
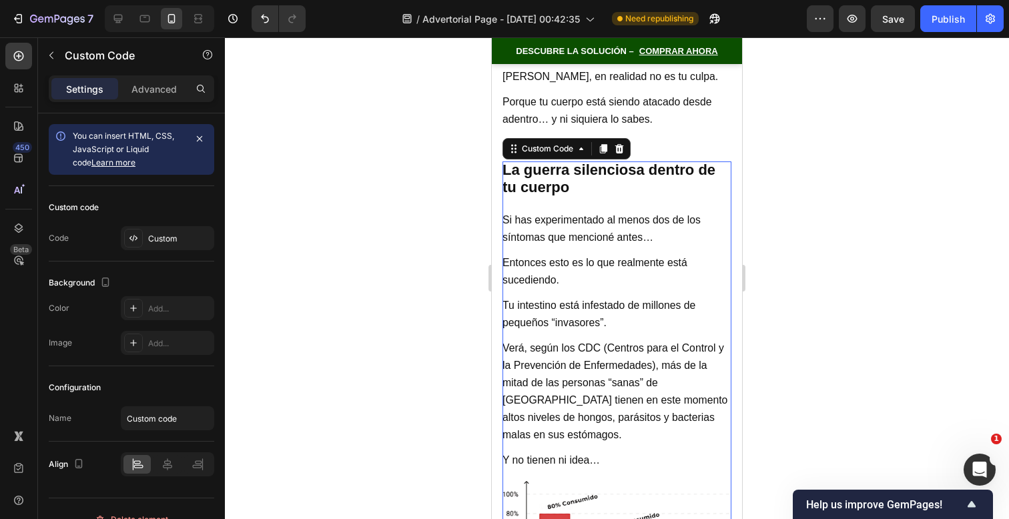
click at [614, 254] on p "Entonces esto es lo que realmente está sucediendo." at bounding box center [617, 271] width 229 height 35
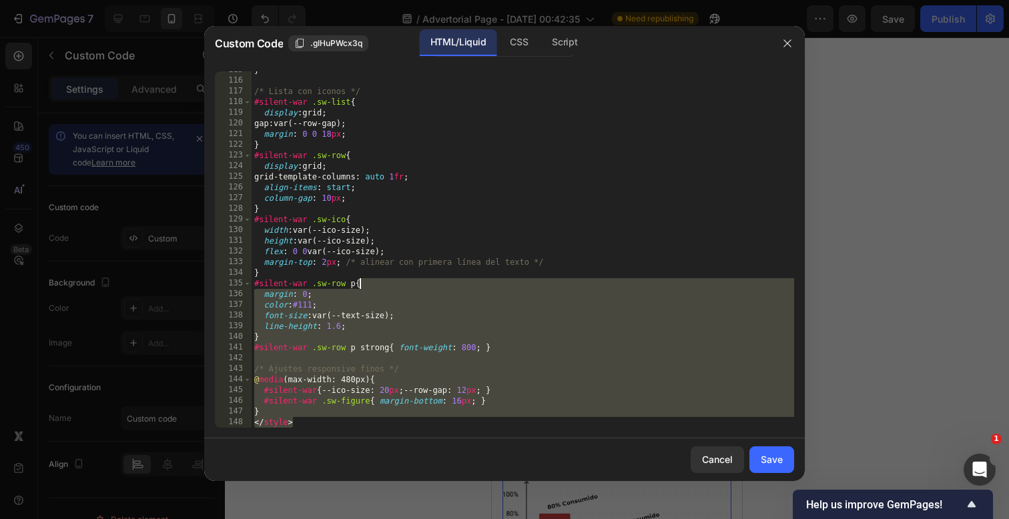
scroll to position [0, 0]
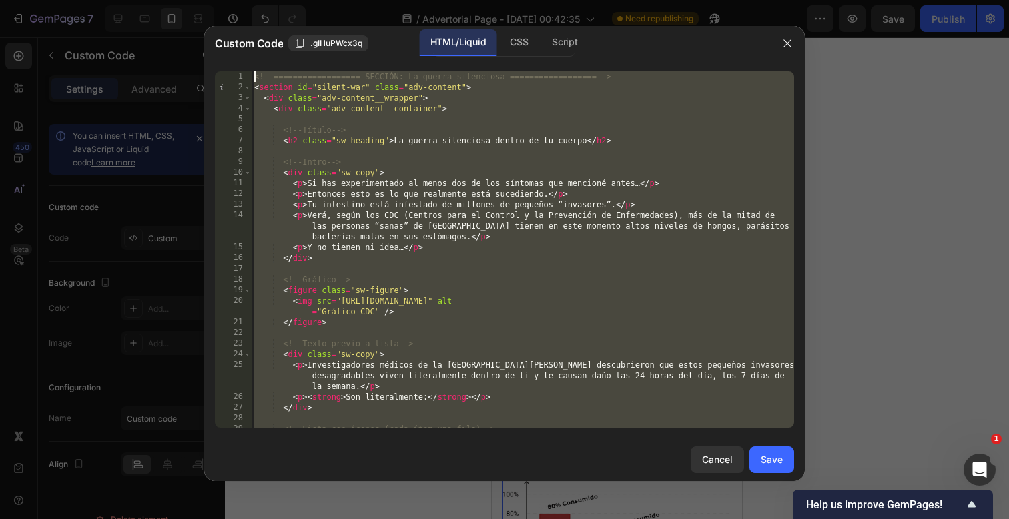
drag, startPoint x: 484, startPoint y: 419, endPoint x: 455, endPoint y: -328, distance: 748.1
click at [455, 0] on html "7 / Advertorial Page - [DATE] 00:42:35 Need republishing Preview Save Publish 4…" at bounding box center [504, 0] width 1009 height 0
paste textarea "/div"
type textarea "</div>"
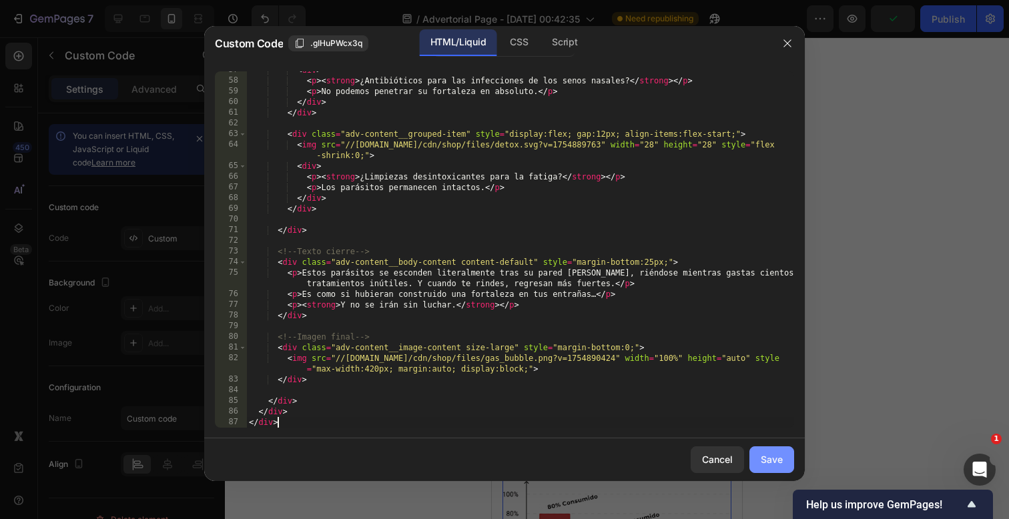
click at [785, 459] on button "Save" at bounding box center [772, 460] width 45 height 27
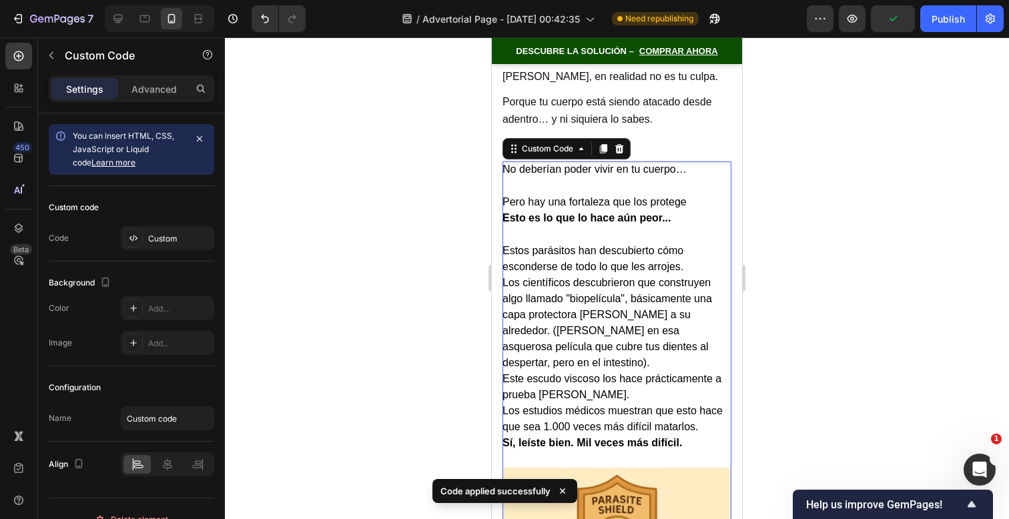
click at [793, 327] on div at bounding box center [617, 278] width 784 height 482
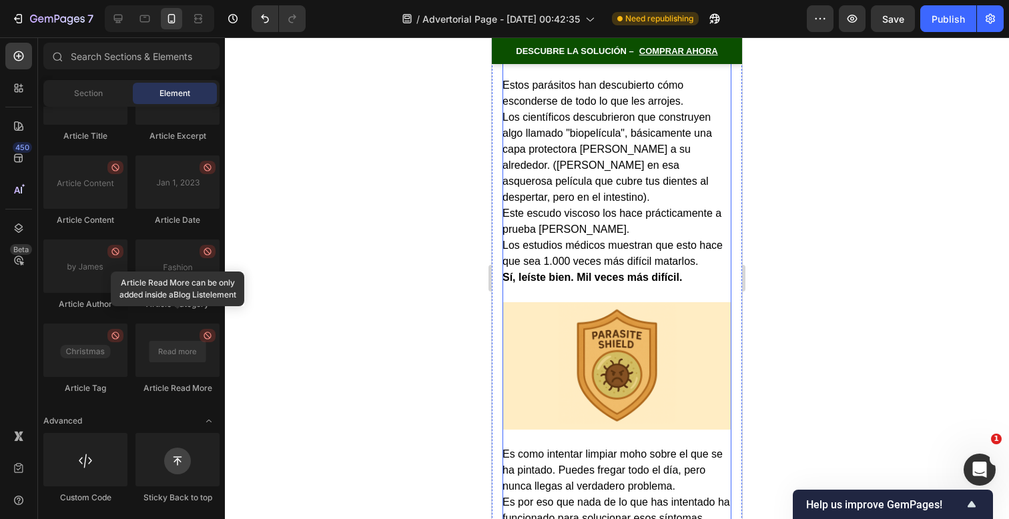
scroll to position [3351, 0]
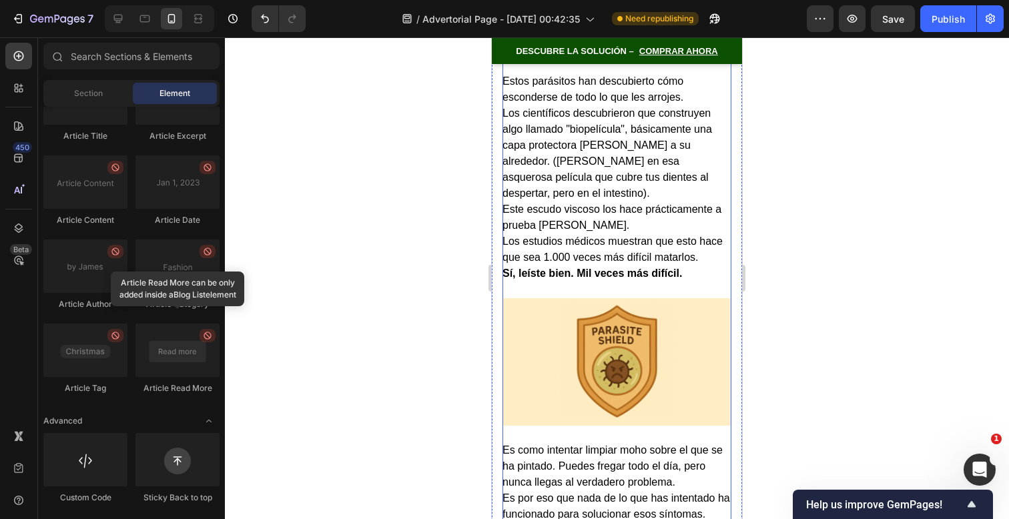
click at [618, 298] on img at bounding box center [617, 361] width 229 height 127
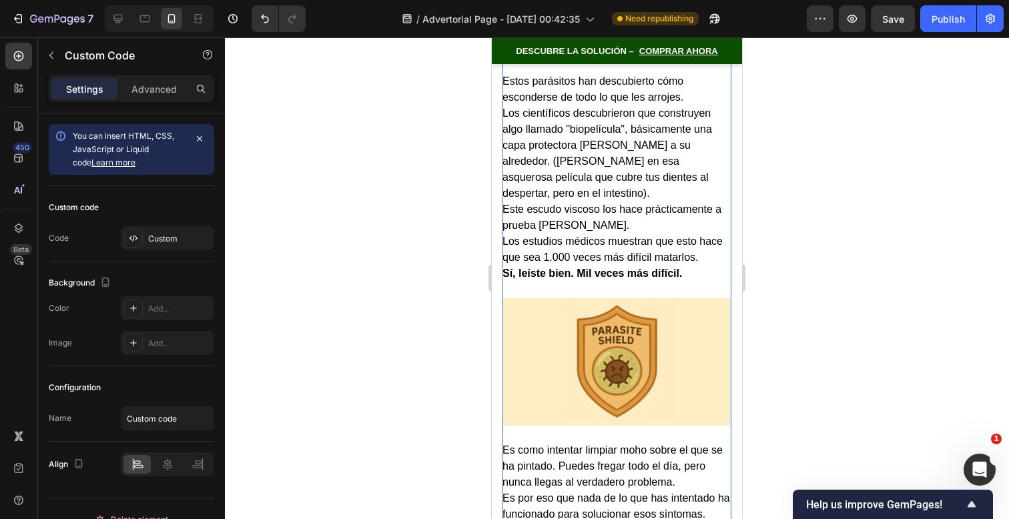
click at [654, 309] on img at bounding box center [617, 361] width 229 height 127
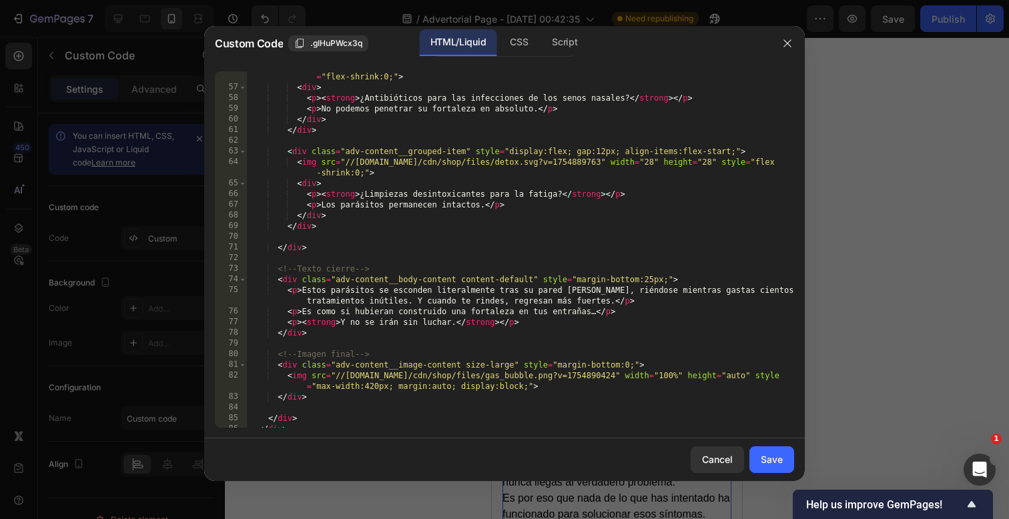
scroll to position [664, 0]
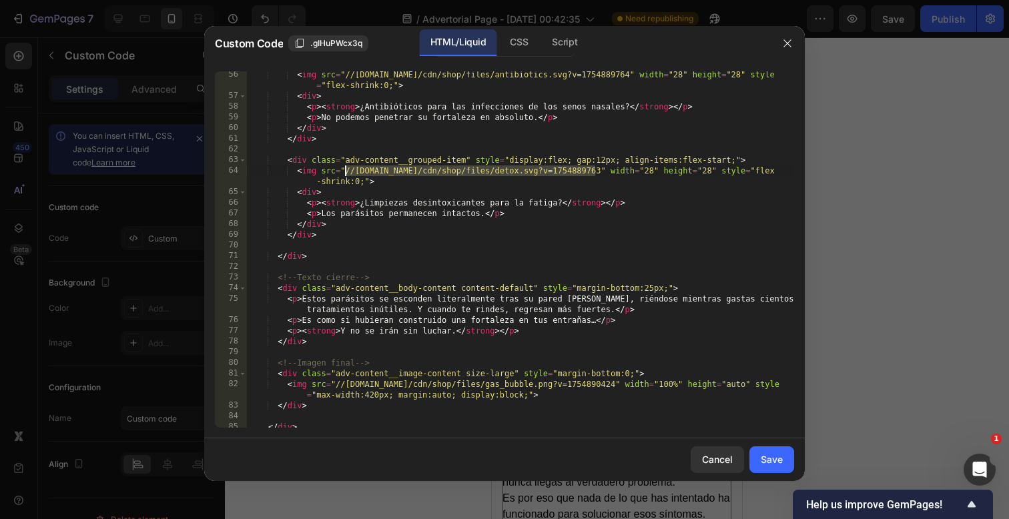
drag, startPoint x: 593, startPoint y: 176, endPoint x: 346, endPoint y: 172, distance: 247.0
click at [346, 172] on div "< img src = "//[DOMAIN_NAME]/cdn/shop/files/antibiotics.svg?v=1754889764" width…" at bounding box center [520, 263] width 548 height 388
paste textarea "[URL][DOMAIN_NAME]"
type textarea "<img src="[URL][DOMAIN_NAME]" width="28" height="28" style="flex-shrink:0;">"
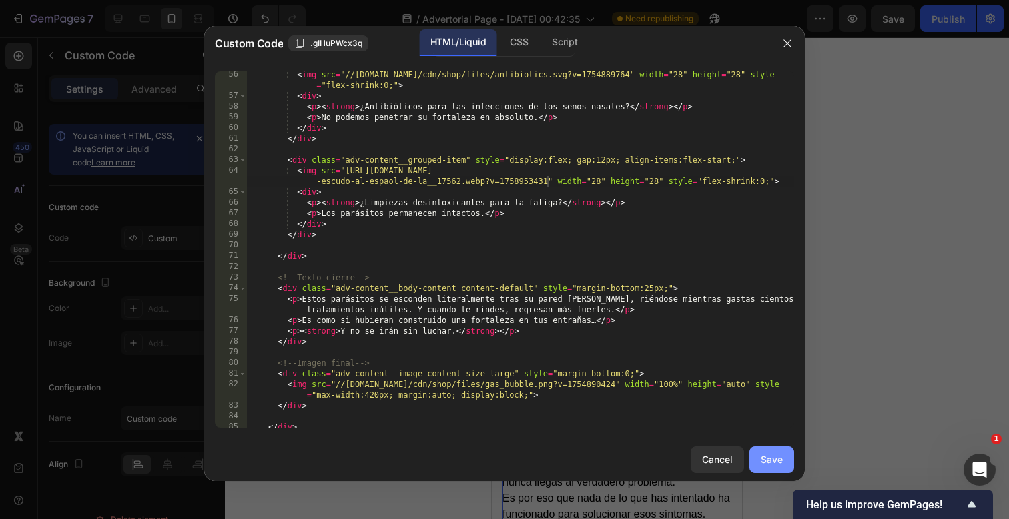
click at [764, 456] on div "Save" at bounding box center [772, 460] width 22 height 14
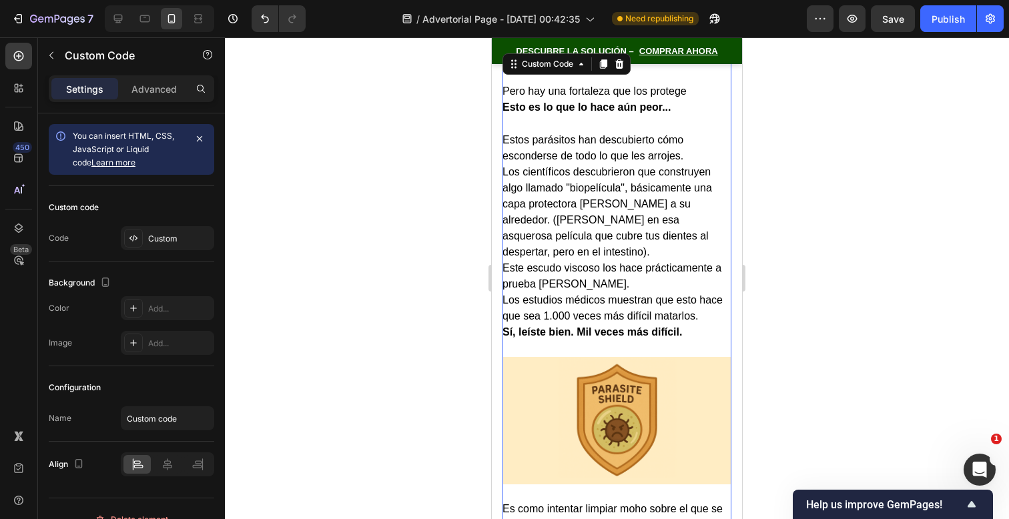
scroll to position [3287, 0]
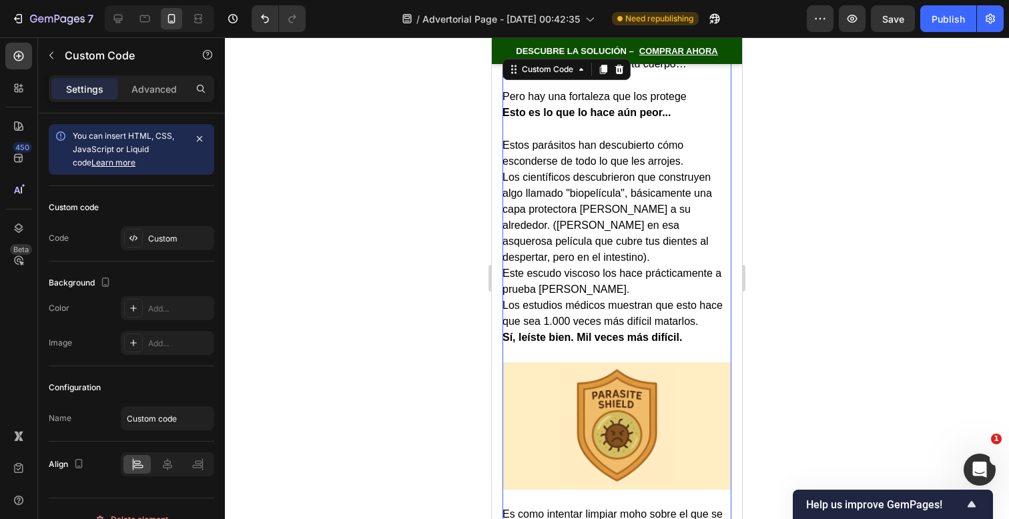
click at [675, 362] on img at bounding box center [617, 425] width 229 height 127
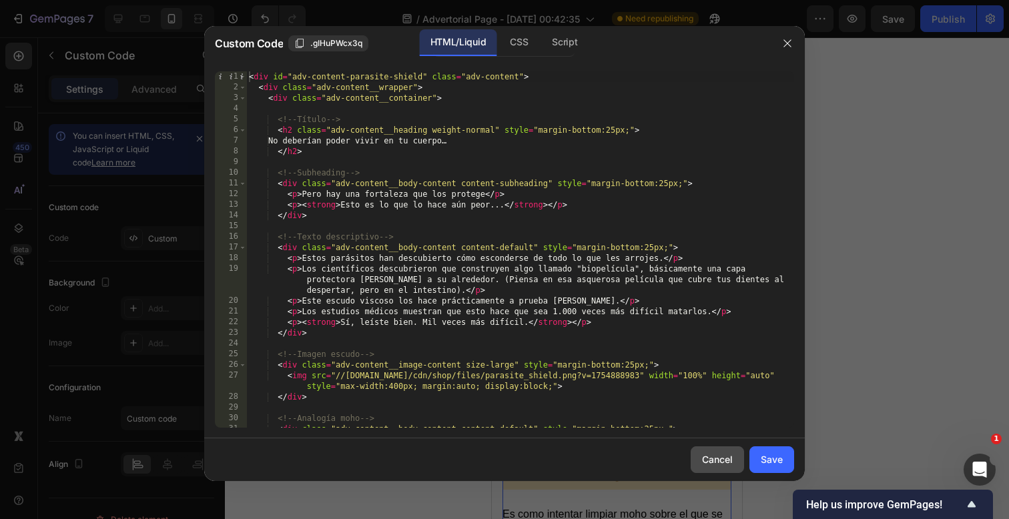
click at [733, 461] on button "Cancel" at bounding box center [717, 460] width 53 height 27
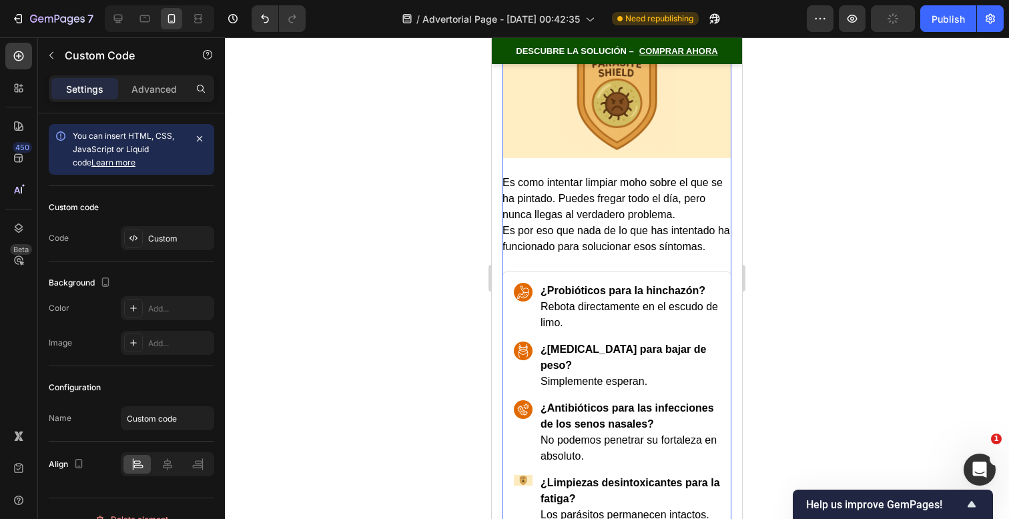
scroll to position [3625, 0]
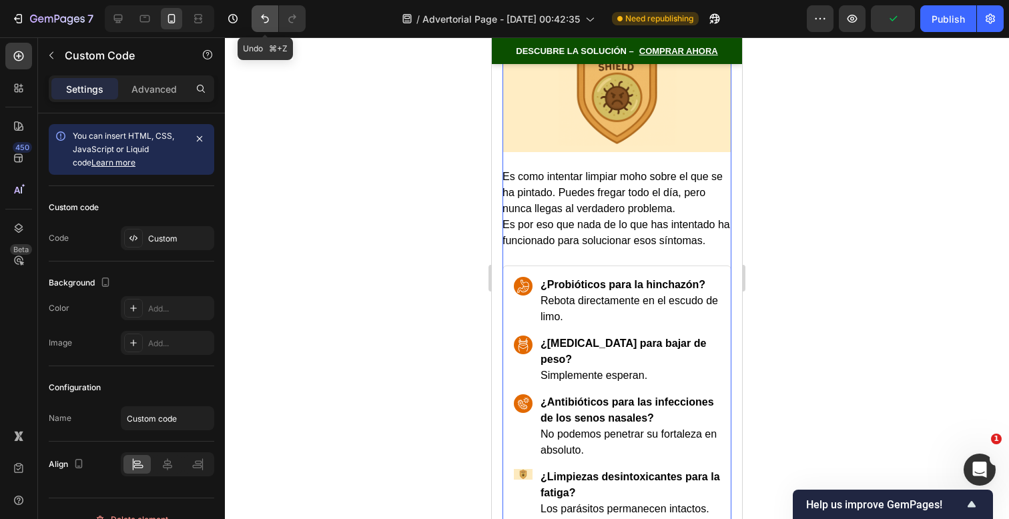
click at [262, 18] on icon "Undo/Redo" at bounding box center [264, 18] width 13 height 13
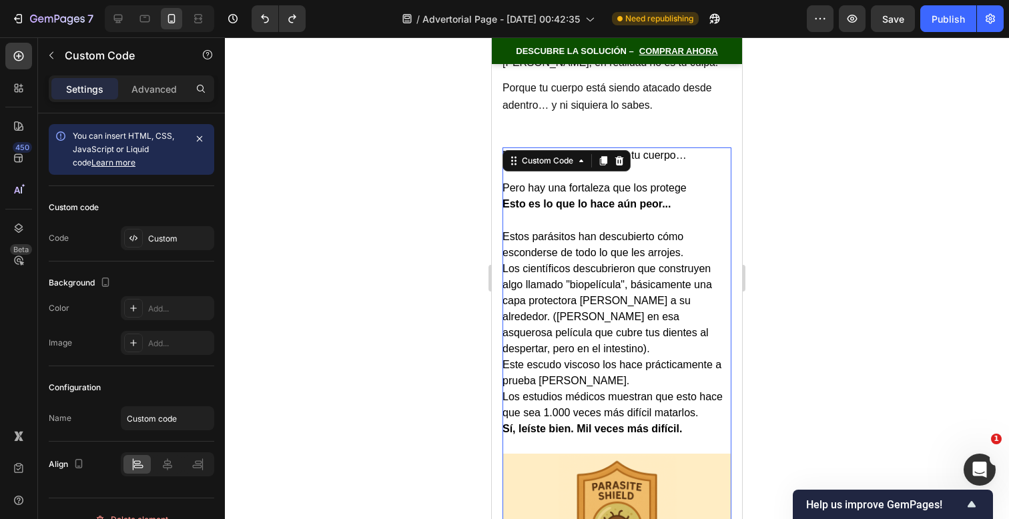
scroll to position [3165, 0]
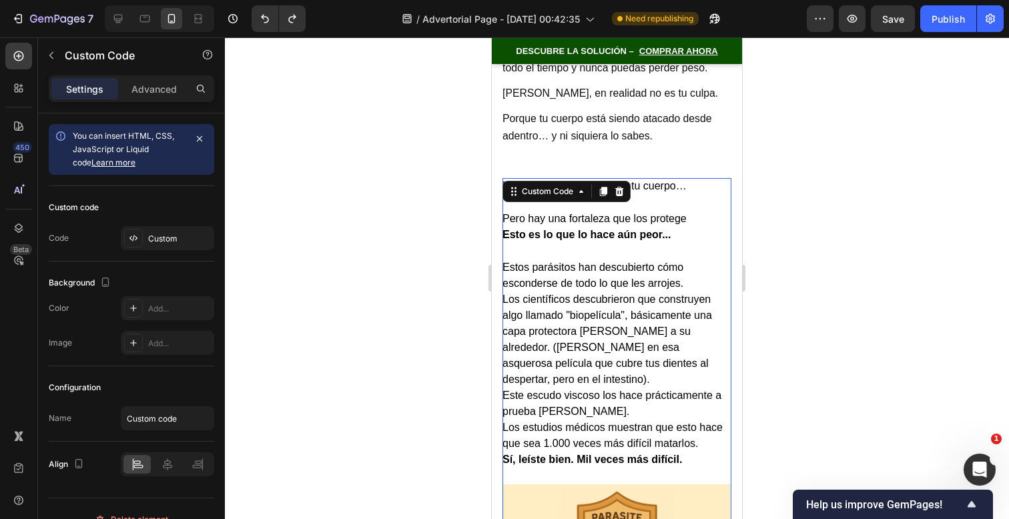
click at [635, 292] on p "Los científicos descubrieron que construyen algo llamado "biopelícula", básicam…" at bounding box center [617, 340] width 229 height 96
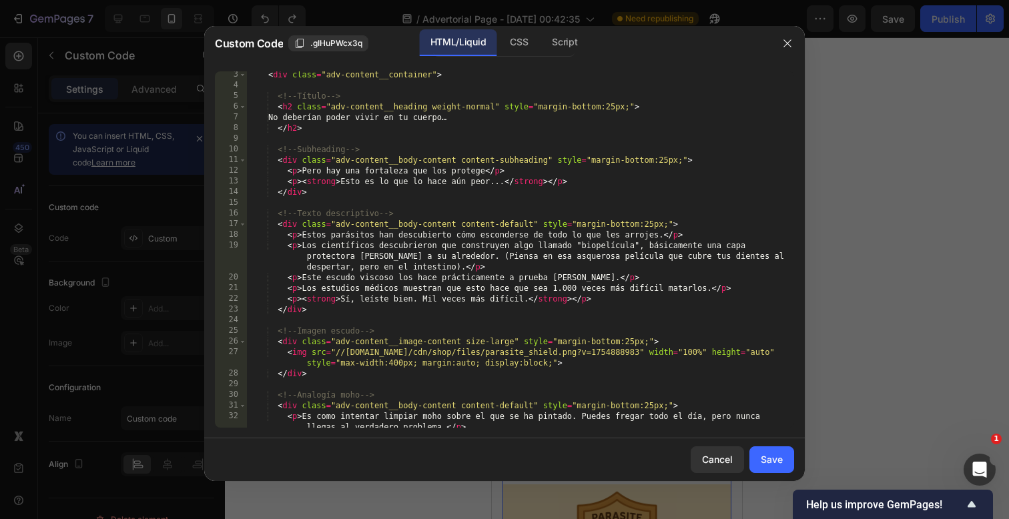
scroll to position [24, 0]
drag, startPoint x: 631, startPoint y: 348, endPoint x: 487, endPoint y: 348, distance: 144.2
click at [487, 348] on div "< div class = "adv-content__container" > <!-- Título --> < h2 class = "adv-cont…" at bounding box center [520, 257] width 548 height 378
drag, startPoint x: 634, startPoint y: 352, endPoint x: 335, endPoint y: 353, distance: 299.0
click at [335, 353] on div "< div class = "adv-content__container" > <!-- Título --> < h2 class = "adv-cont…" at bounding box center [520, 257] width 548 height 378
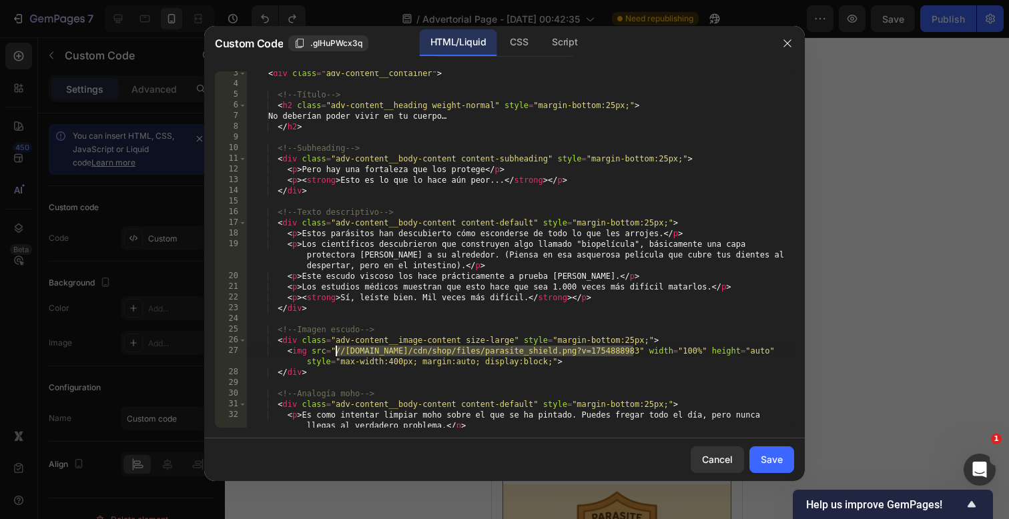
paste textarea "[URL][DOMAIN_NAME]"
type textarea "<img src="[URL][DOMAIN_NAME]" width="100%" height="auto" style="max-width:400px…"
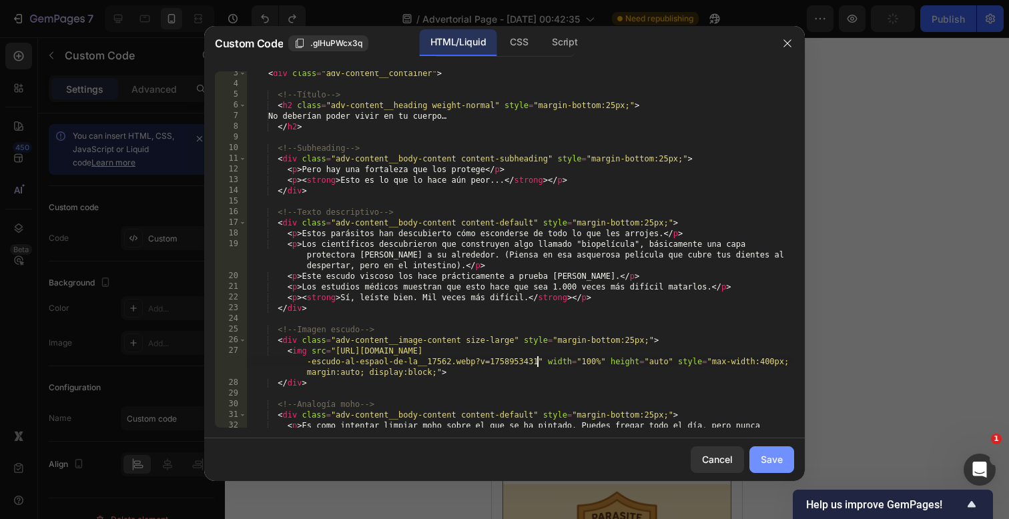
click at [762, 451] on button "Save" at bounding box center [772, 460] width 45 height 27
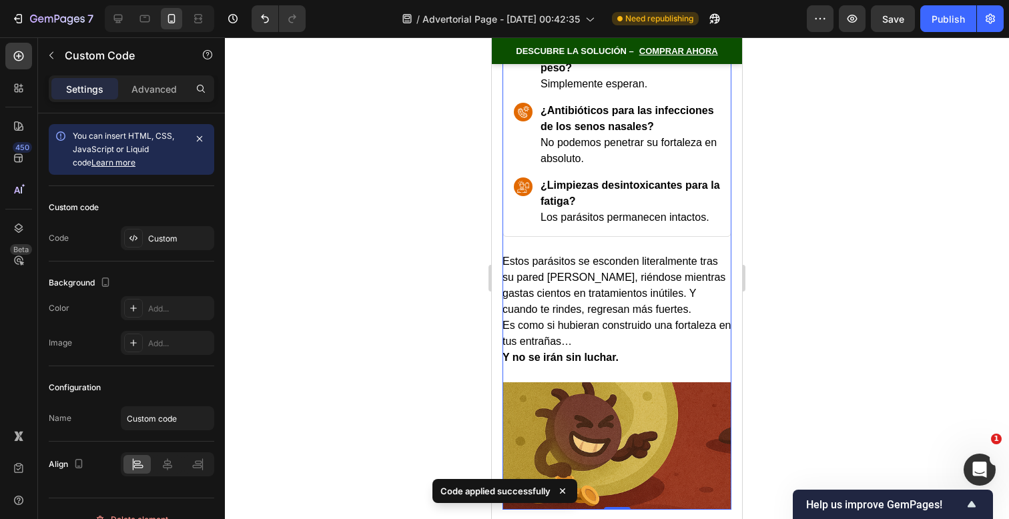
scroll to position [3911, 0]
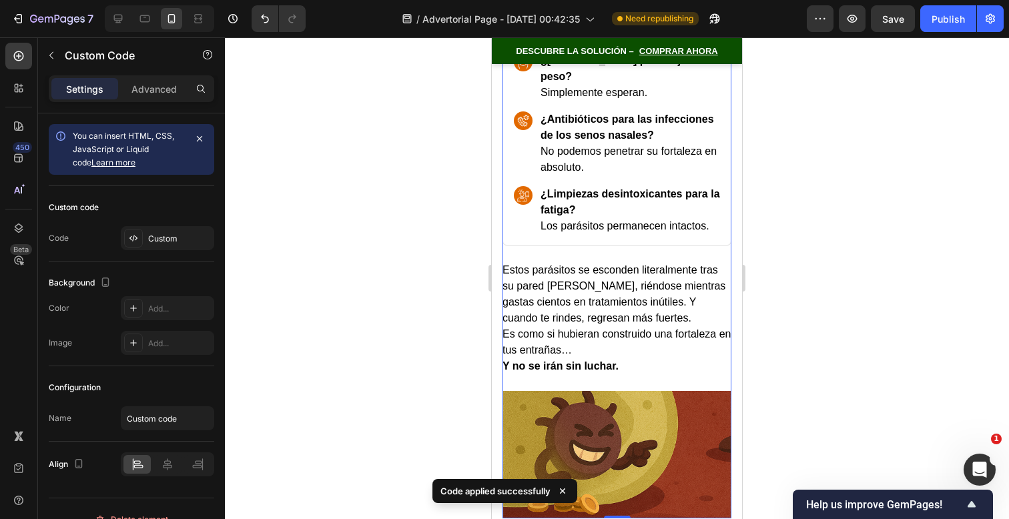
click at [794, 238] on div at bounding box center [617, 278] width 784 height 482
click at [664, 262] on p "Estos parásitos se esconden literalmente tras su pared [PERSON_NAME], riéndose …" at bounding box center [617, 294] width 229 height 64
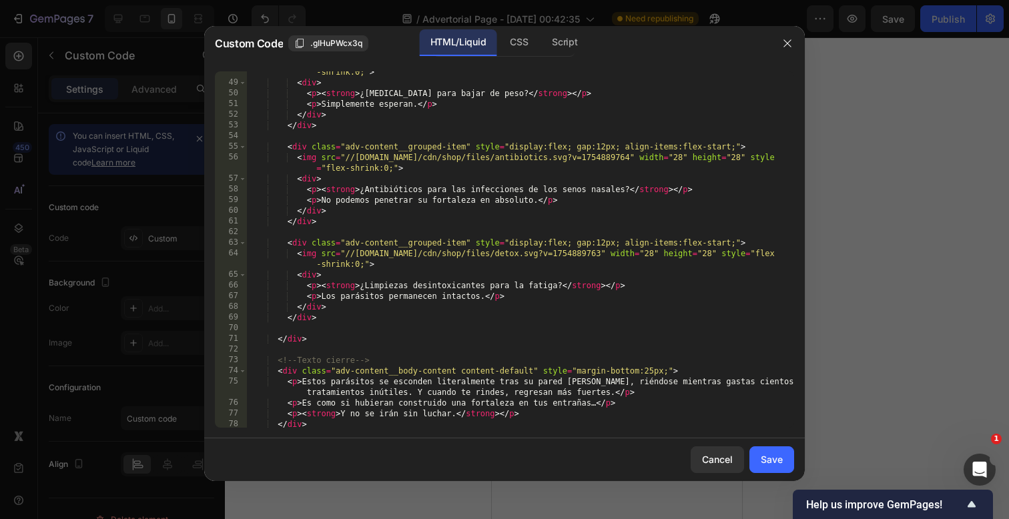
scroll to position [701, 0]
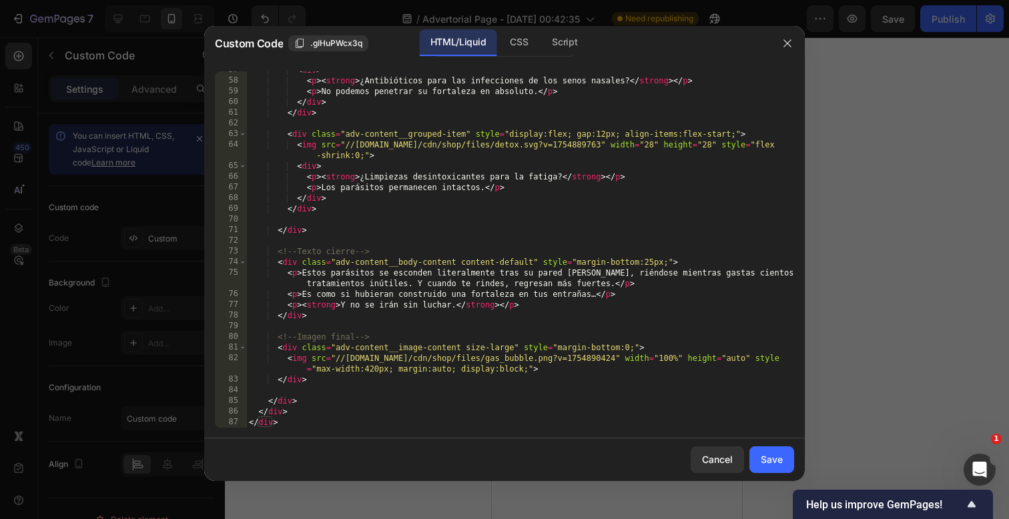
click at [375, 415] on div "< div > < p > < strong > ¿Antibióticos para las infecciones de los senos nasale…" at bounding box center [520, 254] width 548 height 378
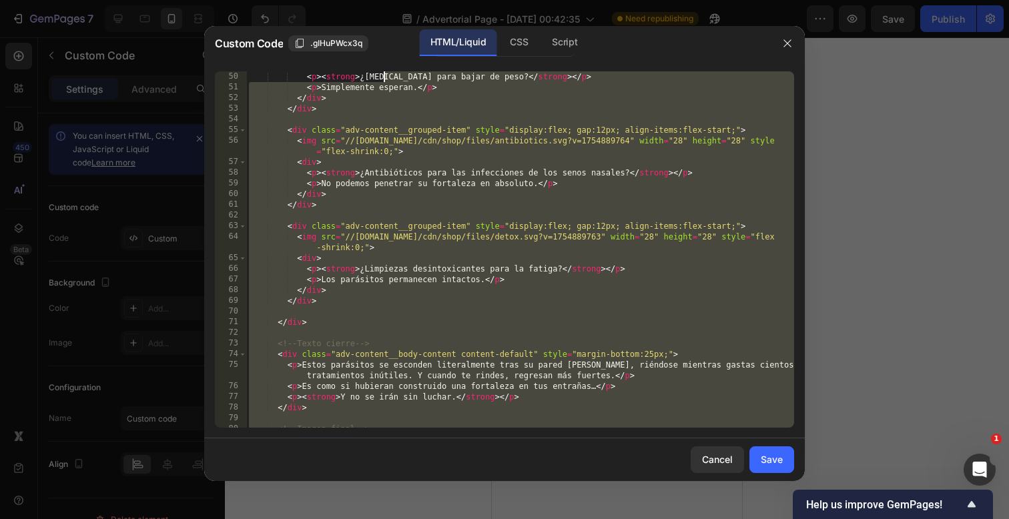
scroll to position [0, 0]
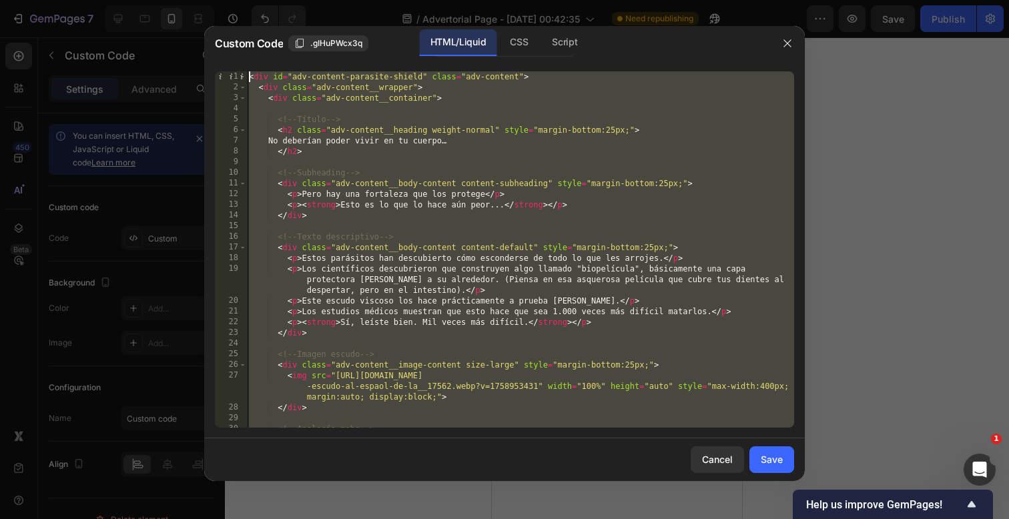
drag, startPoint x: 376, startPoint y: 422, endPoint x: 405, endPoint y: -178, distance: 600.7
click at [405, 0] on html "7 / Advertorial Page - [DATE] 00:42:35 Need republishing Preview Save Publish 4…" at bounding box center [504, 0] width 1009 height 0
type textarea "<div id="adv-content-parasite-shield" class="adv-content"> <div class="adv-cont…"
click at [712, 465] on div "Cancel" at bounding box center [717, 460] width 31 height 14
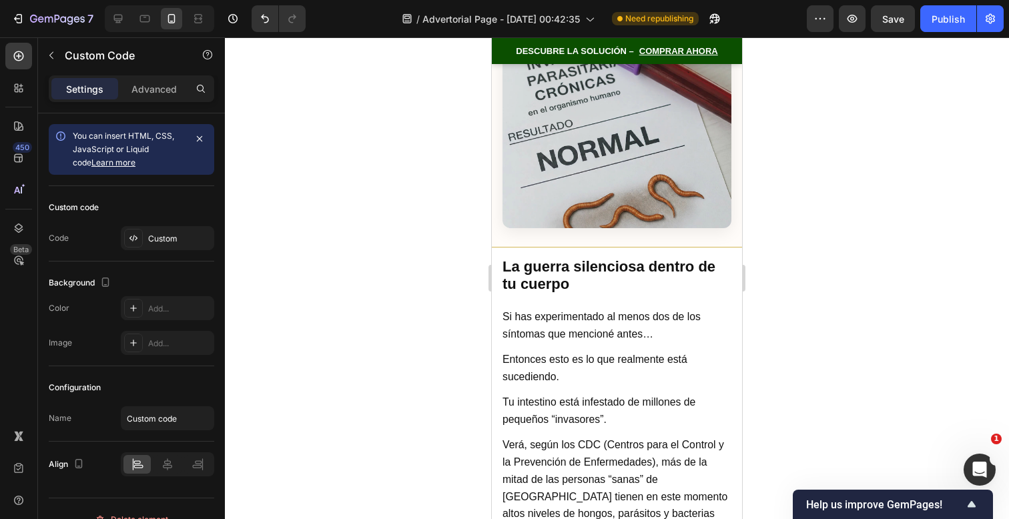
scroll to position [1815, 0]
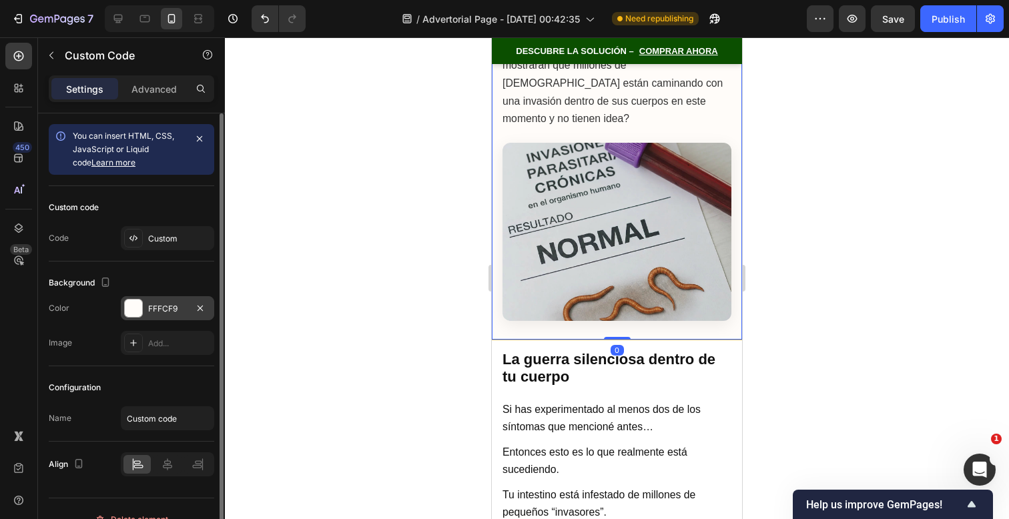
click at [172, 303] on div "FFFCF9" at bounding box center [167, 309] width 39 height 12
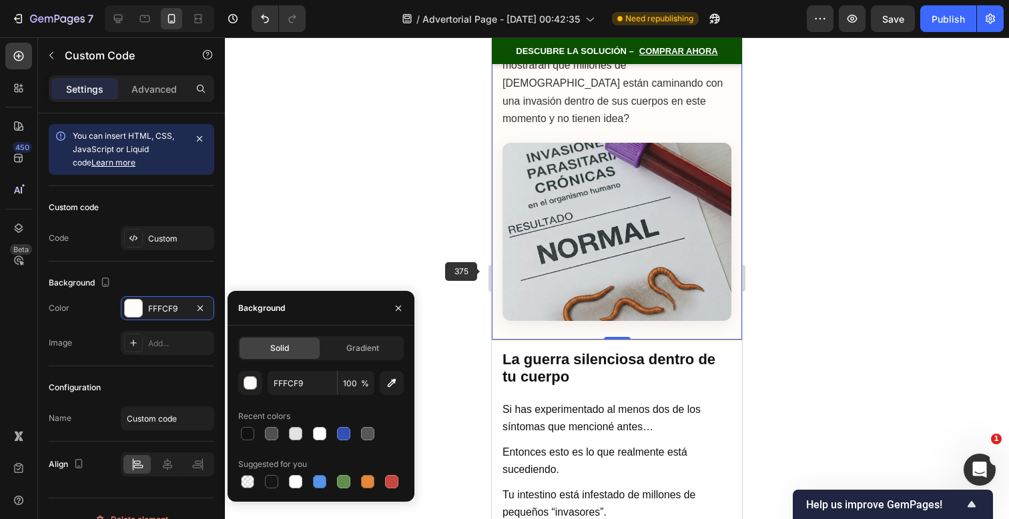
click at [509, 247] on img at bounding box center [617, 232] width 229 height 178
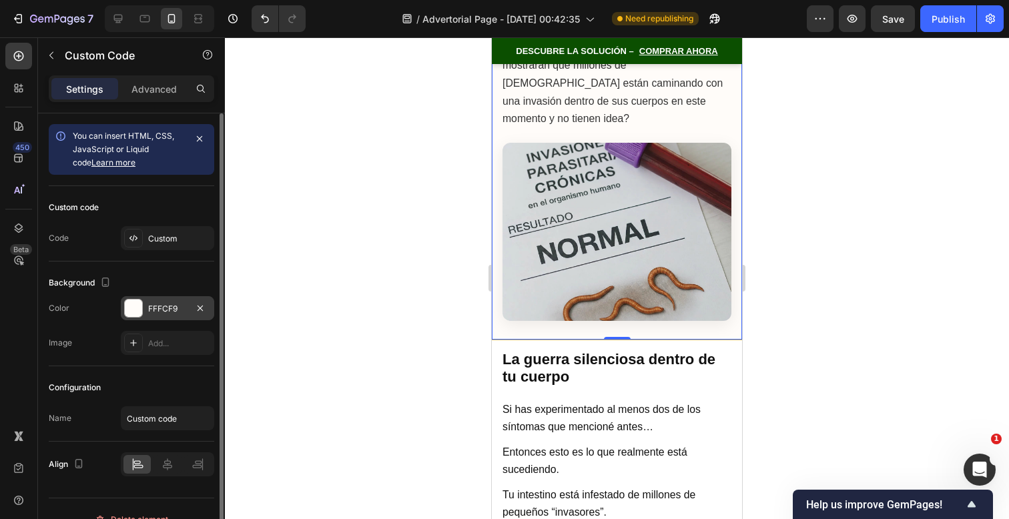
click at [158, 312] on div "FFFCF9" at bounding box center [167, 309] width 39 height 12
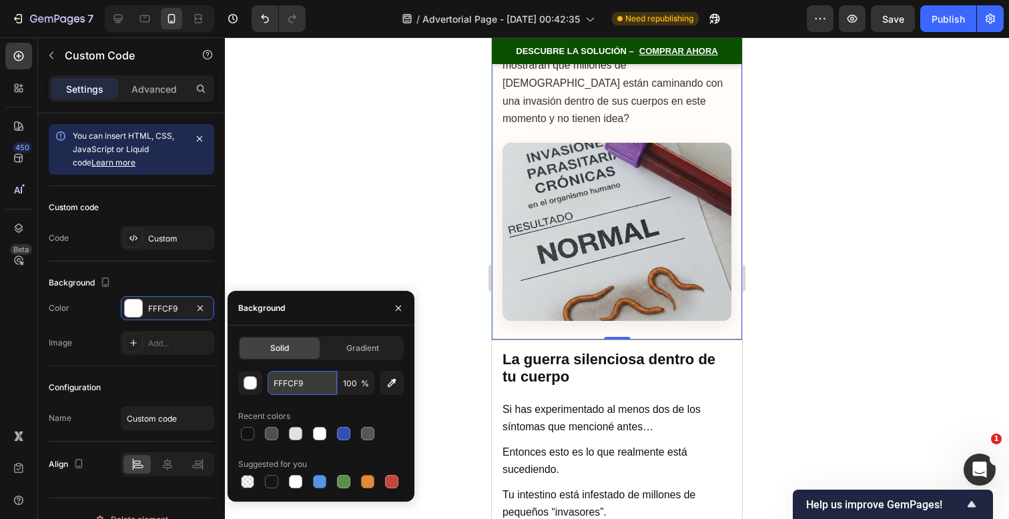
click at [318, 380] on input "FFFCF9" at bounding box center [302, 383] width 69 height 24
click at [805, 346] on div at bounding box center [617, 278] width 784 height 482
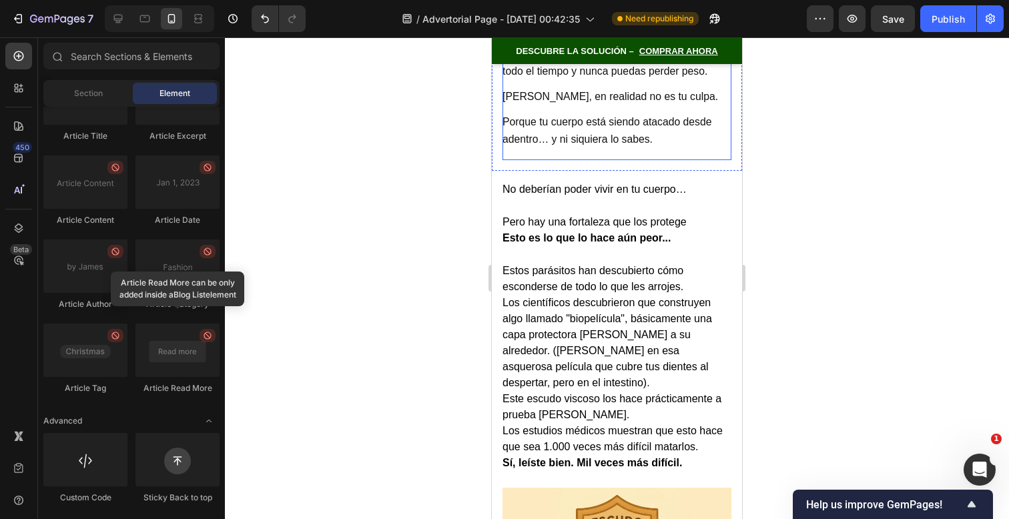
scroll to position [3149, 0]
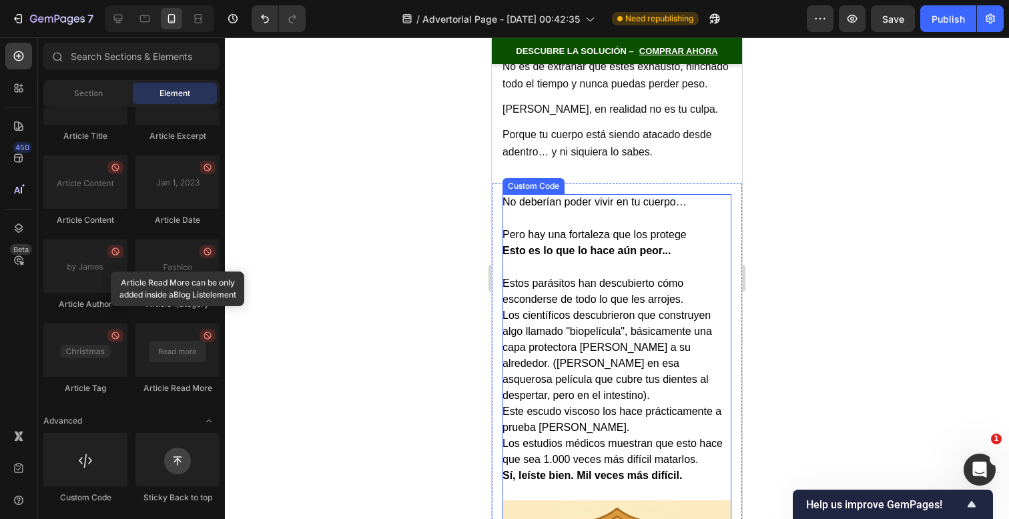
click at [695, 329] on p "Los científicos descubrieron que construyen algo llamado "biopelícula", básicam…" at bounding box center [617, 356] width 229 height 96
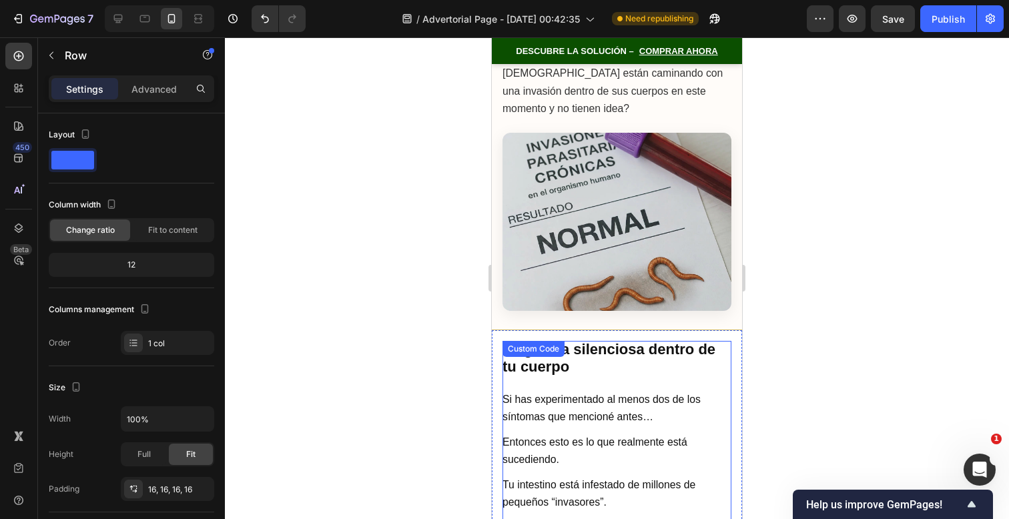
scroll to position [1810, 0]
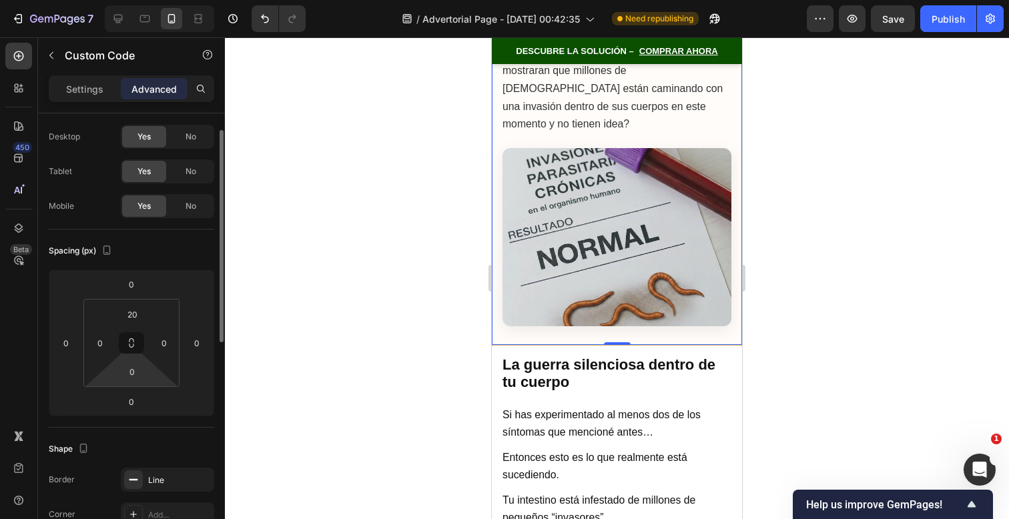
scroll to position [31, 0]
click at [99, 90] on p "Settings" at bounding box center [84, 89] width 37 height 14
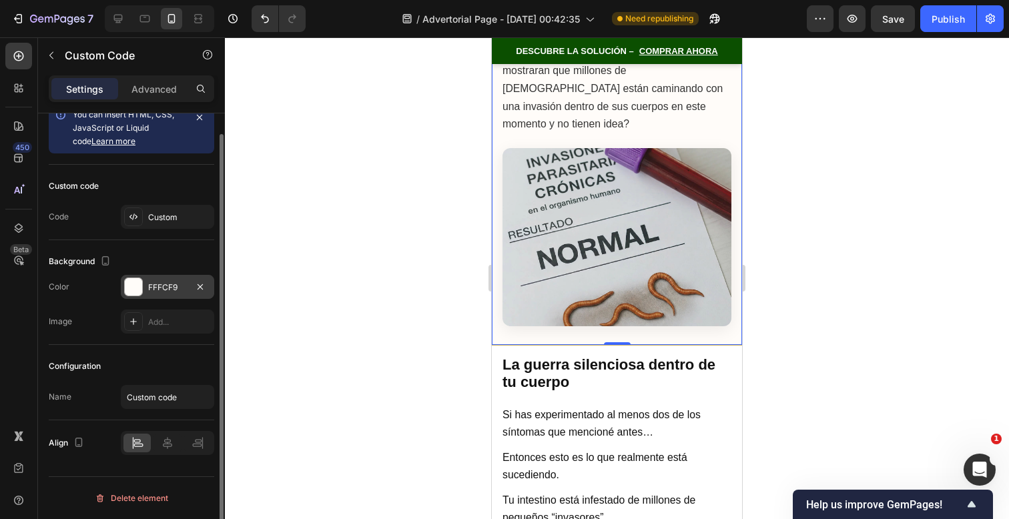
click at [173, 292] on div "FFFCF9" at bounding box center [167, 288] width 39 height 12
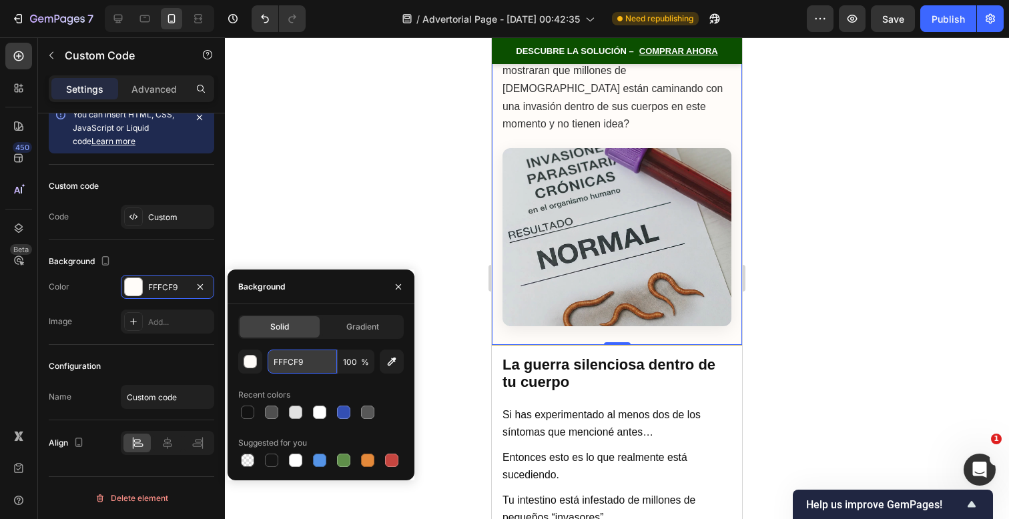
click at [316, 356] on input "FFFCF9" at bounding box center [302, 362] width 69 height 24
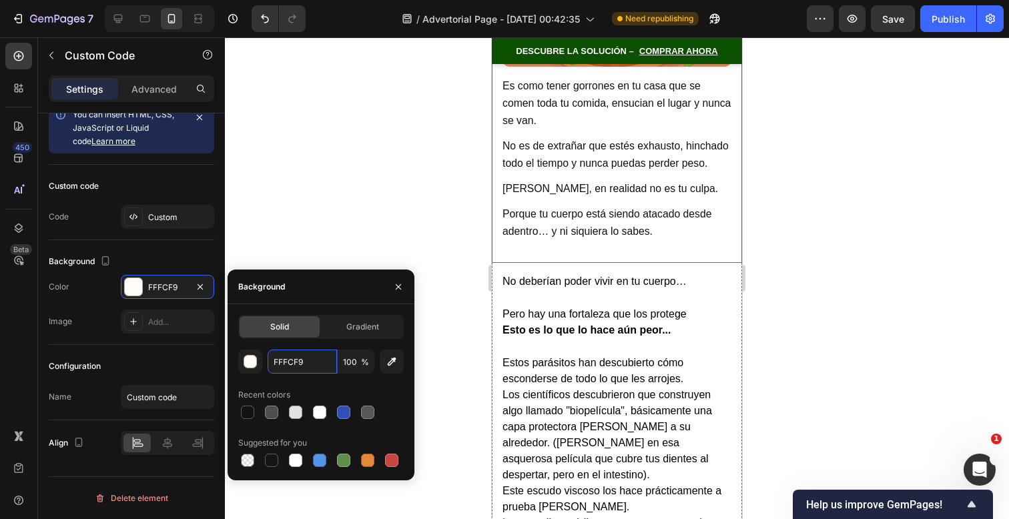
scroll to position [3105, 0]
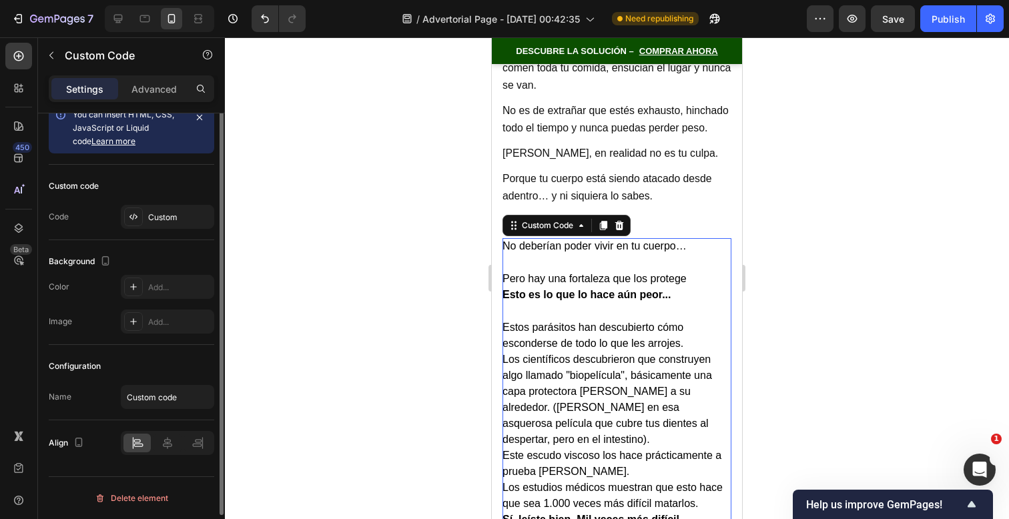
scroll to position [0, 0]
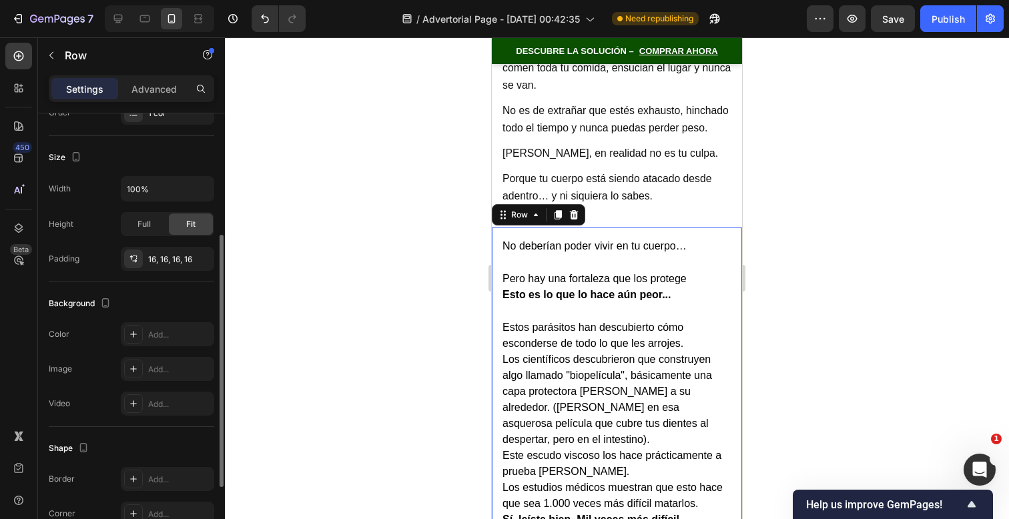
scroll to position [232, 0]
click at [158, 328] on div "Add..." at bounding box center [179, 333] width 63 height 12
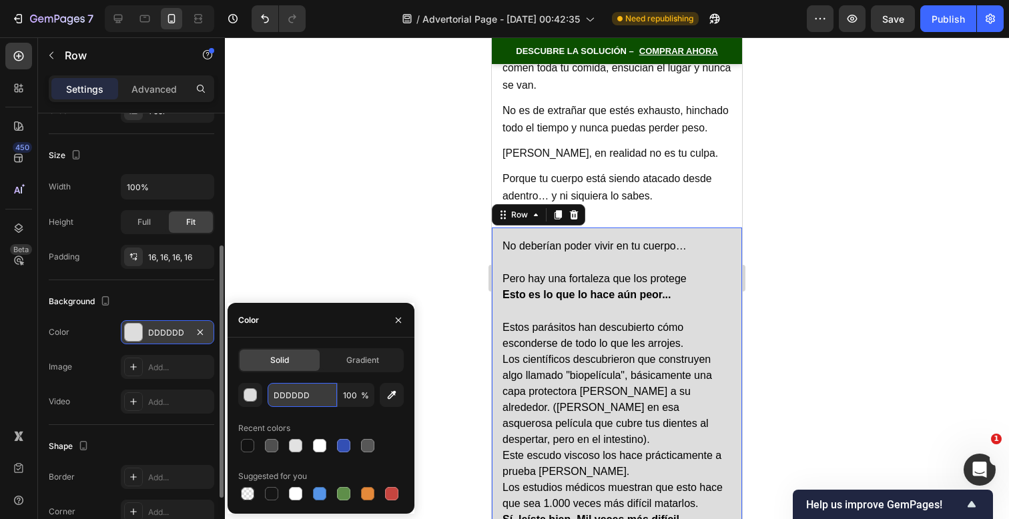
click at [308, 392] on input "DDDDDD" at bounding box center [302, 395] width 69 height 24
paste input "FFFCF9"
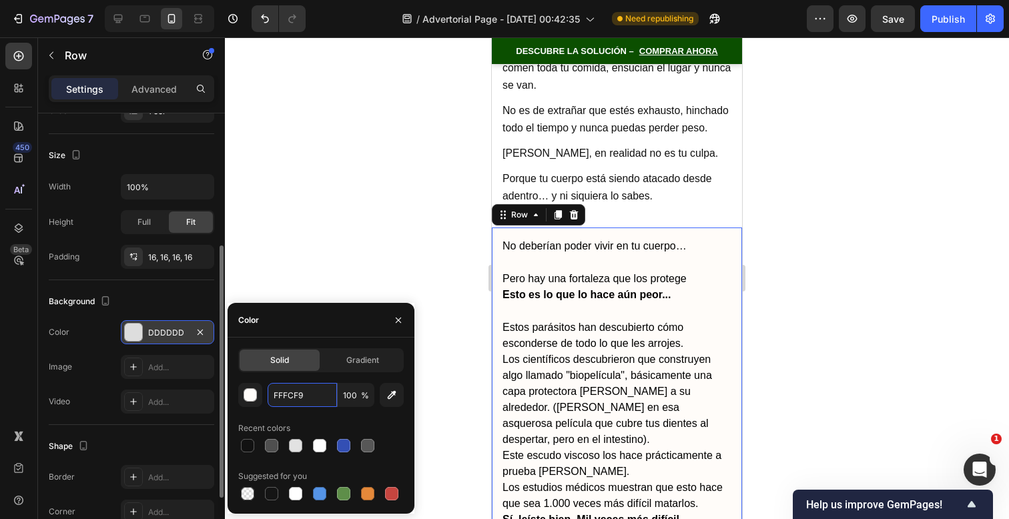
type input "FFFCF9"
click at [344, 340] on div "Solid Gradient FFFCF9 100 % Recent colors Suggested for you" at bounding box center [321, 426] width 187 height 176
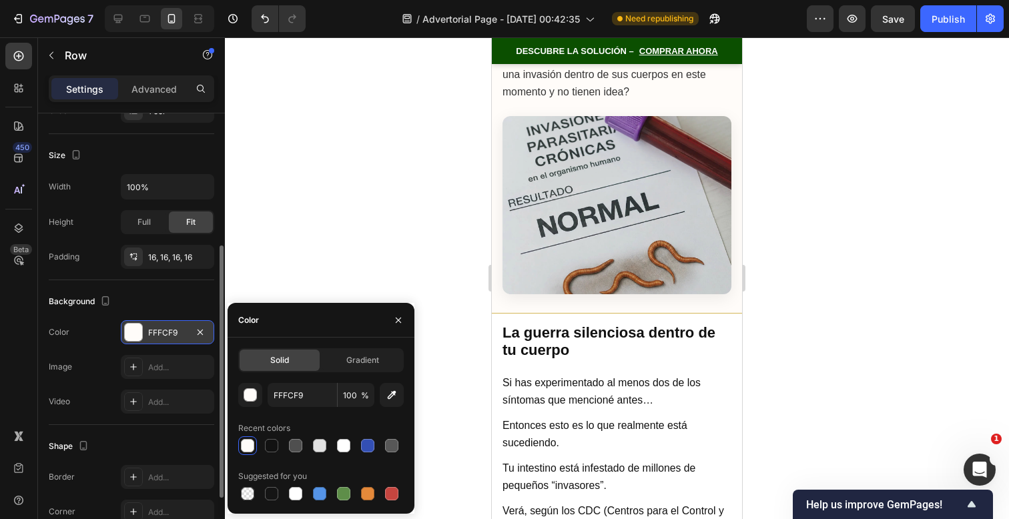
scroll to position [1825, 0]
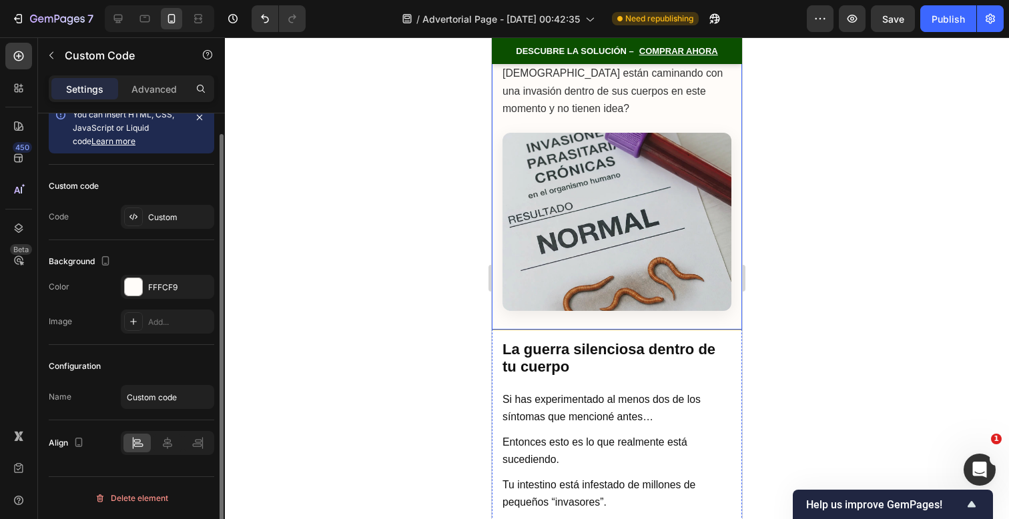
scroll to position [0, 0]
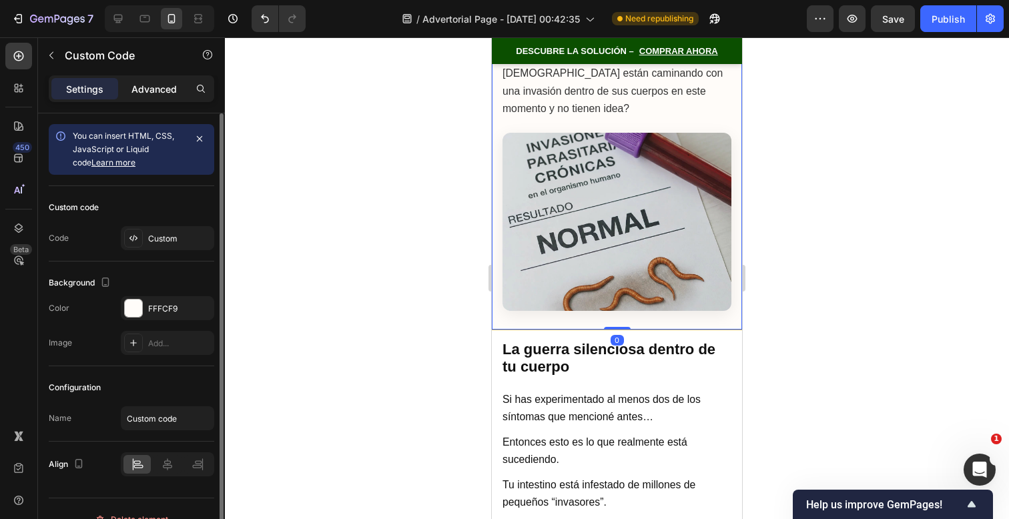
click at [172, 85] on p "Advanced" at bounding box center [153, 89] width 45 height 14
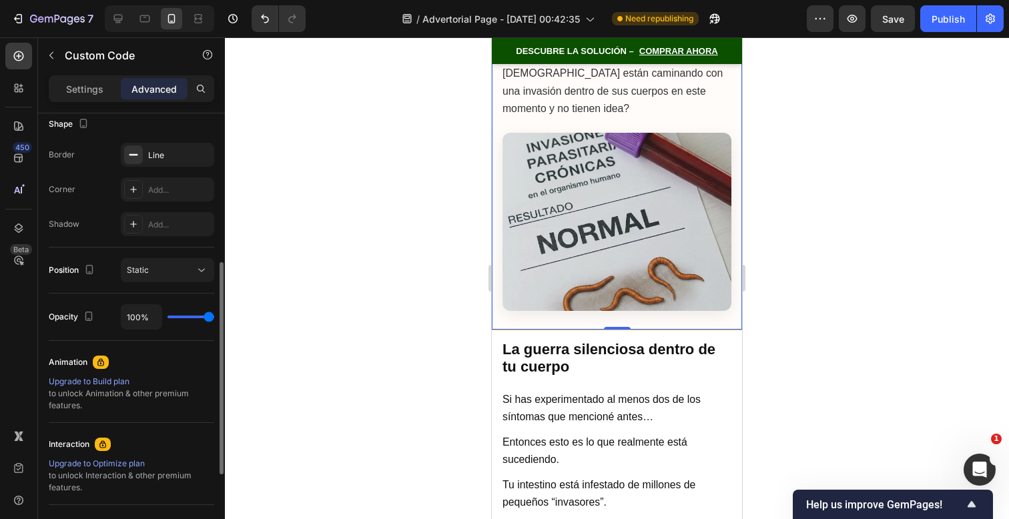
scroll to position [317, 0]
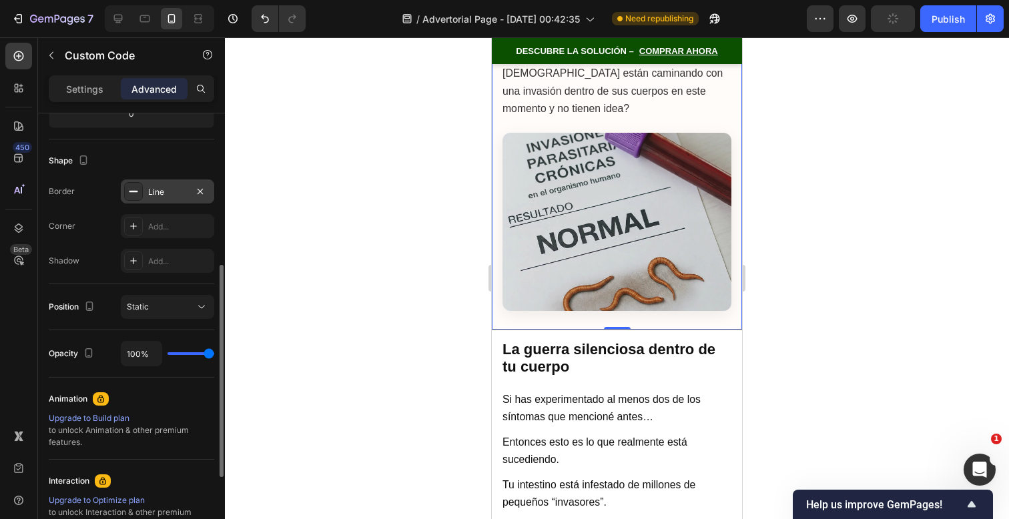
click at [174, 198] on div "Line" at bounding box center [167, 192] width 93 height 24
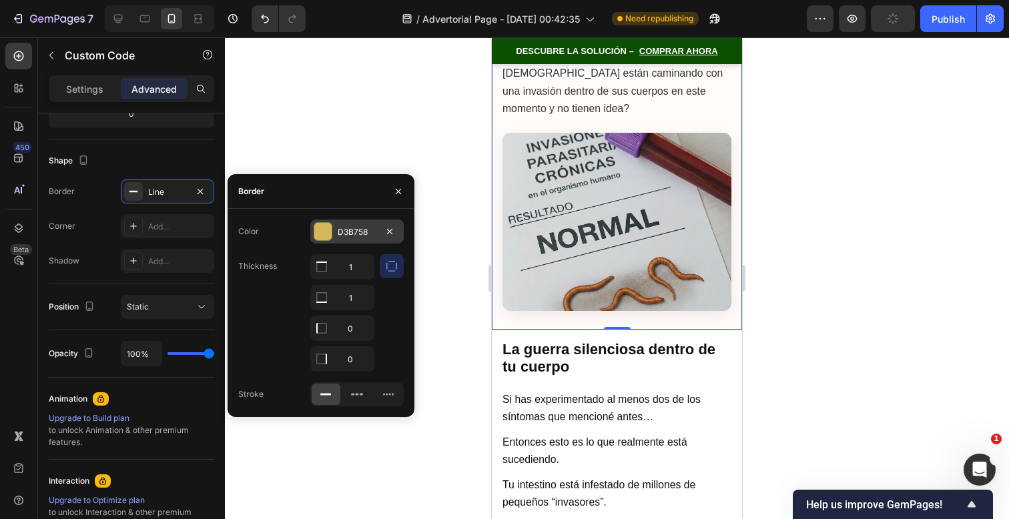
click at [362, 234] on div "D3B758" at bounding box center [357, 232] width 39 height 12
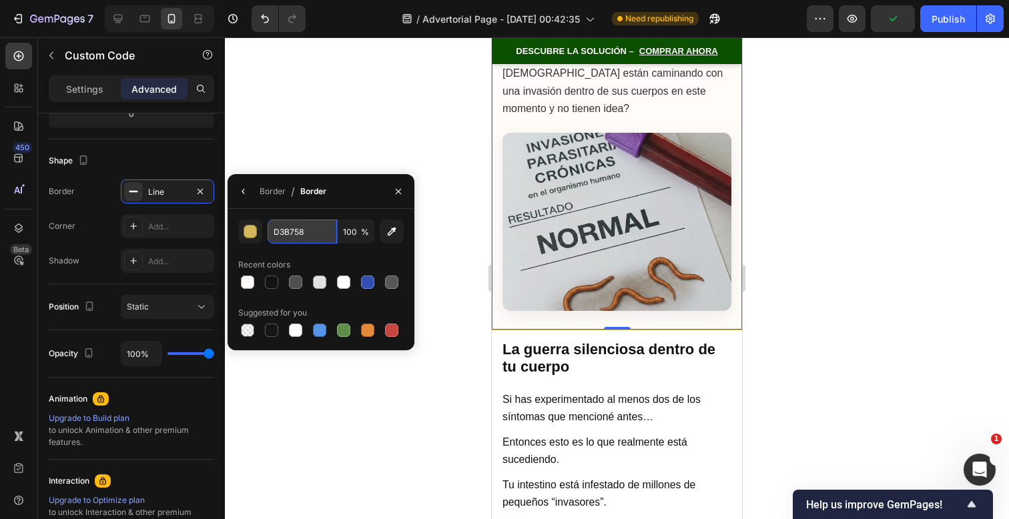
click at [320, 242] on input "D3B758" at bounding box center [302, 232] width 69 height 24
click at [772, 245] on div at bounding box center [617, 278] width 784 height 482
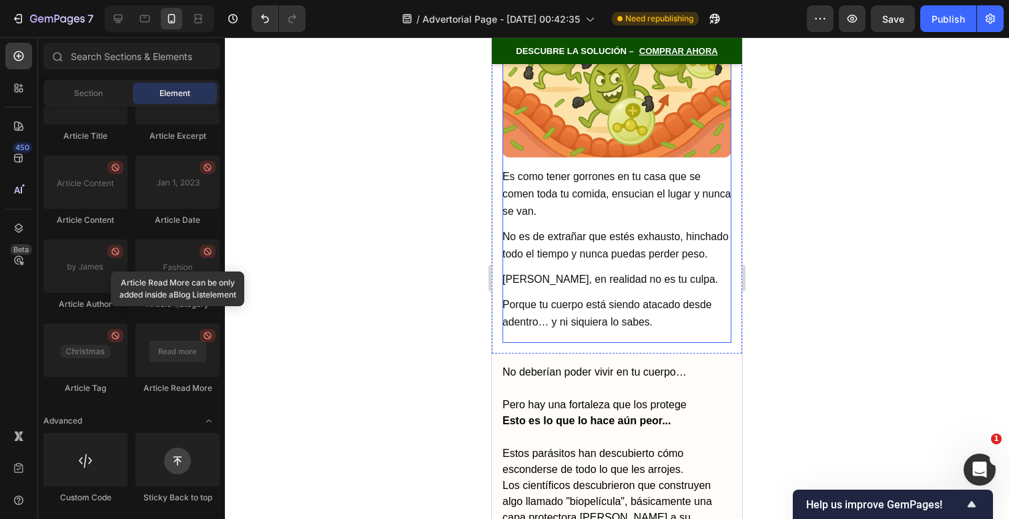
scroll to position [3005, 0]
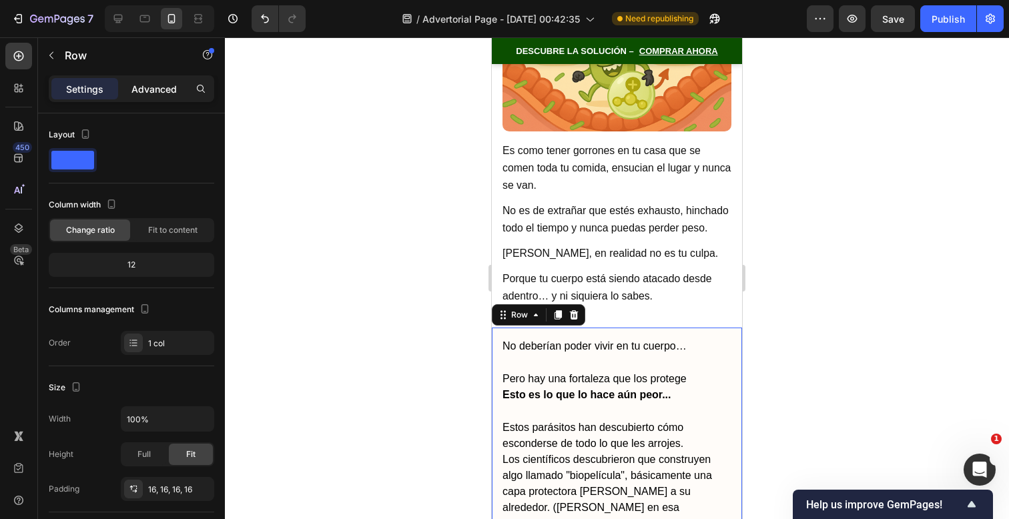
click at [164, 89] on p "Advanced" at bounding box center [153, 89] width 45 height 14
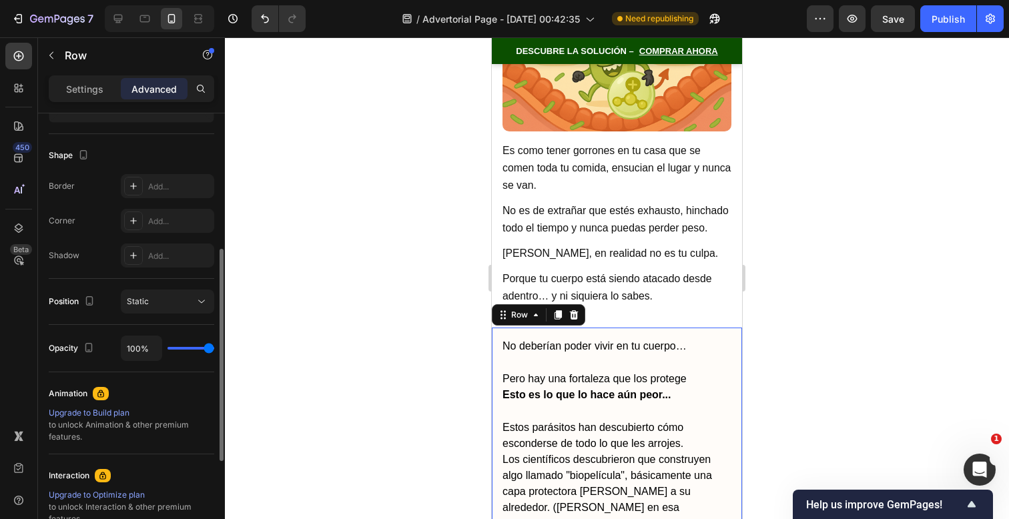
scroll to position [310, 0]
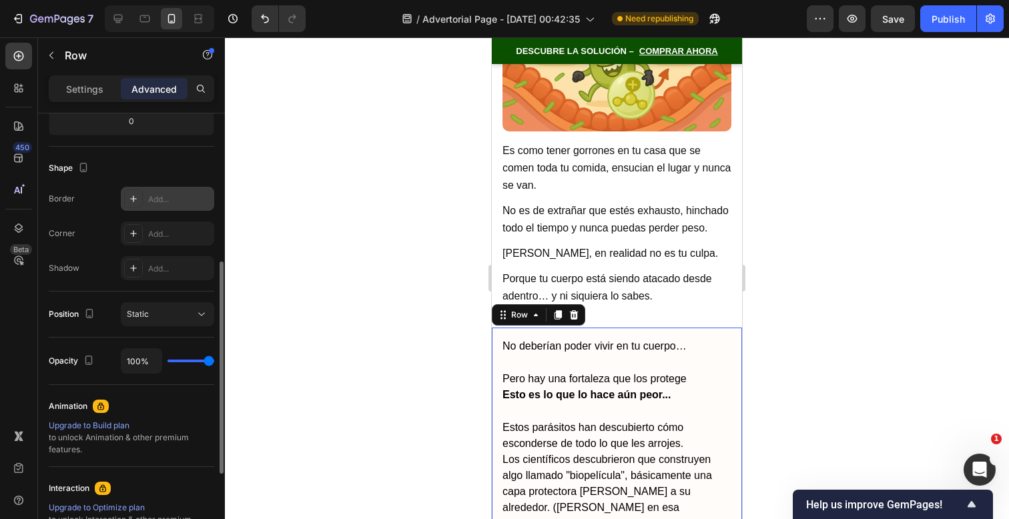
click at [168, 201] on div "Add..." at bounding box center [179, 200] width 63 height 12
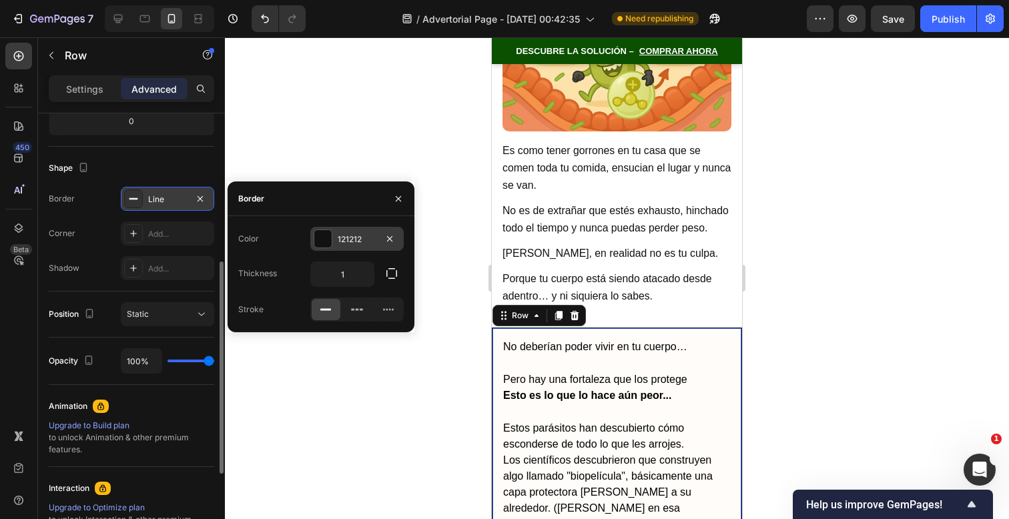
click at [352, 243] on div "121212" at bounding box center [357, 240] width 39 height 12
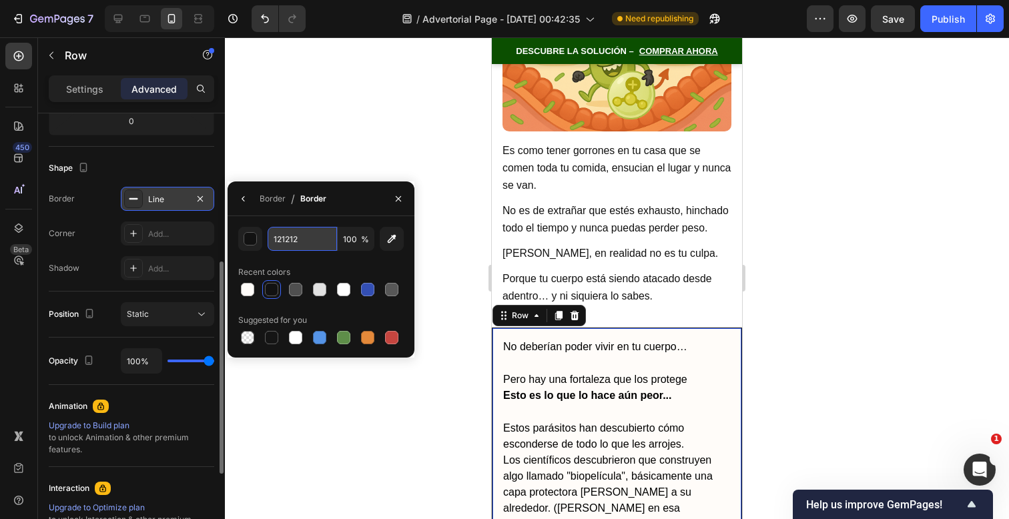
click at [309, 246] on input "121212" at bounding box center [302, 239] width 69 height 24
paste input "D3B758"
type input "D3B758"
click at [336, 206] on div "Border / Border" at bounding box center [321, 199] width 187 height 35
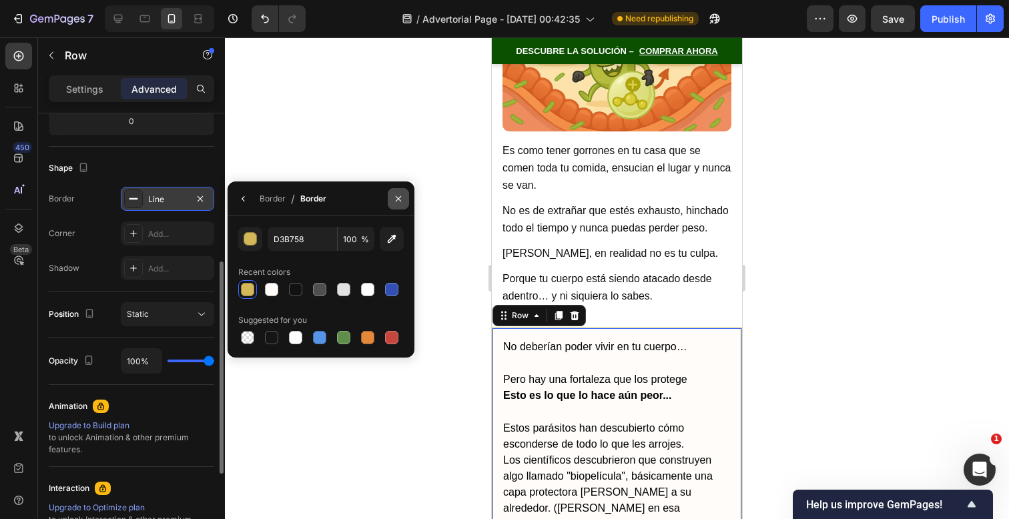
click at [400, 202] on icon "button" at bounding box center [398, 199] width 11 height 11
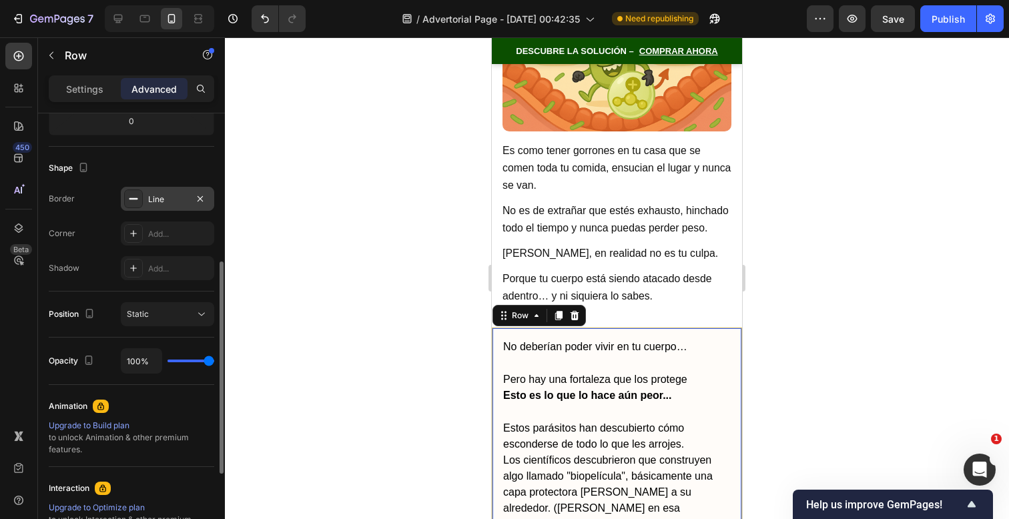
click at [808, 218] on div at bounding box center [617, 278] width 784 height 482
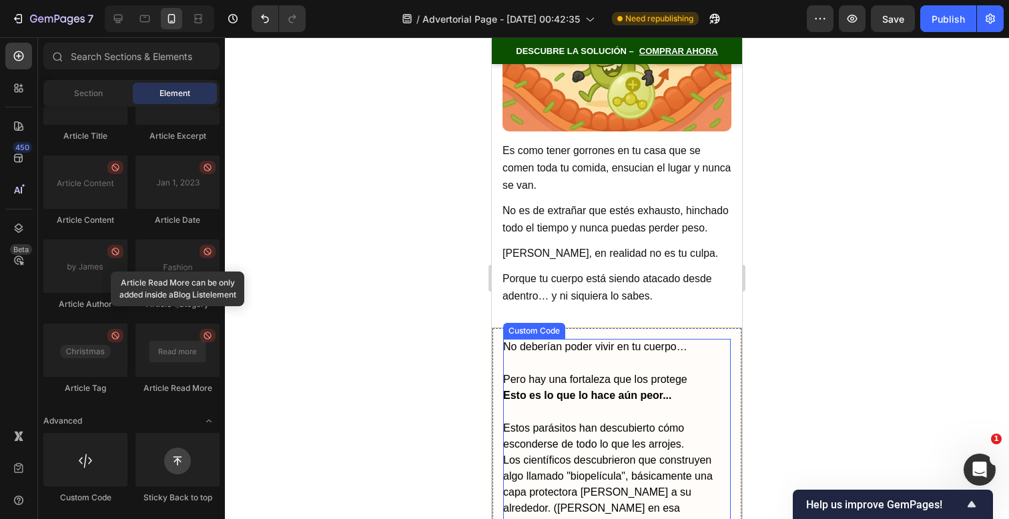
click at [694, 339] on h2 "No deberían poder vivir en tu cuerpo…" at bounding box center [617, 347] width 228 height 16
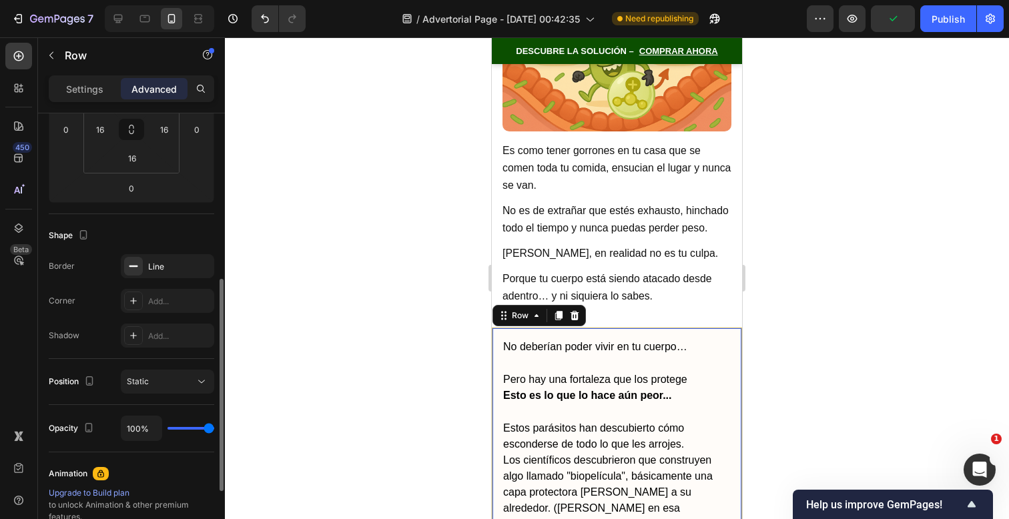
scroll to position [293, 0]
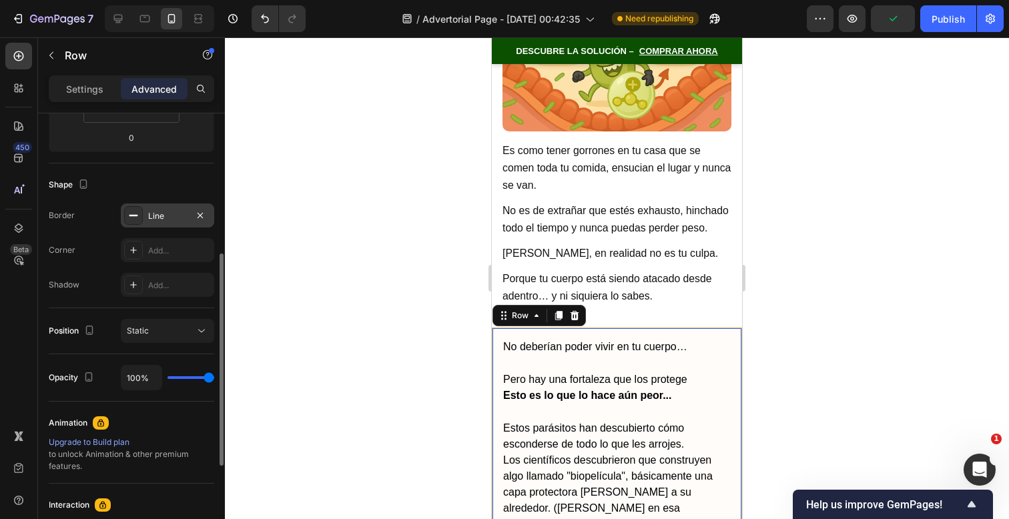
click at [173, 216] on div "Line" at bounding box center [167, 216] width 39 height 12
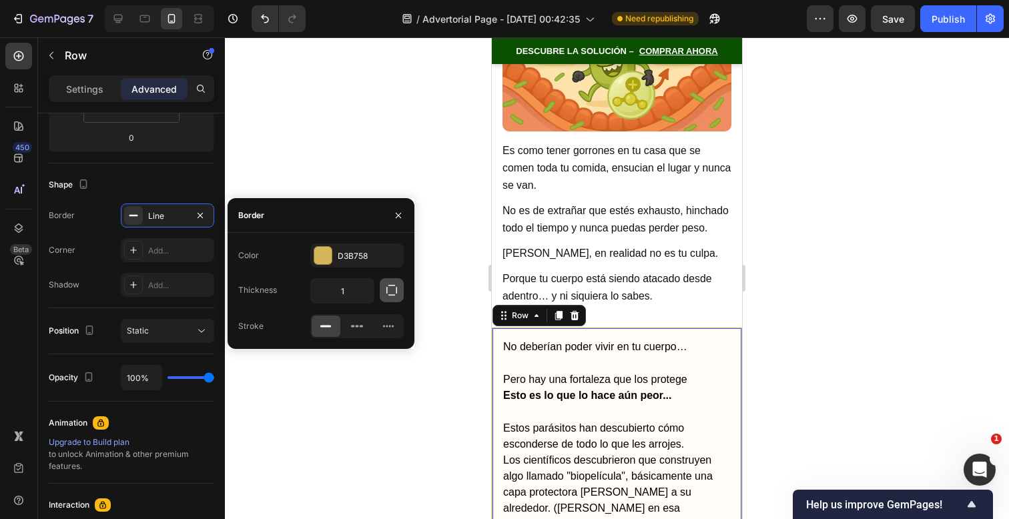
click at [393, 292] on icon "button" at bounding box center [391, 290] width 13 height 13
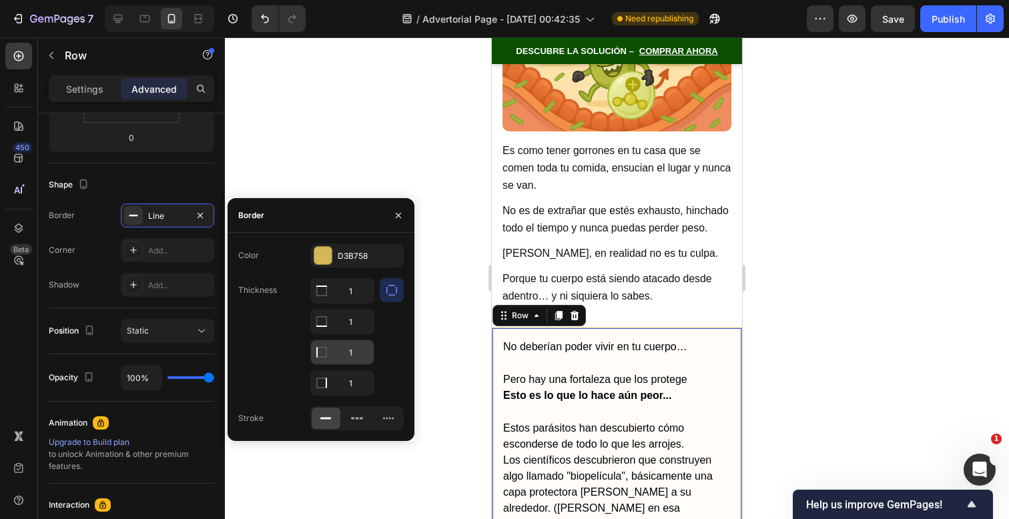
click at [349, 354] on input "1" at bounding box center [342, 352] width 63 height 24
type input "0"
click at [353, 382] on input "1" at bounding box center [342, 383] width 63 height 24
type input "0"
click at [400, 378] on div at bounding box center [392, 336] width 24 height 117
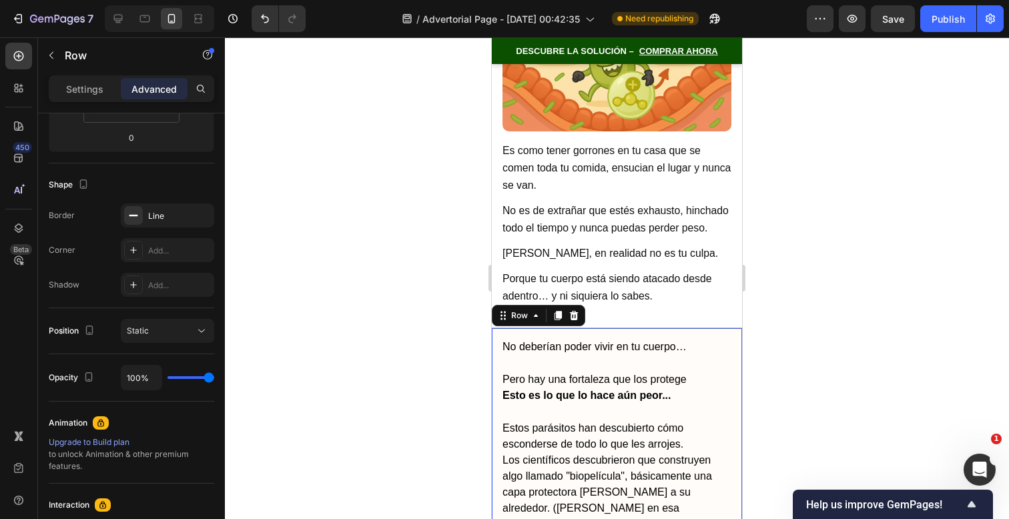
click at [824, 334] on div at bounding box center [617, 278] width 784 height 482
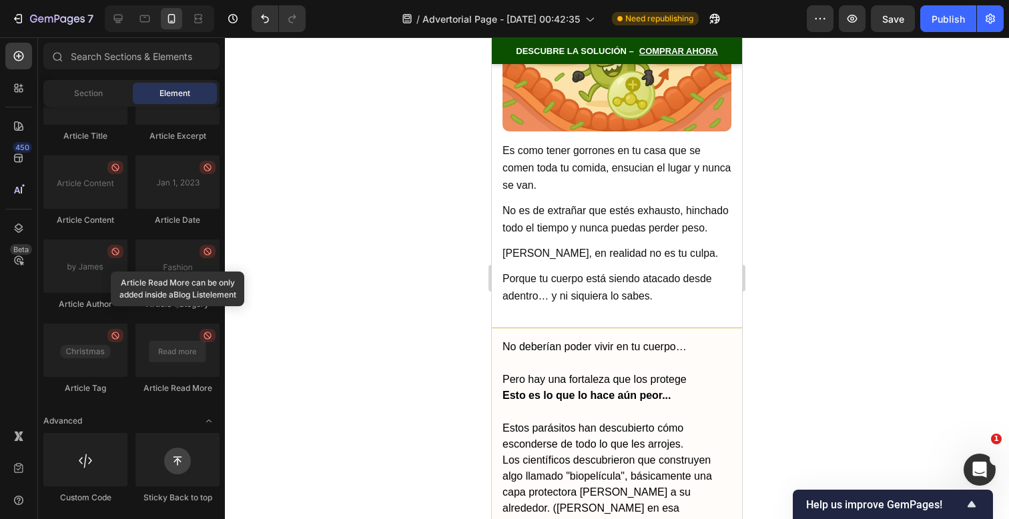
click at [554, 420] on p "Estos parásitos han descubierto cómo esconderse de todo lo que les arrojes." at bounding box center [617, 436] width 229 height 32
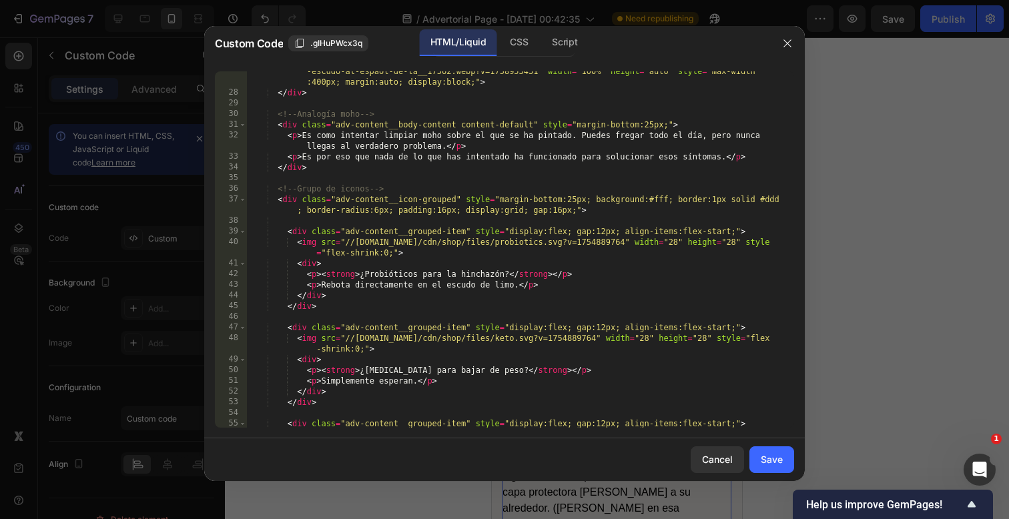
scroll to position [701, 0]
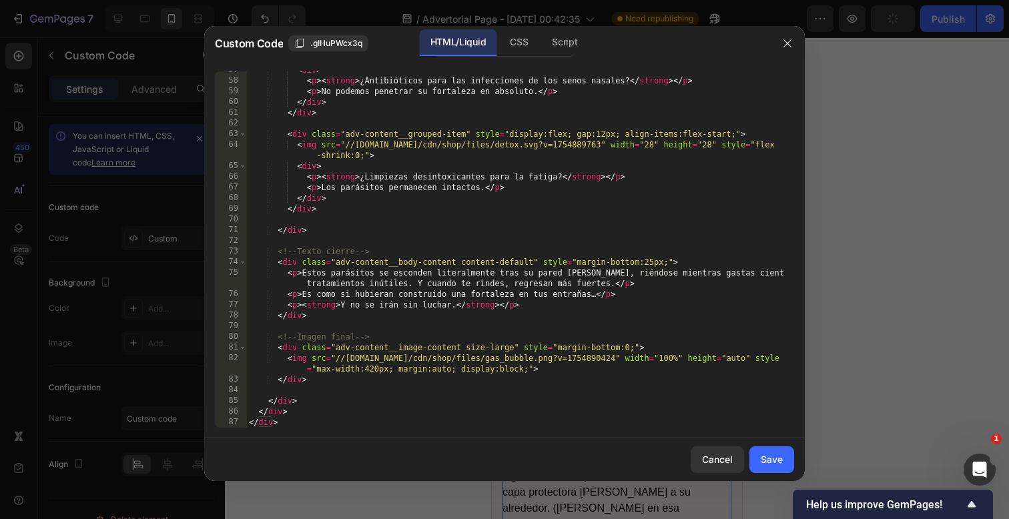
click at [496, 428] on div "57 58 59 60 61 62 63 64 65 66 67 68 69 70 71 72 73 74 75 76 77 78 79 80 81 82 8…" at bounding box center [504, 250] width 601 height 378
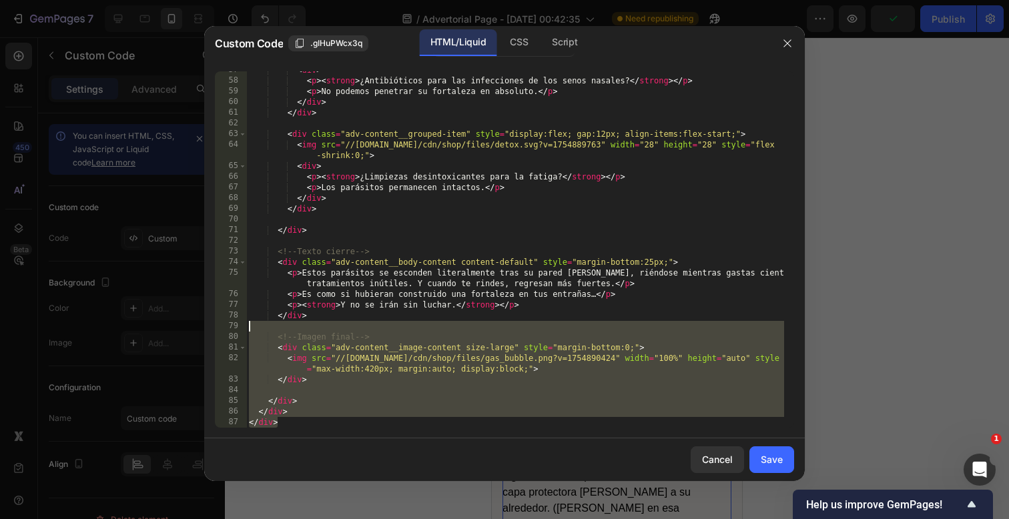
scroll to position [0, 0]
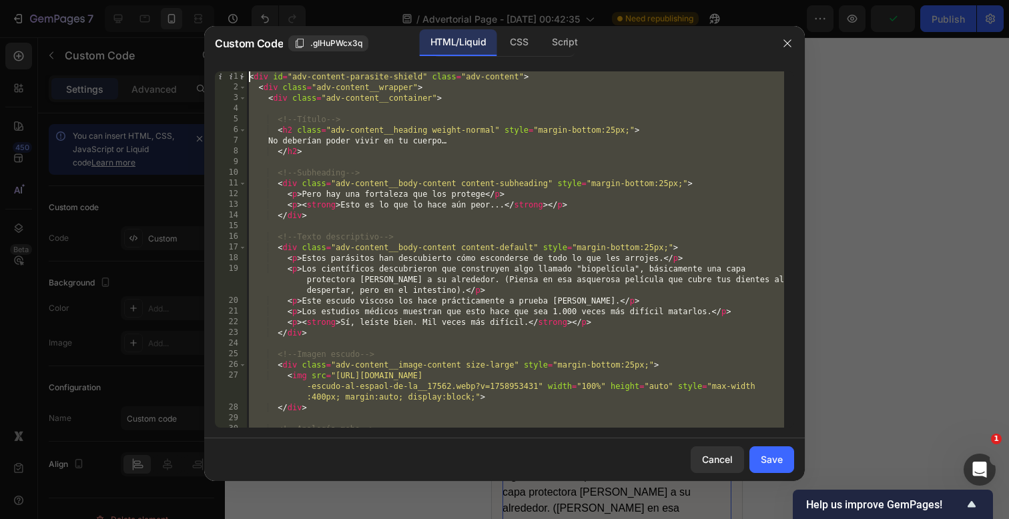
drag, startPoint x: 496, startPoint y: 423, endPoint x: 493, endPoint y: -168, distance: 590.7
click at [493, 0] on html "7 / Advertorial Page - [DATE] 00:42:35 Need republishing Preview Publish 450 Be…" at bounding box center [504, 0] width 1009 height 0
paste textarea "/div"
type textarea "</div>"
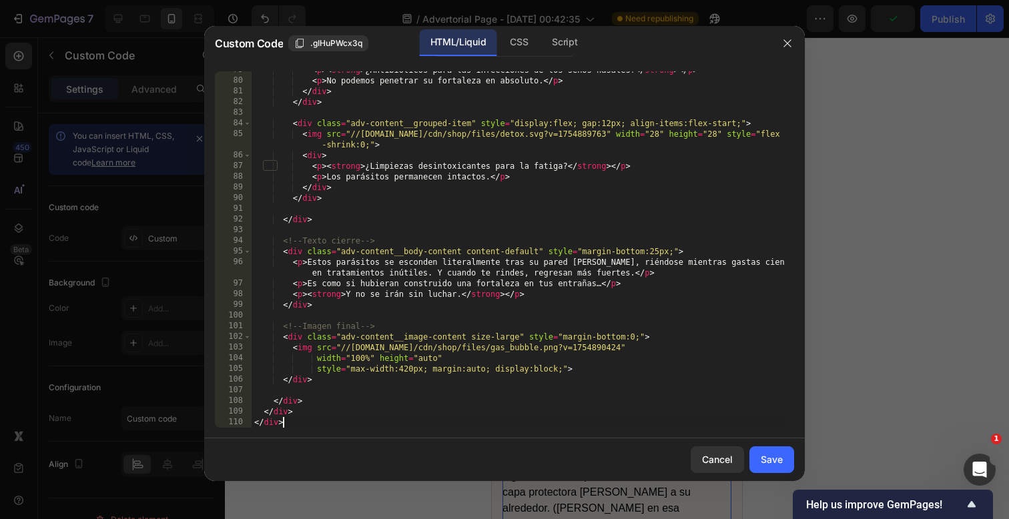
scroll to position [925, 0]
click at [778, 458] on div "Save" at bounding box center [772, 460] width 22 height 14
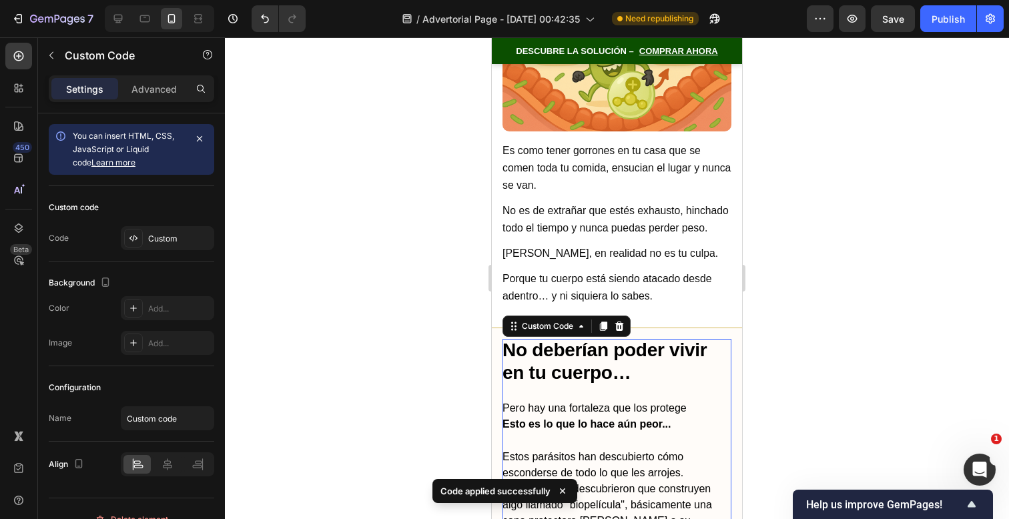
click at [804, 380] on div at bounding box center [617, 278] width 784 height 482
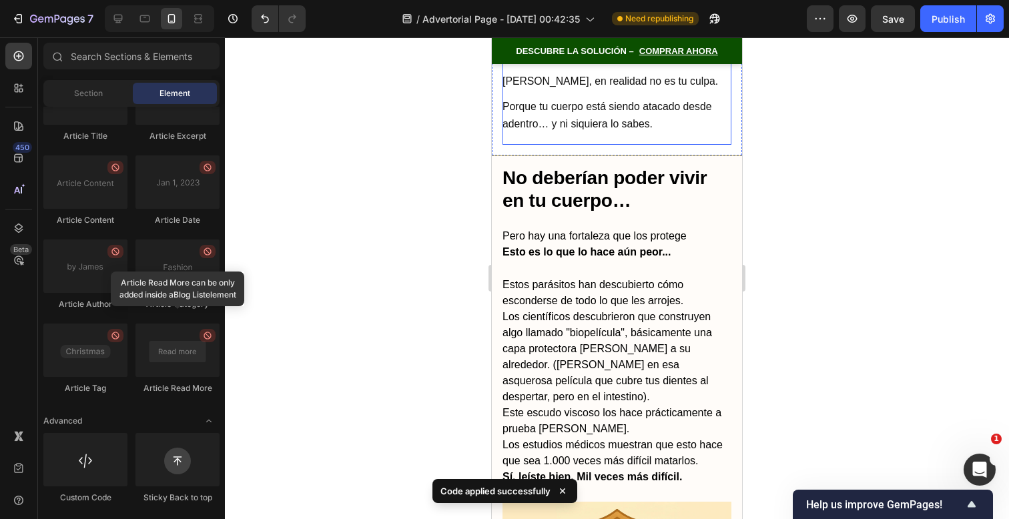
scroll to position [3170, 0]
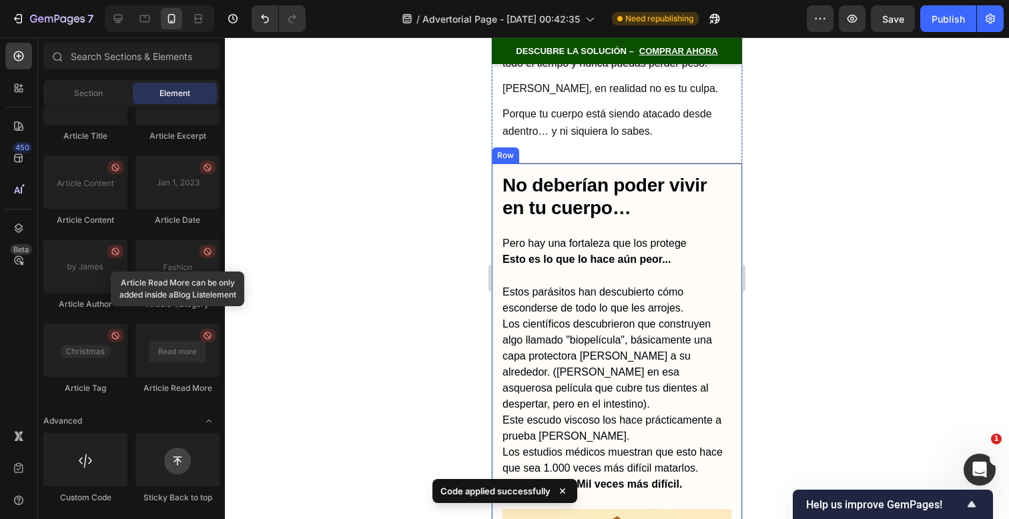
click at [805, 280] on div at bounding box center [617, 278] width 784 height 482
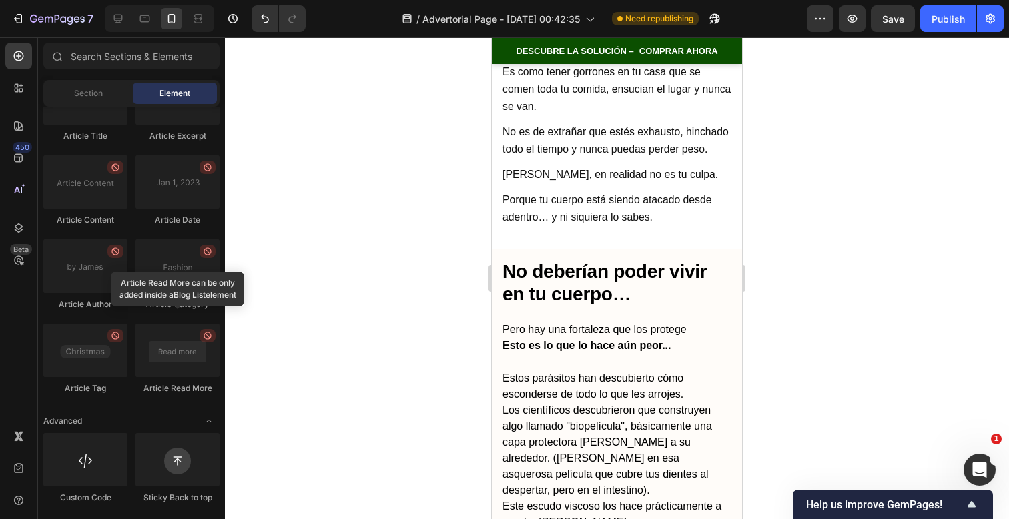
scroll to position [3094, 0]
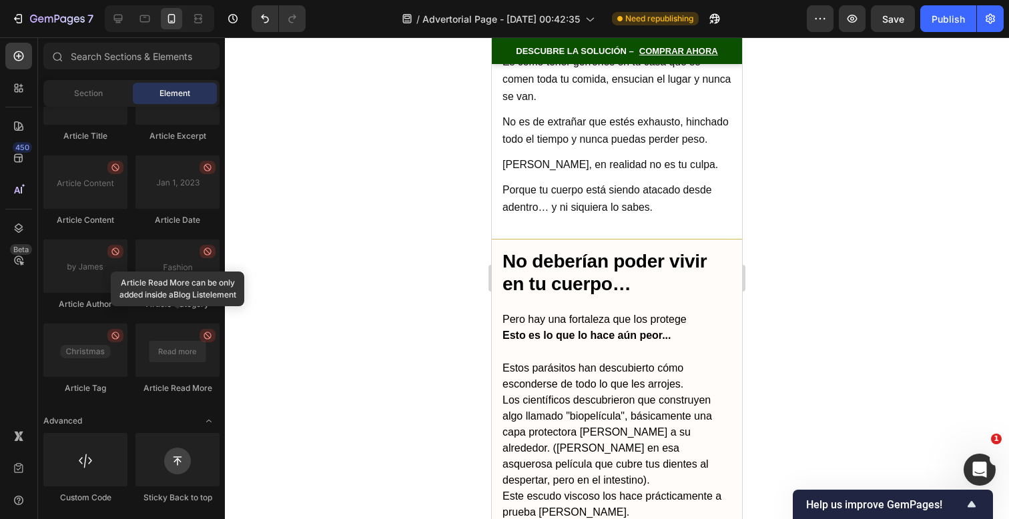
click at [625, 312] on p "Pero hay una fortaleza que los protege" at bounding box center [617, 320] width 229 height 16
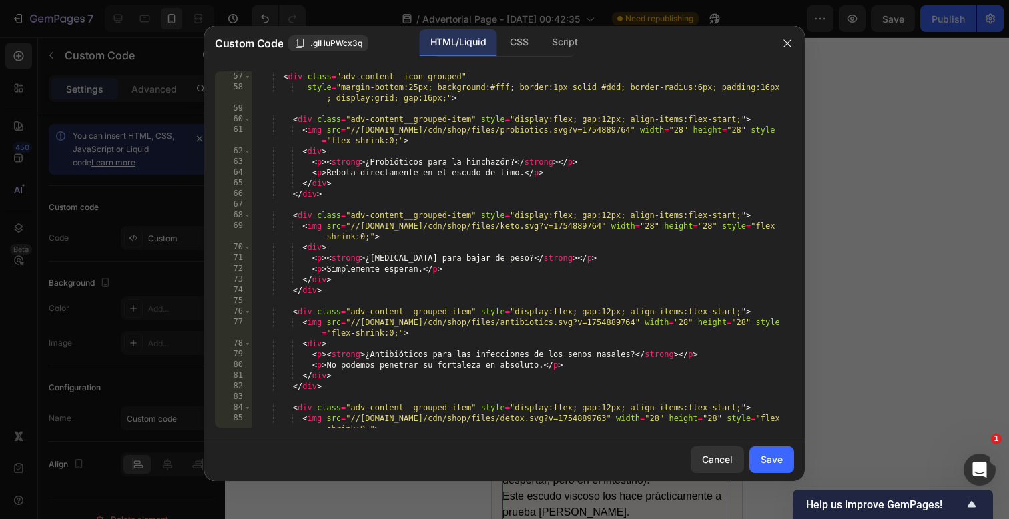
scroll to position [925, 0]
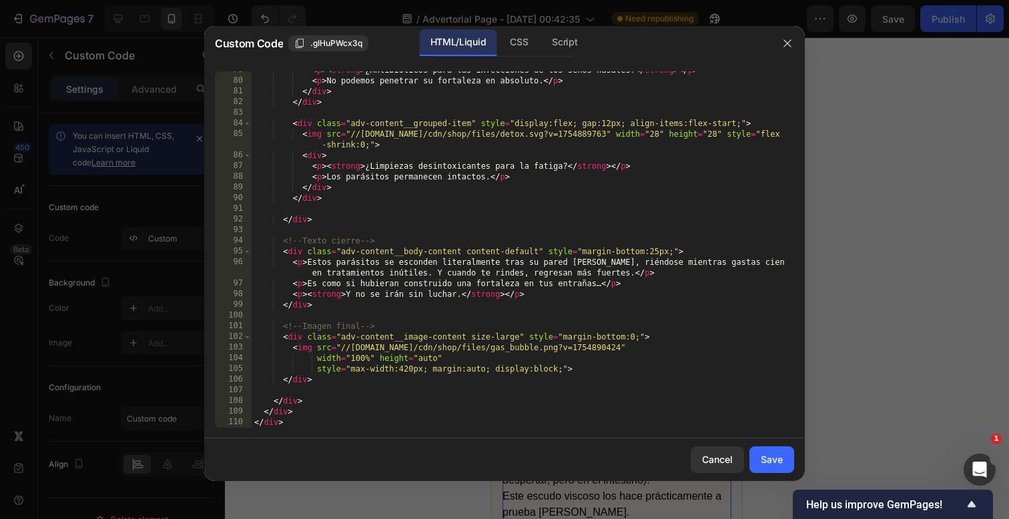
click at [471, 430] on div "79 80 81 82 83 84 85 86 87 88 89 90 91 92 93 94 95 96 97 98 99 100 101 102 103 …" at bounding box center [504, 250] width 601 height 378
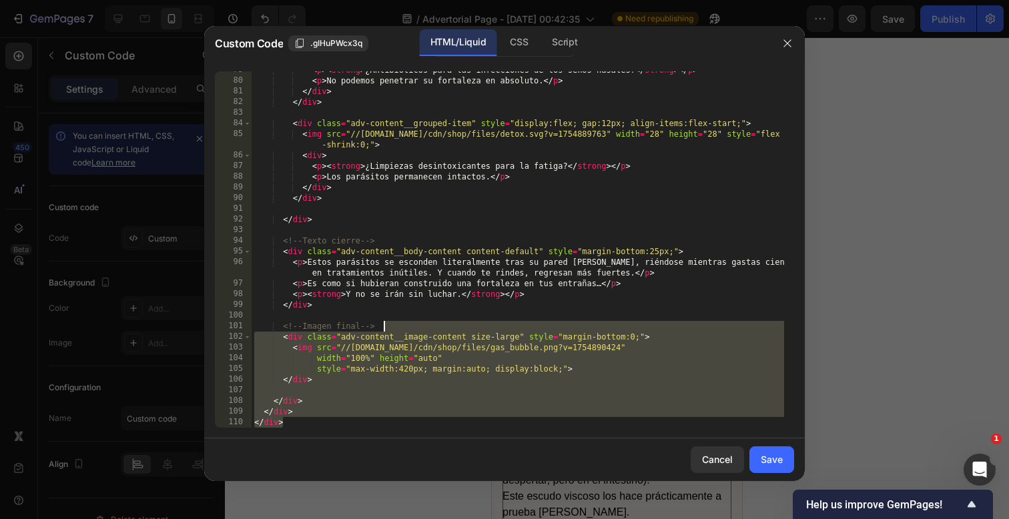
scroll to position [0, 0]
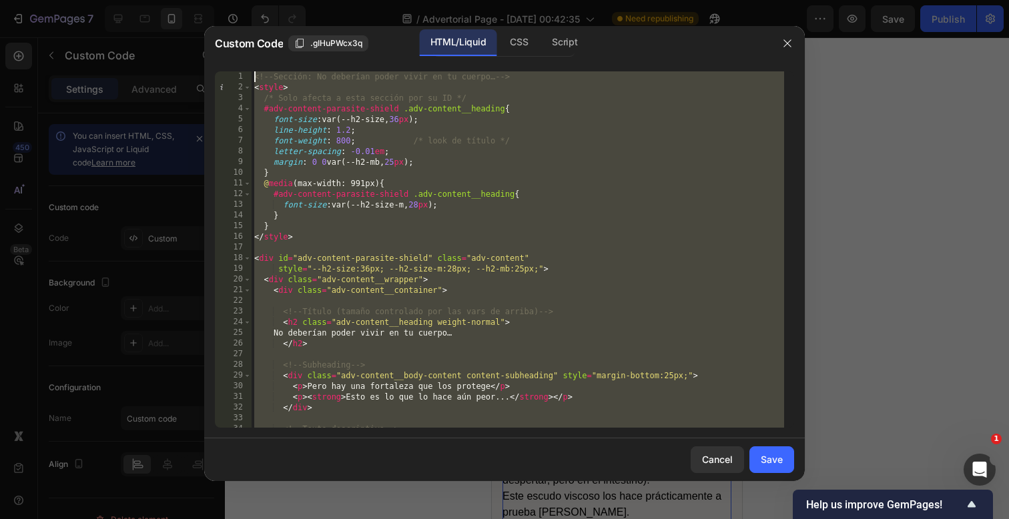
drag, startPoint x: 471, startPoint y: 424, endPoint x: 562, endPoint y: -320, distance: 750.4
click at [562, 0] on html "7 / Advertorial Page - [DATE] 00:42:35 Need republishing Preview Save Publish 4…" at bounding box center [504, 0] width 1009 height 0
paste textarea "/"
type textarea "</style>"
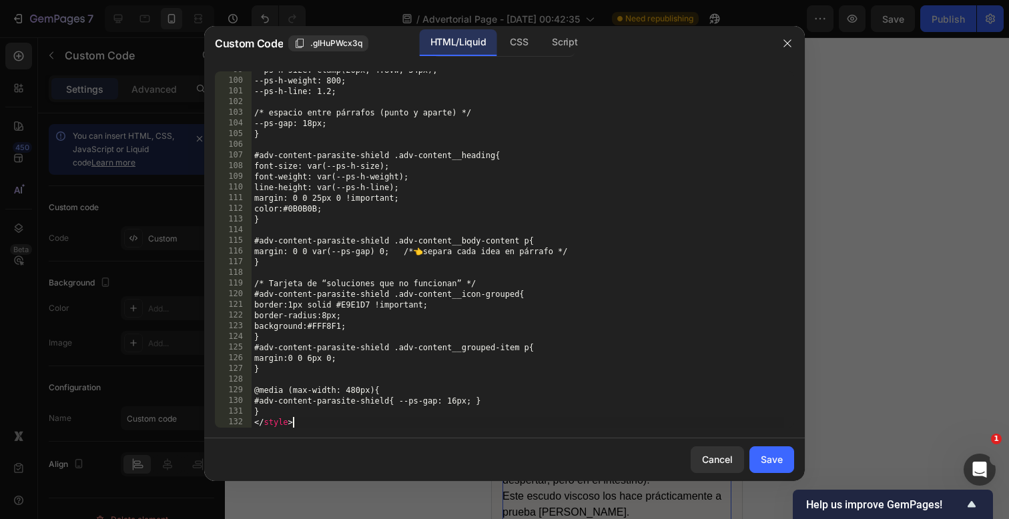
scroll to position [1160, 0]
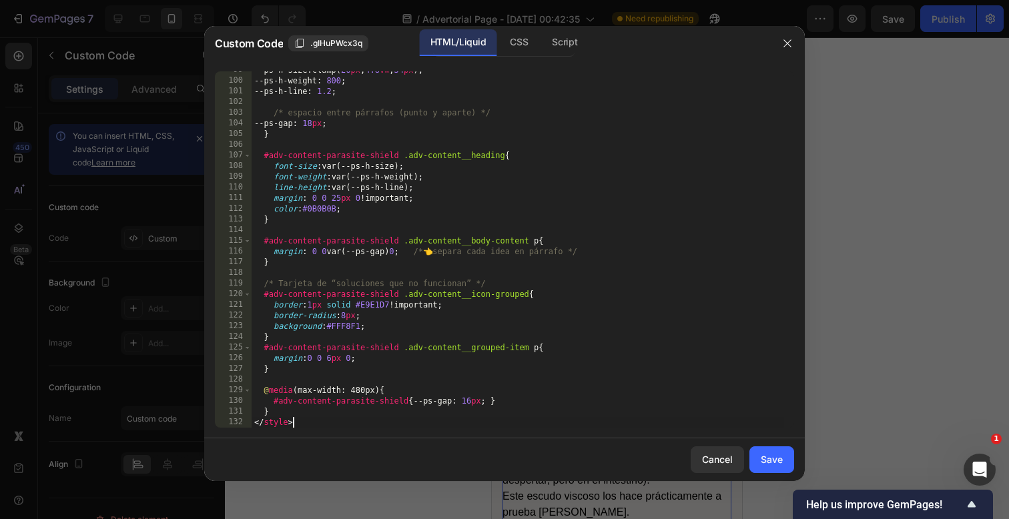
click at [776, 460] on div "Save" at bounding box center [772, 460] width 22 height 14
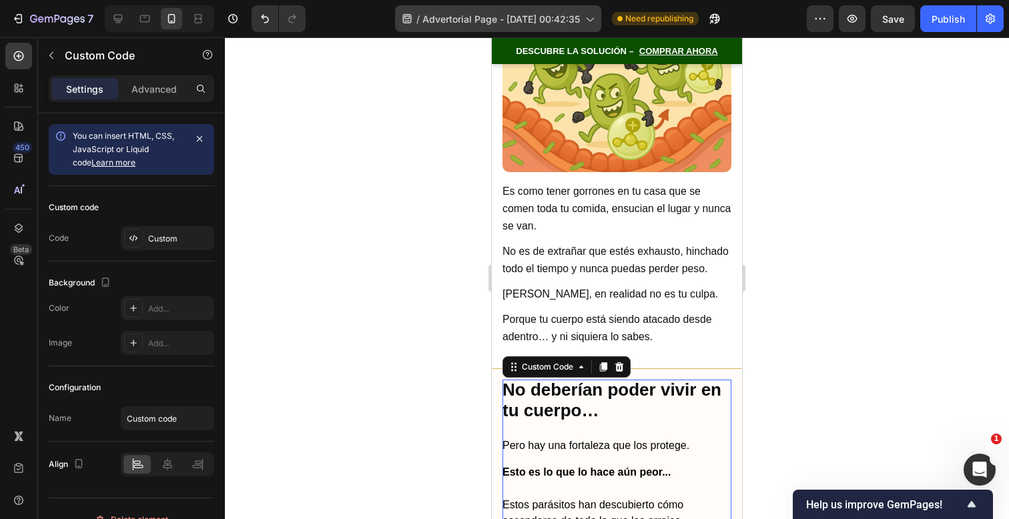
scroll to position [2963, 0]
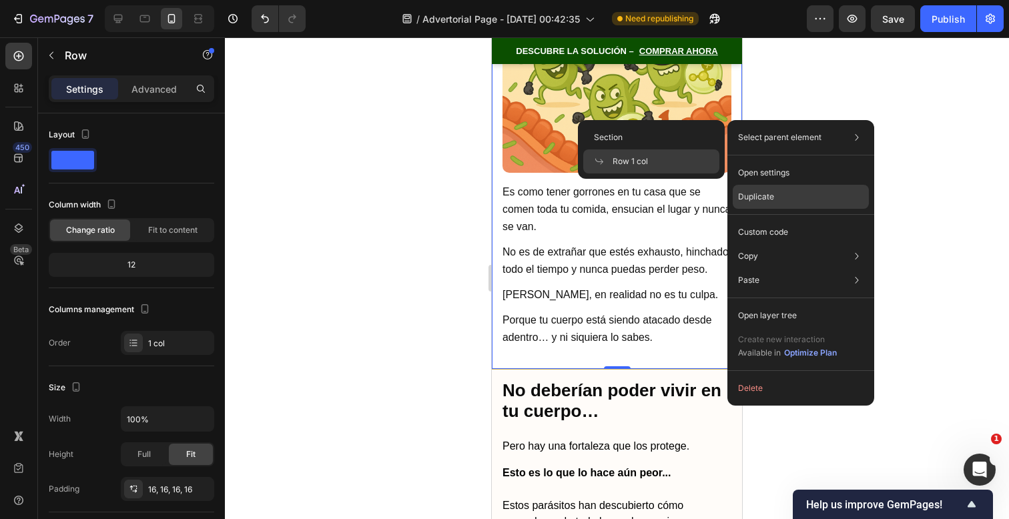
click at [789, 196] on div "Duplicate" at bounding box center [801, 197] width 136 height 24
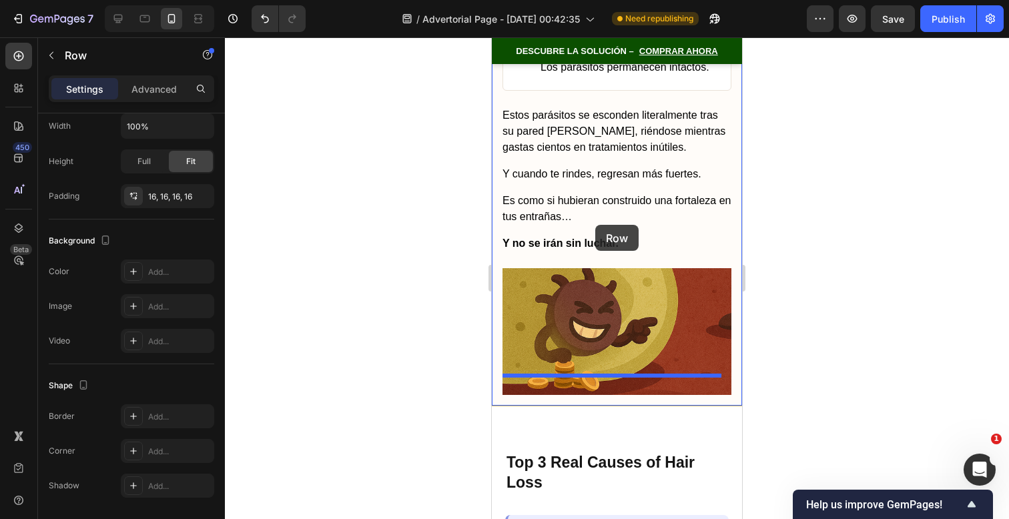
scroll to position [5381, 0]
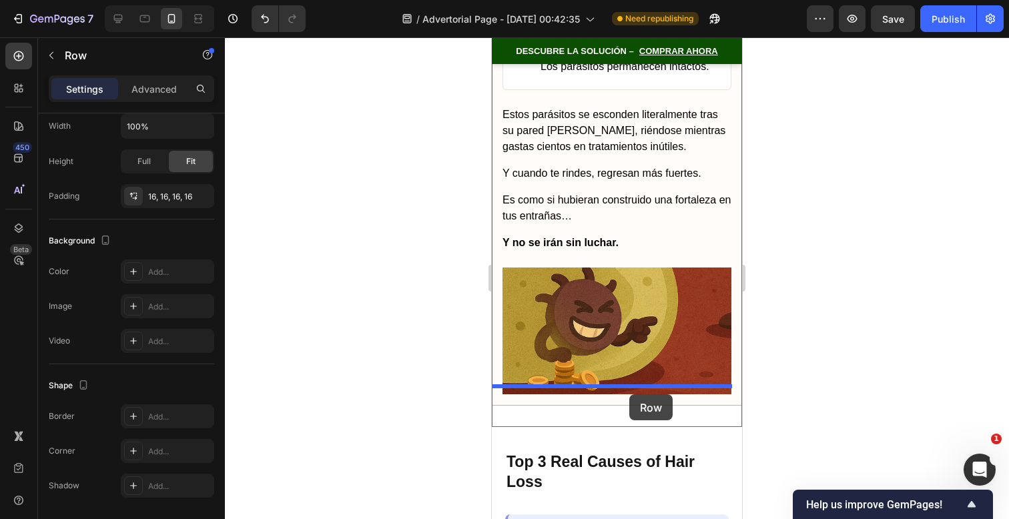
drag, startPoint x: 507, startPoint y: 71, endPoint x: 629, endPoint y: 394, distance: 345.6
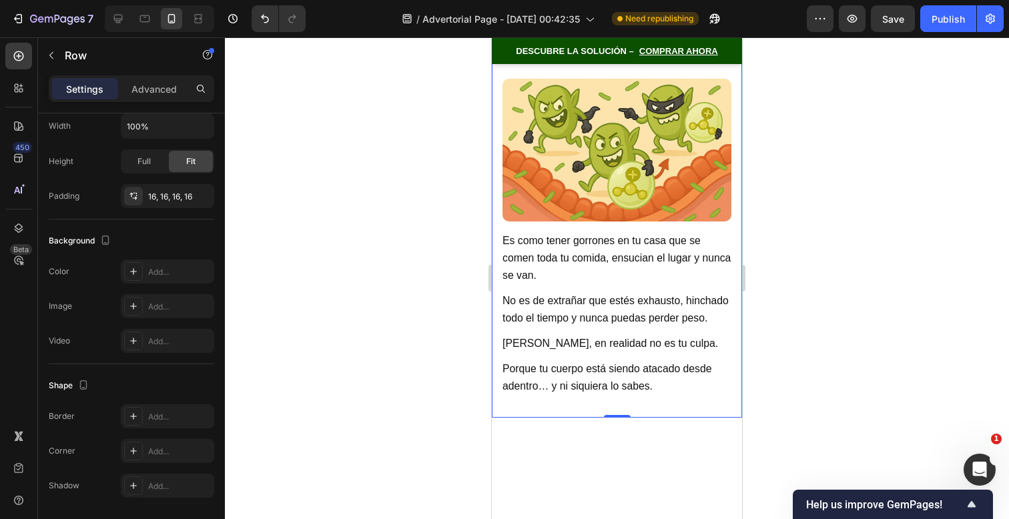
scroll to position [4216, 0]
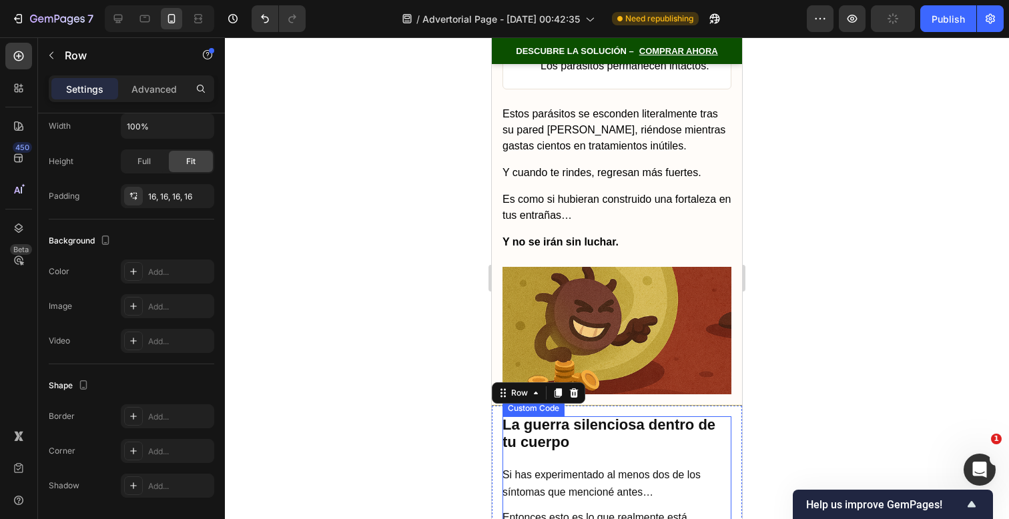
click at [625, 416] on h2 "La guerra silenciosa dentro de tu cuerpo" at bounding box center [617, 433] width 229 height 35
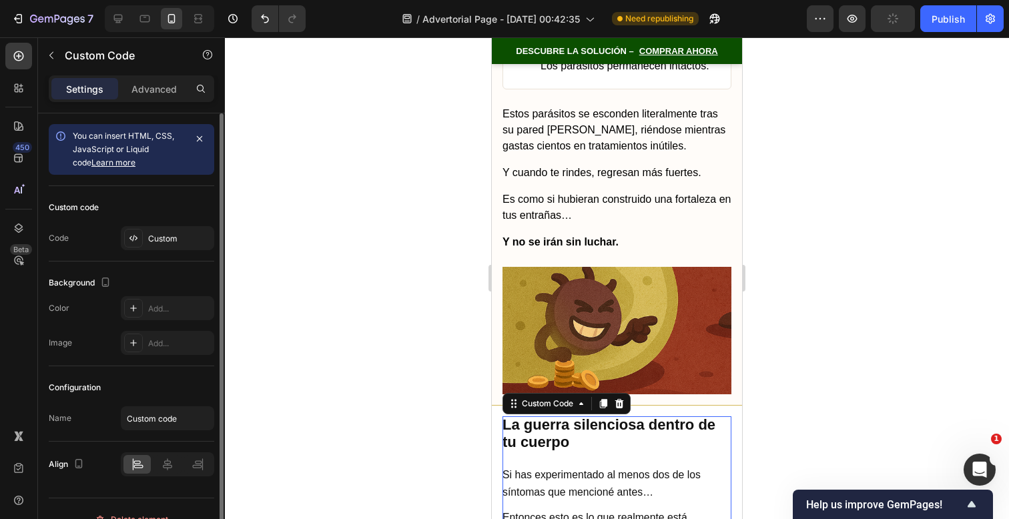
click at [625, 416] on h2 "La guerra silenciosa dentro de tu cuerpo" at bounding box center [617, 433] width 229 height 35
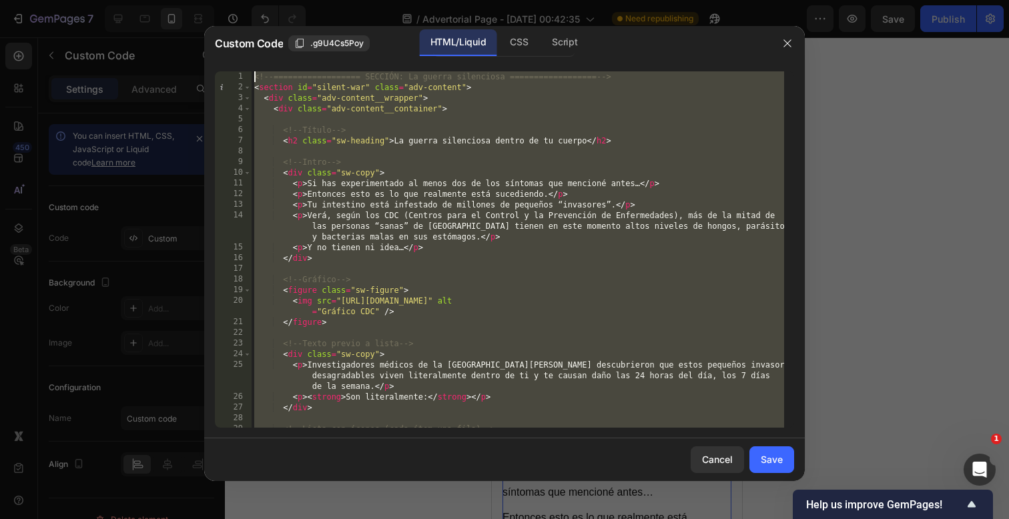
drag, startPoint x: 499, startPoint y: 424, endPoint x: 346, endPoint y: -233, distance: 674.3
click at [346, 0] on html "7 / Advertorial Page - [DATE] 00:42:35 Need republishing Preview Save Publish 4…" at bounding box center [504, 0] width 1009 height 0
paste textarea "/section"
type textarea "</section>"
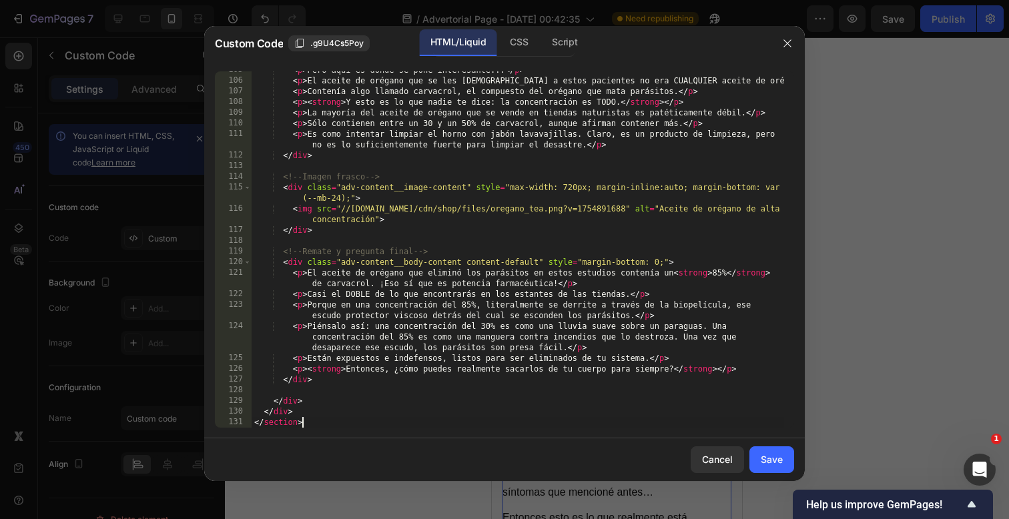
scroll to position [1203, 0]
click at [774, 473] on div "Cancel Save" at bounding box center [504, 460] width 601 height 43
click at [788, 458] on button "Save" at bounding box center [772, 460] width 45 height 27
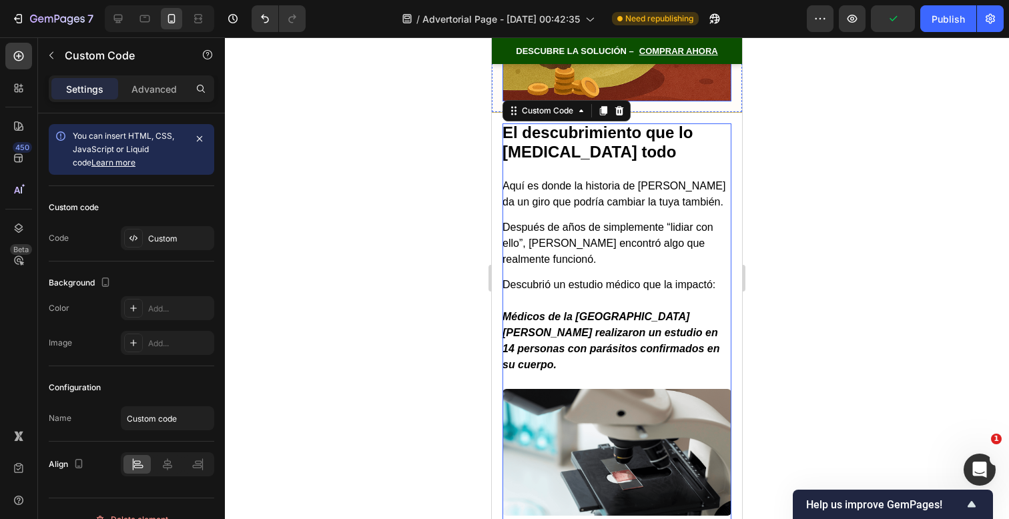
scroll to position [4507, 0]
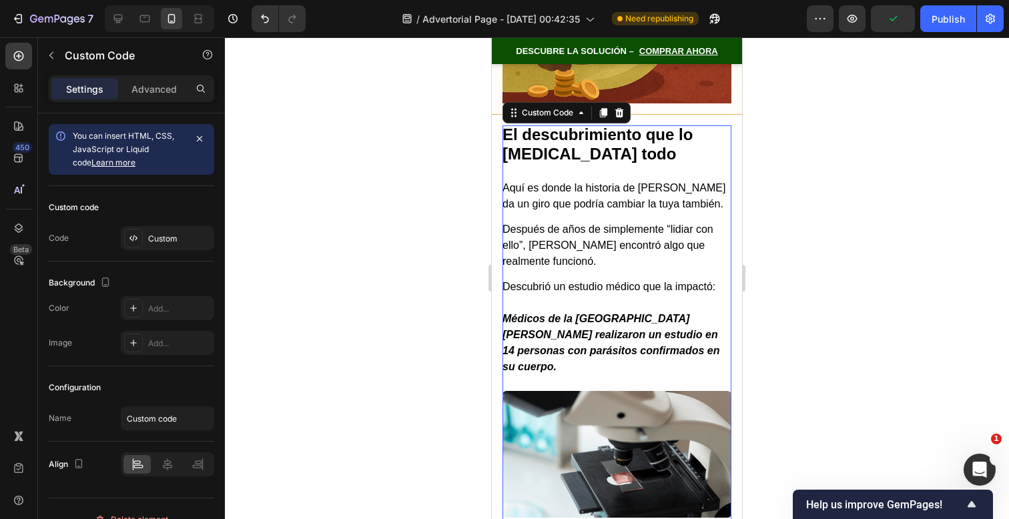
click at [796, 243] on div at bounding box center [617, 278] width 784 height 482
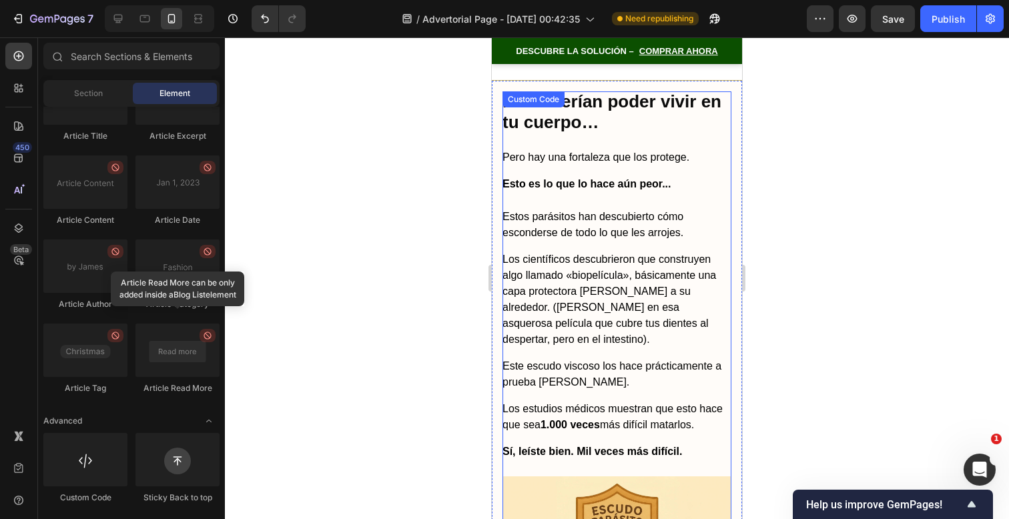
scroll to position [2985, 0]
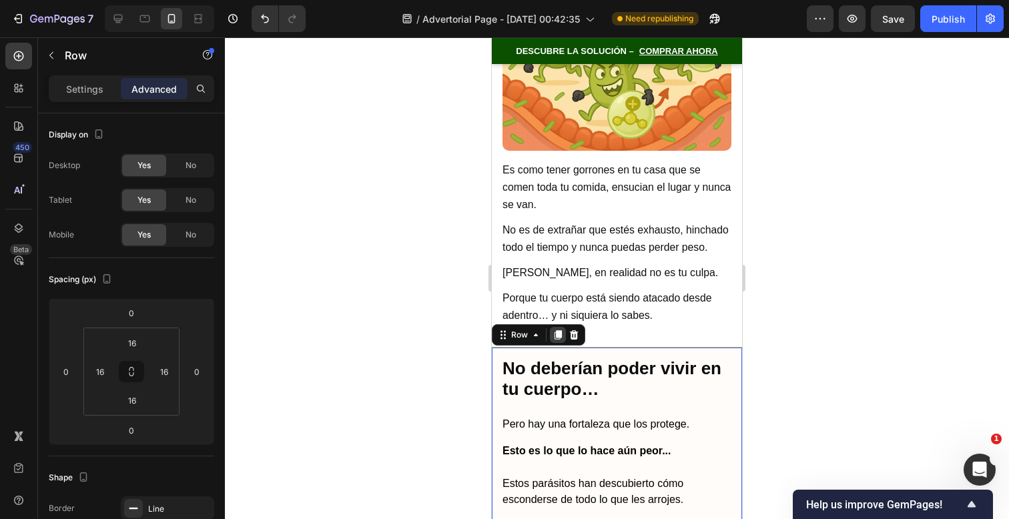
click at [561, 330] on icon at bounding box center [558, 334] width 7 height 9
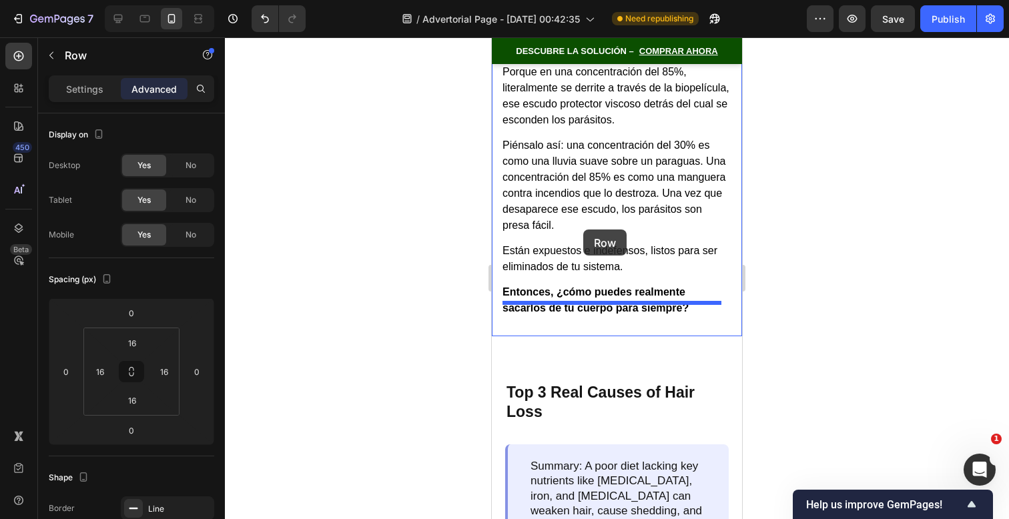
scroll to position [7462, 0]
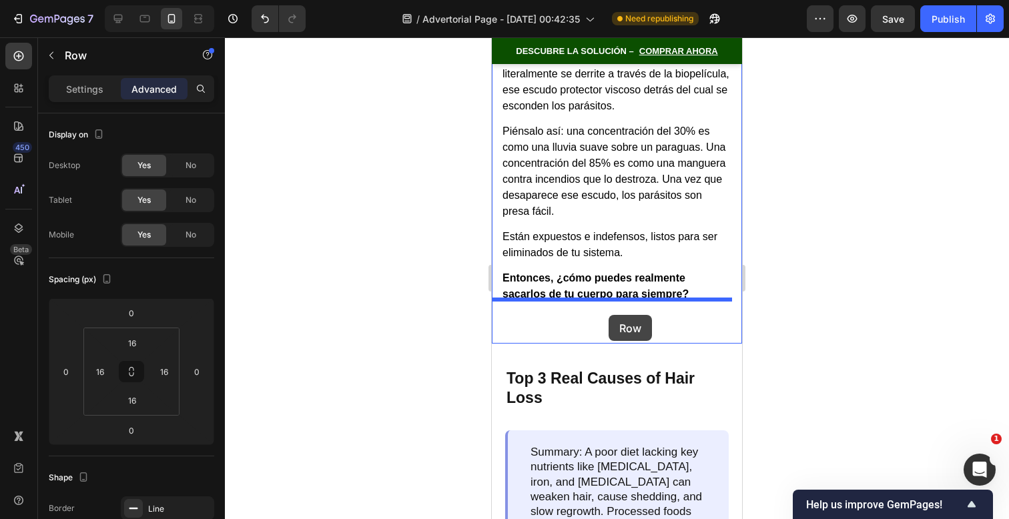
drag, startPoint x: 517, startPoint y: 76, endPoint x: 609, endPoint y: 315, distance: 255.8
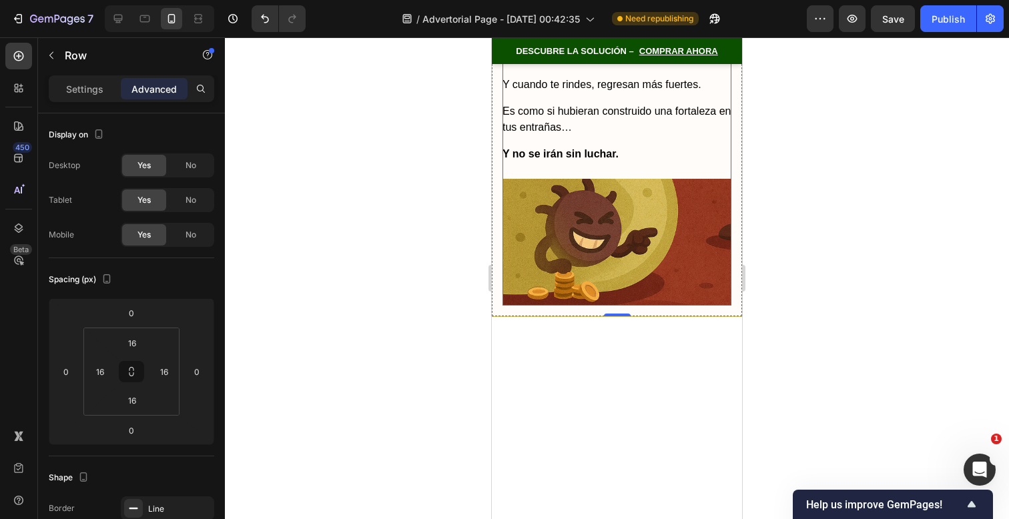
scroll to position [6168, 0]
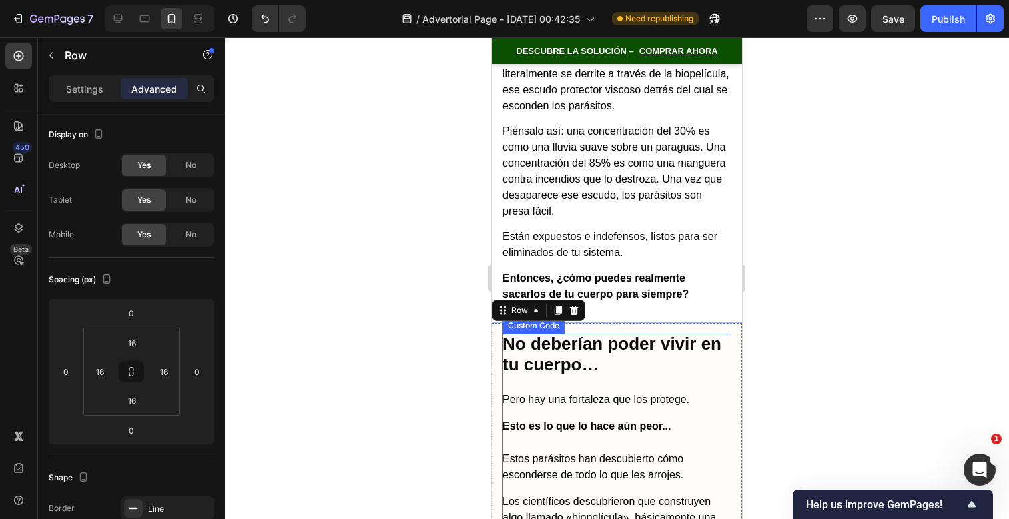
click at [612, 334] on h2 "No deberían poder vivir en tu cuerpo…" at bounding box center [617, 354] width 229 height 41
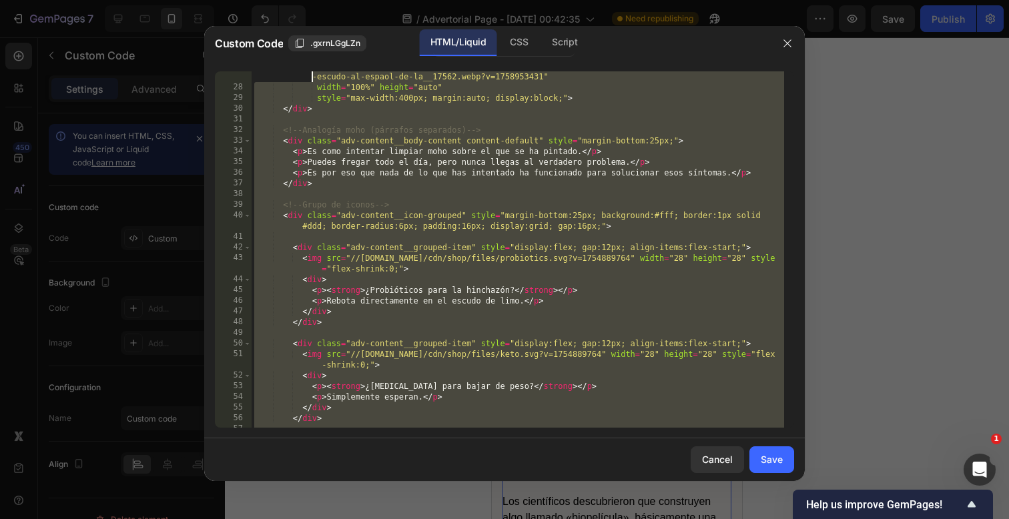
scroll to position [0, 0]
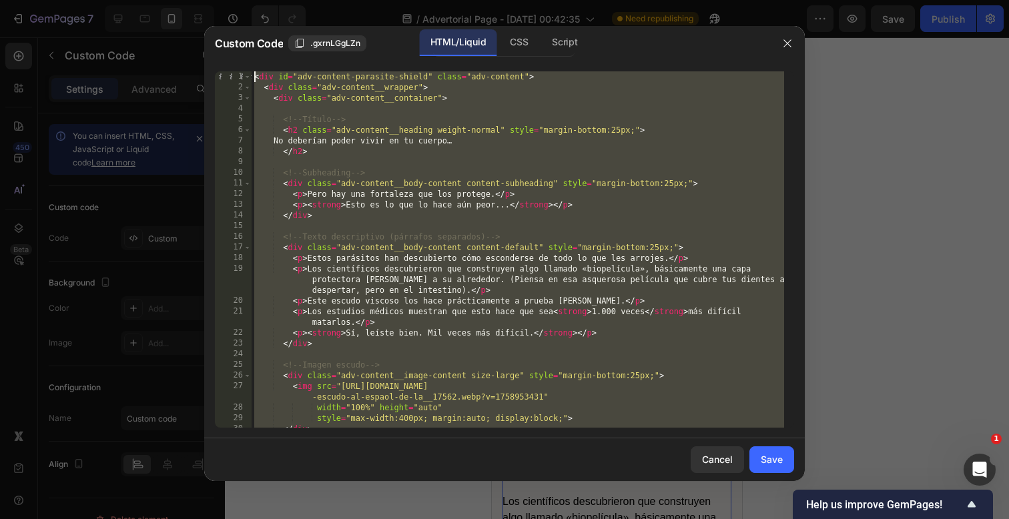
drag, startPoint x: 488, startPoint y: 421, endPoint x: 114, endPoint y: -356, distance: 862.7
click at [114, 0] on html "7 / Advertorial Page - [DATE] 00:42:35 Need republishing Preview Save Publish 4…" at bounding box center [504, 0] width 1009 height 0
paste textarea "/div"
type textarea "</div>"
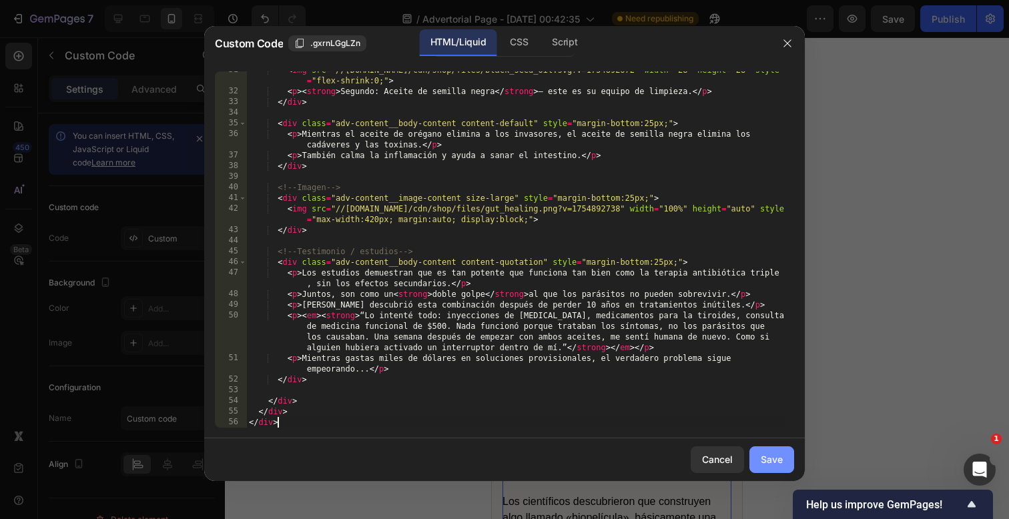
scroll to position [402, 0]
click at [764, 458] on div "Save" at bounding box center [772, 460] width 22 height 14
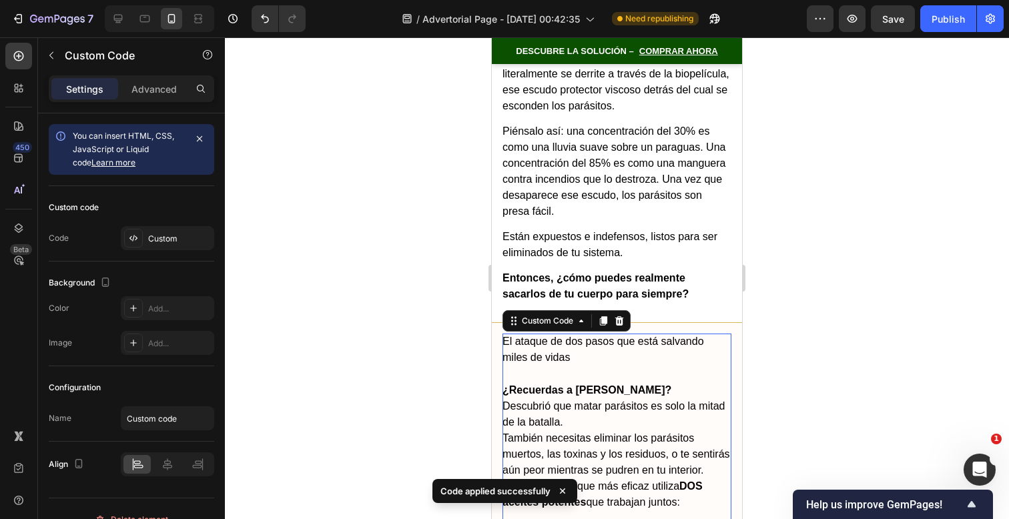
click at [799, 360] on div at bounding box center [617, 278] width 784 height 482
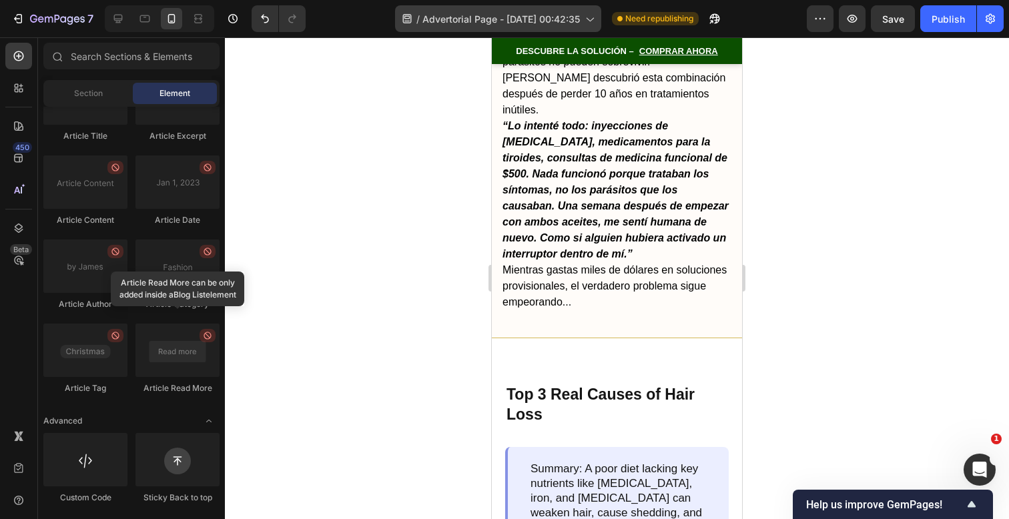
scroll to position [7178, 0]
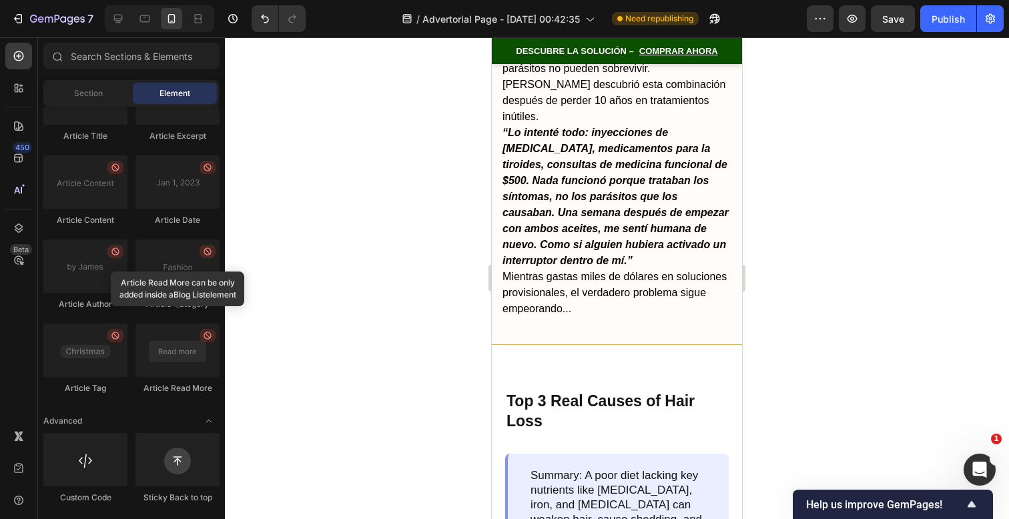
click at [709, 247] on p "“Lo intenté todo: inyecciones de [MEDICAL_DATA], medicamentos para la tiroides,…" at bounding box center [617, 197] width 229 height 144
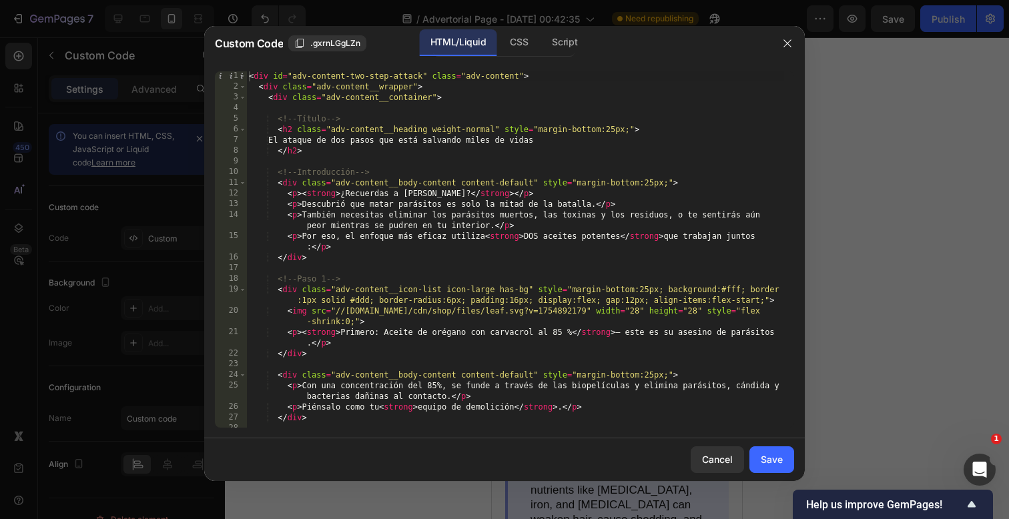
scroll to position [402, 0]
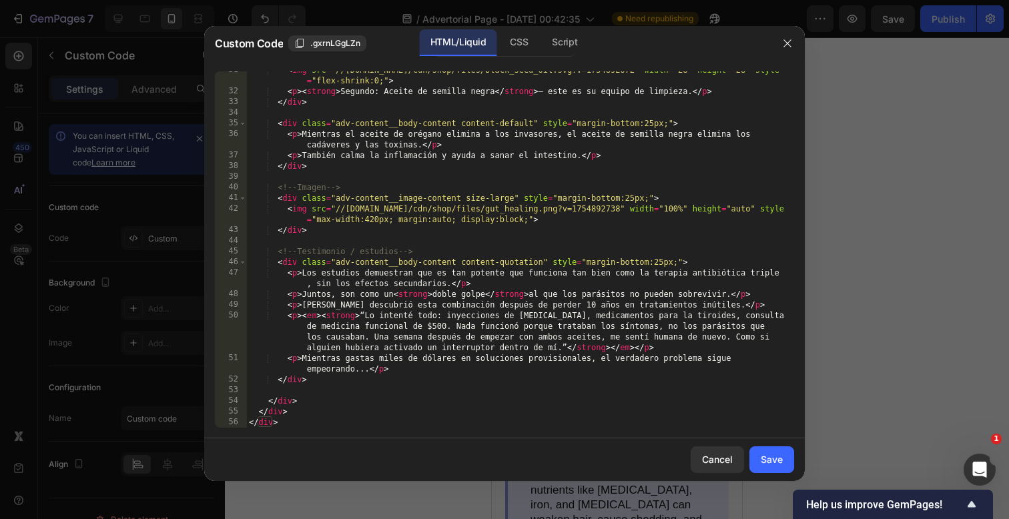
click at [443, 431] on div "31 32 33 34 35 36 37 38 39 40 41 42 43 44 45 46 47 48 49 50 51 52 53 54 55 56 <…" at bounding box center [504, 250] width 601 height 378
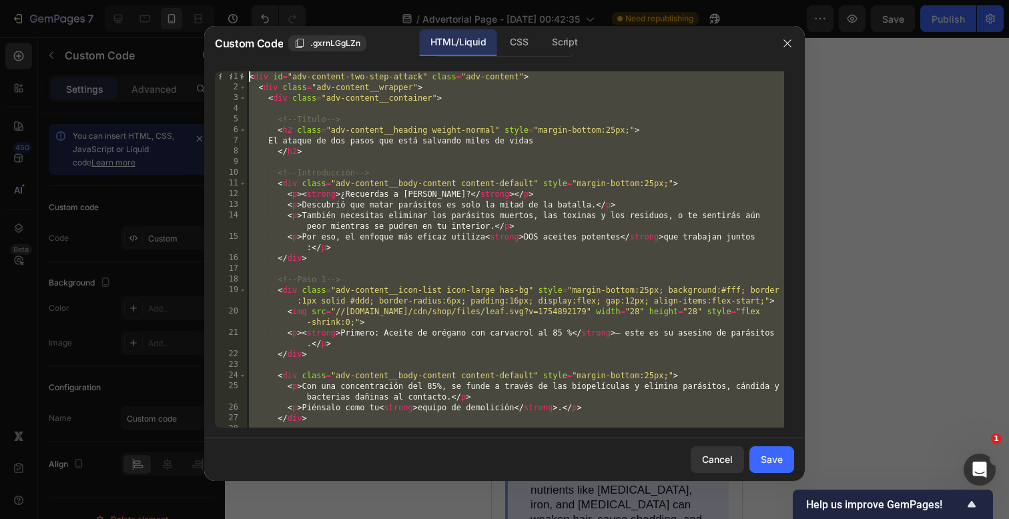
drag, startPoint x: 443, startPoint y: 424, endPoint x: 494, endPoint y: -352, distance: 777.2
click at [494, 0] on html "7 / Advertorial Page - [DATE] 00:42:35 Need republishing Preview Save Publish 4…" at bounding box center [504, 0] width 1009 height 0
paste textarea "/div"
type textarea "</div>"
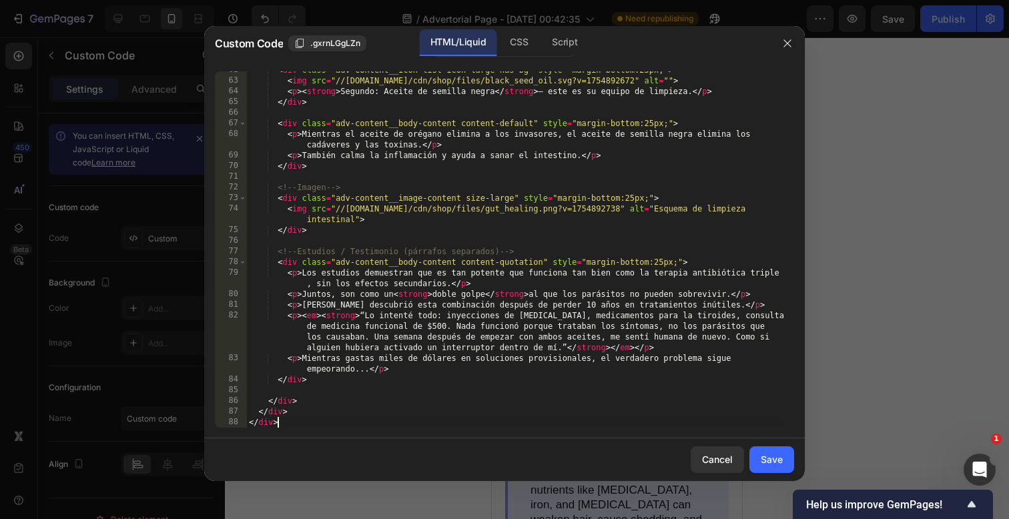
scroll to position [701, 0]
click at [775, 451] on button "Save" at bounding box center [772, 460] width 45 height 27
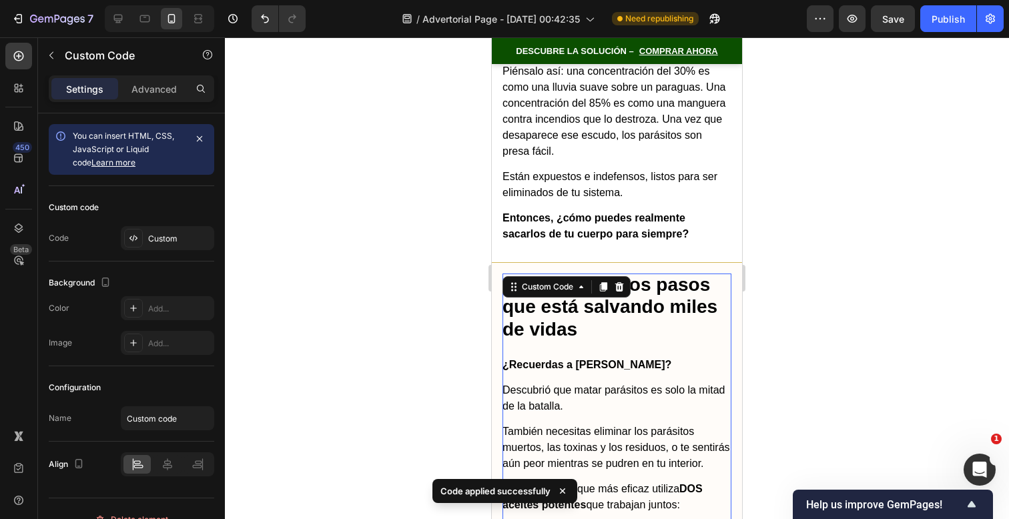
scroll to position [6227, 0]
click at [834, 320] on div at bounding box center [617, 278] width 784 height 482
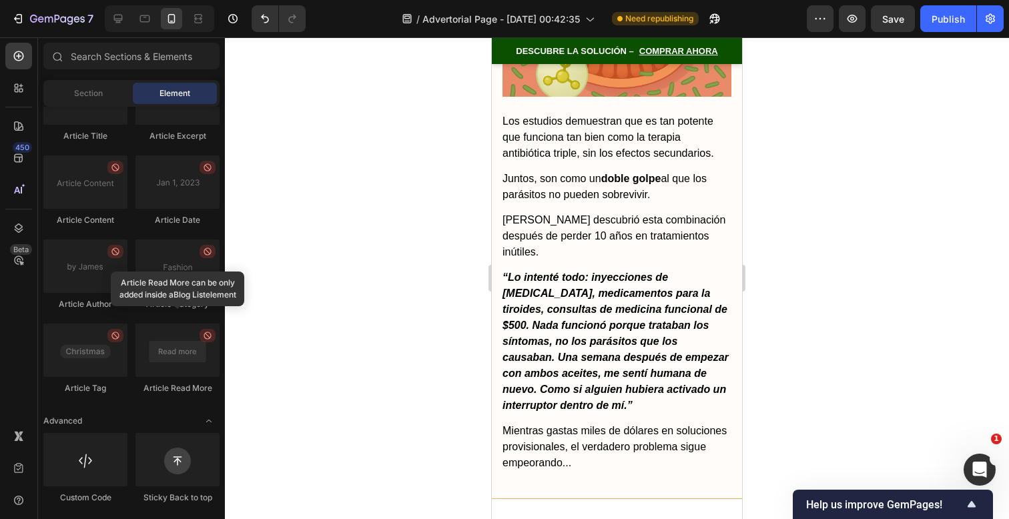
scroll to position [7136, 0]
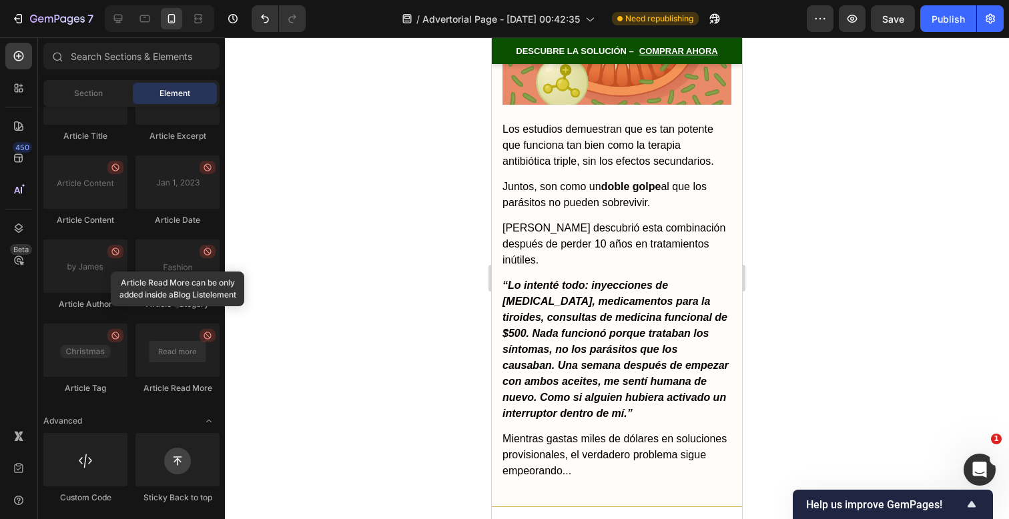
click at [651, 268] on p "[PERSON_NAME] descubrió esta combinación después de perder 10 años en tratamien…" at bounding box center [617, 244] width 229 height 48
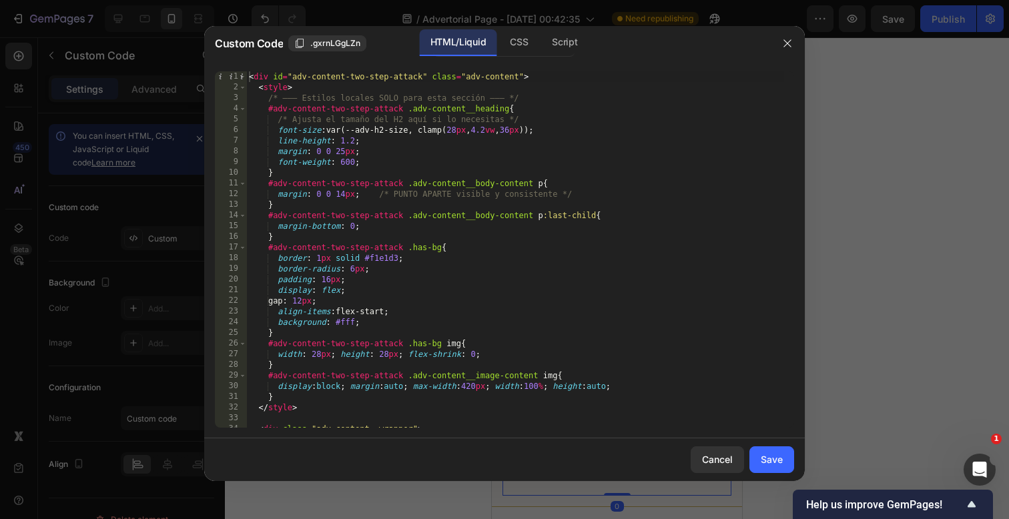
click at [866, 150] on div at bounding box center [504, 259] width 1009 height 519
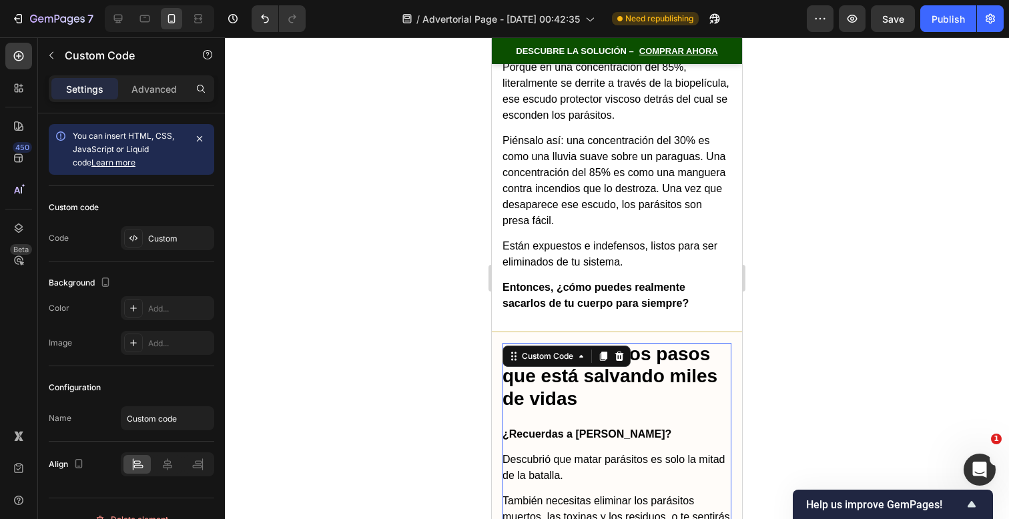
scroll to position [6158, 0]
click at [792, 291] on div at bounding box center [617, 278] width 784 height 482
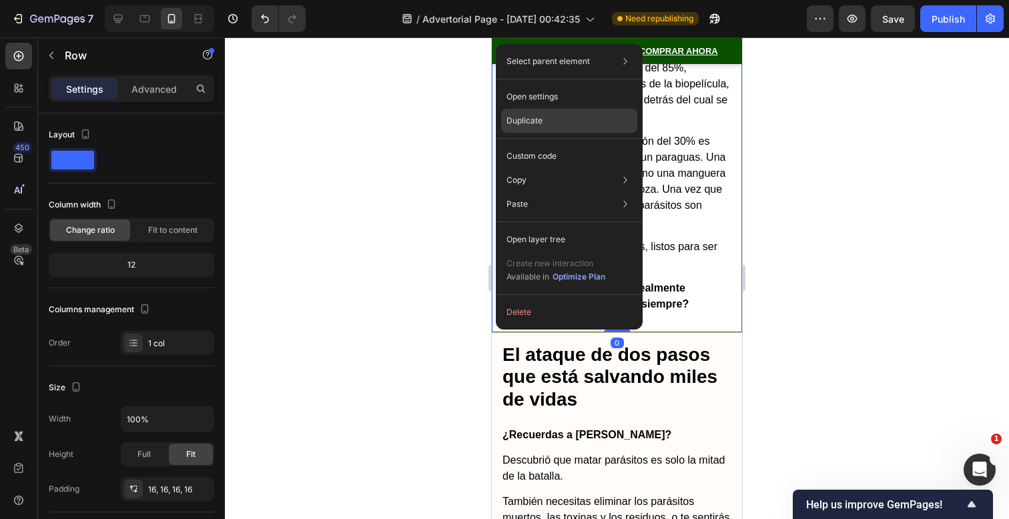
click at [534, 115] on p "Duplicate" at bounding box center [525, 121] width 36 height 12
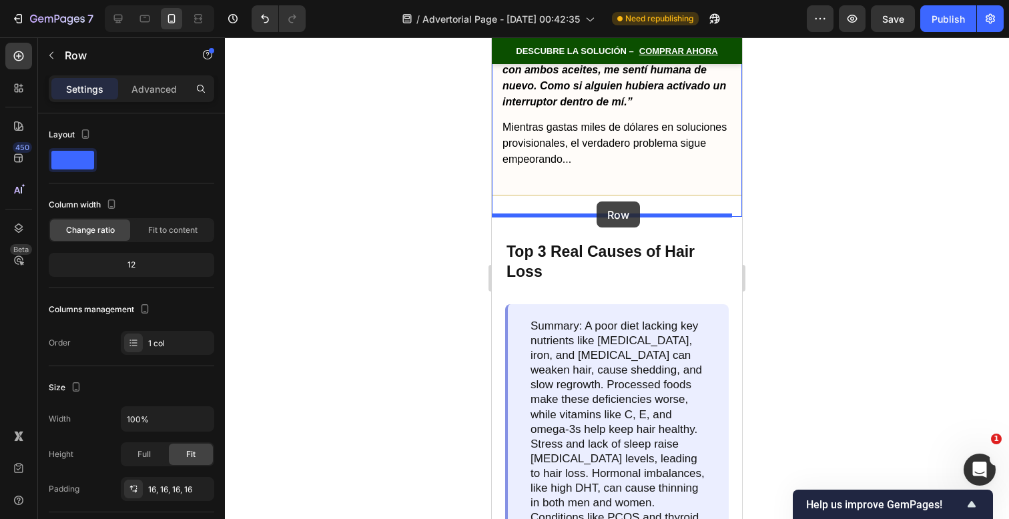
scroll to position [9307, 0]
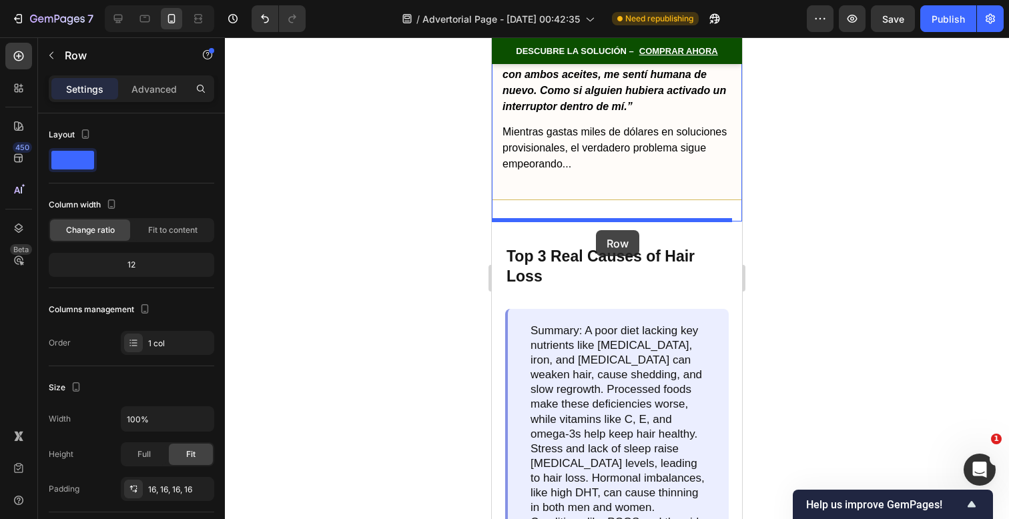
drag, startPoint x: 499, startPoint y: 77, endPoint x: 595, endPoint y: 230, distance: 180.9
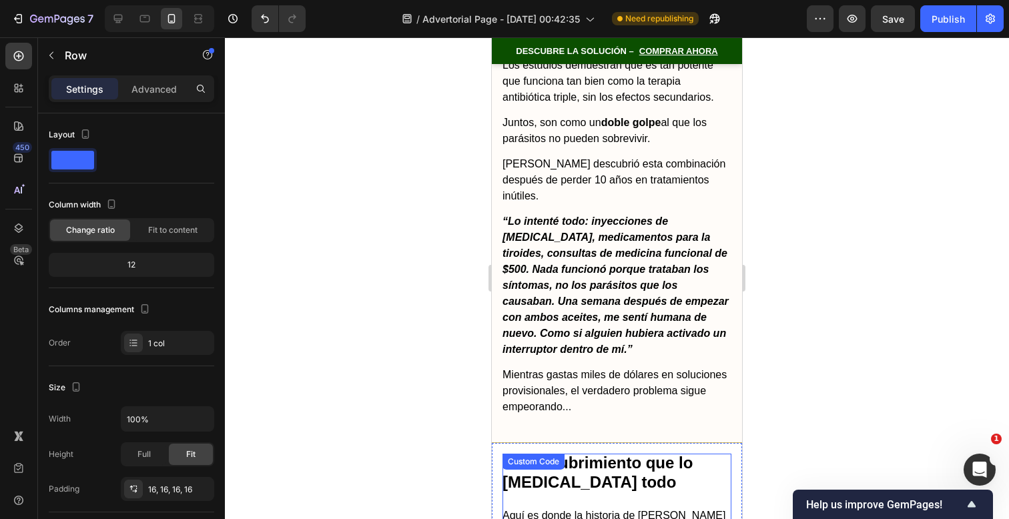
scroll to position [7503, 0]
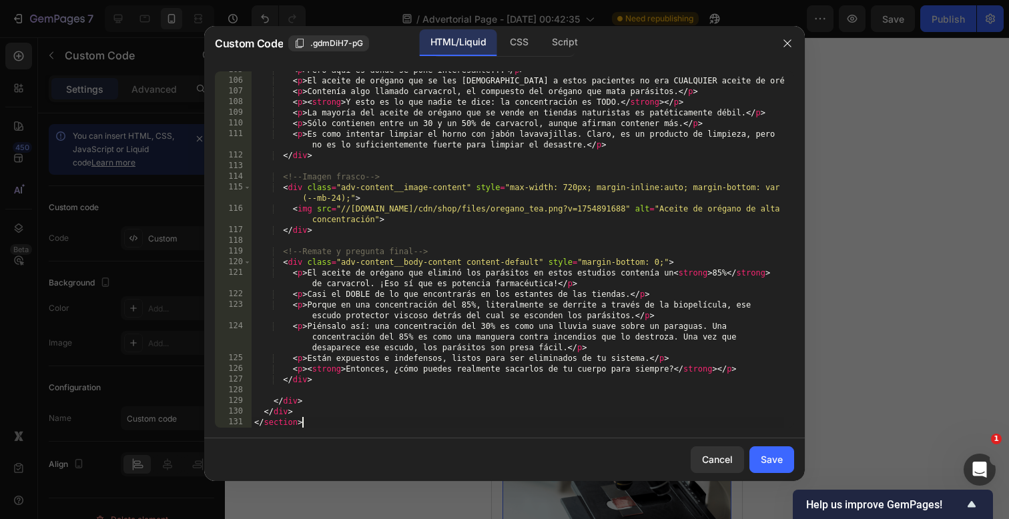
scroll to position [0, 0]
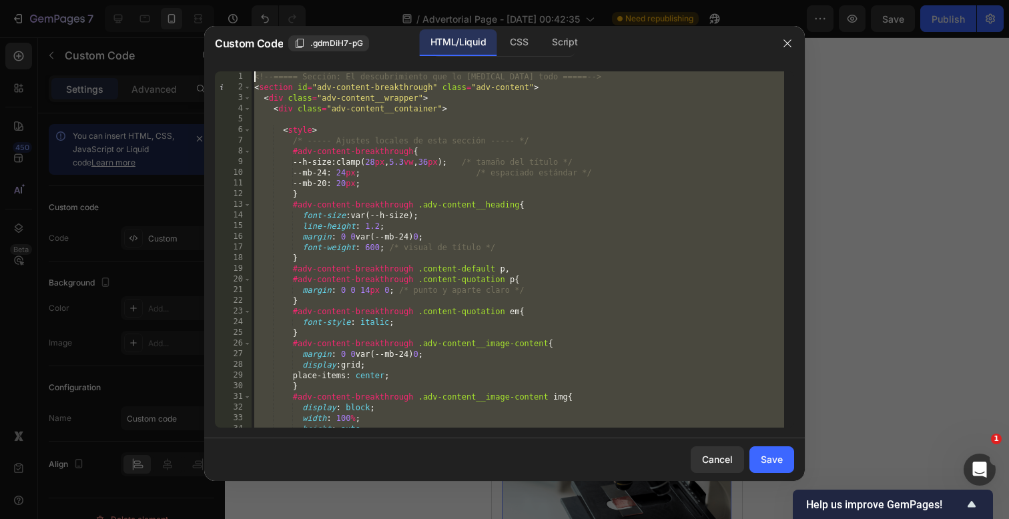
drag, startPoint x: 362, startPoint y: 425, endPoint x: 341, endPoint y: -406, distance: 831.2
click at [341, 0] on html "7 / Advertorial Page - [DATE] 00:42:35 Need republishing Preview Save Publish 4…" at bounding box center [504, 0] width 1009 height 0
paste textarea "======== /SECCIÓN ============= --"
type textarea "<!-- ============= /SECCIÓN ============= -->"
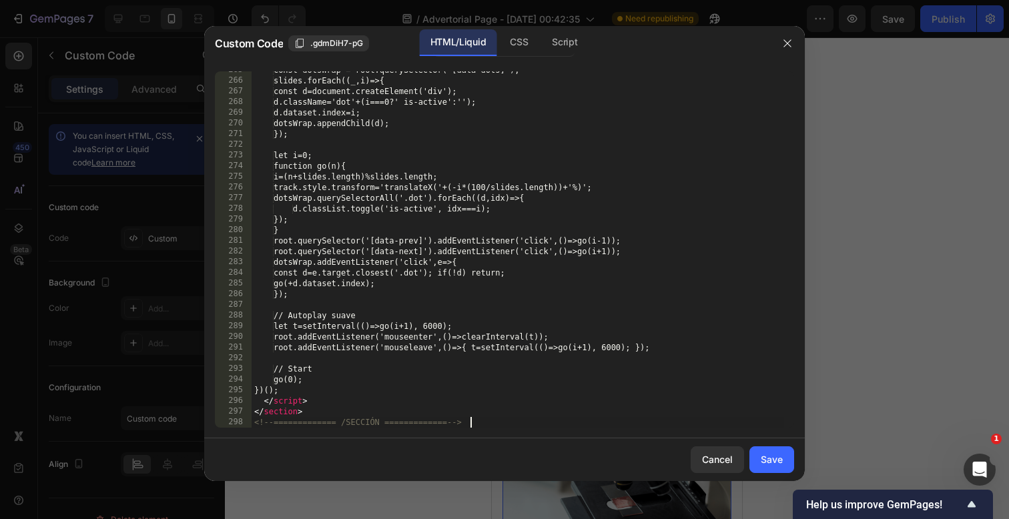
scroll to position [2986, 0]
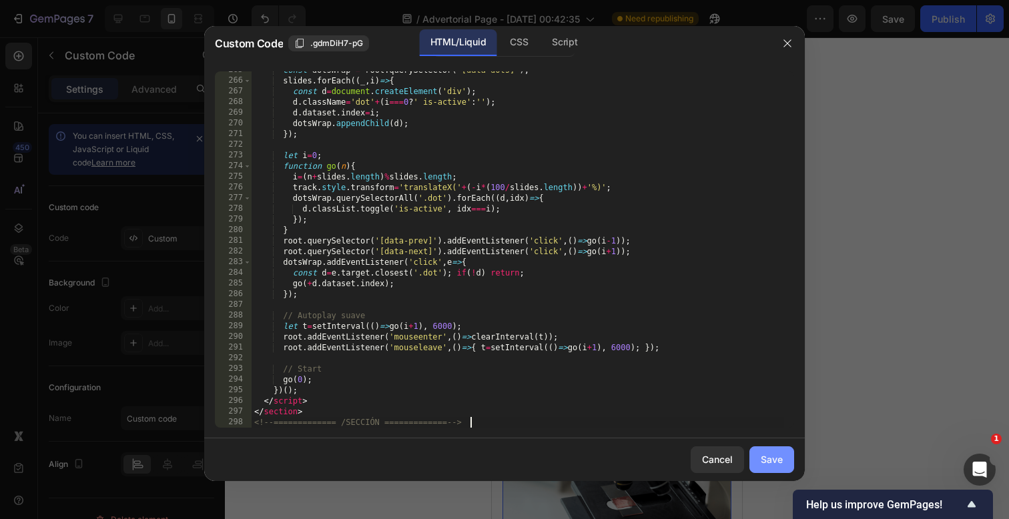
click at [782, 465] on div "Save" at bounding box center [772, 460] width 22 height 14
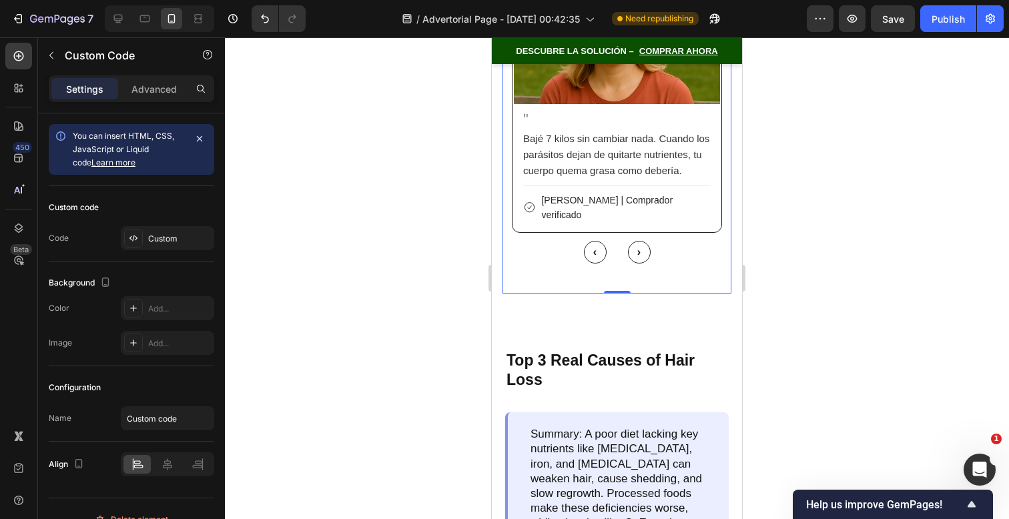
scroll to position [9452, 0]
click at [632, 240] on button "›" at bounding box center [639, 251] width 23 height 23
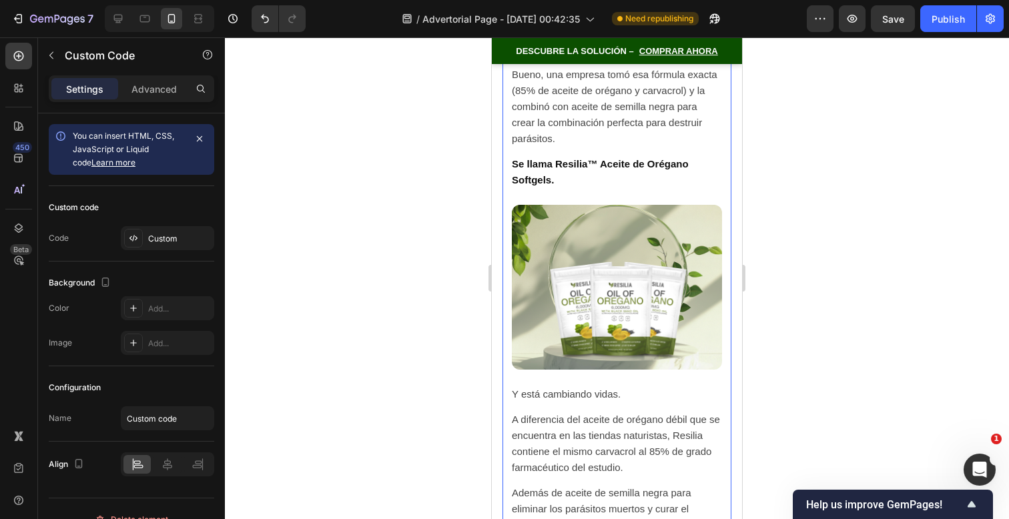
scroll to position [7727, 0]
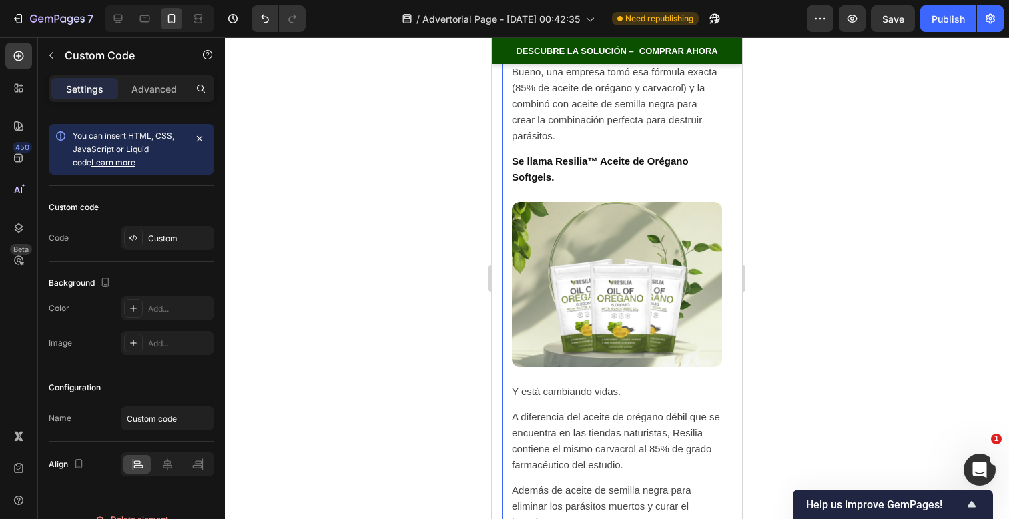
click at [633, 235] on img at bounding box center [617, 284] width 210 height 164
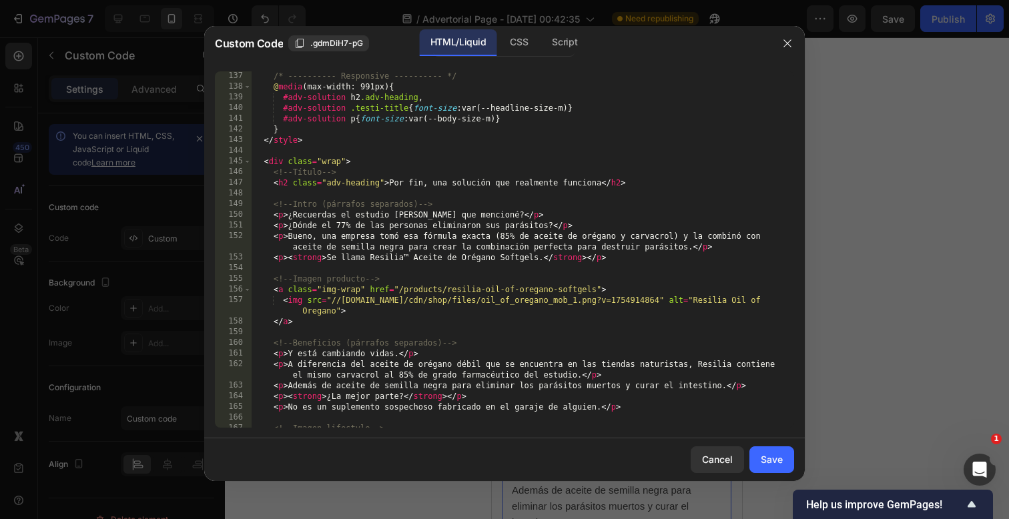
scroll to position [1454, 0]
drag, startPoint x: 653, startPoint y: 302, endPoint x: 330, endPoint y: 301, distance: 323.0
click at [330, 301] on div "/* ---------- Responsive ---------- */ @ media (max-width: 991px) { #adv-soluti…" at bounding box center [518, 259] width 533 height 378
type textarea "<img src="[URL][DOMAIN_NAME]" alt="Resilia Oil of Oregano">"
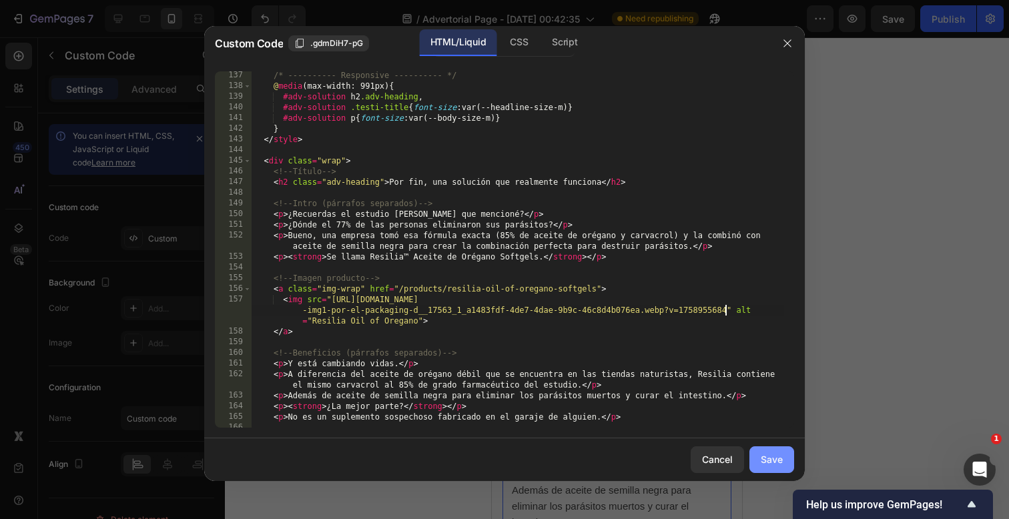
click at [764, 457] on div "Save" at bounding box center [772, 460] width 22 height 14
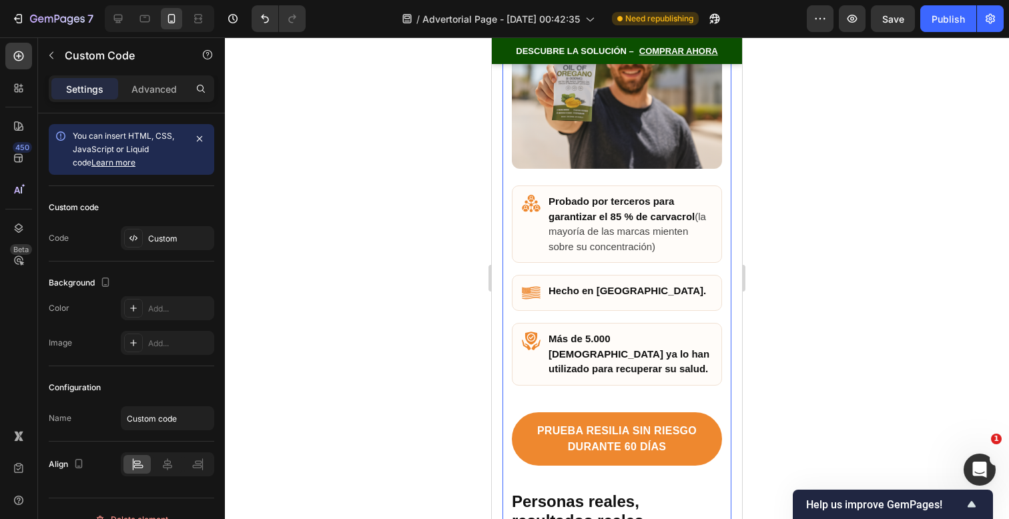
scroll to position [8384, 0]
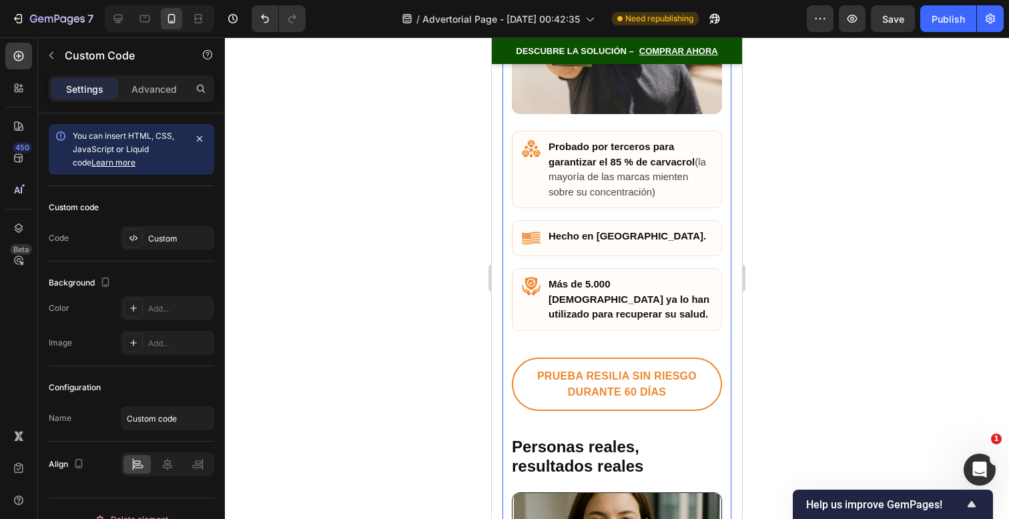
click at [674, 358] on link "PRUEBA RESILIA SIN RIESGO DURANTE 60 DÍAS" at bounding box center [617, 384] width 210 height 53
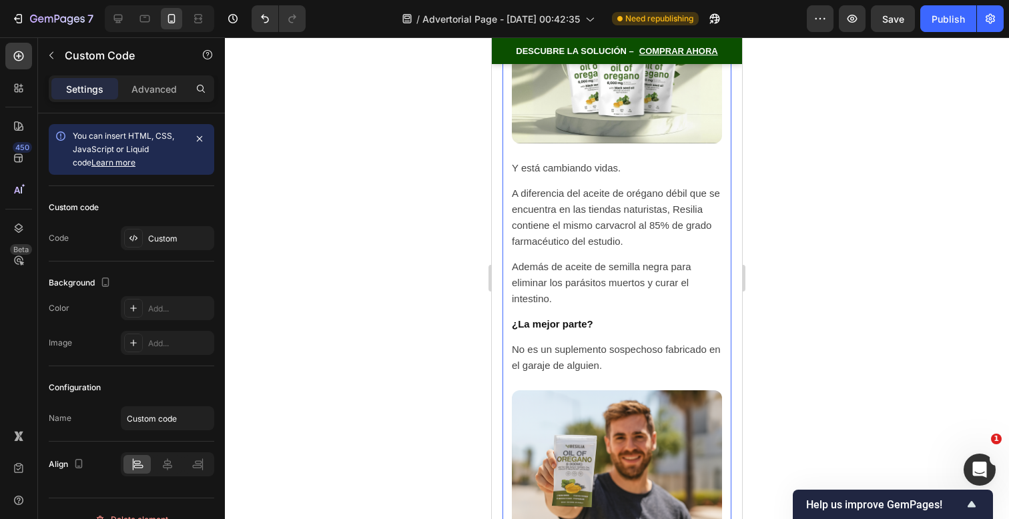
scroll to position [7947, 0]
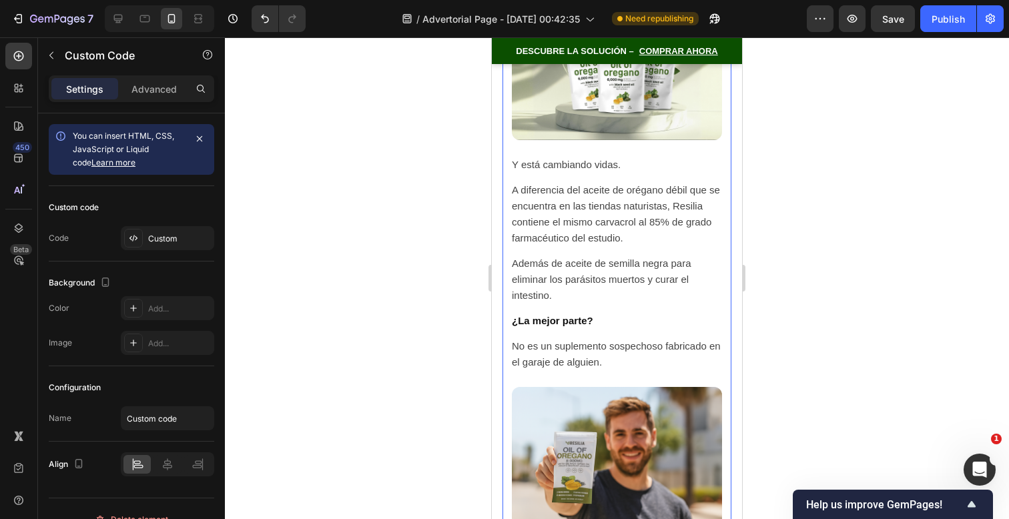
click at [666, 338] on p "No es un suplemento sospechoso fabricado en el garaje de alguien." at bounding box center [617, 354] width 210 height 32
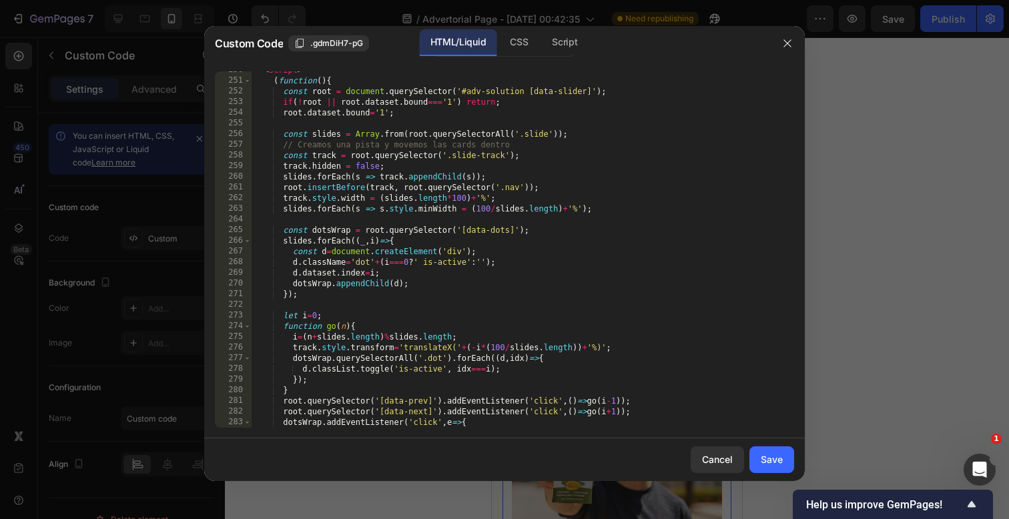
scroll to position [2986, 0]
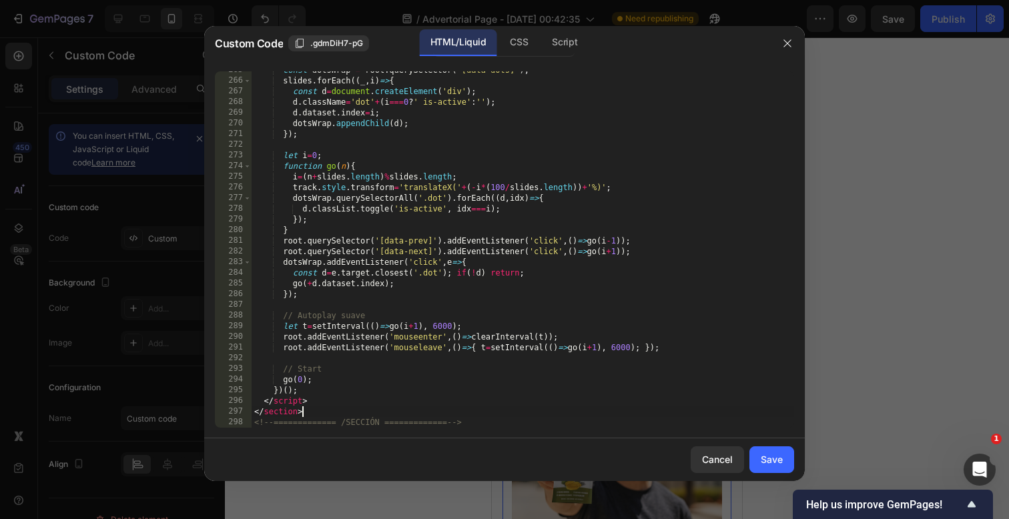
click at [532, 409] on div "const dotsWrap = root . querySelector ( '[data-dots]' ) ; slides . forEach (( _…" at bounding box center [523, 254] width 543 height 378
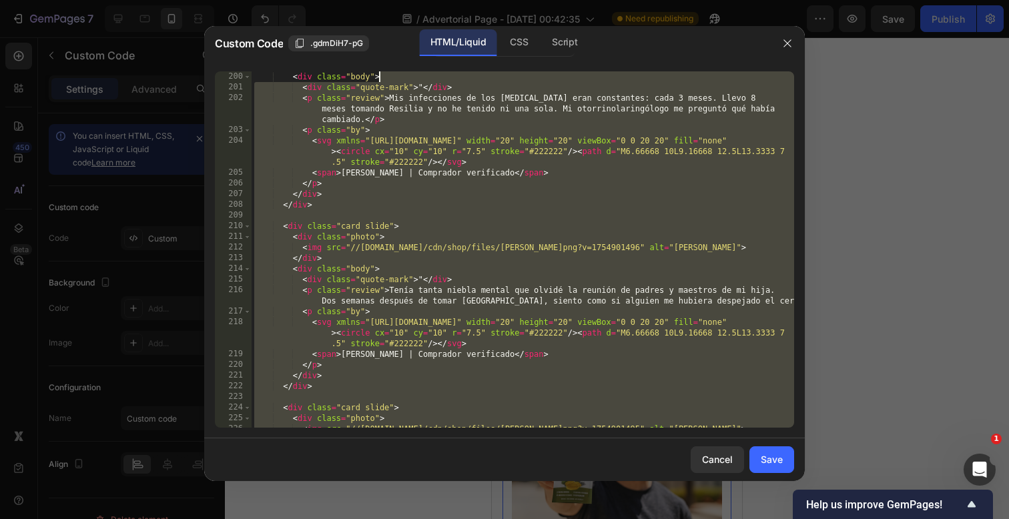
scroll to position [0, 0]
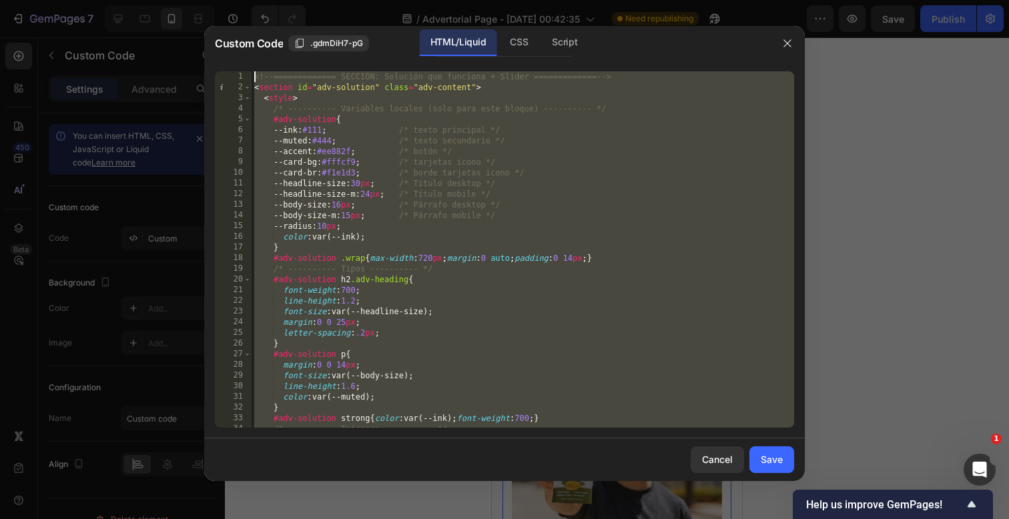
drag, startPoint x: 536, startPoint y: 417, endPoint x: 460, endPoint y: -447, distance: 867.7
click at [460, 0] on html "7 / Advertorial Page - [DATE] 00:42:35 Need republishing Preview Save Publish 4…" at bounding box center [504, 0] width 1009 height 0
type textarea "<!-- ============= SECCIÓN: Solución que funciona + Slider ============= --> <s…"
click at [788, 46] on icon "button" at bounding box center [787, 43] width 11 height 11
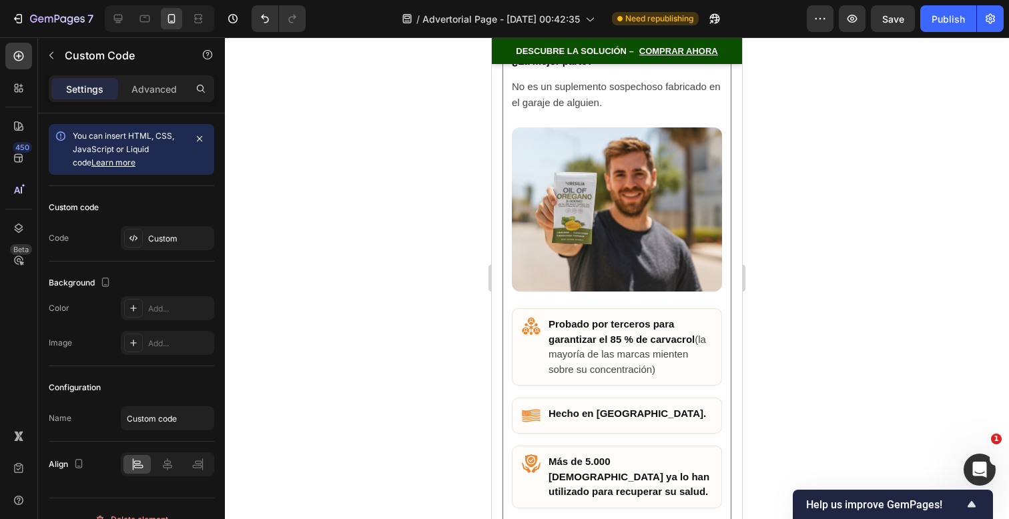
scroll to position [8124, 0]
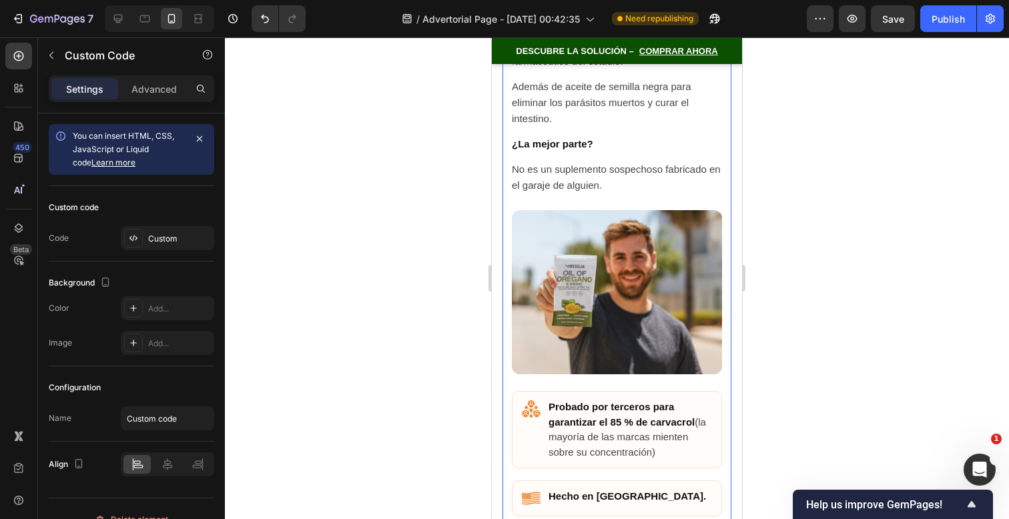
click at [679, 229] on img at bounding box center [617, 292] width 210 height 164
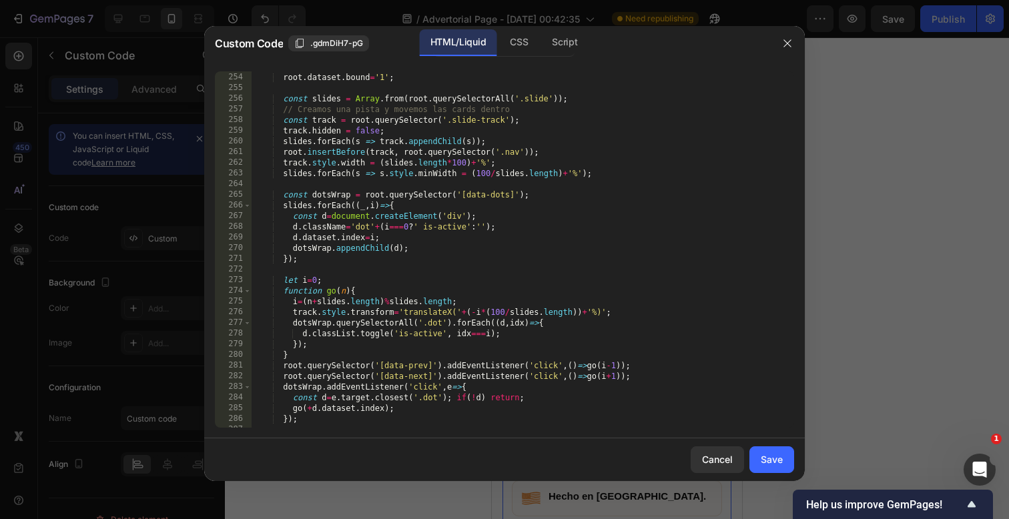
scroll to position [2986, 0]
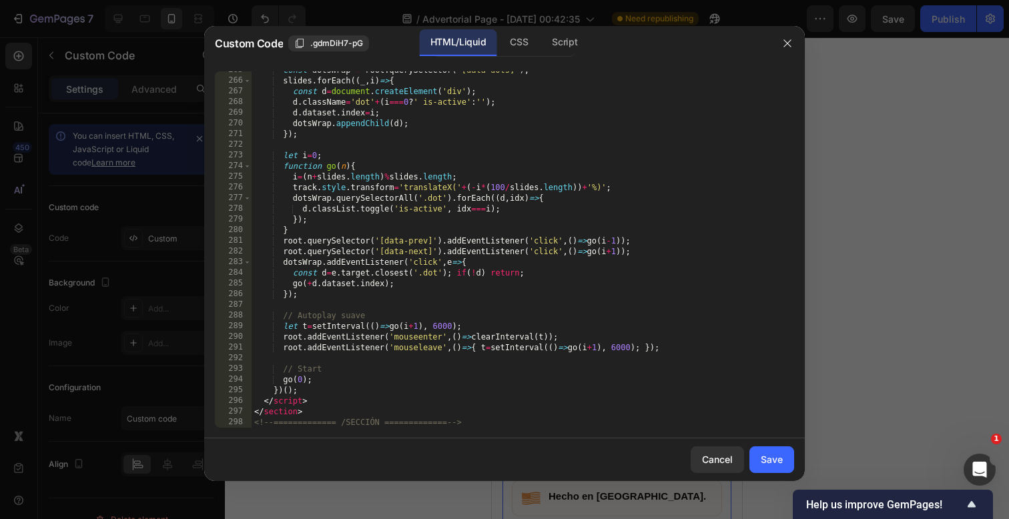
click at [525, 428] on div "265 266 267 268 269 270 271 272 273 274 275 276 277 278 279 280 281 282 283 284…" at bounding box center [504, 250] width 601 height 378
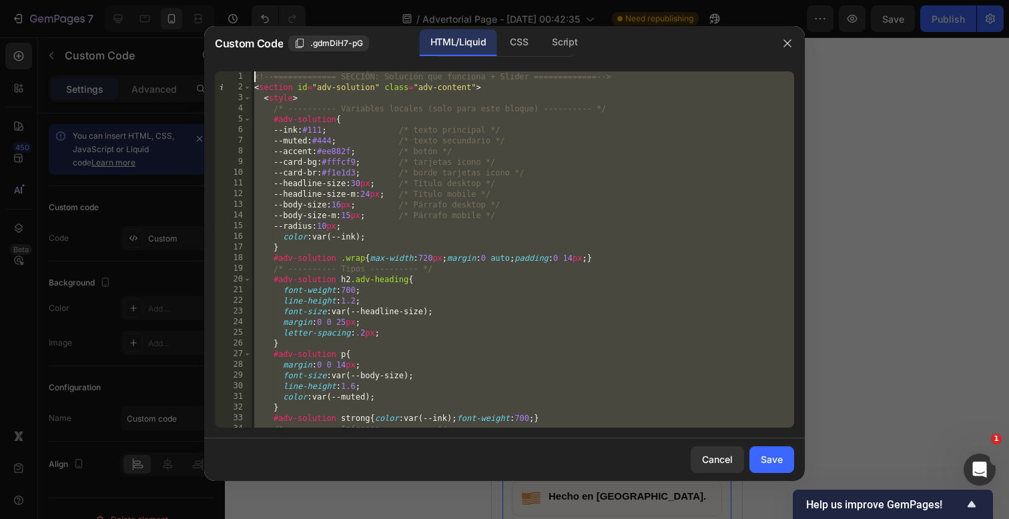
scroll to position [0, 0]
drag, startPoint x: 525, startPoint y: 425, endPoint x: 533, endPoint y: -217, distance: 642.1
click at [533, 0] on html "7 / Advertorial Page - [DATE] 00:42:35 Need republishing Preview Save Publish 4…" at bounding box center [504, 0] width 1009 height 0
paste textarea "/SECCIÓN ============= --"
type textarea "<!-- ============= /SECCIÓN ============= -->"
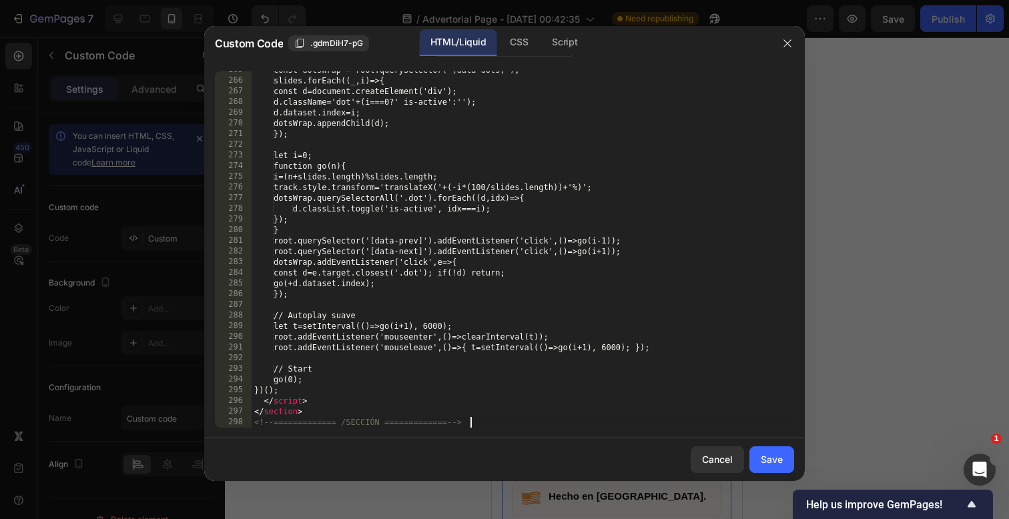
scroll to position [2975, 0]
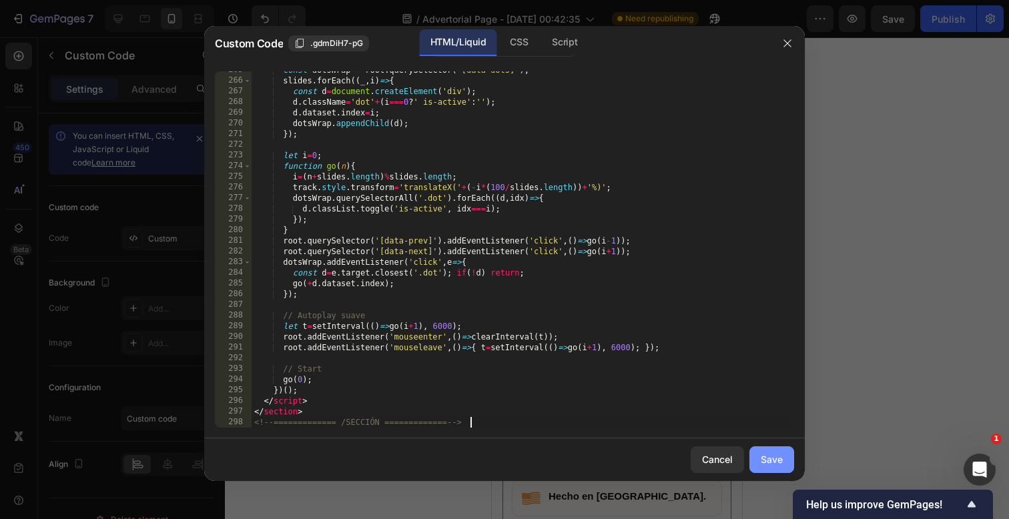
click at [760, 461] on button "Save" at bounding box center [772, 460] width 45 height 27
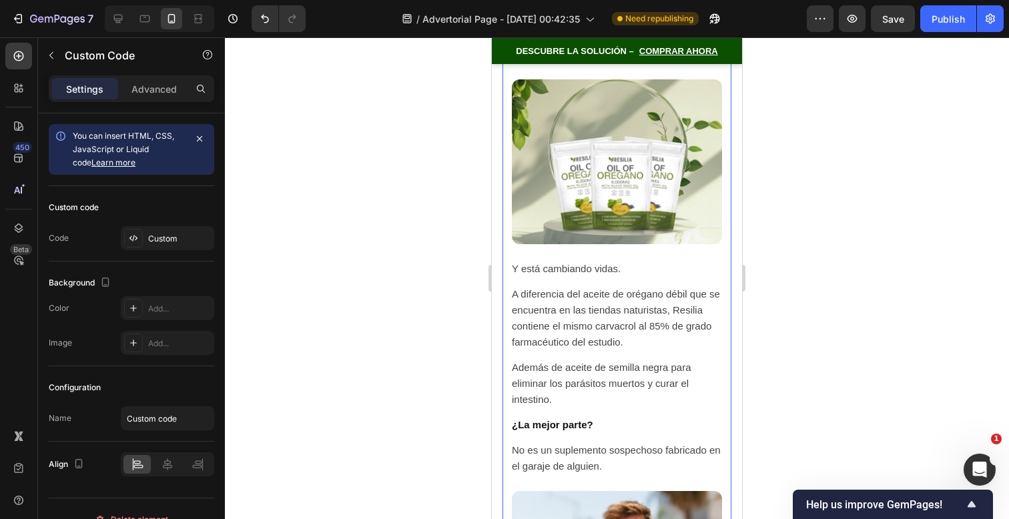
scroll to position [7846, 0]
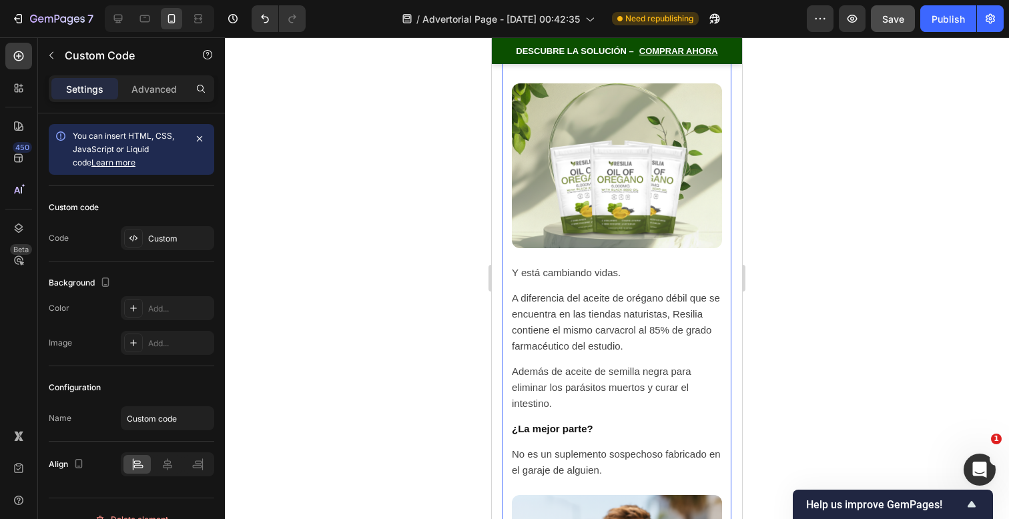
click at [904, 22] on button "Save" at bounding box center [893, 18] width 44 height 27
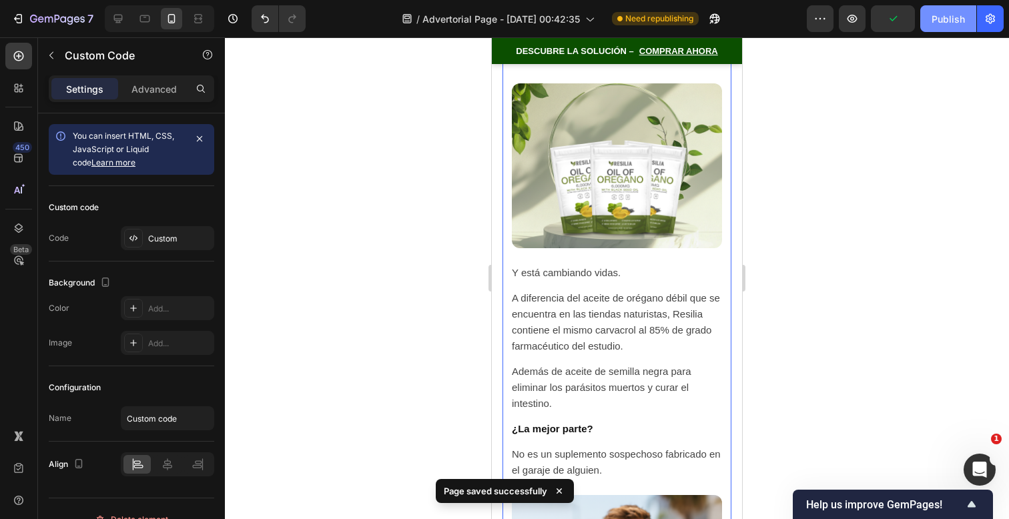
click at [940, 22] on div "Publish" at bounding box center [948, 19] width 33 height 14
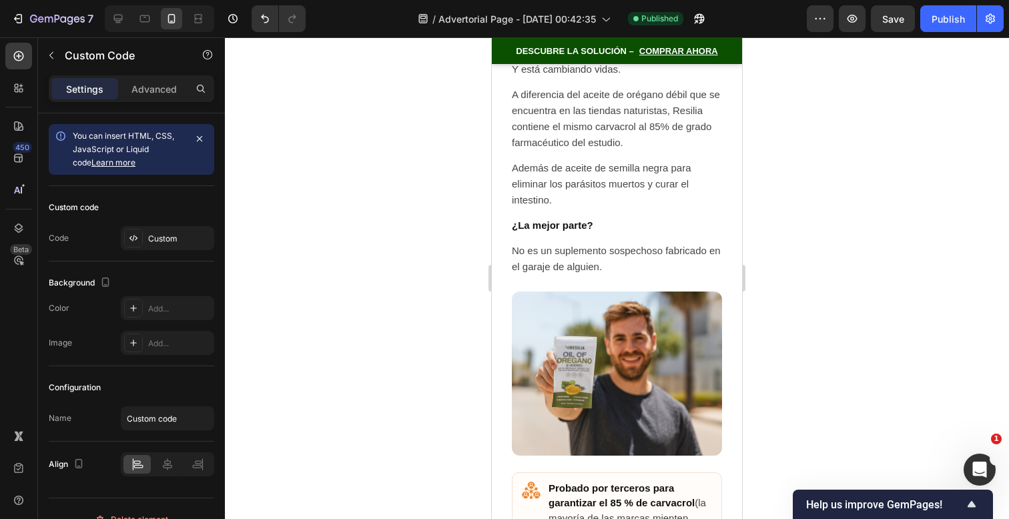
scroll to position [8069, 0]
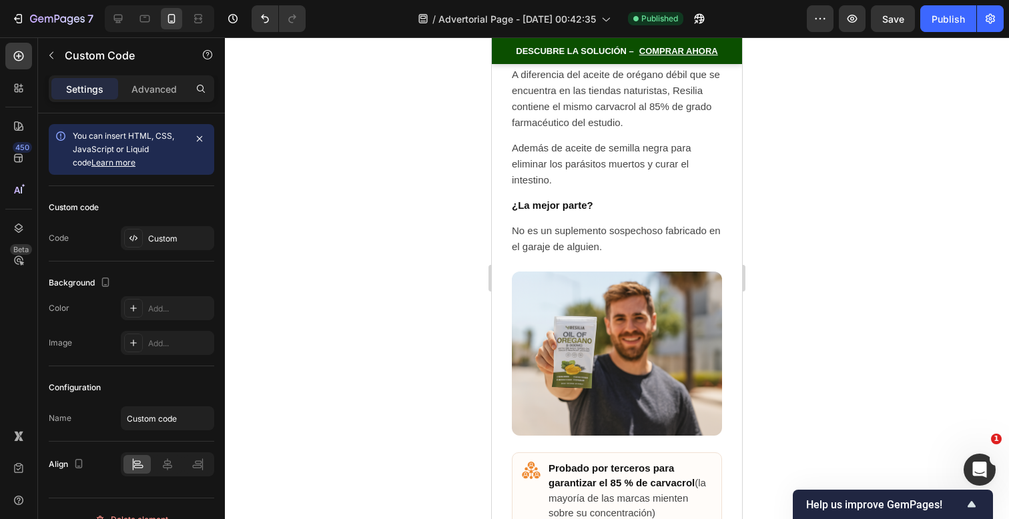
click at [708, 198] on p "¿La mejor parte?" at bounding box center [617, 206] width 210 height 16
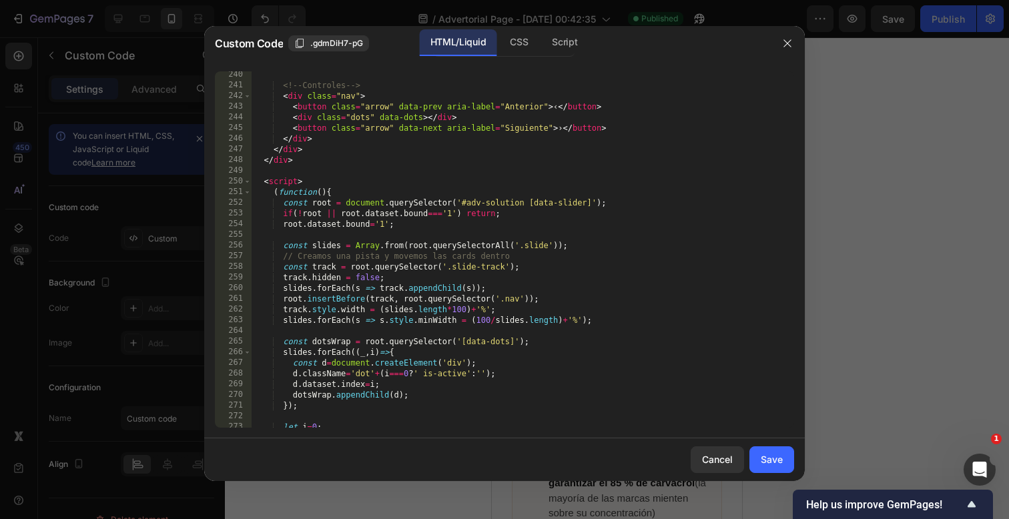
scroll to position [2975, 0]
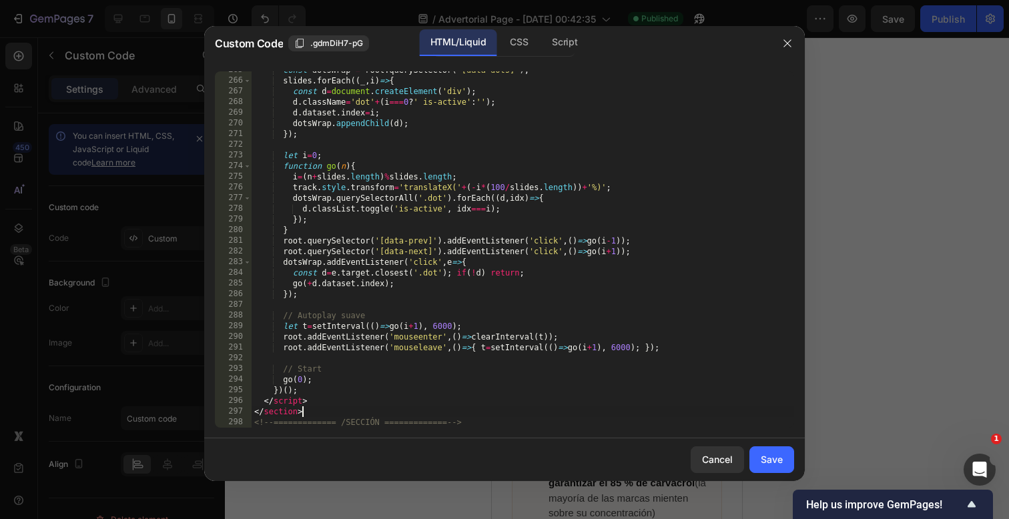
click at [517, 416] on div "const dotsWrap = root . querySelector ( '[data-dots]' ) ; slides . forEach (( _…" at bounding box center [523, 254] width 543 height 378
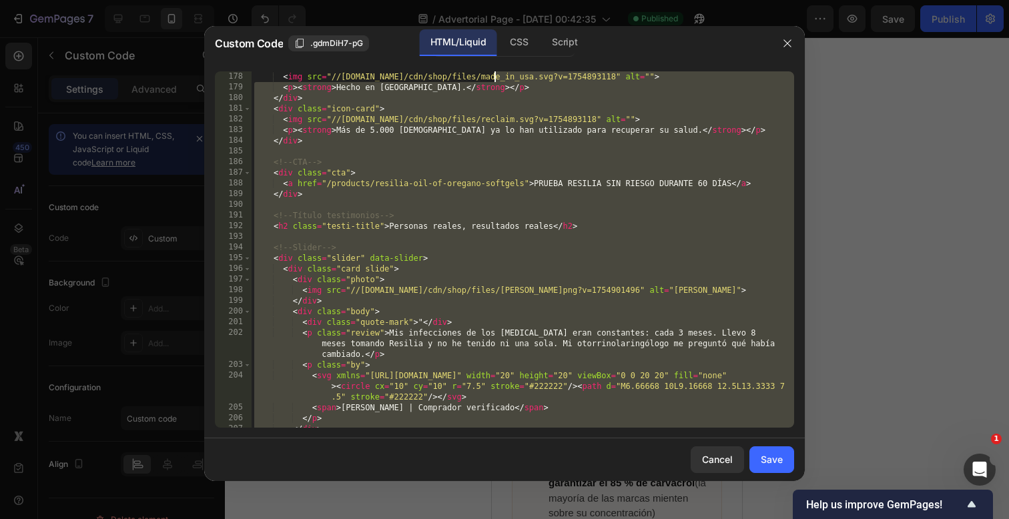
scroll to position [0, 0]
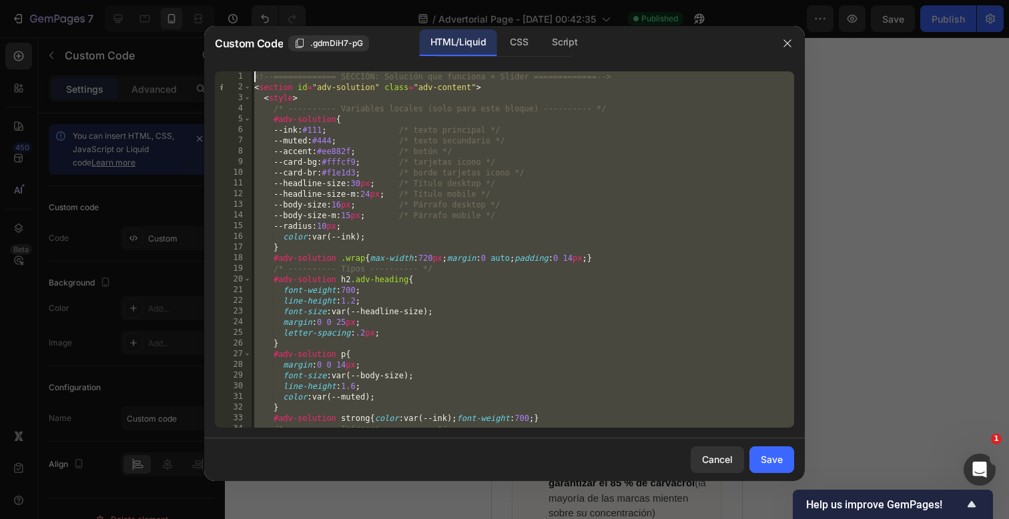
drag, startPoint x: 517, startPoint y: 421, endPoint x: 501, endPoint y: -386, distance: 807.1
click at [501, 0] on html "7 / Advertorial Page - [DATE] 00:42:35 Published Preview Save Publish 450 Beta …" at bounding box center [504, 0] width 1009 height 0
type textarea "x"
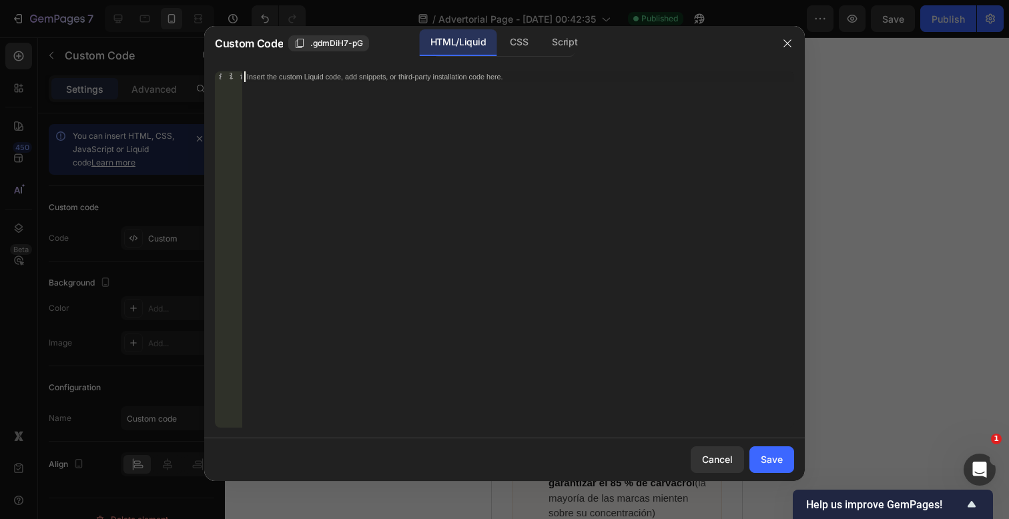
paste textarea "<!-- ============= /SECCIÓN AJUSTADA ============= -->"
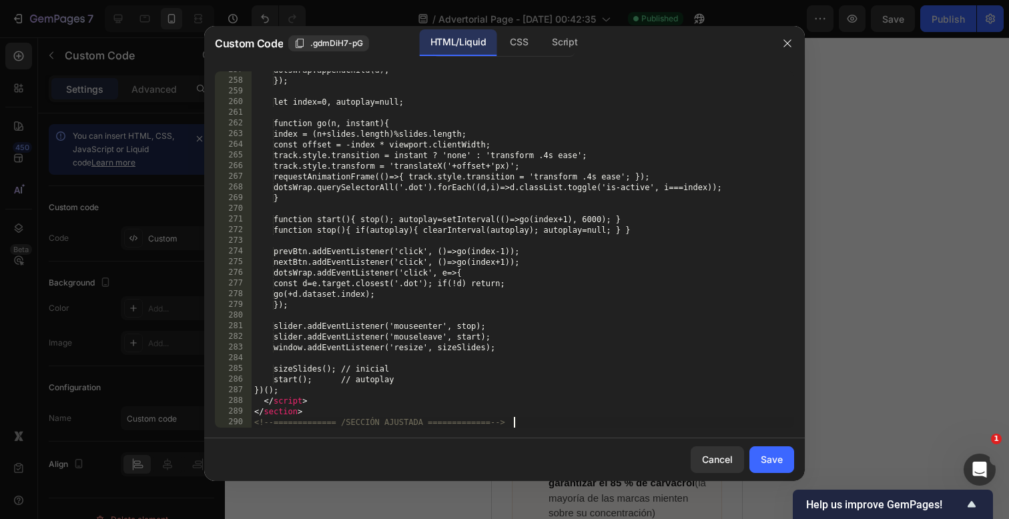
scroll to position [2911, 0]
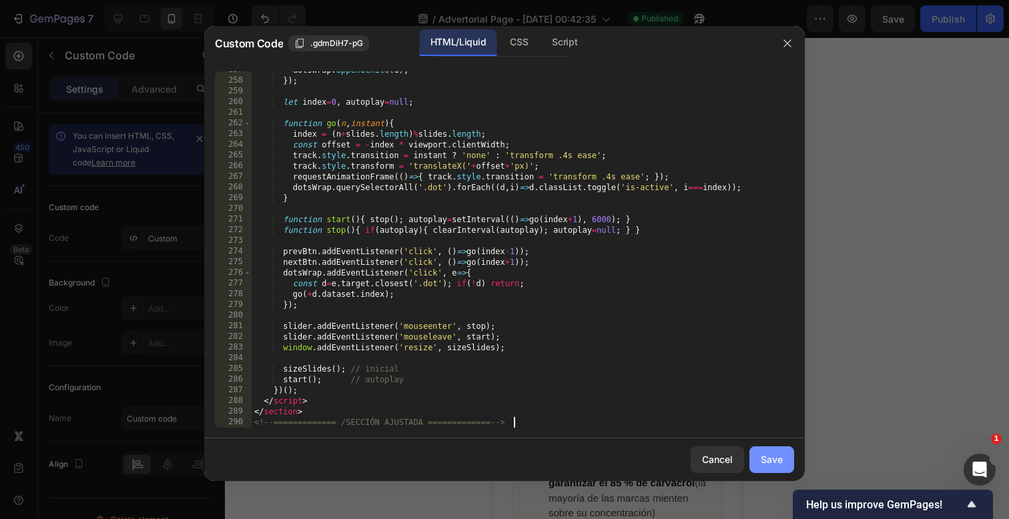
type textarea "<!-- ============= /SECCIÓN AJUSTADA ============= -->"
click at [766, 465] on div "Save" at bounding box center [772, 460] width 22 height 14
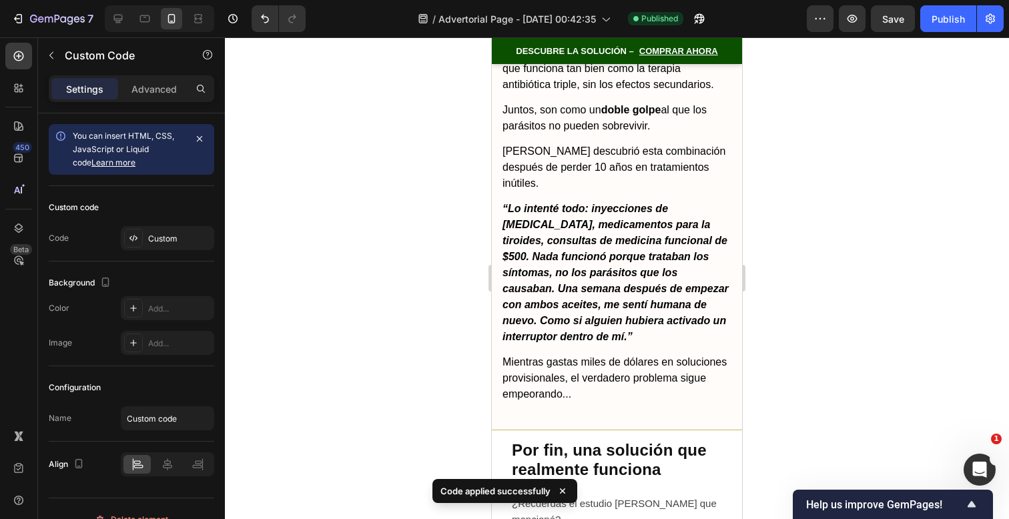
scroll to position [7224, 0]
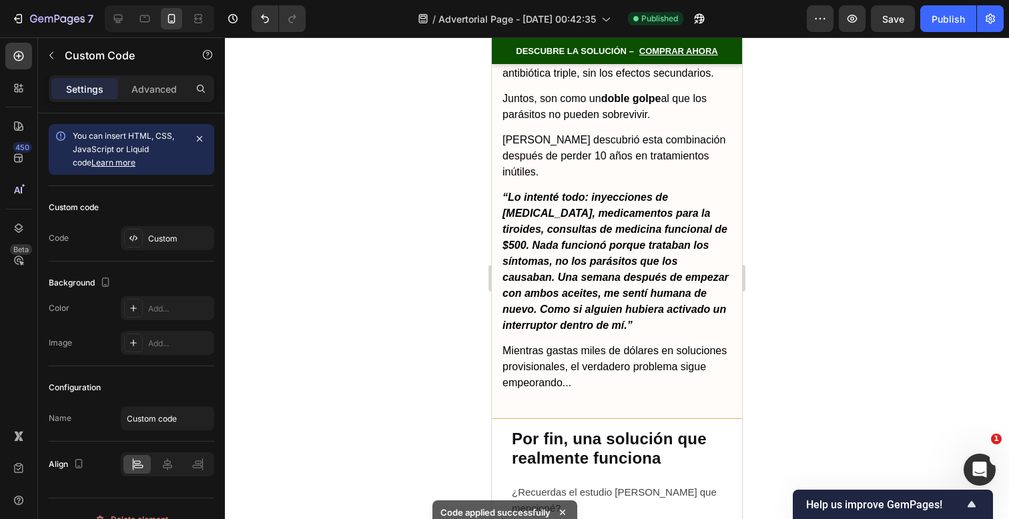
click at [704, 430] on h2 "Por fin, una solución que realmente funciona" at bounding box center [617, 449] width 210 height 39
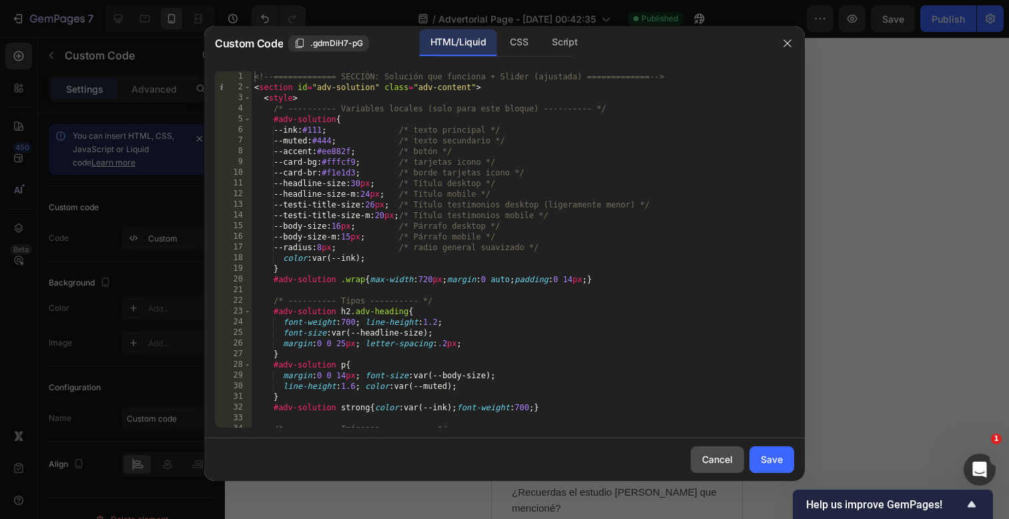
click at [715, 471] on button "Cancel" at bounding box center [717, 460] width 53 height 27
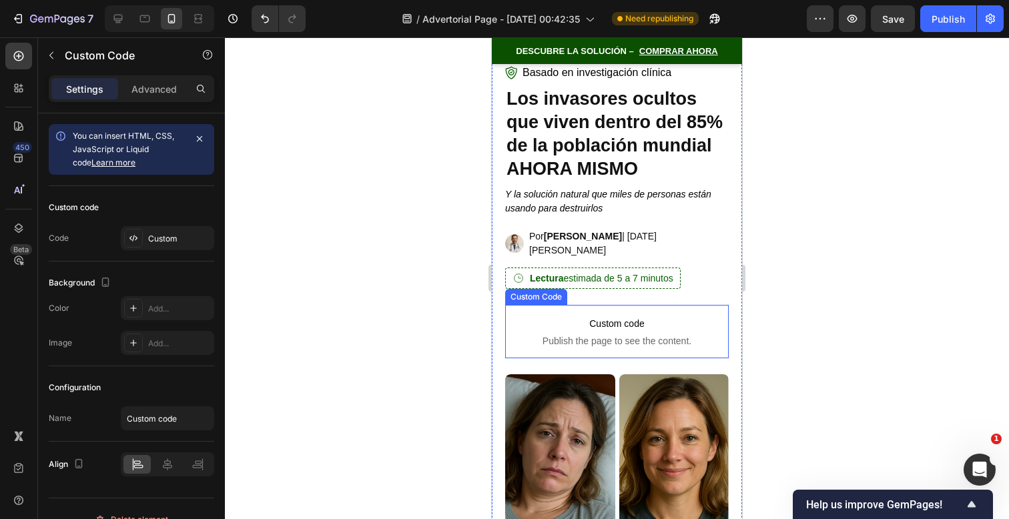
scroll to position [24, 0]
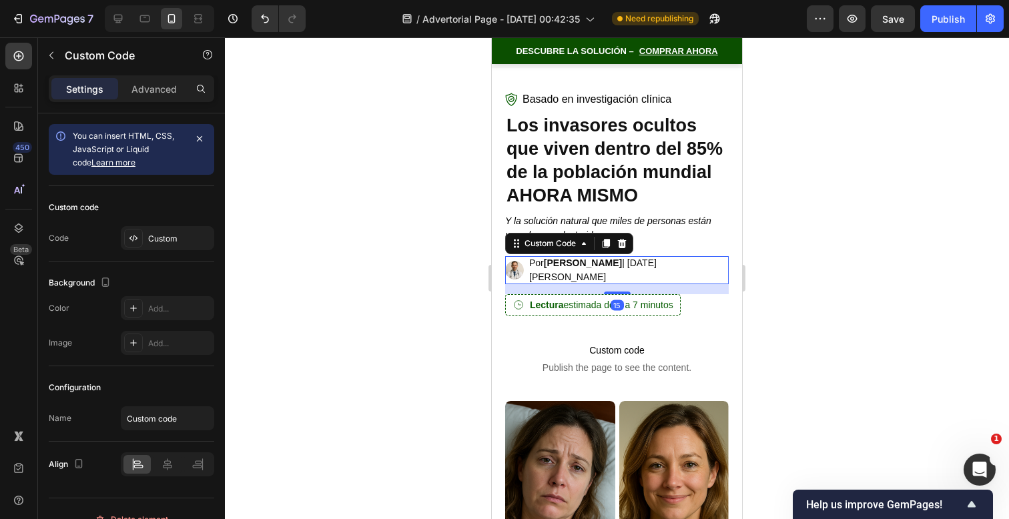
click at [677, 262] on p "Por [PERSON_NAME] | [DATE][PERSON_NAME]" at bounding box center [629, 270] width 200 height 28
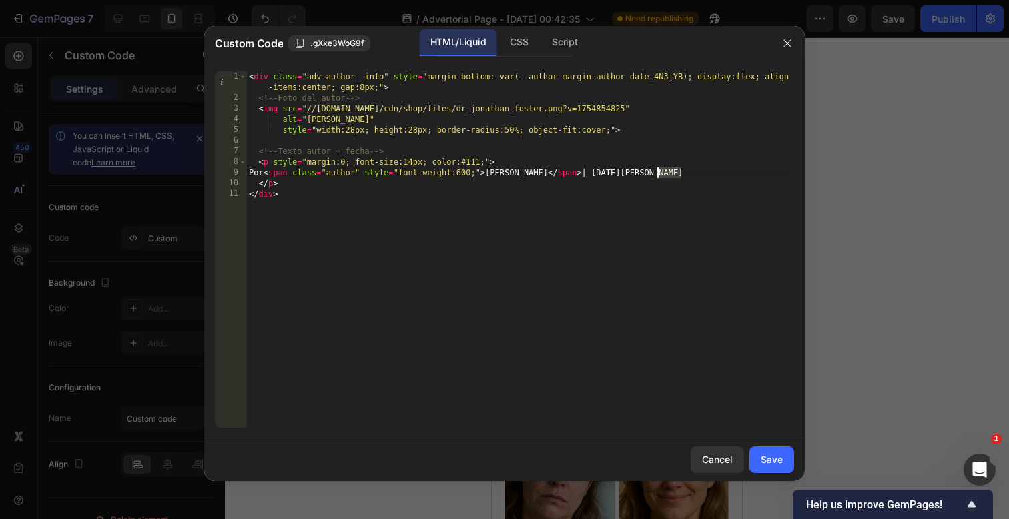
drag, startPoint x: 681, startPoint y: 174, endPoint x: 655, endPoint y: 174, distance: 26.0
click at [655, 174] on div "< div class = "adv-author__info" style = "margin-bottom: var(--author-margin-au…" at bounding box center [520, 265] width 548 height 388
drag, startPoint x: 579, startPoint y: 175, endPoint x: 559, endPoint y: 174, distance: 20.7
click at [559, 174] on div "< div class = "adv-author__info" style = "margin-bottom: var(--author-margin-au…" at bounding box center [520, 265] width 548 height 388
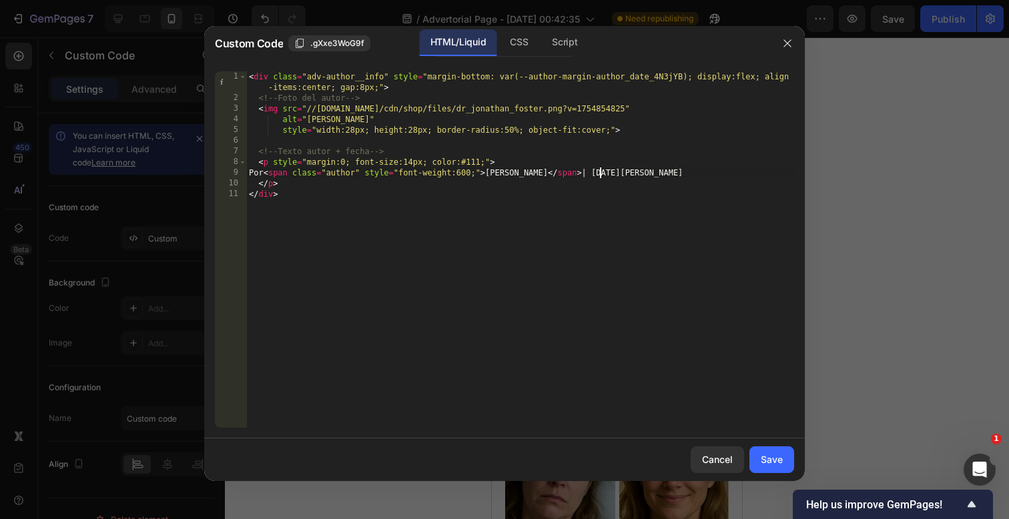
scroll to position [0, 0]
type textarea "[DEMOGRAPHIC_DATA]"
click at [768, 460] on div "Save" at bounding box center [772, 460] width 22 height 14
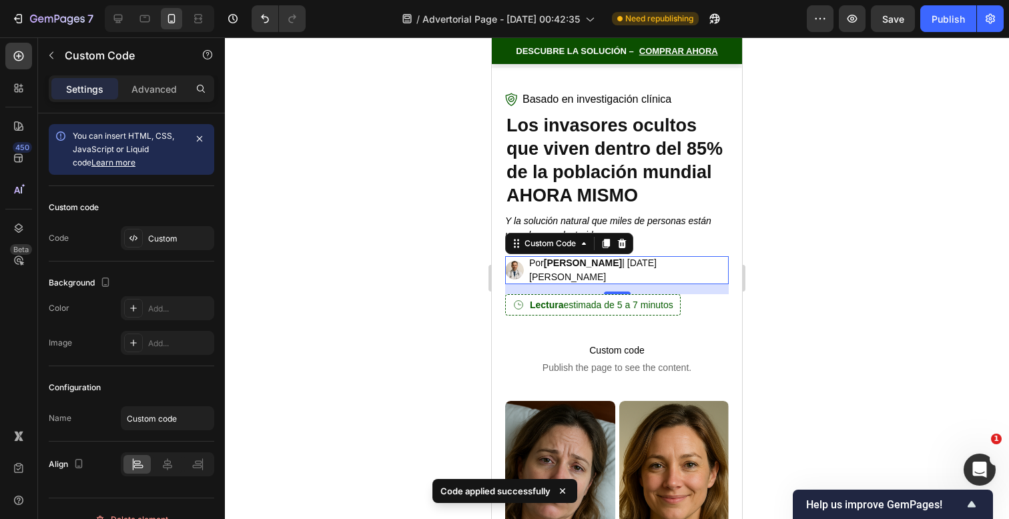
click at [687, 262] on p "Por [PERSON_NAME] | [DATE][PERSON_NAME]" at bounding box center [629, 270] width 200 height 28
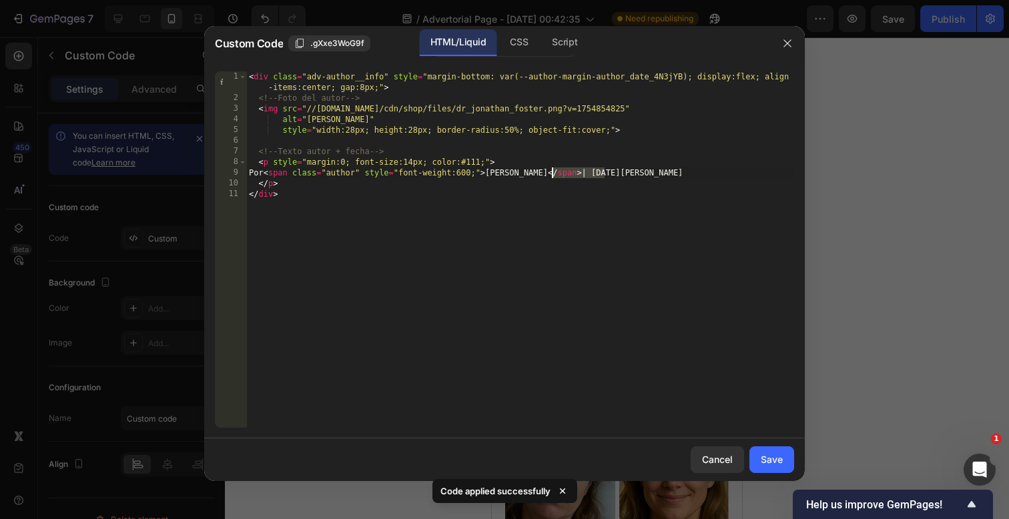
drag, startPoint x: 603, startPoint y: 172, endPoint x: 553, endPoint y: 174, distance: 50.1
click at [553, 174] on div "< div class = "adv-author__info" style = "margin-bottom: var(--author-margin-au…" at bounding box center [520, 265] width 548 height 388
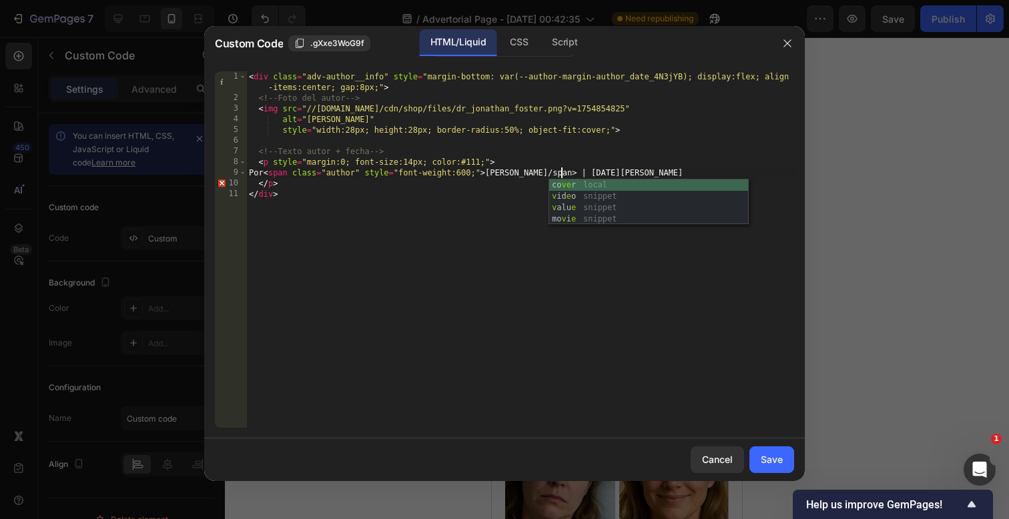
scroll to position [0, 26]
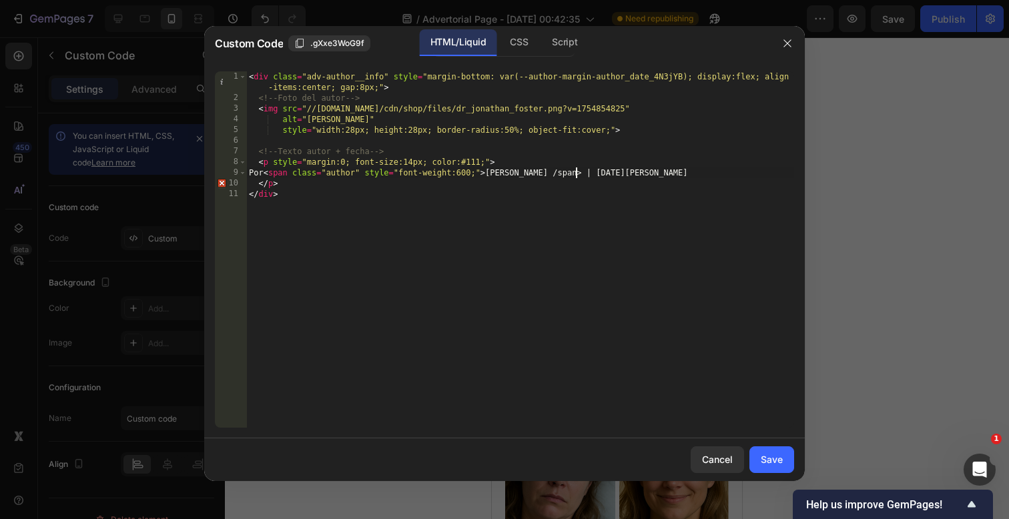
click at [576, 177] on div "< div class = "adv-author__info" style = "margin-bottom: var(--author-margin-au…" at bounding box center [520, 265] width 548 height 388
click at [553, 173] on div "< div class = "adv-author__info" style = "margin-bottom: var(--author-margin-au…" at bounding box center [520, 265] width 548 height 388
type textarea "[DEMOGRAPHIC_DATA]"
click at [760, 454] on button "Save" at bounding box center [772, 460] width 45 height 27
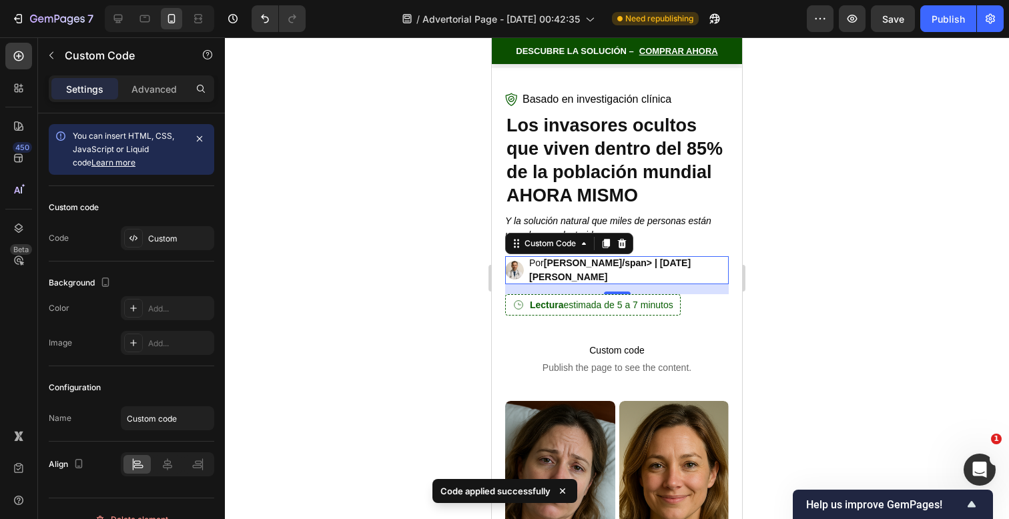
click at [685, 269] on p "Por [PERSON_NAME]/span> | [DATE][PERSON_NAME]" at bounding box center [629, 270] width 200 height 28
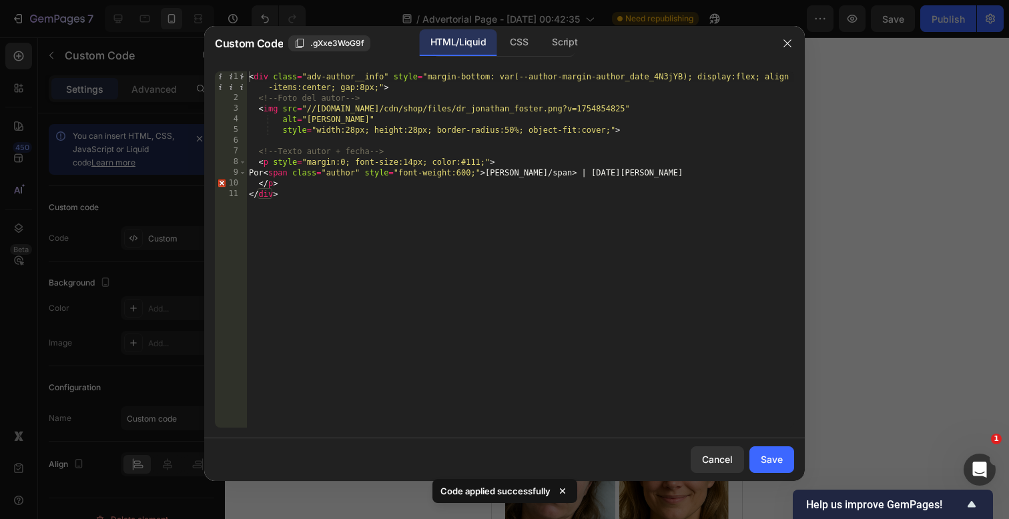
click at [607, 177] on div "< div class = "adv-author__info" style = "margin-bottom: var(--author-margin-au…" at bounding box center [520, 265] width 548 height 388
type textarea "Por <span class="author" style="font-weight:600;">[PERSON_NAME] | [DATE][PERSON…"
click at [776, 467] on button "Save" at bounding box center [772, 460] width 45 height 27
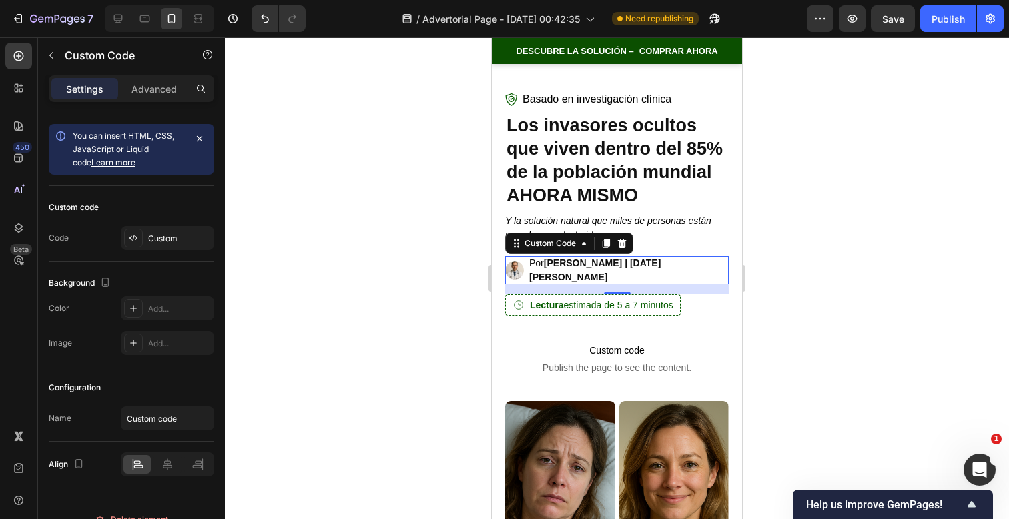
click at [810, 338] on div at bounding box center [617, 278] width 784 height 482
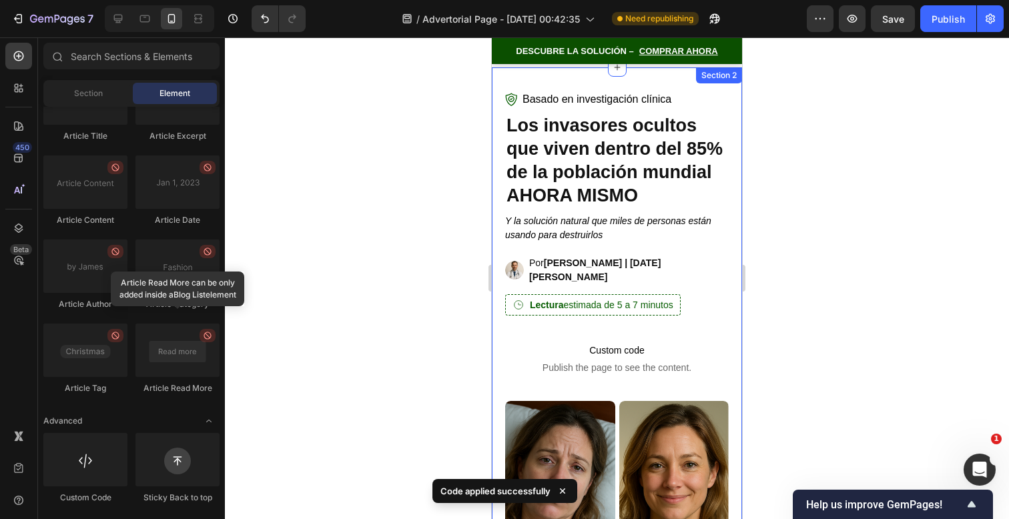
click at [678, 270] on p "Por [PERSON_NAME] | [DATE][PERSON_NAME]" at bounding box center [629, 270] width 200 height 28
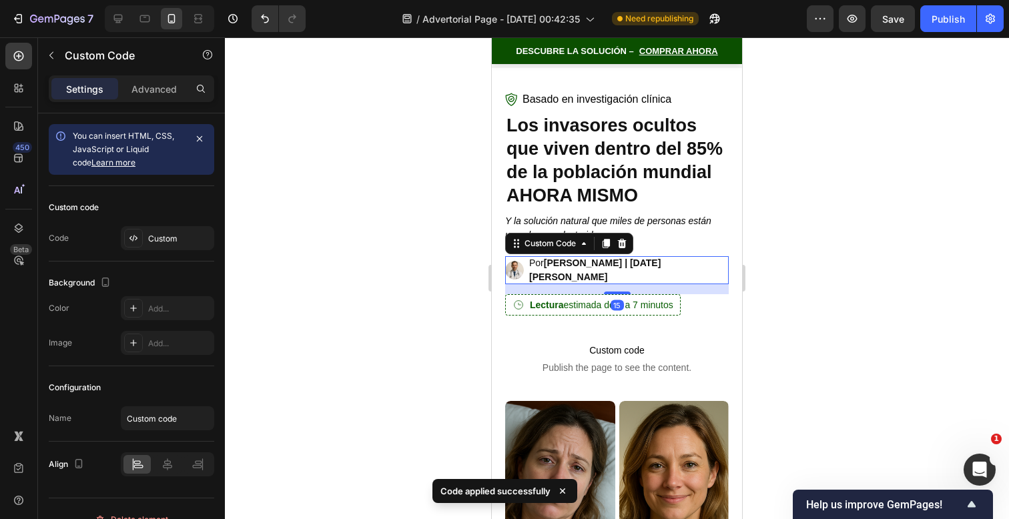
click at [661, 270] on span "[PERSON_NAME] | [DATE][PERSON_NAME]" at bounding box center [594, 270] width 131 height 25
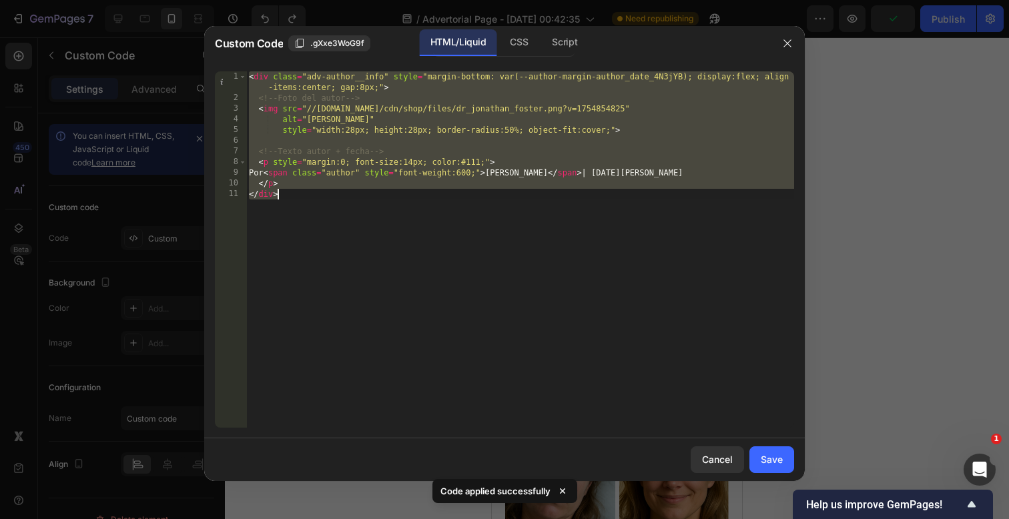
click at [615, 174] on div "< div class = "adv-author__info" style = "margin-bottom: var(--author-margin-au…" at bounding box center [520, 265] width 548 height 388
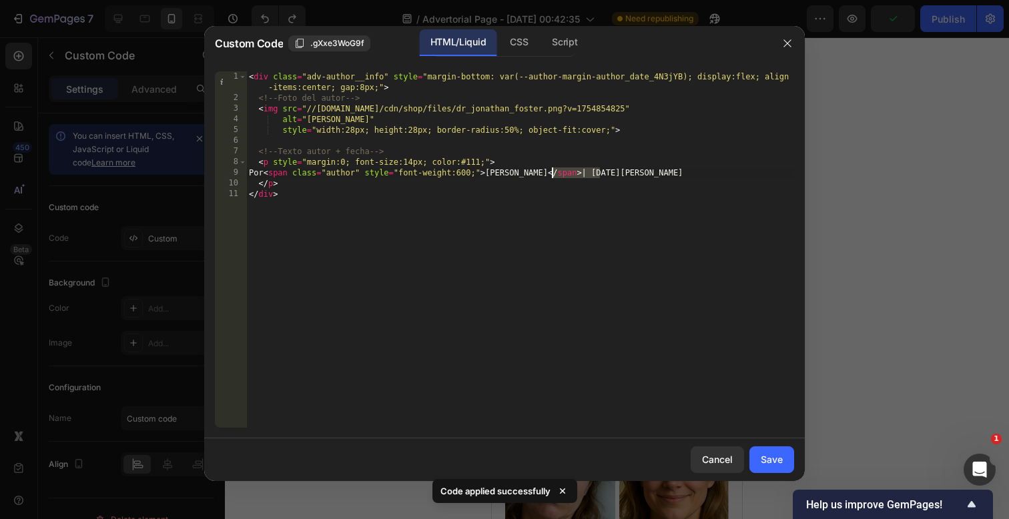
drag, startPoint x: 599, startPoint y: 172, endPoint x: 550, endPoint y: 172, distance: 49.4
click at [550, 172] on div "< div class = "adv-author__info" style = "margin-bottom: var(--author-margin-au…" at bounding box center [520, 265] width 548 height 388
type textarea "[DEMOGRAPHIC_DATA]"
click at [783, 467] on button "Save" at bounding box center [772, 460] width 45 height 27
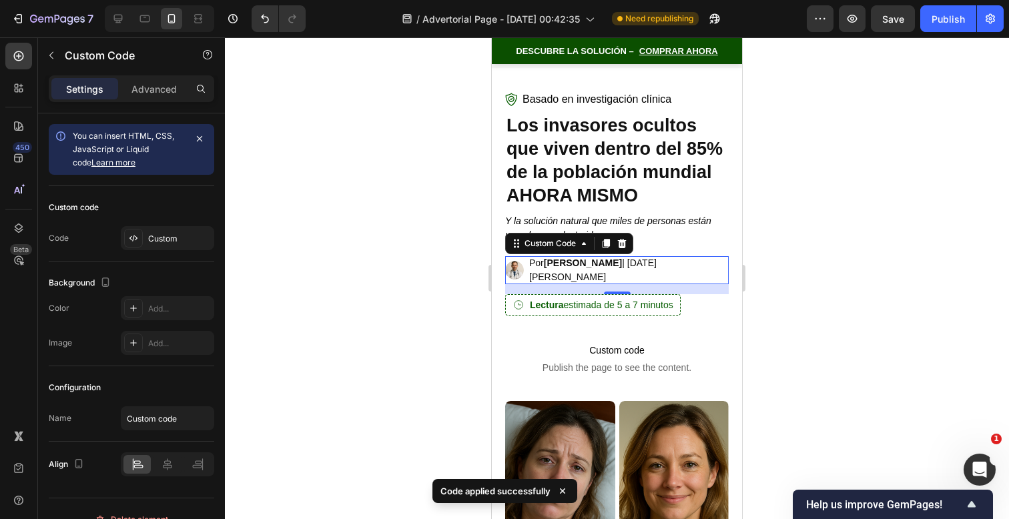
click at [864, 370] on div at bounding box center [617, 278] width 784 height 482
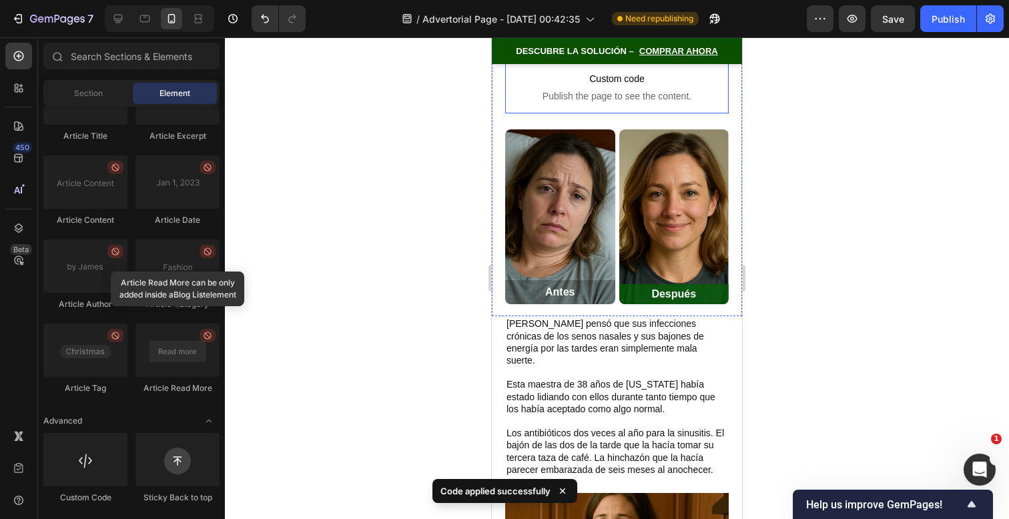
scroll to position [302, 0]
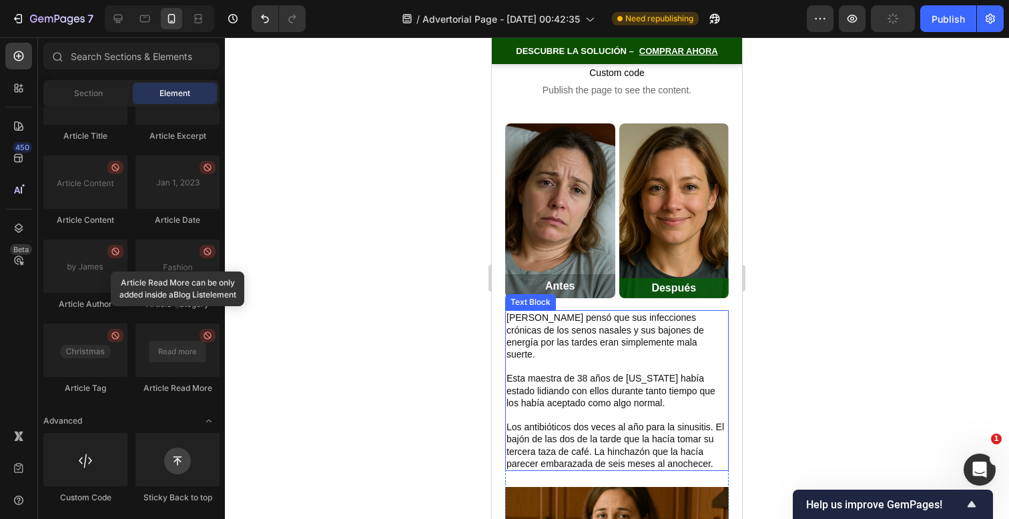
click at [674, 372] on p "Esta maestra de 38 años de [US_STATE] había estado lidiando con ellos durante t…" at bounding box center [617, 390] width 221 height 37
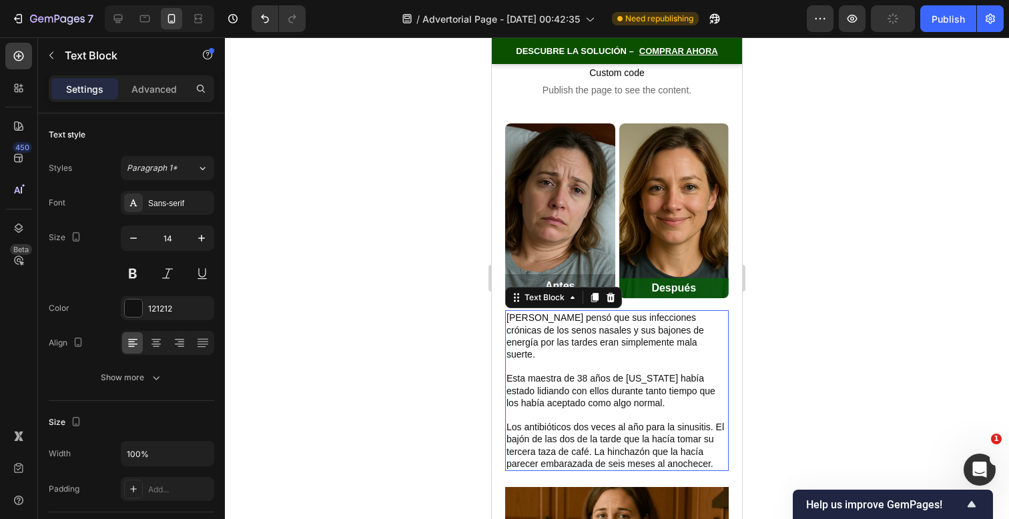
click at [674, 372] on p "Esta maestra de 38 años de [US_STATE] había estado lidiando con ellos durante t…" at bounding box center [617, 390] width 221 height 37
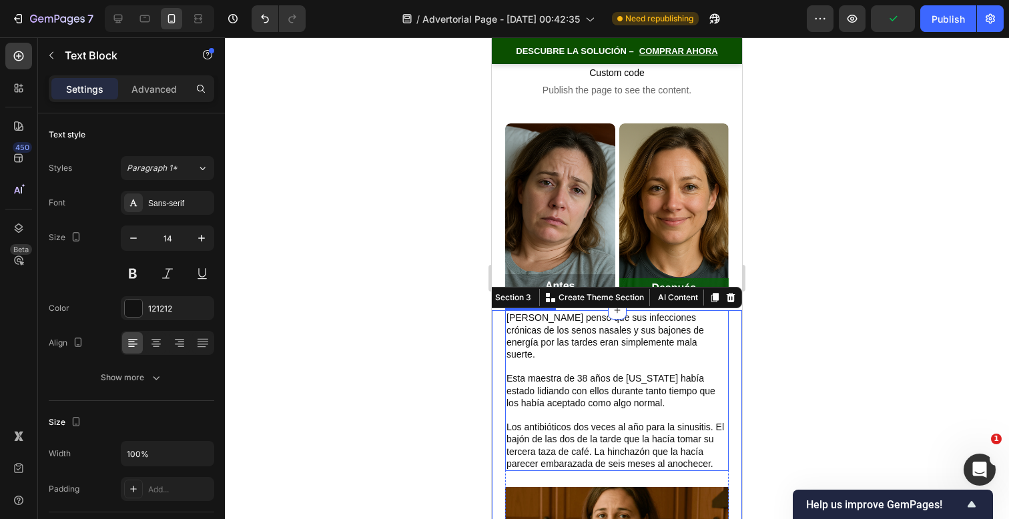
click at [636, 372] on p "Esta maestra de 38 años de [US_STATE] había estado lidiando con ellos durante t…" at bounding box center [617, 390] width 221 height 37
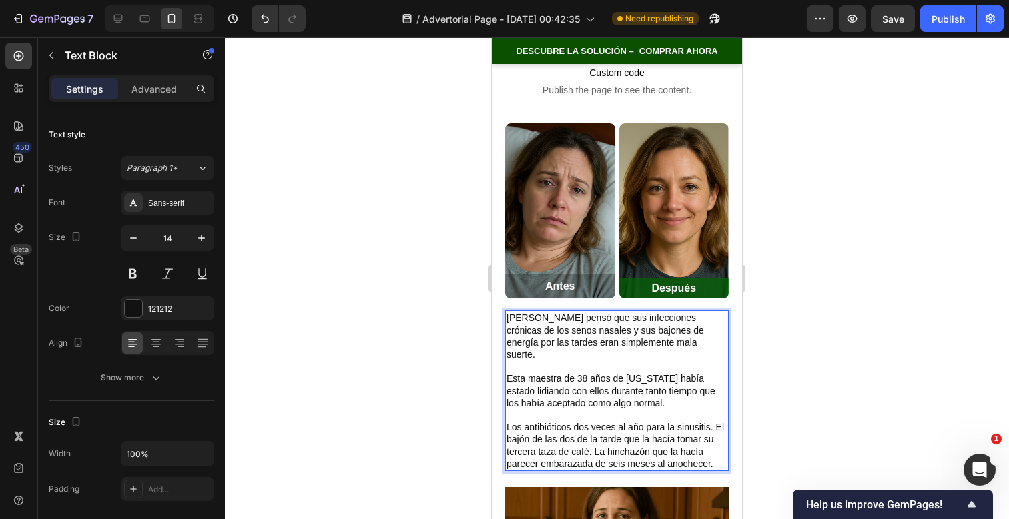
click at [645, 372] on p "Esta maestra de 38 años de [US_STATE] había estado lidiando con ellos durante t…" at bounding box center [617, 390] width 221 height 37
click at [780, 318] on div at bounding box center [617, 278] width 784 height 482
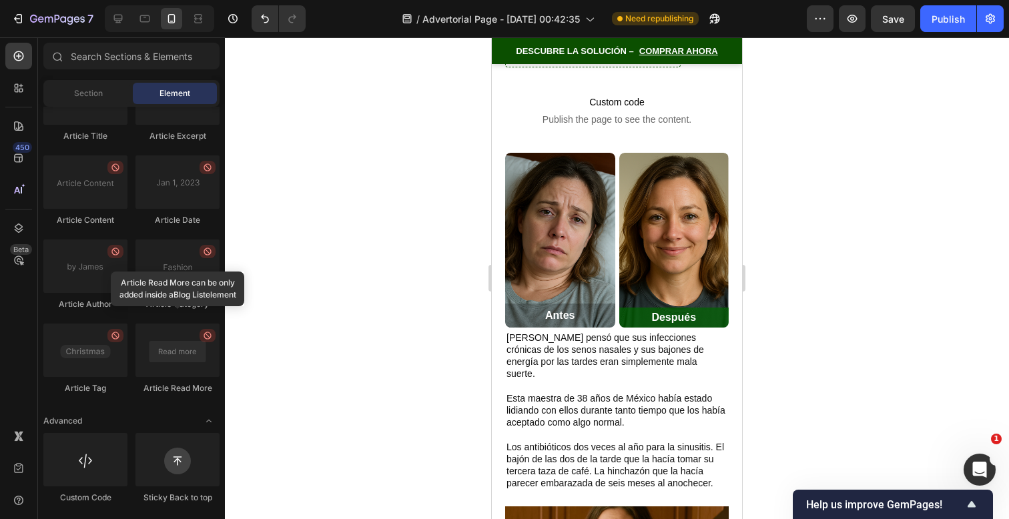
scroll to position [272, 0]
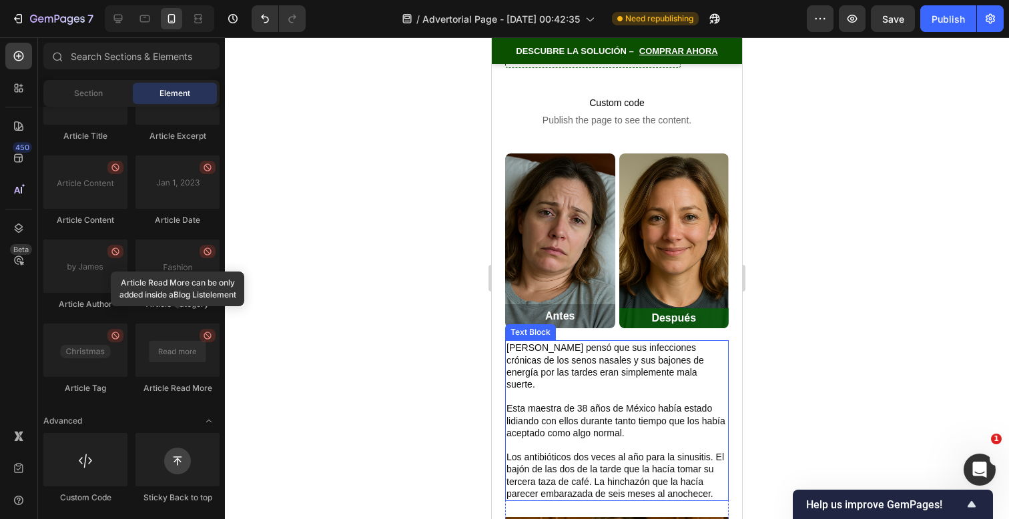
click at [653, 402] on p "Esta maestra de 38 años de México había estado lidiando con ellos durante tanto…" at bounding box center [617, 420] width 221 height 37
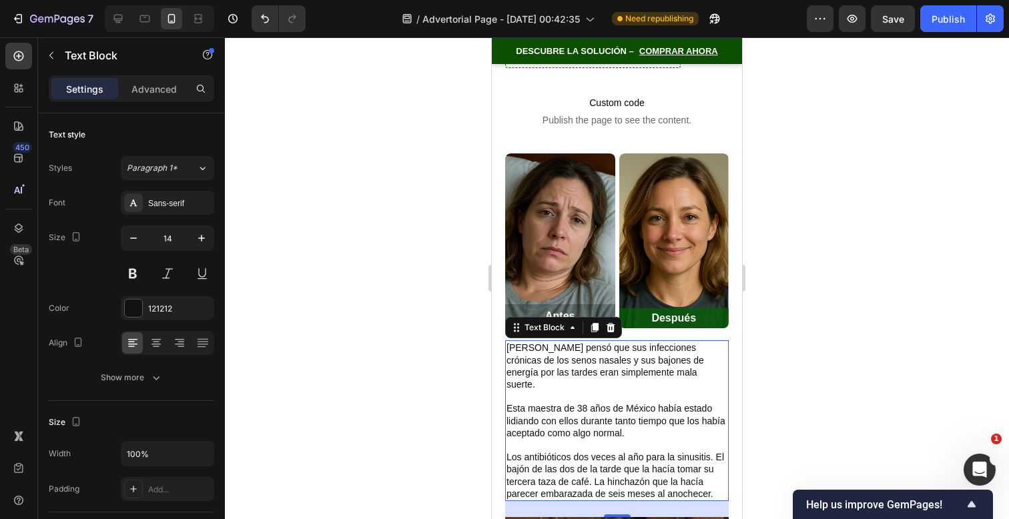
click at [653, 402] on p "Esta maestra de 38 años de México había estado lidiando con ellos durante tanto…" at bounding box center [617, 420] width 221 height 37
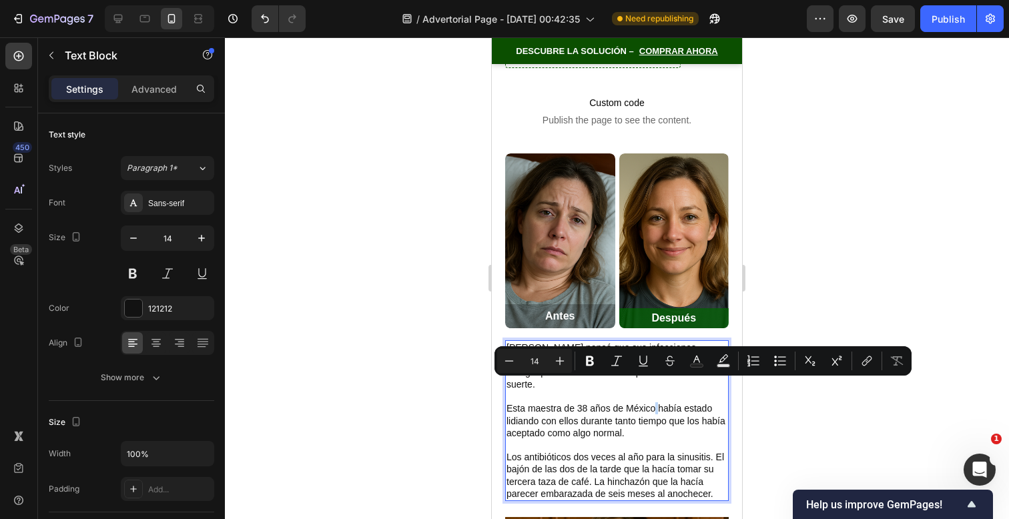
click at [655, 402] on p "Esta maestra de 38 años de México había estado lidiando con ellos durante tanto…" at bounding box center [617, 420] width 221 height 37
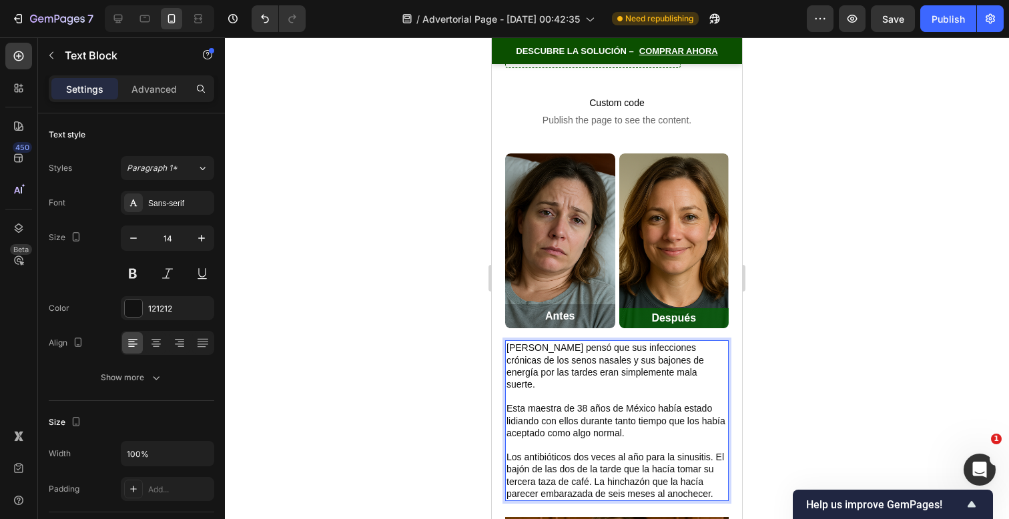
click at [651, 402] on p "Esta maestra de 38 años de México había estado lidiando con ellos durante tanto…" at bounding box center [617, 420] width 221 height 37
click at [653, 402] on p "Esta maestra de 38 años de México había estado lidiando con ellos durante tanto…" at bounding box center [617, 420] width 221 height 37
drag, startPoint x: 654, startPoint y: 389, endPoint x: 627, endPoint y: 390, distance: 27.4
click at [627, 402] on p "Esta maestra de 38 años de México había estado lidiando con ellos durante tanto…" at bounding box center [617, 420] width 221 height 37
click at [649, 402] on p "Esta maestra de 38 años de Canc había estado lidiando con ellos durante tanto t…" at bounding box center [617, 420] width 221 height 37
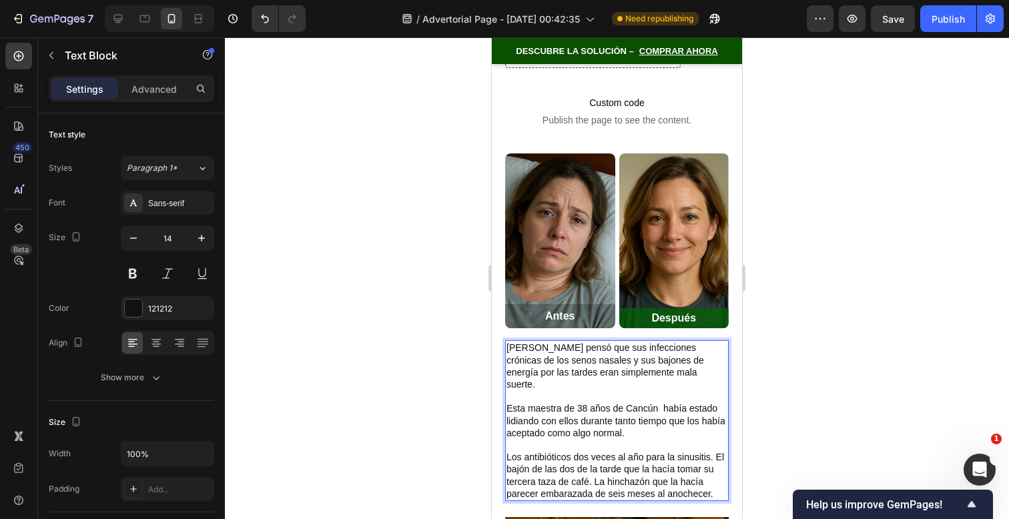
click at [648, 402] on p "Esta maestra de 38 años de Cancún había estado lidiando con ellos durante tanto…" at bounding box center [617, 420] width 221 height 37
click at [659, 402] on p "Esta maestra de 38 años de Cancún había estado lidiando con ellos durante tanto…" at bounding box center [617, 420] width 221 height 37
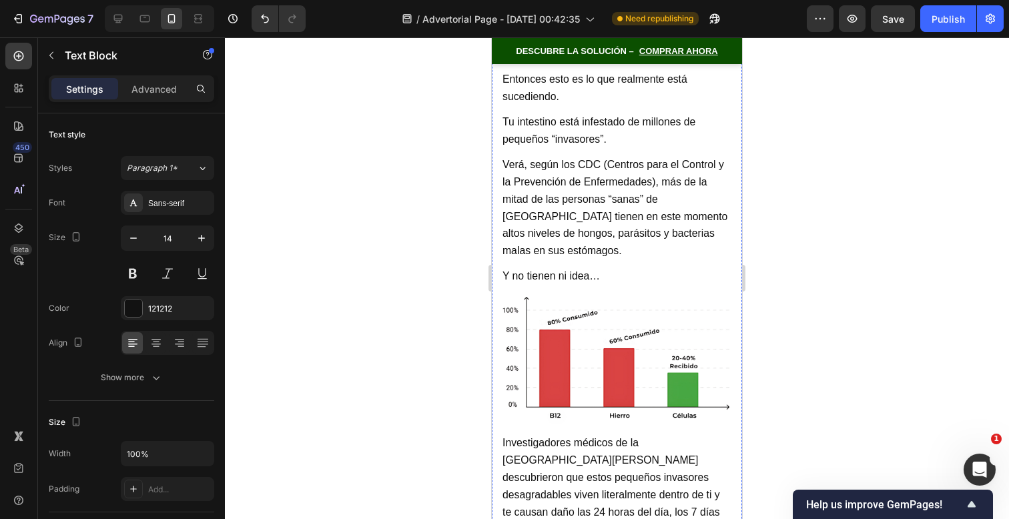
scroll to position [2195, 0]
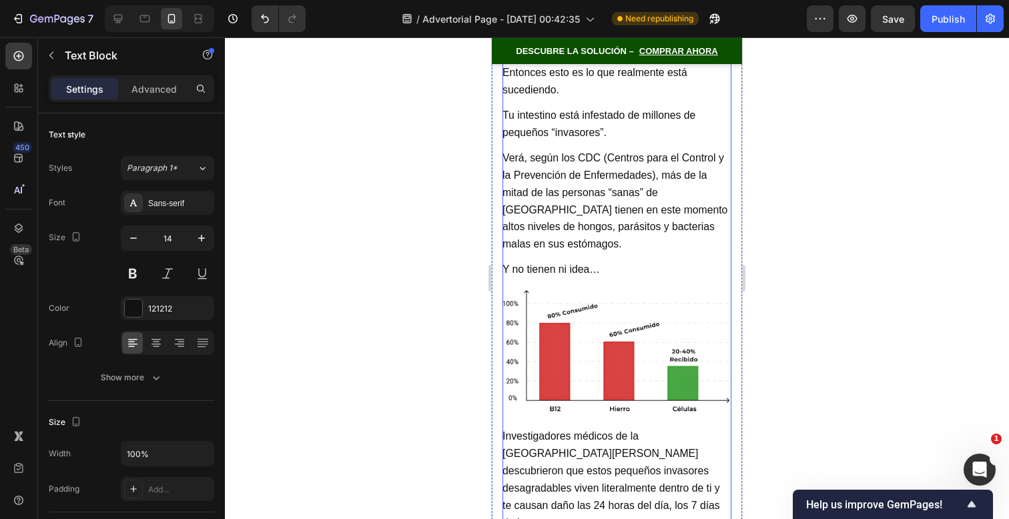
click at [663, 428] on p "Investigadores médicos de la [GEOGRAPHIC_DATA][PERSON_NAME] descubrieron que es…" at bounding box center [617, 480] width 229 height 104
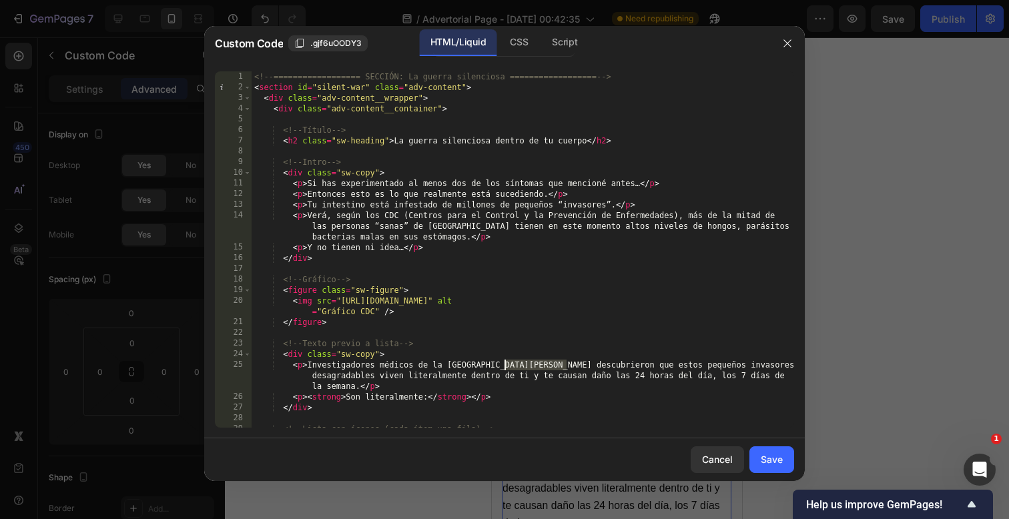
drag, startPoint x: 568, startPoint y: 363, endPoint x: 505, endPoint y: 366, distance: 63.5
click at [505, 366] on div "<!-- ================== SECCIÓN: La guerra silenciosa ================== --> < …" at bounding box center [523, 260] width 543 height 378
click at [565, 367] on div "<!-- ================== SECCIÓN: La guerra silenciosa ================== --> < …" at bounding box center [523, 260] width 543 height 378
drag, startPoint x: 566, startPoint y: 365, endPoint x: 518, endPoint y: 365, distance: 48.1
click at [518, 365] on div "<!-- ================== SECCIÓN: La guerra silenciosa ================== --> < …" at bounding box center [523, 260] width 543 height 378
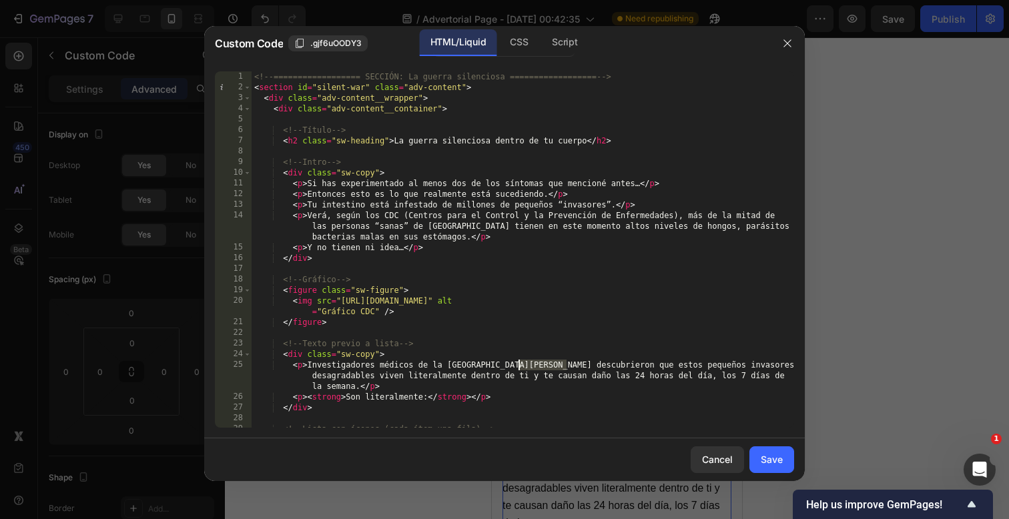
paste textarea "[US_STATE]"
type textarea "<p>Investigadores médicos de la [GEOGRAPHIC_DATA][US_STATE] descubrieron que es…"
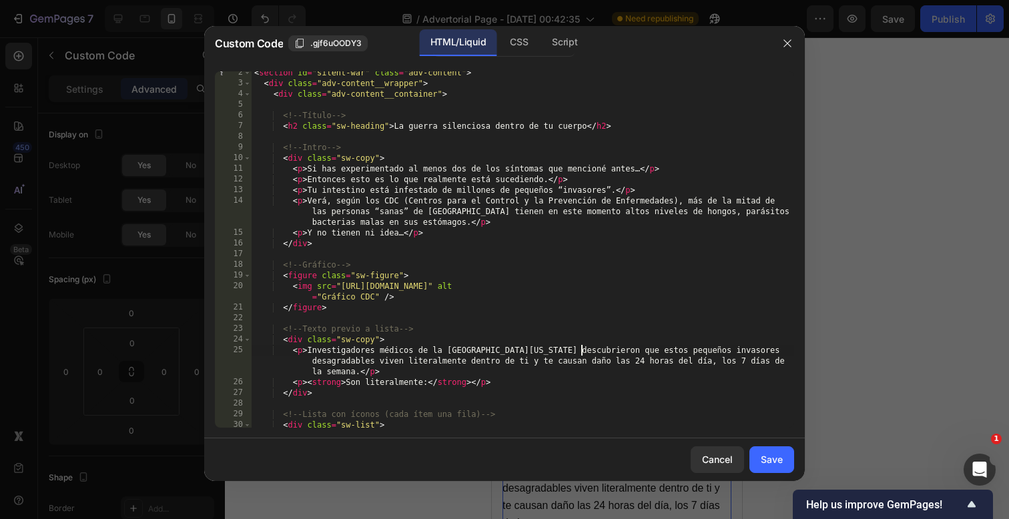
scroll to position [31, 0]
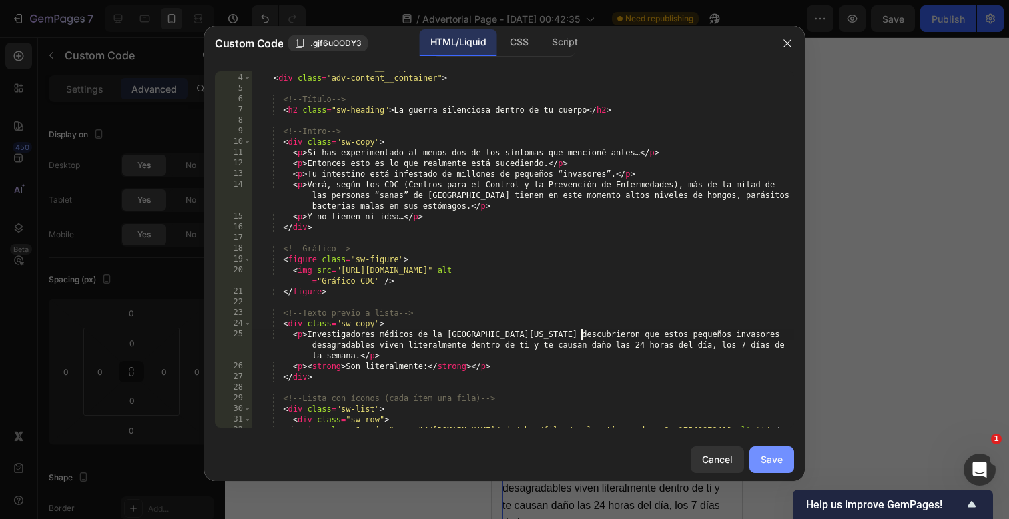
click at [770, 467] on button "Save" at bounding box center [772, 460] width 45 height 27
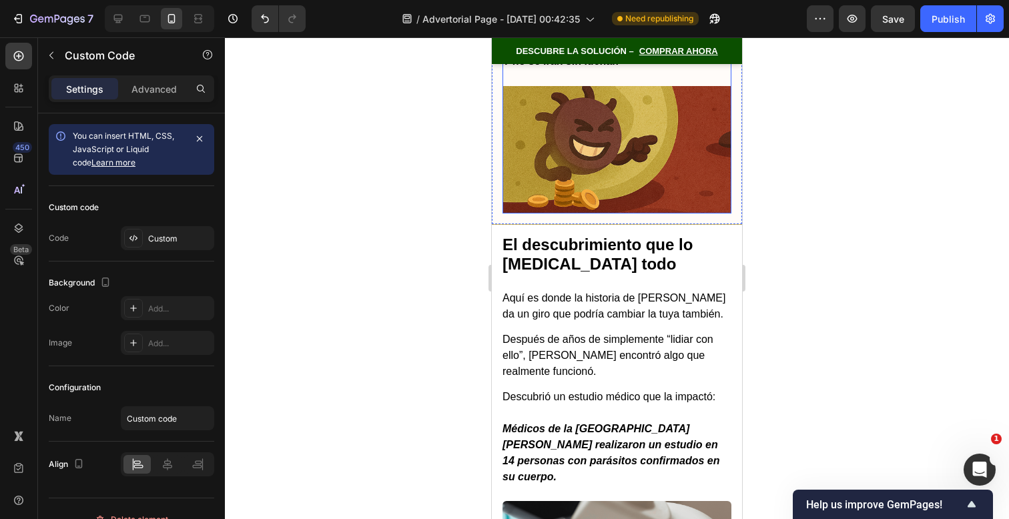
scroll to position [4401, 0]
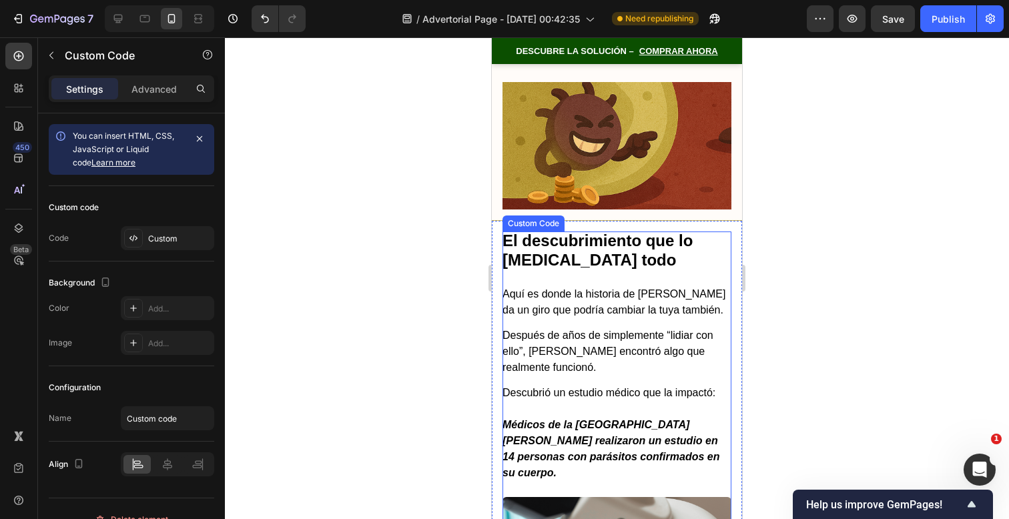
click at [642, 286] on div "Aquí es donde la historia de [PERSON_NAME] da un giro que podría cambiar la tuy…" at bounding box center [617, 343] width 229 height 115
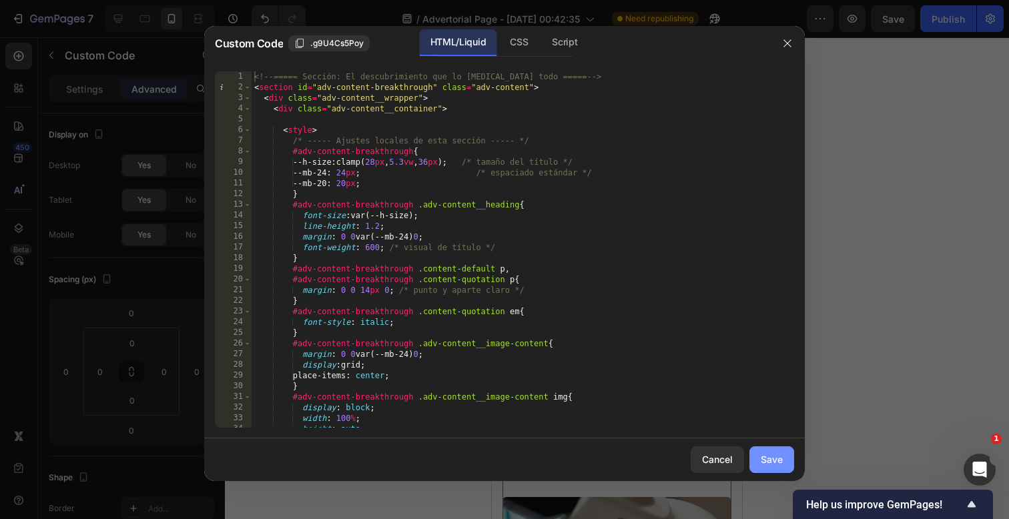
click at [770, 467] on button "Save" at bounding box center [772, 460] width 45 height 27
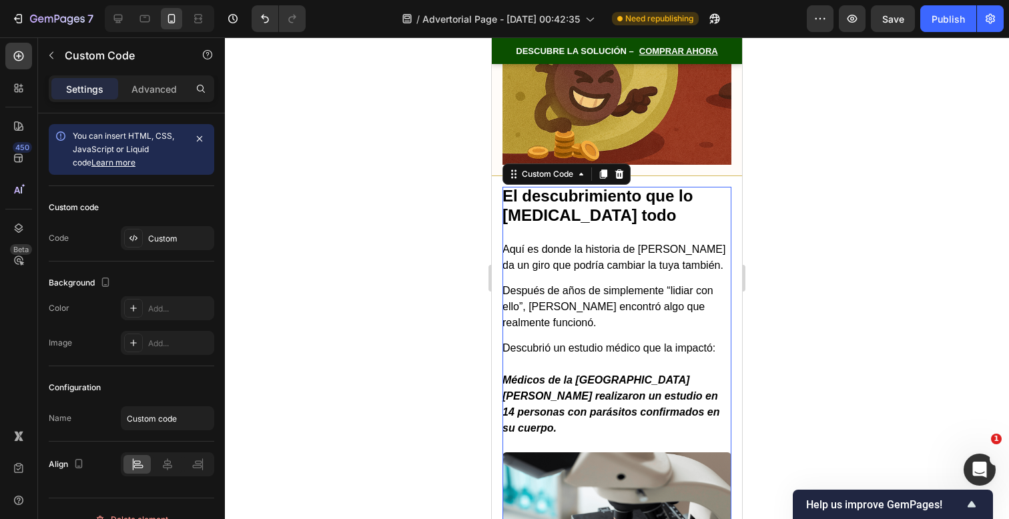
scroll to position [4452, 0]
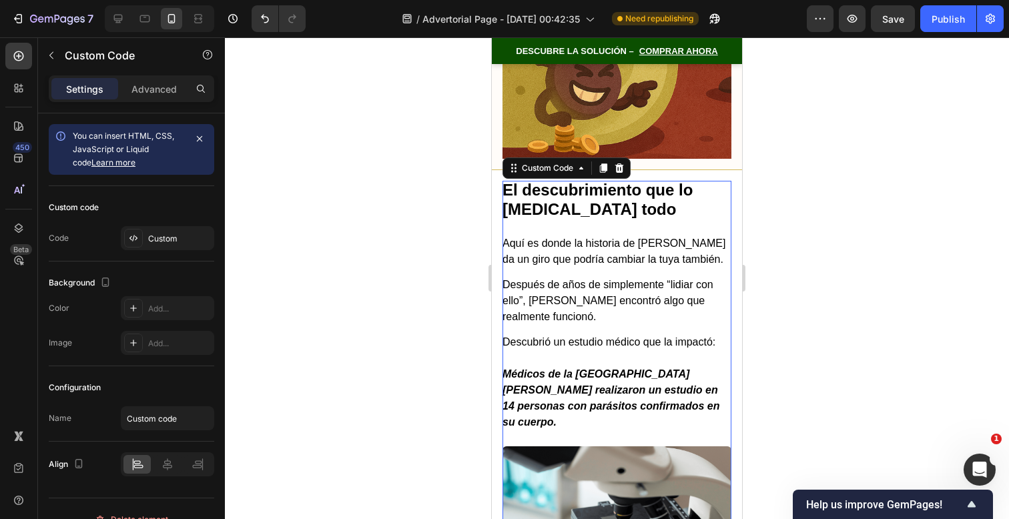
click at [668, 368] on strong "Médicos de la [GEOGRAPHIC_DATA][PERSON_NAME] realizaron un estudio en 14 person…" at bounding box center [611, 397] width 217 height 59
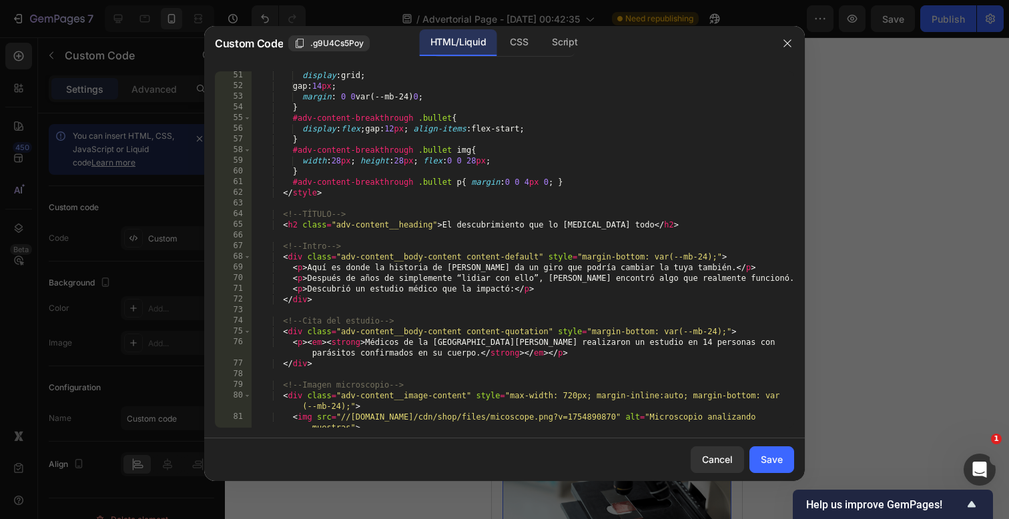
scroll to position [542, 0]
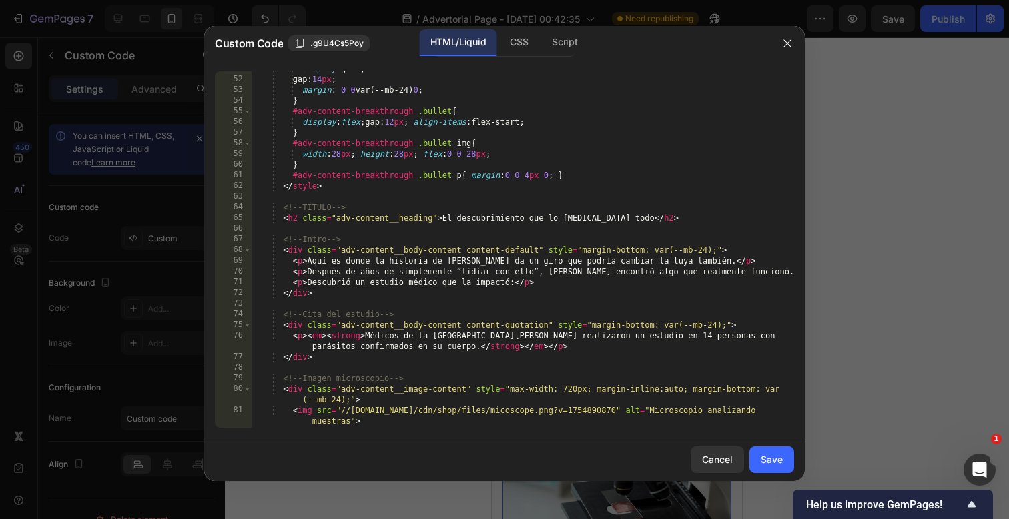
click at [552, 340] on div "display : grid ; gap : 14 px ; margin : 0 0 var(--mb-24) 0 ; } #adv-content-bre…" at bounding box center [523, 252] width 543 height 378
drag, startPoint x: 551, startPoint y: 338, endPoint x: 503, endPoint y: 339, distance: 48.1
click at [503, 339] on div "display : grid ; gap : 14 px ; margin : 0 0 var(--mb-24) 0 ; } #adv-content-bre…" at bounding box center [523, 252] width 543 height 378
paste textarea "[US_STATE]"
type textarea "<p><em><strong>Médicos de la [GEOGRAPHIC_DATA][US_STATE] realizaron un estudio …"
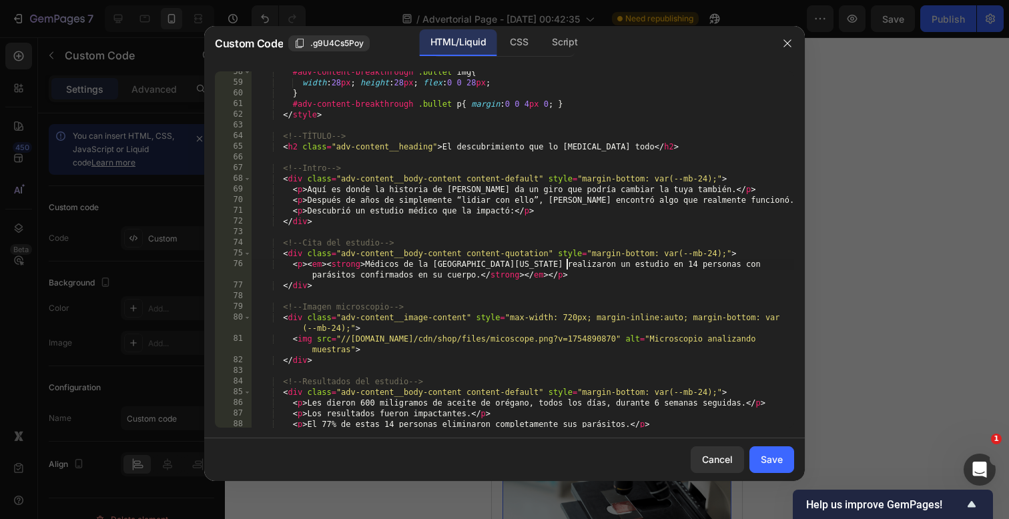
scroll to position [613, 0]
click at [767, 460] on div "Save" at bounding box center [772, 460] width 22 height 14
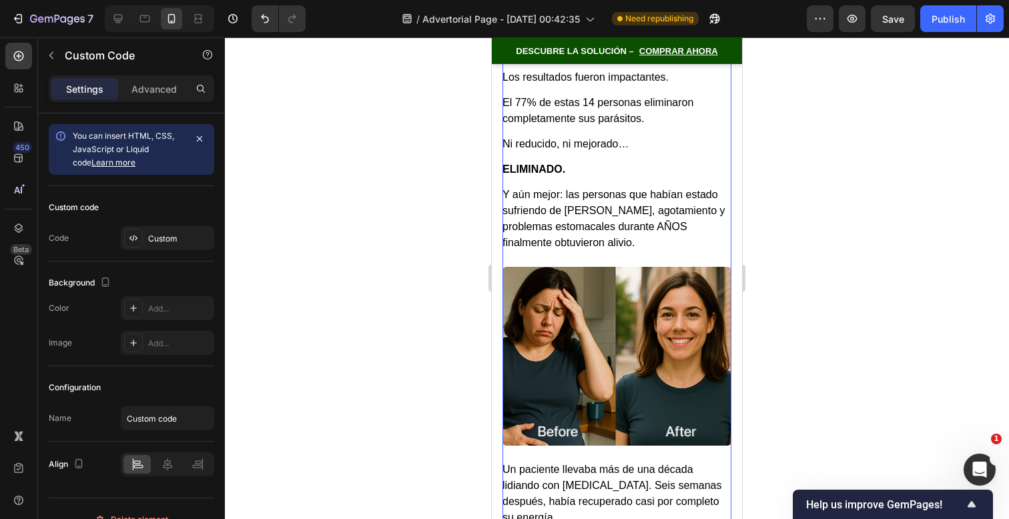
scroll to position [5148, 0]
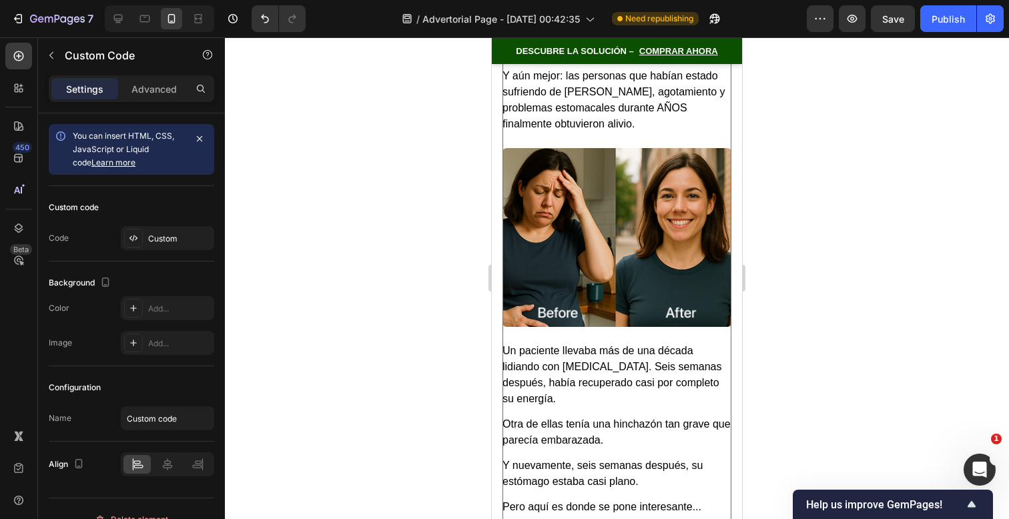
click at [685, 343] on p "Un paciente llevaba más de una década lidiando con [MEDICAL_DATA]. Seis semanas…" at bounding box center [617, 375] width 229 height 64
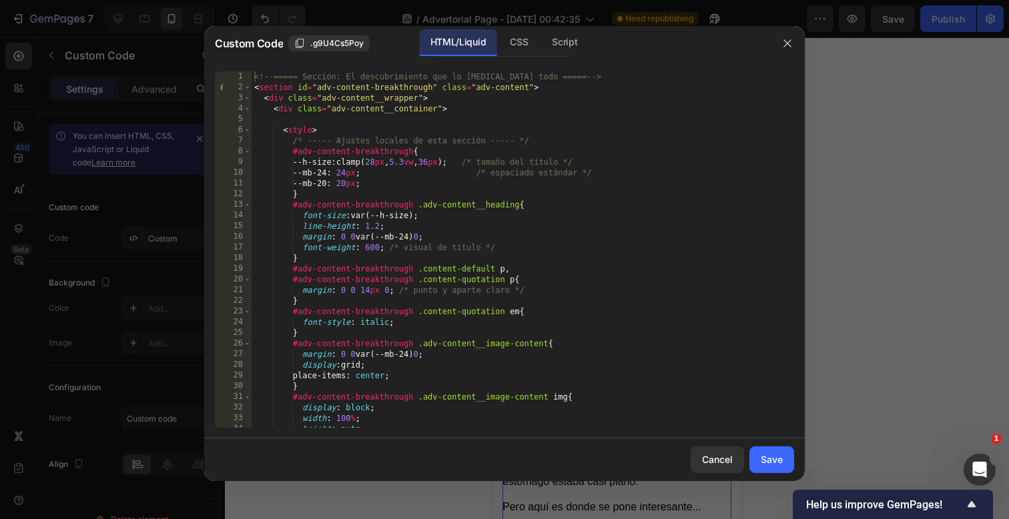
scroll to position [5192, 0]
